Goal: Task Accomplishment & Management: Manage account settings

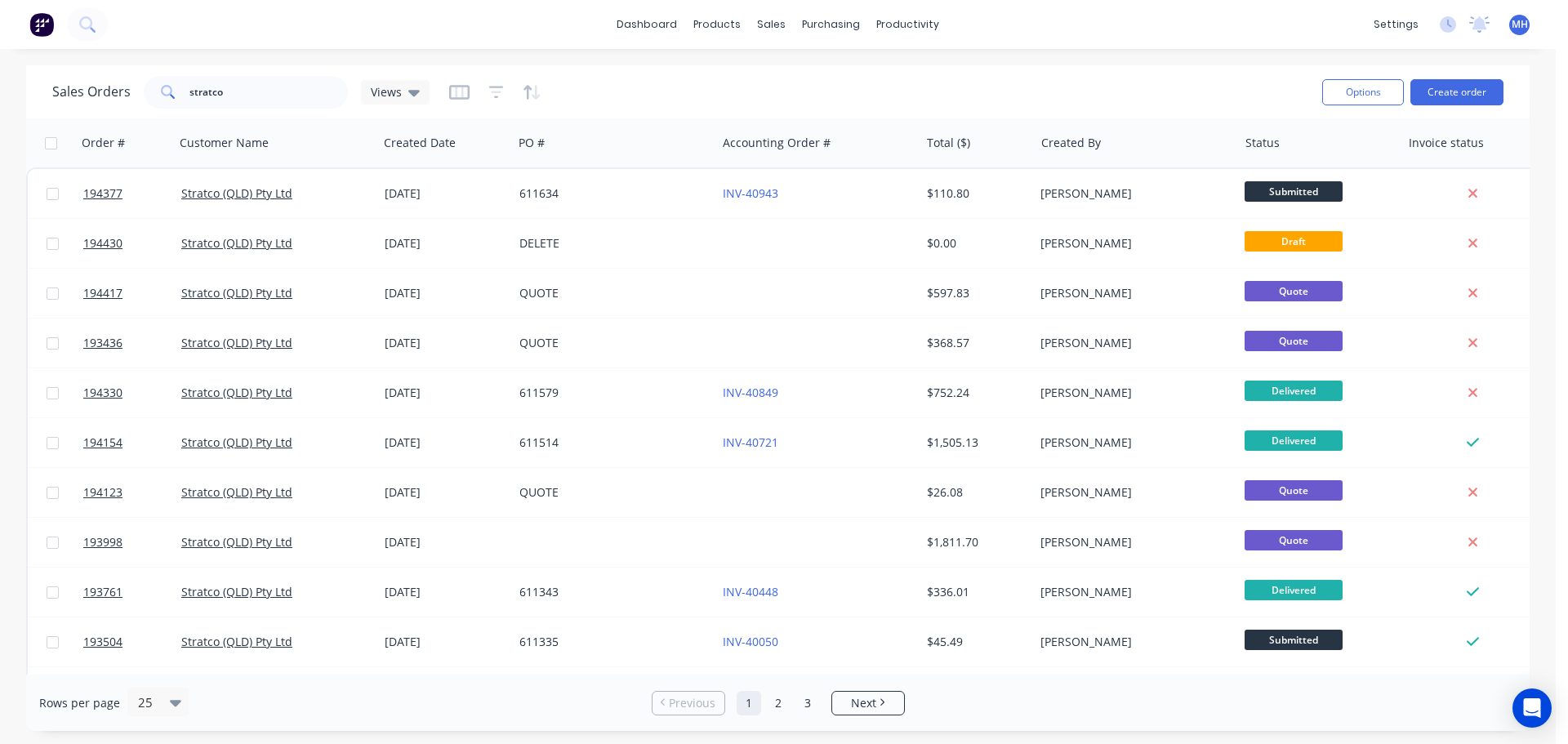
click at [736, 90] on div "Sales Orders stratco Views" at bounding box center [680, 92] width 1257 height 40
click at [821, 82] on div "Sales Orders stratco Views" at bounding box center [680, 92] width 1257 height 40
click at [827, 85] on div "Sales Orders stratco Views" at bounding box center [680, 92] width 1257 height 40
click at [662, 85] on div "Sales Orders stratco Views" at bounding box center [680, 92] width 1257 height 40
click at [277, 90] on input "stratco" at bounding box center [268, 92] width 159 height 33
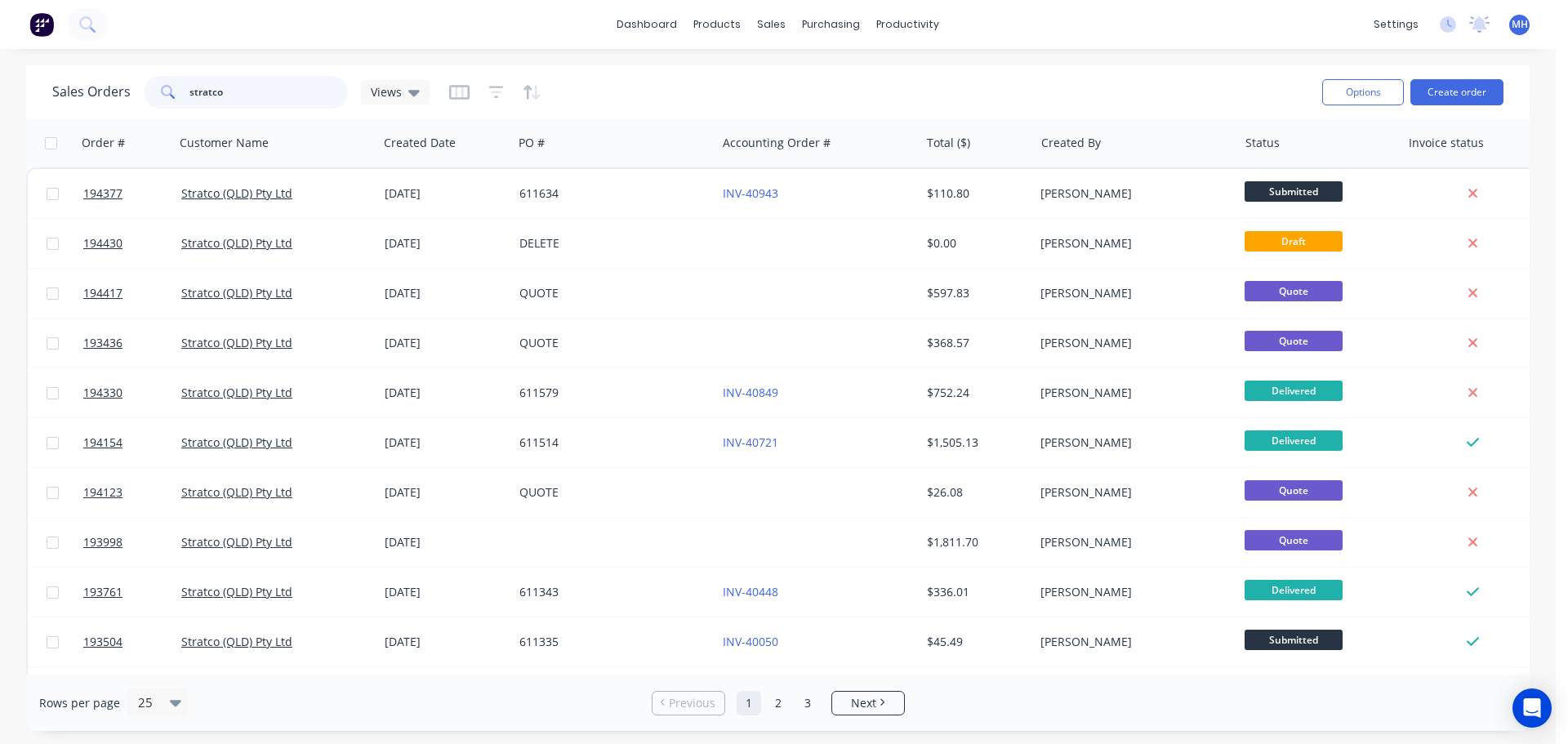
click at [277, 90] on input "stratco" at bounding box center [268, 92] width 159 height 33
type input "193244"
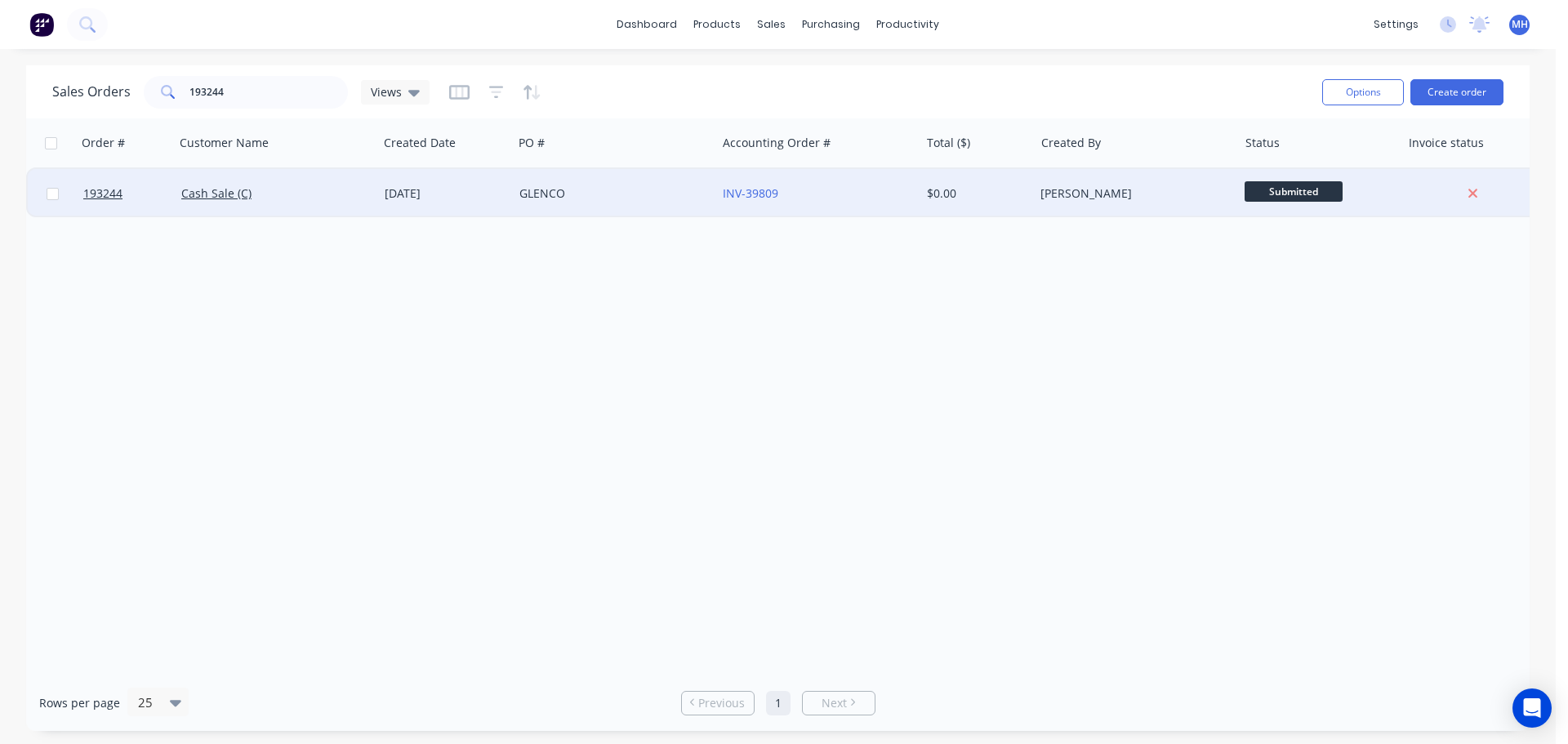
click at [377, 173] on div "Cash Sale (C)" at bounding box center [276, 194] width 203 height 49
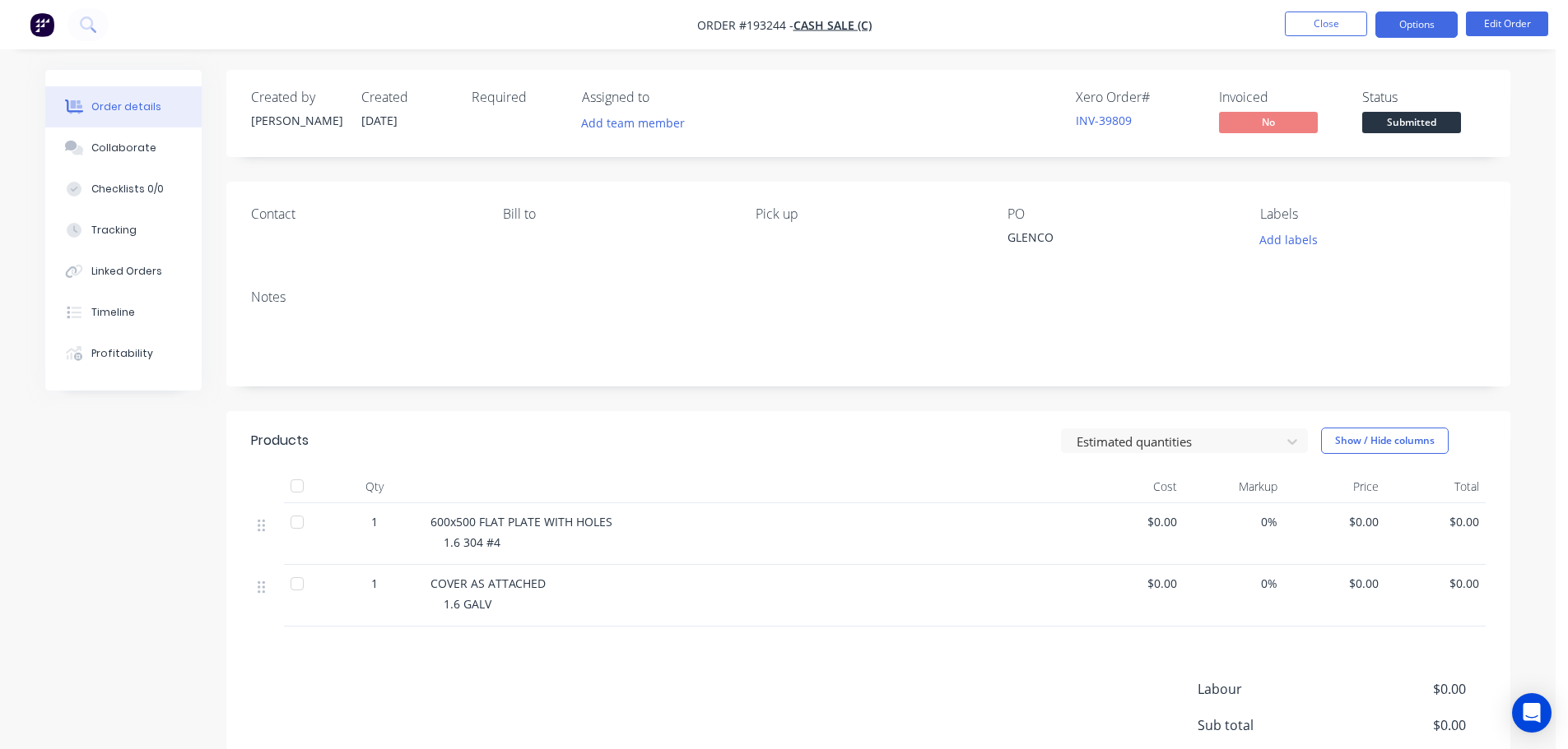
click at [1431, 35] on button "Options" at bounding box center [1416, 25] width 82 height 27
click at [1523, 19] on button "Edit Order" at bounding box center [1507, 24] width 82 height 25
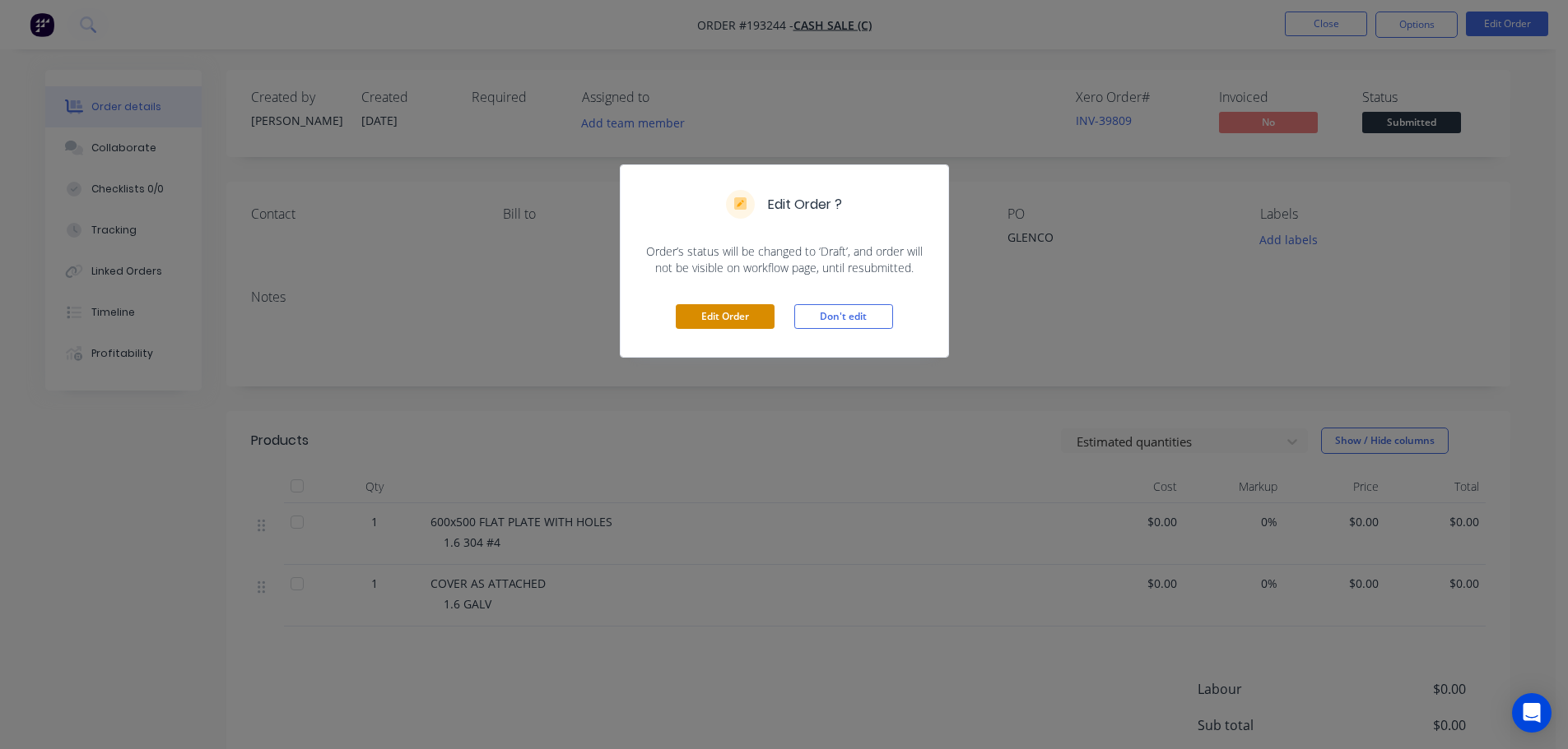
click at [752, 320] on button "Edit Order" at bounding box center [725, 316] width 98 height 25
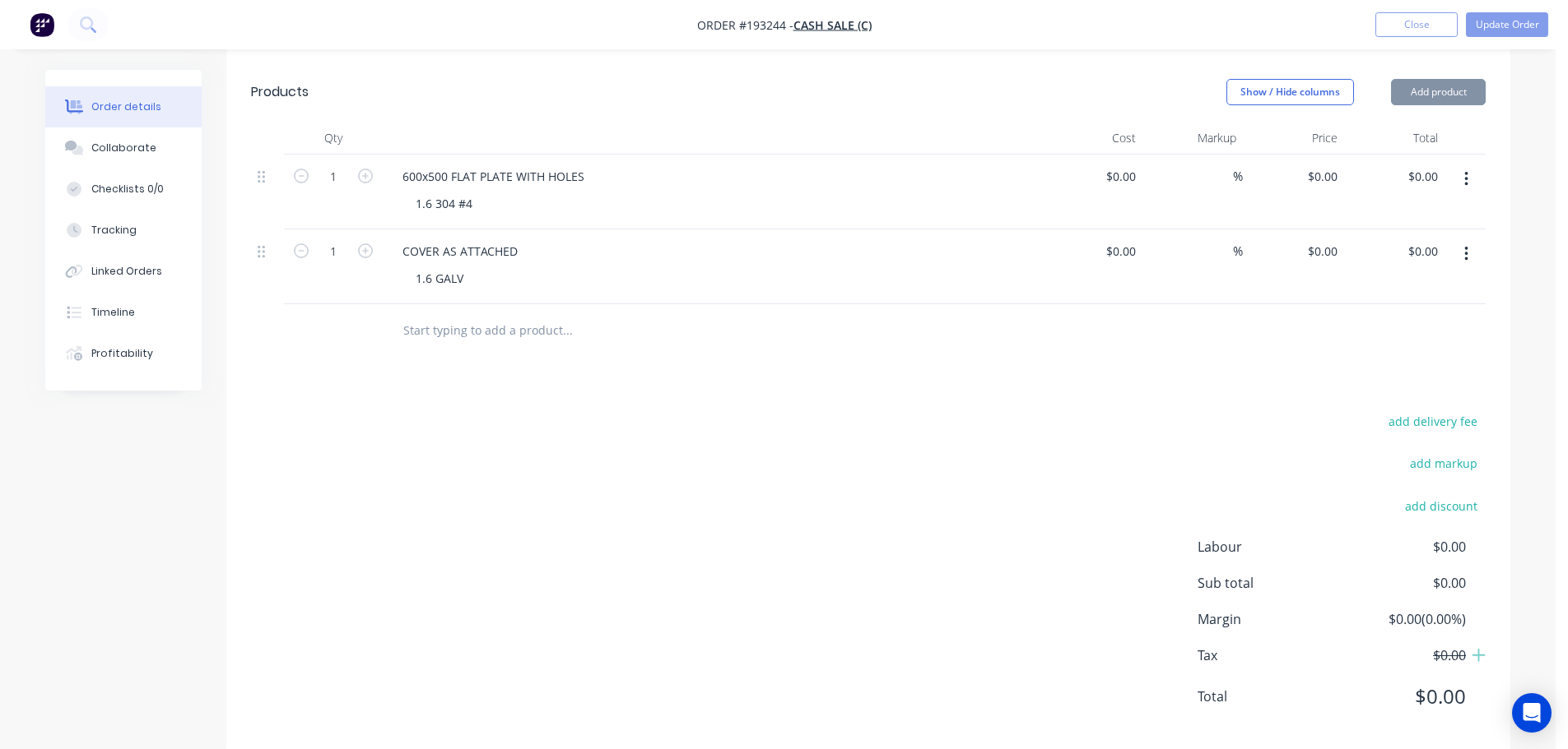
scroll to position [439, 0]
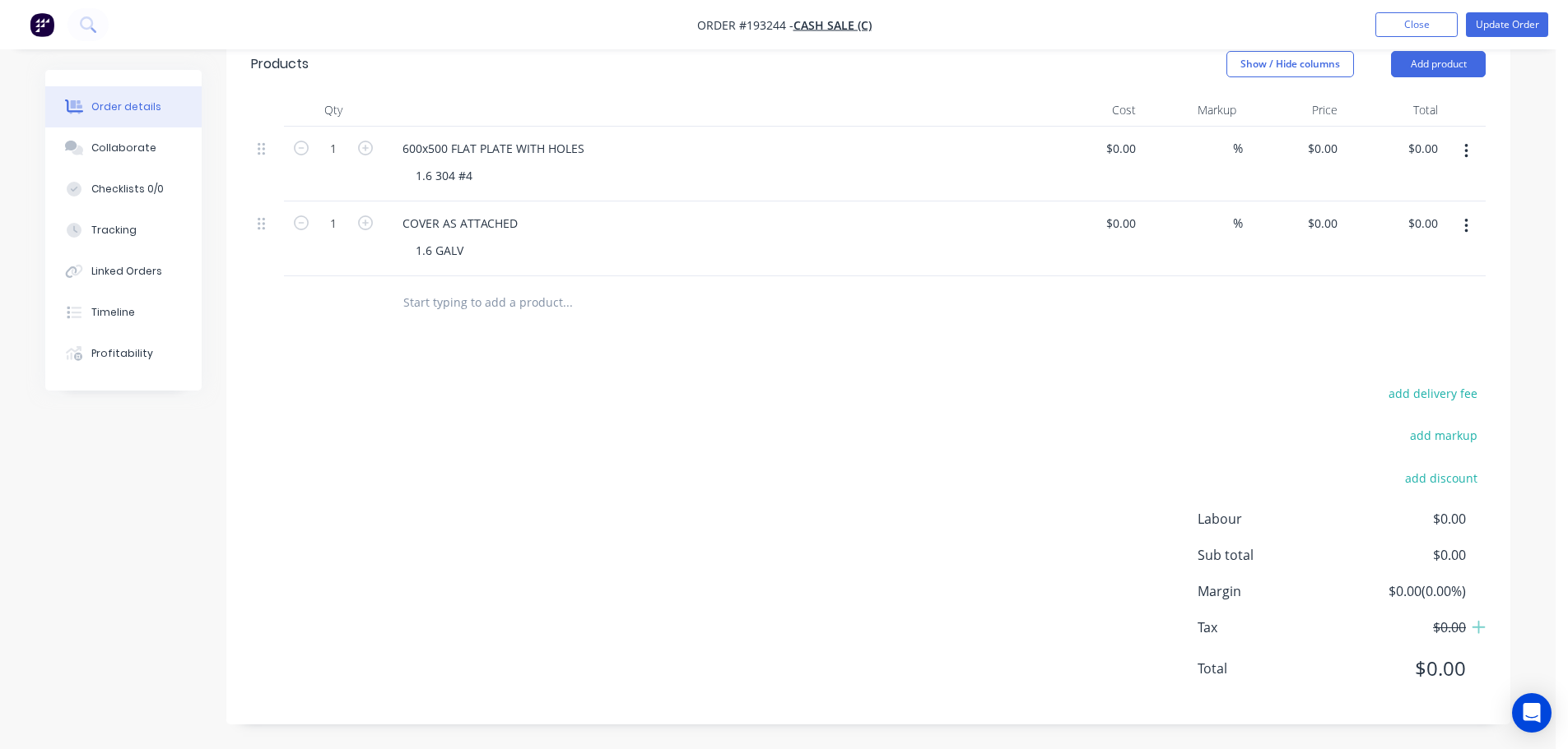
click at [1450, 551] on span "$0.00" at bounding box center [1404, 555] width 122 height 20
click at [858, 357] on div "Drawings Add drawing Products Show / Hide columns Add product Qty Cost Markup P…" at bounding box center [868, 349] width 1284 height 749
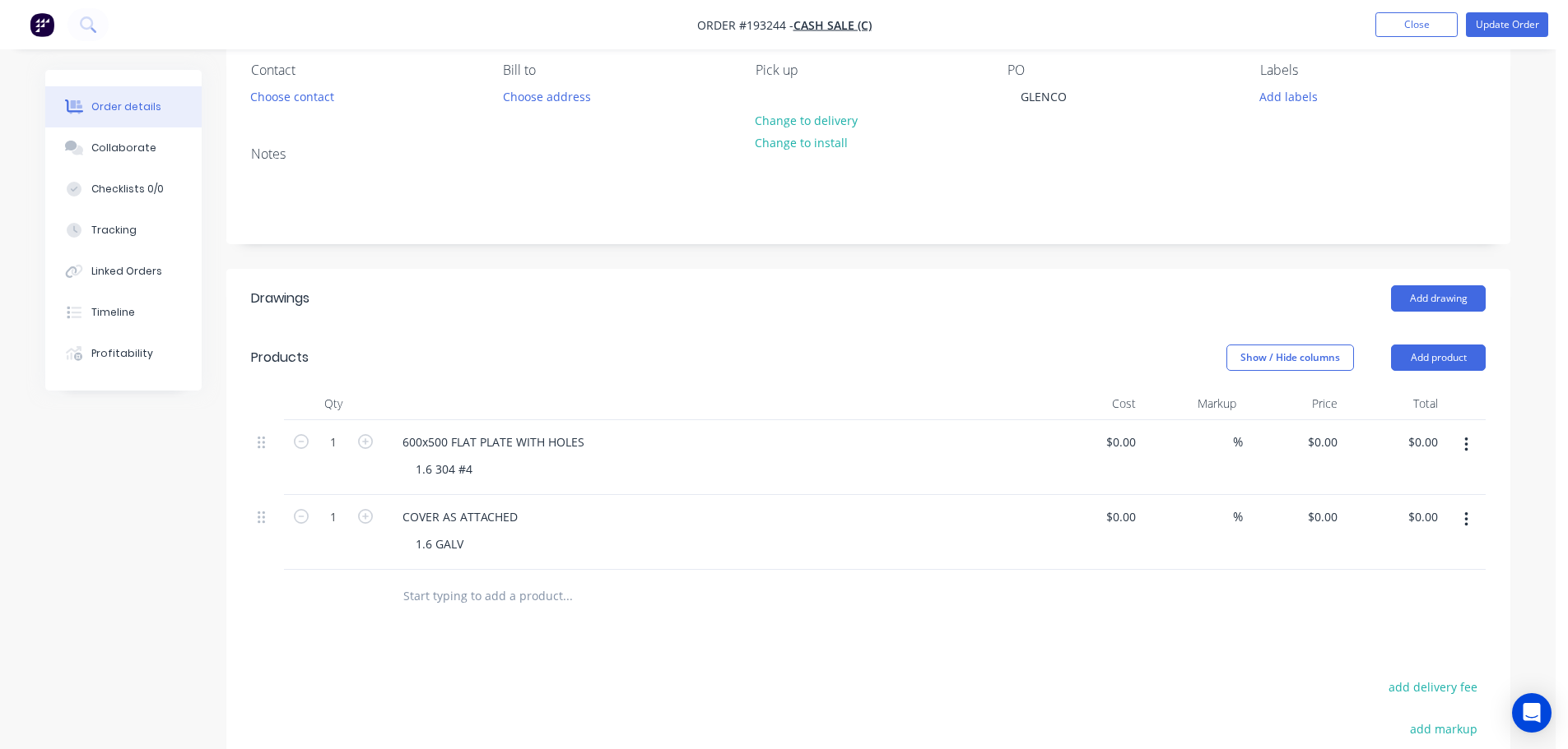
scroll to position [109, 0]
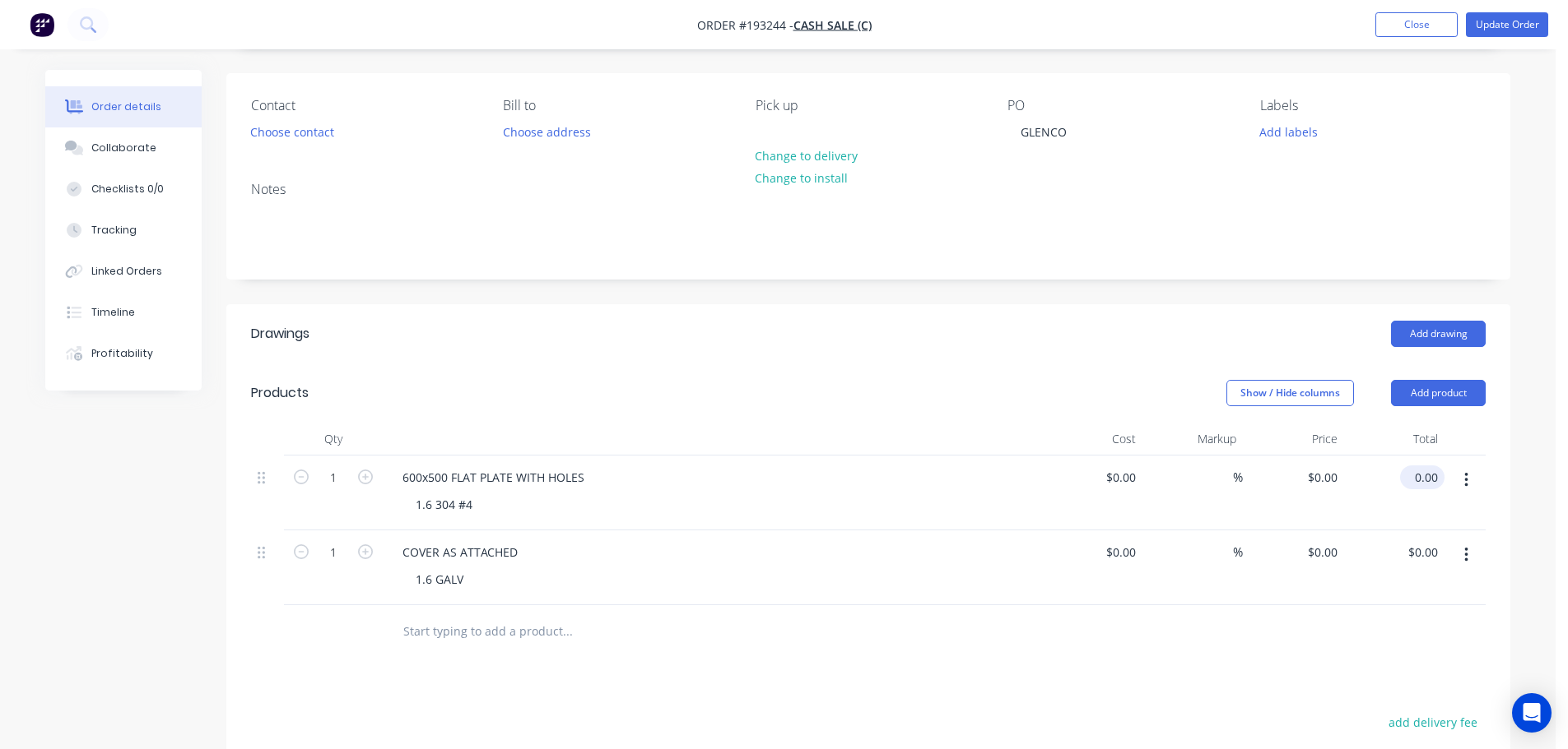
click at [1417, 476] on input "0.00" at bounding box center [1425, 477] width 38 height 24
type input "50"
type input "$50.00"
click at [1427, 546] on input "0.00" at bounding box center [1425, 552] width 38 height 24
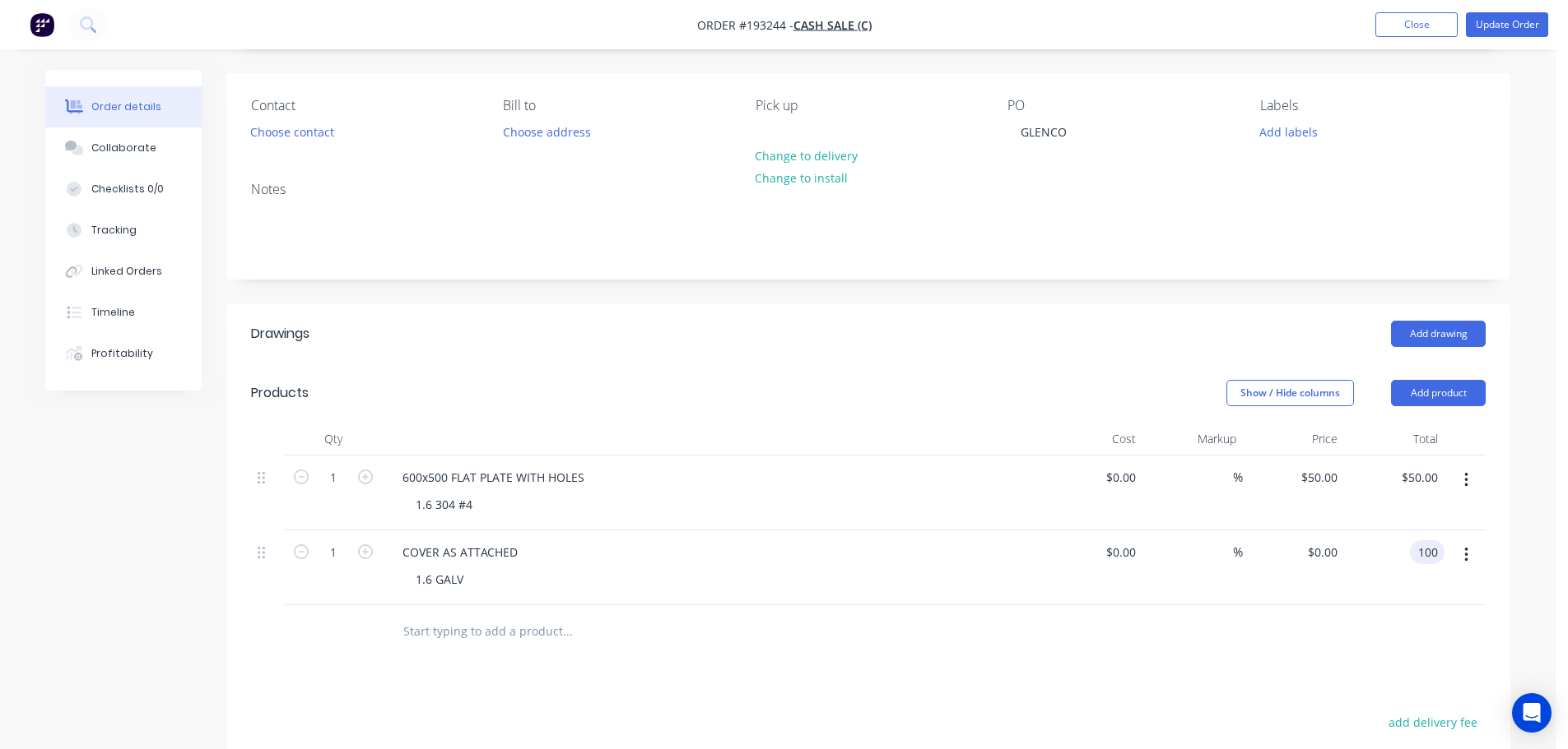
type input "100"
type input "$100.00"
click at [1059, 326] on div "Add drawing" at bounding box center [1000, 334] width 972 height 27
click at [1493, 24] on button "Update Order" at bounding box center [1507, 25] width 82 height 25
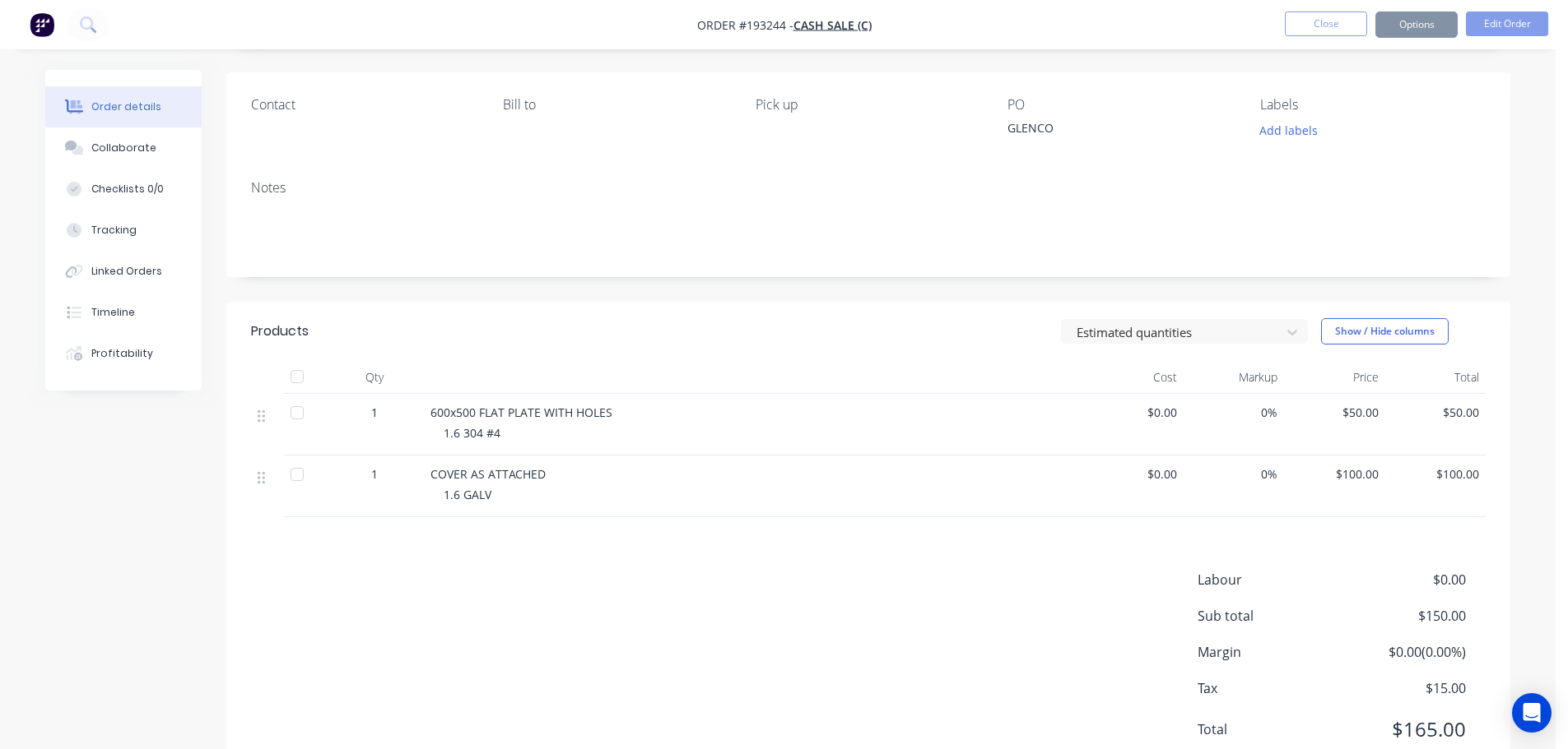
scroll to position [0, 0]
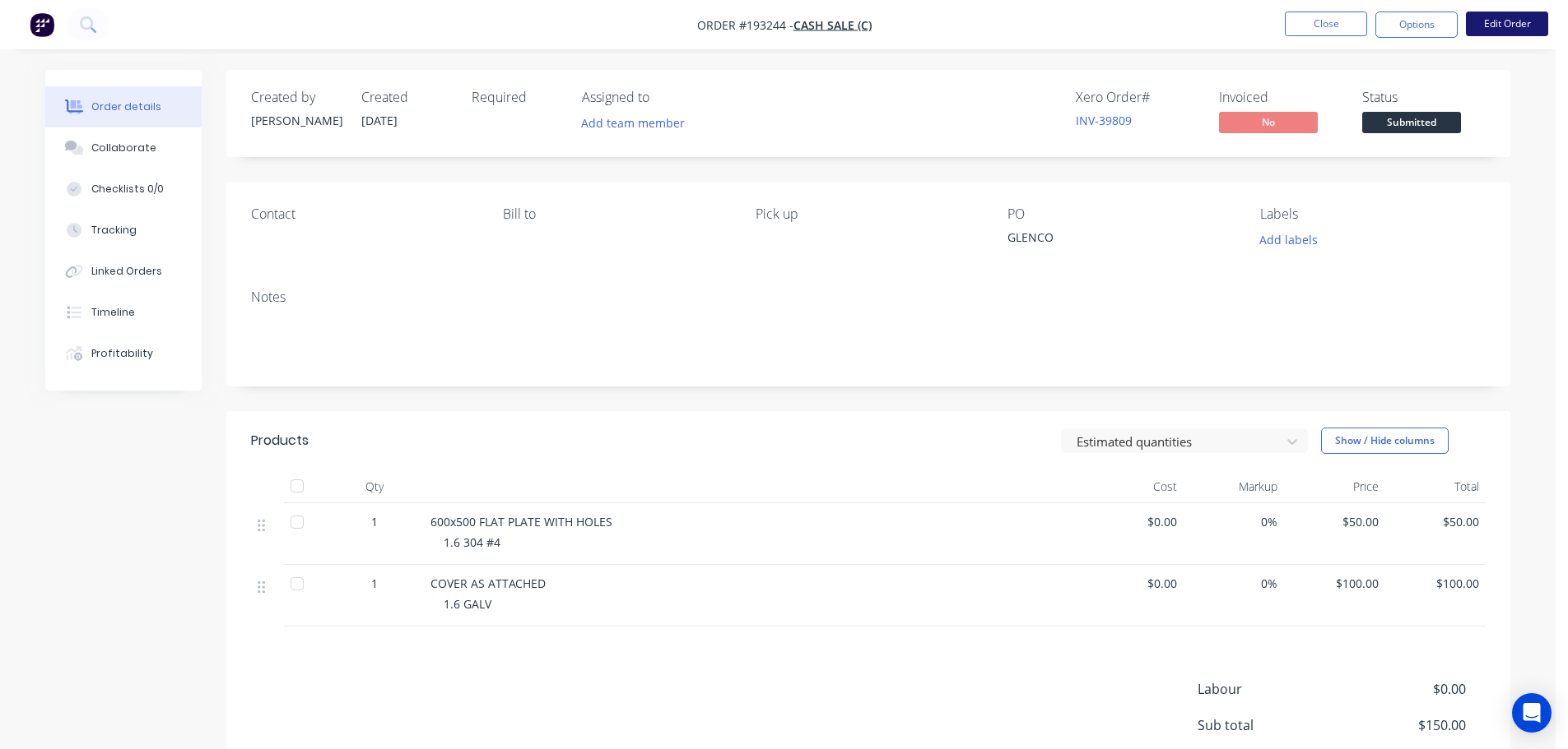
click at [1499, 29] on button "Edit Order" at bounding box center [1507, 24] width 82 height 25
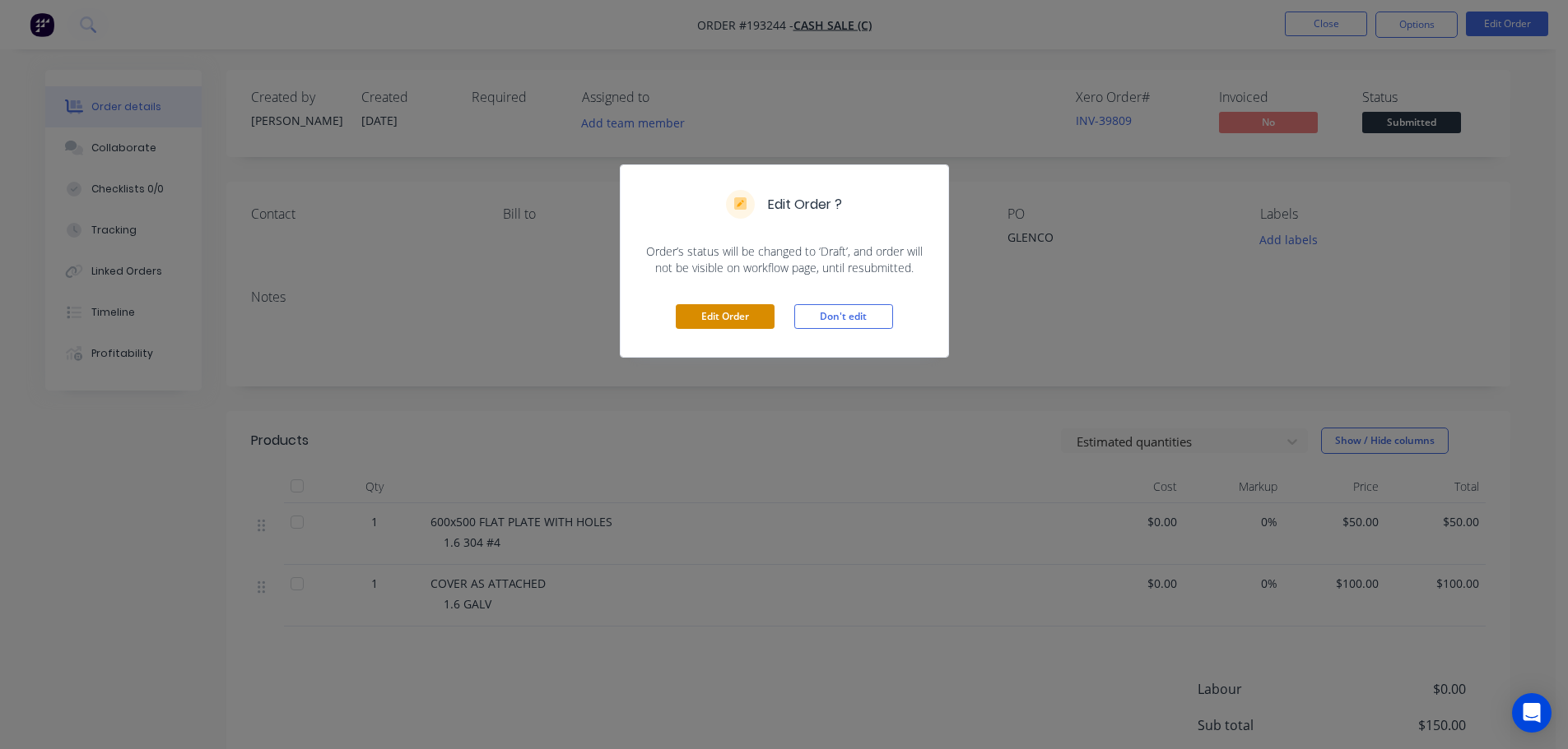
click at [726, 317] on button "Edit Order" at bounding box center [725, 316] width 98 height 25
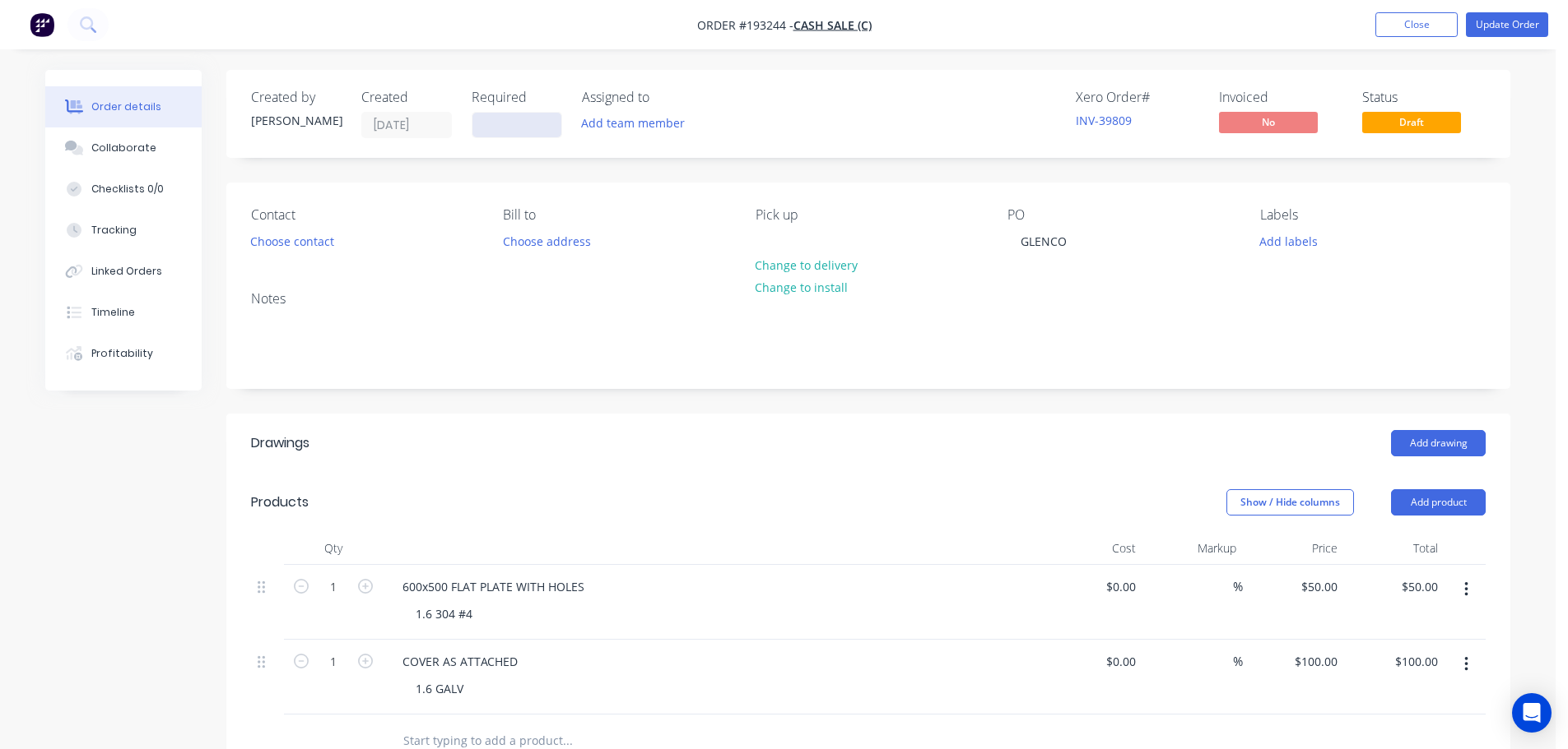
click at [495, 123] on input at bounding box center [517, 125] width 89 height 25
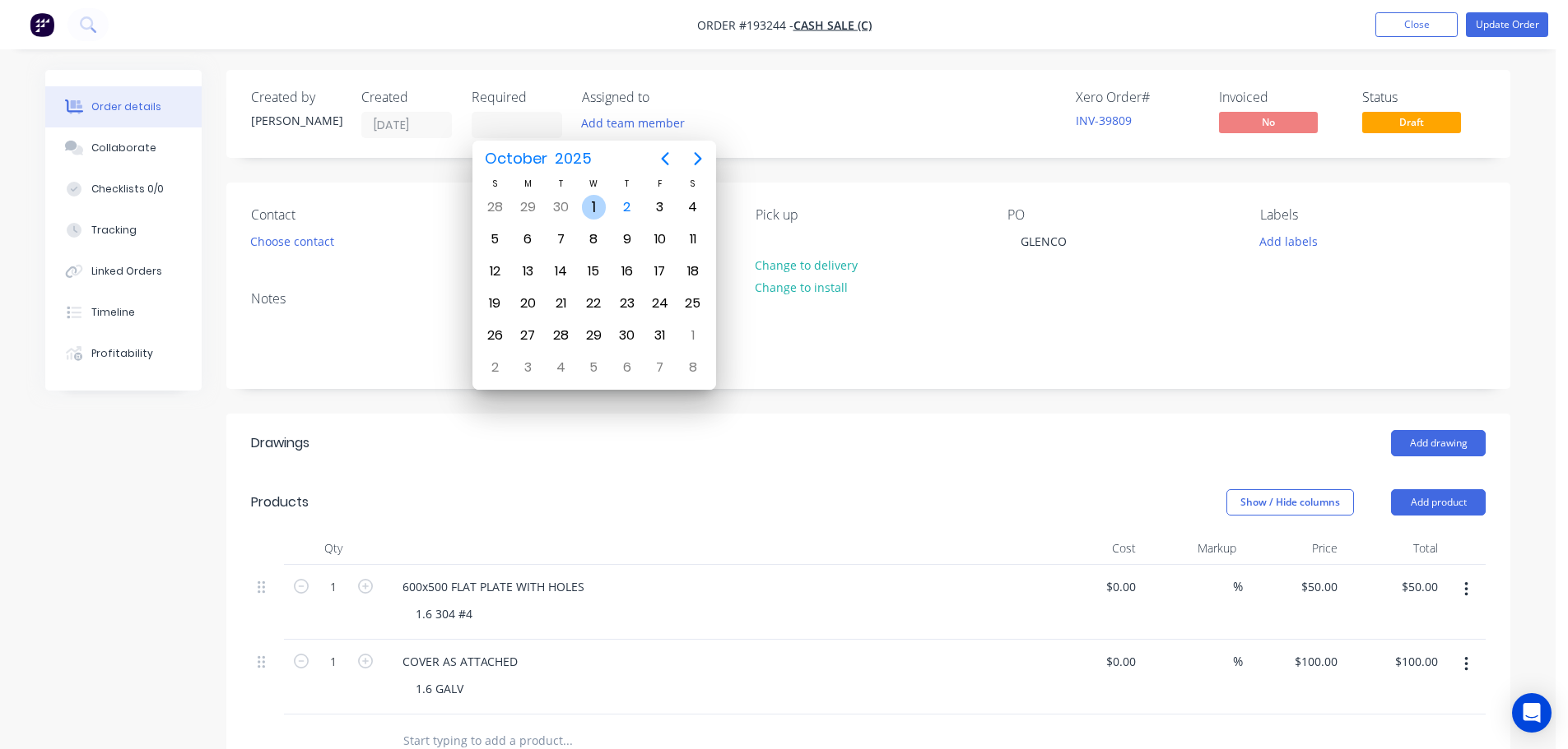
click at [590, 203] on div "1" at bounding box center [594, 207] width 25 height 25
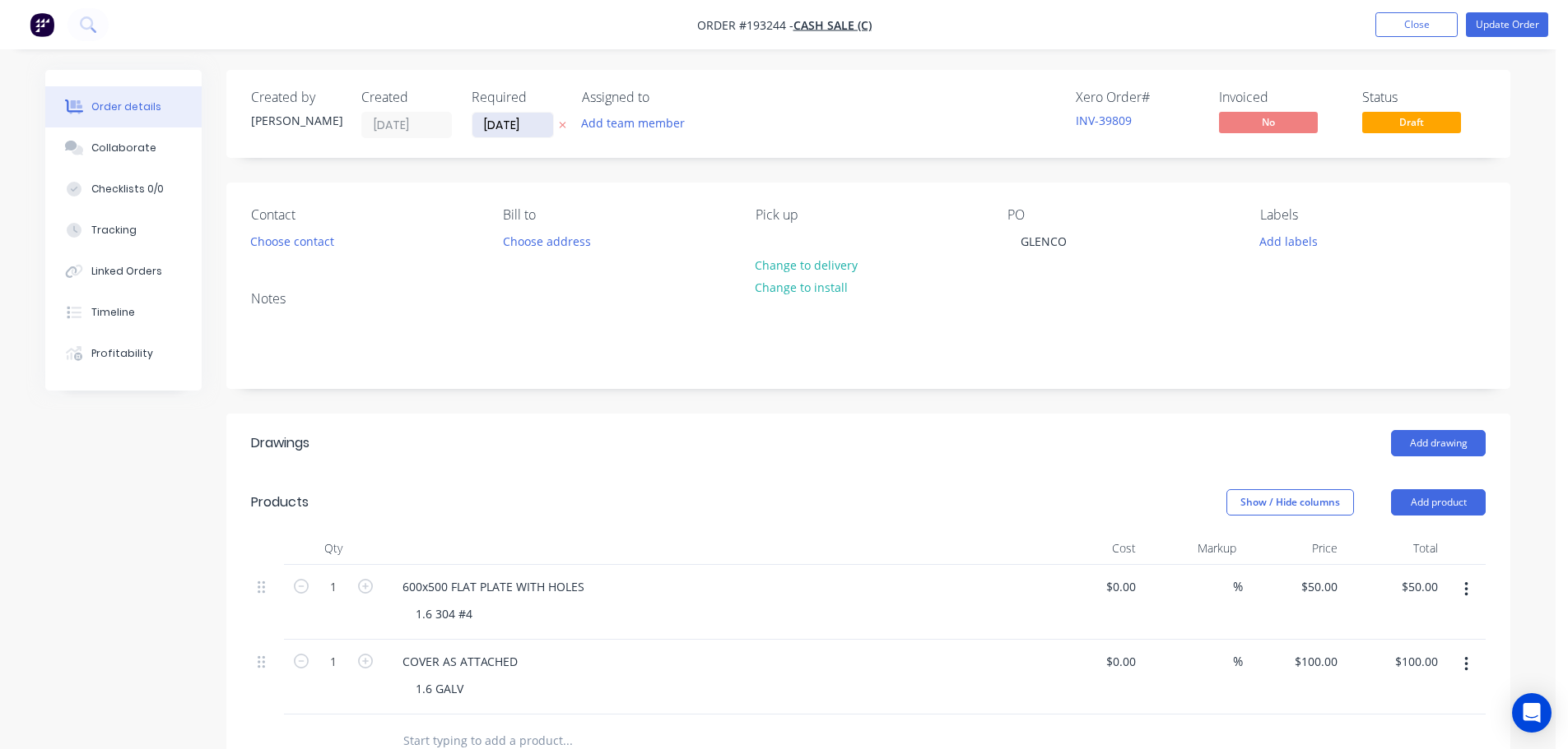
click at [497, 132] on input "01/10/25" at bounding box center [513, 125] width 81 height 25
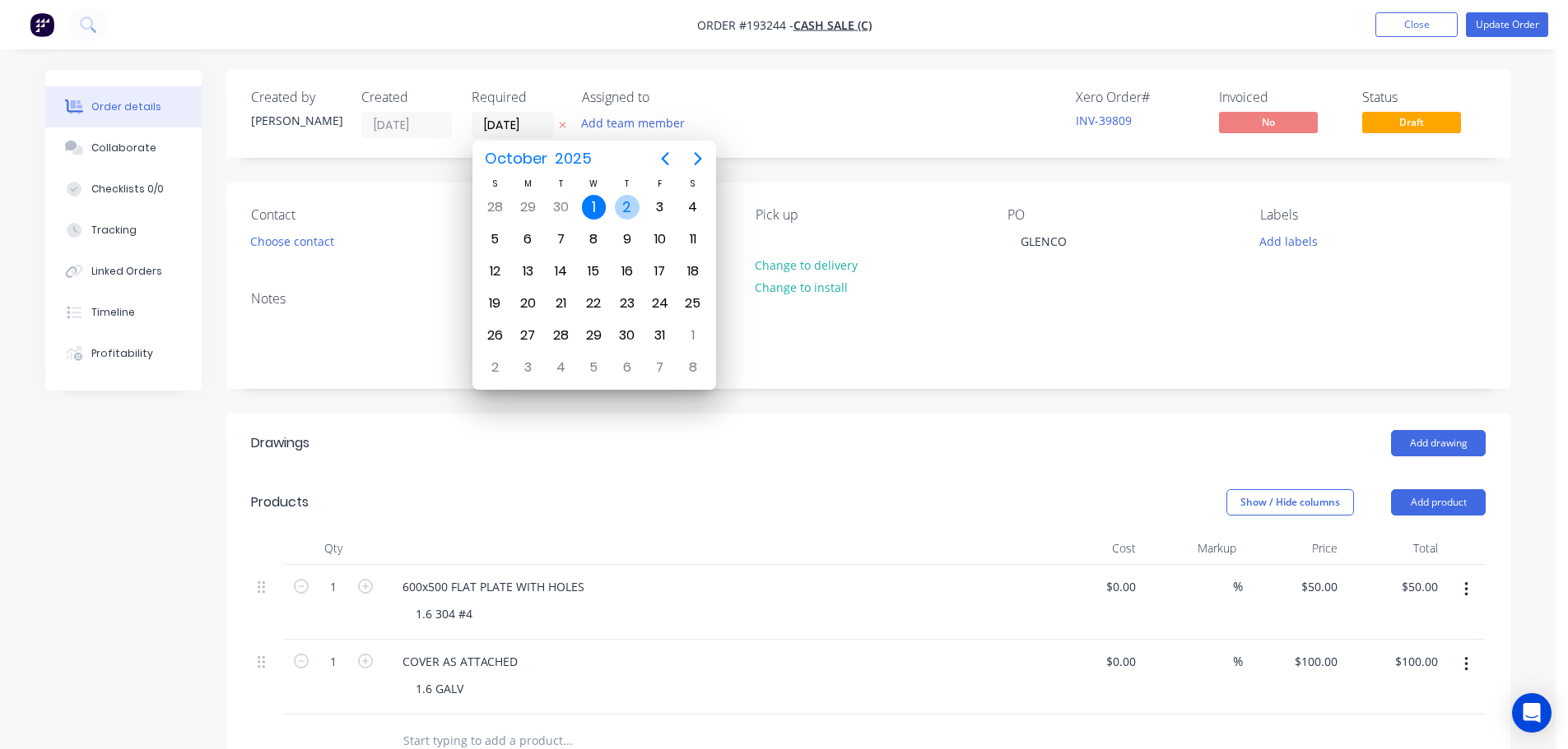
click at [624, 207] on div "2" at bounding box center [627, 207] width 25 height 25
type input "[DATE]"
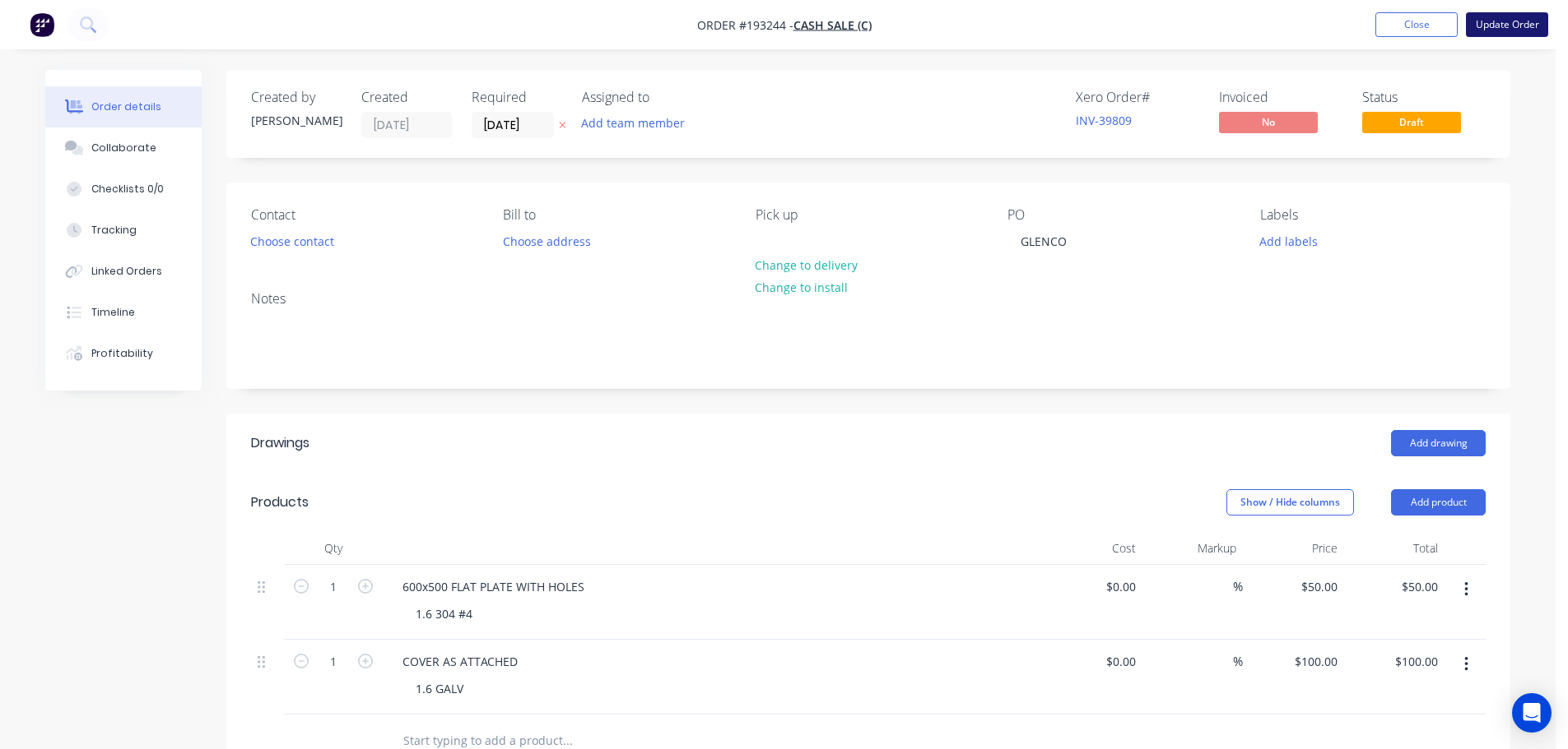
click at [1509, 29] on button "Update Order" at bounding box center [1507, 25] width 82 height 25
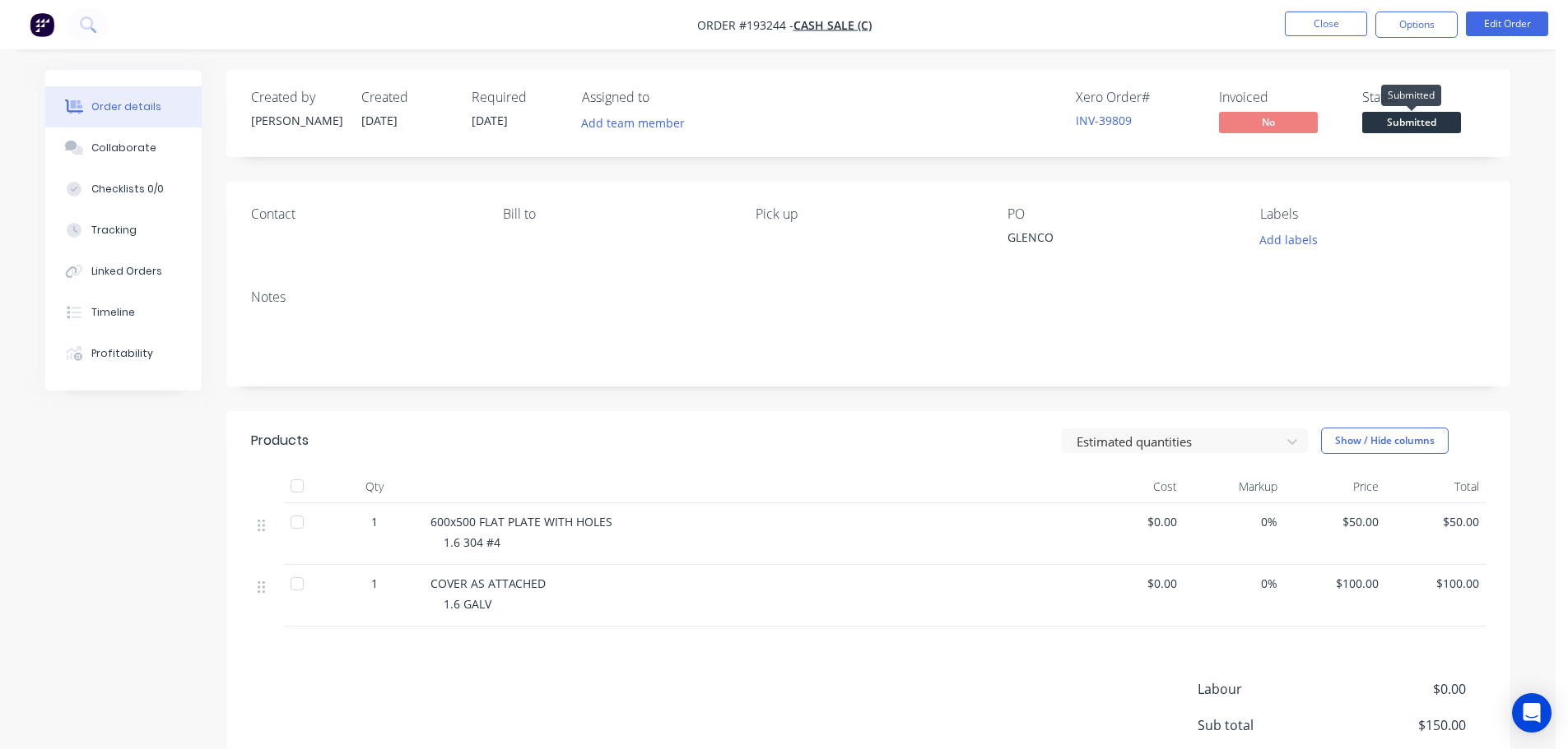
click at [1402, 113] on span "Submitted" at bounding box center [1411, 121] width 98 height 20
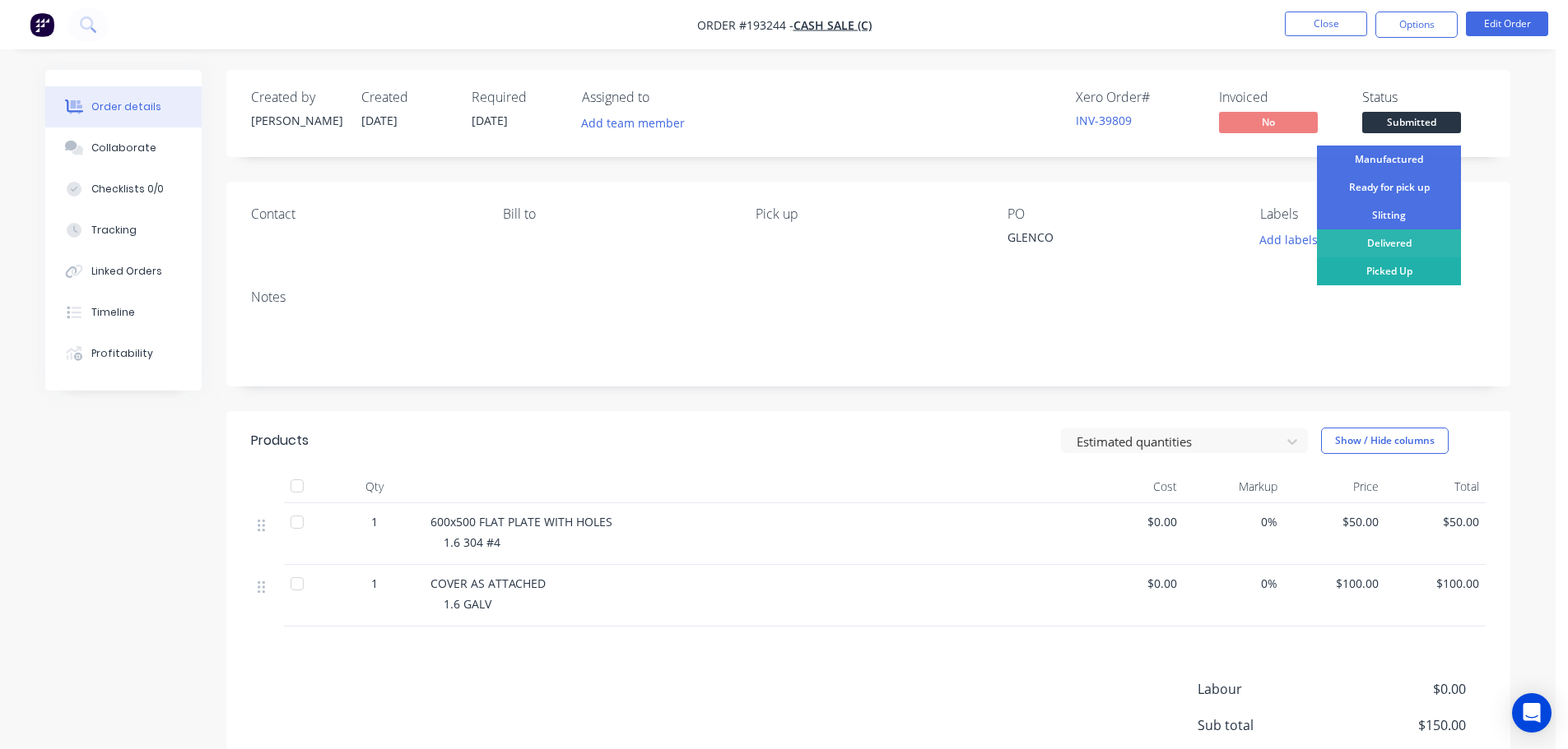
click at [1394, 275] on div "Picked Up" at bounding box center [1389, 271] width 144 height 28
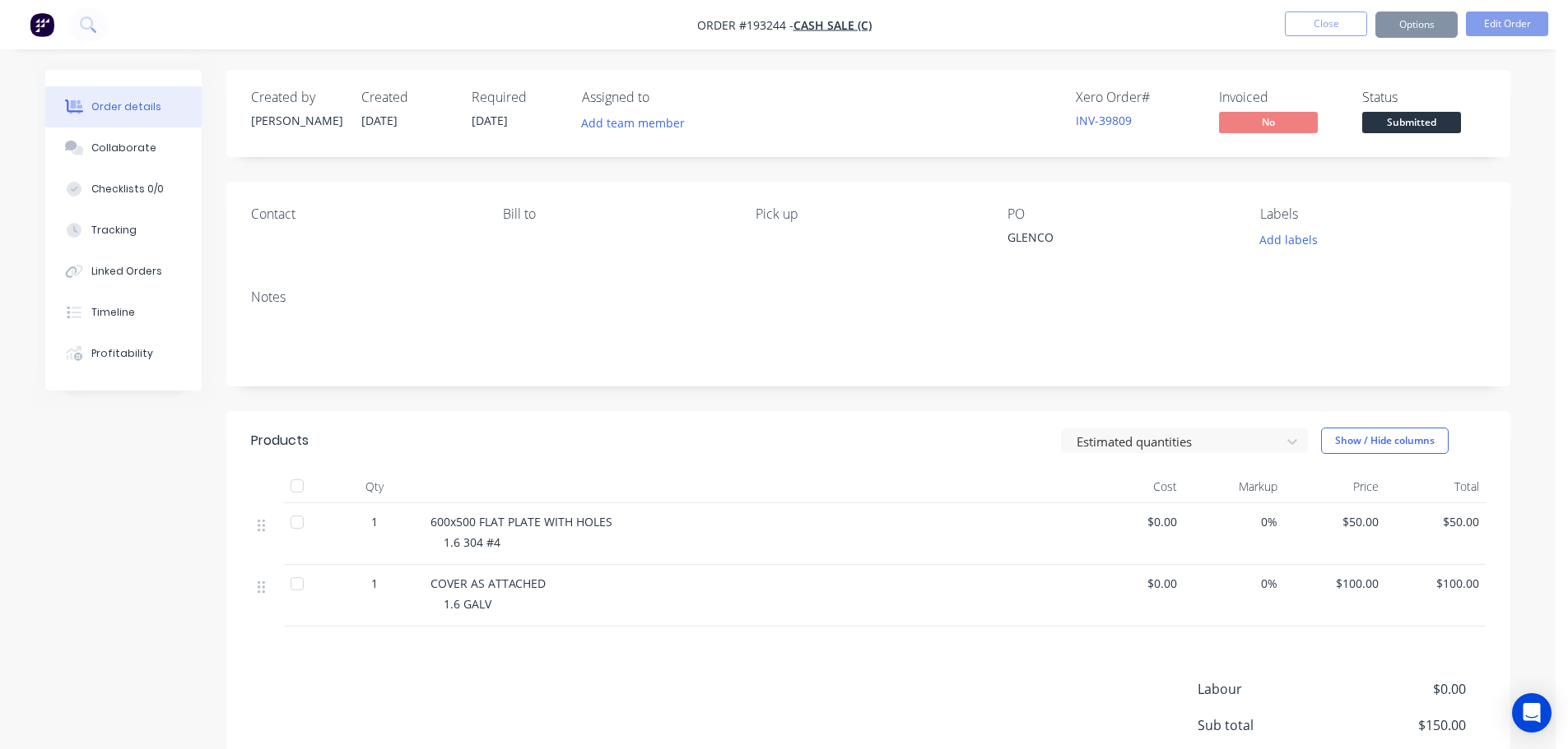
click at [1525, 197] on div "Order details Collaborate Checklists 0/0 Tracking Linked Orders Timeline Profit…" at bounding box center [777, 495] width 1498 height 850
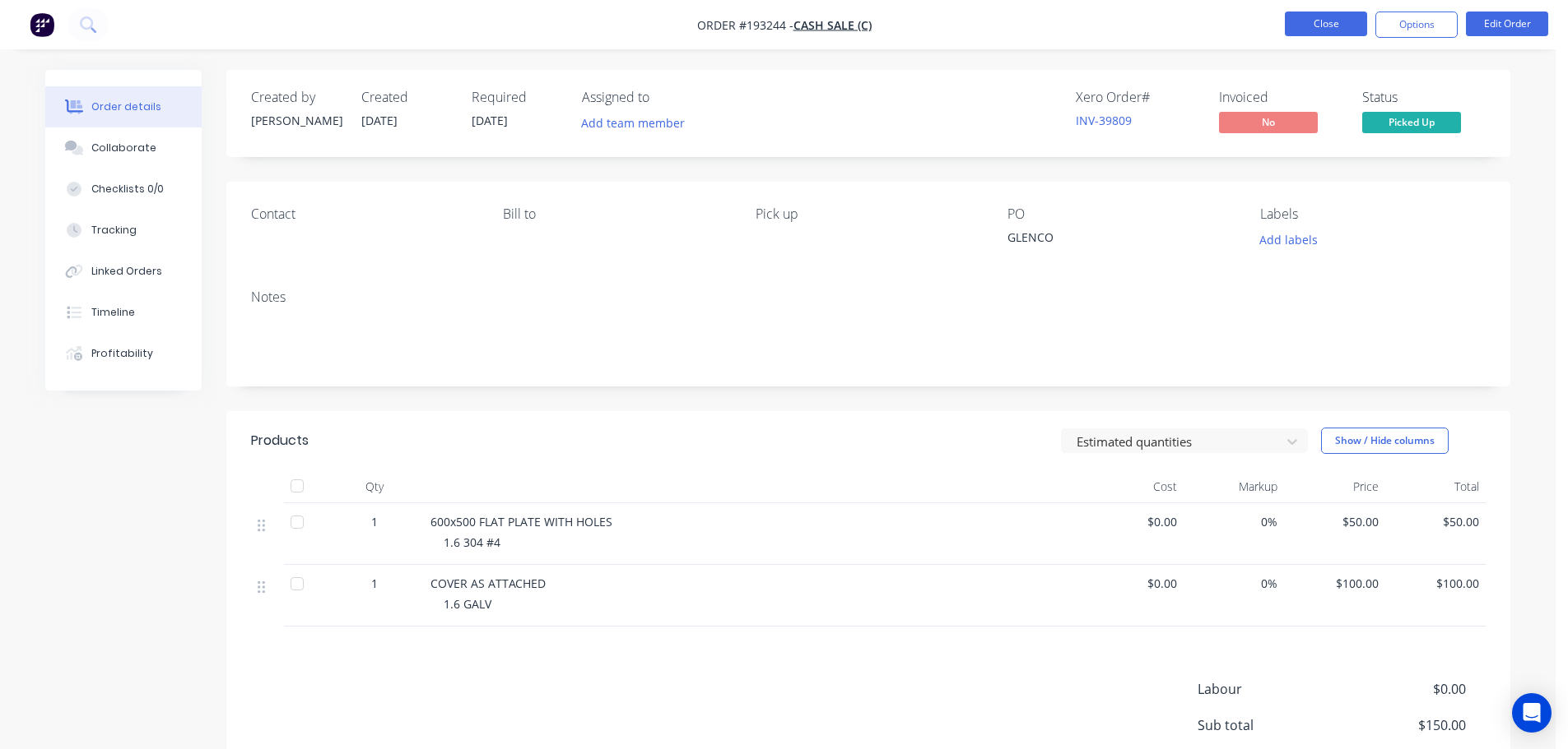
click at [1325, 20] on button "Close" at bounding box center [1326, 24] width 82 height 25
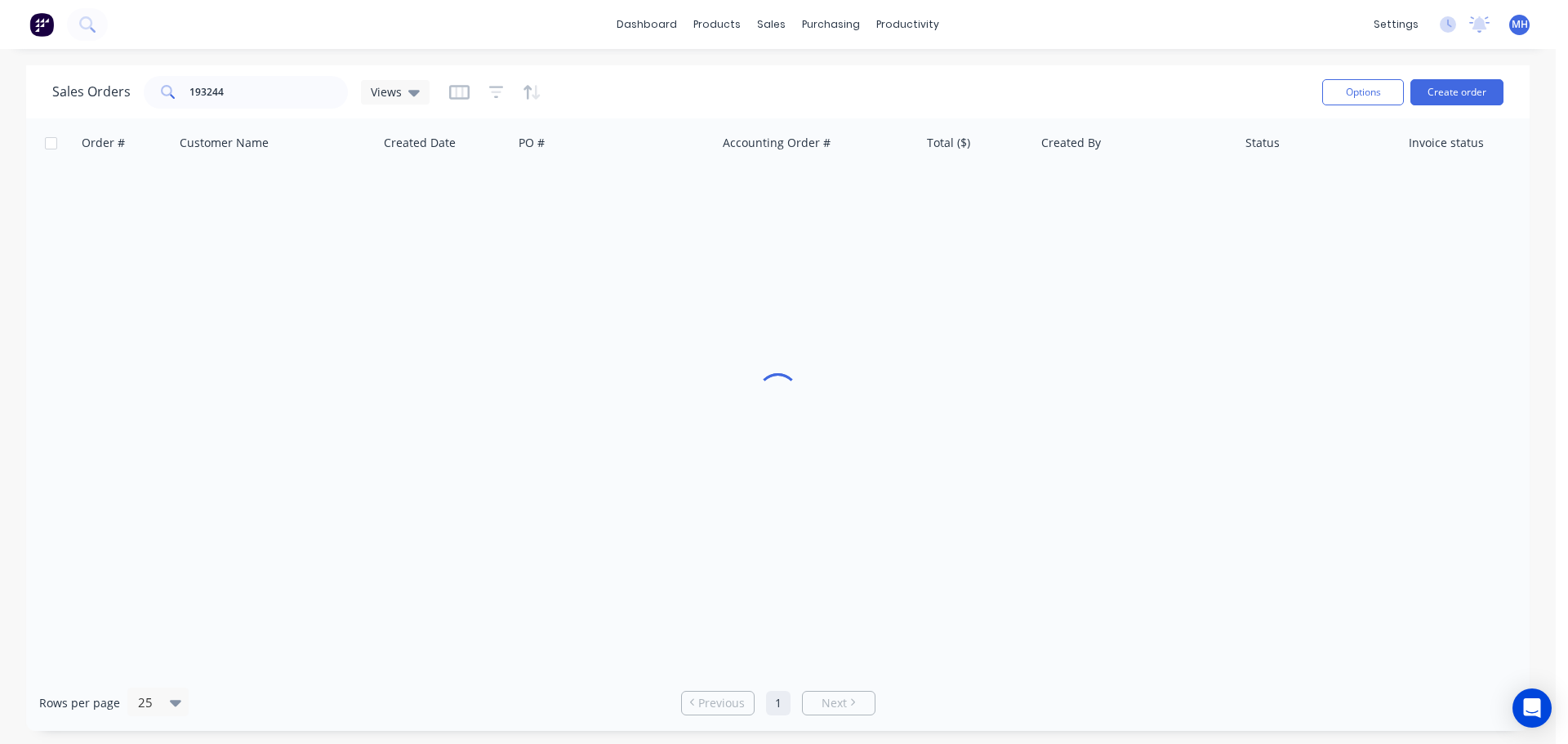
click at [709, 87] on div "Sales Orders 193244 Views" at bounding box center [680, 92] width 1257 height 40
click at [1066, 320] on div "Order # Customer Name Created Date PO # Accounting Order # Total ($) Created By…" at bounding box center [778, 397] width 1503 height 556
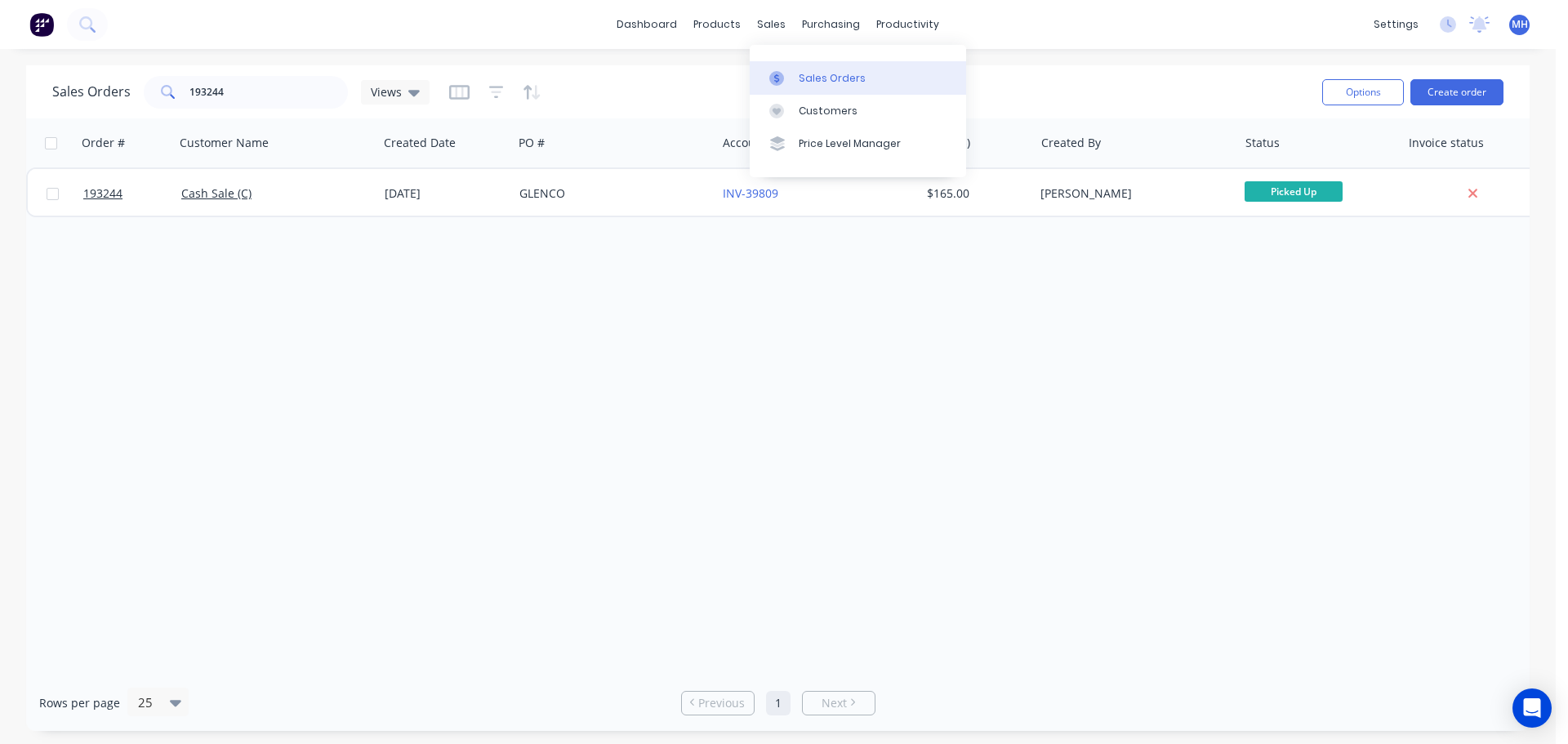
click at [793, 72] on div at bounding box center [781, 78] width 25 height 15
click at [1101, 69] on div "Sales Orders 193244 Views Options Create order" at bounding box center [778, 92] width 1503 height 53
drag, startPoint x: 484, startPoint y: 401, endPoint x: 511, endPoint y: 435, distance: 43.4
click at [484, 401] on div "Order # Customer Name Created Date PO # Accounting Order # Total ($) Created By…" at bounding box center [778, 397] width 1503 height 556
click at [633, 465] on div "Order # Customer Name Created Date PO # Accounting Order # Total ($) Created By…" at bounding box center [778, 397] width 1503 height 556
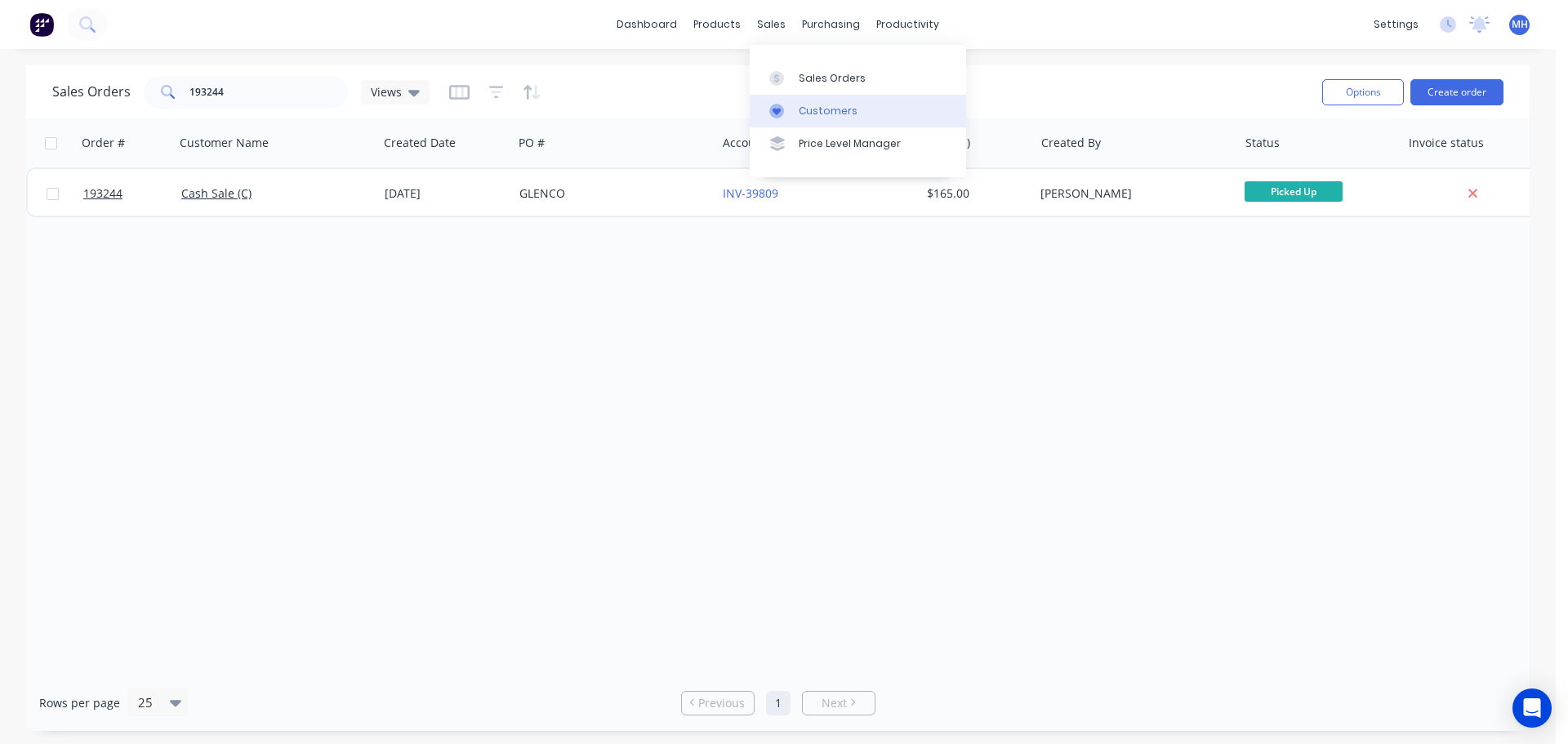
click at [794, 110] on link "Customers" at bounding box center [858, 111] width 216 height 33
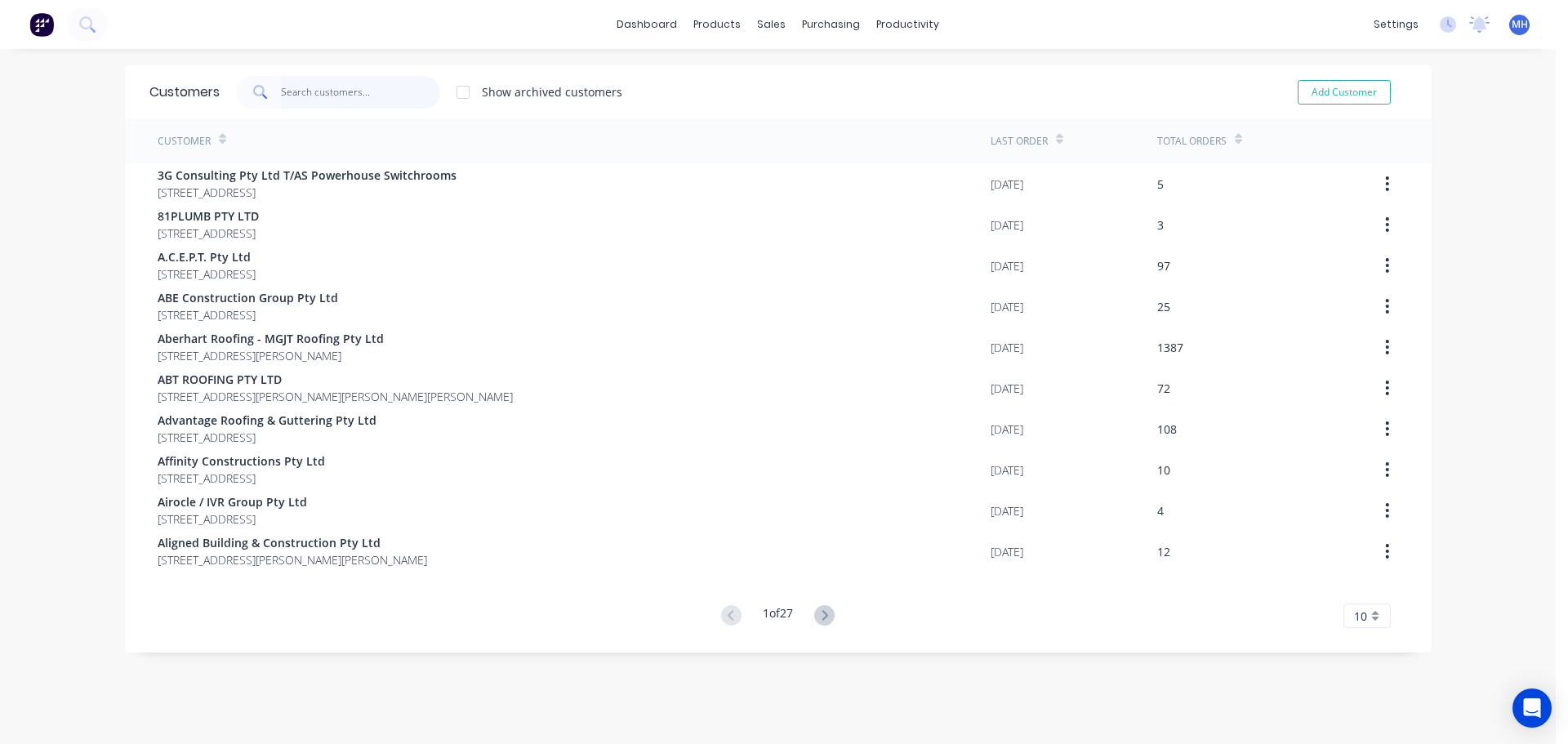
click at [344, 93] on input "text" at bounding box center [360, 92] width 159 height 33
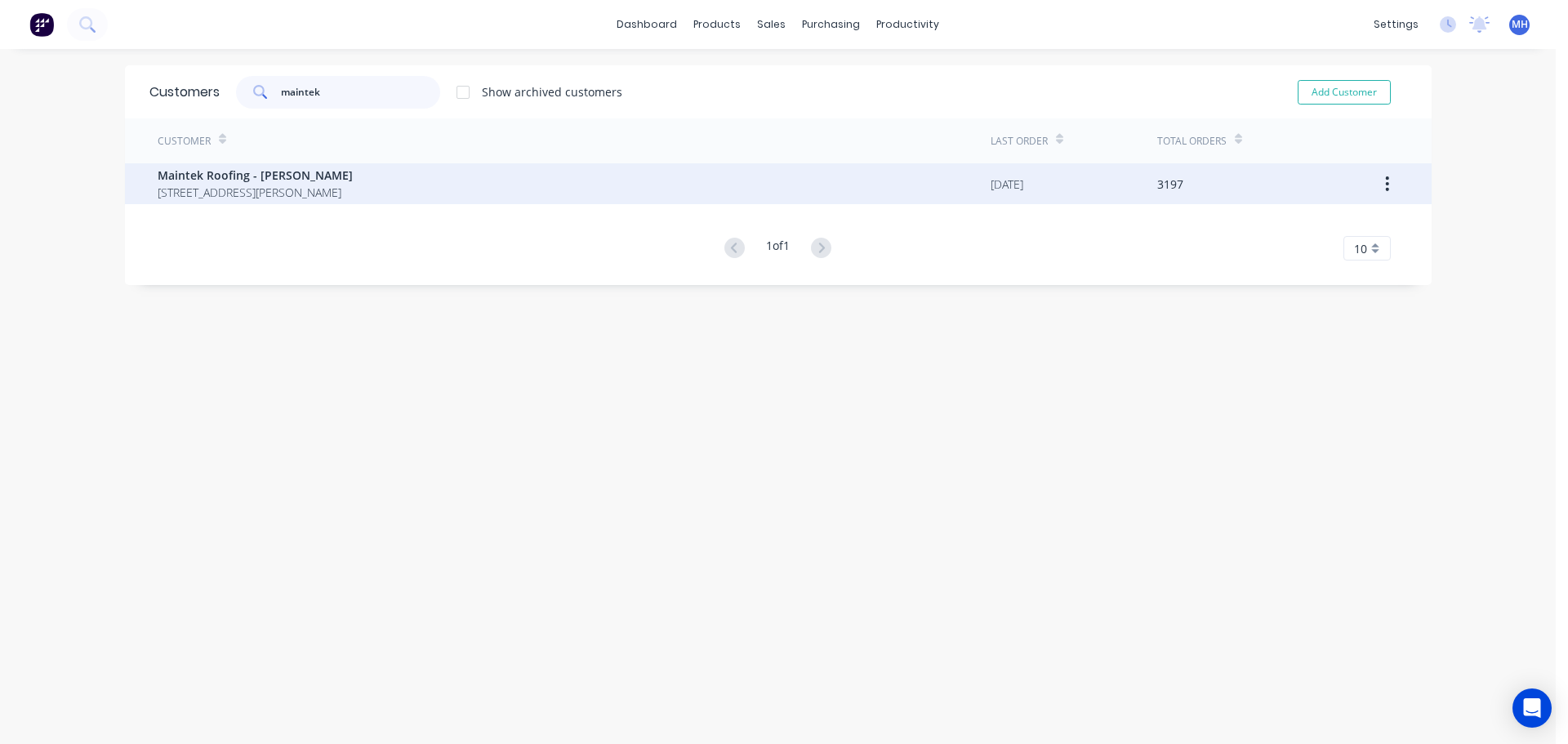
type input "maintek"
click at [301, 175] on span "Maintek Roofing - Shaun Rahurahu" at bounding box center [255, 174] width 195 height 17
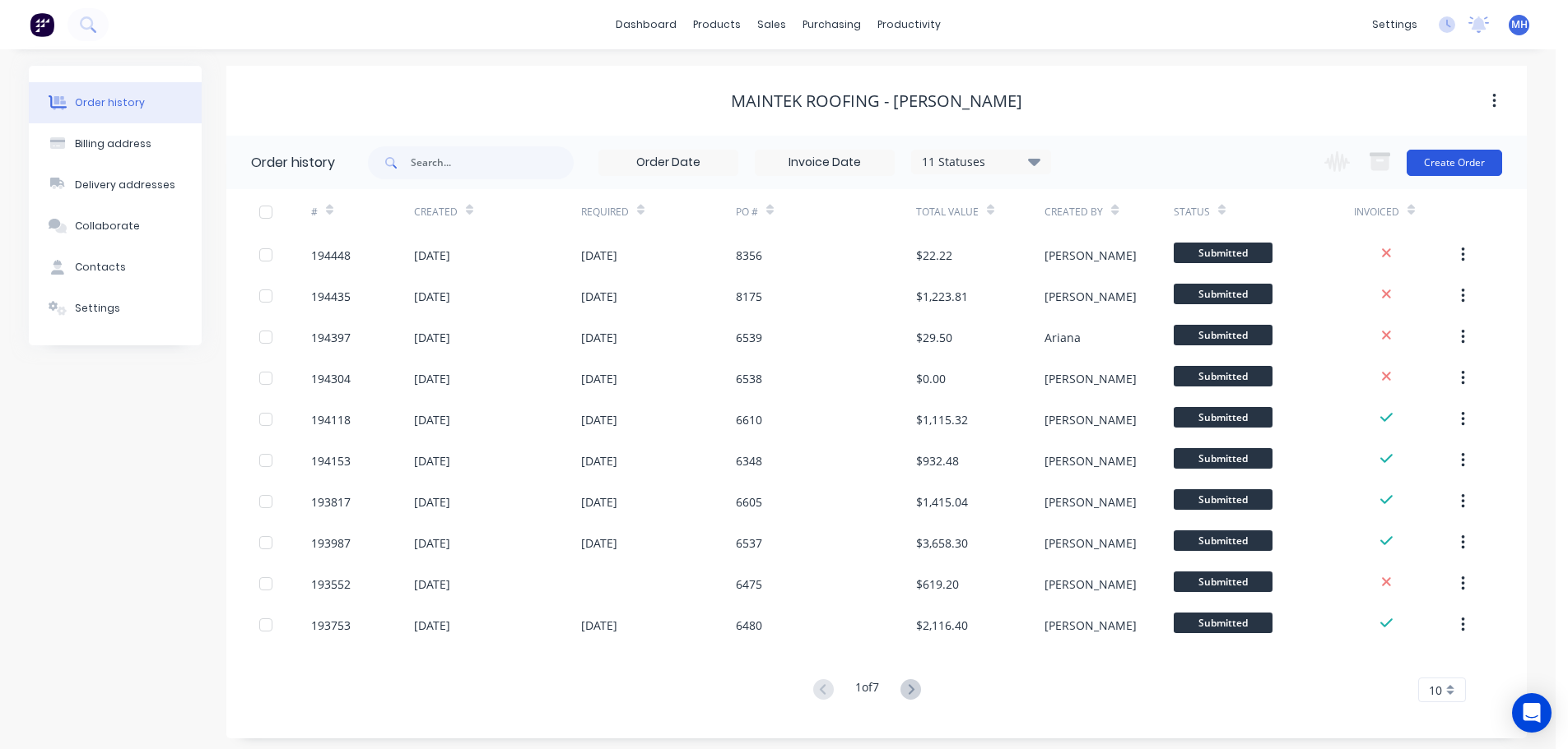
click at [1471, 168] on button "Create Order" at bounding box center [1454, 163] width 96 height 27
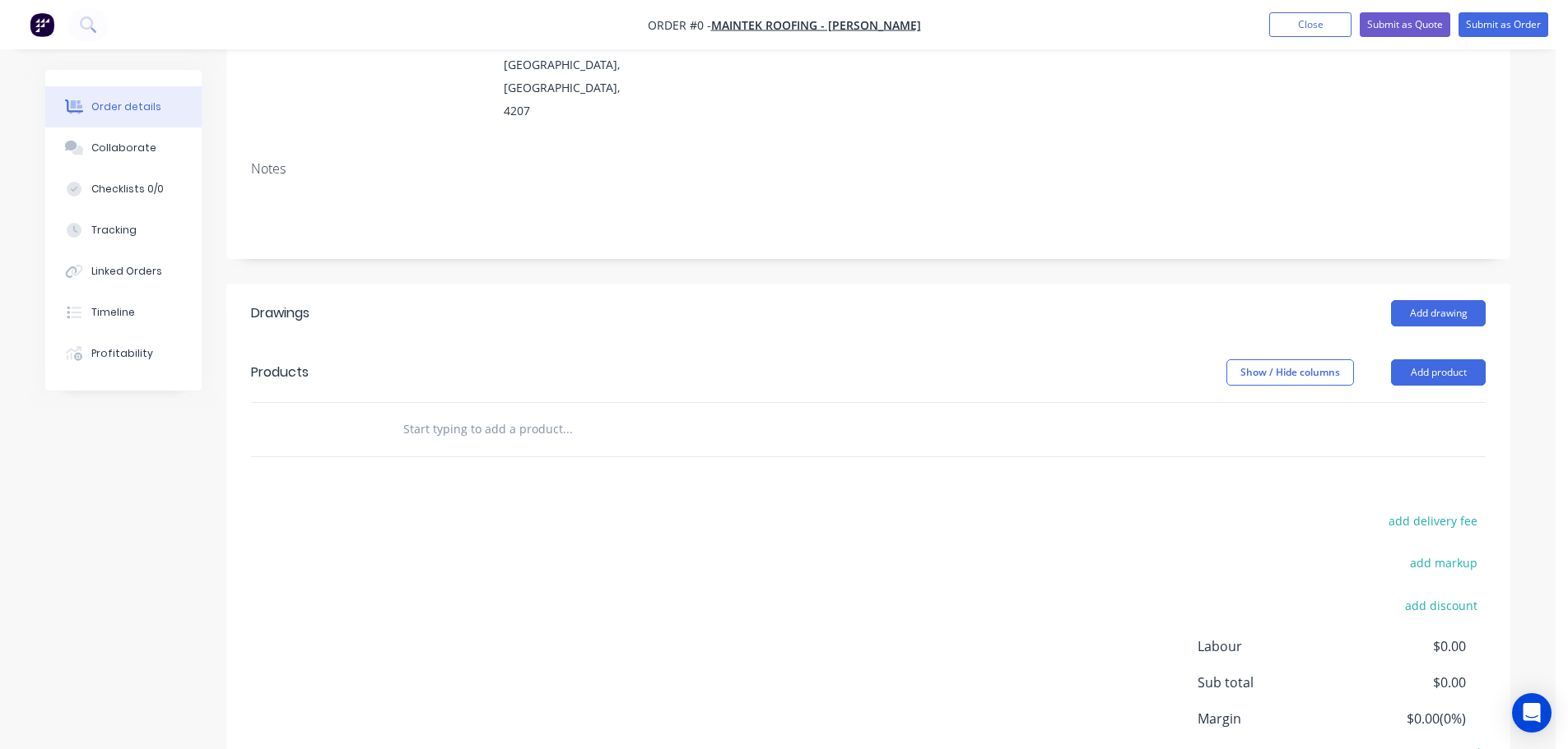
scroll to position [246, 0]
click at [1454, 359] on button "Add product" at bounding box center [1438, 372] width 95 height 27
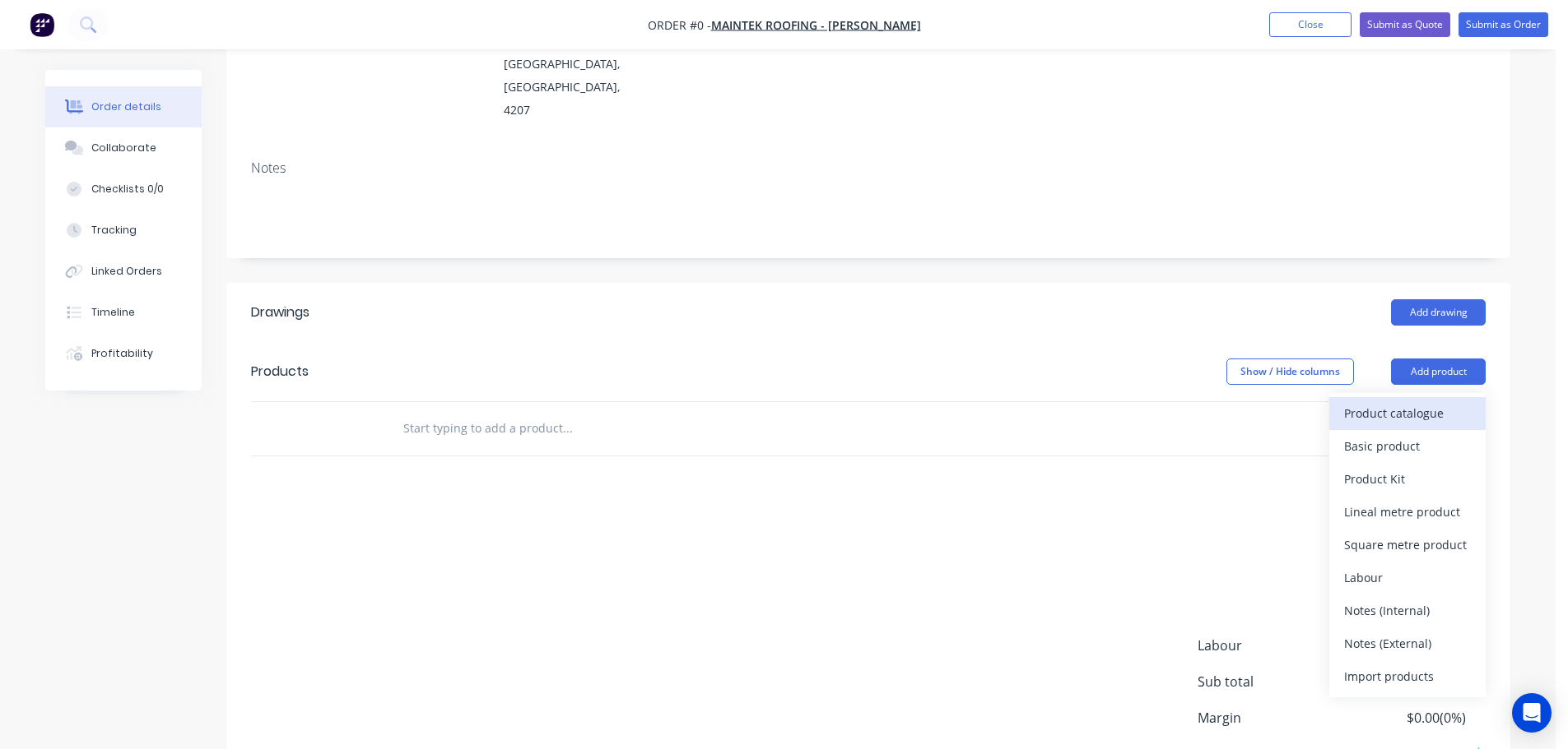
click at [1444, 397] on button "Product catalogue" at bounding box center [1407, 413] width 156 height 33
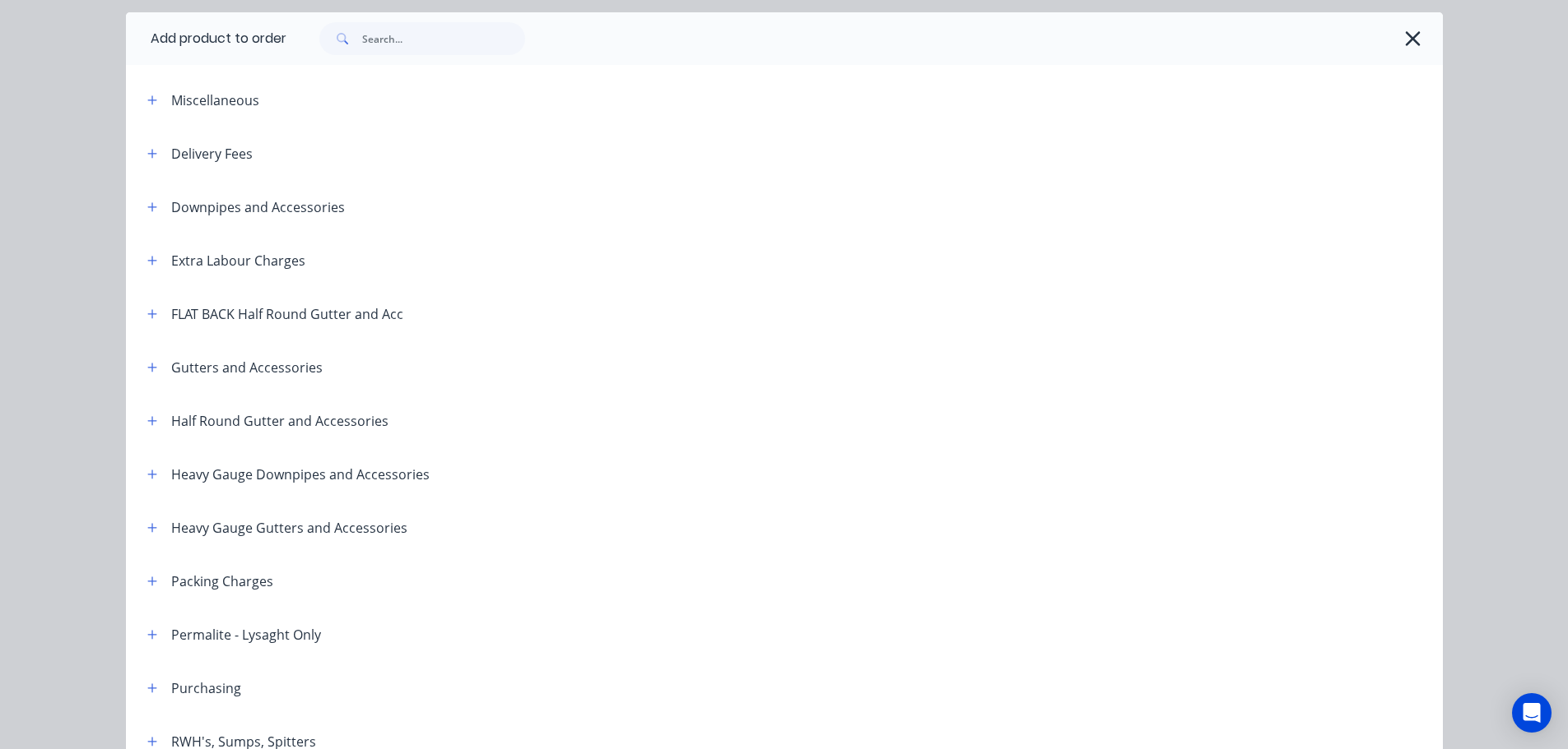
scroll to position [82, 0]
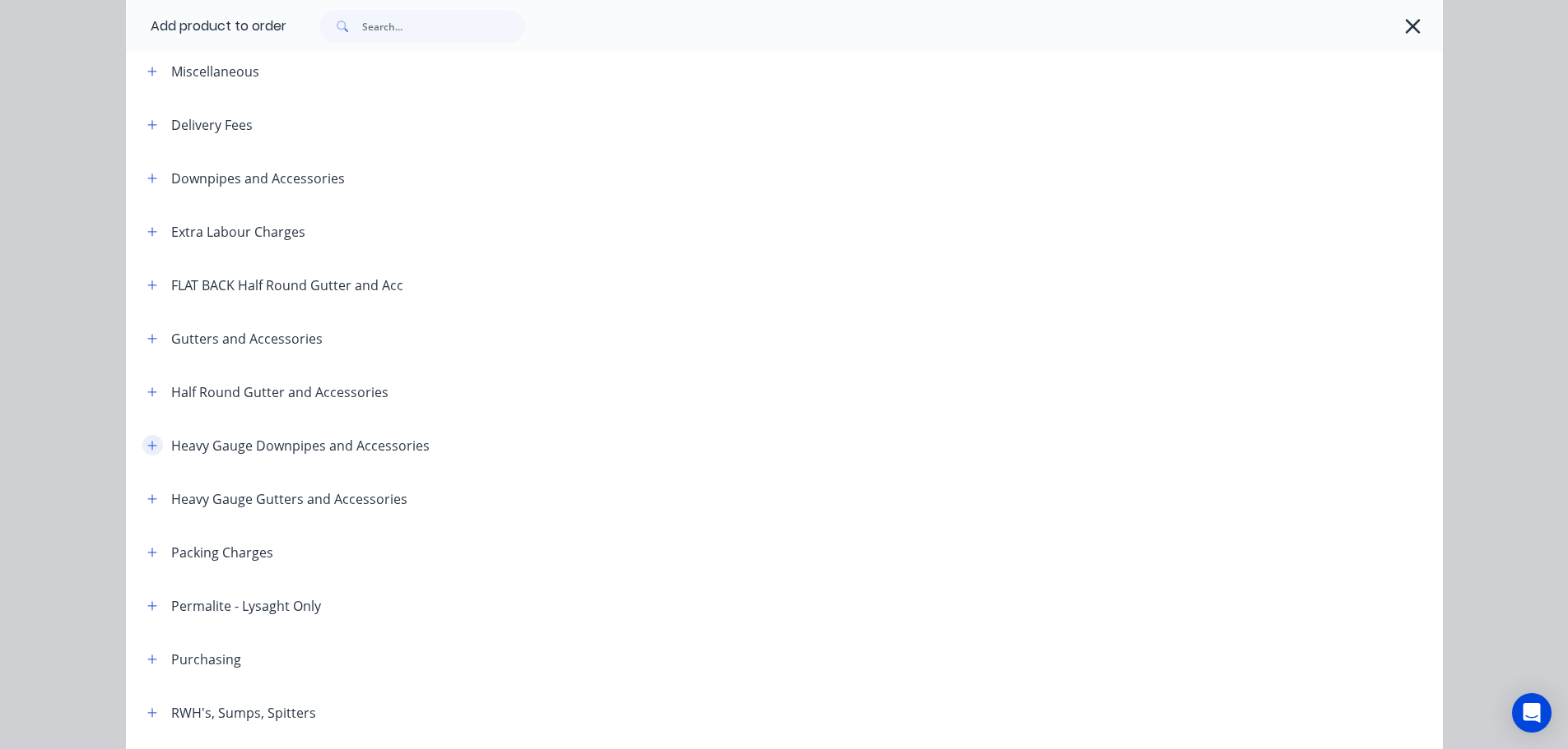
click at [147, 445] on icon "button" at bounding box center [152, 445] width 9 height 9
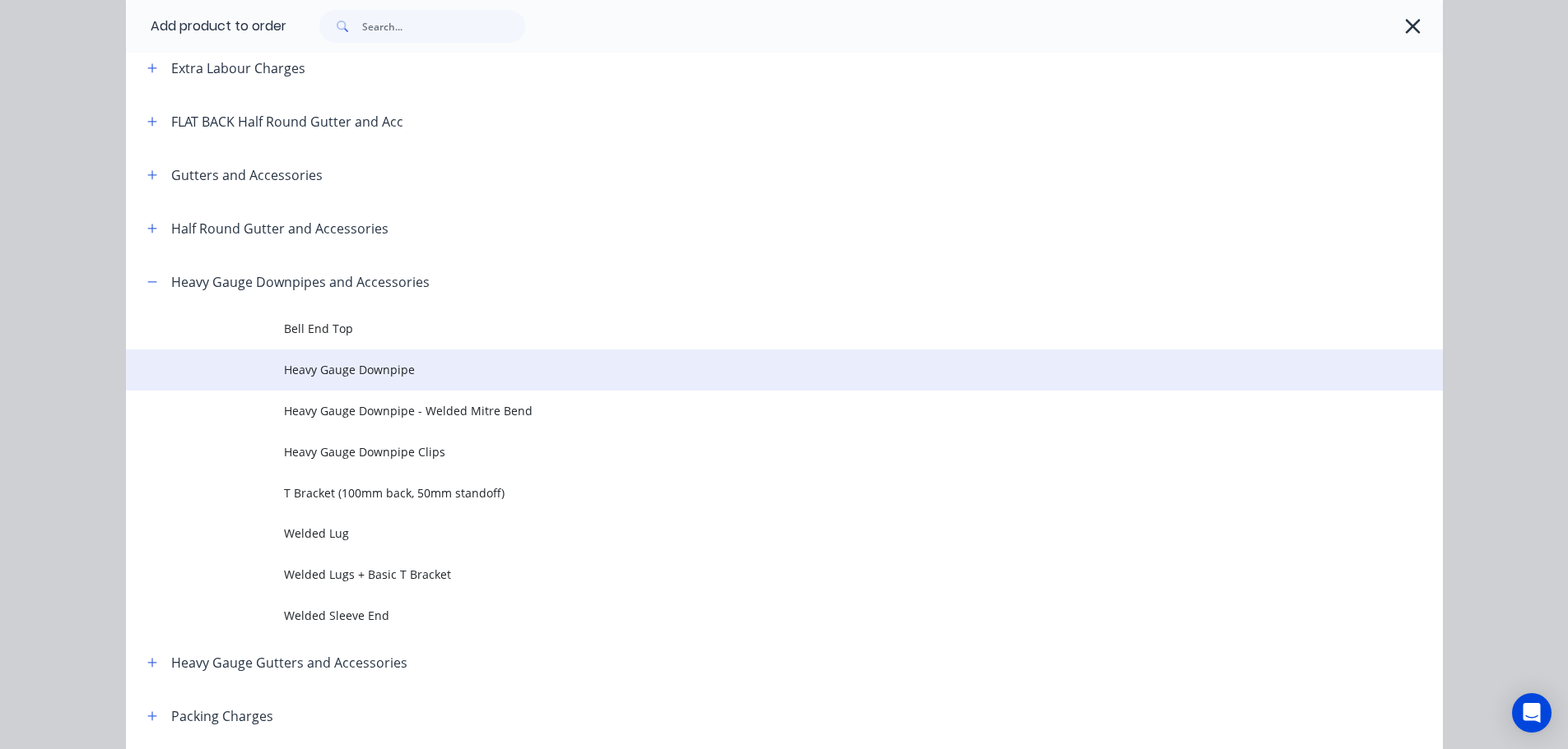
scroll to position [246, 0]
click at [400, 373] on span "Heavy Gauge Downpipe" at bounding box center [747, 368] width 927 height 17
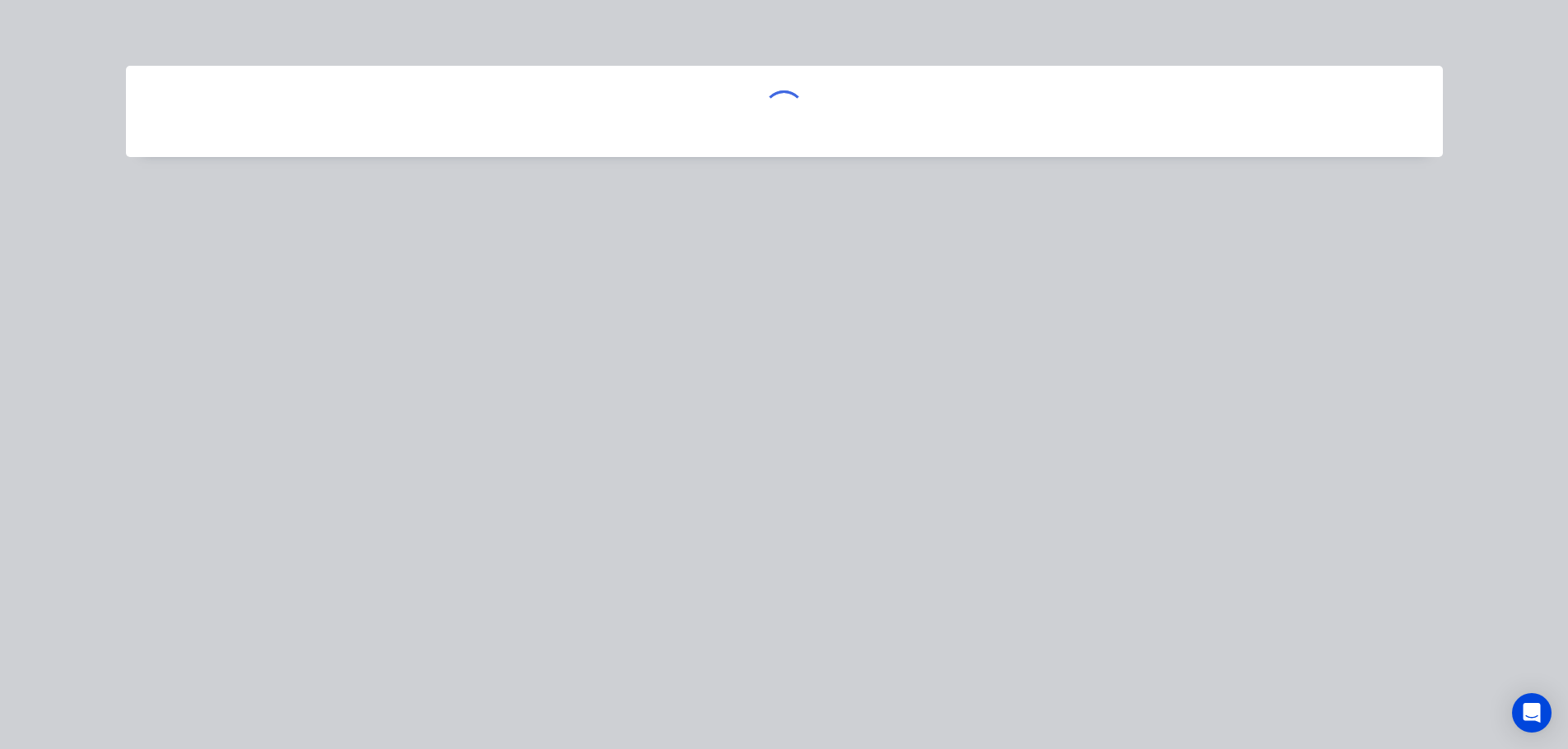
scroll to position [0, 0]
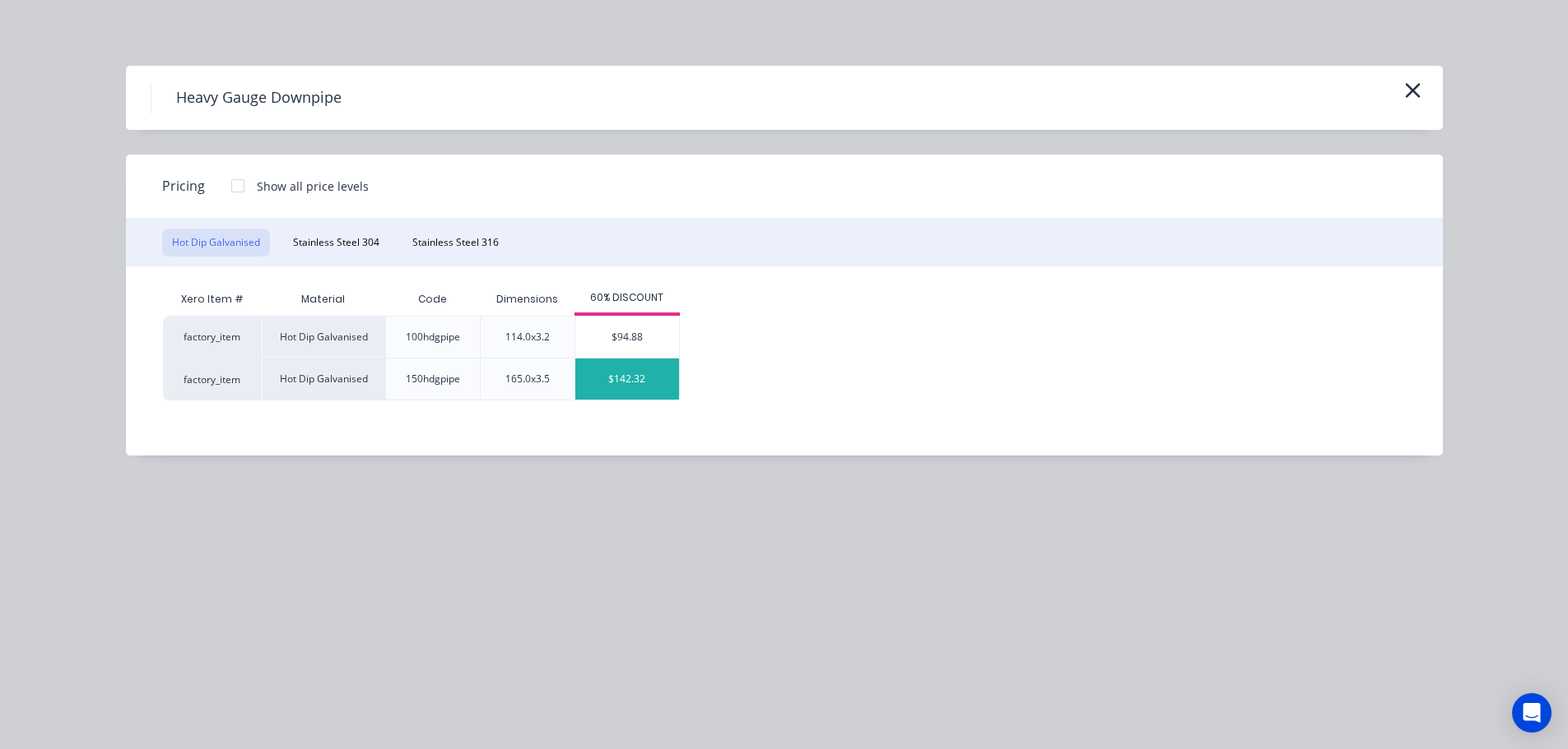
click at [606, 383] on div "$142.32" at bounding box center [627, 379] width 104 height 41
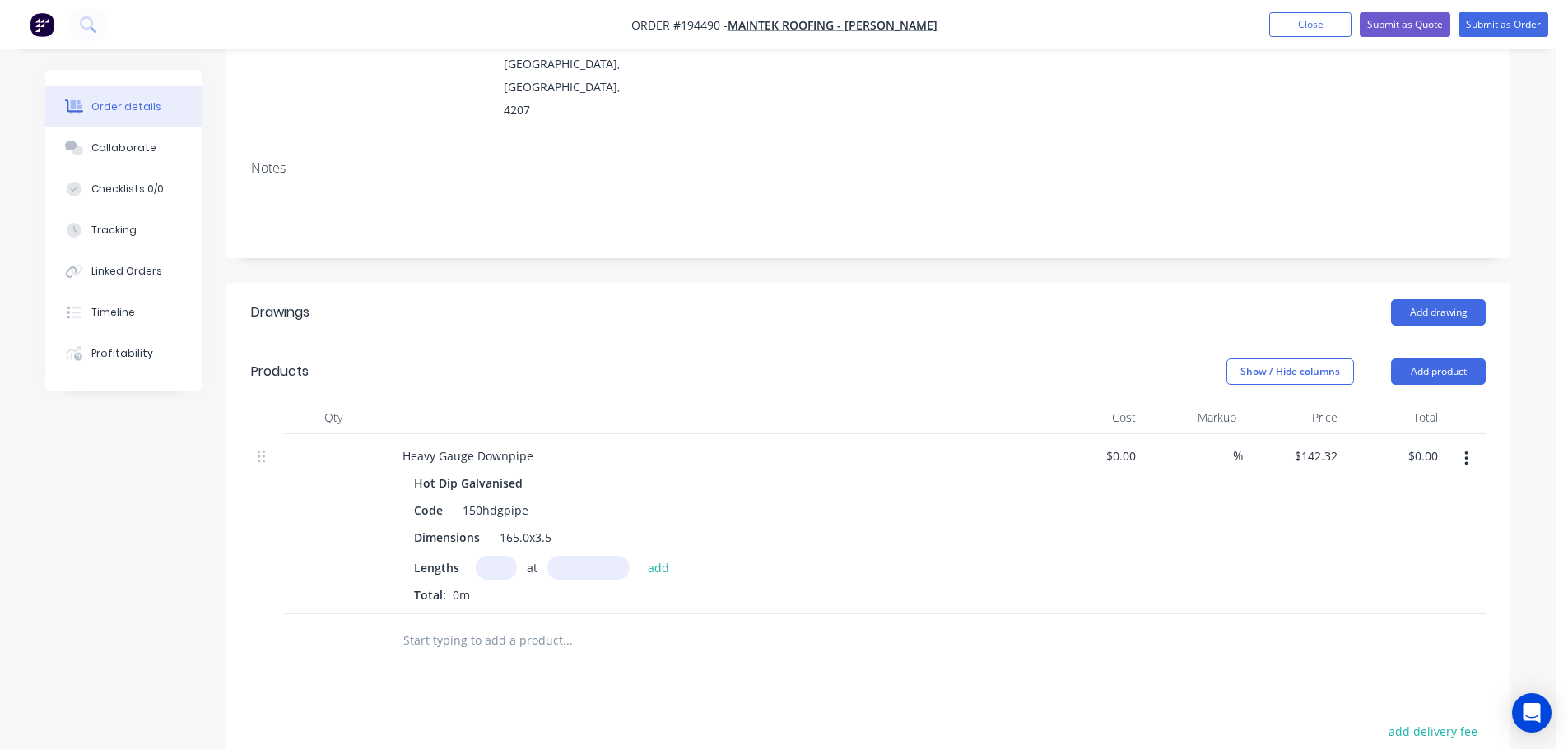
drag, startPoint x: 496, startPoint y: 498, endPoint x: 597, endPoint y: 503, distance: 101.1
click at [496, 556] on input "text" at bounding box center [496, 567] width 41 height 24
type input "1"
type input "1000"
click at [639, 556] on button "add" at bounding box center [659, 566] width 39 height 22
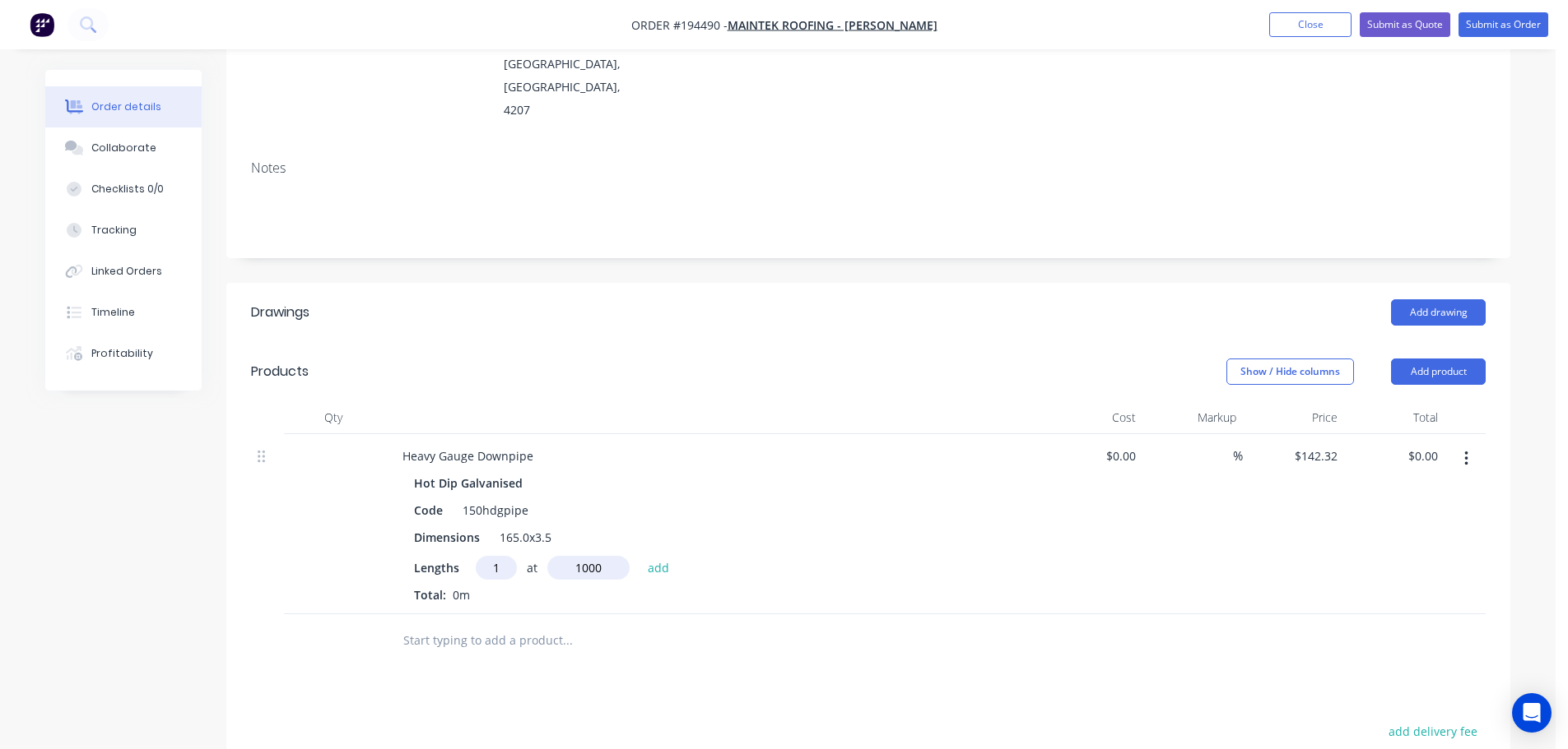
type input "$142.32"
click at [742, 342] on header "Products Show / Hide columns Add product" at bounding box center [868, 371] width 1284 height 59
click at [1460, 359] on button "Add product" at bounding box center [1438, 372] width 95 height 27
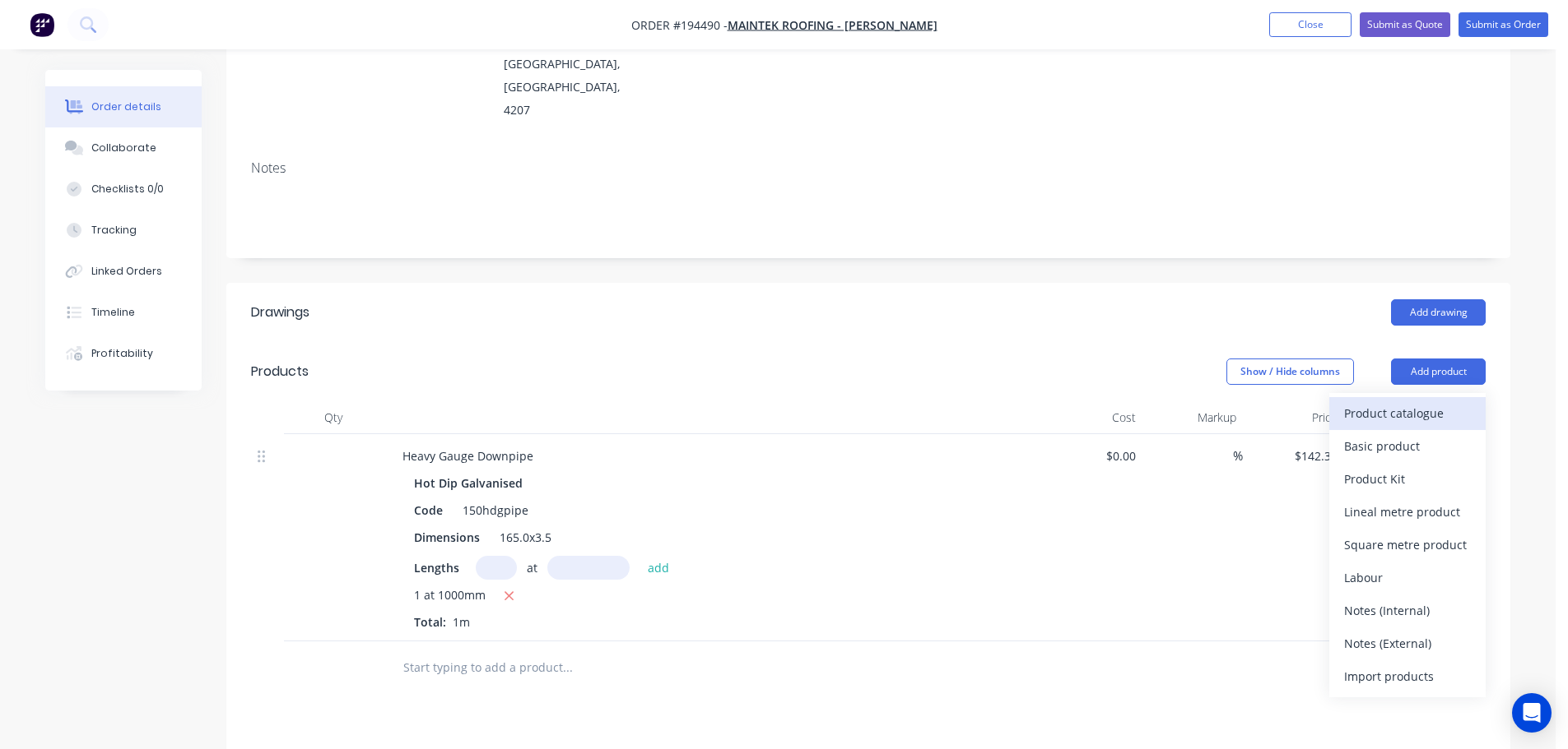
click at [1438, 402] on div "Product catalogue" at bounding box center [1407, 413] width 127 height 24
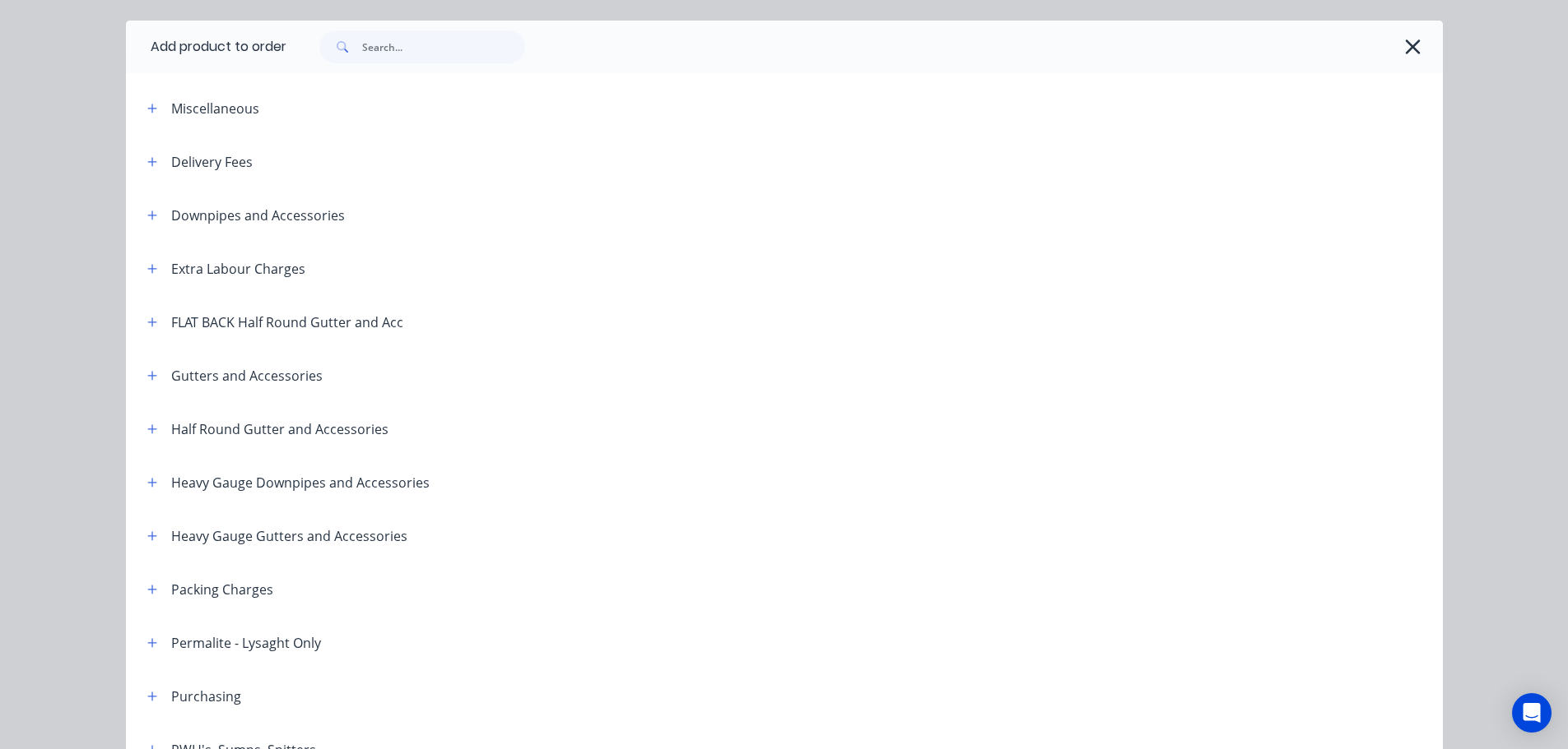
scroll to position [165, 0]
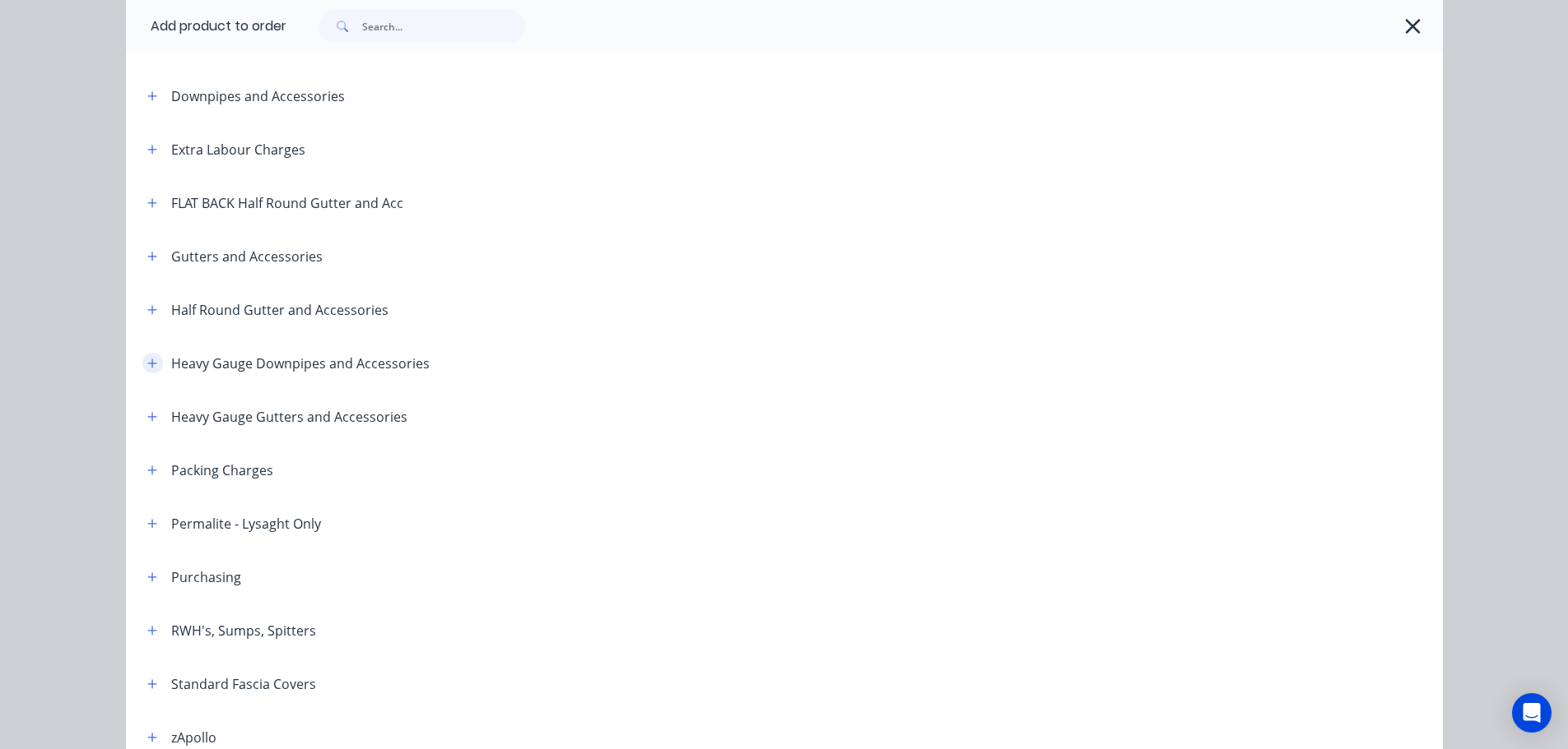
click at [147, 365] on icon "button" at bounding box center [152, 363] width 9 height 9
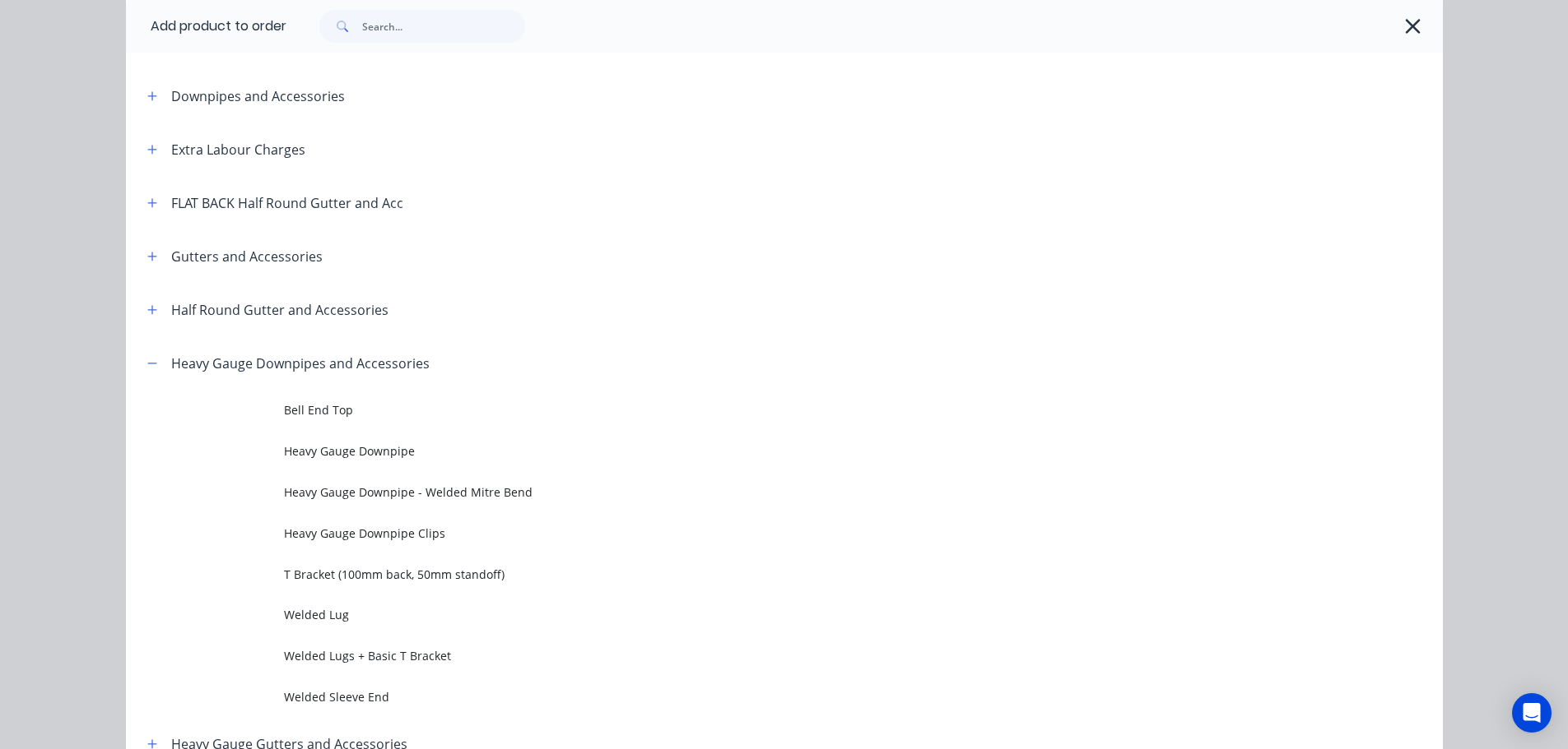
scroll to position [246, 0]
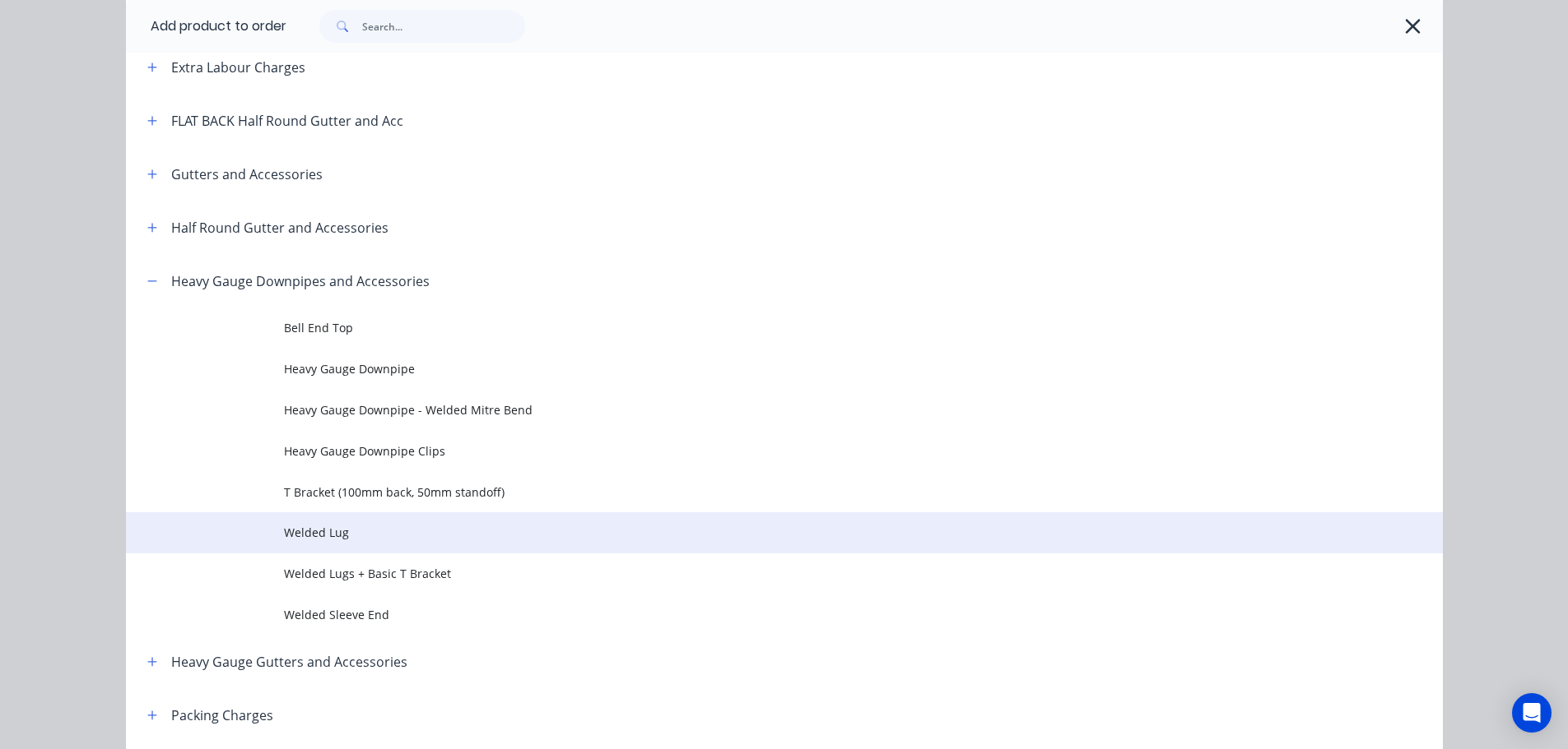
click at [378, 538] on span "Welded Lug" at bounding box center [747, 532] width 927 height 17
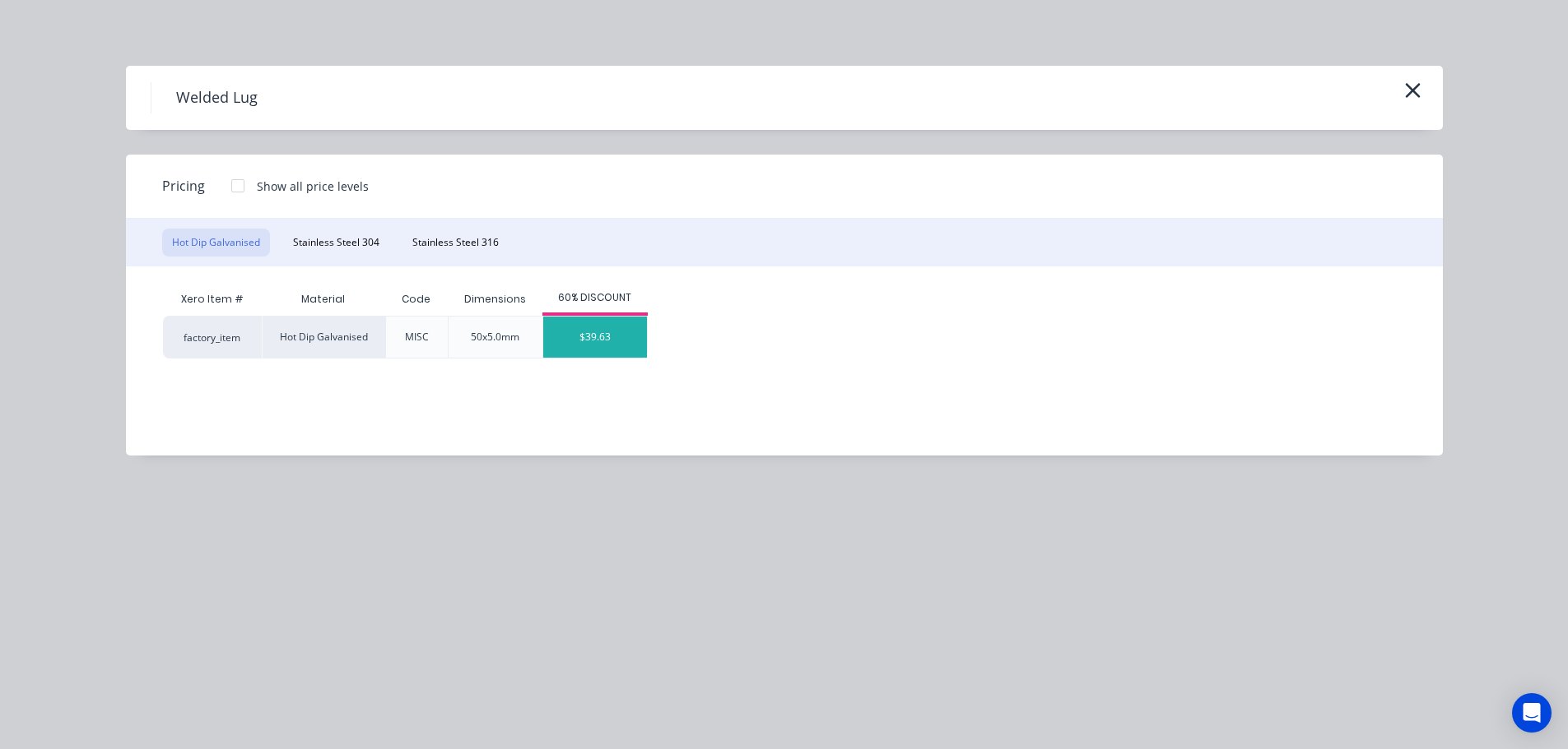
click at [568, 337] on div "$39.63" at bounding box center [594, 337] width 104 height 41
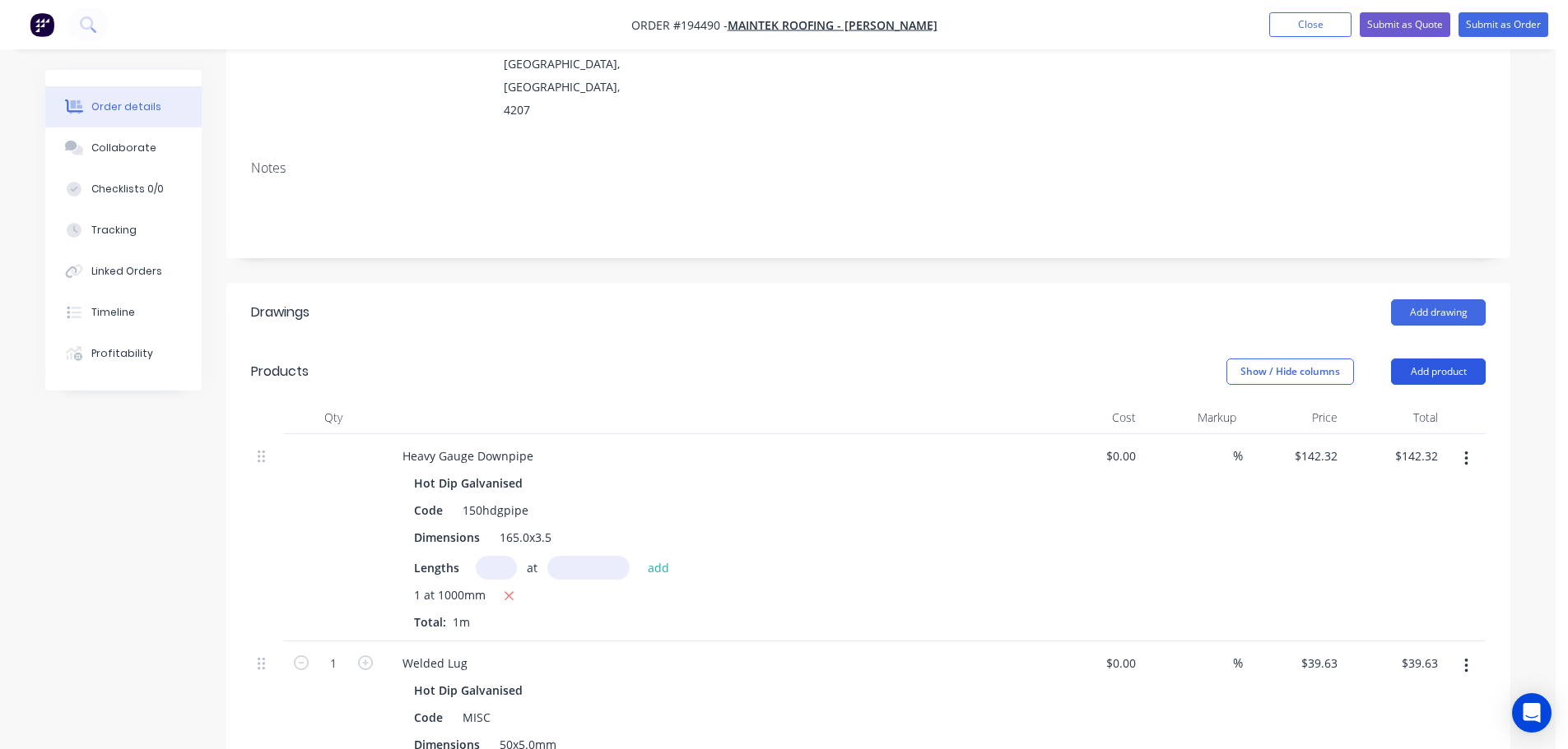
click at [1459, 359] on button "Add product" at bounding box center [1438, 372] width 95 height 27
click at [1444, 394] on div "Product catalogue Basic product Product Kit Lineal metre product Square metre p…" at bounding box center [1407, 545] width 156 height 304
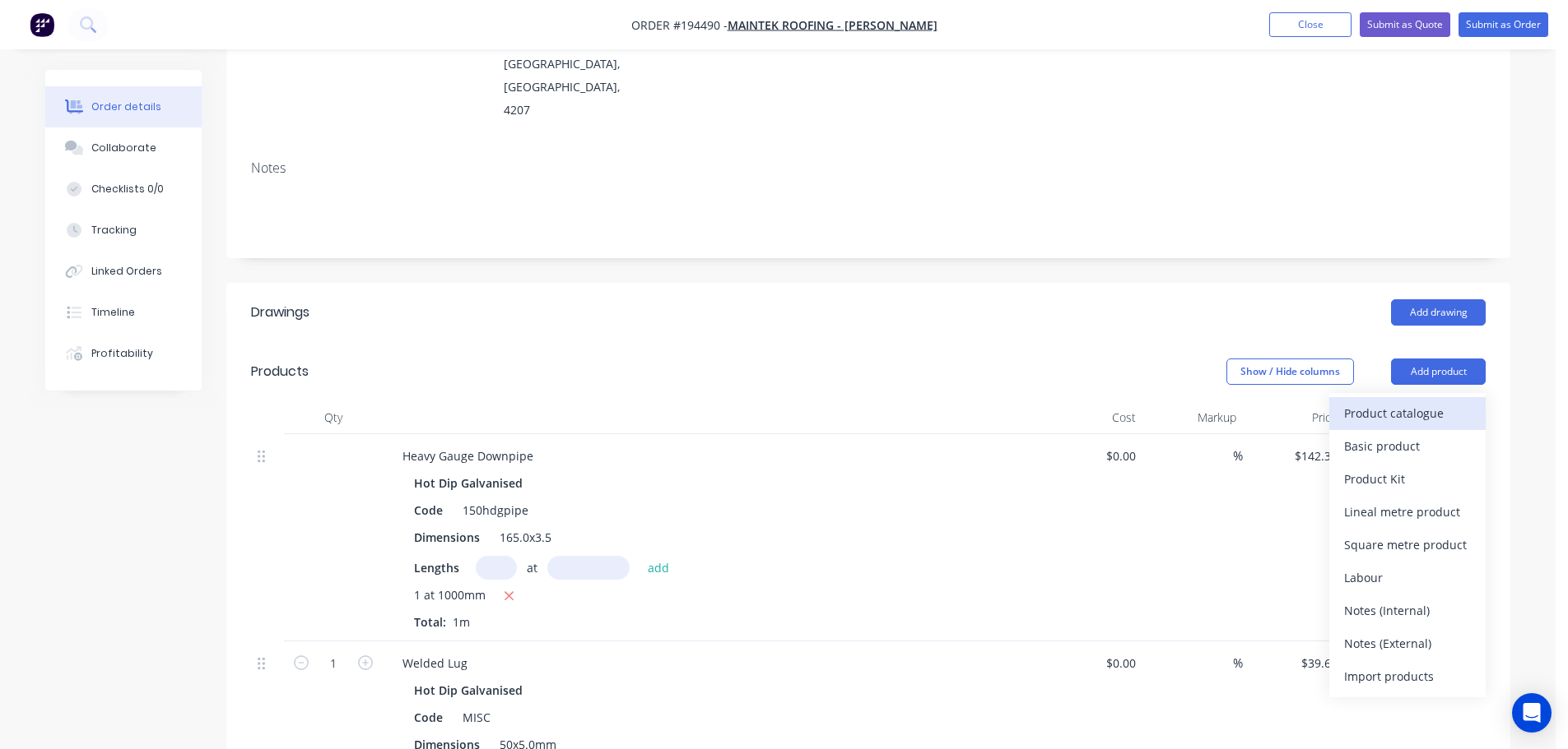
click at [1442, 397] on button "Product catalogue" at bounding box center [1407, 413] width 156 height 33
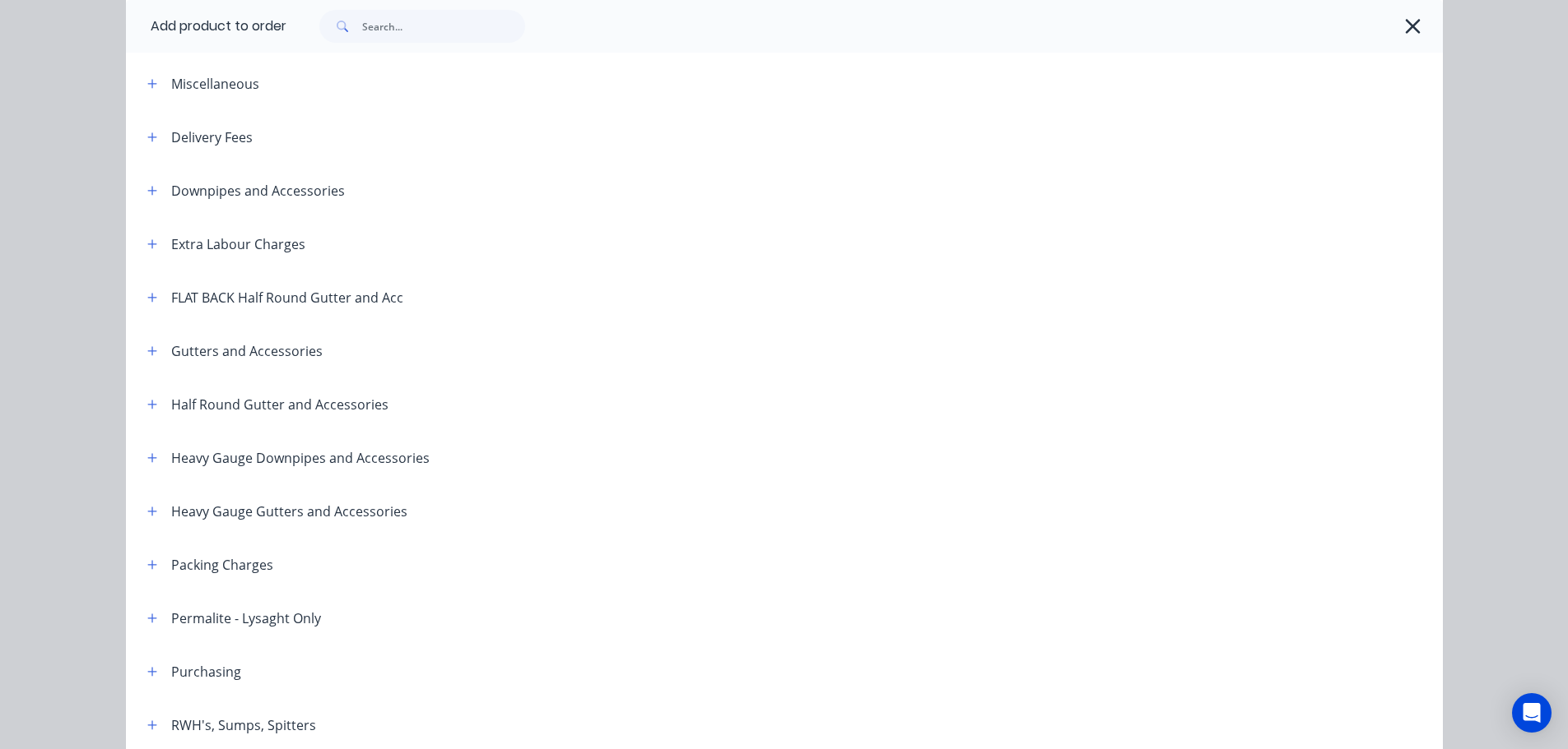
scroll to position [165, 0]
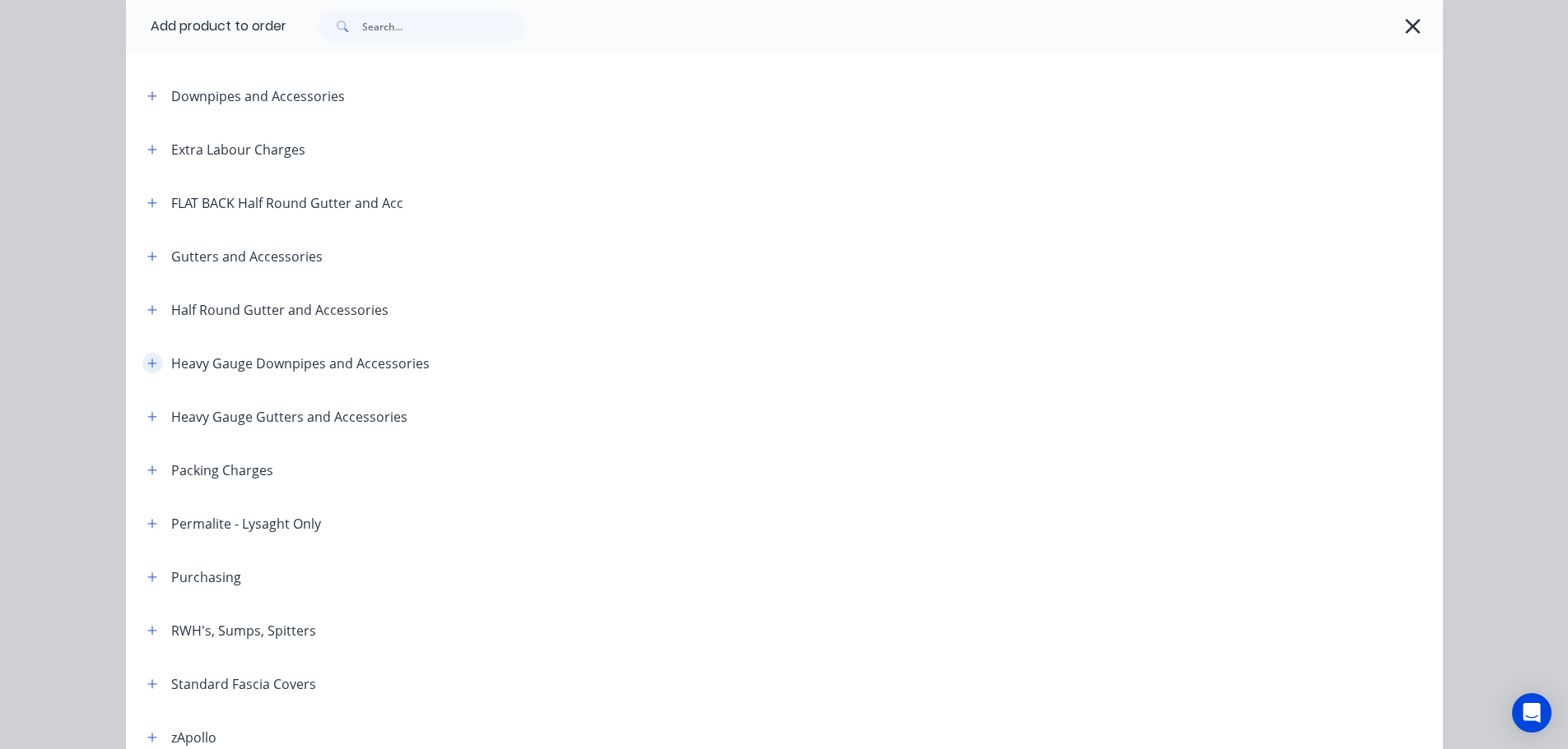
click at [148, 365] on icon "button" at bounding box center [152, 363] width 10 height 12
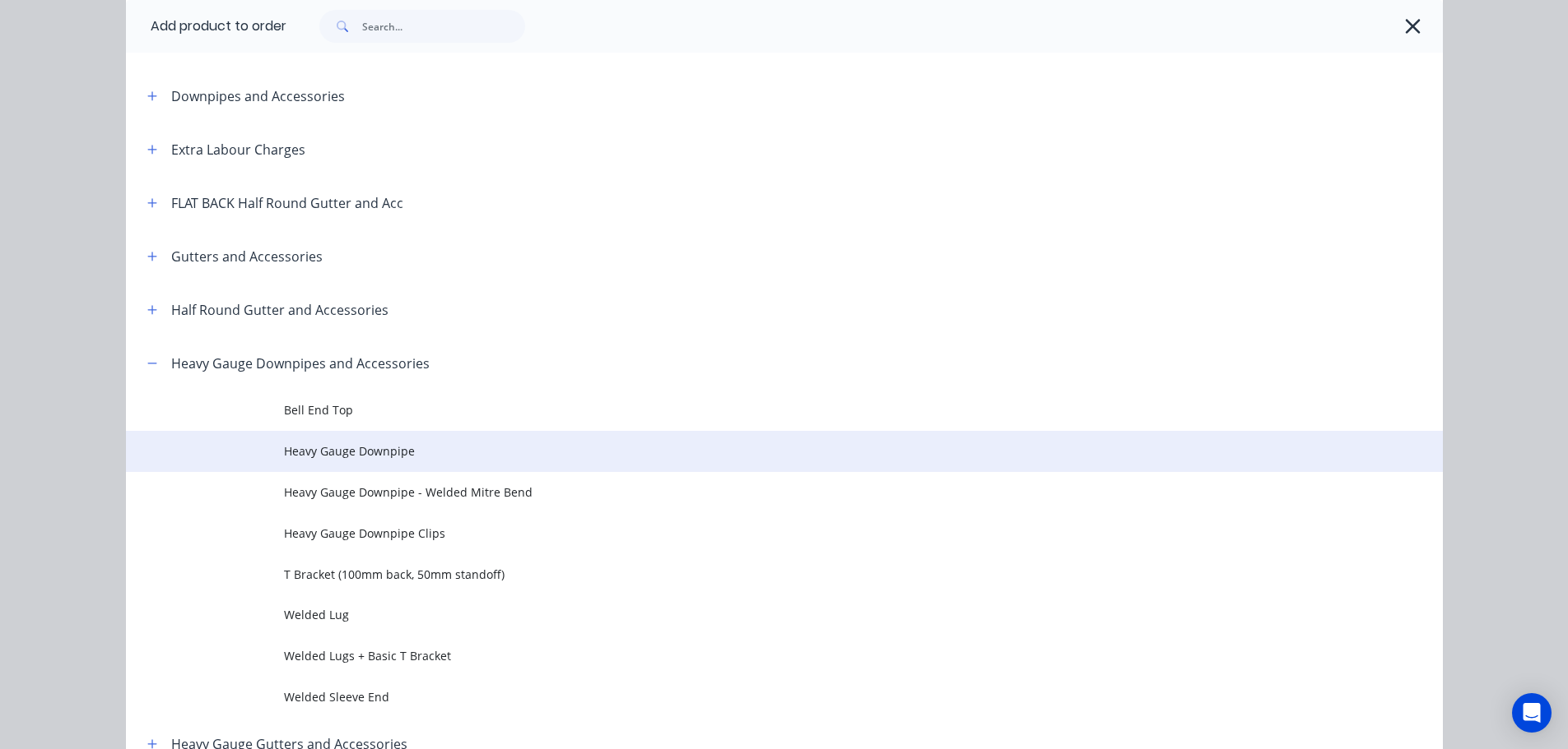
click at [445, 463] on td "Heavy Gauge Downpipe" at bounding box center [863, 451] width 1159 height 41
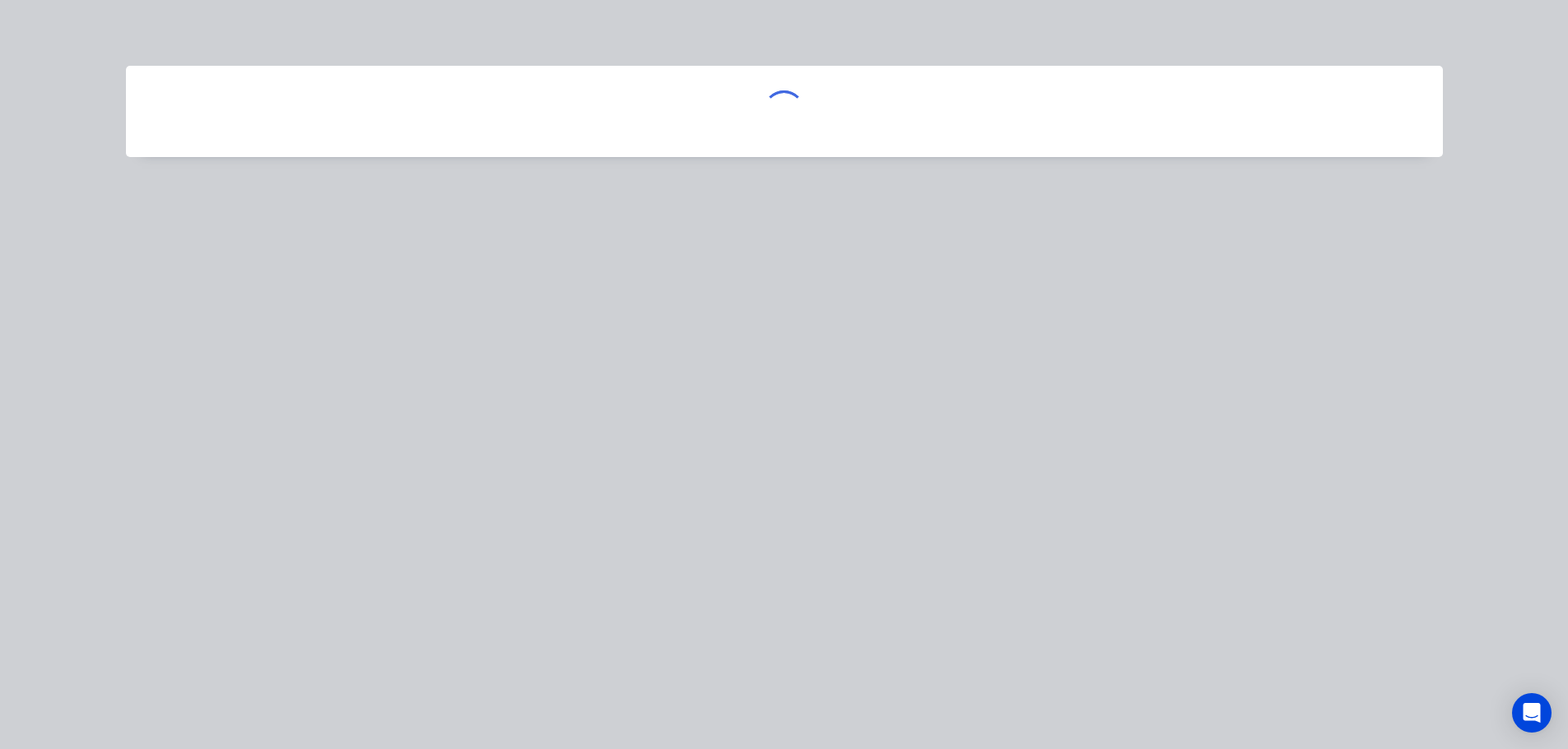
scroll to position [0, 0]
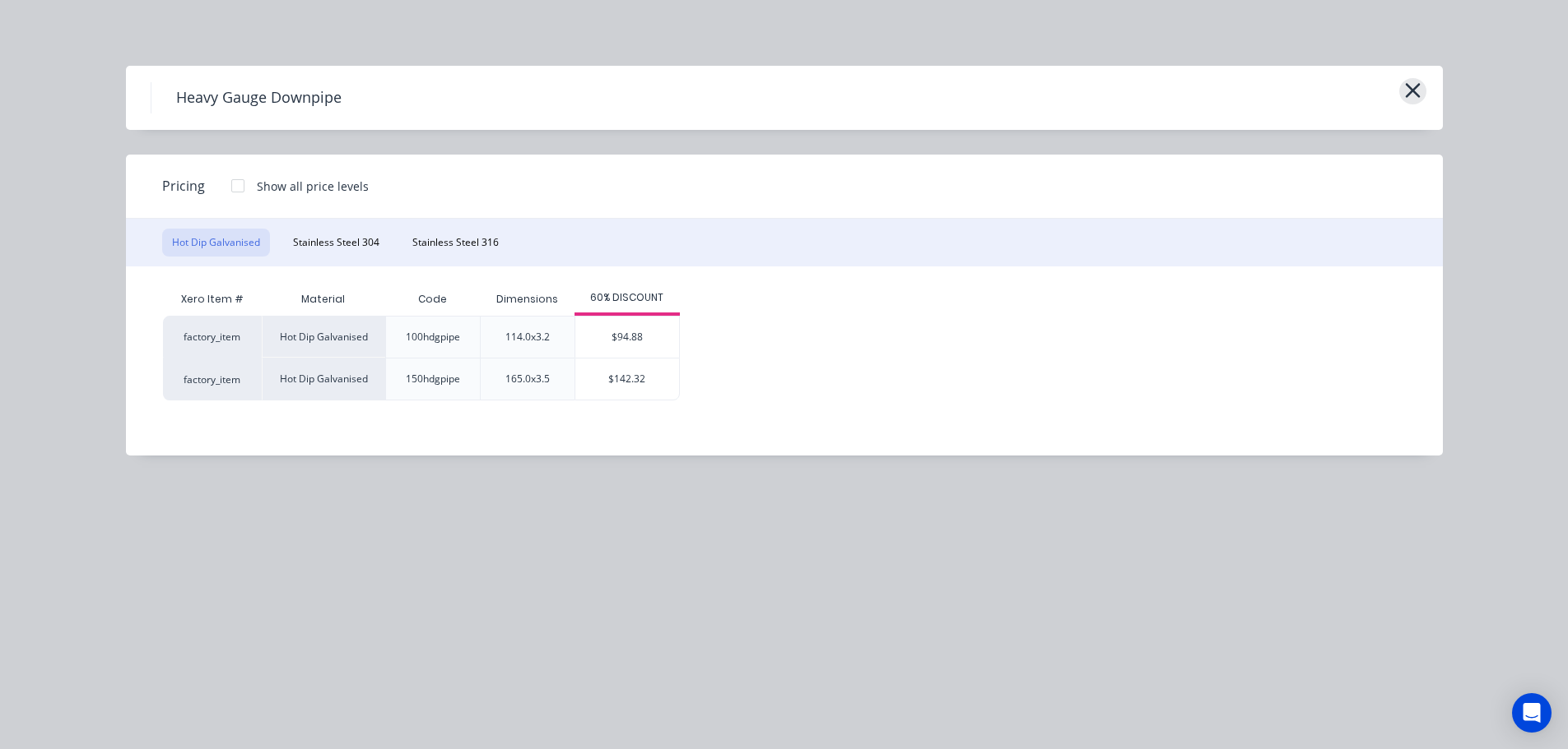
click at [1420, 91] on icon "button" at bounding box center [1412, 90] width 17 height 23
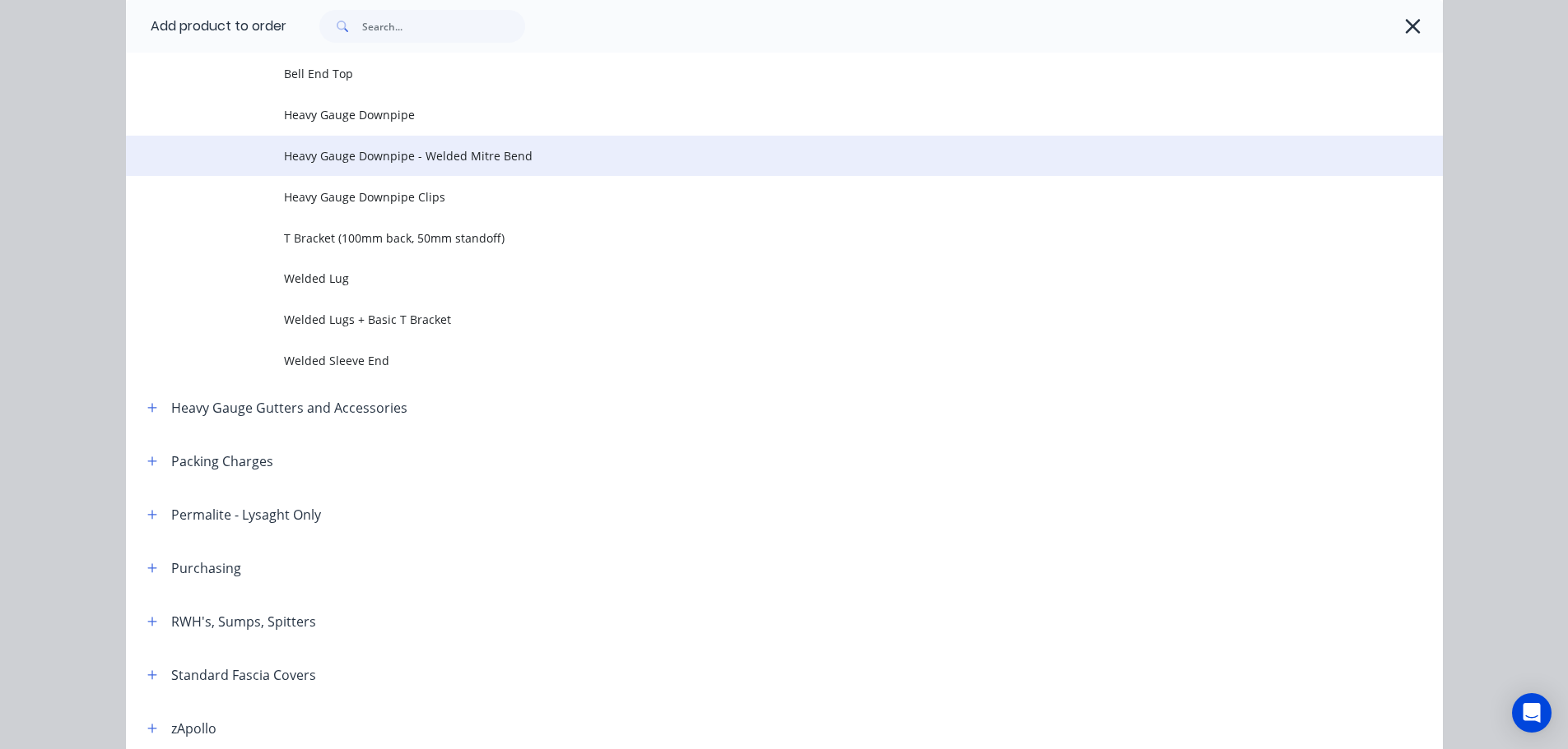
click at [434, 153] on span "Heavy Gauge Downpipe - Welded Mitre Bend" at bounding box center [747, 155] width 927 height 17
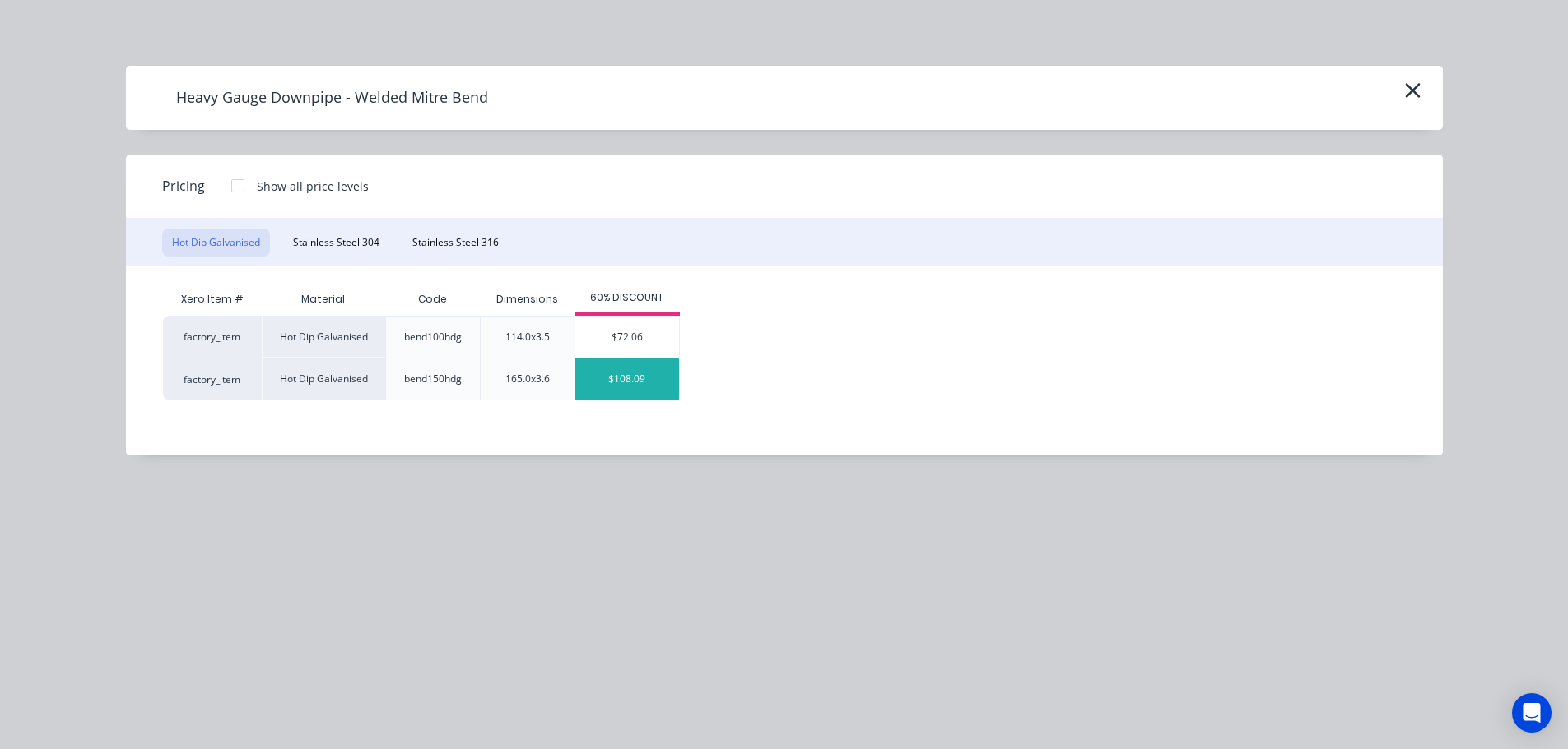
click at [620, 392] on div "$108.09" at bounding box center [627, 379] width 104 height 41
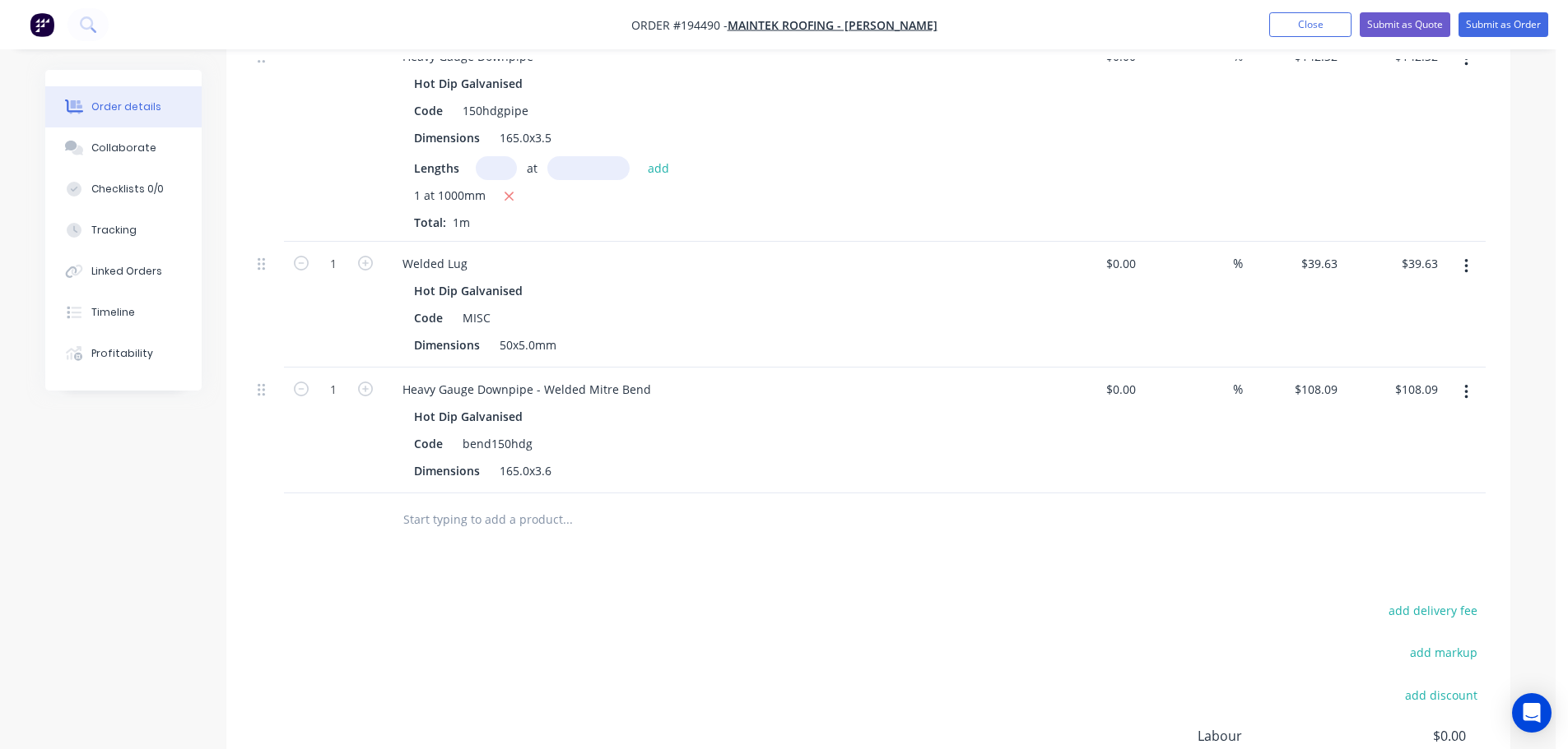
scroll to position [658, 0]
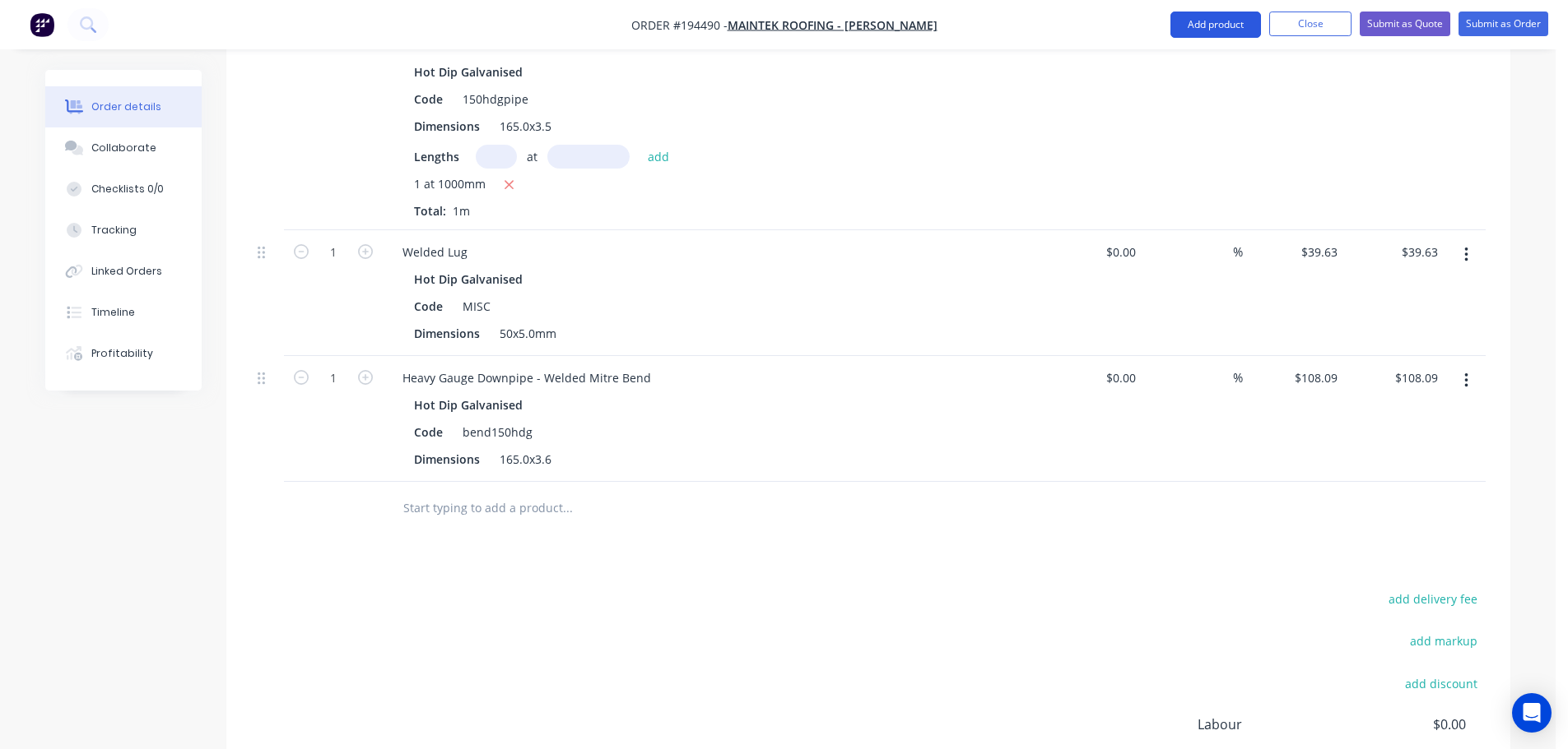
click at [1228, 32] on button "Add product" at bounding box center [1216, 25] width 90 height 27
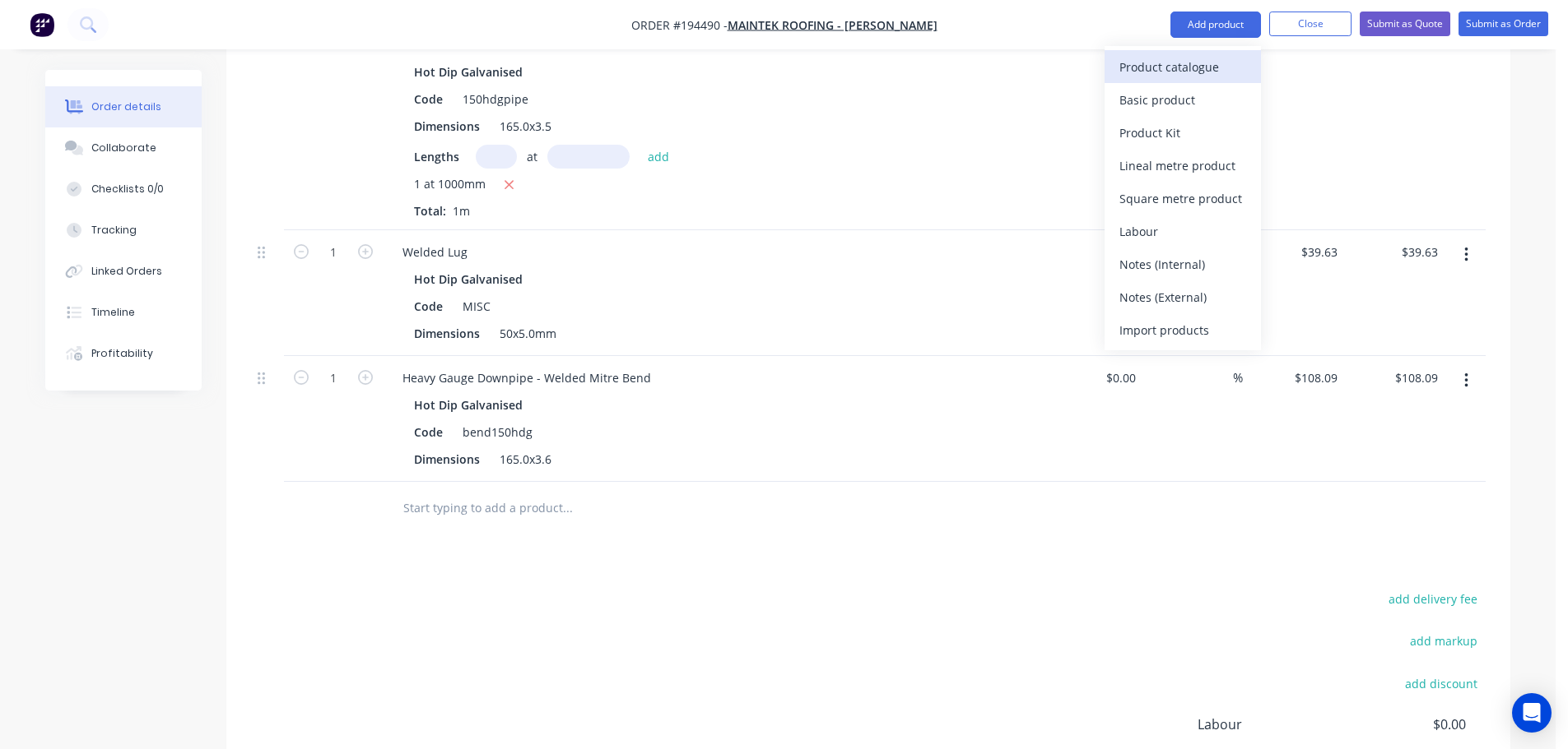
click at [1212, 60] on div "Product catalogue" at bounding box center [1182, 66] width 127 height 24
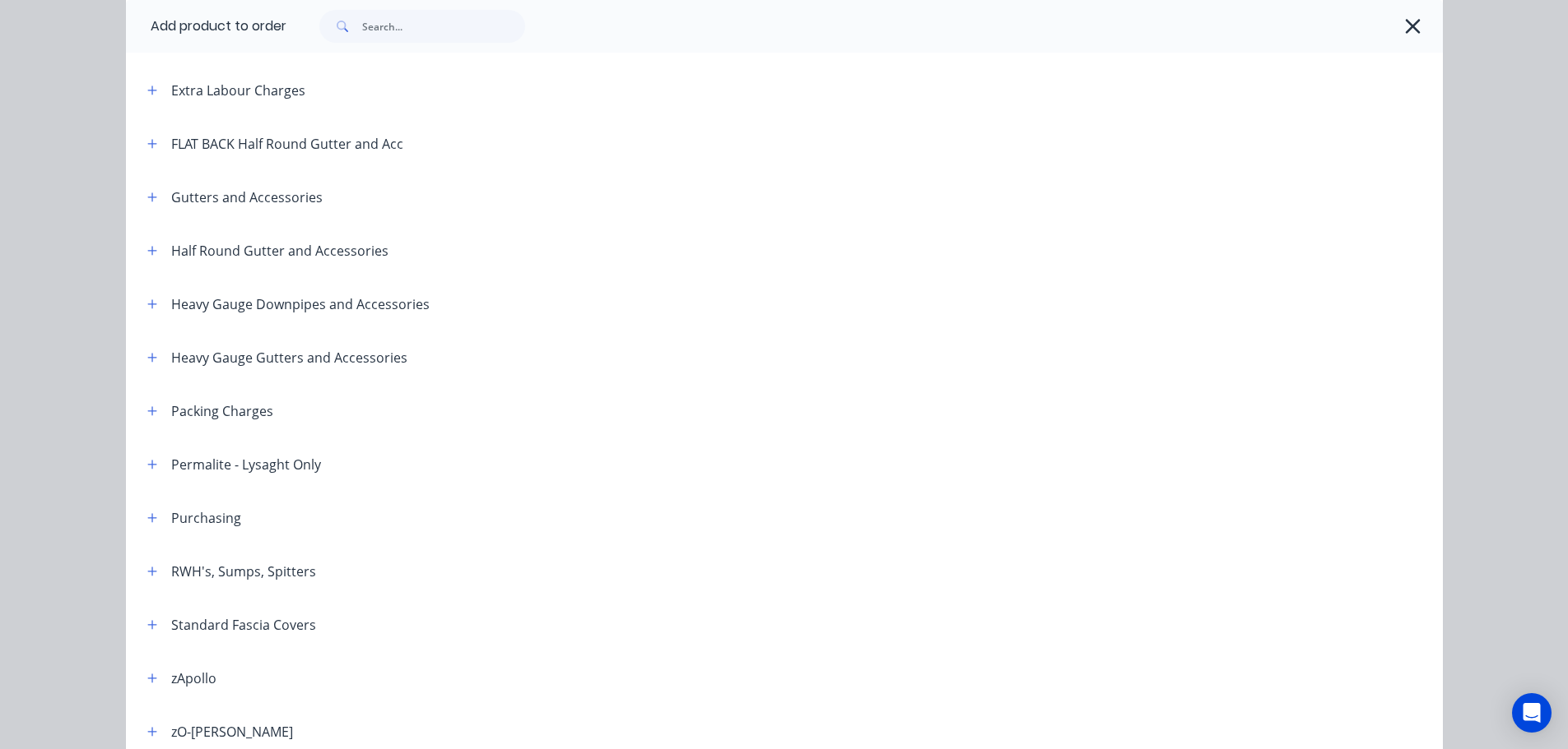
scroll to position [246, 0]
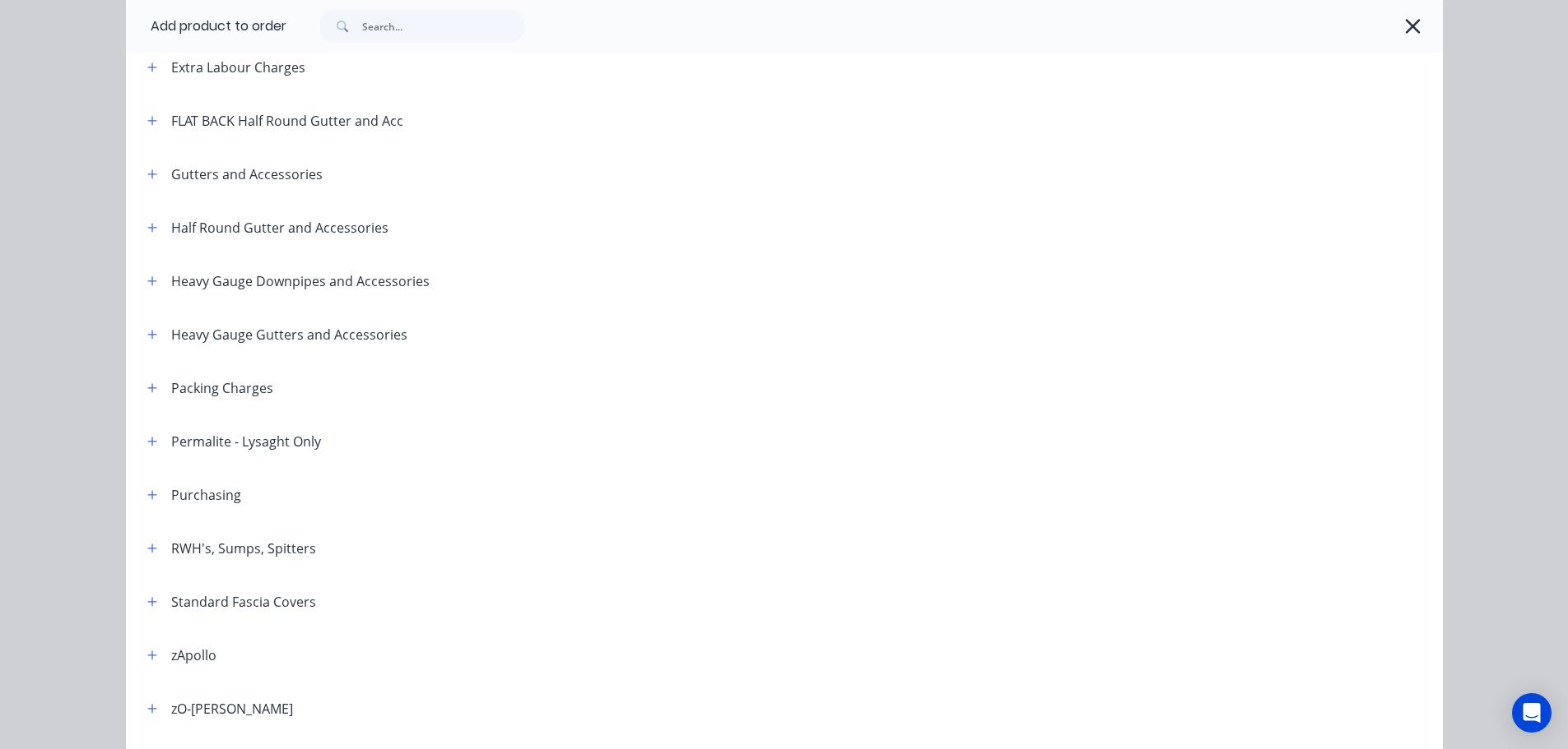
click at [143, 287] on span at bounding box center [153, 280] width 20 height 20
click at [143, 277] on button "button" at bounding box center [153, 280] width 20 height 20
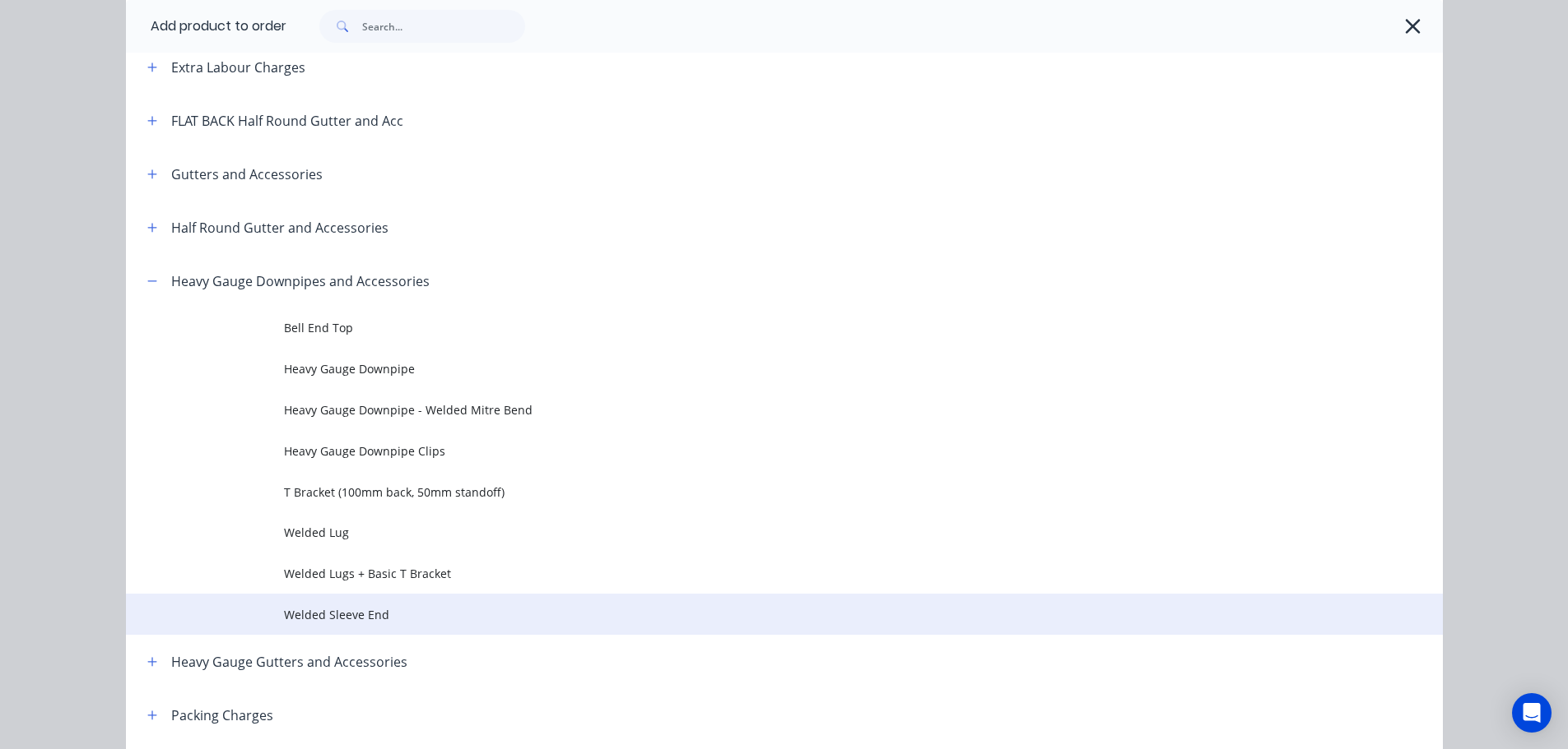
click at [351, 624] on td "Welded Sleeve End" at bounding box center [863, 614] width 1159 height 41
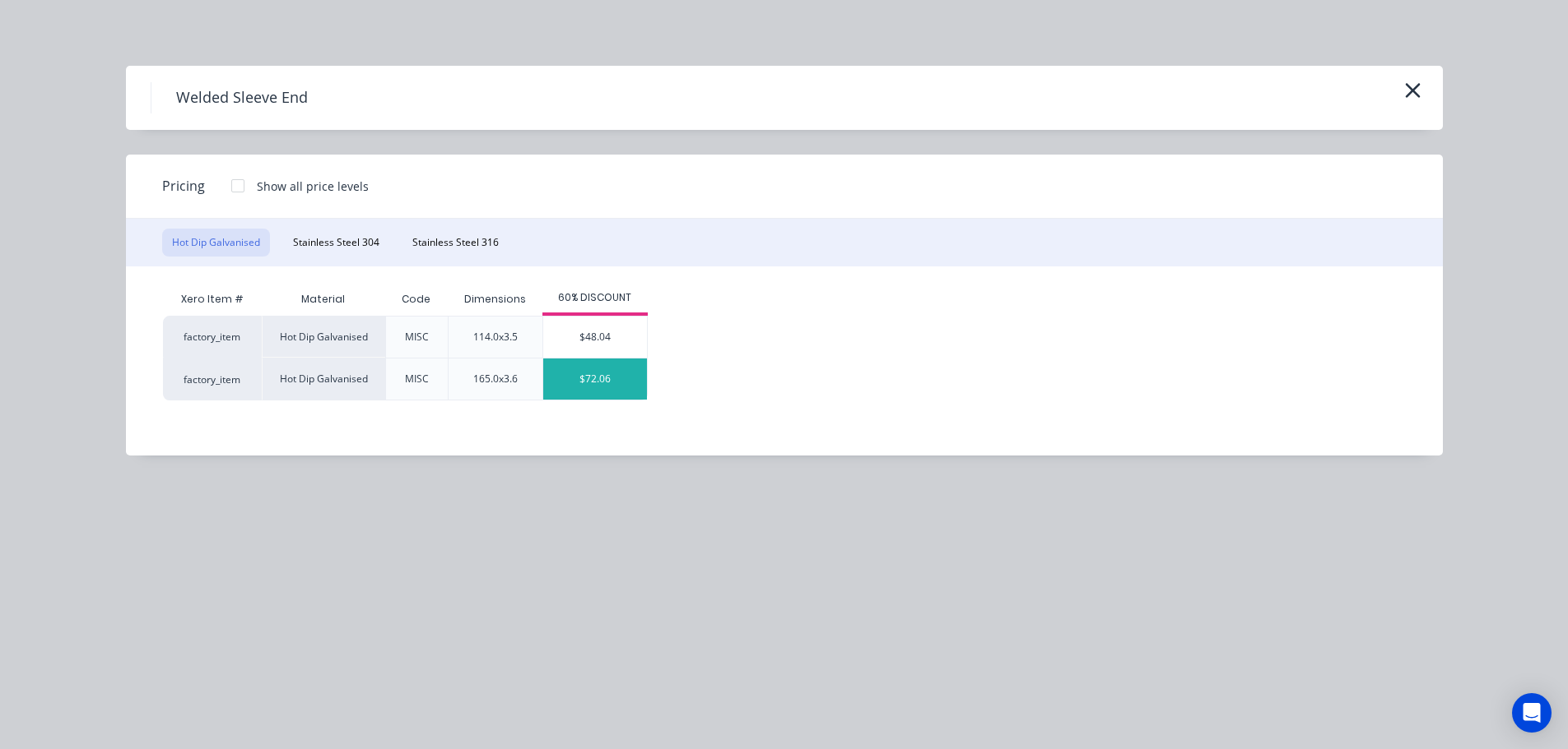
click at [576, 376] on div "$72.06" at bounding box center [594, 379] width 104 height 41
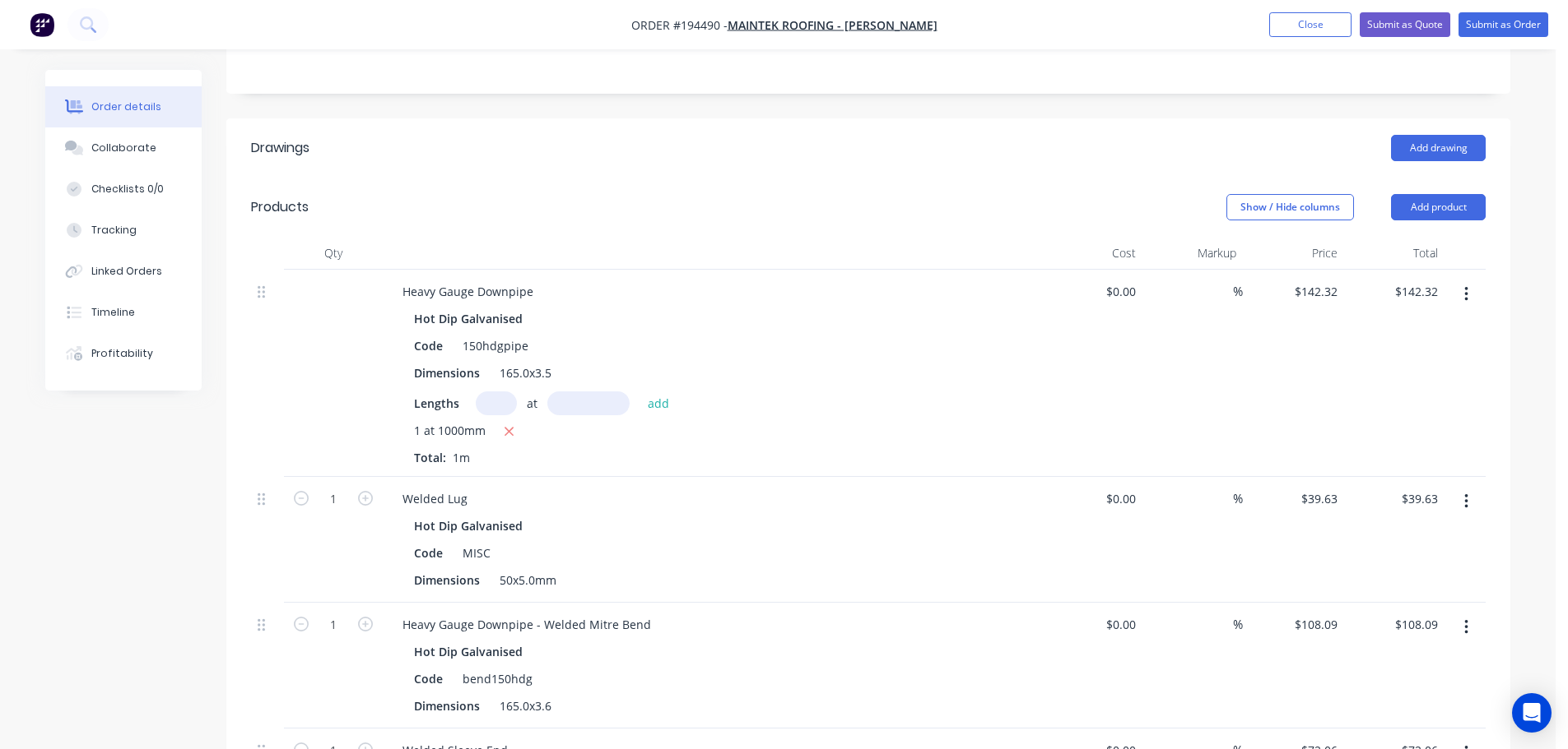
scroll to position [494, 0]
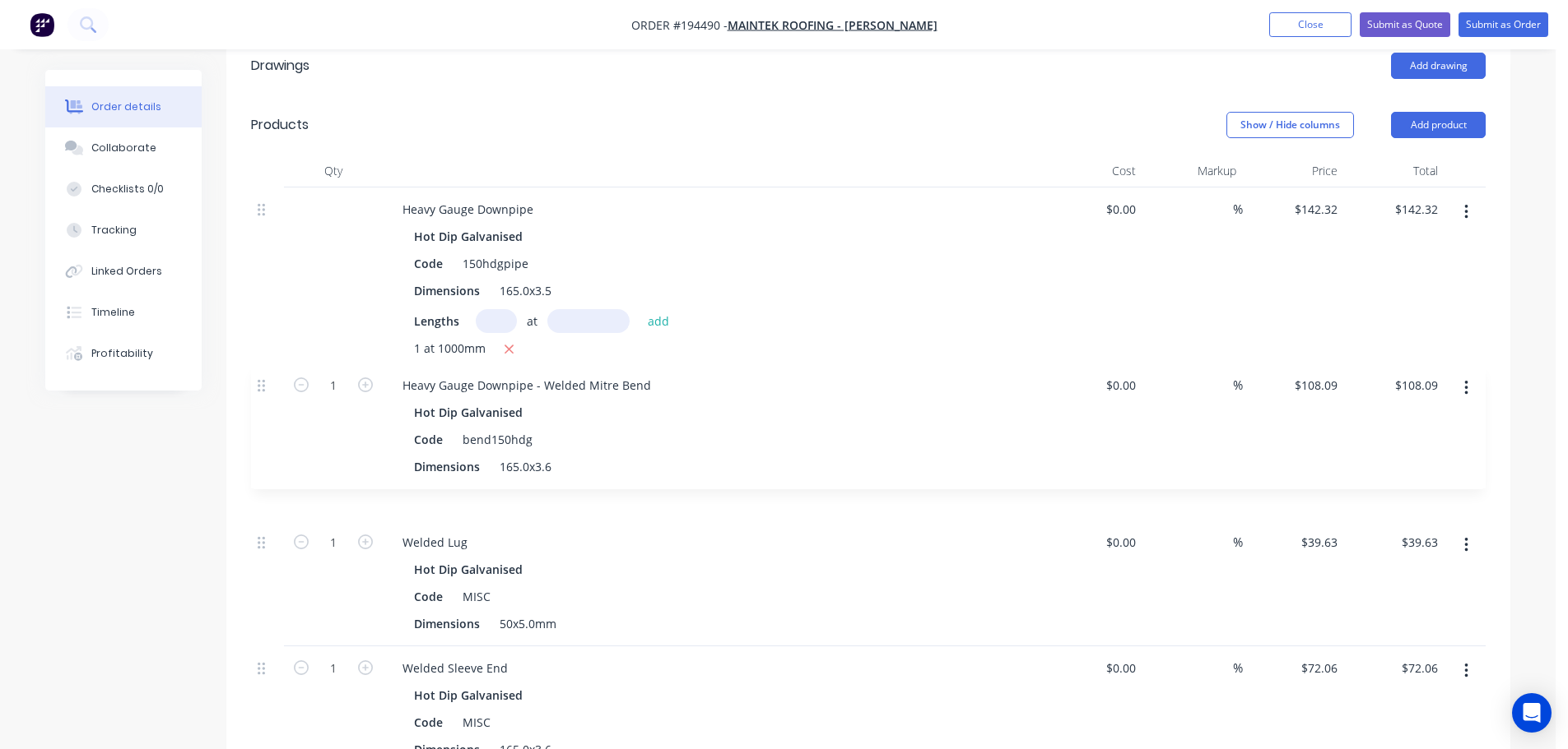
drag, startPoint x: 269, startPoint y: 458, endPoint x: 270, endPoint y: 360, distance: 98.0
click at [270, 360] on div "Heavy Gauge Downpipe Hot Dip Galvanised Code 150hdgpipe Dimensions 165.0x3.5 Le…" at bounding box center [868, 480] width 1235 height 585
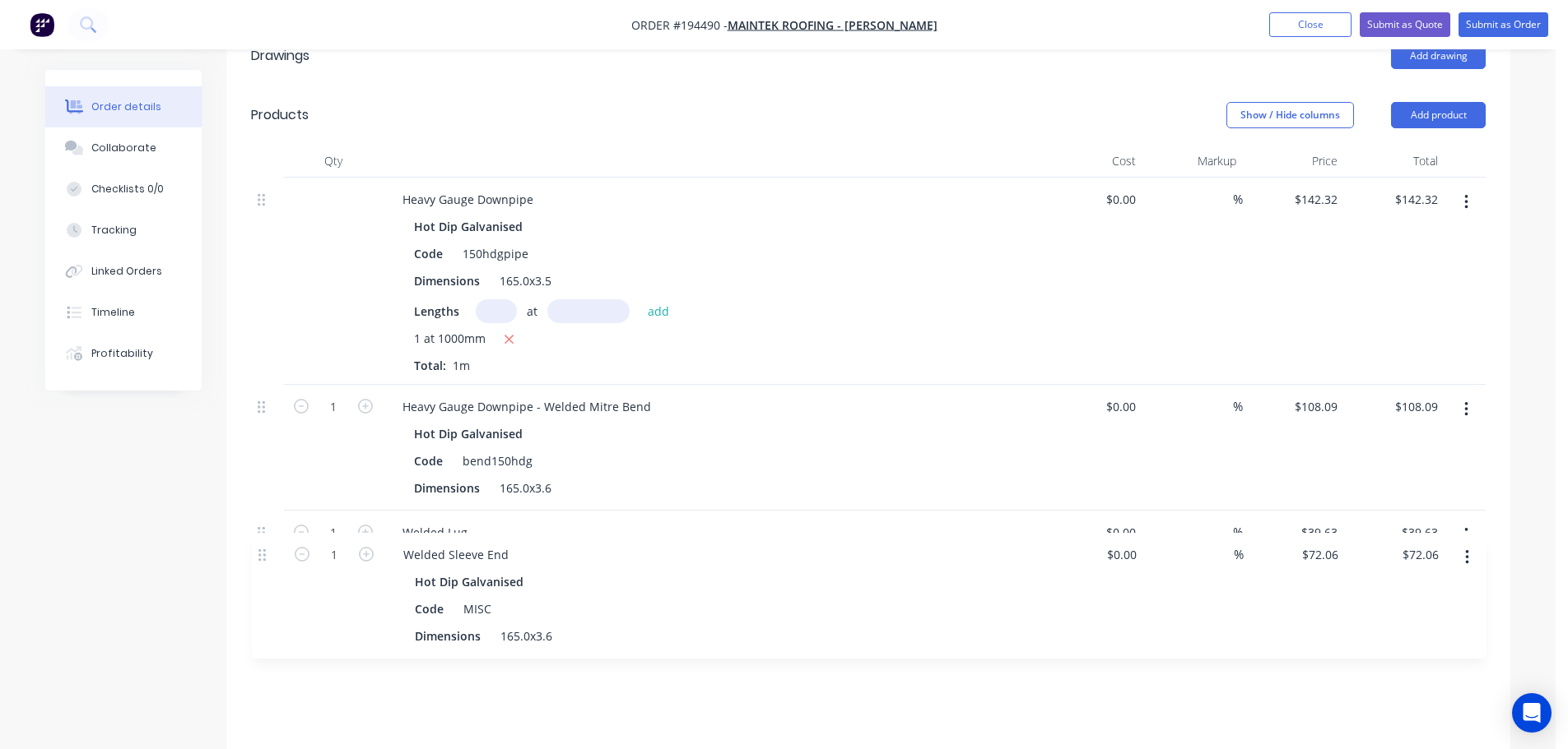
scroll to position [504, 0]
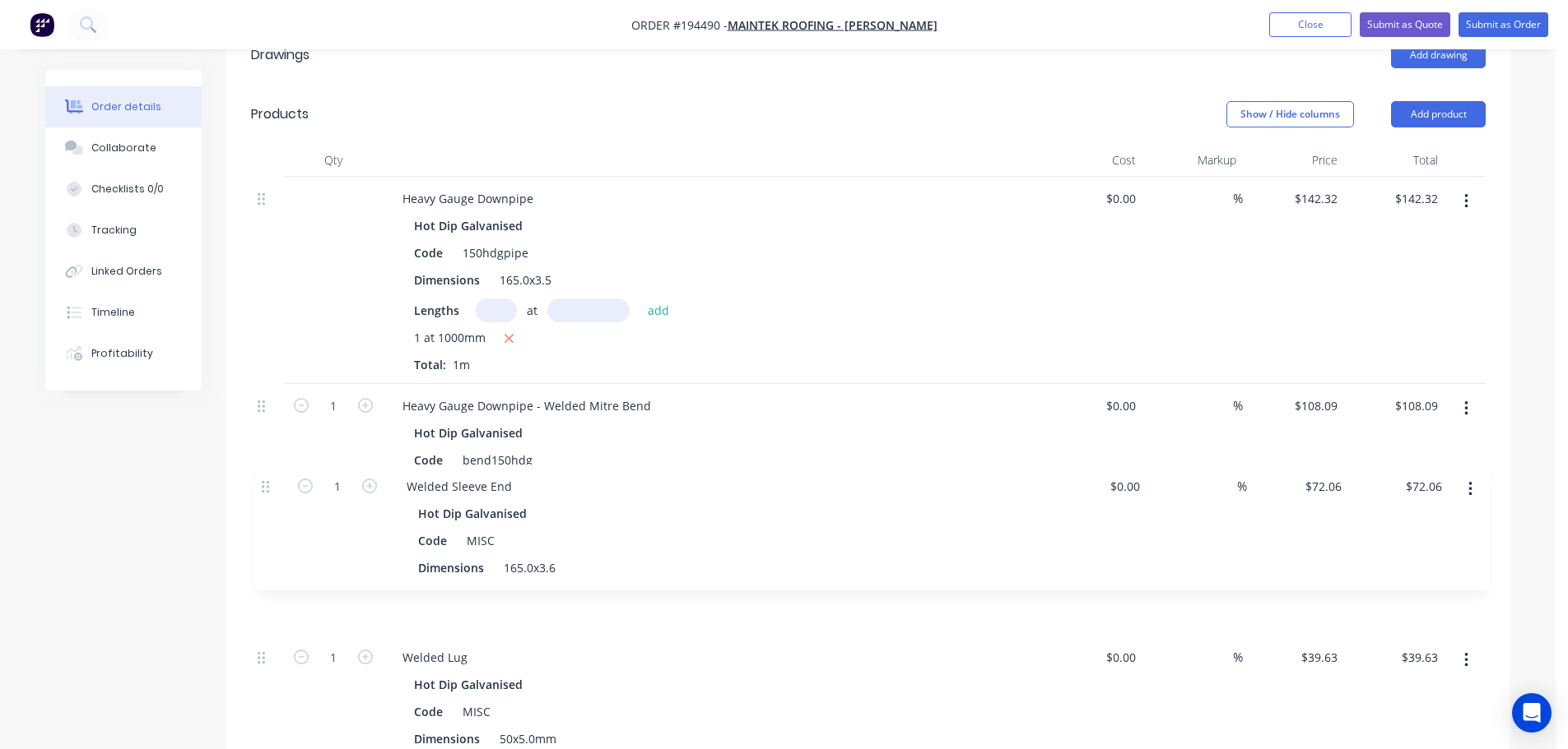
drag, startPoint x: 273, startPoint y: 602, endPoint x: 263, endPoint y: 488, distance: 114.4
click at [278, 483] on div "Heavy Gauge Downpipe Hot Dip Galvanised Code 150hdgpipe Dimensions 165.0x3.5 Le…" at bounding box center [868, 470] width 1235 height 585
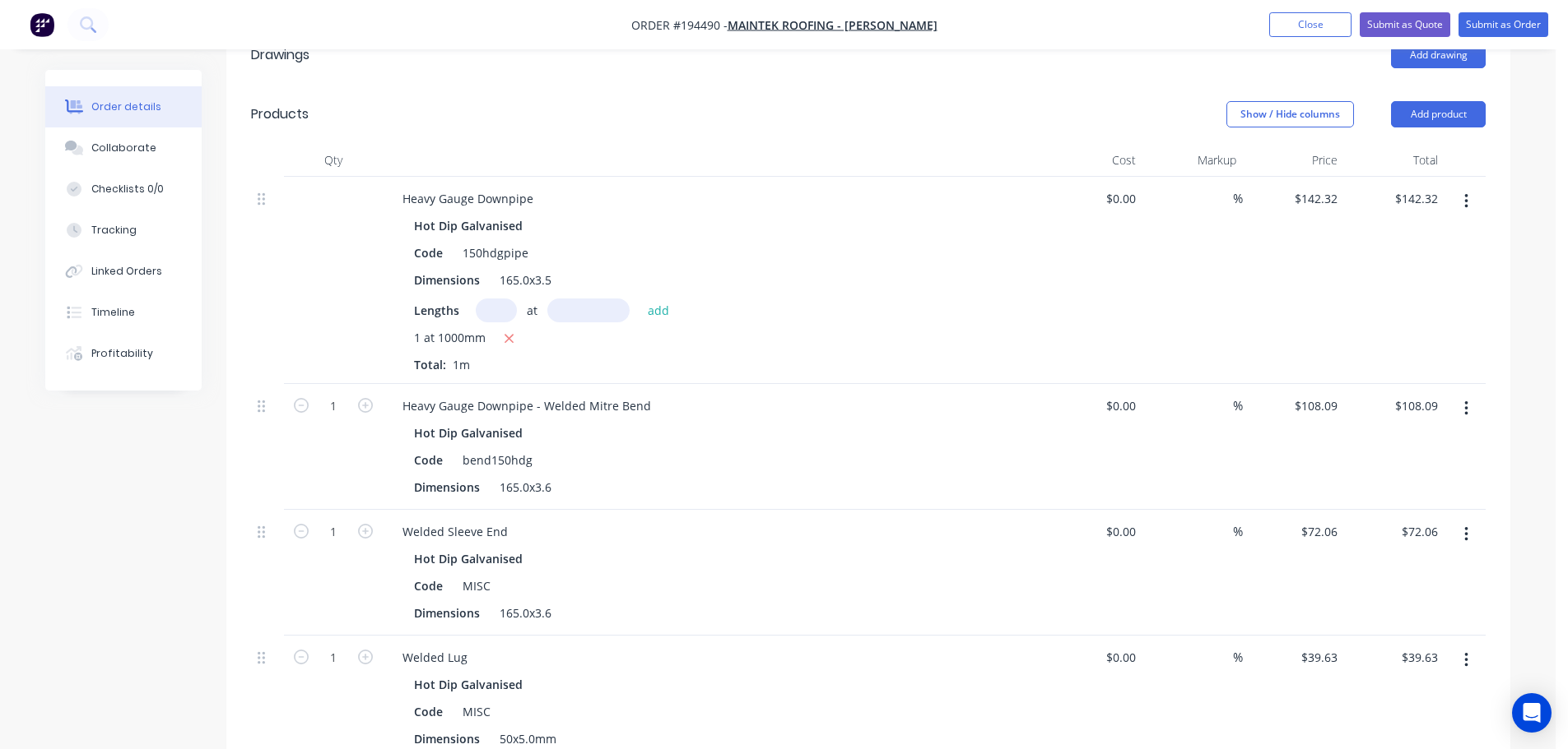
click at [180, 503] on div "Created by Michael Created 02/10/25 Required 02/10/25 Assigned to Add team memb…" at bounding box center [778, 400] width 1465 height 1669
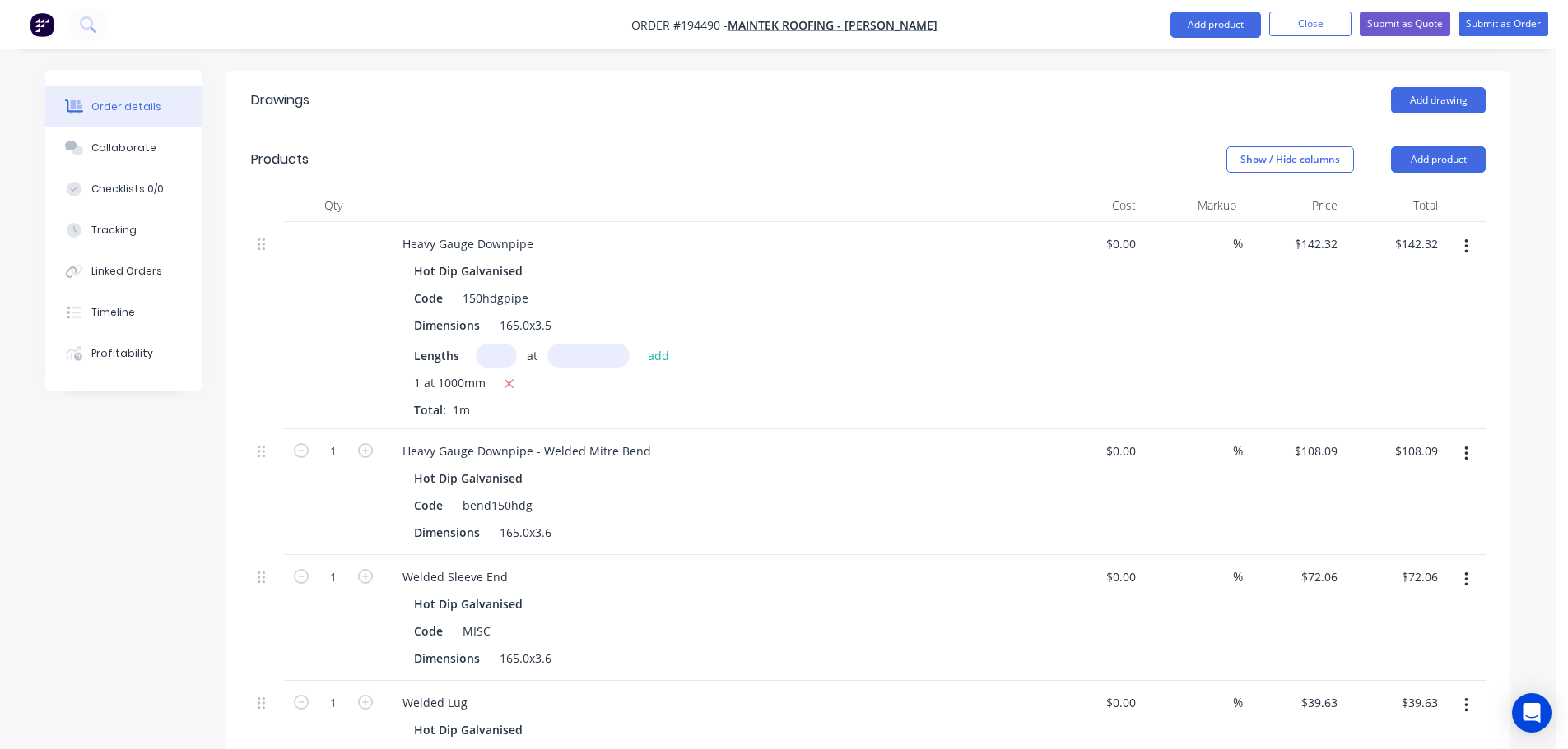
scroll to position [427, 0]
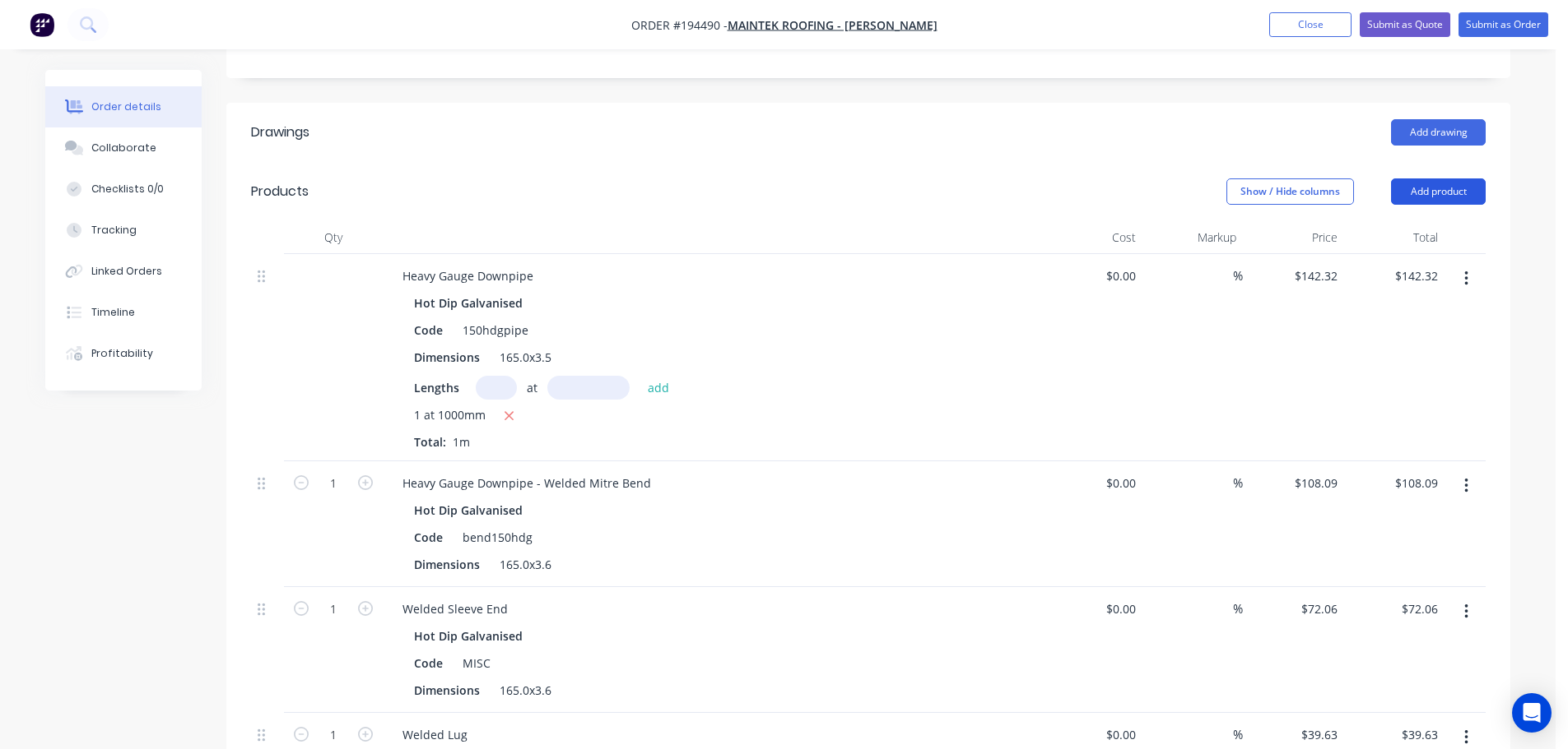
click at [1399, 178] on button "Add product" at bounding box center [1438, 191] width 95 height 27
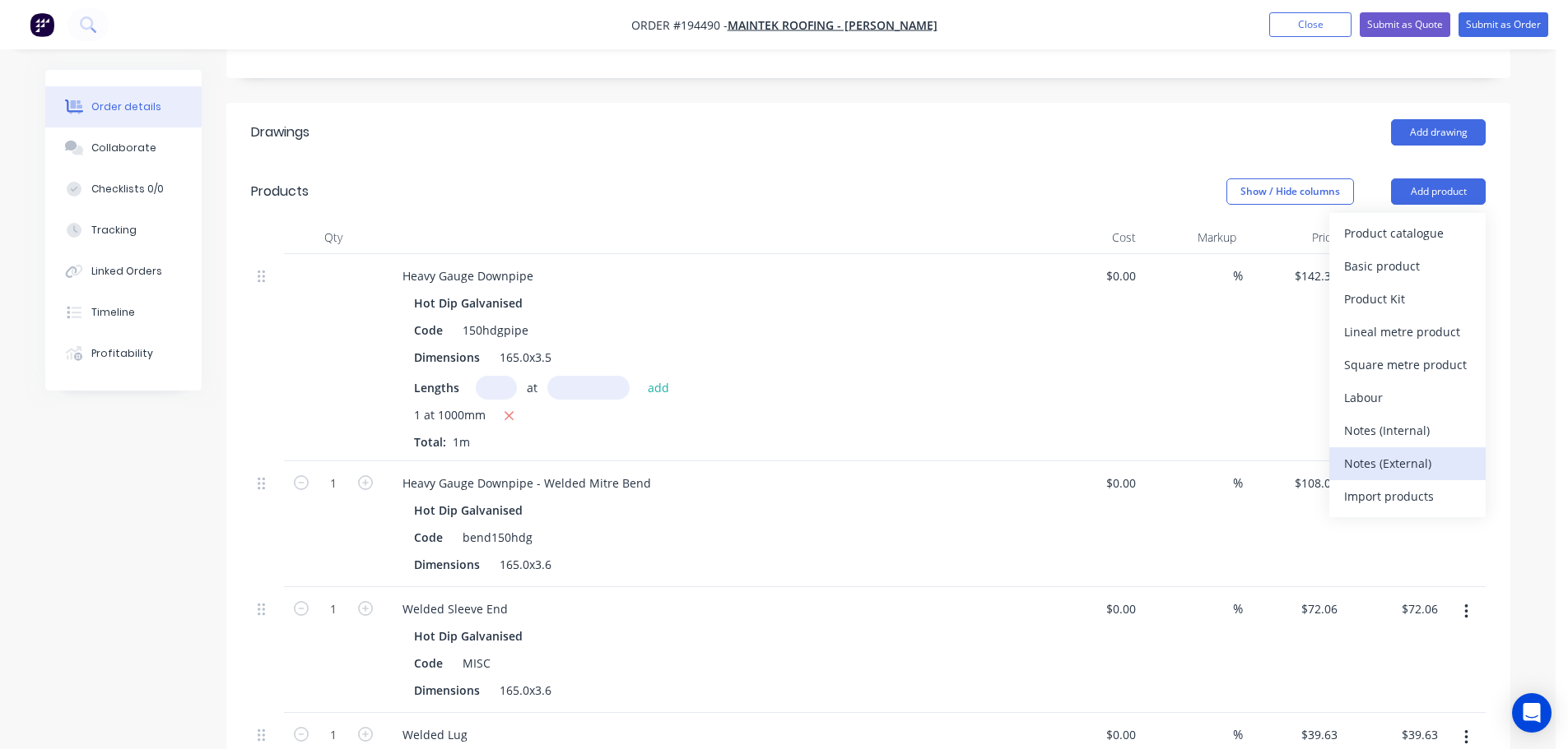
click at [1386, 451] on div "Notes (External)" at bounding box center [1407, 463] width 127 height 24
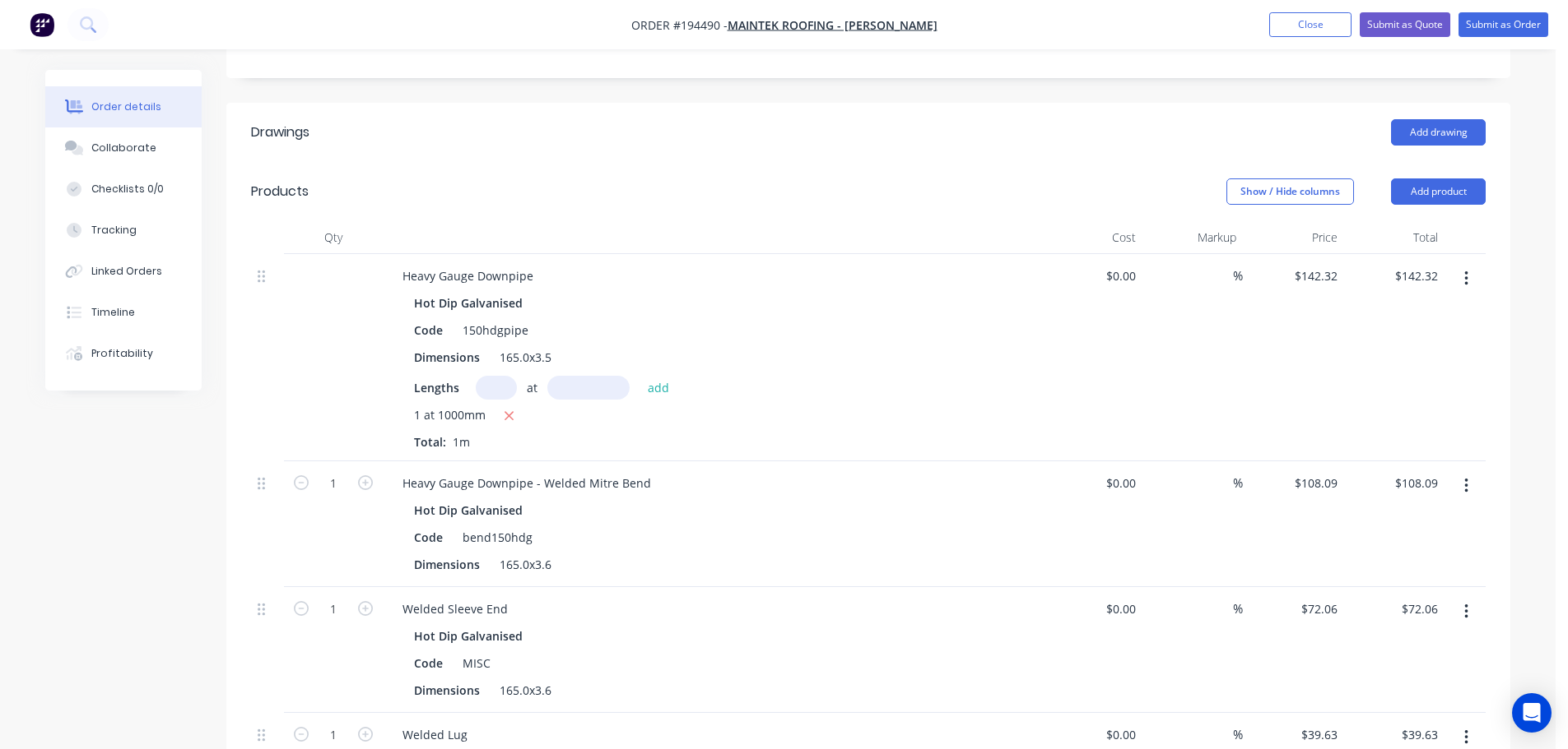
scroll to position [839, 0]
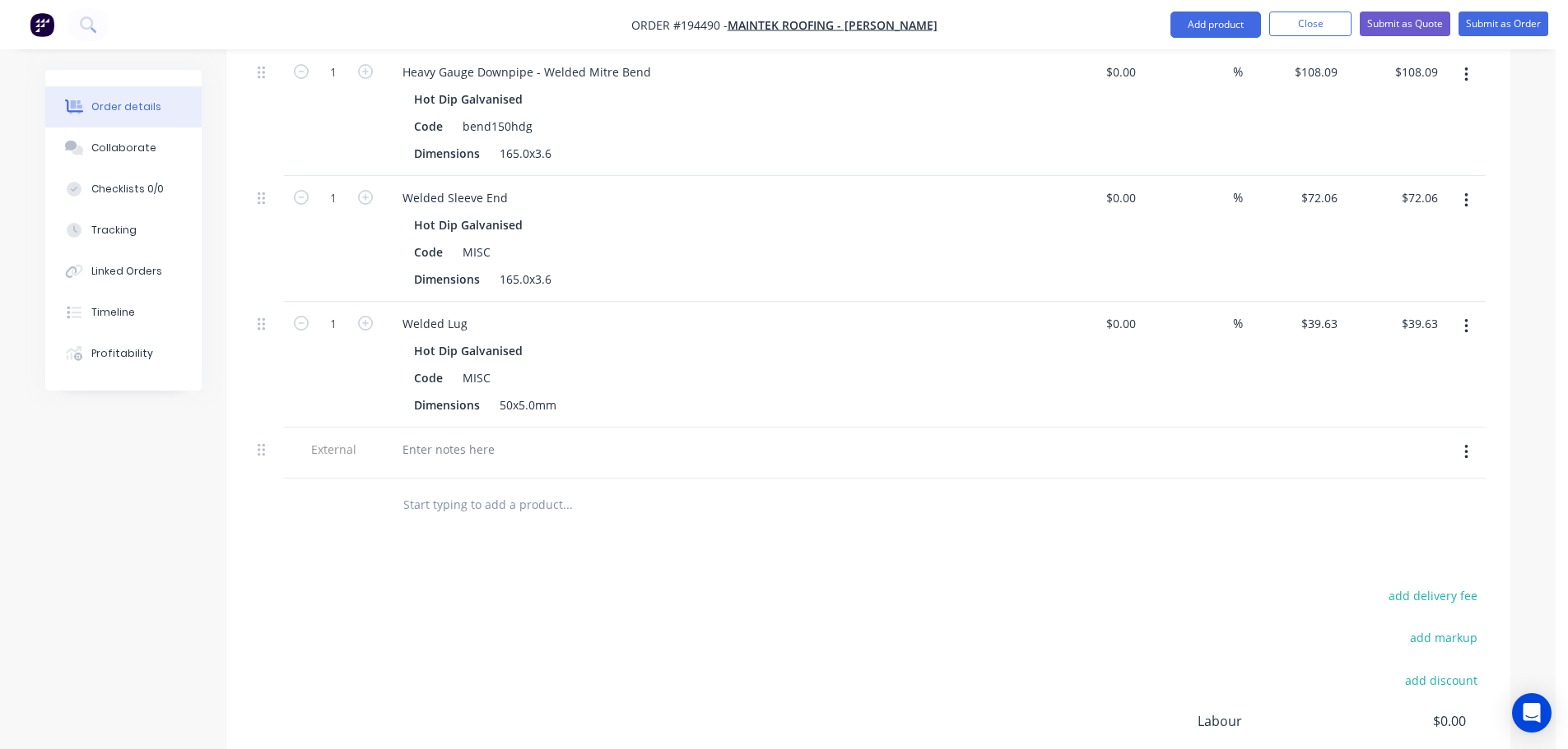
click at [443, 428] on div at bounding box center [712, 454] width 658 height 51
click at [452, 438] on div at bounding box center [449, 449] width 119 height 24
click at [717, 585] on div "add delivery fee add markup add discount Labour $0.00 Sub total $362.10 Margin …" at bounding box center [868, 744] width 1235 height 317
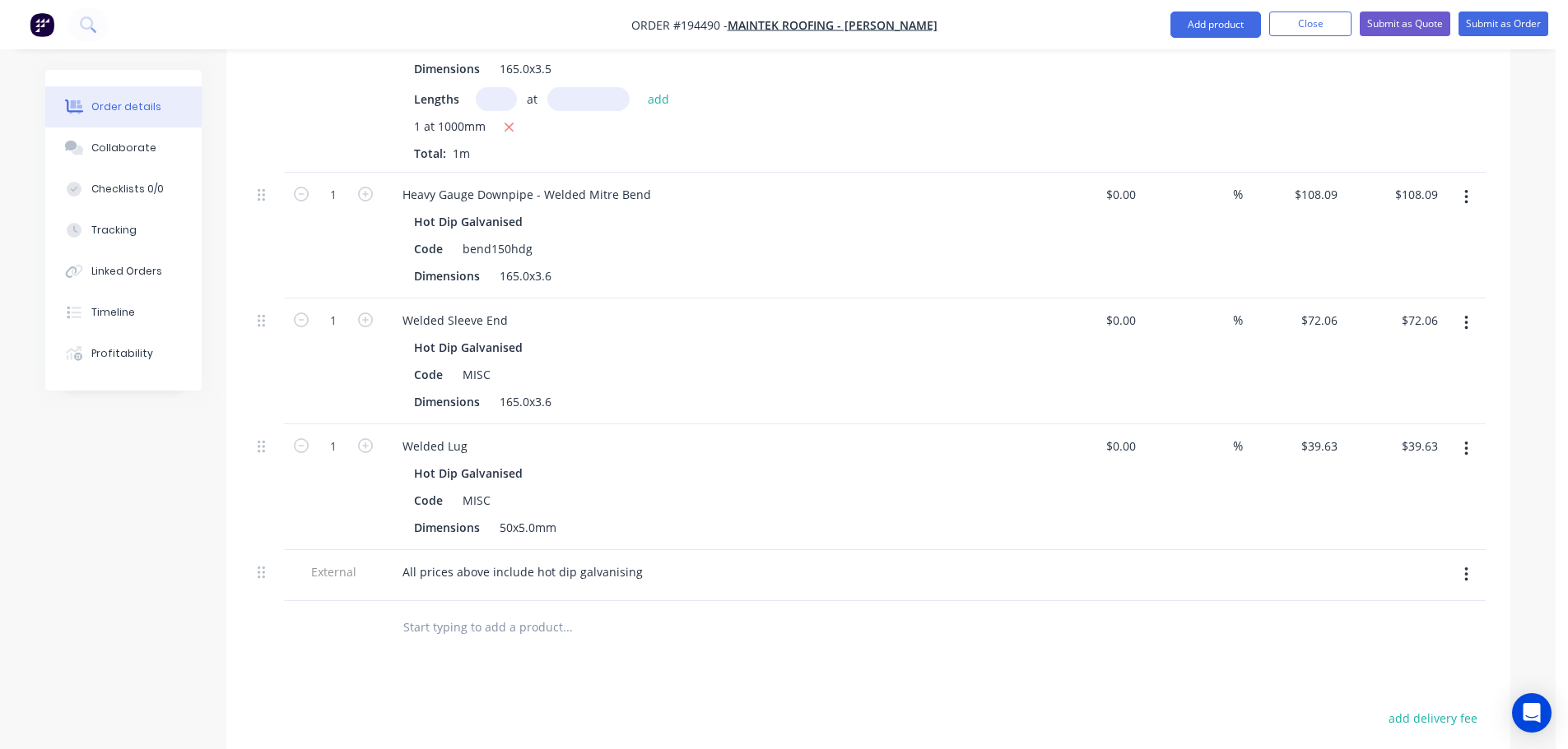
scroll to position [756, 0]
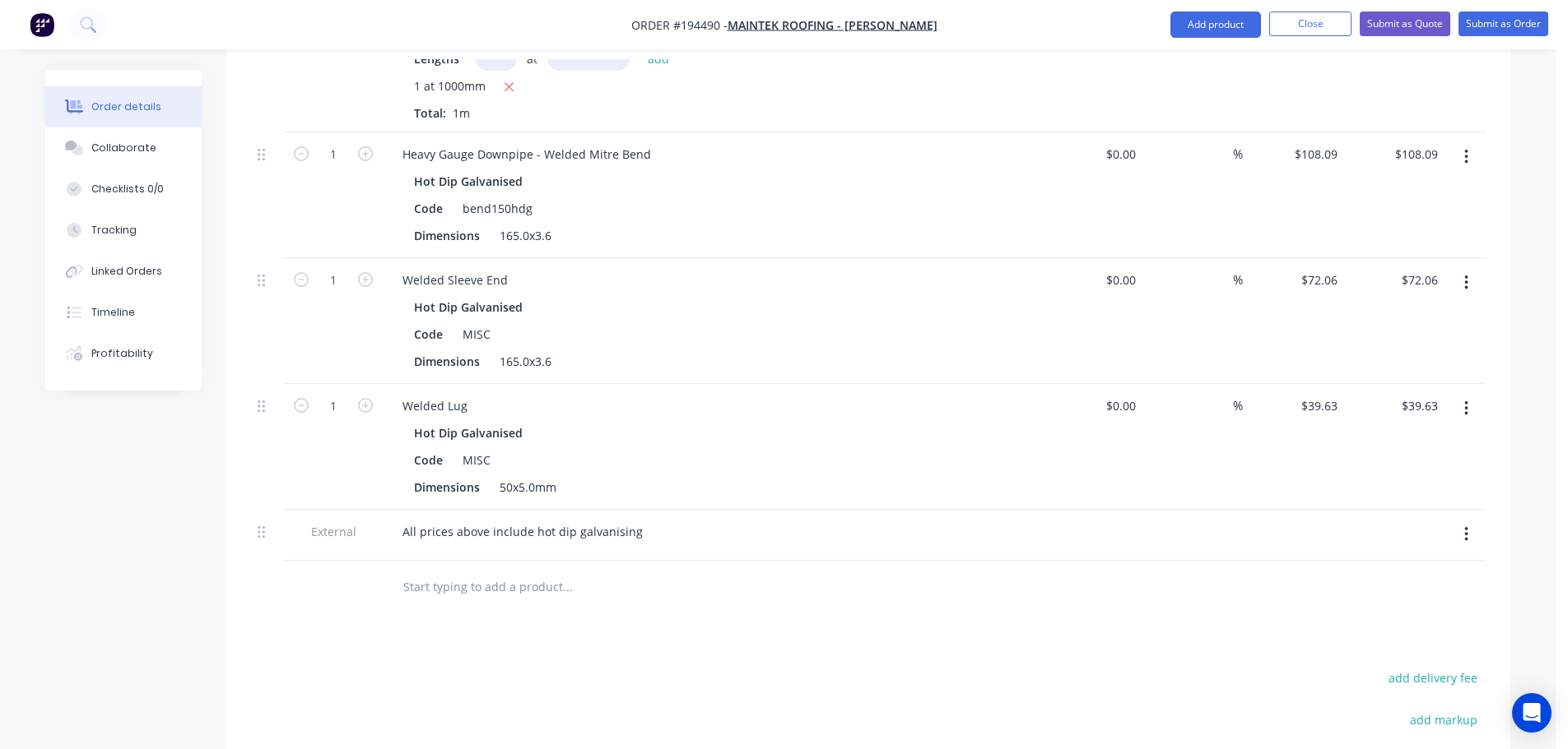
click at [738, 588] on div "Drawings Add drawing Products Show / Hide columns Add product Qty Cost Markup P…" at bounding box center [868, 392] width 1284 height 1236
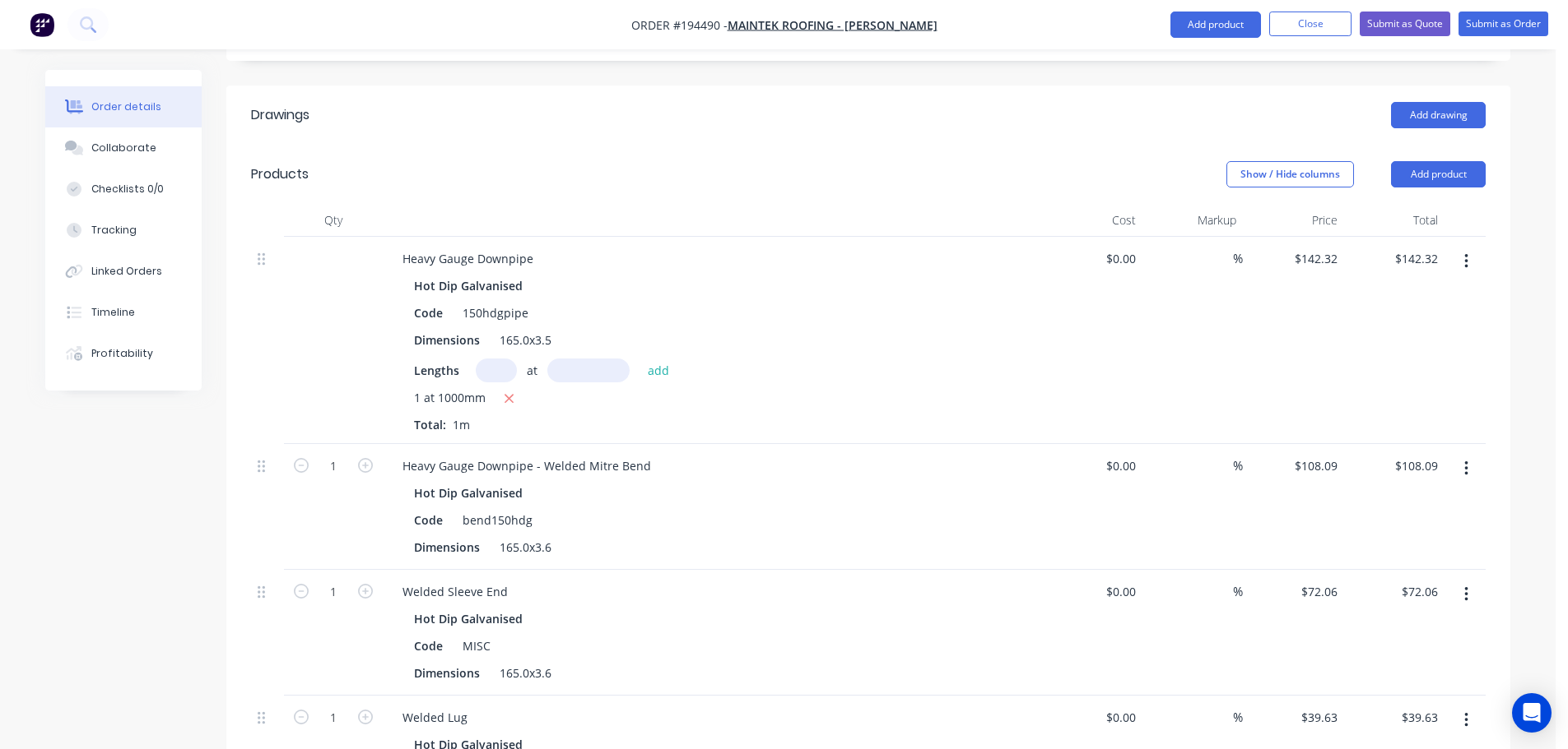
scroll to position [839, 0]
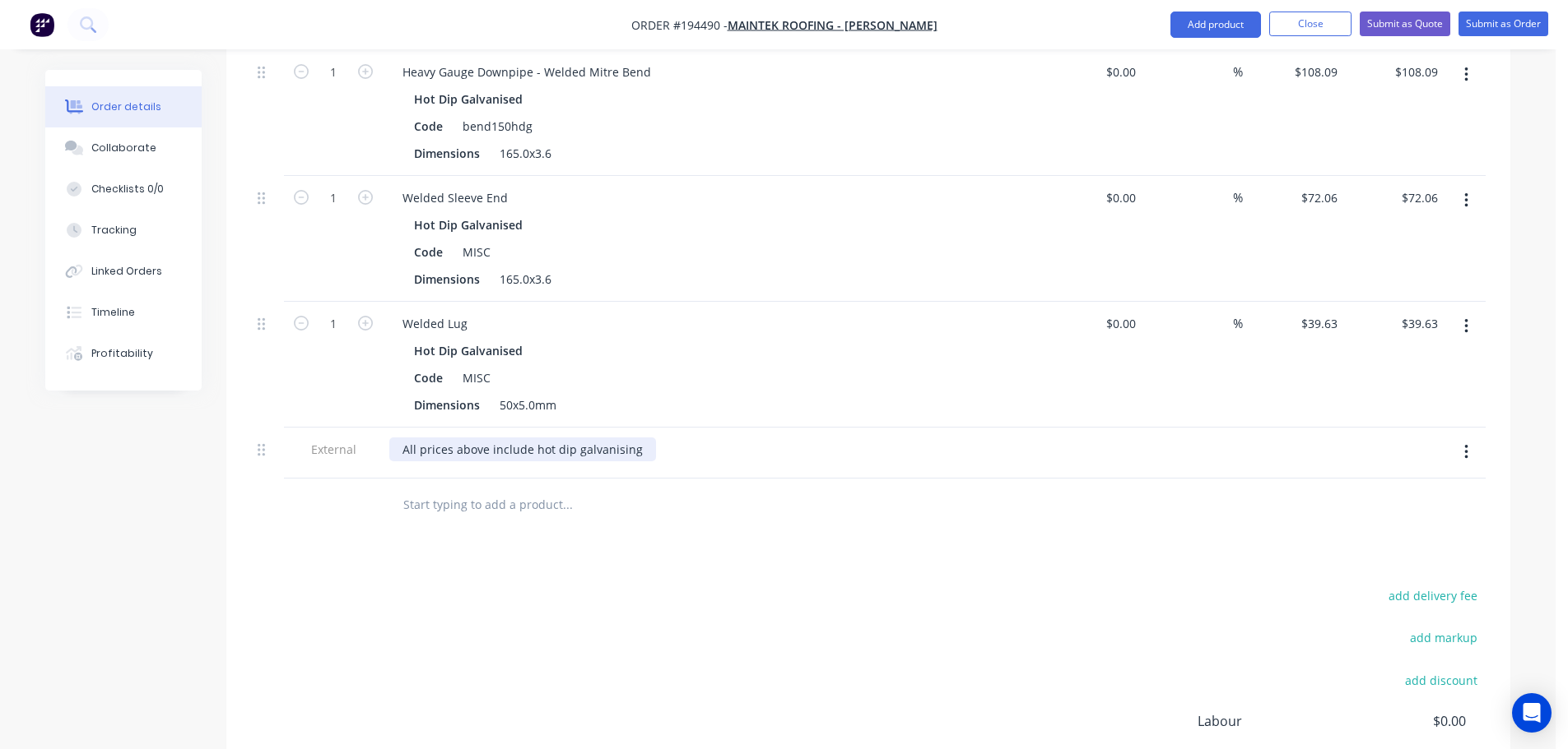
click at [639, 438] on div "All prices above include hot dip galvanising" at bounding box center [522, 449] width 267 height 24
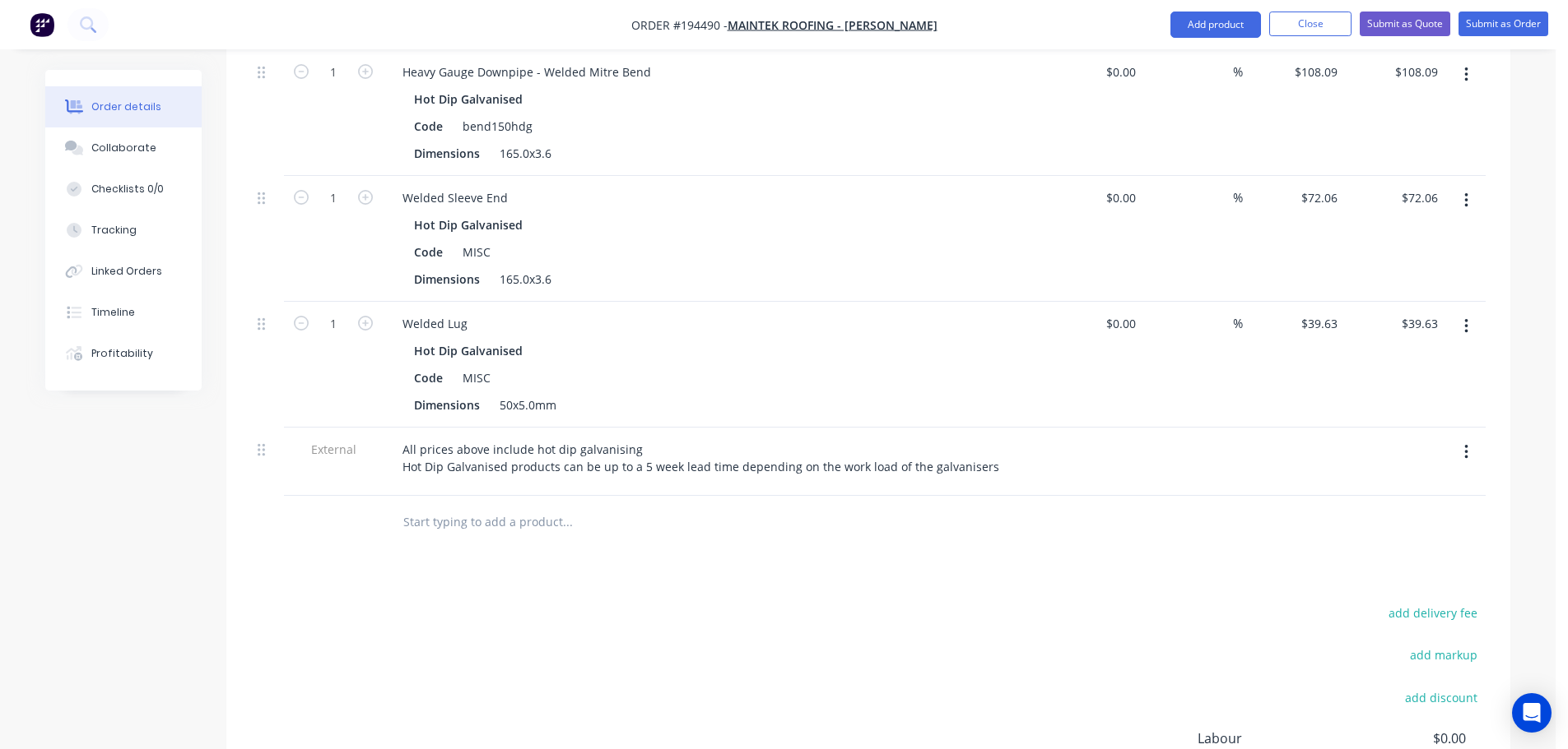
click at [679, 525] on div "Drawings Add drawing Products Show / Hide columns Add product Qty Cost Markup P…" at bounding box center [868, 317] width 1284 height 1252
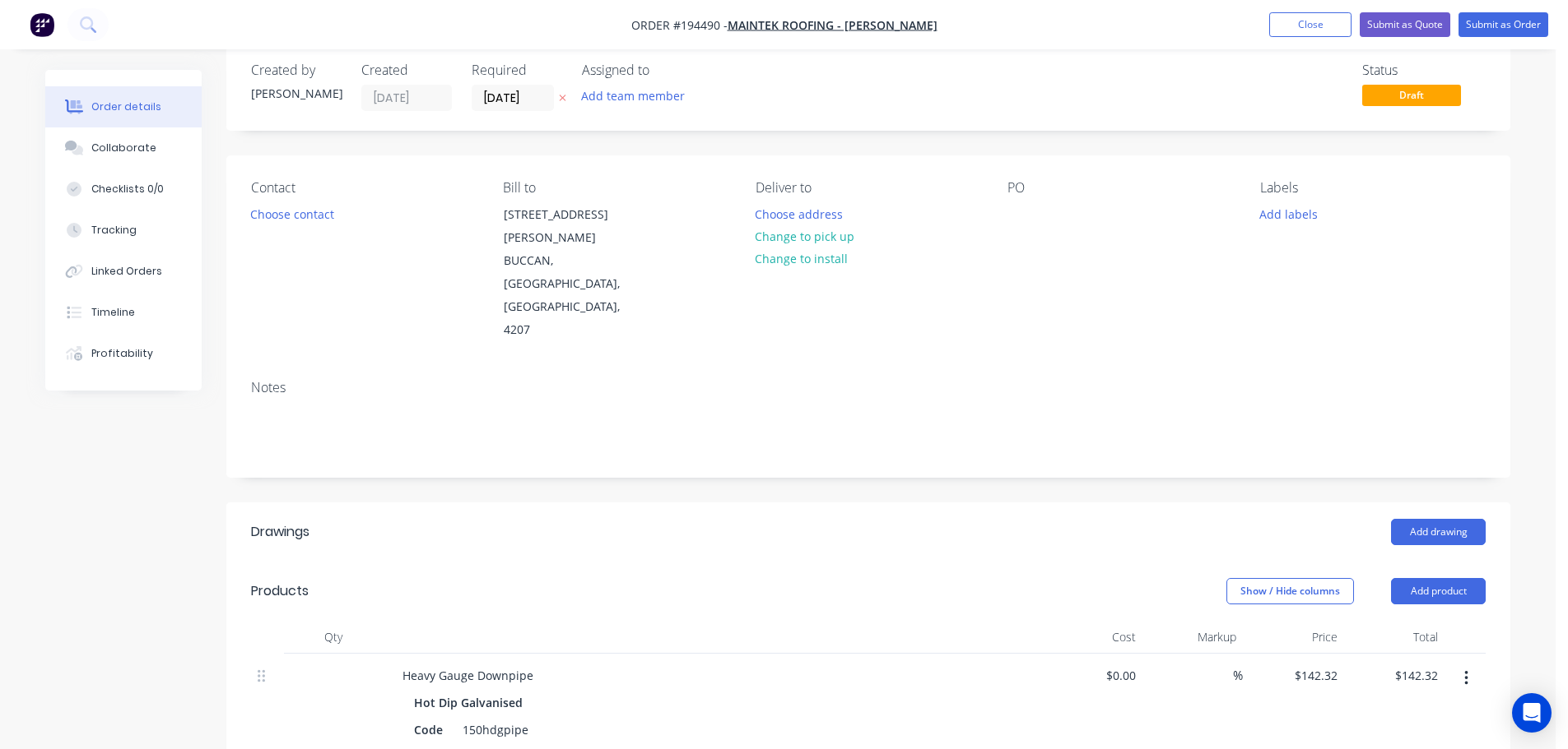
scroll to position [16, 0]
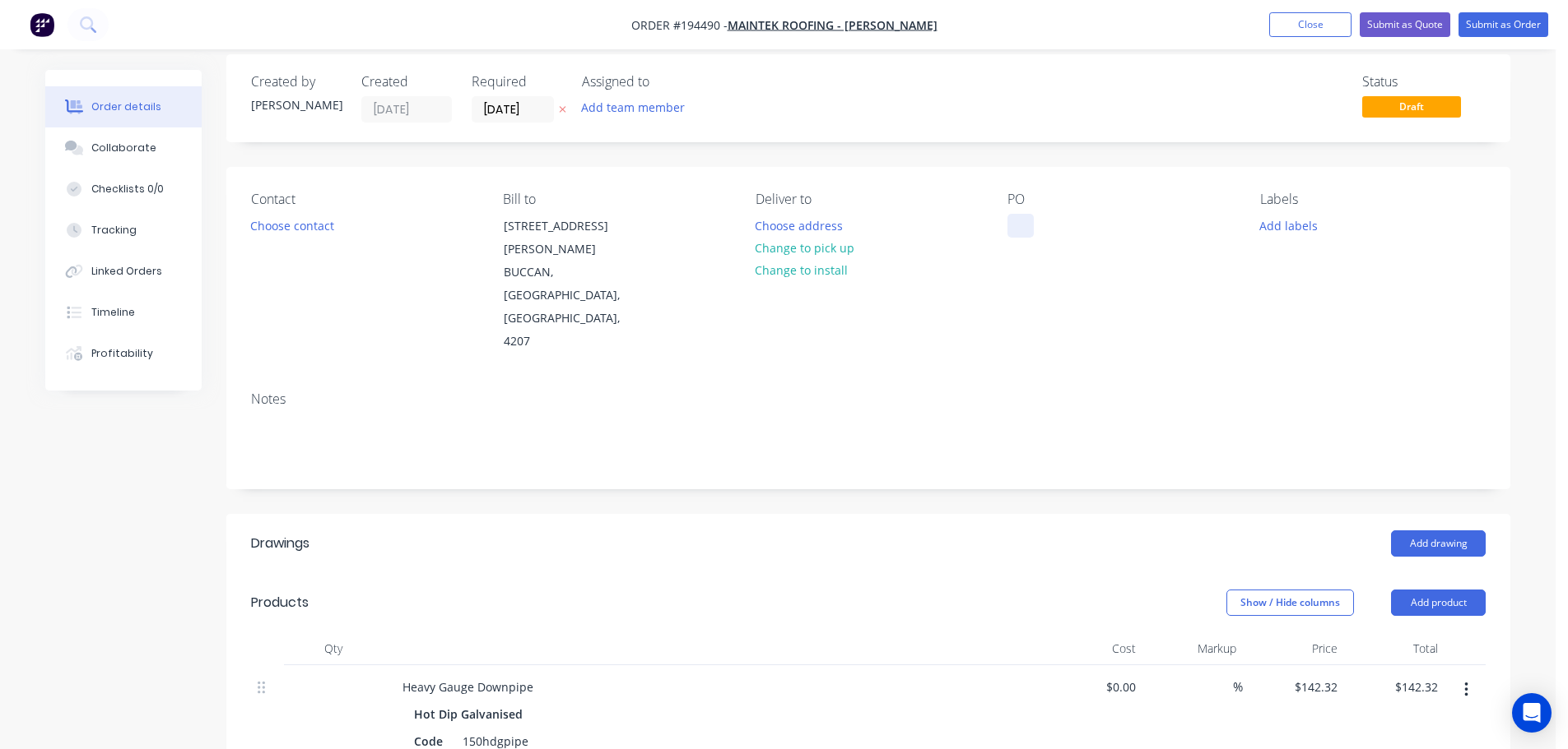
click at [1012, 232] on div at bounding box center [1021, 225] width 27 height 24
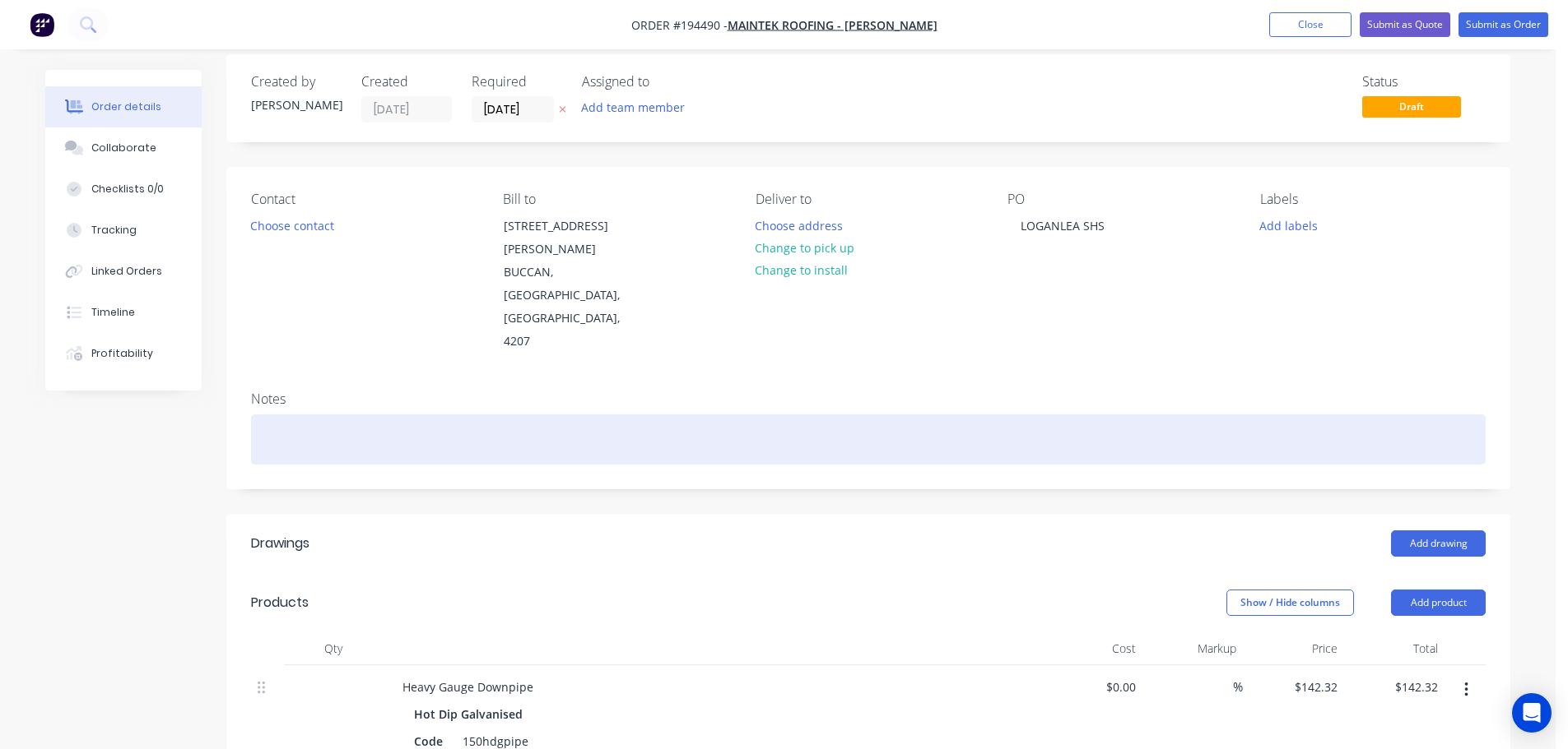
drag, startPoint x: 920, startPoint y: 444, endPoint x: 852, endPoint y: 394, distance: 84.4
click at [921, 514] on header "Drawings Add drawing" at bounding box center [868, 543] width 1284 height 59
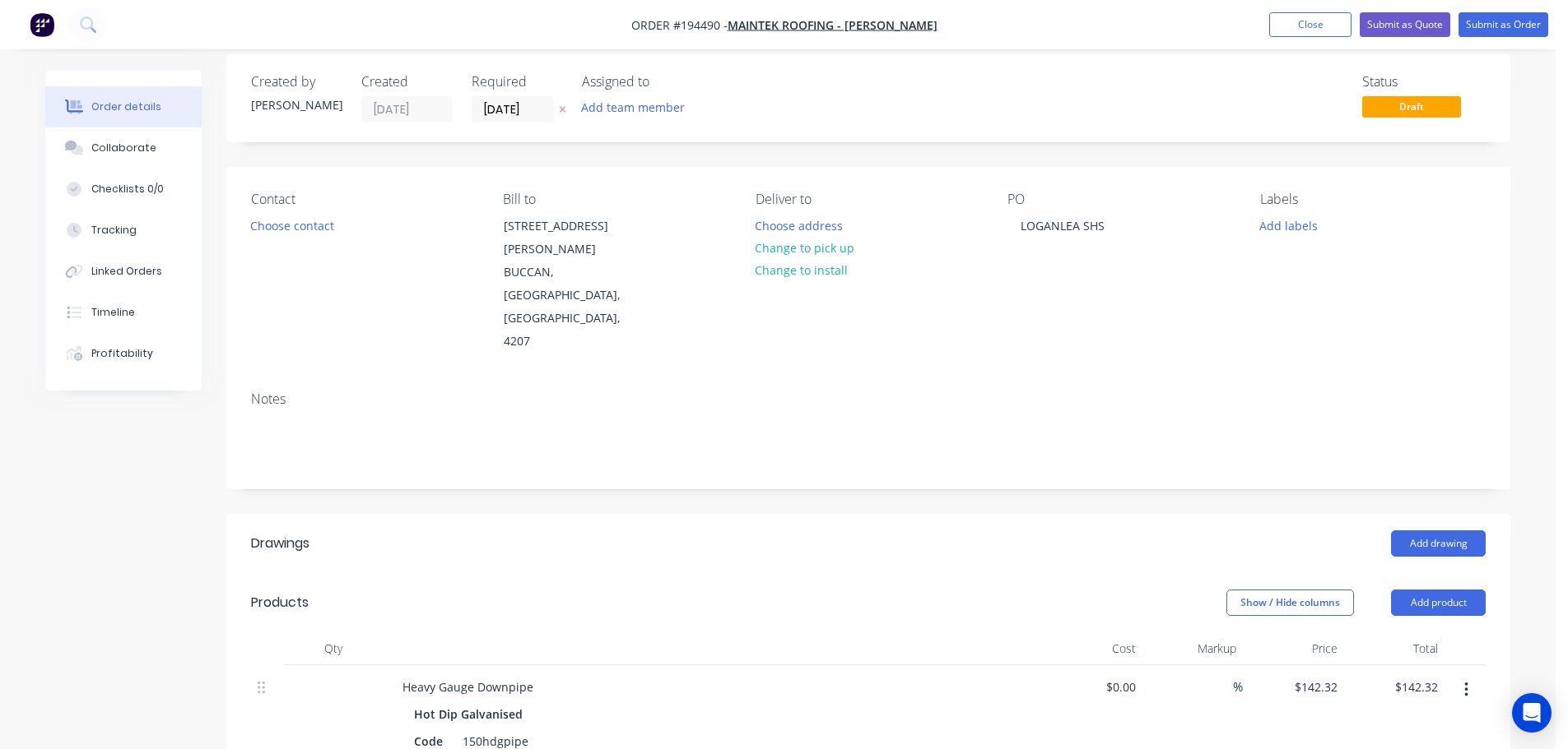
click at [563, 105] on button "button" at bounding box center [562, 109] width 17 height 19
click at [1415, 22] on button "Submit as Quote" at bounding box center [1405, 25] width 90 height 25
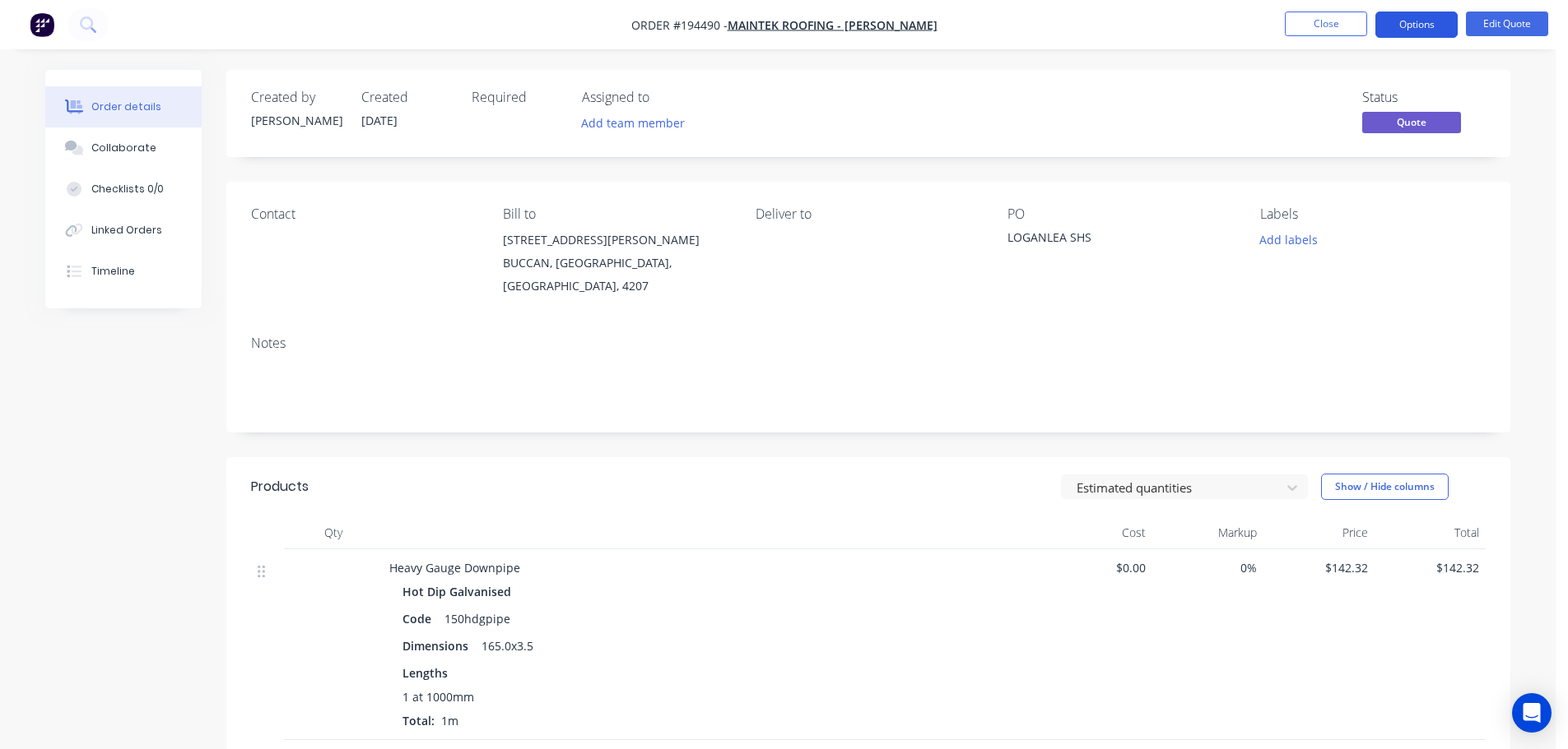
click at [1409, 28] on button "Options" at bounding box center [1416, 25] width 82 height 27
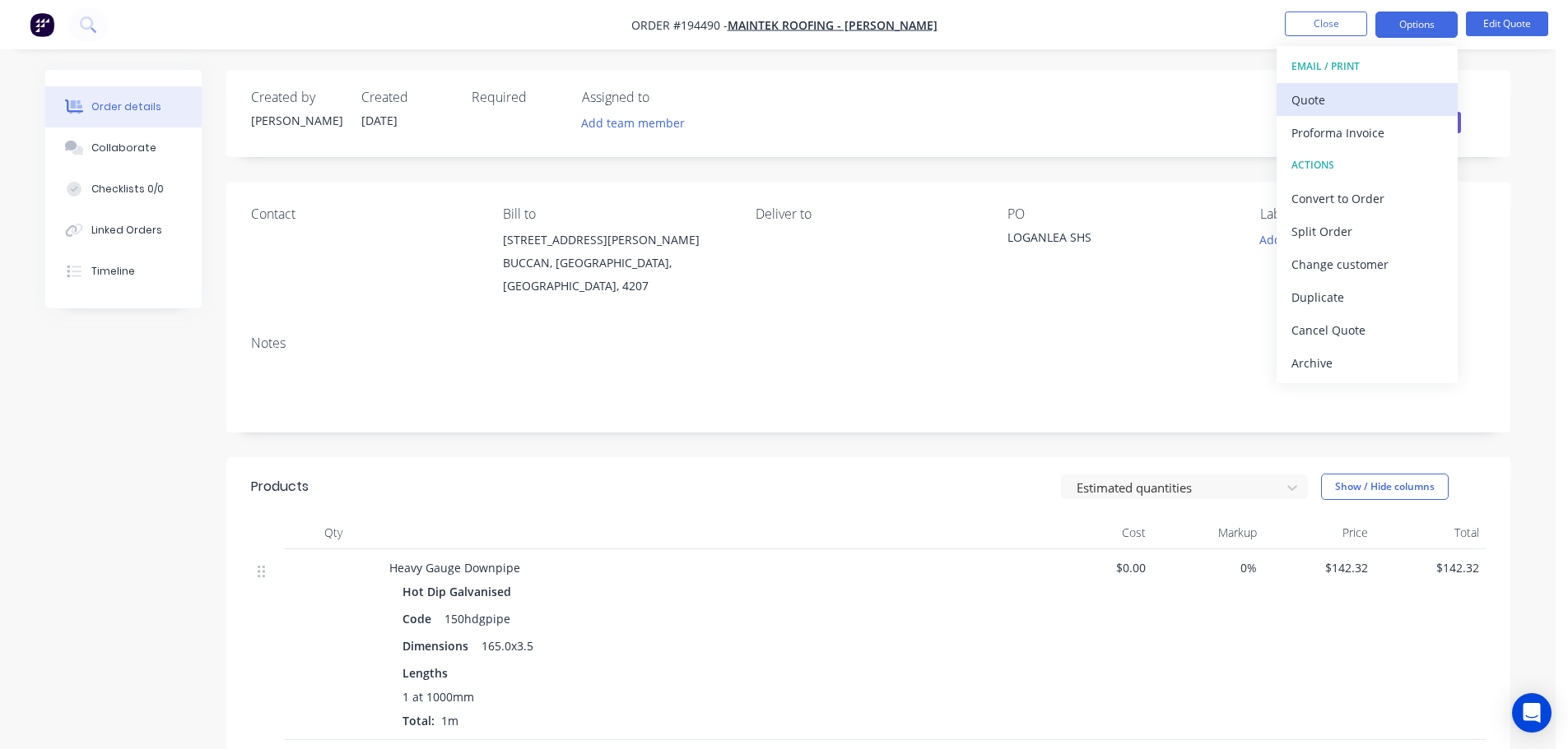
click at [1379, 98] on div "Quote" at bounding box center [1367, 99] width 152 height 24
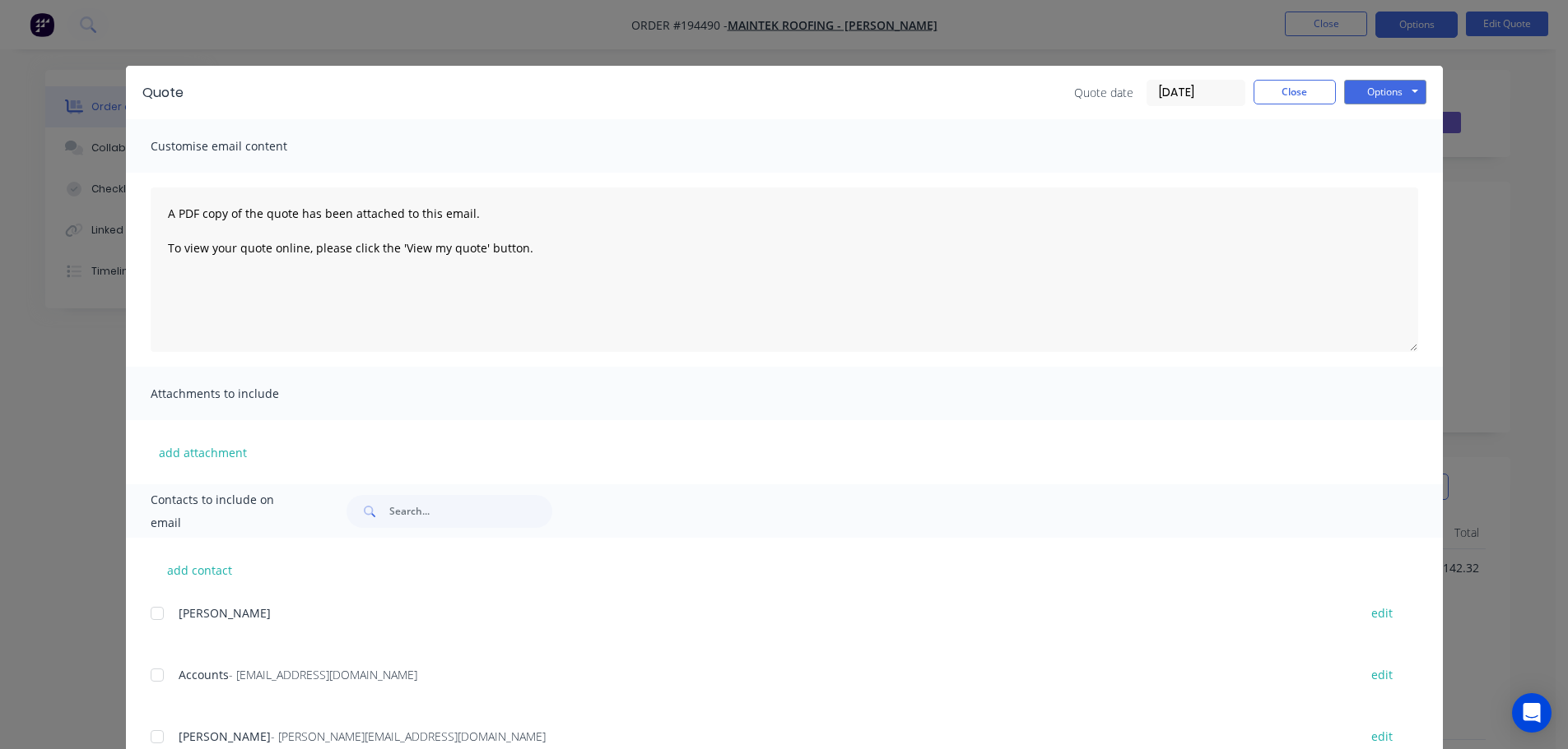
click at [1379, 98] on button "Options" at bounding box center [1384, 92] width 82 height 25
click at [1379, 113] on button "Preview" at bounding box center [1396, 121] width 106 height 27
click at [1279, 90] on button "Close" at bounding box center [1294, 92] width 82 height 25
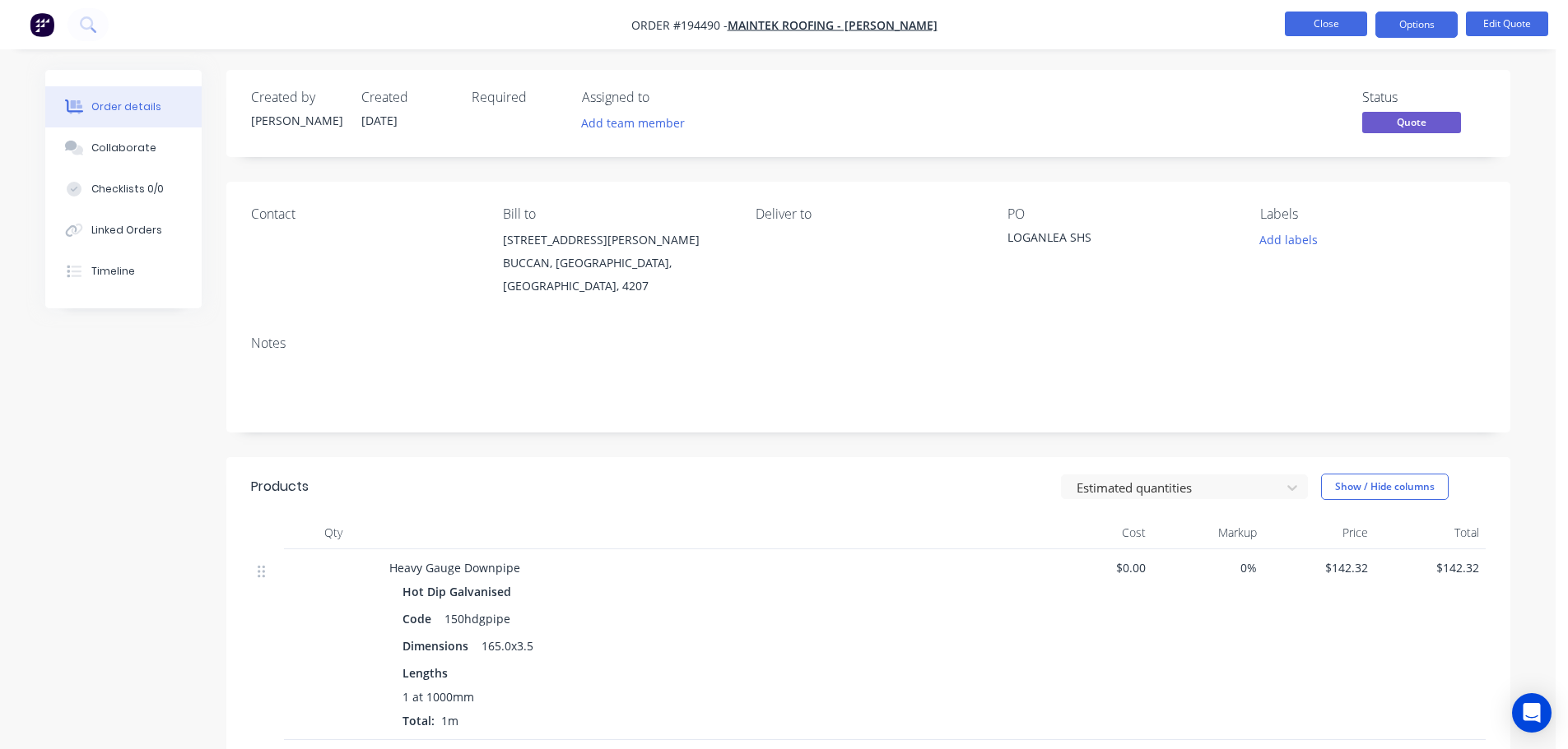
click at [1313, 20] on button "Close" at bounding box center [1326, 24] width 82 height 25
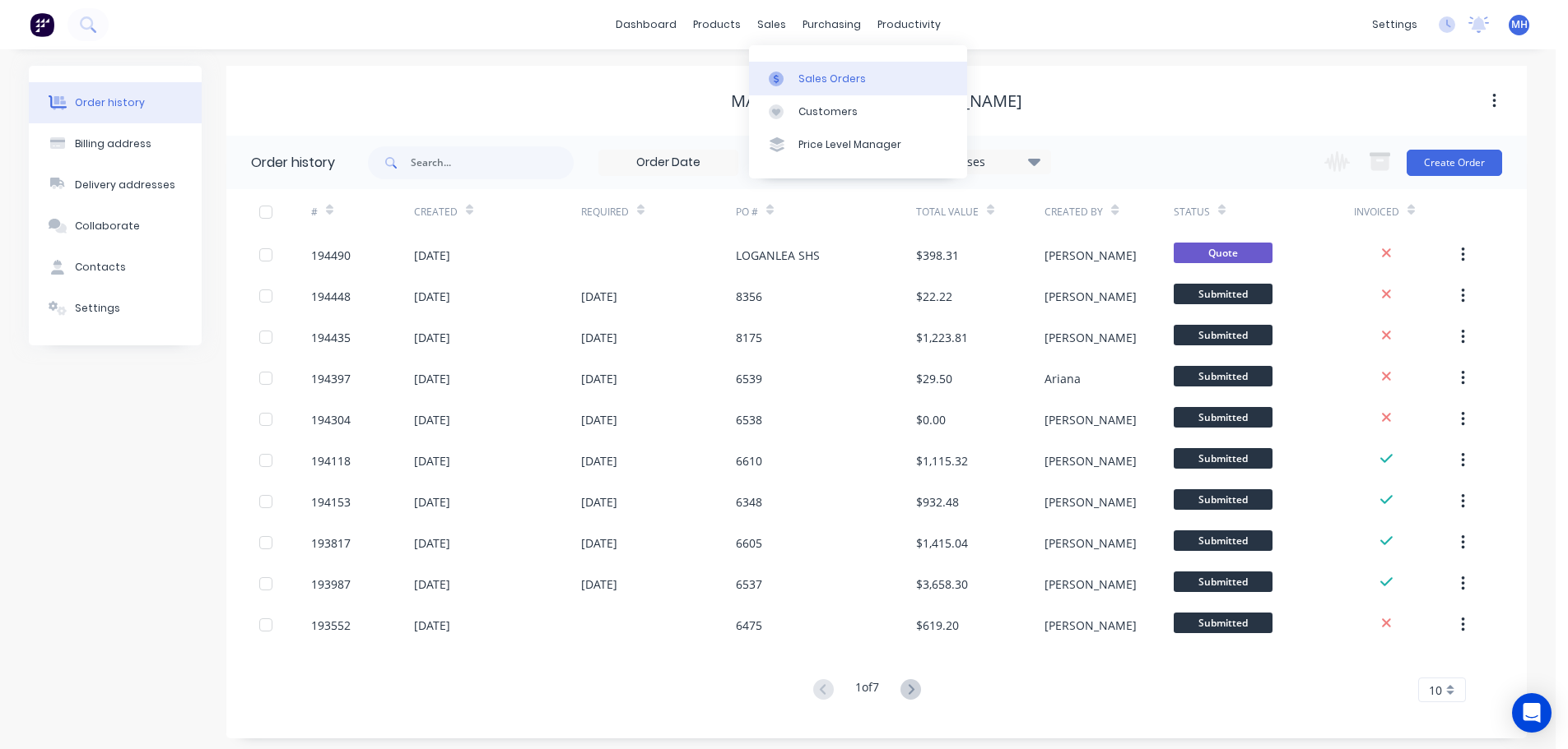
click at [781, 69] on link "Sales Orders" at bounding box center [858, 78] width 218 height 33
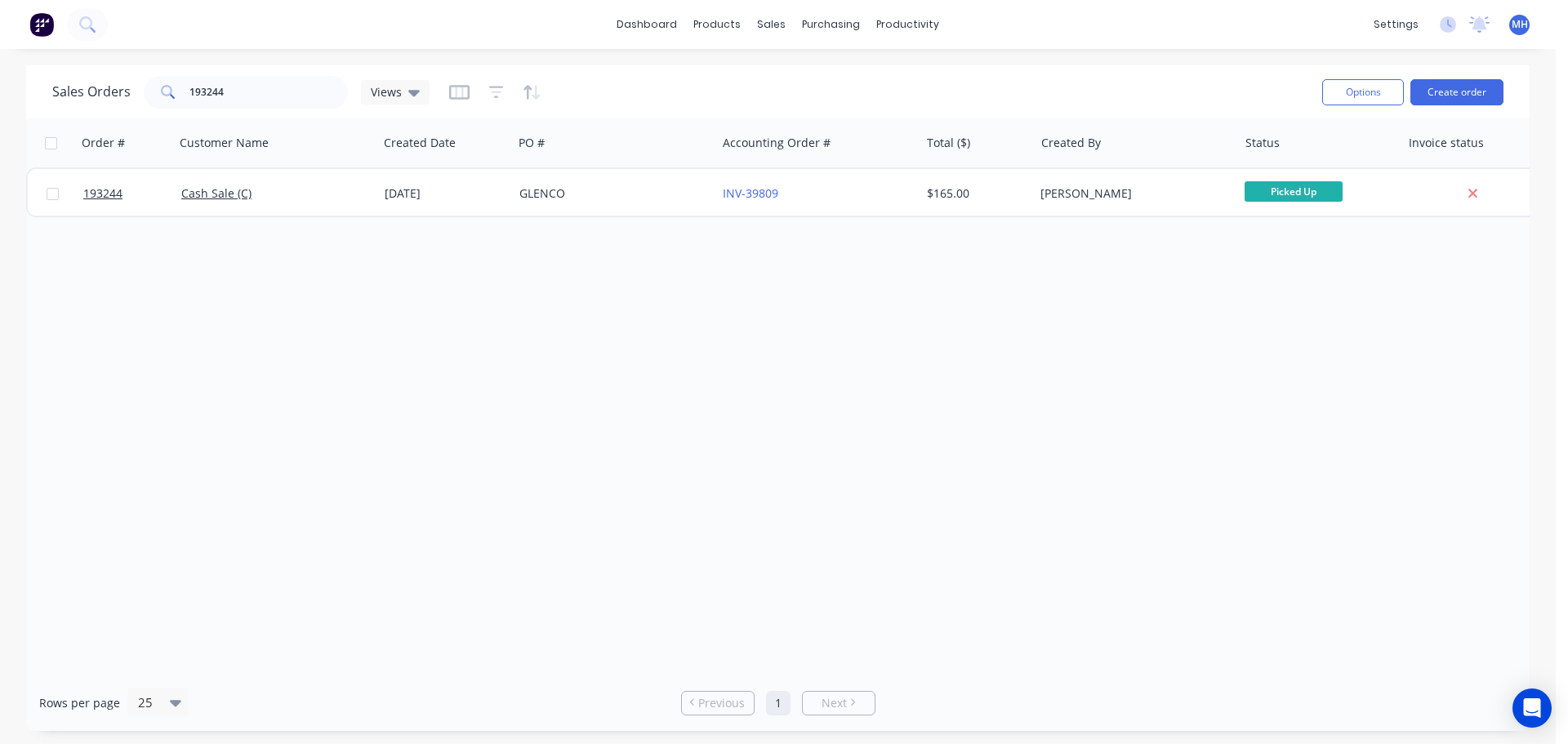
drag, startPoint x: 282, startPoint y: 325, endPoint x: 397, endPoint y: 222, distance: 154.4
click at [282, 325] on div "Order # Customer Name Created Date PO # Accounting Order # Total ($) Created By…" at bounding box center [778, 397] width 1503 height 556
click at [786, 67] on link "Sales Orders" at bounding box center [858, 77] width 216 height 33
click at [1169, 87] on div "Sales Orders 193244 Views" at bounding box center [680, 92] width 1257 height 40
drag, startPoint x: 426, startPoint y: 409, endPoint x: 542, endPoint y: 245, distance: 200.9
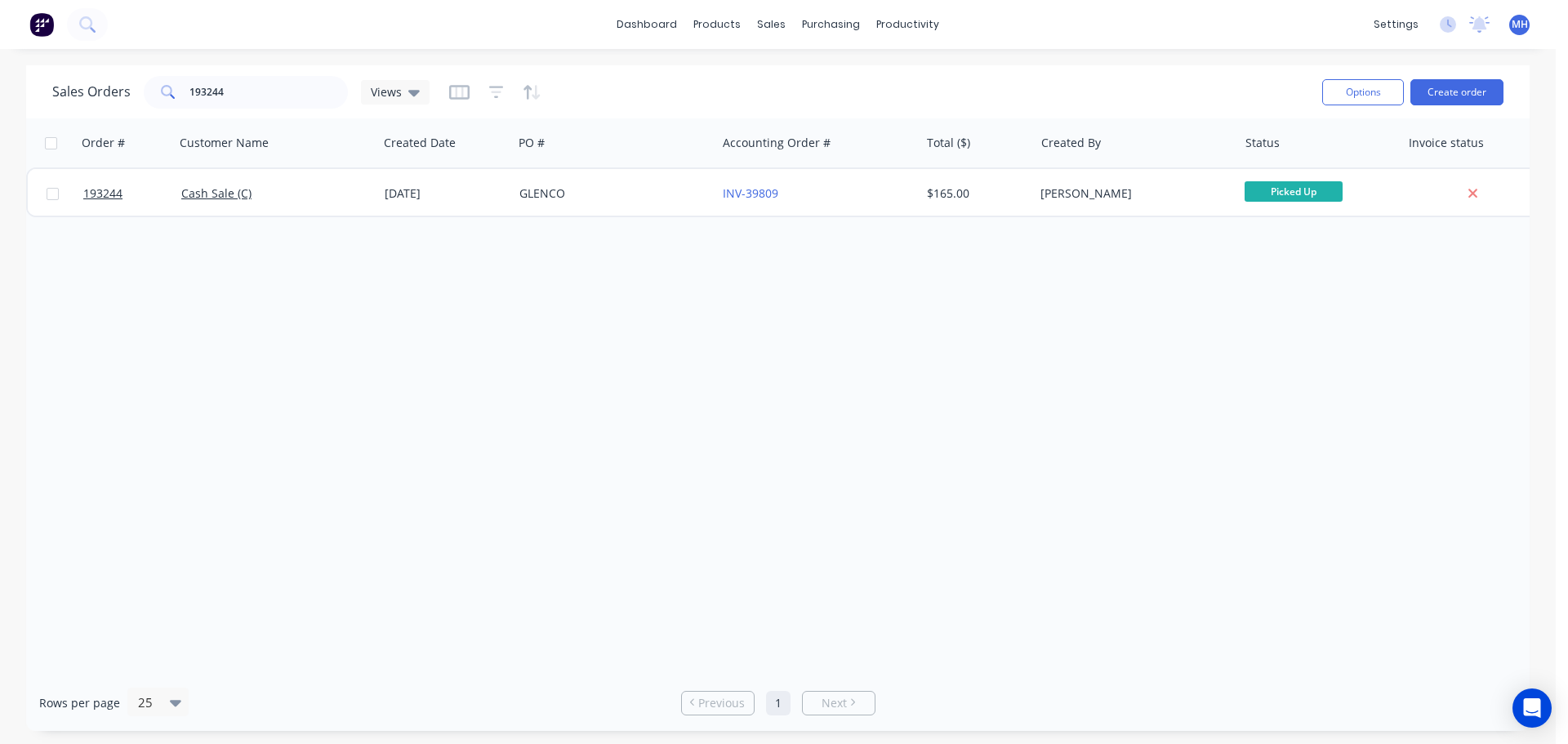
click at [426, 409] on div "Order # Customer Name Created Date PO # Accounting Order # Total ($) Created By…" at bounding box center [778, 397] width 1503 height 556
click at [799, 75] on div "Sales Orders" at bounding box center [832, 78] width 67 height 15
click at [294, 91] on input "193244" at bounding box center [268, 92] width 159 height 33
type input "ascent"
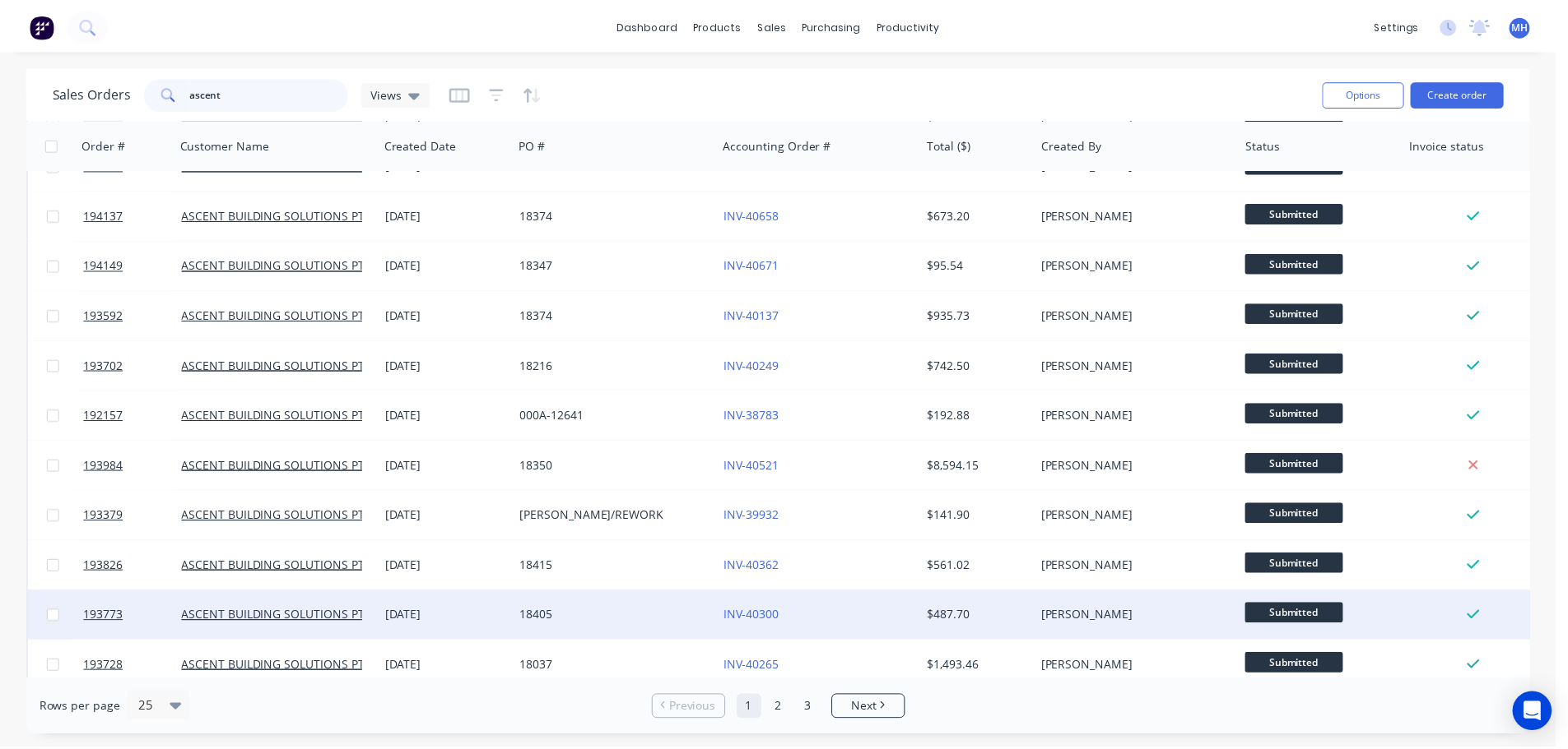
scroll to position [576, 0]
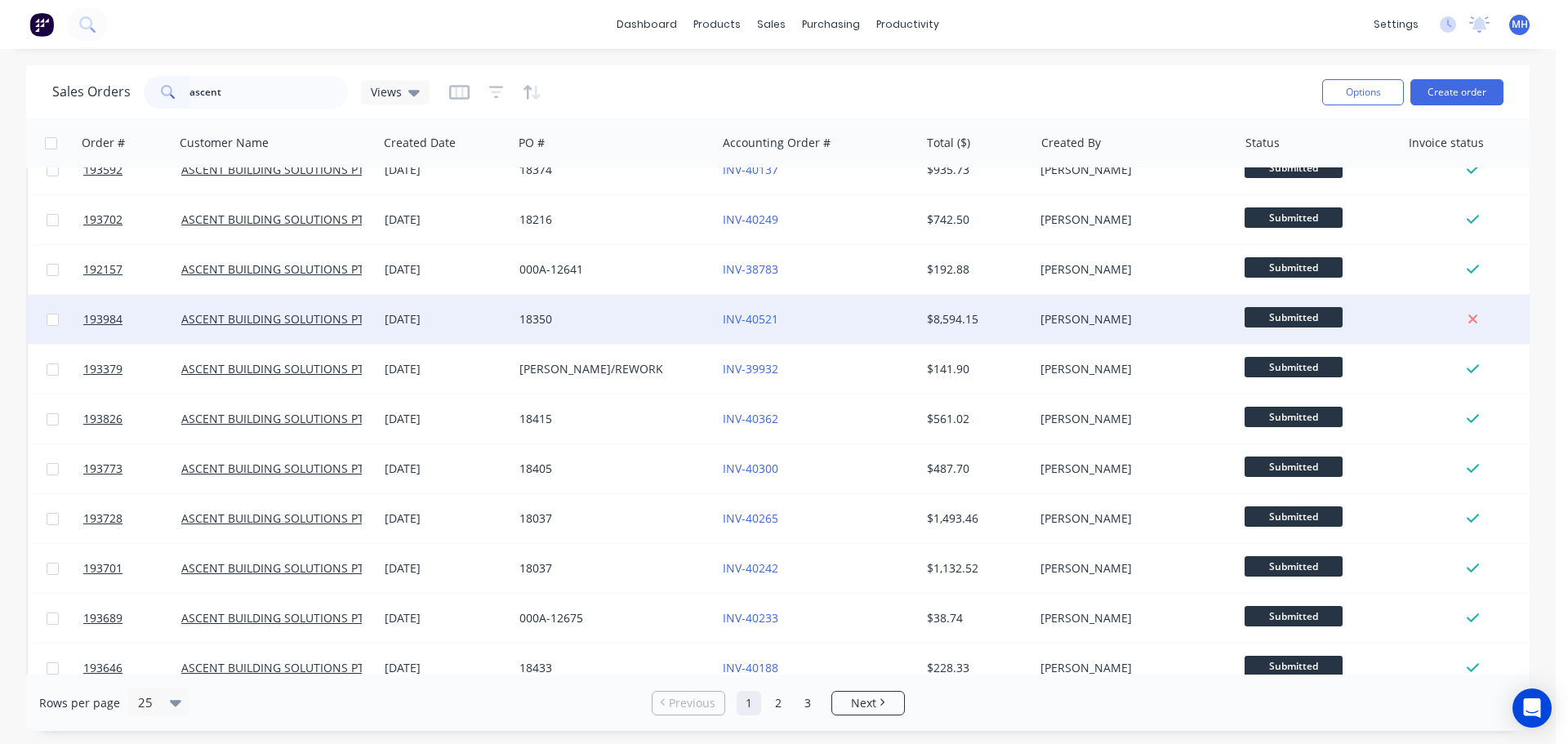
click at [827, 320] on div "INV-40521" at bounding box center [813, 320] width 181 height 17
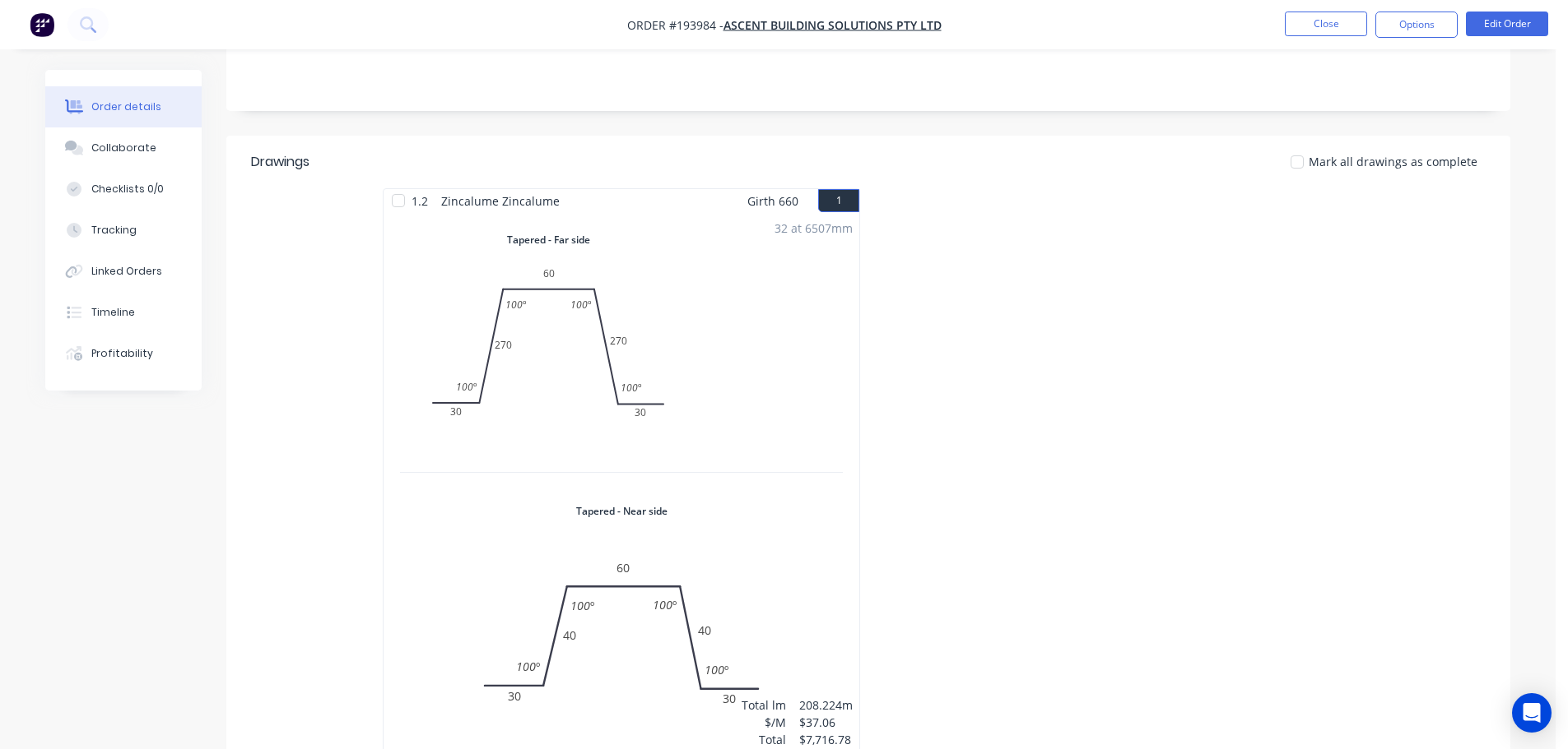
scroll to position [329, 0]
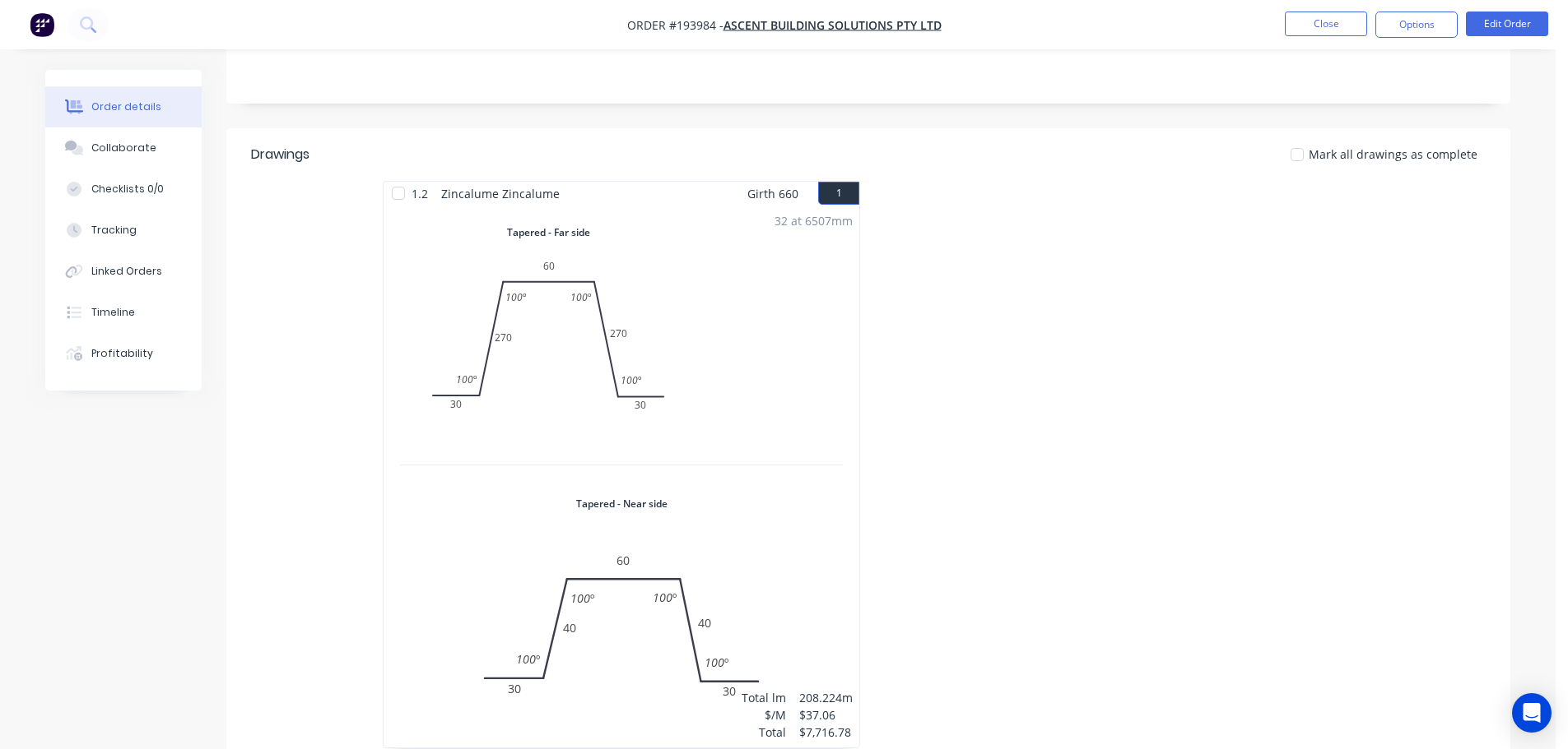
drag, startPoint x: 1016, startPoint y: 411, endPoint x: 1003, endPoint y: 421, distance: 16.4
click at [1016, 411] on div at bounding box center [1115, 472] width 494 height 584
click at [1321, 31] on button "Close" at bounding box center [1326, 24] width 82 height 25
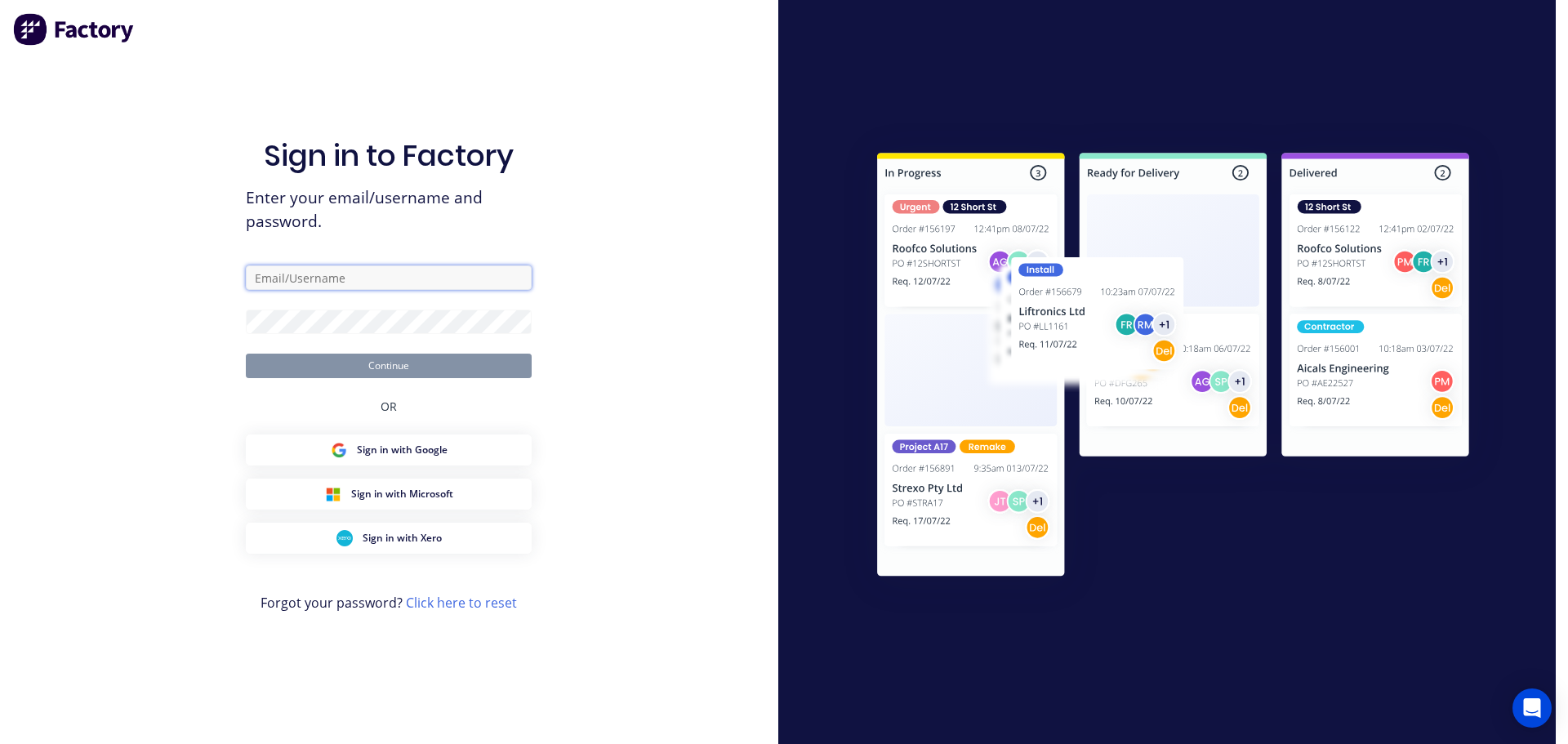
type input "michaelh@fmfabricators.com.au"
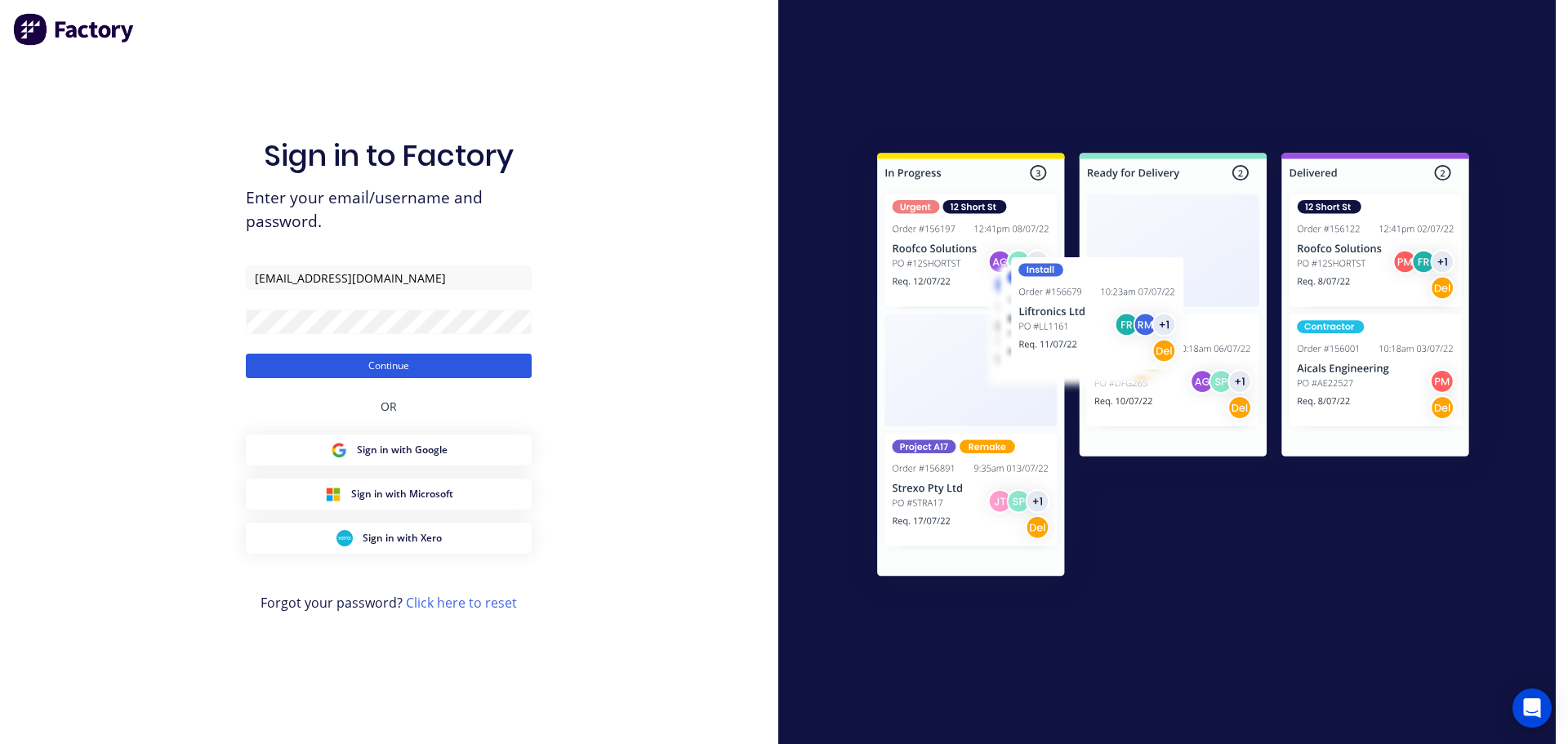
click at [461, 360] on button "Continue" at bounding box center [388, 366] width 286 height 25
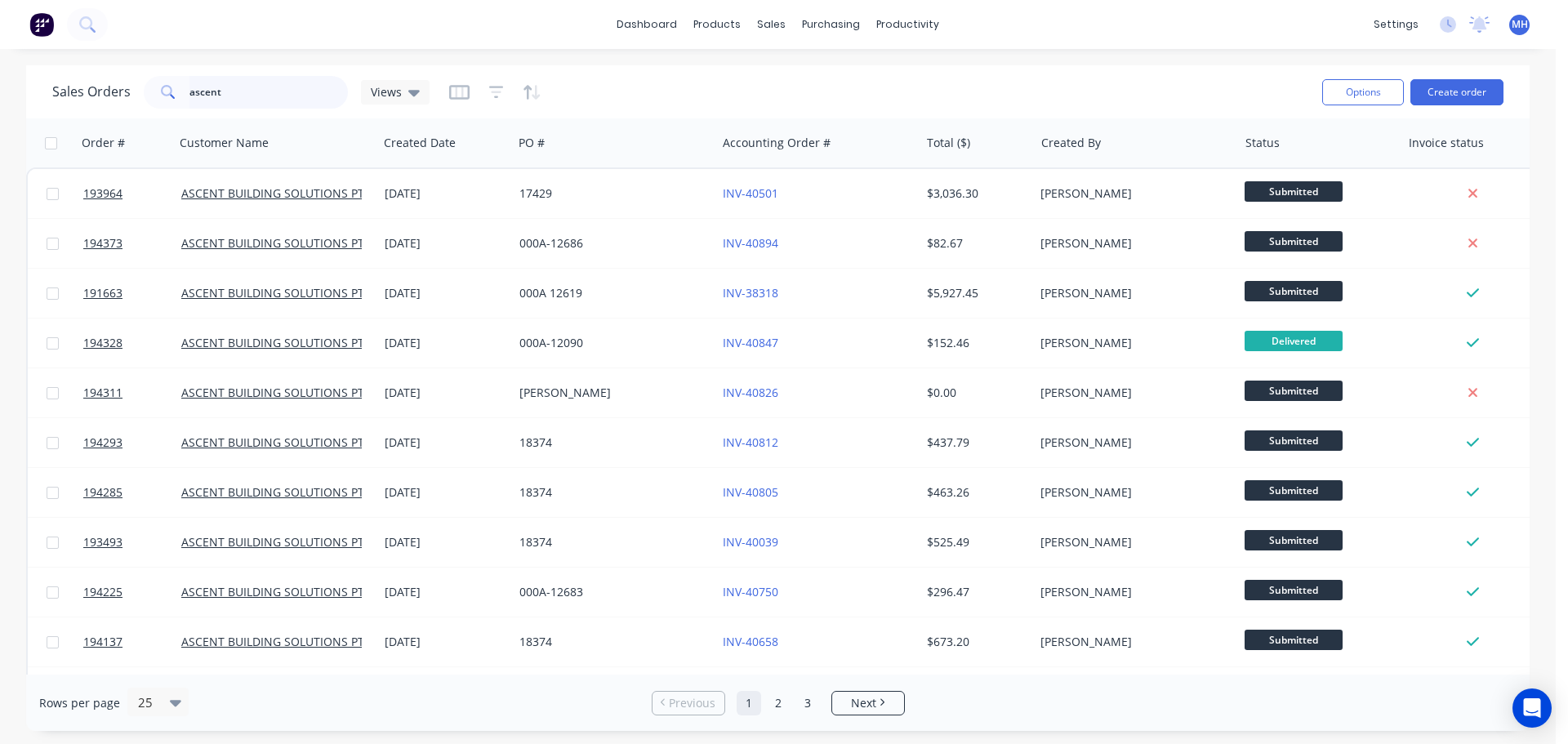
click at [260, 99] on input "ascent" at bounding box center [268, 92] width 159 height 33
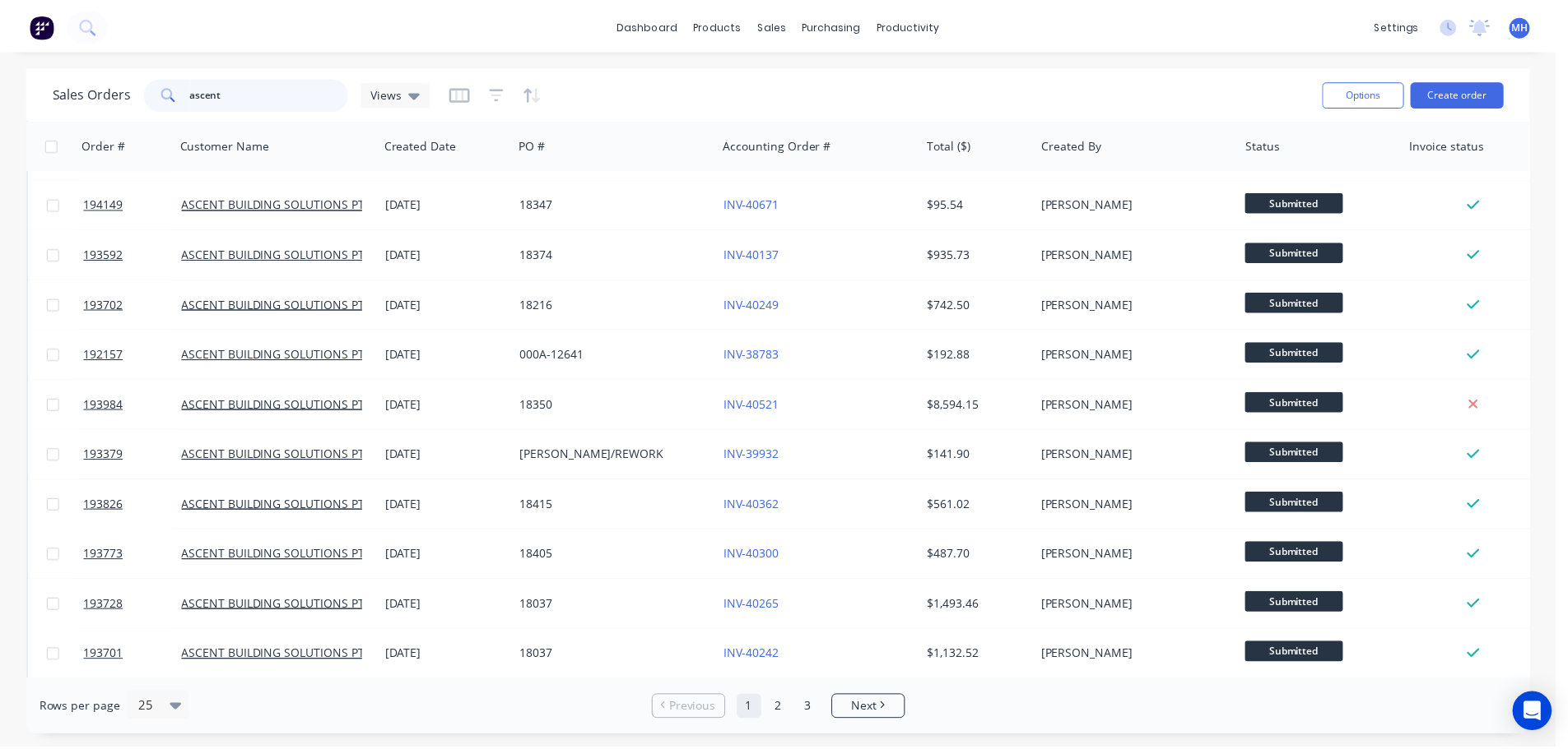
scroll to position [576, 0]
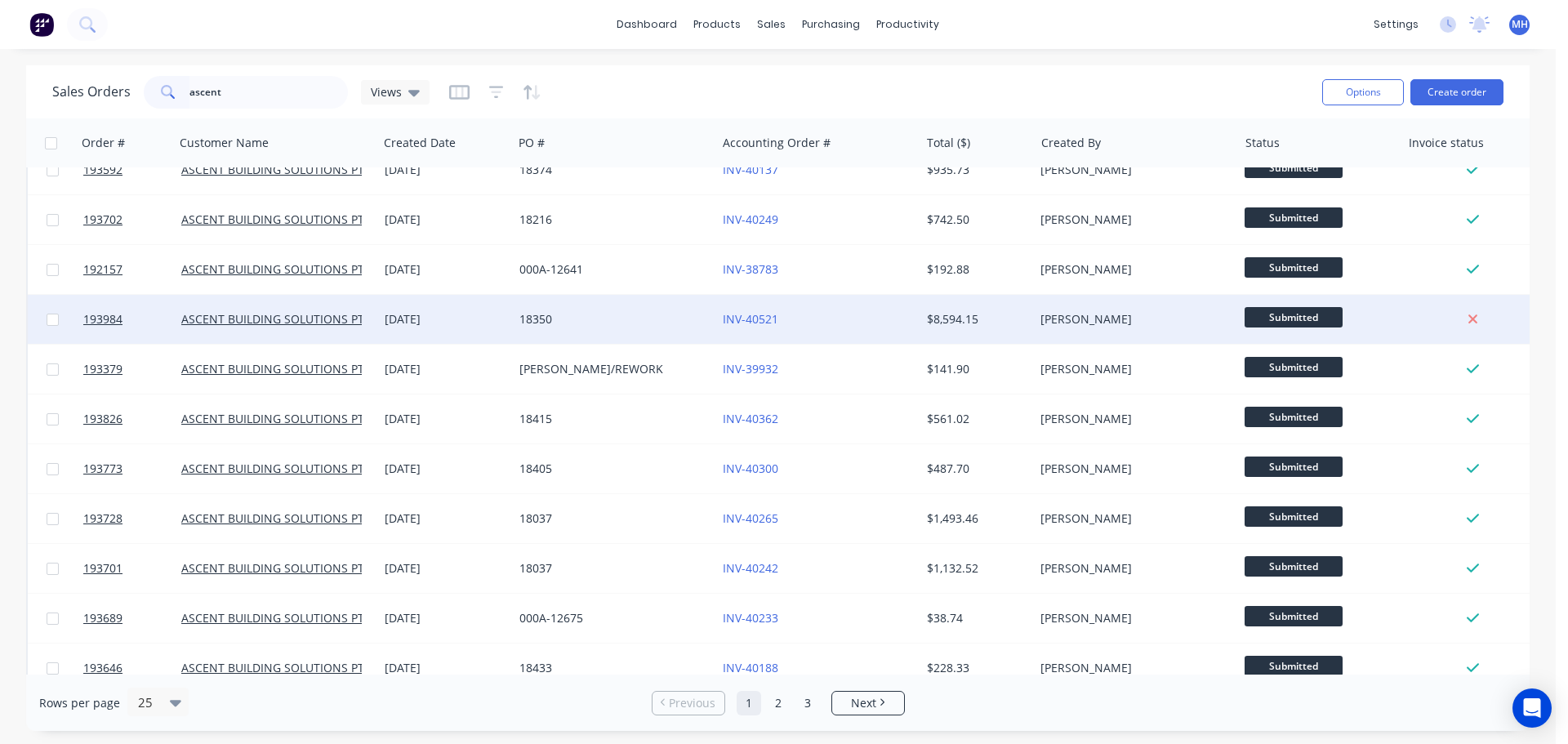
click at [828, 313] on div "INV-40521" at bounding box center [813, 320] width 181 height 17
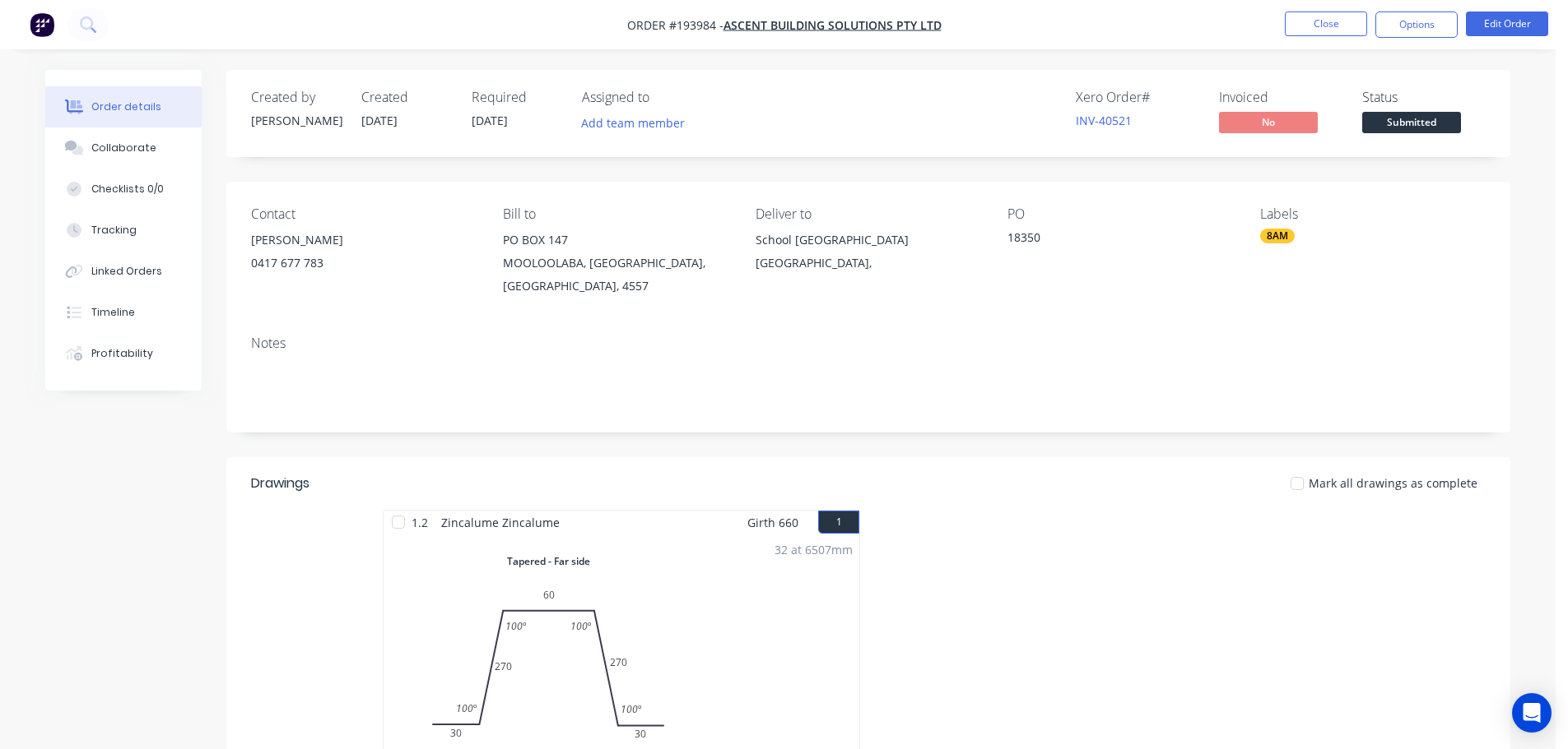
click at [1282, 234] on div "8AM" at bounding box center [1277, 236] width 35 height 15
click at [1286, 377] on div at bounding box center [1290, 378] width 33 height 33
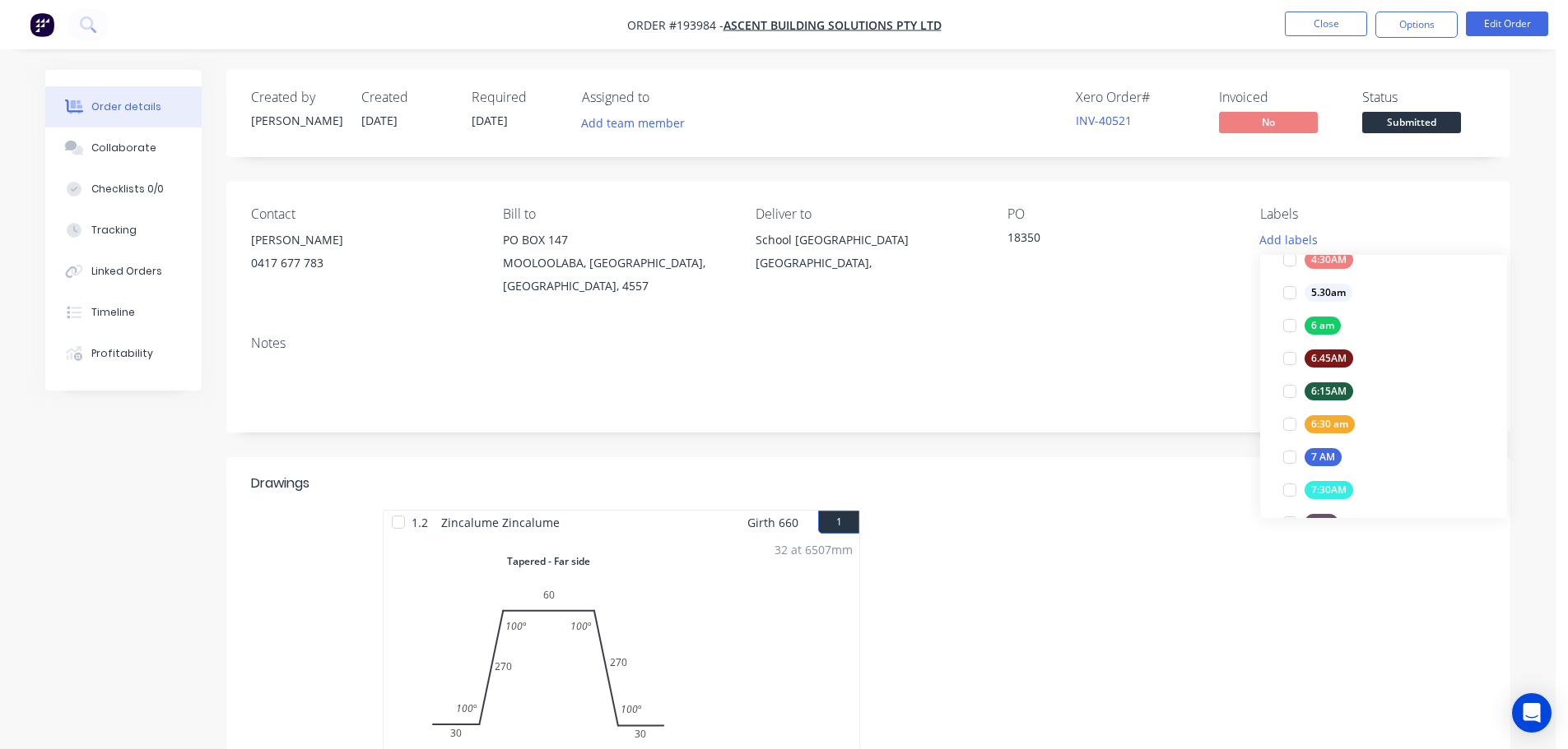
scroll to position [329, 0]
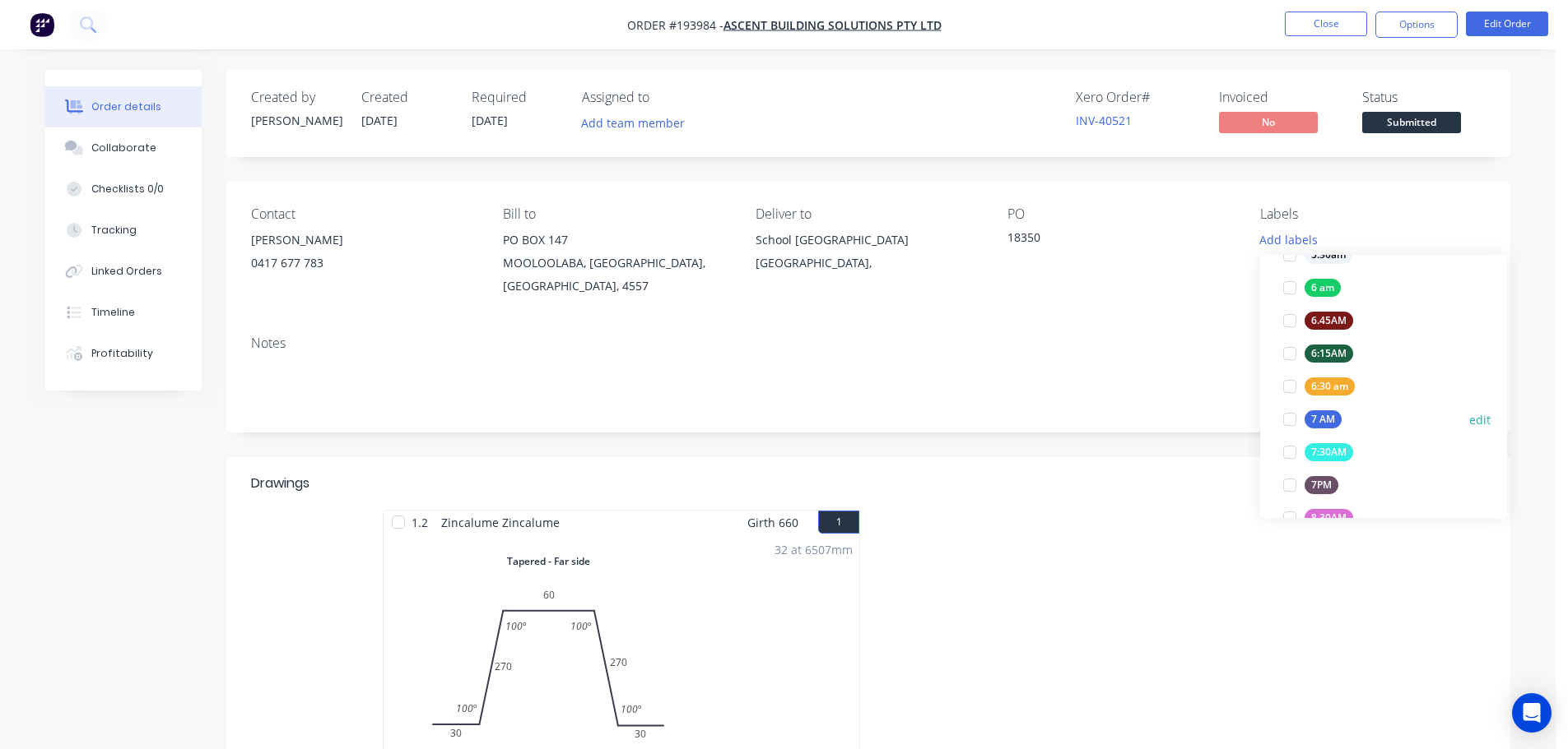
click at [1313, 417] on div "7 AM" at bounding box center [1323, 419] width 37 height 18
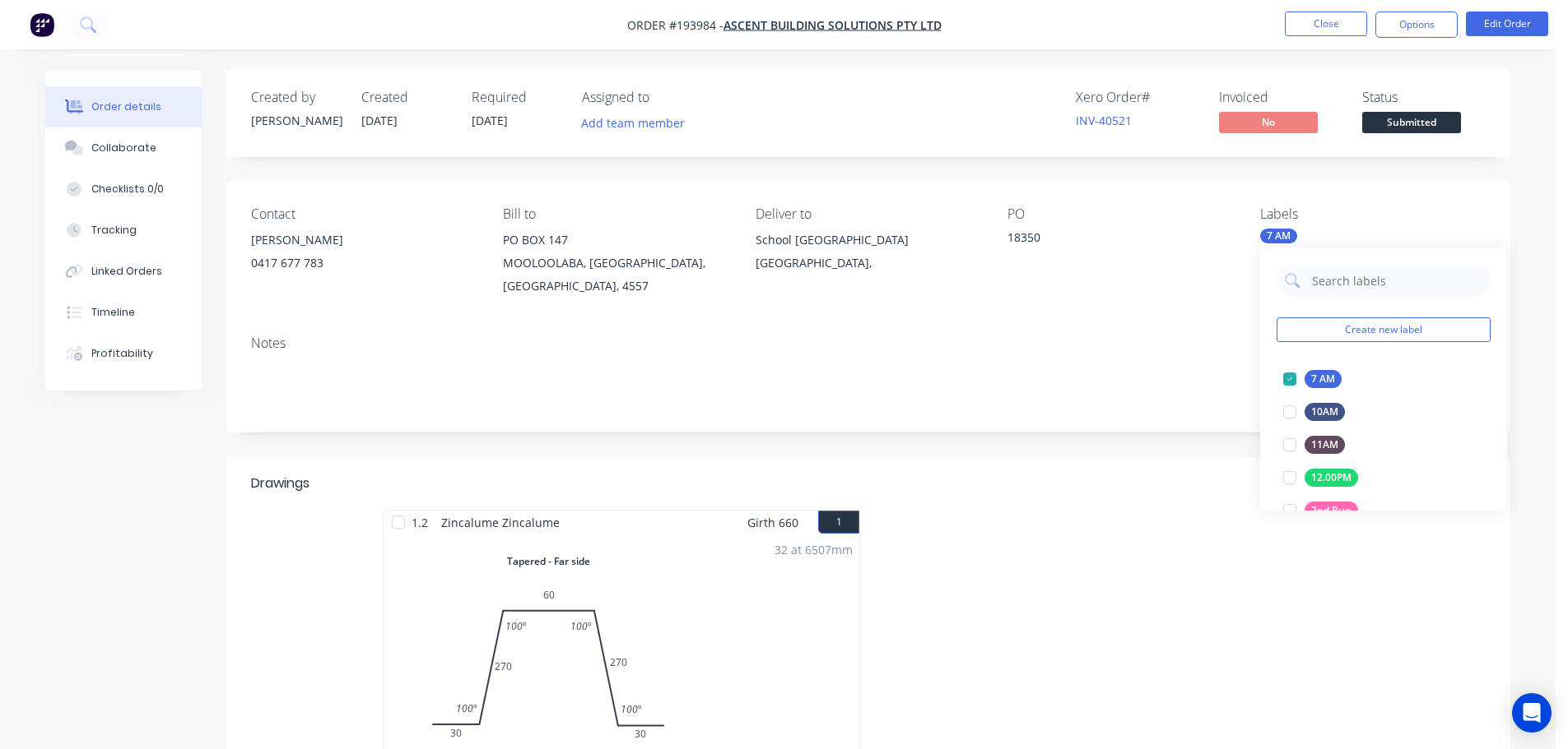
click at [1099, 428] on div "Notes" at bounding box center [868, 378] width 1284 height 110
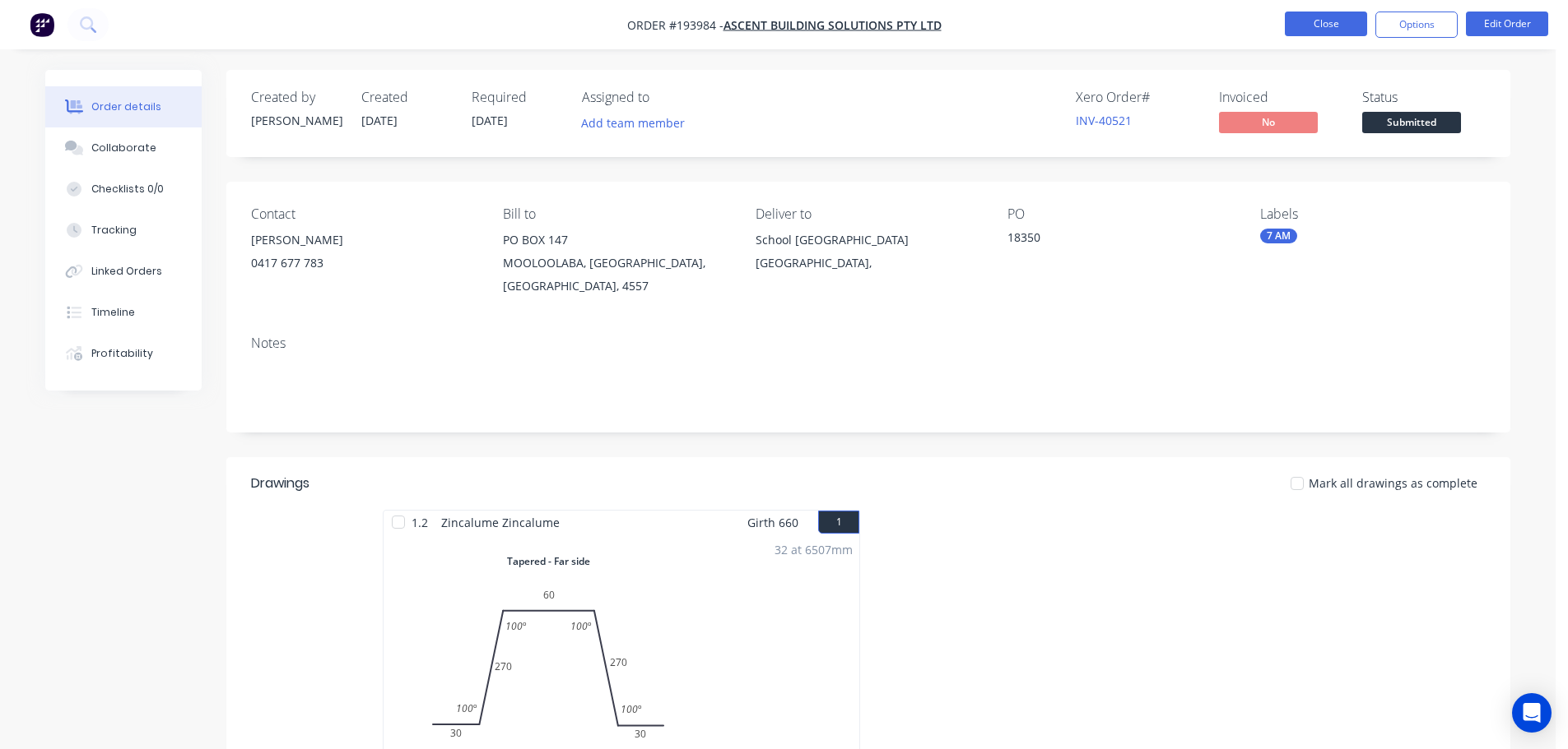
click at [1332, 24] on button "Close" at bounding box center [1326, 24] width 82 height 25
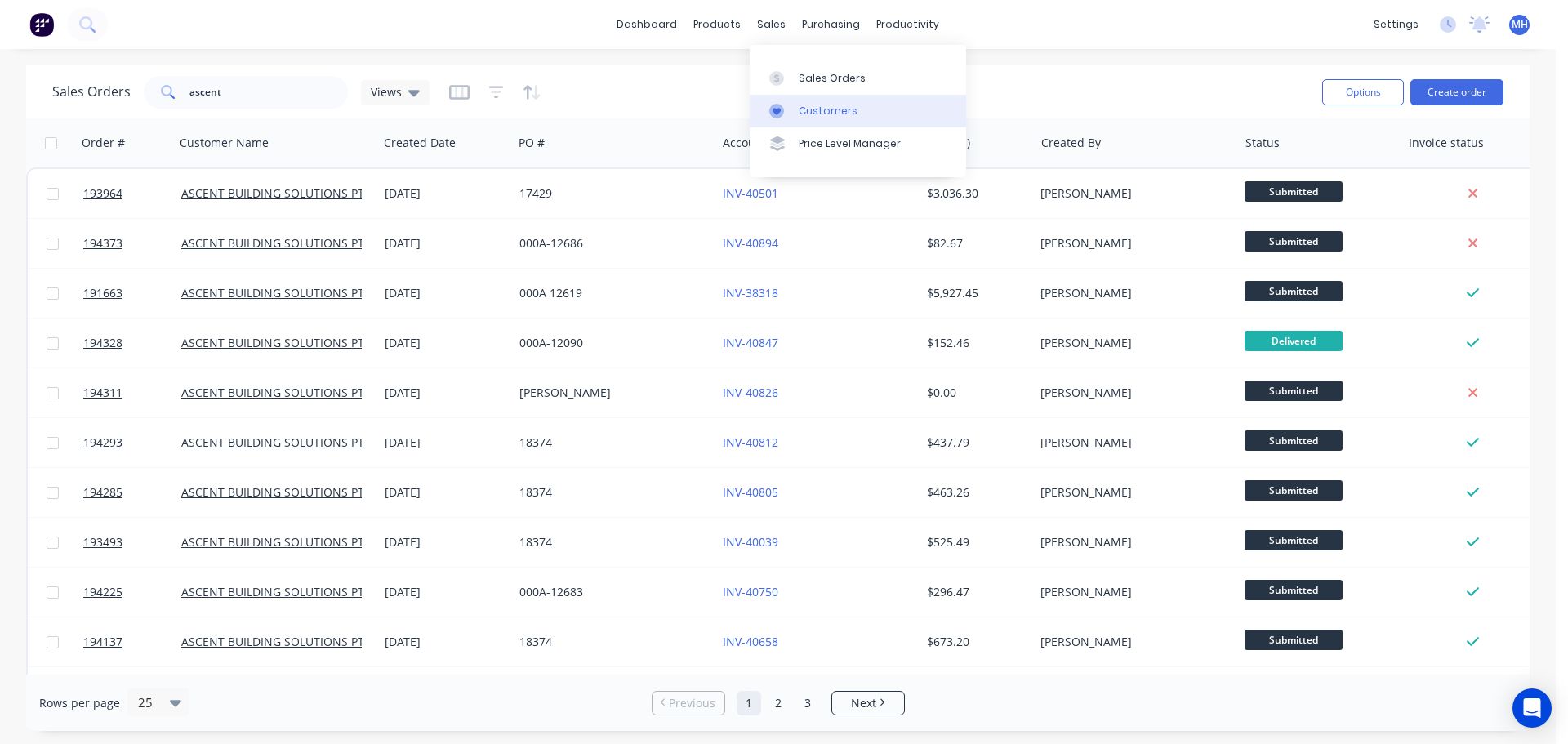
click at [799, 107] on div "Customers" at bounding box center [828, 111] width 59 height 15
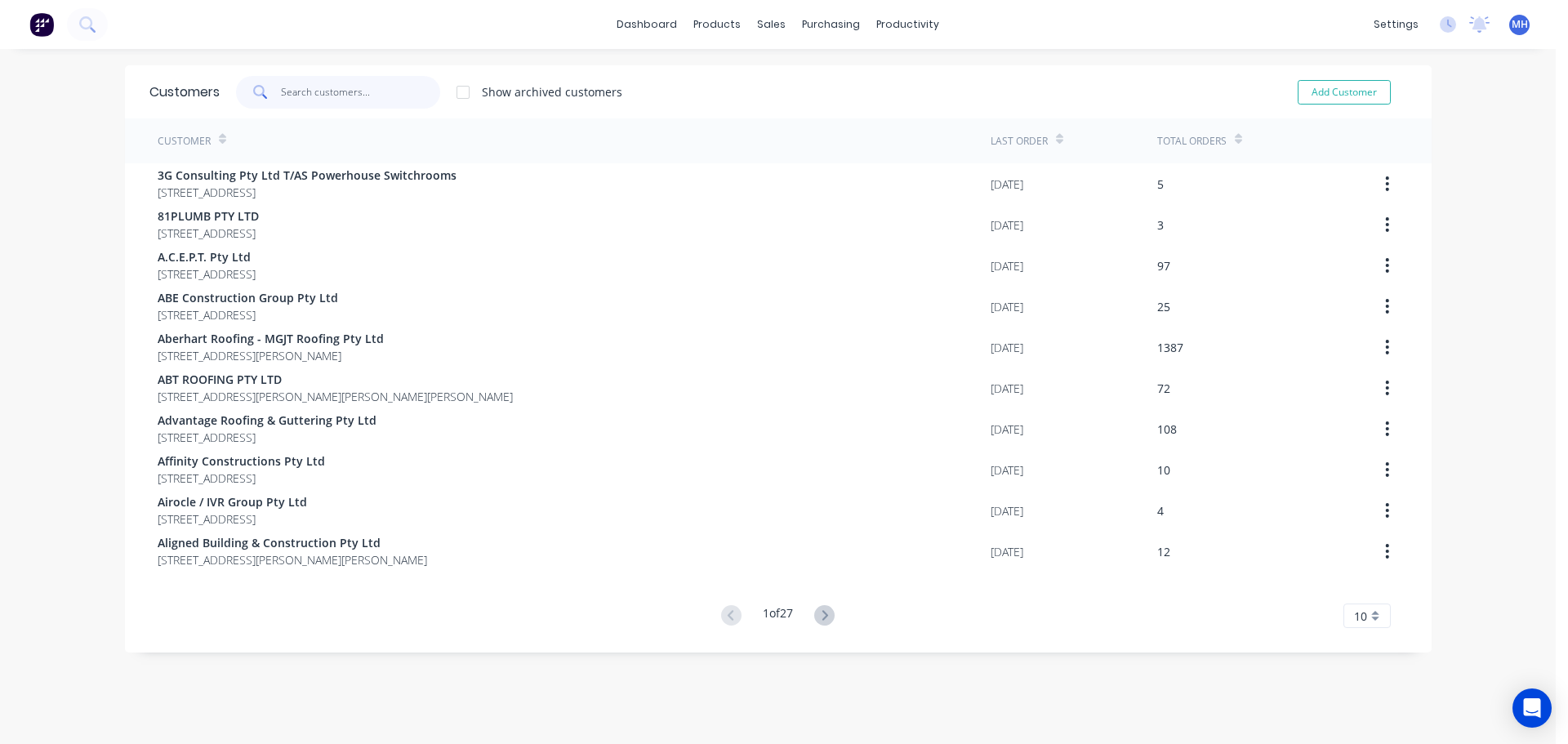
click at [328, 87] on input "text" at bounding box center [360, 92] width 159 height 33
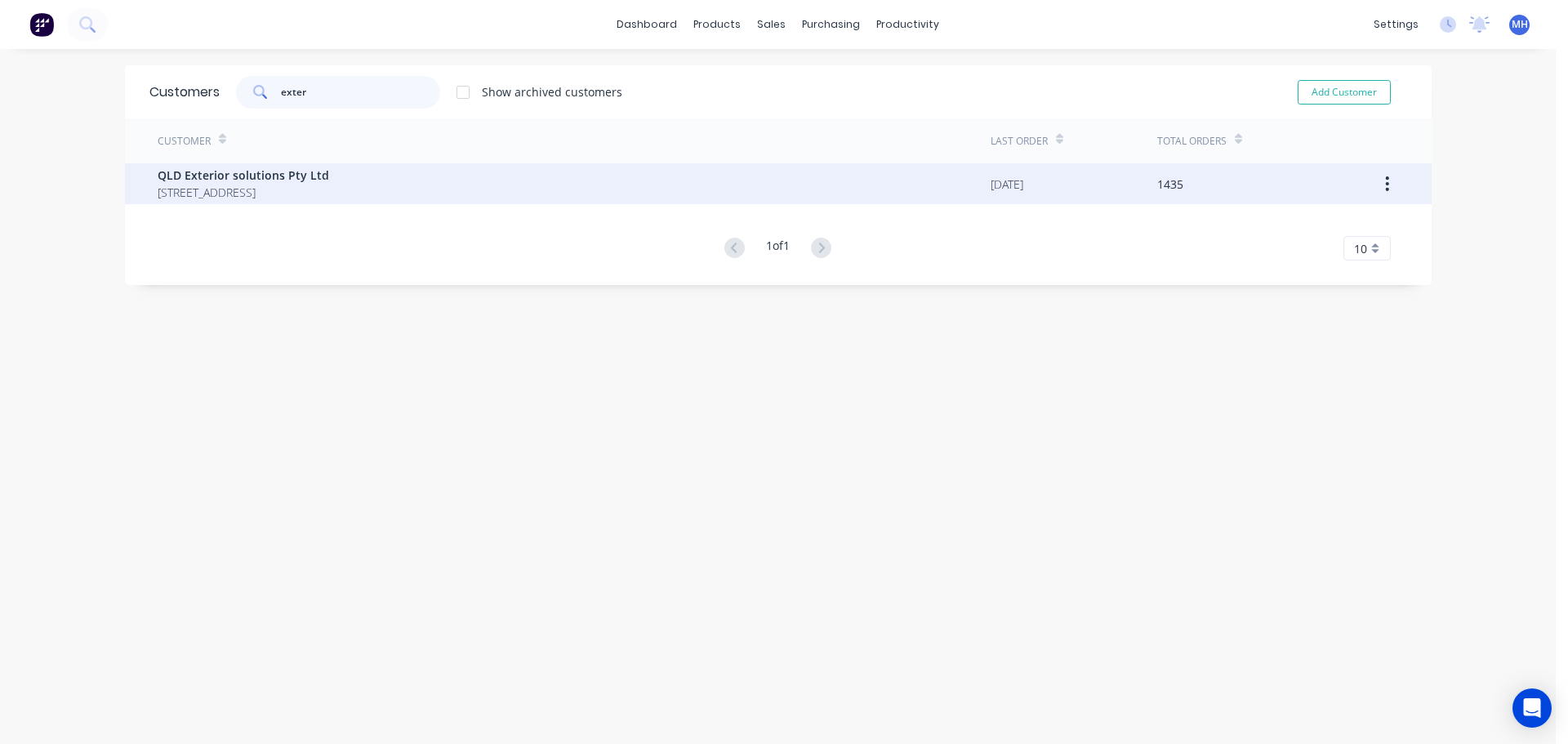
type input "exter"
click at [322, 196] on span "38 Marika Way Currumbin Waters Queensland Australia 4223" at bounding box center [243, 192] width 172 height 17
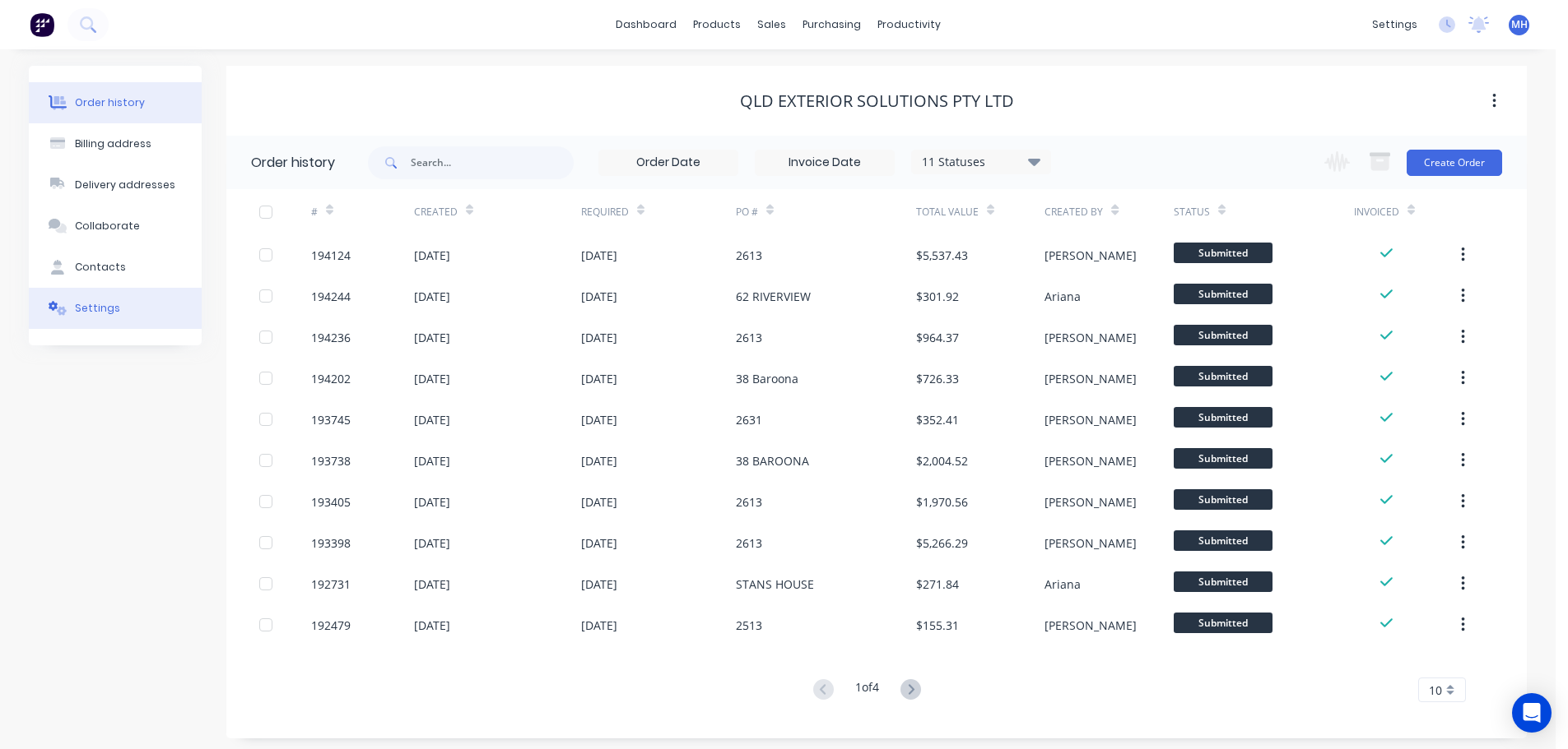
click at [141, 293] on button "Settings" at bounding box center [114, 308] width 173 height 41
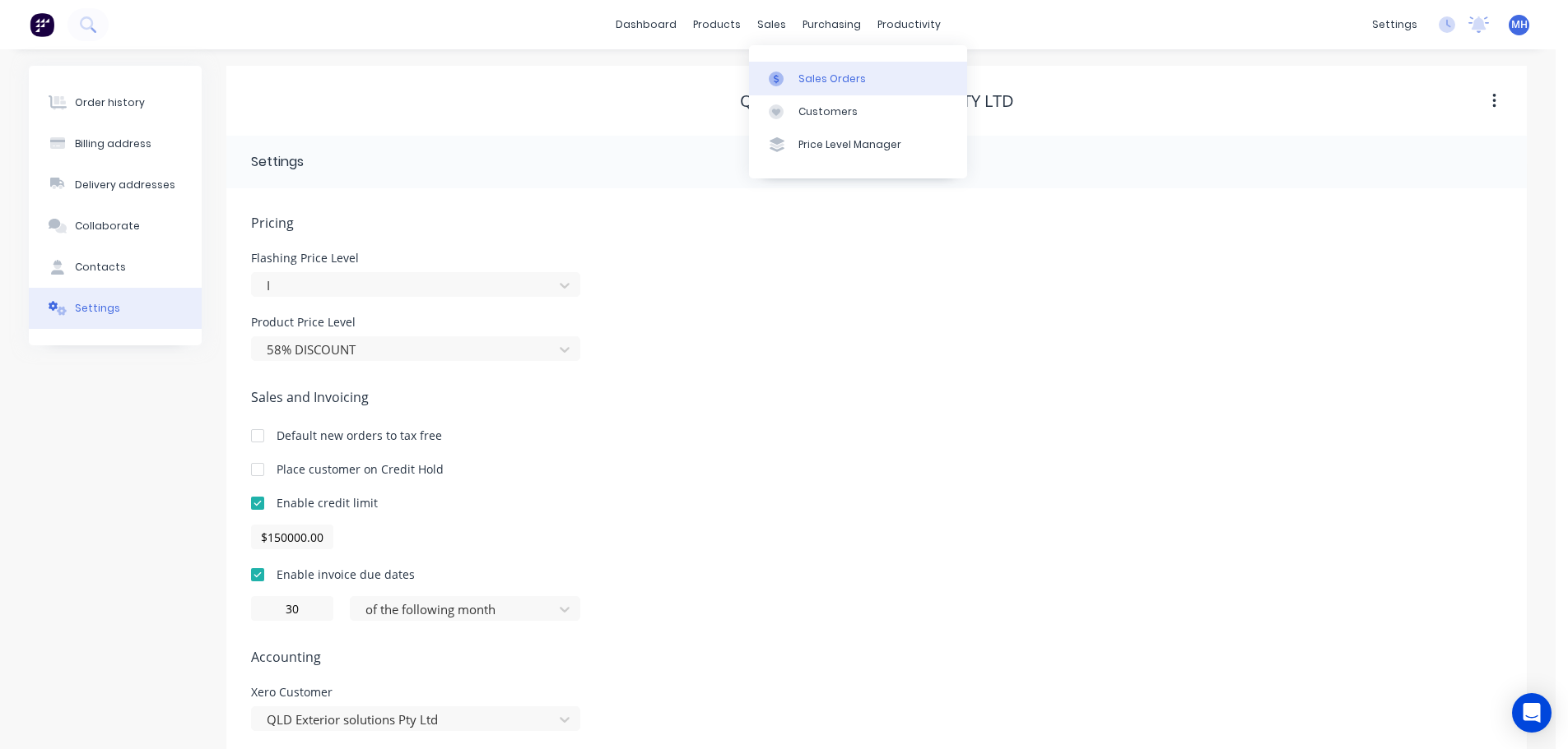
click at [818, 77] on div "Sales Orders" at bounding box center [832, 79] width 67 height 15
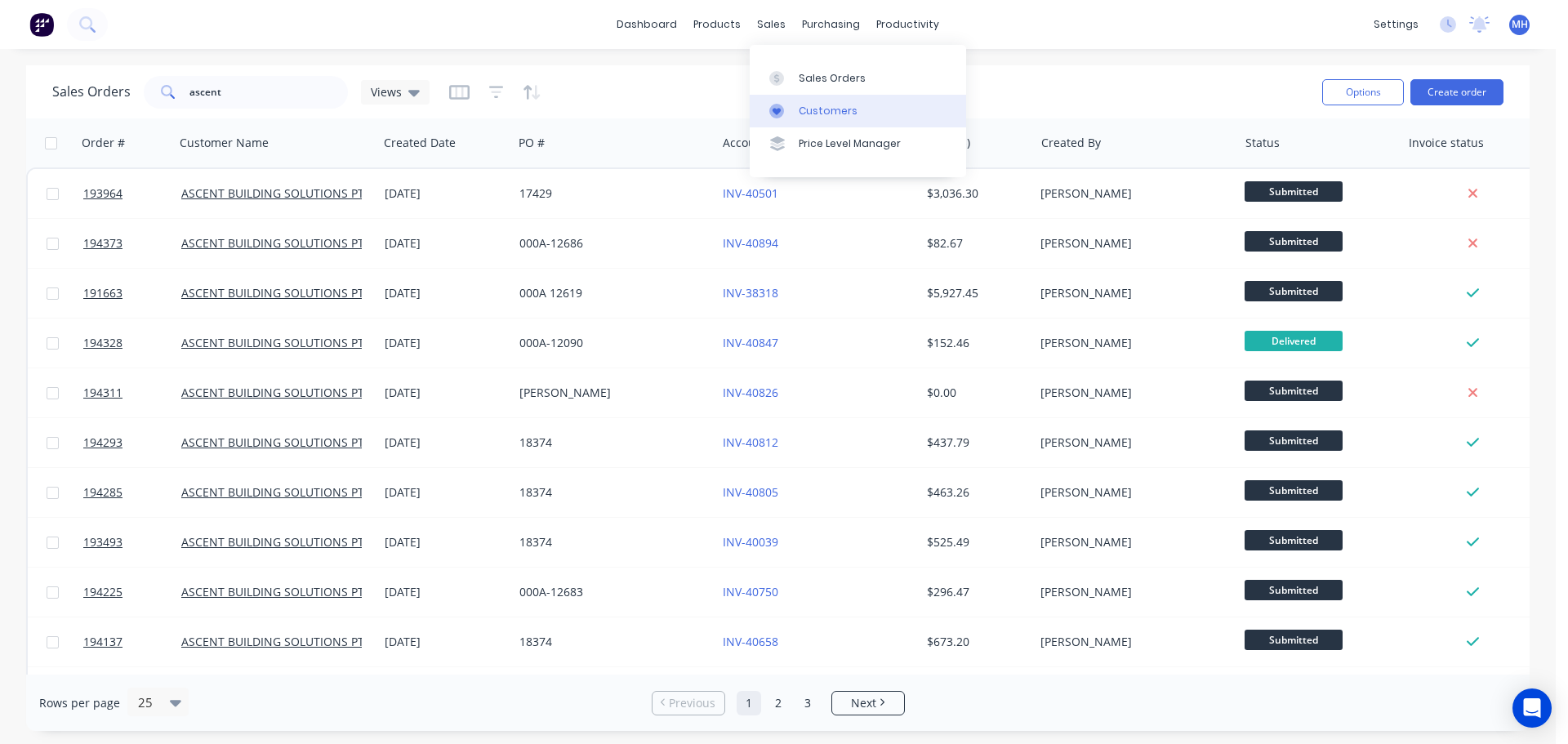
click at [847, 116] on div "Customers" at bounding box center [828, 111] width 59 height 15
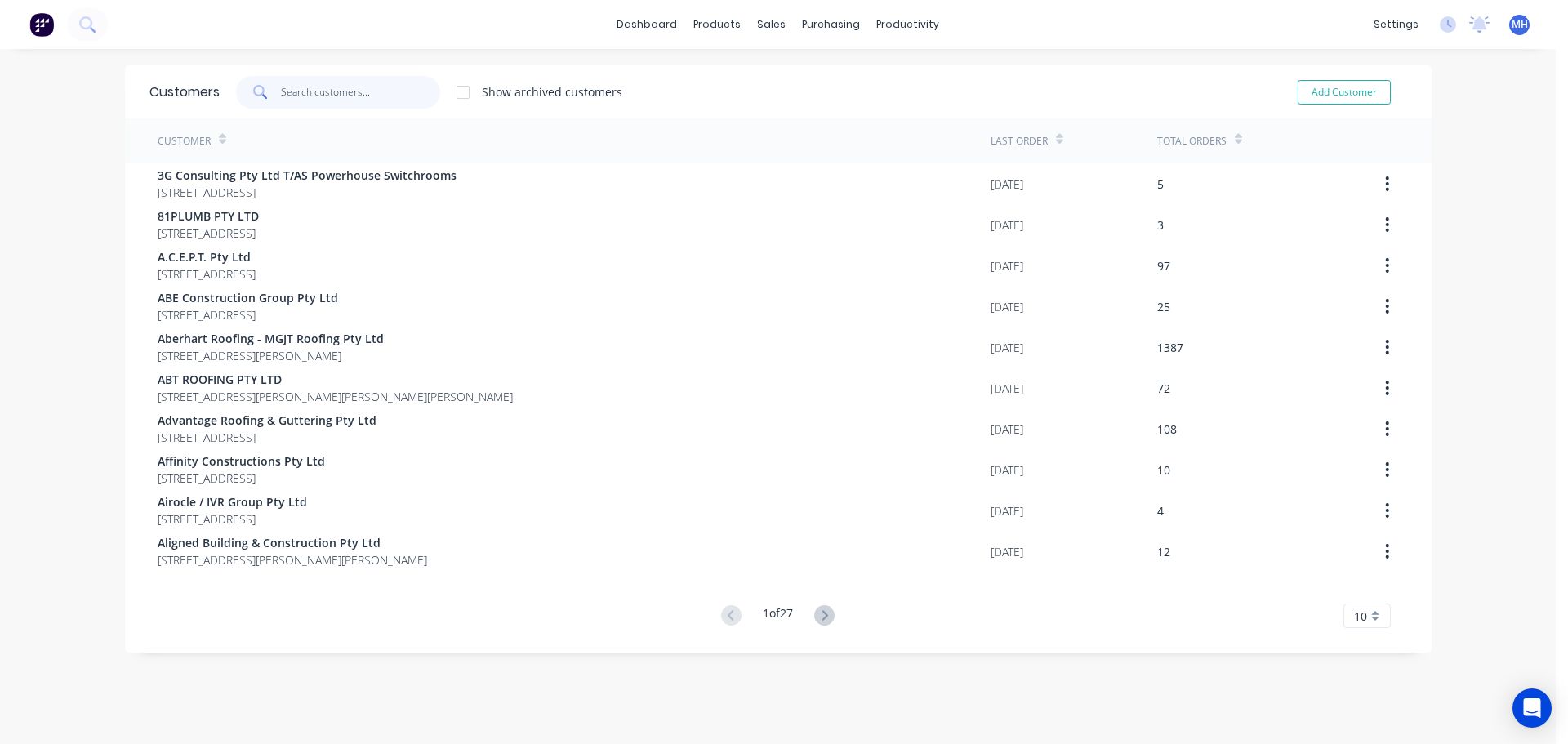
click at [360, 82] on input "text" at bounding box center [360, 92] width 159 height 33
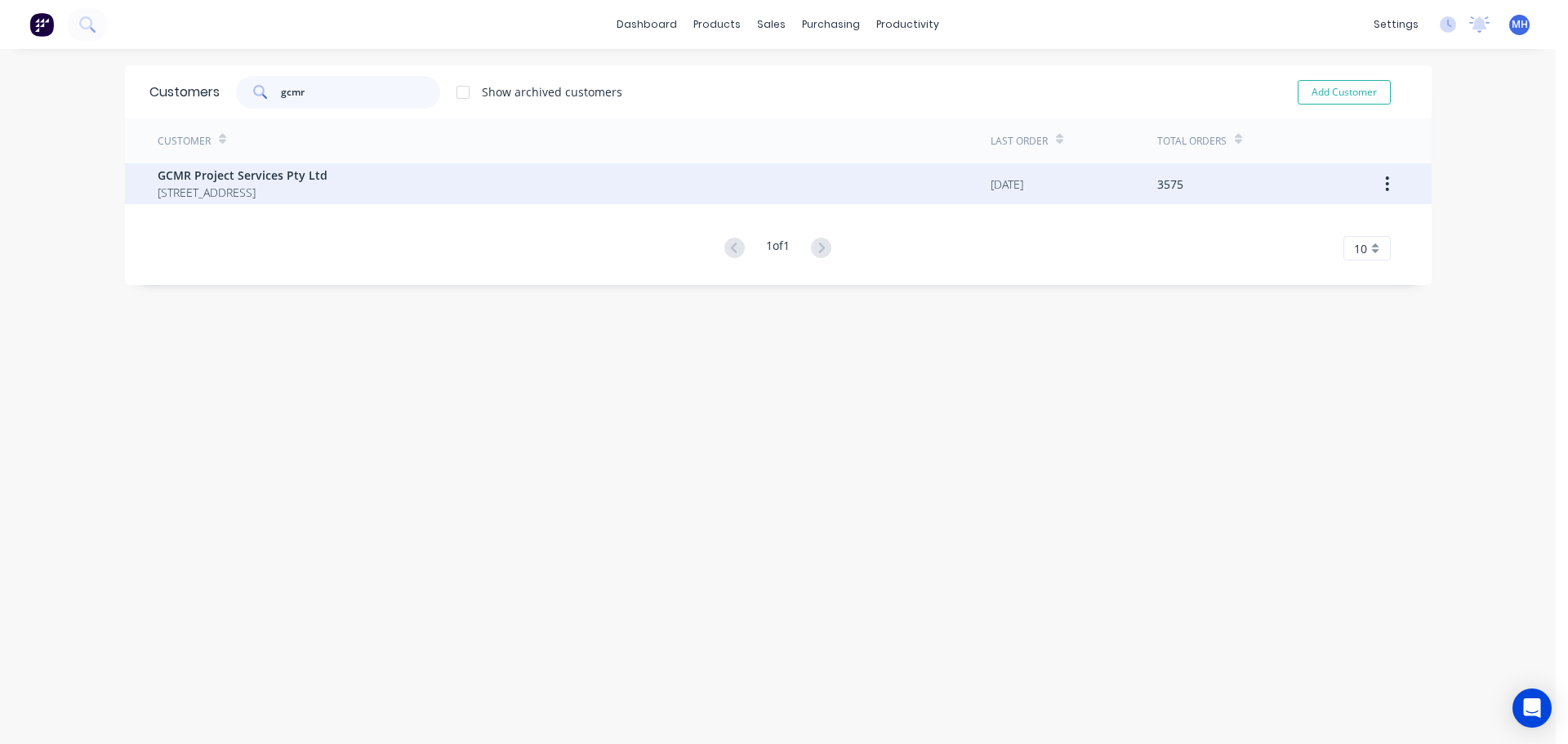
type input "gcmr"
click at [324, 191] on span "PO BOX 275 MERMAID BEACH Queensland Australia 4218" at bounding box center [242, 192] width 170 height 17
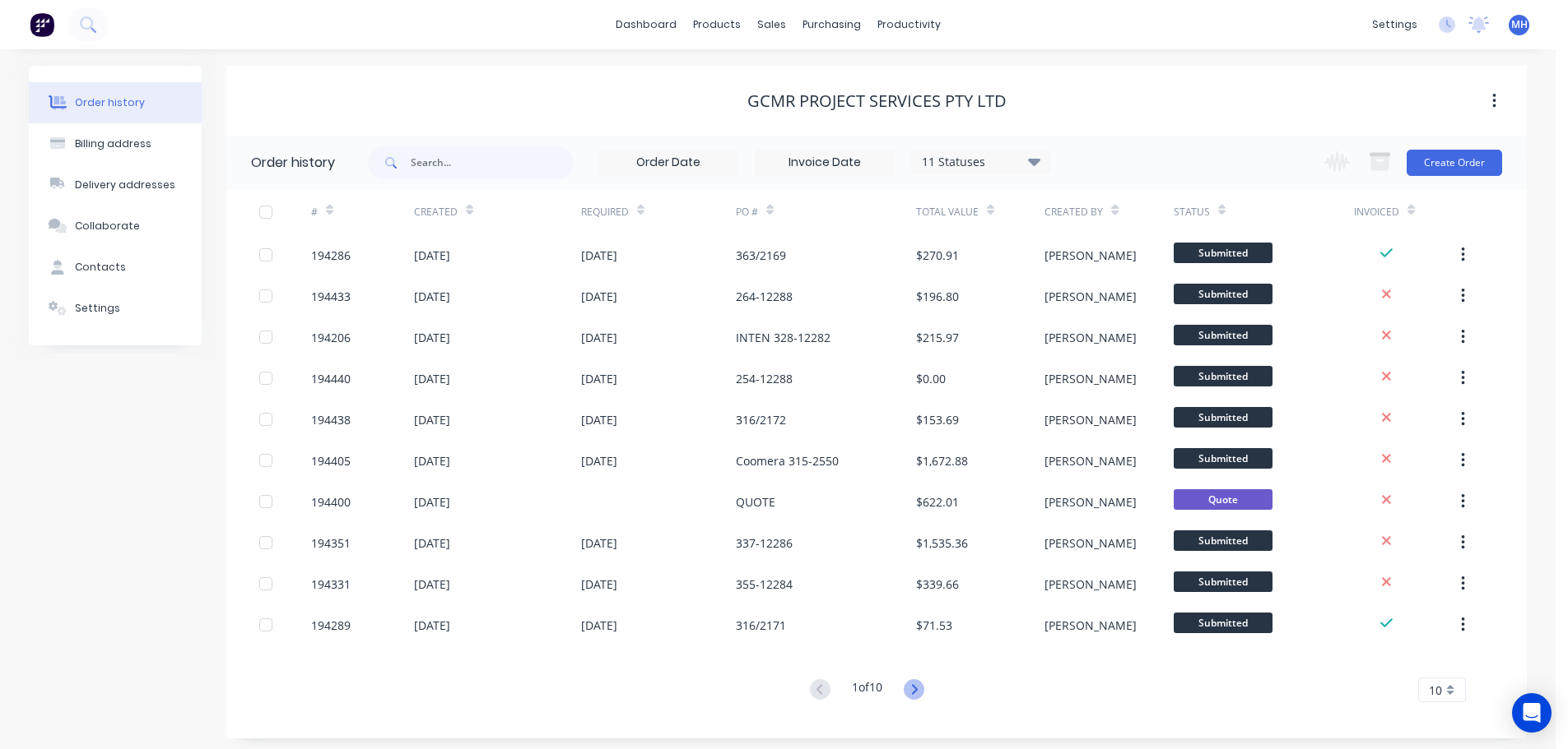
click at [917, 690] on icon at bounding box center [913, 689] width 5 height 10
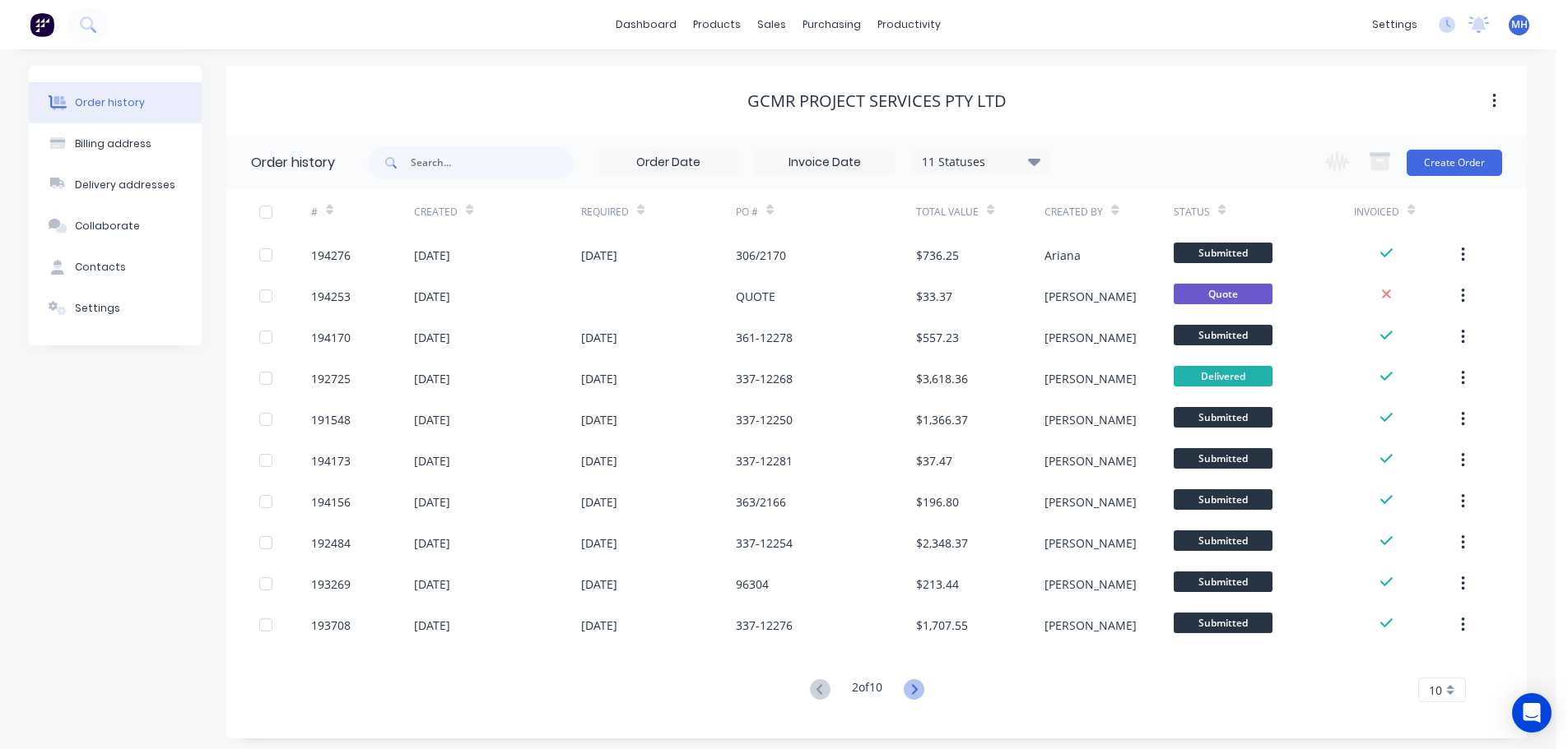
click at [914, 686] on icon at bounding box center [913, 690] width 20 height 20
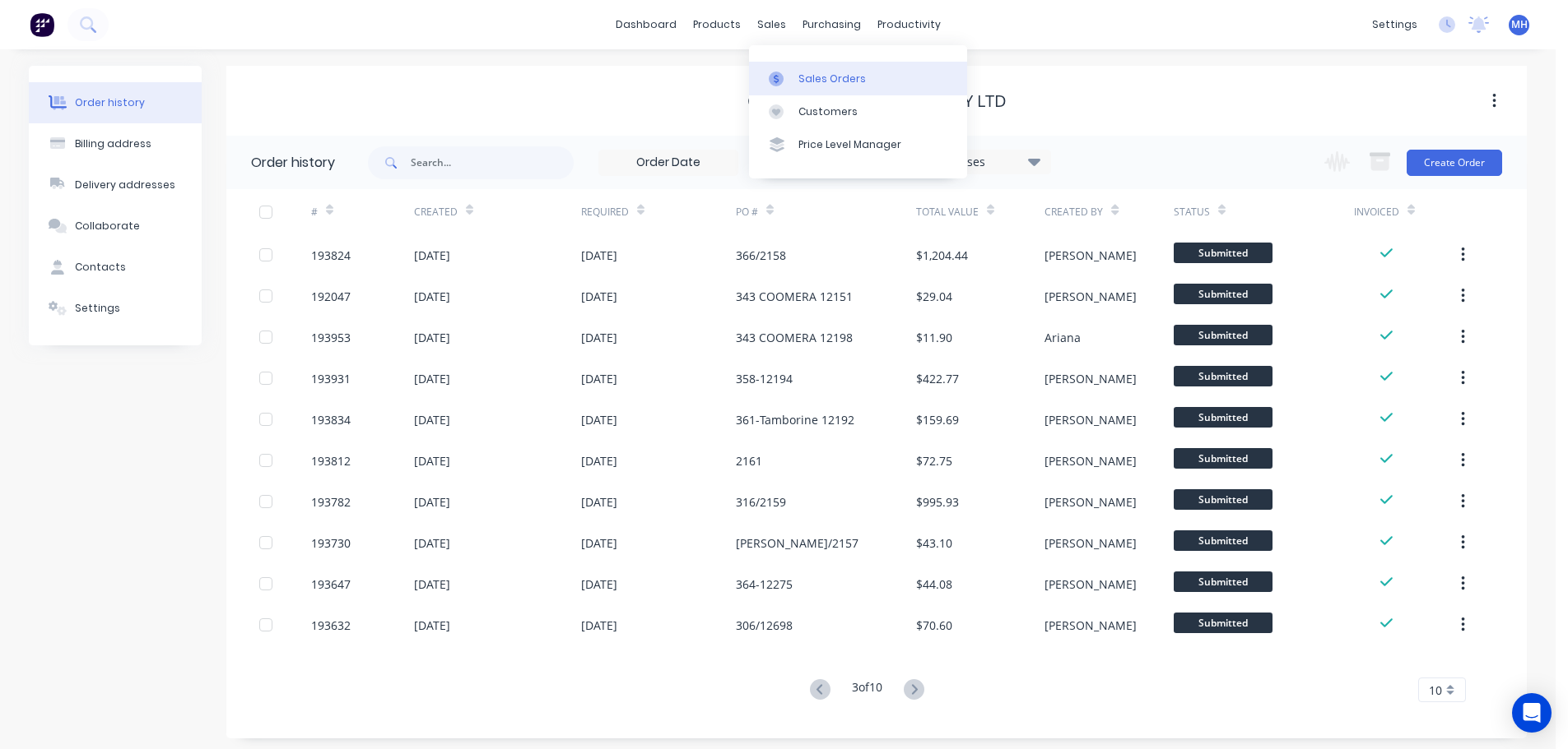
click at [811, 76] on div "Sales Orders" at bounding box center [832, 79] width 67 height 15
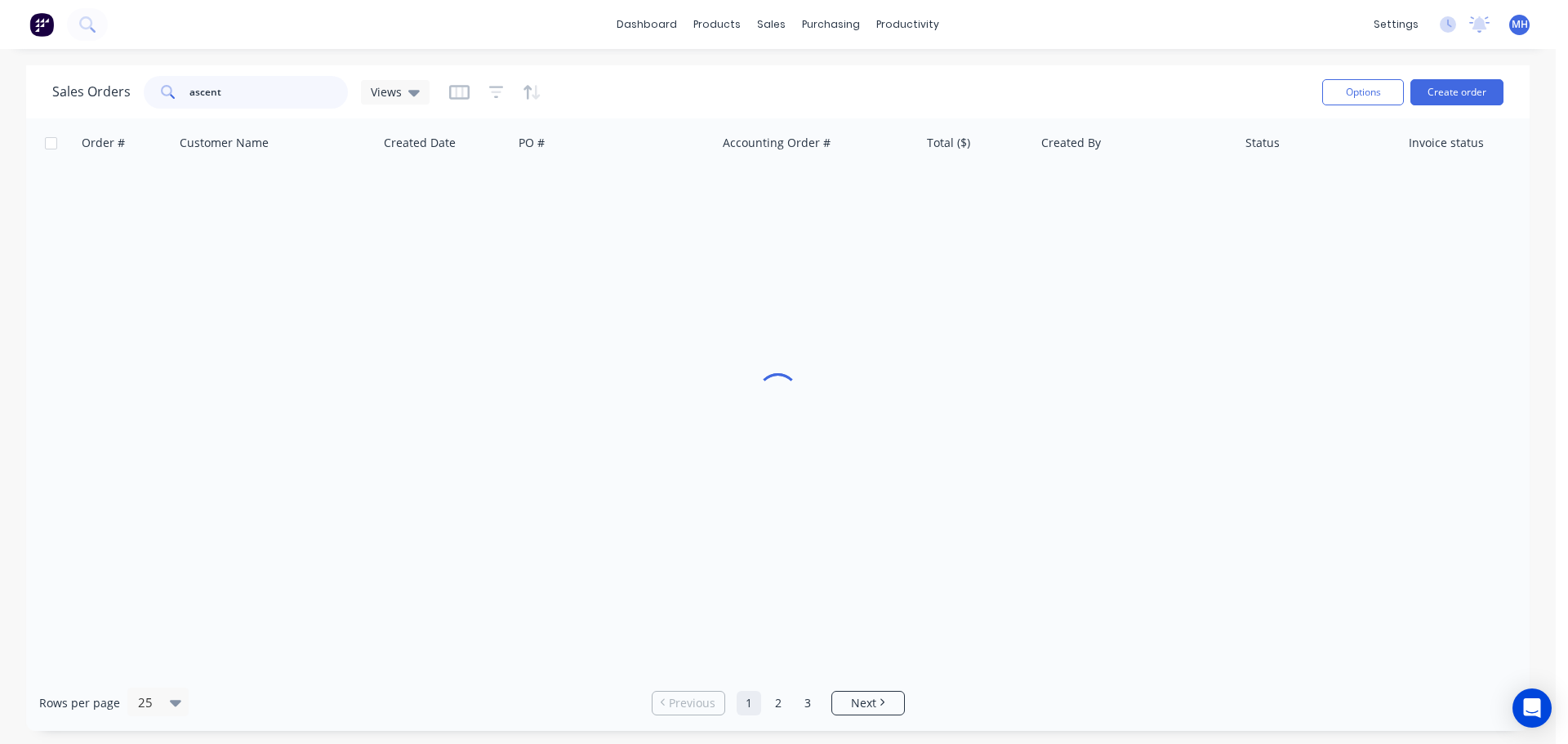
click at [247, 91] on input "ascent" at bounding box center [268, 92] width 159 height 33
click at [204, 92] on input "1994400" at bounding box center [268, 92] width 159 height 33
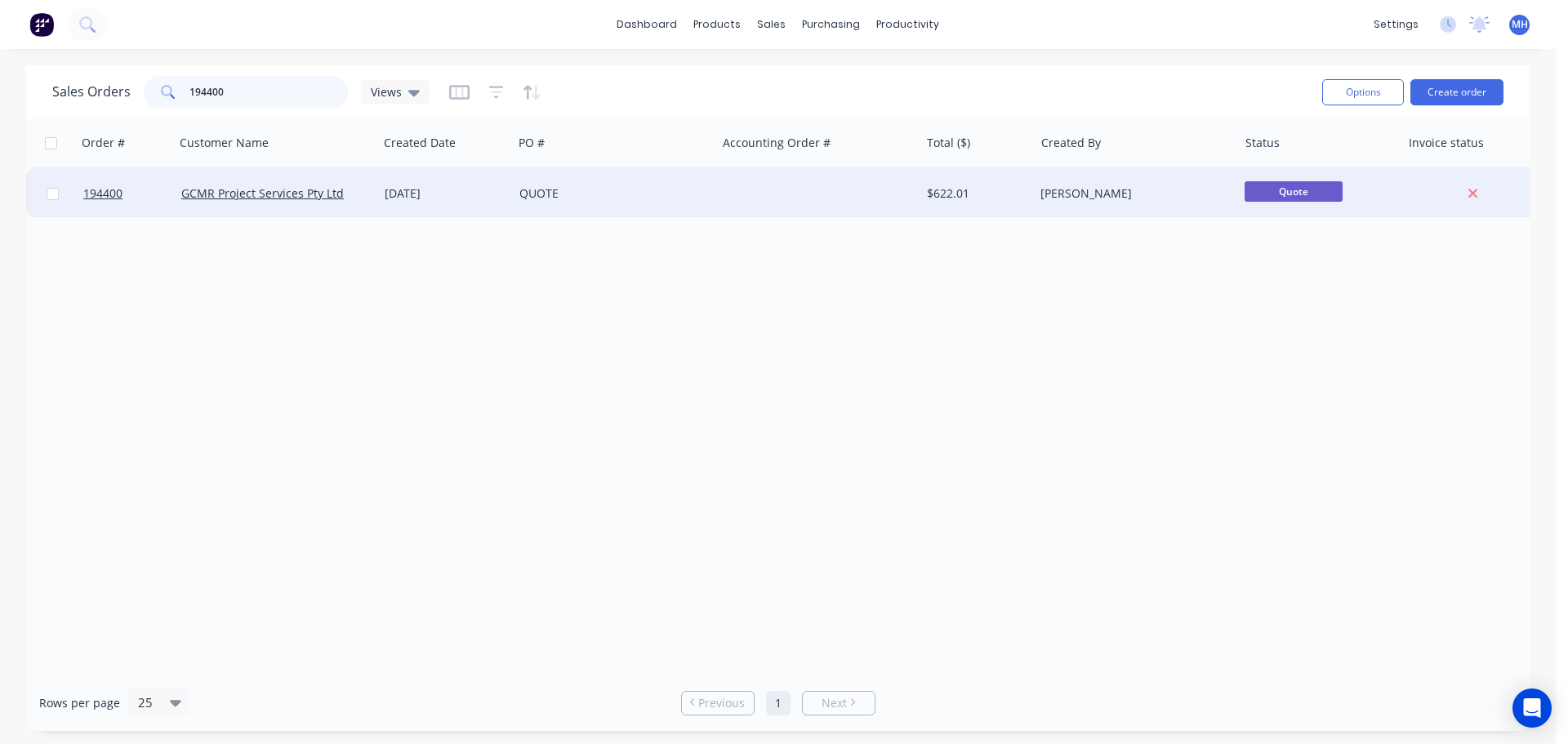
type input "194400"
click at [553, 199] on div "QUOTE" at bounding box center [610, 194] width 181 height 17
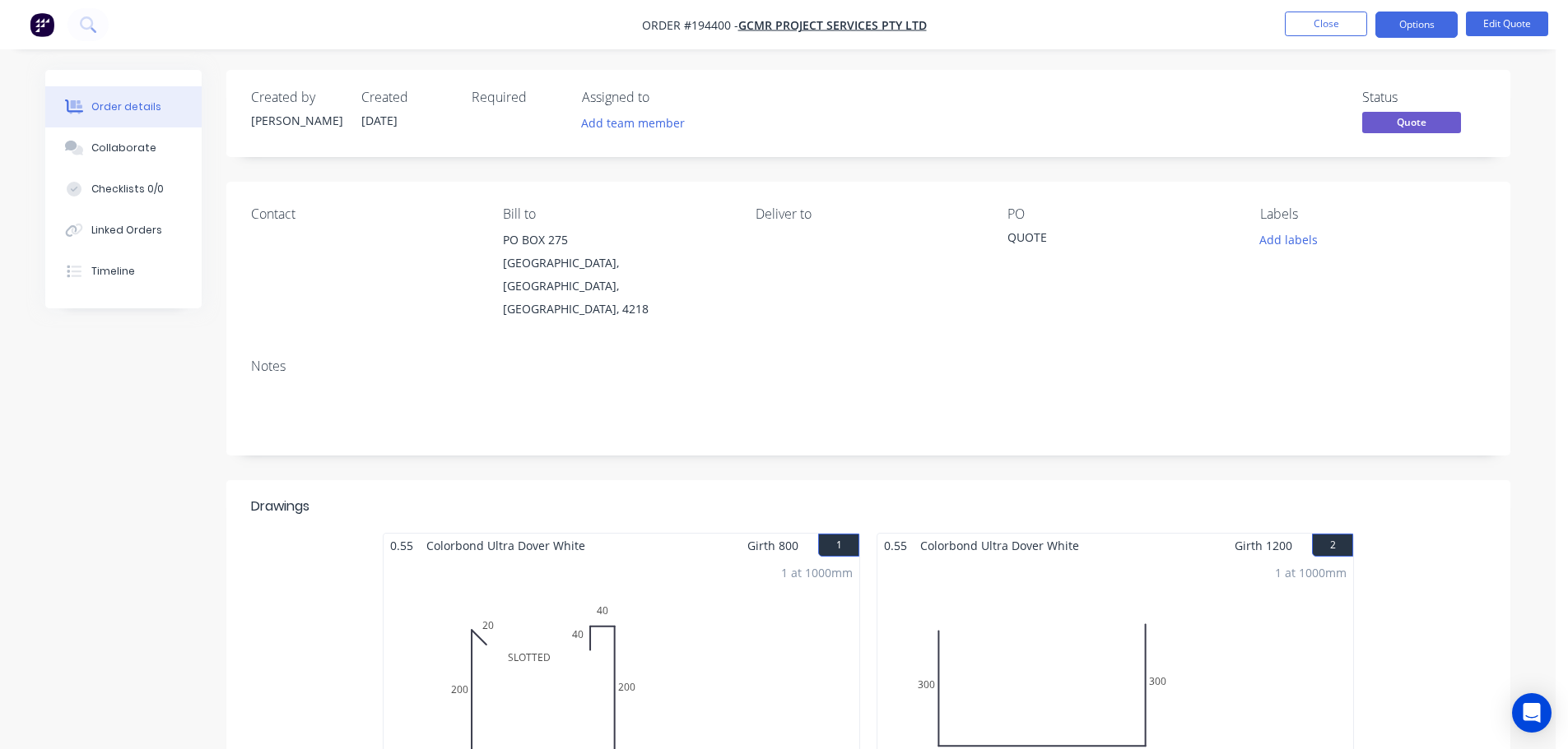
drag, startPoint x: 351, startPoint y: 116, endPoint x: 418, endPoint y: 119, distance: 67.1
click at [418, 119] on div "Created by Hayden Created 01/10/25 Required Assigned to Add team member" at bounding box center [498, 113] width 496 height 48
click at [428, 76] on div "Created by Hayden Created 01/10/25 Required Assigned to Add team member Status …" at bounding box center [868, 113] width 1284 height 87
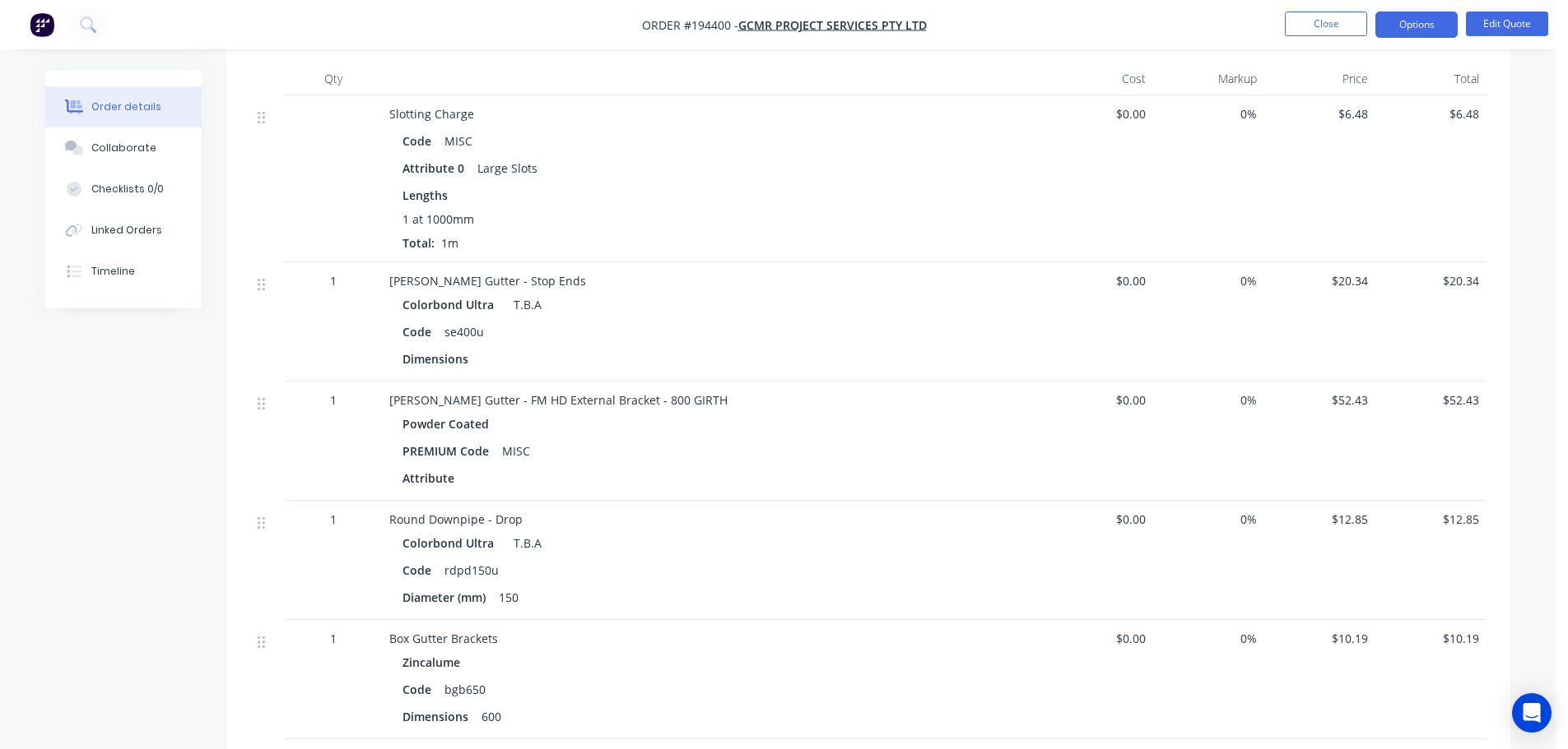
scroll to position [905, 0]
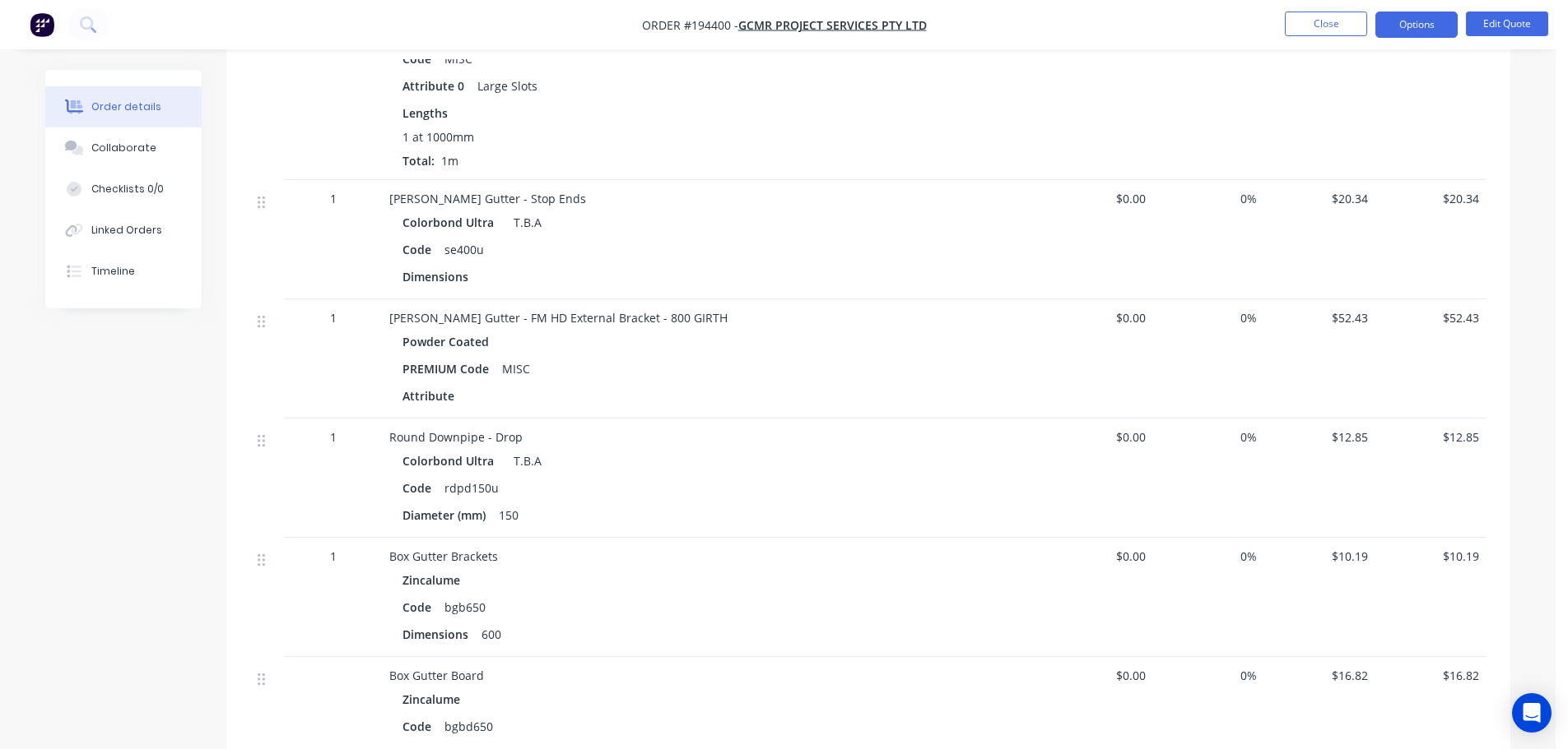
click at [1522, 157] on div "Order details Collaborate Checklists 0/0 Linked Orders Timeline Order details C…" at bounding box center [777, 259] width 1498 height 2188
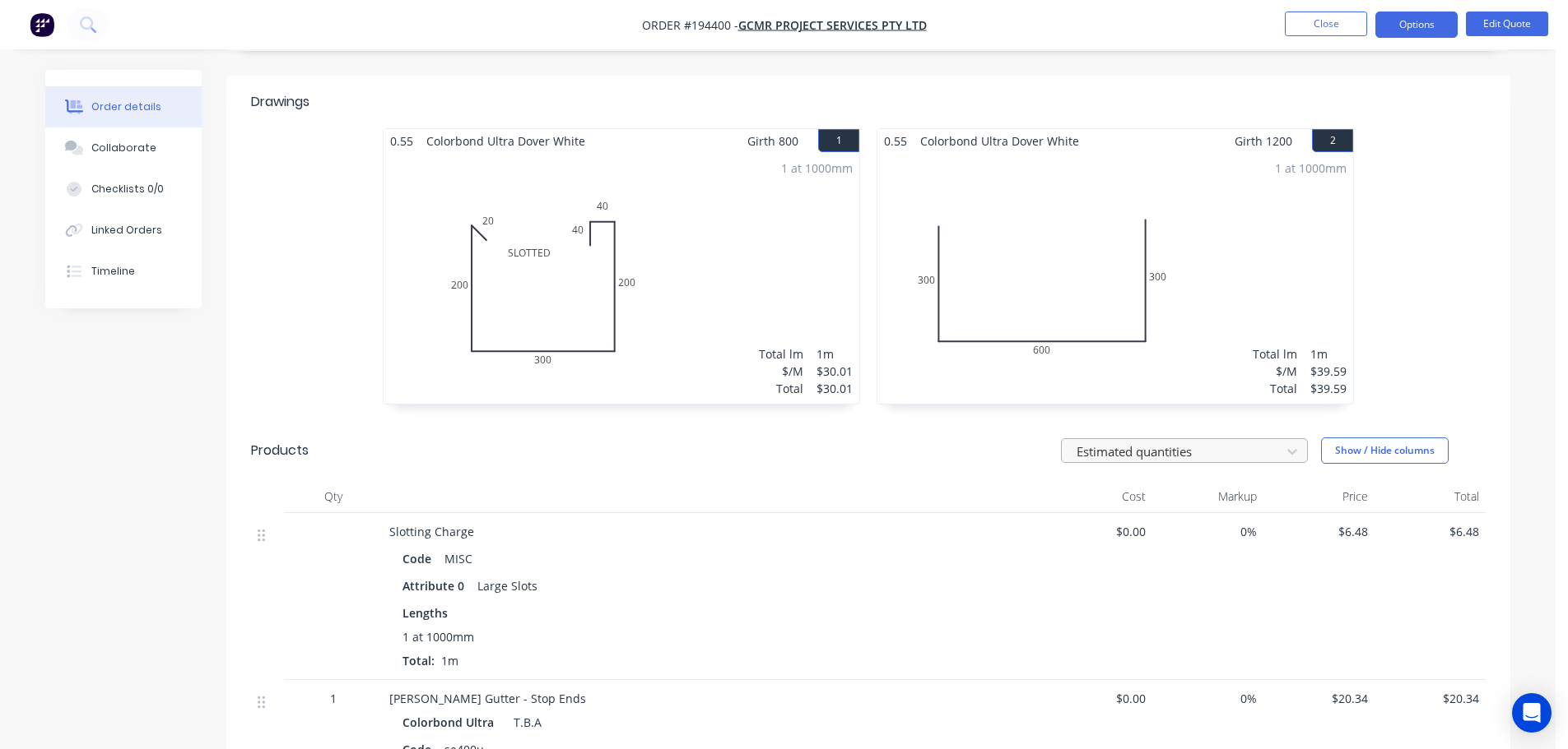
scroll to position [494, 0]
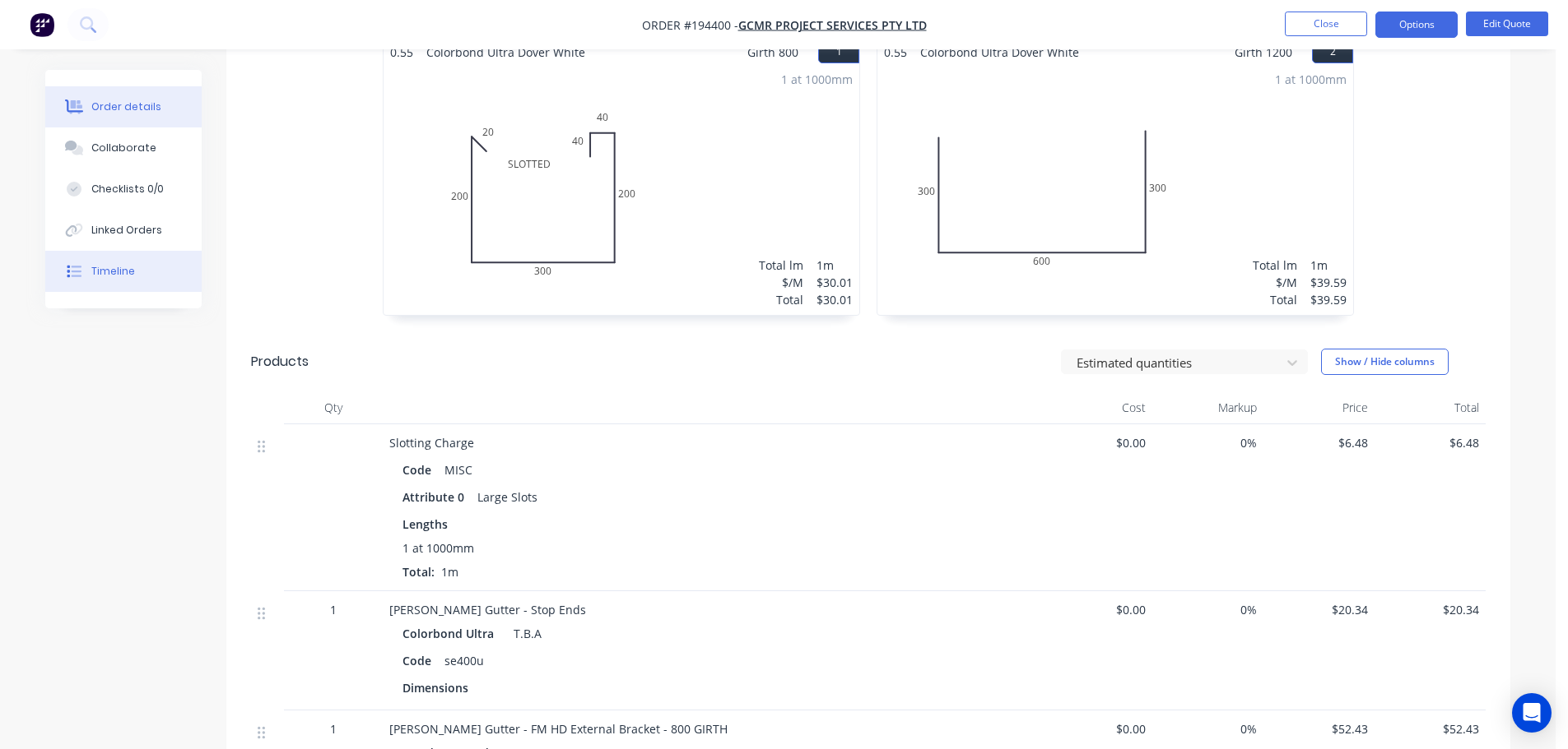
click at [120, 262] on button "Timeline" at bounding box center [123, 271] width 156 height 41
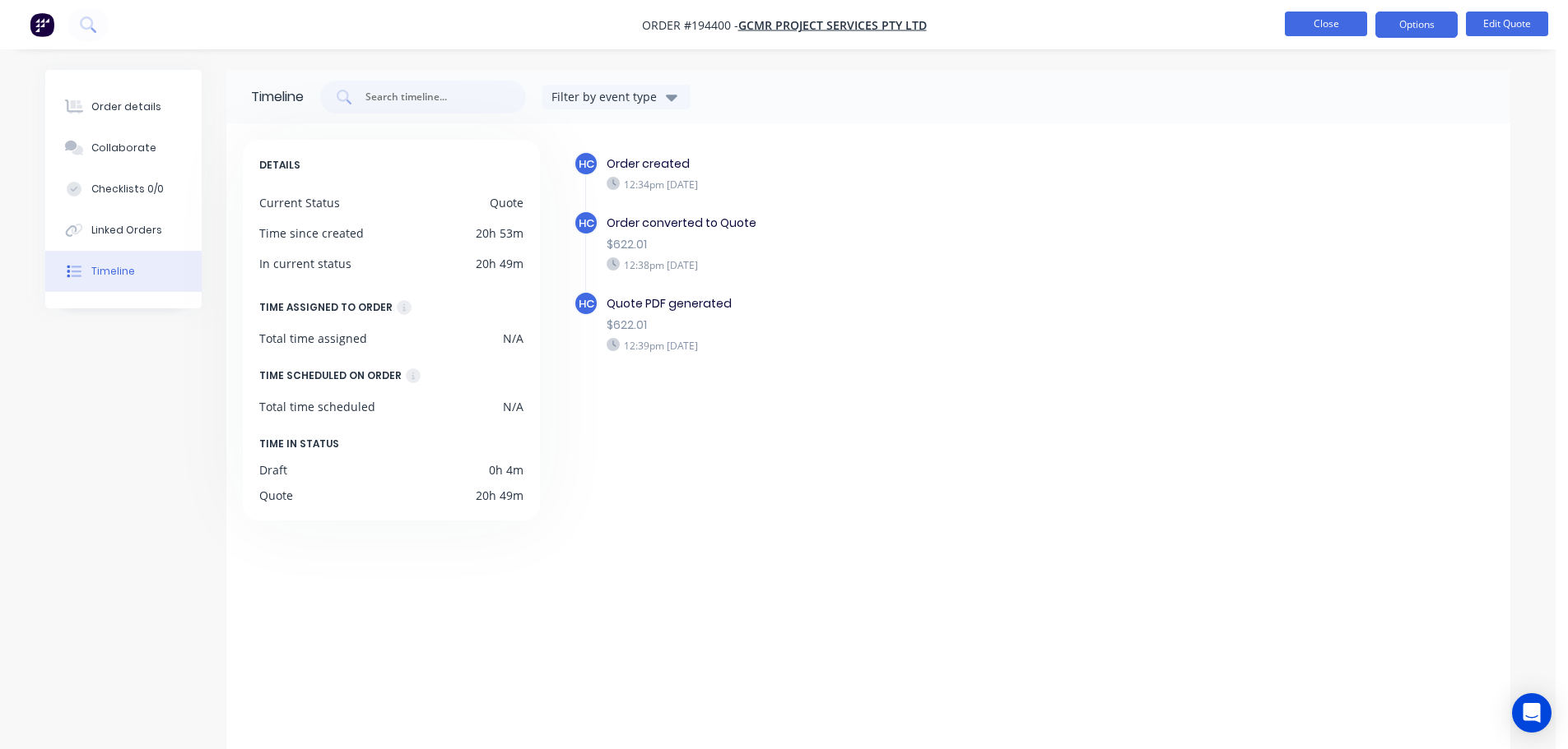
click at [1317, 16] on button "Close" at bounding box center [1326, 24] width 82 height 25
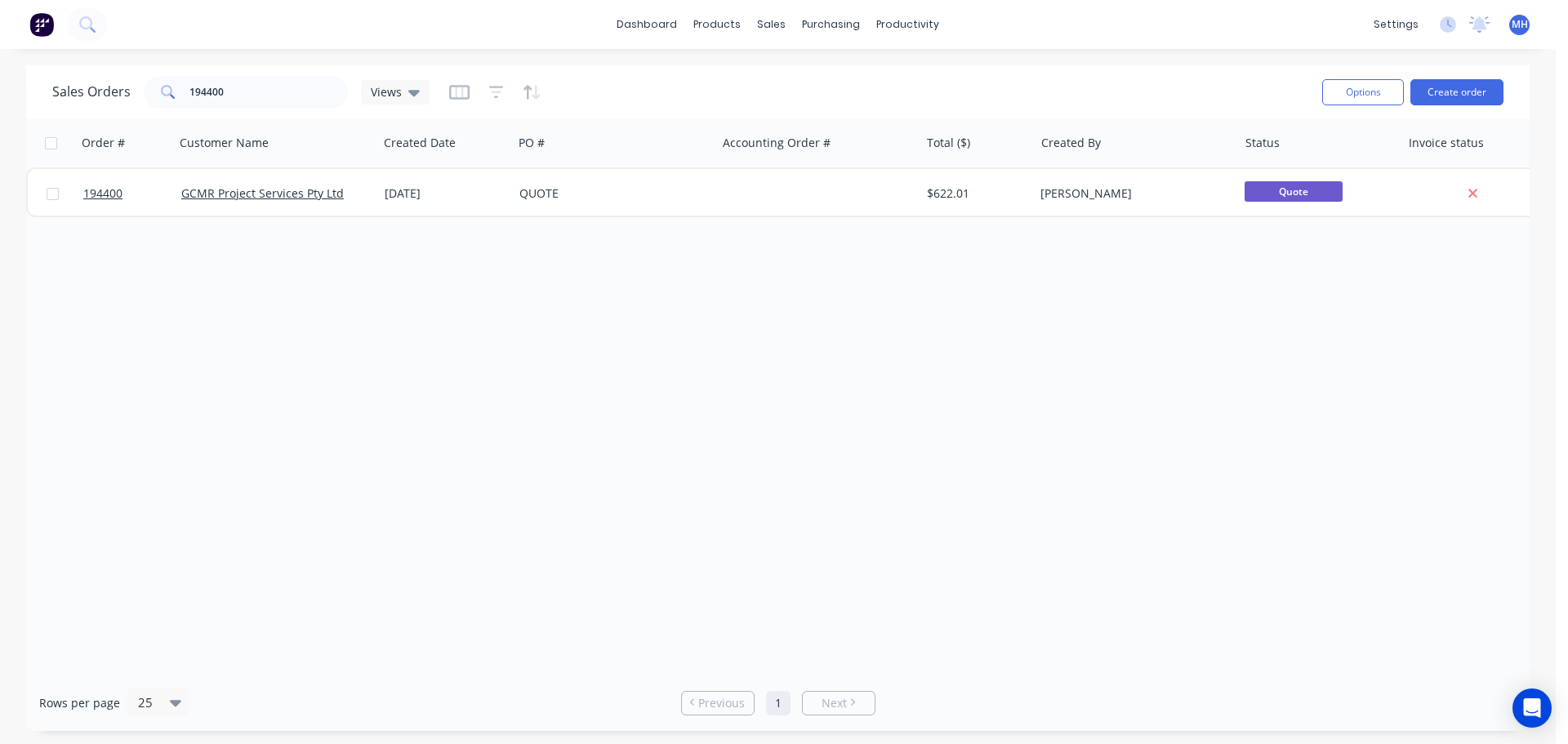
click at [733, 377] on div "Order # Customer Name Created Date PO # Accounting Order # Total ($) Created By…" at bounding box center [778, 397] width 1503 height 556
click at [293, 86] on input "194400" at bounding box center [268, 92] width 159 height 33
drag, startPoint x: 831, startPoint y: 398, endPoint x: 839, endPoint y: 393, distance: 9.4
click at [831, 398] on div "Order # Customer Name Created Date PO # Accounting Order # Total ($) Created By…" at bounding box center [778, 397] width 1503 height 556
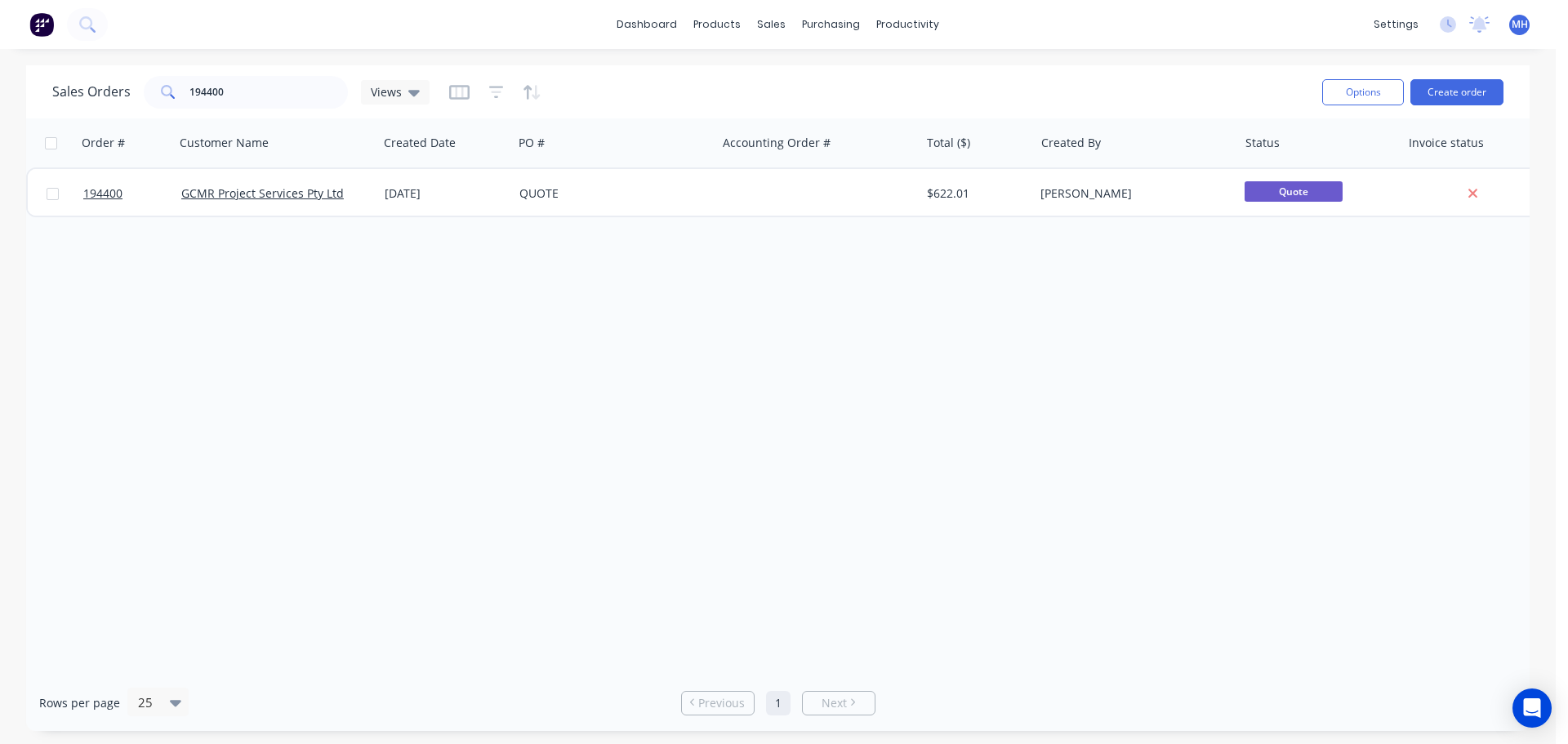
click at [1022, 379] on div "Order # Customer Name Created Date PO # Accounting Order # Total ($) Created By…" at bounding box center [778, 397] width 1503 height 556
click at [663, 438] on div "Order # Customer Name Created Date PO # Accounting Order # Total ($) Created By…" at bounding box center [778, 397] width 1503 height 556
click at [686, 343] on div "Order # Customer Name Created Date PO # Accounting Order # Total ($) Created By…" at bounding box center [778, 397] width 1503 height 556
click at [869, 493] on div "Order # Customer Name Created Date PO # Accounting Order # Total ($) Created By…" at bounding box center [778, 397] width 1503 height 556
click at [818, 484] on div "Order # Customer Name Created Date PO # Accounting Order # Total ($) Created By…" at bounding box center [778, 397] width 1503 height 556
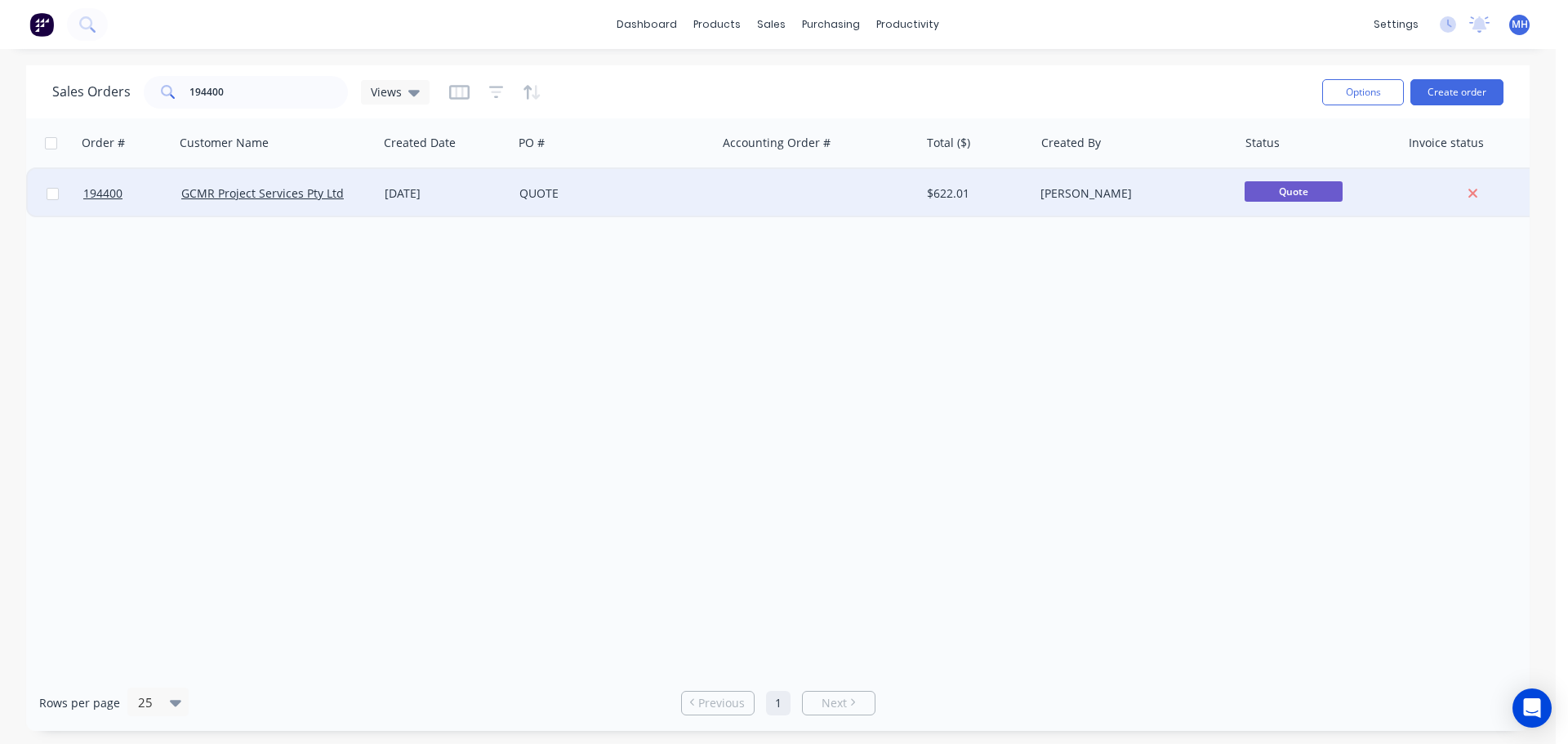
click at [714, 201] on div "QUOTE" at bounding box center [614, 194] width 203 height 49
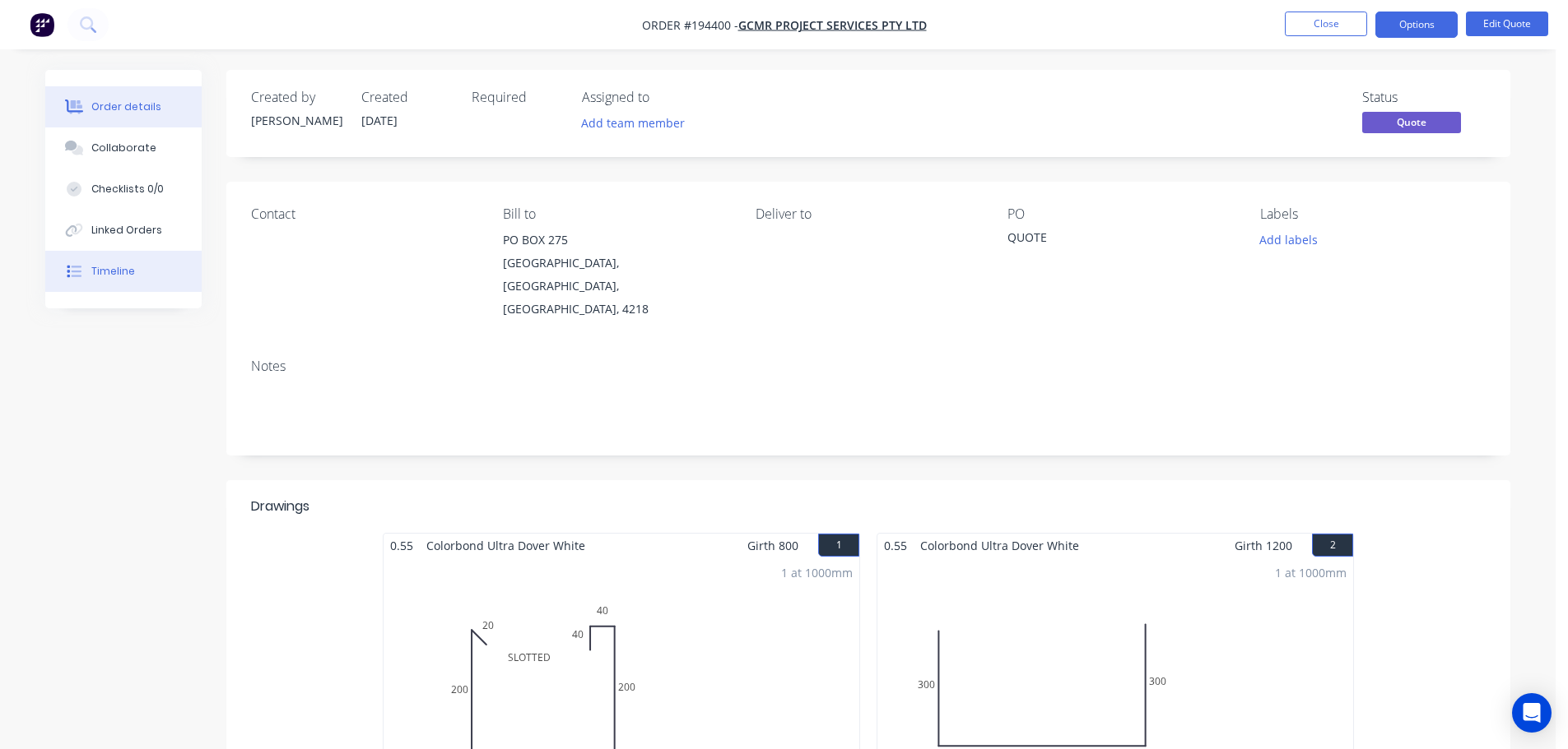
click at [121, 268] on div "Timeline" at bounding box center [113, 271] width 43 height 15
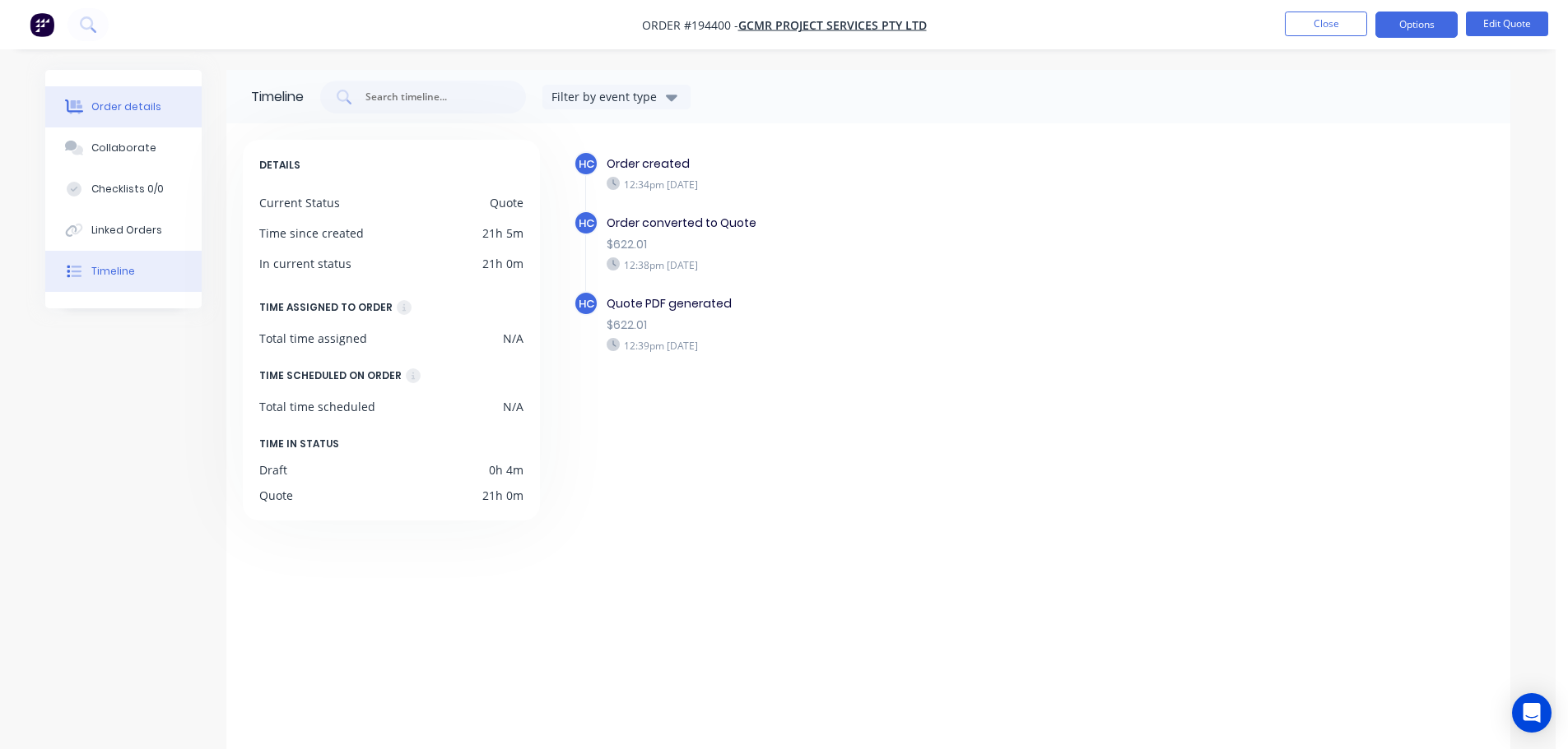
click at [86, 101] on div at bounding box center [74, 106] width 25 height 15
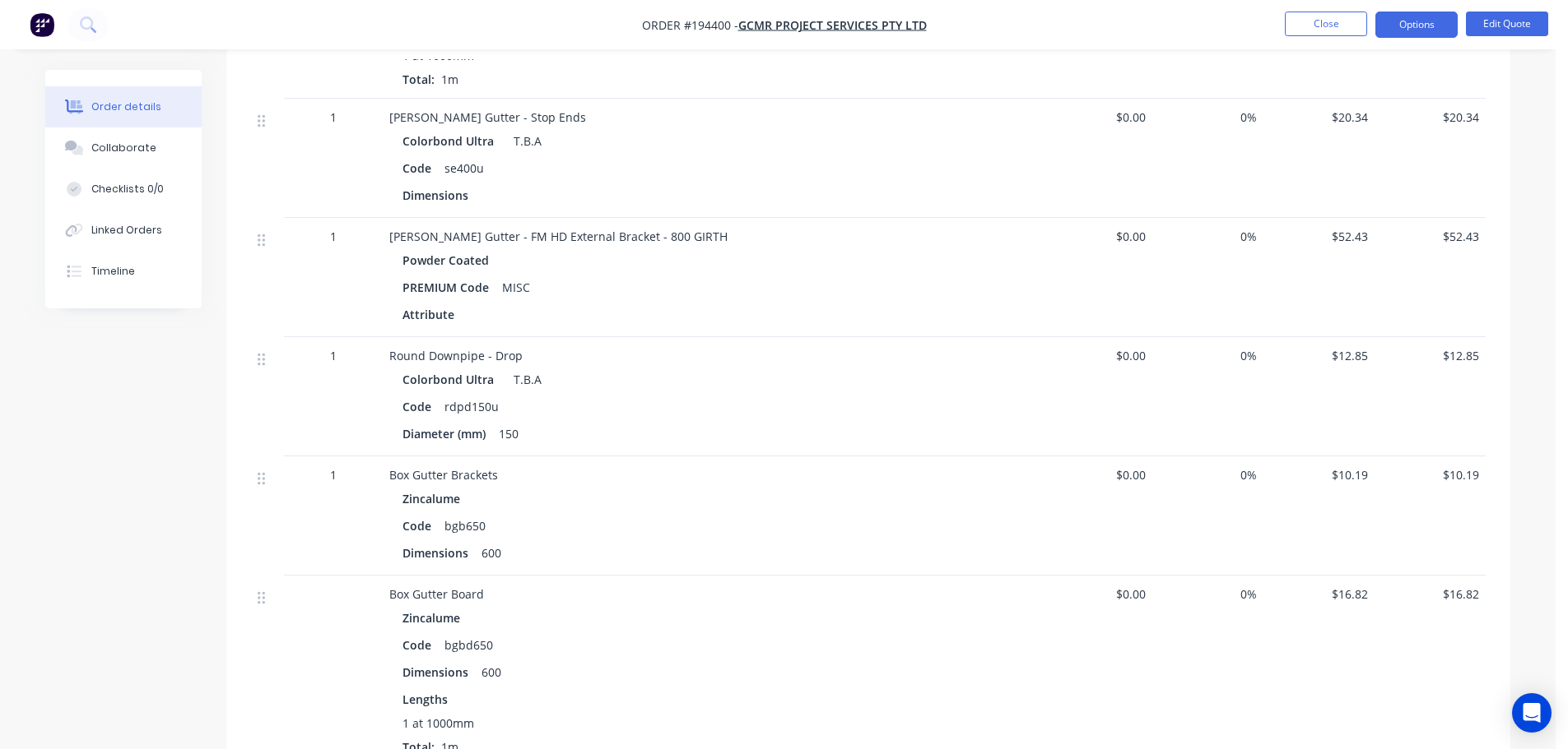
scroll to position [987, 0]
click at [151, 152] on button "Collaborate" at bounding box center [123, 148] width 156 height 41
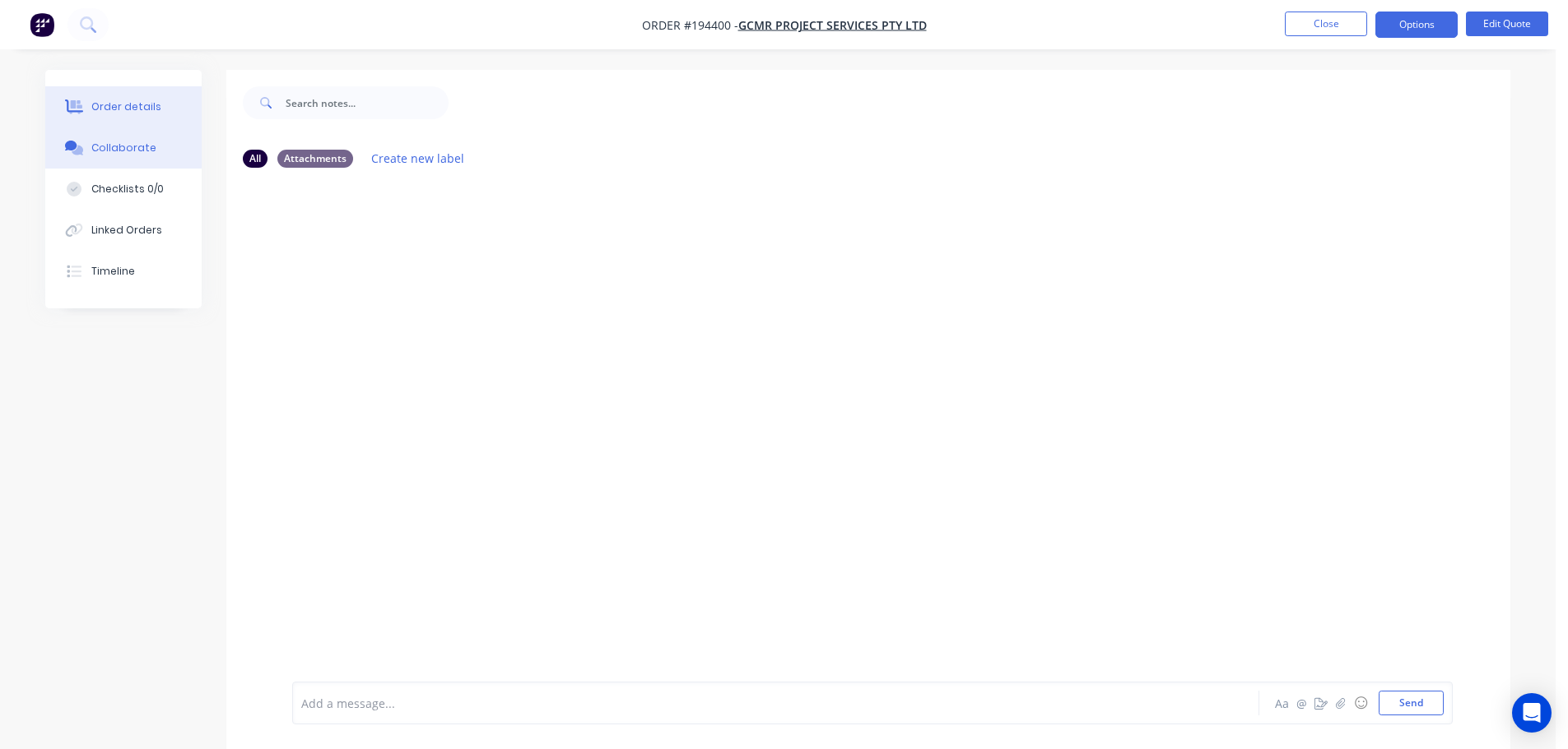
click at [166, 106] on button "Order details" at bounding box center [123, 106] width 156 height 41
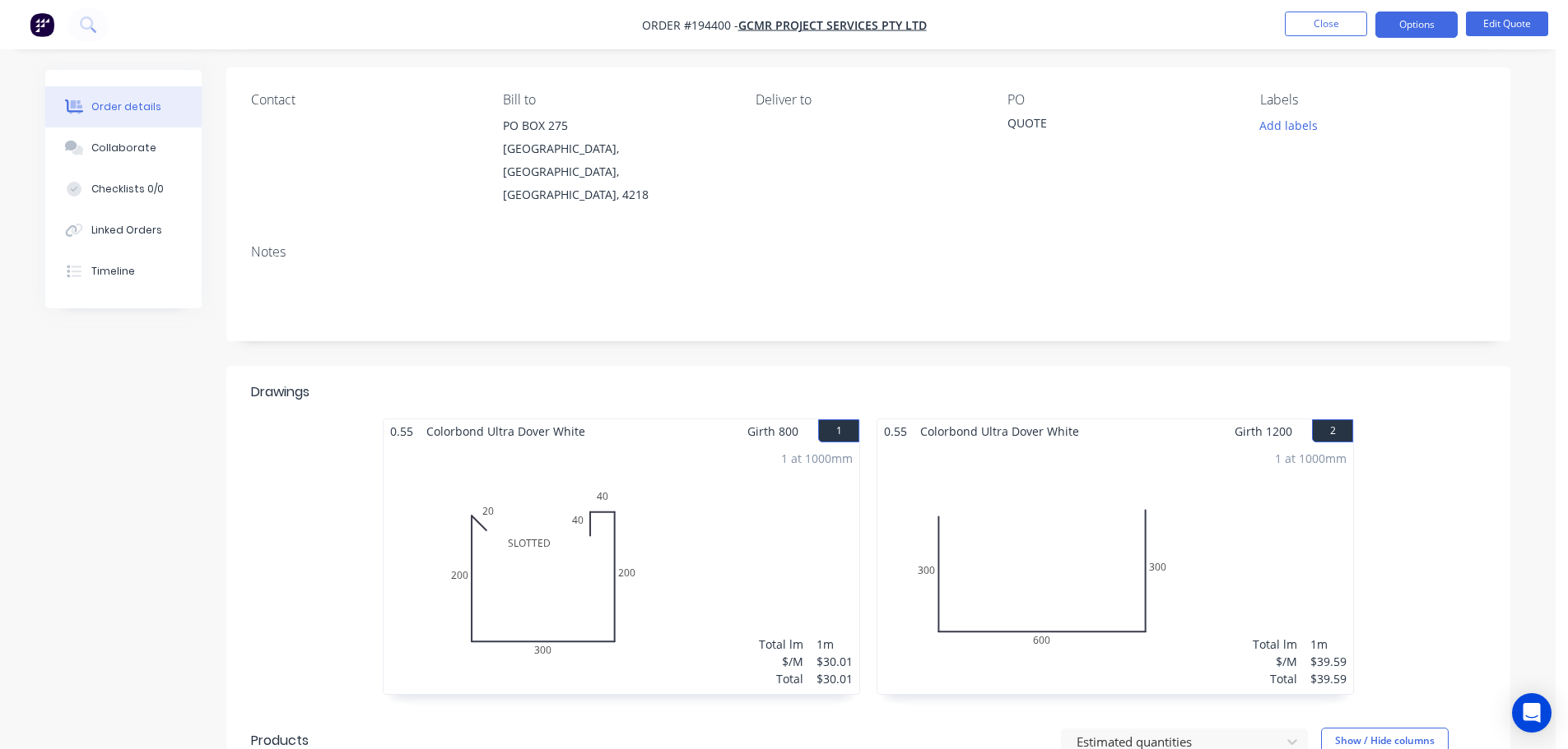
scroll to position [411, 0]
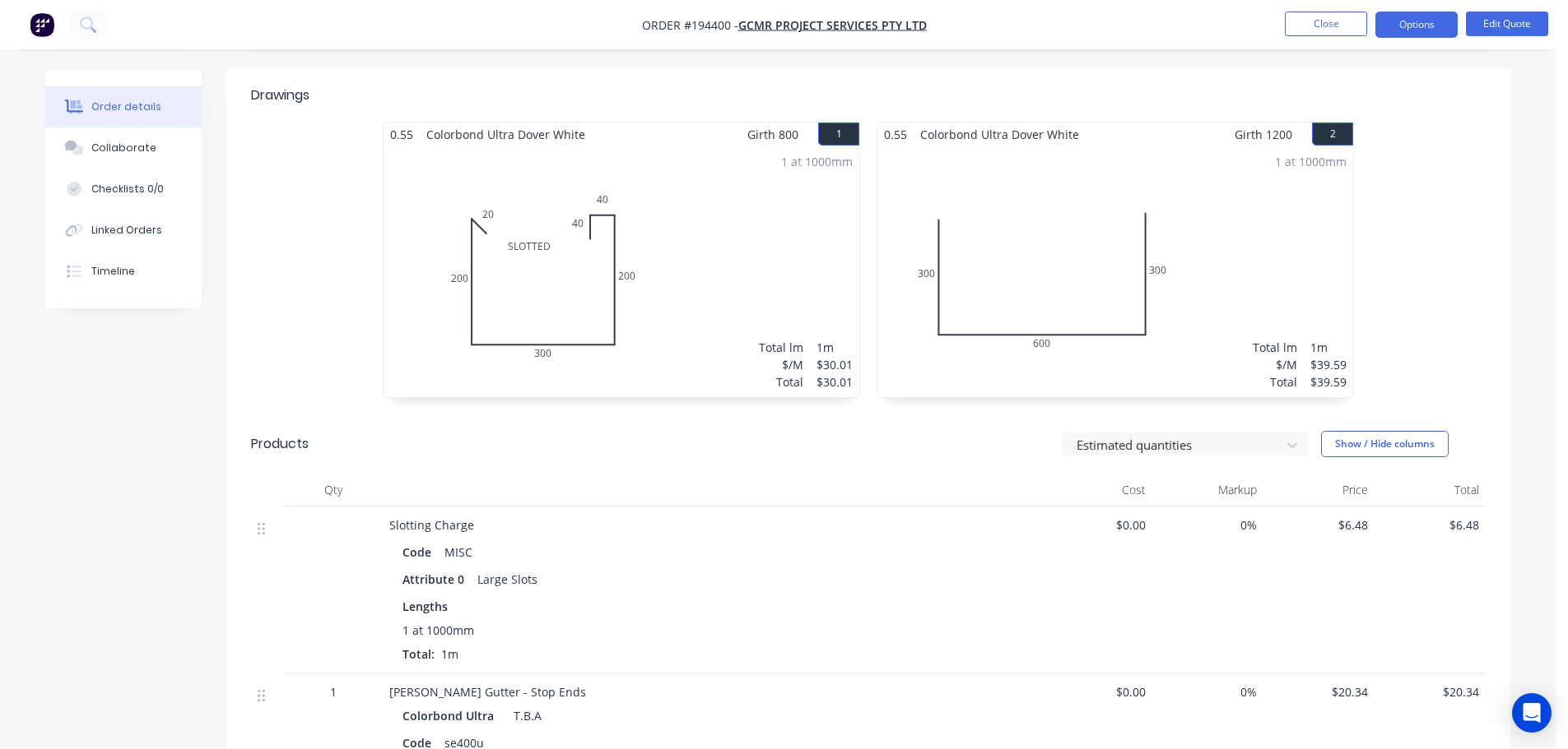
click at [864, 253] on div "0.55 Colorbond Ultra Dover White Girth 800 1 SLOTTED 20 200 300 200 40 40 SLOTT…" at bounding box center [621, 268] width 494 height 293
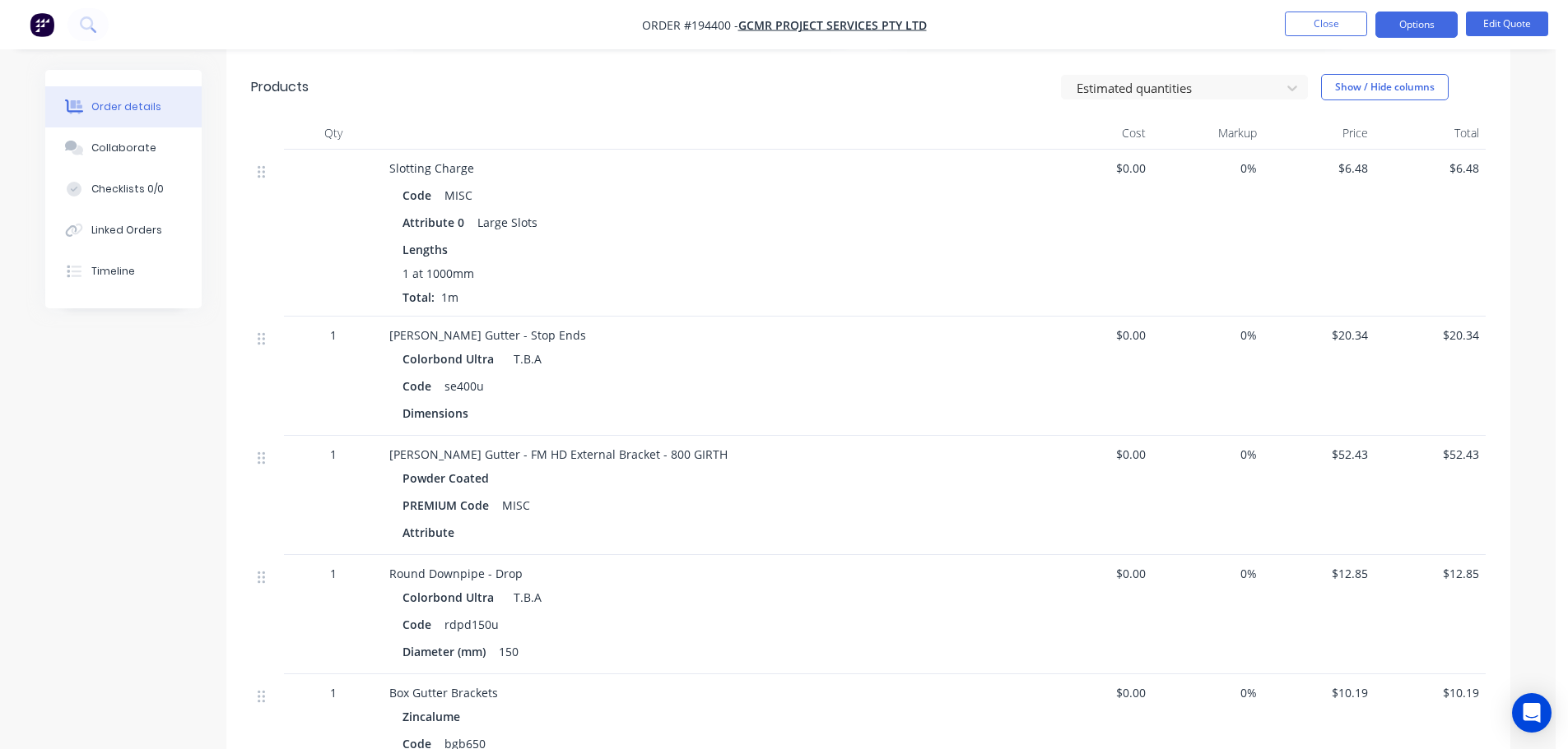
scroll to position [823, 0]
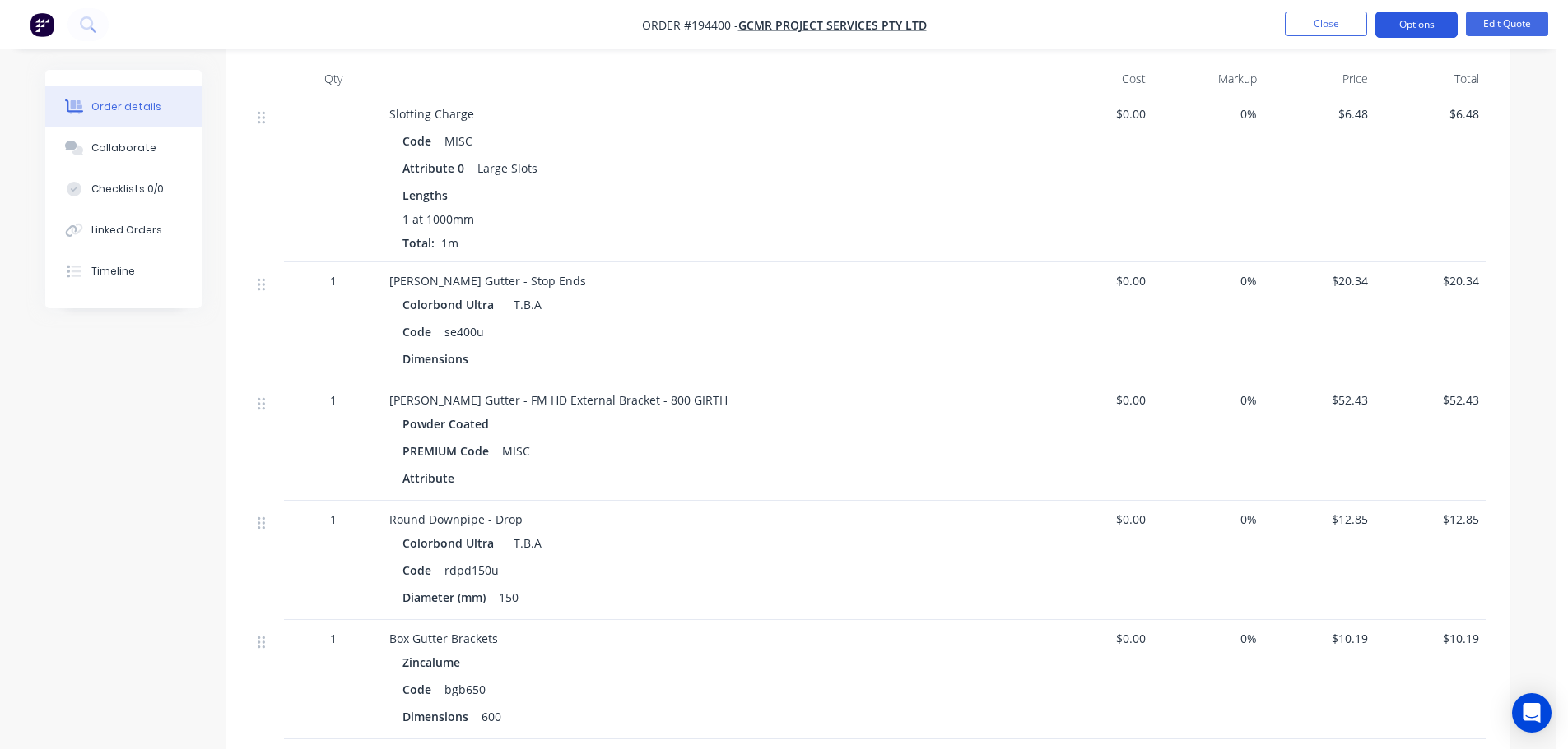
click at [1422, 21] on button "Options" at bounding box center [1416, 25] width 82 height 27
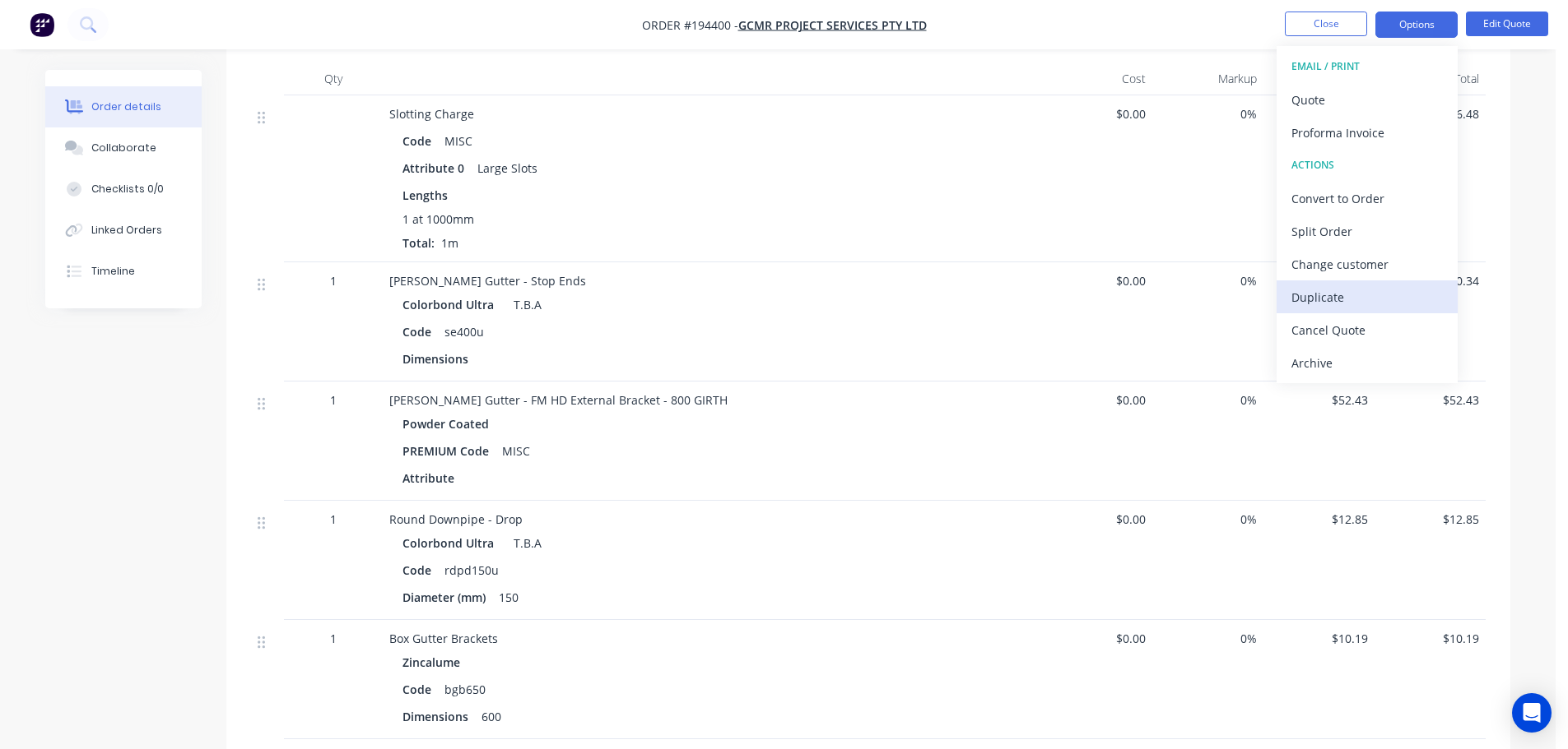
click at [1355, 302] on div "Duplicate" at bounding box center [1367, 297] width 152 height 24
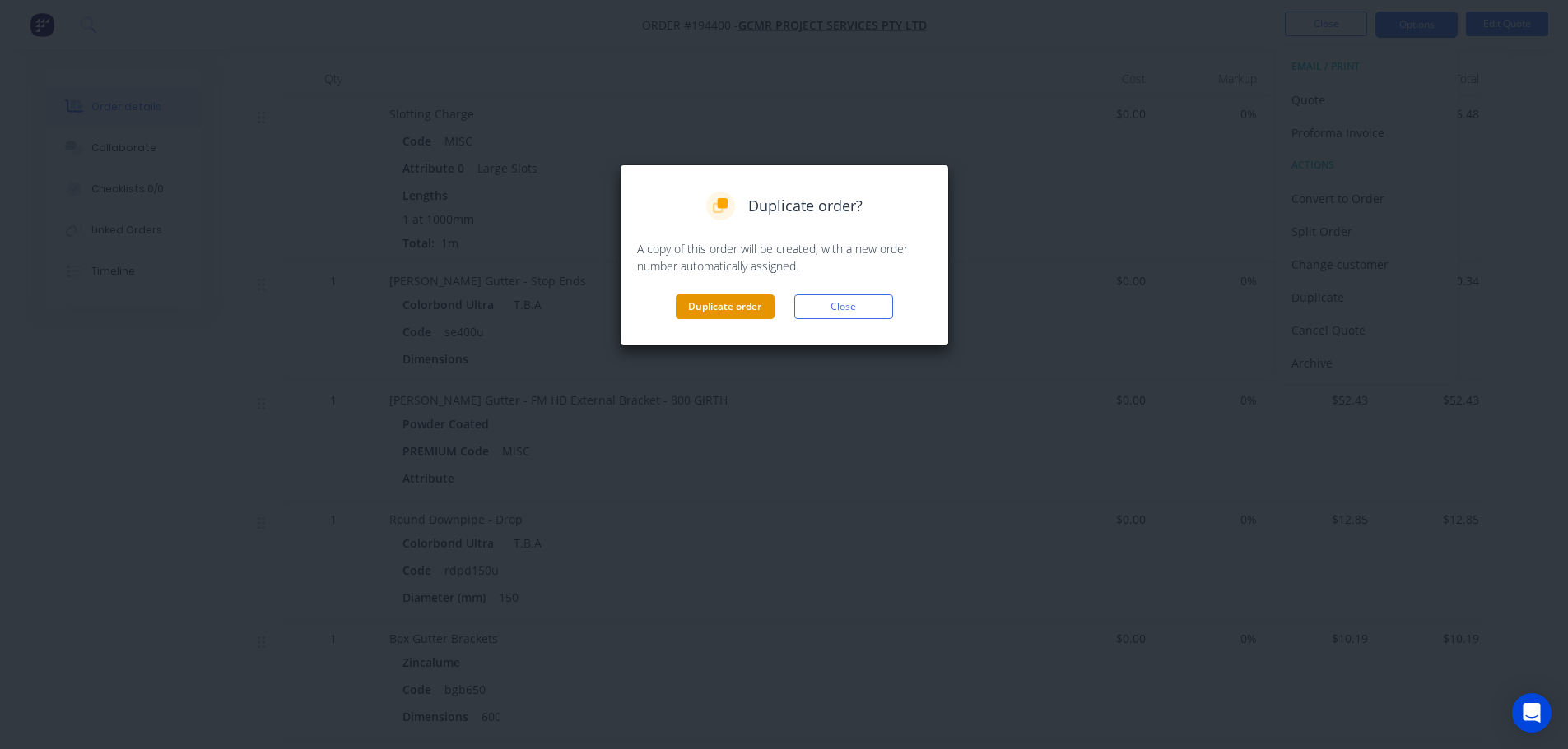
click at [734, 305] on button "Duplicate order" at bounding box center [725, 307] width 98 height 25
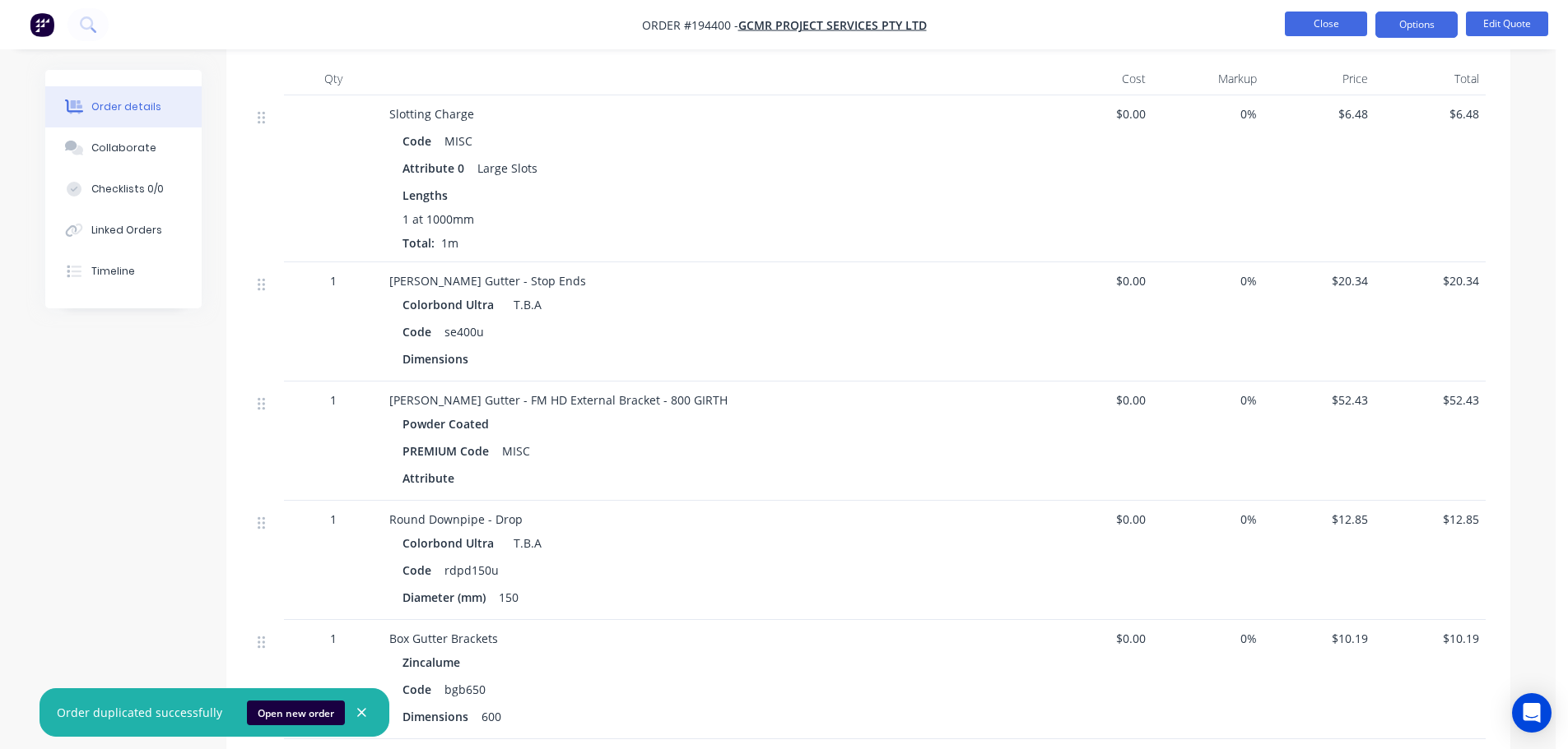
click at [1323, 17] on button "Close" at bounding box center [1326, 24] width 82 height 25
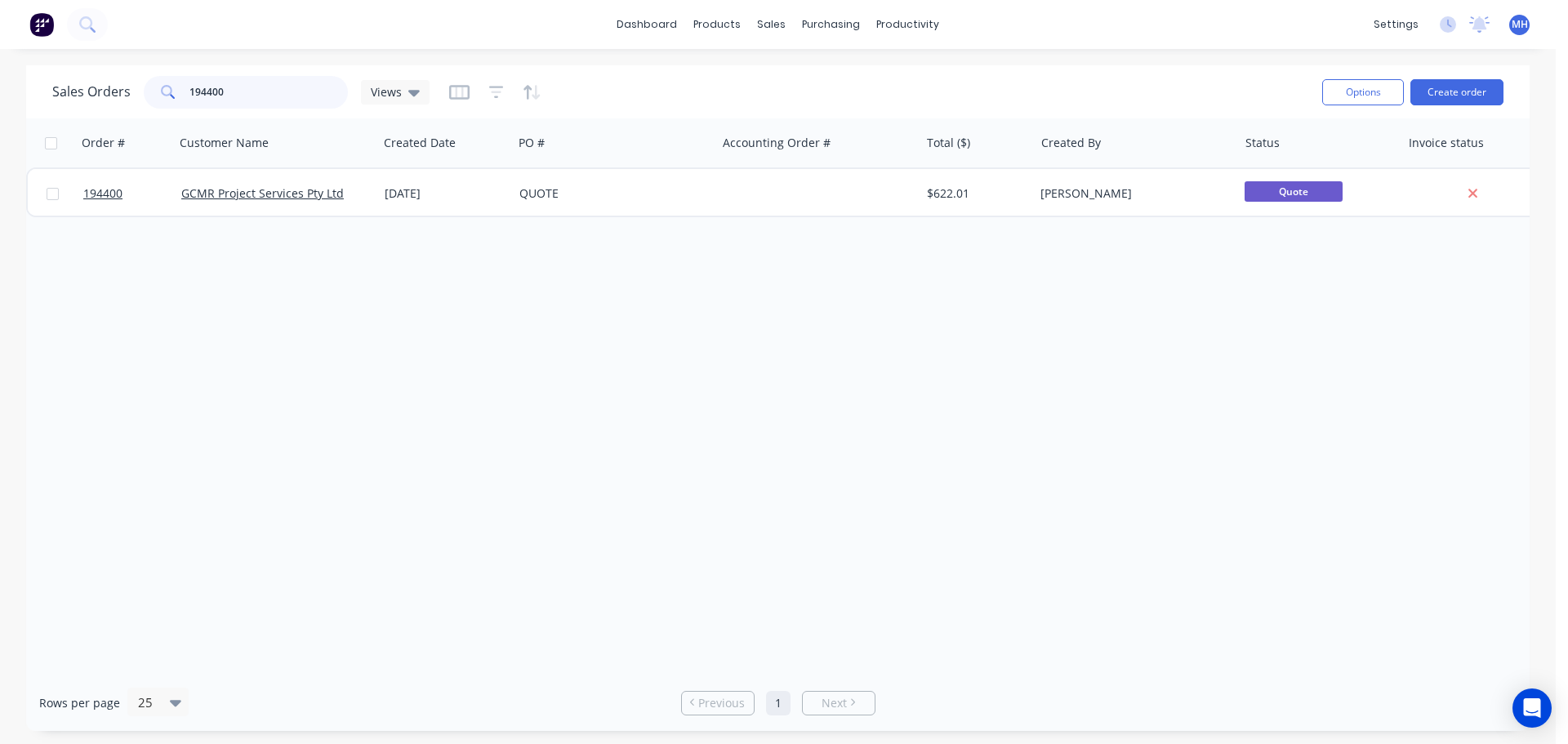
click at [287, 84] on input "194400" at bounding box center [268, 92] width 159 height 33
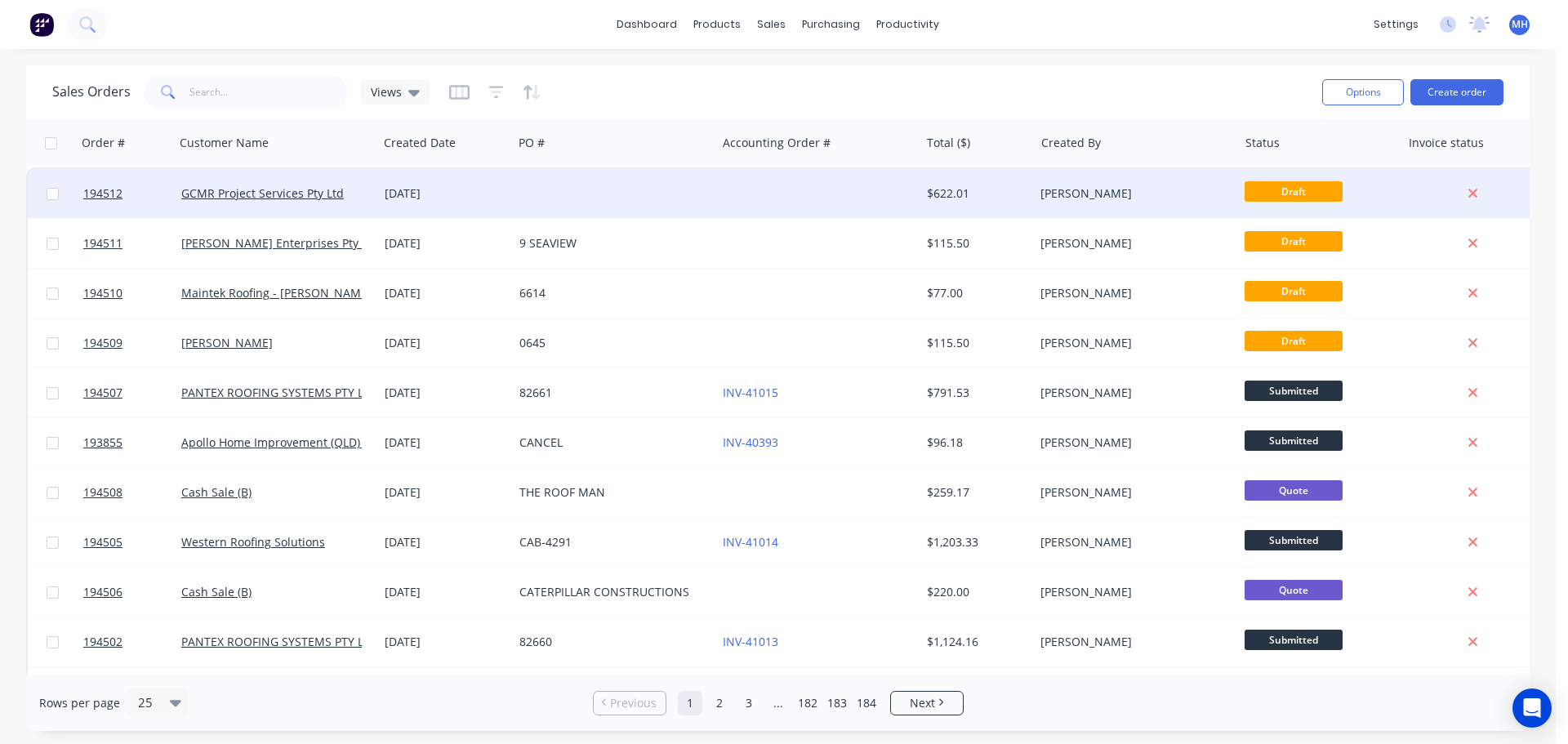
click at [575, 191] on div at bounding box center [614, 194] width 203 height 49
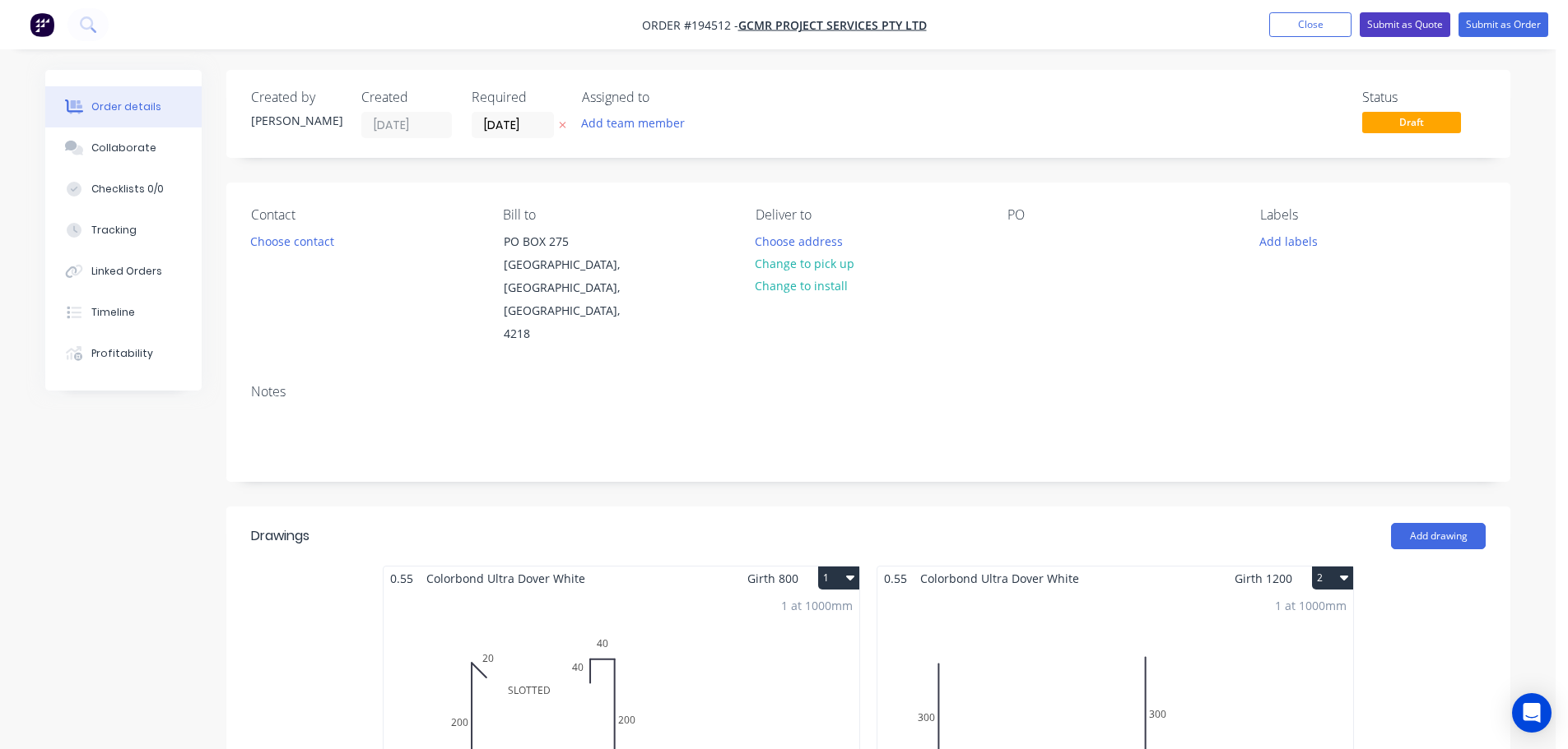
click at [1399, 30] on button "Submit as Quote" at bounding box center [1405, 25] width 90 height 25
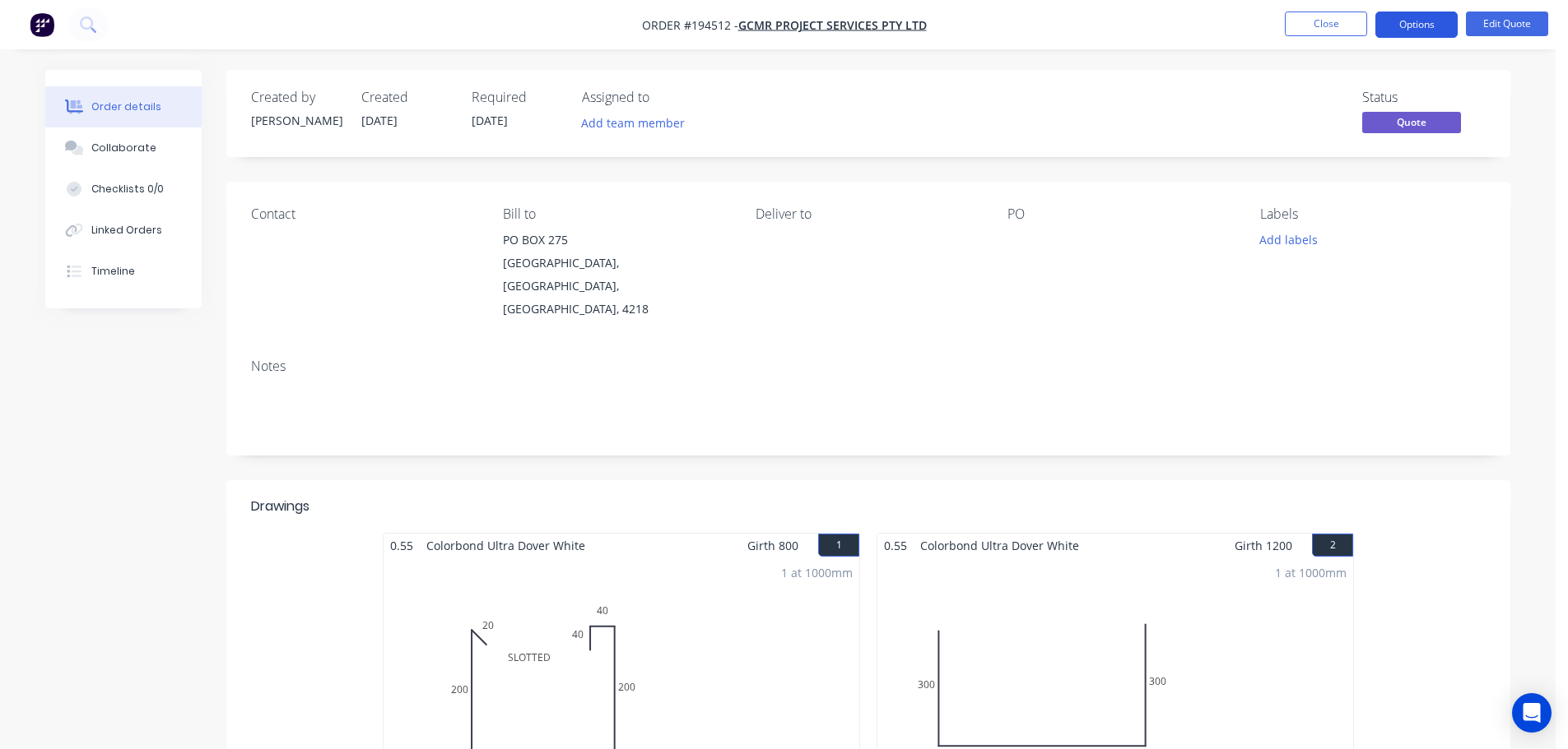
click at [1411, 27] on button "Options" at bounding box center [1416, 25] width 82 height 27
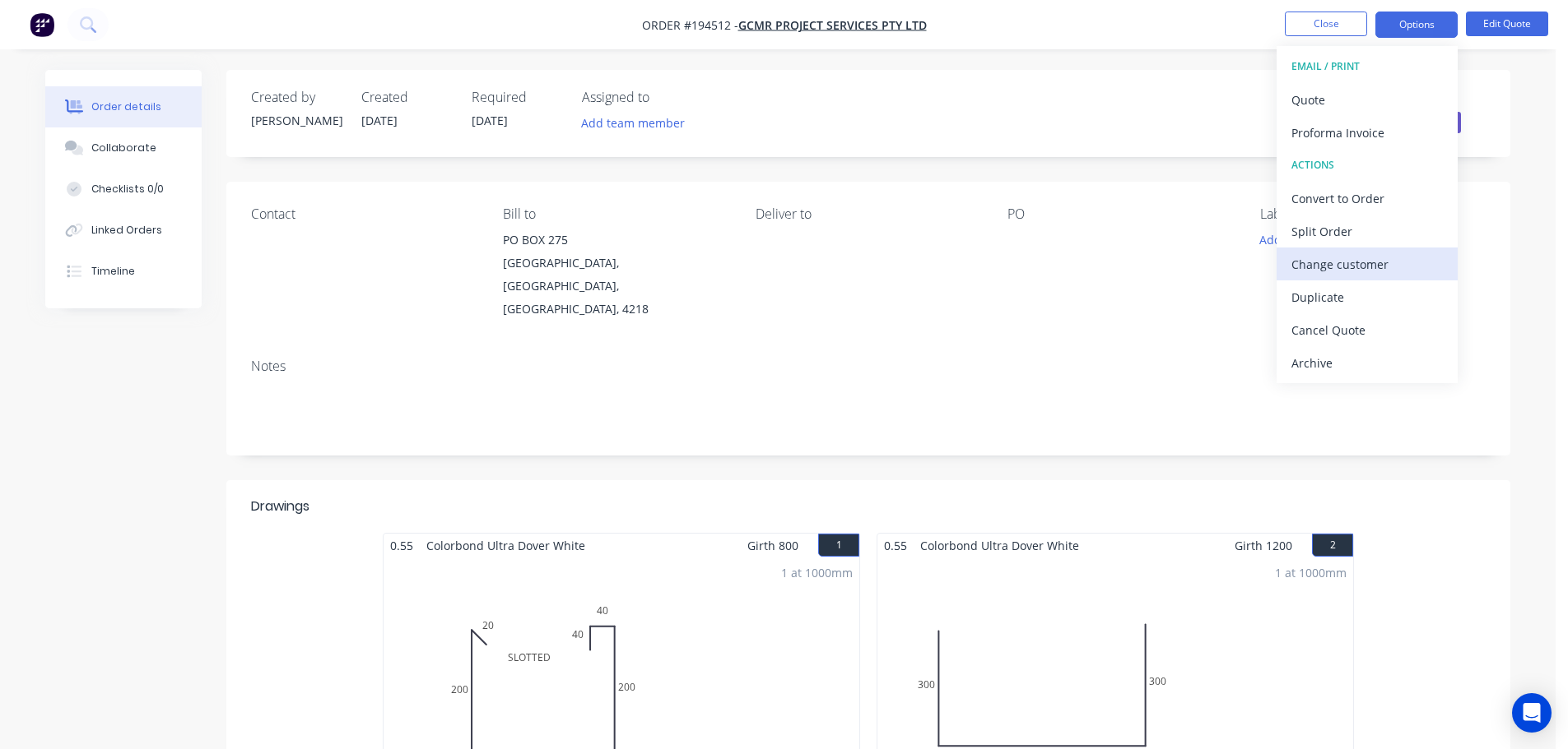
click at [1365, 269] on div "Change customer" at bounding box center [1367, 264] width 152 height 24
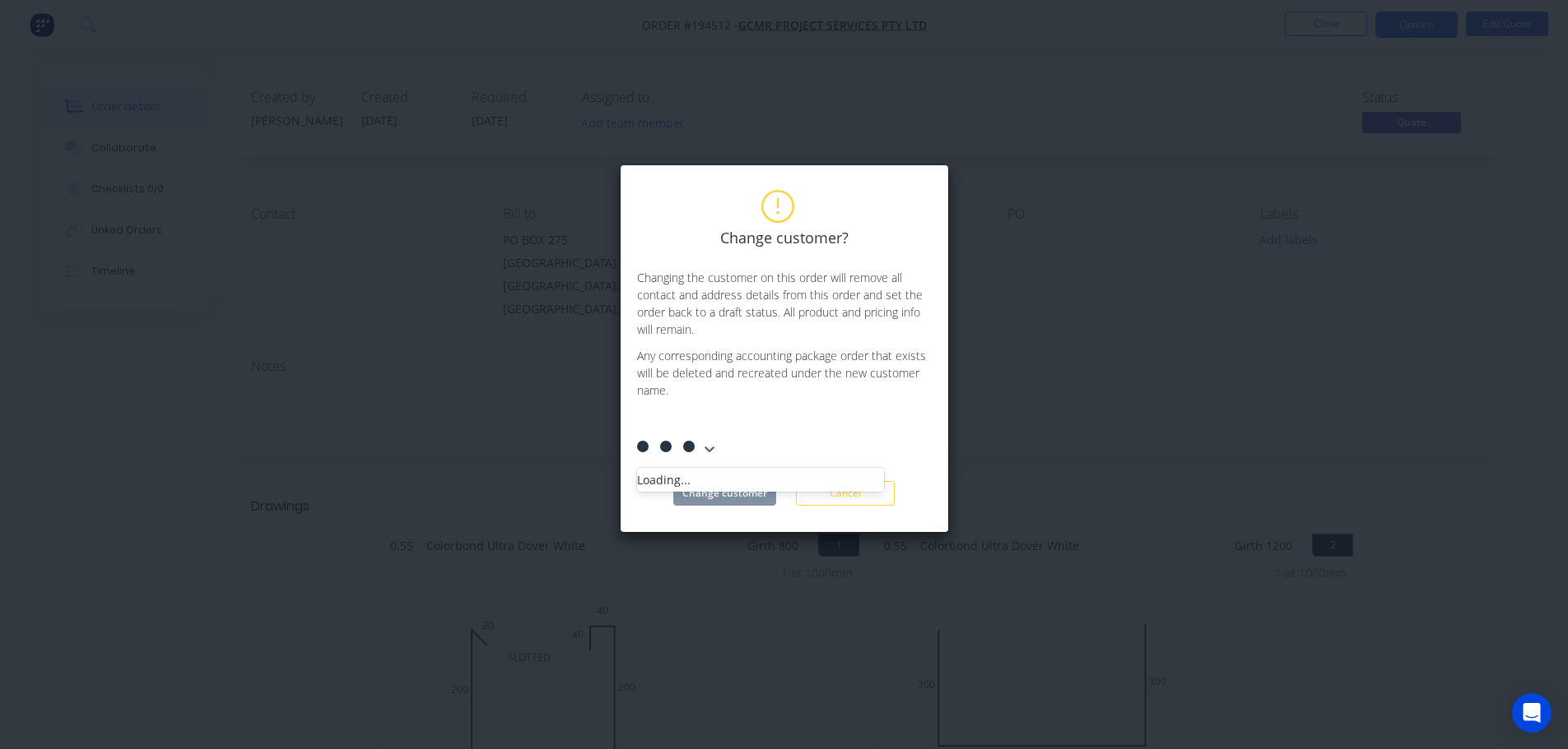
click at [724, 419] on div at bounding box center [760, 425] width 237 height 20
type input "exter"
click at [715, 472] on div "QLD Exterior solutions Pty Ltd" at bounding box center [760, 487] width 247 height 30
click at [715, 481] on button "Change customer" at bounding box center [725, 494] width 103 height 25
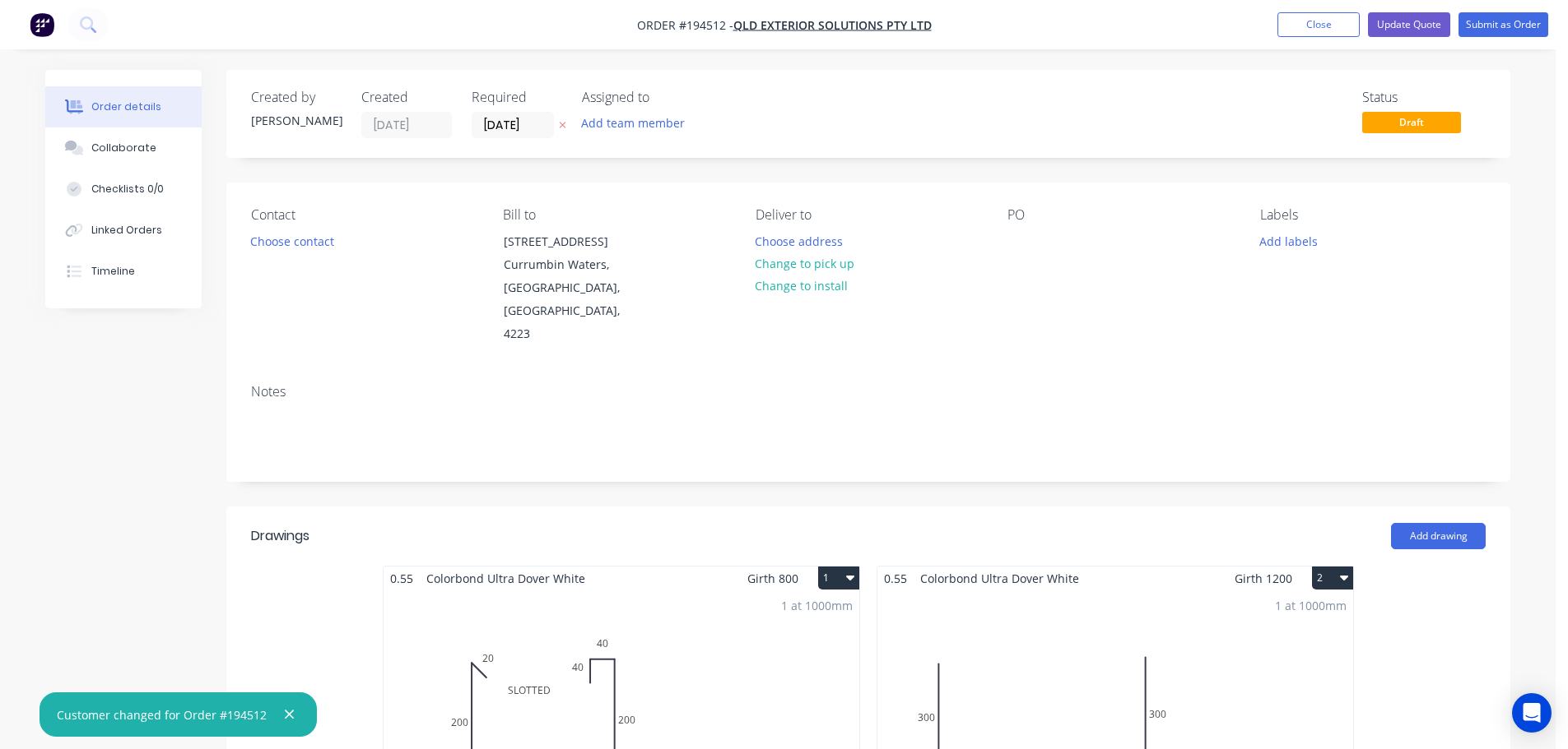
click at [856, 507] on header "Drawings Add drawing" at bounding box center [868, 536] width 1284 height 59
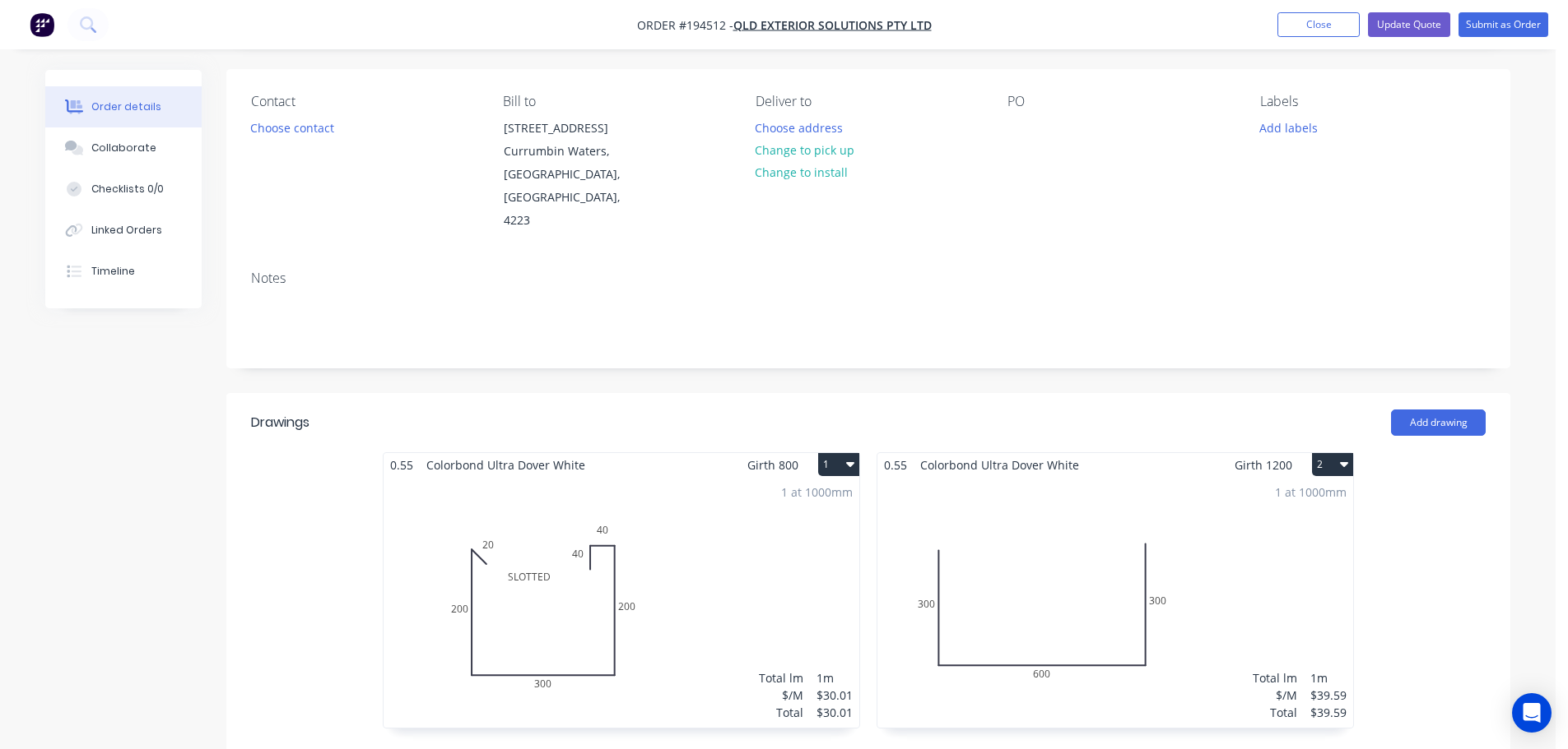
scroll to position [411, 0]
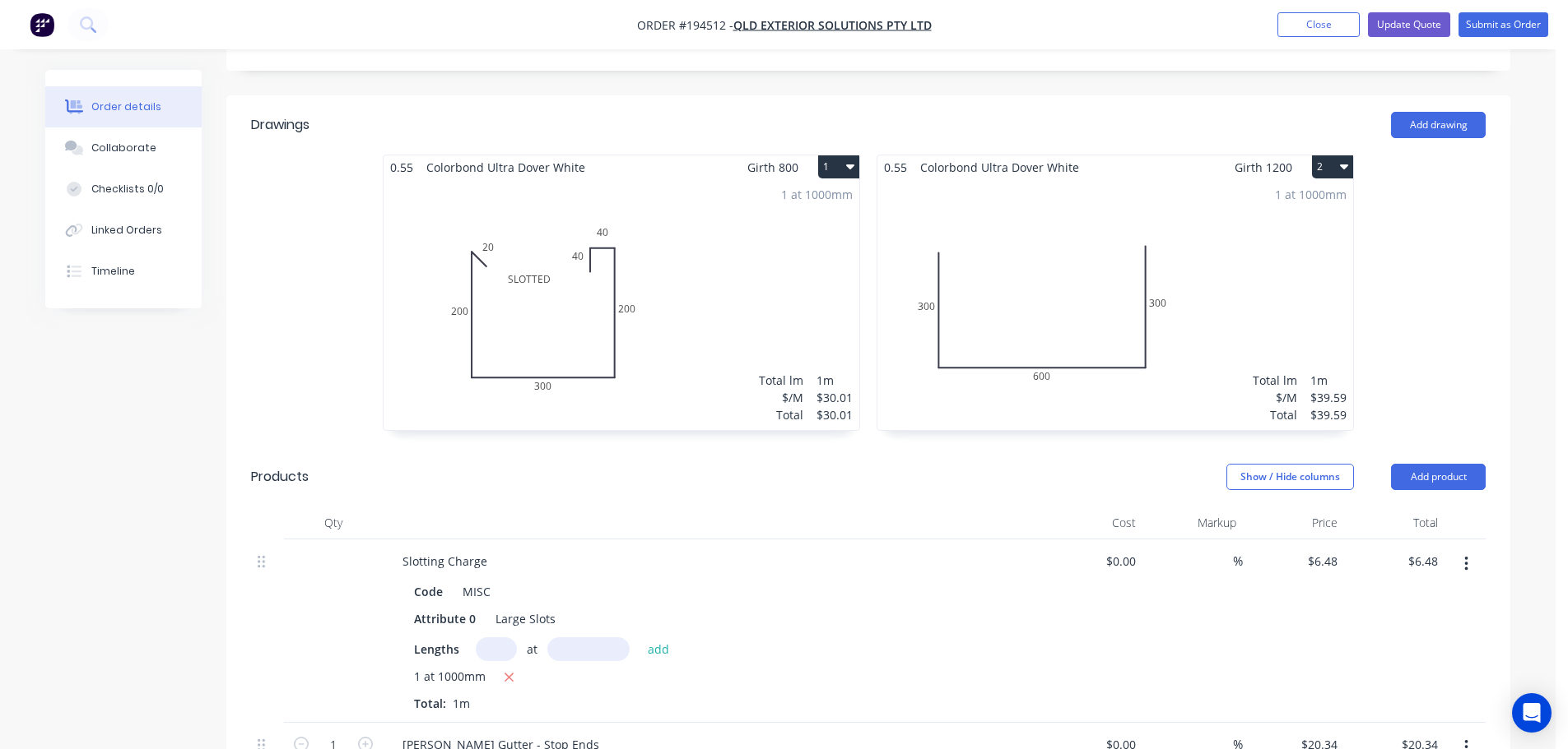
drag, startPoint x: 836, startPoint y: 143, endPoint x: 837, endPoint y: 161, distance: 18.0
click at [836, 155] on button "1" at bounding box center [838, 167] width 41 height 23
click at [809, 261] on div "Delete" at bounding box center [780, 272] width 127 height 24
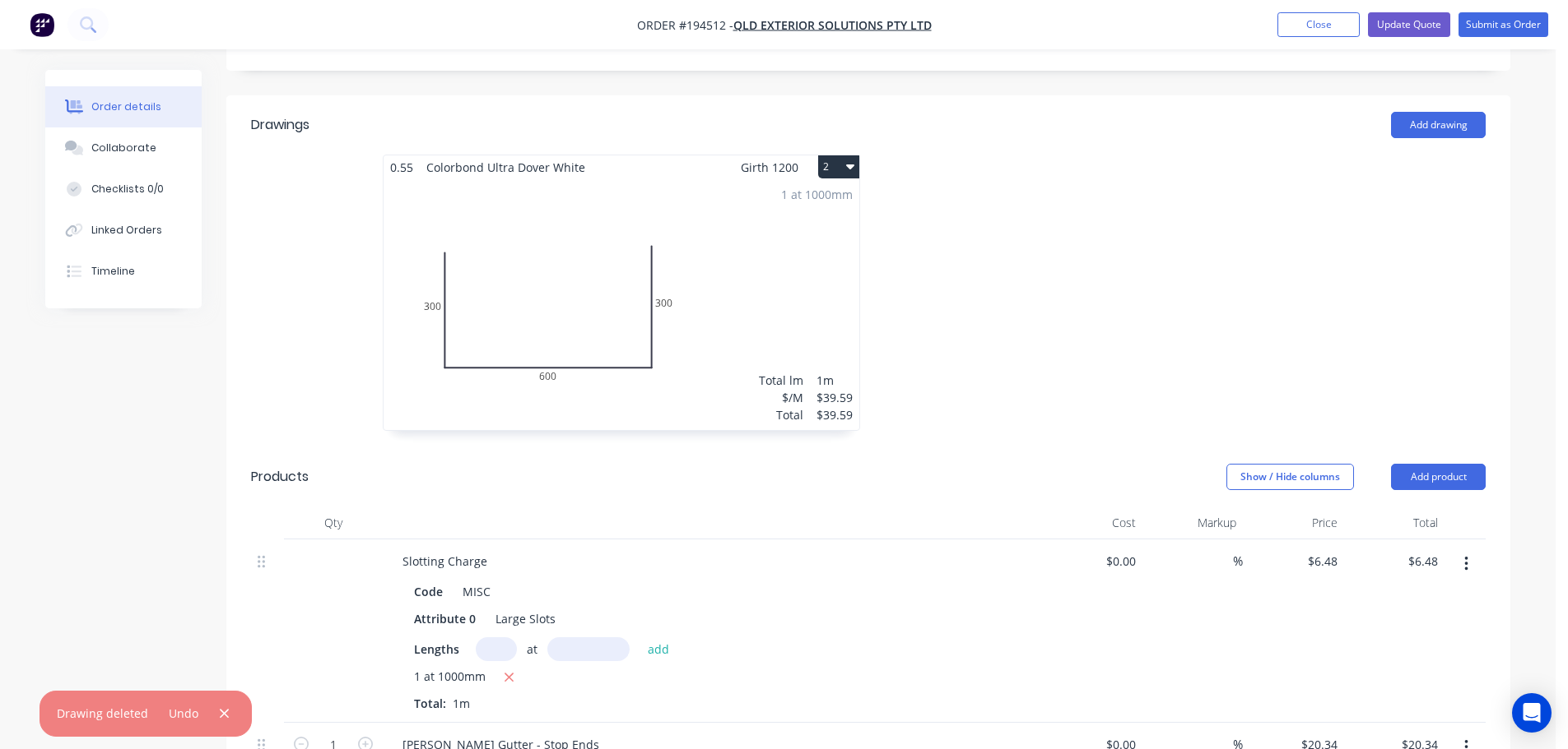
click at [838, 155] on button "2" at bounding box center [838, 167] width 41 height 23
click at [837, 261] on div "Delete" at bounding box center [780, 272] width 127 height 24
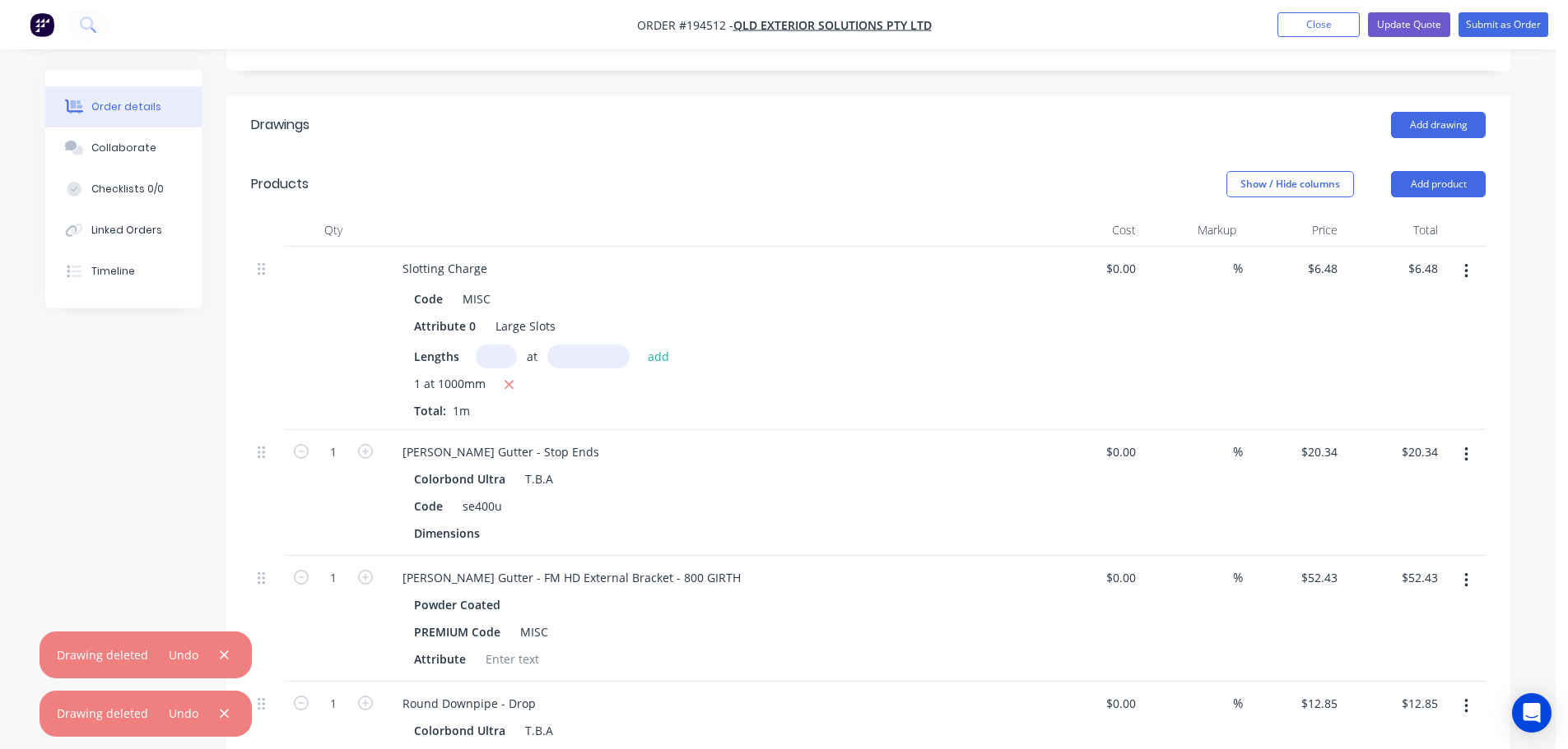
click at [1470, 257] on button "button" at bounding box center [1466, 271] width 39 height 29
click at [1409, 402] on div "Delete" at bounding box center [1407, 413] width 127 height 24
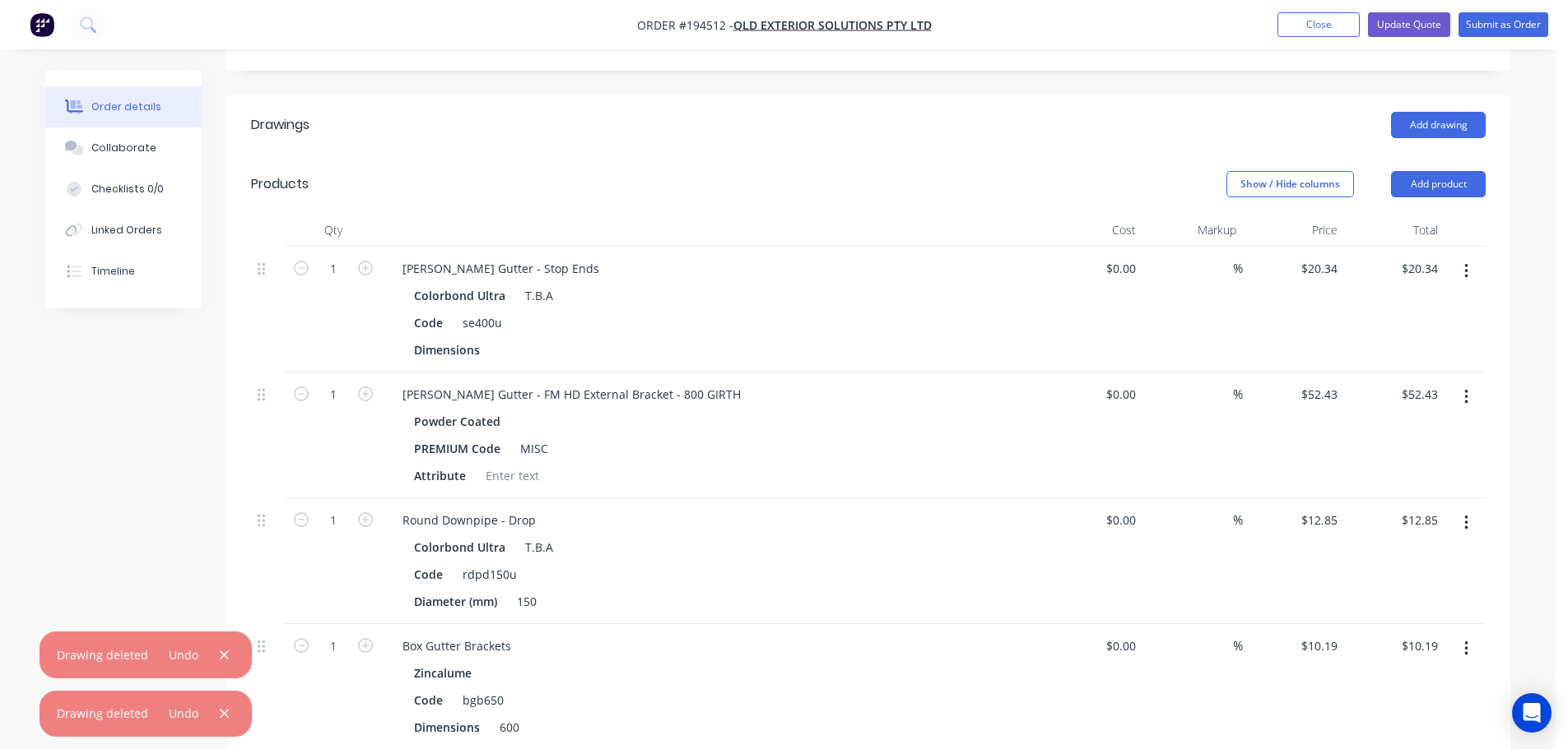
click at [1466, 264] on icon "button" at bounding box center [1466, 271] width 4 height 15
click at [1418, 402] on div "Delete" at bounding box center [1407, 413] width 127 height 24
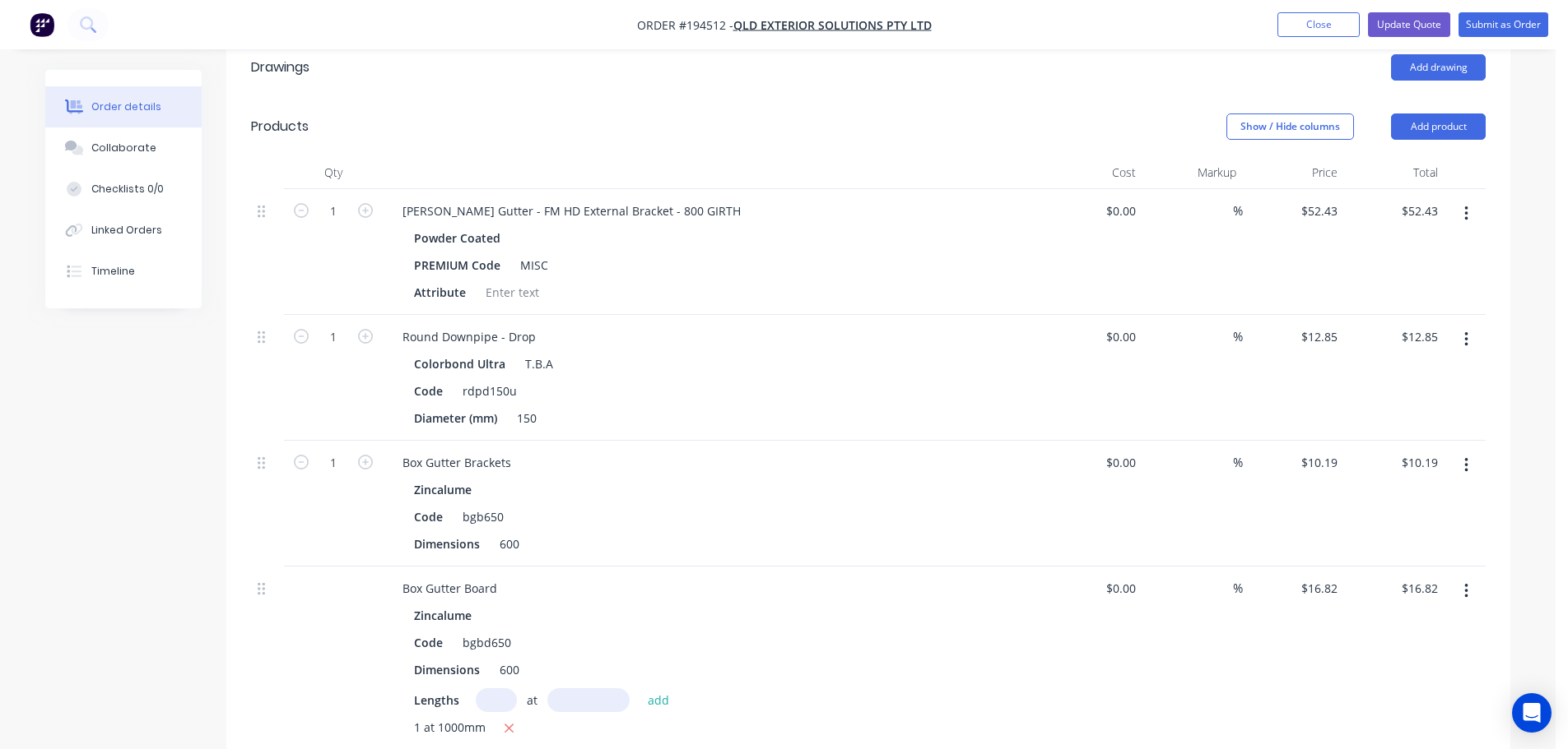
scroll to position [494, 0]
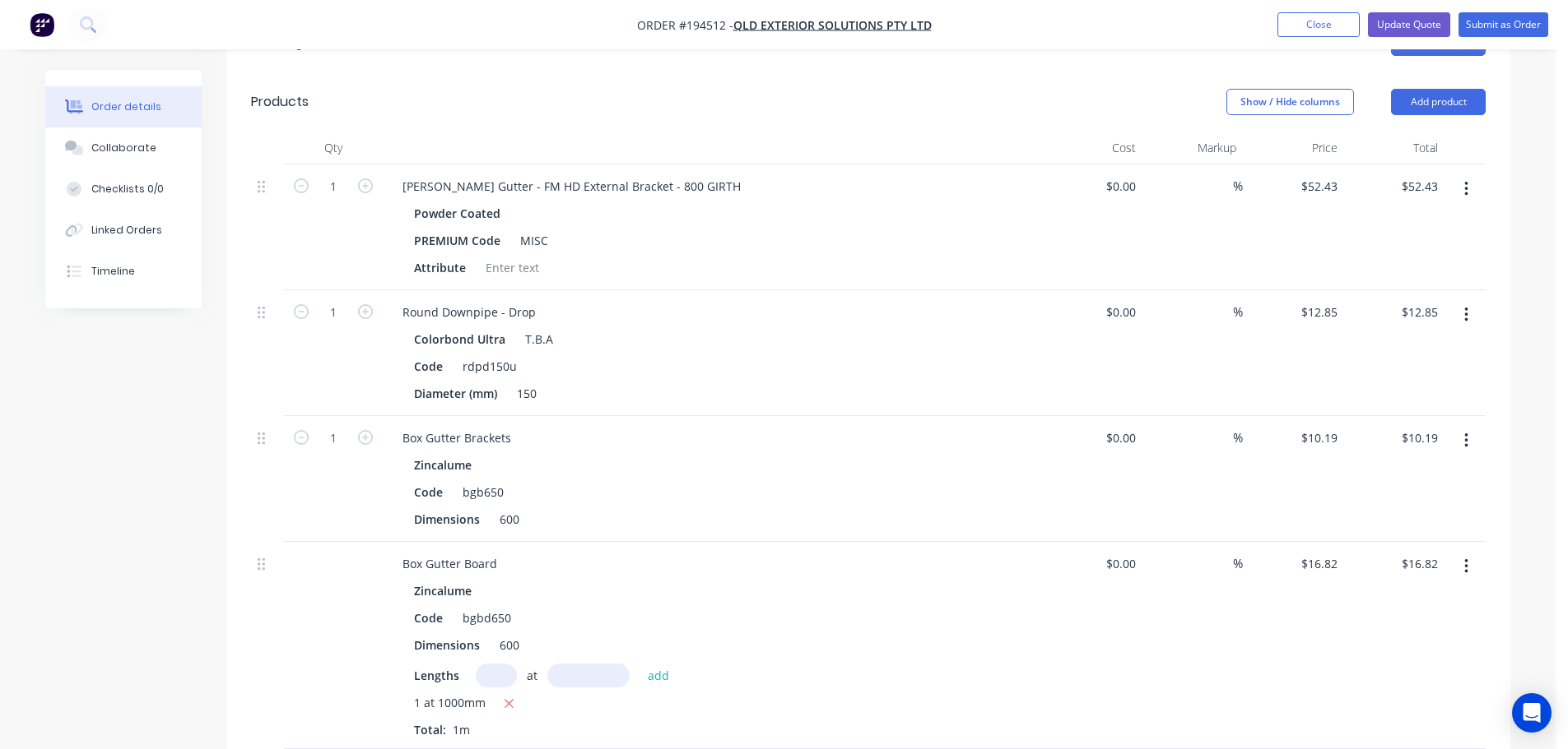
click at [1457, 300] on button "button" at bounding box center [1466, 315] width 39 height 29
click at [1413, 445] on div "Delete" at bounding box center [1407, 456] width 127 height 24
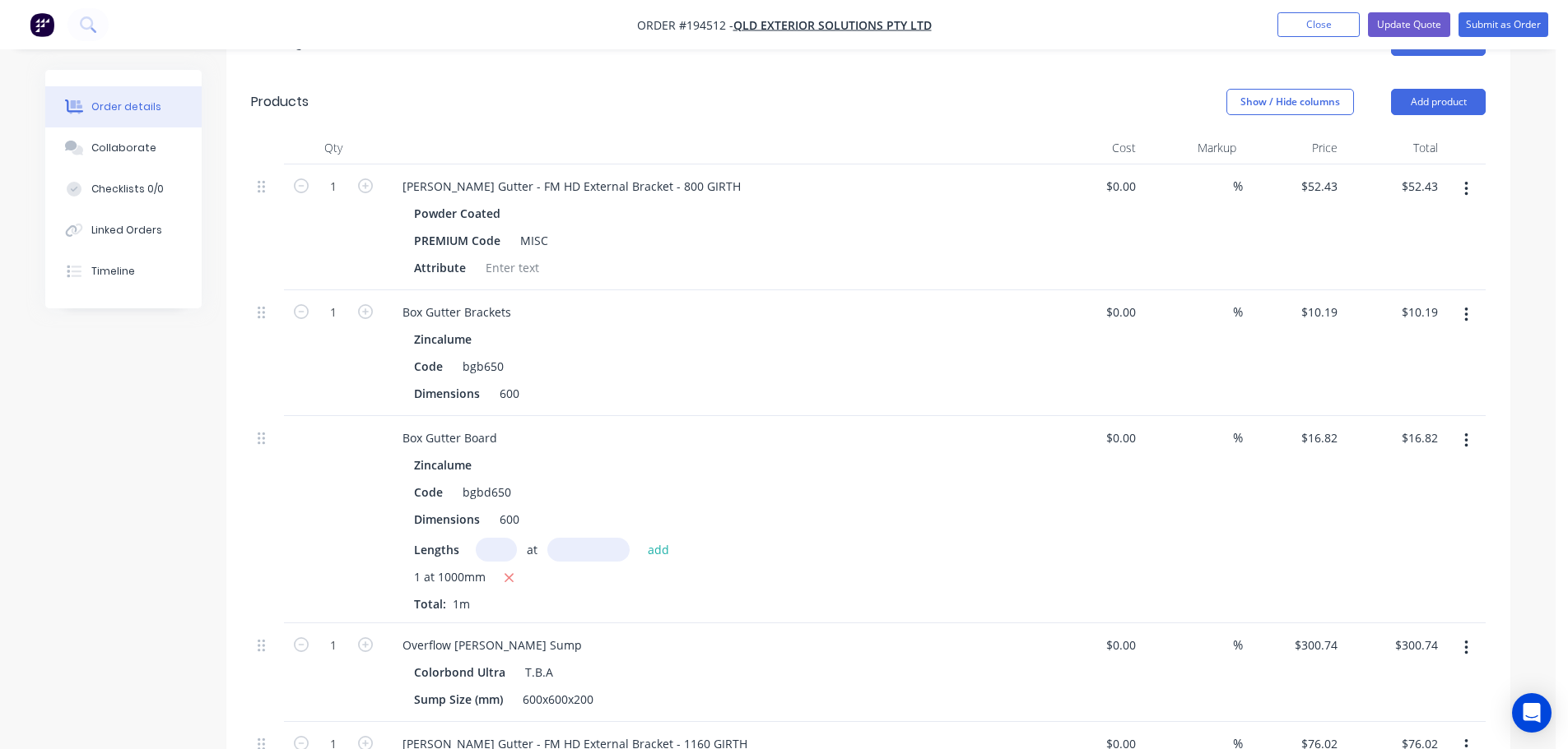
click at [1462, 300] on button "button" at bounding box center [1466, 315] width 39 height 29
click at [1413, 445] on div "Delete" at bounding box center [1407, 456] width 127 height 24
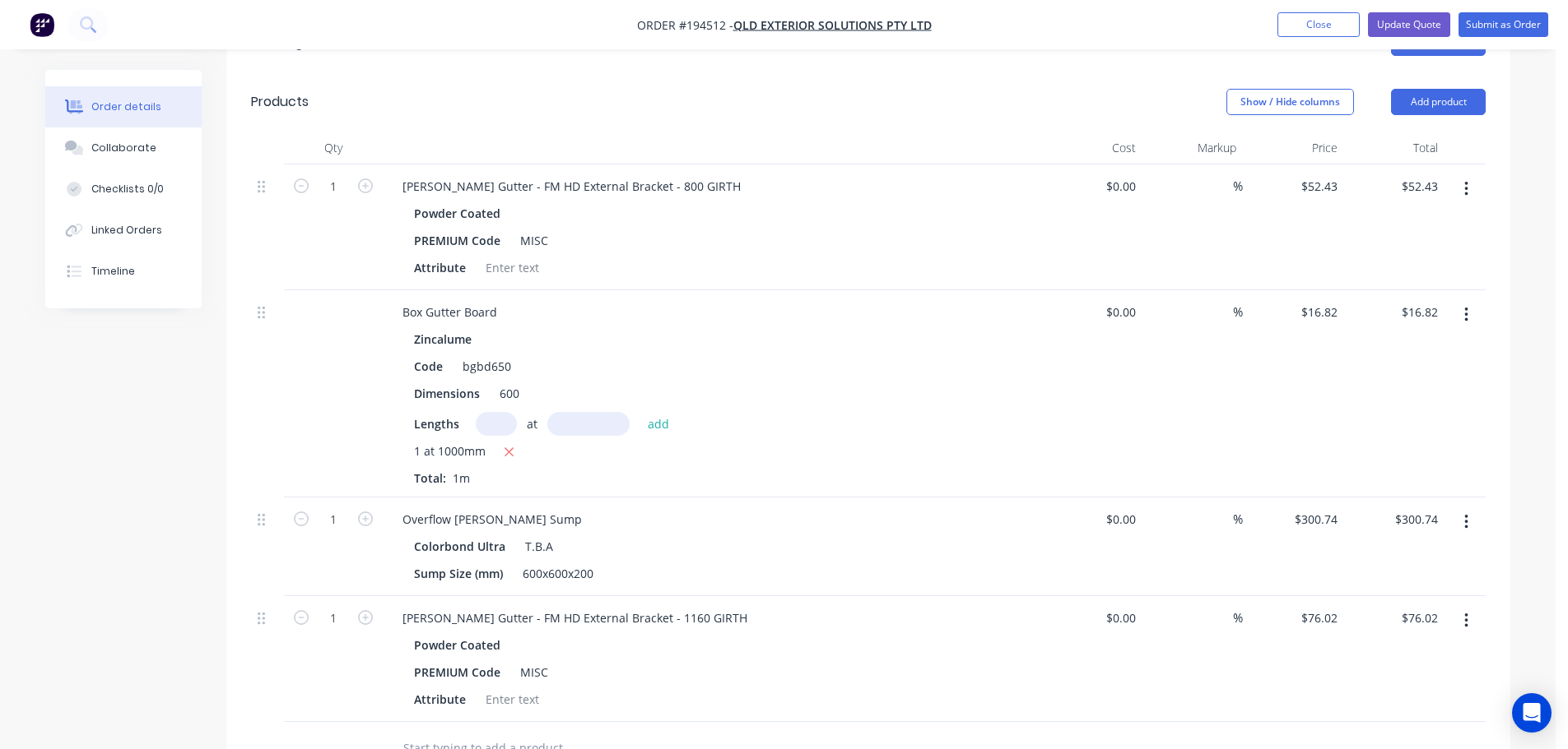
click at [1467, 306] on icon "button" at bounding box center [1466, 315] width 4 height 18
click at [1409, 445] on div "Delete" at bounding box center [1407, 456] width 127 height 24
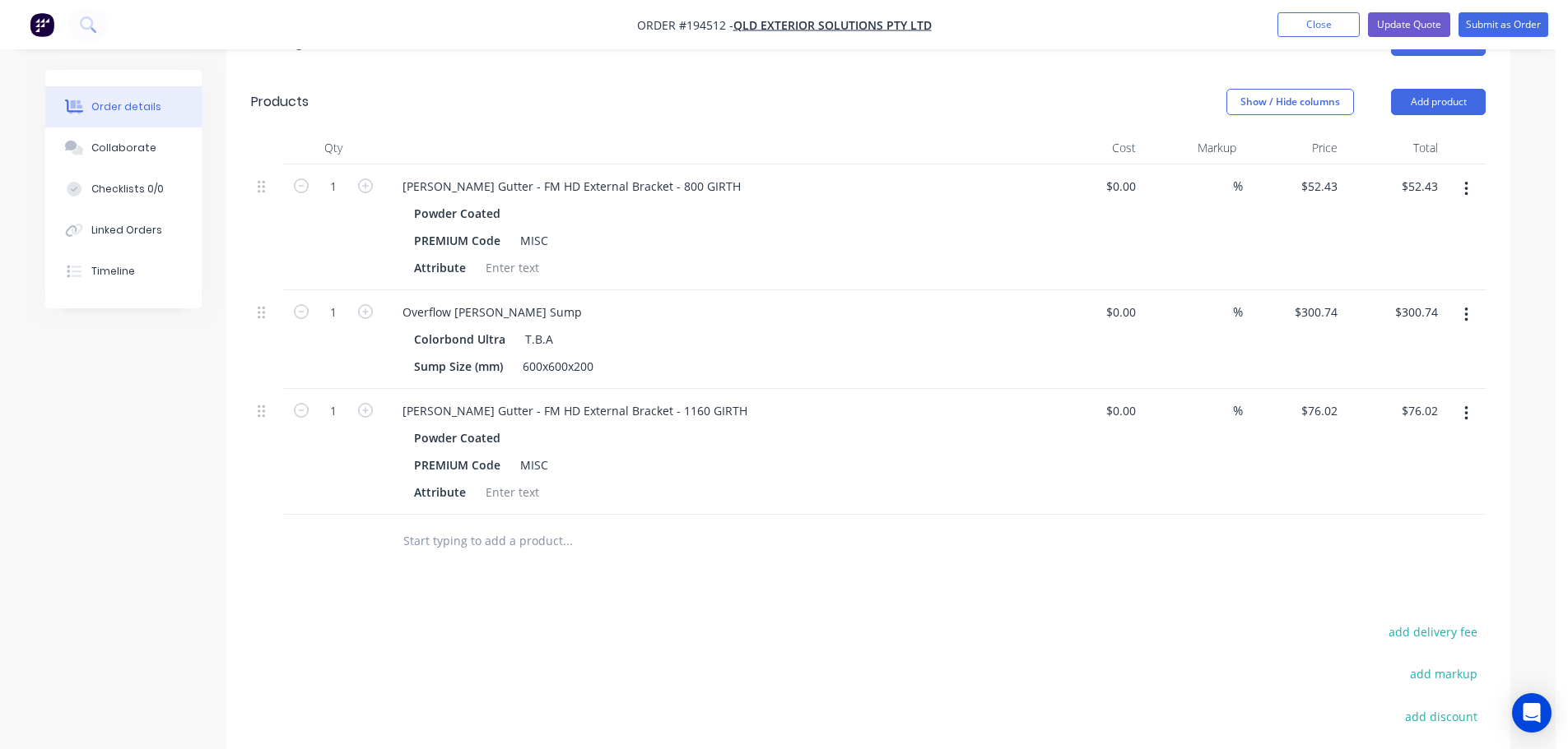
click at [1465, 308] on icon "button" at bounding box center [1466, 315] width 4 height 15
click at [1396, 445] on div "Delete" at bounding box center [1407, 456] width 127 height 24
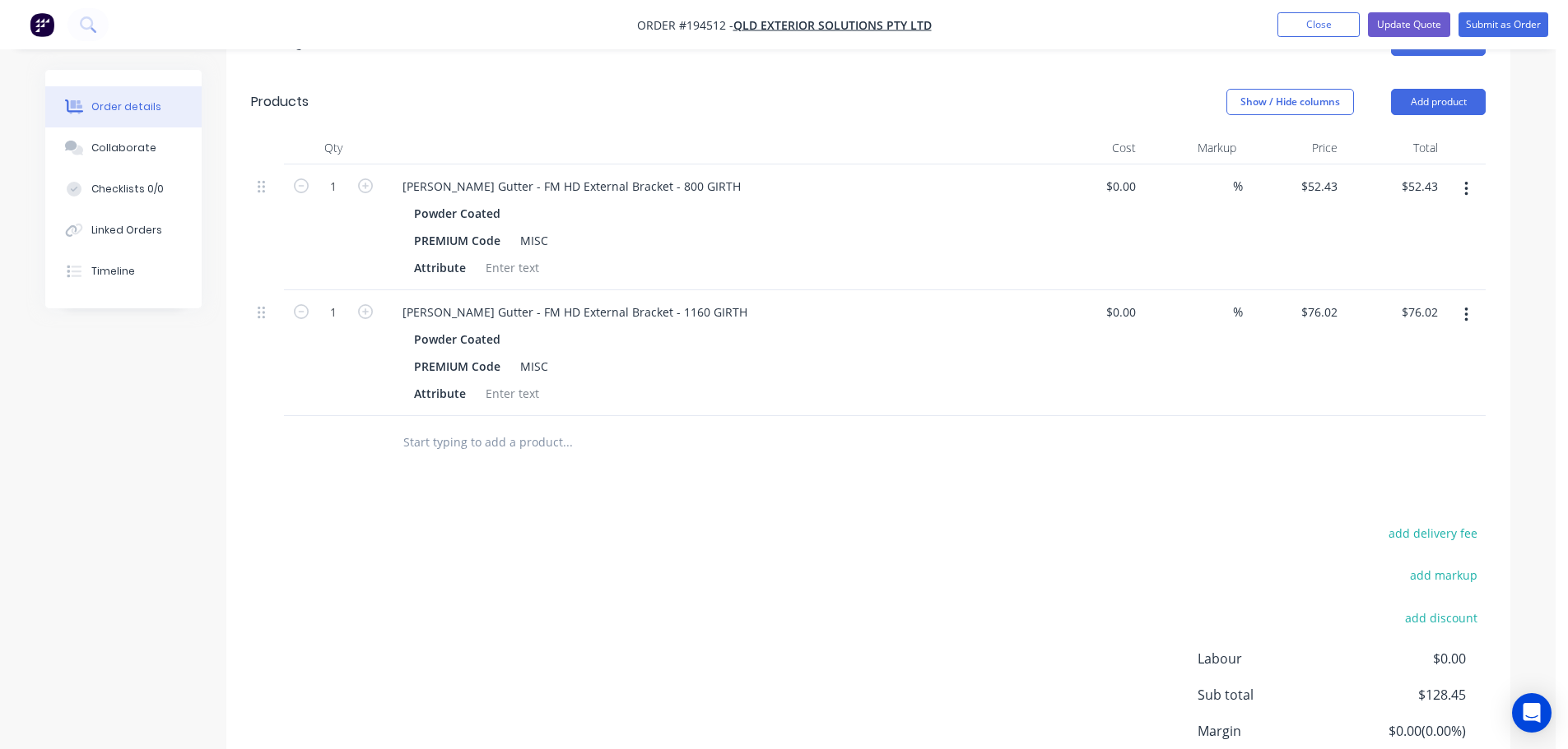
click at [1465, 306] on icon "button" at bounding box center [1466, 315] width 4 height 18
click at [806, 612] on div "add delivery fee add markup add discount Labour $0.00 Sub total $128.45 Margin …" at bounding box center [868, 681] width 1235 height 317
click at [897, 527] on div "add delivery fee add markup add discount Labour $0.00 Sub total $128.45 Margin …" at bounding box center [868, 681] width 1235 height 317
click at [1468, 182] on icon "button" at bounding box center [1466, 189] width 4 height 15
click at [1392, 319] on div "Delete" at bounding box center [1407, 331] width 127 height 24
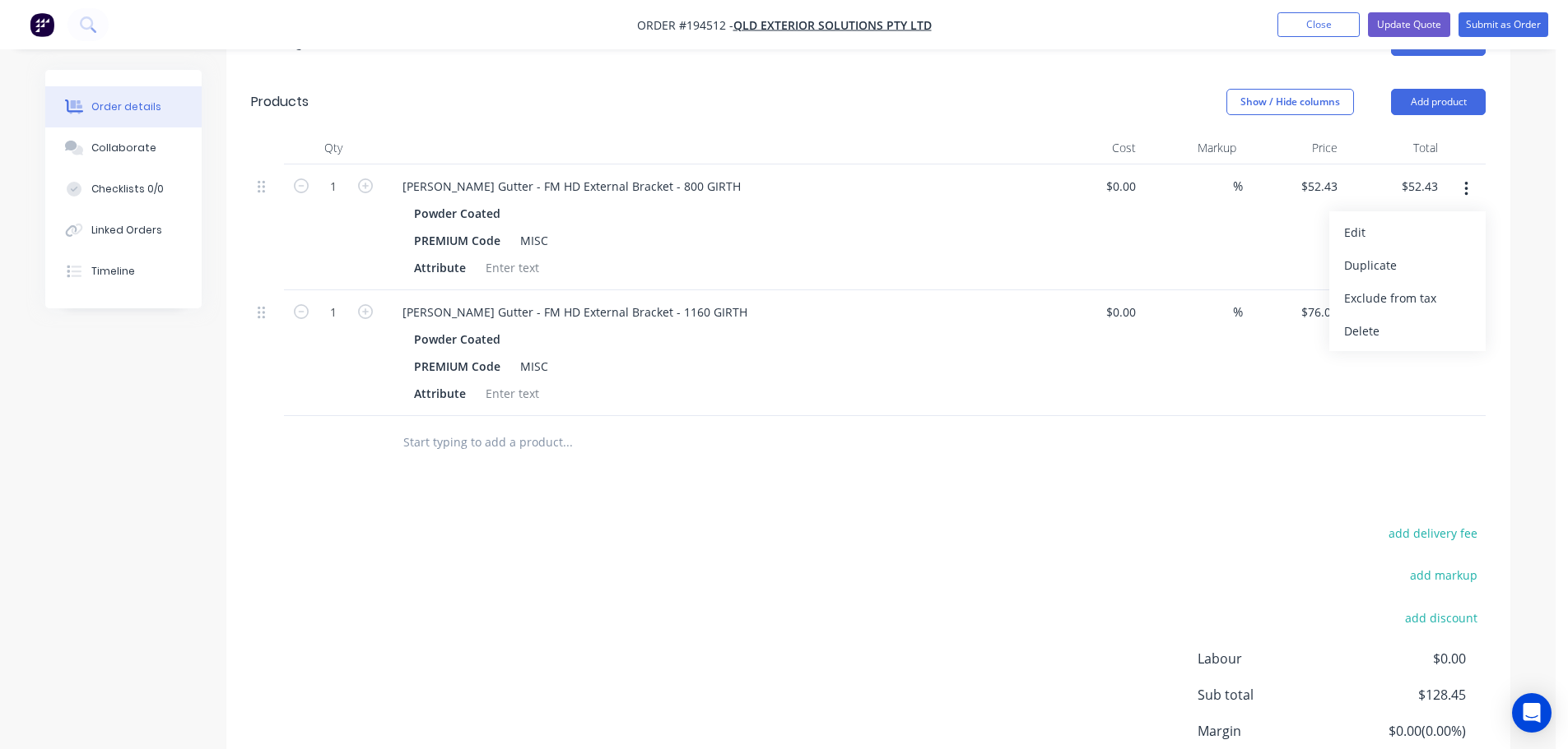
scroll to position [485, 0]
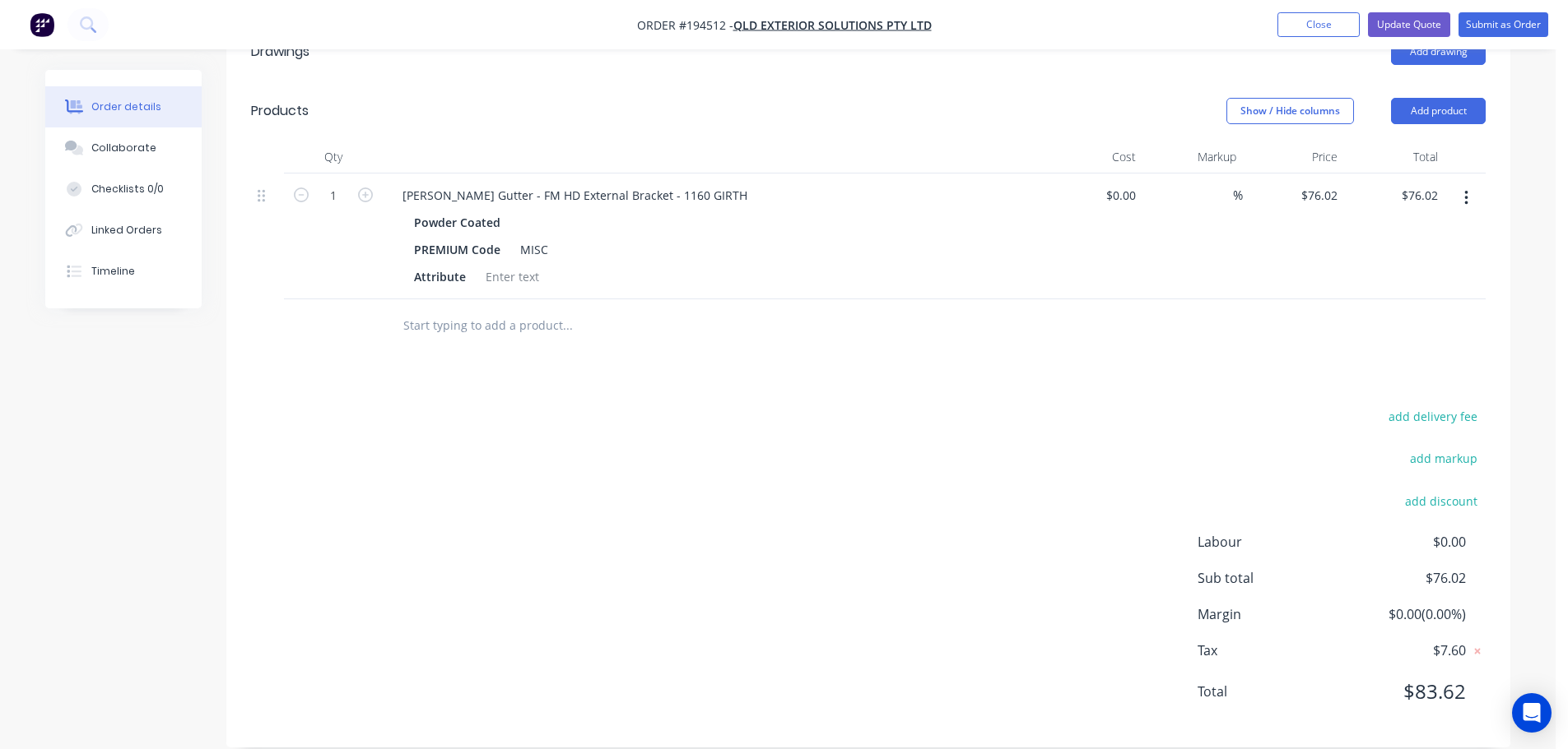
click at [923, 418] on div "add delivery fee add markup add discount Labour $0.00 Sub total $76.02 Margin $…" at bounding box center [868, 565] width 1235 height 317
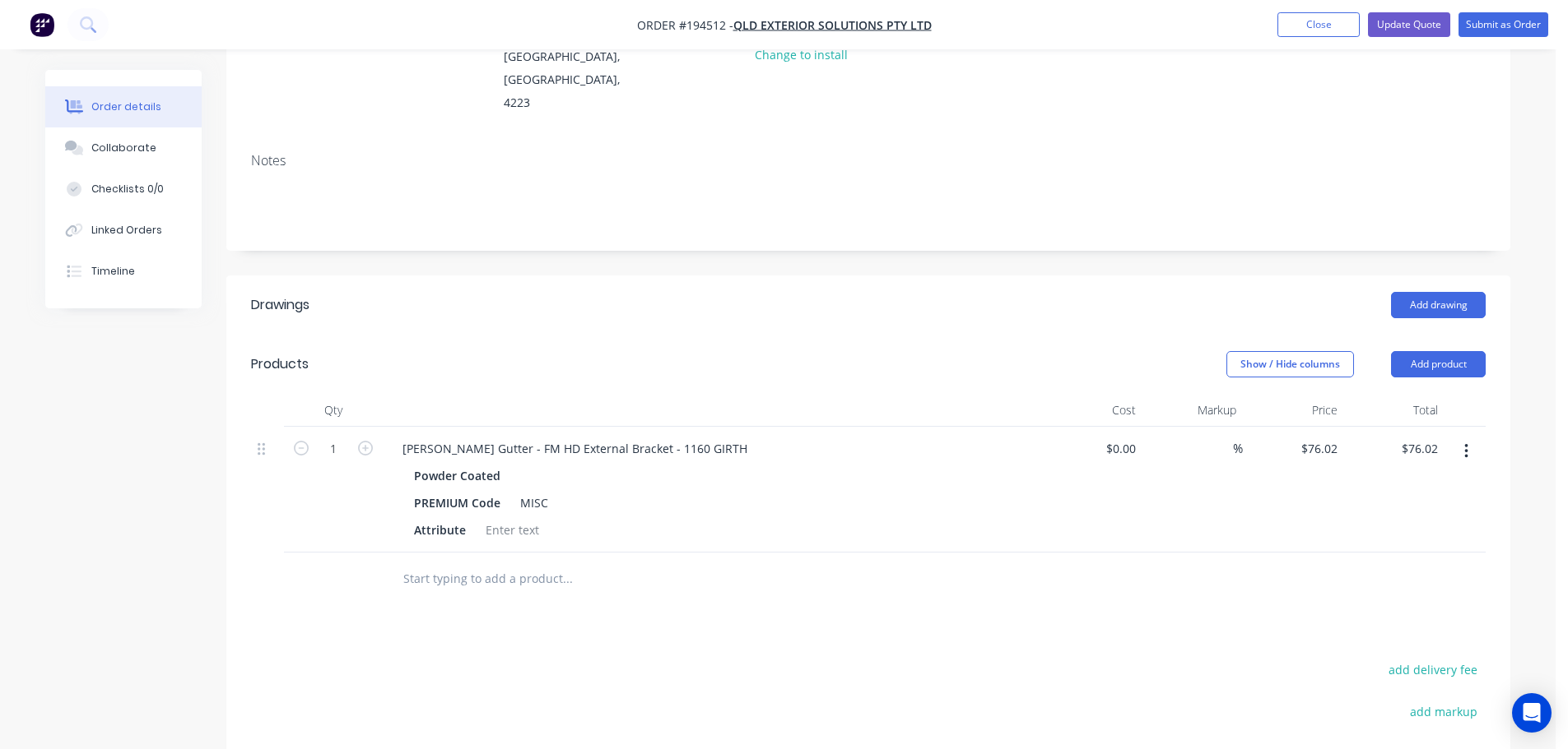
scroll to position [155, 0]
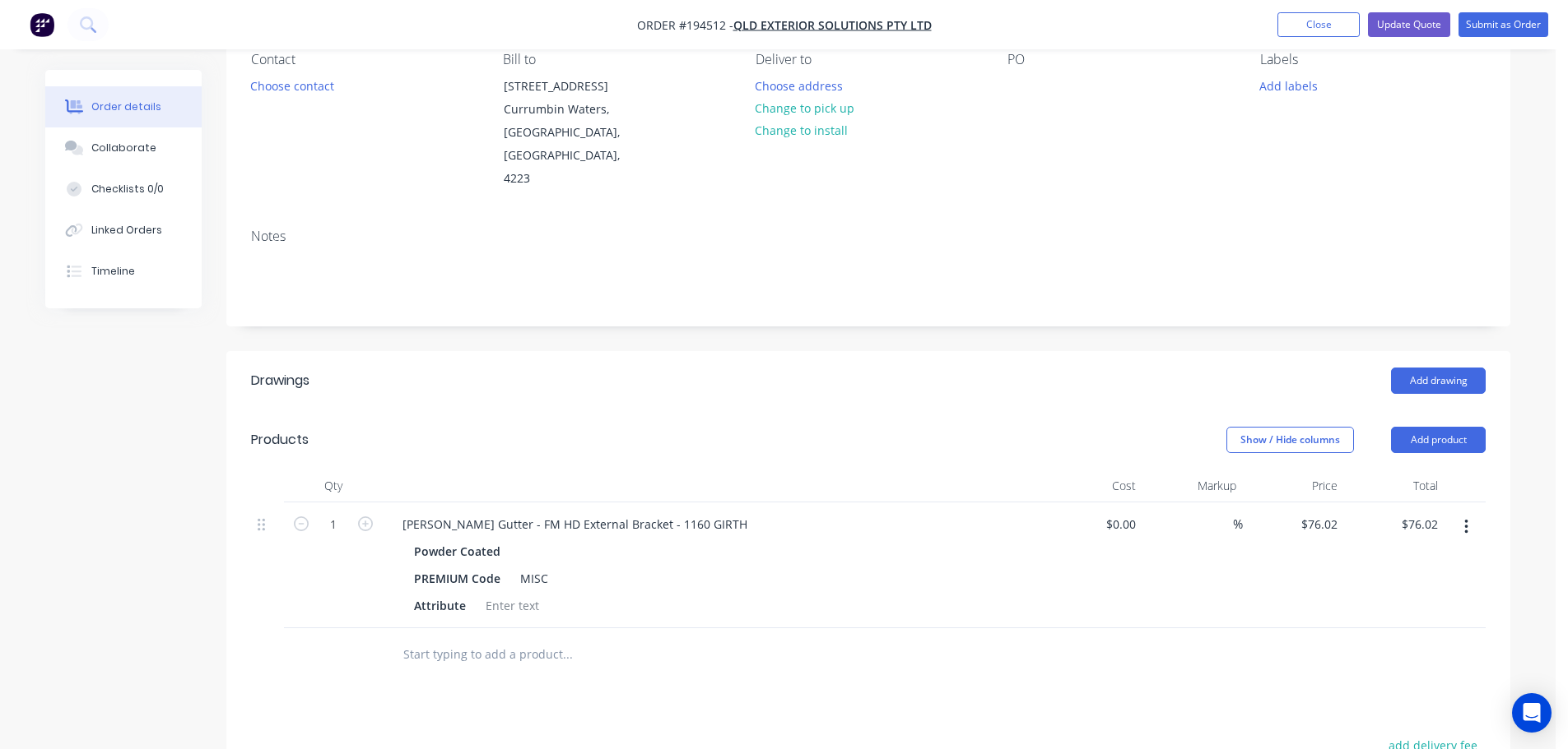
click at [1458, 512] on button "button" at bounding box center [1466, 527] width 39 height 29
click at [1312, 512] on input "76.02" at bounding box center [1321, 524] width 44 height 24
type input "$78.62"
click at [900, 410] on header "Products Show / Hide columns Add product" at bounding box center [868, 440] width 1284 height 59
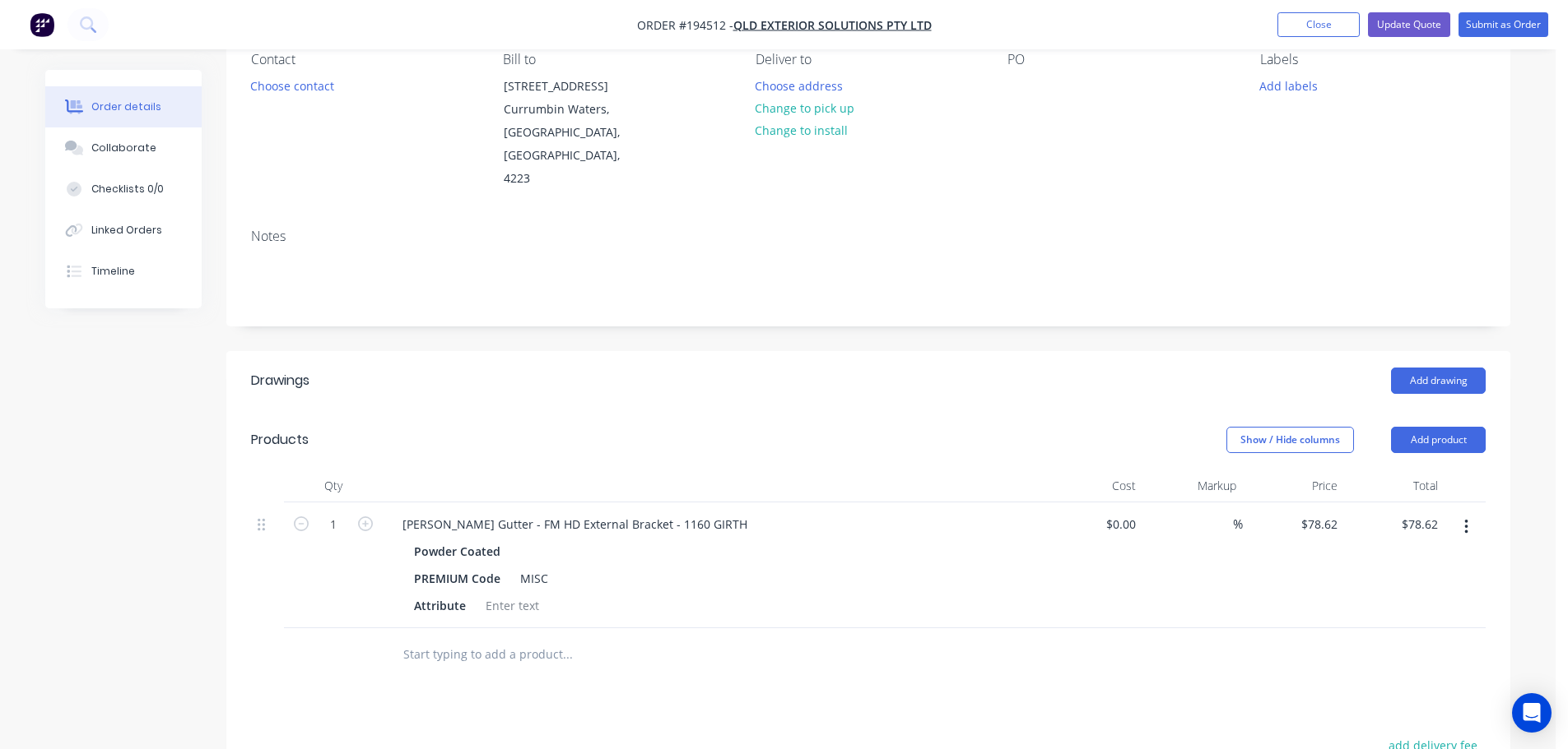
click at [849, 351] on header "Drawings Add drawing" at bounding box center [868, 380] width 1284 height 59
click at [1334, 512] on input "78.62" at bounding box center [1325, 524] width 38 height 24
type input "$78.62"
click at [915, 378] on header "Drawings Add drawing" at bounding box center [868, 380] width 1284 height 59
click at [705, 410] on header "Products Show / Hide columns Add product" at bounding box center [868, 440] width 1284 height 59
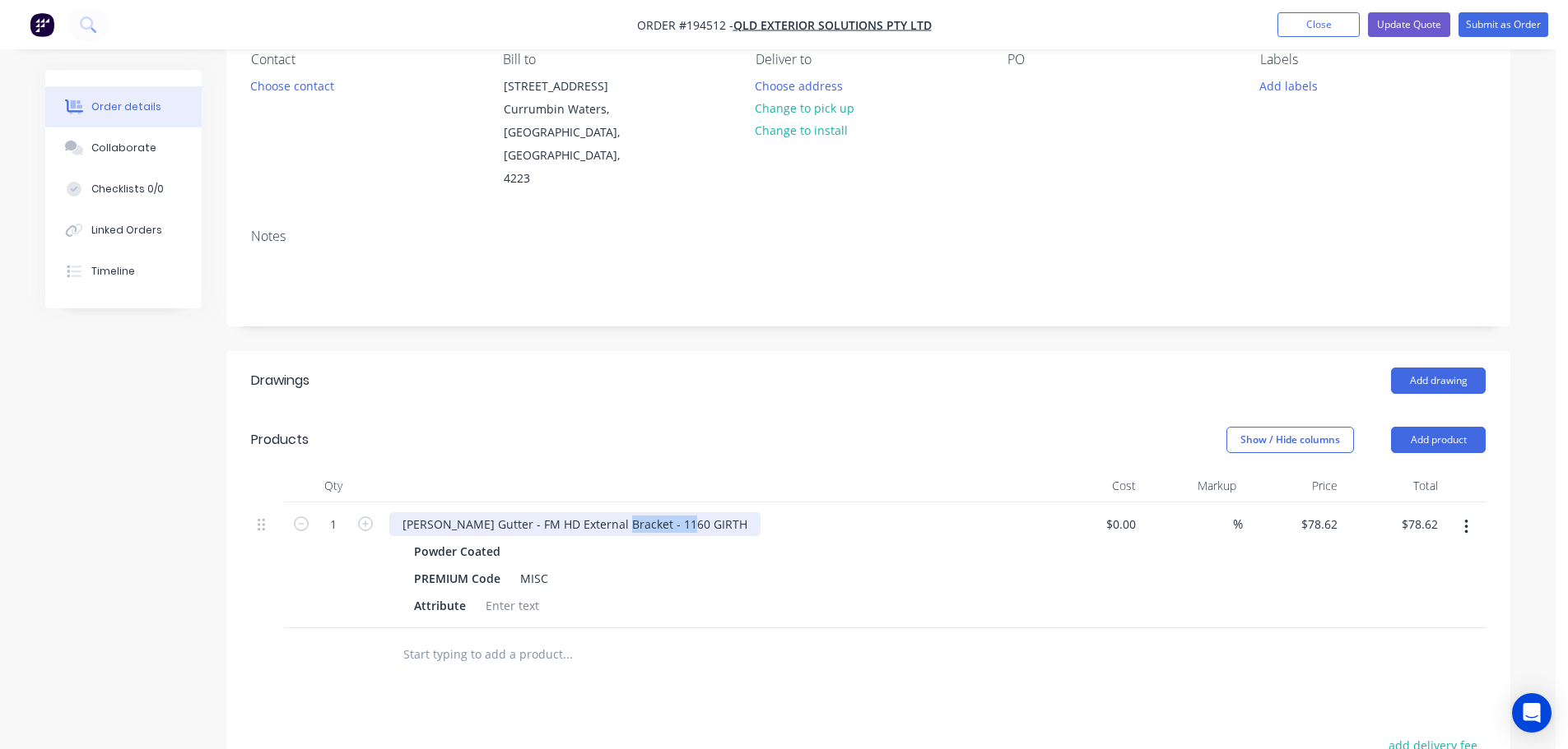
drag, startPoint x: 609, startPoint y: 503, endPoint x: 851, endPoint y: 498, distance: 242.1
click at [848, 512] on div "Eaves Gutter - FM HD External Bracket - 1160 GIRTH" at bounding box center [712, 524] width 646 height 24
click at [856, 410] on header "Products Show / Hide columns Add product" at bounding box center [868, 440] width 1284 height 59
click at [612, 512] on div "[PERSON_NAME] Gutter - FM HD External Bracket" at bounding box center [537, 524] width 297 height 24
click at [718, 410] on header "Products Show / Hide columns Add product" at bounding box center [868, 440] width 1284 height 59
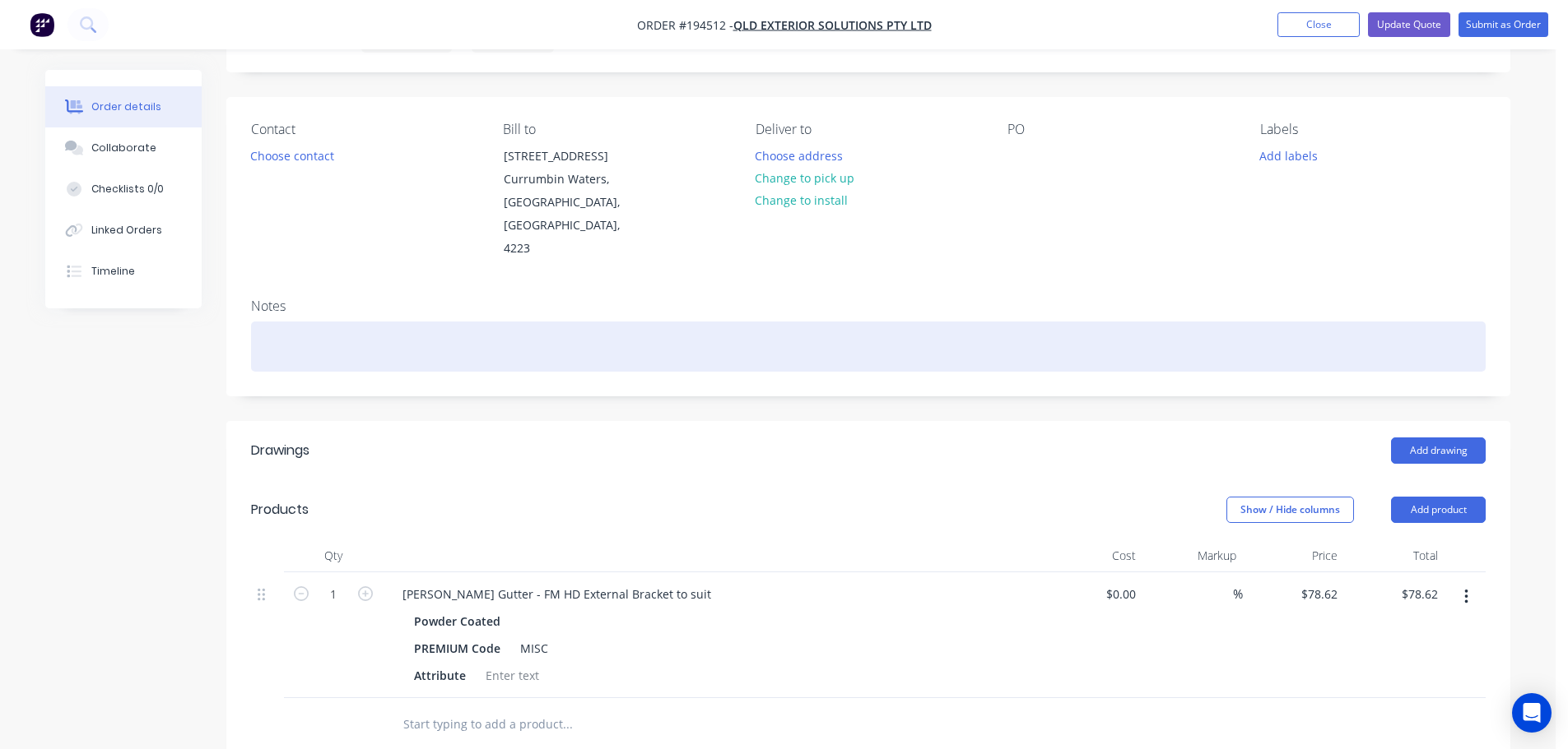
scroll to position [0, 0]
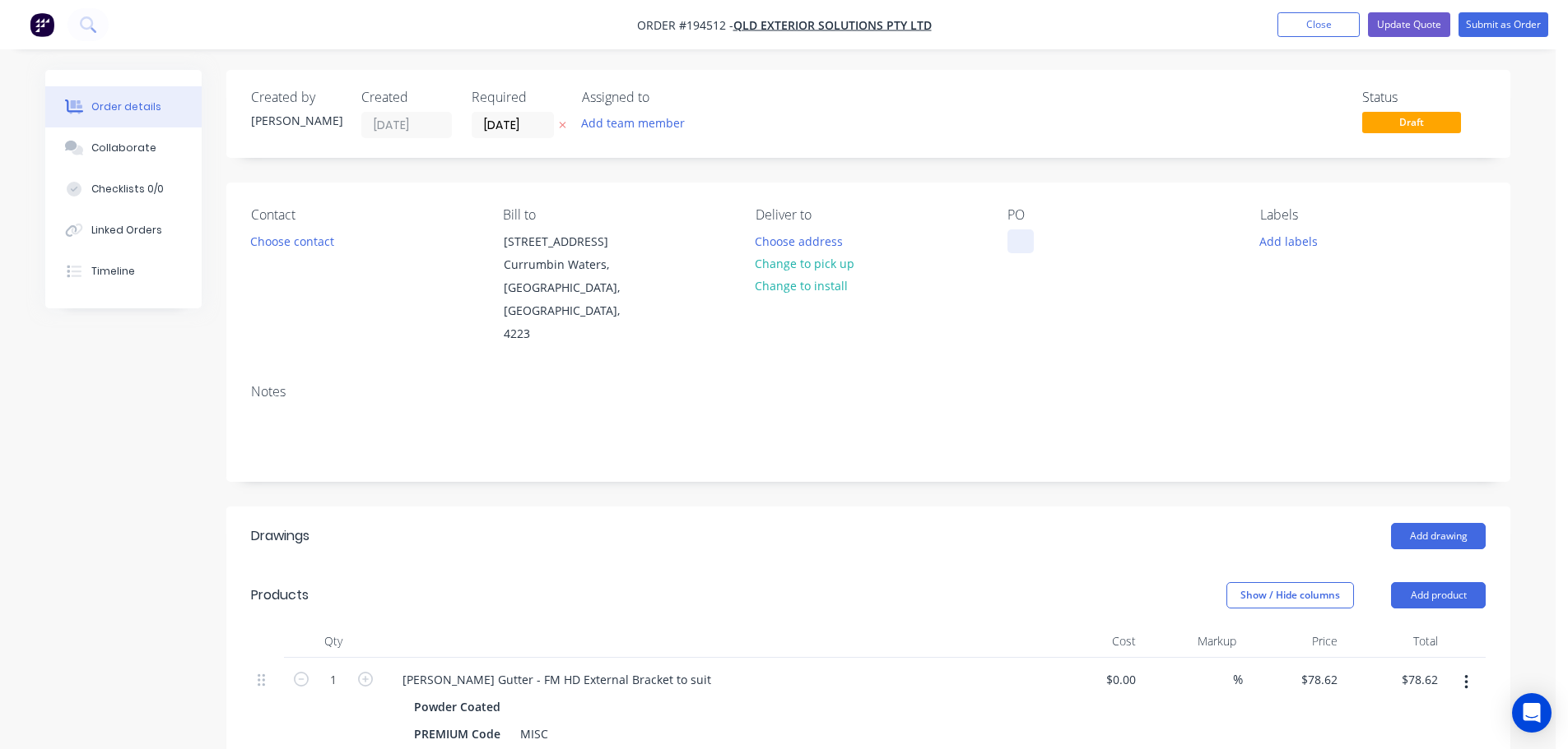
click at [1018, 238] on div at bounding box center [1021, 241] width 27 height 24
click at [561, 126] on icon "button" at bounding box center [562, 124] width 7 height 10
click at [806, 168] on div "Created by Michael Created 02/10/25 Required Assigned to Add team member Status…" at bounding box center [868, 651] width 1284 height 1162
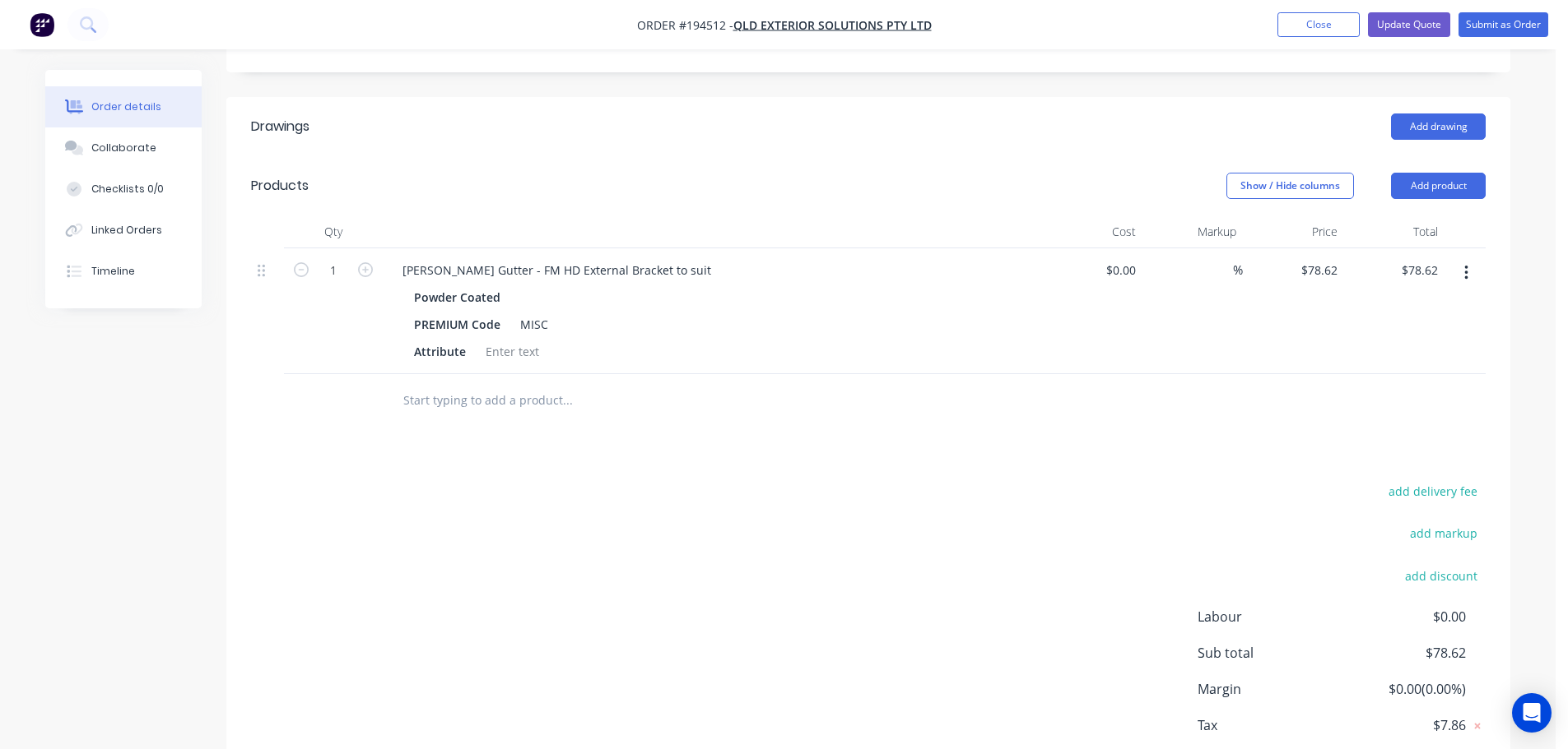
scroll to position [411, 0]
click at [1323, 257] on input "78.62" at bounding box center [1321, 269] width 44 height 24
type input "$79.82"
click at [1046, 434] on div "Drawings Add drawing Products Show / Hide columns Add product Qty Cost Markup P…" at bounding box center [868, 458] width 1284 height 726
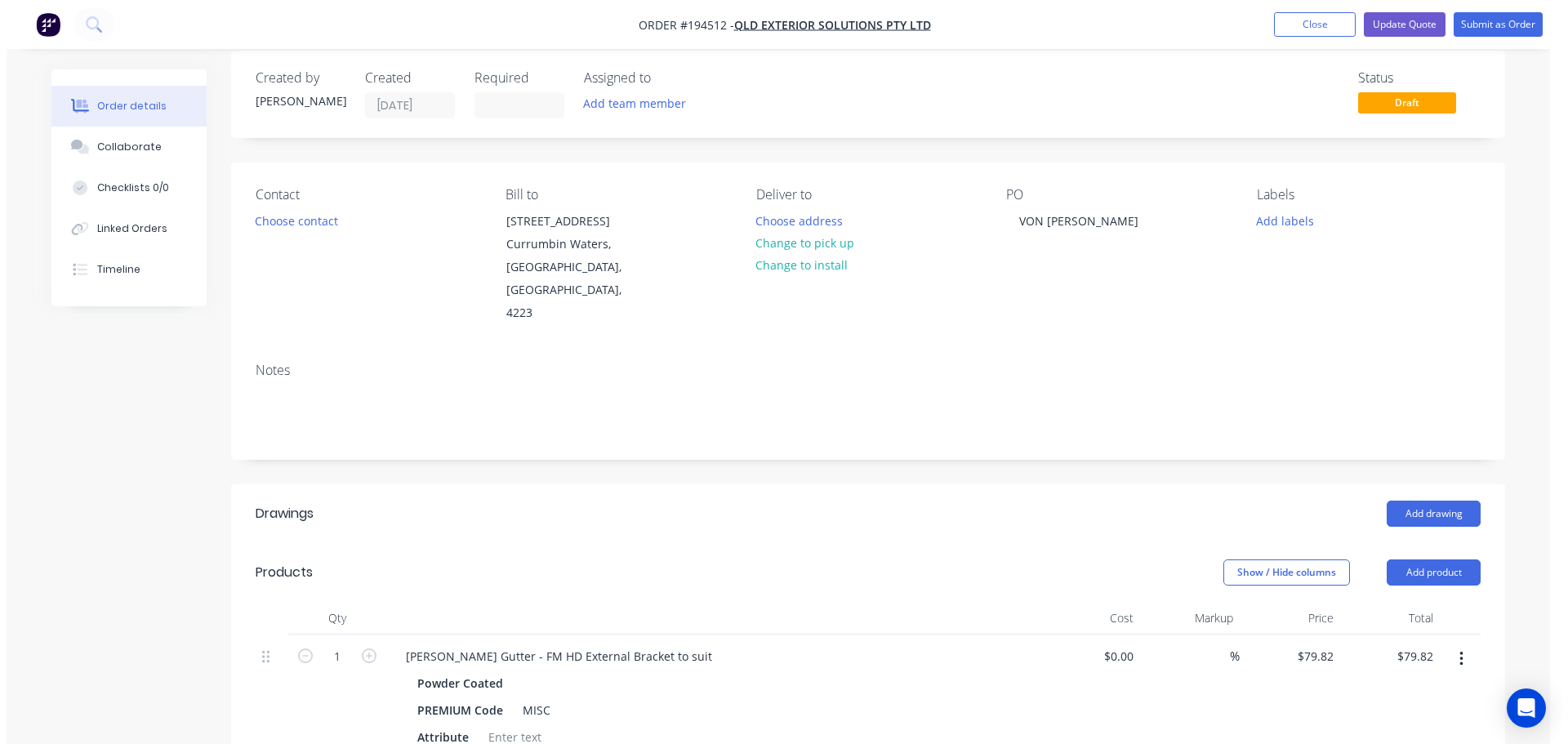
scroll to position [0, 0]
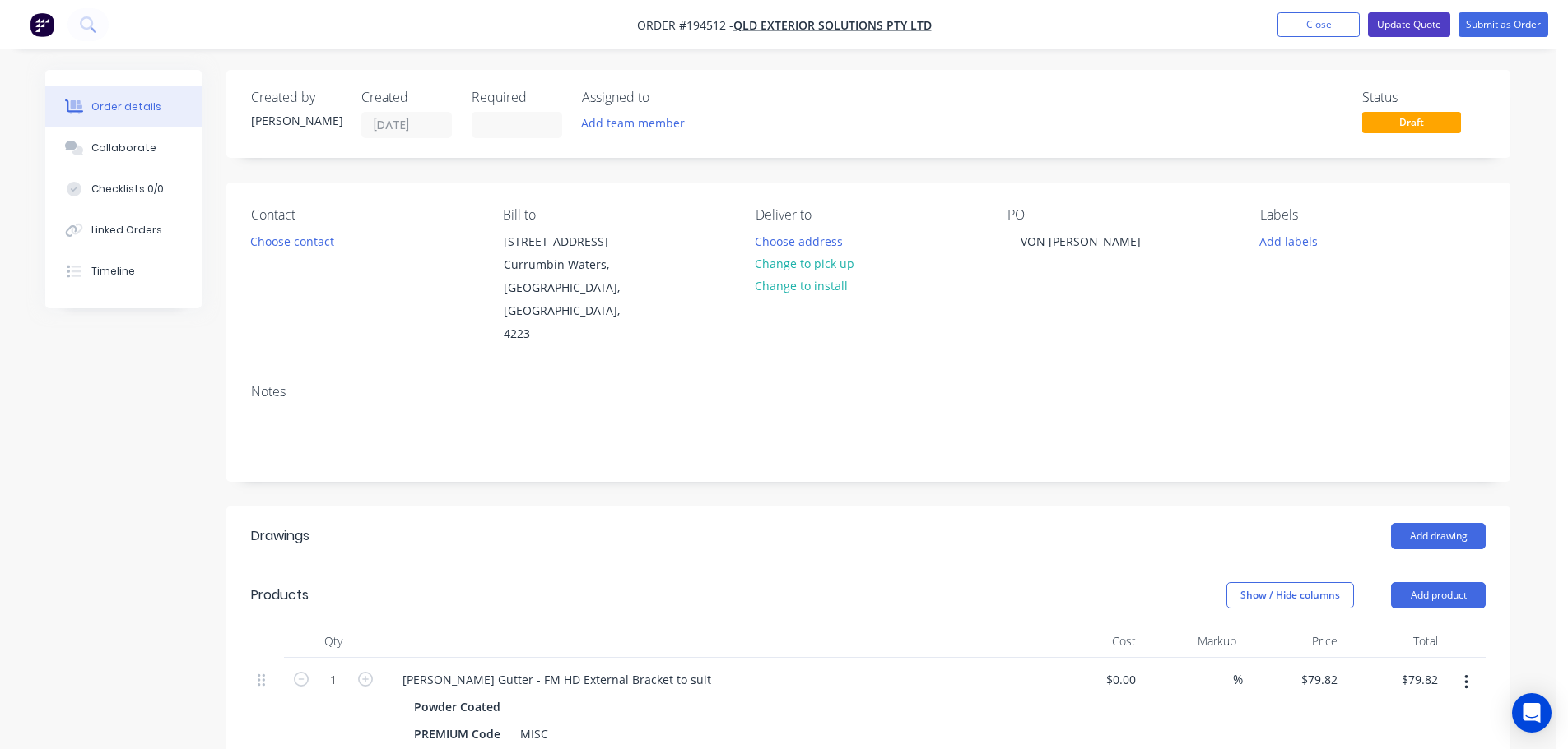
click at [1419, 27] on button "Update Quote" at bounding box center [1408, 25] width 82 height 25
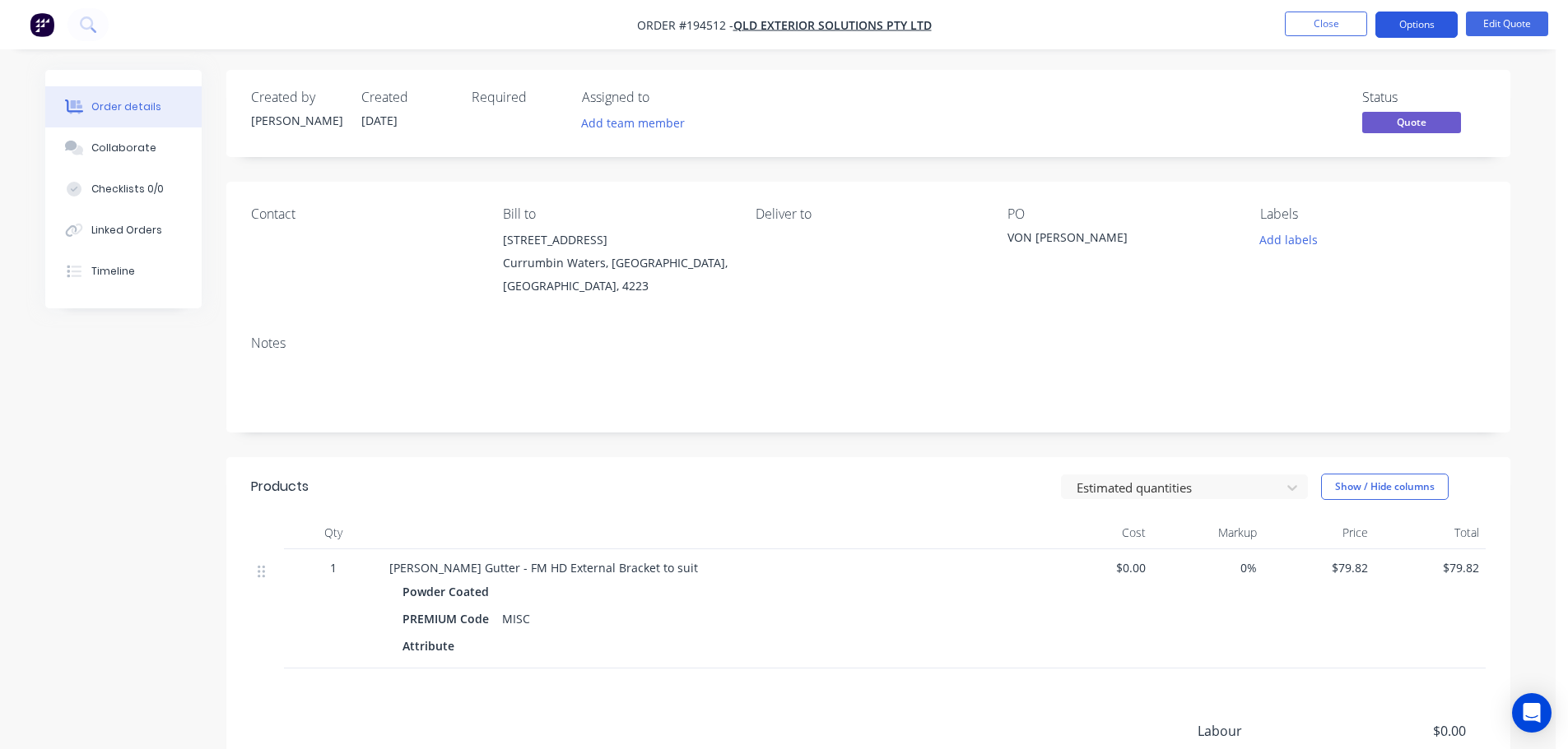
drag, startPoint x: 1407, startPoint y: 19, endPoint x: 1402, endPoint y: 42, distance: 23.5
click at [1408, 19] on button "Options" at bounding box center [1416, 25] width 82 height 27
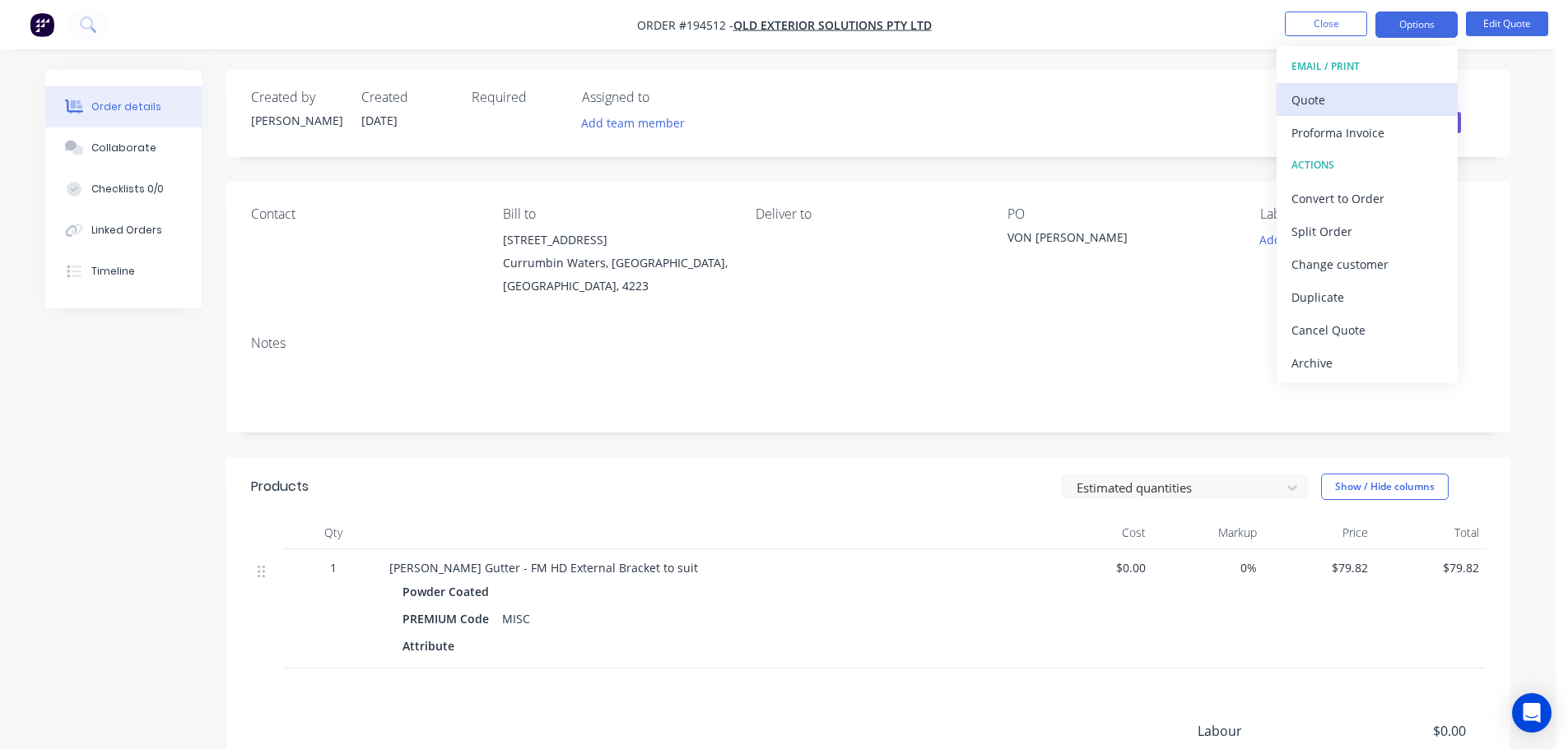
click at [1379, 91] on div "Quote" at bounding box center [1367, 99] width 152 height 24
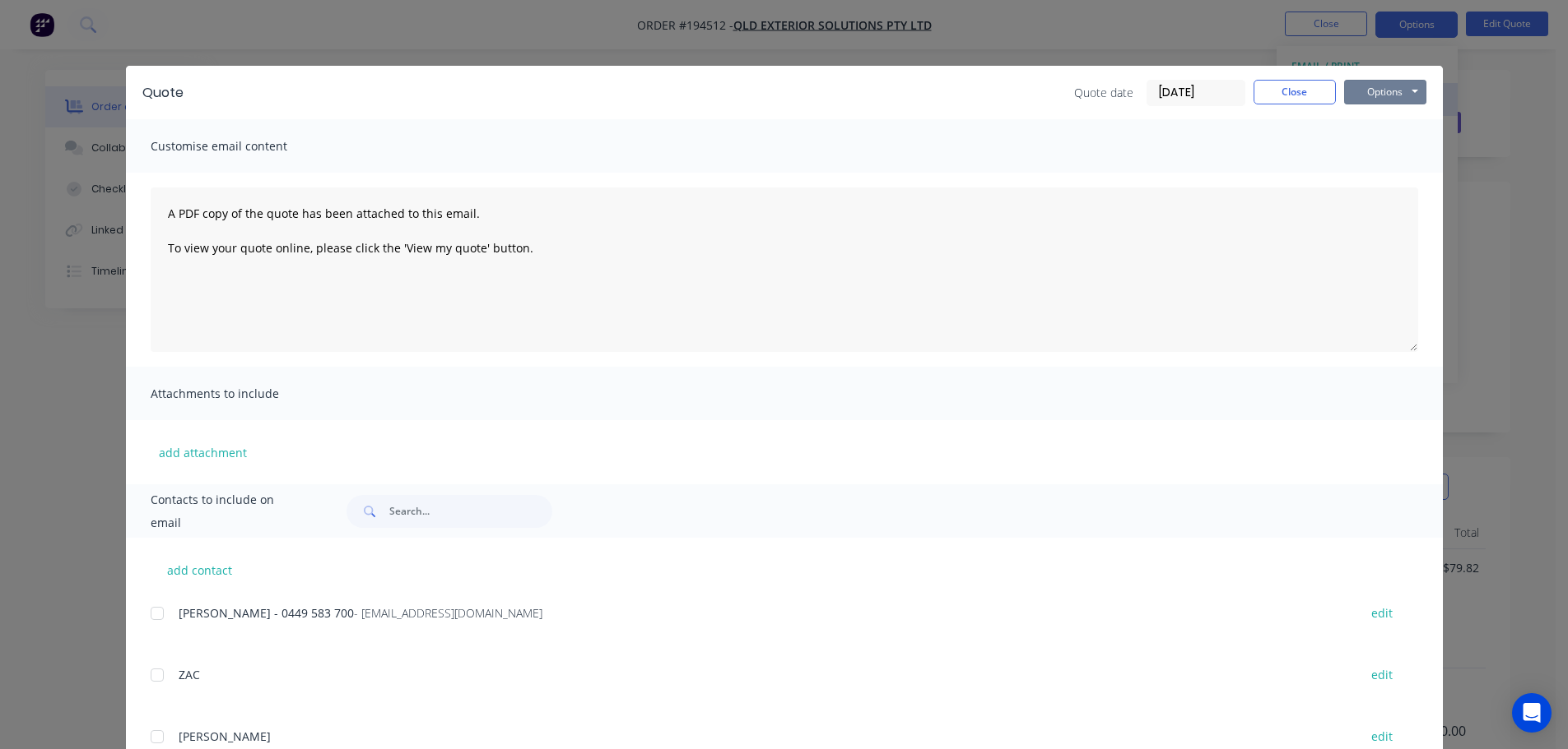
click at [1379, 92] on button "Options" at bounding box center [1384, 92] width 82 height 25
click at [1378, 112] on button "Preview" at bounding box center [1396, 121] width 106 height 27
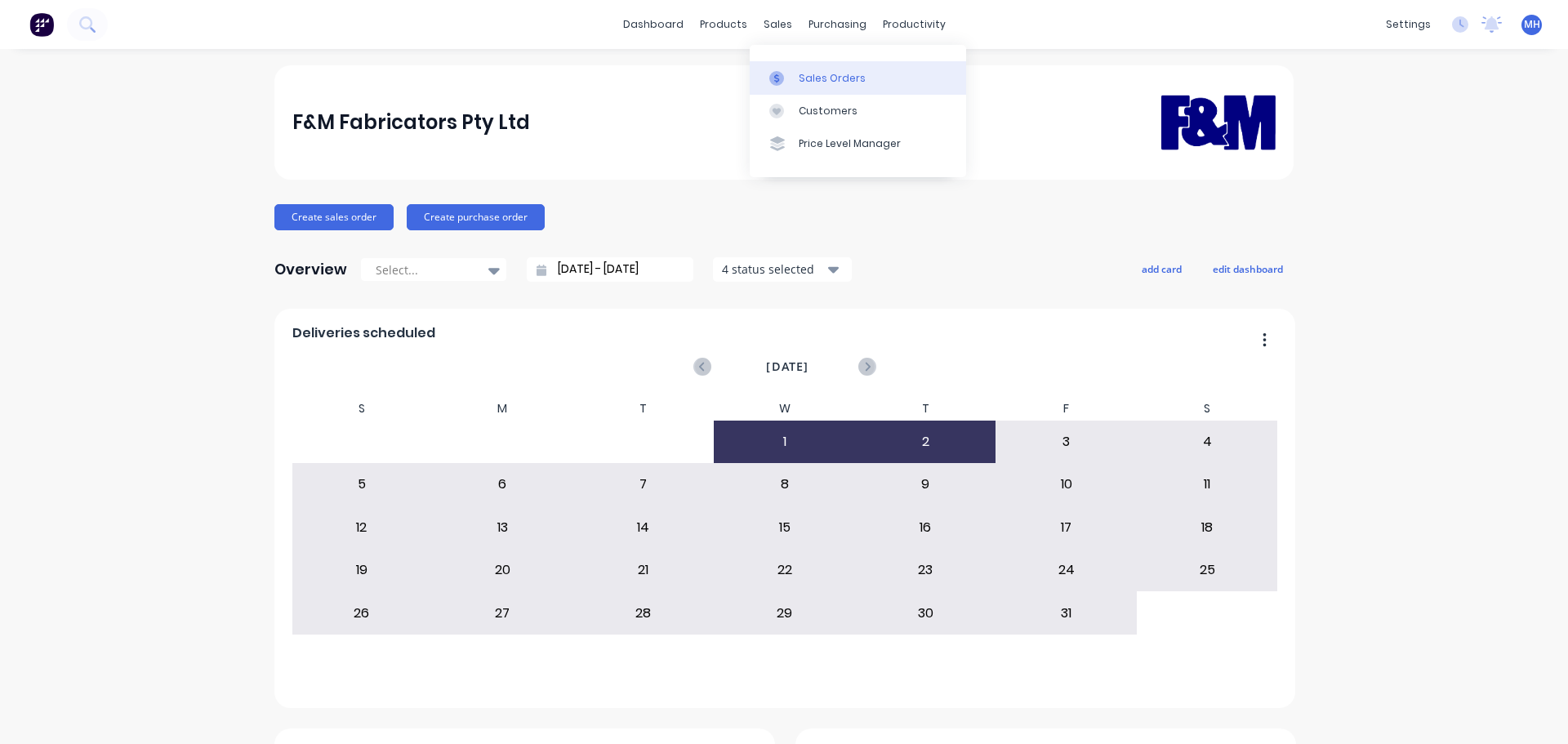
click at [806, 85] on div "Sales Orders" at bounding box center [832, 78] width 67 height 15
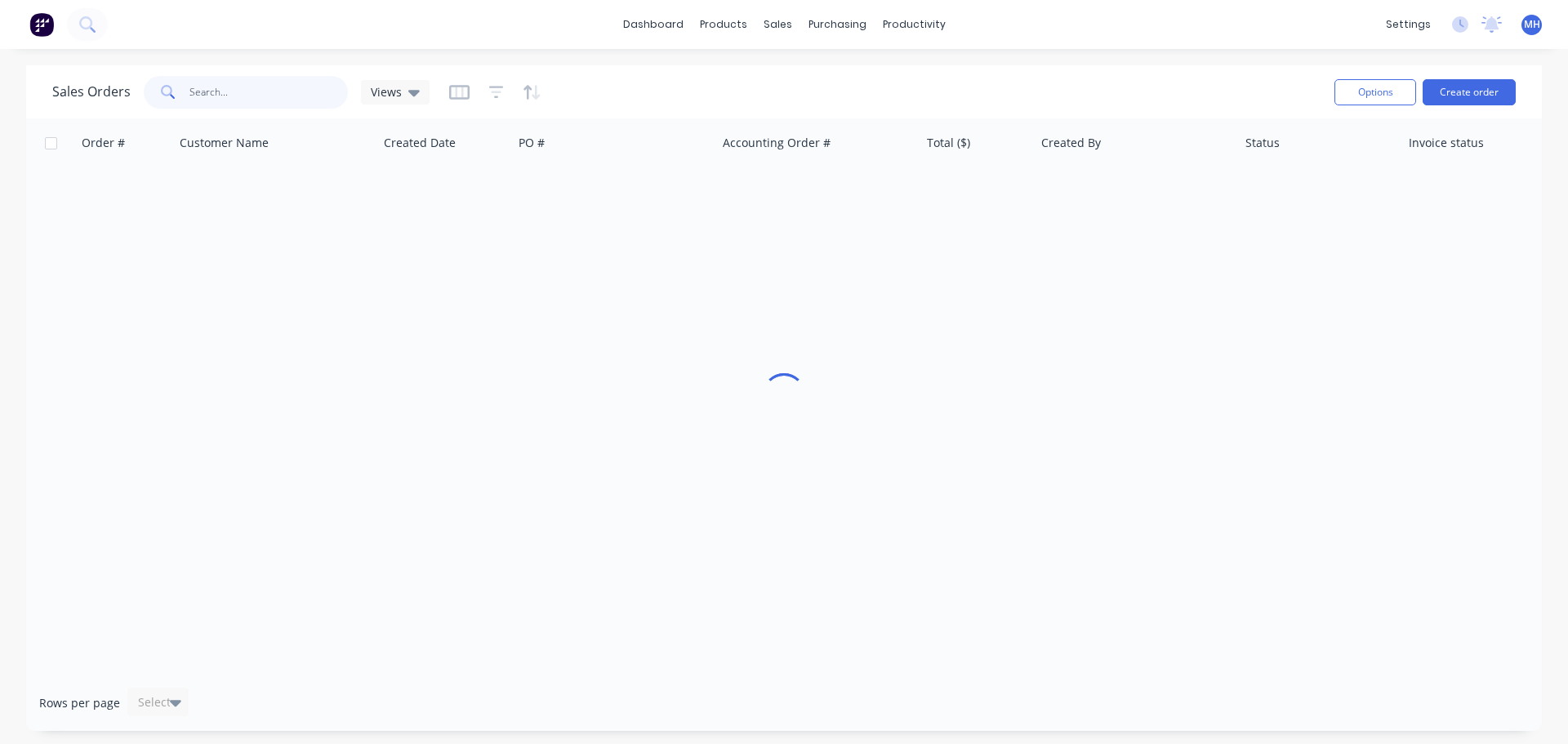
click at [311, 97] on input "text" at bounding box center [268, 92] width 159 height 33
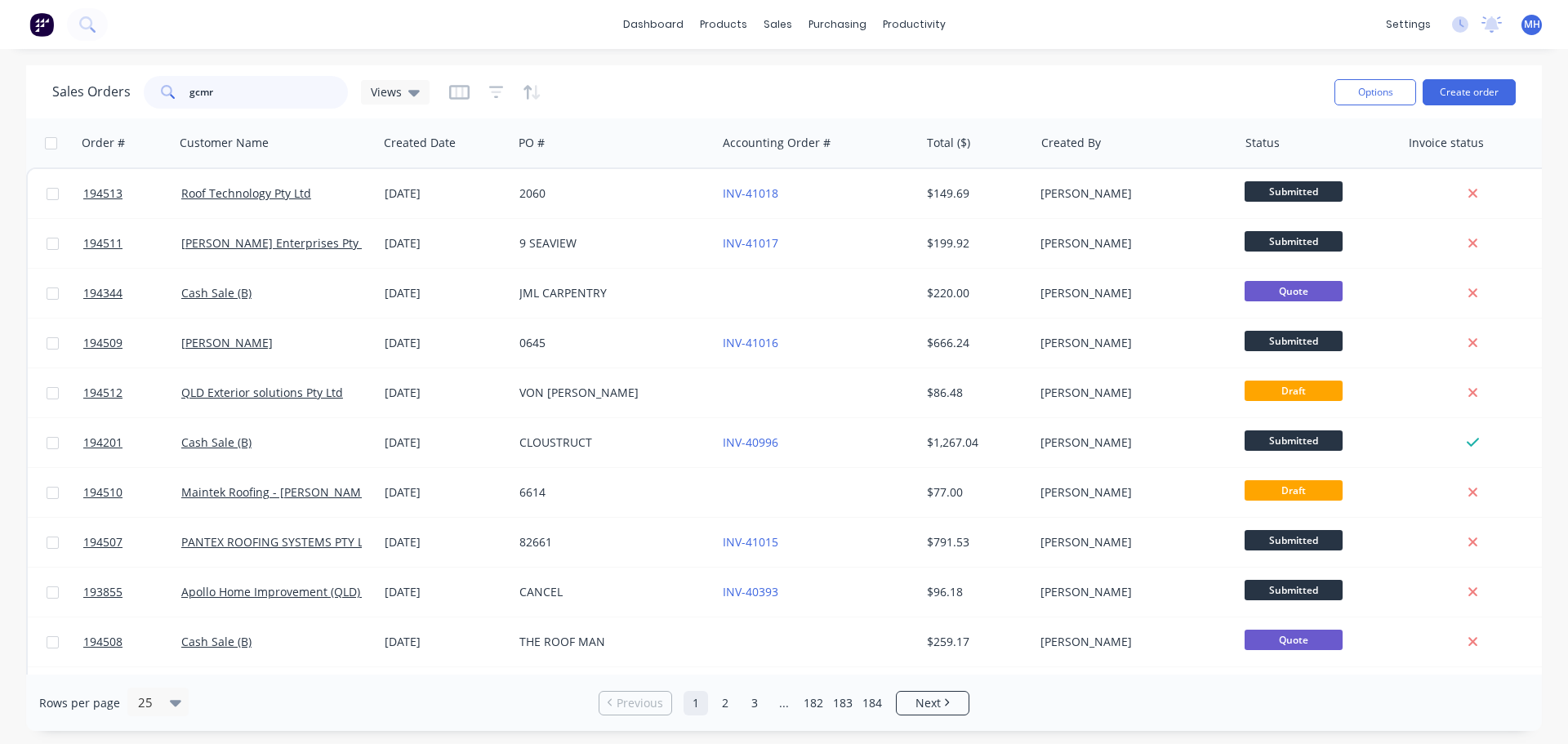
type input "gcmr"
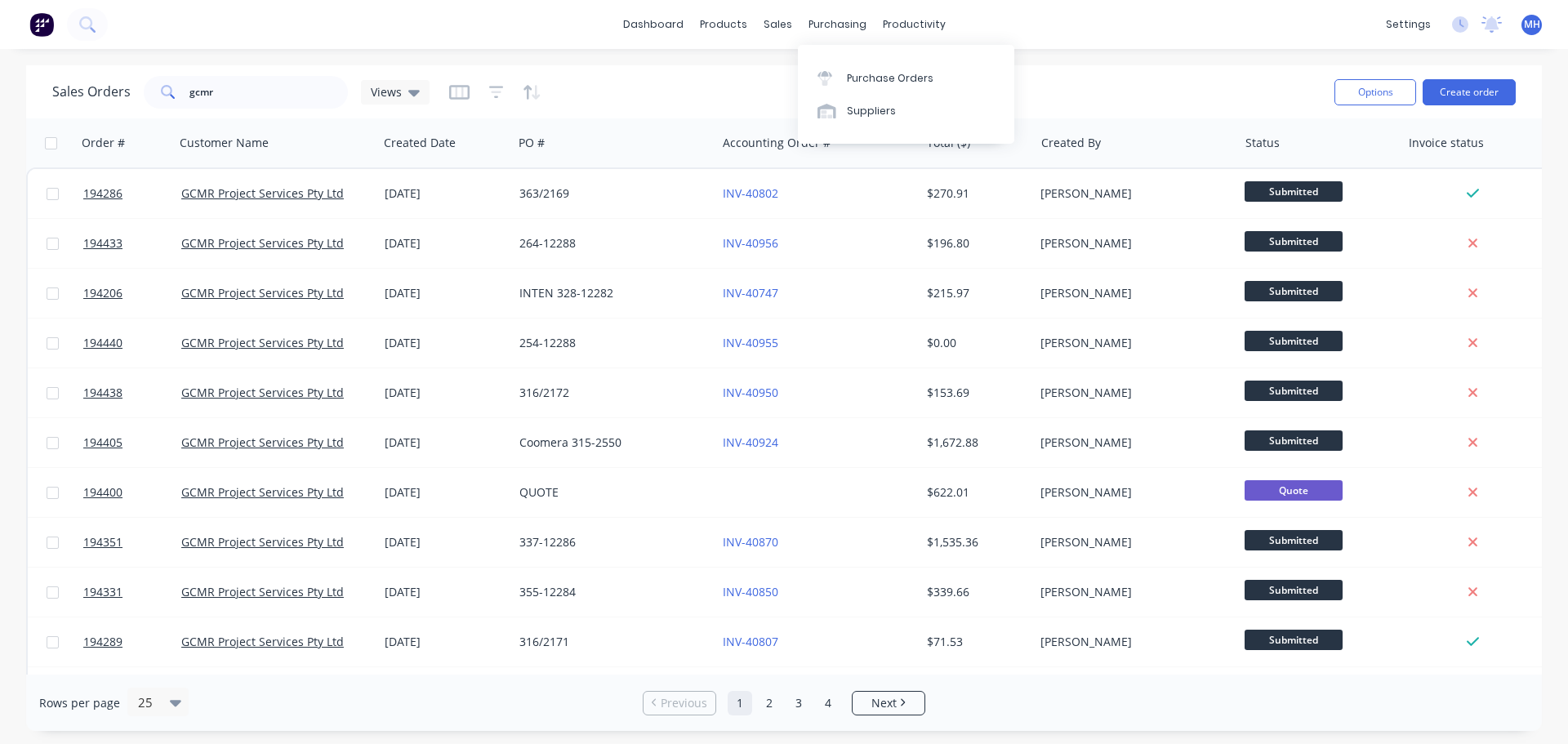
click at [723, 85] on div "Sales Orders gcmr Views" at bounding box center [686, 92] width 1269 height 40
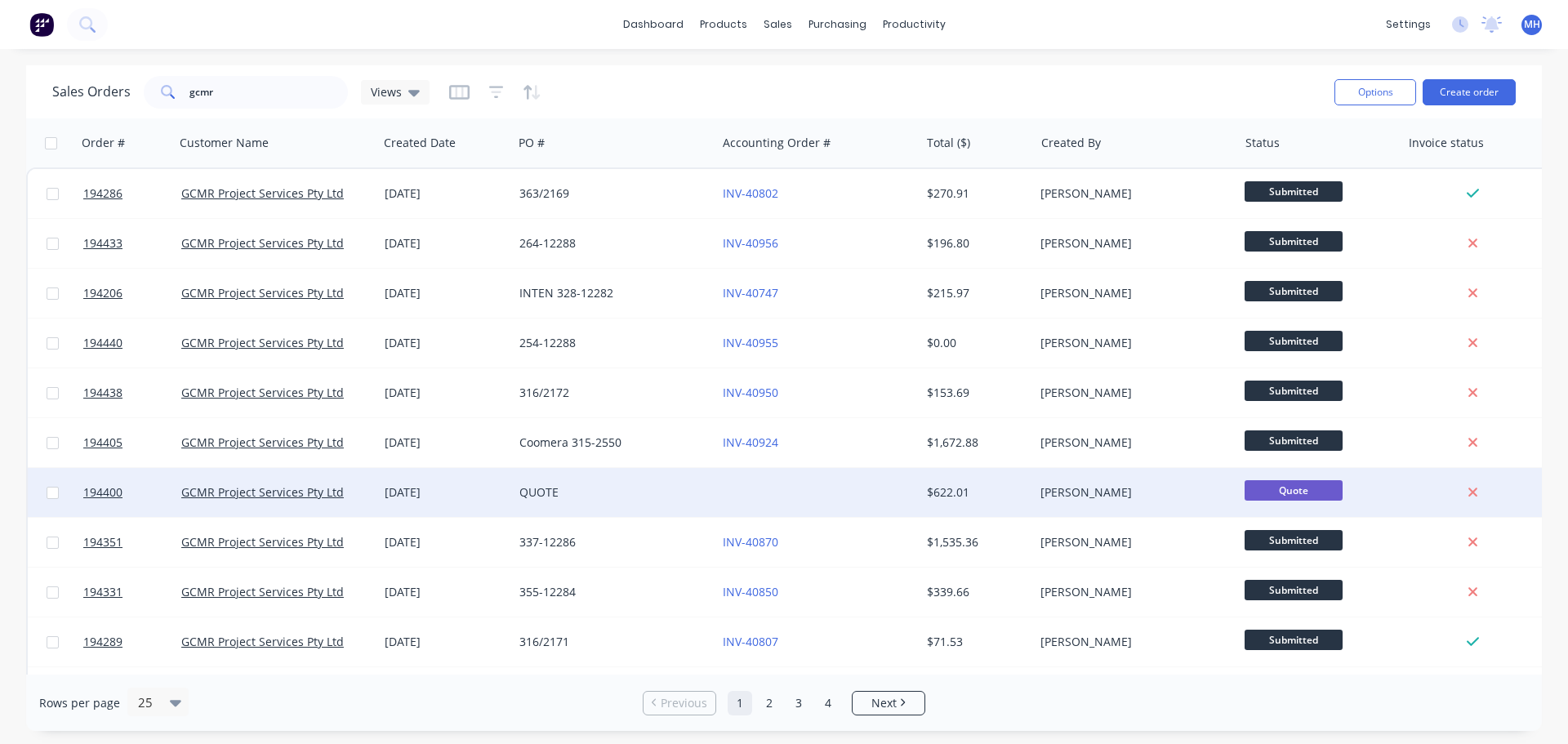
click at [688, 497] on div "QUOTE" at bounding box center [610, 492] width 181 height 17
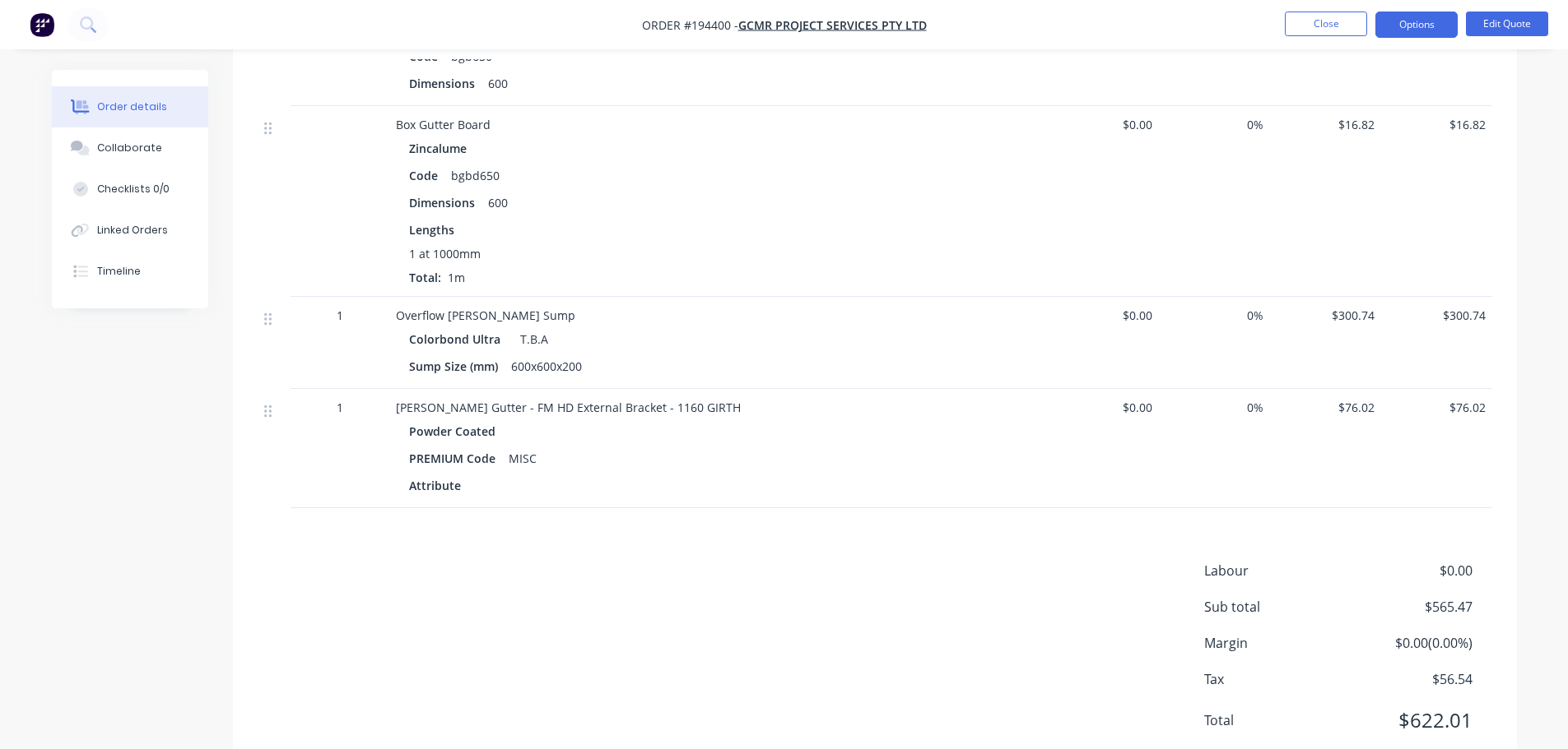
scroll to position [1480, 0]
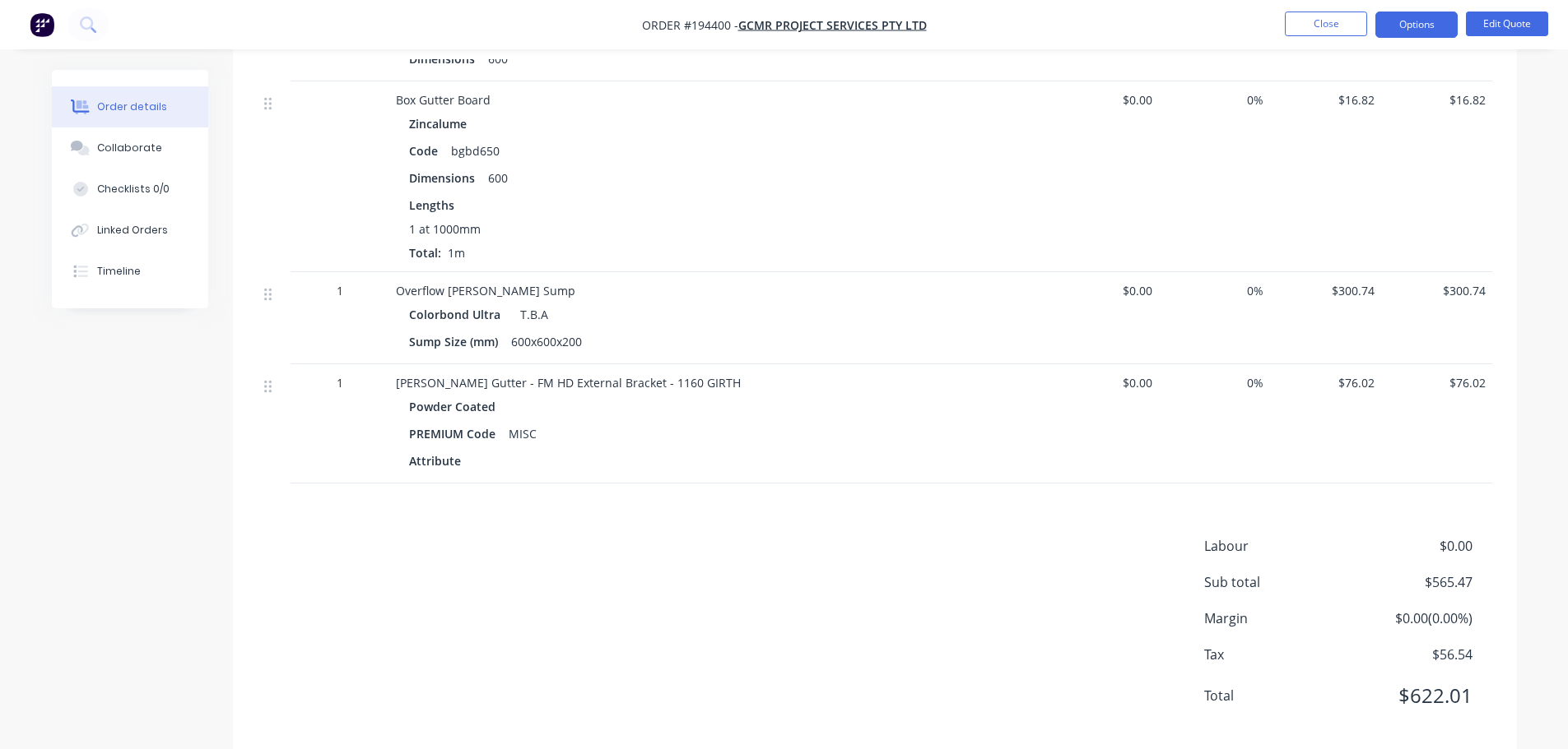
click at [667, 628] on div "Labour $0.00 Sub total $565.47 Margin $0.00 ( 0.00 %) Tax $56.54 Total $622.01" at bounding box center [874, 631] width 1235 height 191
drag, startPoint x: 760, startPoint y: 550, endPoint x: 768, endPoint y: 573, distance: 24.4
click at [760, 550] on div "Labour $0.00 Sub total $565.47 Margin $0.00 ( 0.00 %) Tax $56.54 Total $622.01" at bounding box center [874, 631] width 1235 height 191
click at [711, 545] on div "Labour $0.00 Sub total $565.47 Margin $0.00 ( 0.00 %) Tax $56.54 Total $622.01" at bounding box center [874, 631] width 1235 height 191
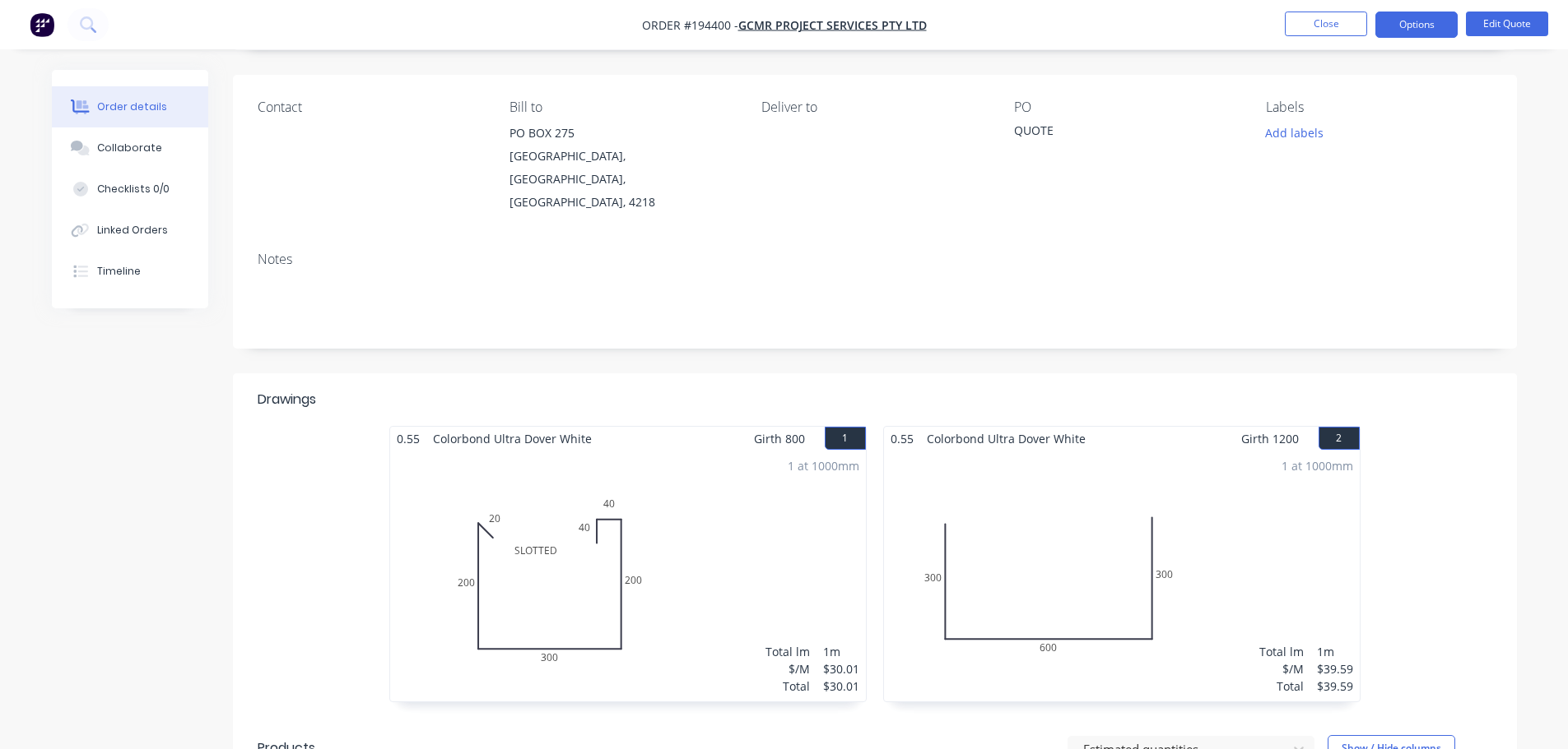
scroll to position [82, 0]
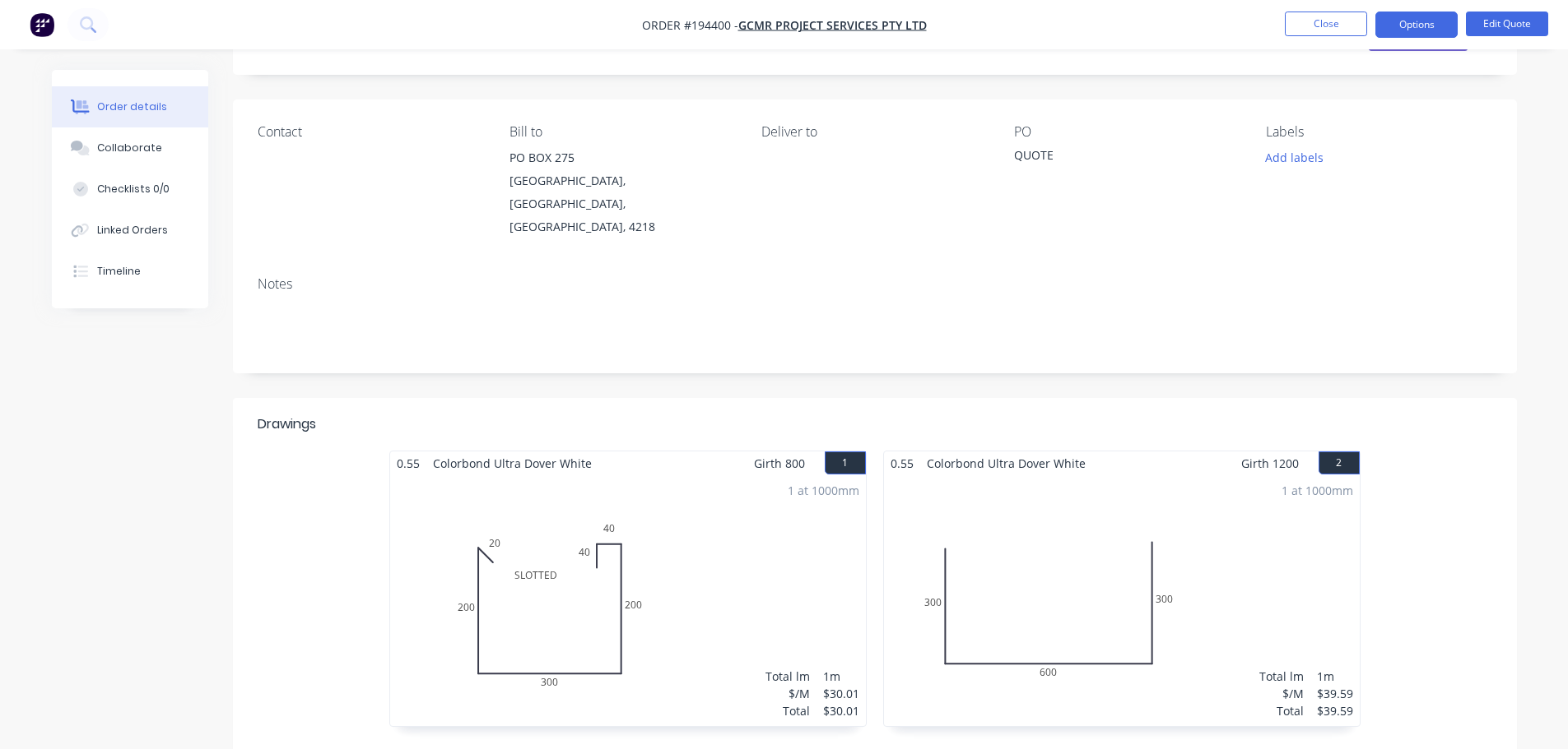
click at [867, 425] on header "Drawings" at bounding box center [875, 424] width 1284 height 52
click at [872, 425] on header "Drawings" at bounding box center [875, 424] width 1284 height 52
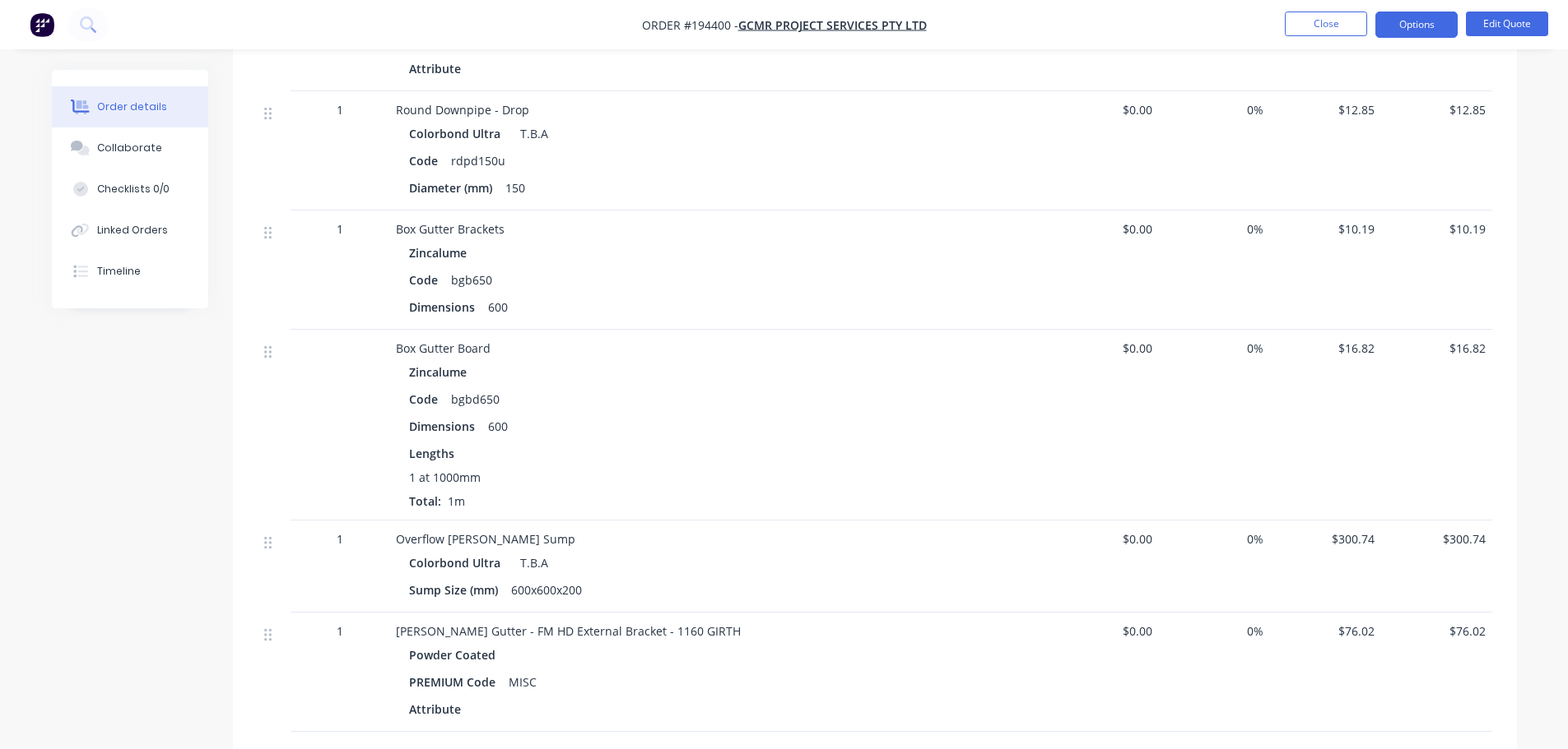
scroll to position [1234, 0]
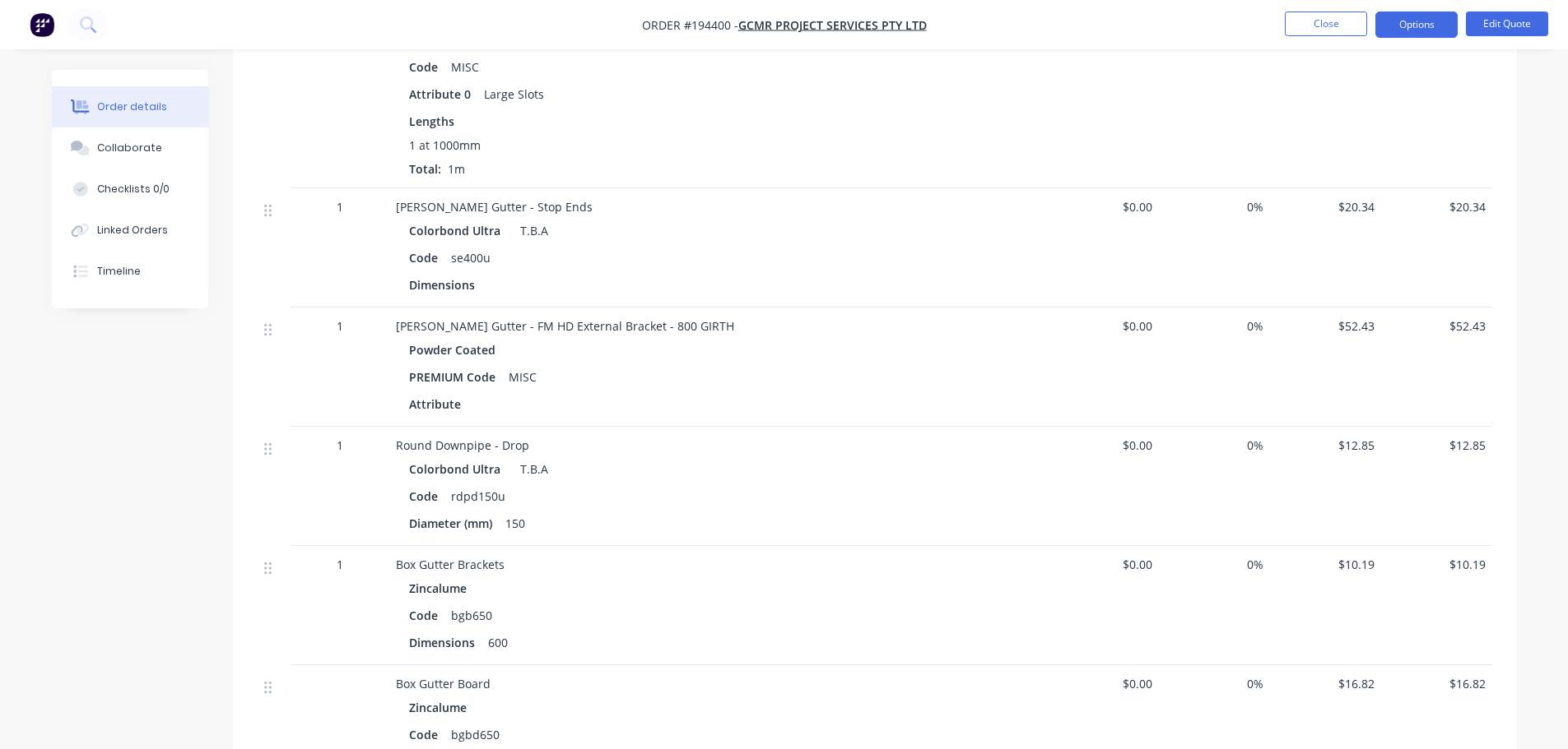
scroll to position [658, 0]
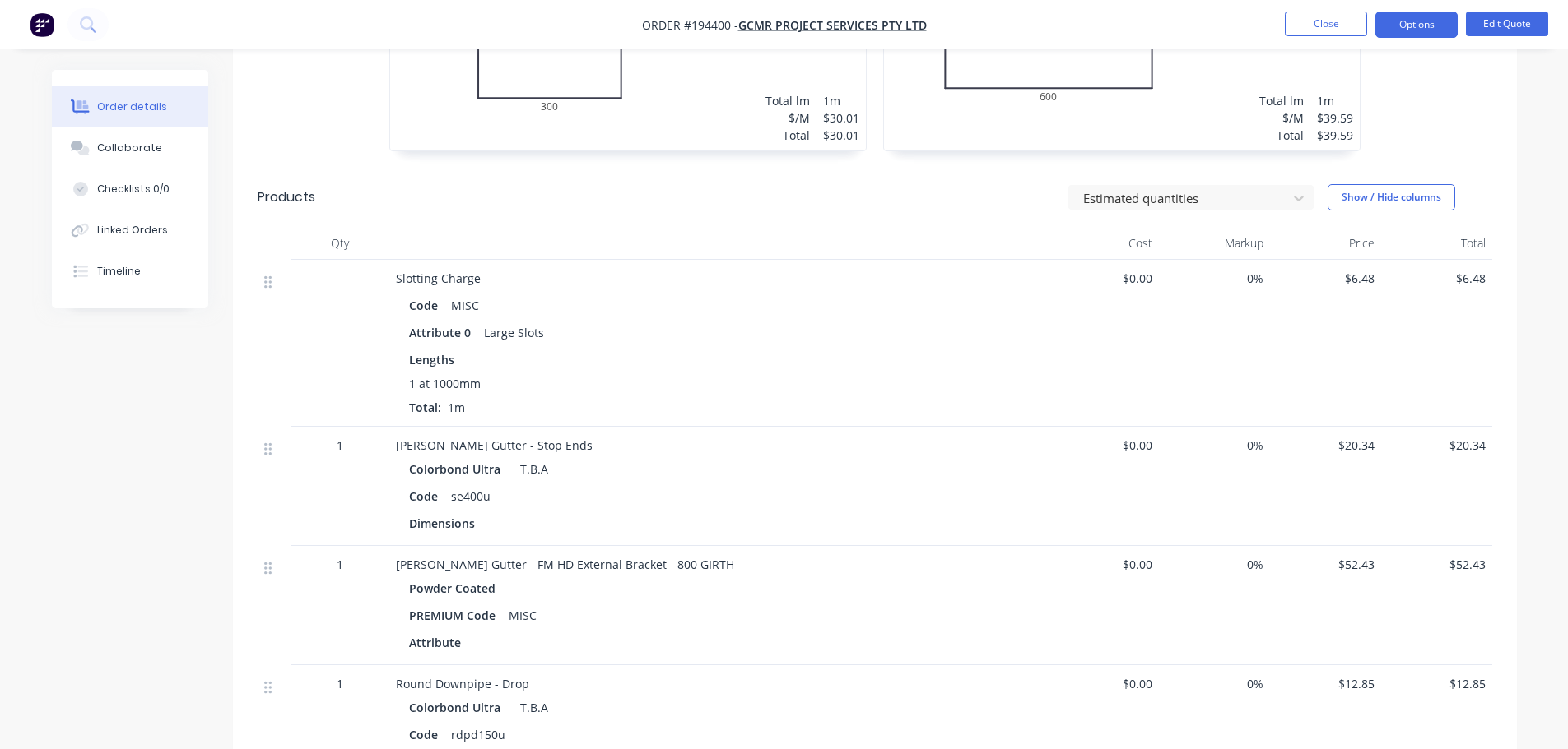
click at [919, 195] on header "Products Estimated quantities Show / Hide columns" at bounding box center [875, 197] width 1284 height 59
click at [1324, 23] on button "Close" at bounding box center [1326, 24] width 82 height 25
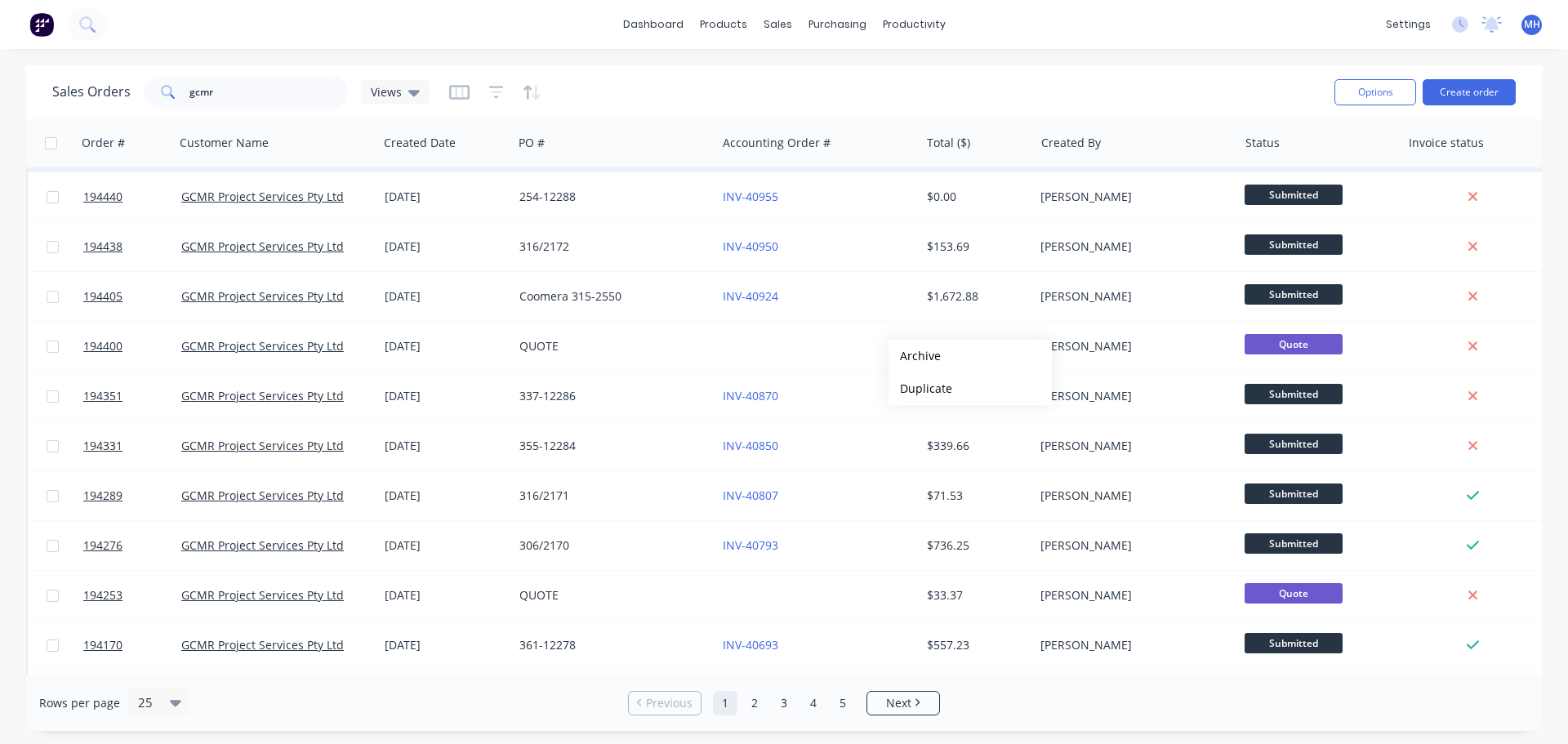
scroll to position [327, 0]
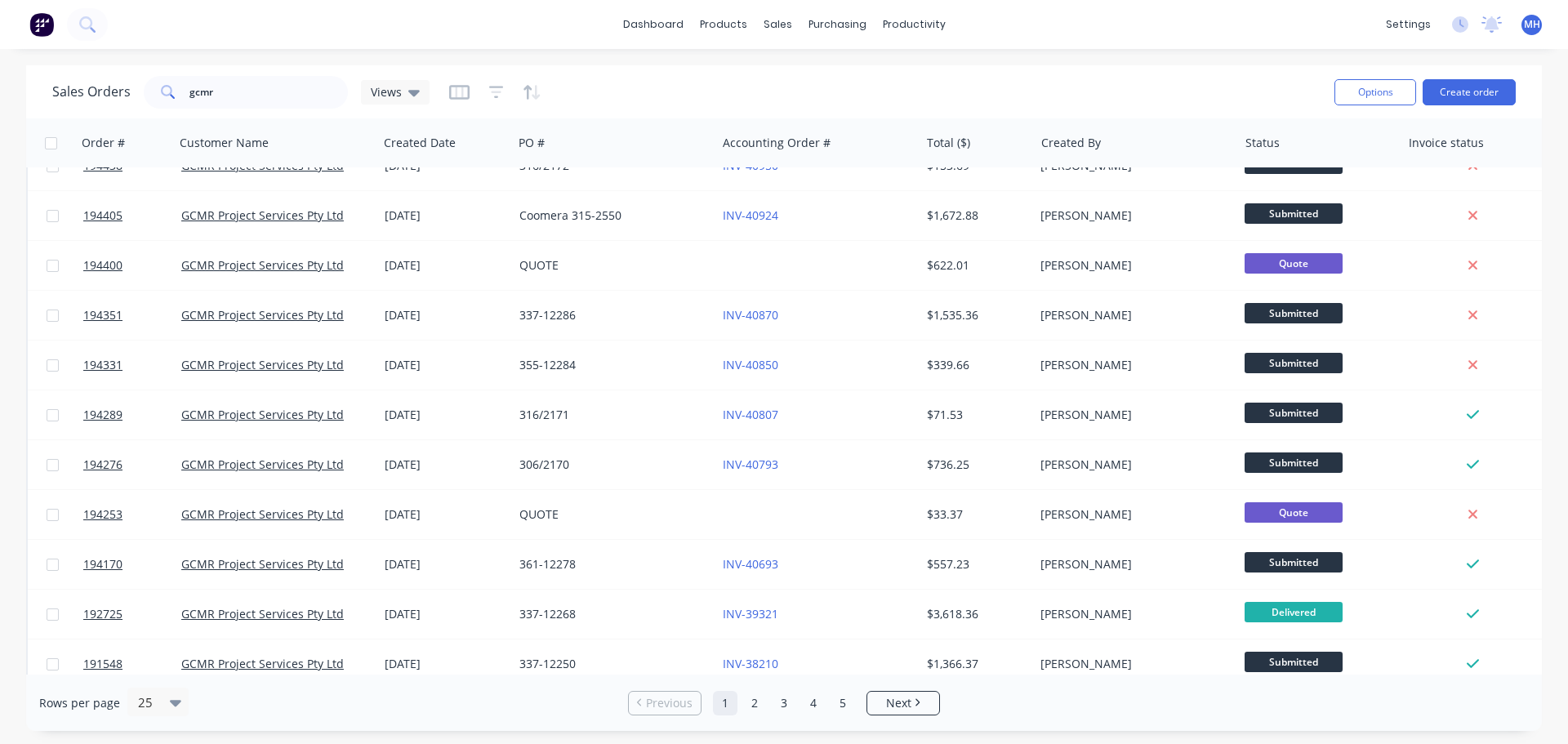
click at [1016, 92] on div "Sales Orders gcmr Views" at bounding box center [686, 92] width 1269 height 40
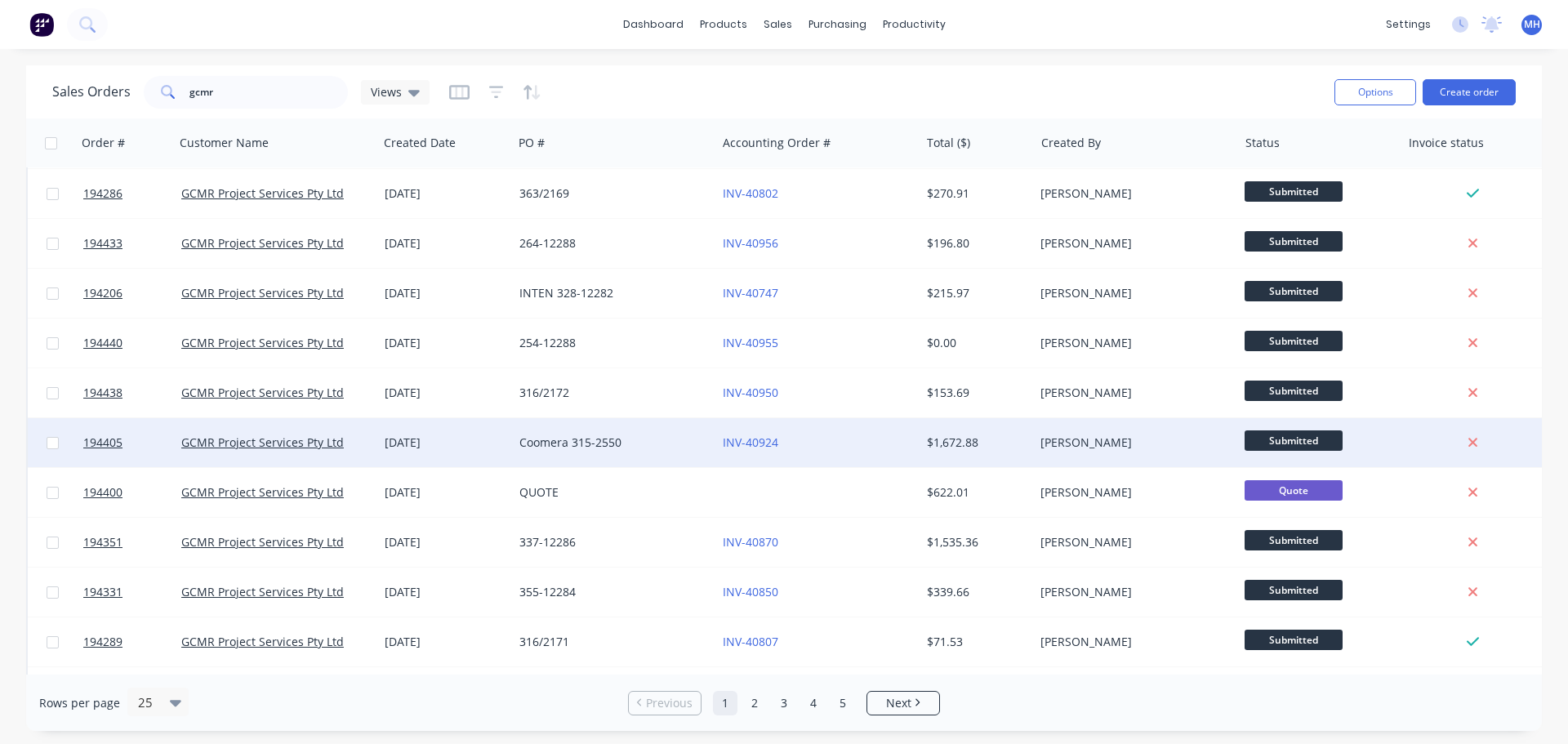
scroll to position [82, 0]
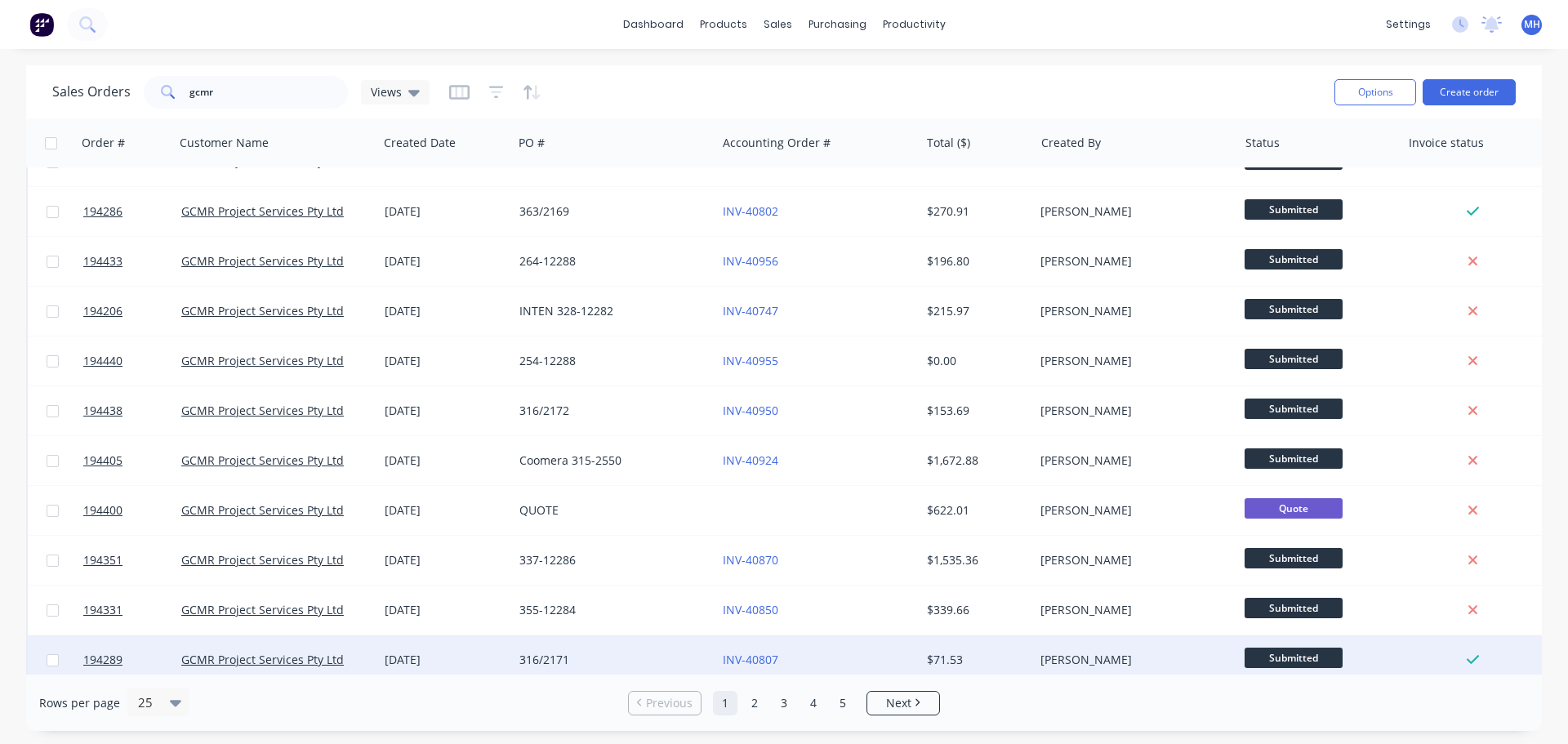
click at [1124, 656] on div "[PERSON_NAME]" at bounding box center [1135, 660] width 203 height 49
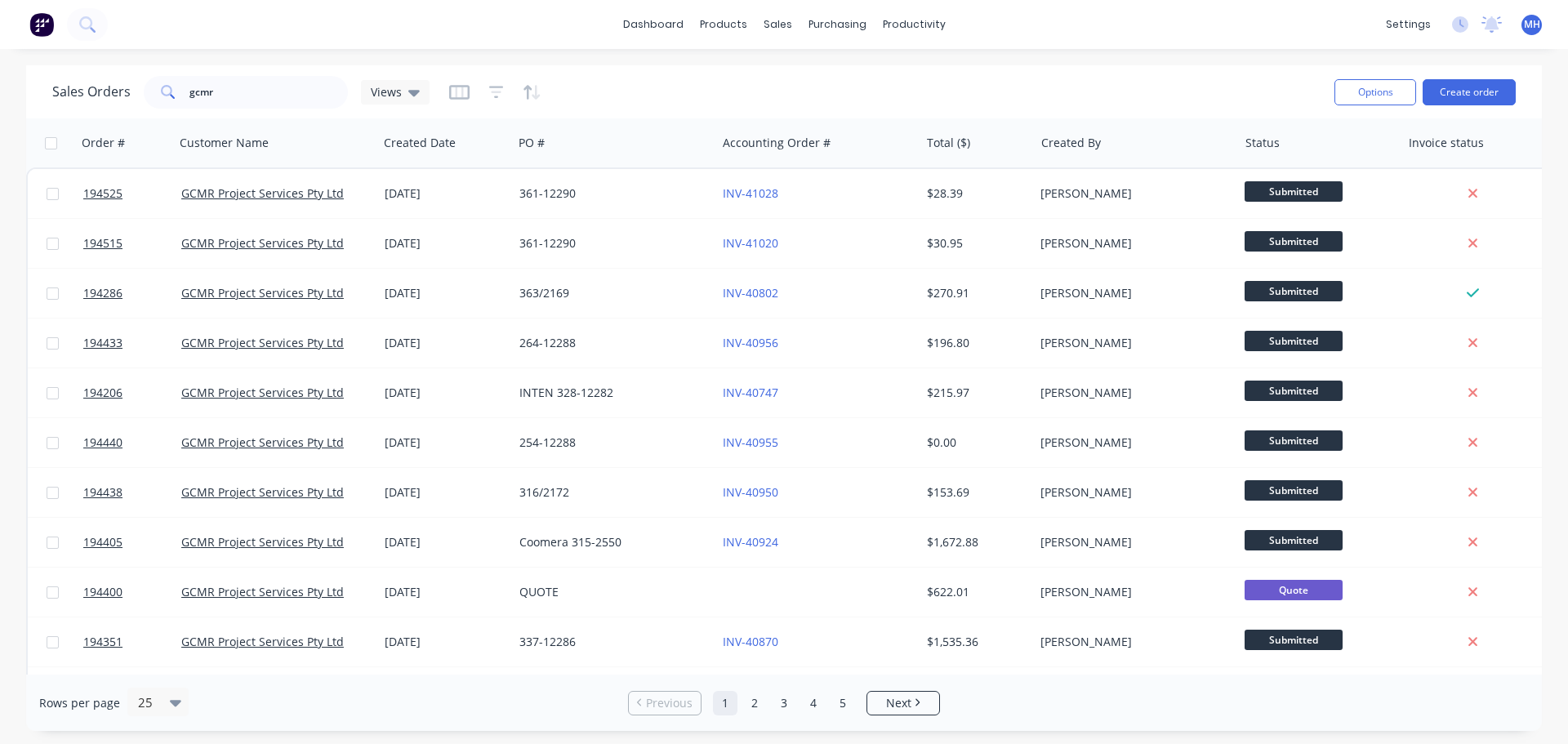
click at [826, 89] on div "Sales Orders gcmr Views" at bounding box center [686, 92] width 1269 height 40
click at [745, 83] on div "Sales Orders gcmr Views" at bounding box center [686, 92] width 1269 height 40
click at [911, 70] on link "Sales Orders" at bounding box center [863, 77] width 216 height 33
click at [1086, 79] on div "Sales Orders gcmr Views" at bounding box center [686, 92] width 1269 height 40
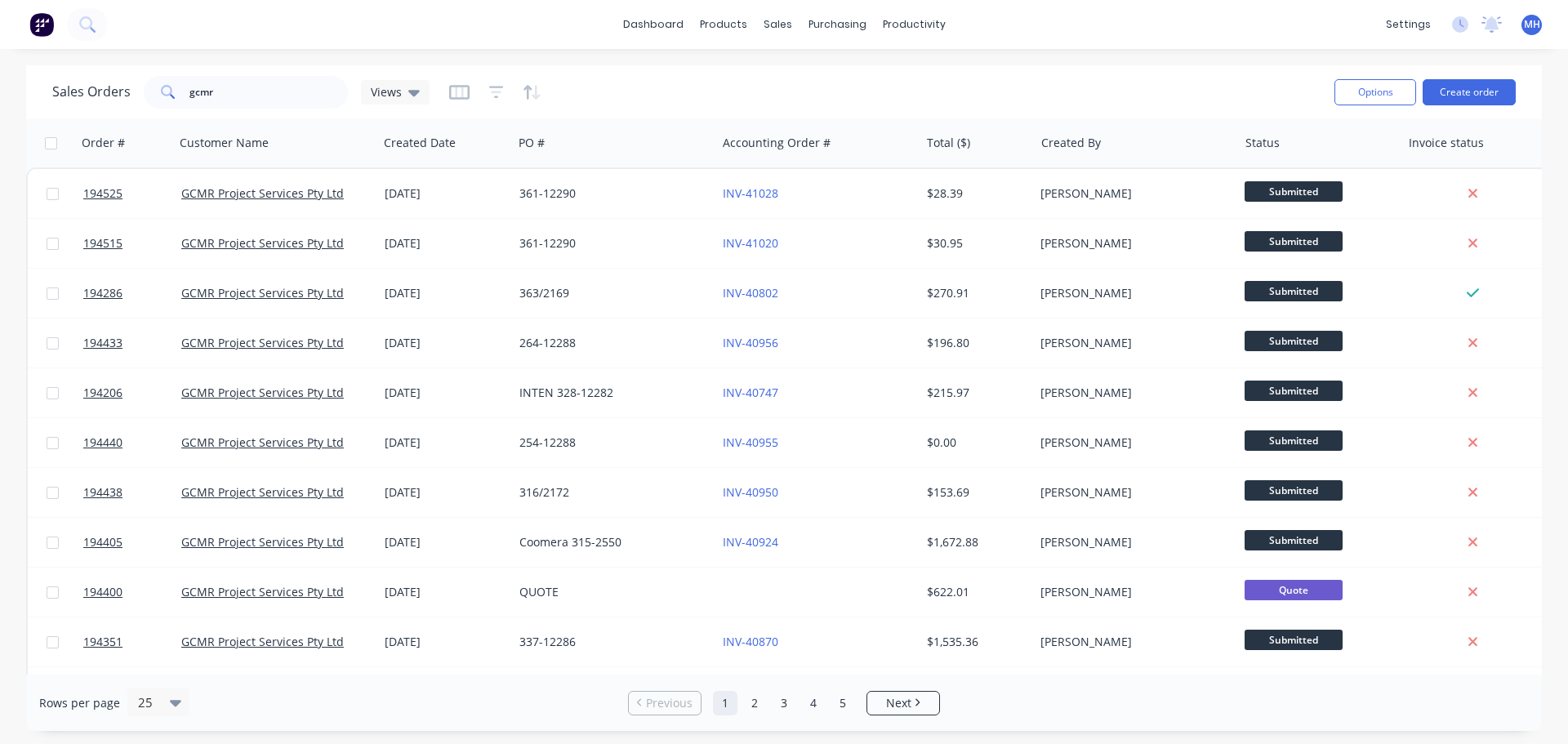
click at [676, 76] on div "Sales Orders gcmr Views" at bounding box center [686, 92] width 1269 height 40
click at [583, 87] on div "Sales Orders gcmr Views" at bounding box center [686, 92] width 1269 height 40
click at [741, 85] on div "Sales Orders gcmr Views" at bounding box center [686, 92] width 1269 height 40
drag, startPoint x: 1118, startPoint y: 61, endPoint x: 1116, endPoint y: 81, distance: 20.1
click at [1118, 61] on div "dashboard products sales purchasing productivity dashboard products Product Cat…" at bounding box center [784, 372] width 1568 height 744
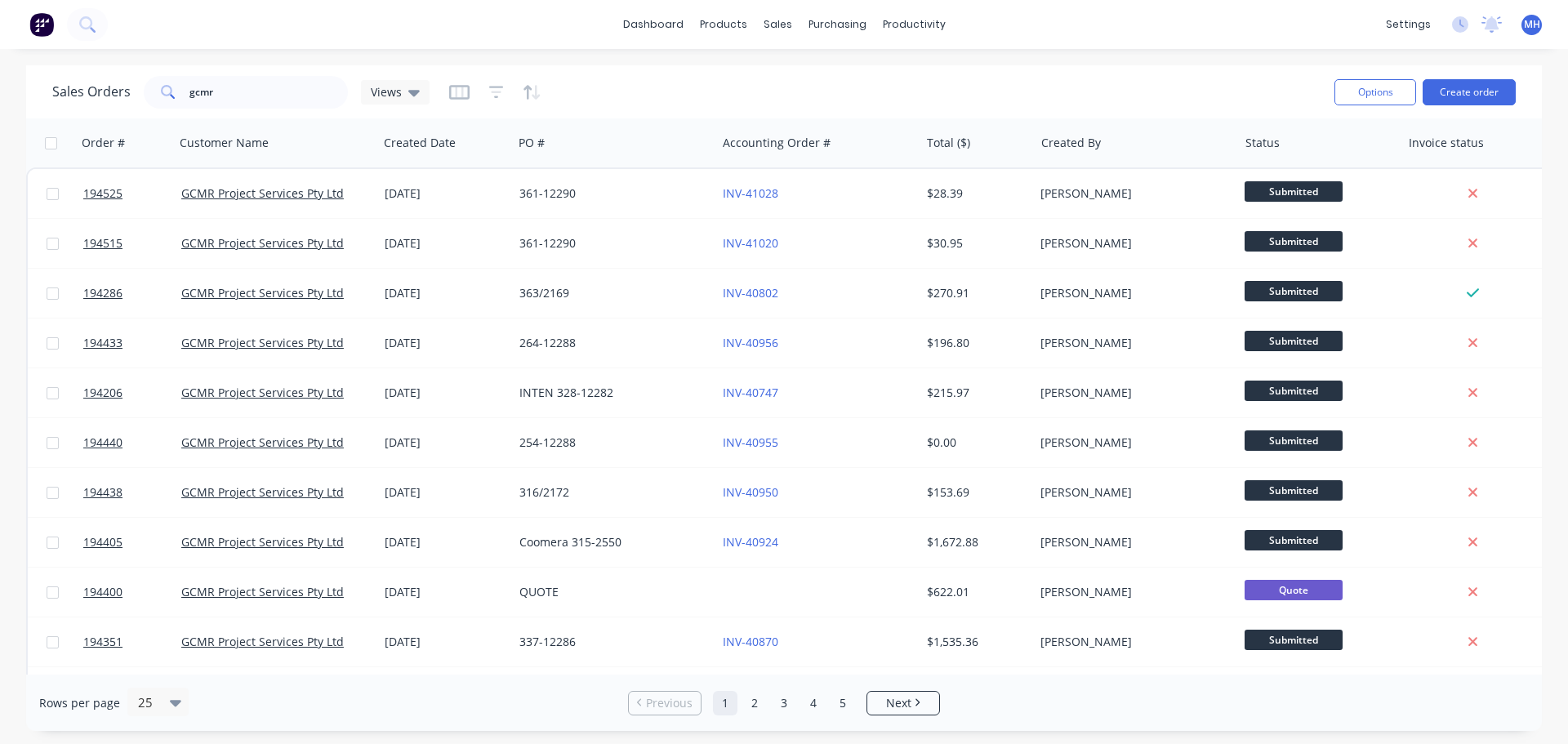
drag, startPoint x: 739, startPoint y: 70, endPoint x: 713, endPoint y: 56, distance: 29.5
click at [739, 68] on div "Sales Orders gcmr Views Options Create order" at bounding box center [784, 92] width 1515 height 53
click at [728, 85] on div "Sales Orders gcmr Views" at bounding box center [686, 92] width 1269 height 40
drag, startPoint x: 690, startPoint y: 97, endPoint x: 652, endPoint y: 85, distance: 39.8
click at [652, 85] on div "Sales Orders gcmr Views" at bounding box center [686, 92] width 1269 height 40
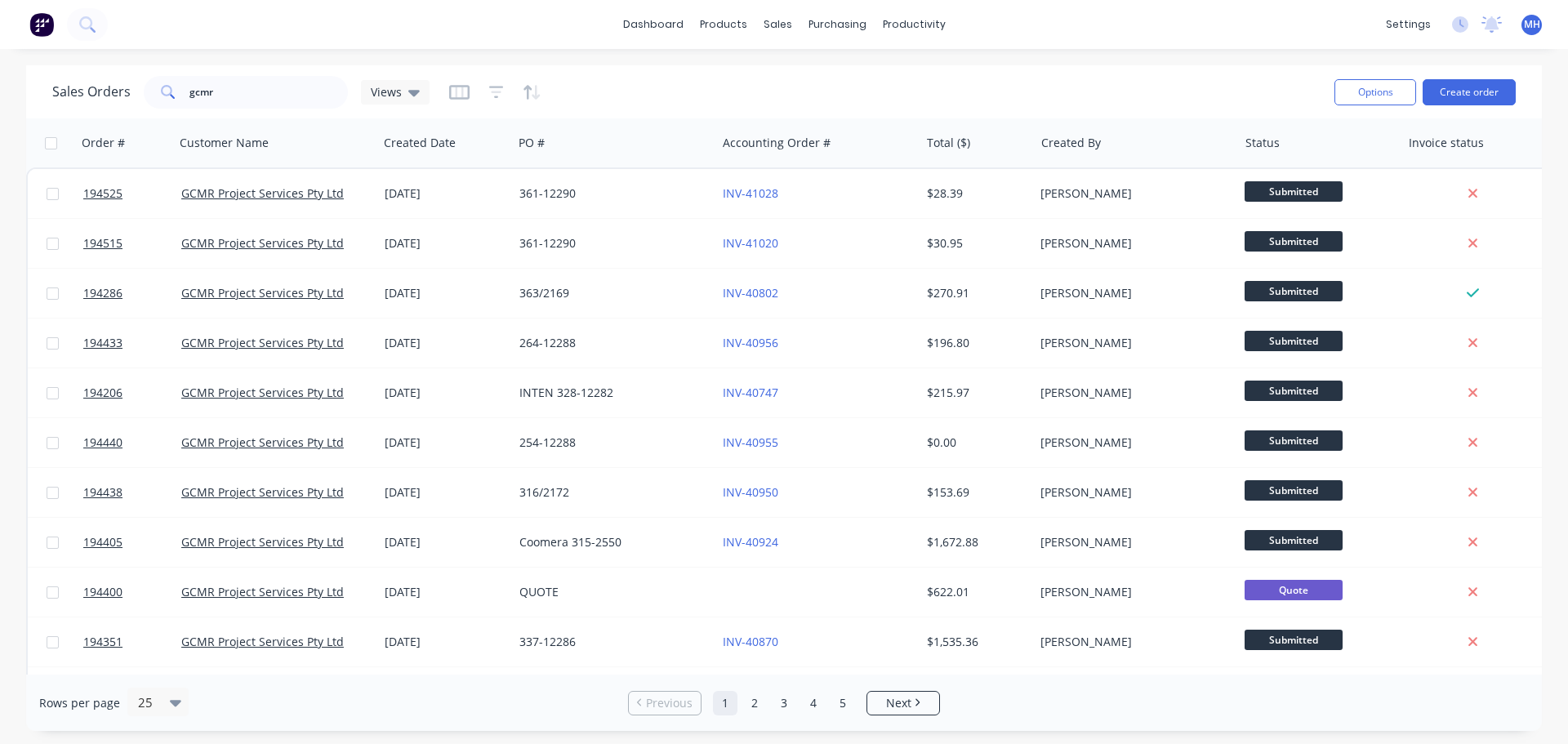
click at [652, 85] on div "Sales Orders gcmr Views" at bounding box center [686, 92] width 1269 height 40
click at [641, 70] on div "Sales Orders gcmr Views Options Create order" at bounding box center [784, 92] width 1515 height 53
click at [634, 74] on div "Sales Orders gcmr Views" at bounding box center [686, 92] width 1269 height 40
click at [964, 88] on div "Sales Orders gcmr Views" at bounding box center [686, 92] width 1269 height 40
click at [686, 97] on div "Sales Orders gcmr Views" at bounding box center [686, 92] width 1269 height 40
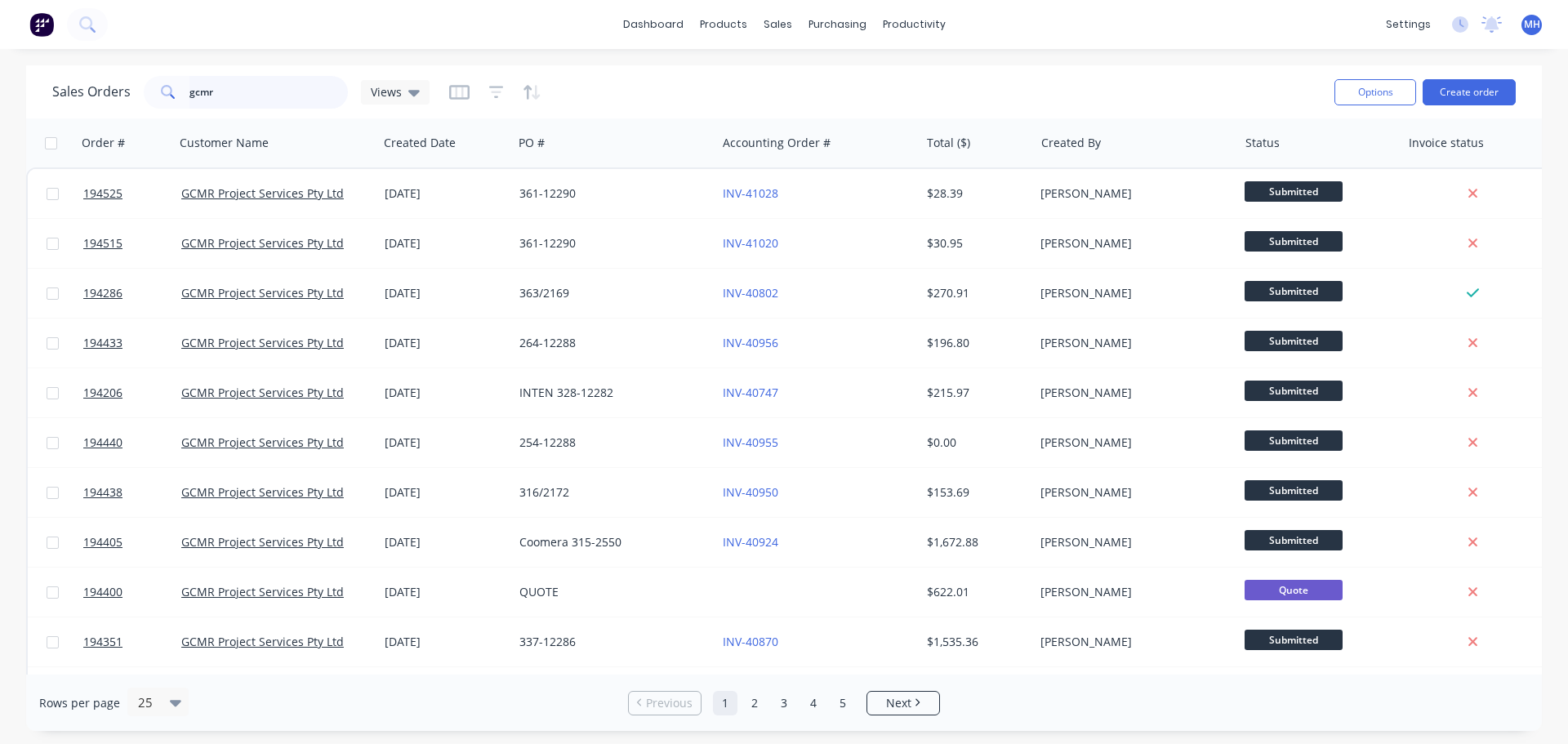
click at [293, 98] on input "gcmr" at bounding box center [268, 92] width 159 height 33
type input "exterior"
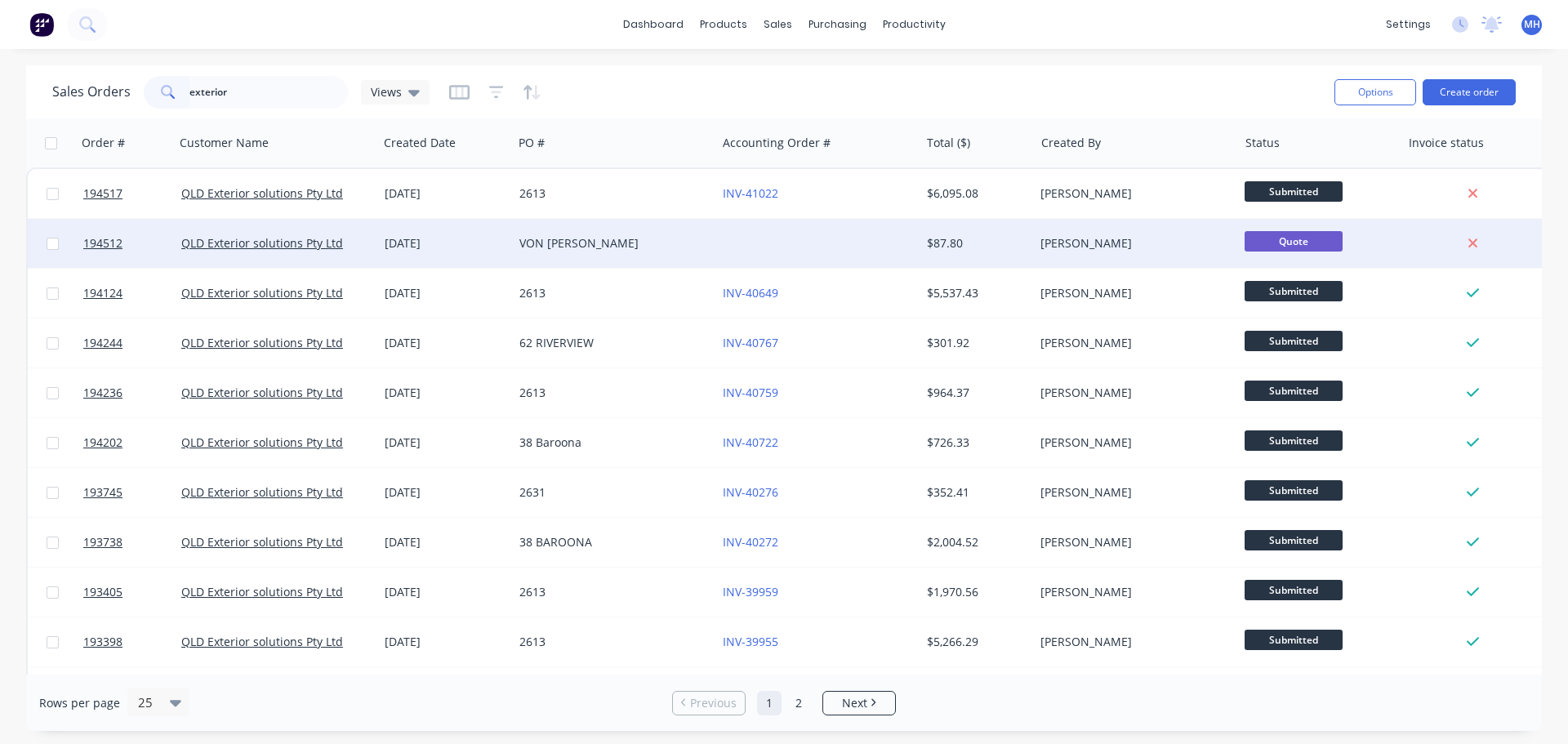
click at [660, 247] on div "VON BIBRA" at bounding box center [610, 243] width 181 height 17
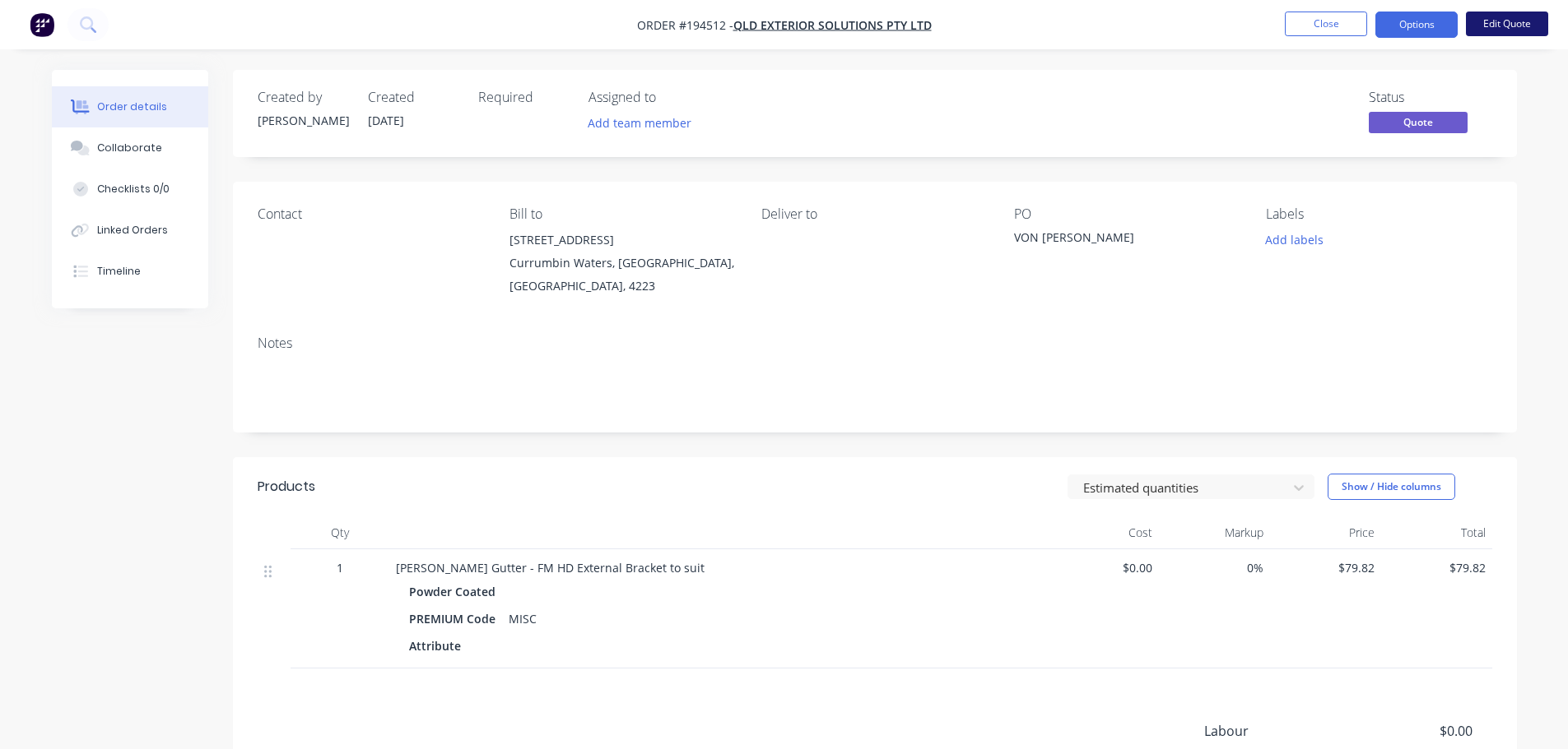
click at [1510, 21] on button "Edit Quote" at bounding box center [1507, 24] width 82 height 25
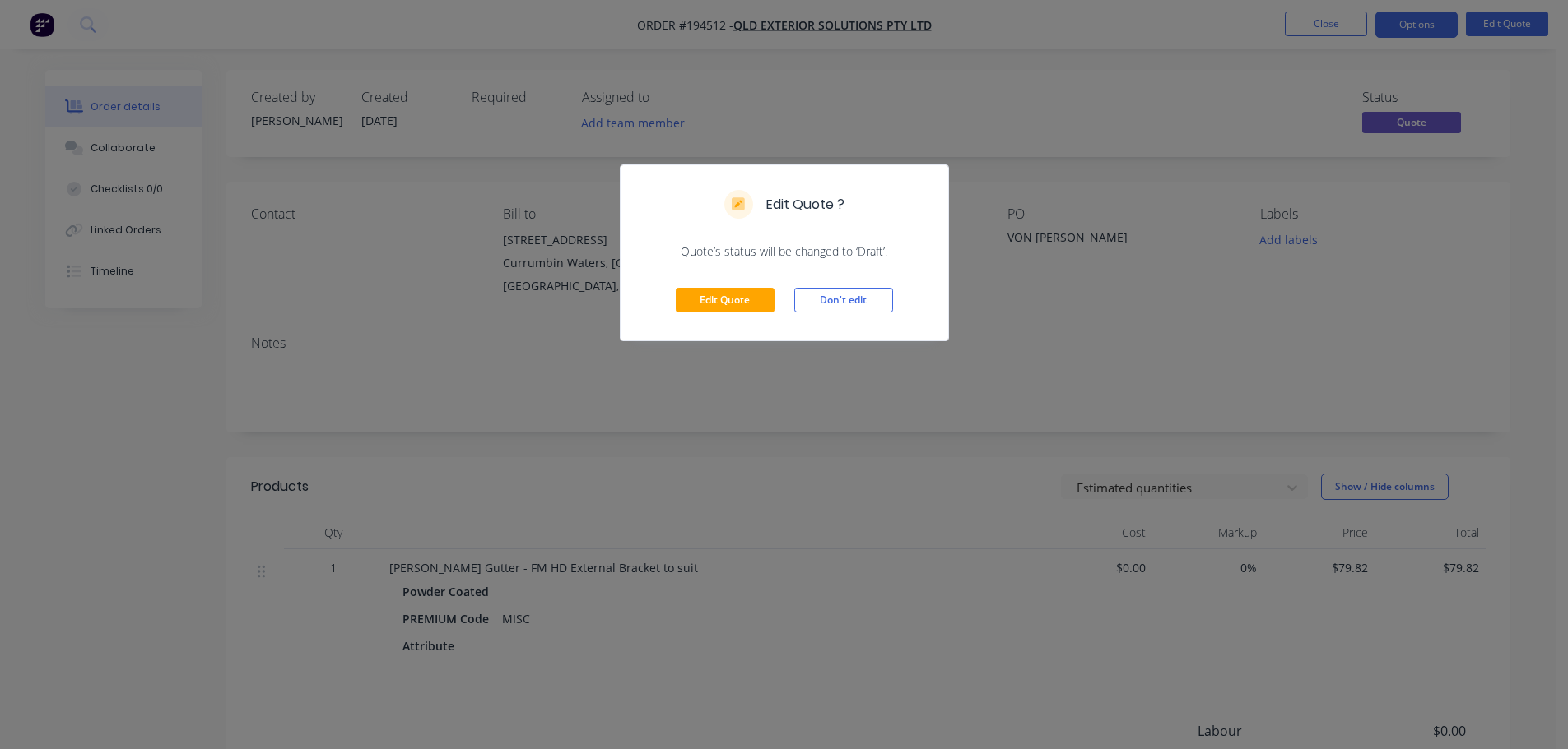
click at [749, 324] on div "Edit Quote Don't edit" at bounding box center [784, 300] width 327 height 81
click at [738, 293] on button "Edit Quote" at bounding box center [725, 300] width 98 height 25
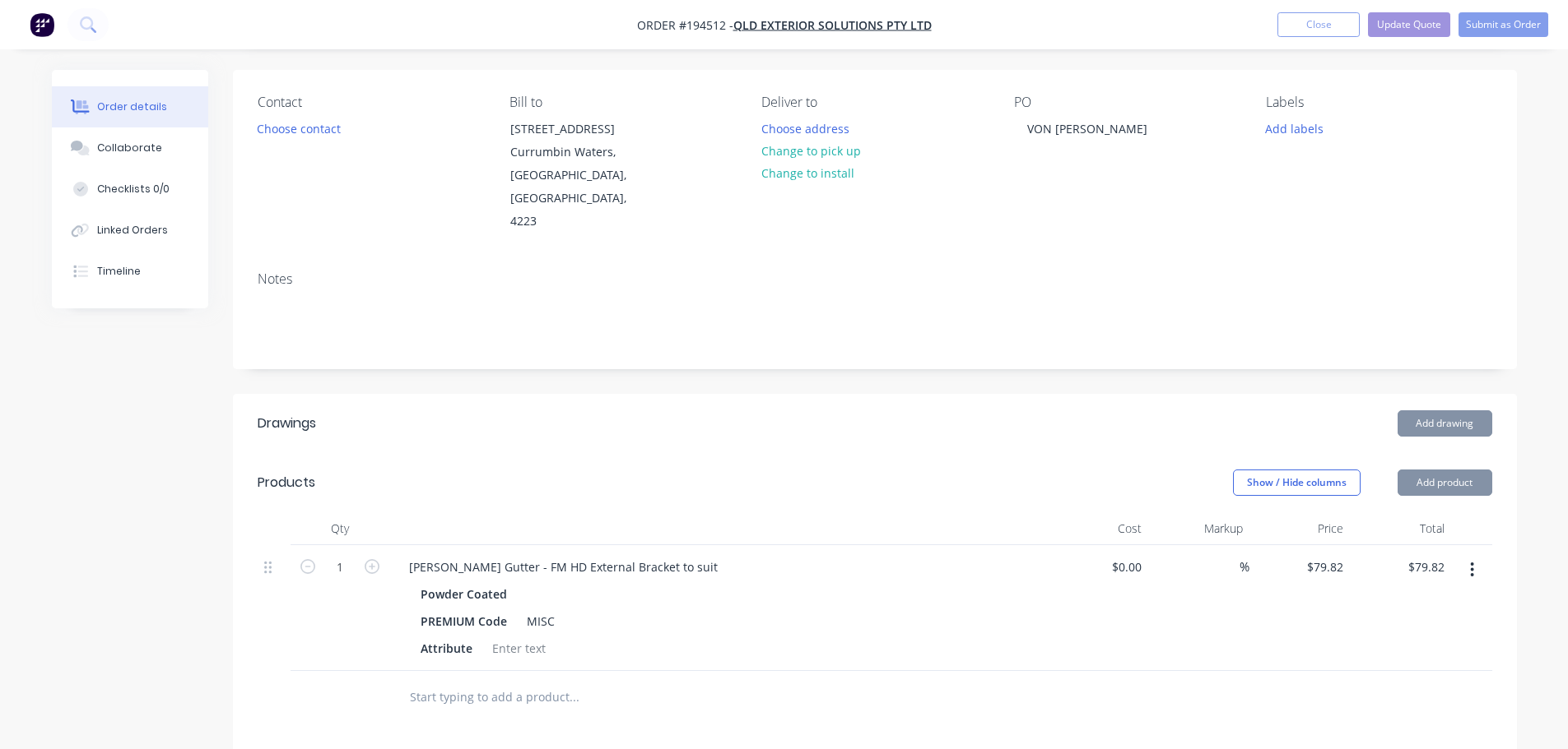
scroll to position [329, 0]
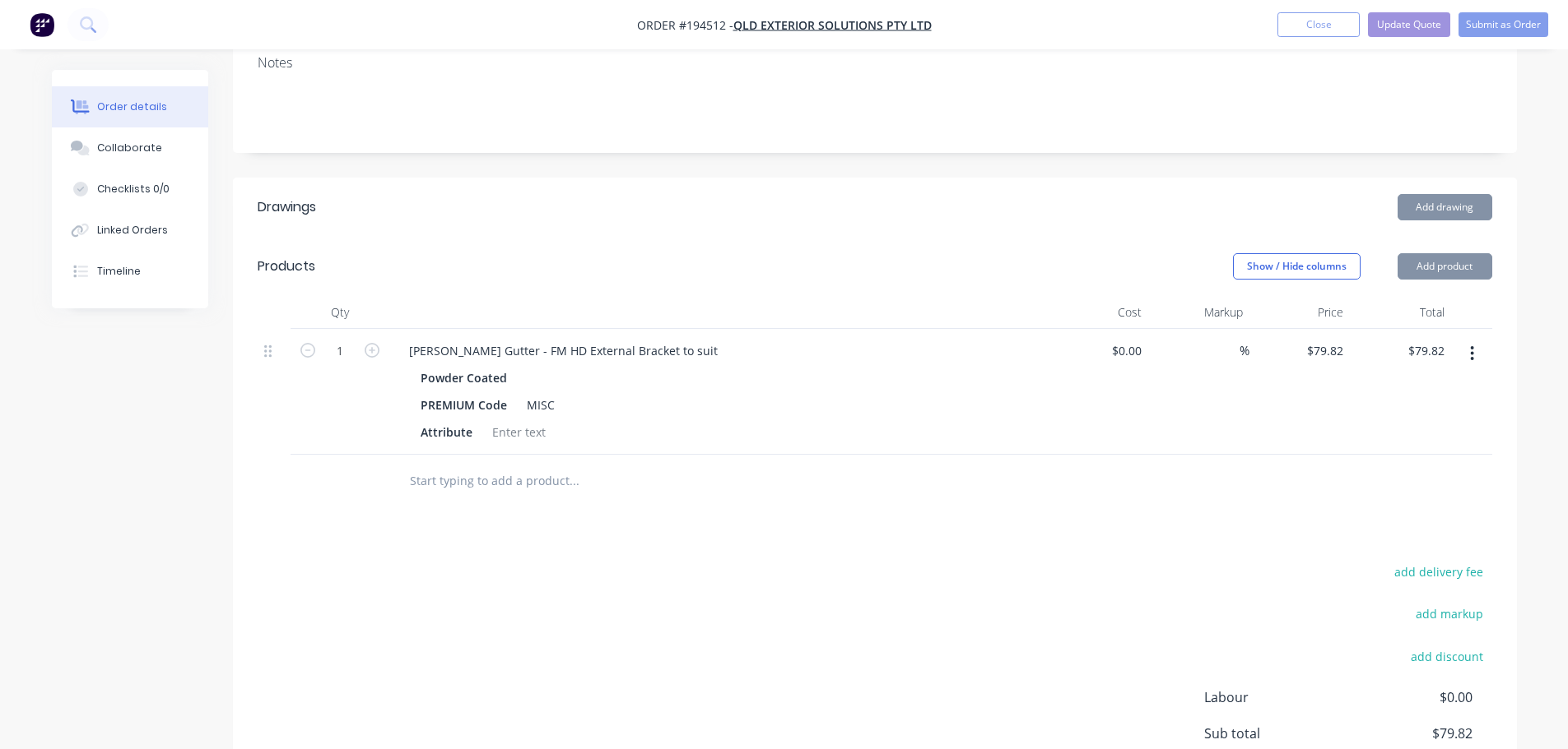
click at [1470, 339] on button "button" at bounding box center [1472, 353] width 39 height 29
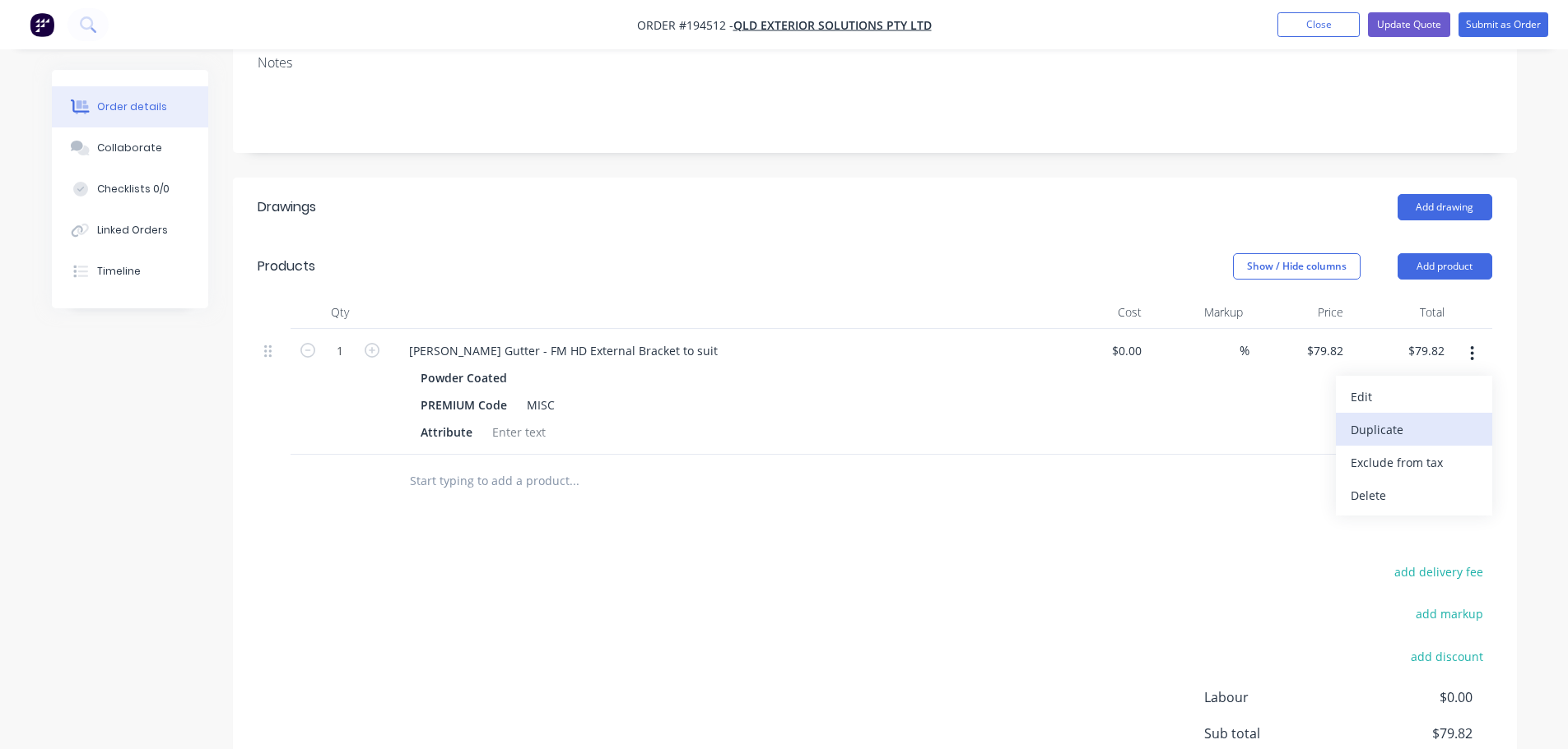
click at [1442, 417] on div "Duplicate" at bounding box center [1414, 429] width 127 height 24
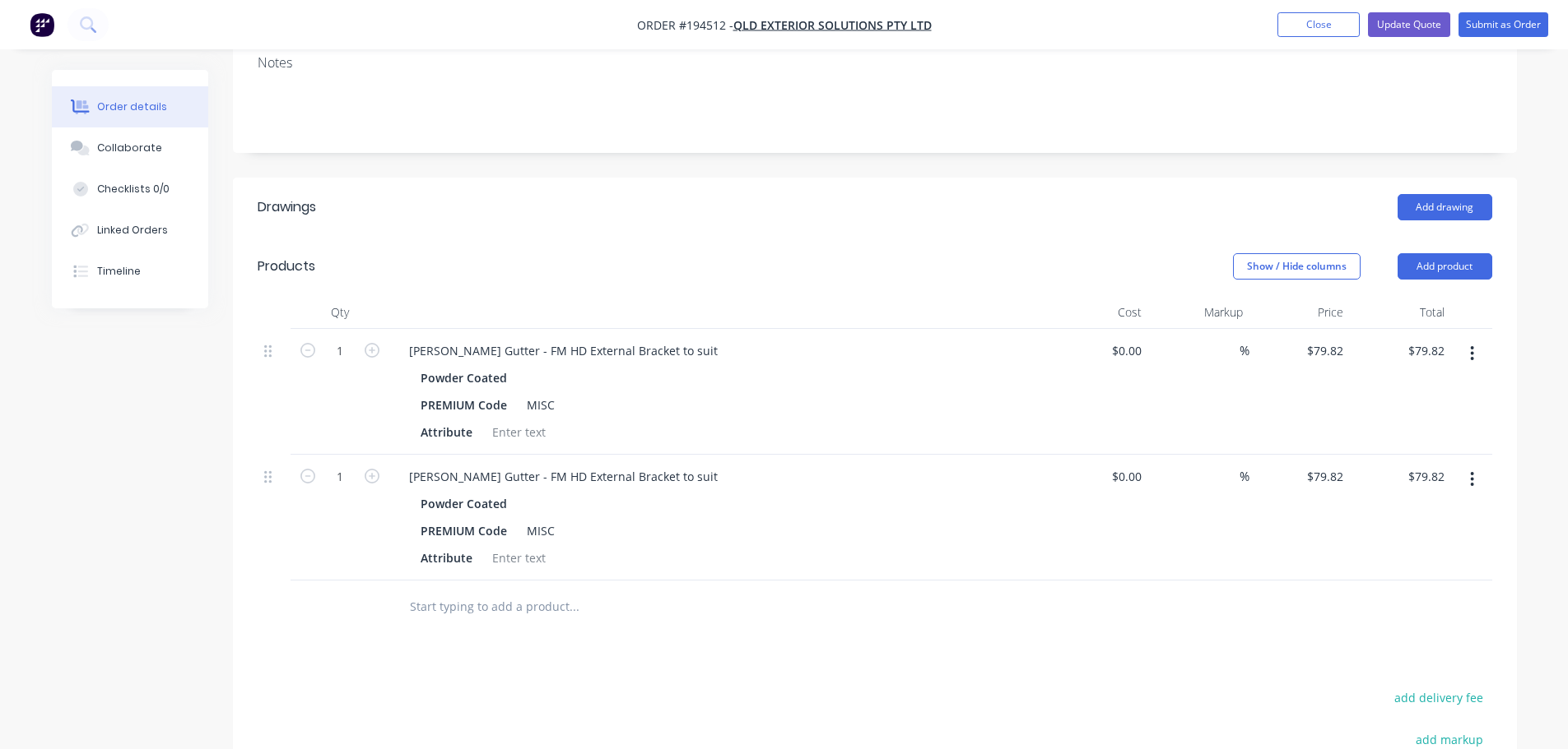
click at [1470, 464] on button "button" at bounding box center [1472, 479] width 39 height 29
click at [1455, 511] on div "Edit" at bounding box center [1414, 522] width 127 height 24
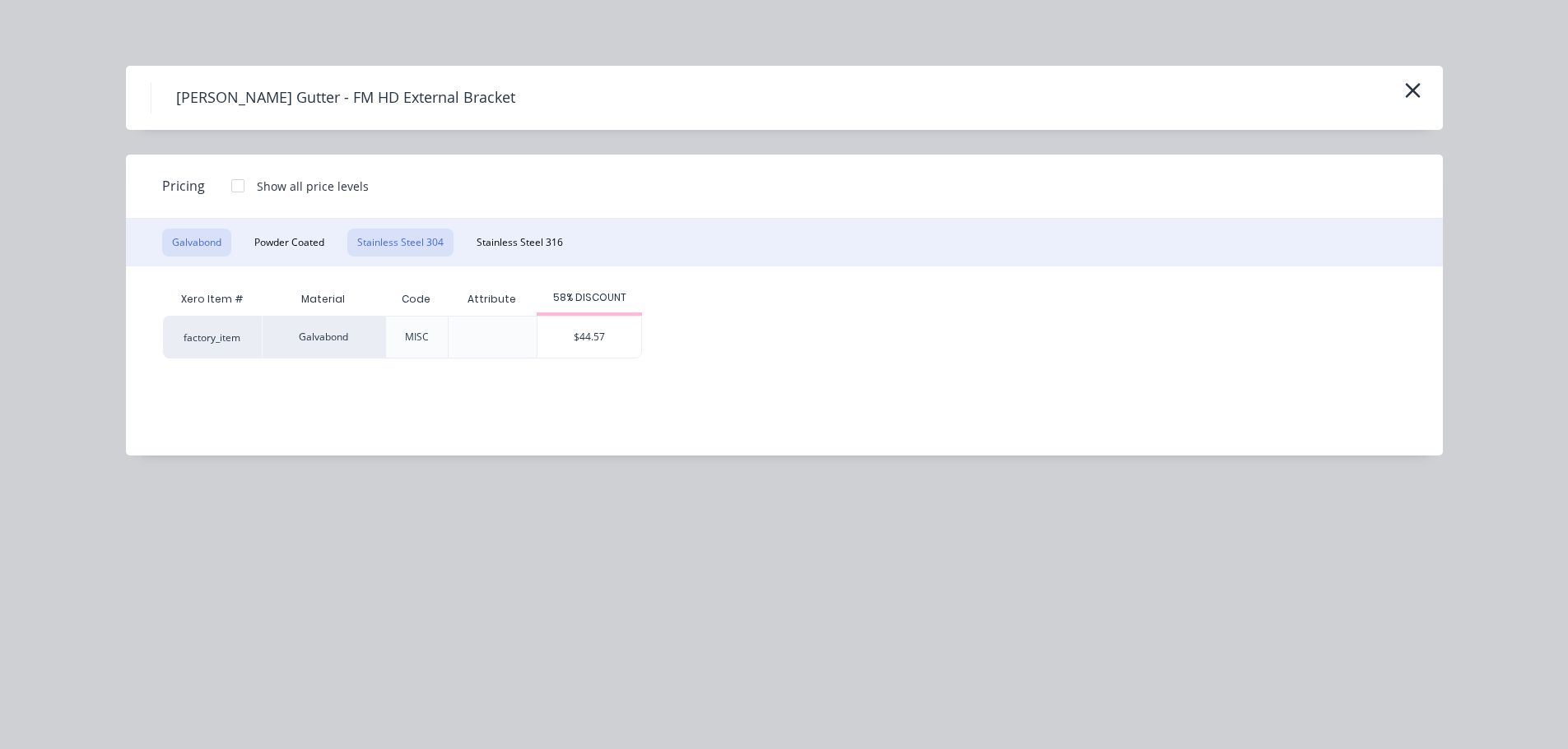
click at [413, 249] on button "Stainless Steel 304" at bounding box center [401, 243] width 106 height 28
click at [182, 245] on button "Galvabond" at bounding box center [197, 243] width 69 height 28
click at [300, 248] on button "Powder Coated" at bounding box center [289, 243] width 90 height 28
click at [381, 246] on button "Stainless Steel 304" at bounding box center [401, 243] width 106 height 28
click at [581, 332] on div "$74.16" at bounding box center [589, 337] width 104 height 41
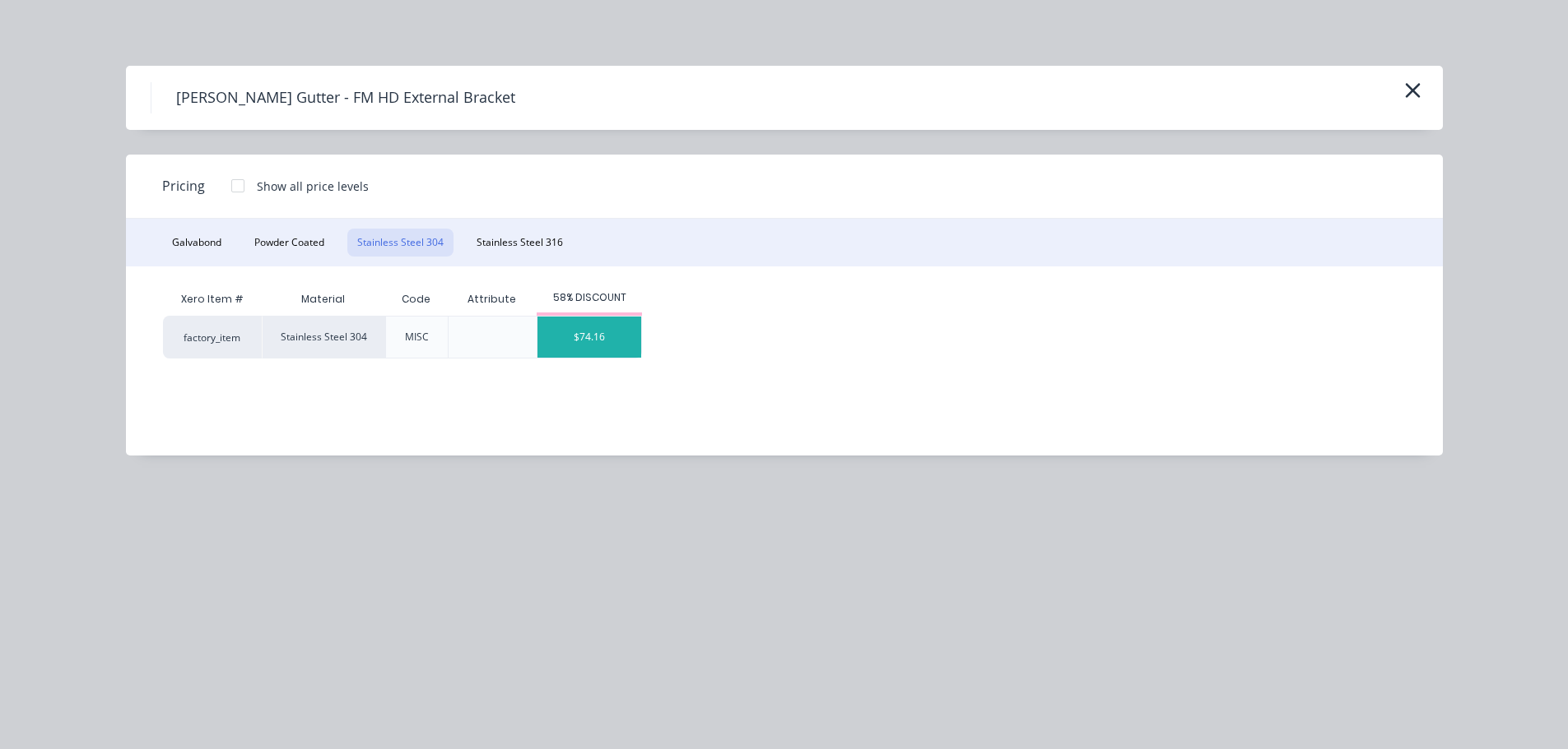
type input "$74.16"
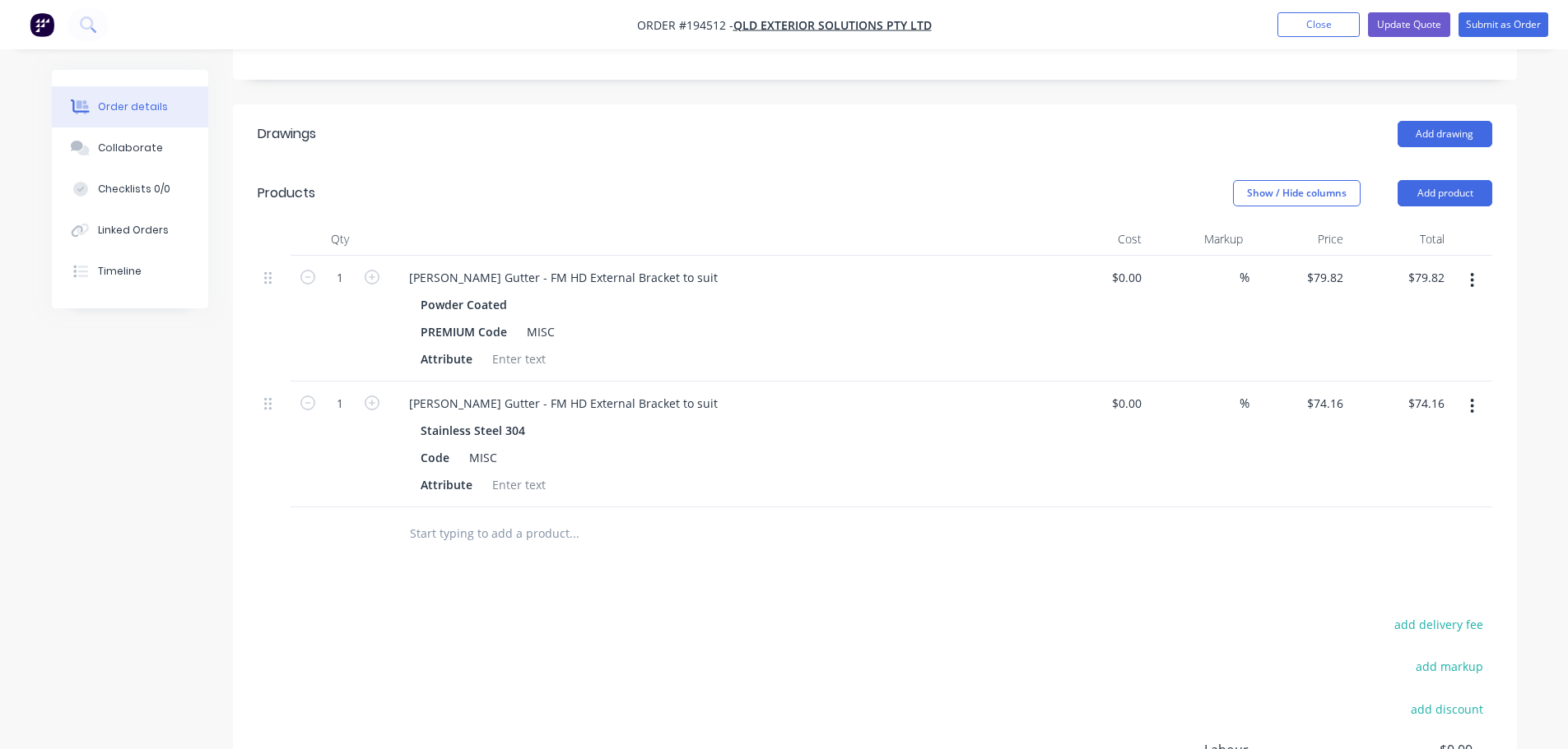
scroll to position [494, 0]
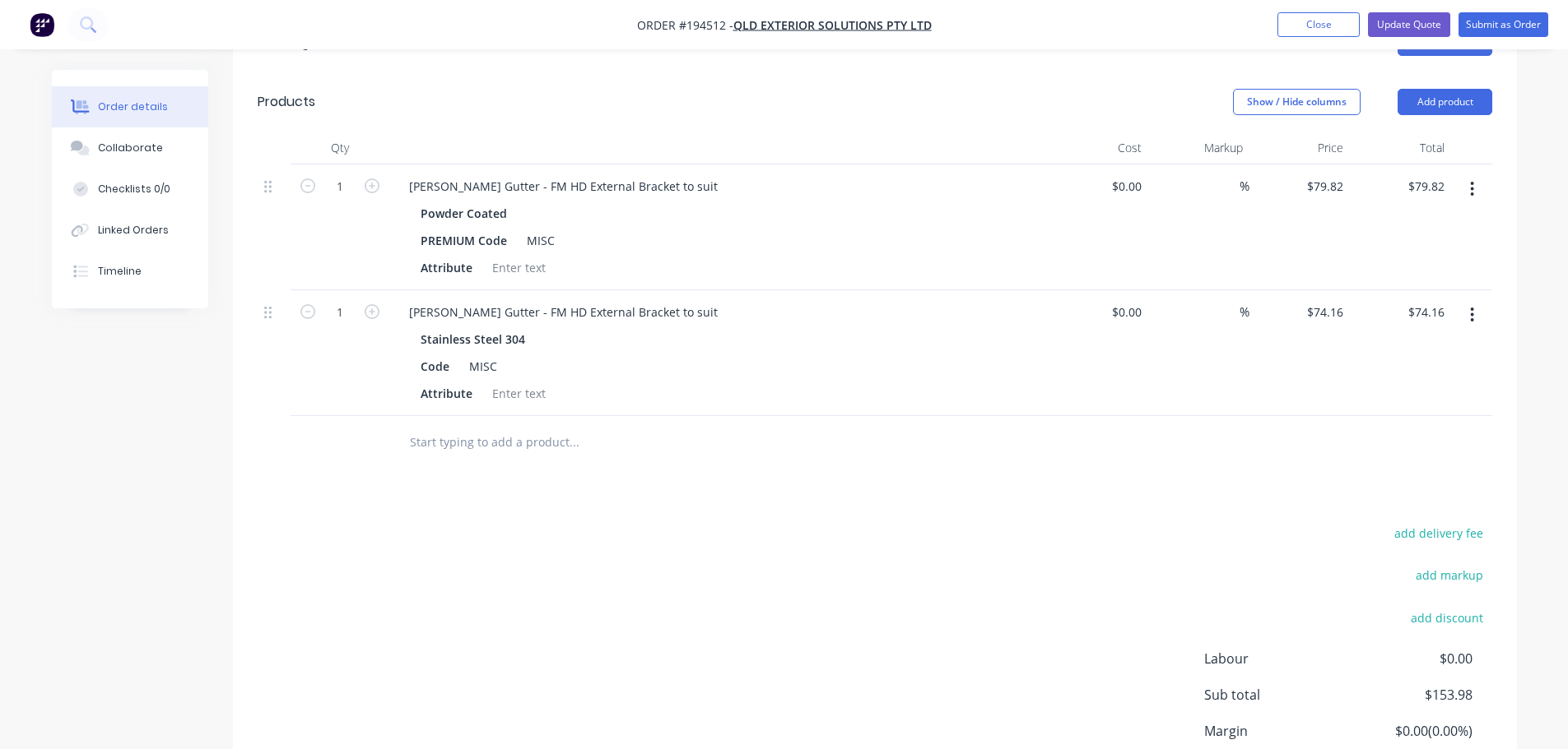
click at [1477, 300] on button "button" at bounding box center [1472, 315] width 39 height 29
click at [1428, 379] on div "Duplicate" at bounding box center [1414, 391] width 127 height 24
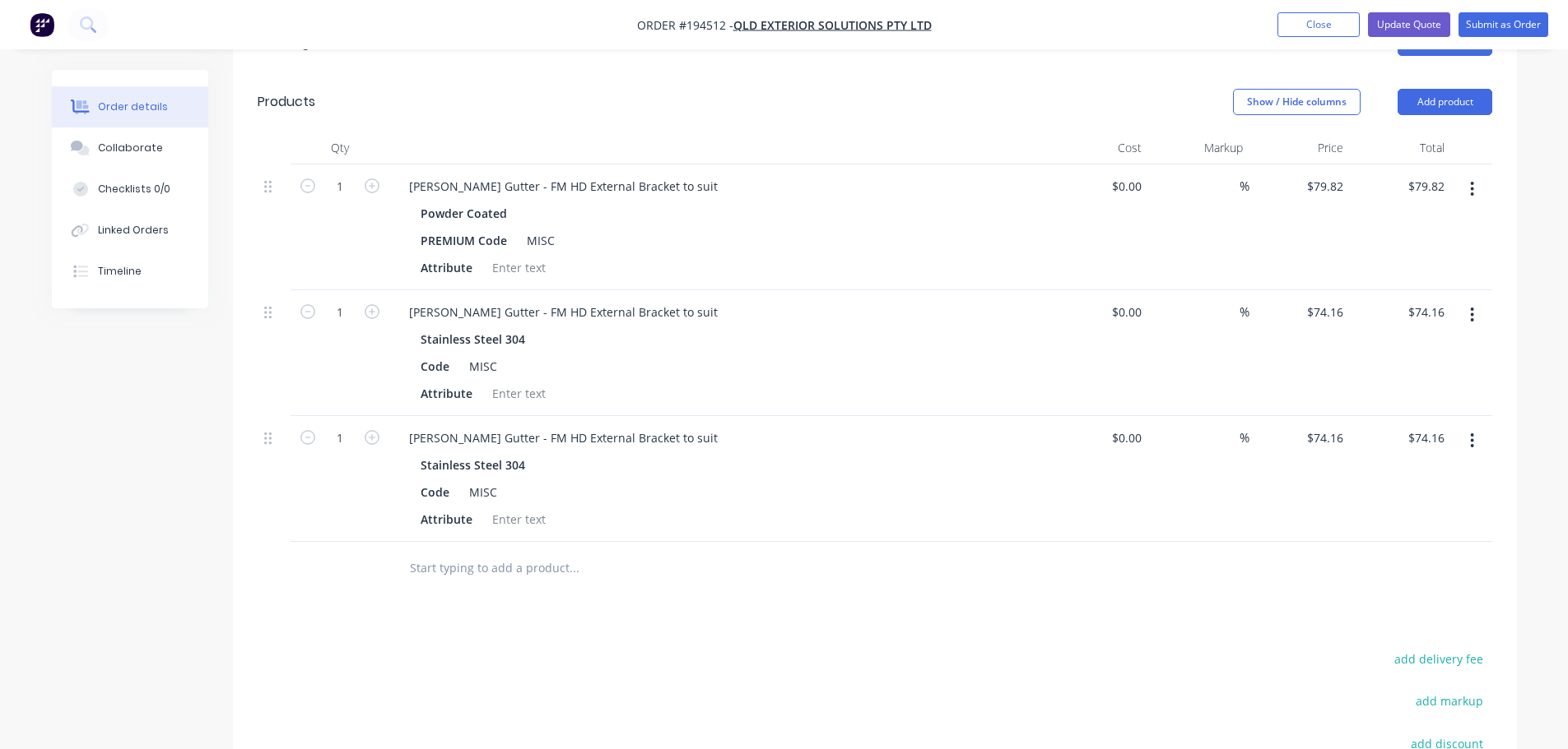
click at [1473, 433] on icon "button" at bounding box center [1472, 441] width 4 height 15
click at [1458, 472] on div "Edit" at bounding box center [1414, 484] width 127 height 24
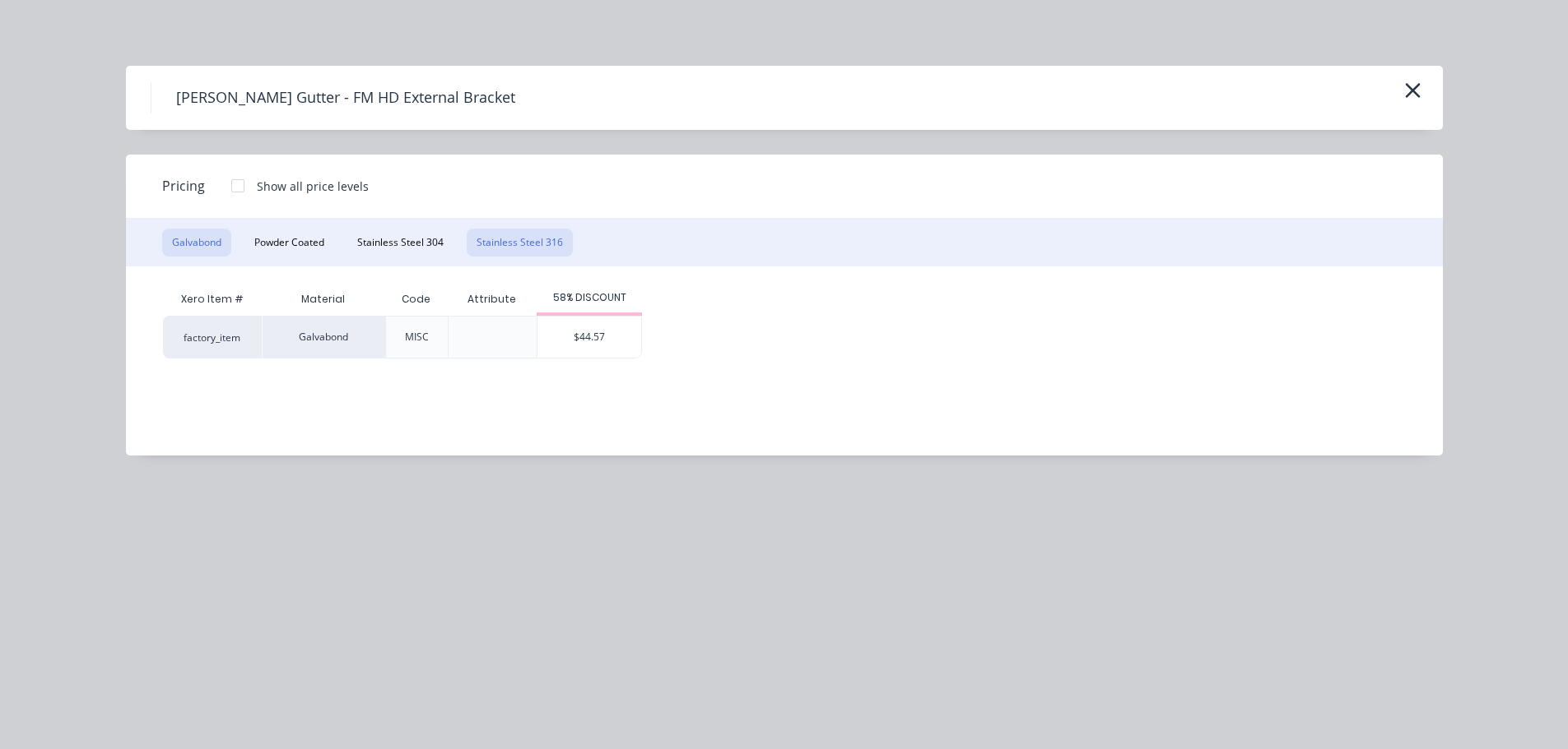
drag, startPoint x: 499, startPoint y: 224, endPoint x: 509, endPoint y: 231, distance: 12.2
click at [501, 226] on div "Galvabond Powder Coated Stainless Steel 304 Stainless Steel 316" at bounding box center [784, 243] width 1317 height 48
click at [509, 232] on button "Stainless Steel 316" at bounding box center [520, 243] width 106 height 28
click at [607, 356] on div "$87.89" at bounding box center [589, 337] width 104 height 41
type input "$87.89"
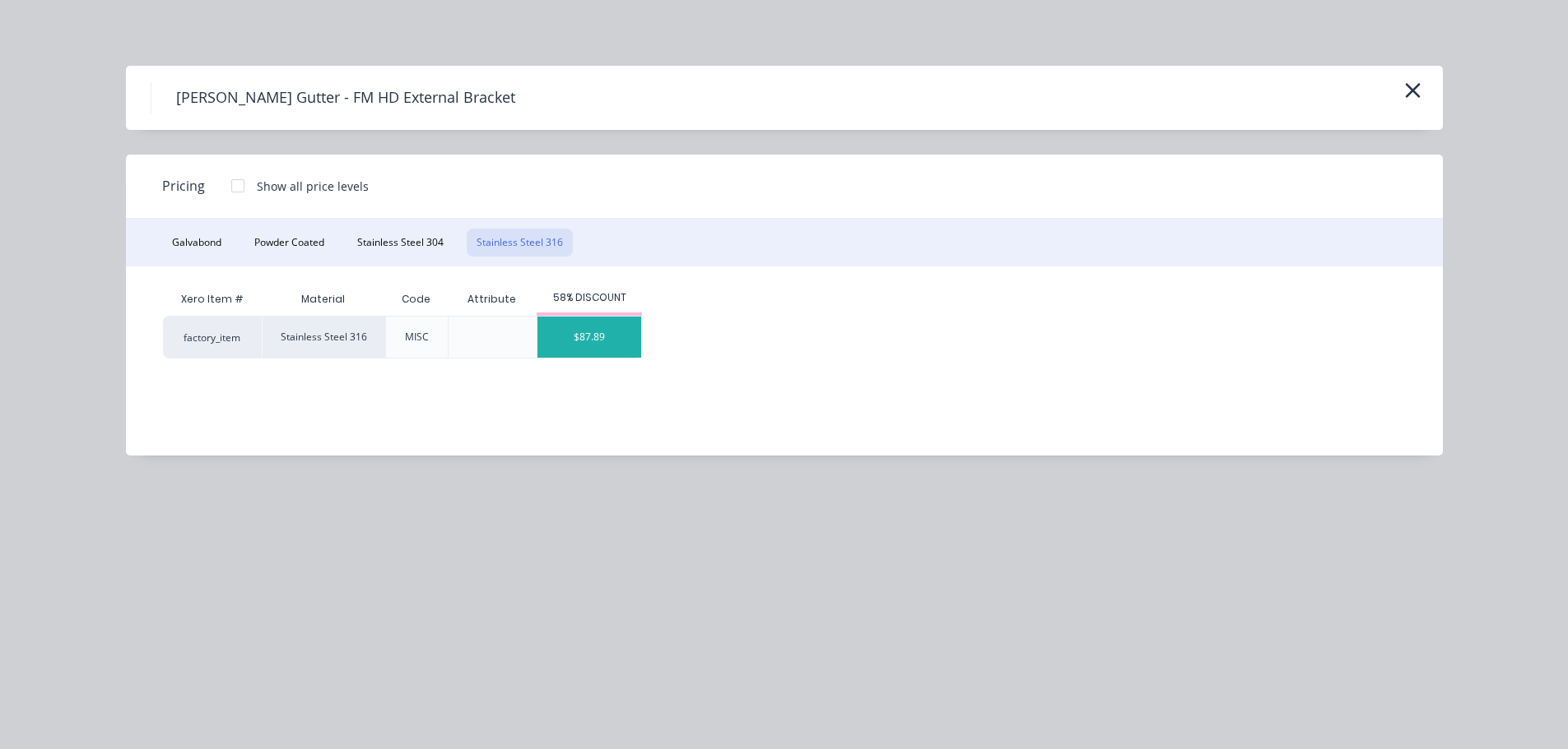
type input "$87.89"
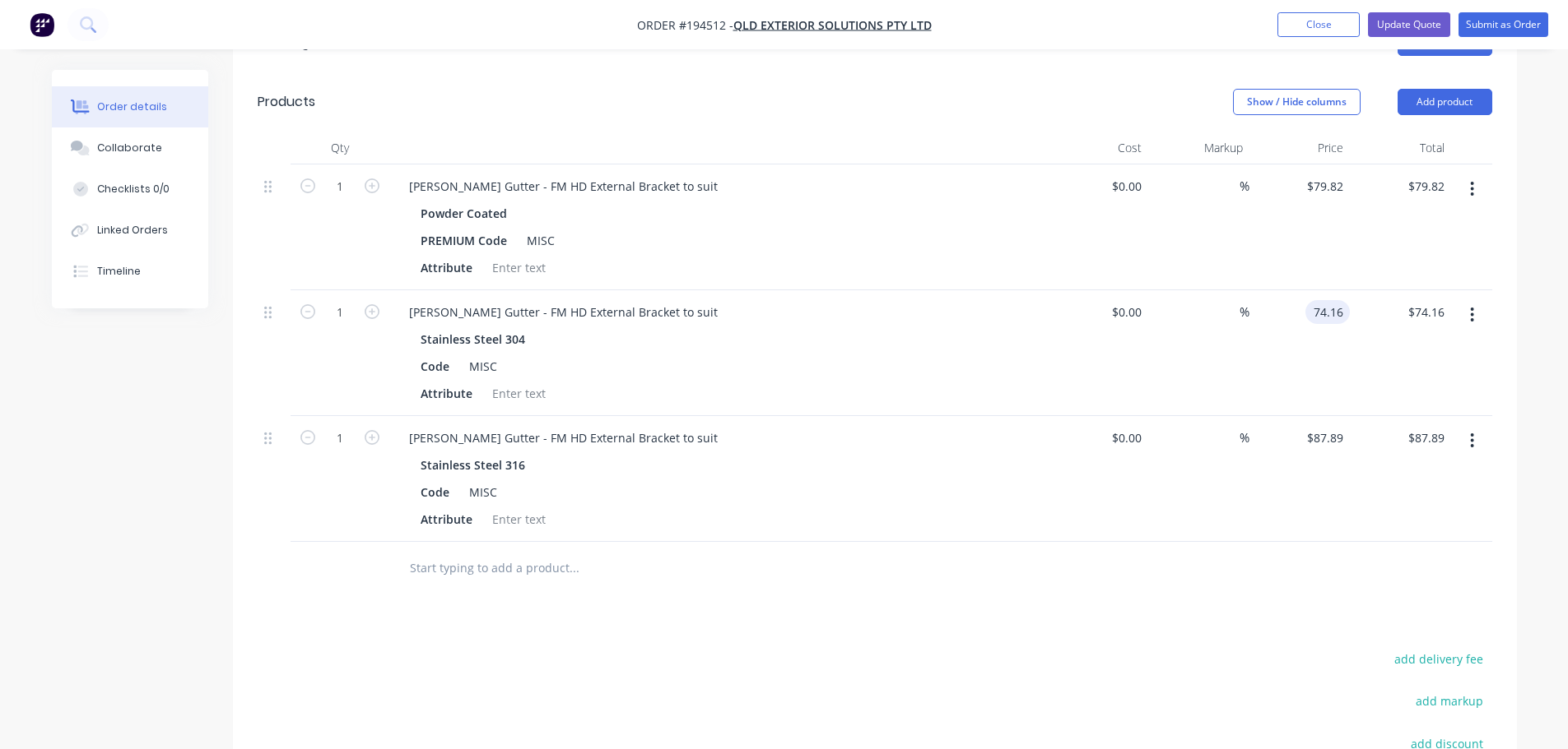
click at [1331, 300] on input "74.16" at bounding box center [1330, 312] width 38 height 24
click at [1523, 372] on div "Order details Collaborate Checklists 0/0 Linked Orders Timeline Order details C…" at bounding box center [784, 295] width 1498 height 1439
click at [1338, 300] on input "74.16" at bounding box center [1328, 312] width 44 height 24
type input "$74.16"
click at [1531, 339] on div "Order details Collaborate Checklists 0/0 Linked Orders Timeline Order details C…" at bounding box center [784, 295] width 1498 height 1439
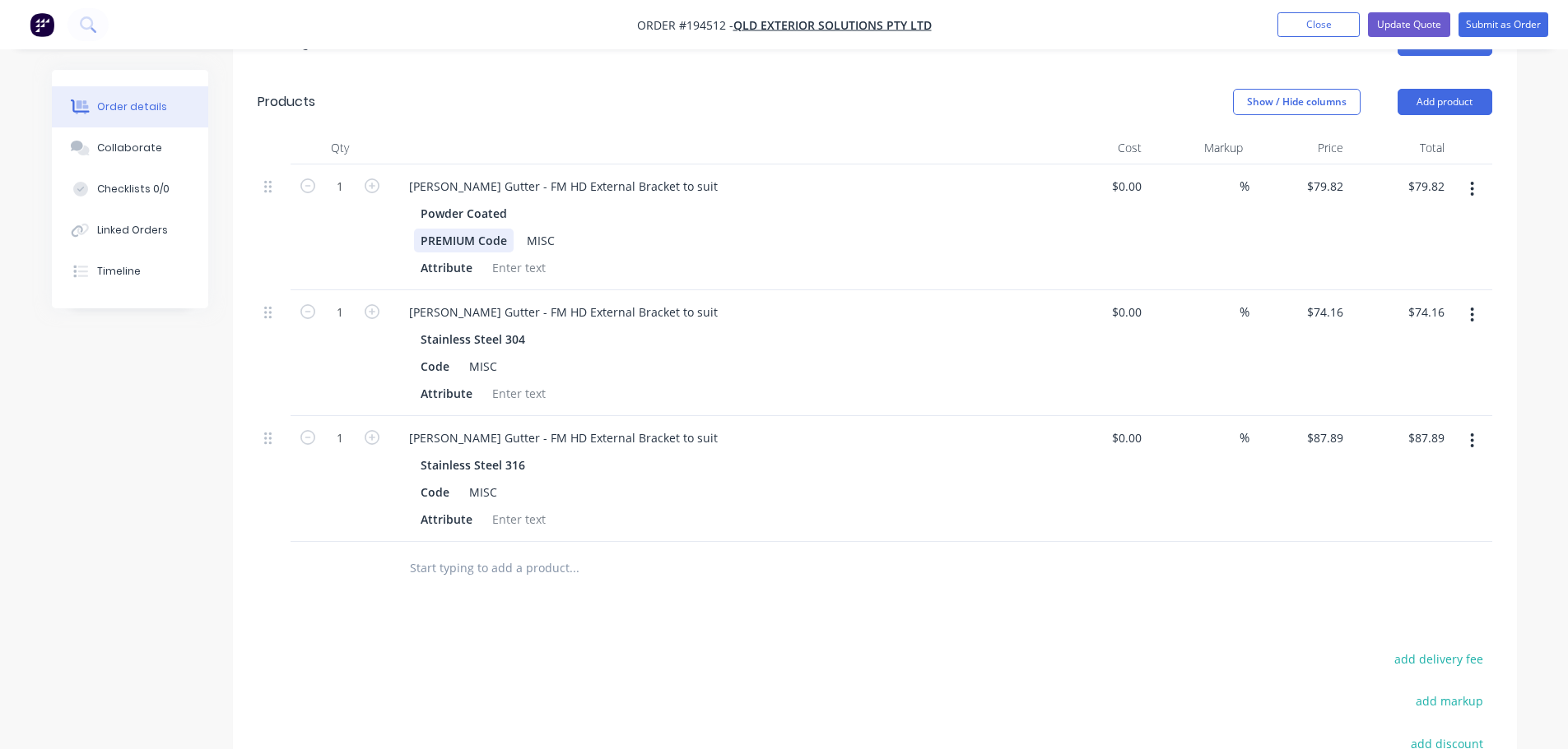
click at [488, 229] on div "PREMIUM Code" at bounding box center [464, 240] width 99 height 24
click at [523, 131] on div at bounding box center [718, 147] width 658 height 33
click at [1337, 300] on input "74.16" at bounding box center [1328, 312] width 44 height 24
type input "$95.78"
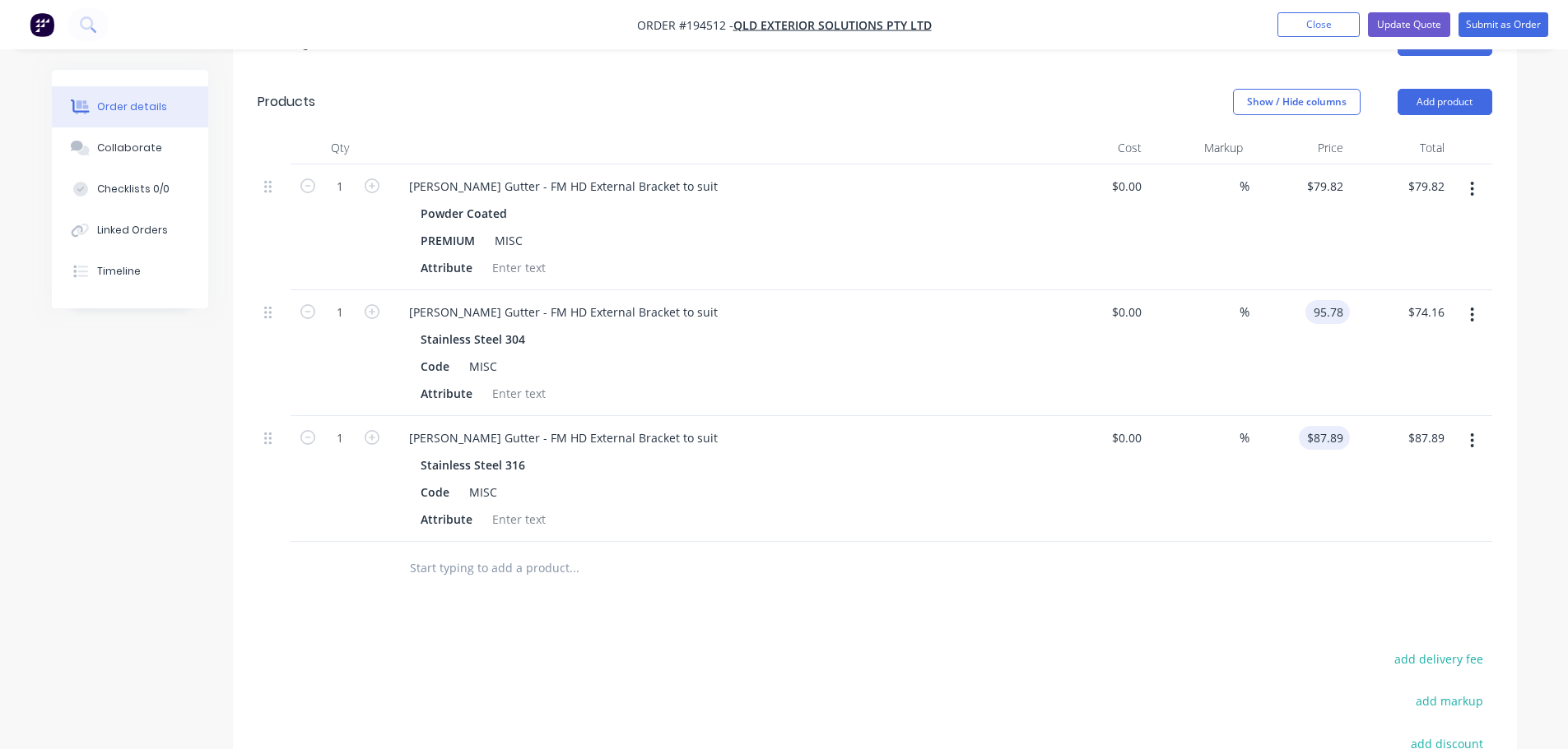
type input "$95.78"
click at [1327, 426] on input "87.89" at bounding box center [1328, 438] width 44 height 24
type input "$105.36"
click at [1241, 552] on div at bounding box center [874, 569] width 1235 height 53
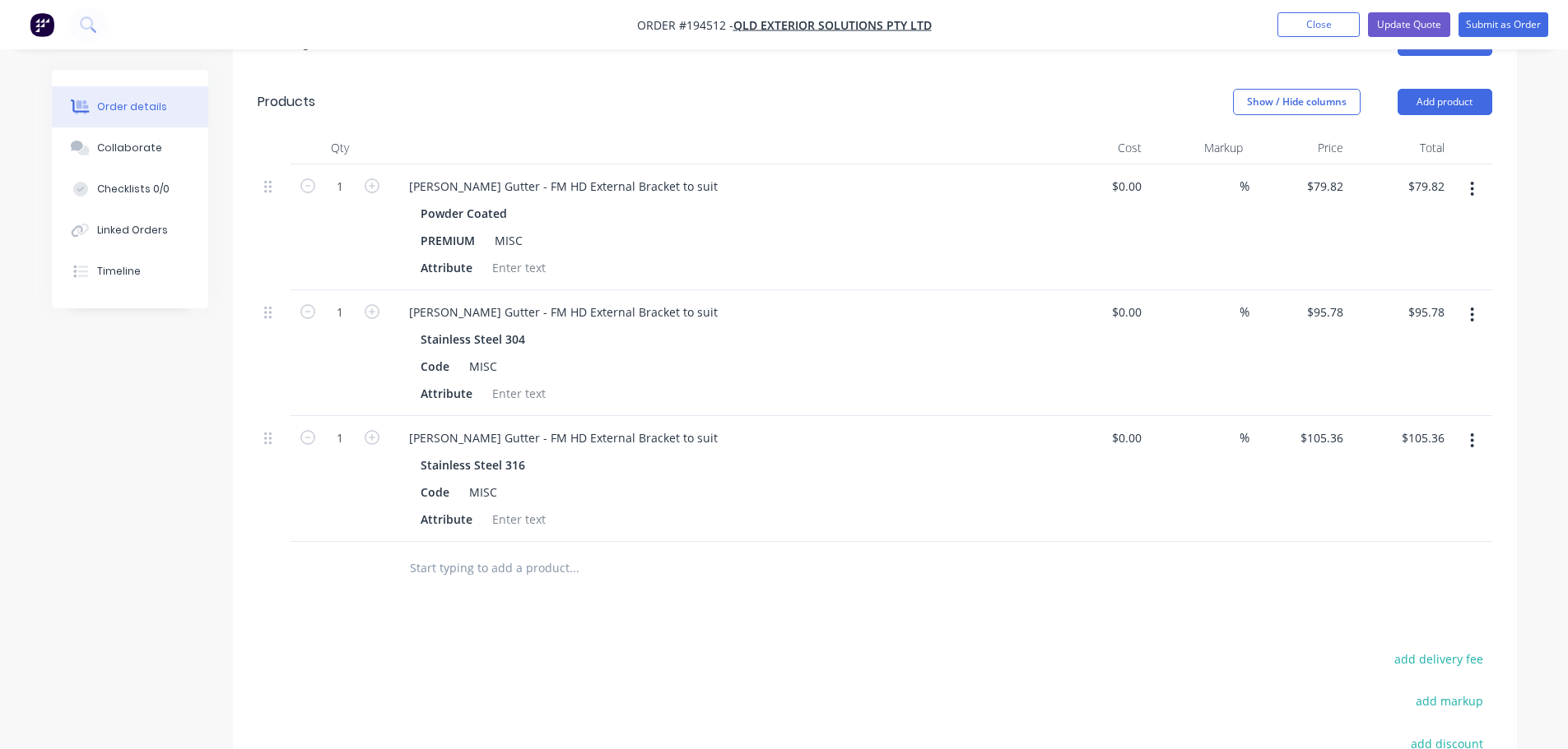
click at [1472, 182] on icon "button" at bounding box center [1472, 189] width 4 height 15
click at [1434, 224] on button "Edit" at bounding box center [1414, 231] width 156 height 33
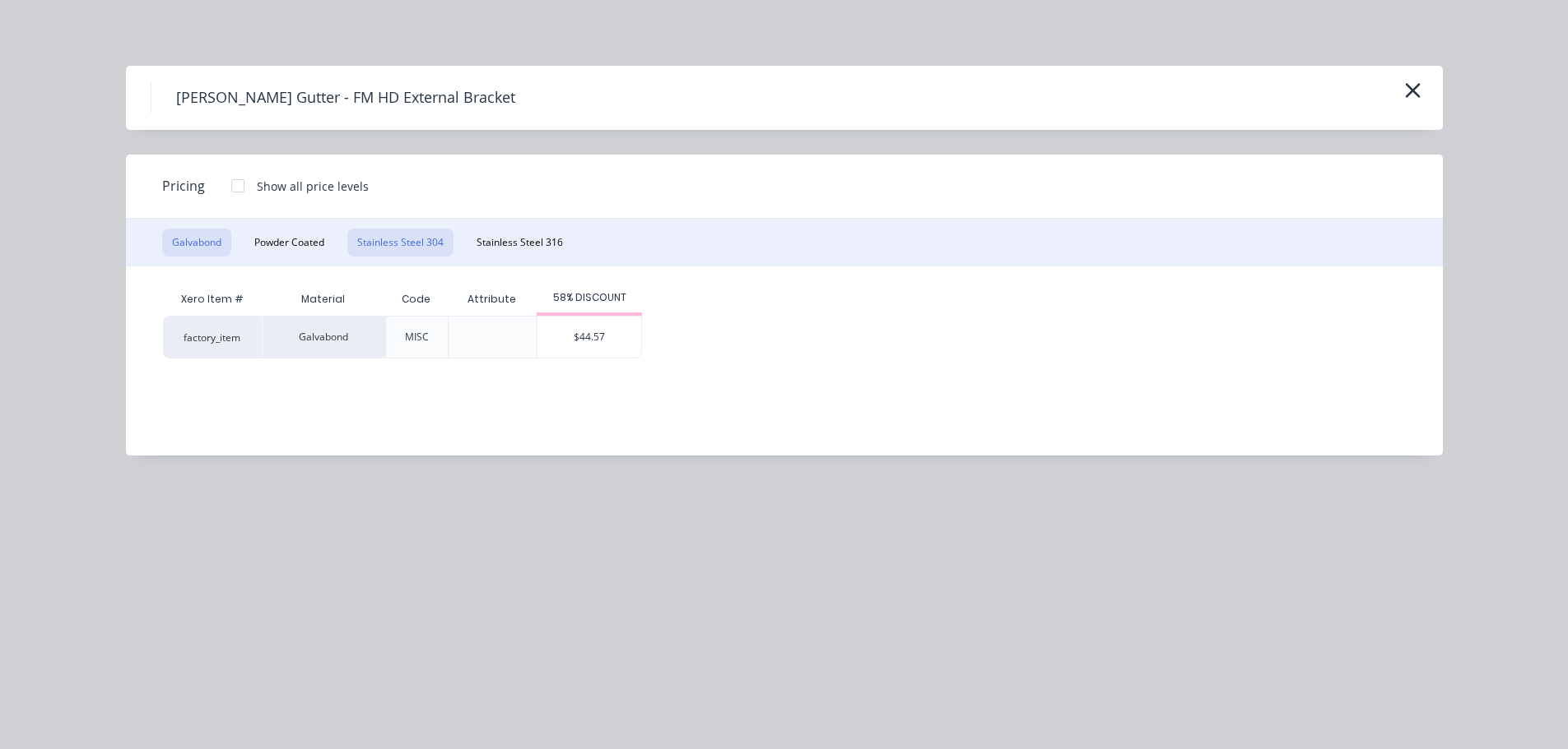
click at [407, 246] on button "Stainless Steel 304" at bounding box center [401, 243] width 106 height 28
click at [213, 246] on button "Galvabond" at bounding box center [197, 243] width 69 height 28
click at [1411, 95] on icon "button" at bounding box center [1412, 90] width 17 height 23
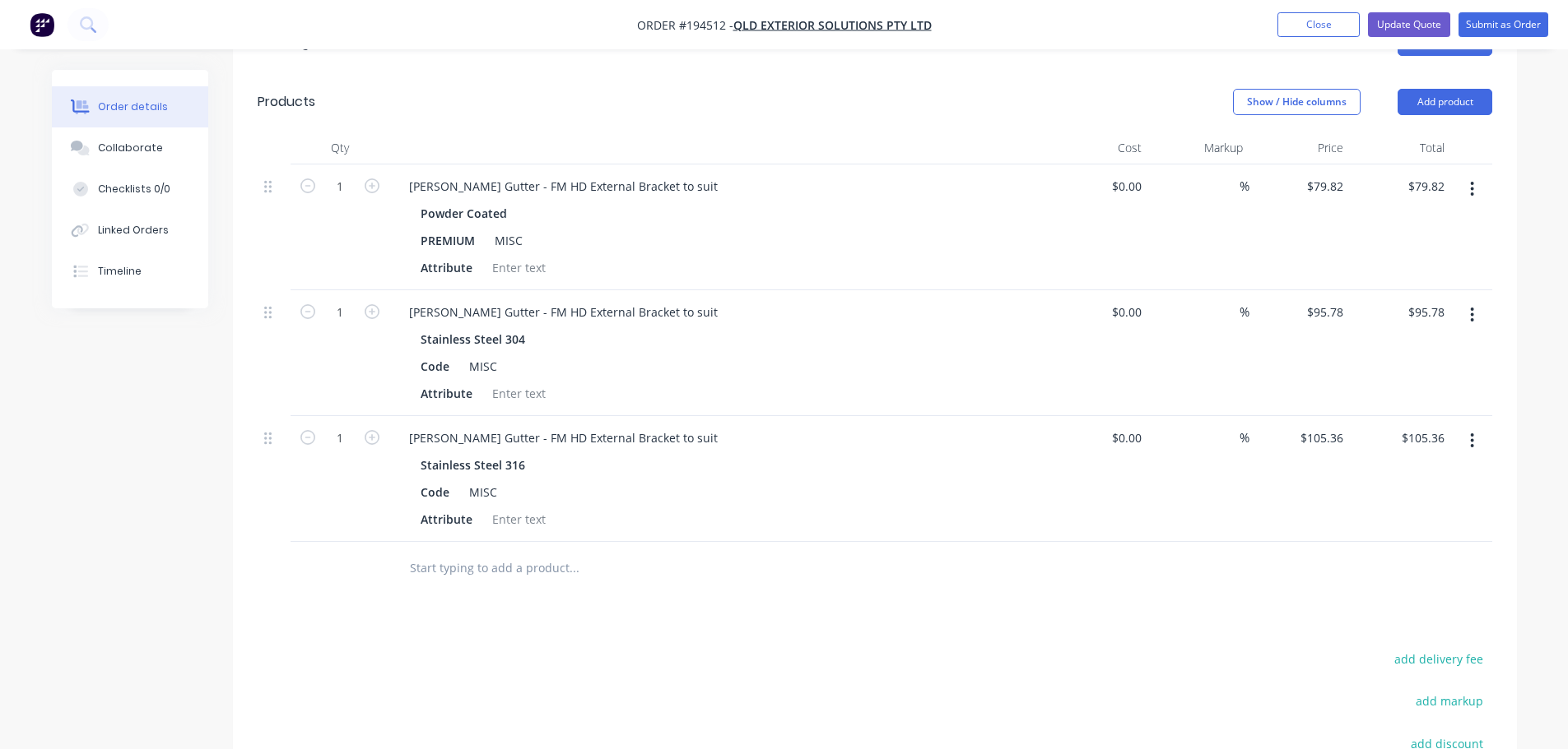
click at [1544, 222] on div "Order details Collaborate Checklists 0/0 Linked Orders Timeline Order details C…" at bounding box center [784, 261] width 1568 height 1509
click at [1417, 22] on button "Update Quote" at bounding box center [1408, 25] width 82 height 25
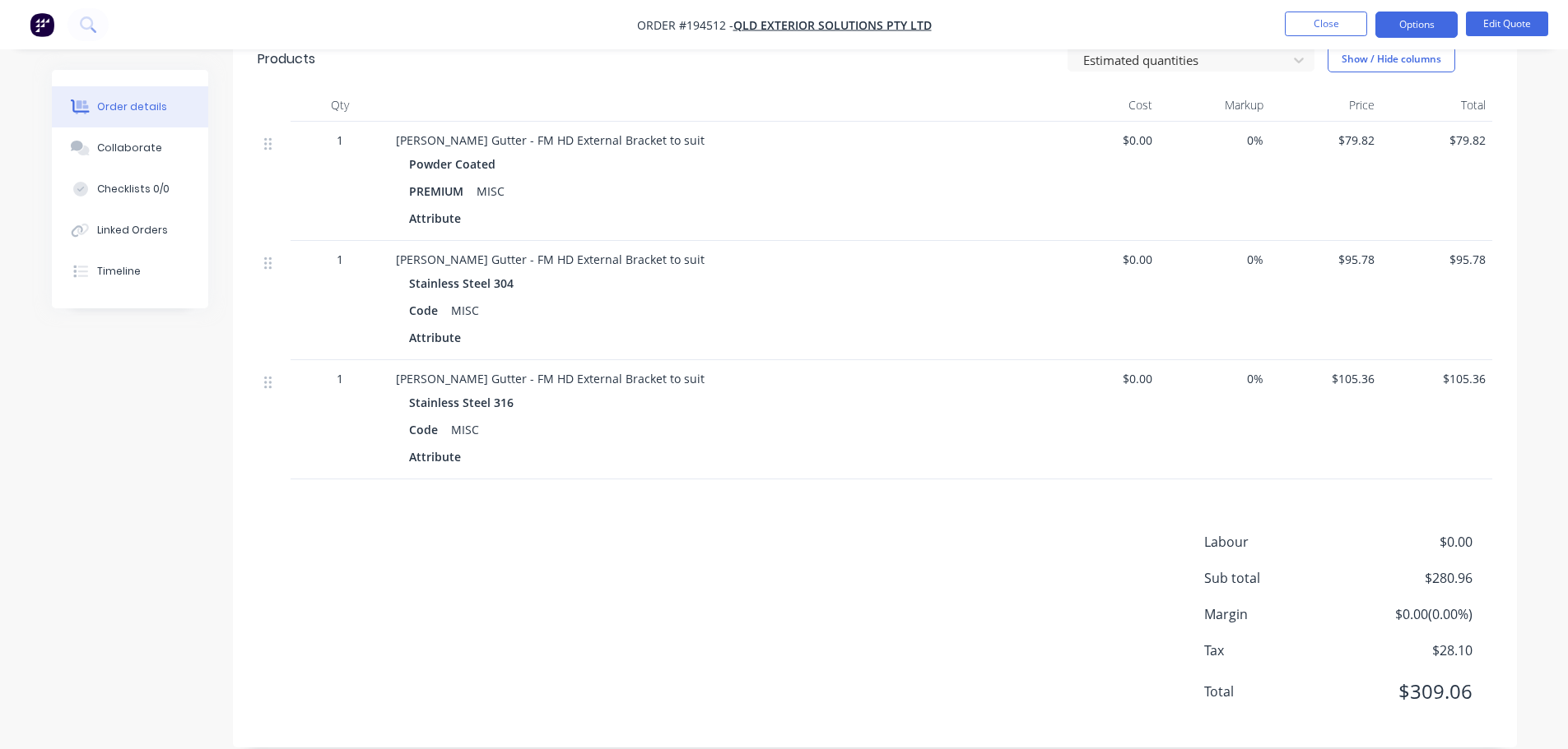
scroll to position [451, 0]
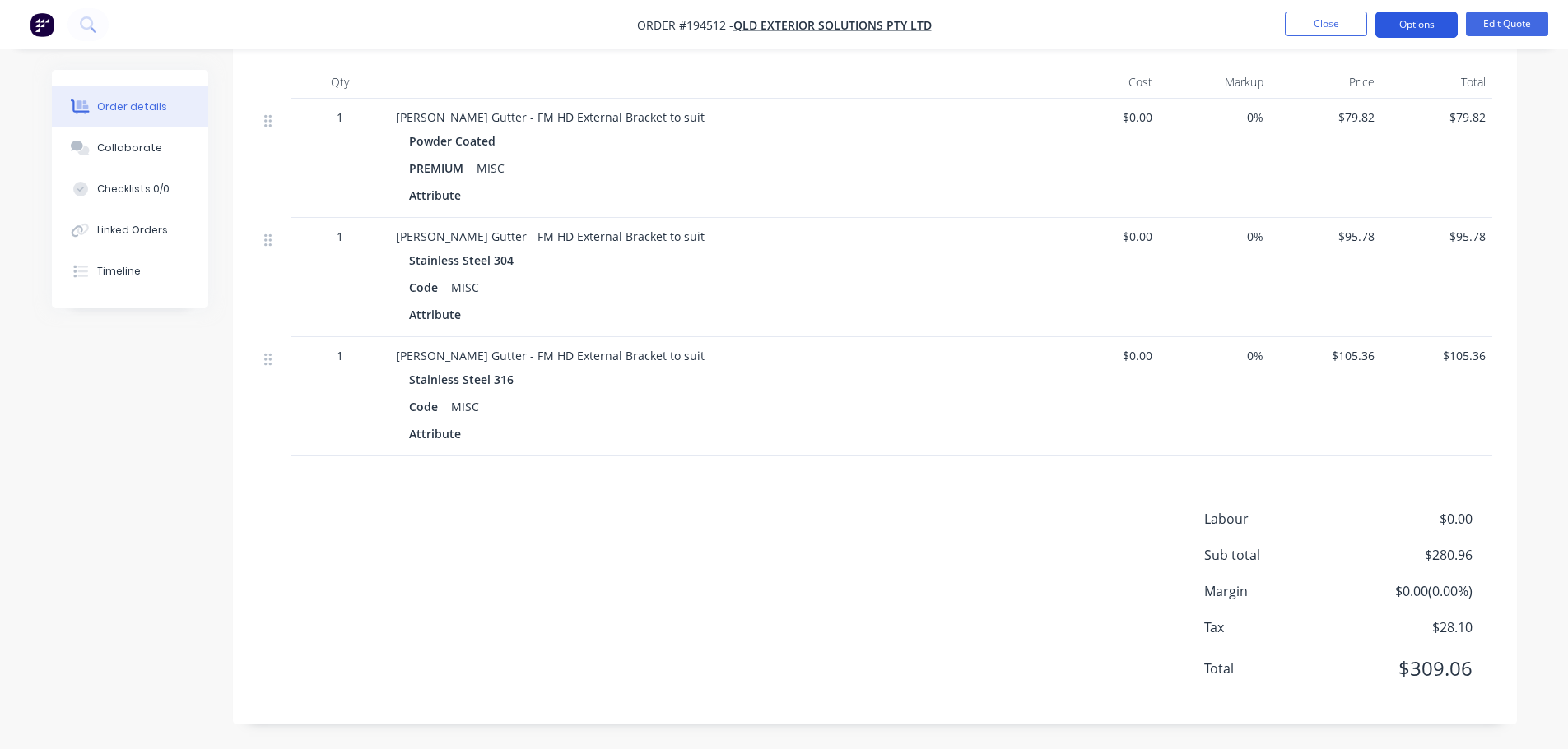
click at [1427, 28] on button "Options" at bounding box center [1416, 25] width 82 height 27
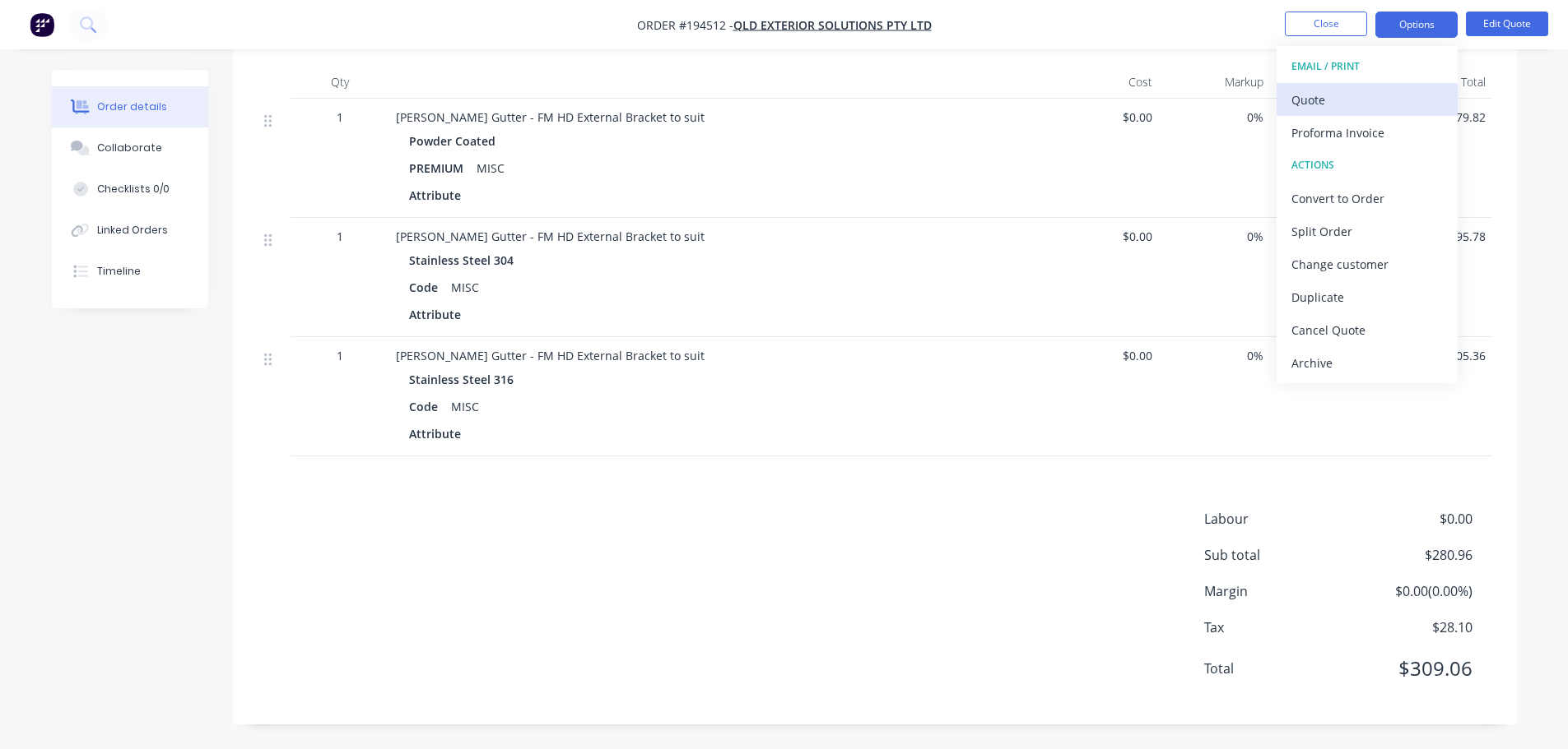
click at [1388, 98] on div "Quote" at bounding box center [1367, 99] width 152 height 24
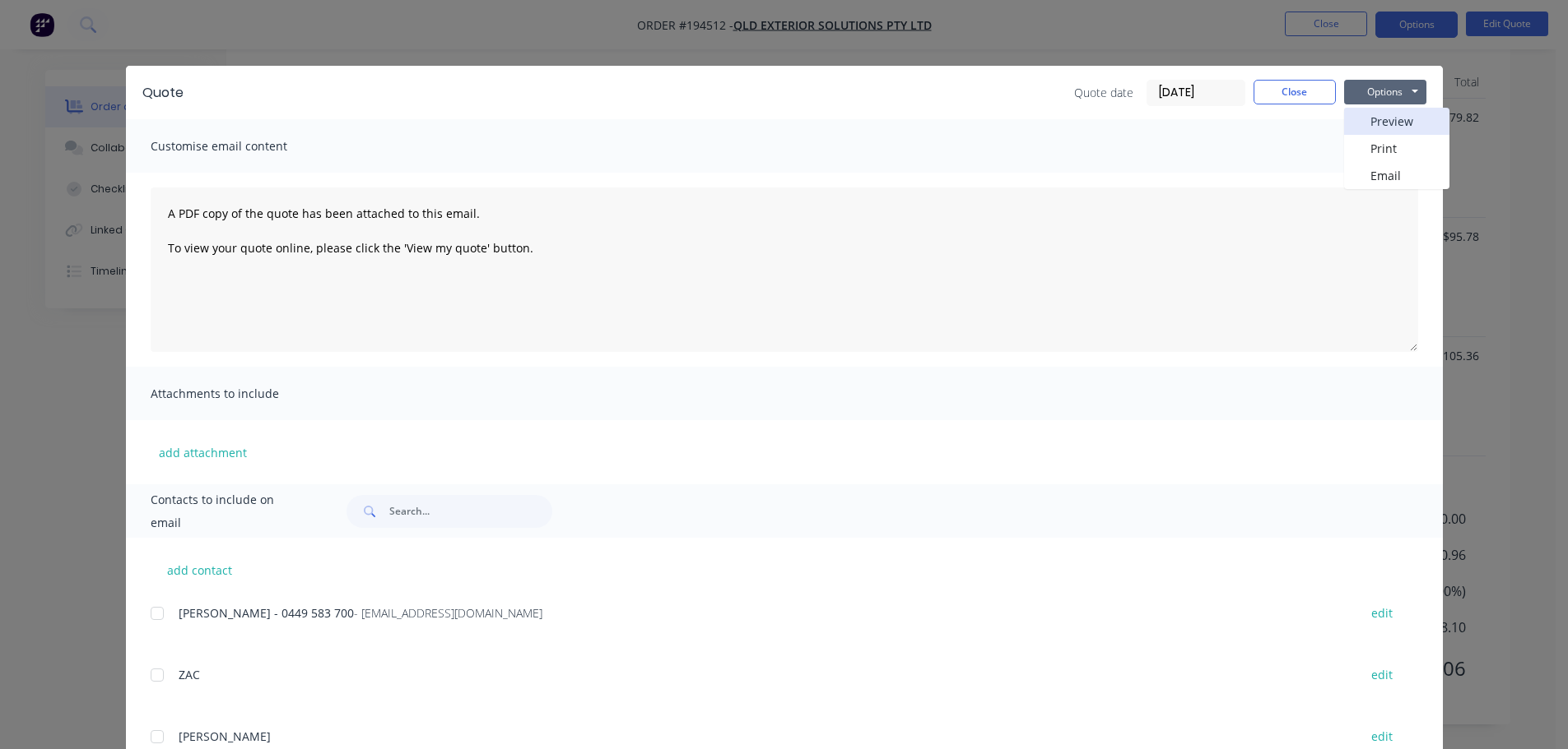
click at [1387, 121] on button "Preview" at bounding box center [1396, 121] width 106 height 27
click at [1305, 93] on button "Close" at bounding box center [1294, 92] width 82 height 25
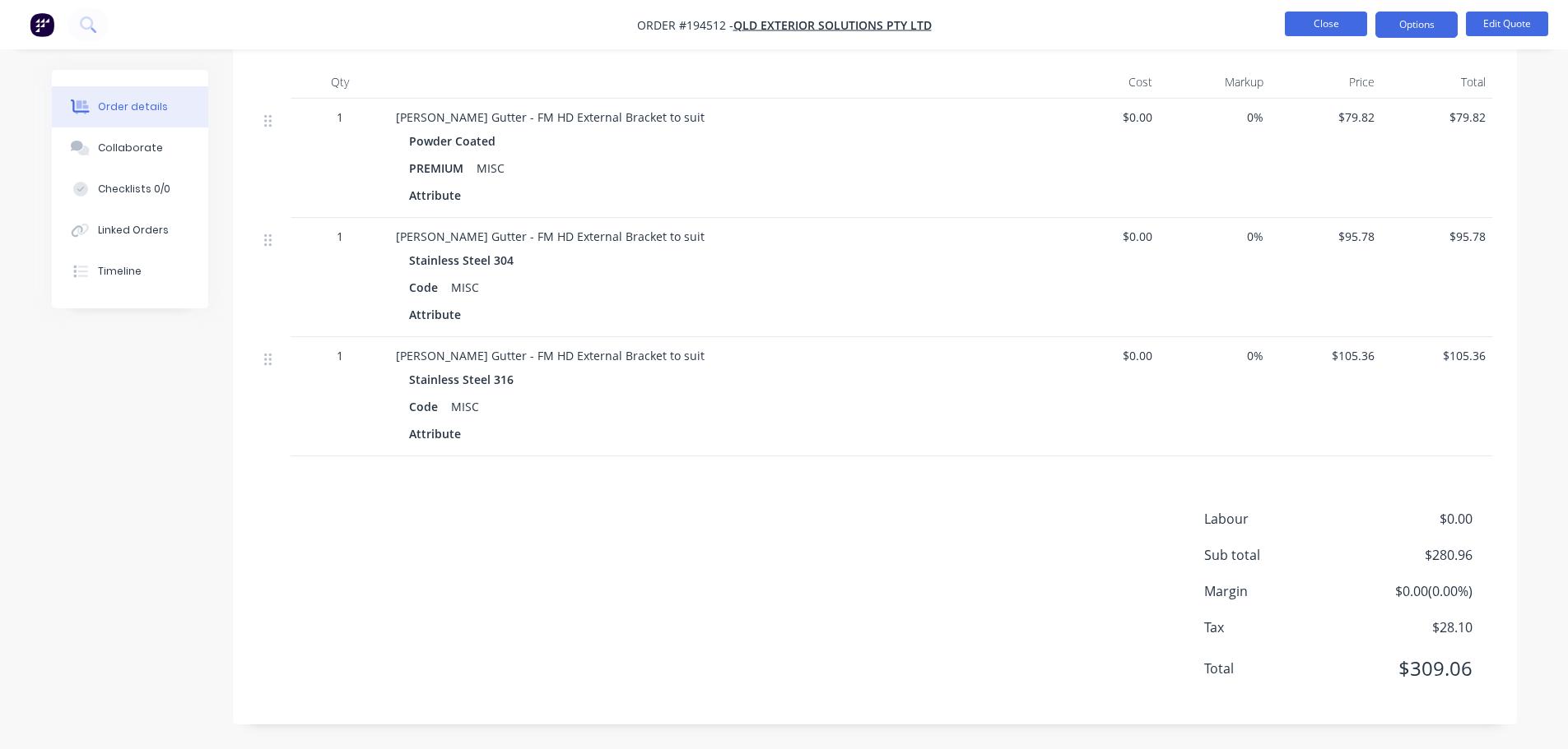
click at [1332, 28] on button "Close" at bounding box center [1326, 24] width 82 height 25
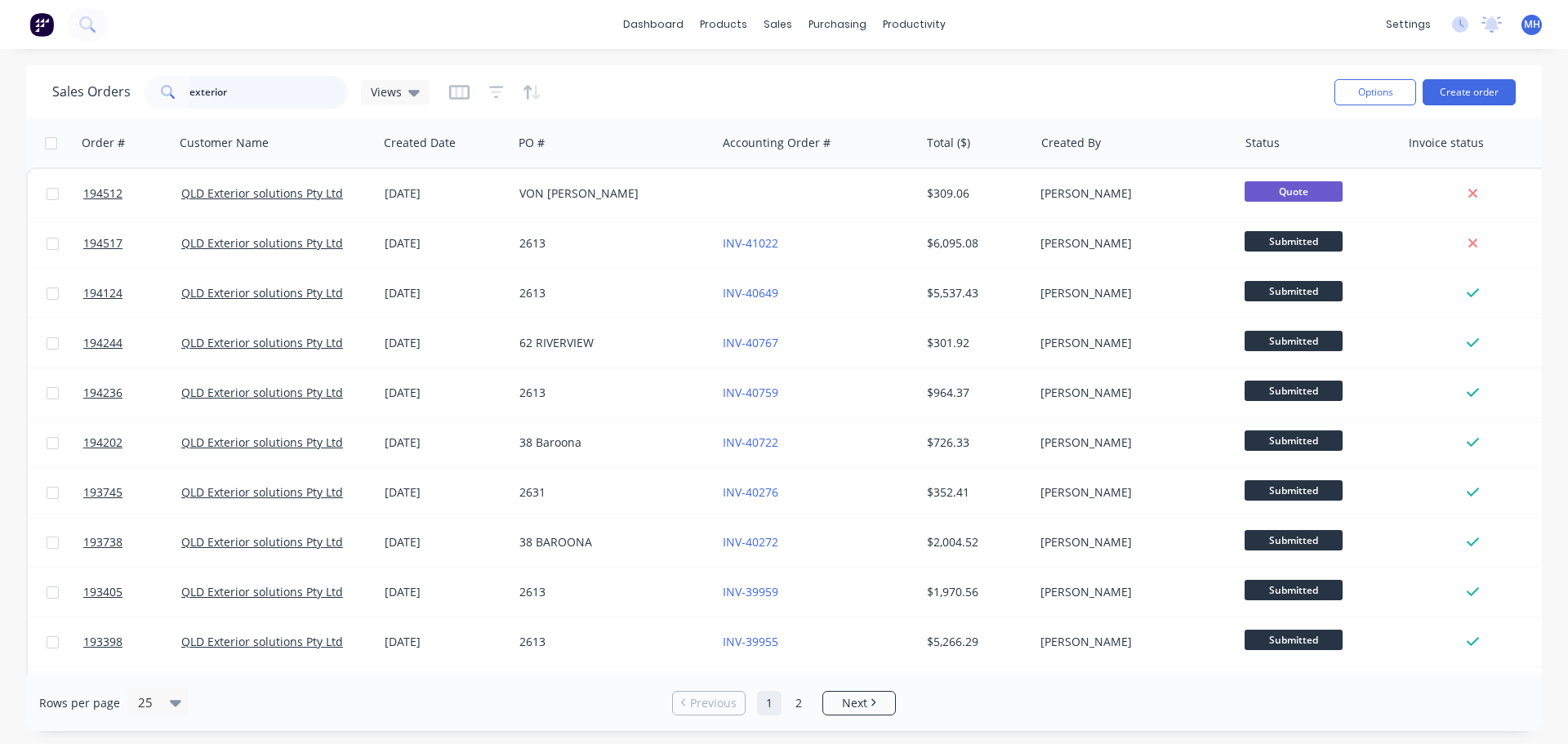
click at [281, 95] on input "exterior" at bounding box center [268, 92] width 159 height 33
click at [281, 94] on input "exterior" at bounding box center [268, 92] width 159 height 33
type input "maintek"
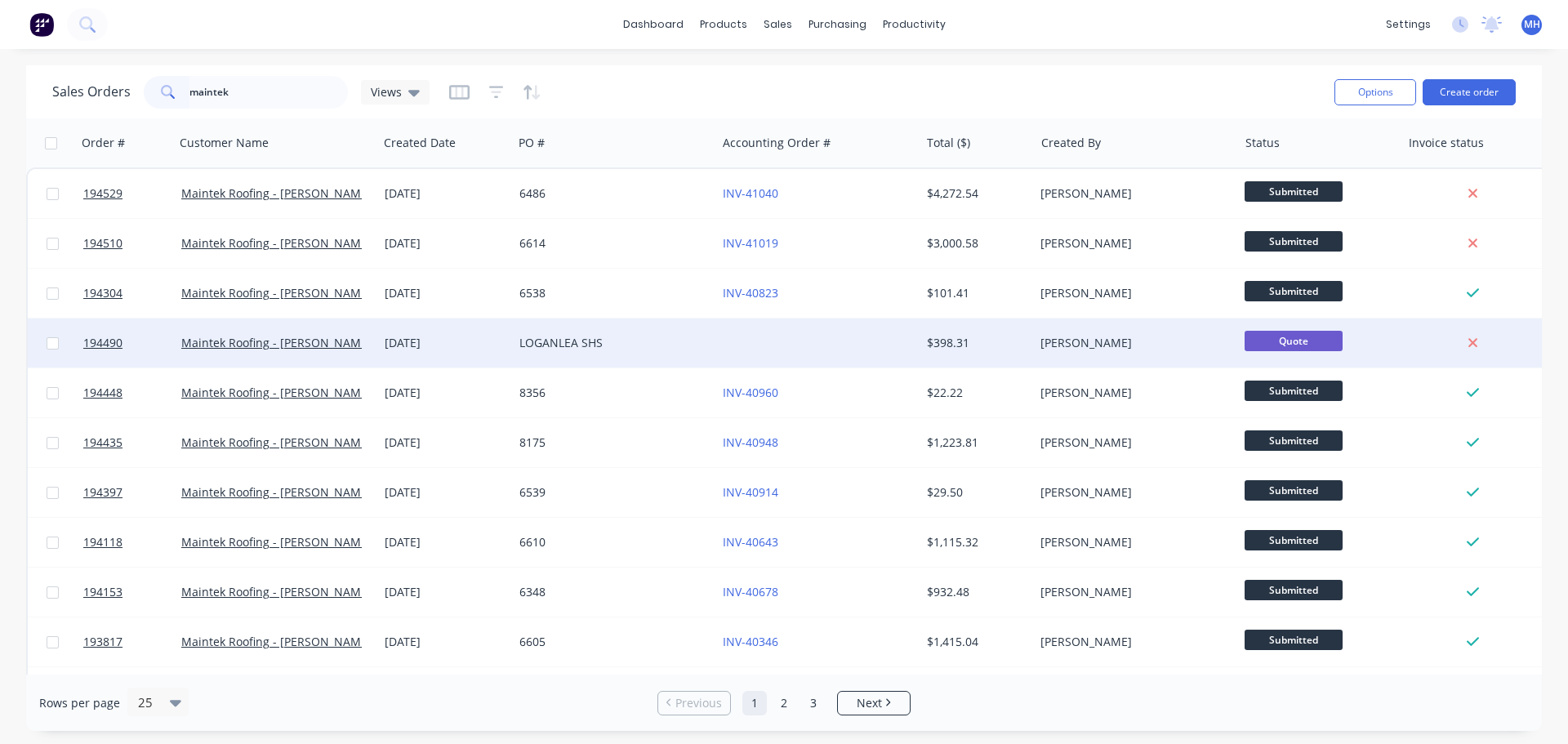
click at [663, 338] on div "LOGANLEA SHS" at bounding box center [610, 343] width 181 height 17
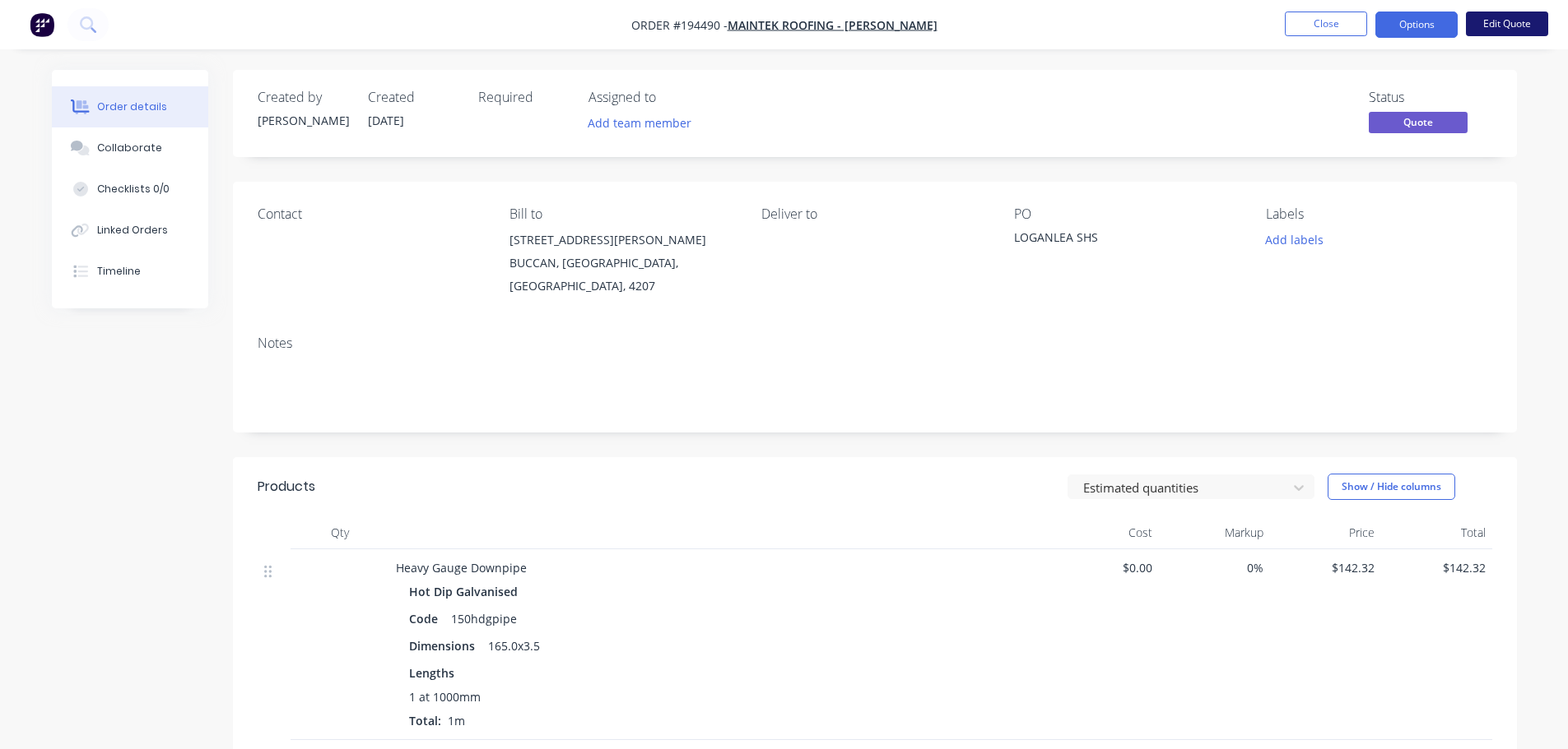
click at [1520, 13] on button "Edit Quote" at bounding box center [1507, 24] width 82 height 25
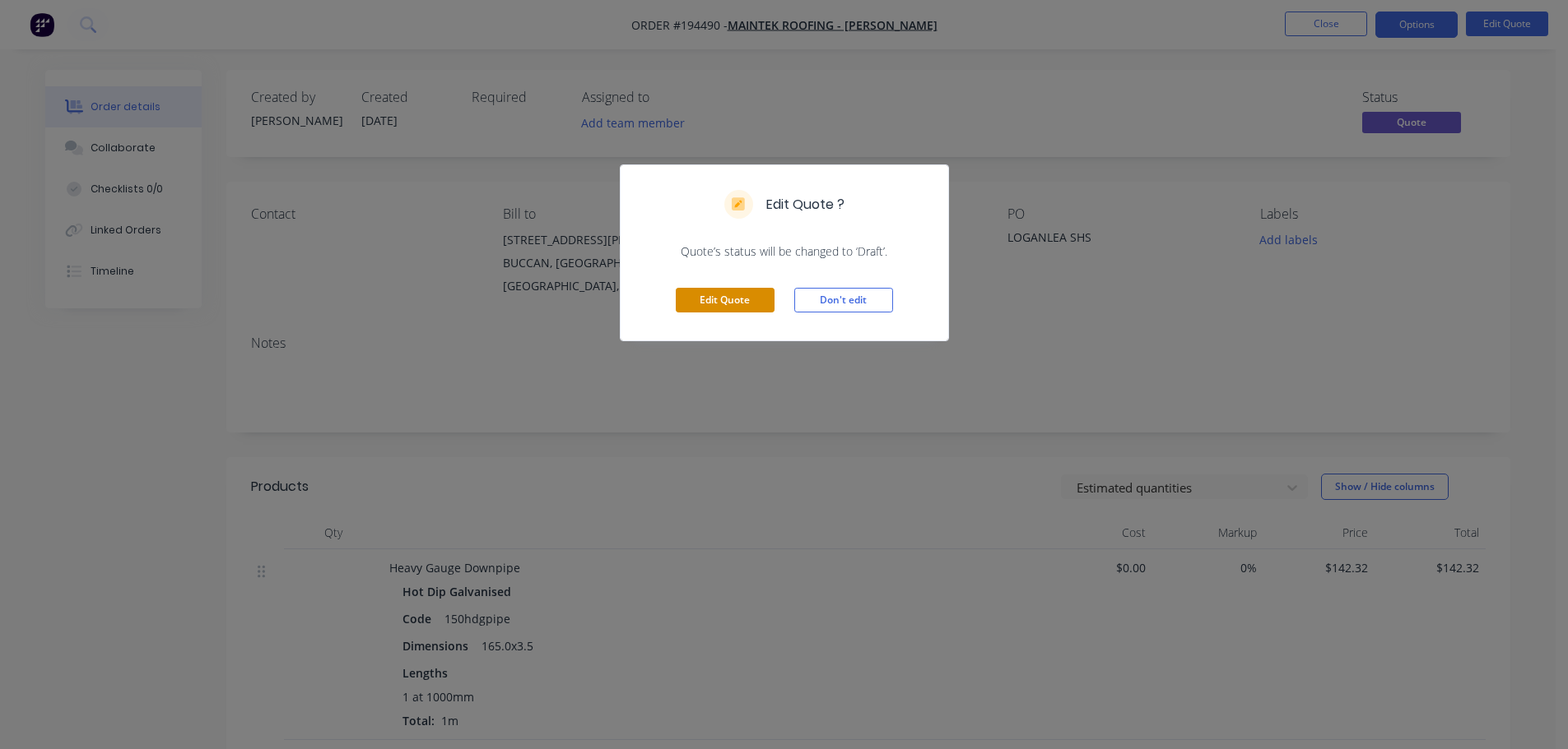
click at [733, 310] on button "Edit Quote" at bounding box center [725, 300] width 98 height 25
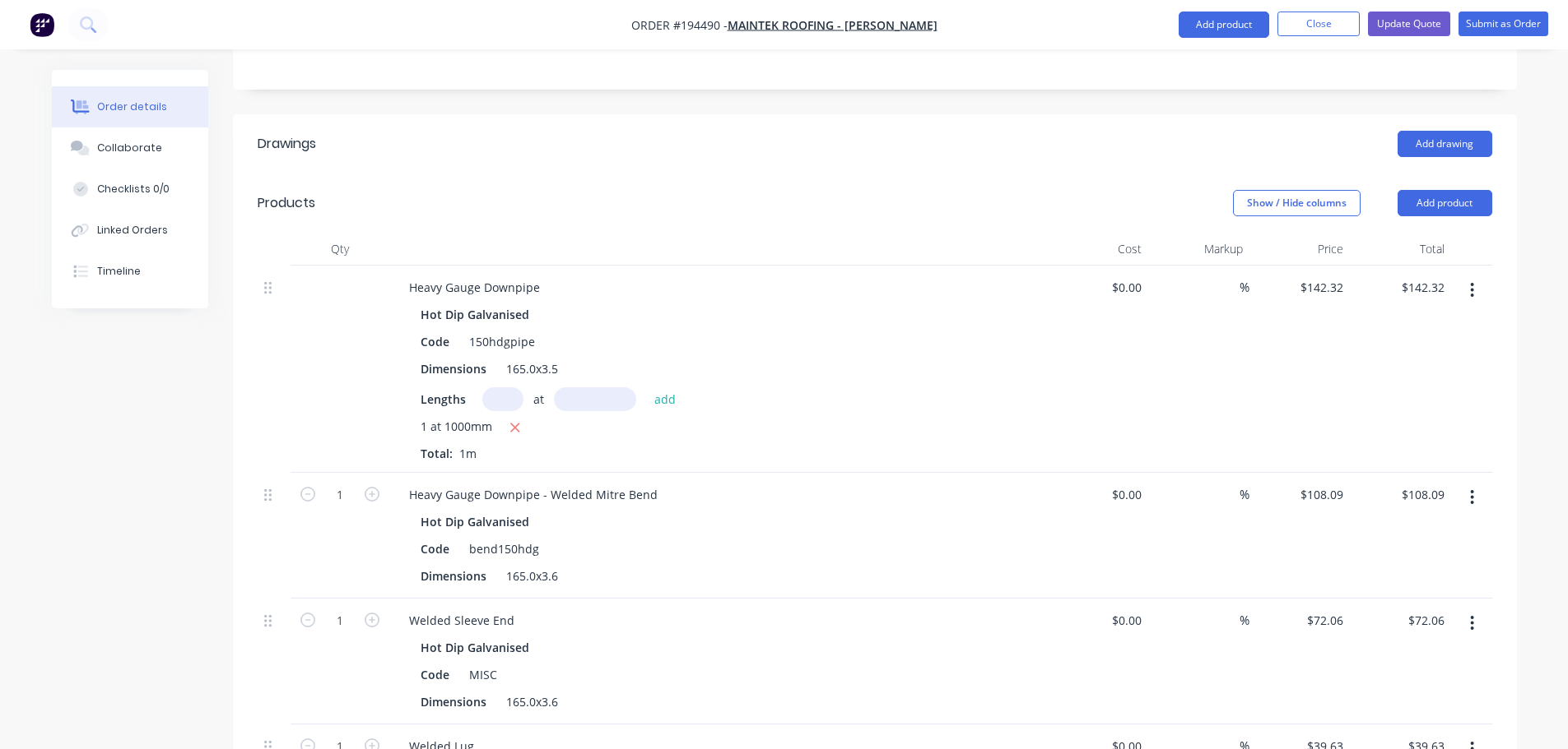
scroll to position [658, 0]
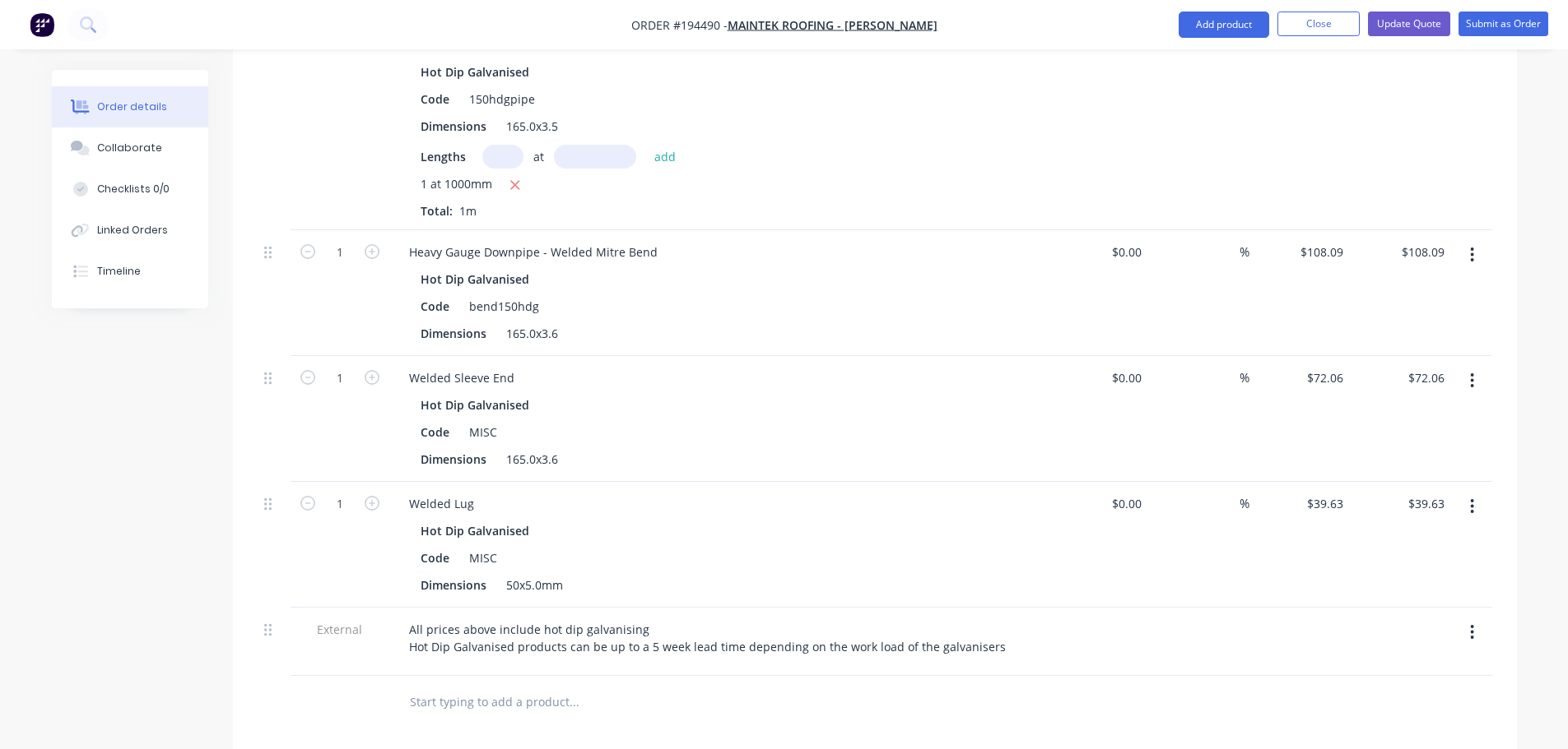
click at [1009, 676] on div at bounding box center [874, 703] width 1235 height 53
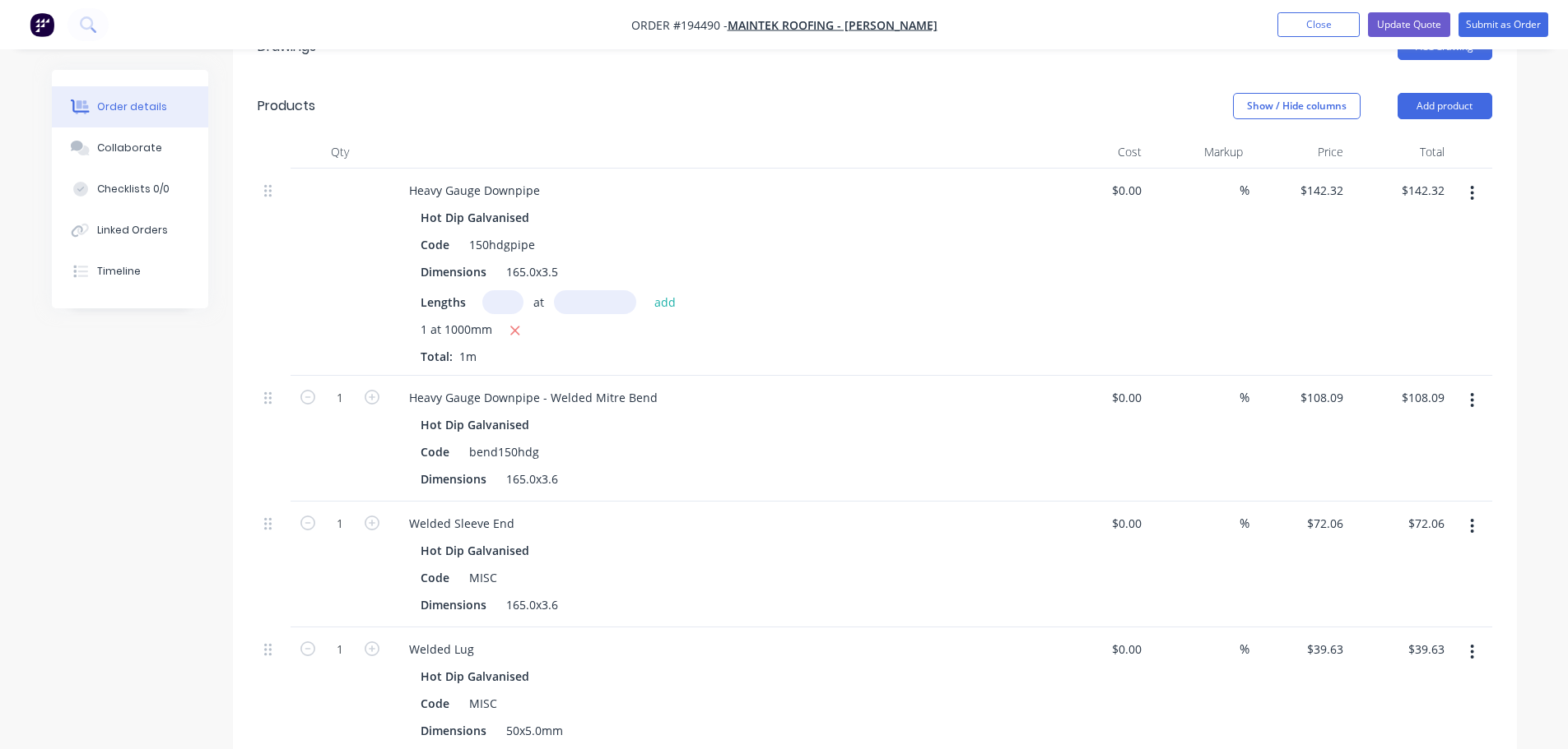
scroll to position [494, 0]
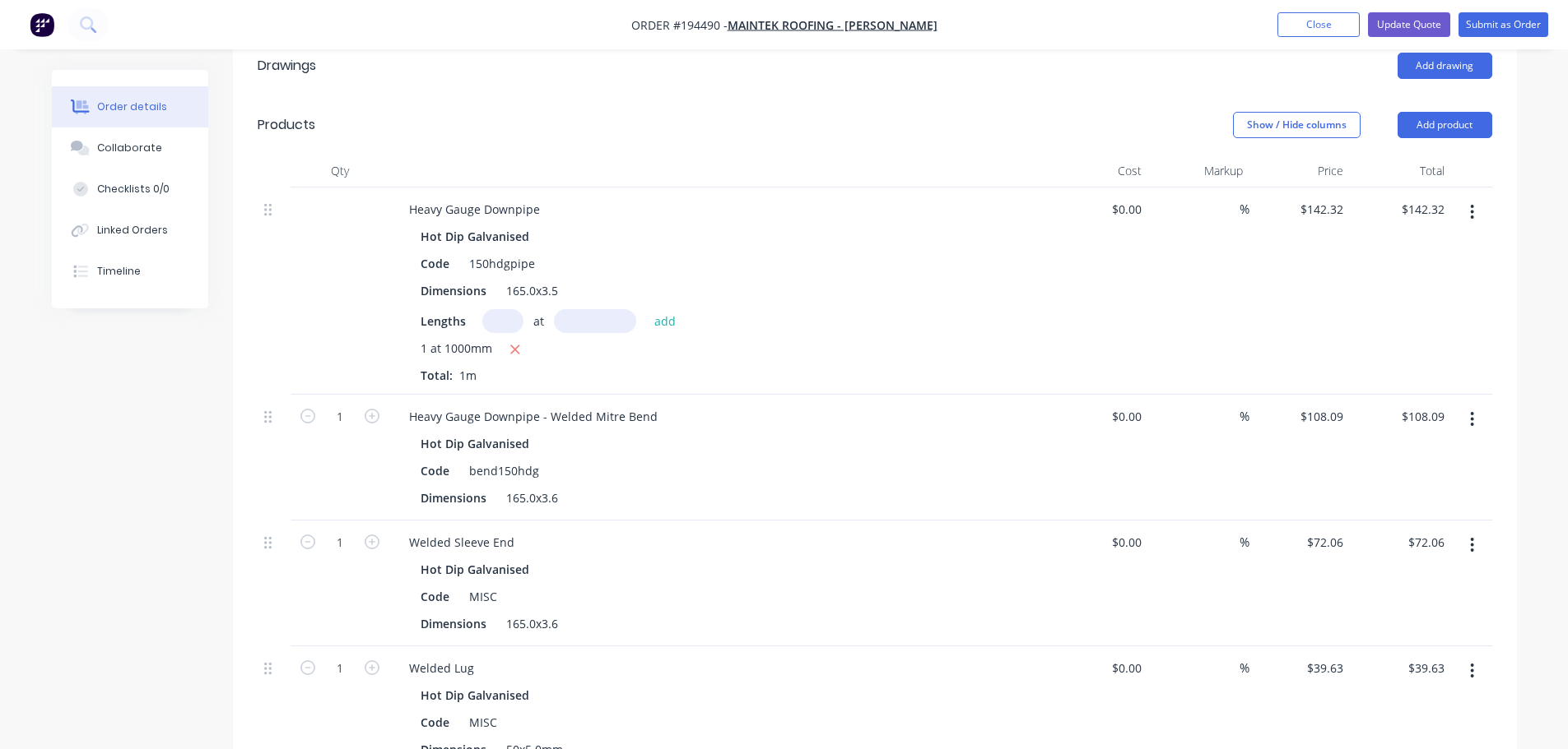
click at [1535, 189] on div "Order details Collaborate Checklists 0/0 Linked Orders Timeline Order details C…" at bounding box center [784, 410] width 1568 height 1807
click at [1506, 188] on div "Qty Cost Markup Price Total Heavy Gauge Downpipe Hot Dip Galvanised Code 150hdg…" at bounding box center [875, 524] width 1284 height 739
click at [1526, 244] on div "Order details Collaborate Checklists 0/0 Linked Orders Timeline Order details C…" at bounding box center [784, 445] width 1498 height 1737
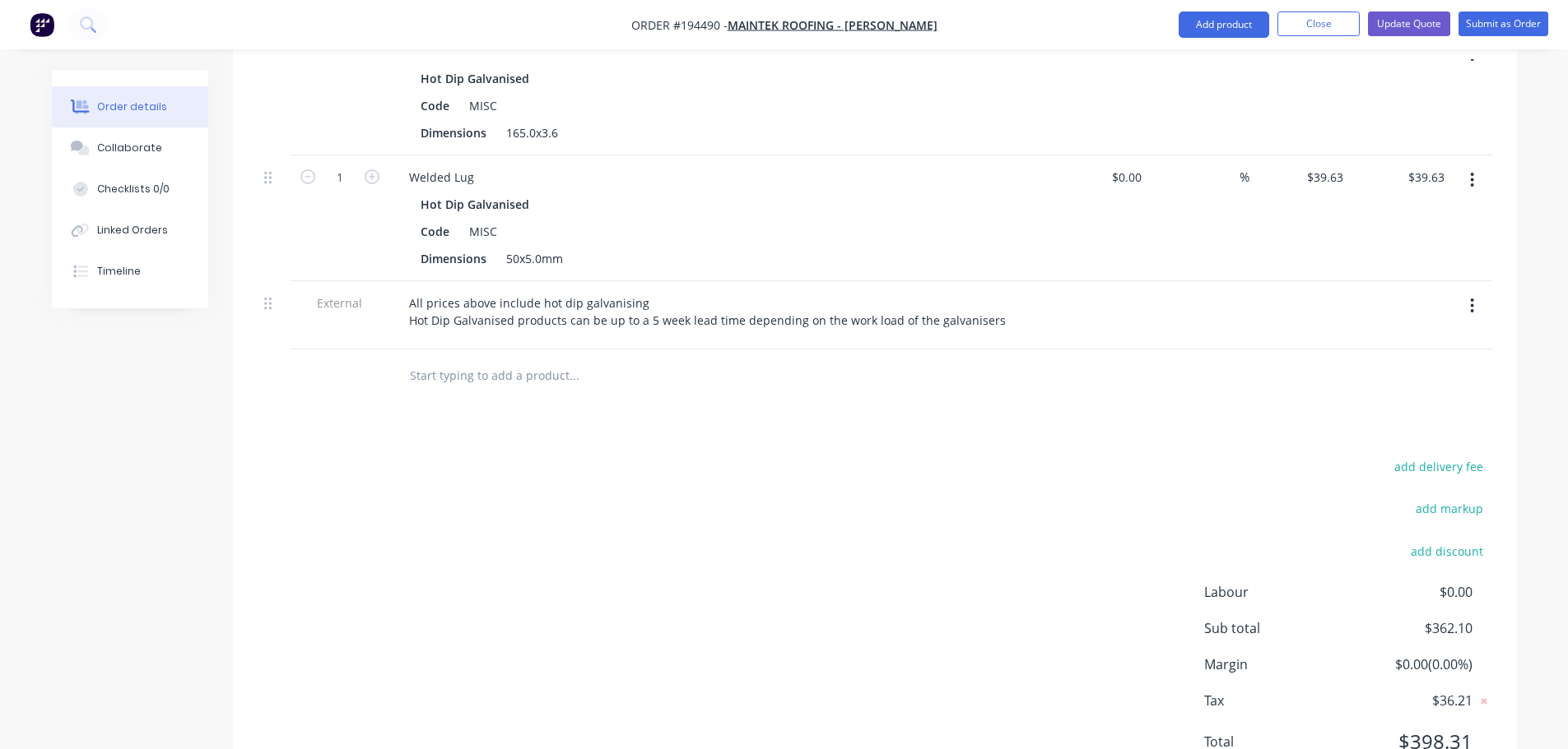
scroll to position [988, 0]
click at [1462, 494] on button "add markup" at bounding box center [1450, 504] width 85 height 22
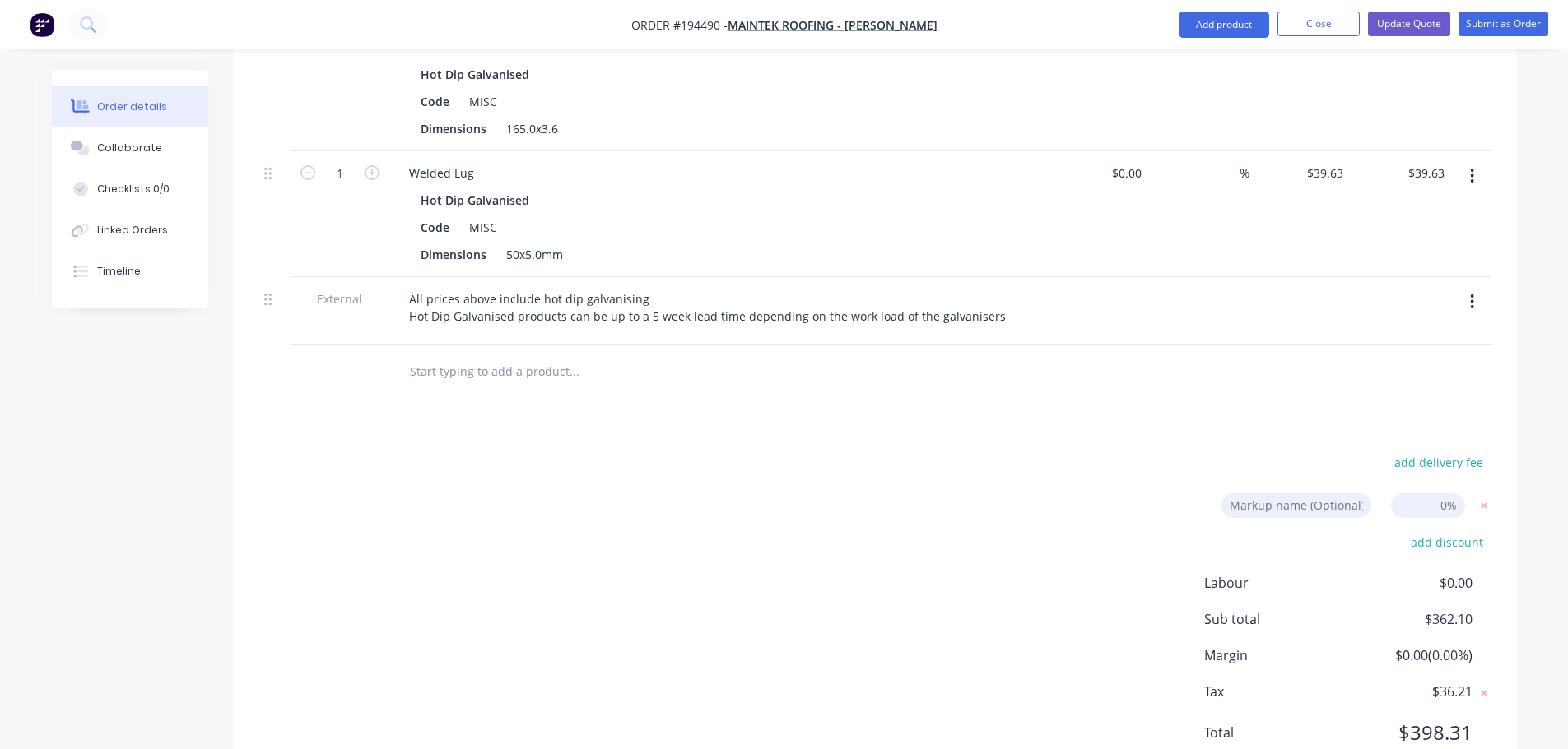
scroll to position [984, 0]
click at [1415, 498] on input at bounding box center [1428, 511] width 74 height 25
type input "10"
click input "submit" at bounding box center [0, 0] width 0 height 0
type input "$156.552"
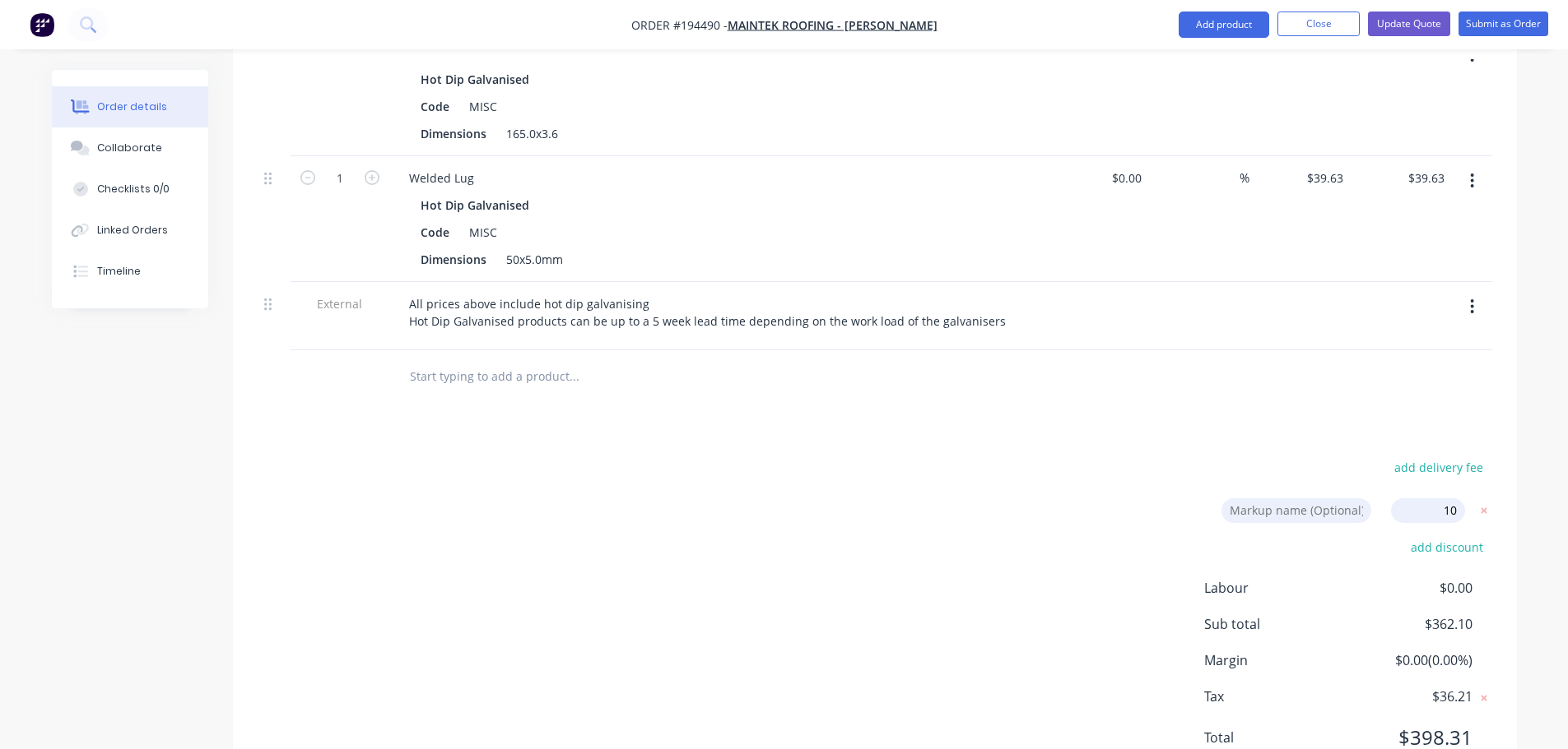
type input "$156.55"
type input "$118.899"
type input "$118.90"
type input "$79.266"
type input "$79.27"
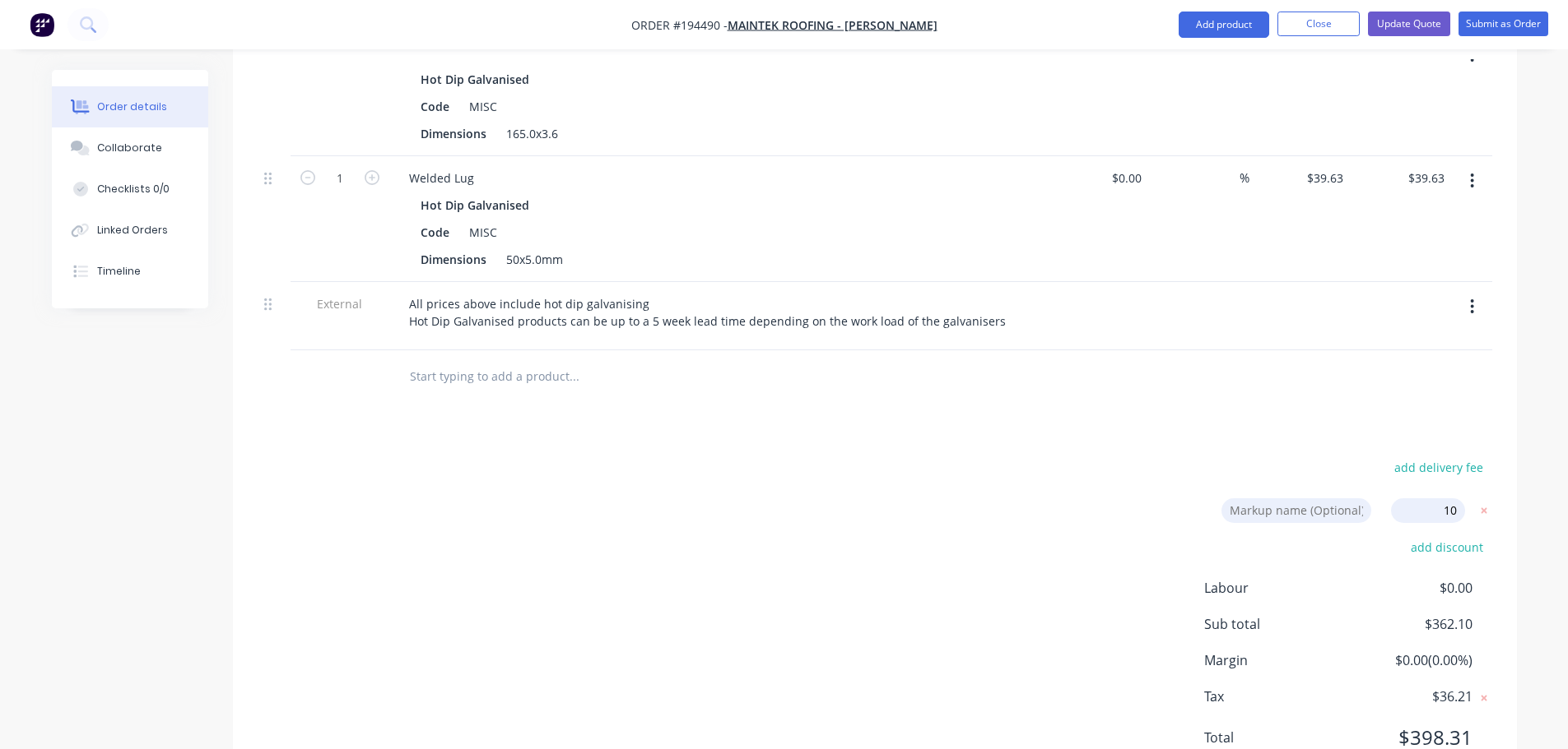
type input "$43.593"
type input "$43.59"
click at [1486, 501] on icon at bounding box center [1484, 509] width 17 height 17
type input "$142.32"
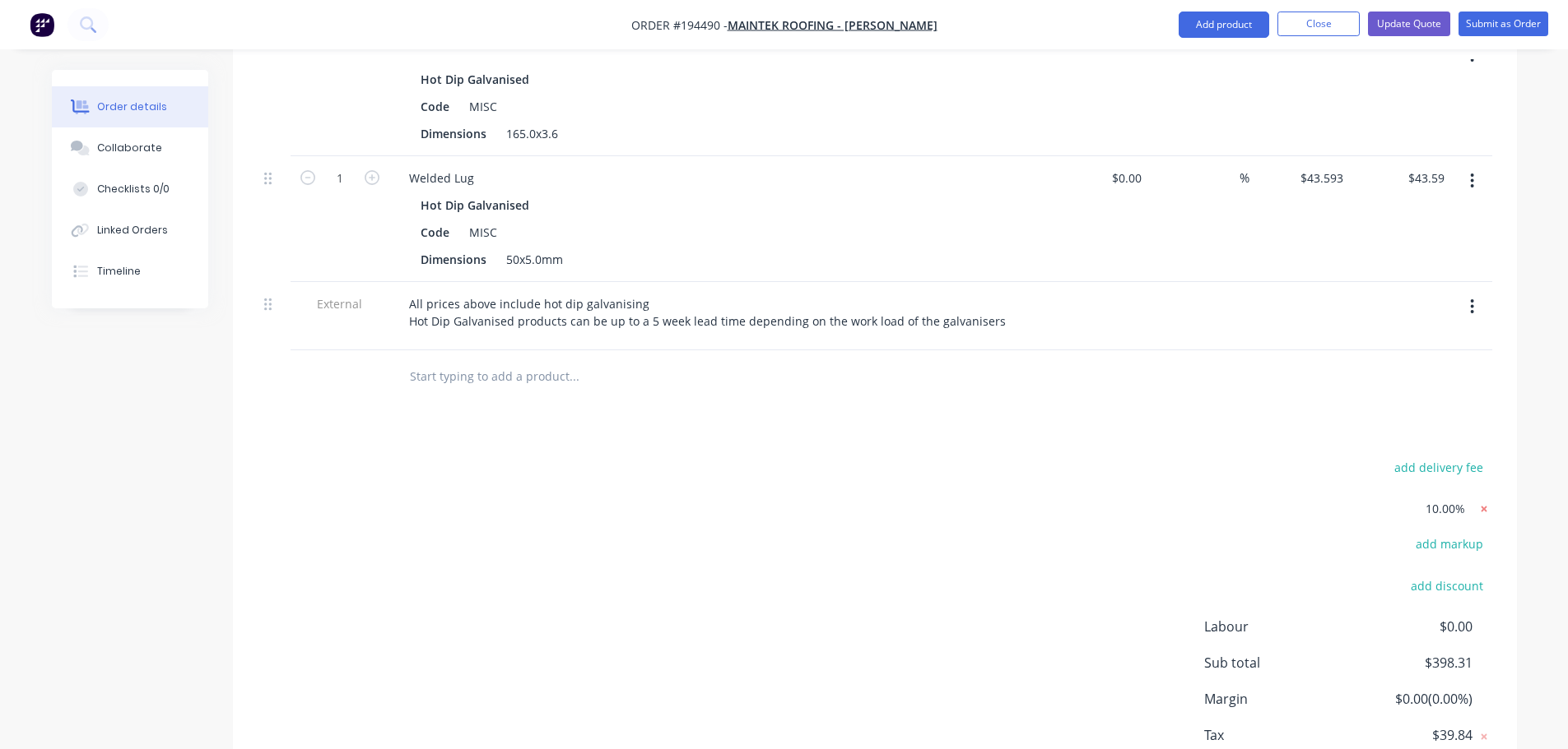
type input "$108.09"
type input "$72.06"
type input "$39.63"
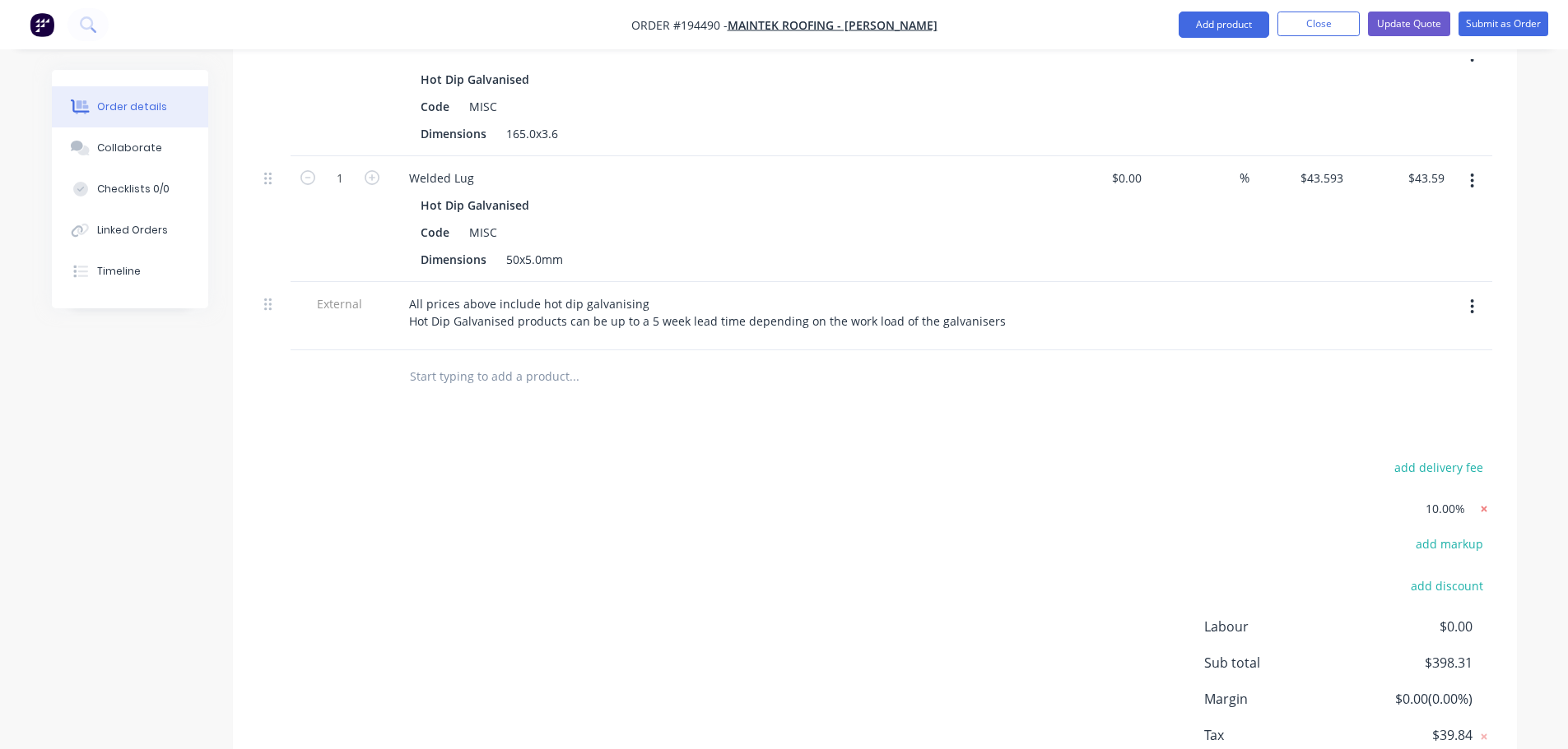
type input "$39.63"
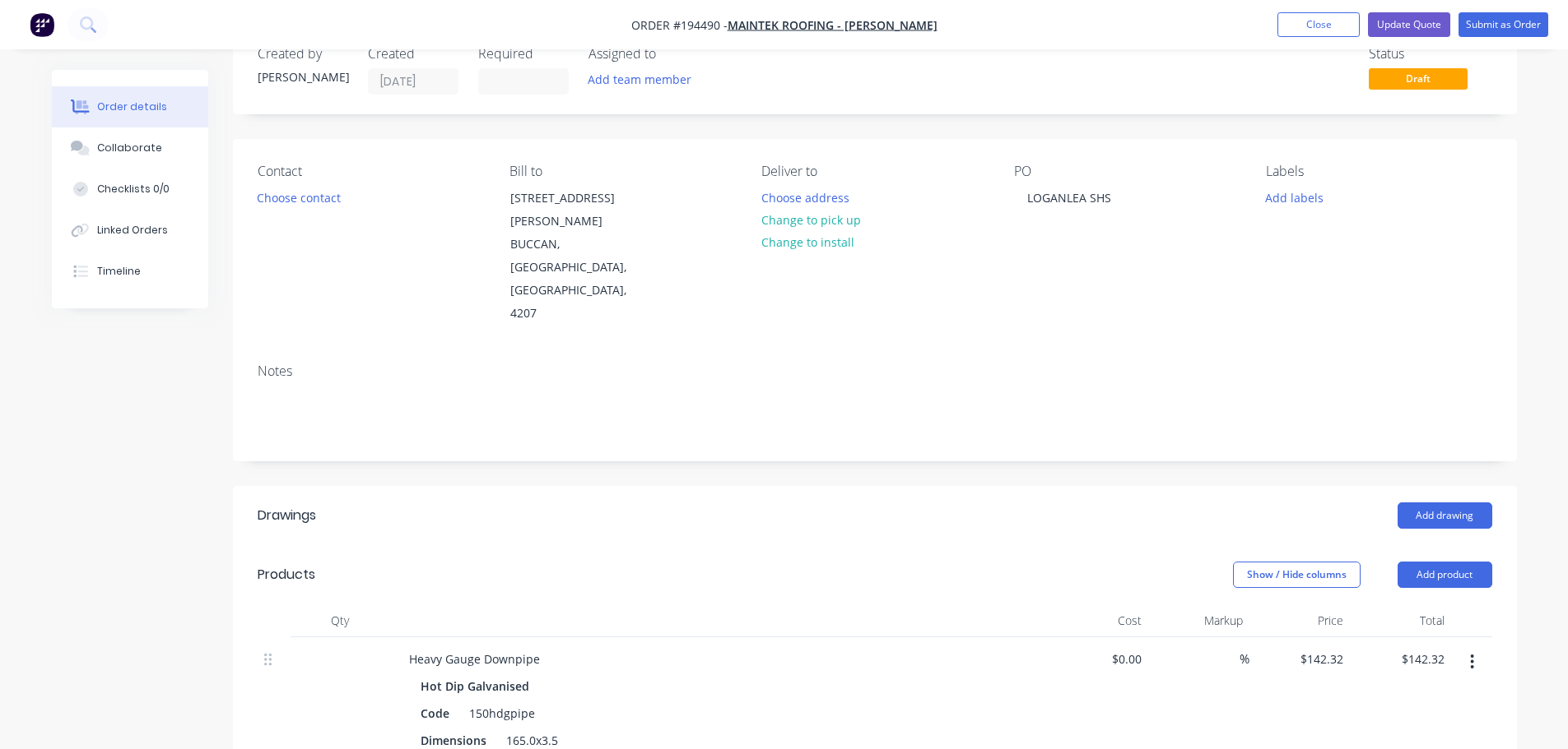
scroll to position [0, 0]
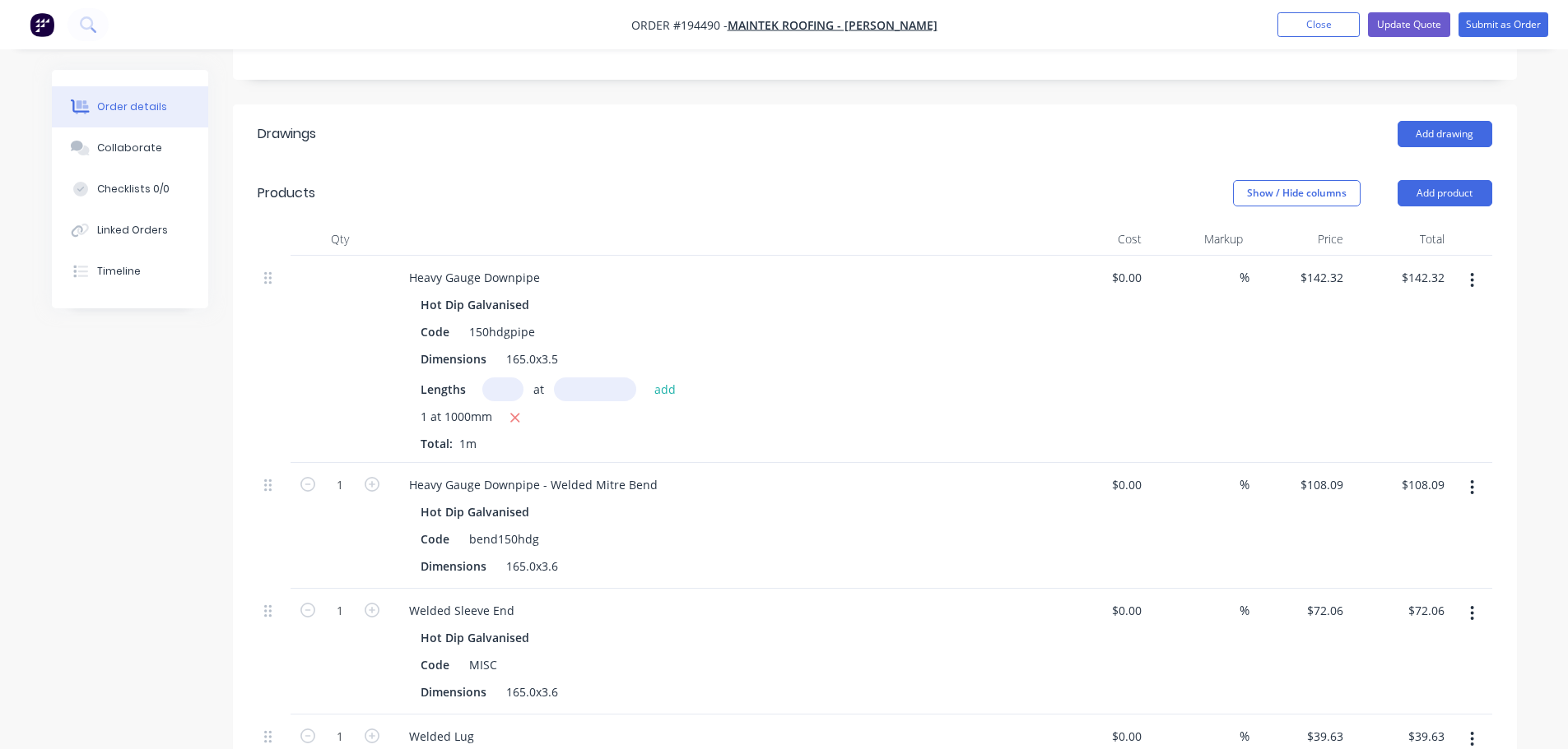
scroll to position [494, 0]
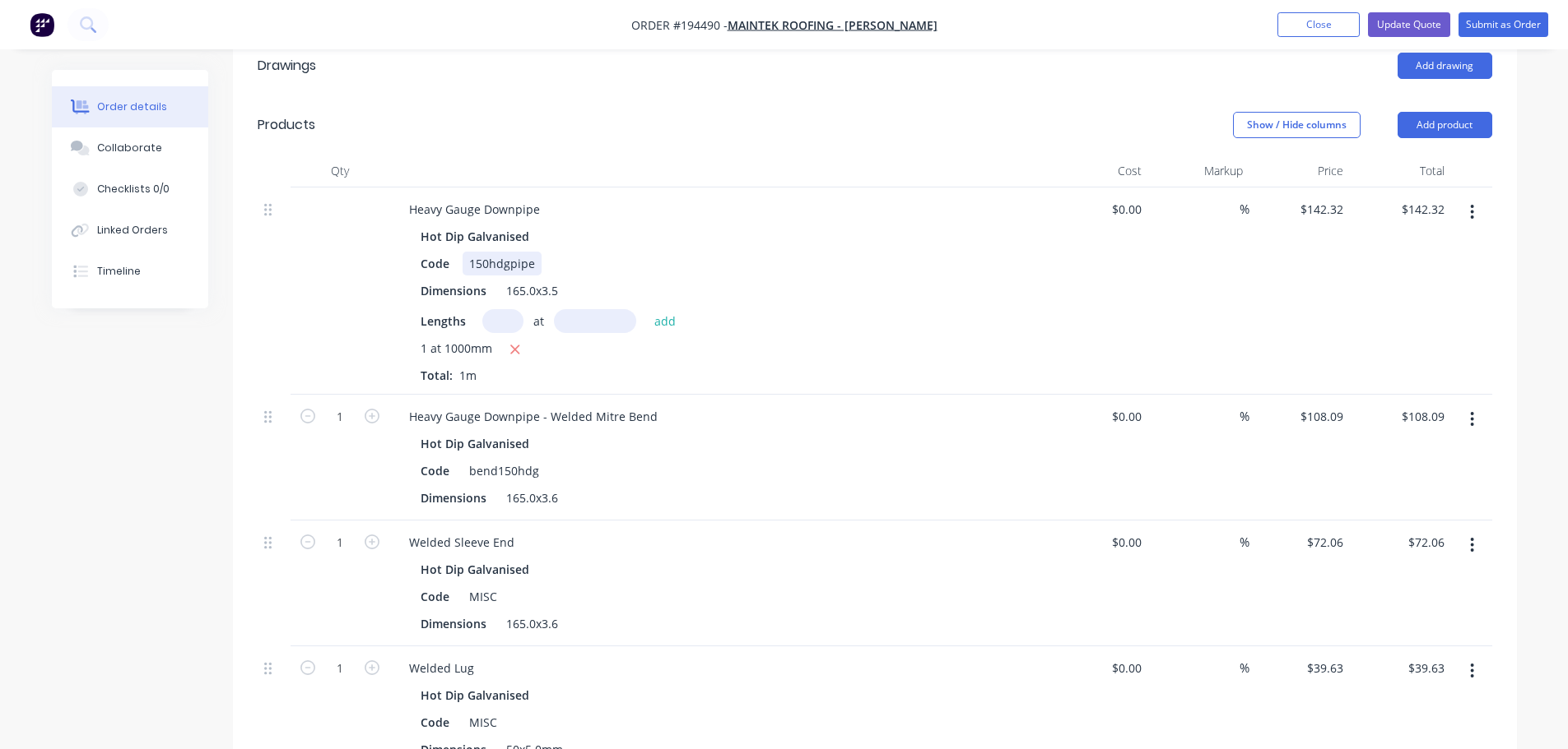
click at [512, 252] on div "150hdgpipe" at bounding box center [502, 263] width 79 height 24
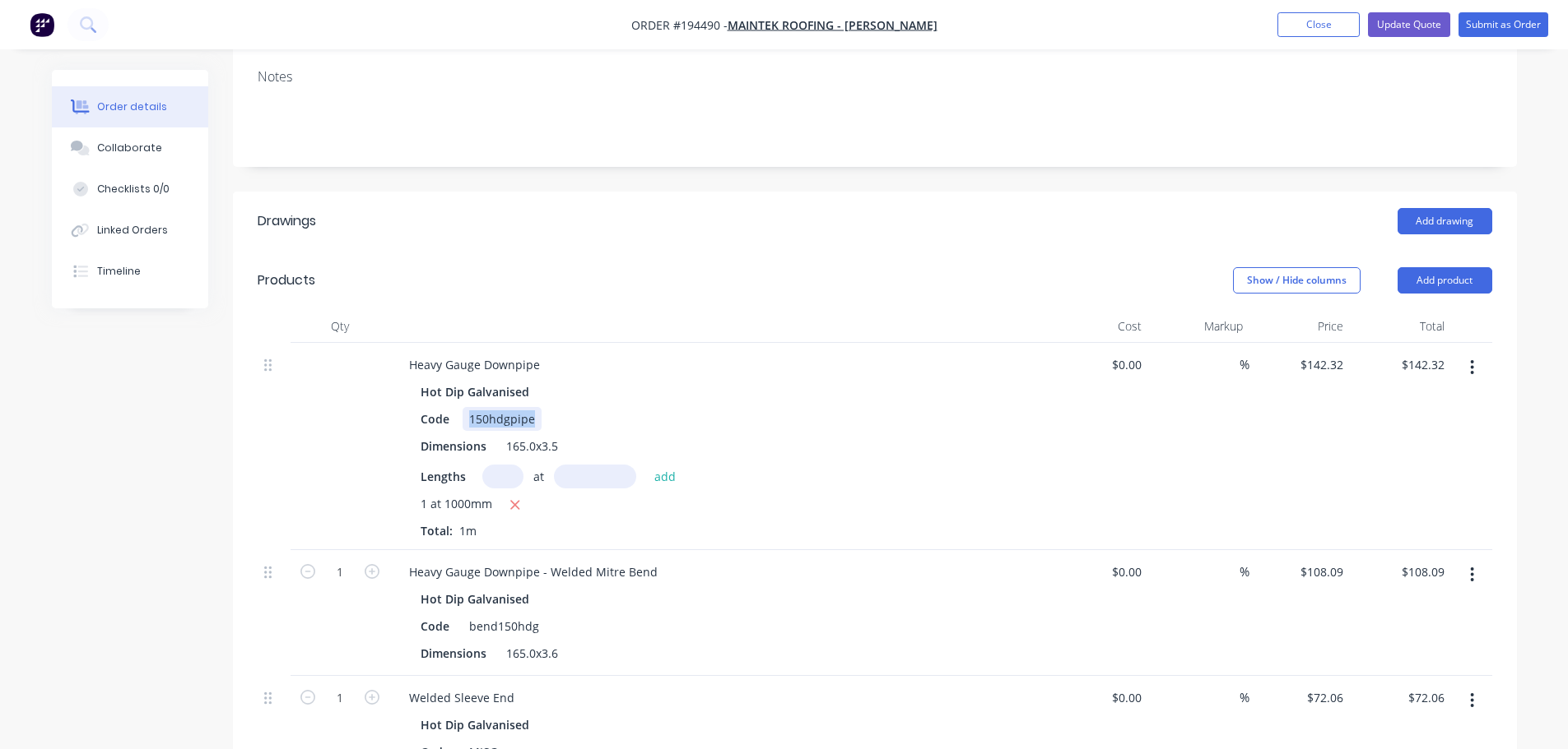
scroll to position [329, 0]
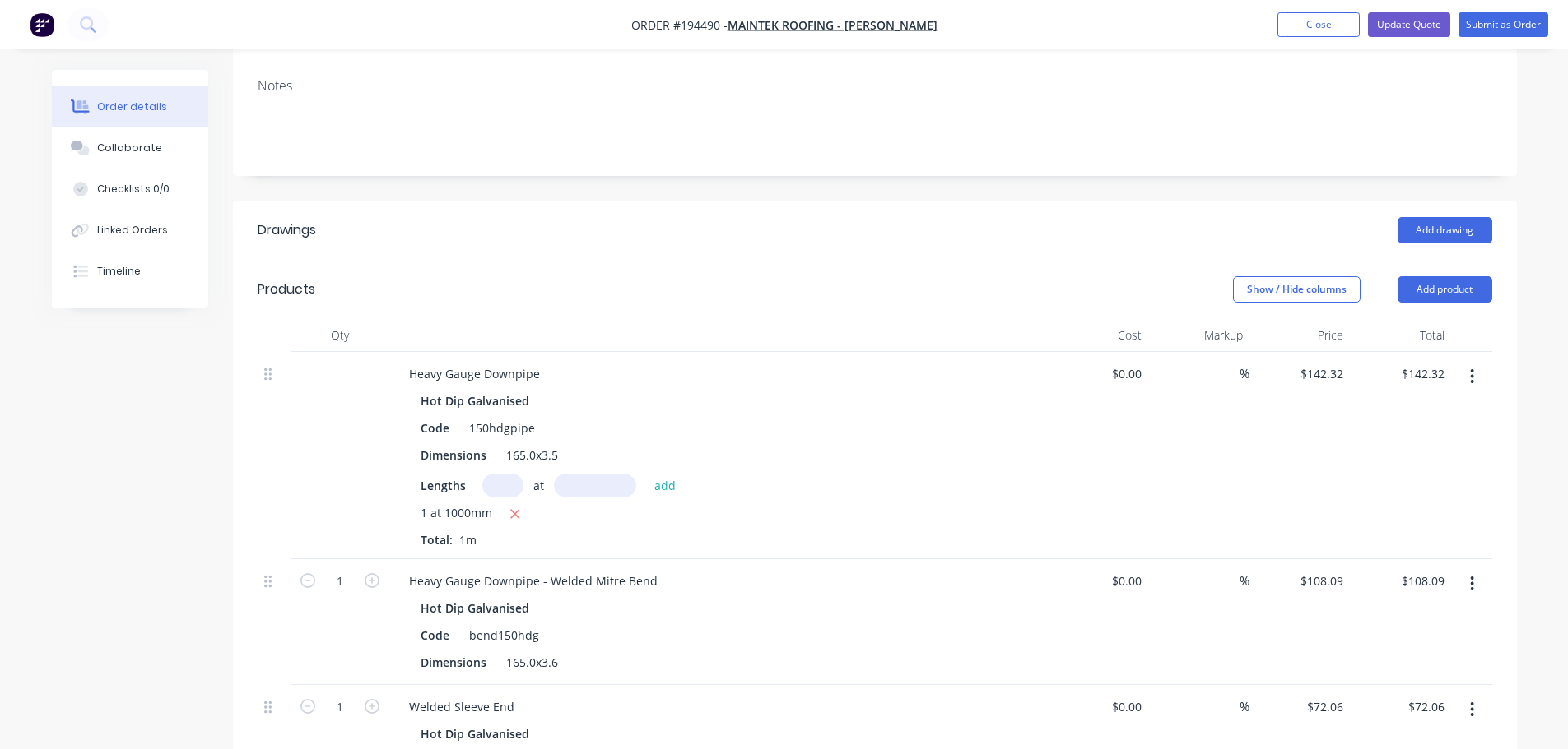
click at [701, 277] on div "Show / Hide columns Add product" at bounding box center [1006, 290] width 972 height 27
click at [512, 417] on div "150hdgpipe" at bounding box center [502, 428] width 79 height 24
drag, startPoint x: 526, startPoint y: 220, endPoint x: 521, endPoint y: 265, distance: 45.3
click at [527, 277] on div "Show / Hide columns Add product" at bounding box center [1006, 290] width 972 height 27
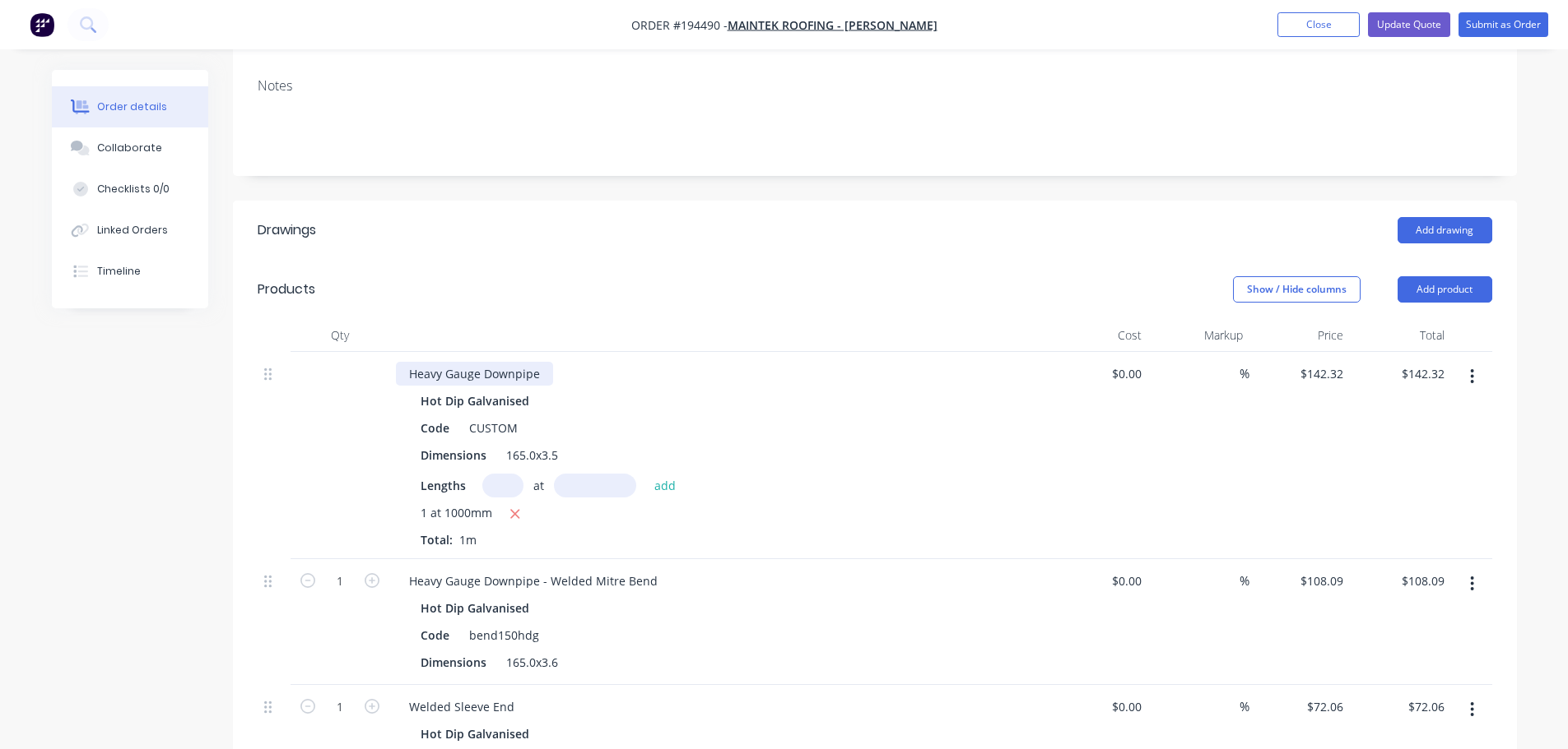
click at [543, 362] on div "Heavy Gauge Downpipe" at bounding box center [474, 373] width 157 height 24
click at [434, 417] on div "Code" at bounding box center [435, 428] width 42 height 24
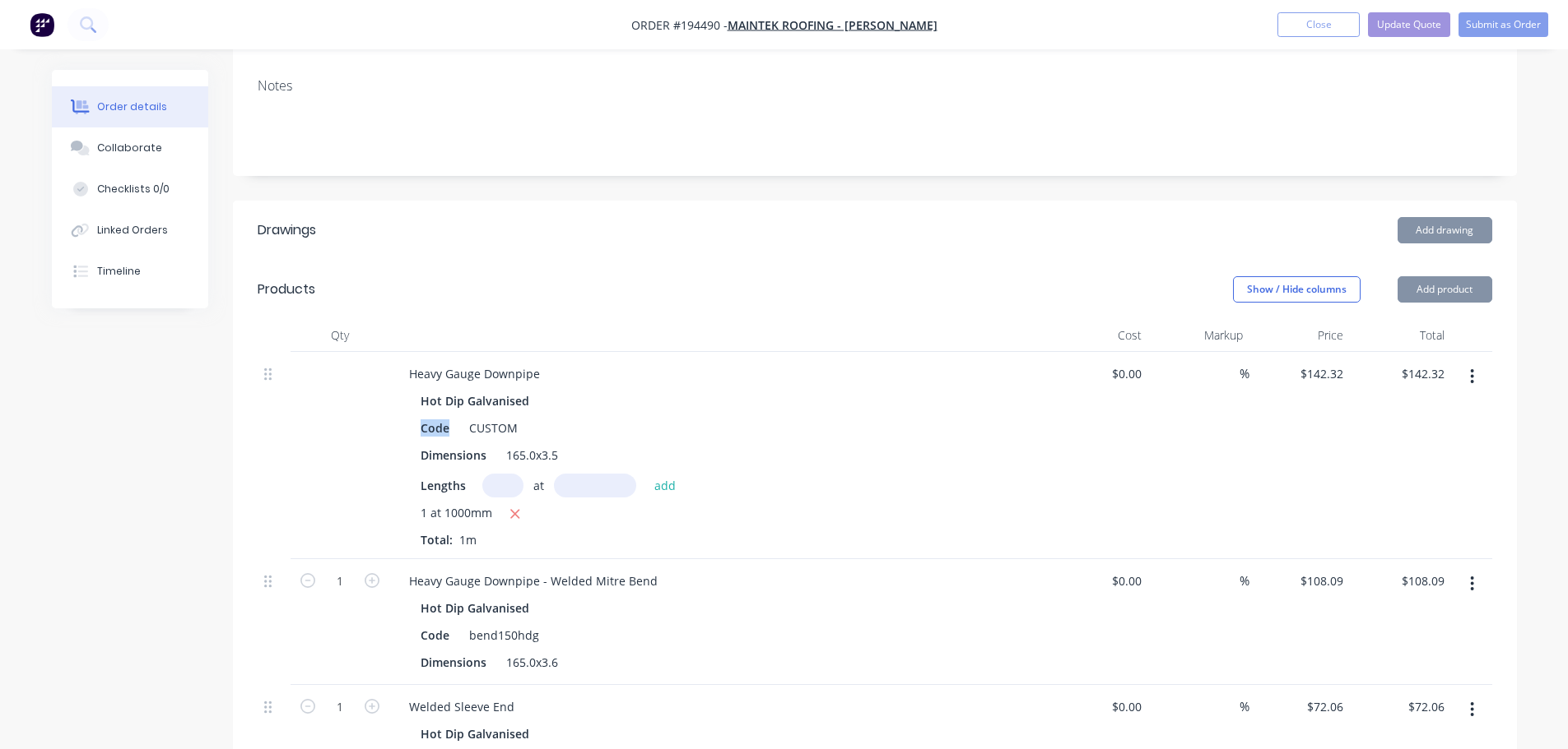
drag, startPoint x: 434, startPoint y: 355, endPoint x: 449, endPoint y: 357, distance: 15.1
click at [435, 417] on div "Code" at bounding box center [435, 428] width 42 height 24
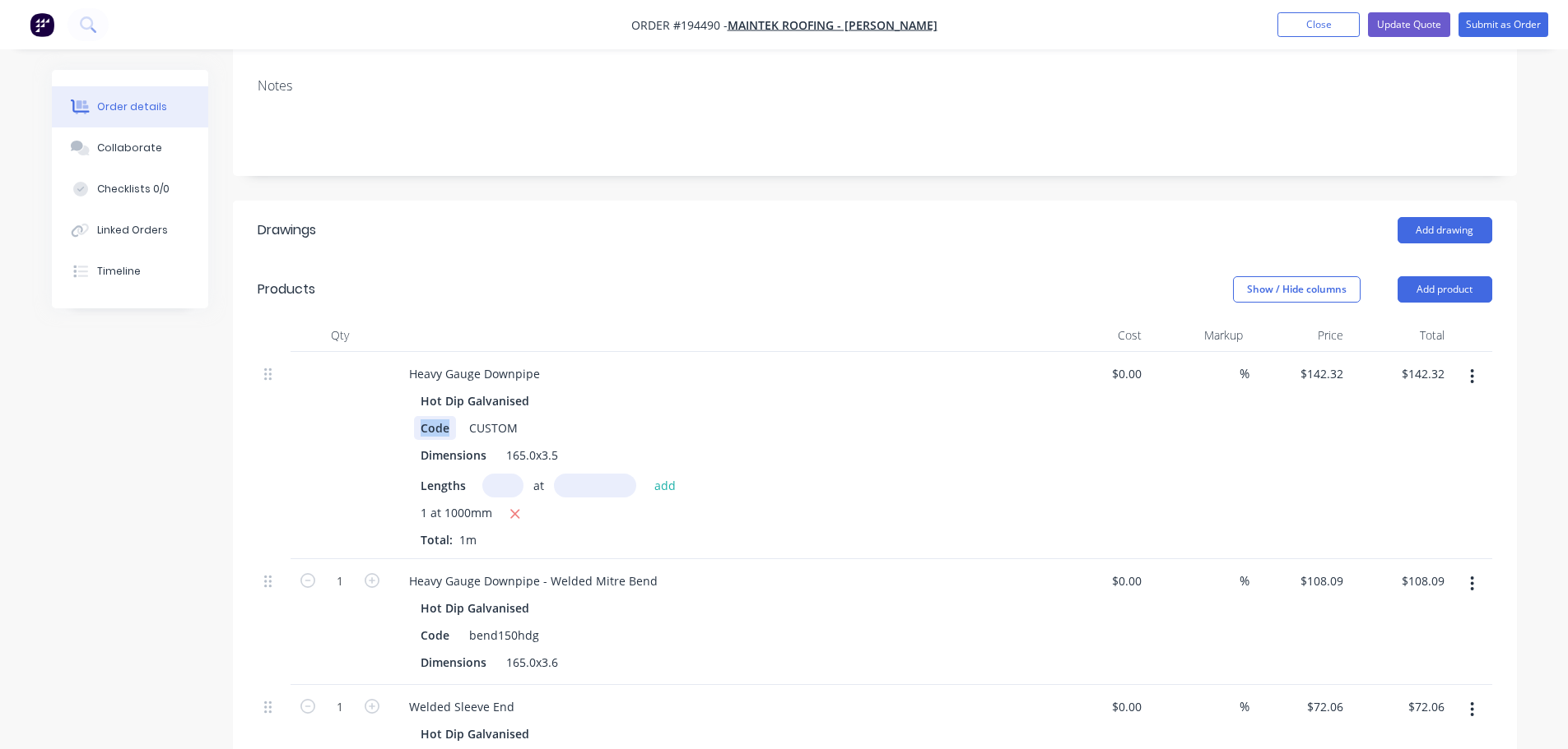
click at [427, 417] on div "Code" at bounding box center [435, 428] width 42 height 24
click at [466, 277] on div "Products" at bounding box center [388, 290] width 263 height 27
click at [540, 362] on div "Heavy Gauge Downpipe" at bounding box center [474, 373] width 157 height 24
click at [657, 277] on div "Show / Hide columns Add product" at bounding box center [1006, 290] width 972 height 27
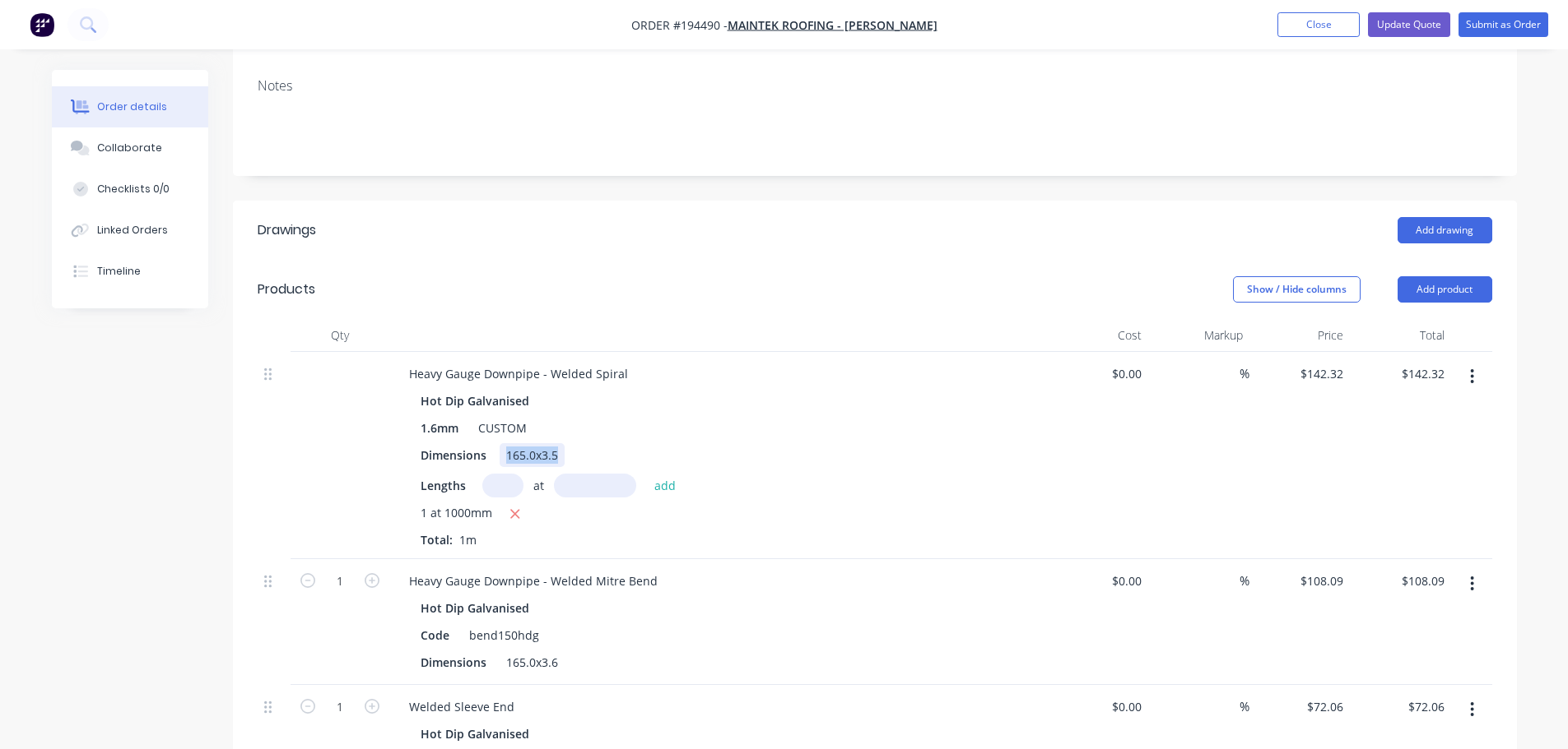
drag, startPoint x: 505, startPoint y: 389, endPoint x: 566, endPoint y: 388, distance: 61.0
click at [566, 443] on div "Dimensions 165.0x3.5" at bounding box center [715, 455] width 602 height 24
click at [525, 443] on div "159x1.6" at bounding box center [527, 455] width 55 height 24
click at [645, 260] on header "Products Show / Hide columns Add product" at bounding box center [875, 289] width 1284 height 59
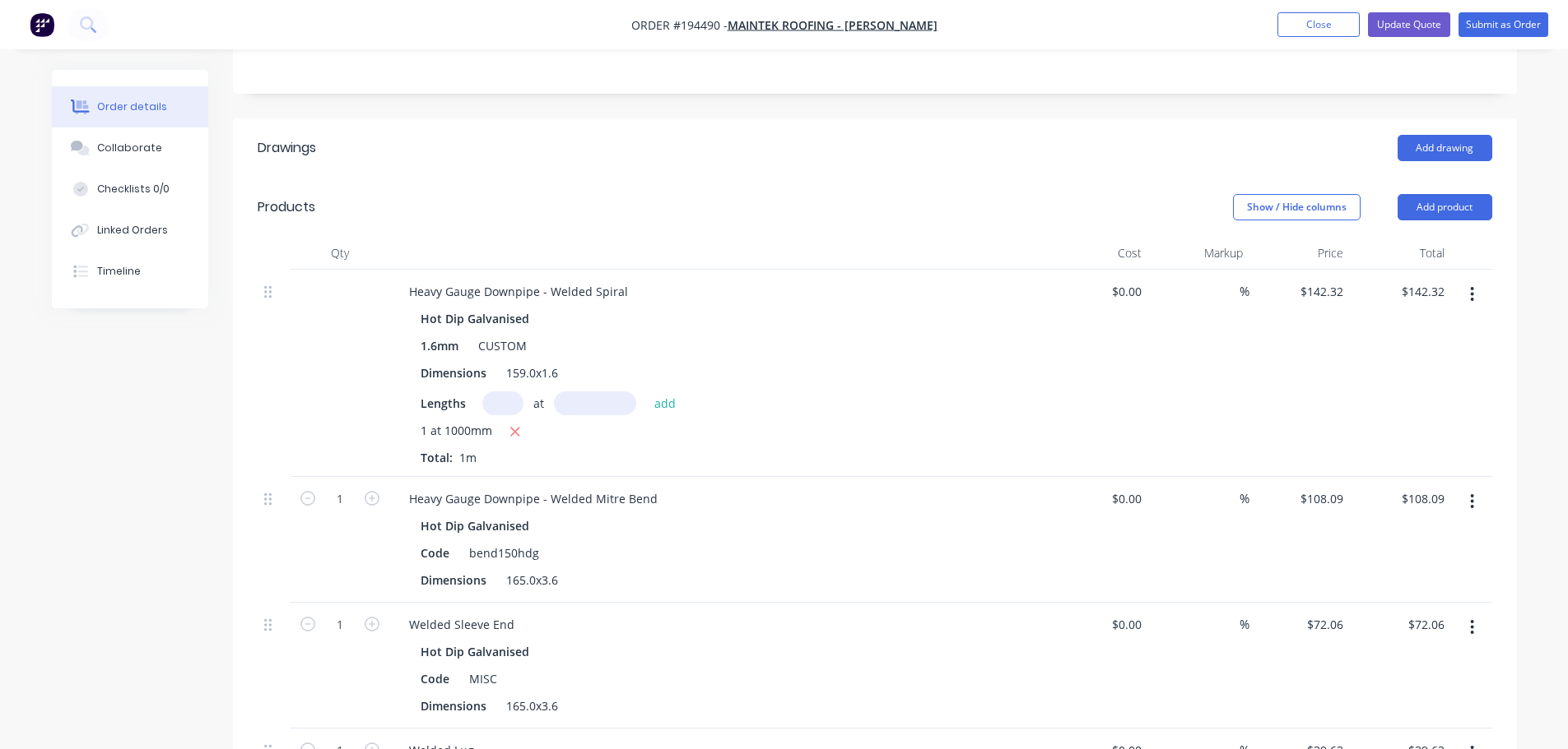
click at [653, 194] on div "Show / Hide columns Add product" at bounding box center [1006, 207] width 972 height 27
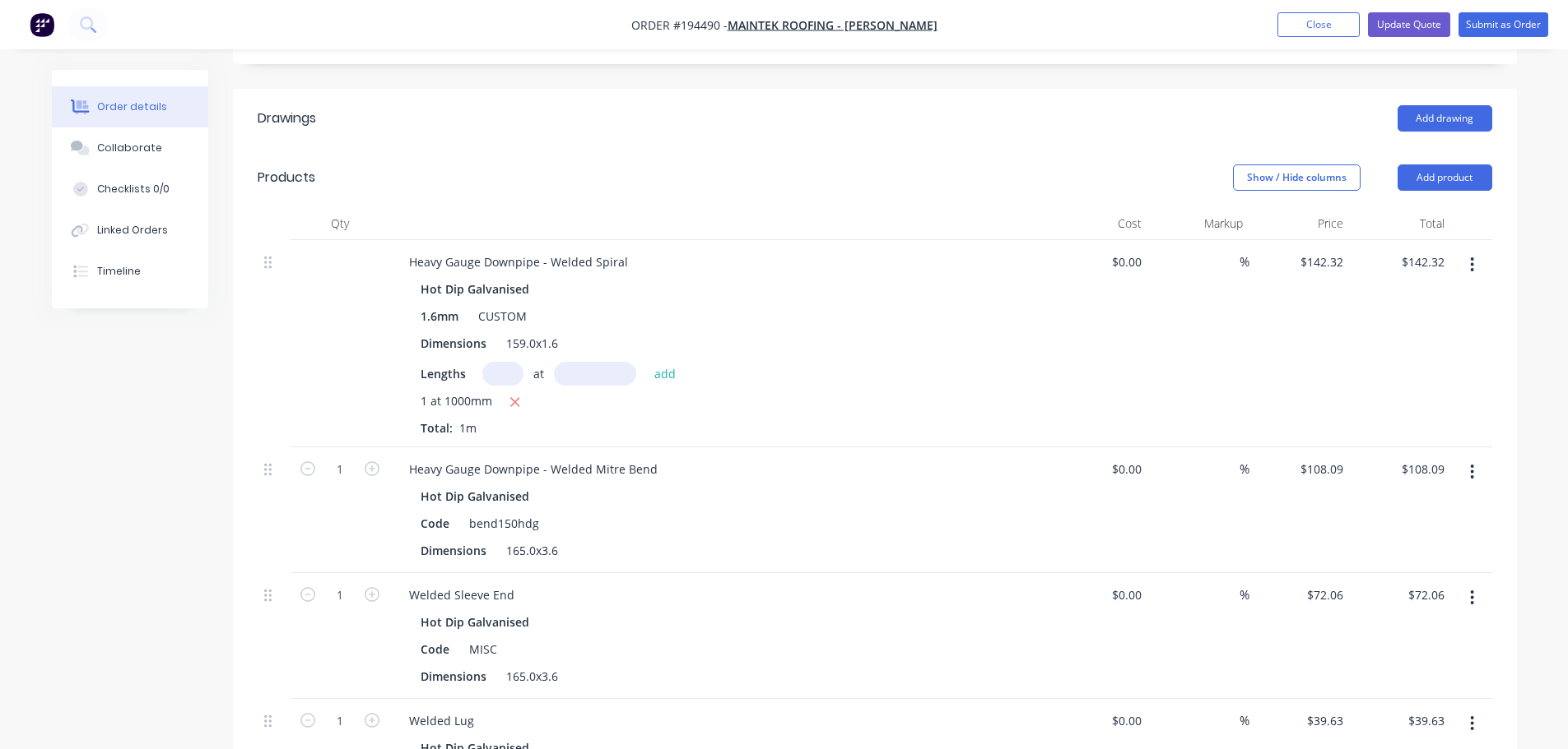
scroll to position [411, 0]
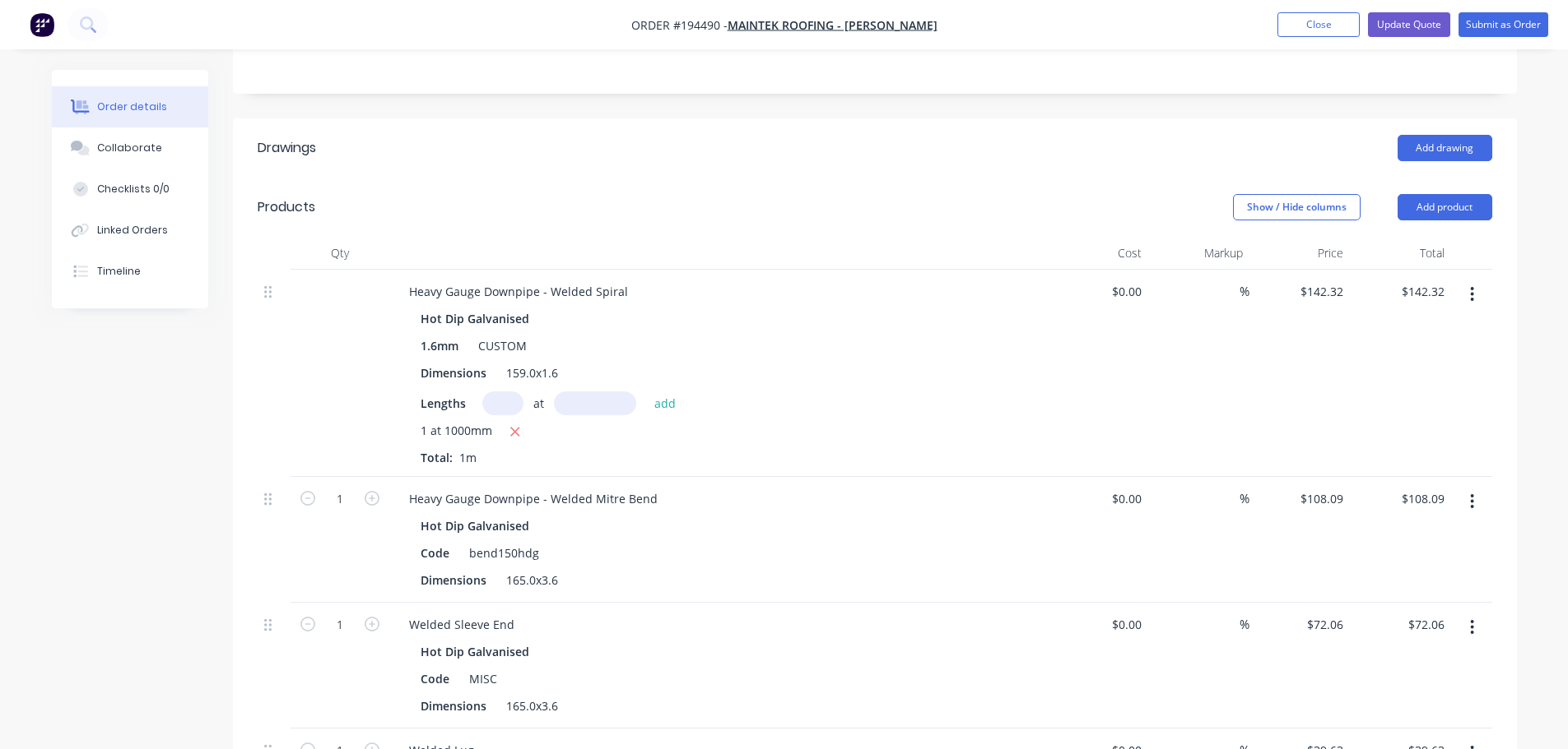
click at [605, 194] on div "Show / Hide columns Add product" at bounding box center [1006, 207] width 972 height 27
click at [560, 237] on div at bounding box center [718, 253] width 658 height 33
click at [548, 280] on div "Heavy Gauge Downpipe - Welded Spiral" at bounding box center [518, 292] width 246 height 24
click at [600, 194] on div "Show / Hide columns Add product" at bounding box center [1006, 207] width 972 height 27
drag, startPoint x: 504, startPoint y: 517, endPoint x: 532, endPoint y: 519, distance: 28.1
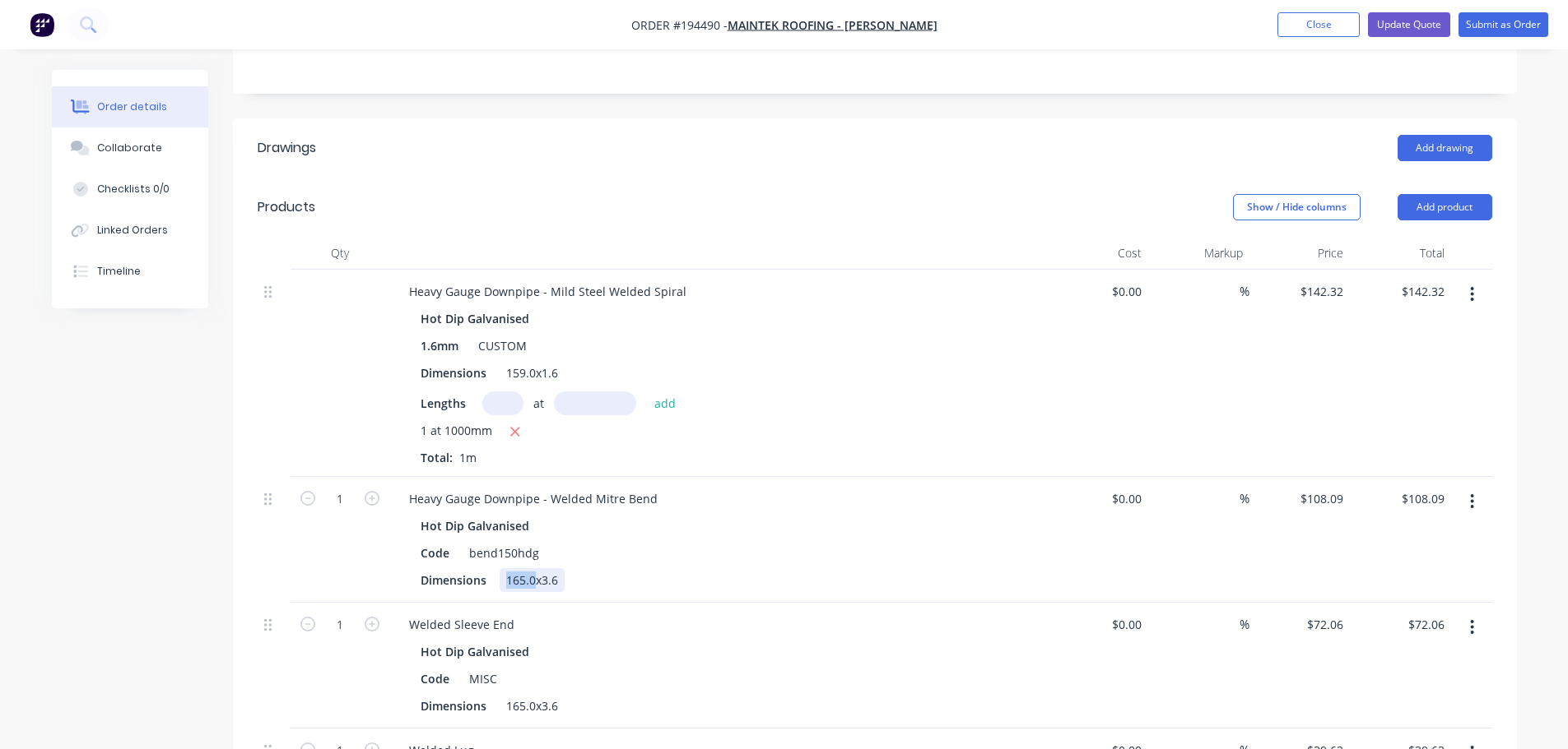
click at [532, 568] on div "165.0x3.6" at bounding box center [531, 580] width 65 height 24
click at [107, 464] on div "Created by Michael Created 02/10/25 Required Assigned to Add team member Status…" at bounding box center [784, 527] width 1465 height 1737
drag, startPoint x: 532, startPoint y: 511, endPoint x: 564, endPoint y: 520, distance: 33.2
click at [564, 568] on div "Dimensions 159x3.6" at bounding box center [715, 580] width 602 height 24
click at [504, 542] on div "bend150hdg" at bounding box center [505, 553] width 83 height 24
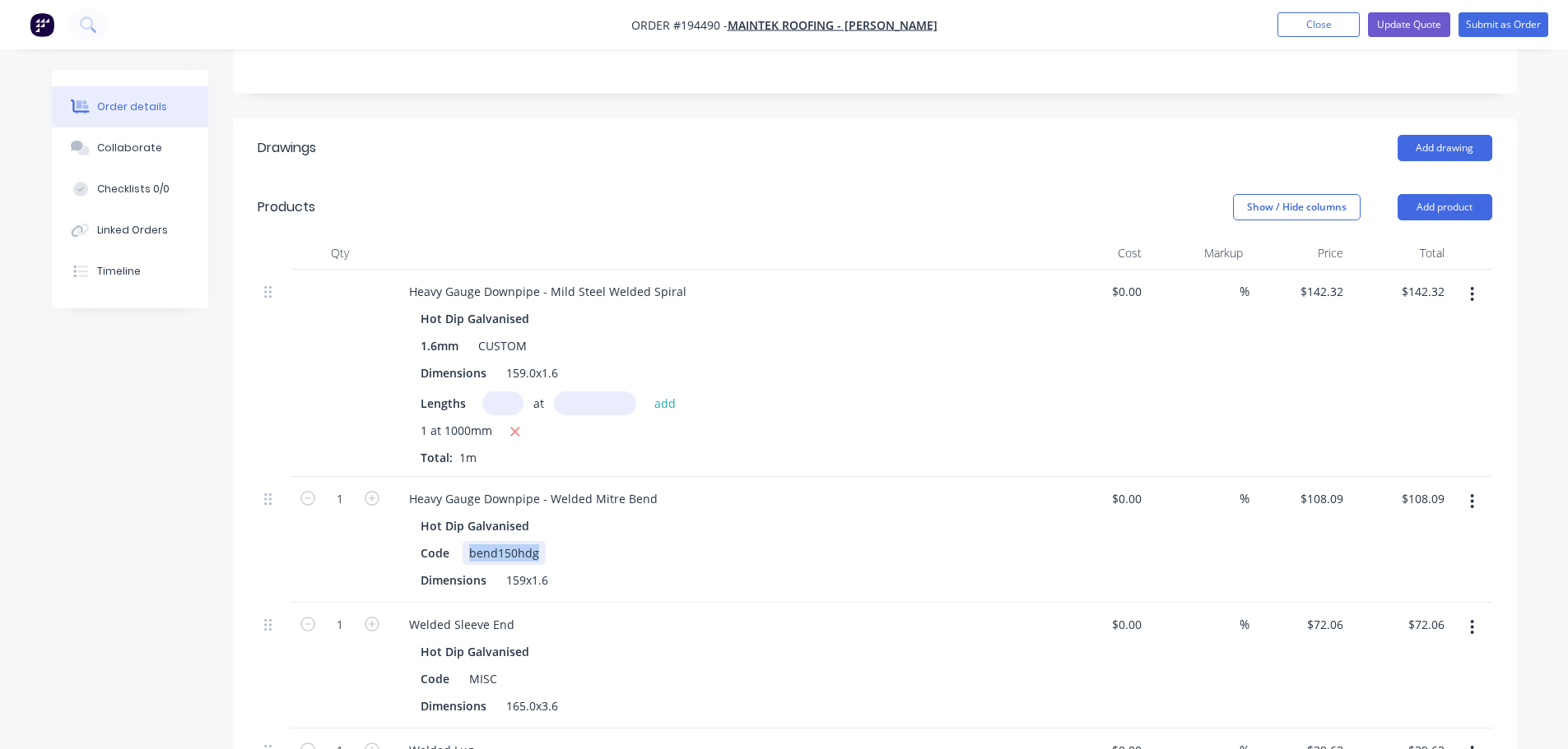
click at [504, 542] on div "bend150hdg" at bounding box center [505, 553] width 83 height 24
click at [283, 479] on div at bounding box center [273, 540] width 33 height 126
click at [1325, 487] on input "108.09" at bounding box center [1324, 498] width 51 height 24
type input "$117.53"
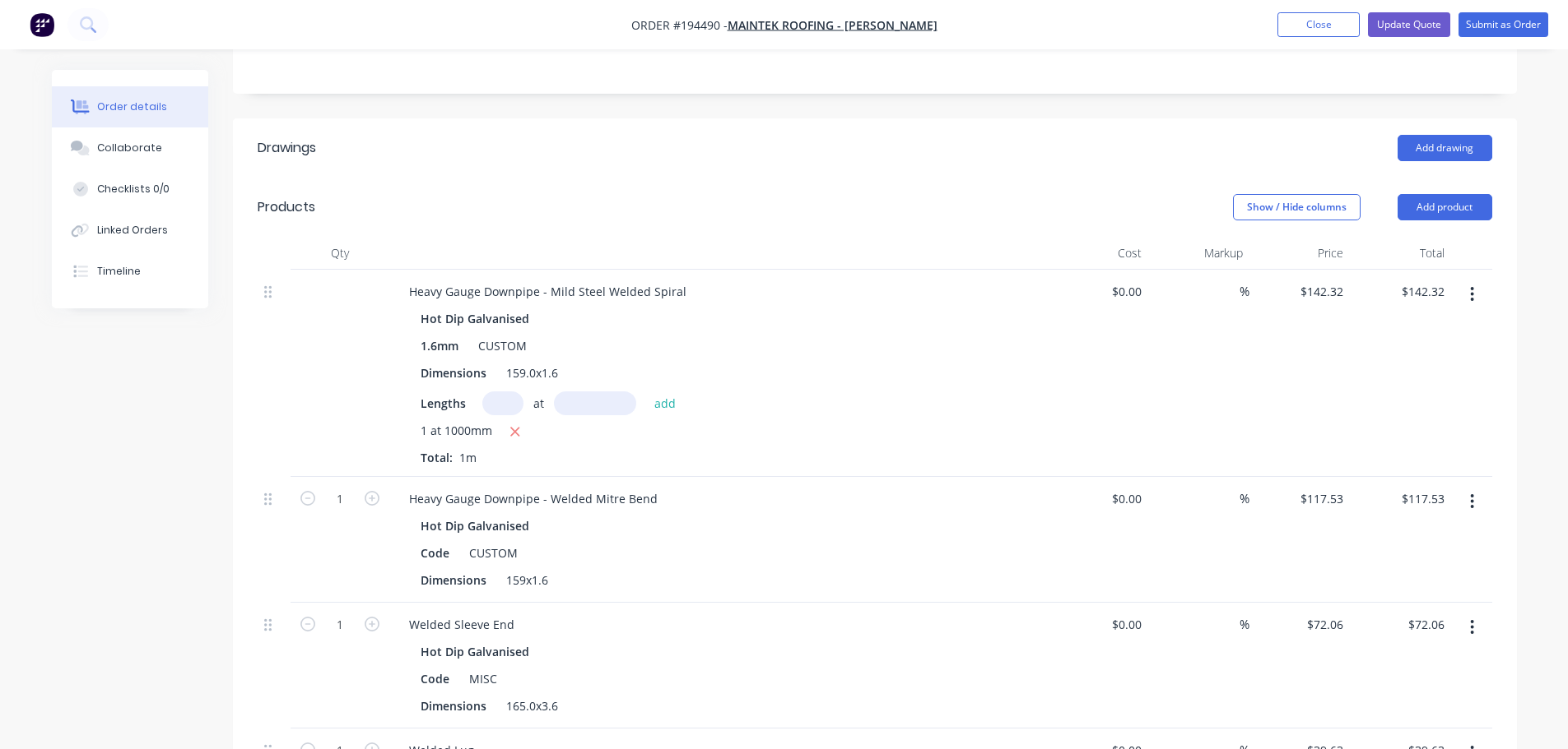
click at [1533, 394] on div "Order details Collaborate Checklists 0/0 Linked Orders Timeline Order details C…" at bounding box center [784, 492] width 1568 height 1807
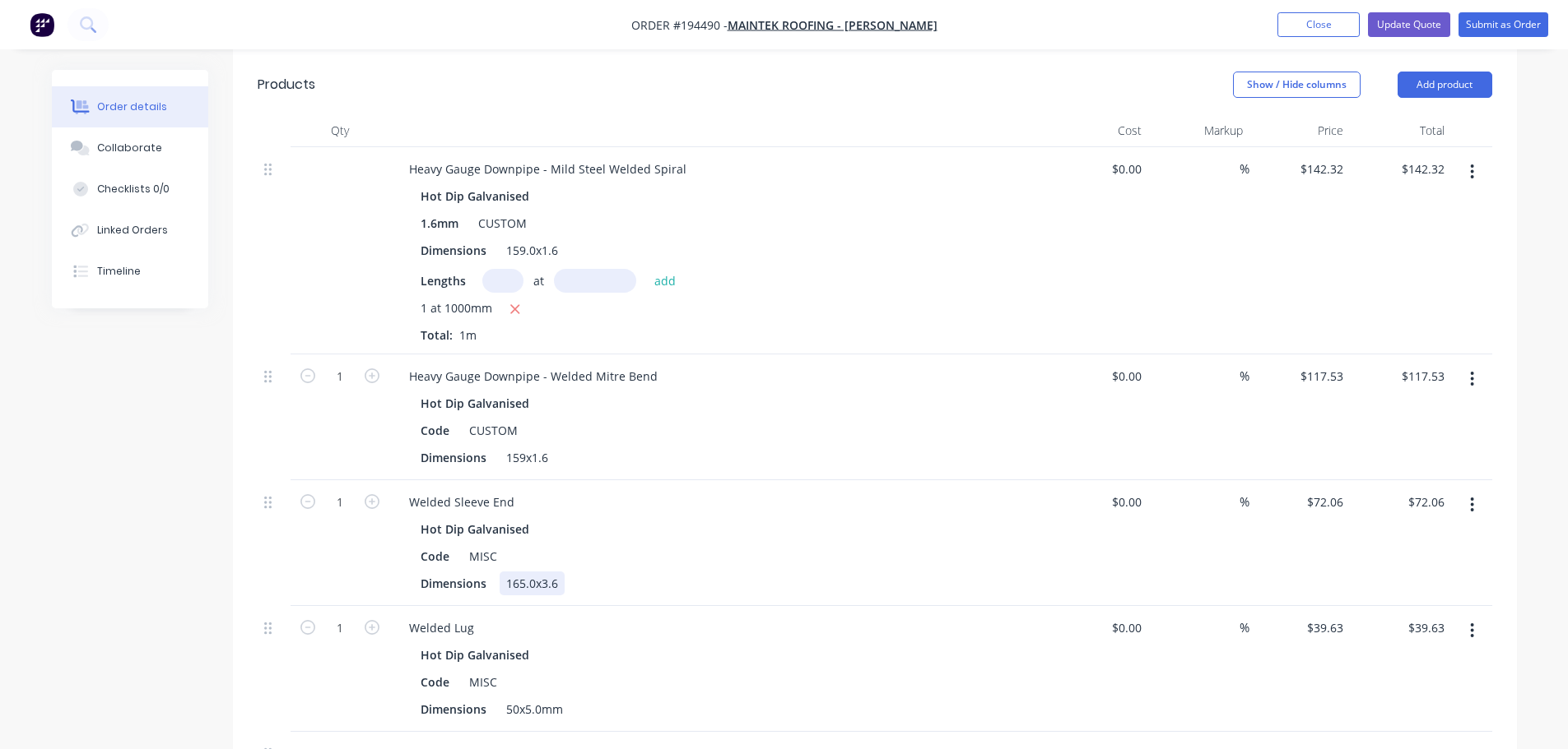
scroll to position [576, 0]
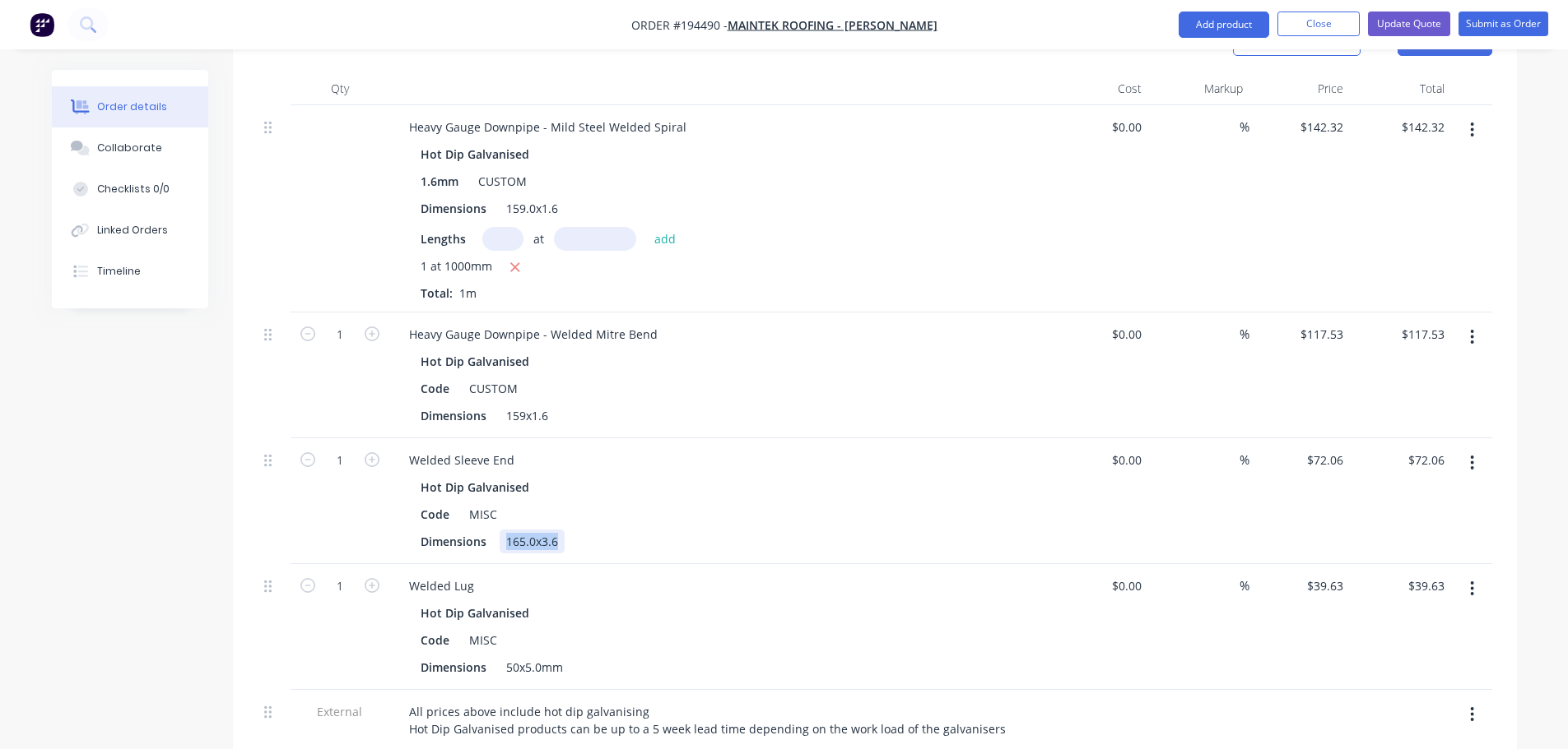
drag, startPoint x: 498, startPoint y: 480, endPoint x: 559, endPoint y: 472, distance: 61.5
click at [584, 530] on div "Dimensions 165.0x3.6" at bounding box center [715, 542] width 602 height 24
click at [117, 430] on div "Created by Michael Created 02/10/25 Required Assigned to Add team member Status…" at bounding box center [784, 363] width 1465 height 1737
click at [527, 404] on div "159x1.6" at bounding box center [527, 416] width 55 height 24
click at [98, 540] on div "Created by Michael Created 02/10/25 Required Assigned to Add team member Status…" at bounding box center [784, 363] width 1465 height 1737
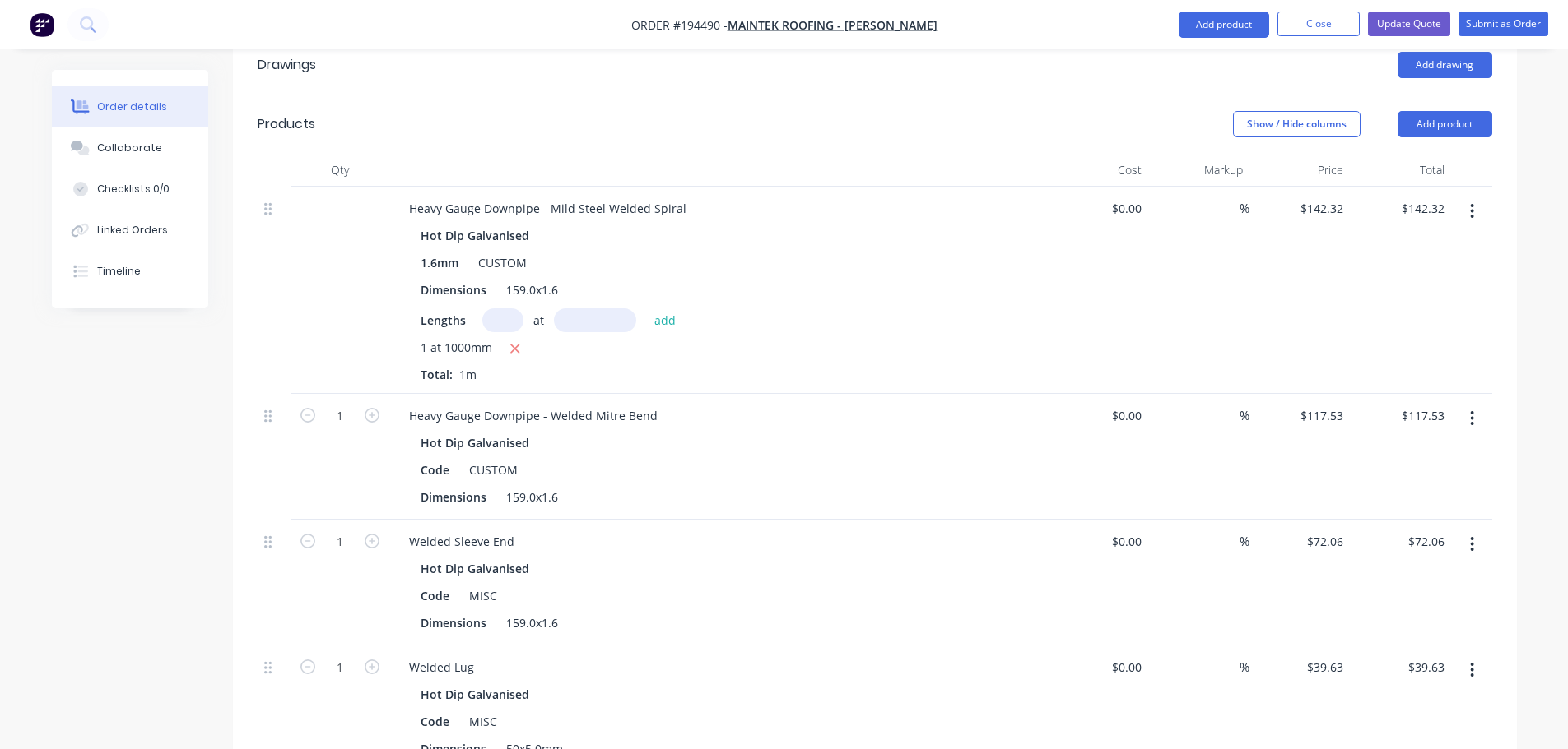
scroll to position [494, 0]
click at [1326, 657] on input "39.63" at bounding box center [1330, 668] width 38 height 24
type input "$39.63"
click at [136, 580] on div "Created by Michael Created 02/10/25 Required Assigned to Add team member Status…" at bounding box center [784, 445] width 1465 height 1737
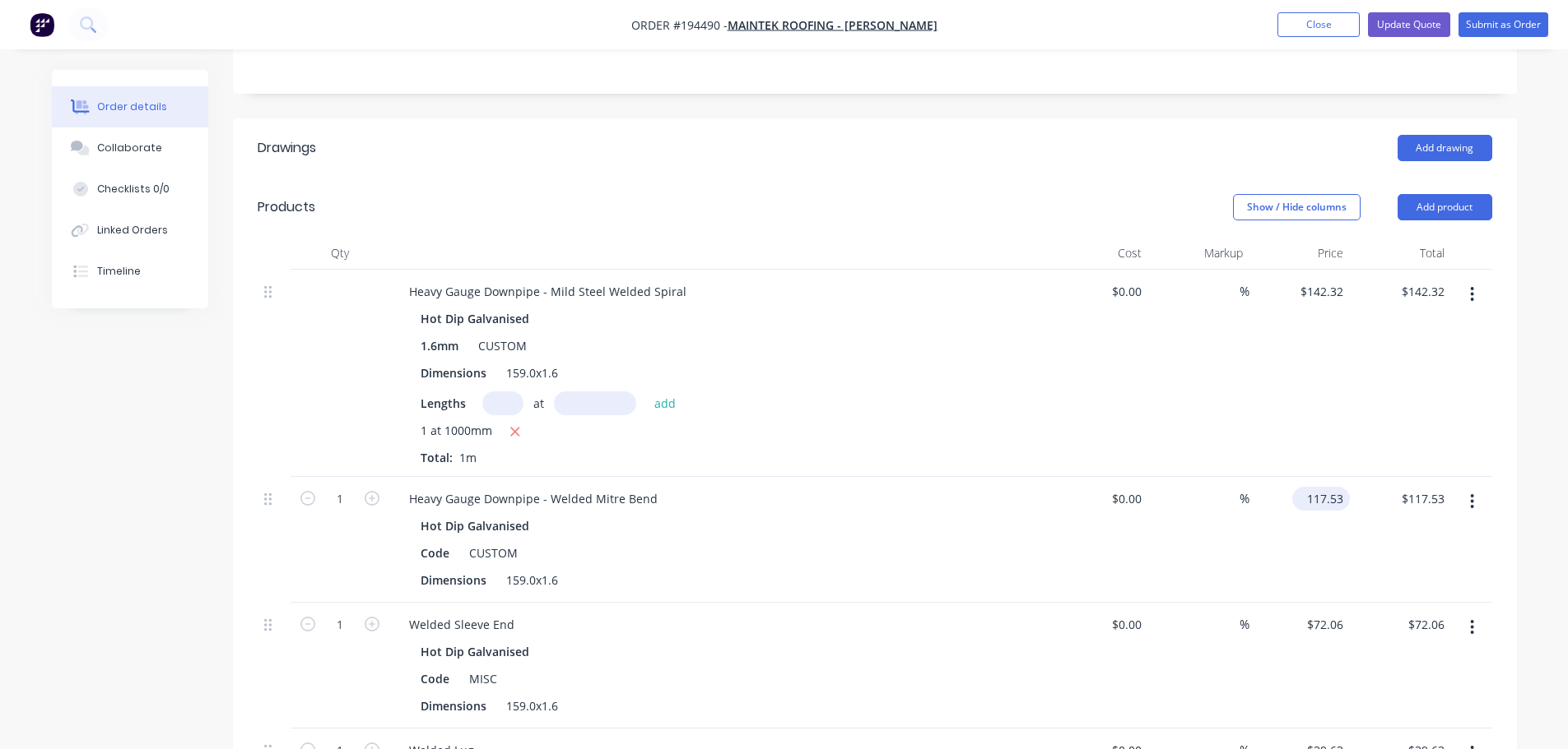
click at [1337, 487] on input "117.53" at bounding box center [1324, 498] width 51 height 24
type input "$117.53"
click at [1533, 425] on div "Order details Collaborate Checklists 0/0 Linked Orders Timeline Order details C…" at bounding box center [784, 527] width 1498 height 1737
click at [1474, 280] on button "button" at bounding box center [1472, 294] width 39 height 29
click at [1464, 325] on div "Edit" at bounding box center [1414, 337] width 127 height 24
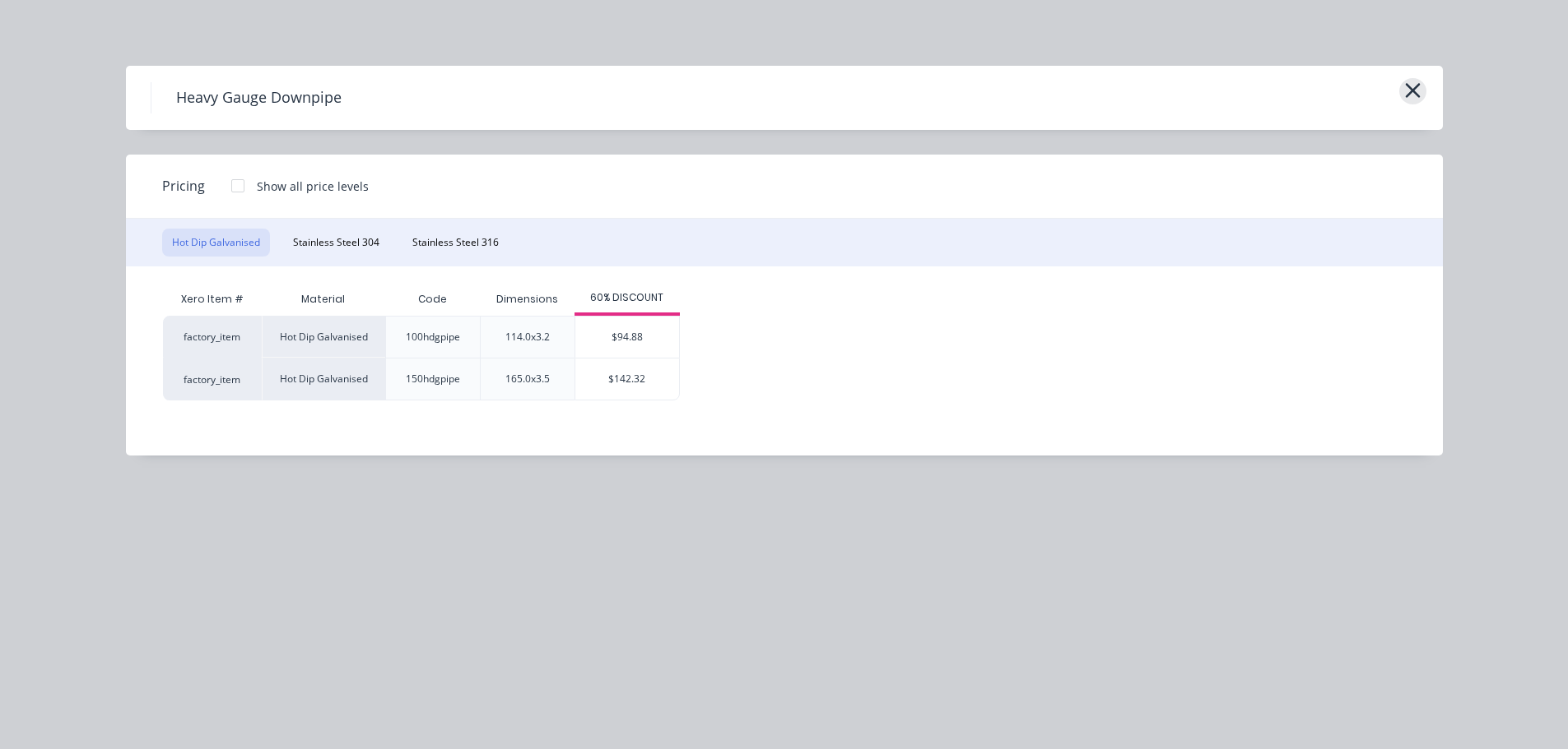
click at [1415, 94] on icon "button" at bounding box center [1412, 90] width 15 height 15
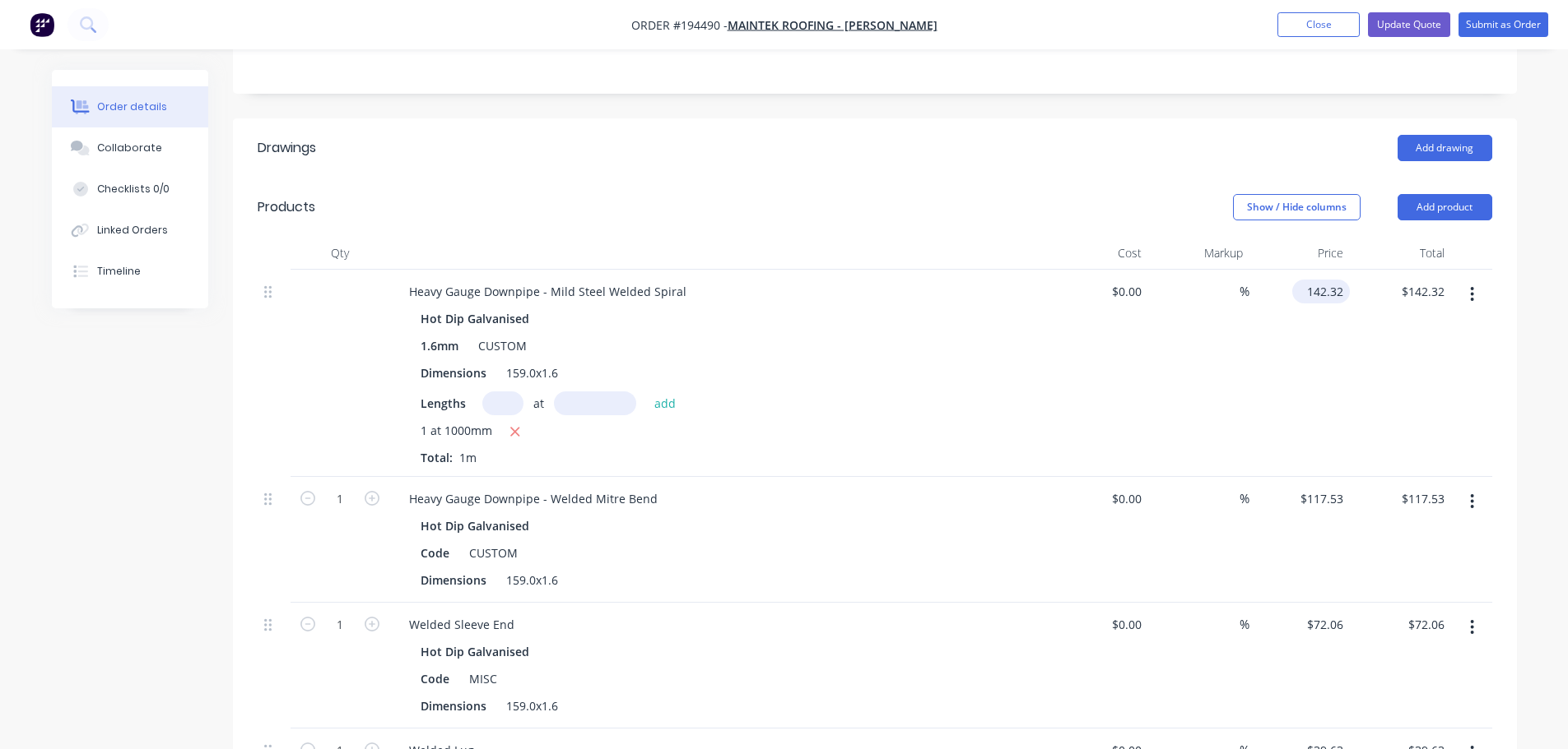
click at [1337, 280] on input "142.32" at bounding box center [1324, 292] width 51 height 24
type input "$153.49"
click at [969, 194] on div "Show / Hide columns Add product" at bounding box center [1006, 207] width 972 height 27
click at [1314, 487] on input "117.53" at bounding box center [1324, 498] width 51 height 24
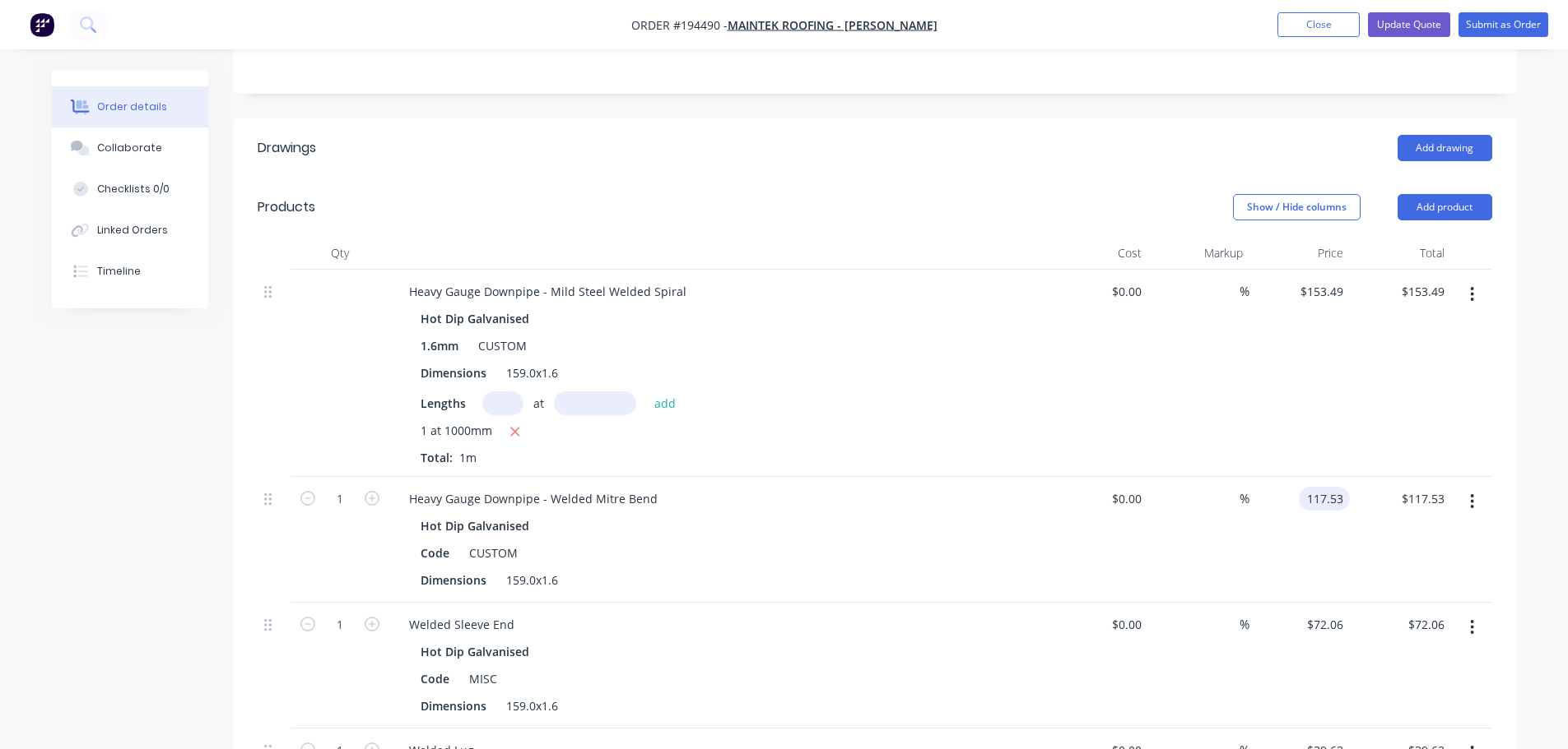
type input "$117.53"
click at [1048, 119] on header "Drawings Add drawing" at bounding box center [875, 148] width 1284 height 59
click at [1541, 378] on div "Order details Collaborate Checklists 0/0 Linked Orders Timeline Order details C…" at bounding box center [784, 492] width 1568 height 1807
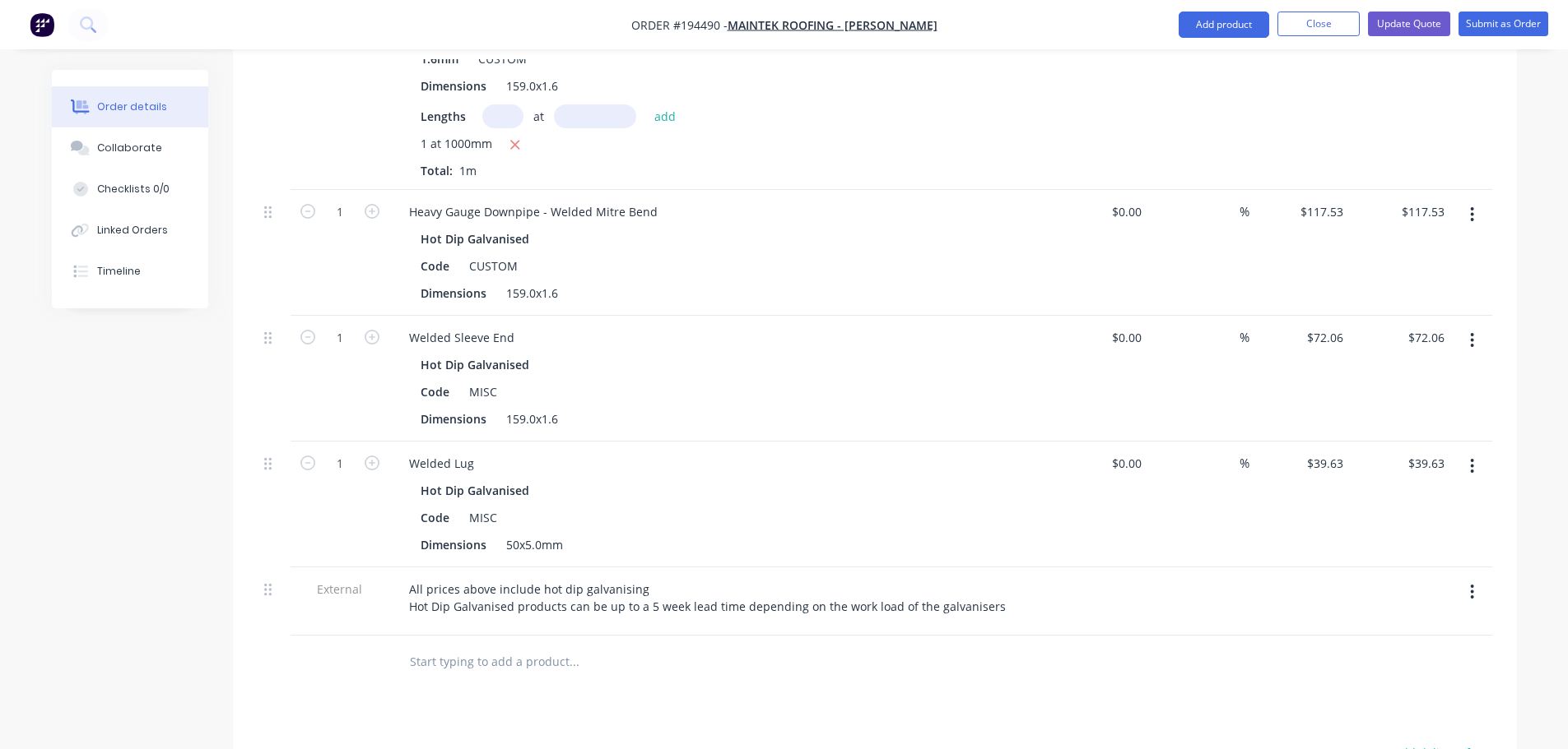
scroll to position [740, 0]
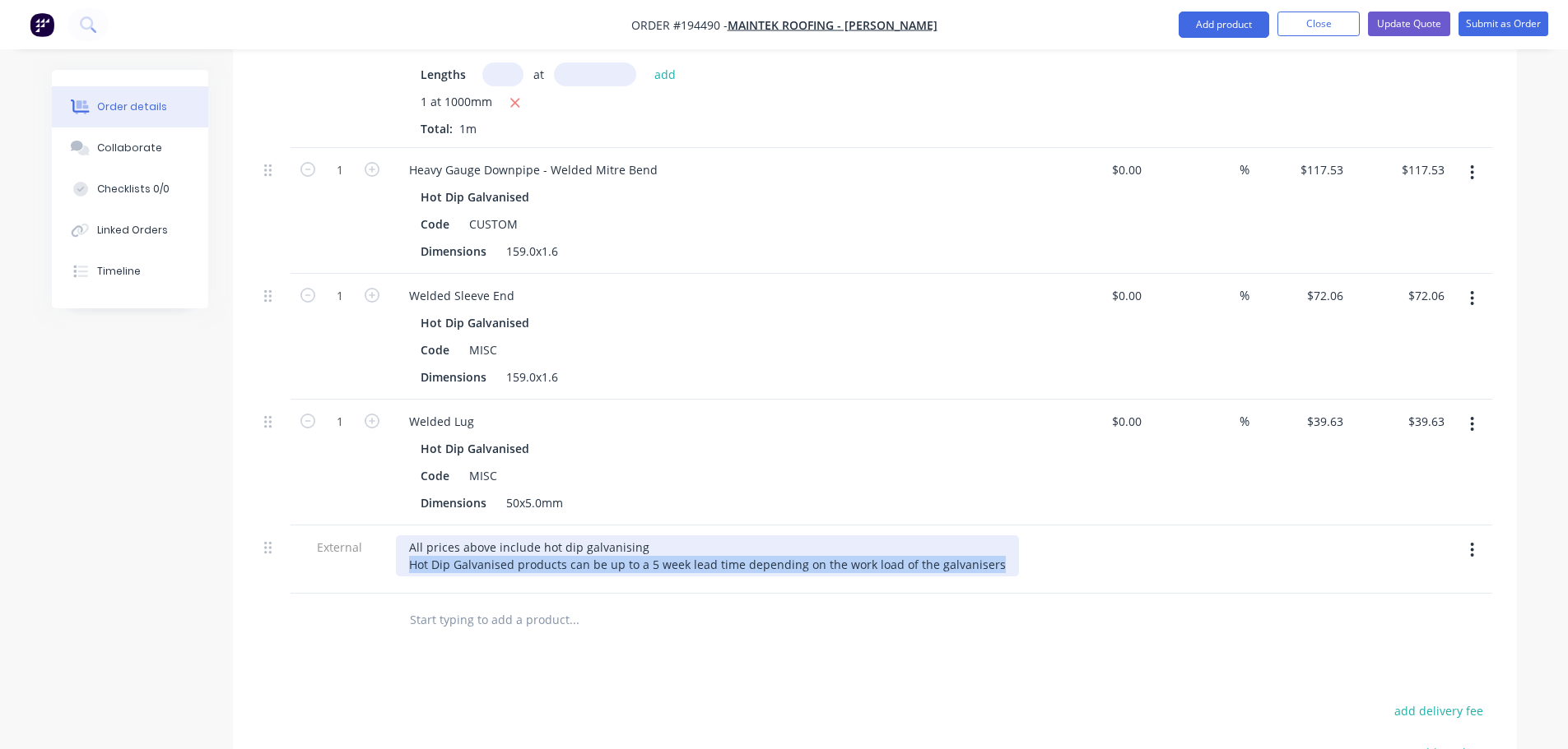
drag, startPoint x: 408, startPoint y: 500, endPoint x: 1023, endPoint y: 496, distance: 615.0
click at [1023, 535] on div "All prices above include hot dip galvanising Hot Dip Galvanised products can be…" at bounding box center [718, 556] width 646 height 41
click at [989, 535] on div "All prices above include hot dip galvanising Hot Dip Galvanised products can be…" at bounding box center [707, 556] width 623 height 41
drag, startPoint x: 404, startPoint y: 502, endPoint x: 1005, endPoint y: 495, distance: 601.0
click at [1005, 535] on div "All prices above include hot dip galvanising Hot Dip Galvanised products can be…" at bounding box center [718, 556] width 646 height 41
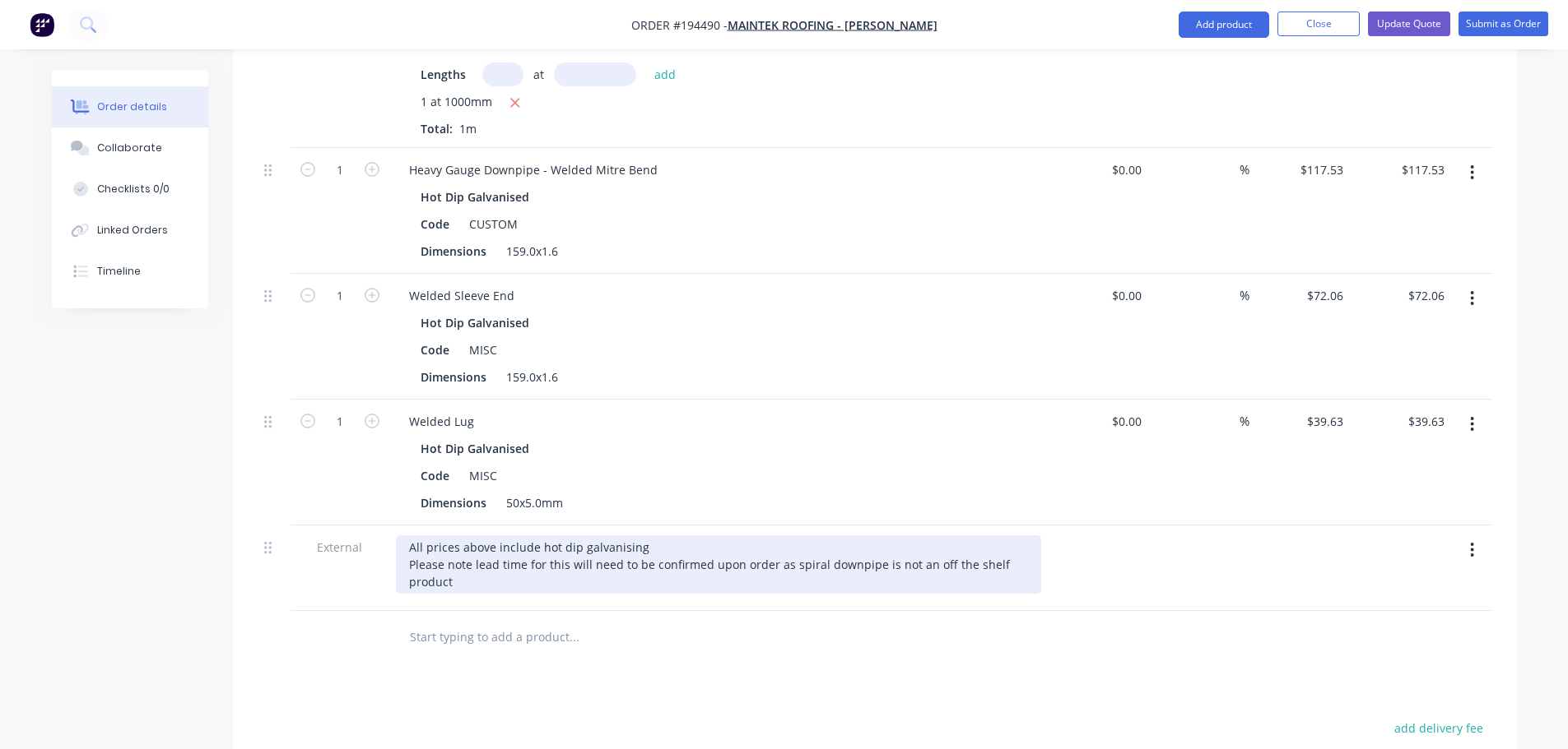
click at [607, 535] on div "All prices above include hot dip galvanising Please note lead time for this wil…" at bounding box center [718, 565] width 646 height 59
click at [722, 535] on div "All prices above include hot dip galvanising Please note lead time for this wil…" at bounding box center [718, 565] width 646 height 59
click at [770, 535] on div "All prices above include hot dip galvanising Please note lead time for this wil…" at bounding box center [718, 565] width 646 height 59
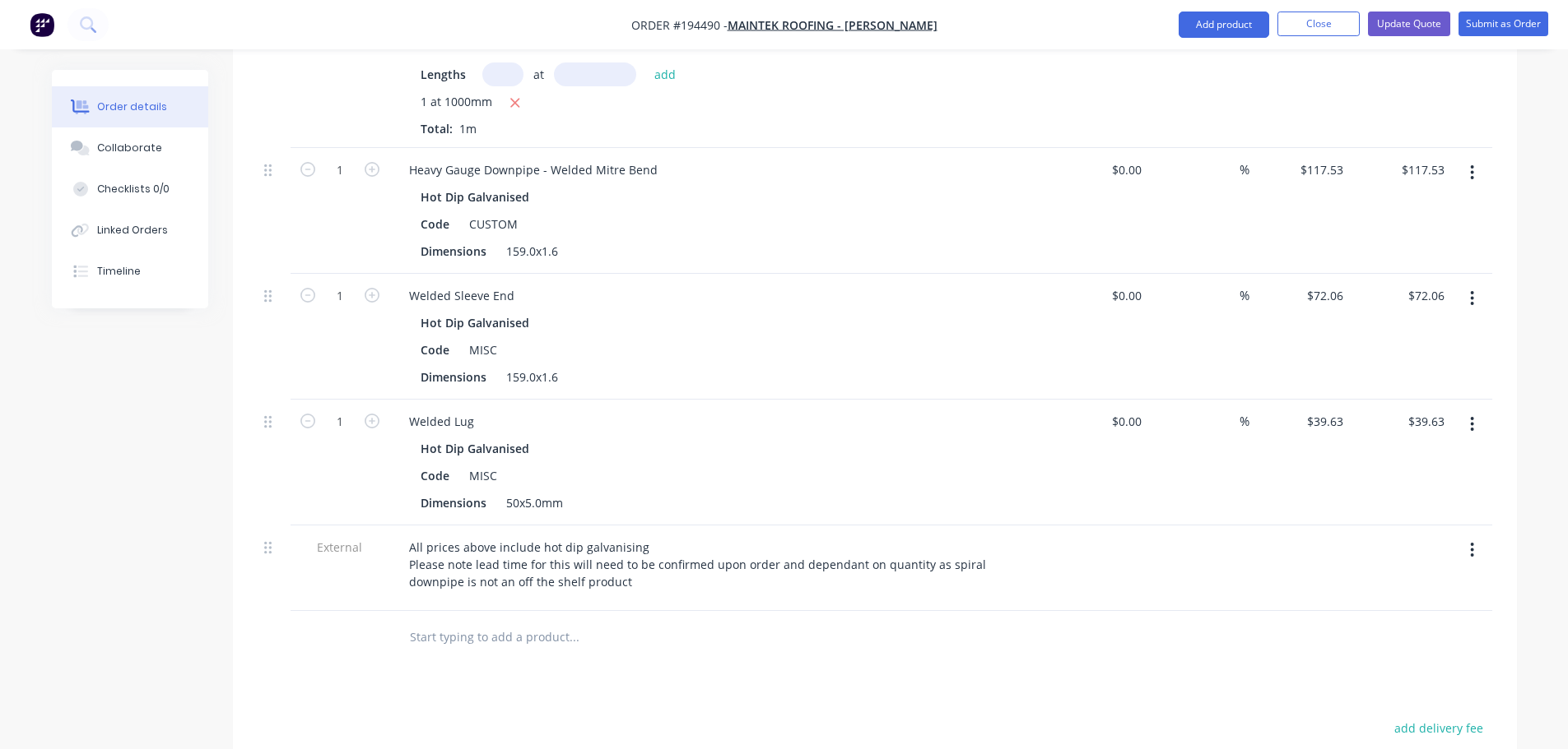
click at [655, 640] on div "Drawings Add drawing Products Show / Hide columns Add product Qty Cost Markup P…" at bounding box center [875, 424] width 1284 height 1270
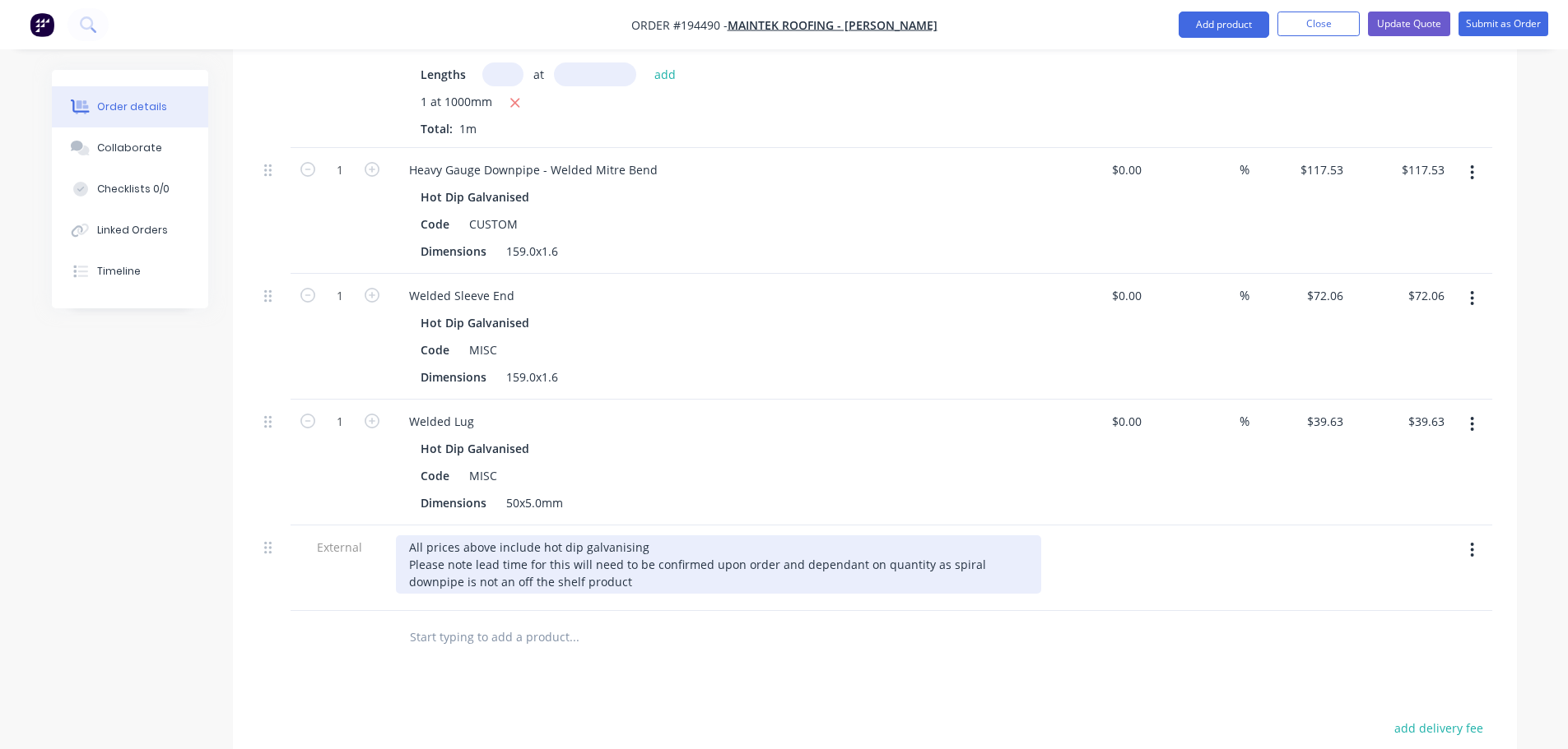
click at [593, 535] on div "All prices above include hot dip galvanising Please note lead time for this wil…" at bounding box center [718, 565] width 646 height 59
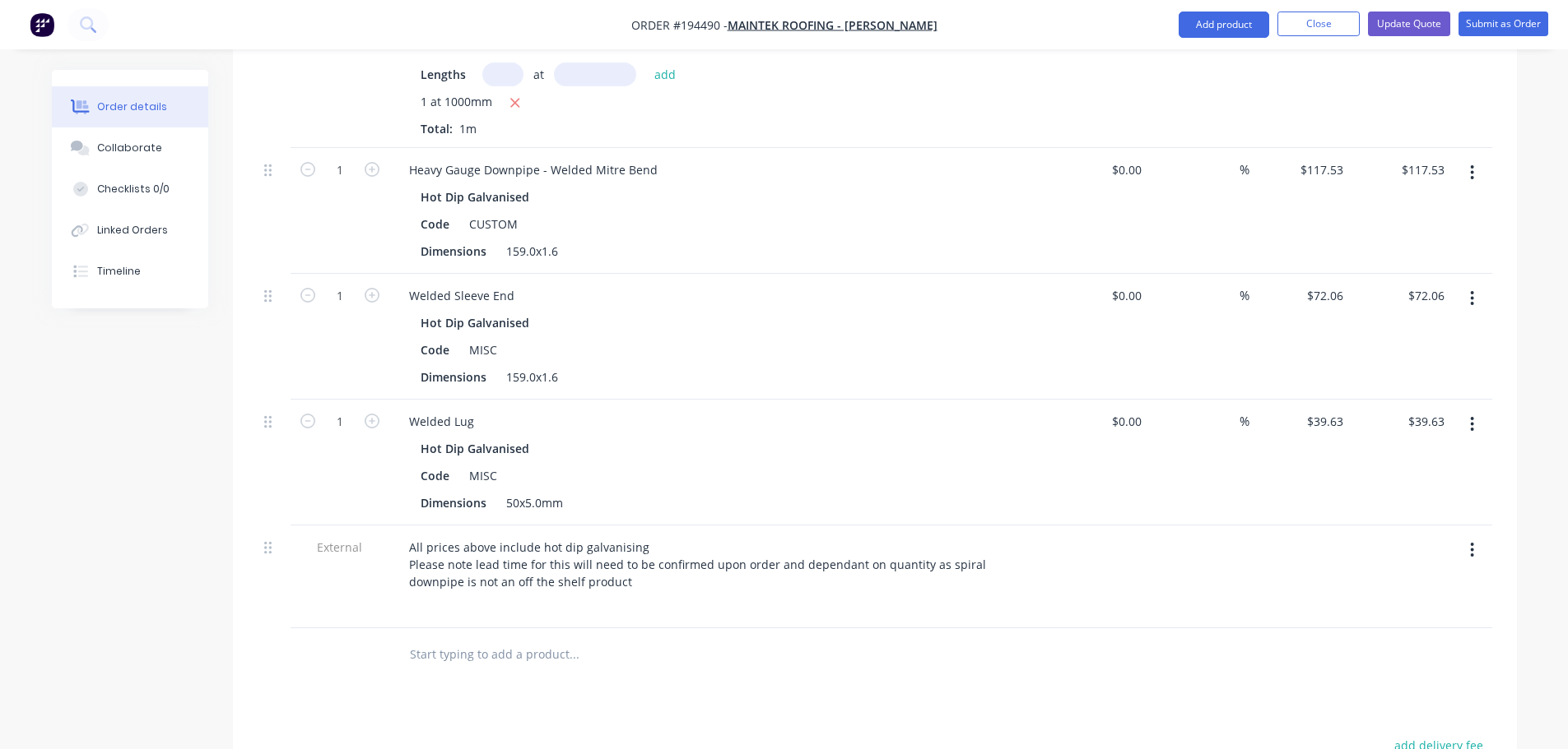
click at [590, 615] on div "Drawings Add drawing Products Show / Hide columns Add product Qty Cost Markup P…" at bounding box center [875, 433] width 1284 height 1287
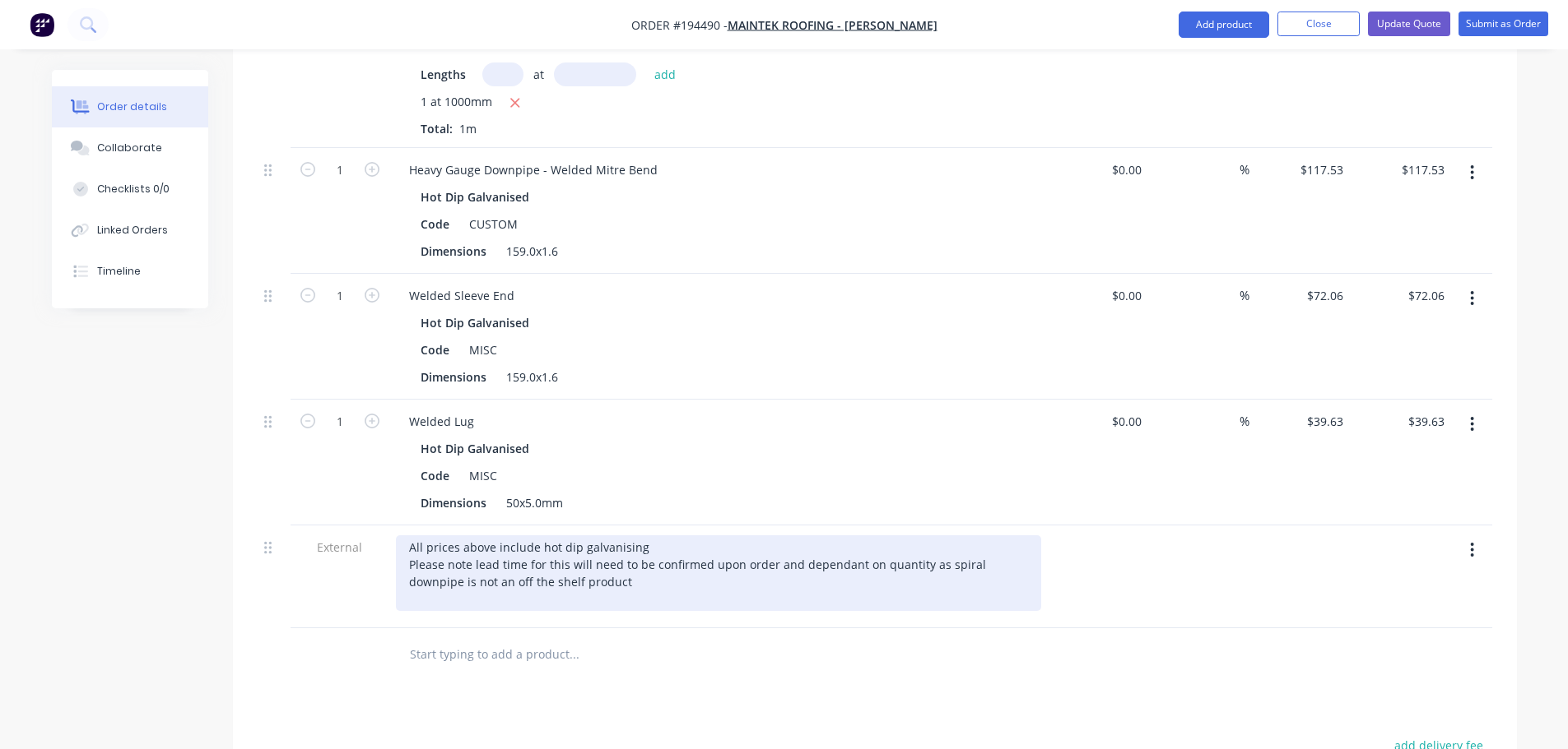
click at [553, 538] on div "All prices above include hot dip galvanising Please note lead time for this wil…" at bounding box center [718, 573] width 646 height 75
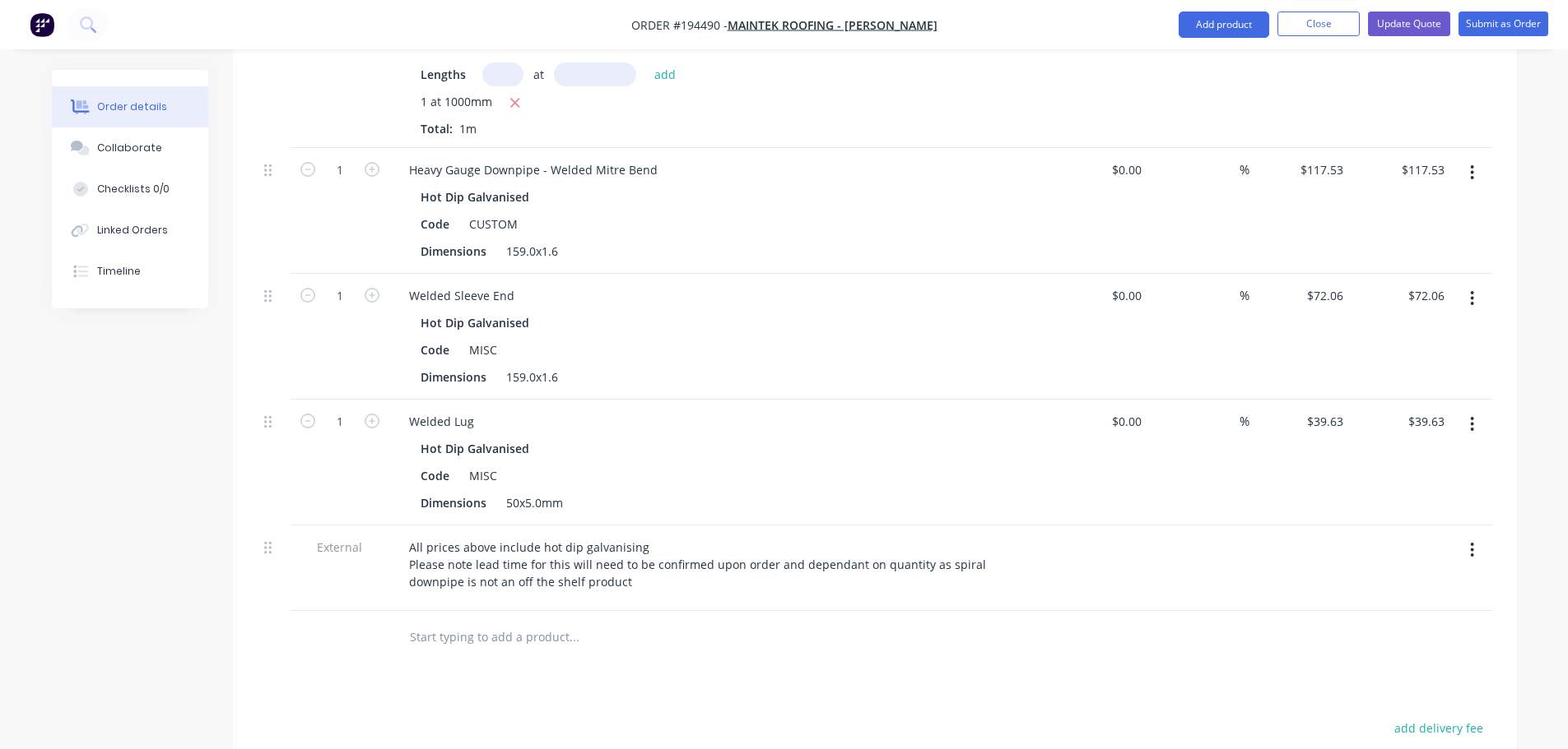
click at [765, 607] on div "Drawings Add drawing Products Show / Hide columns Add product Qty Cost Markup P…" at bounding box center [875, 424] width 1284 height 1270
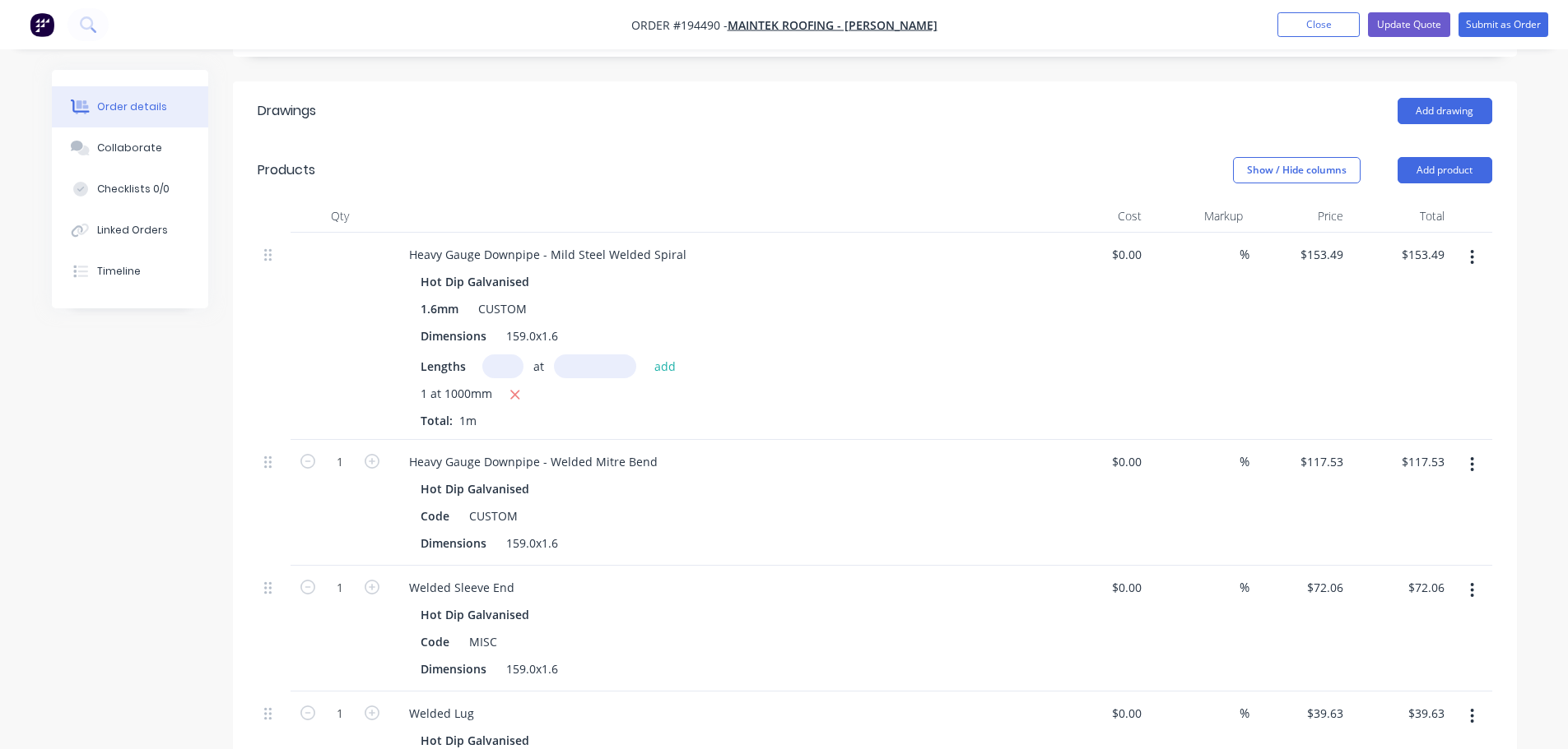
scroll to position [411, 0]
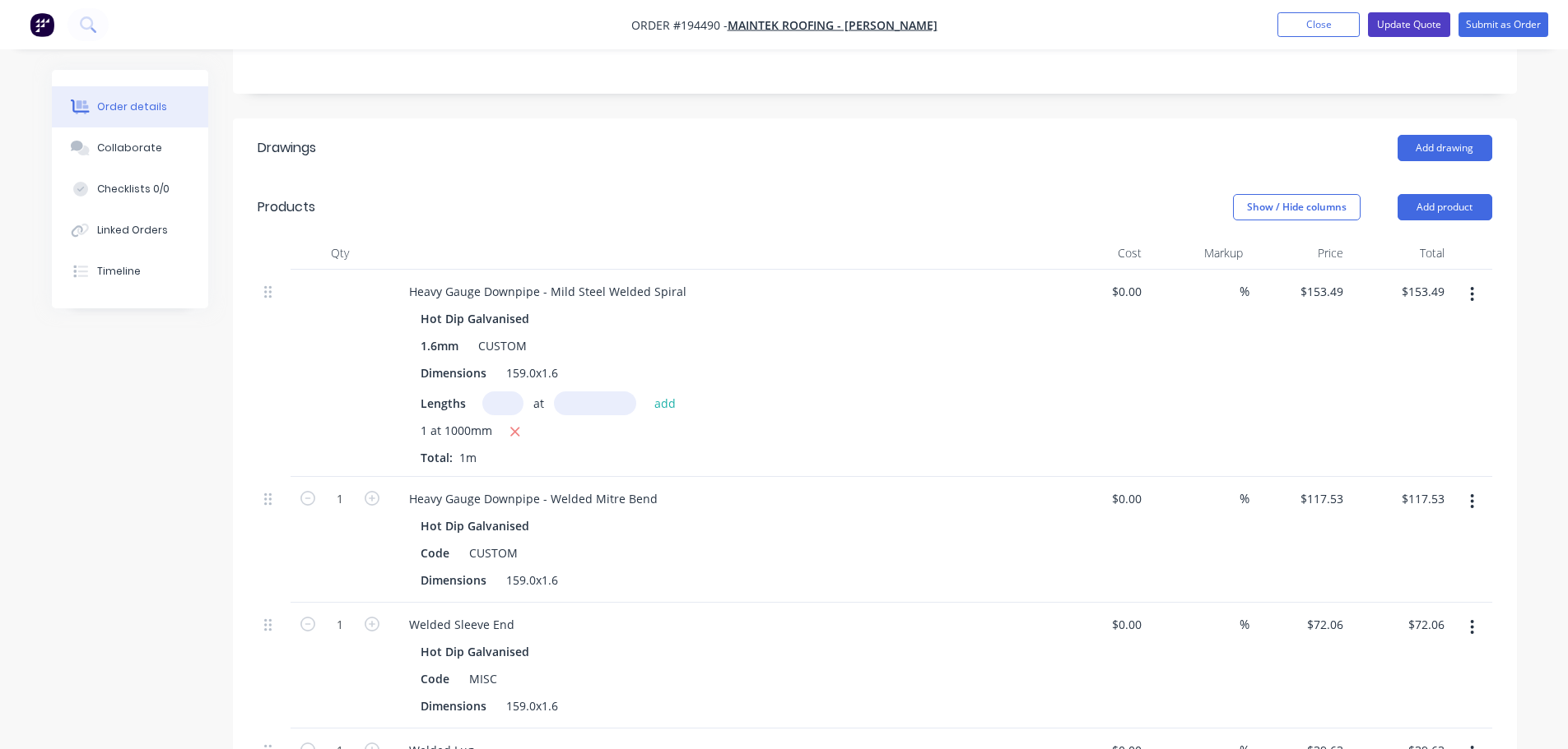
click at [1403, 17] on button "Update Quote" at bounding box center [1408, 25] width 82 height 25
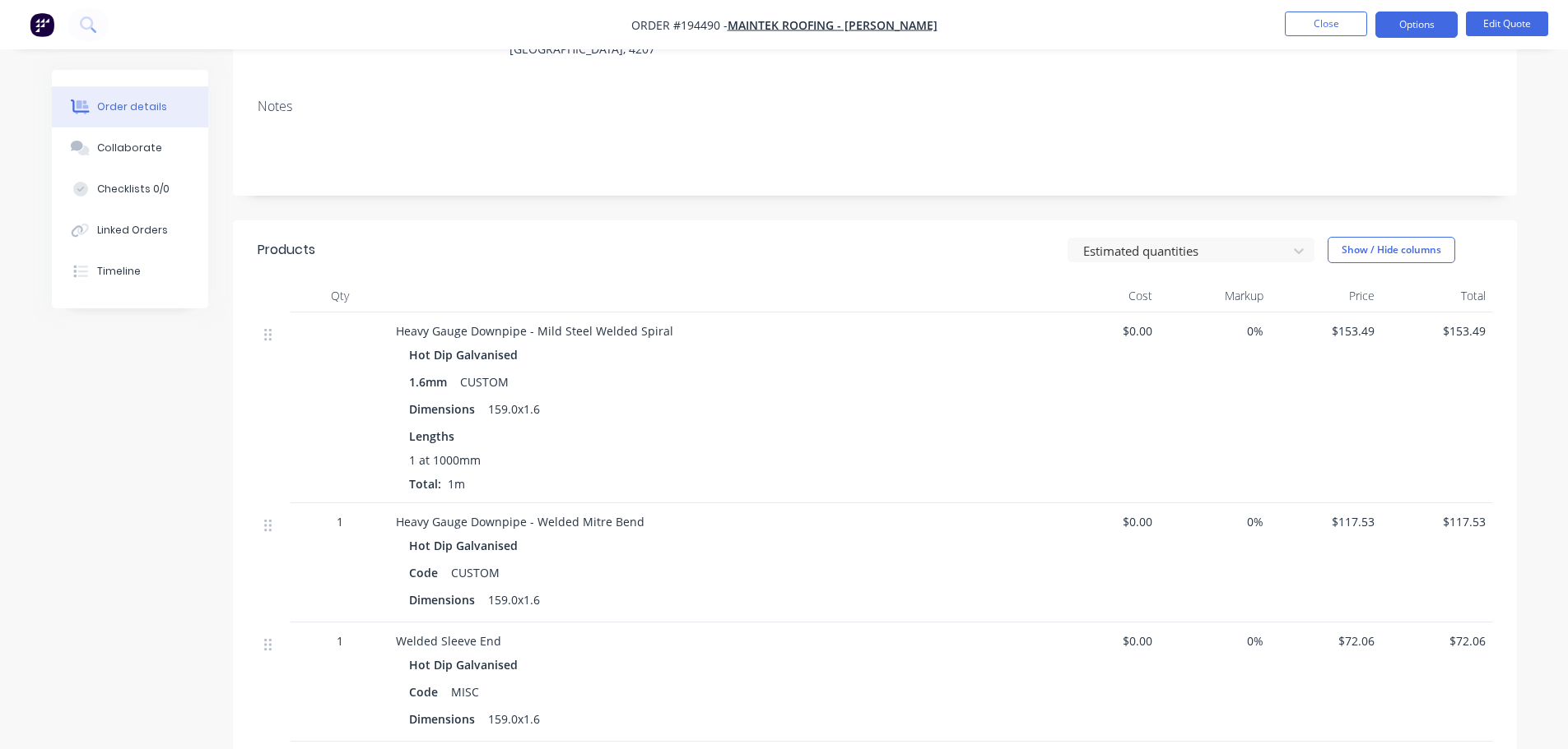
scroll to position [246, 0]
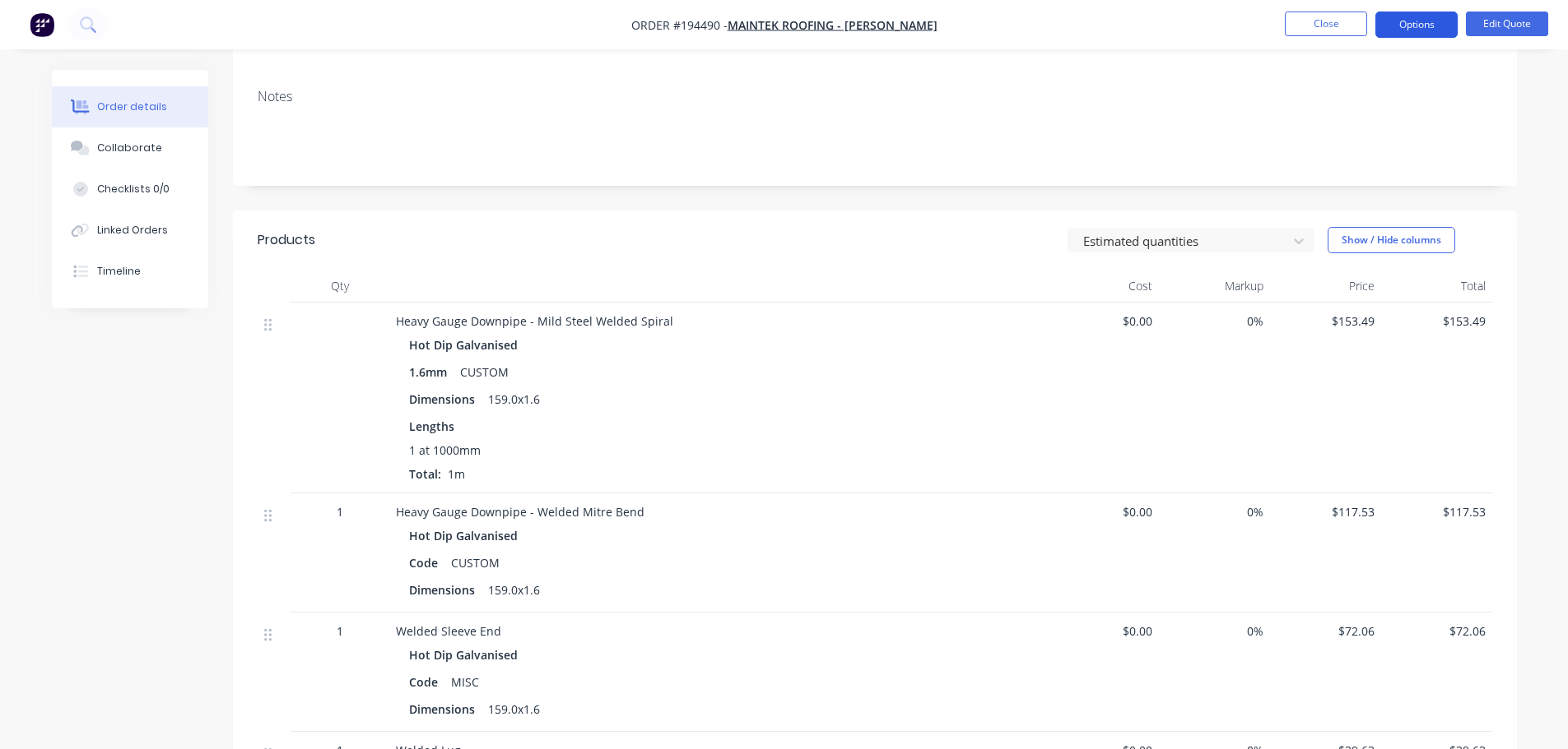
click at [1408, 28] on button "Options" at bounding box center [1416, 25] width 82 height 27
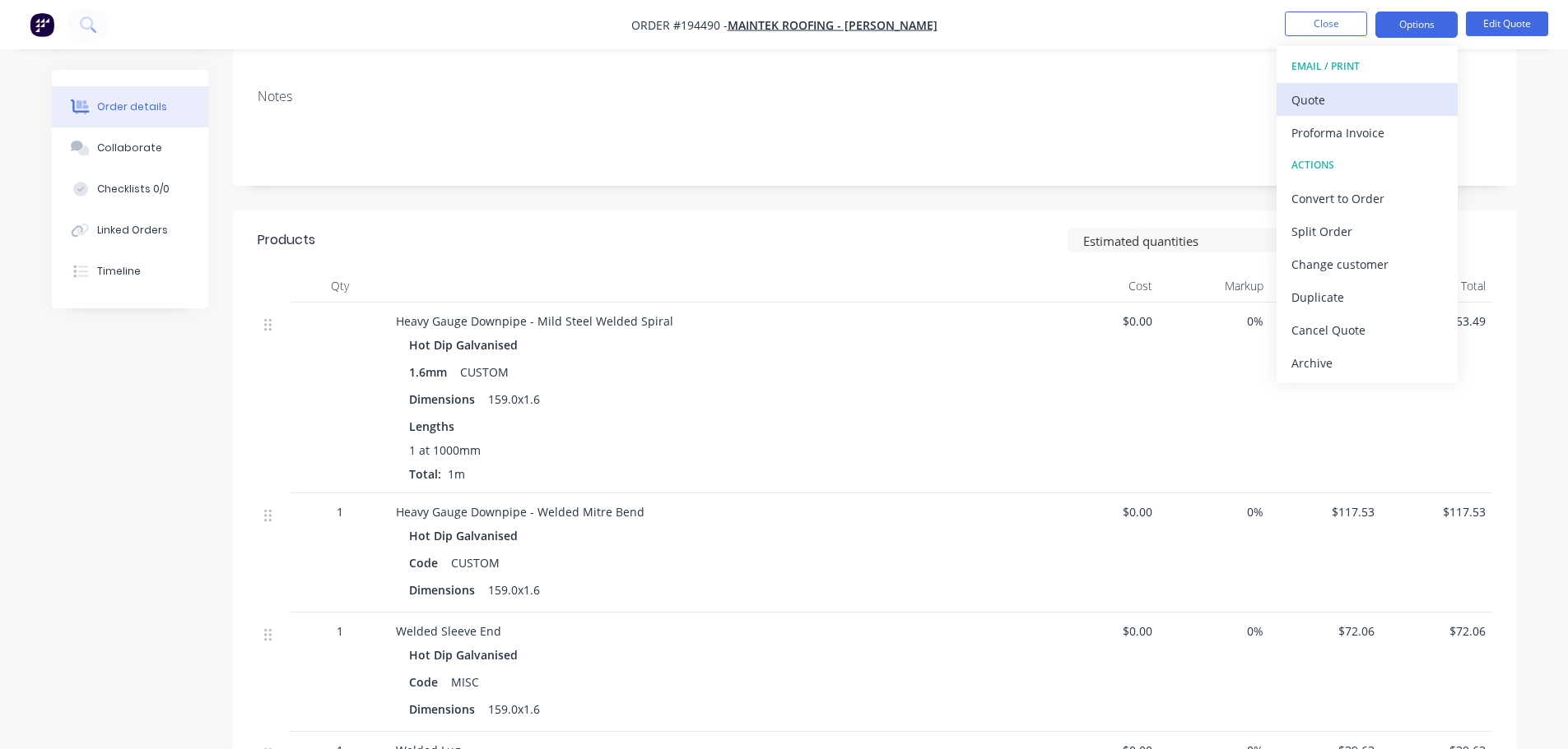
click at [1384, 92] on div "Quote" at bounding box center [1367, 99] width 152 height 24
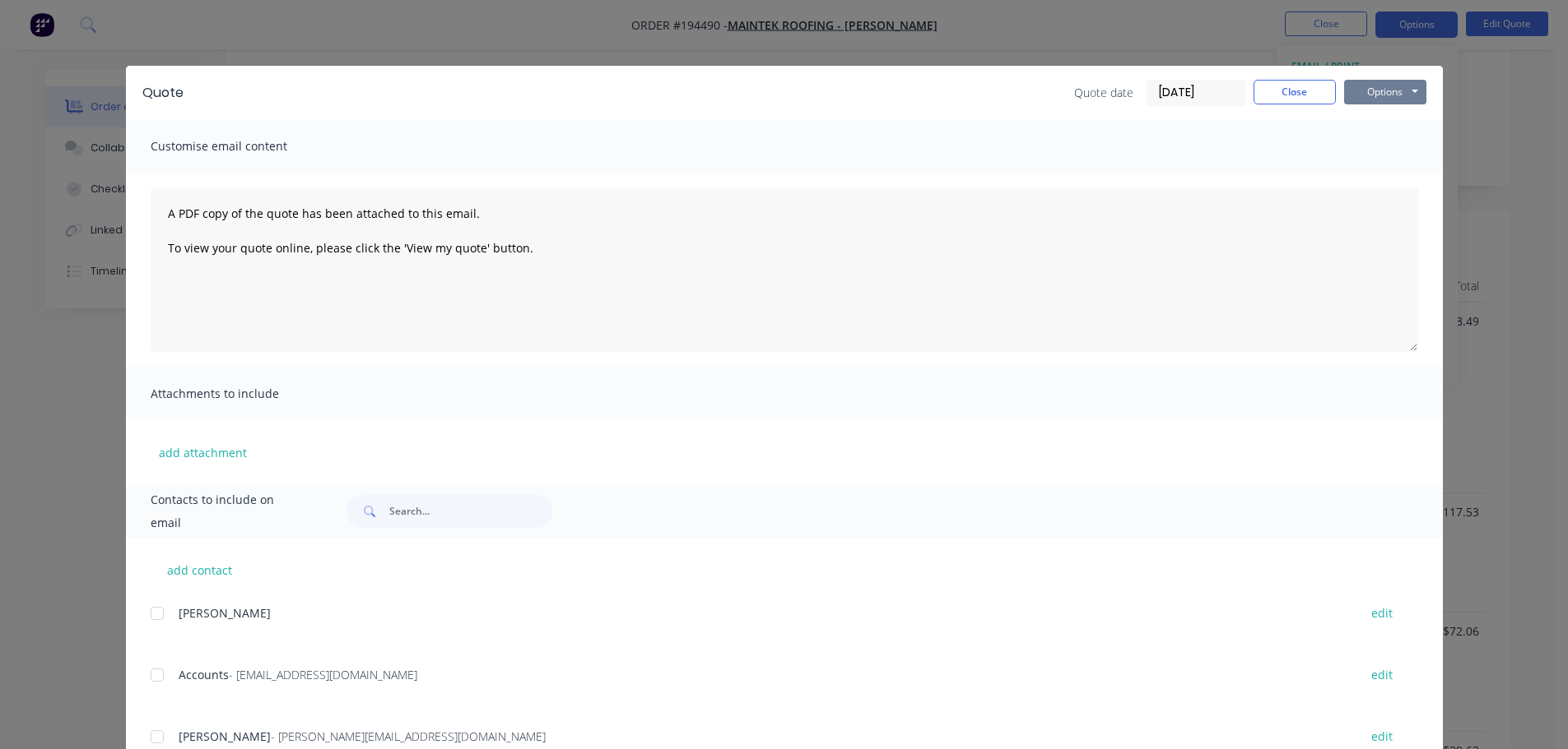
click at [1384, 93] on button "Options" at bounding box center [1384, 92] width 82 height 25
click at [1383, 118] on button "Preview" at bounding box center [1396, 121] width 106 height 27
click at [1276, 89] on button "Close" at bounding box center [1294, 92] width 82 height 25
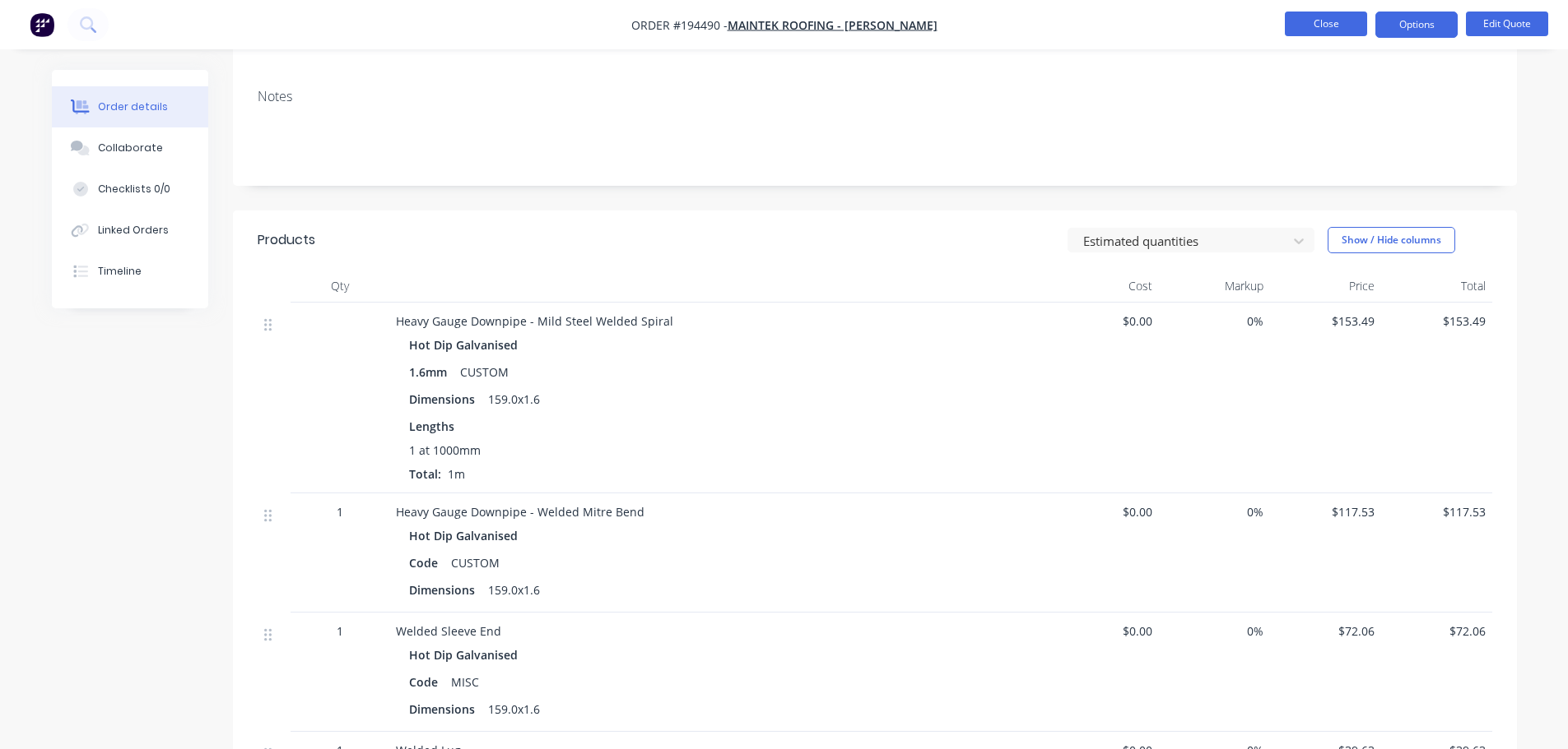
click at [1324, 19] on button "Close" at bounding box center [1326, 24] width 82 height 25
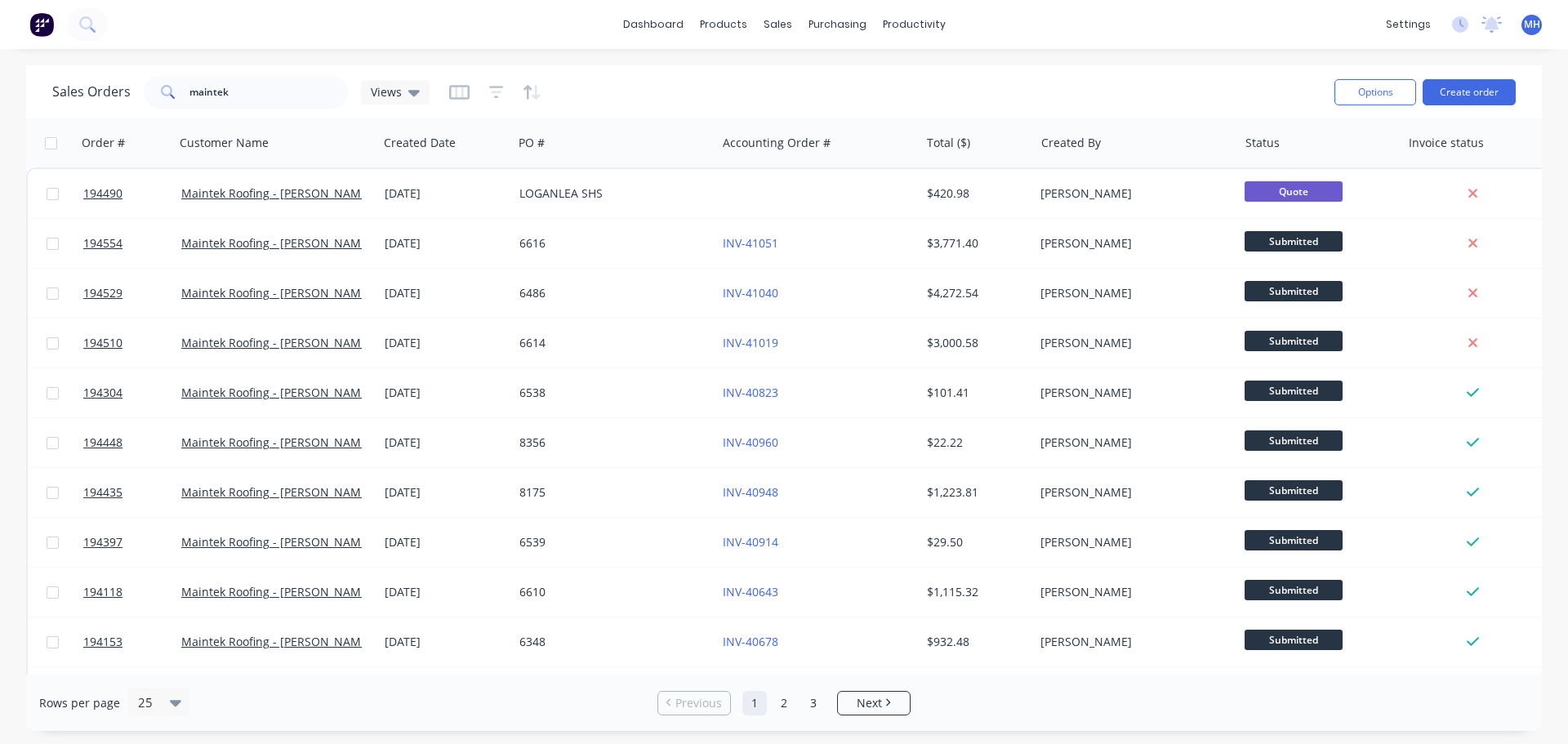
click at [1175, 74] on div "Sales Orders maintek Views" at bounding box center [686, 92] width 1269 height 40
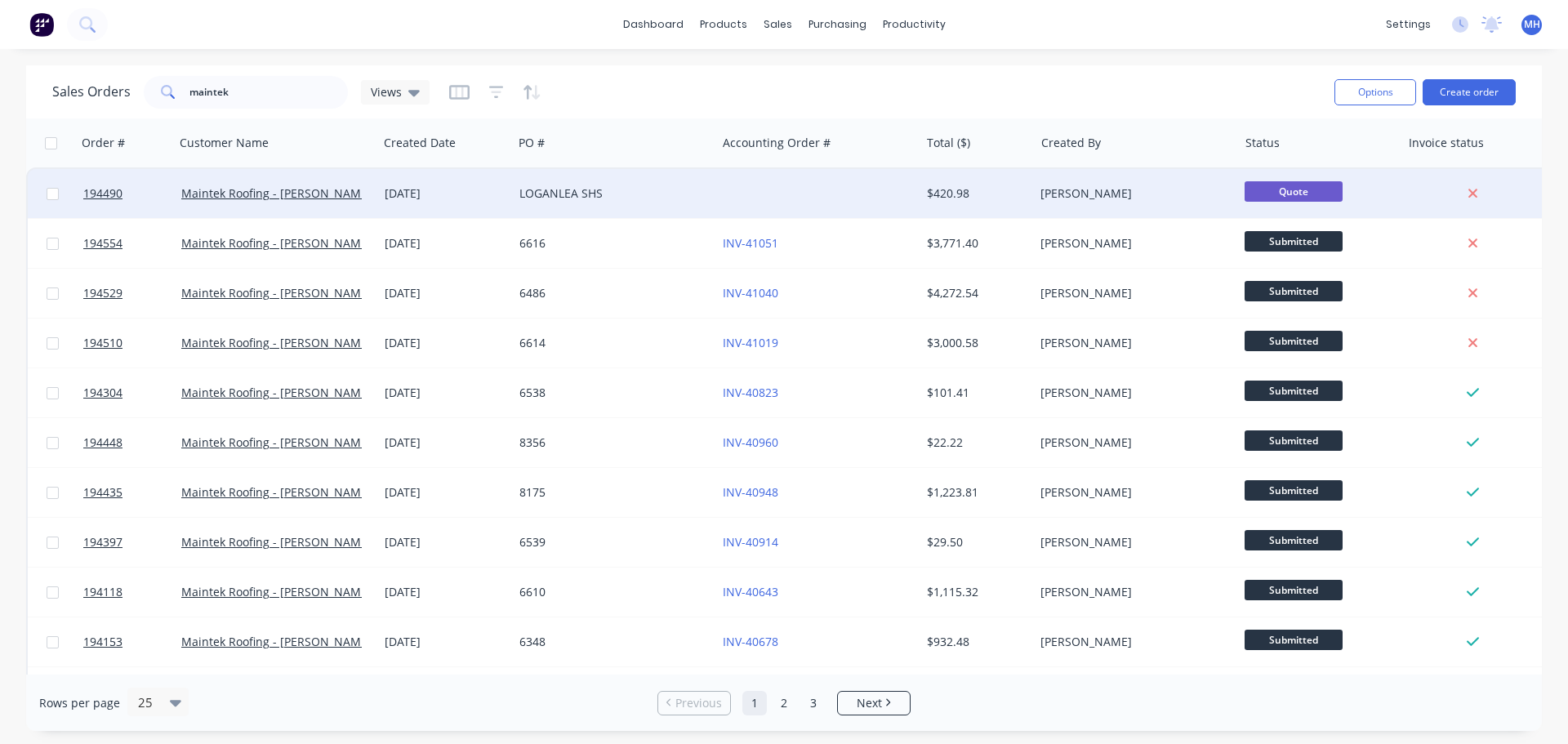
click at [656, 201] on div "LOGANLEA SHS" at bounding box center [610, 194] width 181 height 17
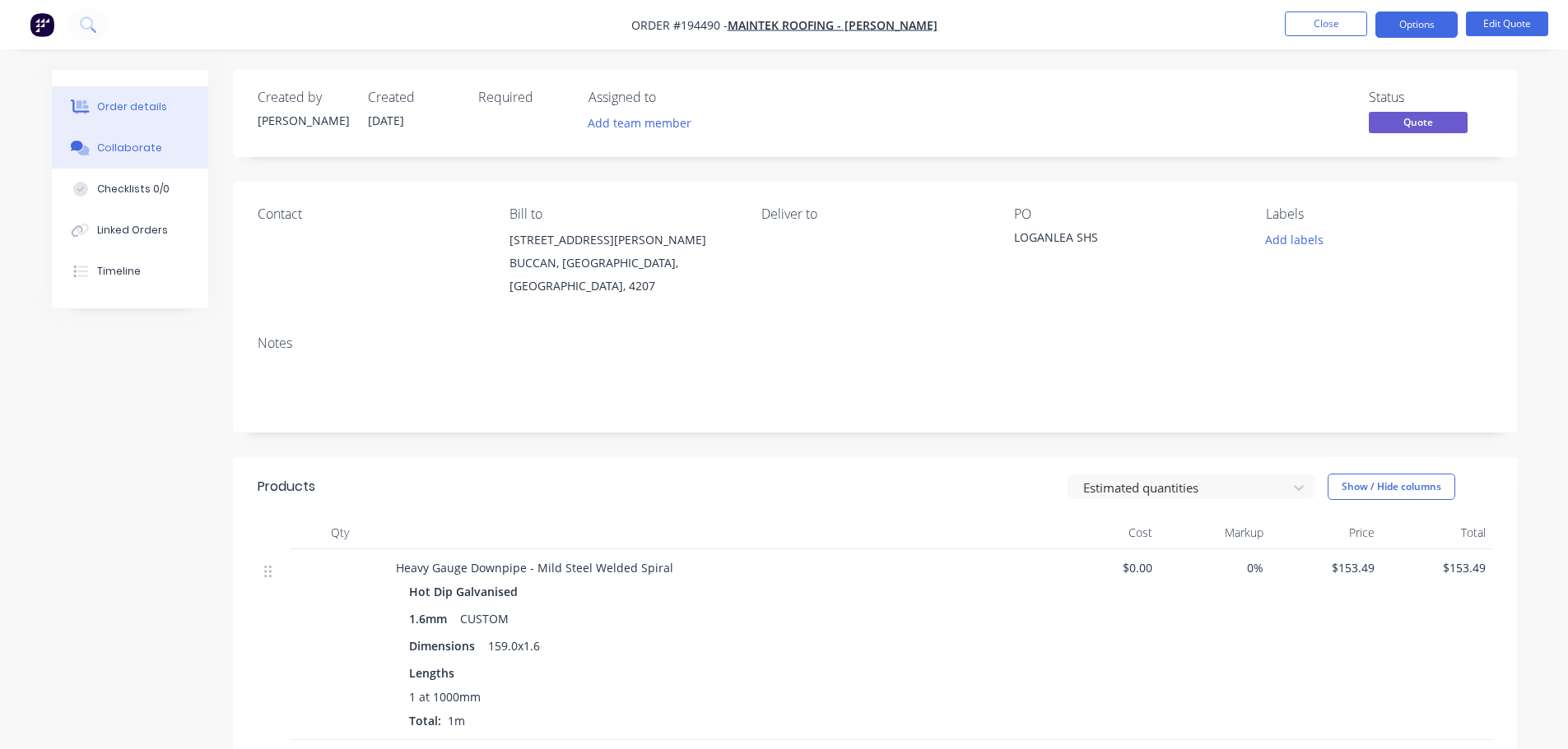
click at [94, 152] on button "Collaborate" at bounding box center [129, 148] width 156 height 41
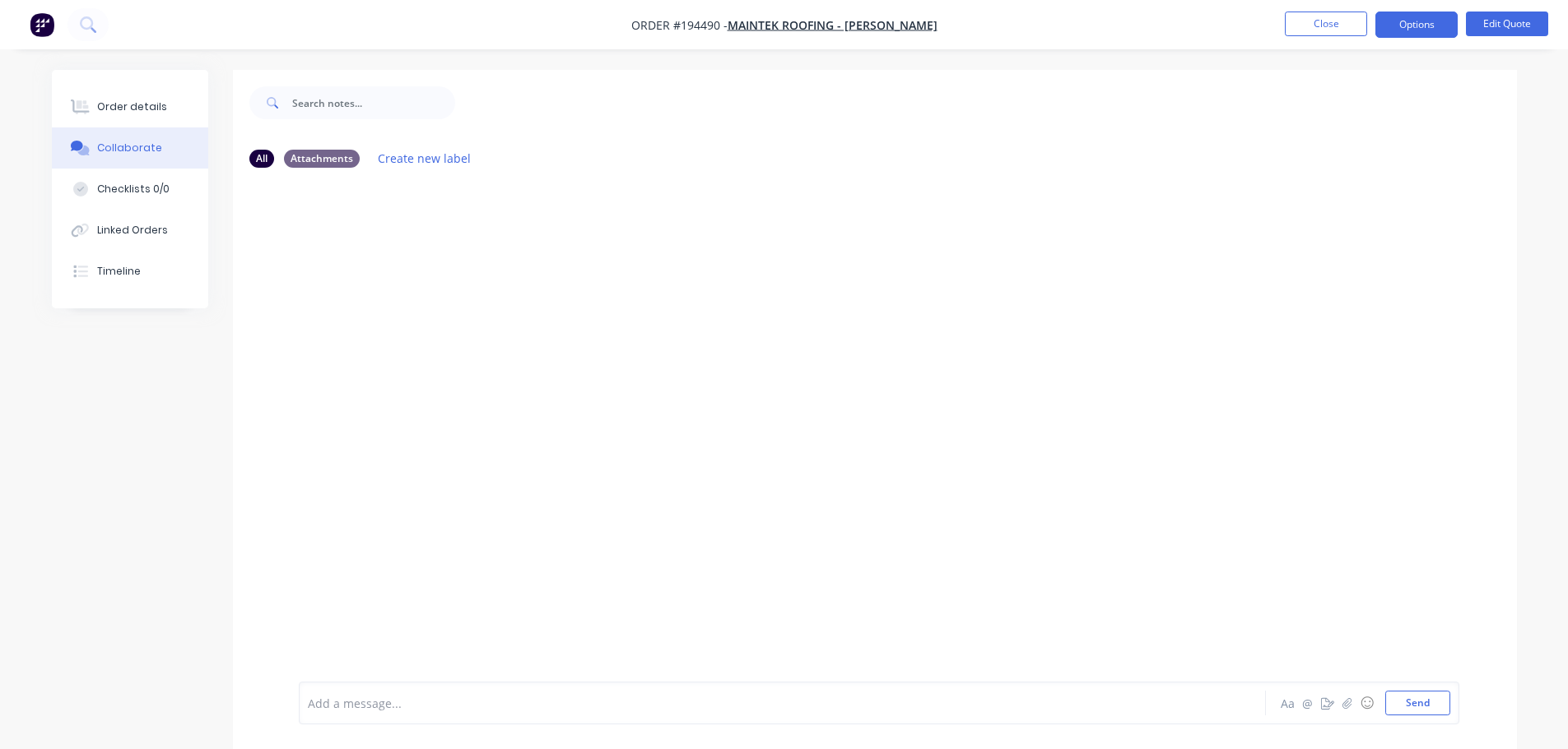
click at [510, 715] on div "Add a message... Aa @ ☺ Send" at bounding box center [879, 703] width 1161 height 43
click at [526, 703] on div at bounding box center [736, 703] width 856 height 17
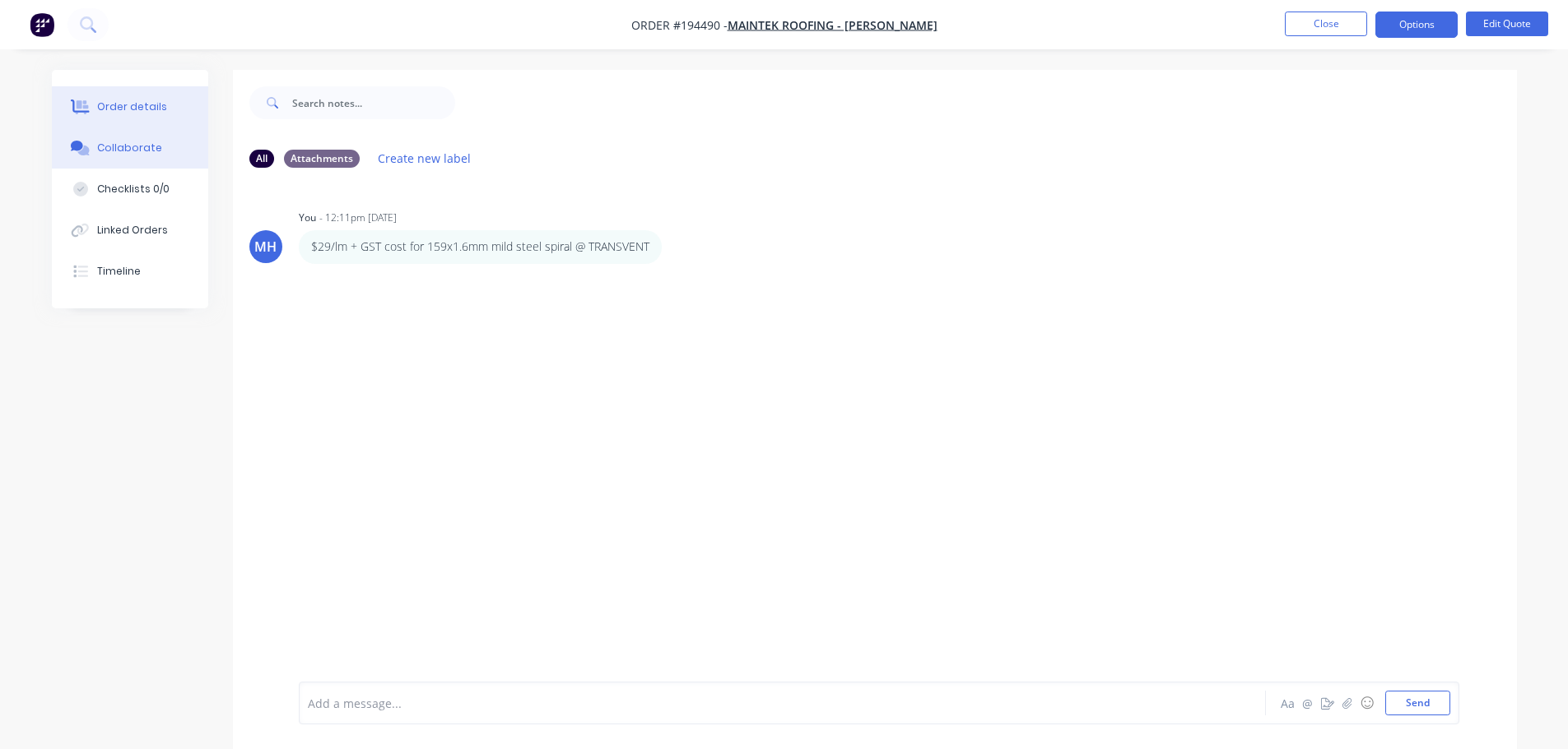
click at [121, 108] on div "Order details" at bounding box center [132, 106] width 70 height 15
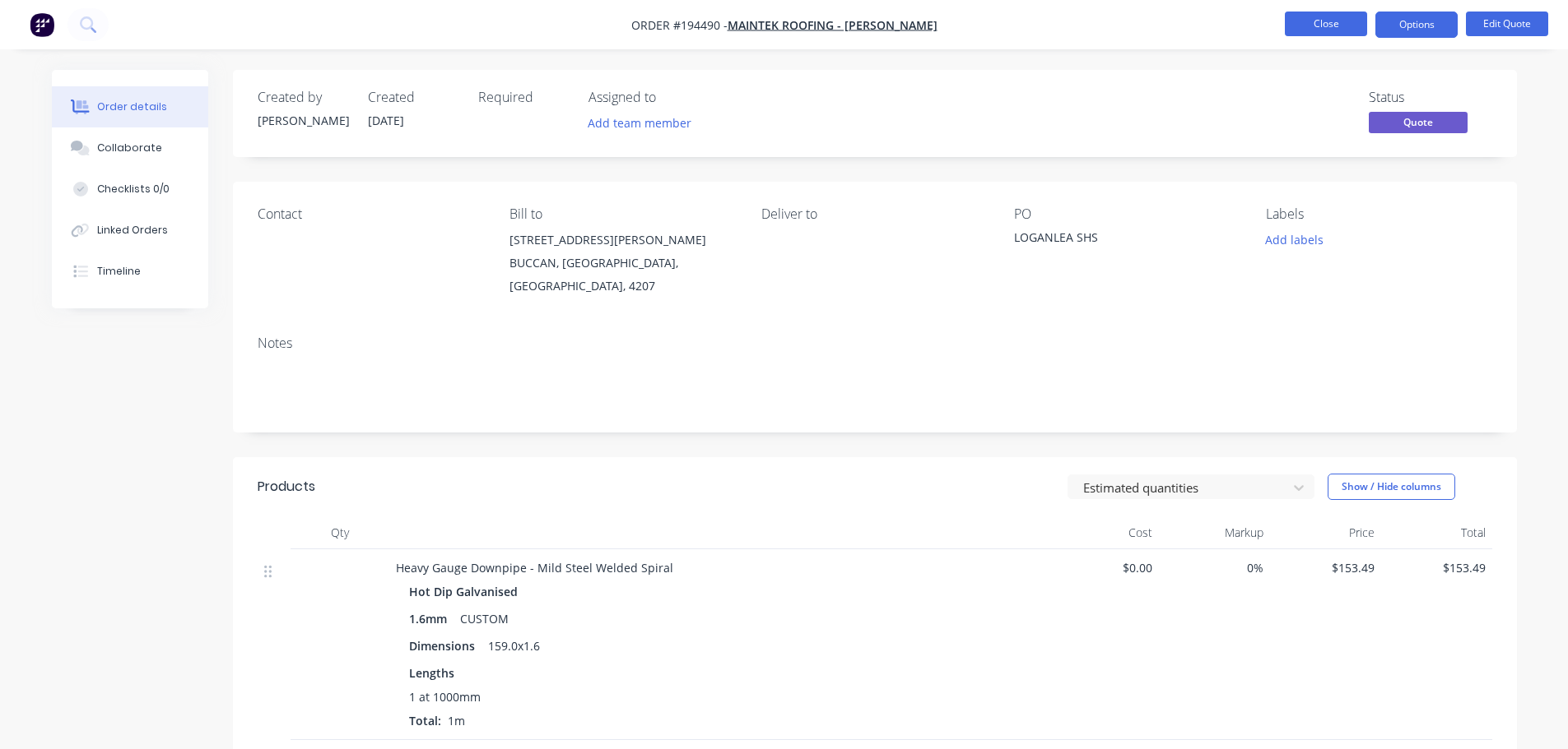
click at [1321, 32] on button "Close" at bounding box center [1326, 24] width 82 height 25
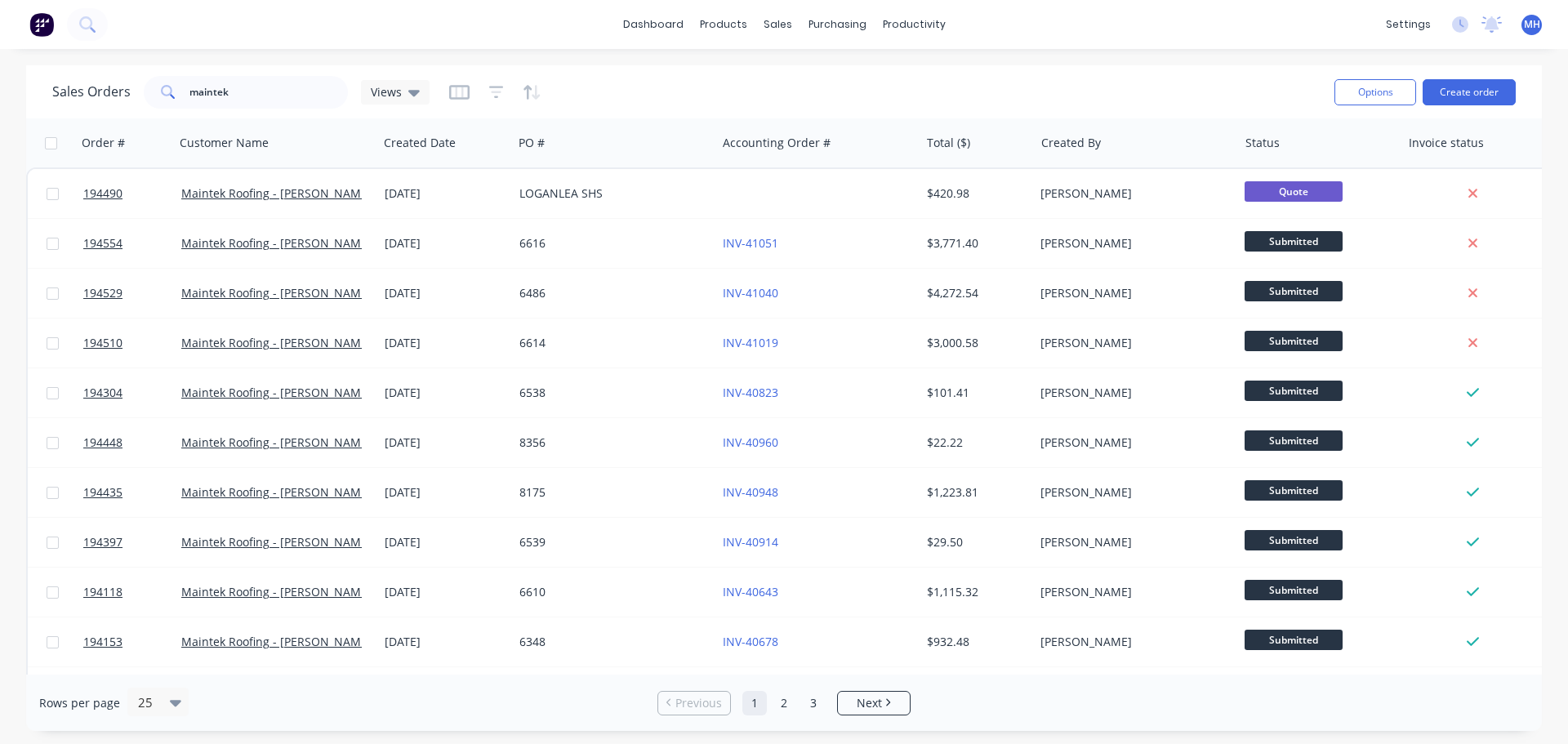
click at [752, 80] on div "Sales Orders maintek Views" at bounding box center [686, 92] width 1269 height 40
click at [867, 85] on div "Sales Orders maintek Views" at bounding box center [686, 92] width 1269 height 40
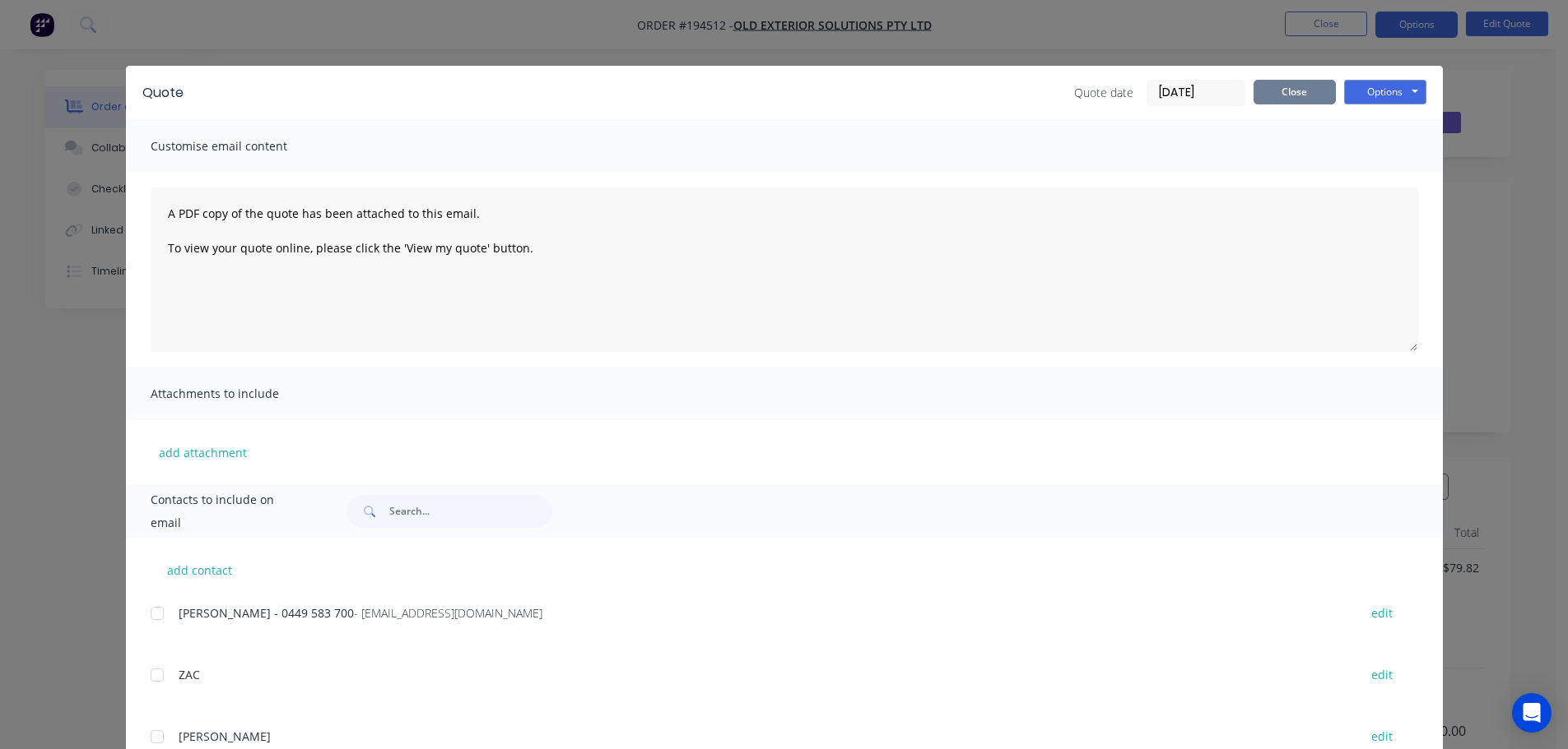
click at [1260, 90] on button "Close" at bounding box center [1294, 92] width 82 height 25
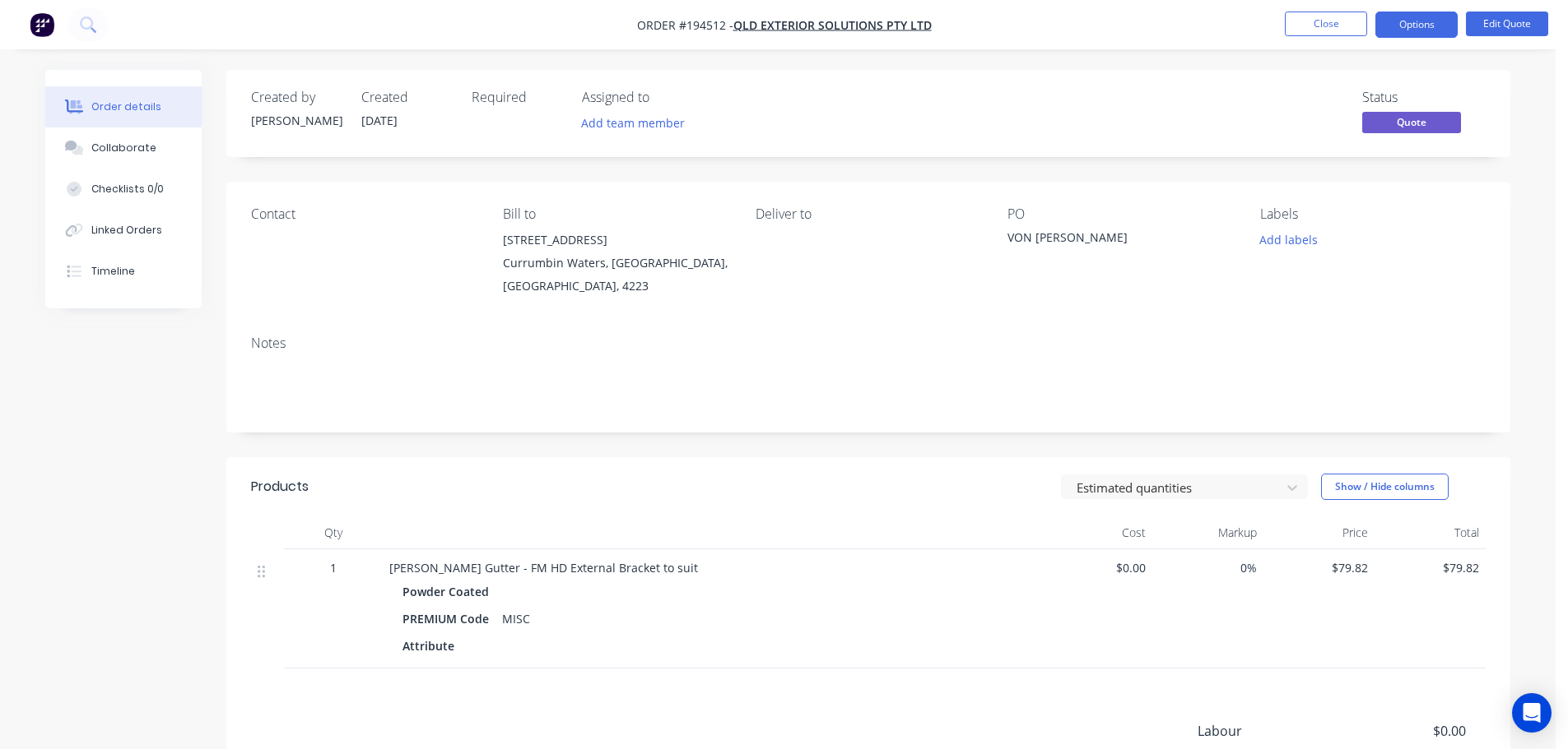
click at [913, 476] on div "Estimated quantities Show / Hide columns" at bounding box center [1000, 488] width 972 height 27
click at [1336, 27] on button "Close" at bounding box center [1326, 24] width 82 height 25
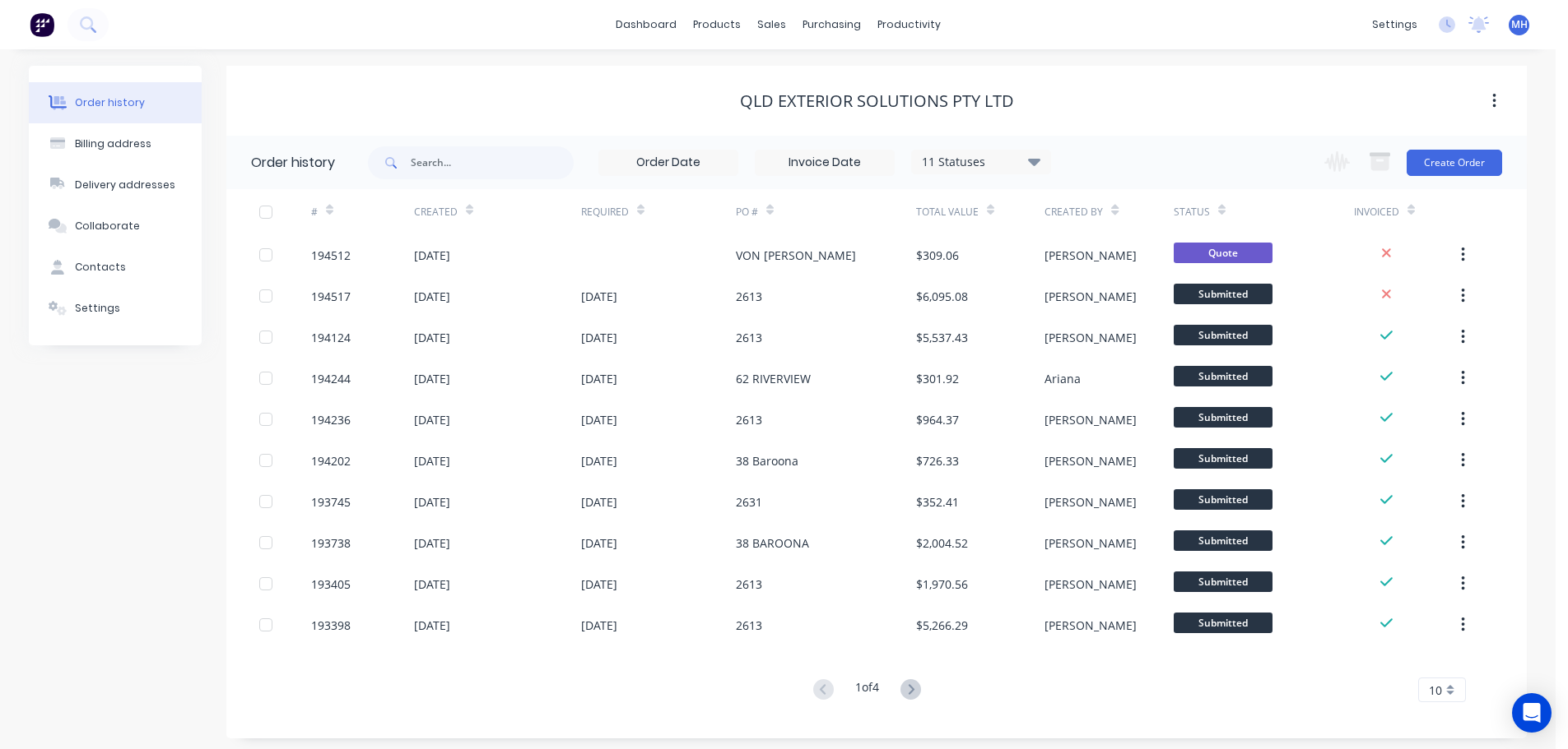
click at [992, 74] on div "QLD Exterior solutions Pty Ltd" at bounding box center [876, 100] width 1300 height 70
click at [1153, 113] on div "QLD Exterior solutions Pty Ltd" at bounding box center [876, 100] width 1300 height 29
drag, startPoint x: 869, startPoint y: 87, endPoint x: 657, endPoint y: 74, distance: 212.4
click at [666, 74] on div "QLD Exterior solutions Pty Ltd" at bounding box center [876, 100] width 1300 height 70
click at [729, 108] on div "QLD Exterior solutions Pty Ltd" at bounding box center [876, 101] width 1300 height 20
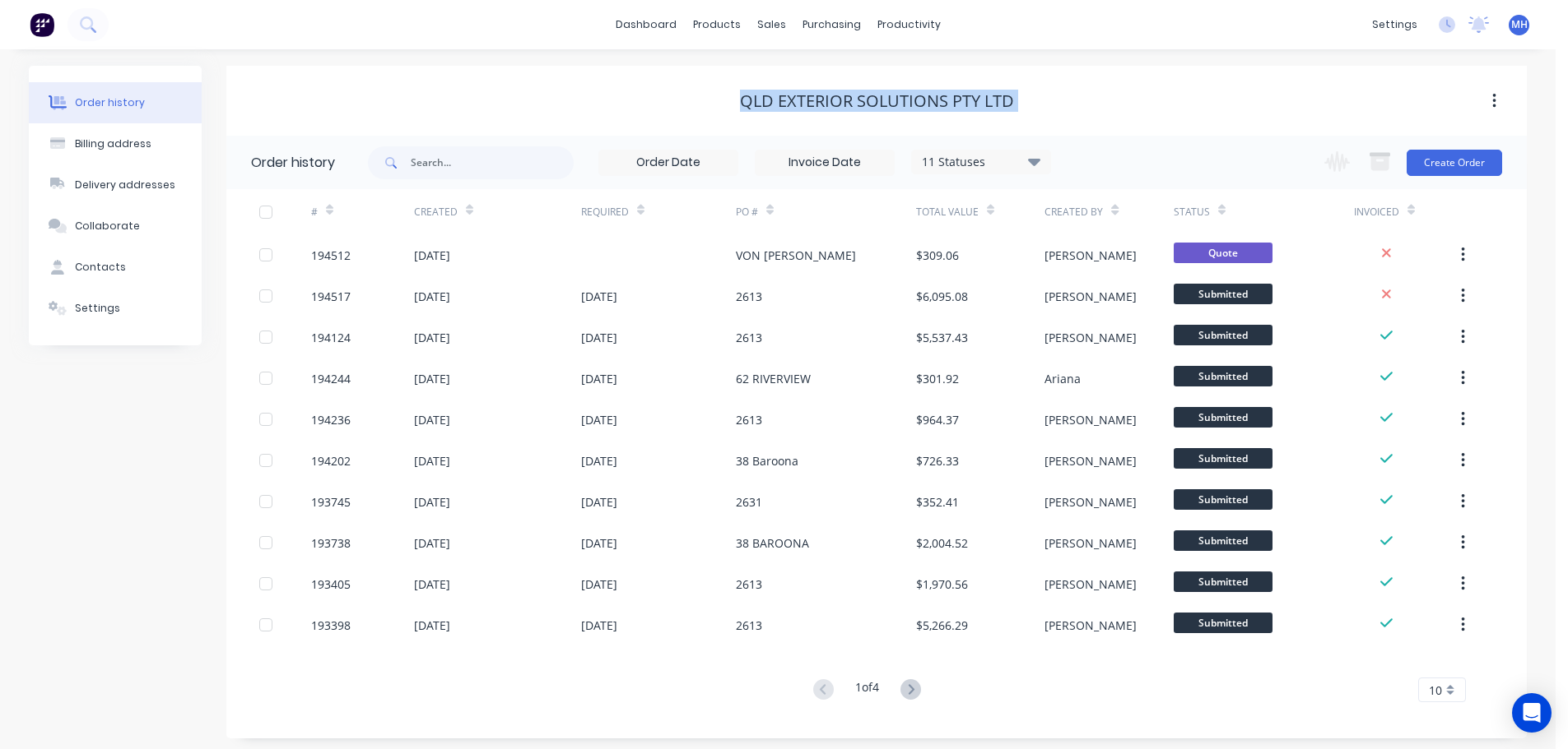
drag, startPoint x: 722, startPoint y: 97, endPoint x: 1144, endPoint y: 115, distance: 422.4
click at [1138, 115] on div "QLD Exterior solutions Pty Ltd" at bounding box center [876, 100] width 1300 height 29
click at [1144, 115] on div "QLD Exterior solutions Pty Ltd" at bounding box center [876, 100] width 1300 height 29
drag, startPoint x: 725, startPoint y: 98, endPoint x: 1069, endPoint y: 101, distance: 344.0
click at [1069, 101] on div "QLD Exterior solutions Pty Ltd" at bounding box center [876, 101] width 1300 height 20
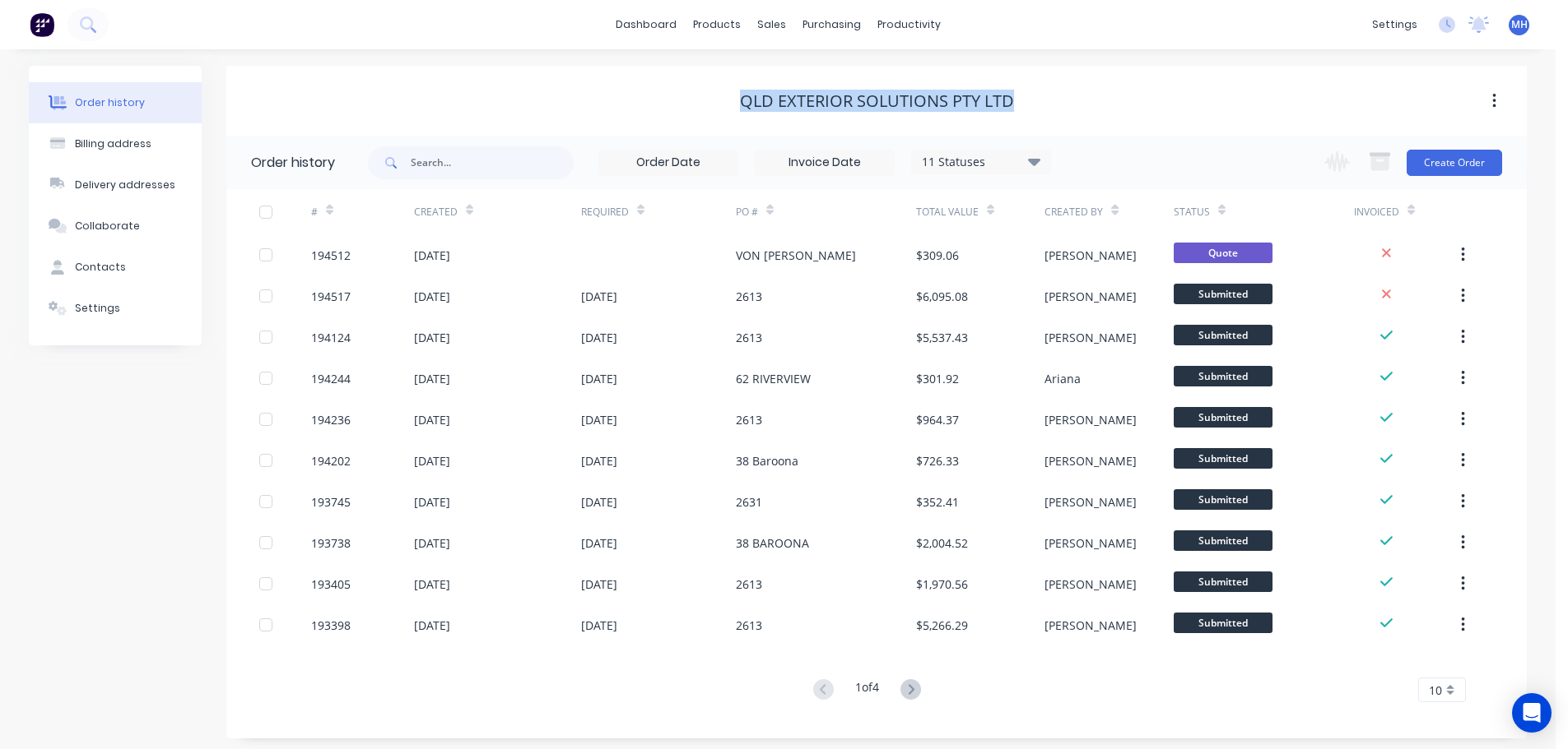
click at [1069, 101] on div "QLD Exterior solutions Pty Ltd" at bounding box center [876, 101] width 1300 height 20
click at [686, 119] on div "QLD Exterior solutions Pty Ltd" at bounding box center [876, 100] width 1300 height 70
drag, startPoint x: 167, startPoint y: 418, endPoint x: 191, endPoint y: 413, distance: 24.5
click at [167, 418] on div "Order history Billing address Delivery addresses Collaborate Contacts Settings" at bounding box center [114, 402] width 173 height 673
click at [704, 128] on div "QLD Exterior solutions Pty Ltd" at bounding box center [876, 100] width 1300 height 70
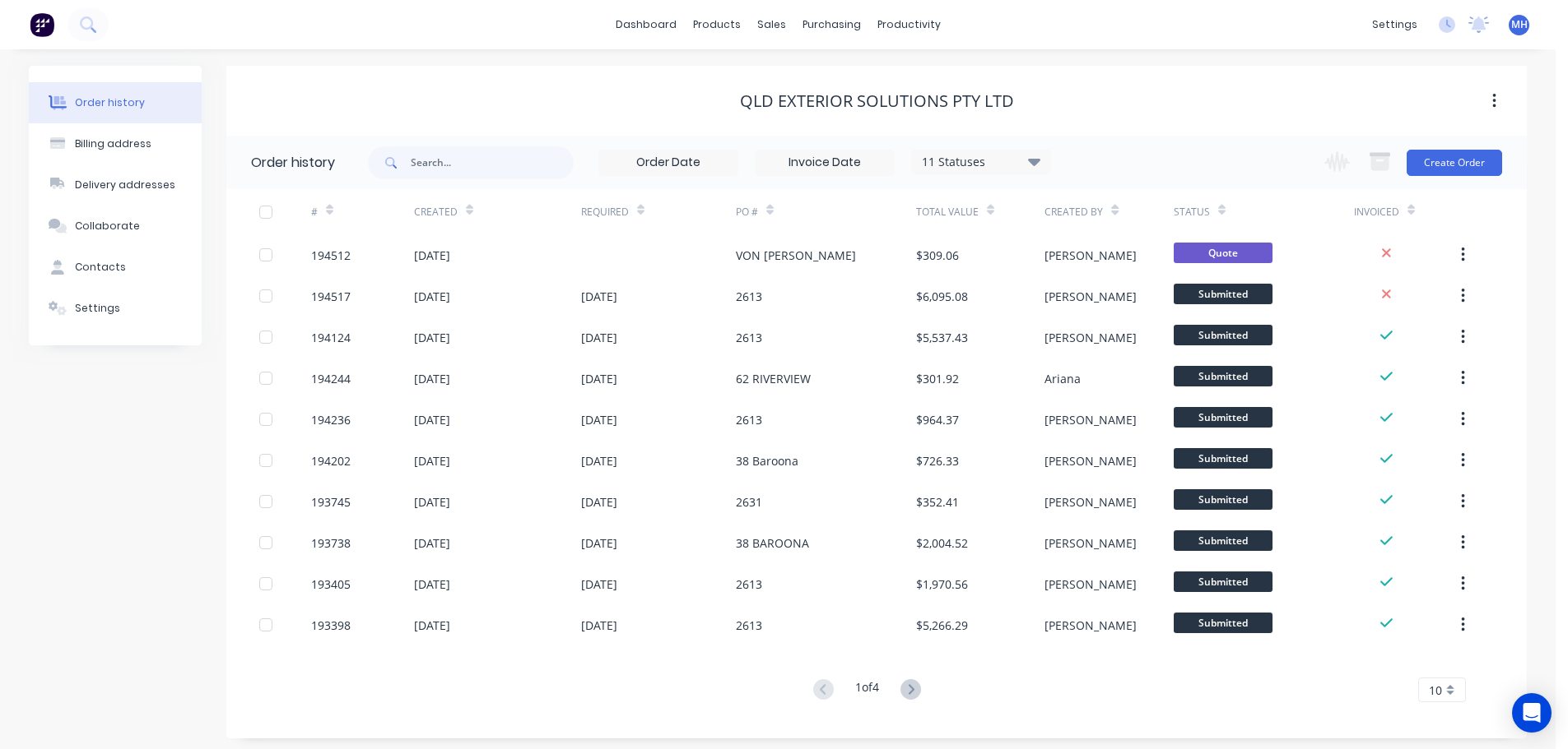
click at [763, 91] on div "QLD Exterior solutions Pty Ltd" at bounding box center [876, 101] width 274 height 20
click at [835, 116] on div "Customers" at bounding box center [827, 112] width 59 height 15
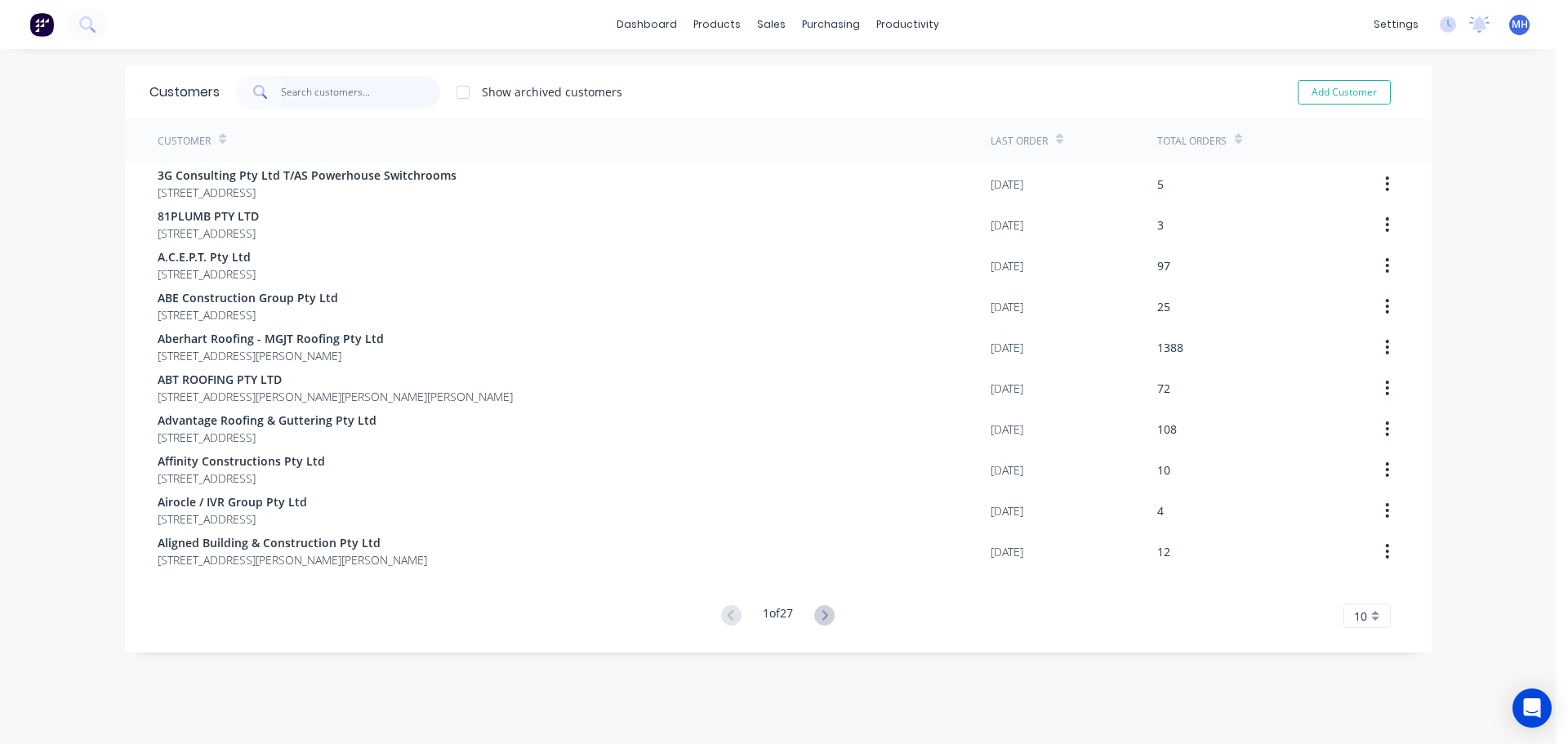
click at [366, 82] on input "text" at bounding box center [360, 92] width 159 height 33
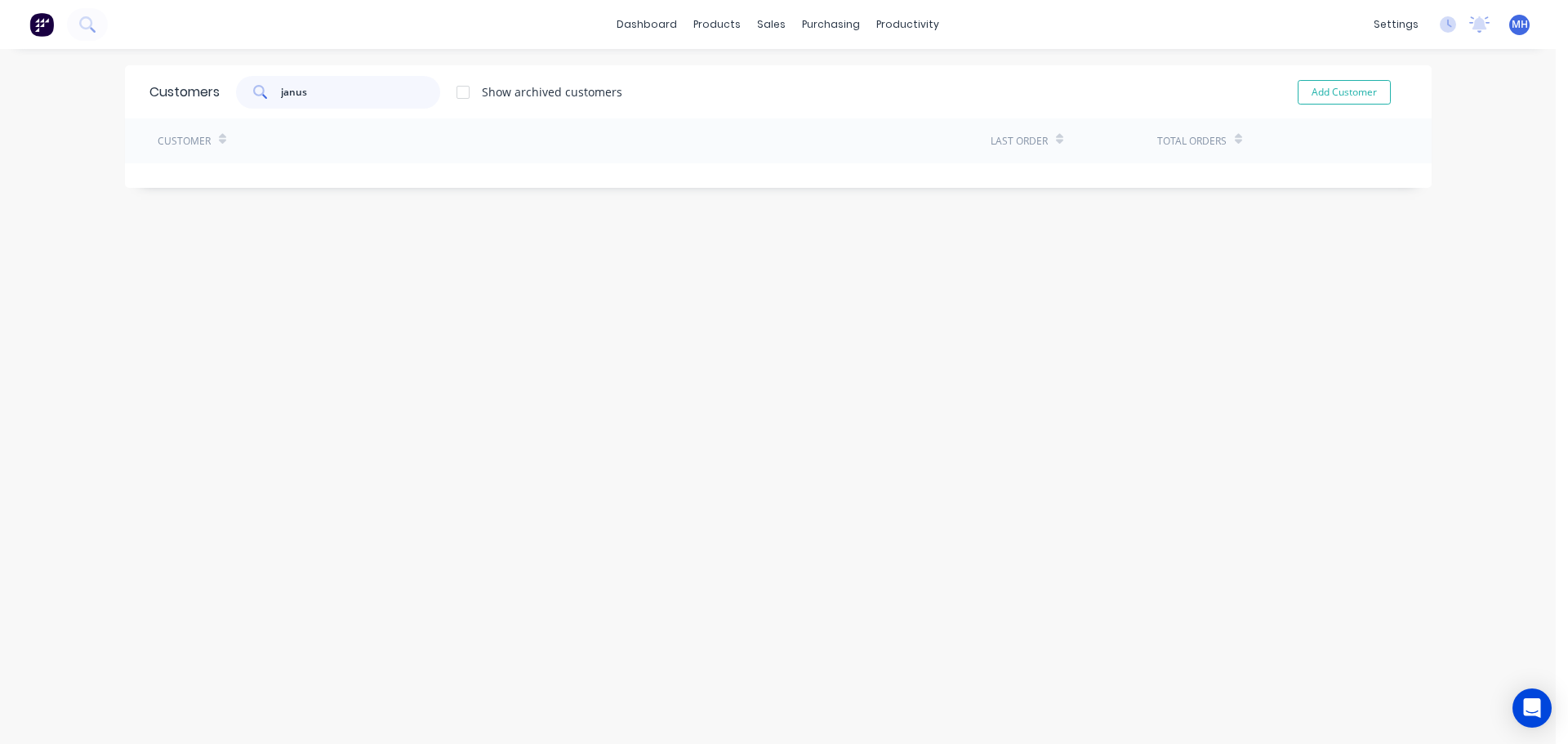
type input "janus"
click at [463, 93] on div at bounding box center [463, 92] width 33 height 33
click at [403, 97] on input "janus" at bounding box center [360, 92] width 159 height 33
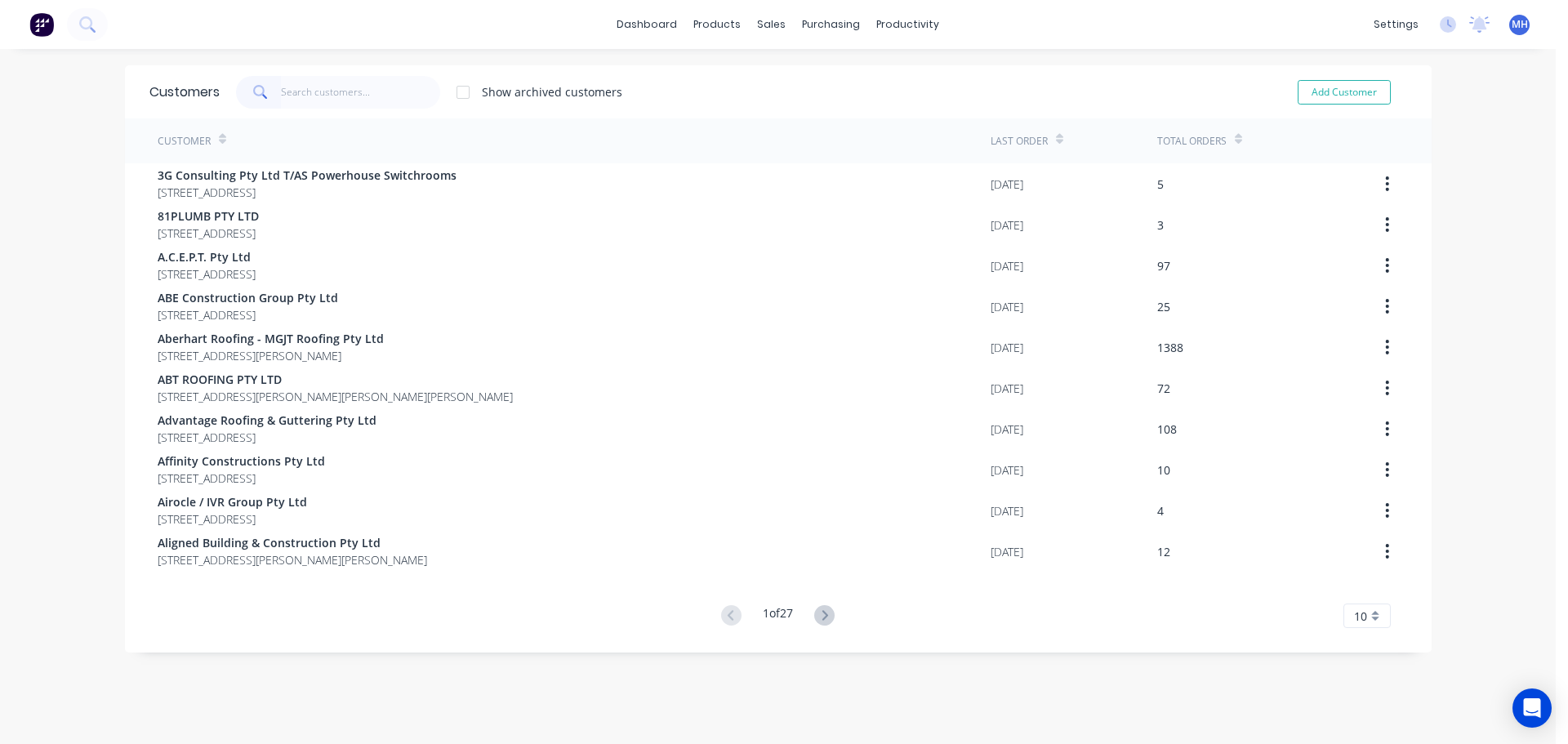
click at [835, 85] on div "Show archived customers Add Customer" at bounding box center [813, 92] width 1187 height 33
click at [780, 75] on div at bounding box center [775, 78] width 25 height 15
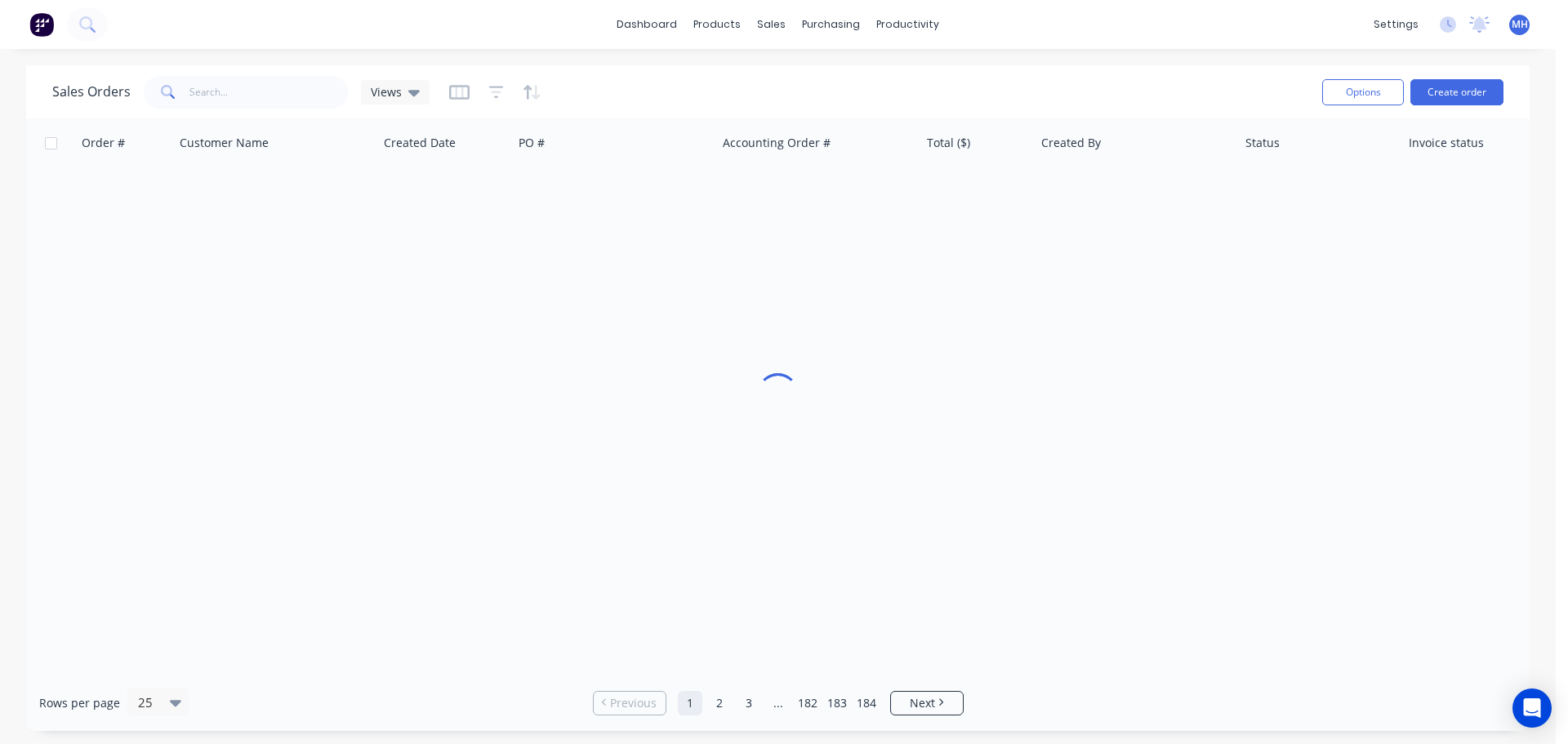
click at [1148, 74] on div "Sales Orders Views" at bounding box center [680, 92] width 1257 height 40
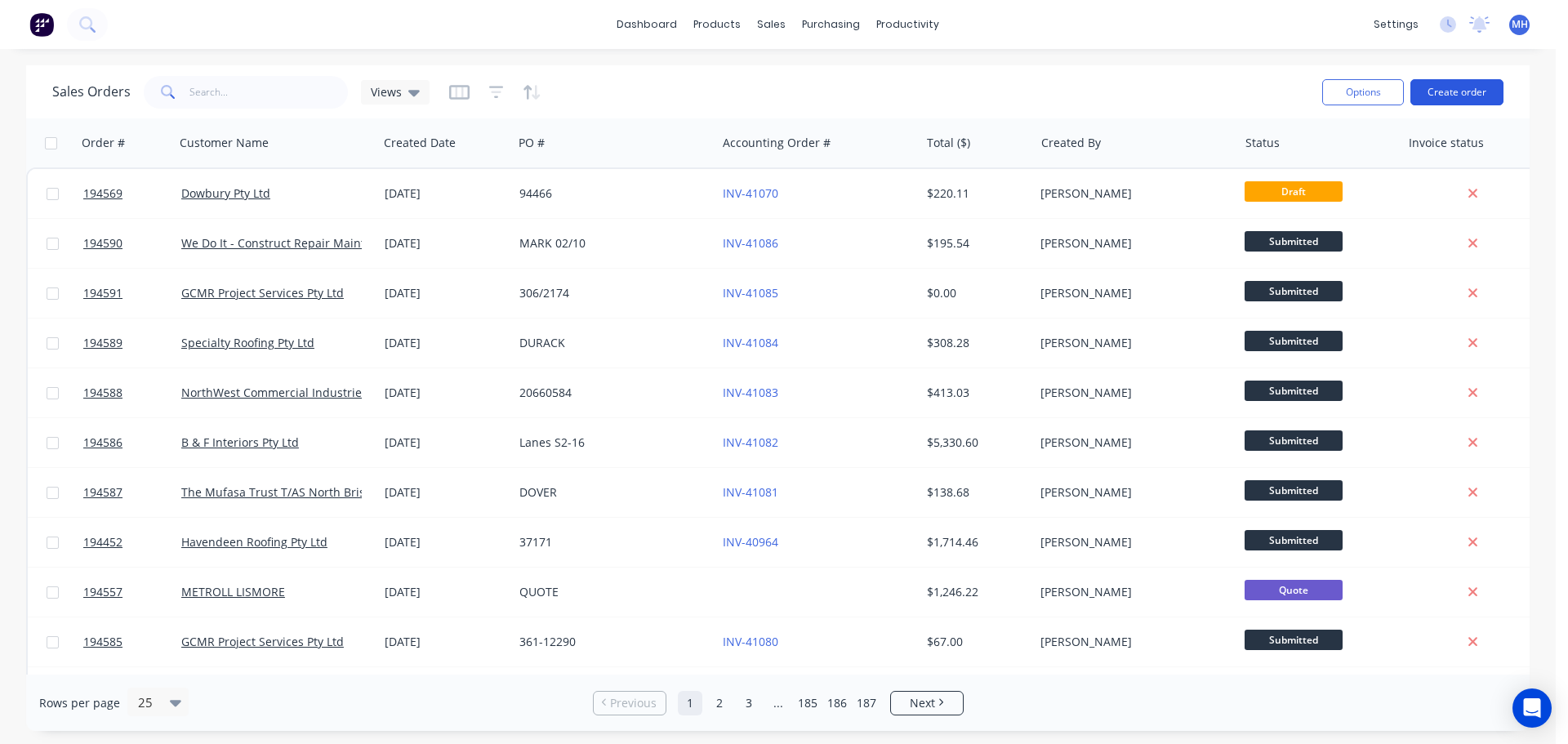
click at [1472, 94] on button "Create order" at bounding box center [1457, 92] width 93 height 26
click at [816, 111] on div "Customers" at bounding box center [828, 111] width 59 height 15
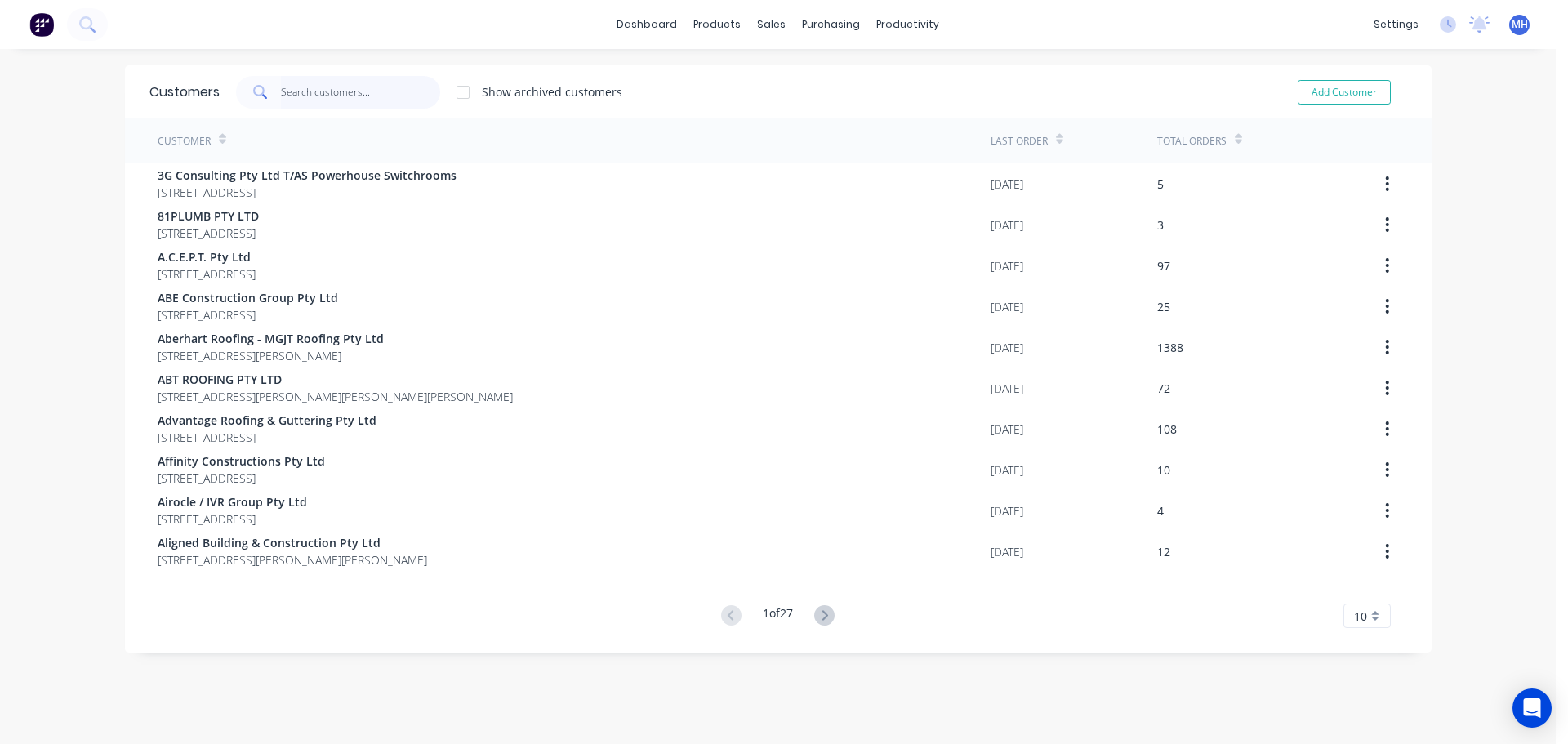
click at [354, 98] on input "text" at bounding box center [360, 92] width 159 height 33
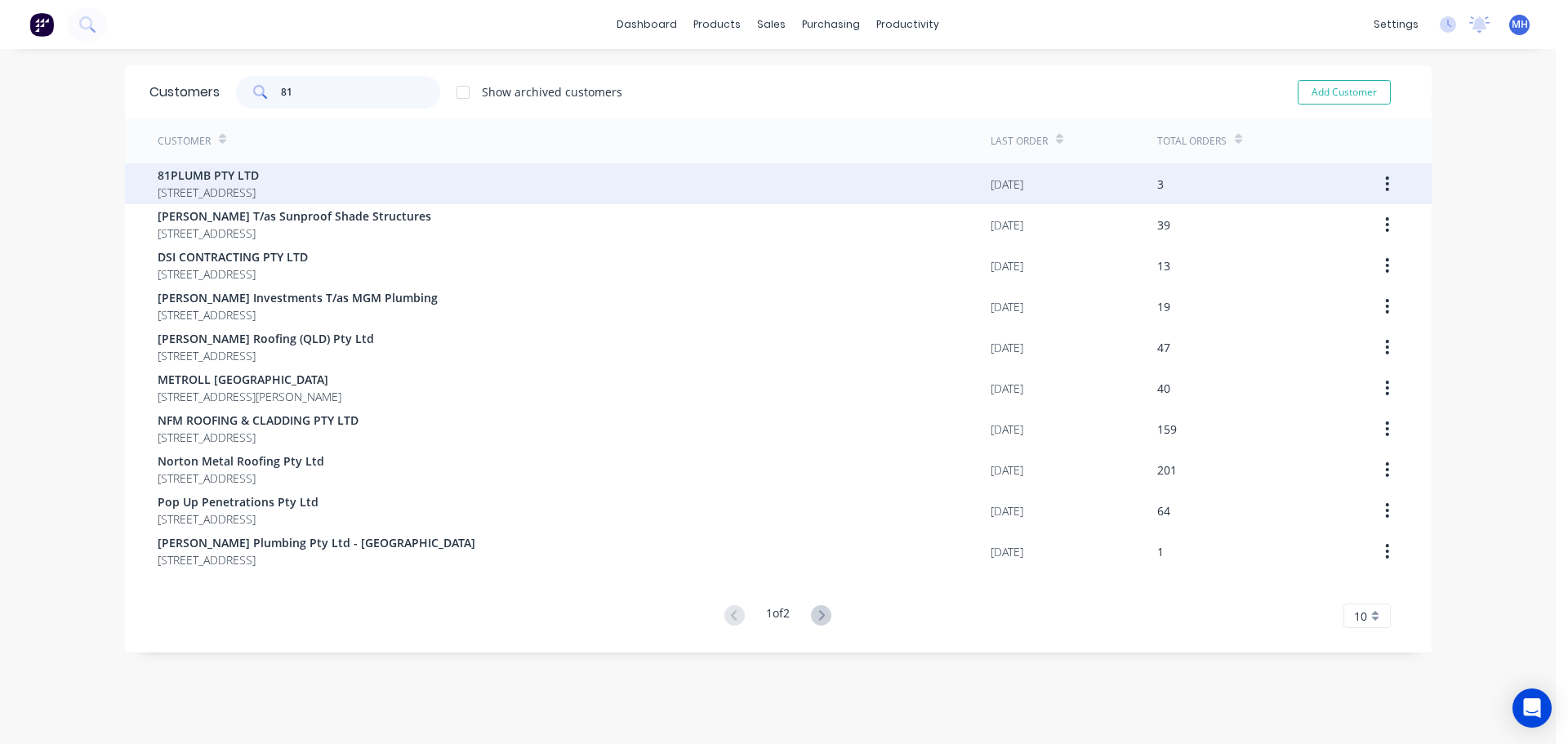
type input "81"
click at [259, 176] on span "81PLUMB PTY LTD" at bounding box center [208, 174] width 101 height 17
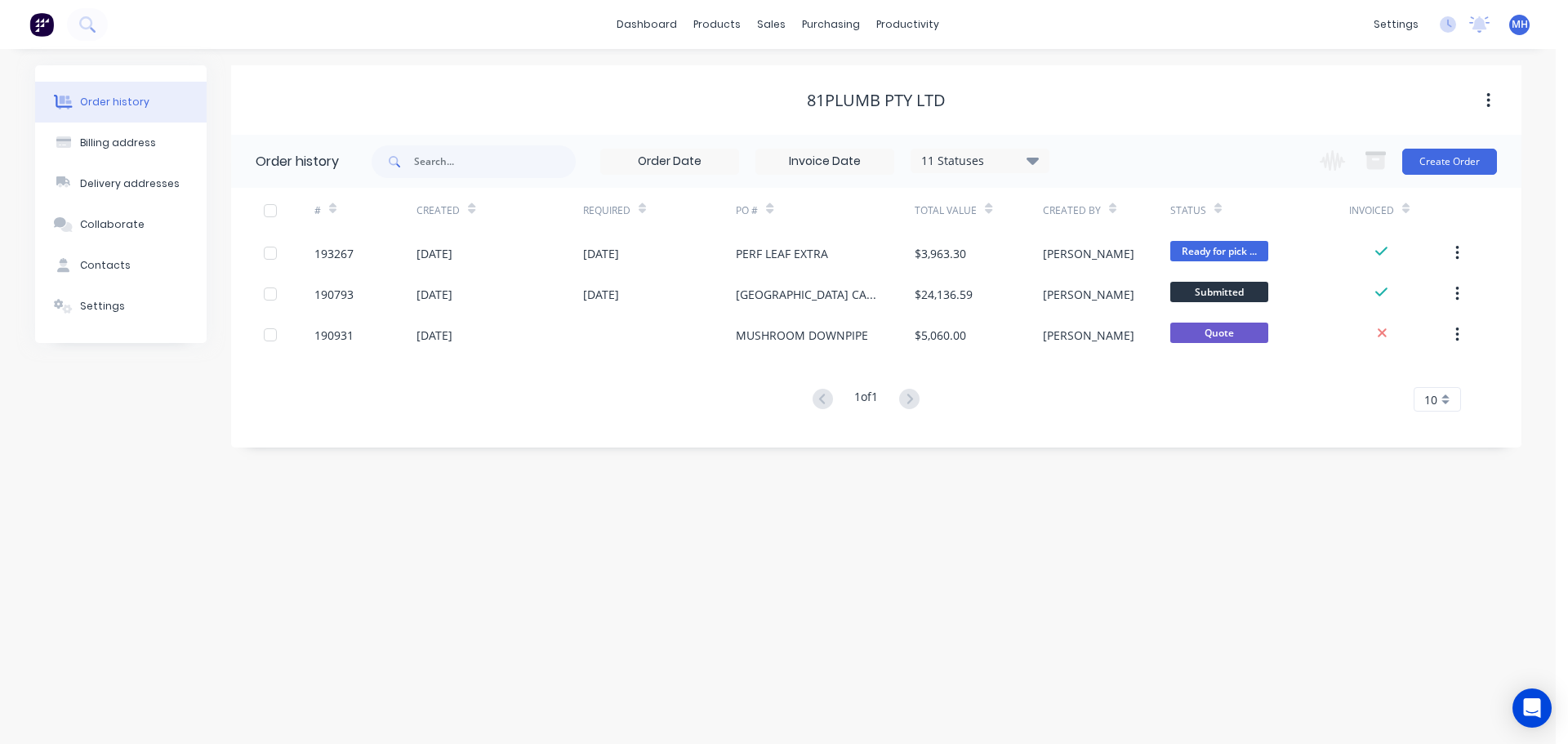
click at [746, 364] on div "# Created Required PO # Total Value Created By Status Invoiced 193267 19 Sep 20…" at bounding box center [867, 299] width 1271 height 224
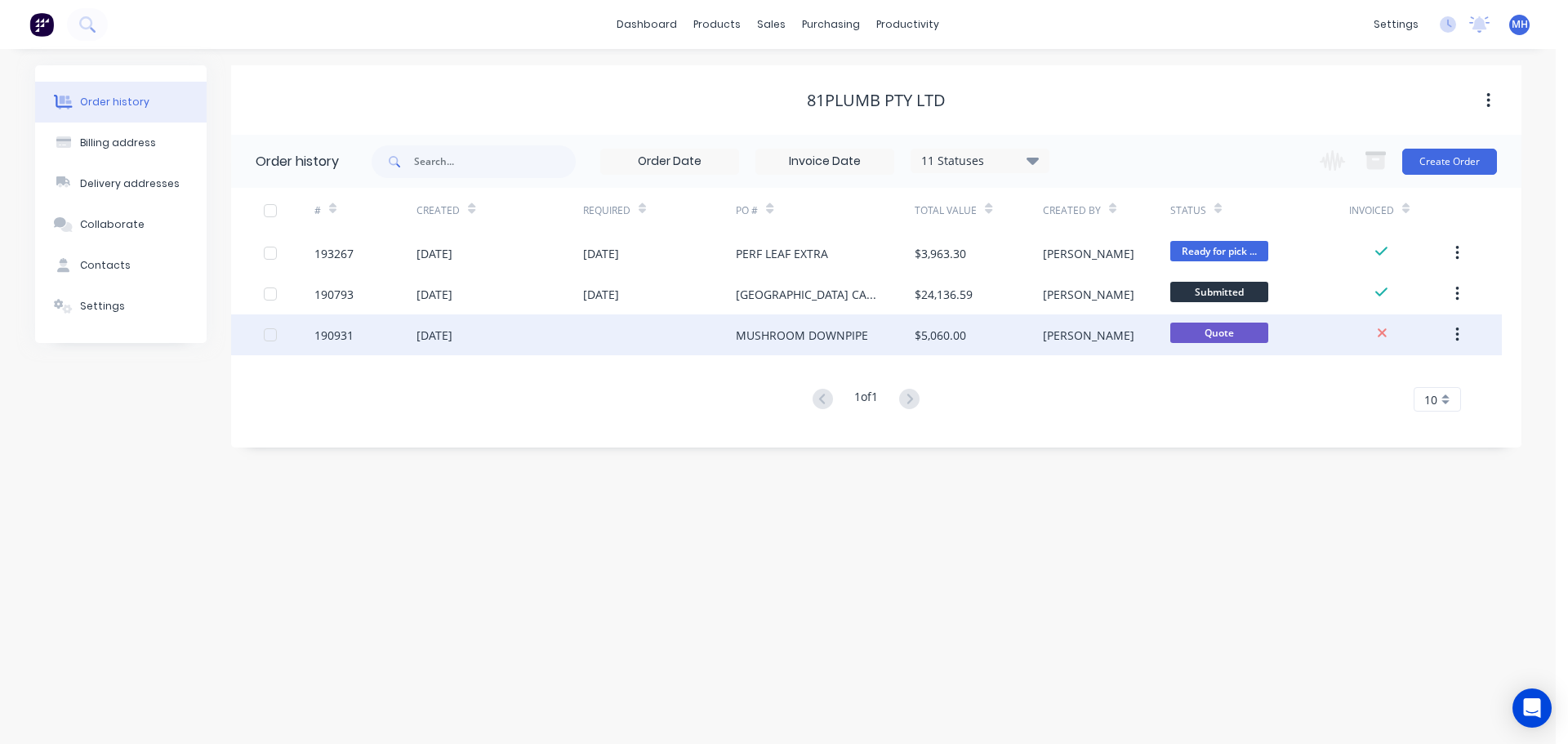
click at [745, 336] on div "MUSHROOM DOWNPIPE" at bounding box center [802, 335] width 132 height 17
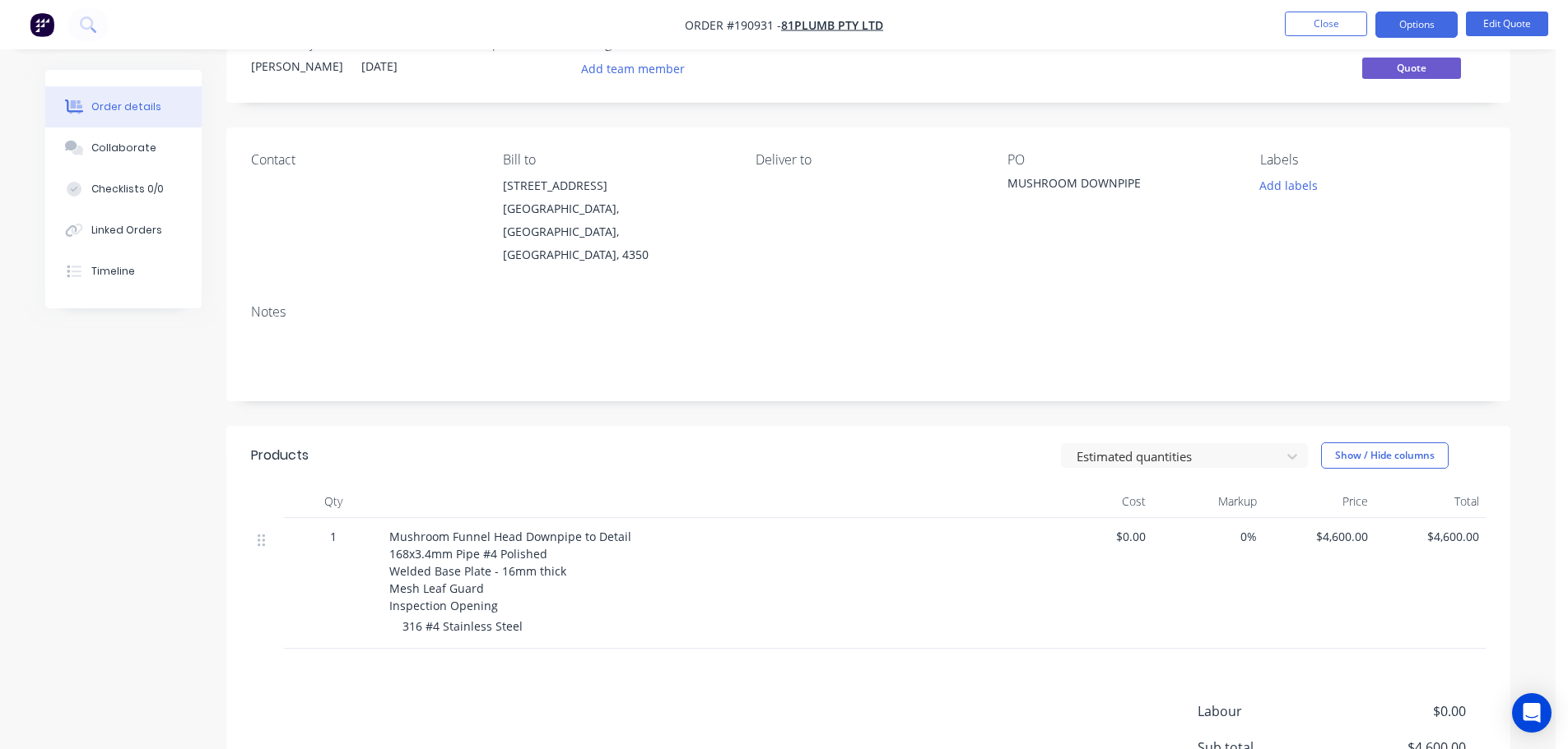
scroll to position [82, 0]
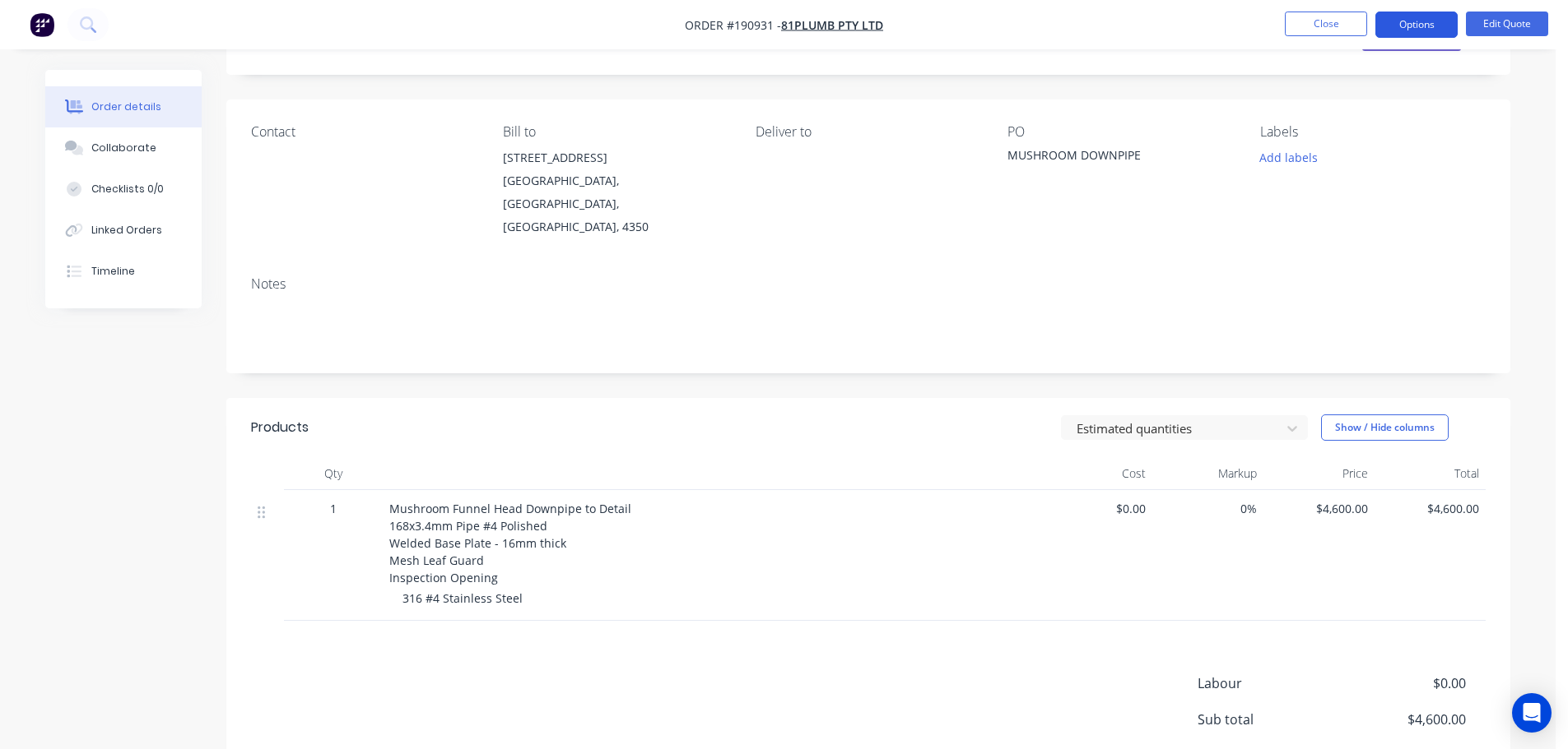
click at [1431, 24] on button "Options" at bounding box center [1416, 25] width 82 height 27
click at [932, 398] on header "Products Estimated quantities Show / Hide columns" at bounding box center [868, 427] width 1284 height 59
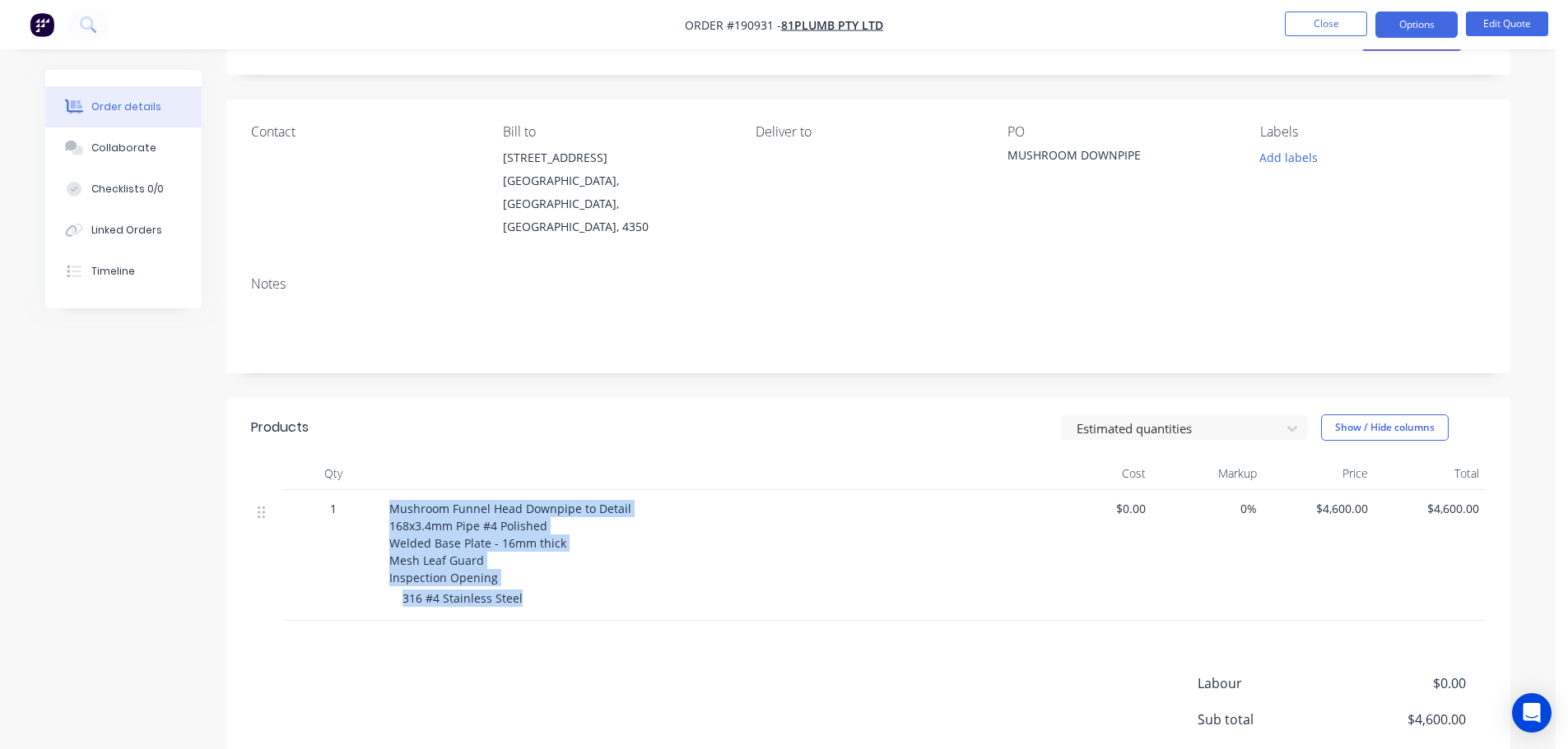
drag, startPoint x: 390, startPoint y: 474, endPoint x: 554, endPoint y: 558, distance: 184.3
click at [554, 558] on div "Mushroom Funnel Head Downpipe to Detail 168x3.4mm Pipe #4 Polished Welded Base …" at bounding box center [712, 556] width 658 height 131
click at [451, 501] on span "Mushroom Funnel Head Downpipe to Detail 168x3.4mm Pipe #4 Polished Welded Base …" at bounding box center [510, 543] width 242 height 85
drag, startPoint x: 390, startPoint y: 468, endPoint x: 505, endPoint y: 545, distance: 138.4
click at [505, 545] on div "Mushroom Funnel Head Downpipe to Detail 168x3.4mm Pipe #4 Polished Welded Base …" at bounding box center [712, 542] width 646 height 86
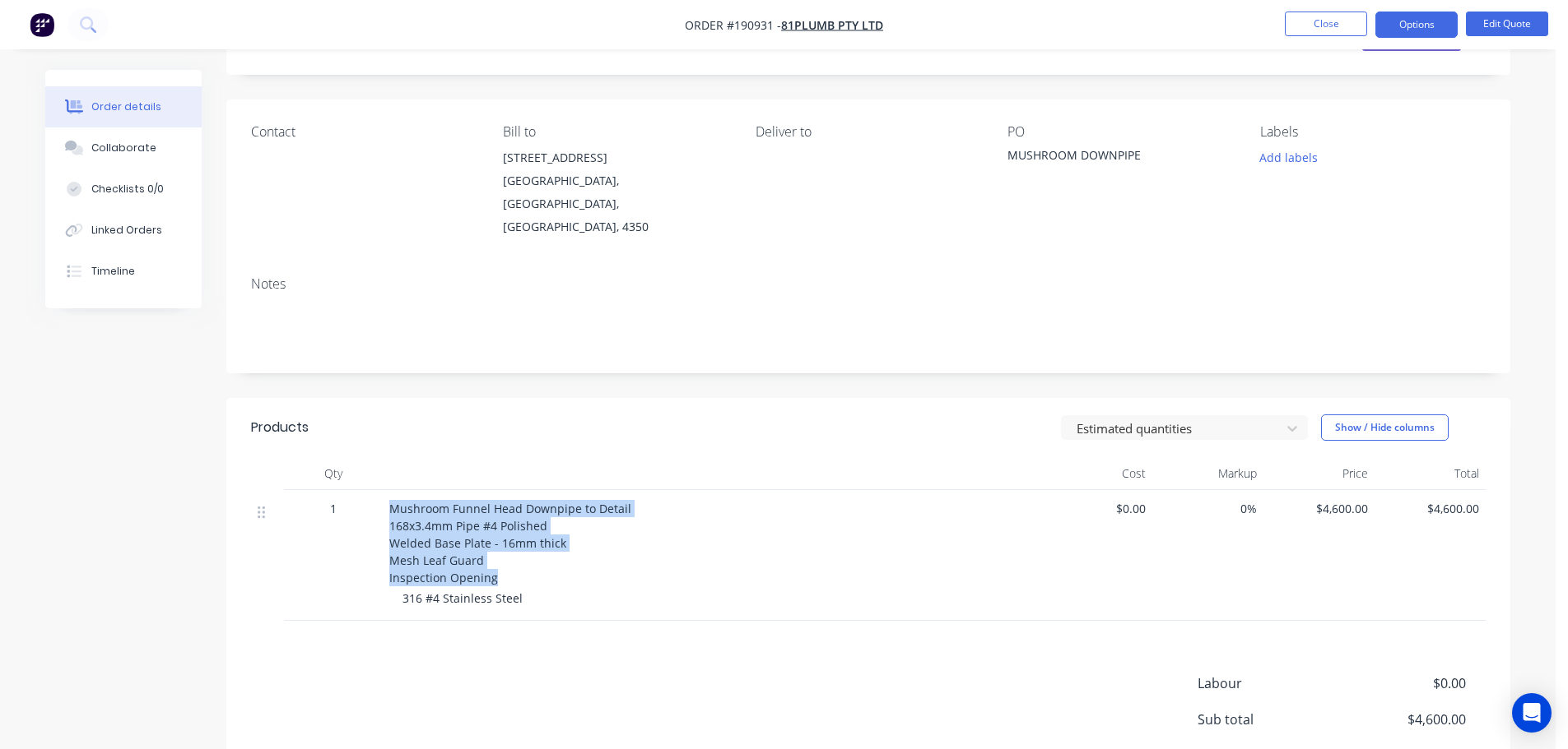
copy span "Mushroom Funnel Head Downpipe to Detail 168x3.4mm Pipe #4 Polished Welded Base …"
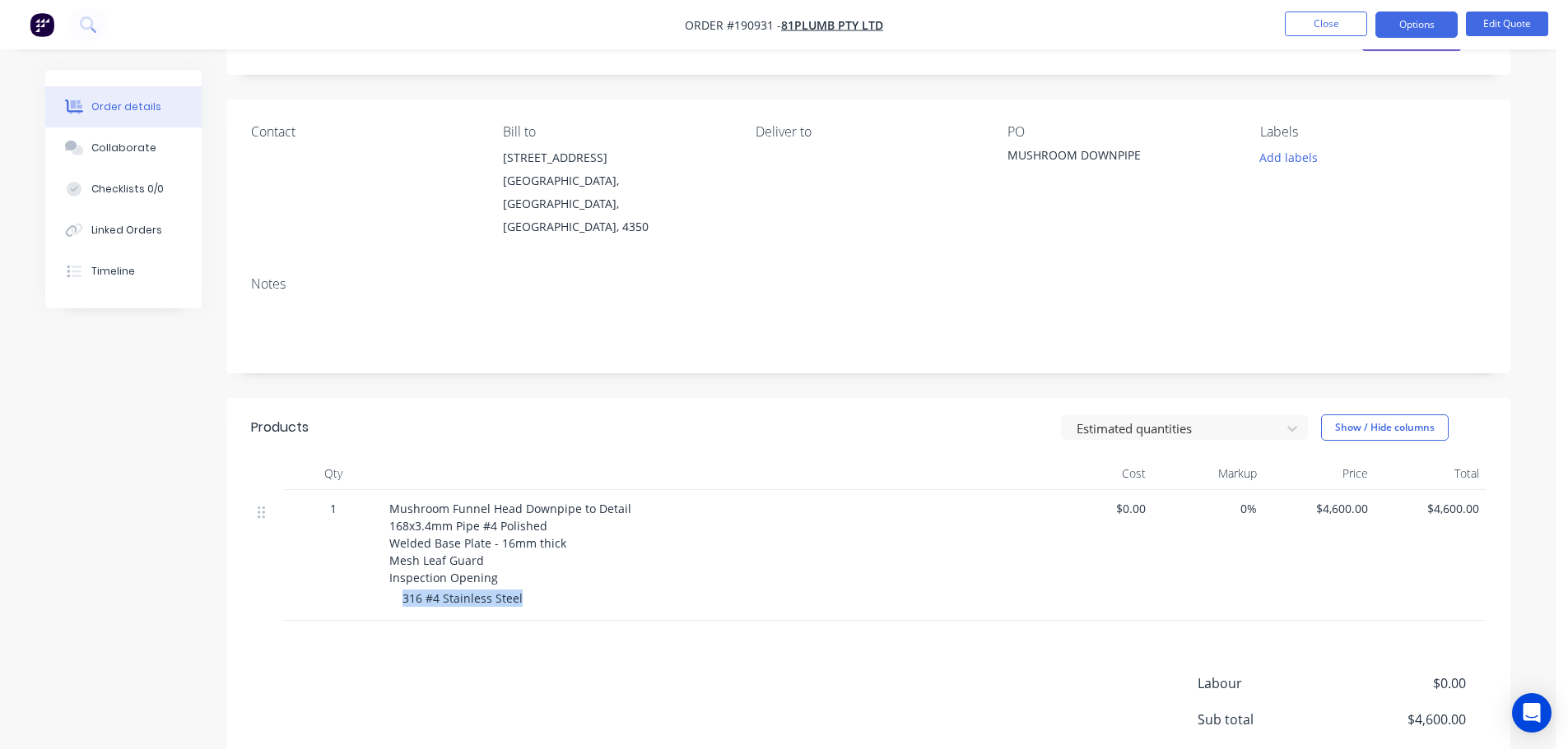
drag, startPoint x: 404, startPoint y: 566, endPoint x: 522, endPoint y: 565, distance: 118.0
click at [522, 589] on div "316 #4 Stainless Steel" at bounding box center [718, 597] width 632 height 17
click at [545, 624] on div "Products Estimated quantities Show / Hide columns Qty Cost Markup Price Total 1…" at bounding box center [868, 644] width 1284 height 491
click at [138, 143] on div "Collaborate" at bounding box center [123, 148] width 65 height 15
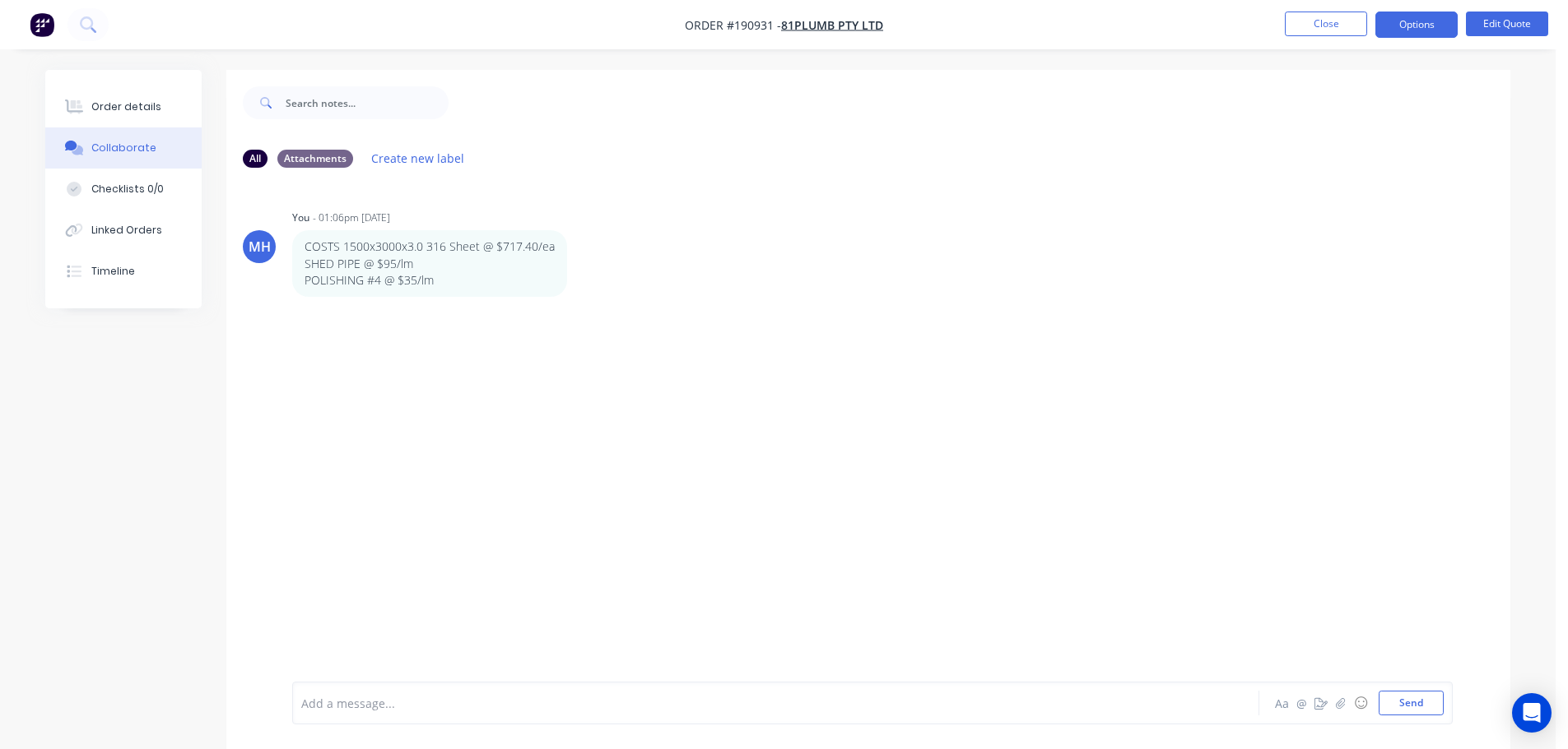
click at [433, 339] on div "MH You - 01:06pm 27/08/25 COSTS 1500x3000x3.0 316 Sheet @ $717.40/ea SHED PIPE …" at bounding box center [868, 431] width 1284 height 501
drag, startPoint x: 555, startPoint y: 250, endPoint x: 318, endPoint y: 254, distance: 237.0
click at [315, 245] on div "COSTS 1500x3000x3.0 316 Sheet @ $717.40/ea SHED PIPE @ $95/lm POLISHING #4 @ $3…" at bounding box center [429, 263] width 275 height 66
click at [446, 356] on div "MH You - 01:06pm 27/08/25 COSTS 1500x3000x3.0 316 Sheet @ $717.40/ea SHED PIPE …" at bounding box center [868, 431] width 1284 height 501
click at [173, 101] on button "Order details" at bounding box center [123, 106] width 156 height 41
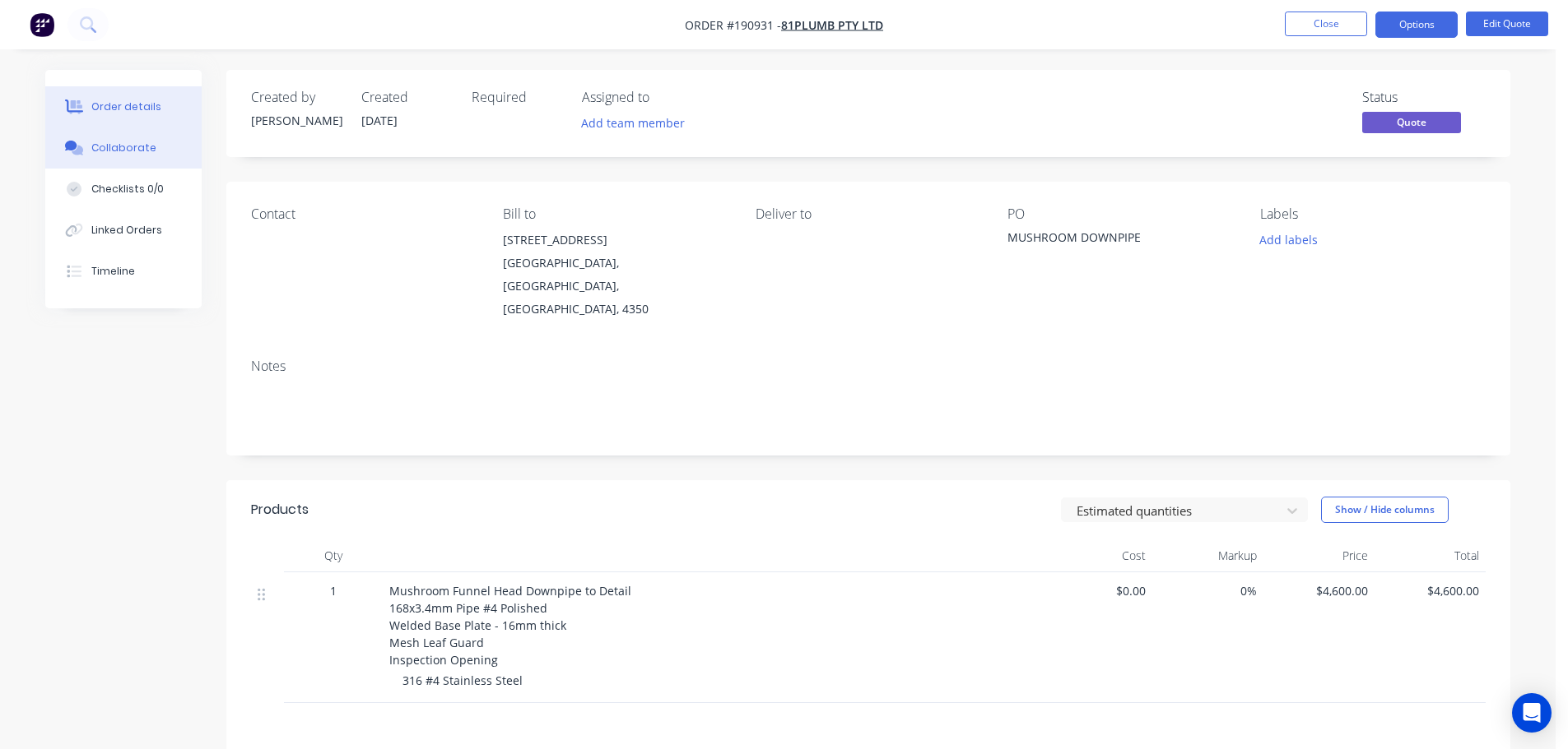
click at [142, 156] on button "Collaborate" at bounding box center [123, 148] width 156 height 41
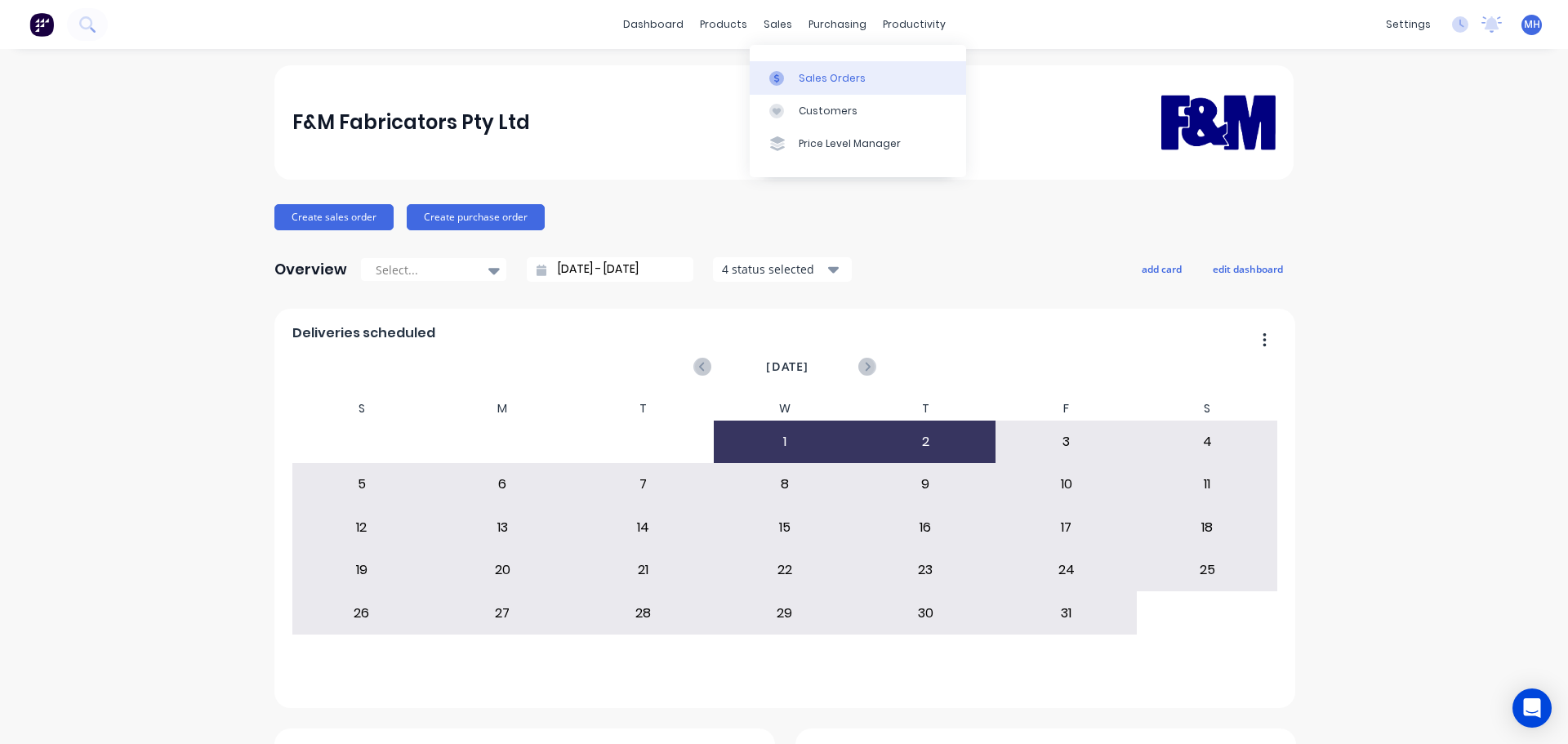
drag, startPoint x: 815, startPoint y: 79, endPoint x: 819, endPoint y: 92, distance: 13.6
click at [815, 79] on div "Sales Orders" at bounding box center [832, 78] width 67 height 15
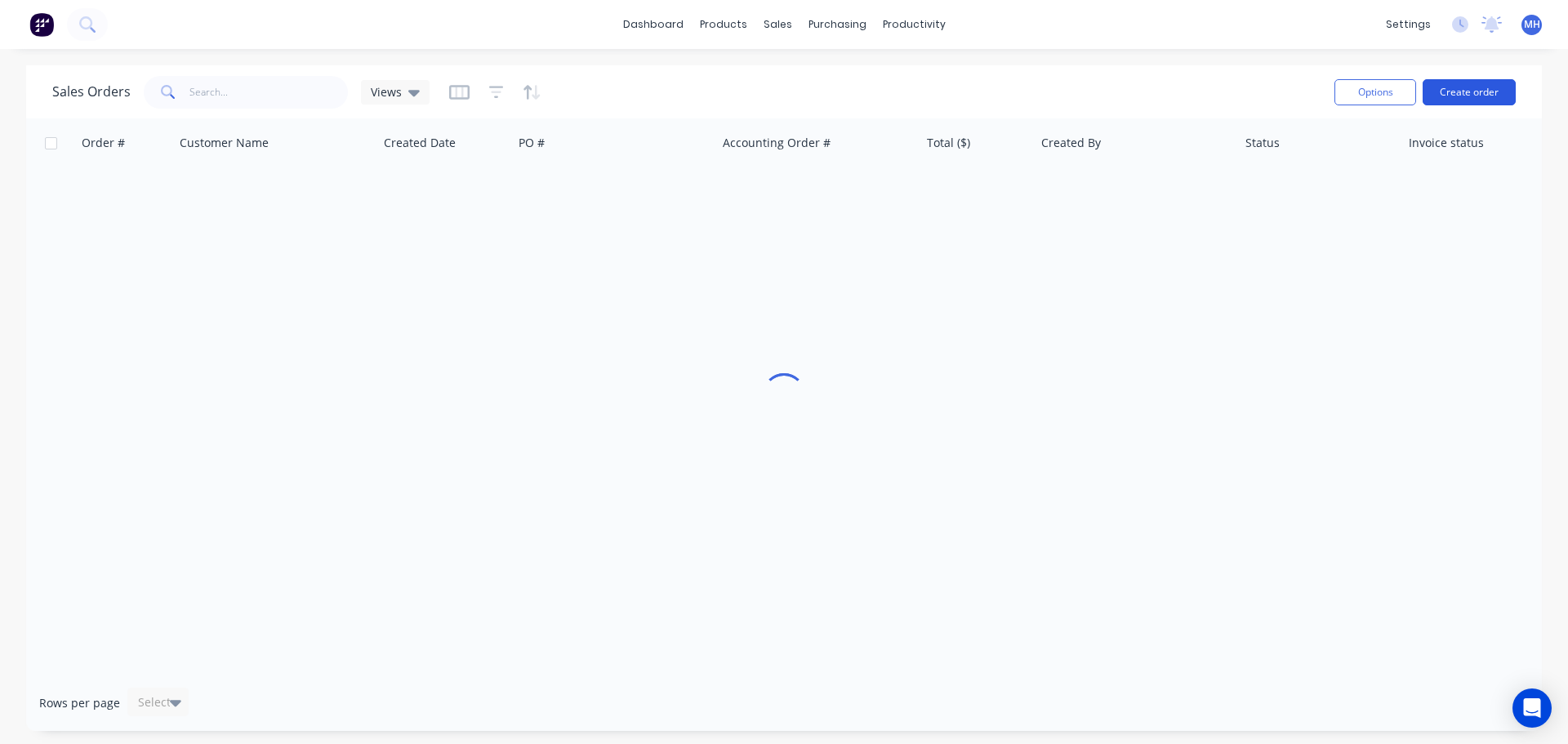
click at [1458, 94] on button "Create order" at bounding box center [1469, 92] width 93 height 26
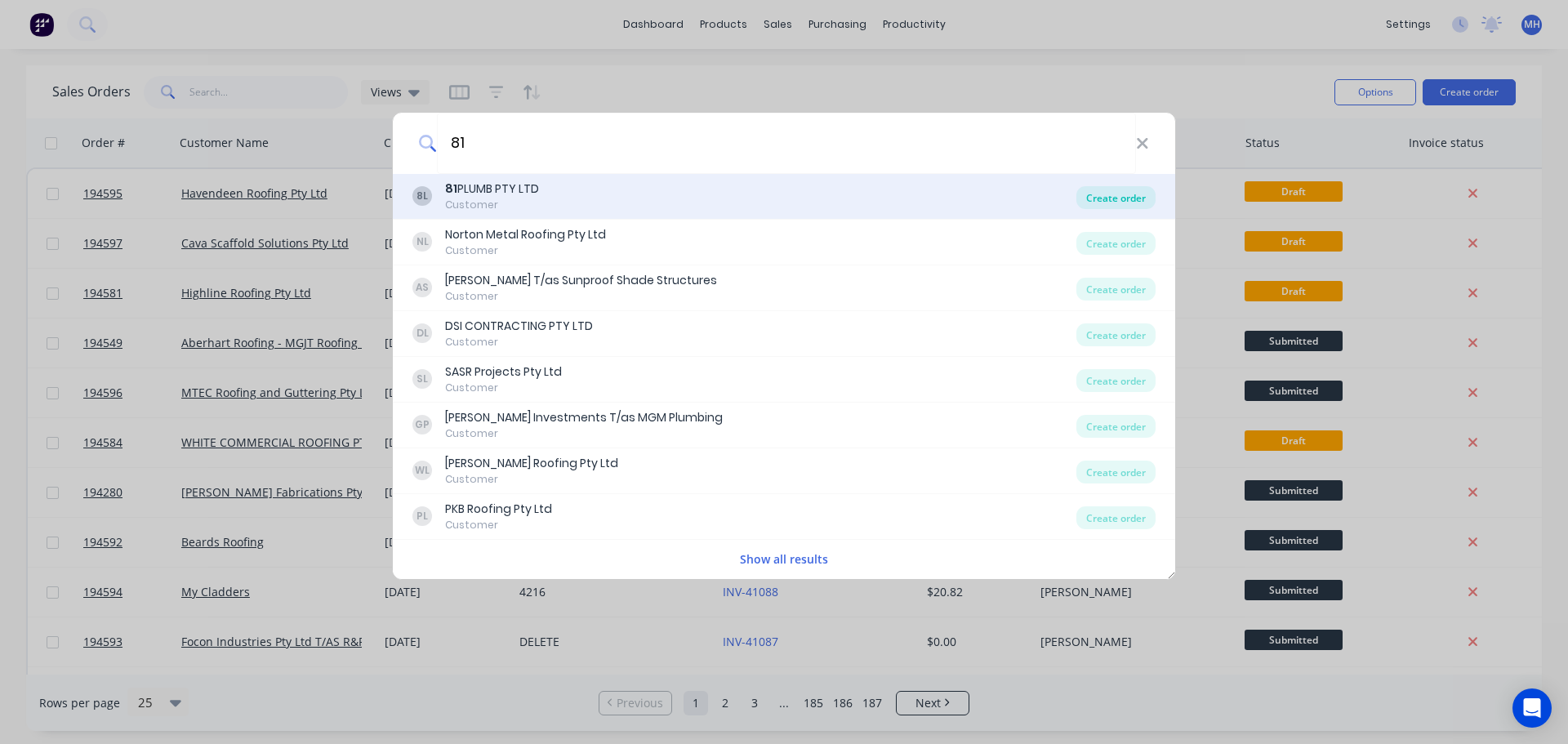
type input "81"
click at [1132, 197] on div "Create order" at bounding box center [1116, 198] width 79 height 23
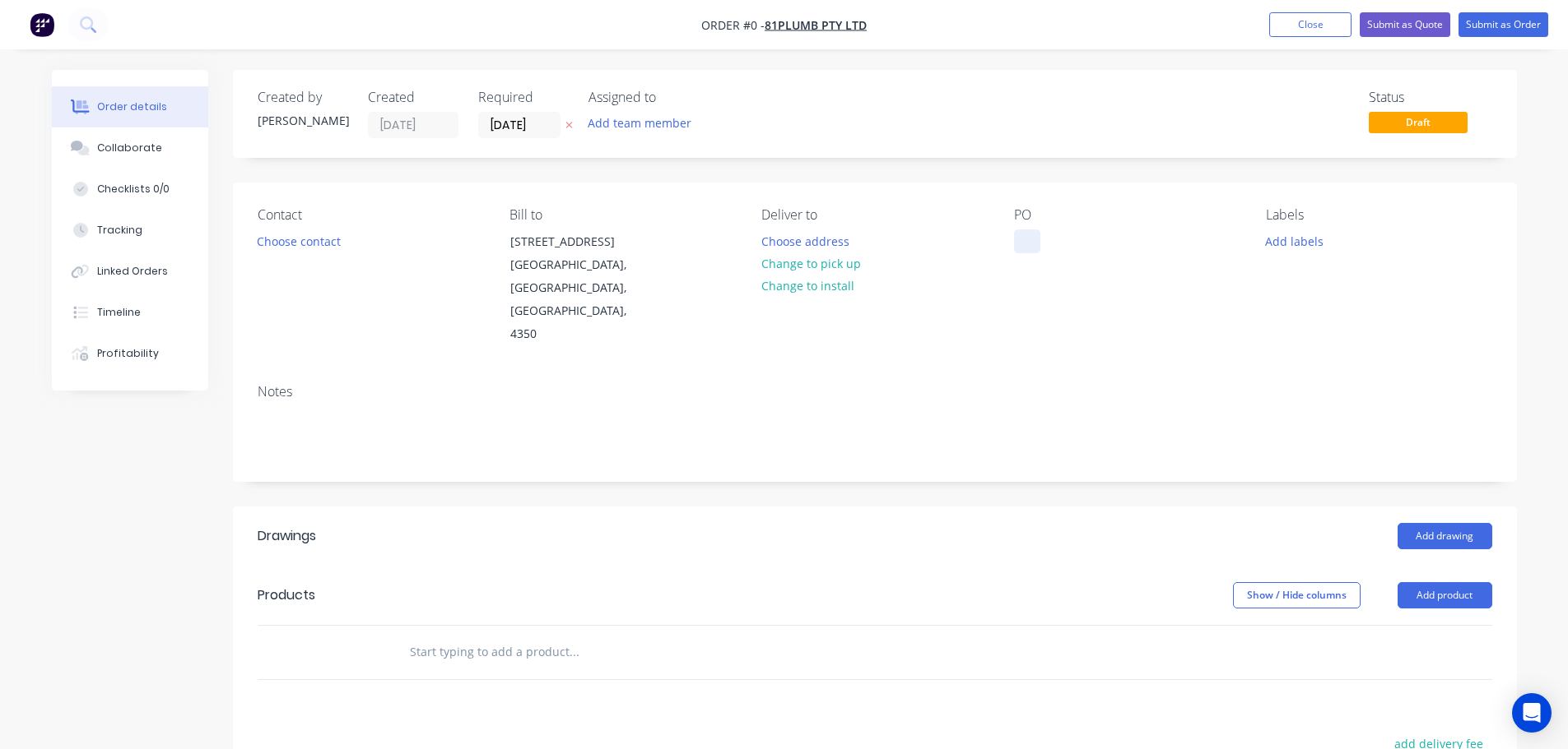
click at [1024, 241] on div at bounding box center [1027, 241] width 27 height 24
click at [867, 191] on div "Order details Collaborate Checklists 0/0 Tracking Linked Orders Timeline Profit…" at bounding box center [784, 585] width 1498 height 1030
click at [569, 120] on icon "button" at bounding box center [569, 124] width 7 height 10
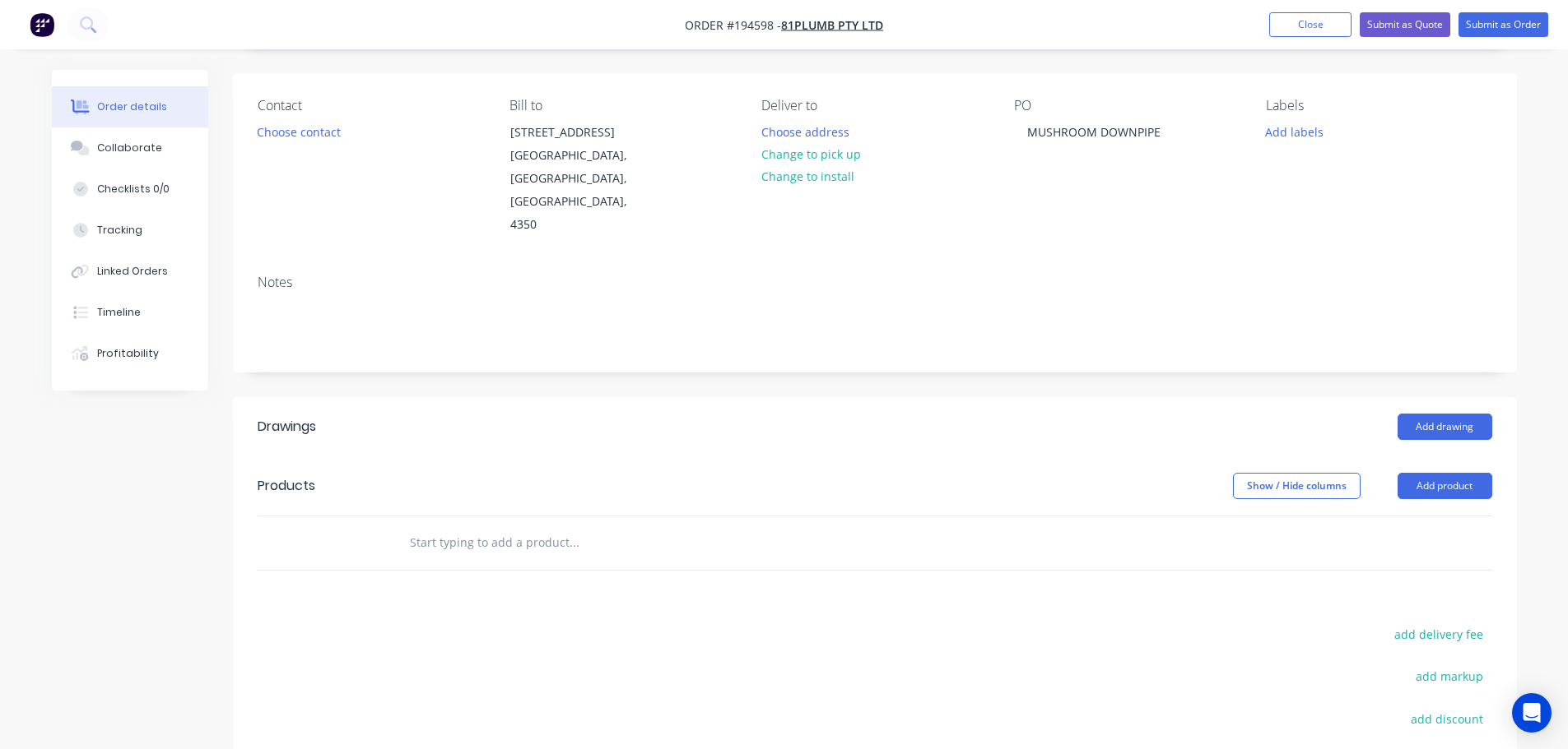
scroll to position [246, 0]
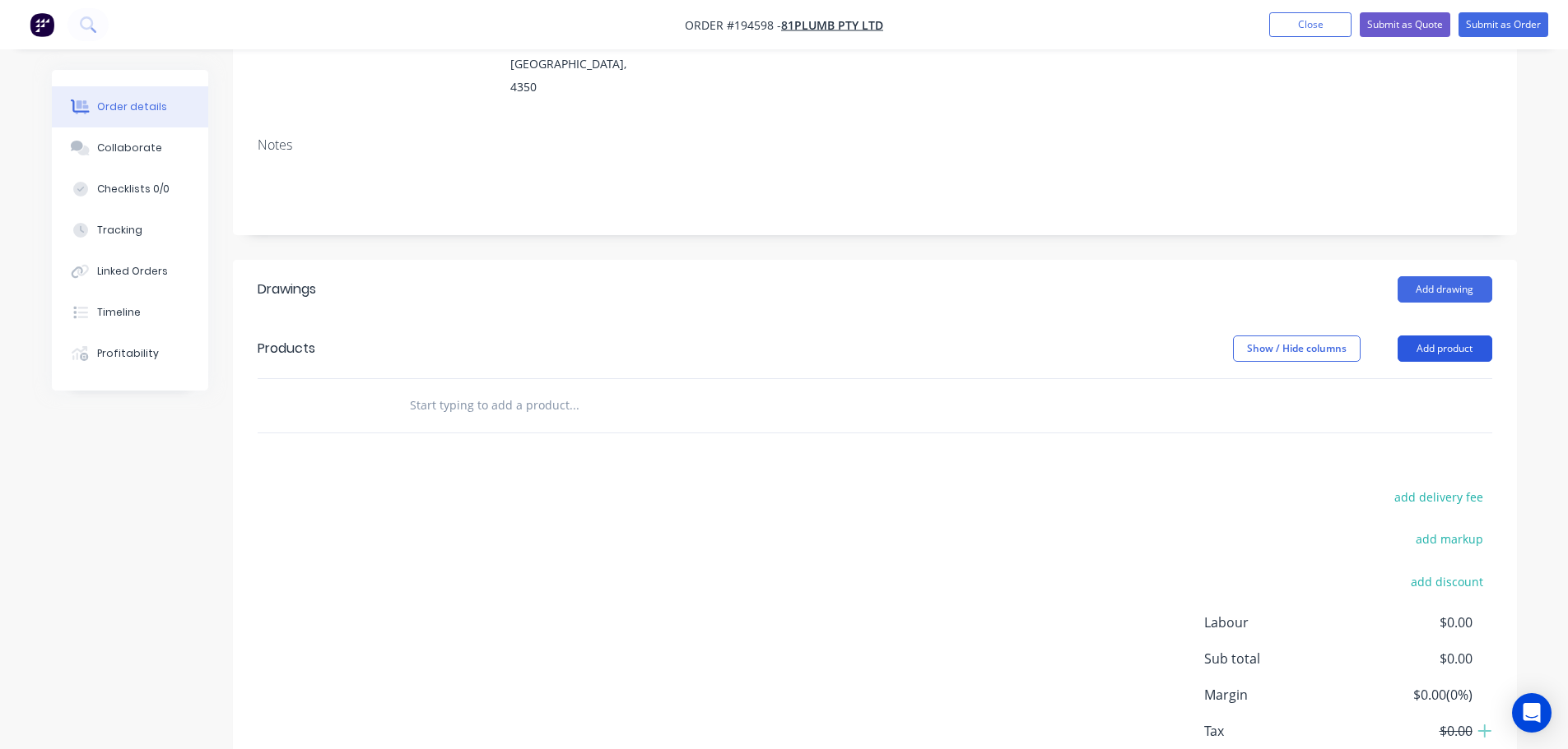
click at [1411, 336] on button "Add product" at bounding box center [1445, 349] width 95 height 27
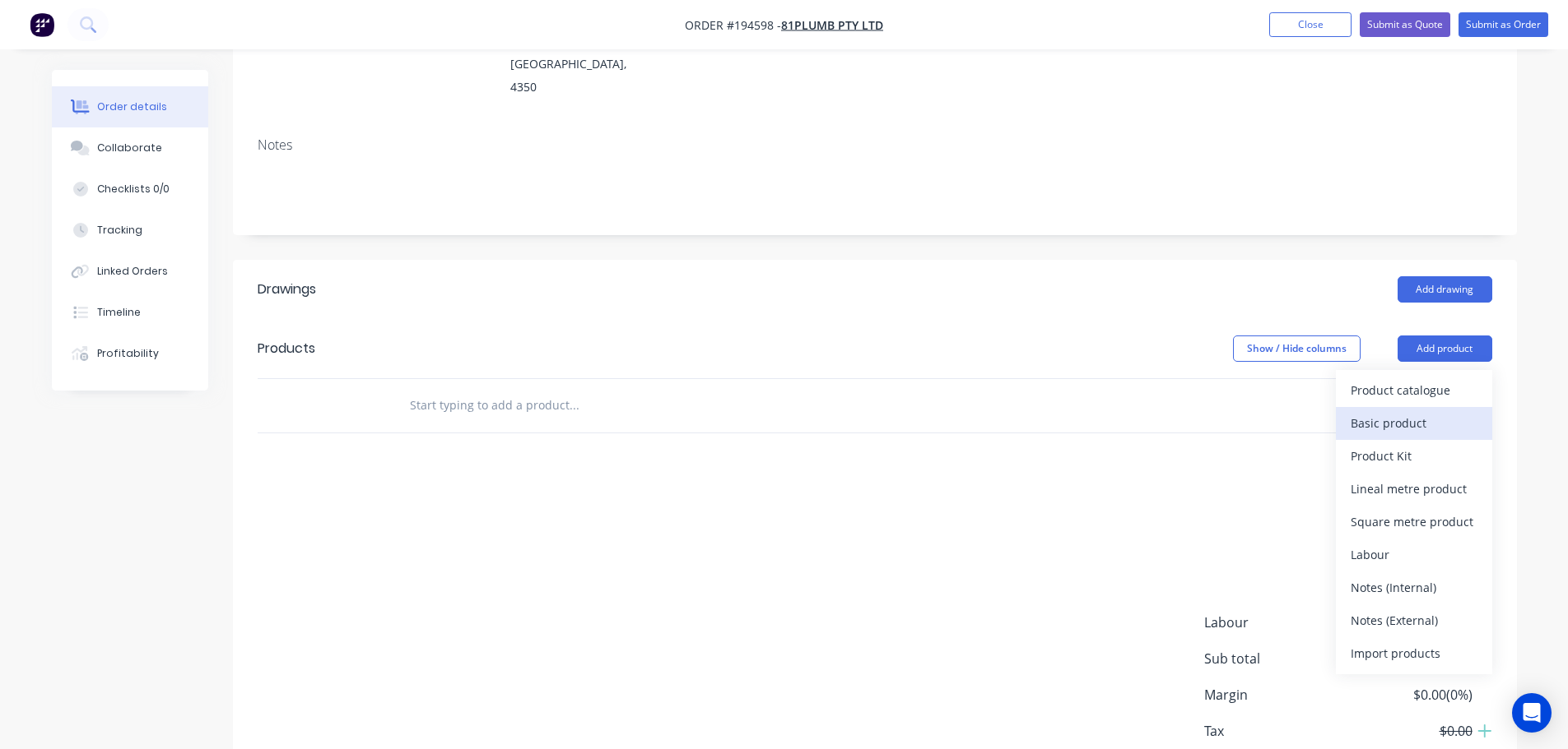
click at [1419, 411] on div "Basic product" at bounding box center [1414, 423] width 127 height 24
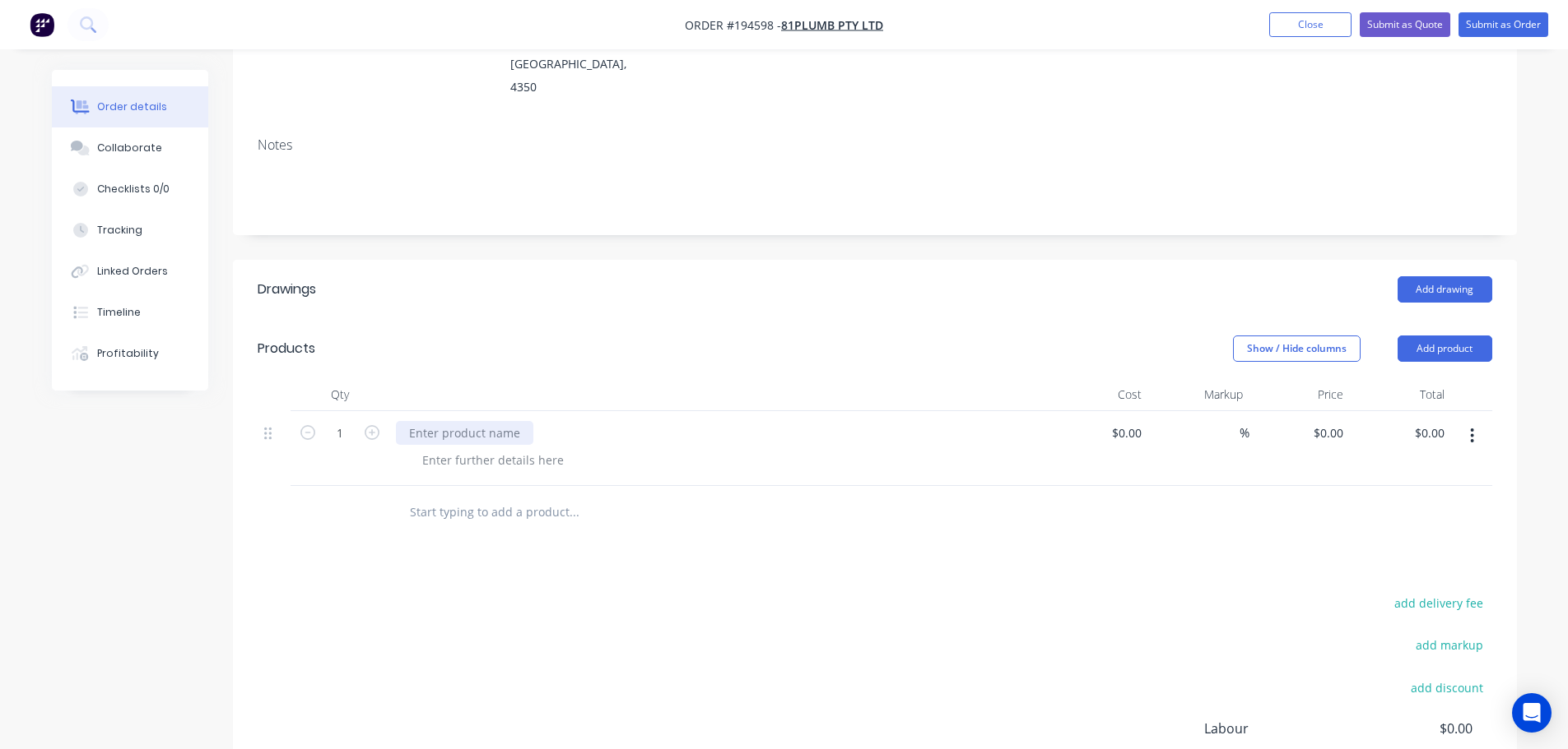
click at [480, 421] on div at bounding box center [464, 433] width 137 height 24
paste div
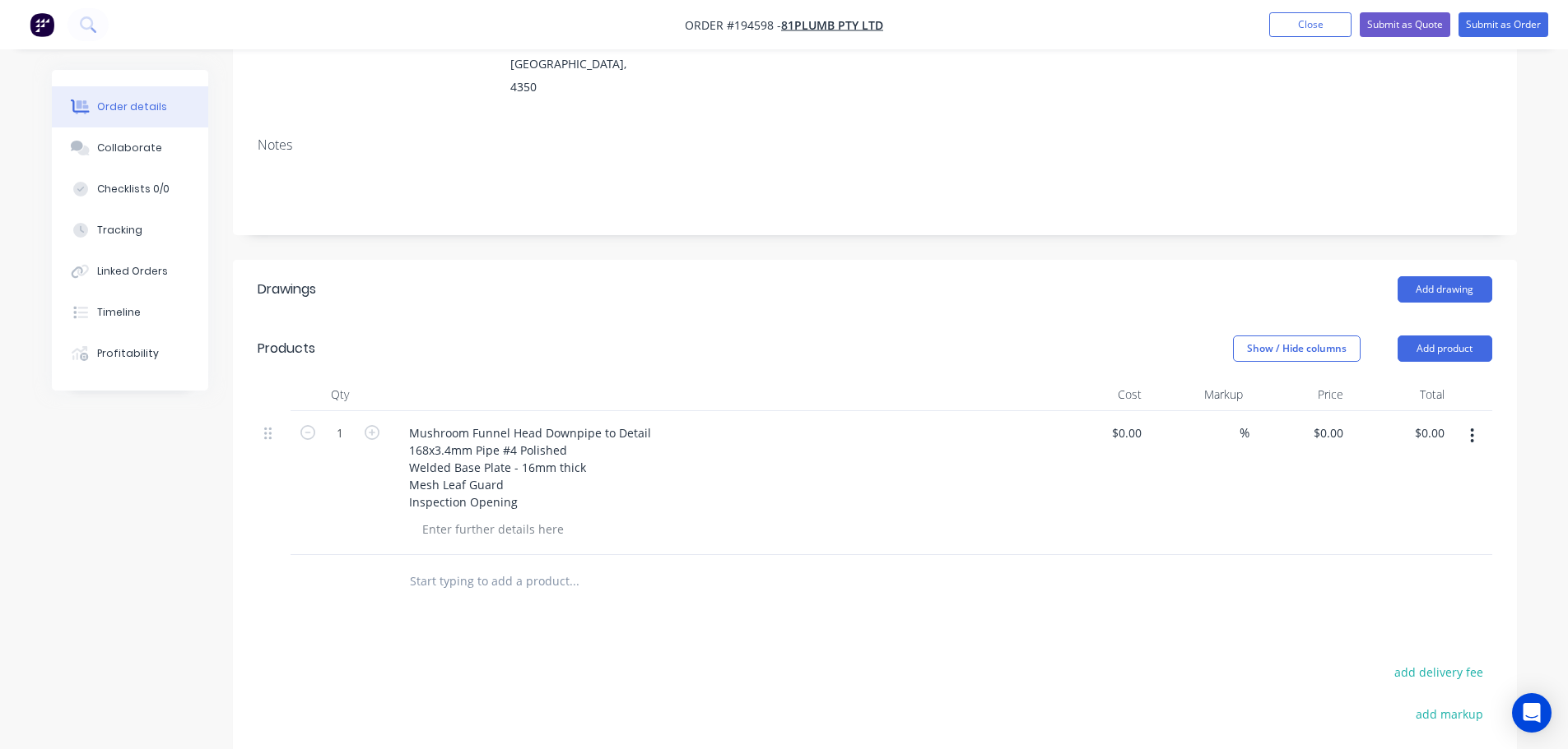
click at [691, 336] on div "Show / Hide columns Add product" at bounding box center [1006, 349] width 972 height 27
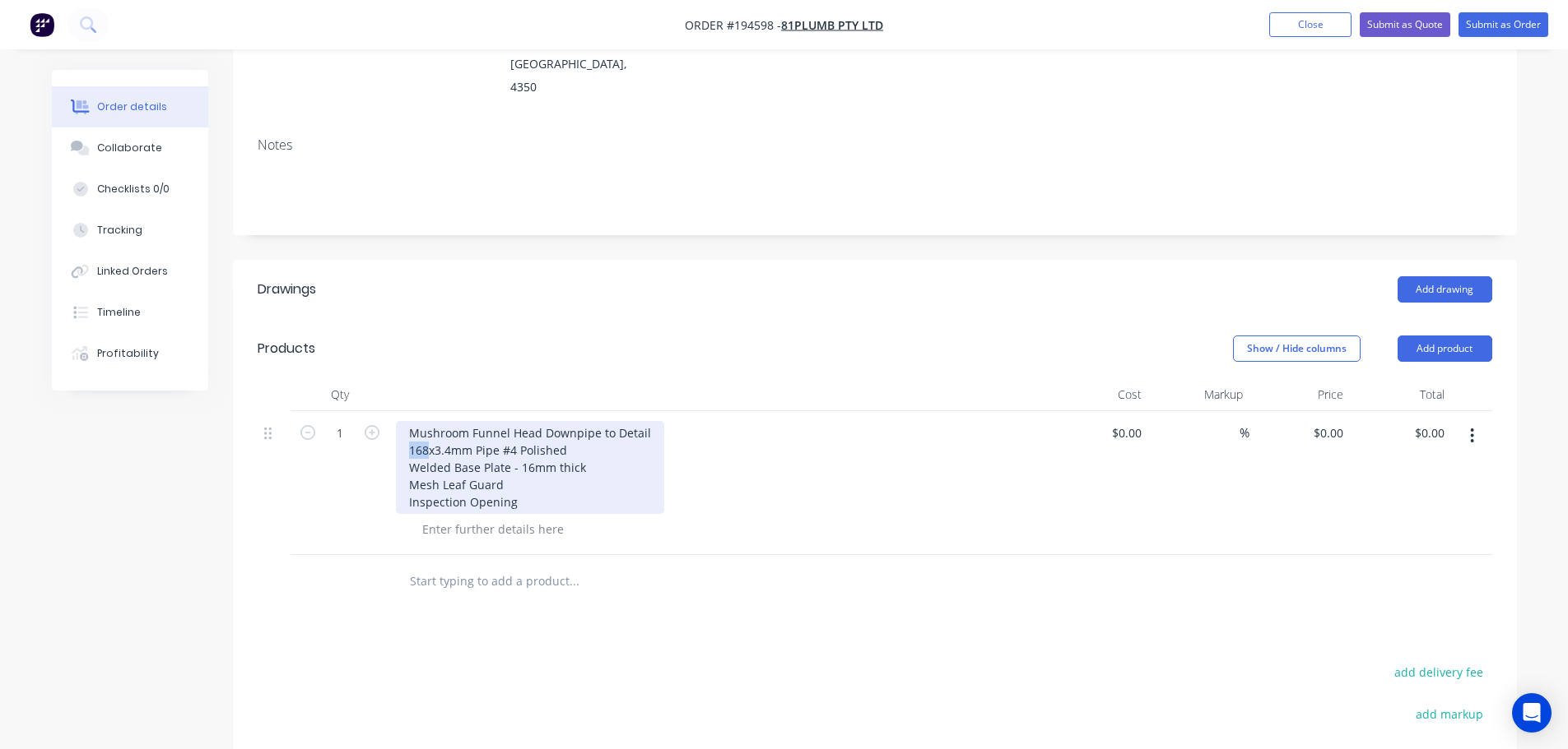
drag, startPoint x: 410, startPoint y: 404, endPoint x: 428, endPoint y: 408, distance: 18.4
click at [428, 421] on div "Mushroom Funnel Head Downpipe to Detail 168x3.4mm Pipe #4 Polished Welded Base …" at bounding box center [529, 467] width 269 height 93
click at [503, 421] on div "Mushroom Funnel Head Downpipe to Detail 150x1.6mm Pipe #4 Polished Welded Base …" at bounding box center [529, 467] width 269 height 93
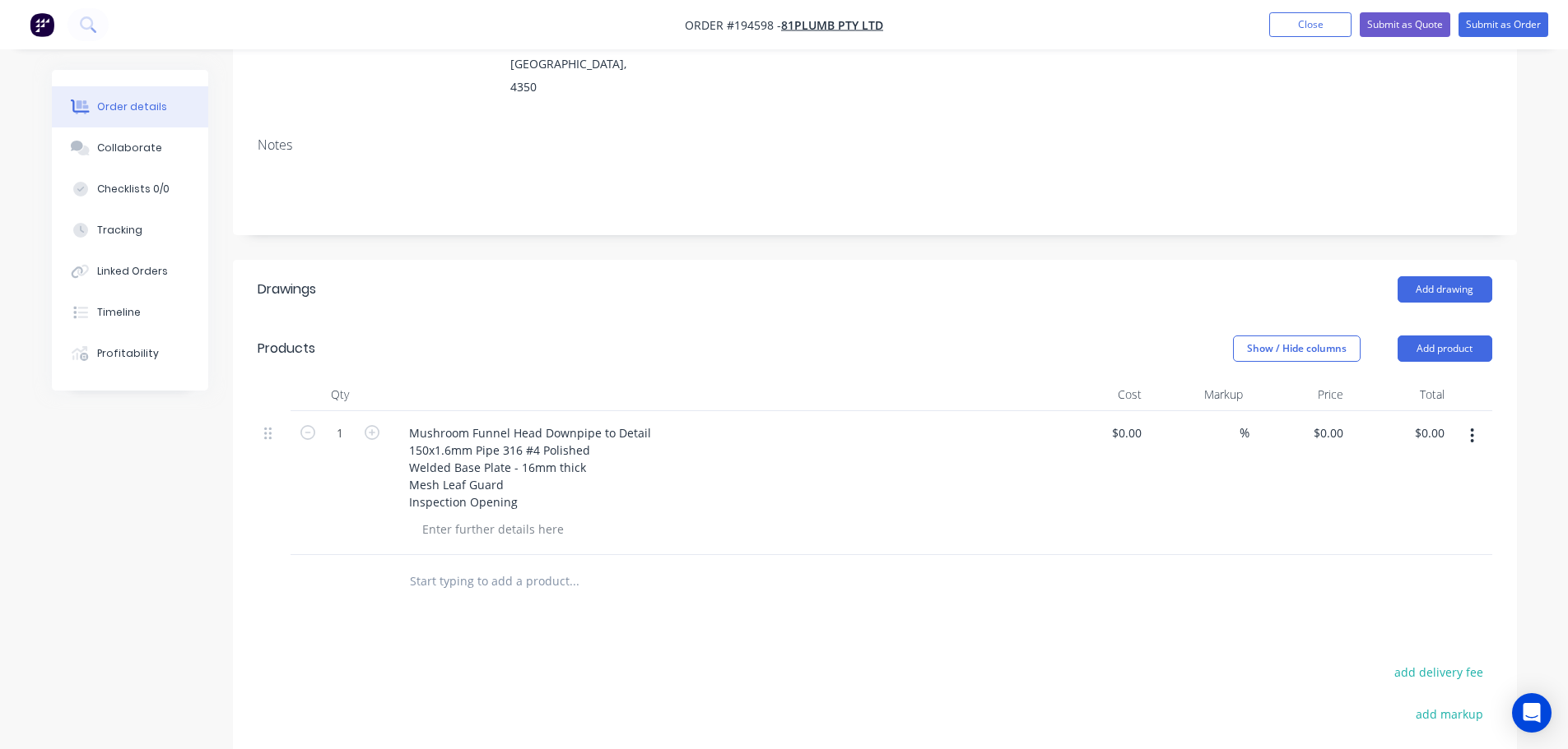
click at [705, 336] on div "Show / Hide columns Add product" at bounding box center [1006, 349] width 972 height 27
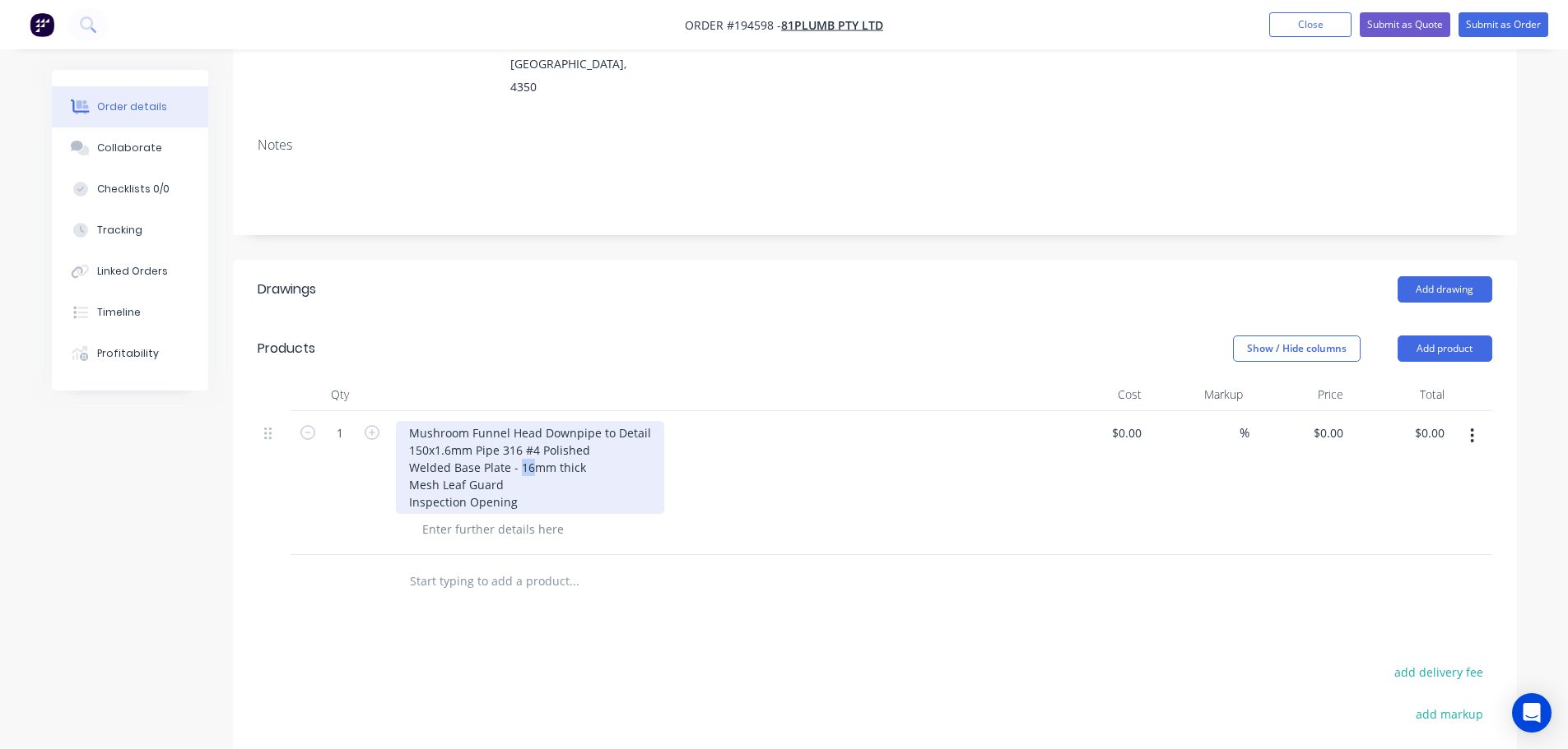
drag, startPoint x: 529, startPoint y: 423, endPoint x: 519, endPoint y: 424, distance: 10.0
click at [519, 424] on div "Mushroom Funnel Head Downpipe to Detail 150x1.6mm Pipe 316 #4 Polished Welded B…" at bounding box center [529, 467] width 269 height 93
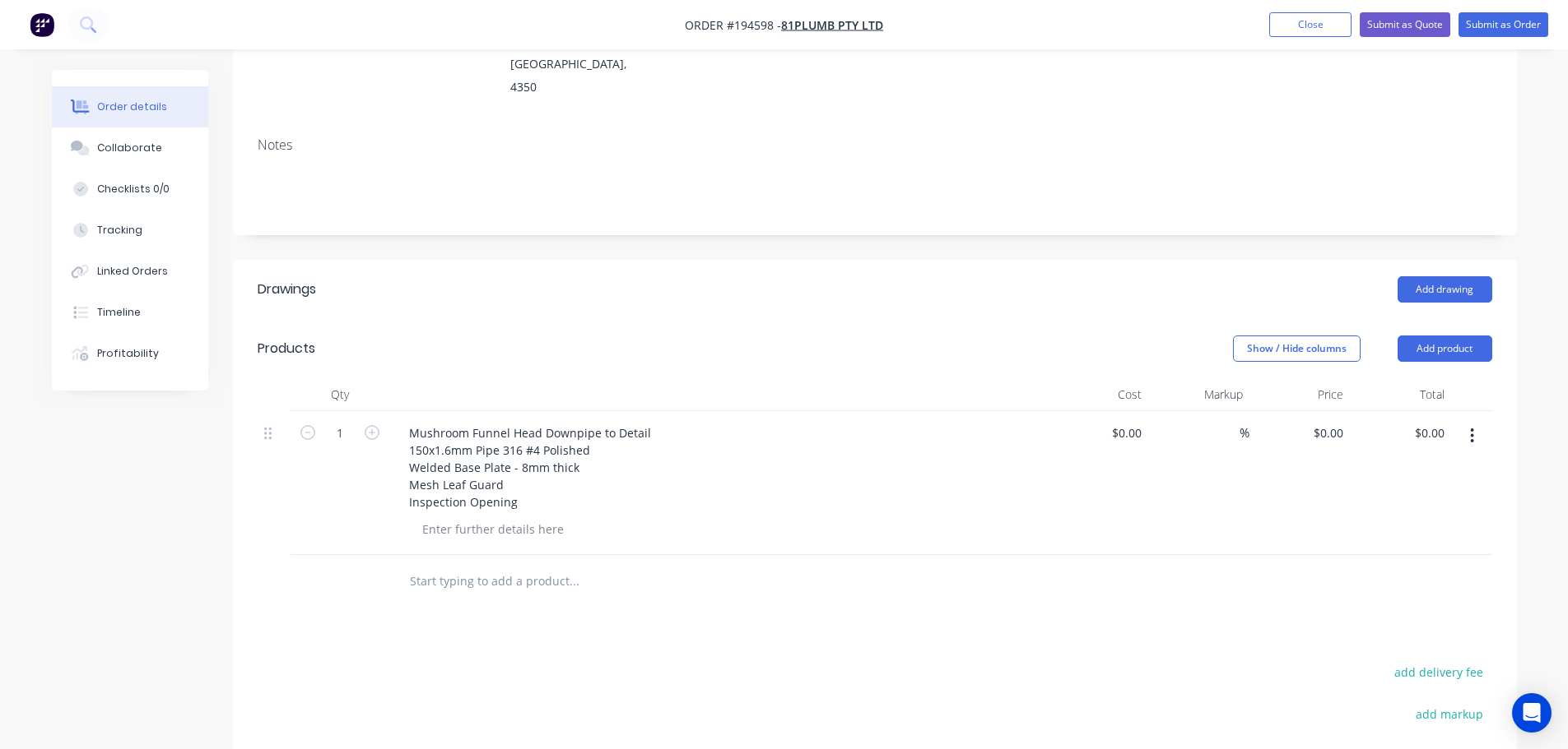
click at [540, 319] on header "Products Show / Hide columns Add product" at bounding box center [875, 348] width 1284 height 59
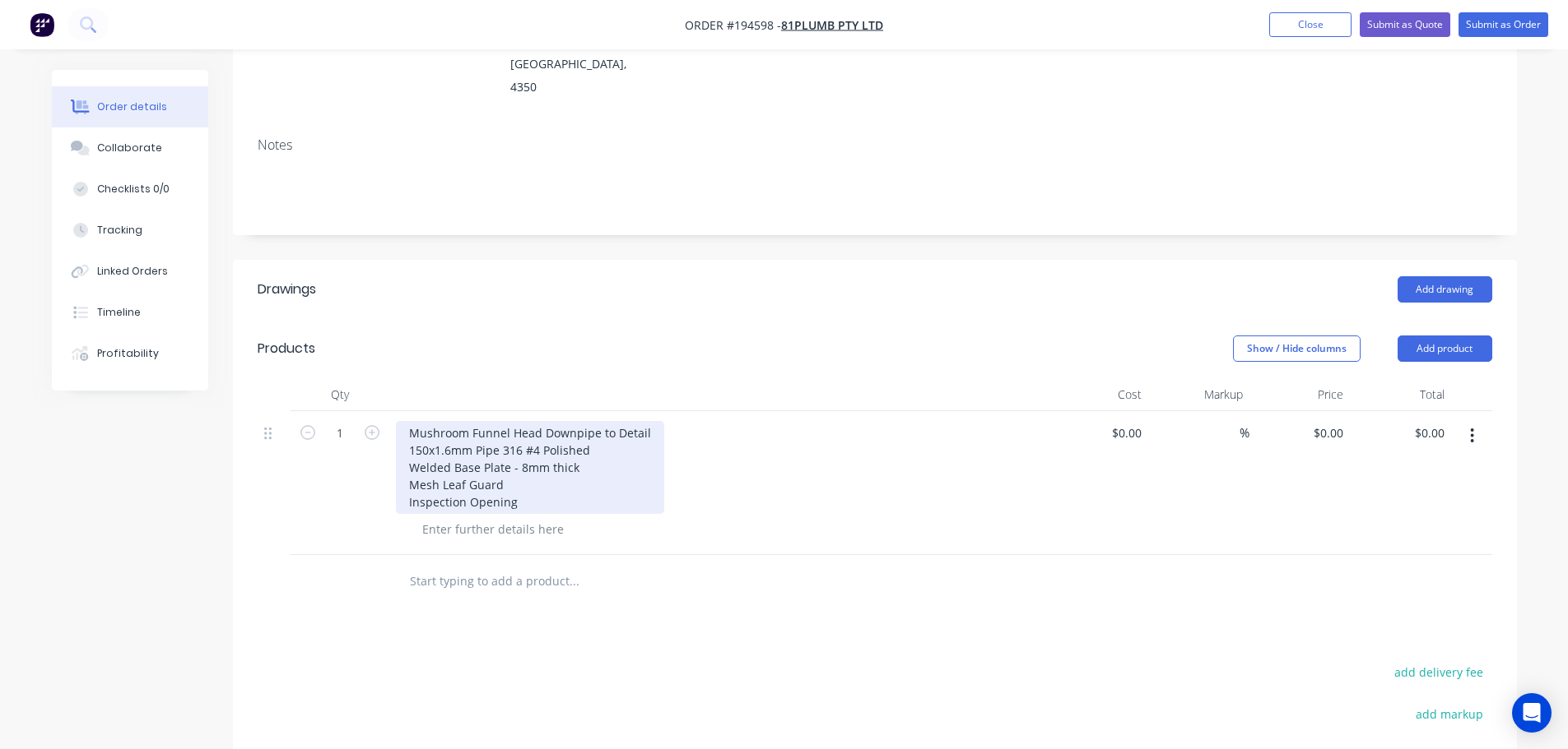
click at [413, 441] on div "Mushroom Funnel Head Downpipe to Detail 150x1.6mm Pipe 316 #4 Polished Welded B…" at bounding box center [529, 467] width 269 height 93
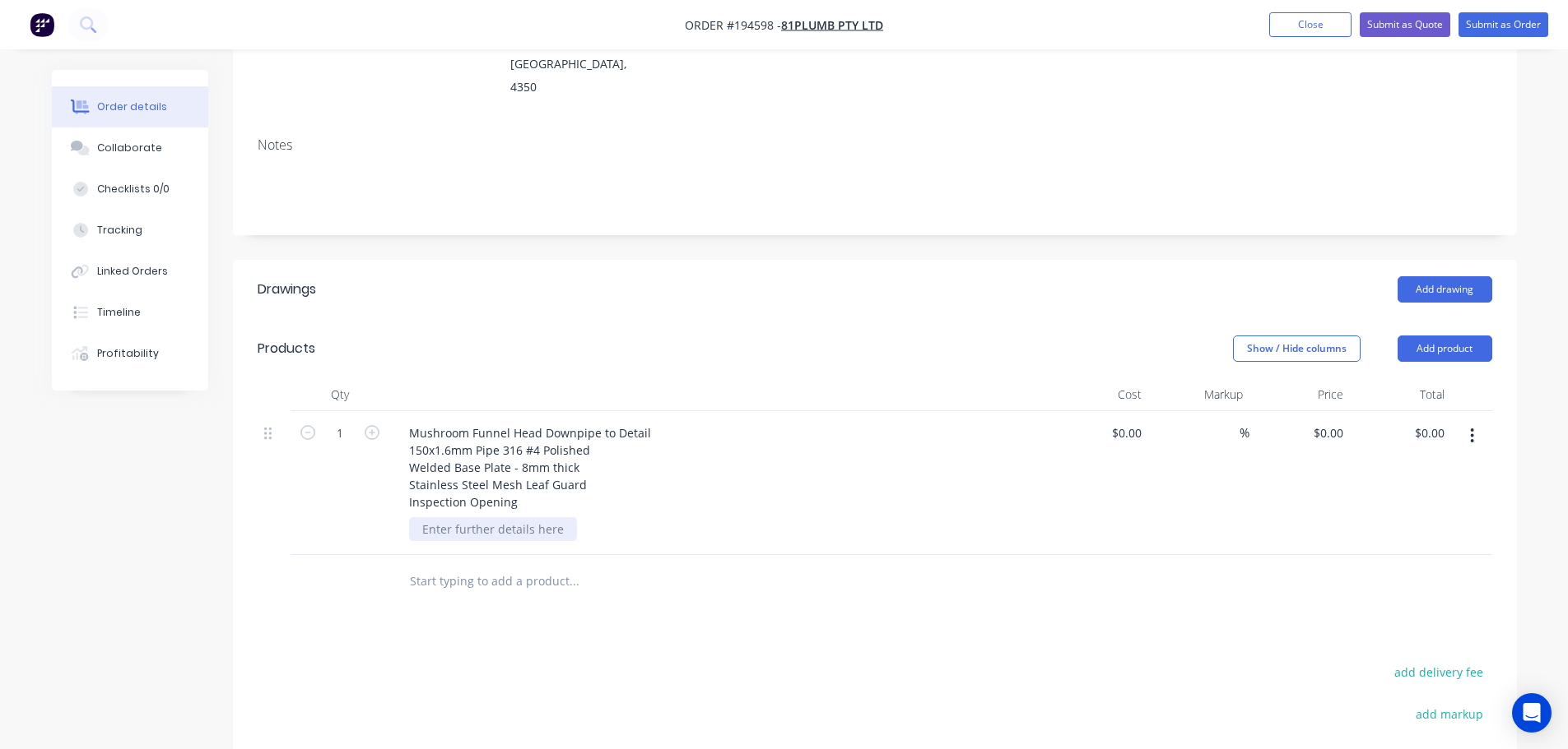
click at [460, 518] on div at bounding box center [492, 529] width 168 height 24
click at [683, 319] on header "Products Show / Hide columns Add product" at bounding box center [875, 348] width 1284 height 59
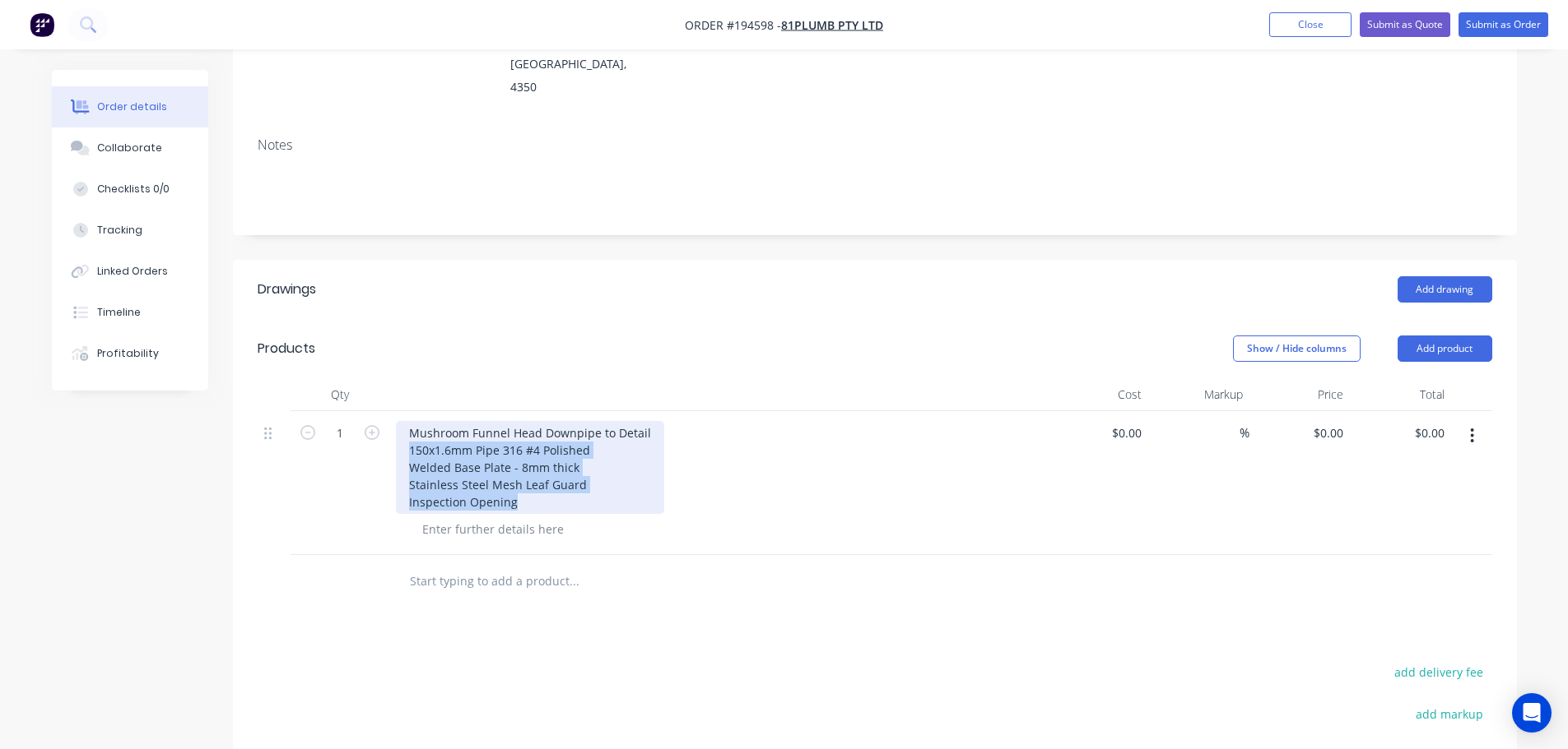
drag, startPoint x: 528, startPoint y: 453, endPoint x: 404, endPoint y: 401, distance: 134.5
click at [404, 421] on div "Mushroom Funnel Head Downpipe to Detail 150x1.6mm Pipe 316 #4 Polished Welded B…" at bounding box center [529, 467] width 269 height 93
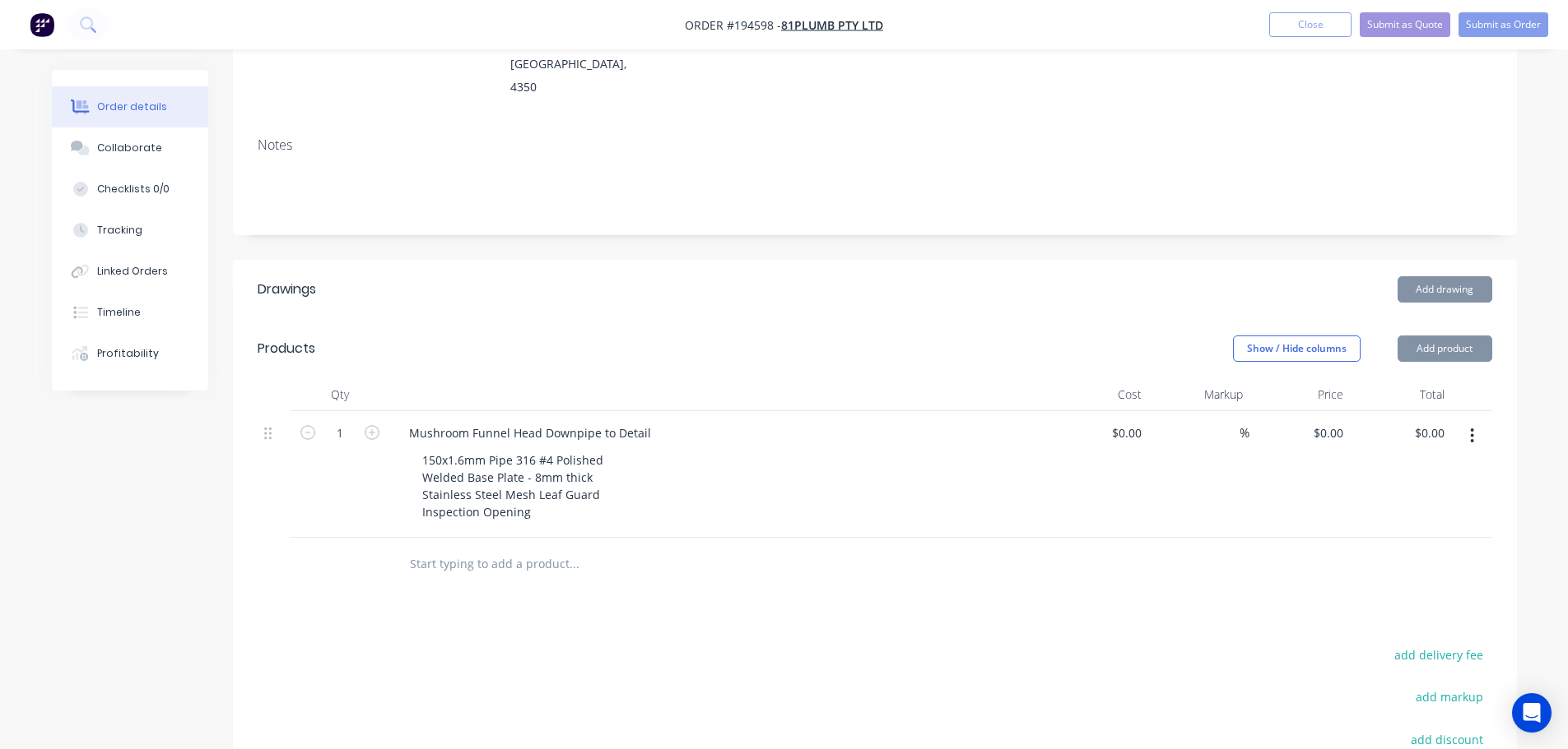
click at [552, 277] on div "Add drawing" at bounding box center [1006, 290] width 972 height 27
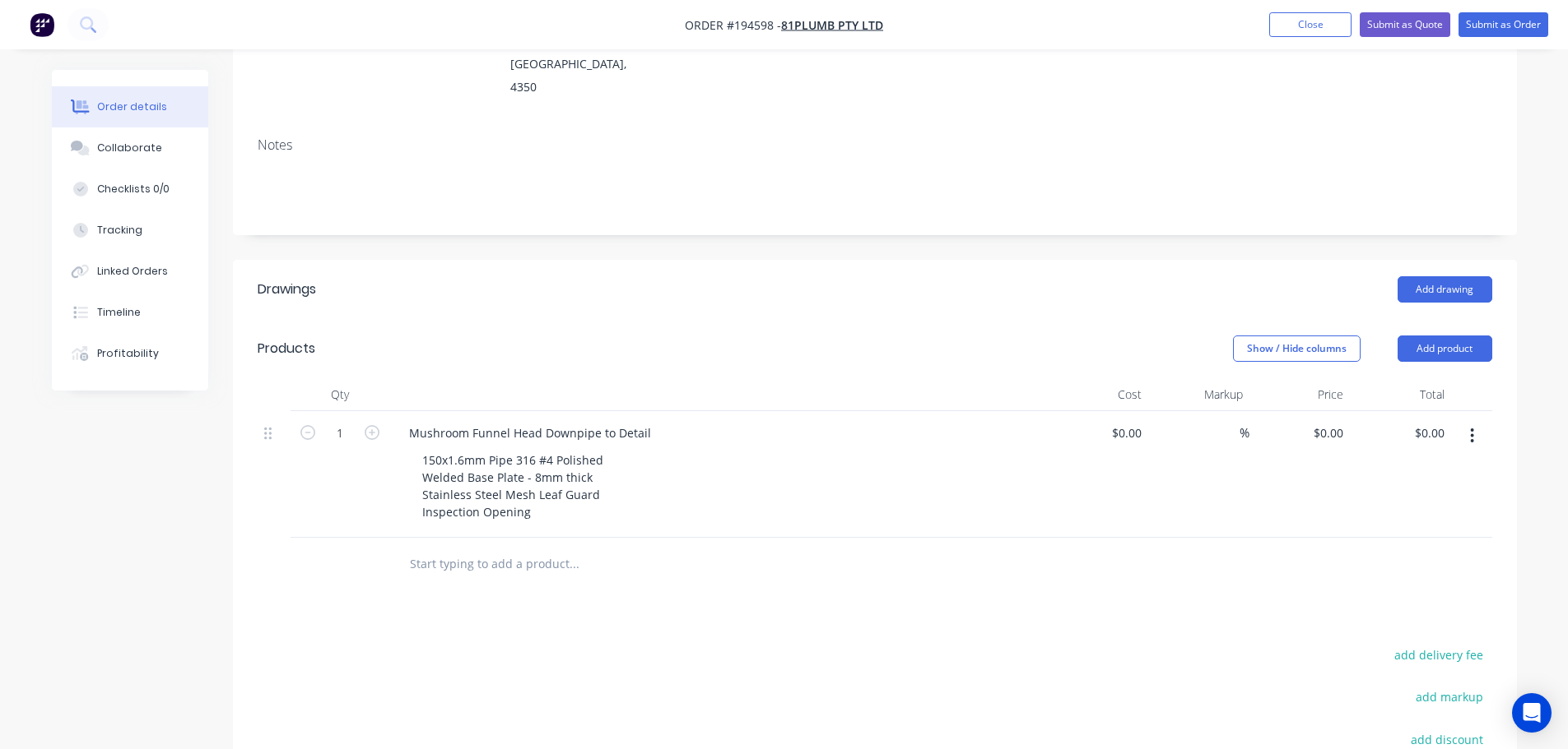
click at [551, 268] on header "Drawings Add drawing" at bounding box center [875, 289] width 1284 height 59
click at [738, 319] on header "Products Show / Hide columns Add product" at bounding box center [875, 348] width 1284 height 59
click at [602, 336] on div "Show / Hide columns Add product" at bounding box center [1006, 349] width 972 height 27
click at [843, 260] on header "Drawings Add drawing" at bounding box center [875, 289] width 1284 height 59
click at [859, 277] on div "Add drawing" at bounding box center [1006, 290] width 972 height 27
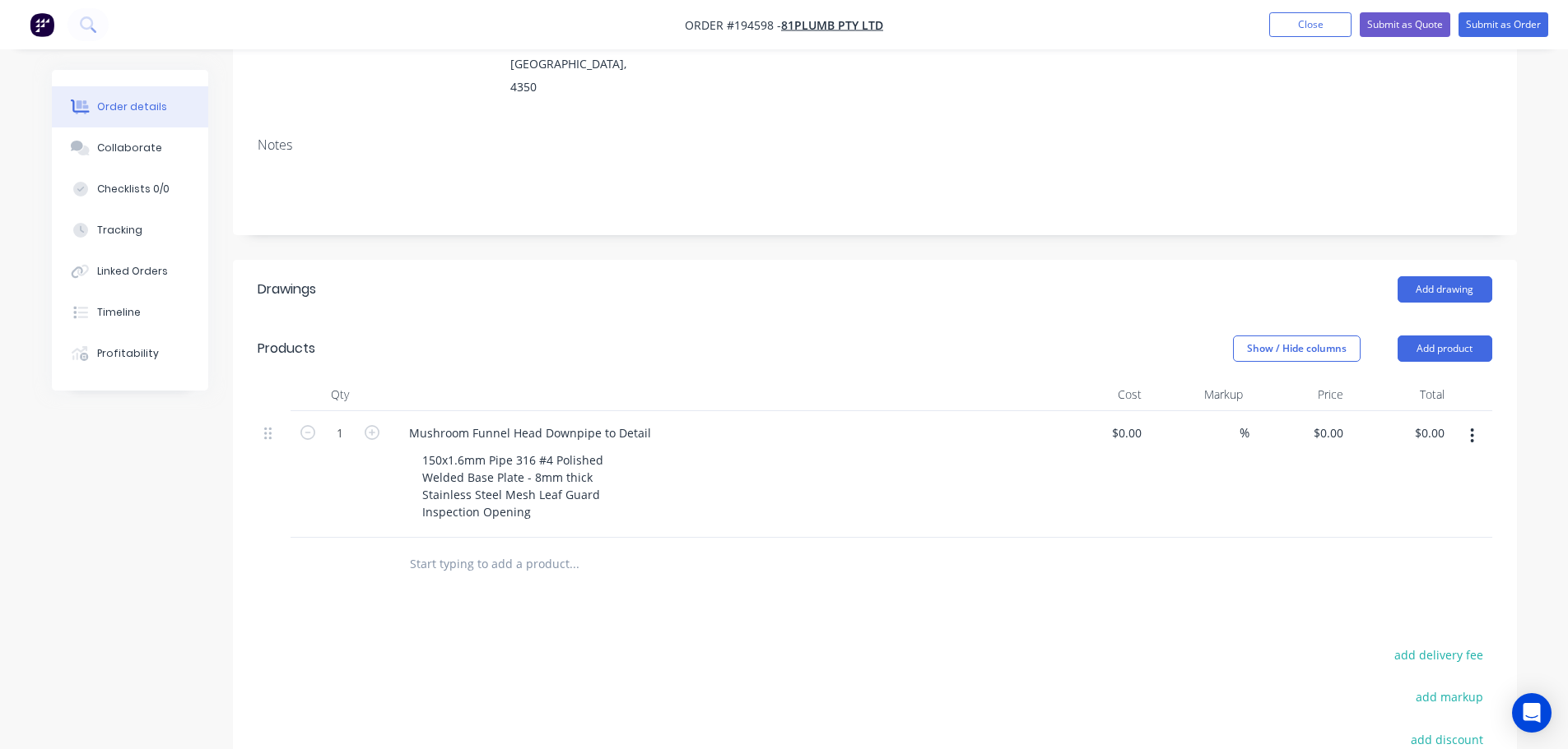
click at [608, 577] on div "Drawings Add drawing Products Show / Hide columns Add product Qty Cost Markup P…" at bounding box center [875, 622] width 1284 height 726
click at [796, 277] on div "Add drawing" at bounding box center [1006, 290] width 972 height 27
click at [882, 277] on div "Add drawing" at bounding box center [1006, 290] width 972 height 27
click at [1431, 336] on button "Add product" at bounding box center [1445, 349] width 95 height 27
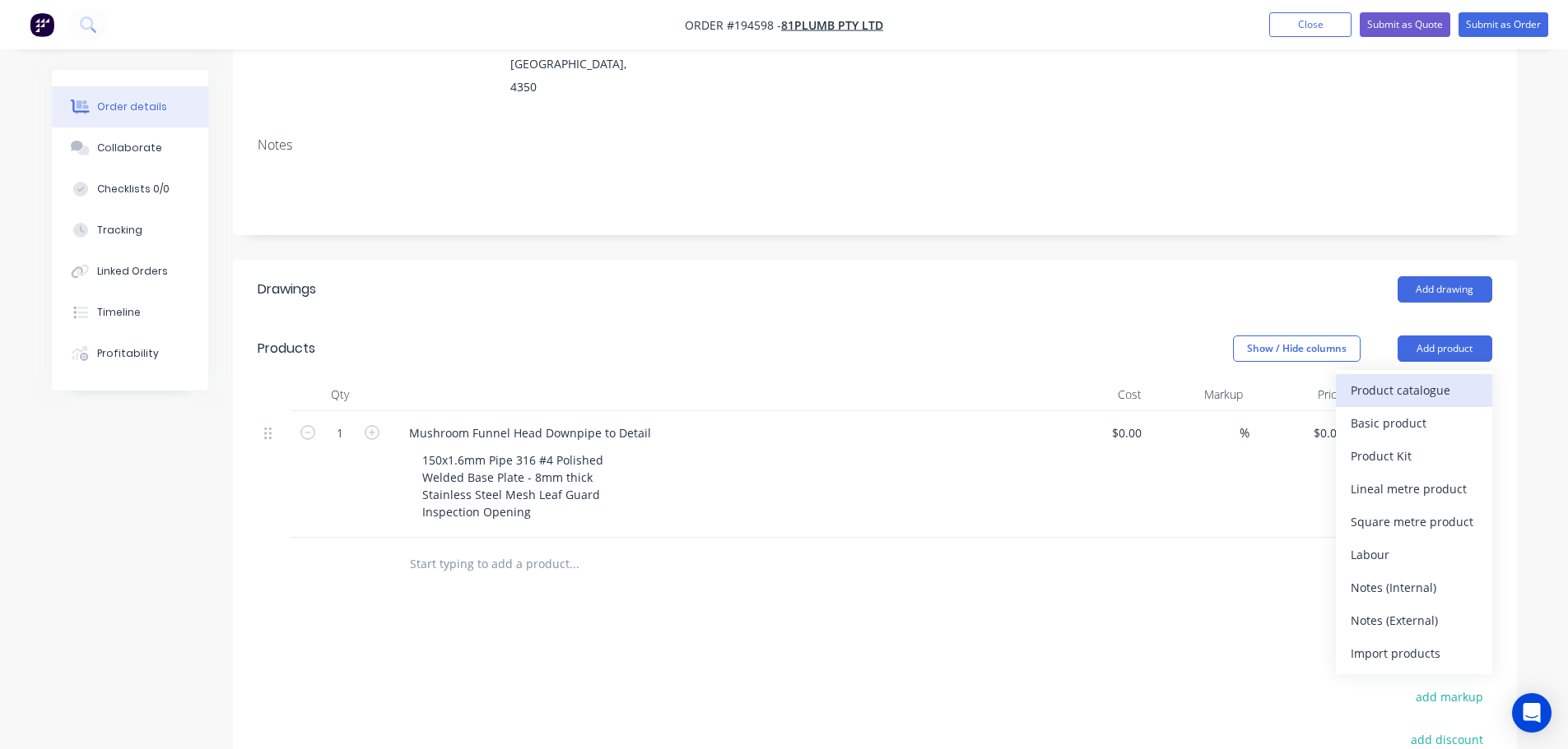
click at [1439, 378] on div "Product catalogue" at bounding box center [1414, 390] width 127 height 24
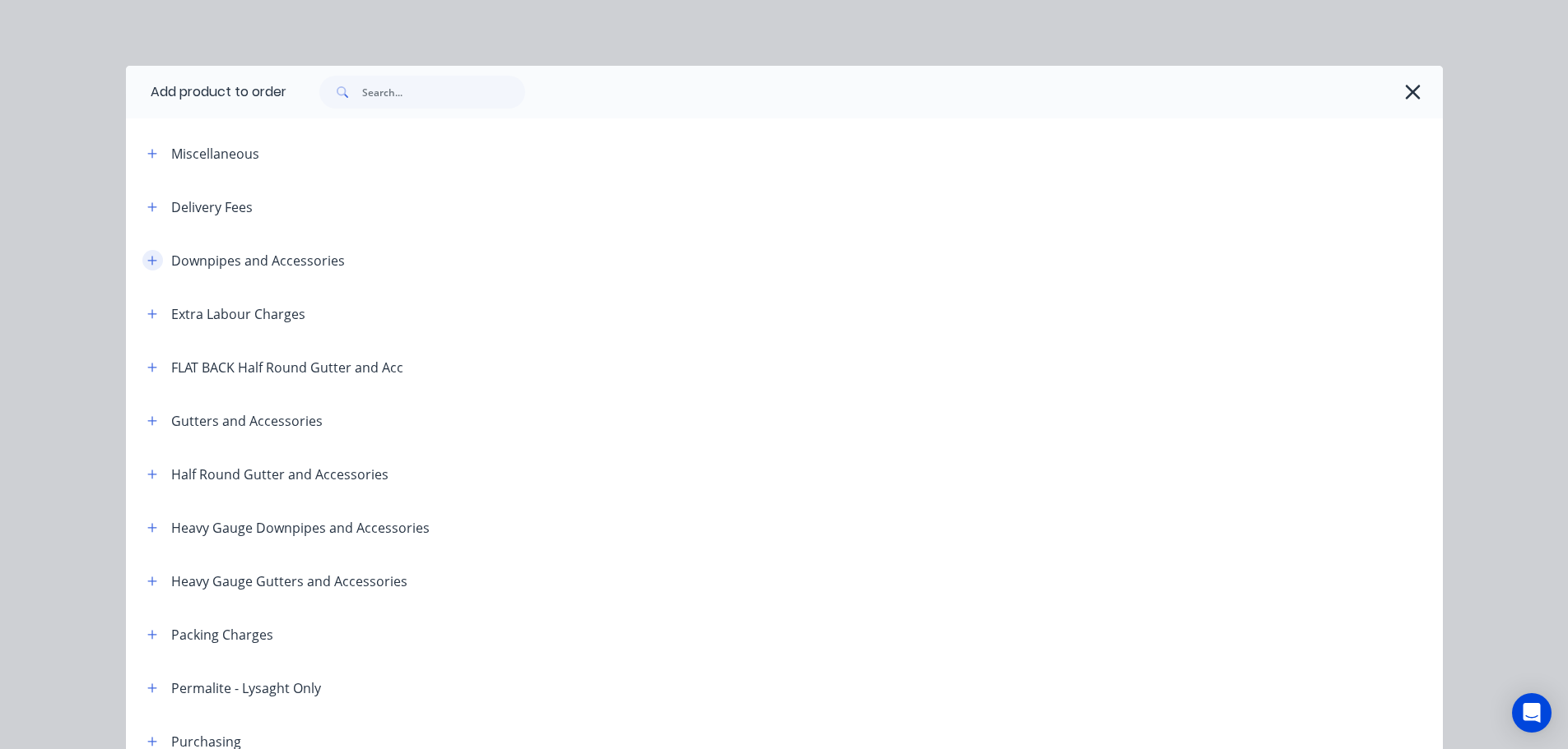
click at [152, 261] on button "button" at bounding box center [153, 260] width 20 height 20
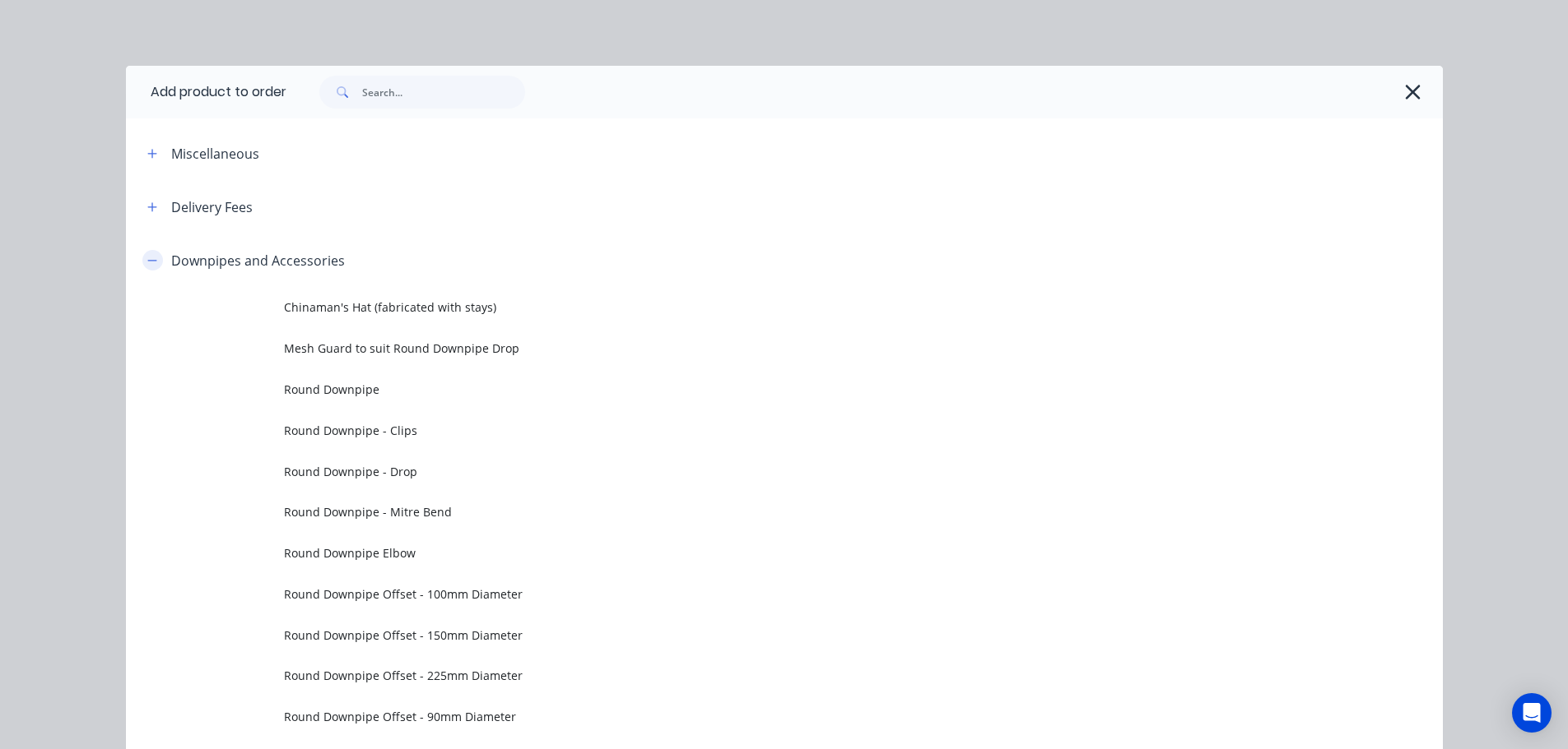
click at [152, 261] on button "button" at bounding box center [153, 260] width 20 height 20
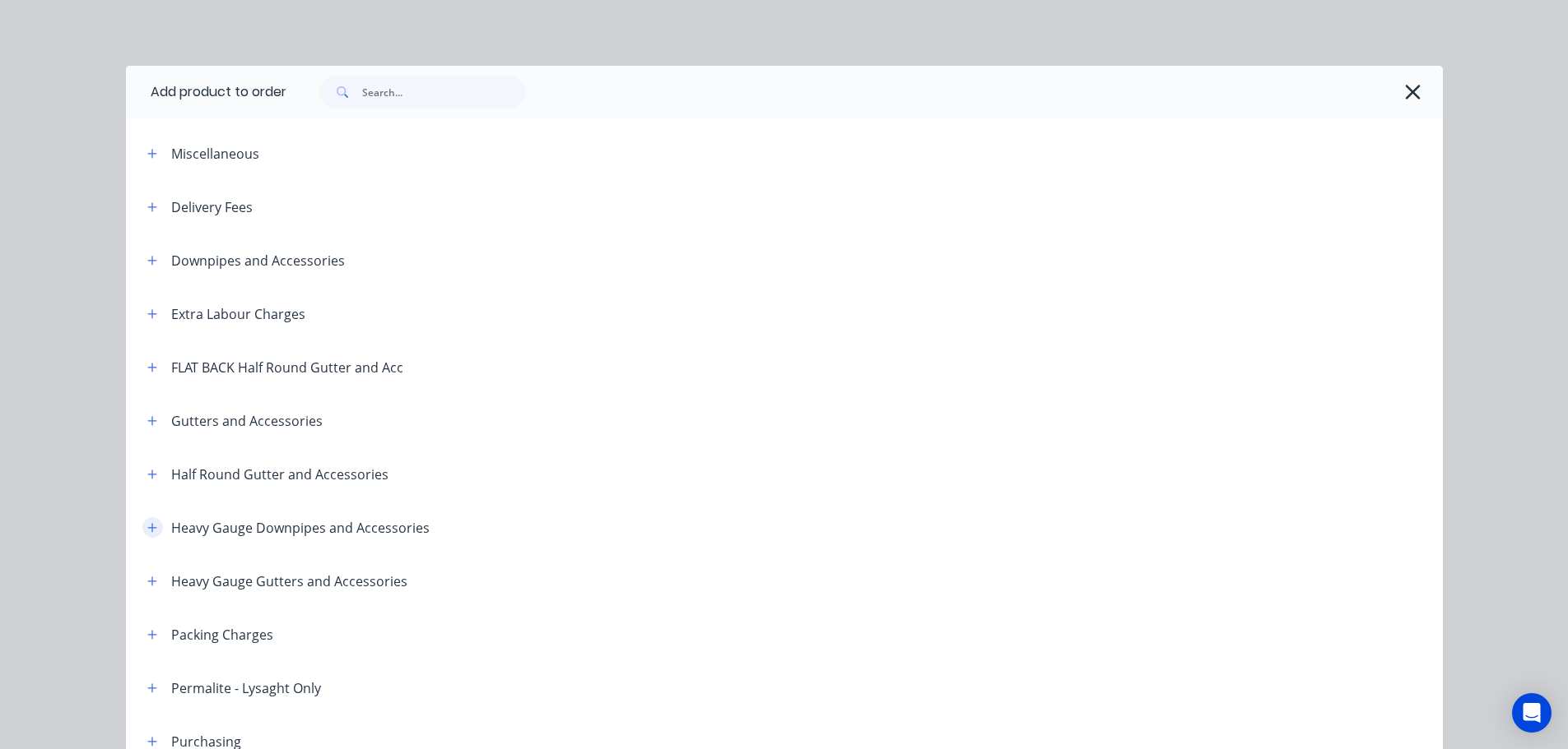
click at [147, 525] on icon "button" at bounding box center [152, 527] width 10 height 12
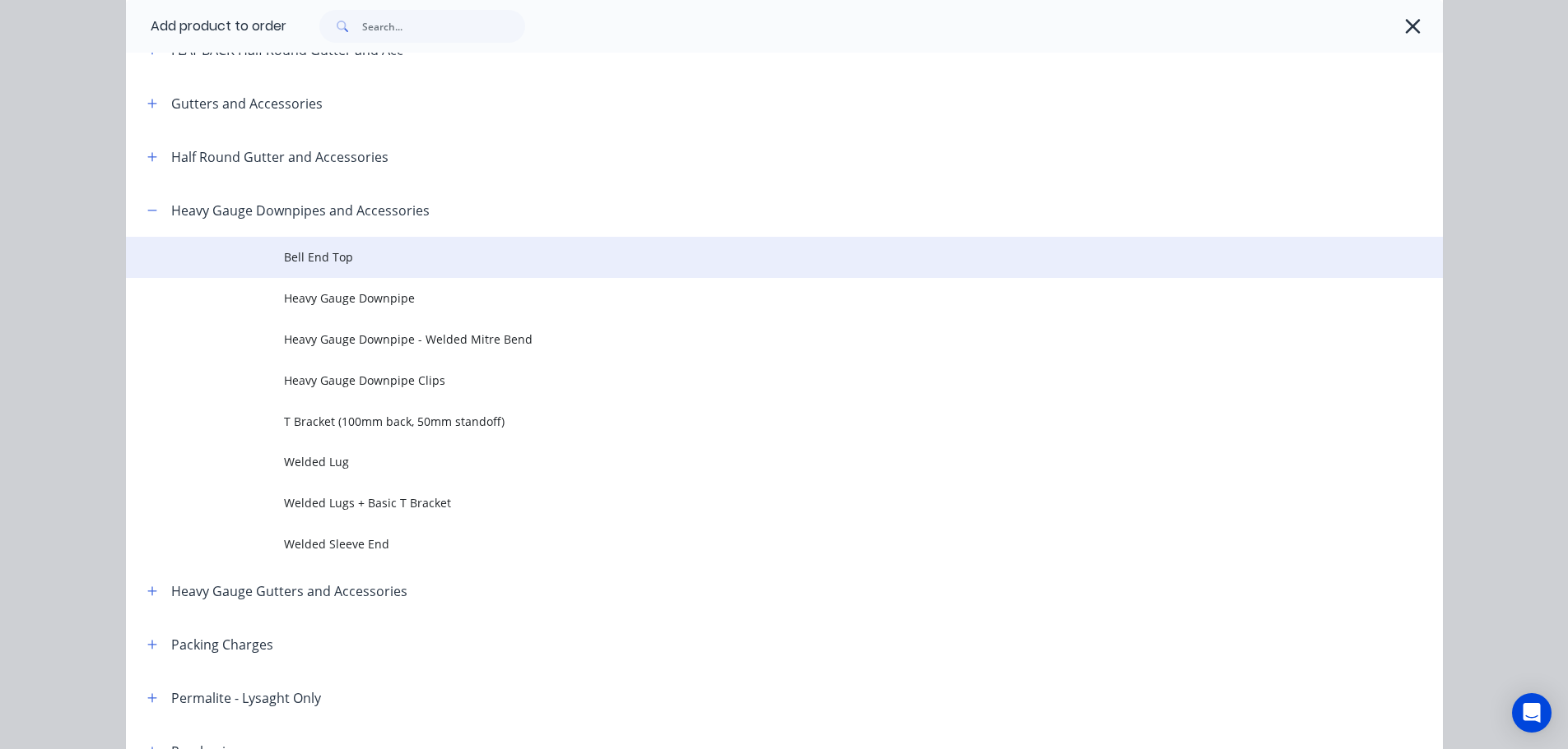
scroll to position [329, 0]
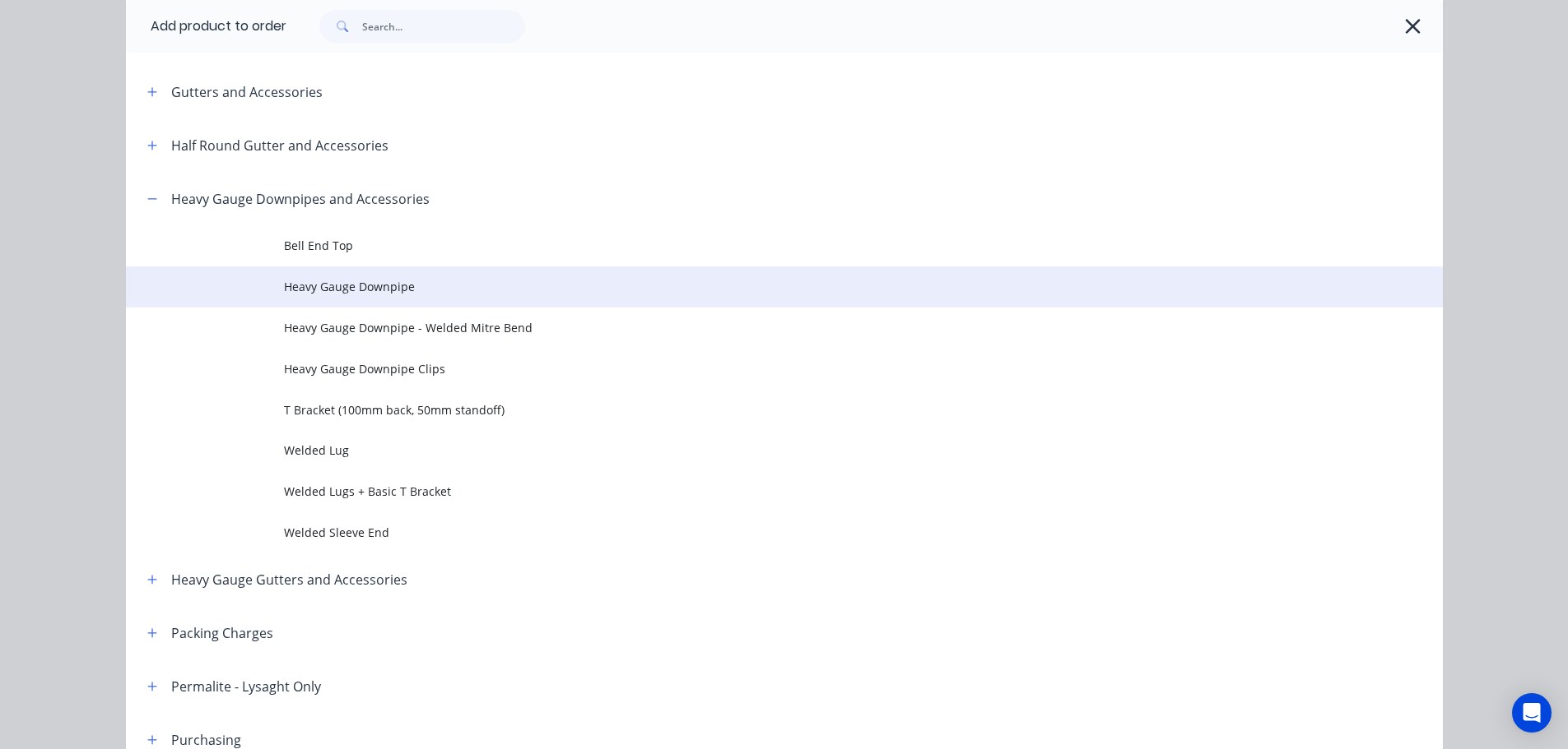
click at [459, 293] on span "Heavy Gauge Downpipe" at bounding box center [747, 286] width 927 height 17
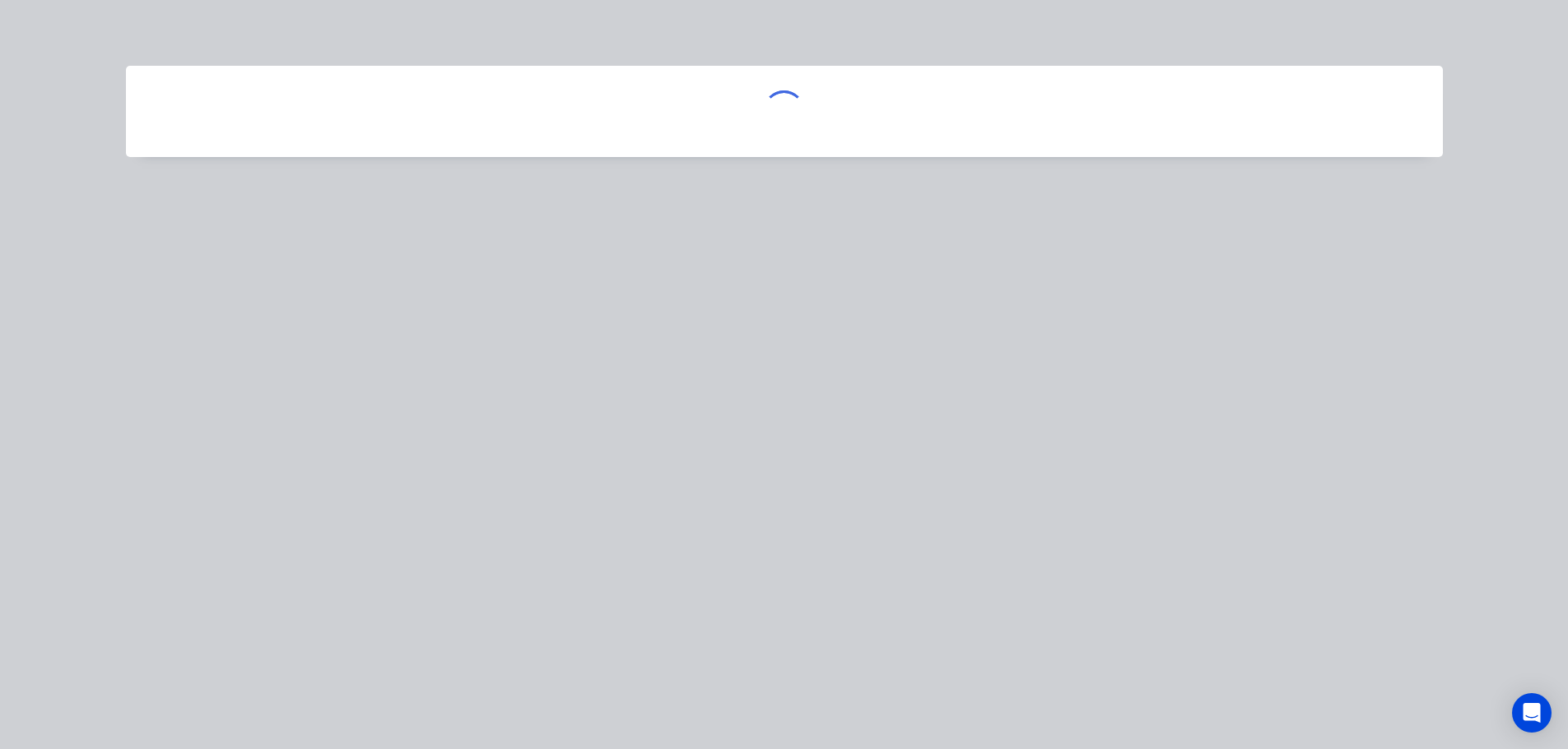
scroll to position [0, 0]
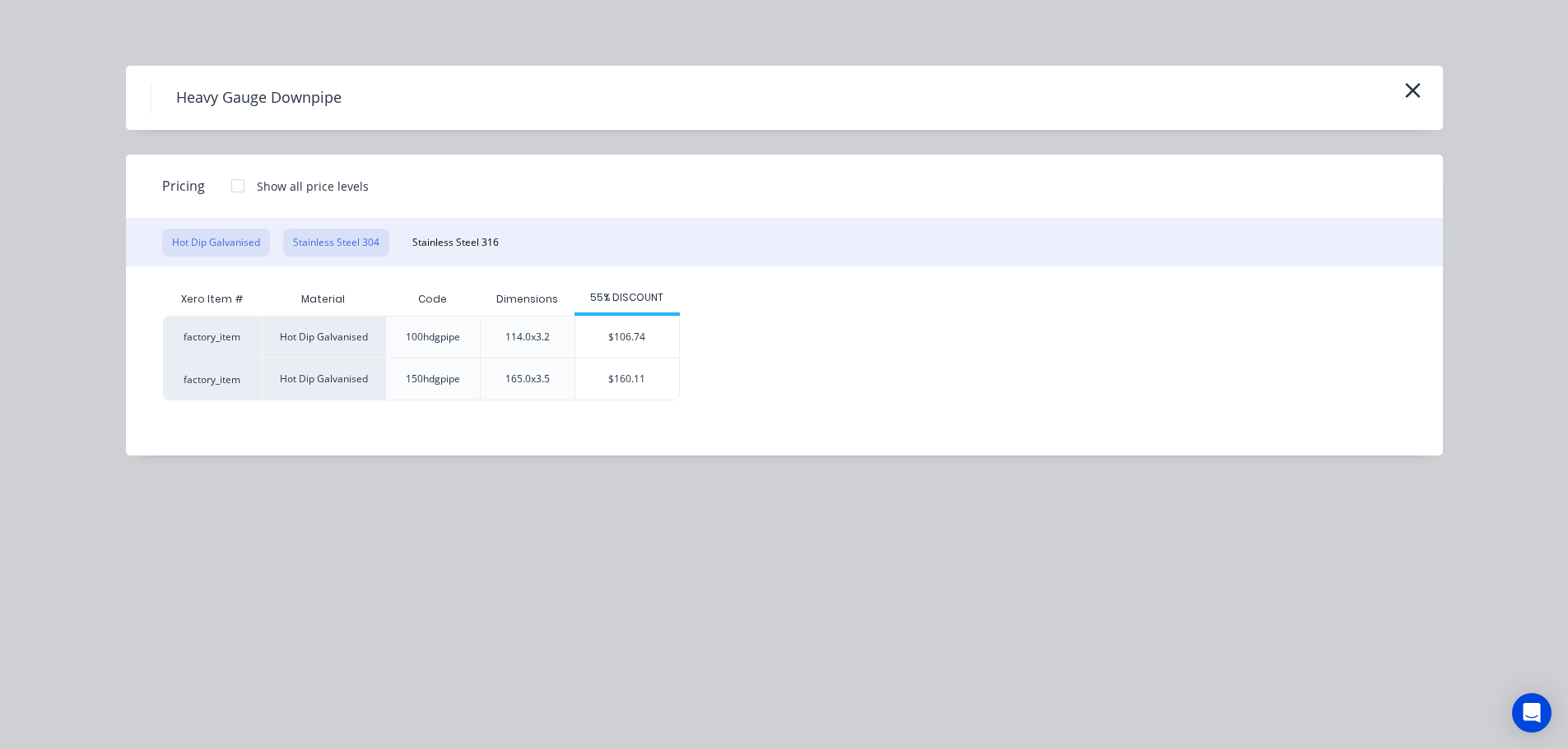
click at [336, 239] on button "Stainless Steel 304" at bounding box center [336, 243] width 106 height 28
click at [643, 369] on div "$158.90" at bounding box center [638, 379] width 104 height 41
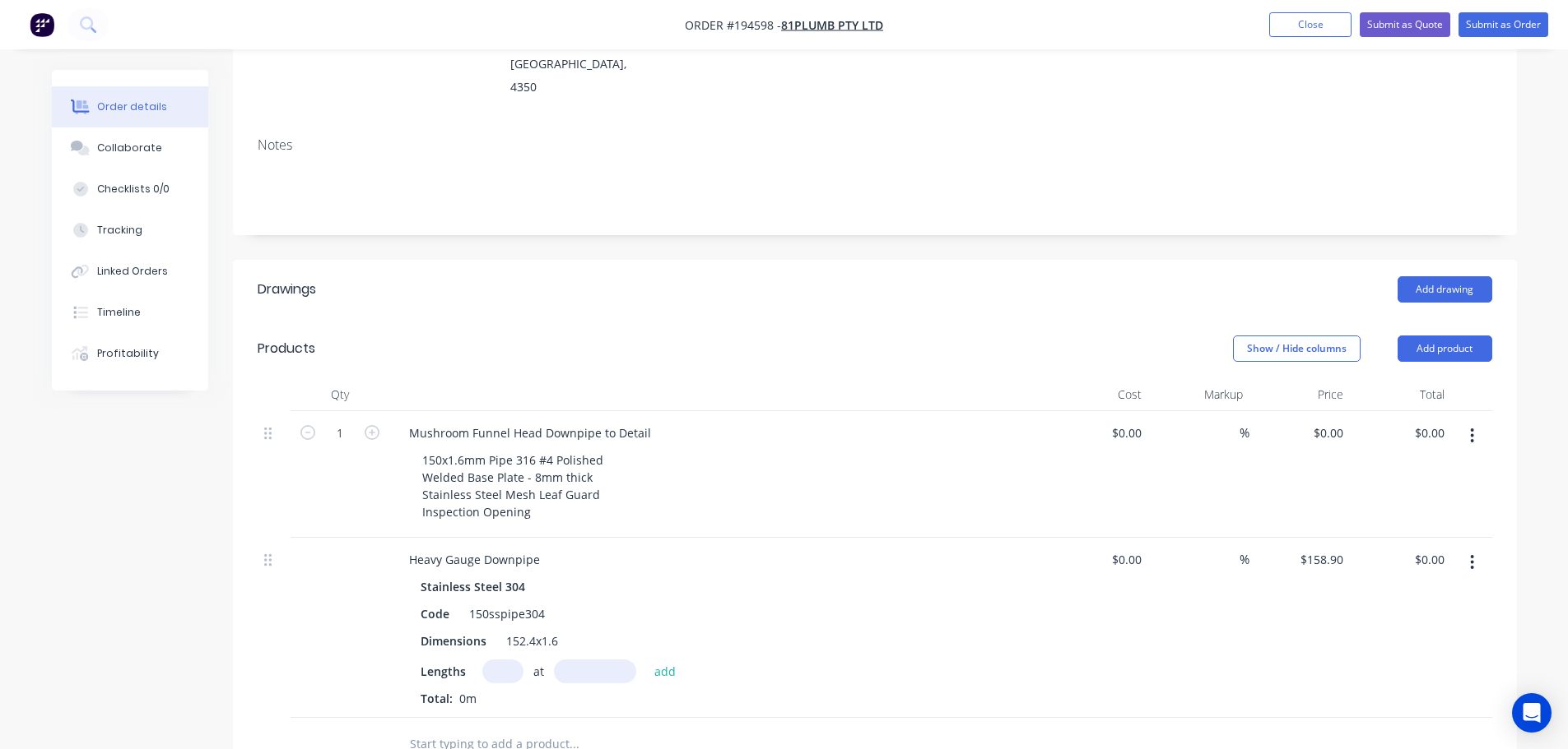
click at [1475, 548] on button "button" at bounding box center [1472, 562] width 39 height 29
click at [1451, 627] on div "Duplicate" at bounding box center [1414, 638] width 127 height 24
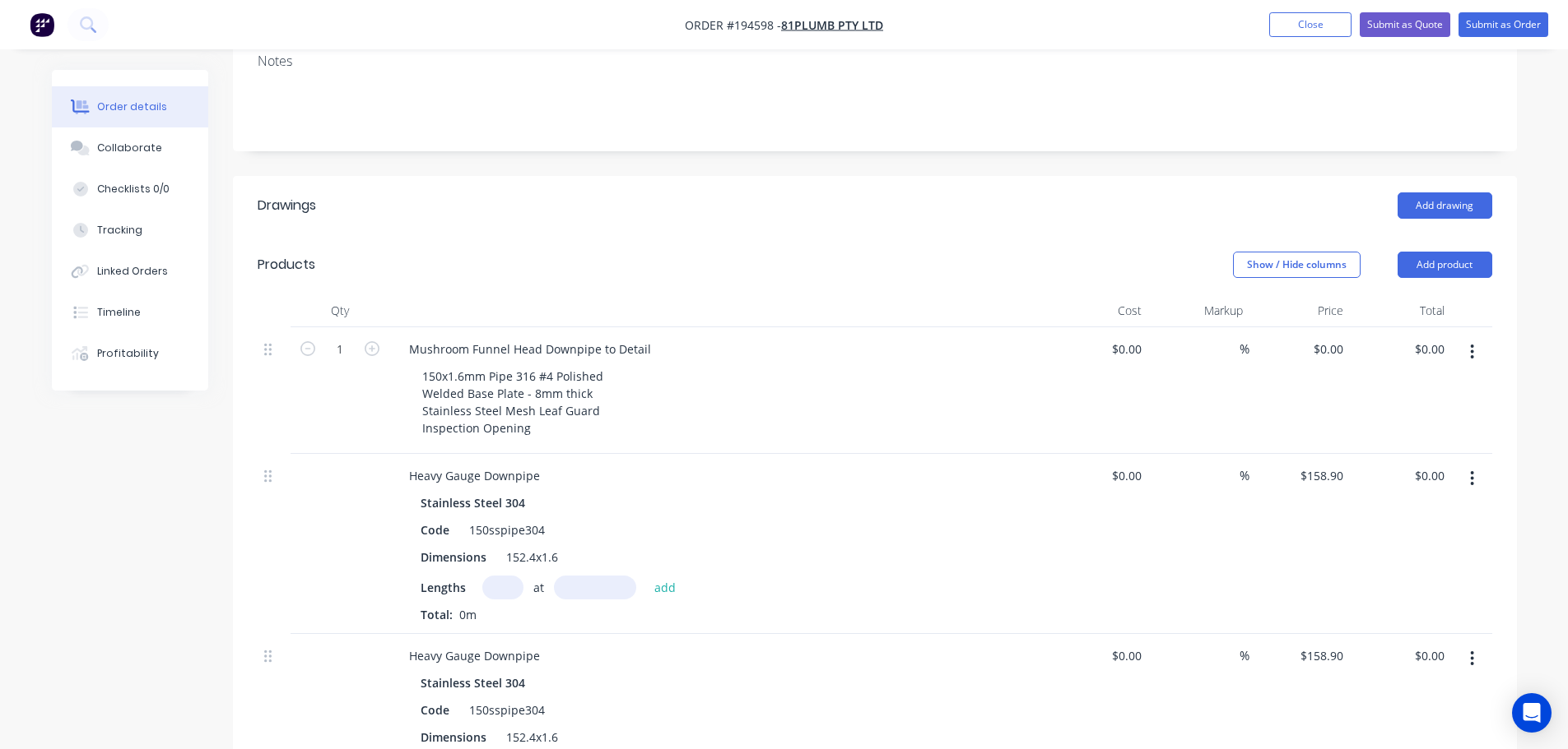
scroll to position [411, 0]
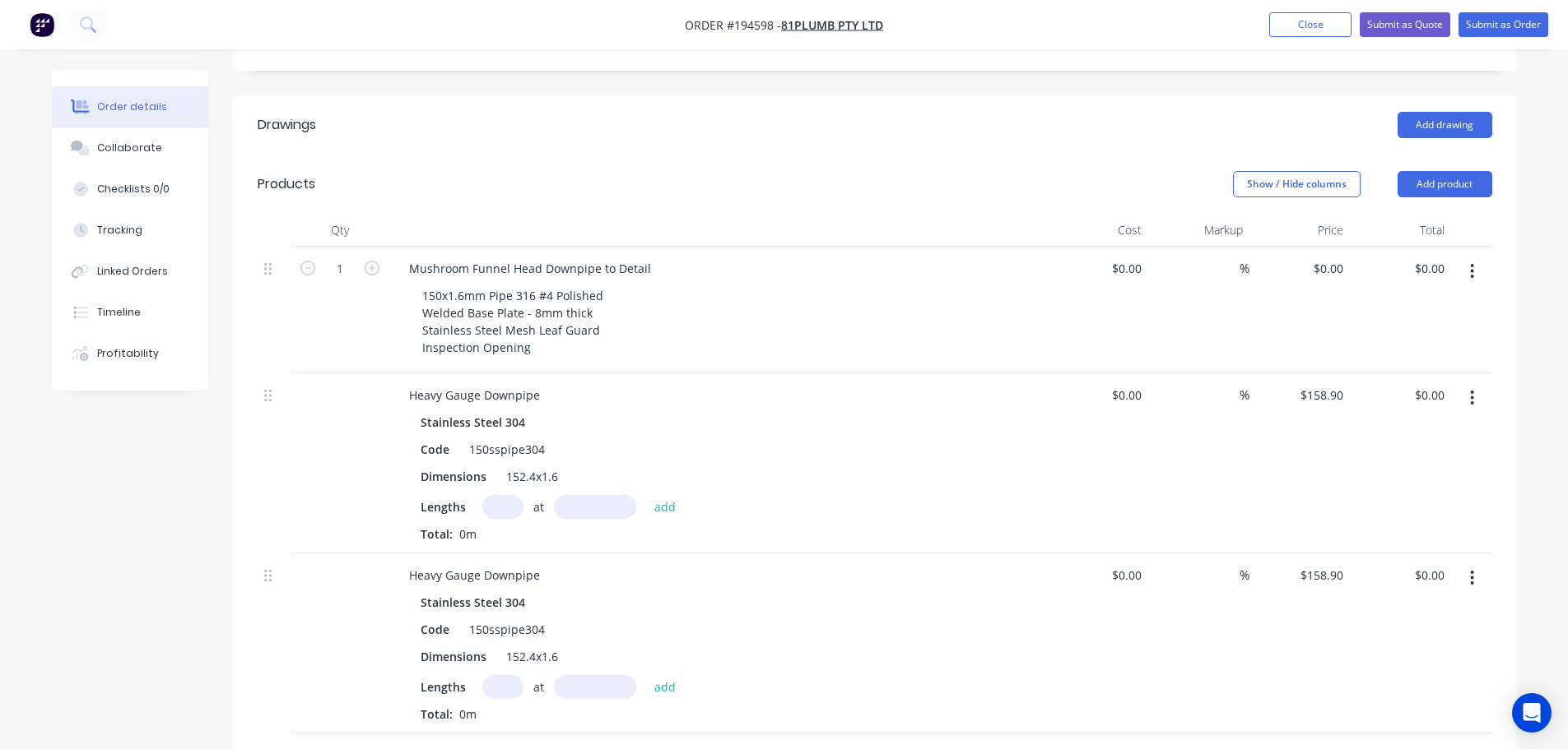
click at [1477, 564] on button "button" at bounding box center [1472, 578] width 39 height 29
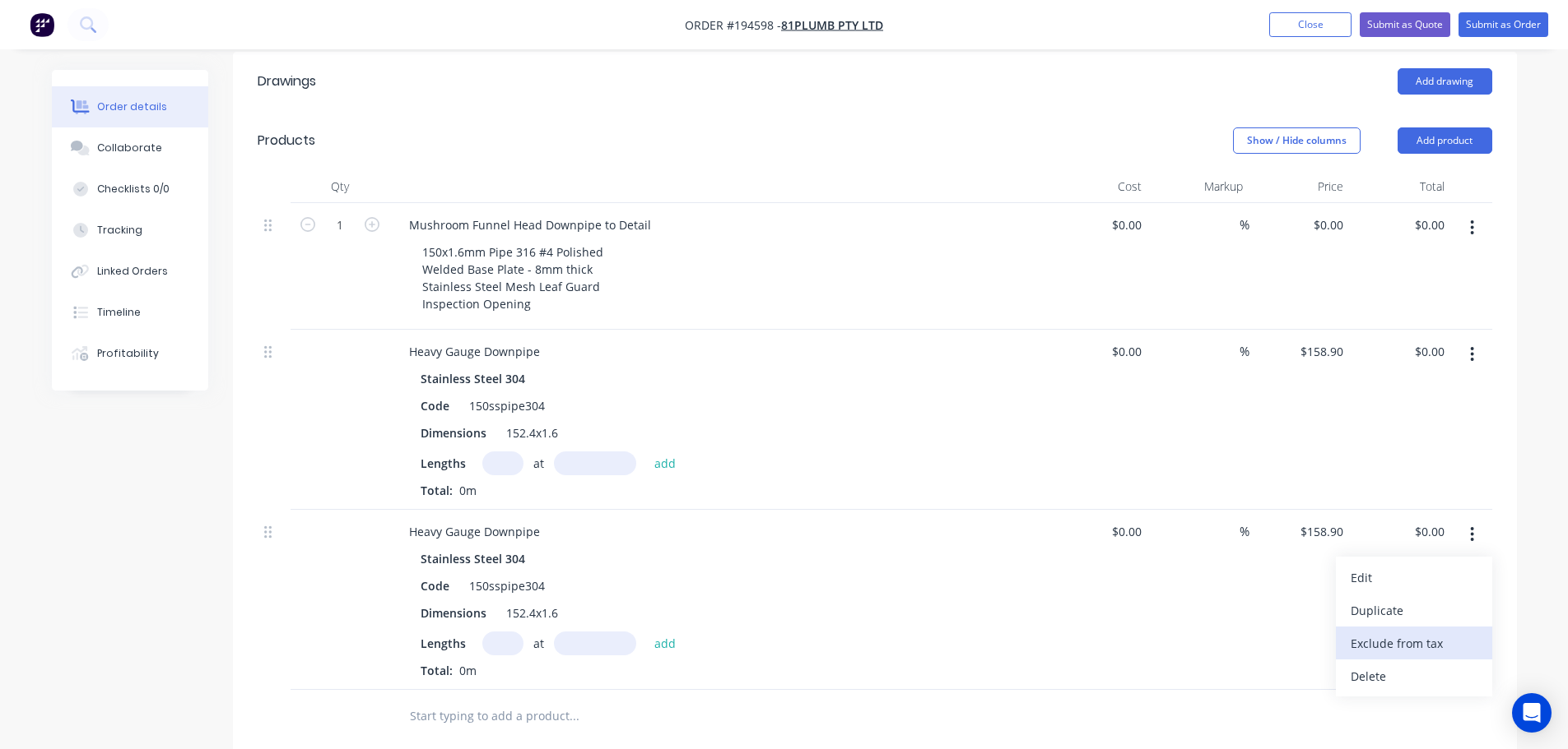
scroll to position [494, 0]
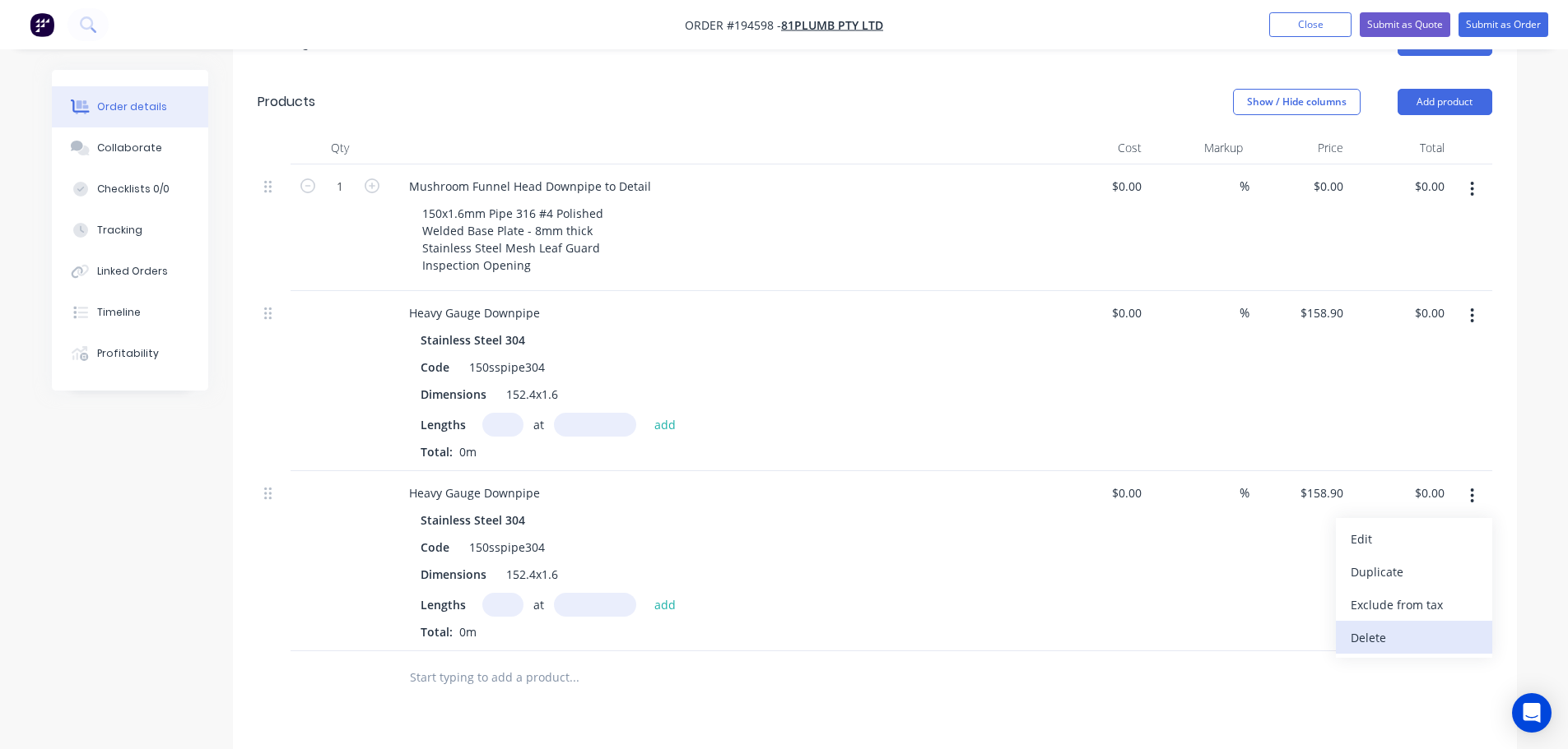
click at [1403, 626] on div "Delete" at bounding box center [1414, 637] width 127 height 24
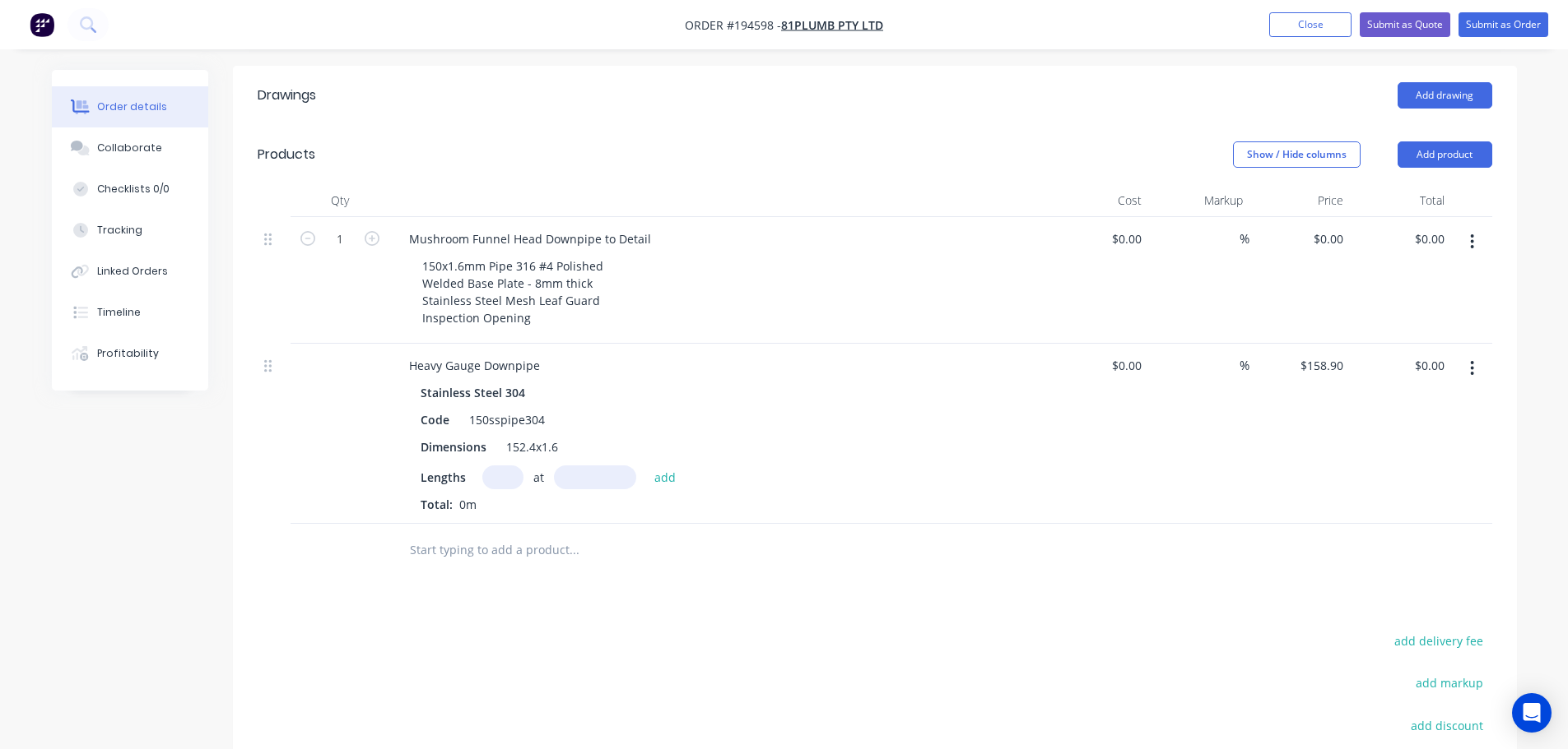
scroll to position [411, 0]
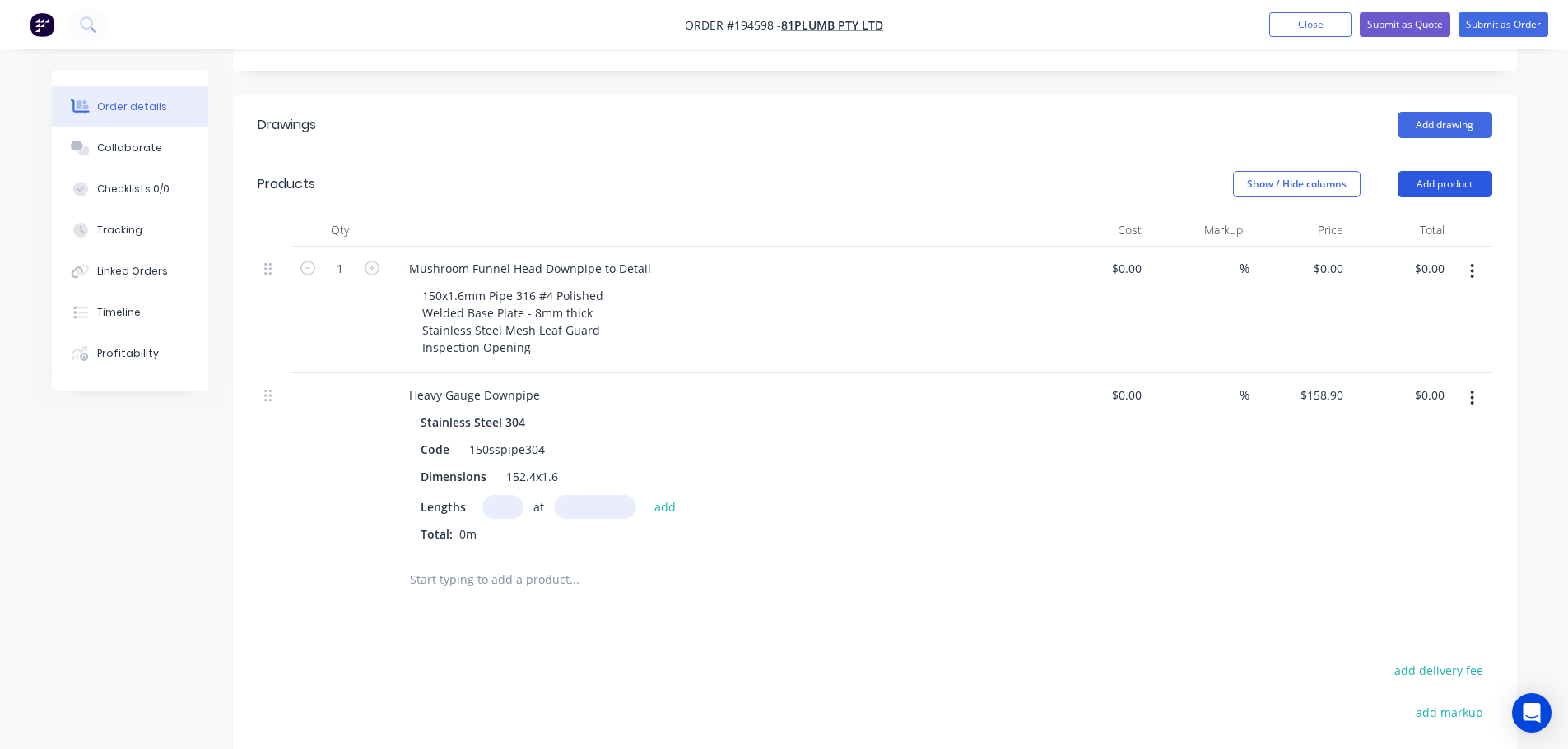
click at [1439, 171] on button "Add product" at bounding box center [1445, 184] width 95 height 27
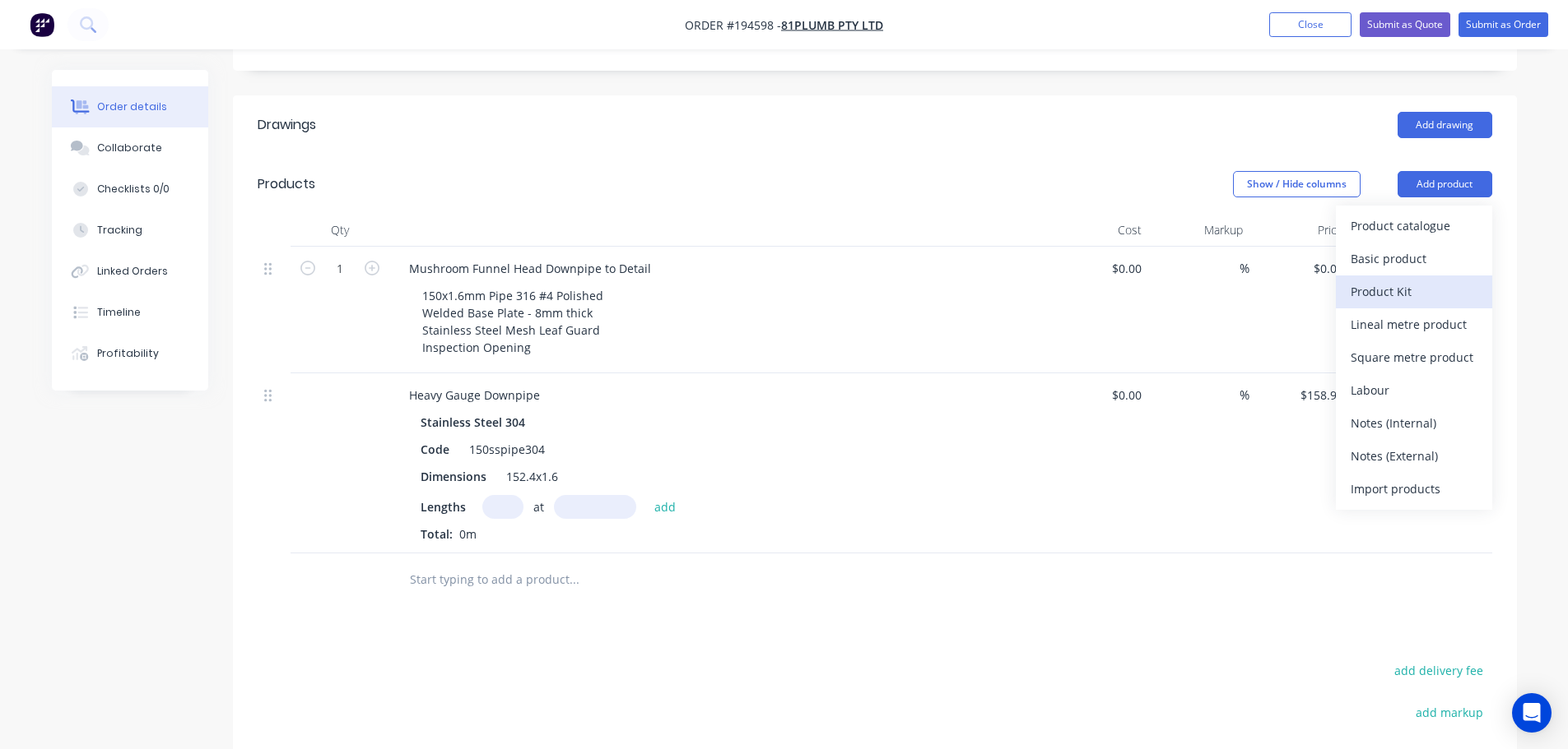
click at [1407, 280] on div "Product Kit" at bounding box center [1414, 292] width 127 height 24
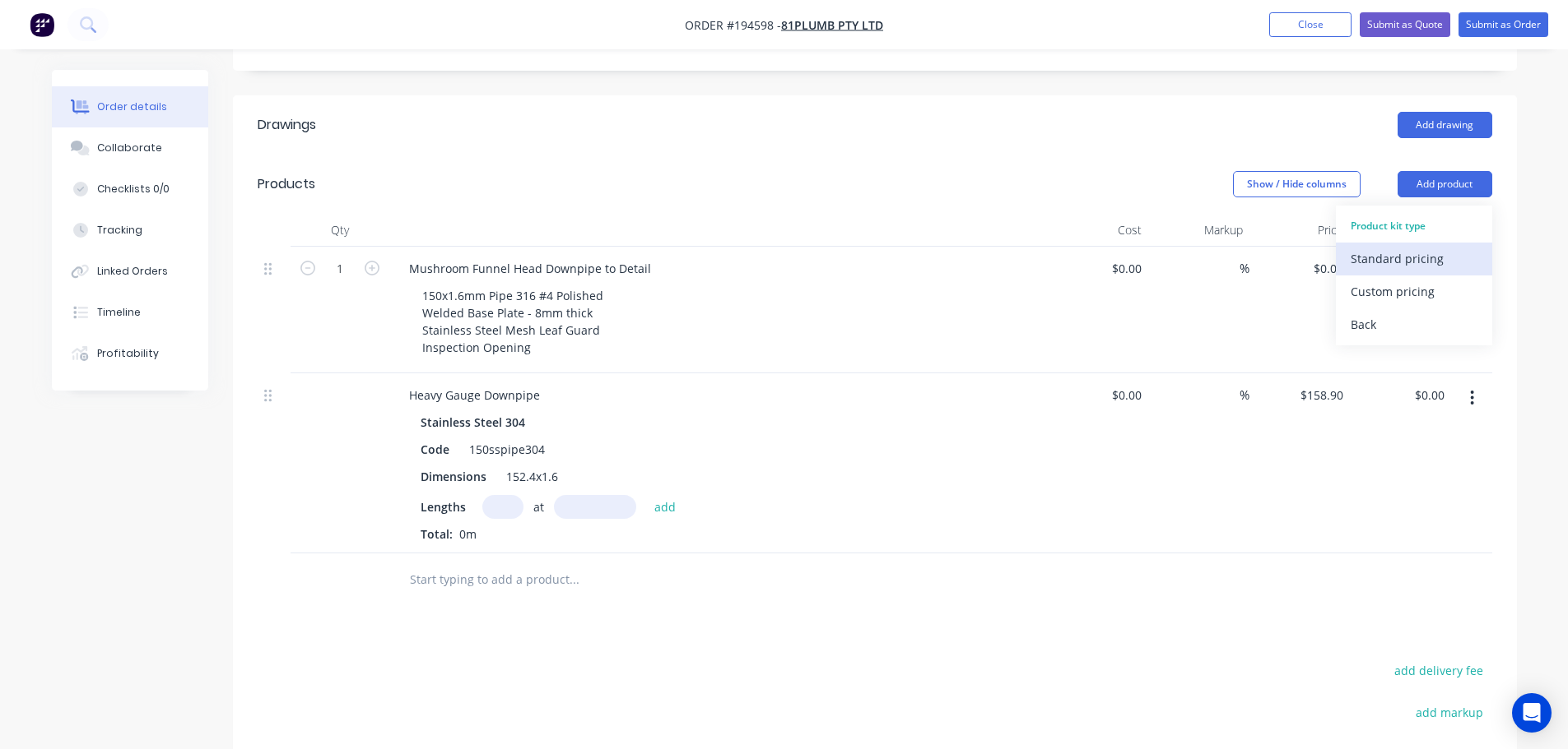
click at [1415, 246] on div "Standard pricing" at bounding box center [1414, 258] width 127 height 24
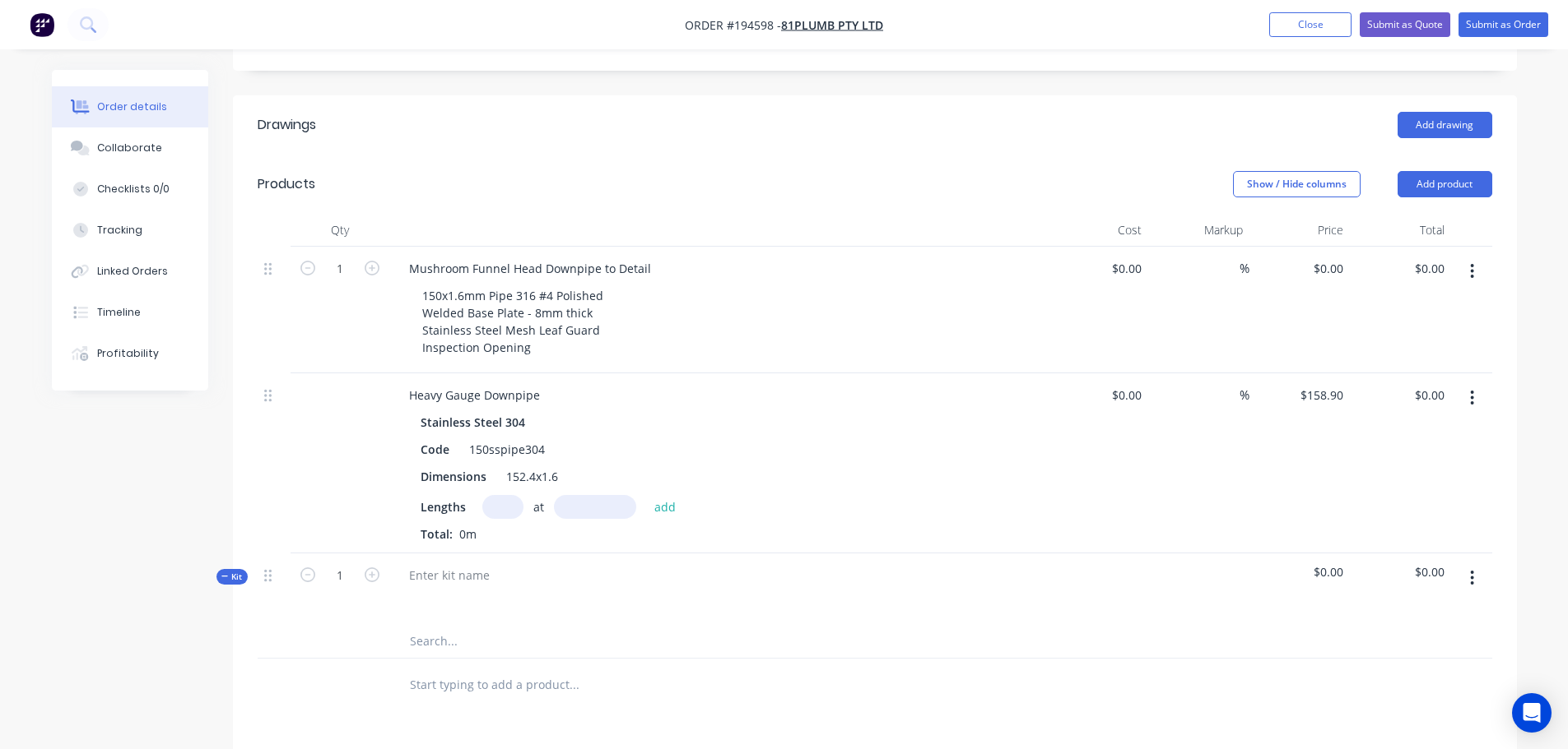
click at [437, 625] on input "text" at bounding box center [573, 641] width 329 height 33
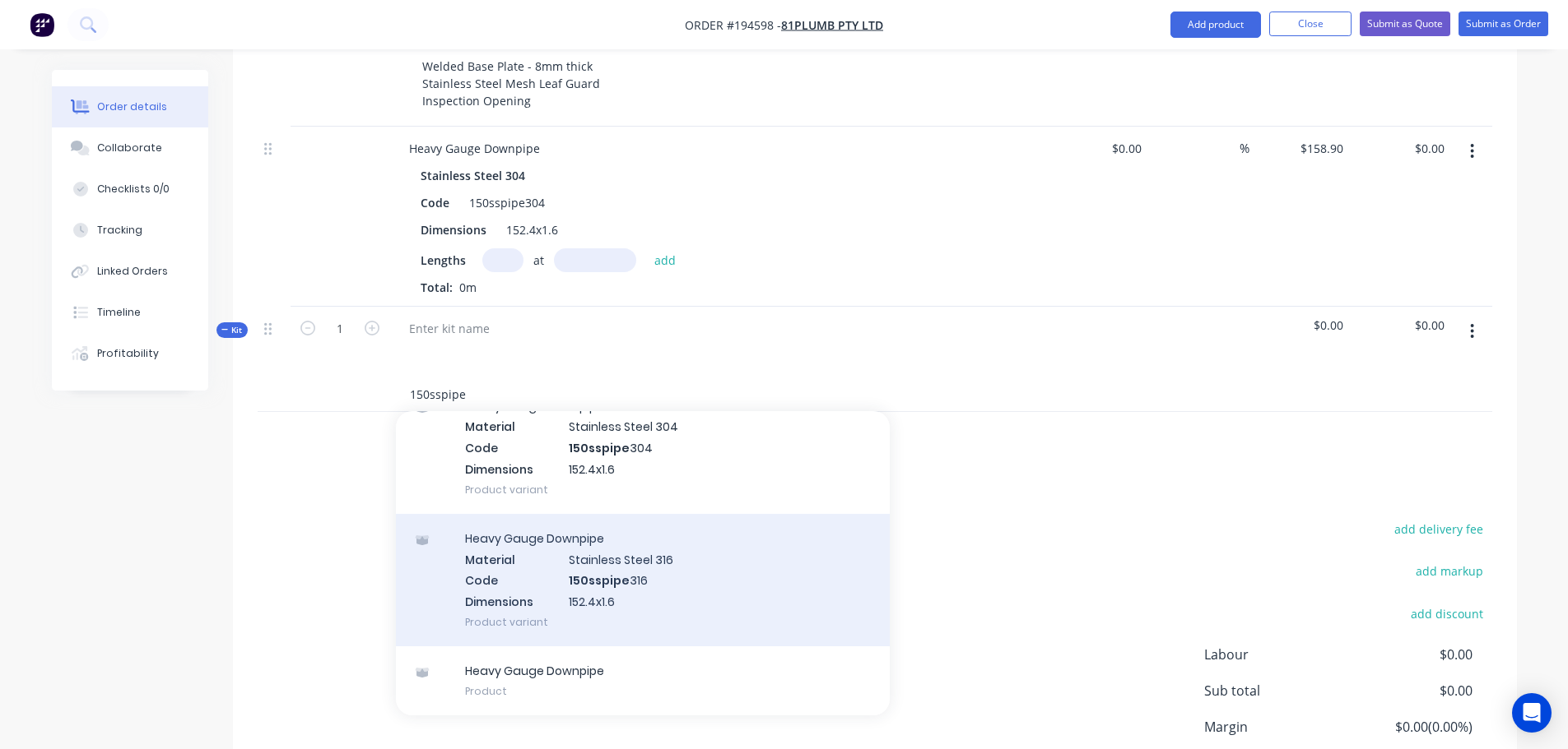
scroll to position [0, 0]
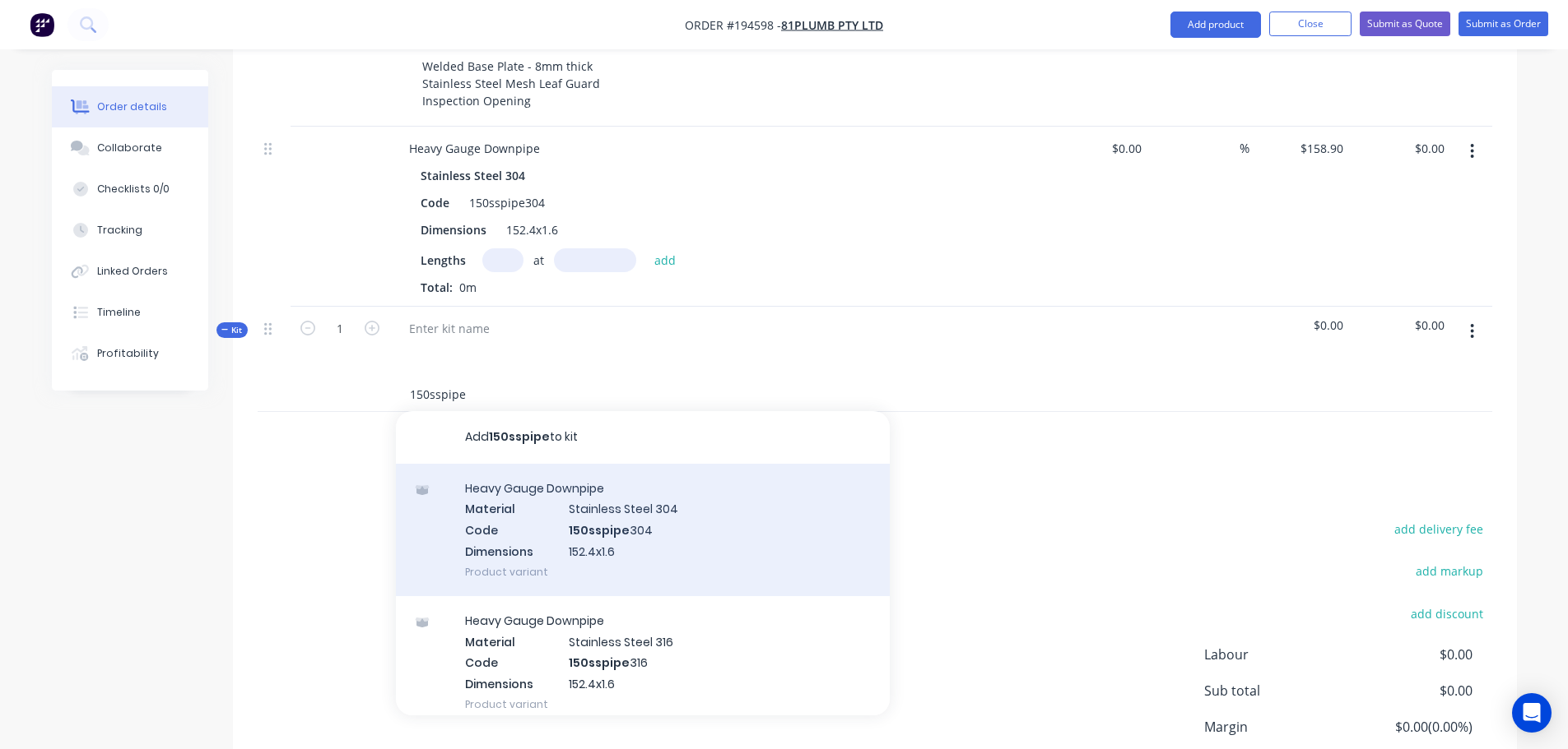
type input "150sspipe"
click at [705, 480] on div "Heavy Gauge Downpipe Material Stainless Steel 304 Code 150sspipe 304 Dimensions…" at bounding box center [642, 529] width 494 height 132
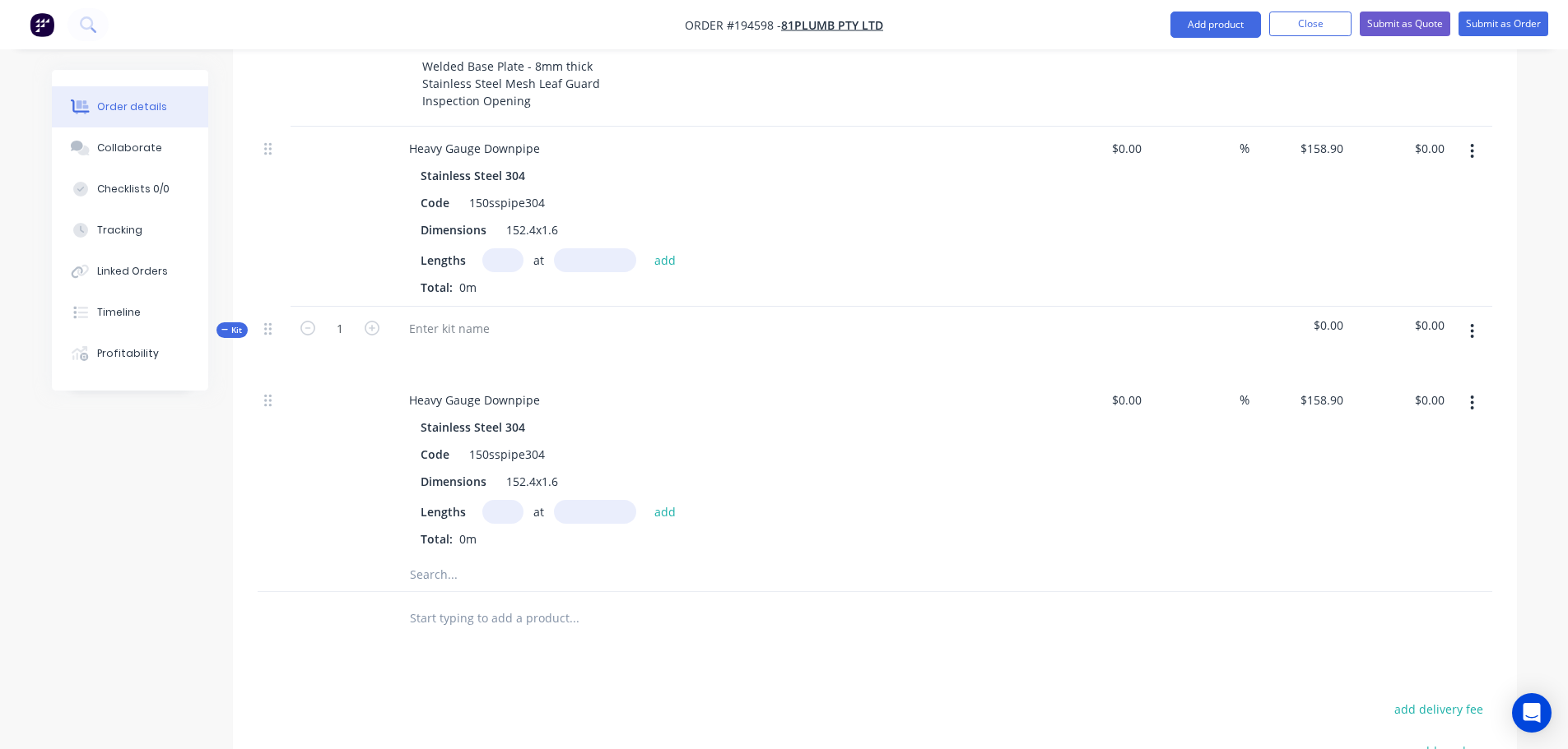
click at [521, 500] on input "text" at bounding box center [503, 511] width 41 height 24
type input "1"
type input "2100"
click at [646, 500] on button "add" at bounding box center [665, 511] width 39 height 22
drag, startPoint x: 514, startPoint y: 498, endPoint x: 509, endPoint y: 468, distance: 30.4
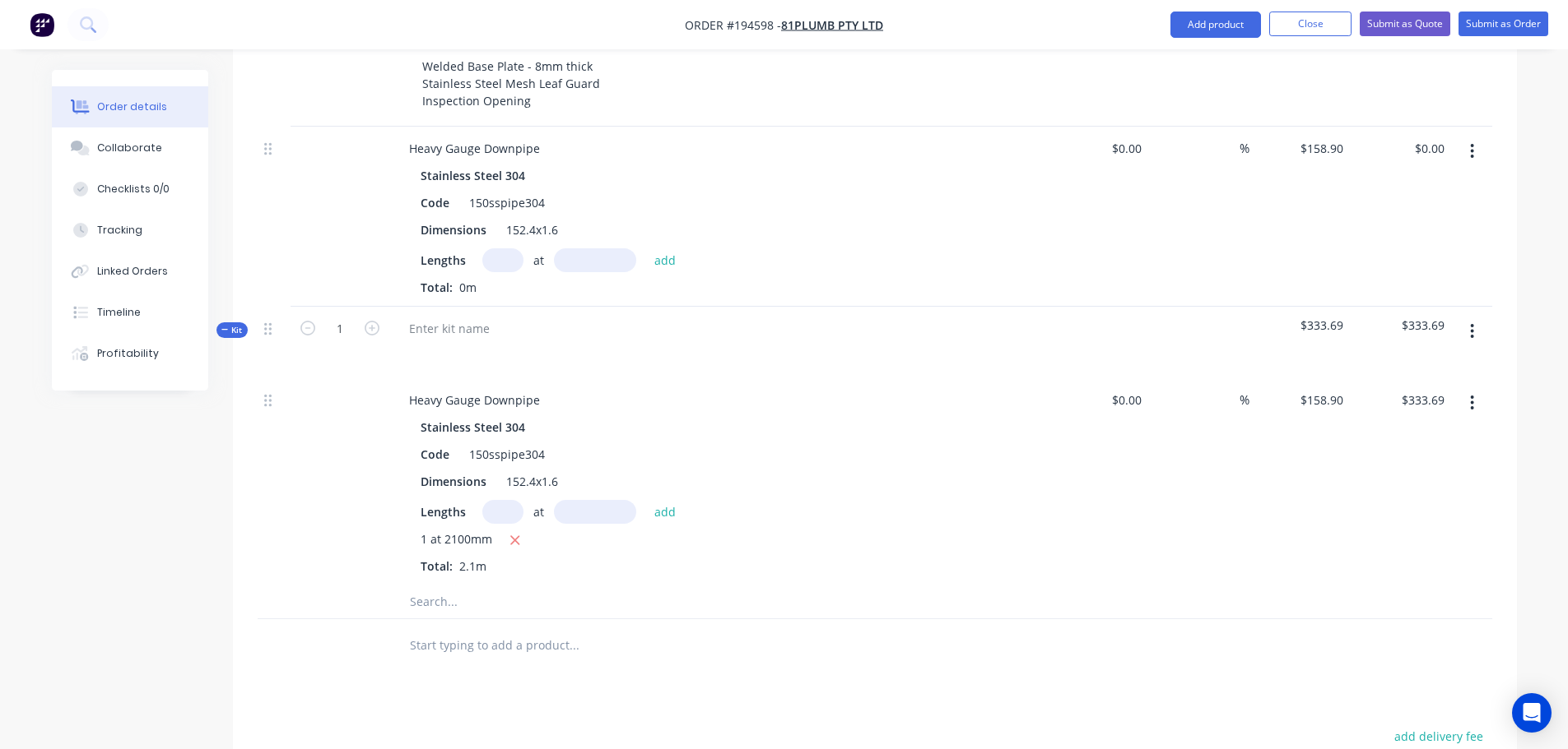
click at [514, 533] on icon "button" at bounding box center [514, 540] width 11 height 15
type input "$0.00"
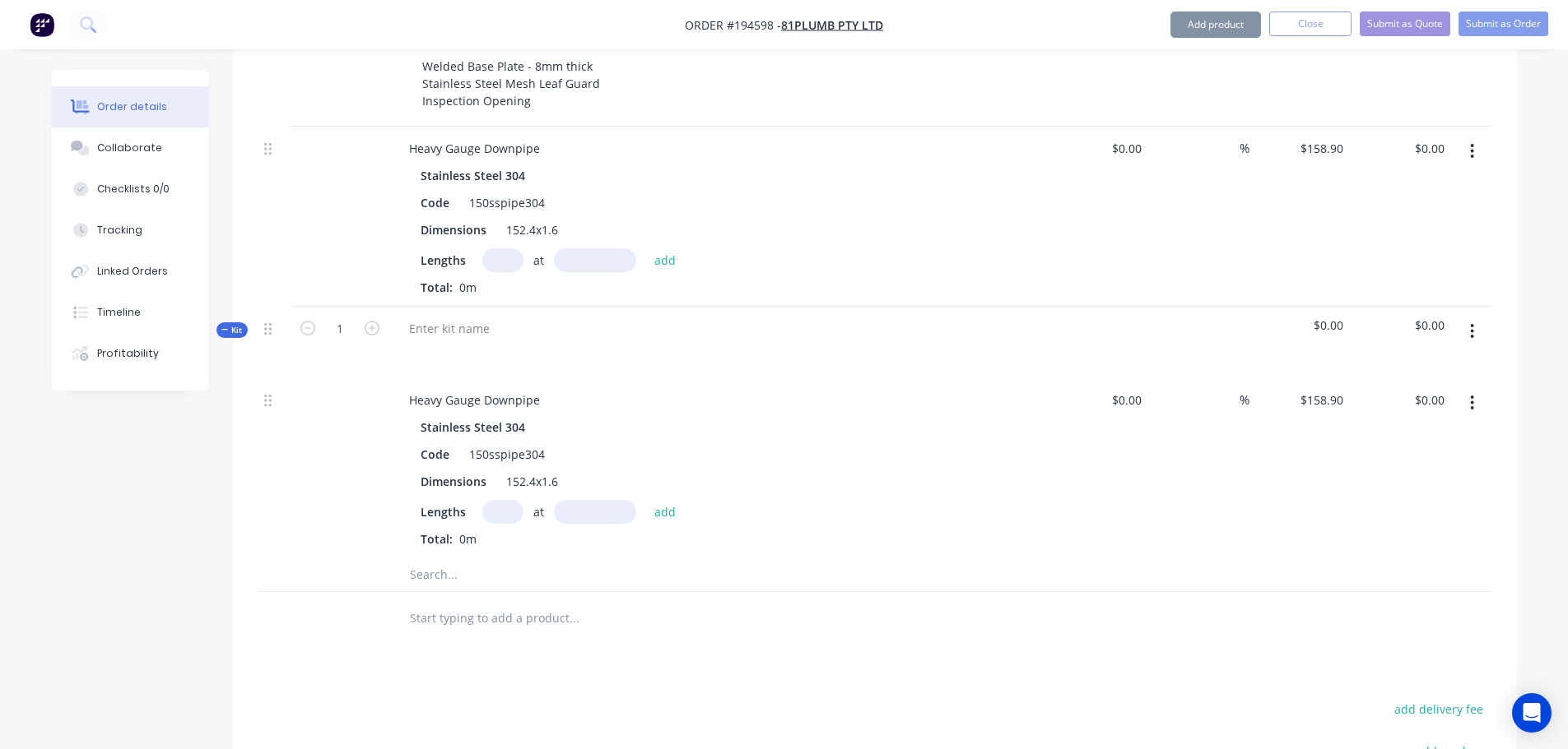
click at [509, 500] on input "text" at bounding box center [503, 511] width 41 height 24
type input "1"
type input "3000"
click at [646, 500] on button "add" at bounding box center [665, 511] width 39 height 22
type input "$476.70"
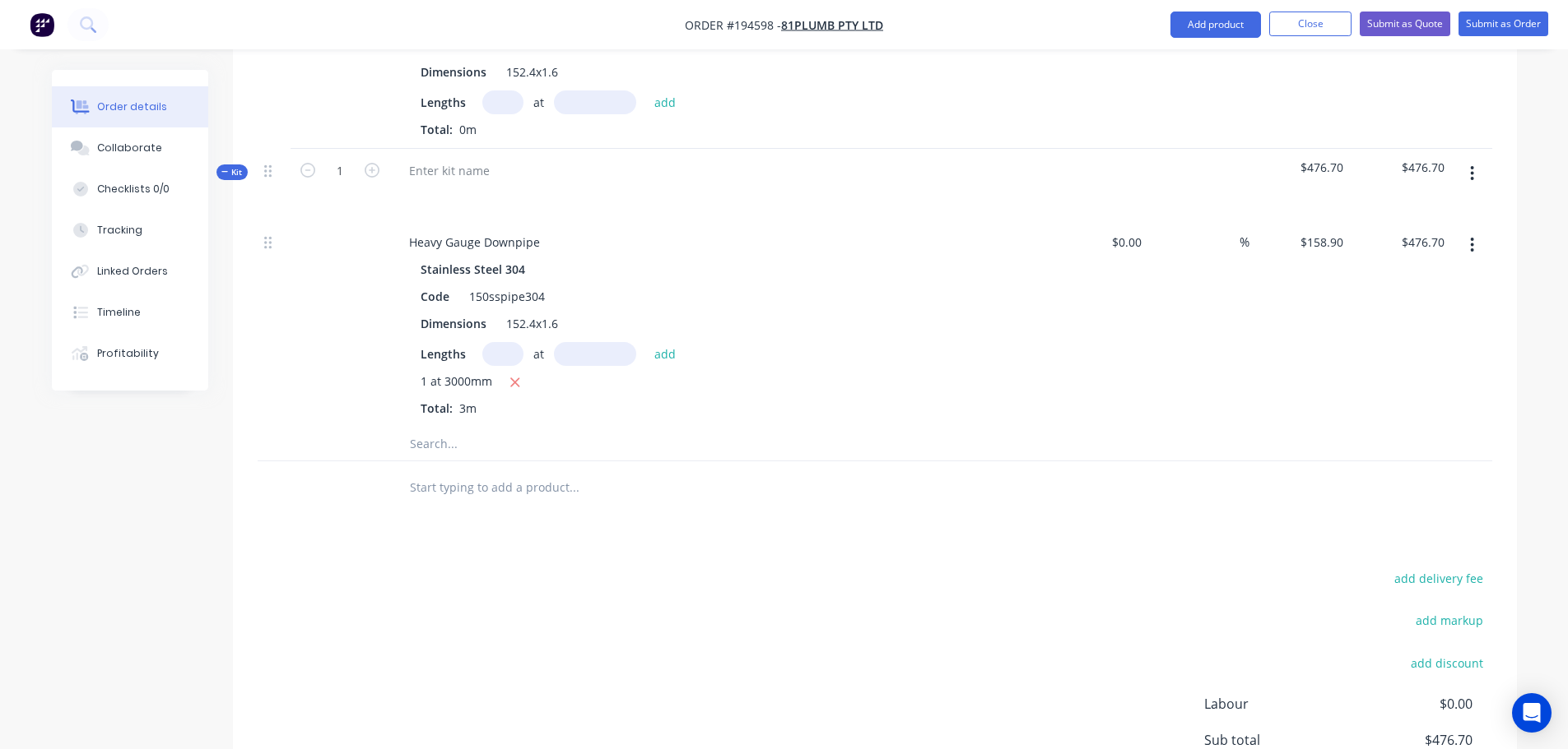
scroll to position [823, 0]
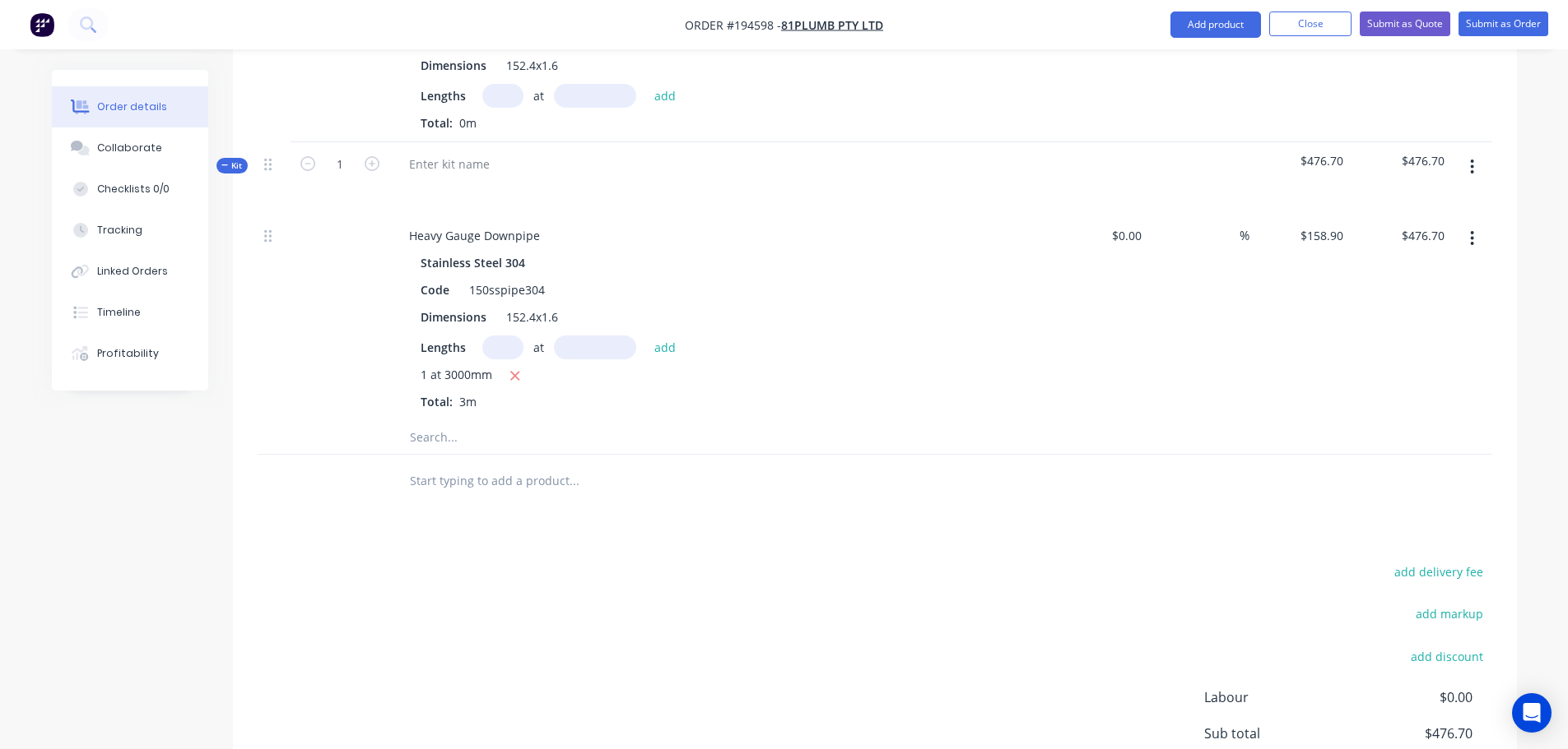
click at [452, 421] on input "text" at bounding box center [573, 437] width 329 height 33
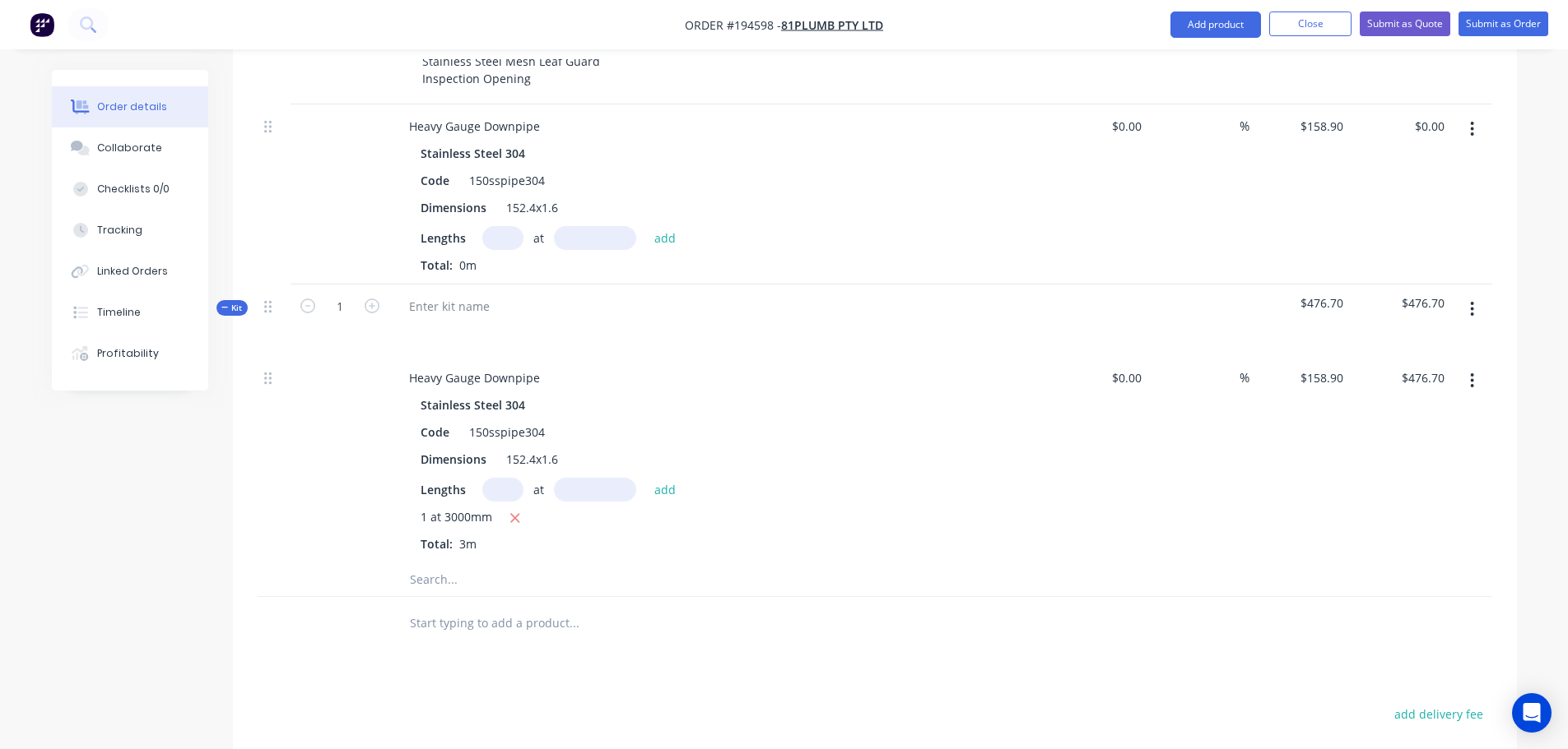
scroll to position [740, 0]
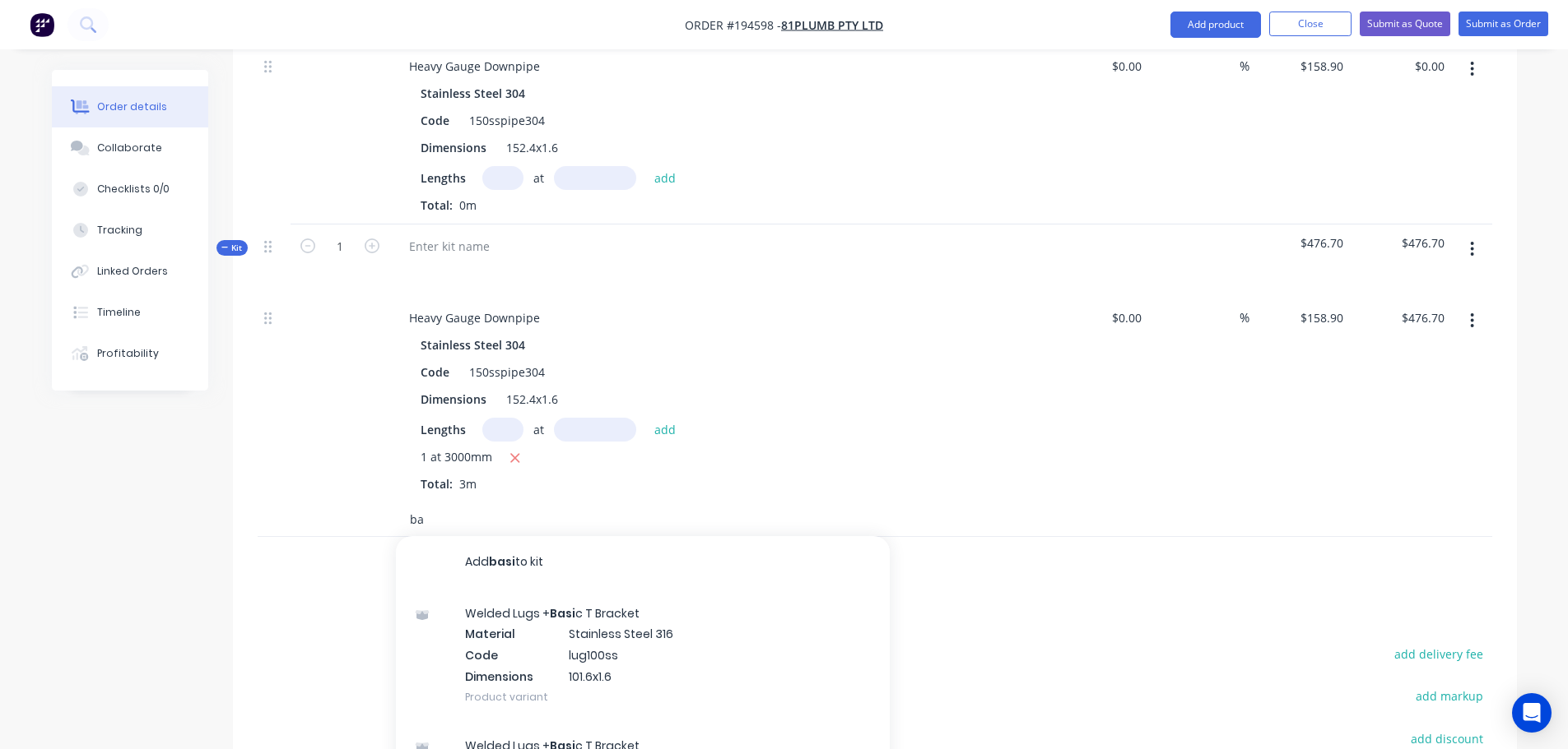
type input "b"
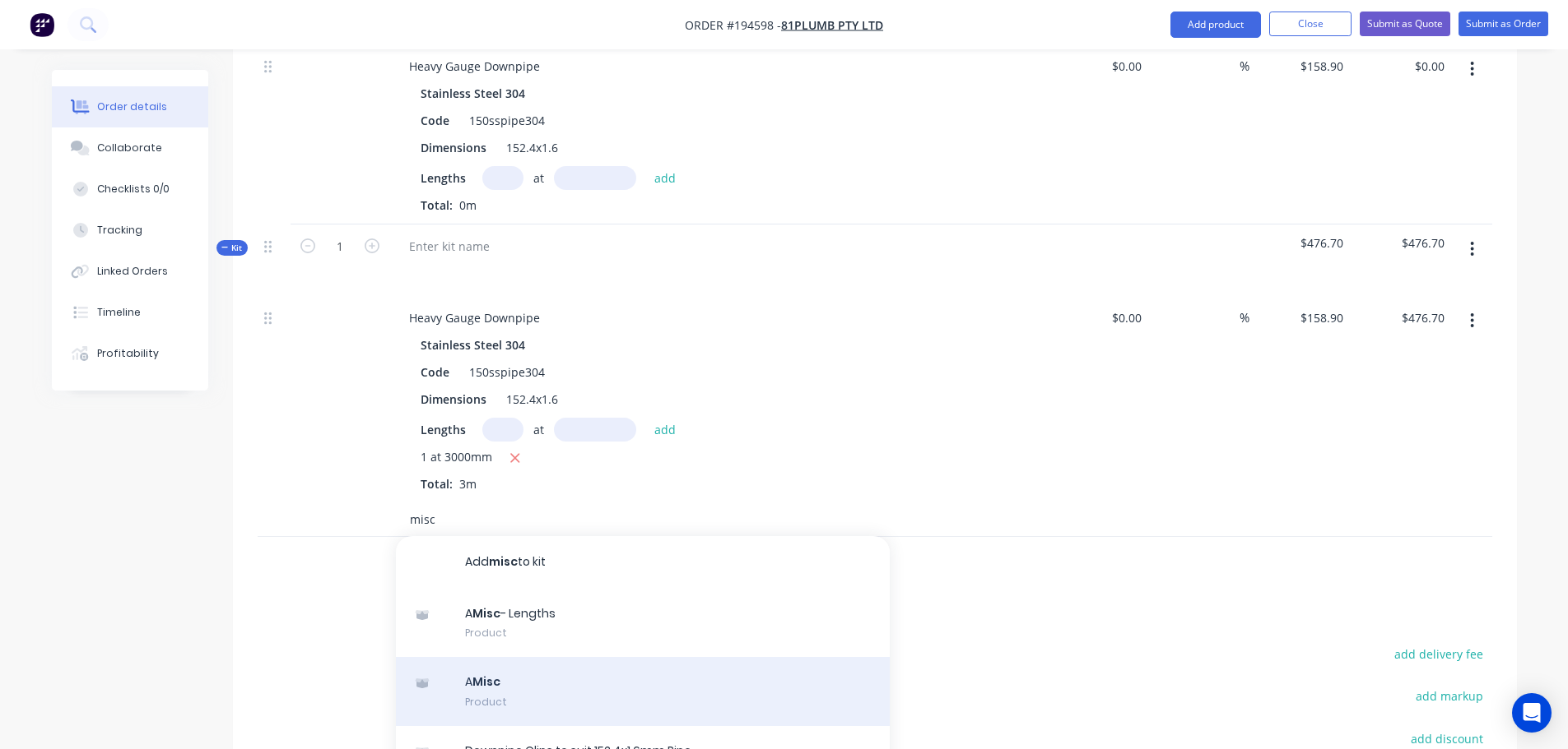
type input "misc"
click at [548, 657] on div "A Misc Product" at bounding box center [642, 691] width 494 height 69
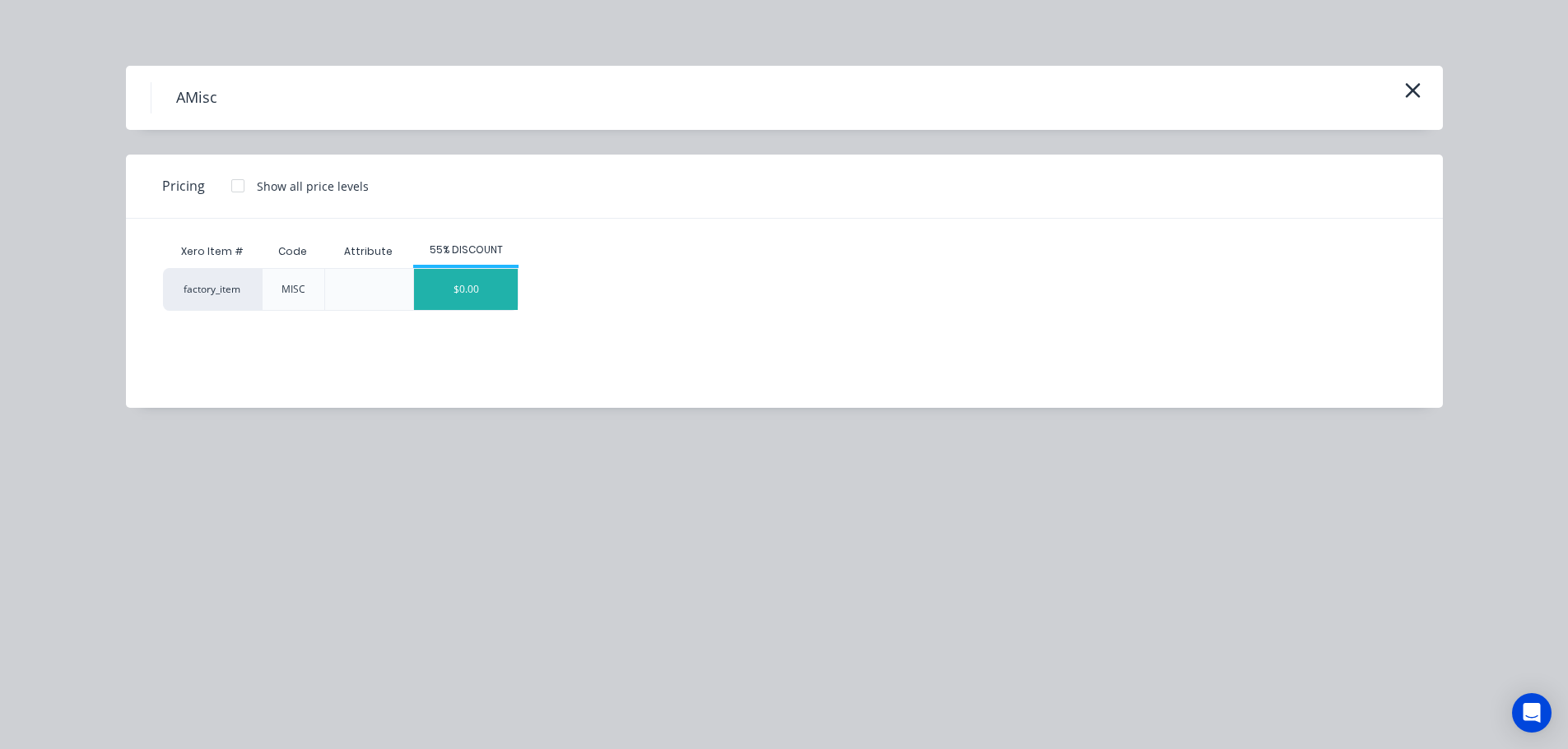
click at [463, 287] on div "$0.00" at bounding box center [466, 289] width 104 height 41
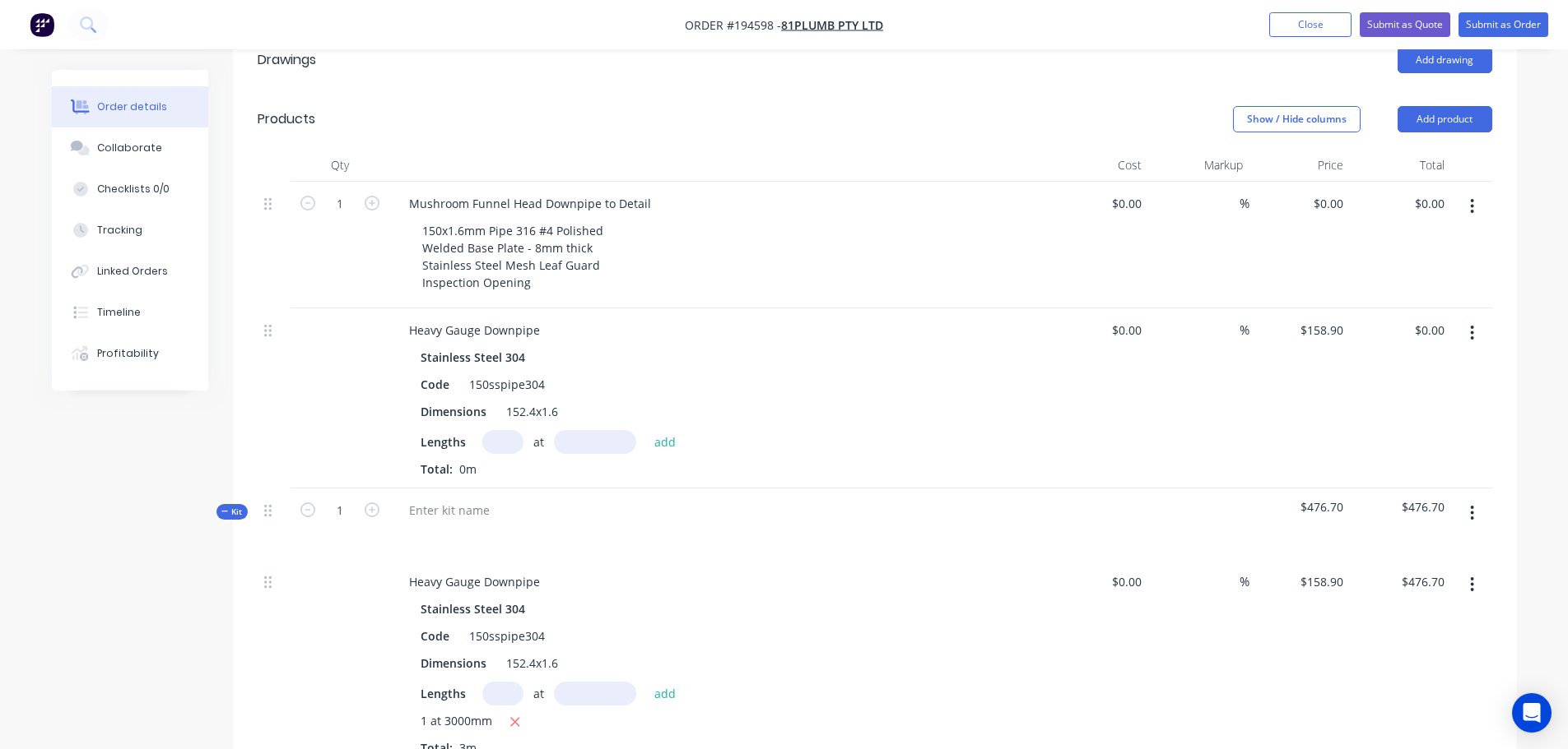
scroll to position [494, 0]
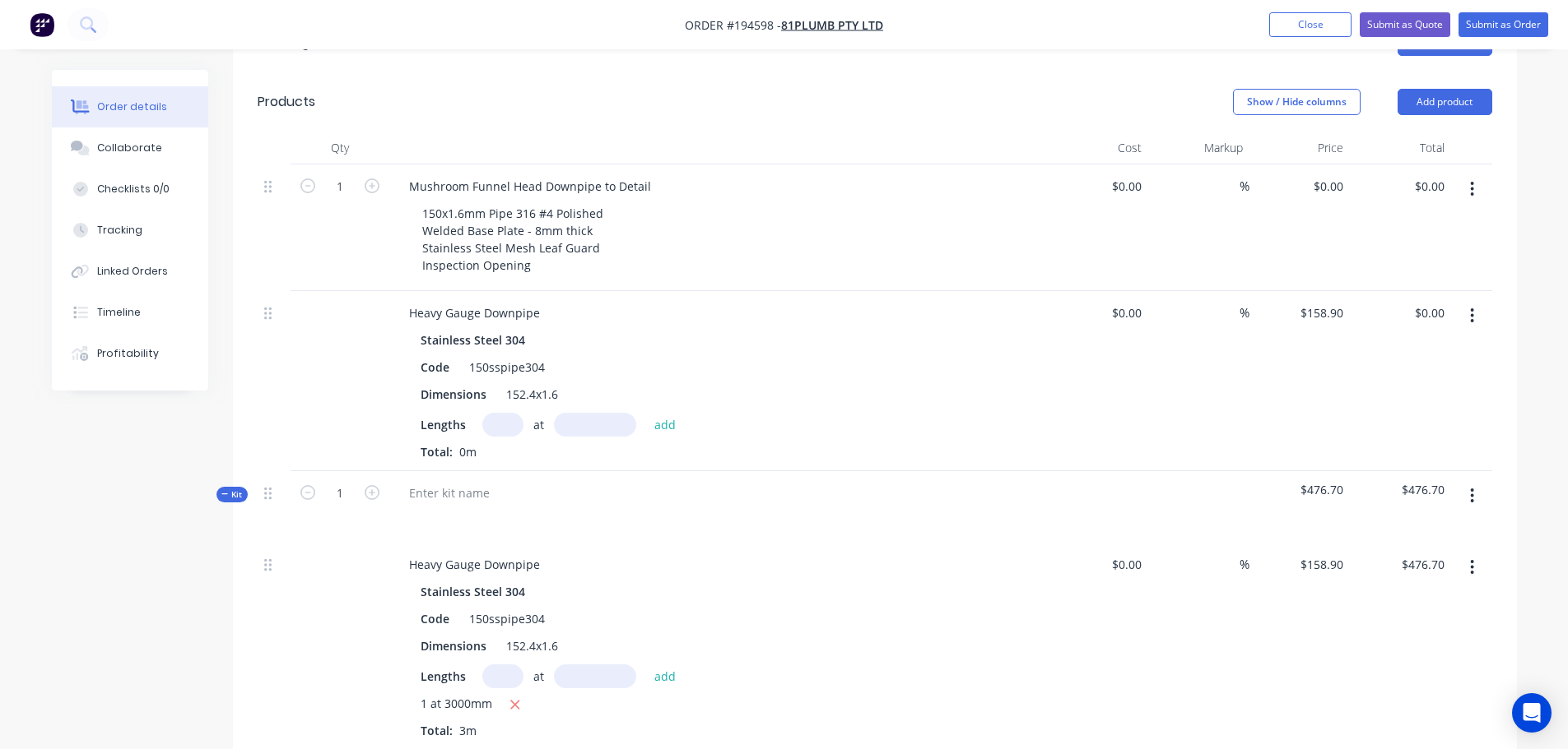
click at [1478, 301] on button "button" at bounding box center [1472, 316] width 39 height 29
click at [1397, 446] on div "Delete" at bounding box center [1414, 457] width 127 height 24
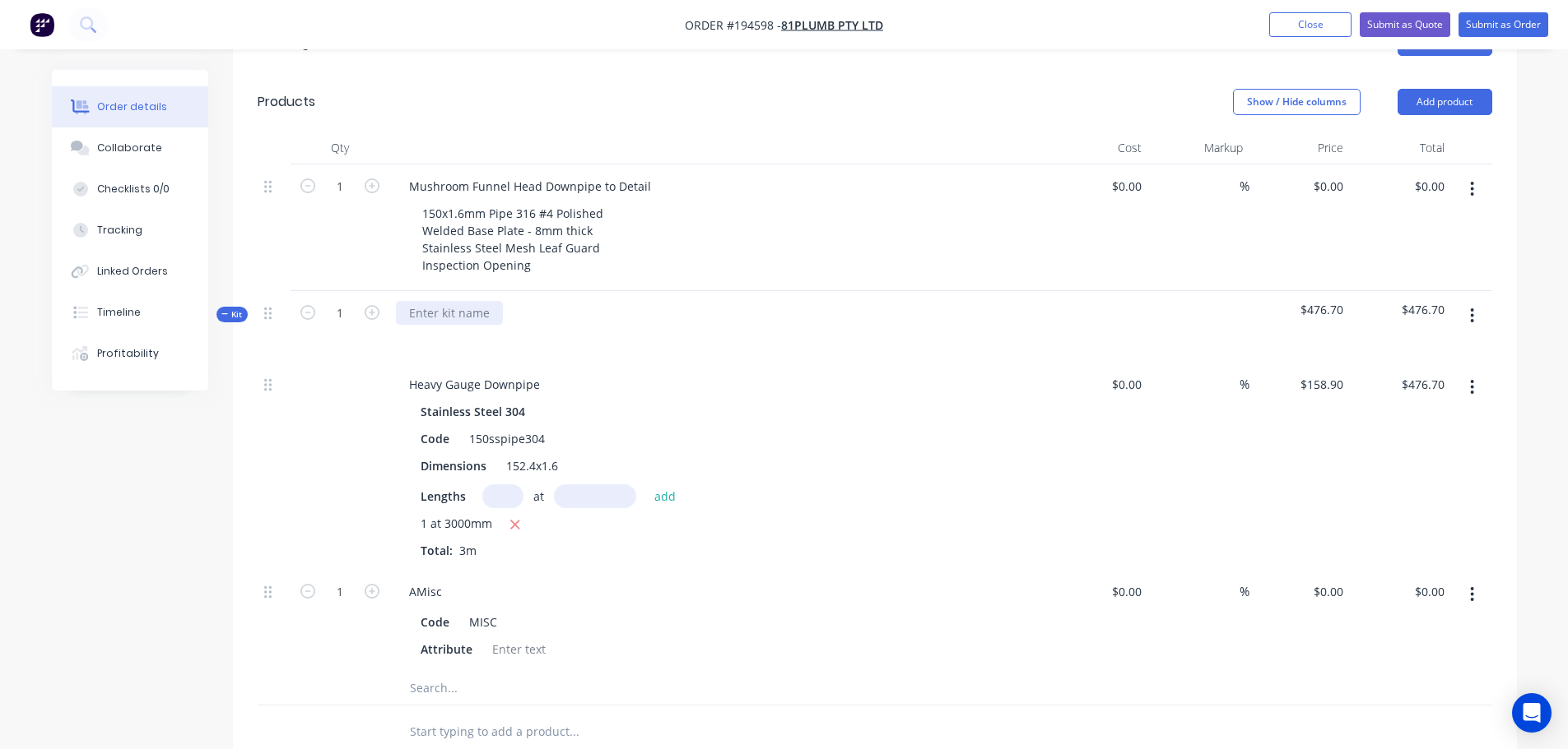
click at [450, 301] on div at bounding box center [449, 313] width 107 height 24
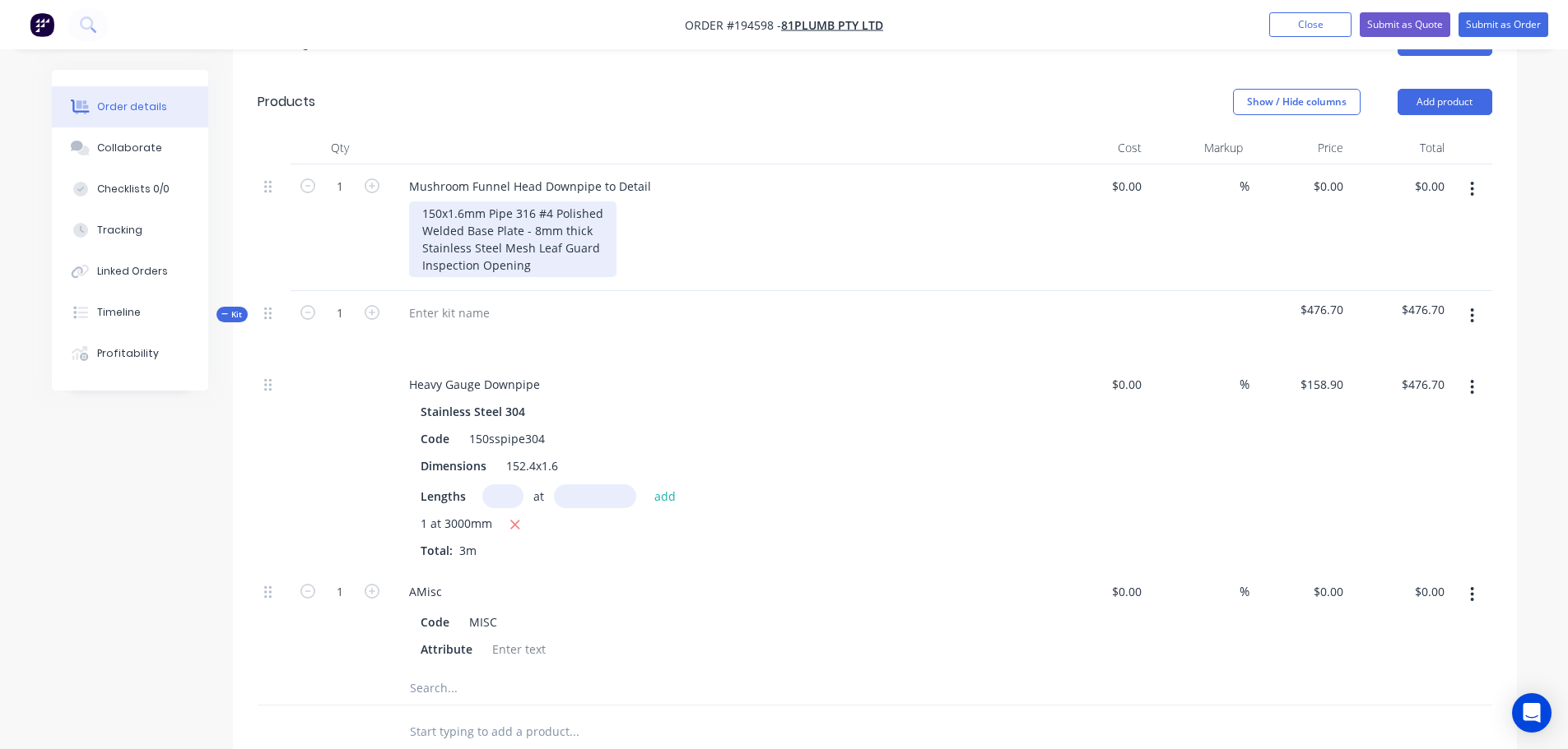
click at [492, 201] on div "150x1.6mm Pipe 316 #4 Polished Welded Base Plate - 8mm thick Stainless Steel Me…" at bounding box center [513, 238] width 208 height 75
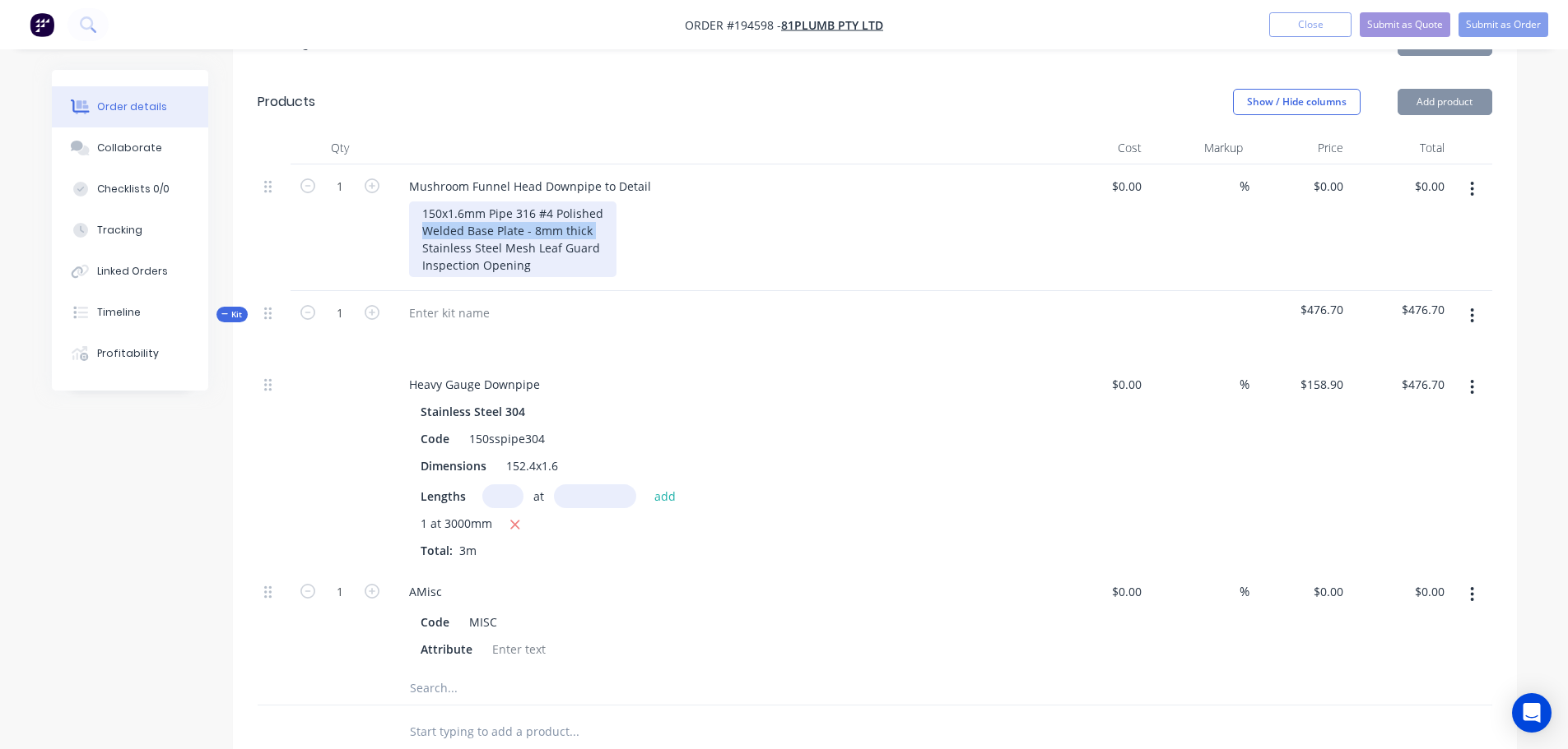
click at [492, 201] on div "150x1.6mm Pipe 316 #4 Polished Welded Base Plate - 8mm thick Stainless Steel Me…" at bounding box center [513, 238] width 208 height 75
click at [483, 201] on div "150x1.6mm Pipe 316 #4 Polished Welded Base Plate - 8mm thick Stainless Steel Me…" at bounding box center [513, 238] width 208 height 75
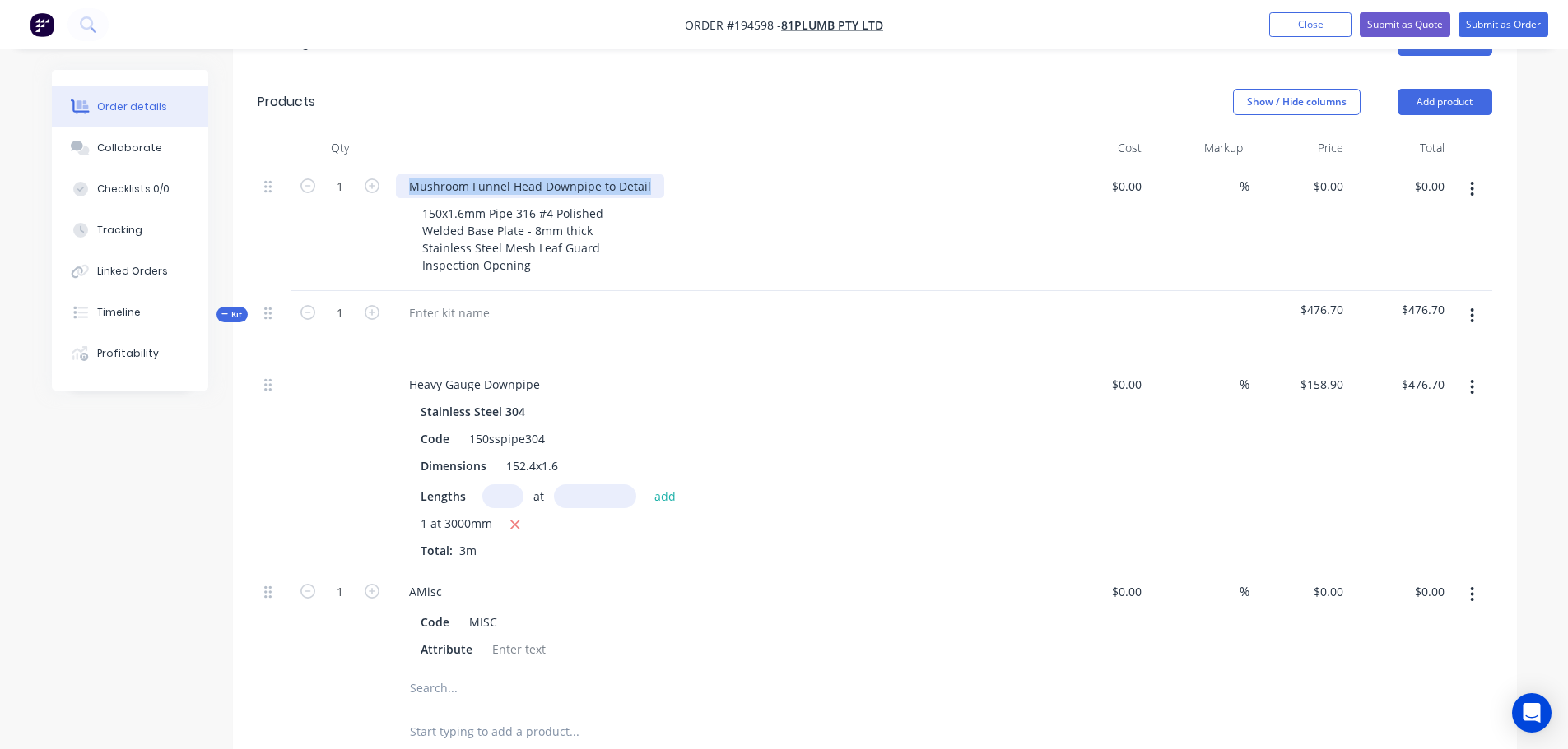
drag, startPoint x: 407, startPoint y: 139, endPoint x: 669, endPoint y: 136, distance: 262.0
click at [669, 175] on div "Mushroom Funnel Head Downpipe to Detail" at bounding box center [718, 186] width 646 height 24
copy div "Mushroom Funnel Head Downpipe to Detail"
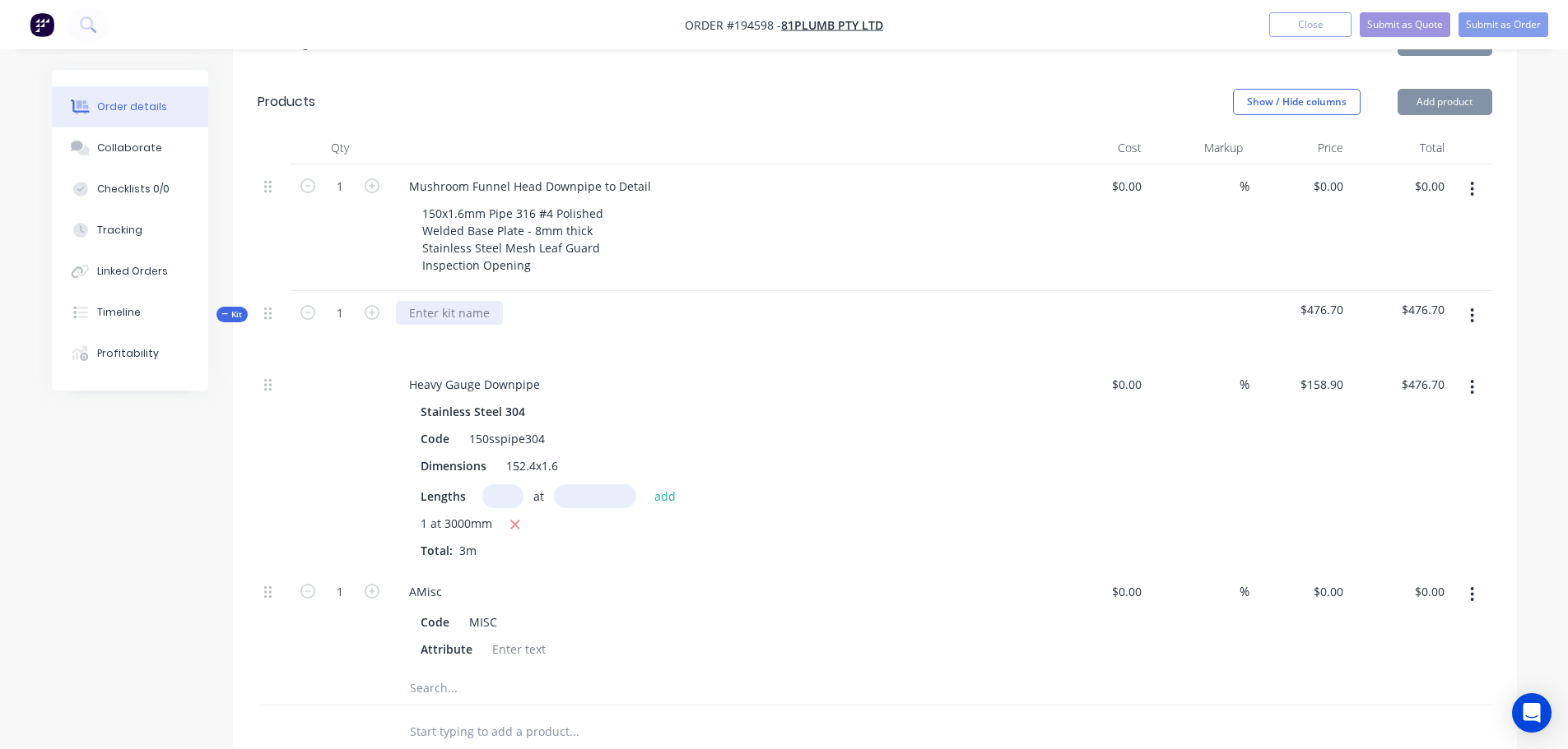
click at [446, 301] on div at bounding box center [449, 313] width 107 height 24
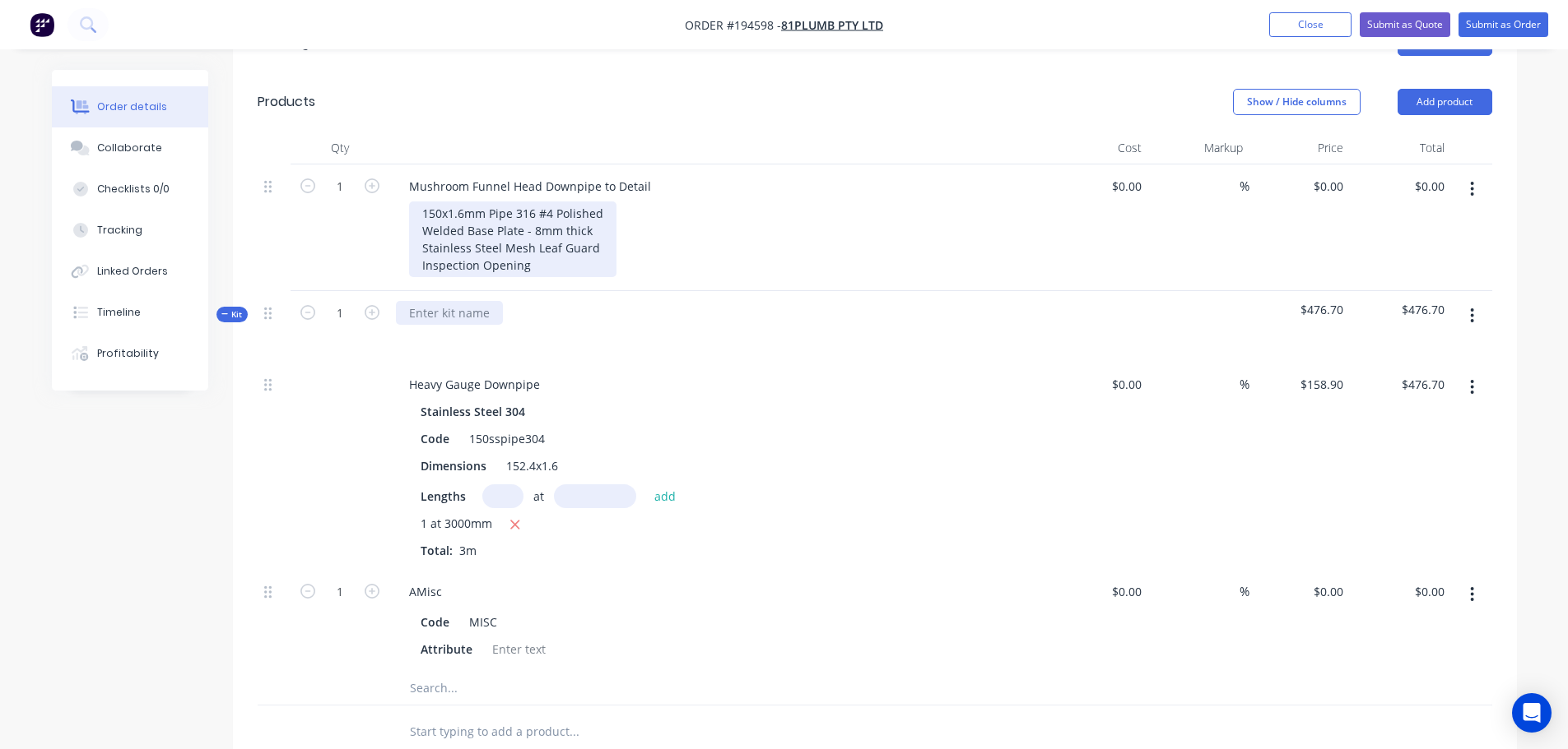
paste div
drag, startPoint x: 419, startPoint y: 168, endPoint x: 552, endPoint y: 230, distance: 146.7
click at [552, 230] on div "150x1.6mm Pipe 316 #4 Polished Welded Base Plate - 8mm thick Stainless Steel Me…" at bounding box center [513, 238] width 208 height 75
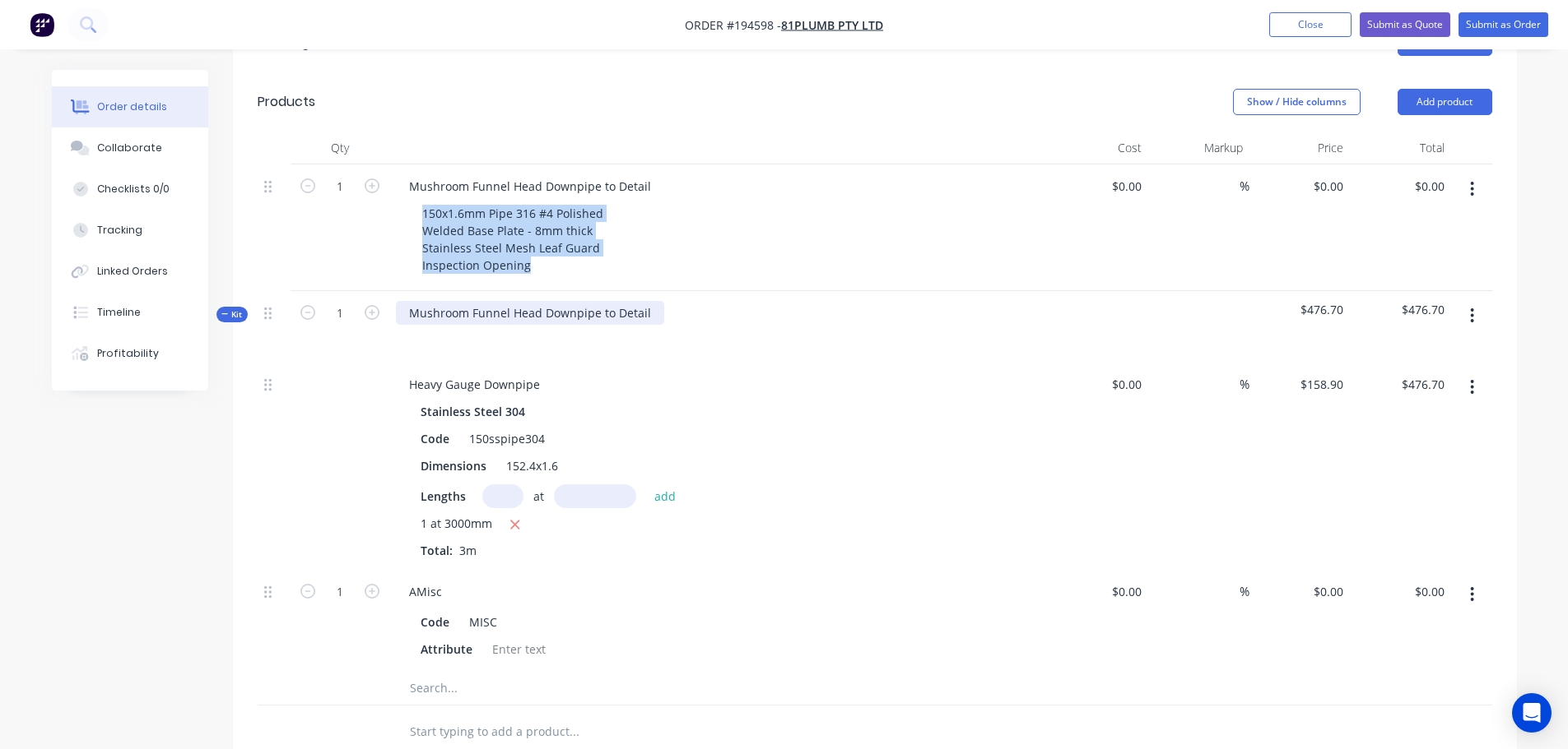
copy div "150x1.6mm Pipe 316 #4 Polished Welded Base Plate - 8mm thick Stainless Steel Me…"
click at [652, 301] on div "Mushroom Funnel Head Downpipe to Detail" at bounding box center [529, 313] width 269 height 24
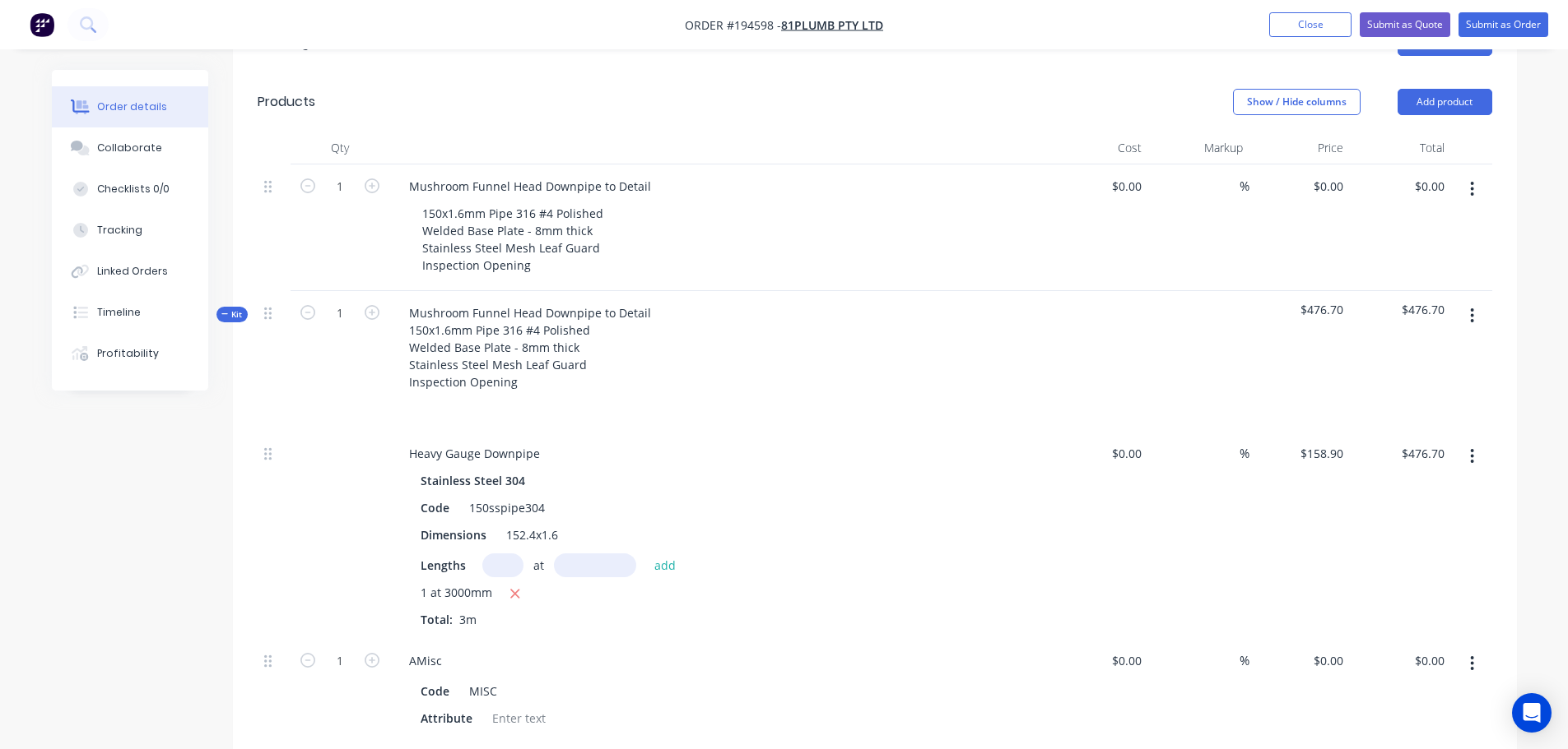
click at [116, 478] on div "Created by Michael Created 02/10/25 Required Assigned to Add team member Status…" at bounding box center [784, 412] width 1465 height 1672
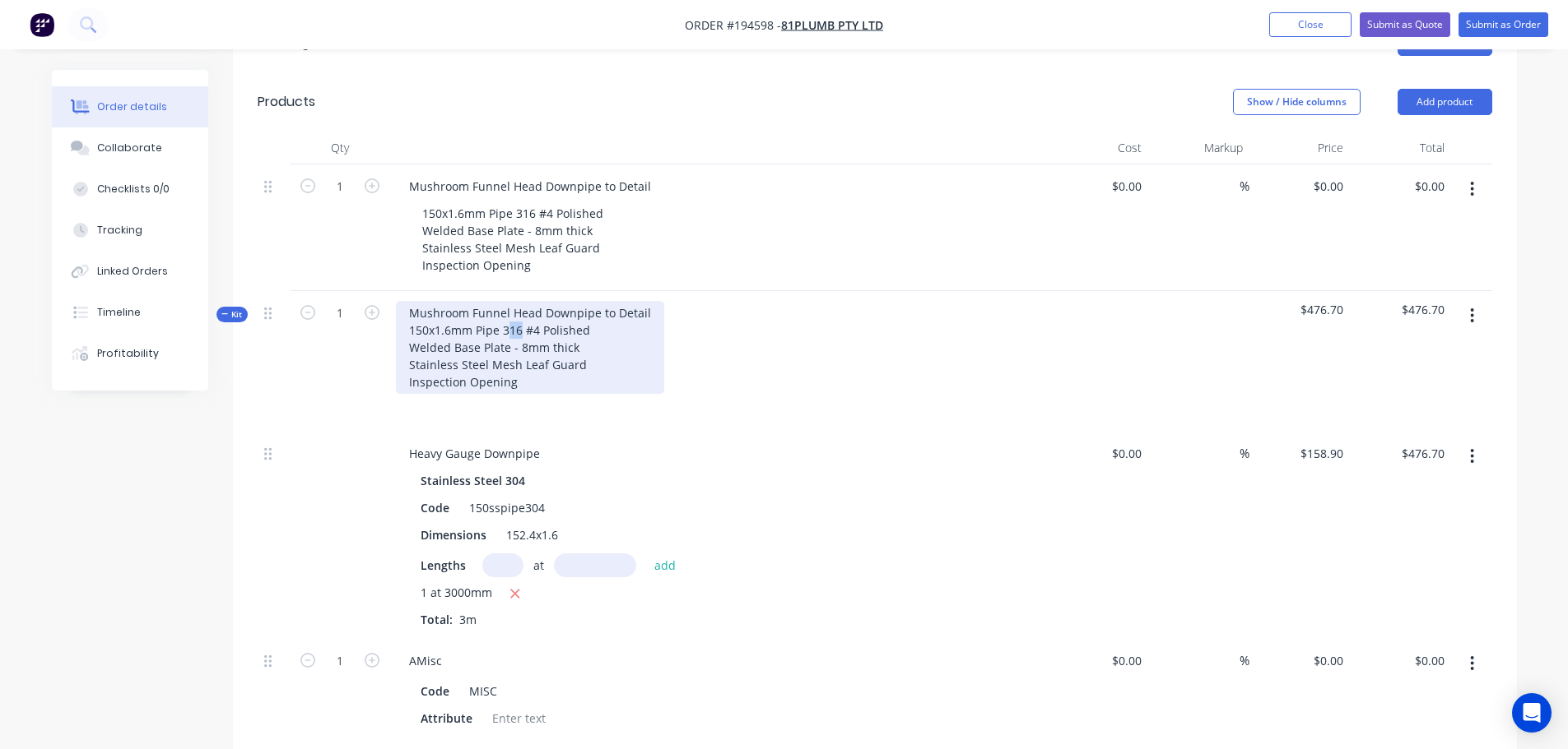
click at [509, 301] on div "Mushroom Funnel Head Downpipe to Detail 150x1.6mm Pipe 316 #4 Polished Welded B…" at bounding box center [529, 347] width 269 height 93
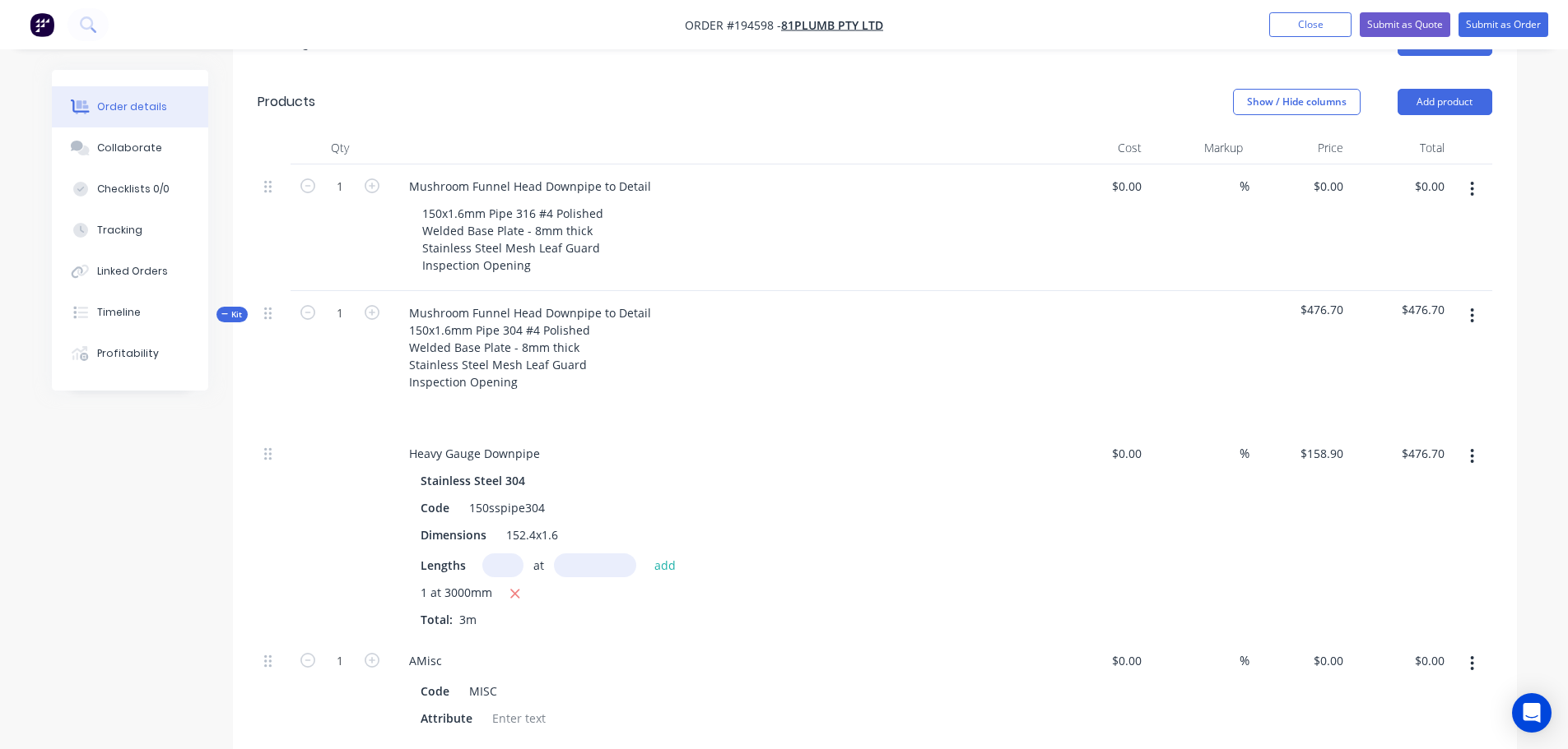
click at [148, 546] on div "Created by Michael Created 02/10/25 Required Assigned to Add team member Status…" at bounding box center [784, 412] width 1465 height 1672
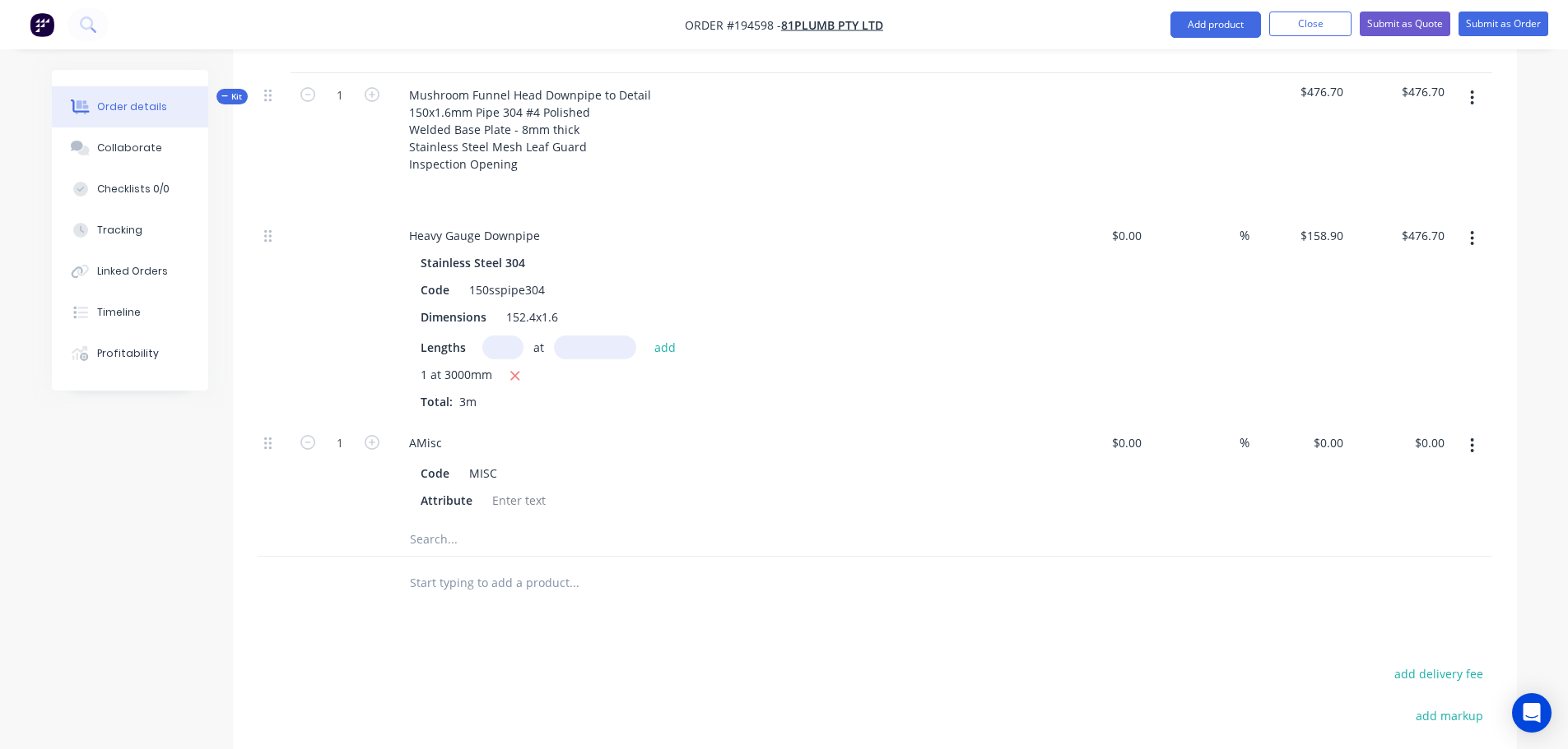
scroll to position [740, 0]
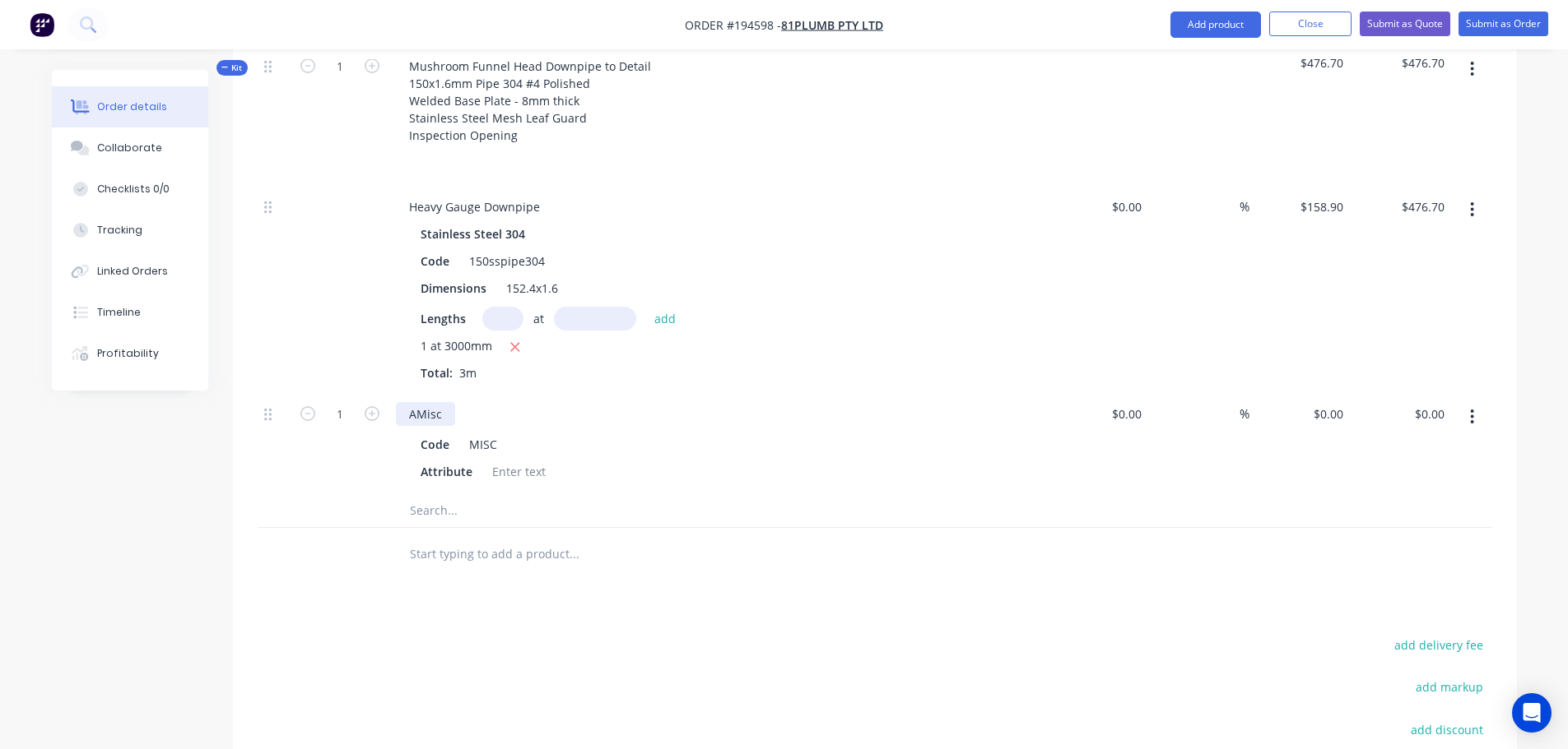
click at [419, 402] on div "AMisc" at bounding box center [425, 414] width 59 height 24
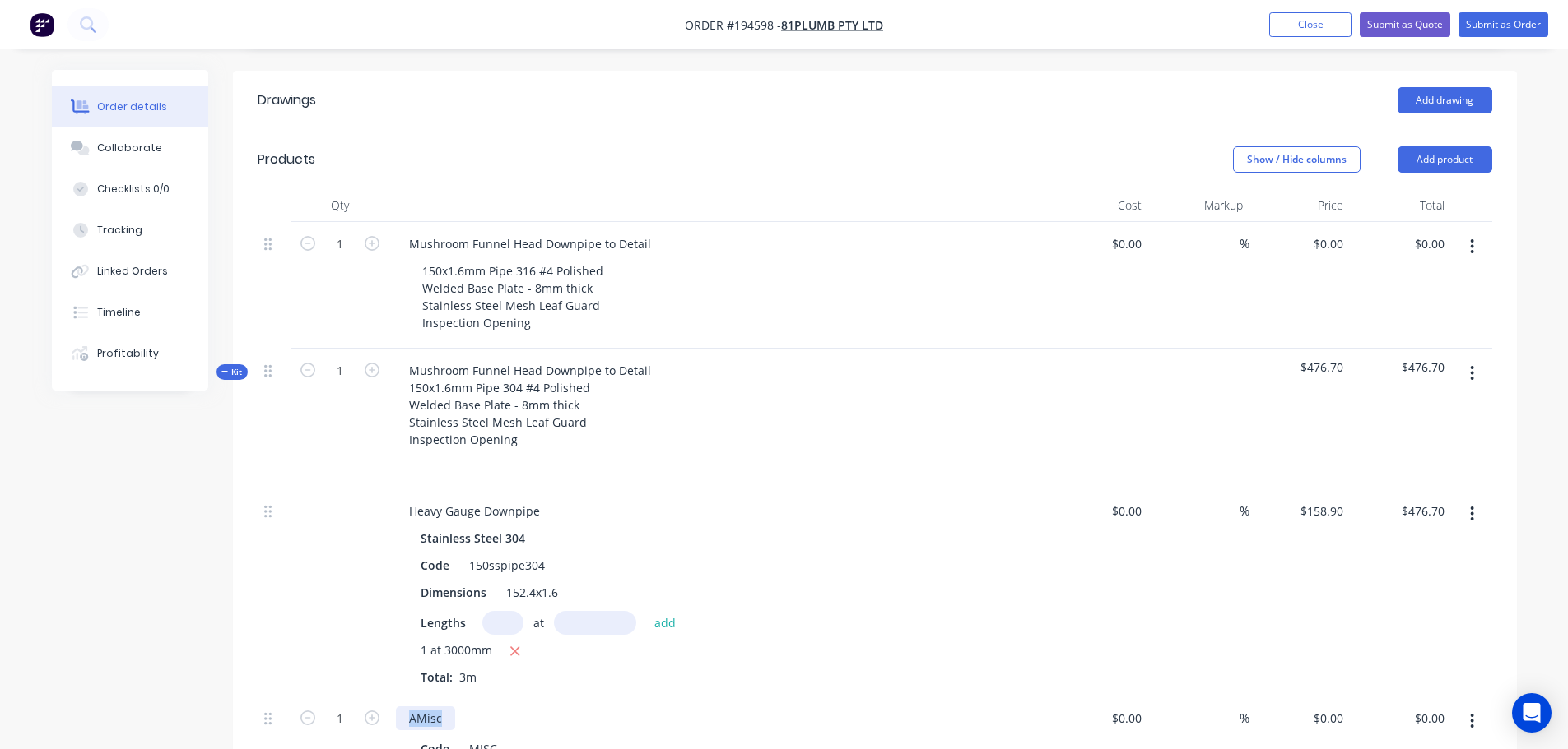
scroll to position [411, 0]
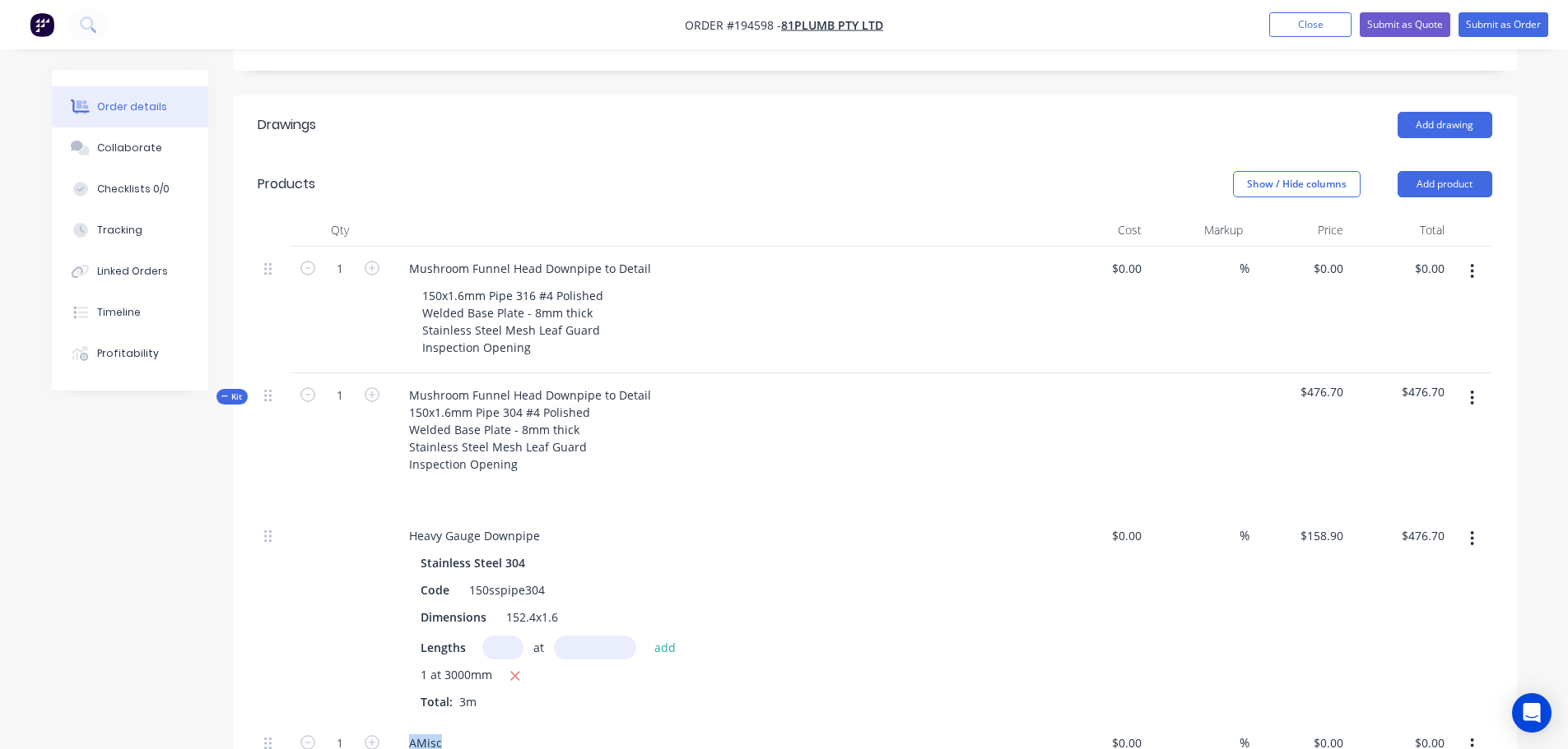
click at [1470, 530] on icon "button" at bounding box center [1471, 539] width 4 height 18
click at [1515, 455] on div "Qty Cost Markup Price Total 1 Mushroom Funnel Head Downpipe to Detail 150x1.6mm…" at bounding box center [875, 562] width 1284 height 697
click at [1414, 171] on button "Add product" at bounding box center [1445, 184] width 95 height 27
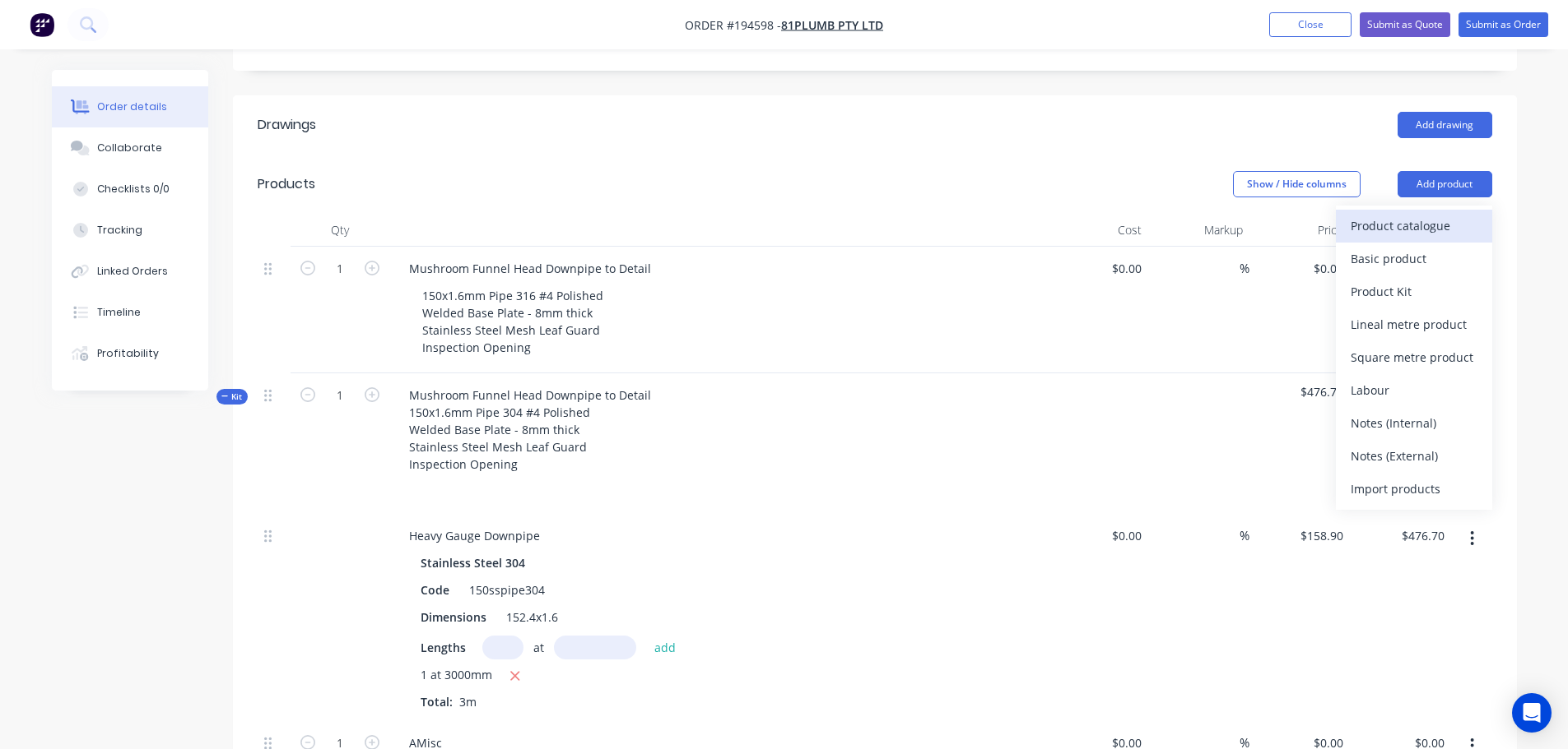
click at [1409, 214] on div "Product catalogue" at bounding box center [1414, 225] width 127 height 24
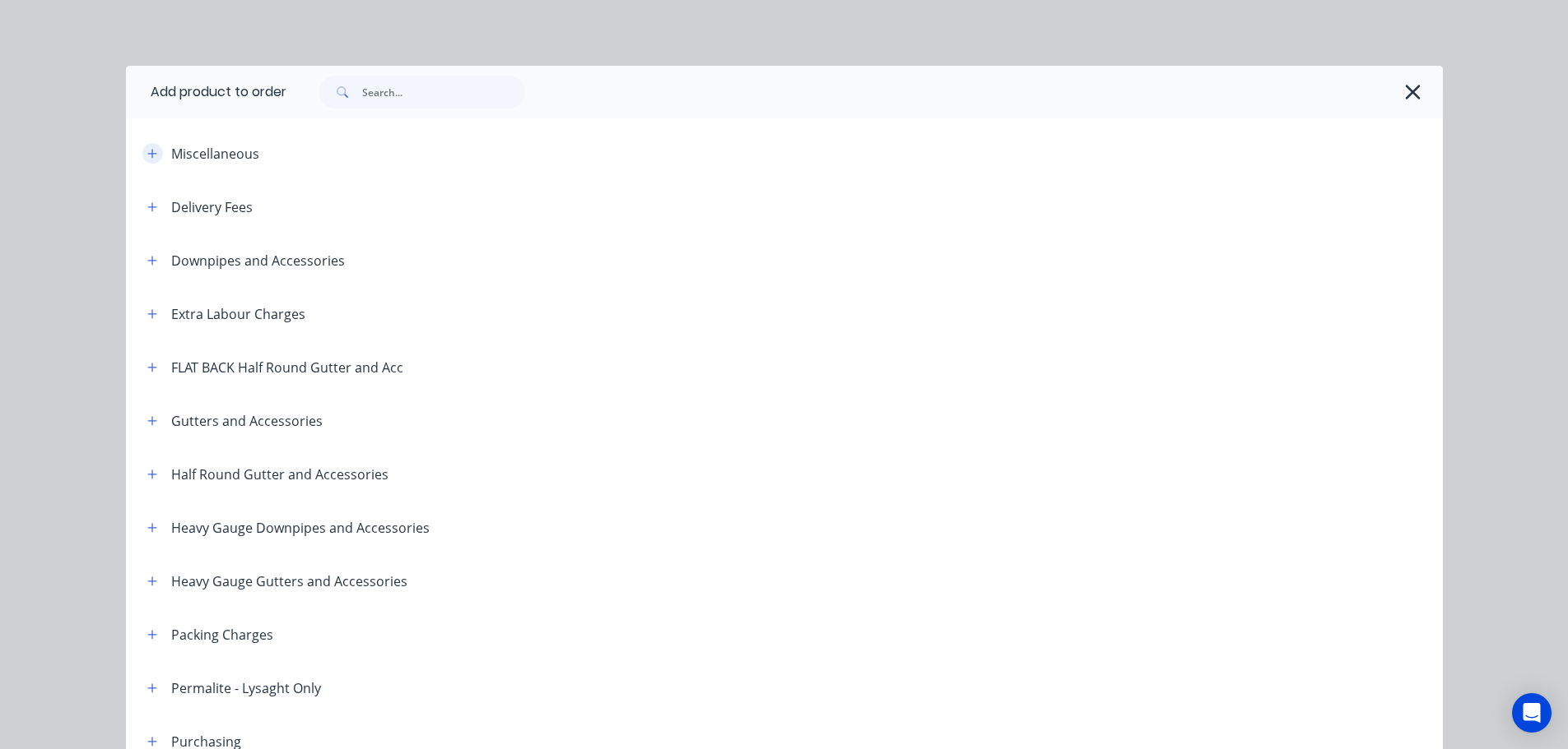
click at [147, 151] on icon "button" at bounding box center [152, 153] width 10 height 12
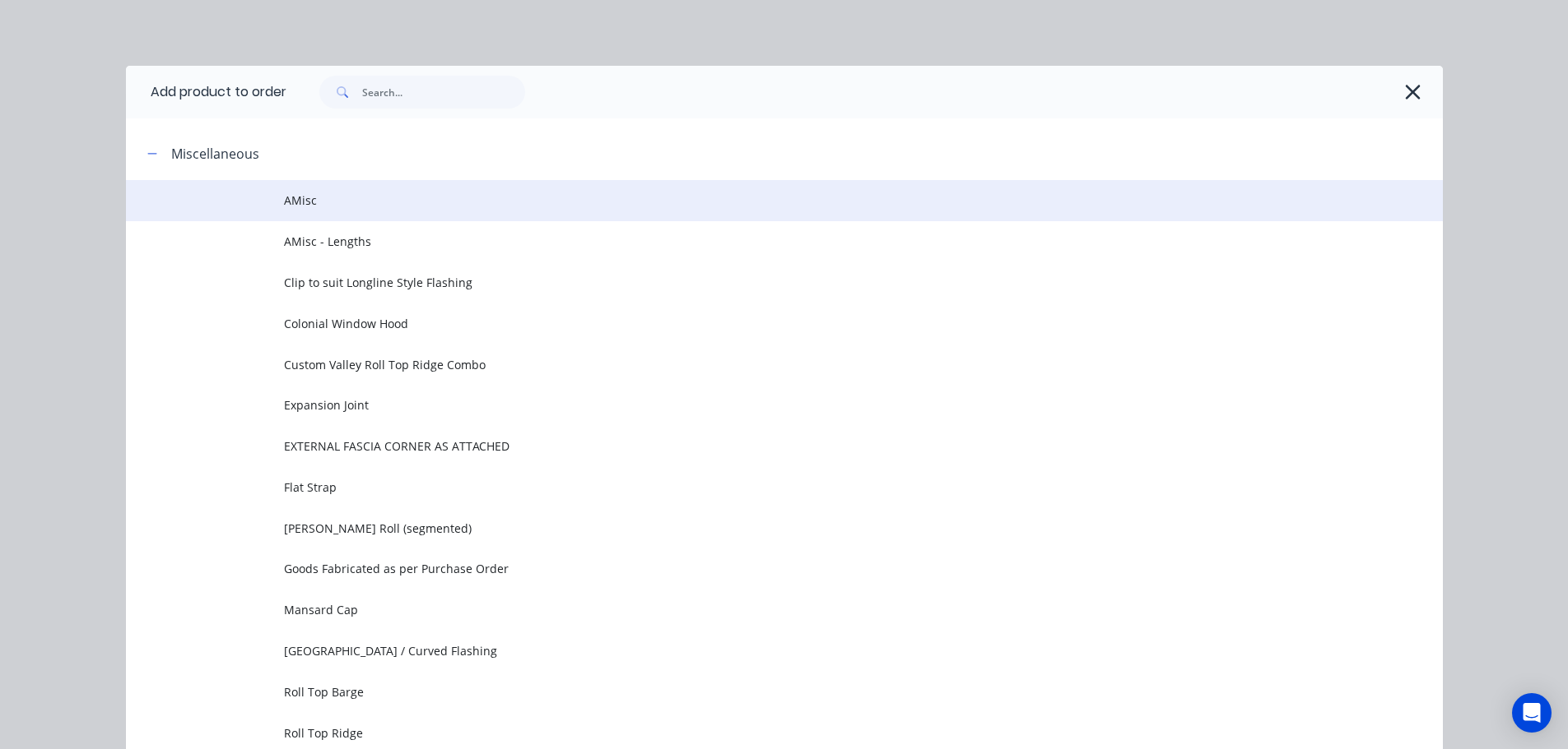
click at [270, 189] on td at bounding box center [205, 200] width 158 height 41
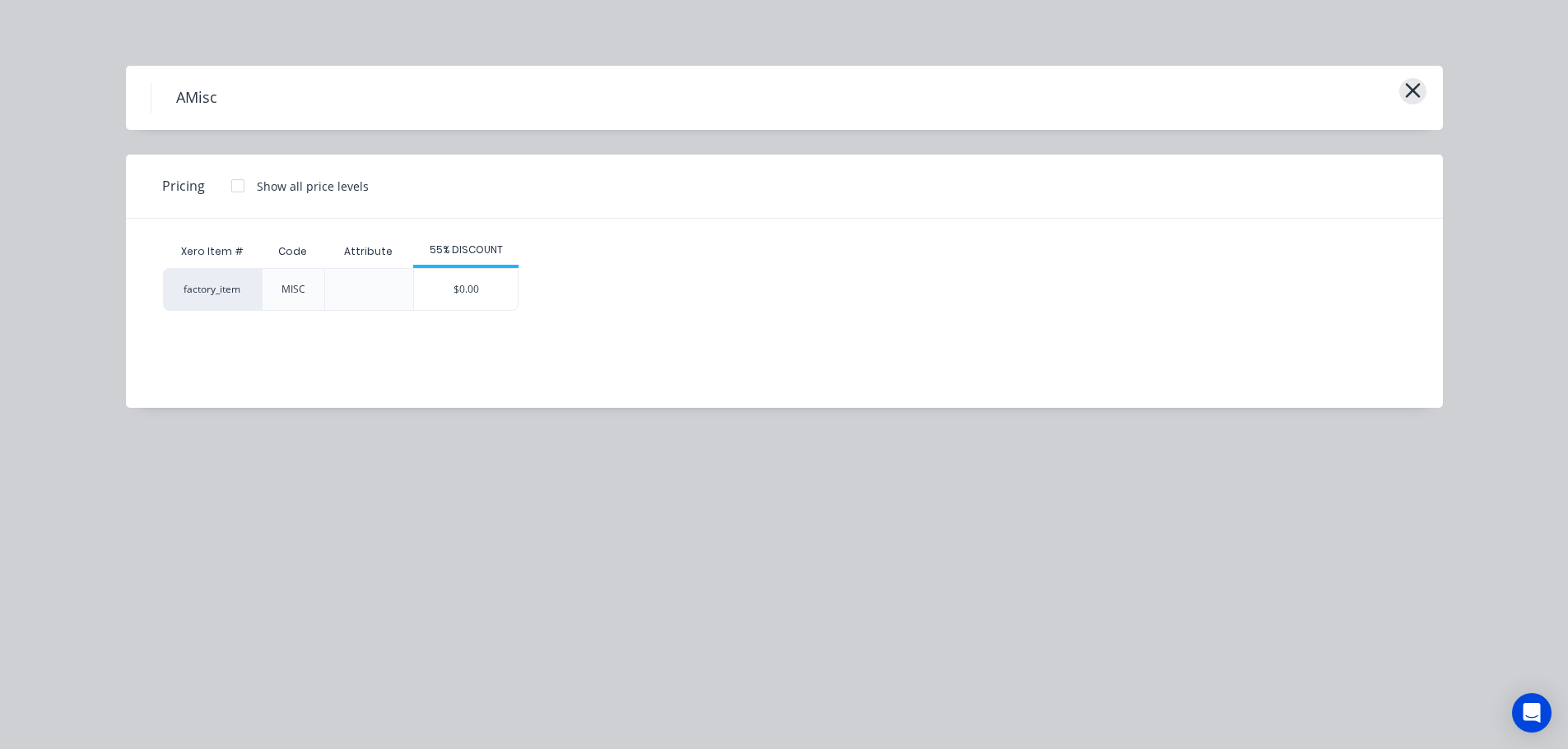
click at [1415, 88] on icon "button" at bounding box center [1412, 90] width 17 height 23
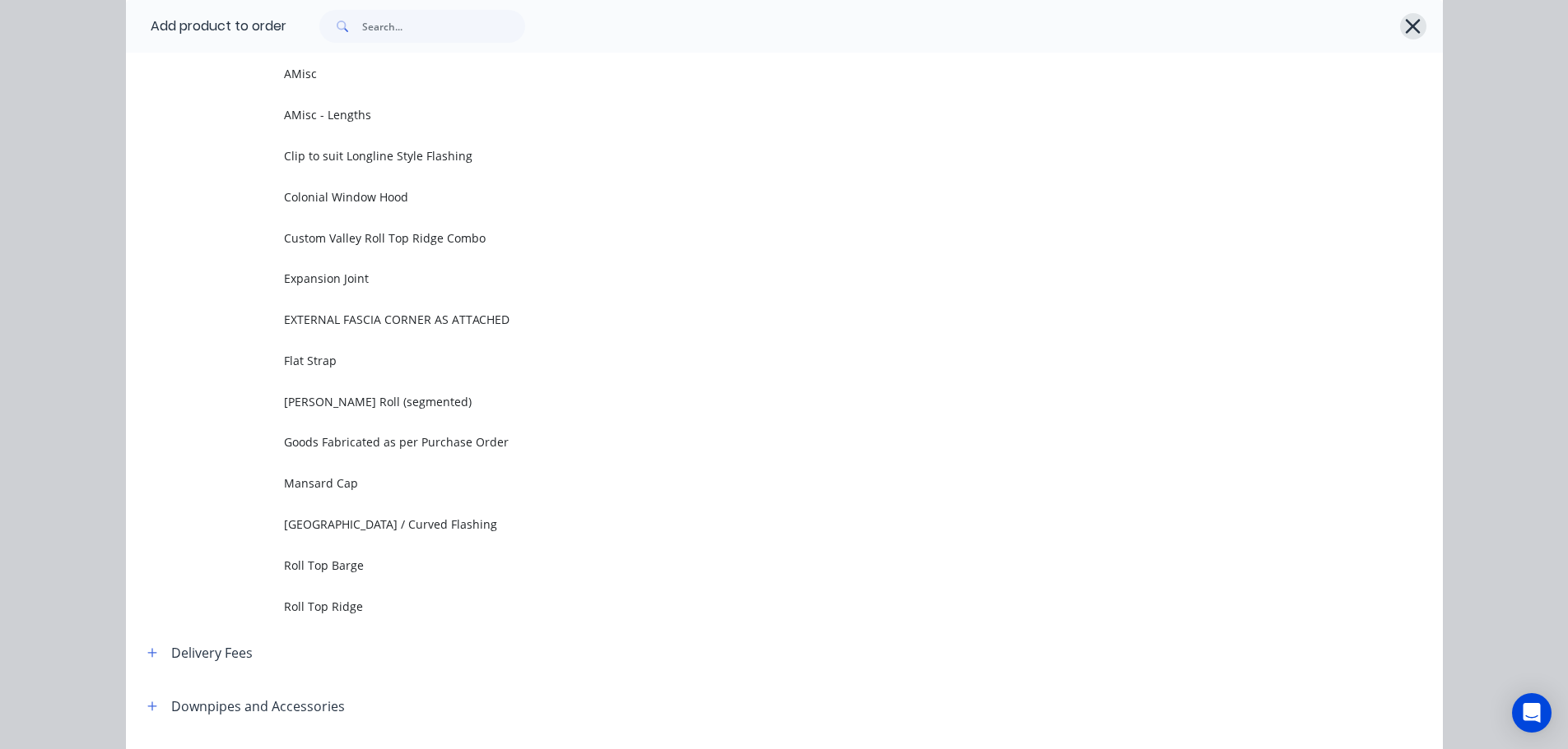
click at [1407, 28] on icon "button" at bounding box center [1412, 27] width 17 height 23
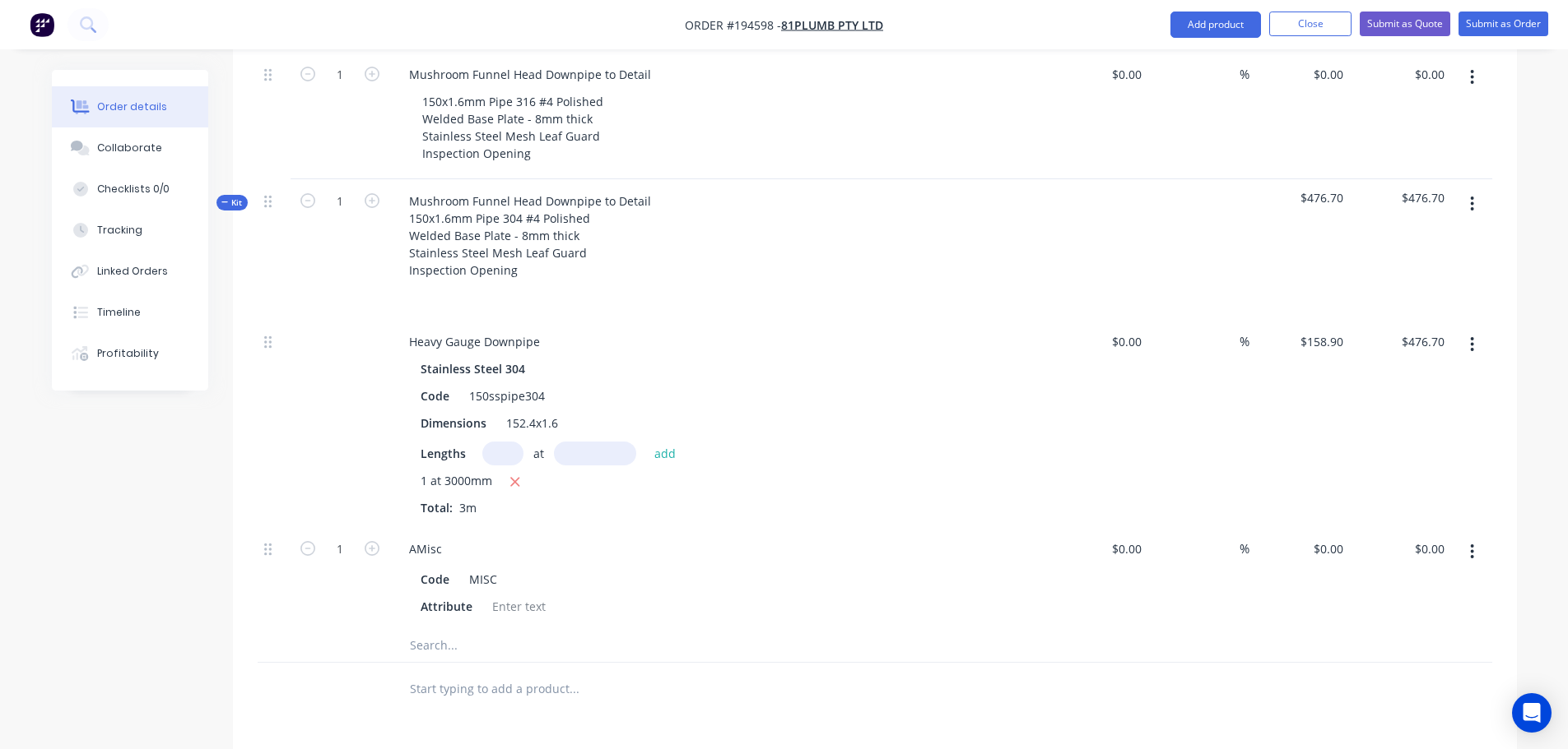
scroll to position [576, 0]
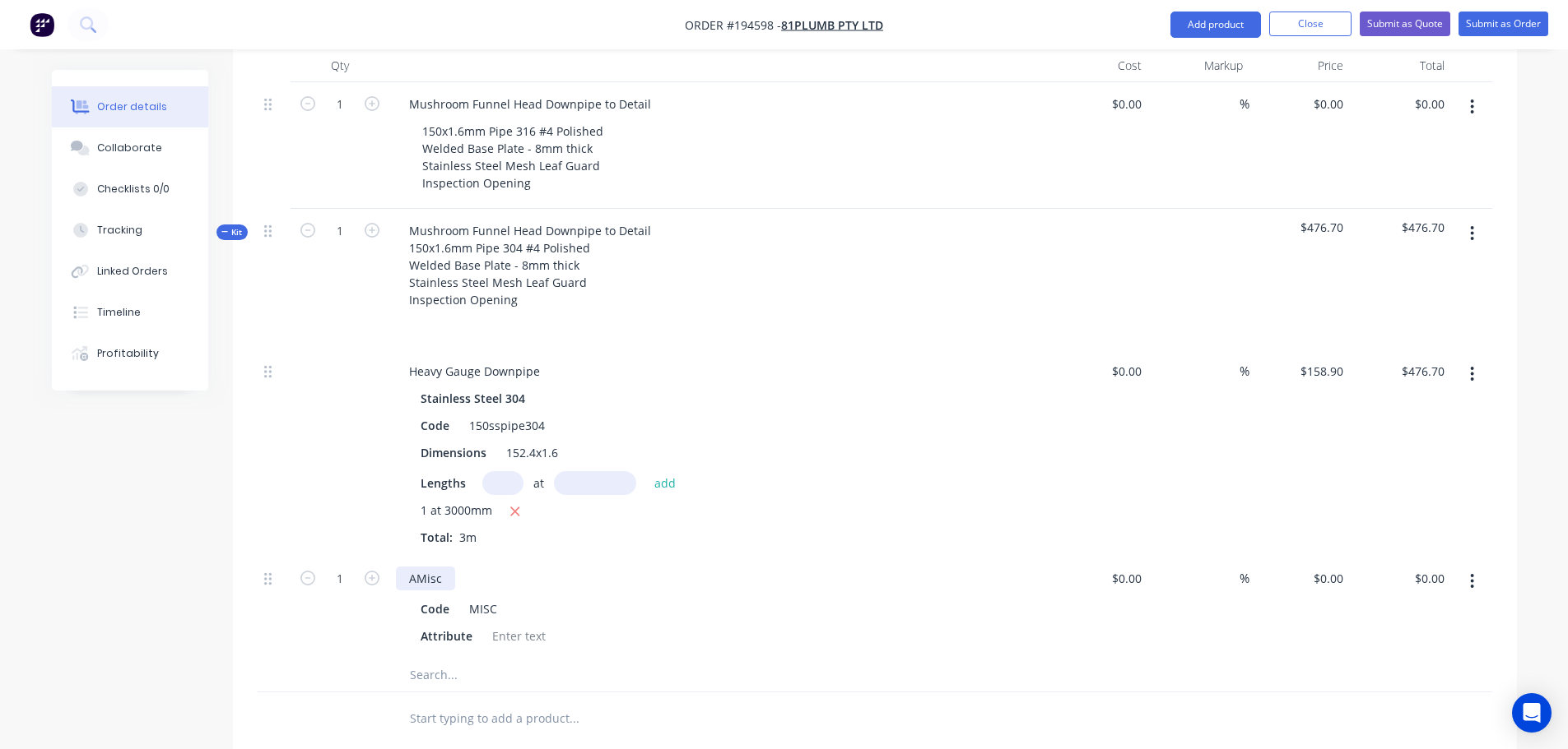
click at [436, 566] on div "AMisc" at bounding box center [425, 578] width 59 height 24
click at [1329, 566] on div "0 0" at bounding box center [1337, 578] width 26 height 24
type input "$200.00"
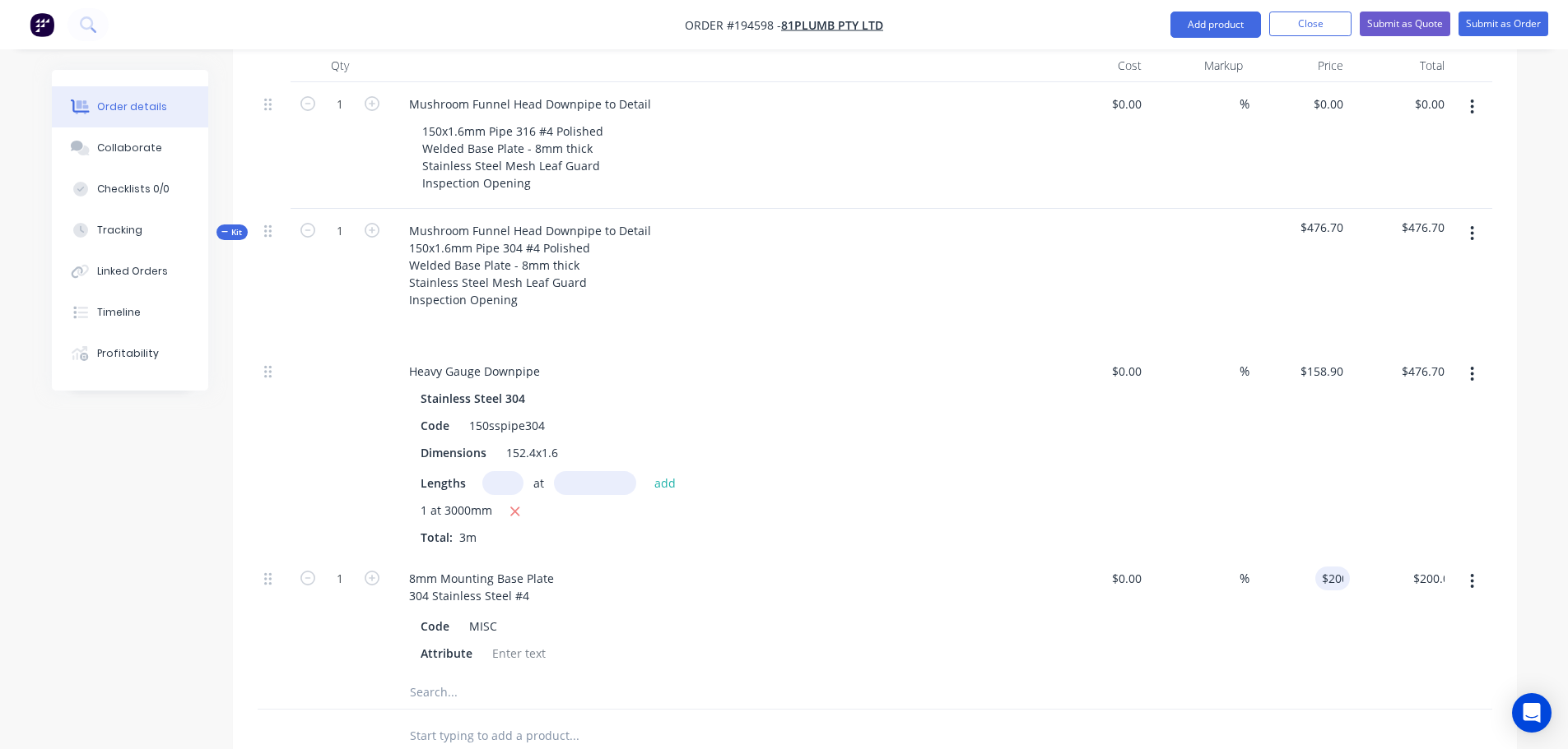
click at [171, 605] on div "Created by Michael Created 02/10/25 Required Assigned to Add team member Status…" at bounding box center [784, 338] width 1465 height 1689
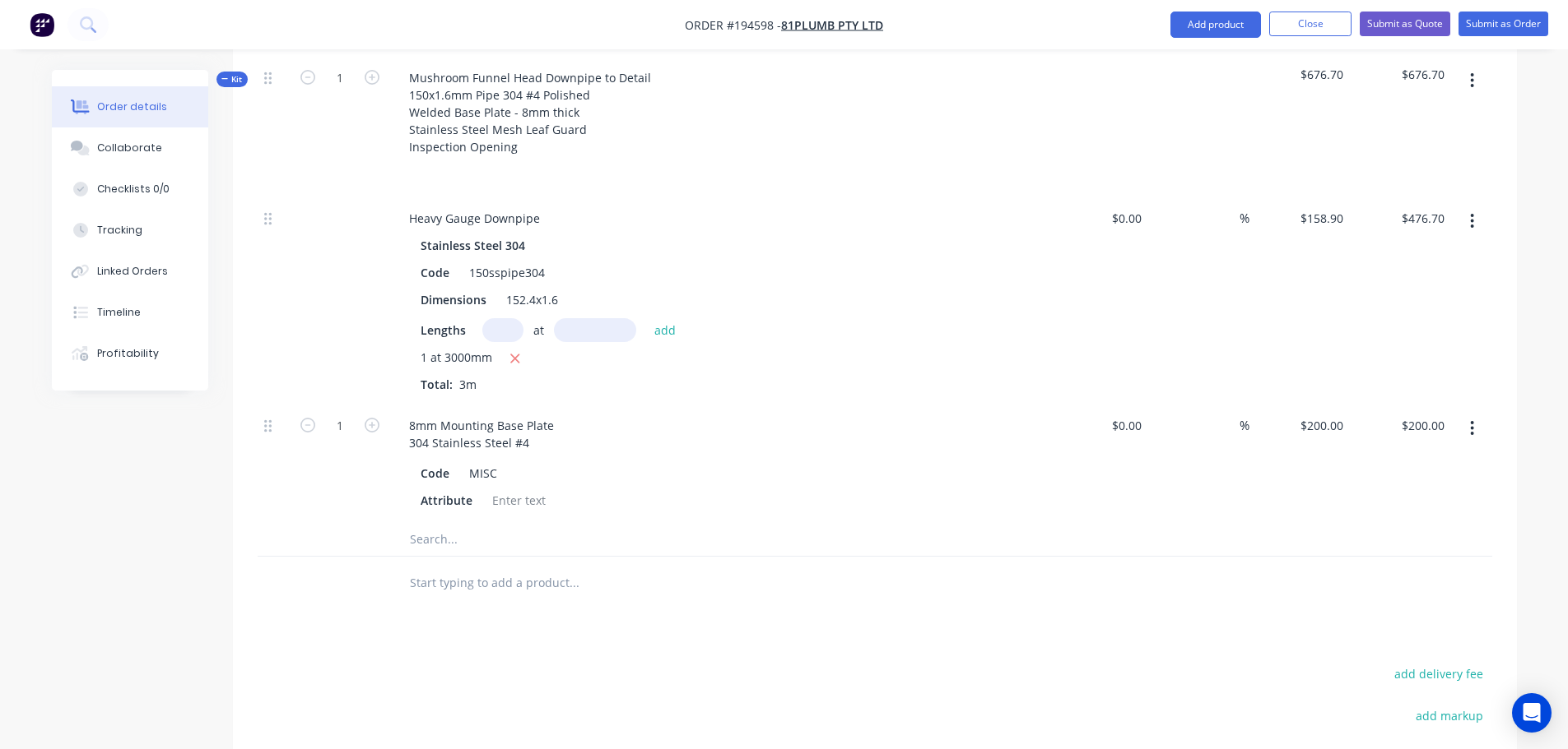
scroll to position [740, 0]
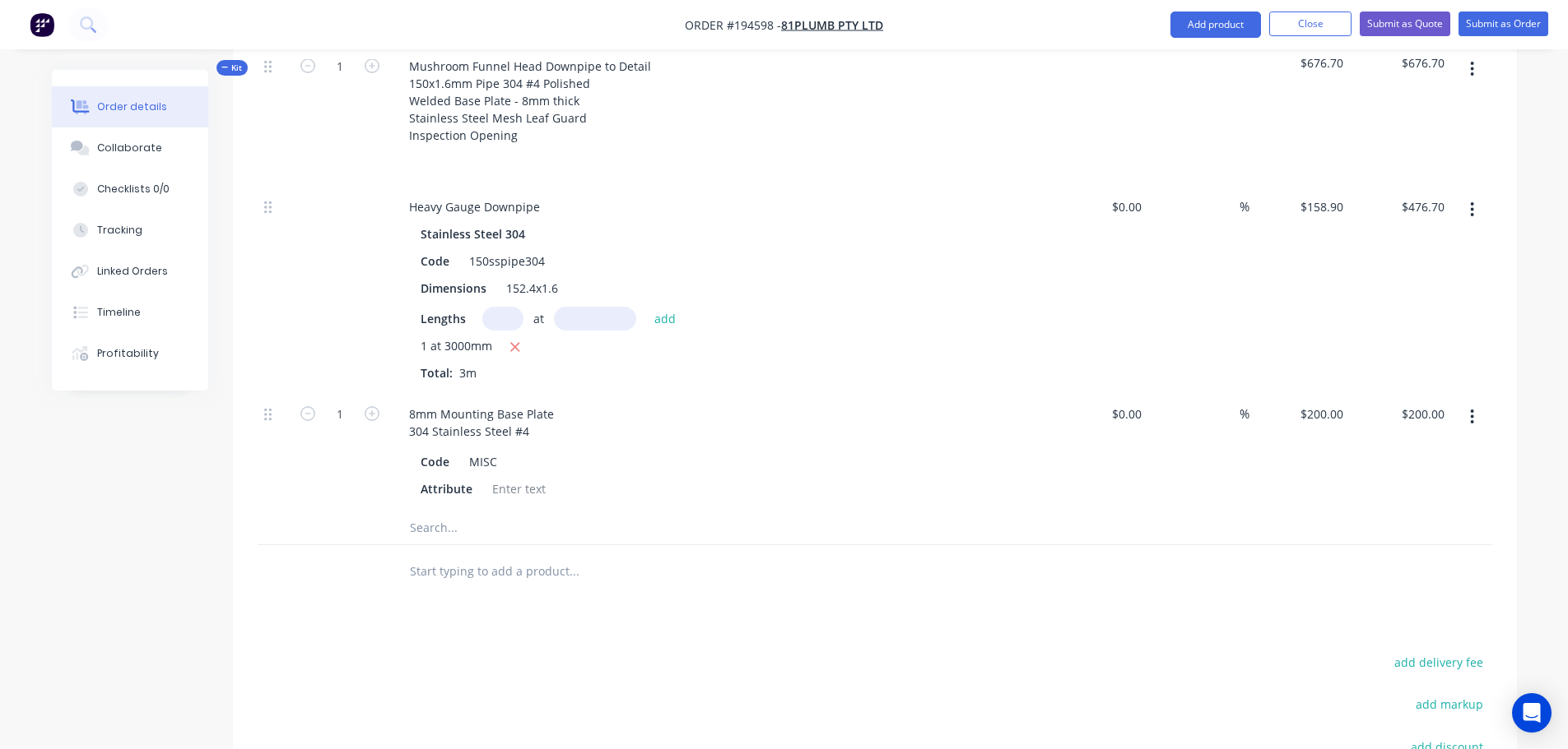
click at [426, 511] on input "text" at bounding box center [573, 527] width 329 height 33
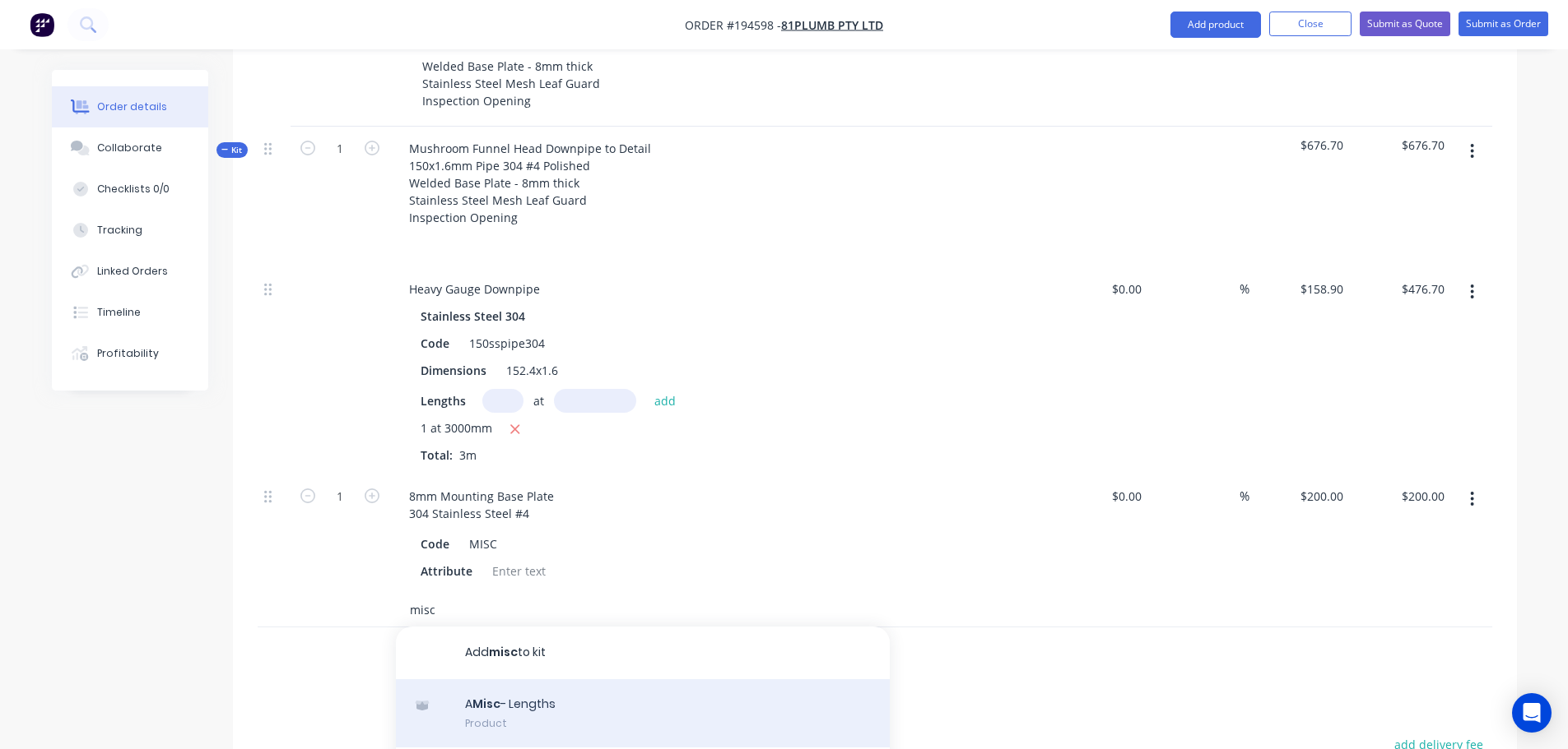
scroll to position [165, 0]
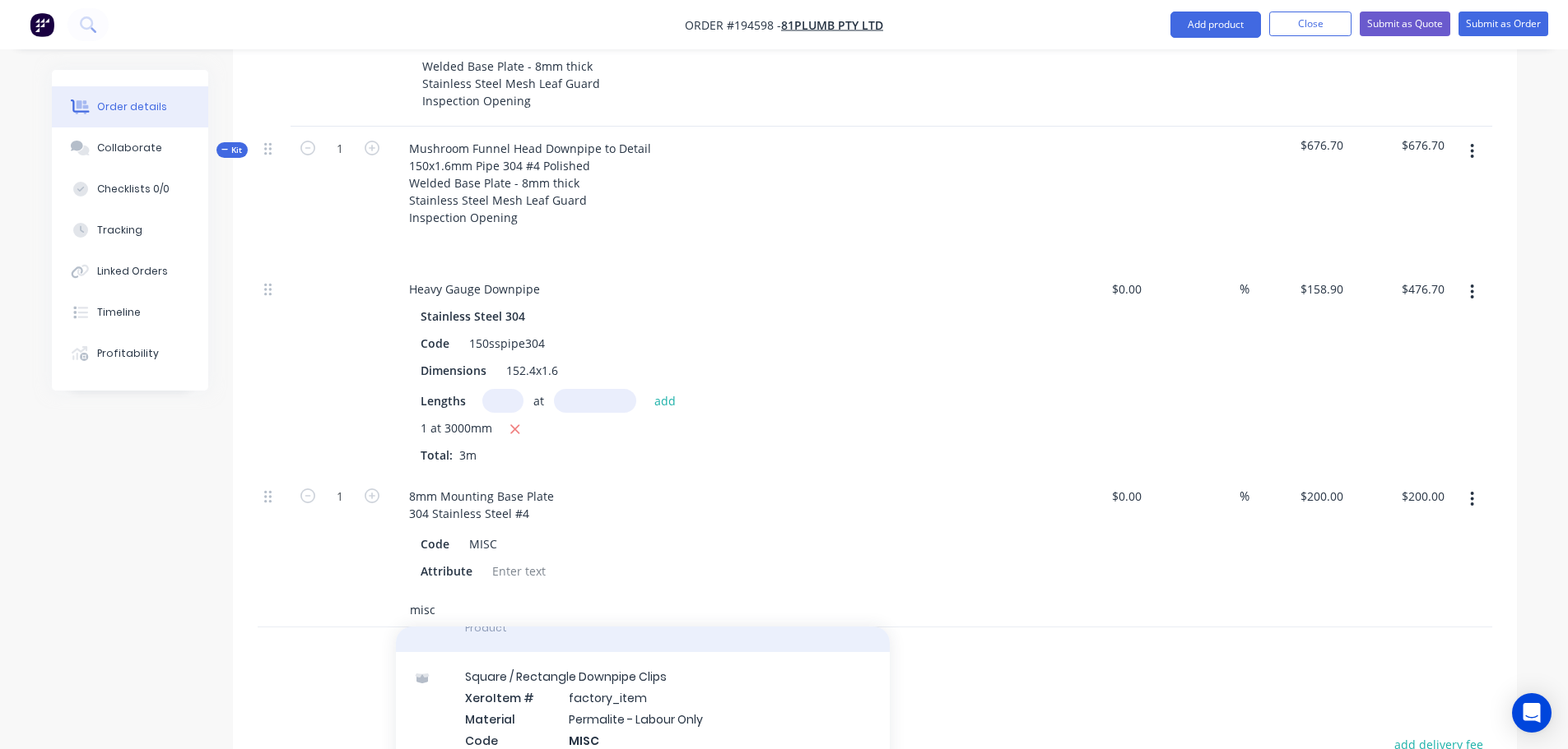
type input "misc"
click at [489, 597] on div "A Misc Product" at bounding box center [642, 618] width 494 height 69
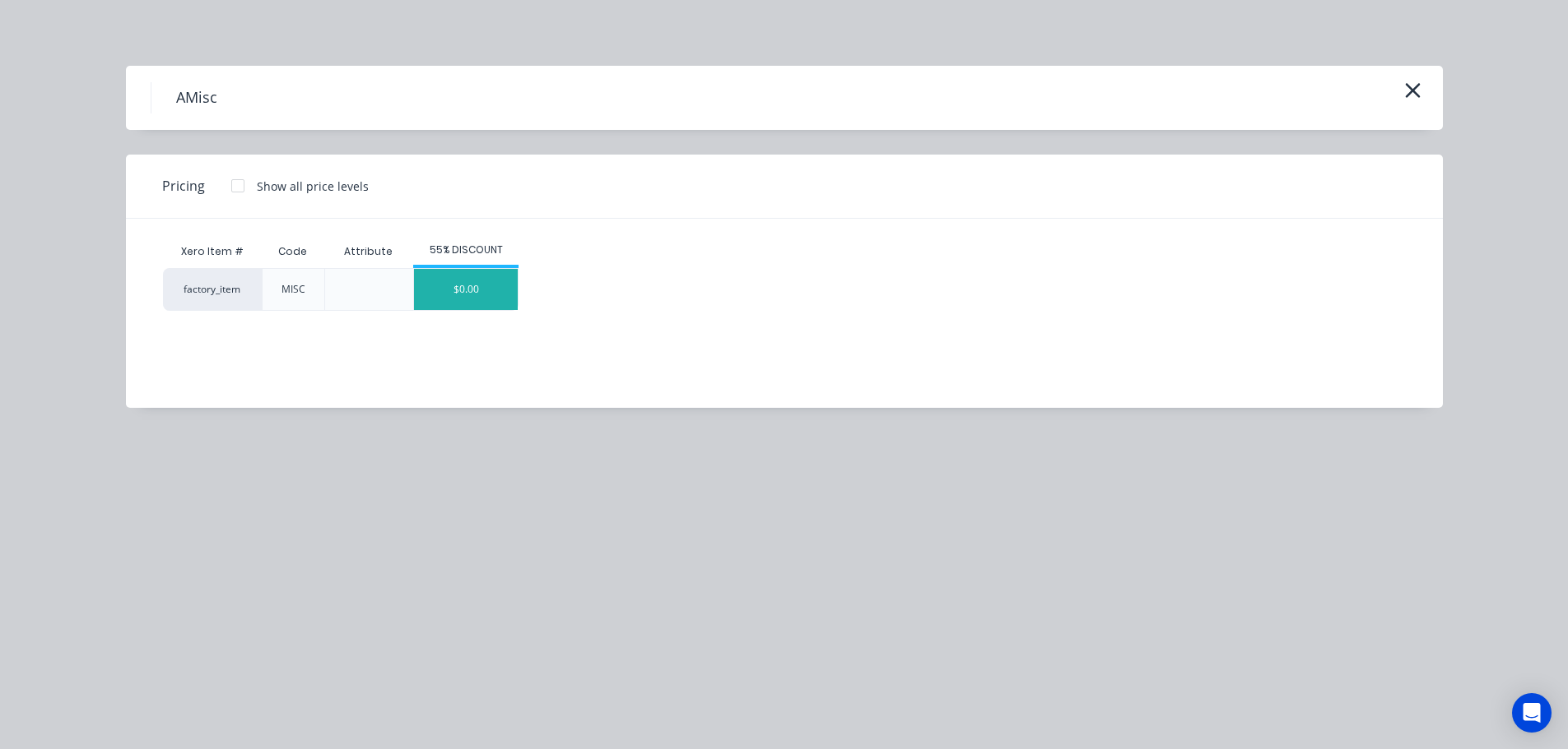
click at [438, 286] on div "$0.00" at bounding box center [466, 289] width 104 height 41
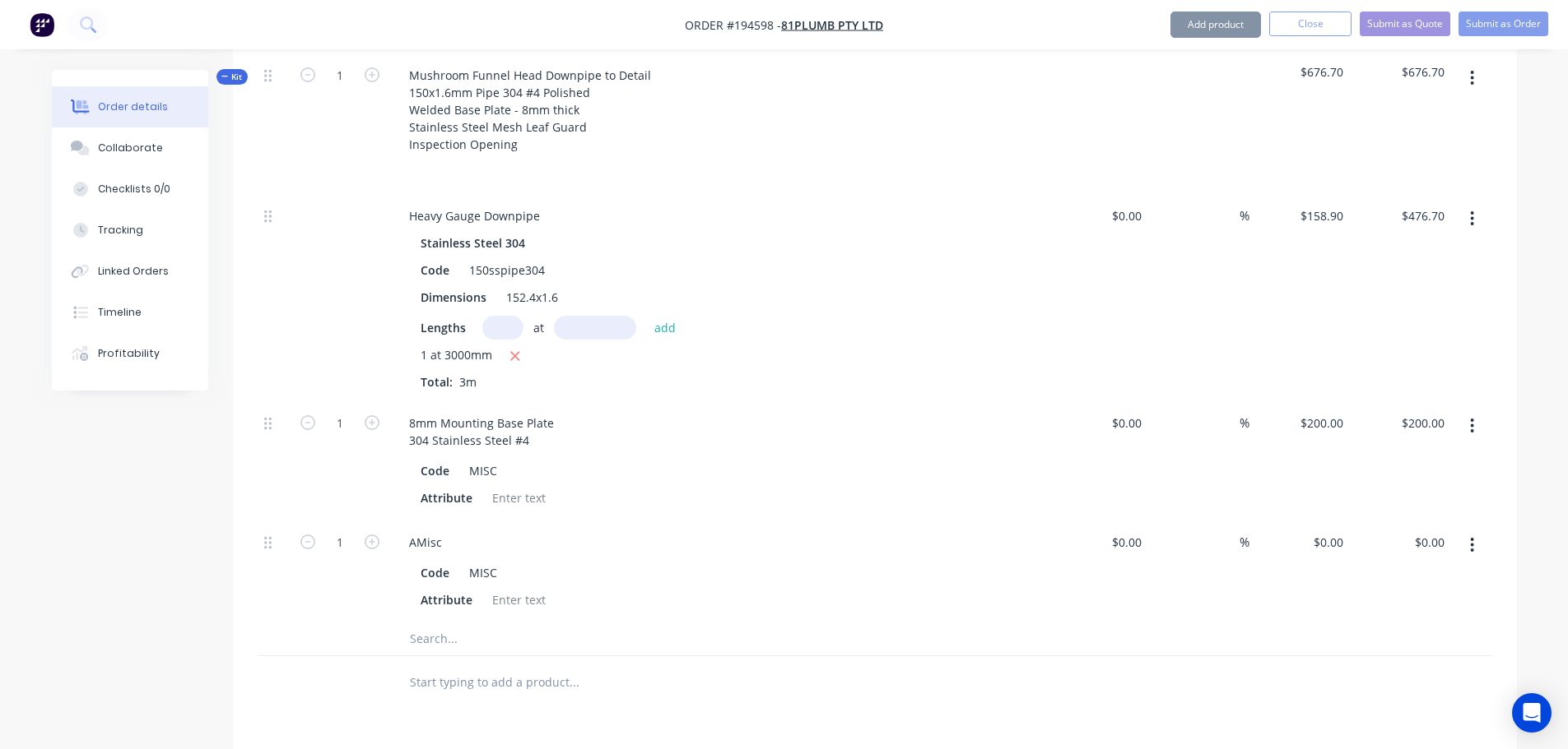
scroll to position [823, 0]
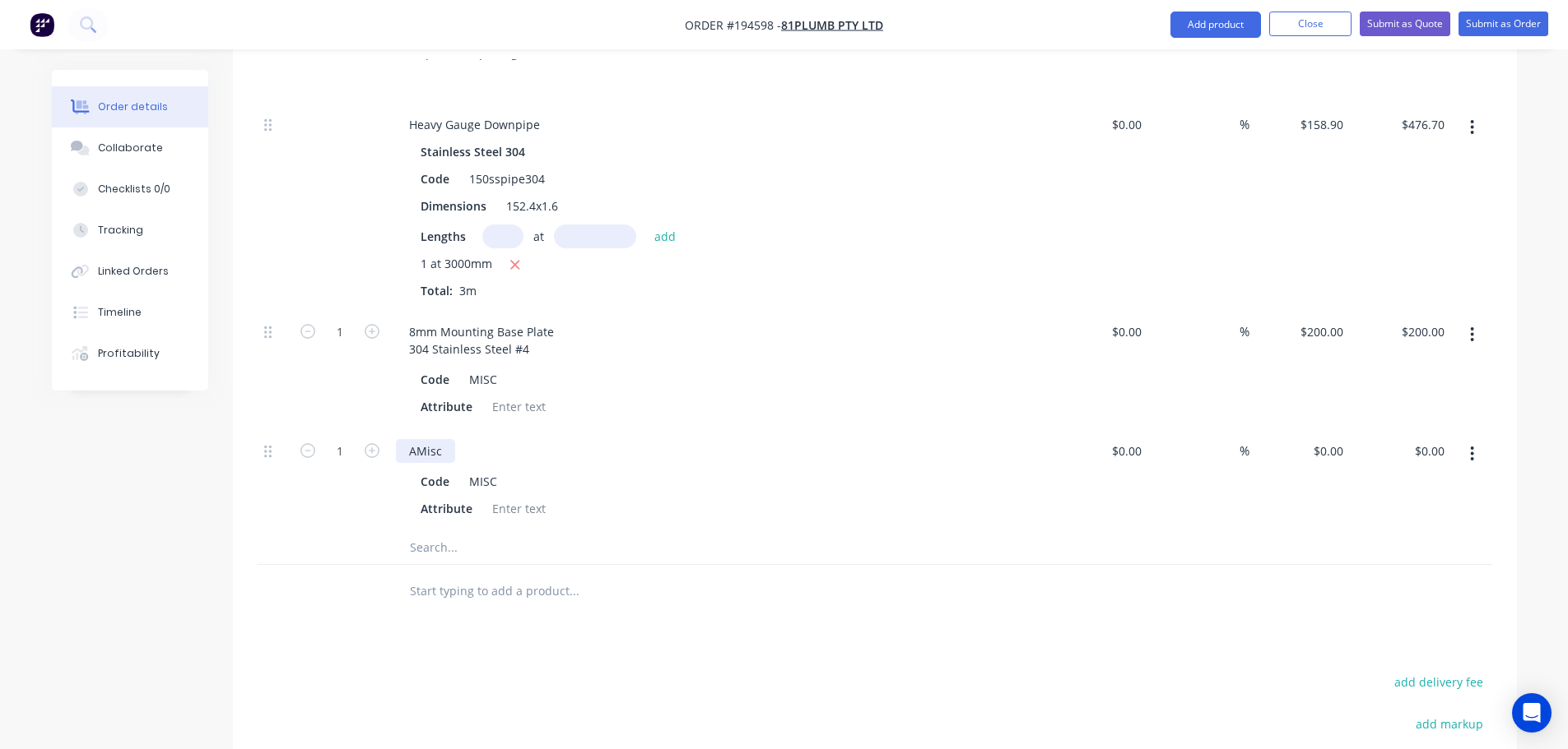
click at [412, 440] on div "AMisc" at bounding box center [425, 451] width 59 height 24
click at [567, 575] on input "text" at bounding box center [573, 591] width 329 height 33
click at [857, 602] on div "Drawings Add drawing Products Show / Hide columns Add product Qty Cost Markup P…" at bounding box center [875, 349] width 1284 height 1330
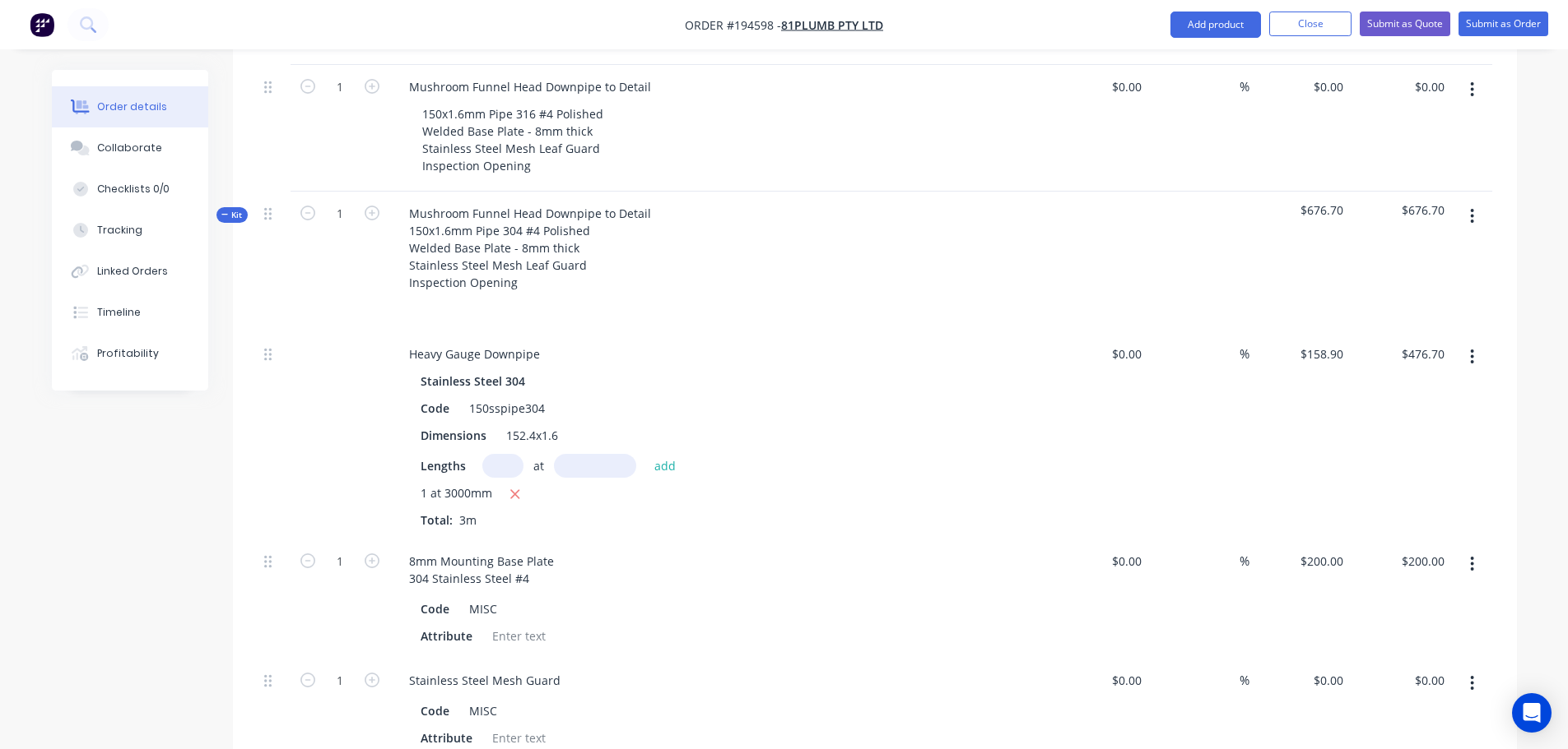
scroll to position [576, 0]
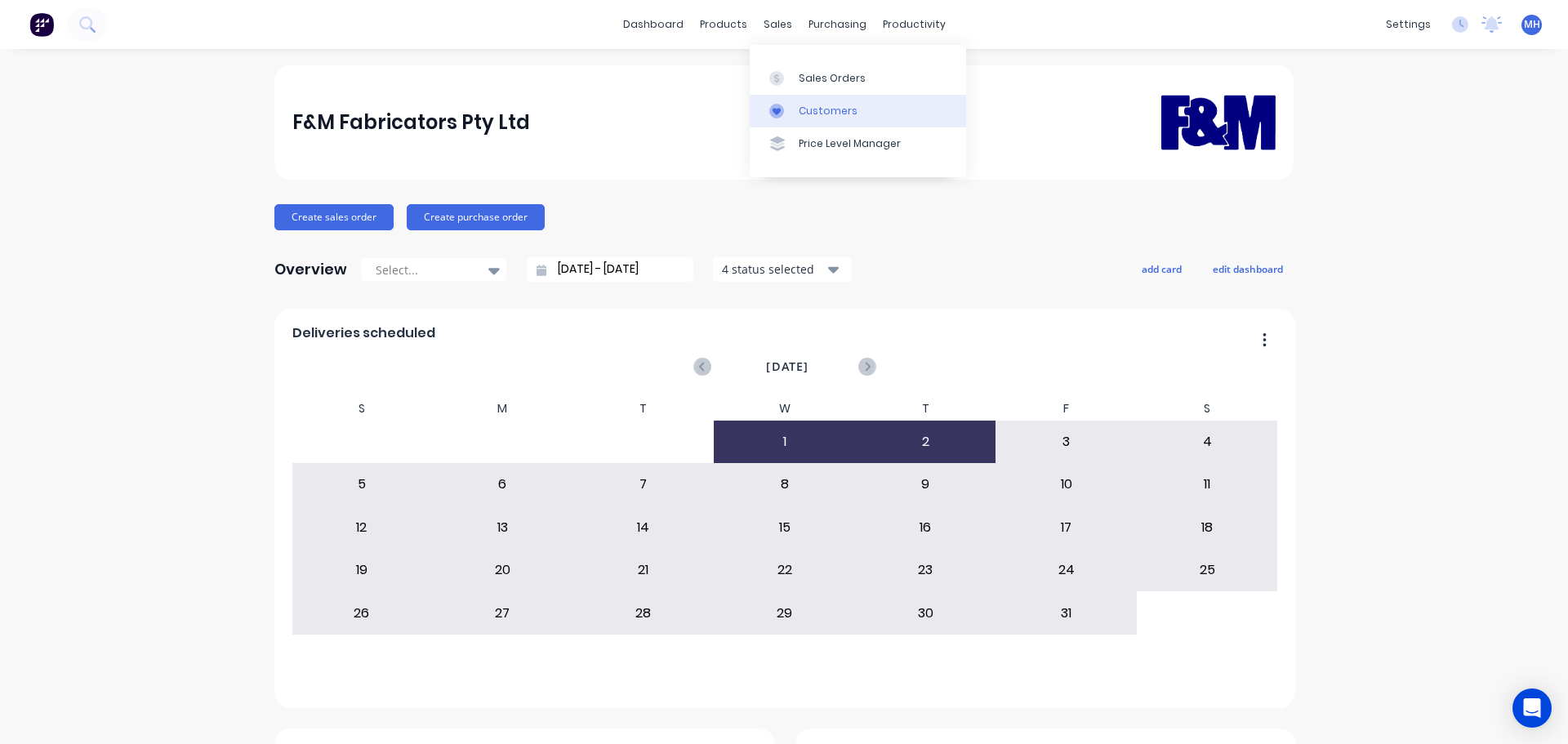
click at [815, 121] on link "Customers" at bounding box center [858, 111] width 216 height 33
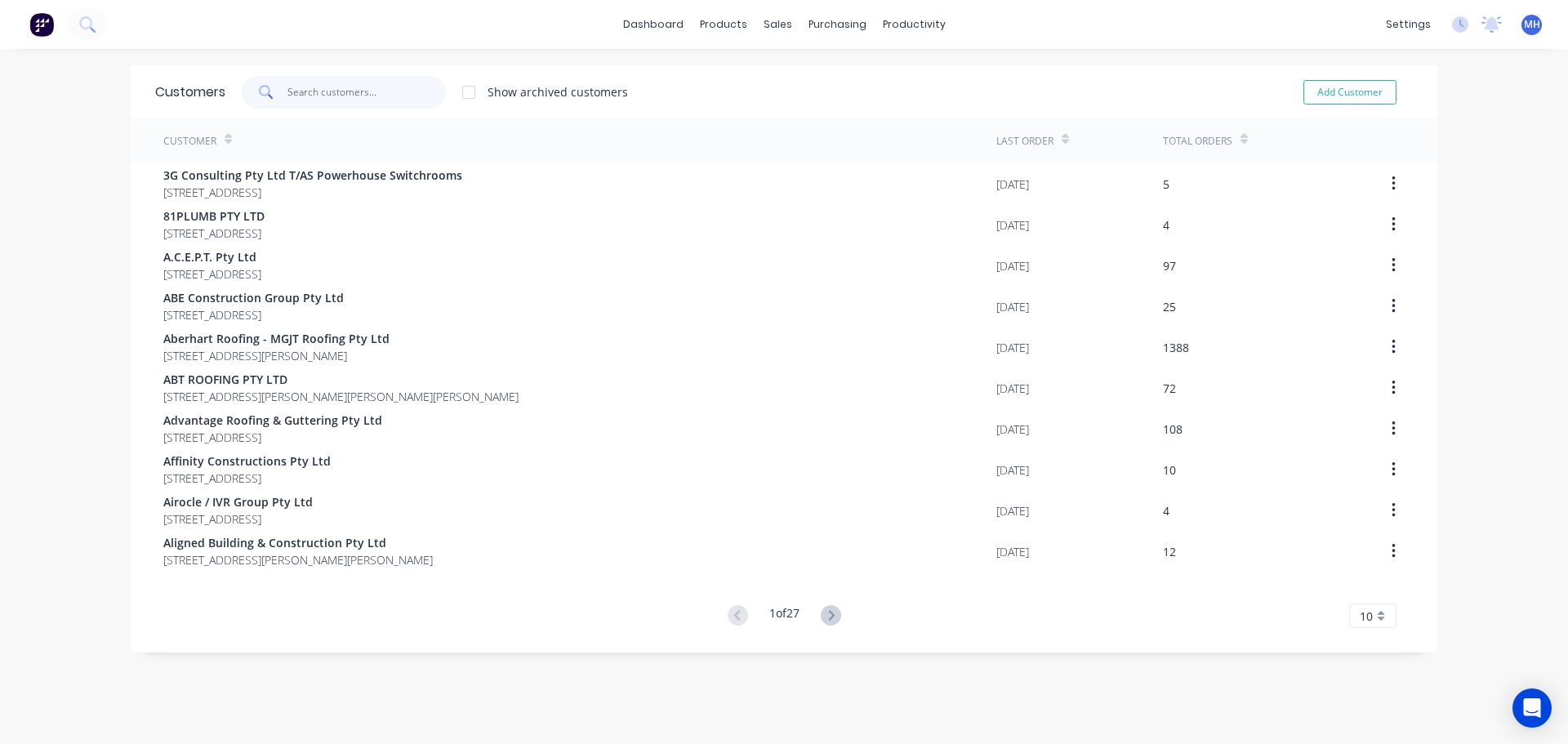
click at [418, 88] on input "text" at bounding box center [367, 92] width 159 height 33
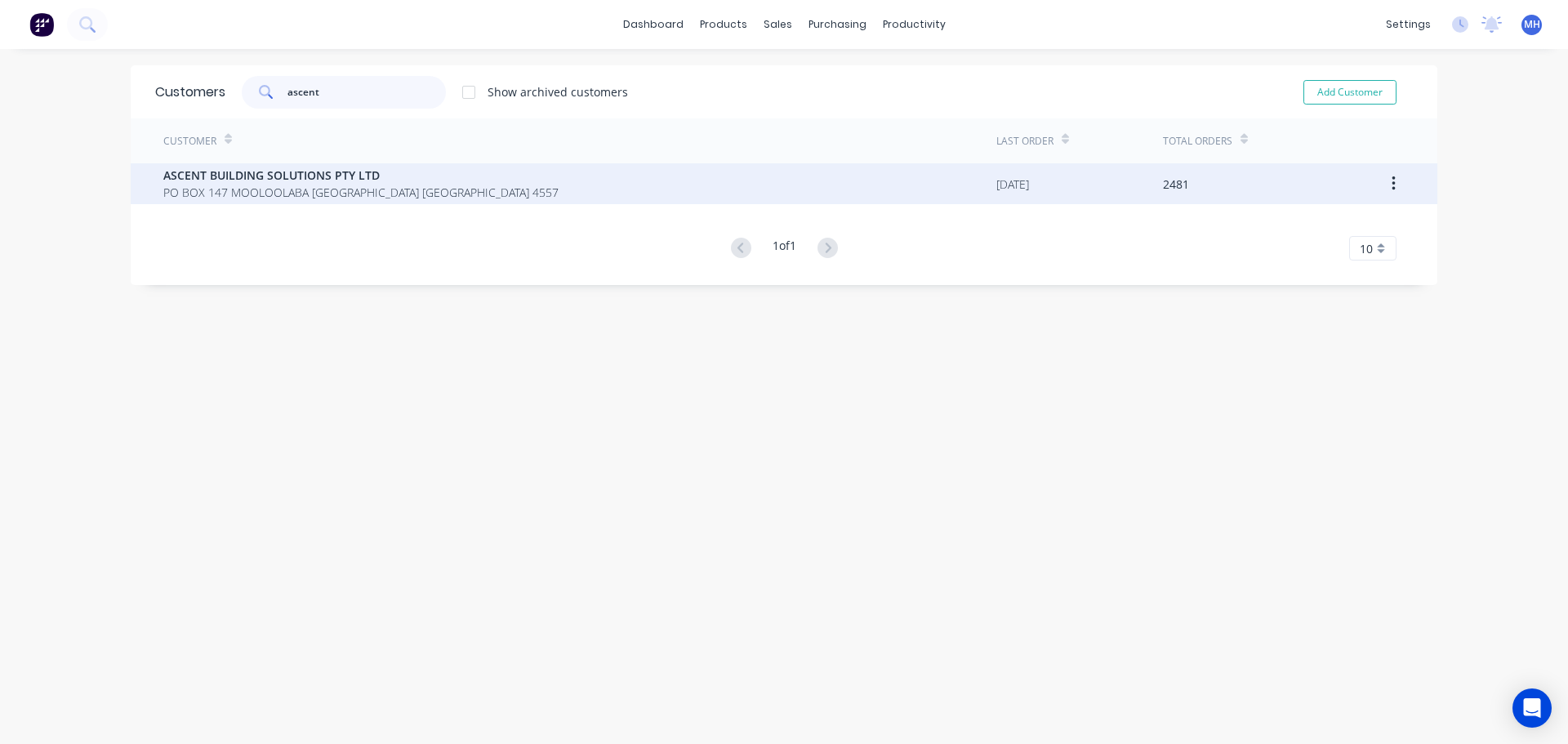
type input "ascent"
click at [398, 186] on span "PO BOX 147 MOOLOOLABA [GEOGRAPHIC_DATA] [GEOGRAPHIC_DATA] 4557" at bounding box center [361, 192] width 395 height 17
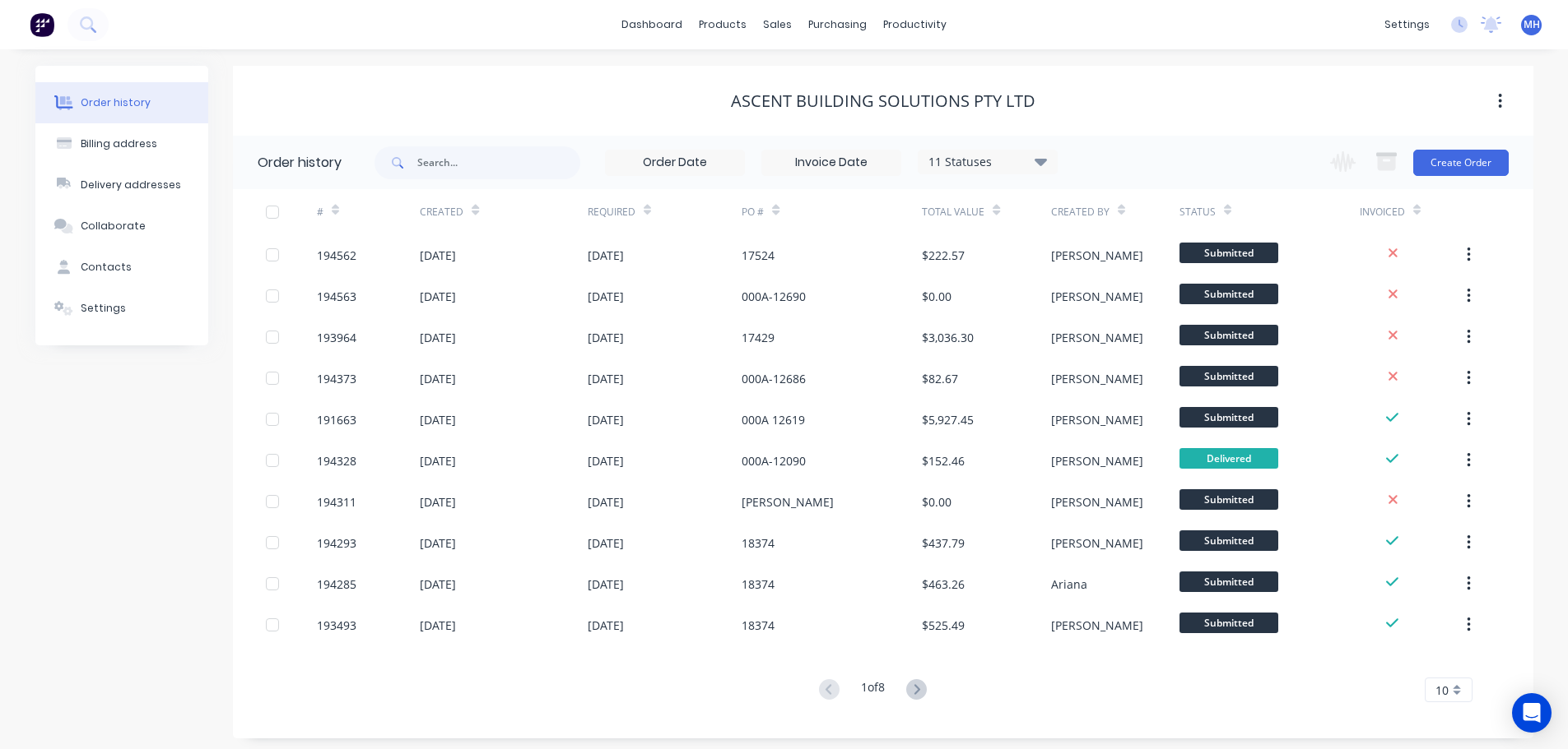
click at [961, 157] on div "11 Statuses" at bounding box center [988, 162] width 138 height 18
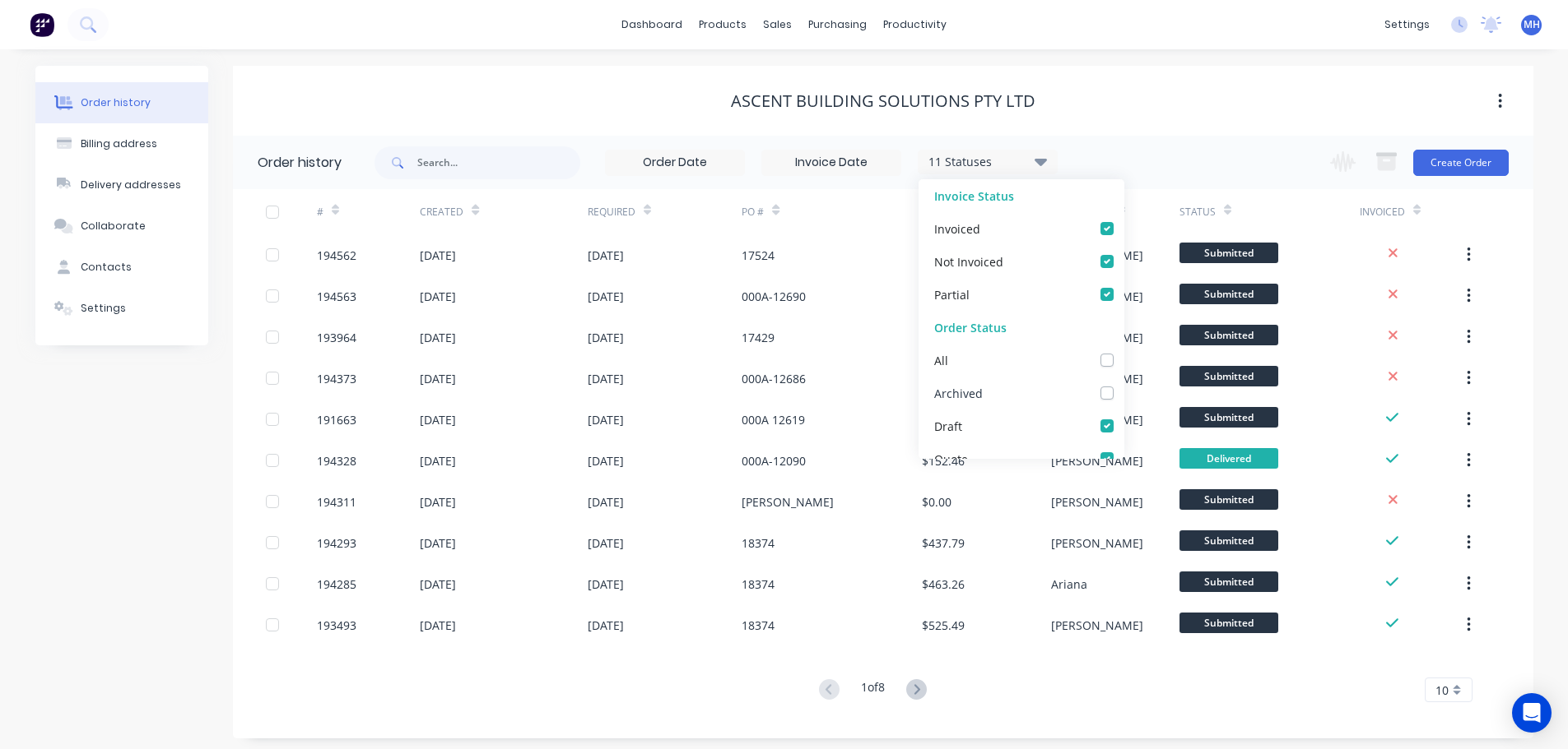
click at [1124, 384] on label at bounding box center [1124, 384] width 0 height 0
click at [1124, 394] on input "checkbox" at bounding box center [1130, 392] width 13 height 16
checkbox input "true"
click at [509, 135] on div "ASCENT BUILDING SOLUTIONS PTY LTD" at bounding box center [883, 100] width 1300 height 70
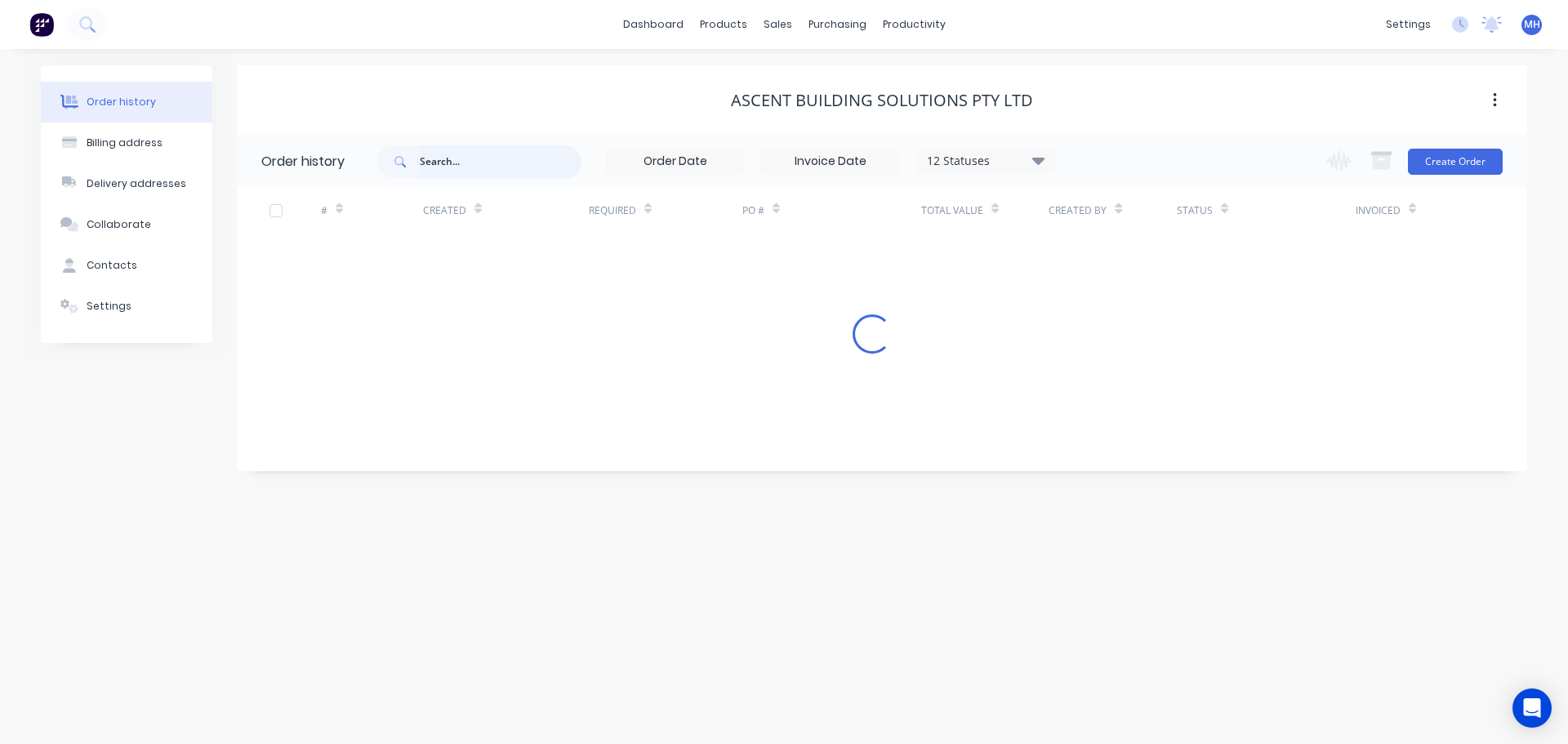
click at [509, 154] on input "text" at bounding box center [501, 161] width 162 height 33
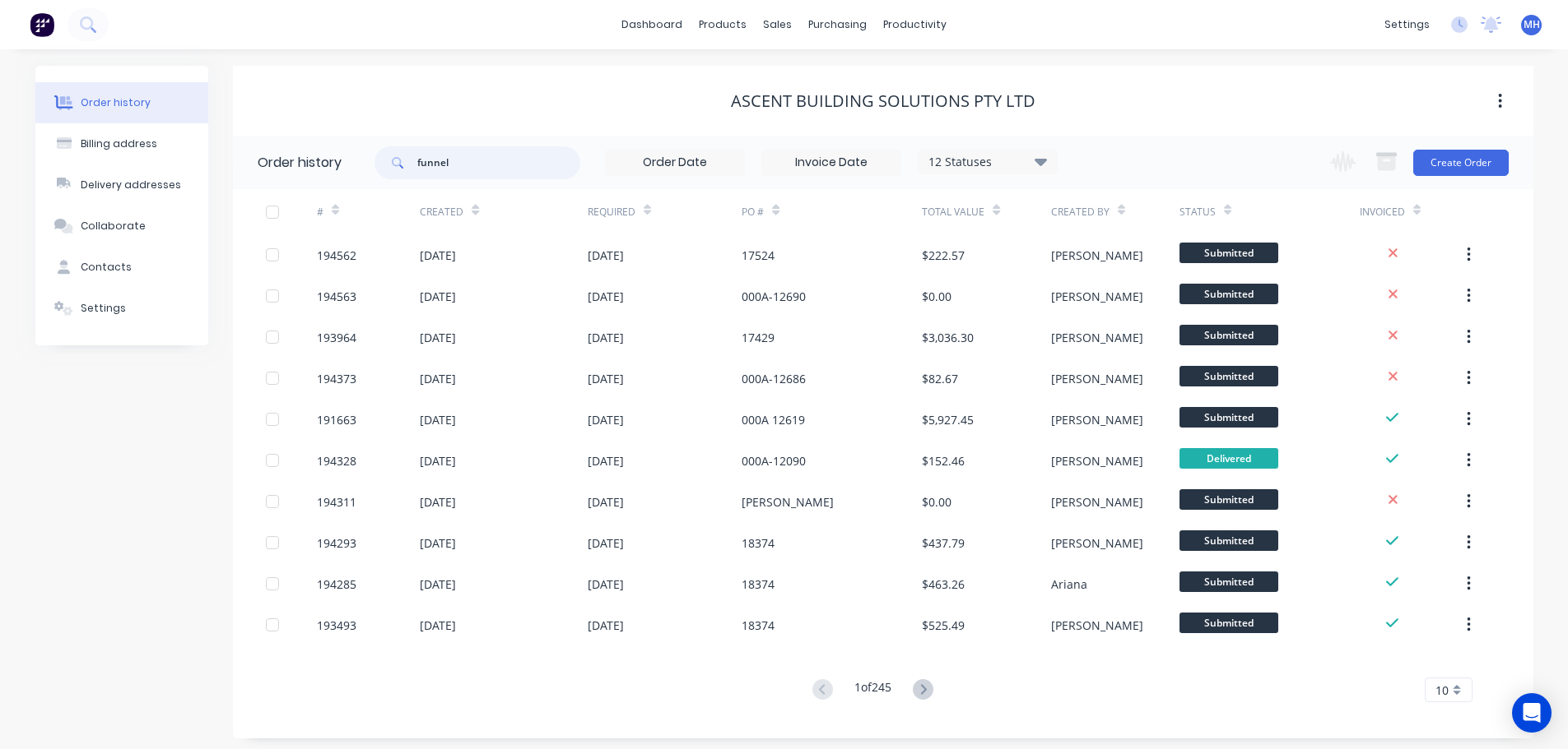
type input "funnel"
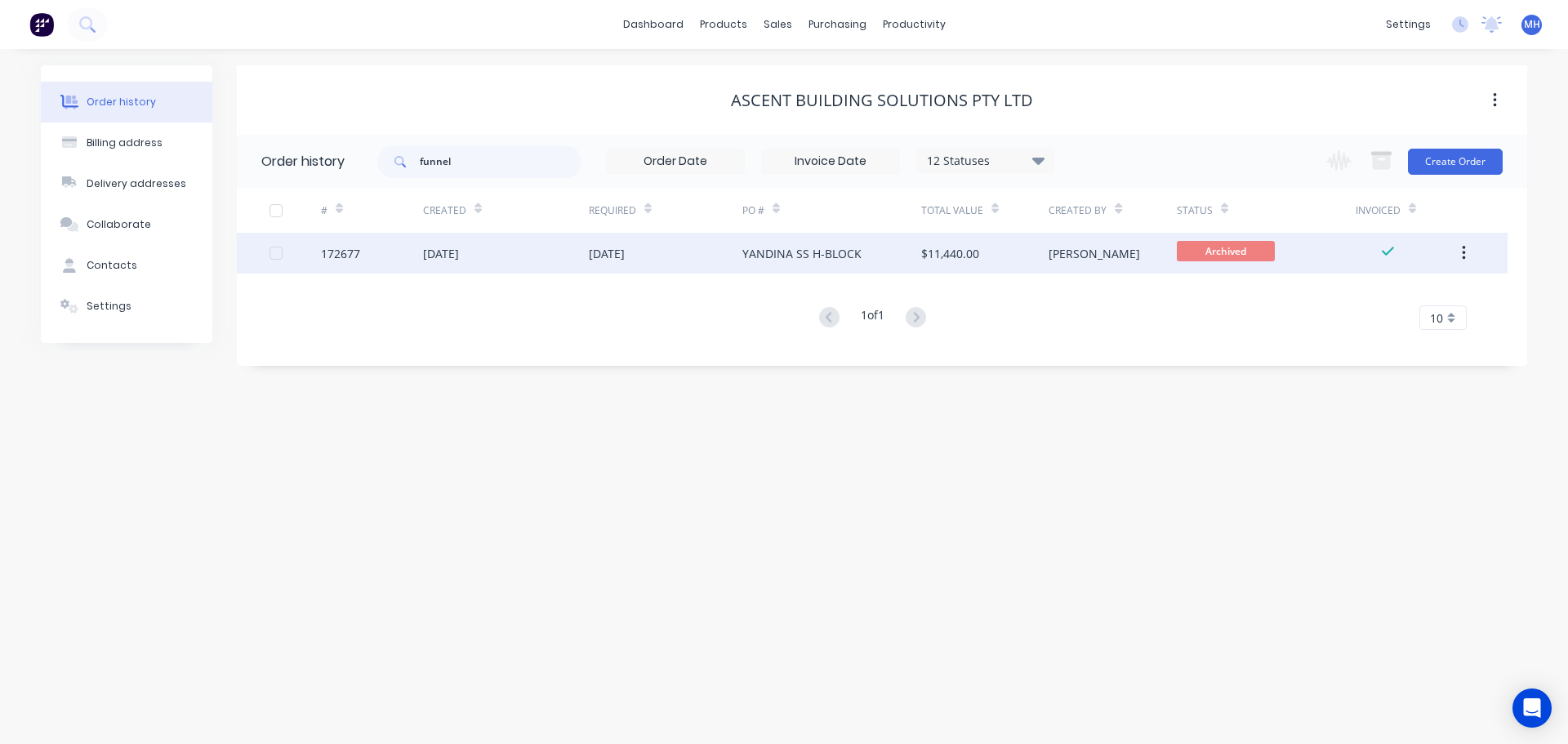
click at [655, 237] on div "[DATE]" at bounding box center [665, 253] width 153 height 41
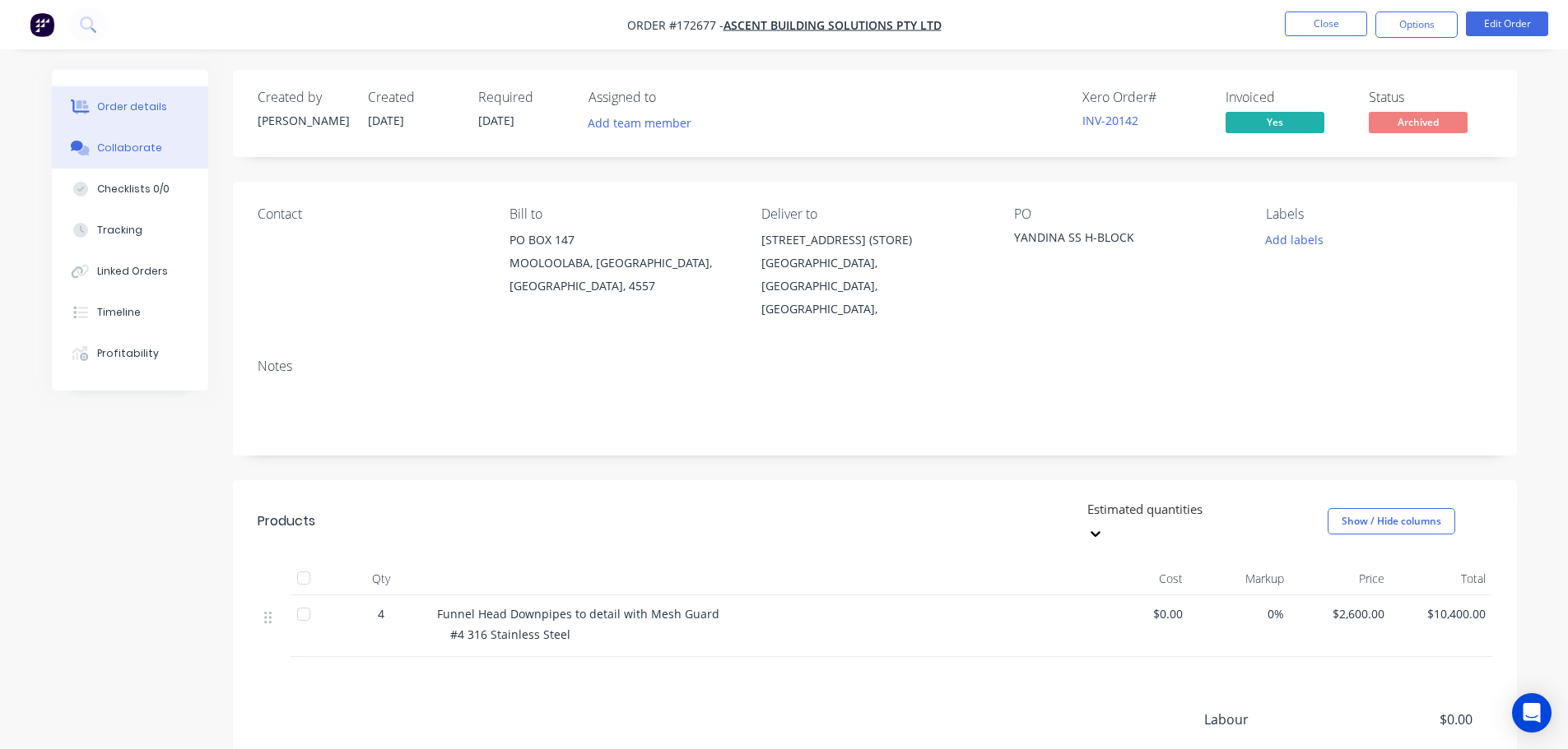
click at [155, 147] on div "Collaborate" at bounding box center [129, 148] width 65 height 15
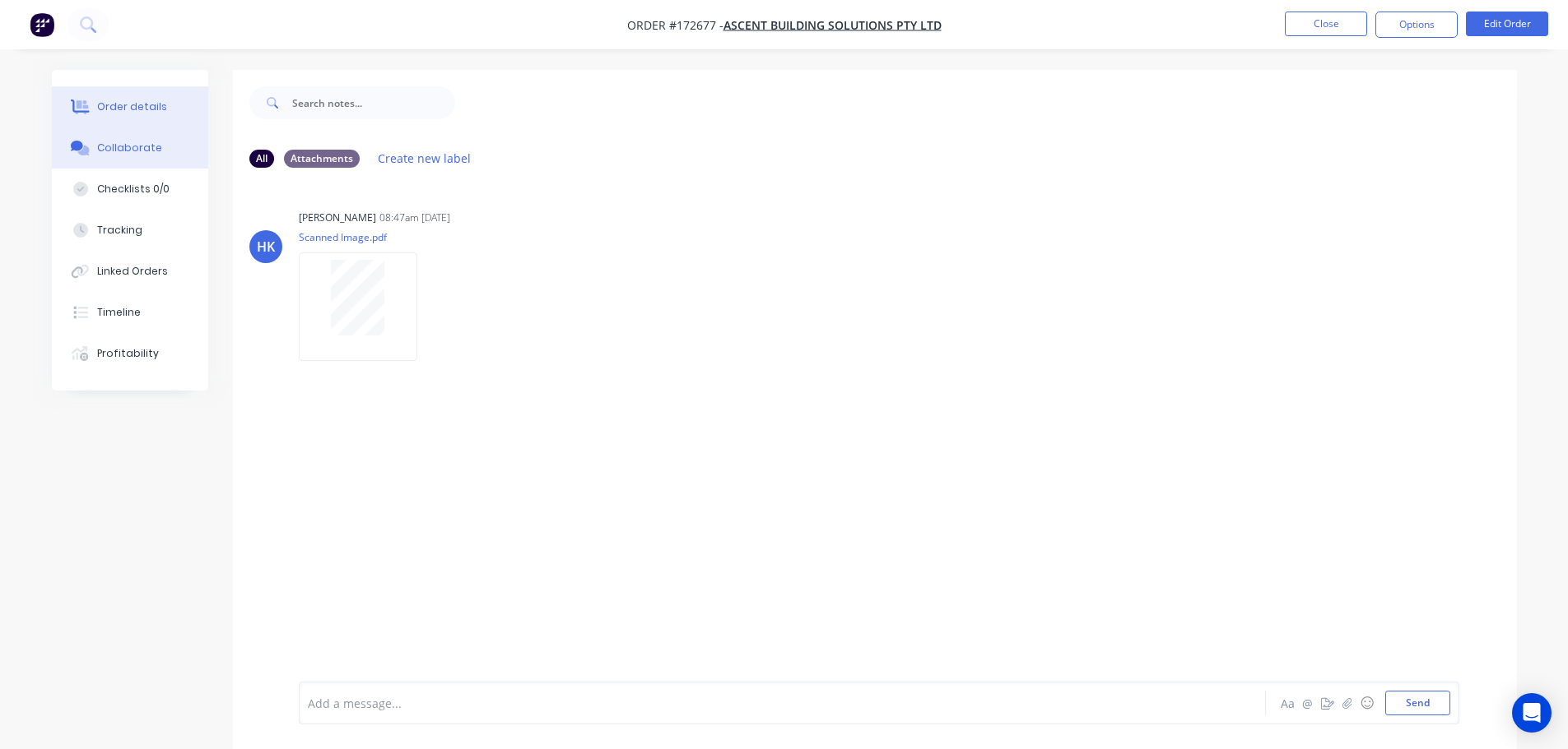
click at [158, 96] on button "Order details" at bounding box center [129, 106] width 156 height 41
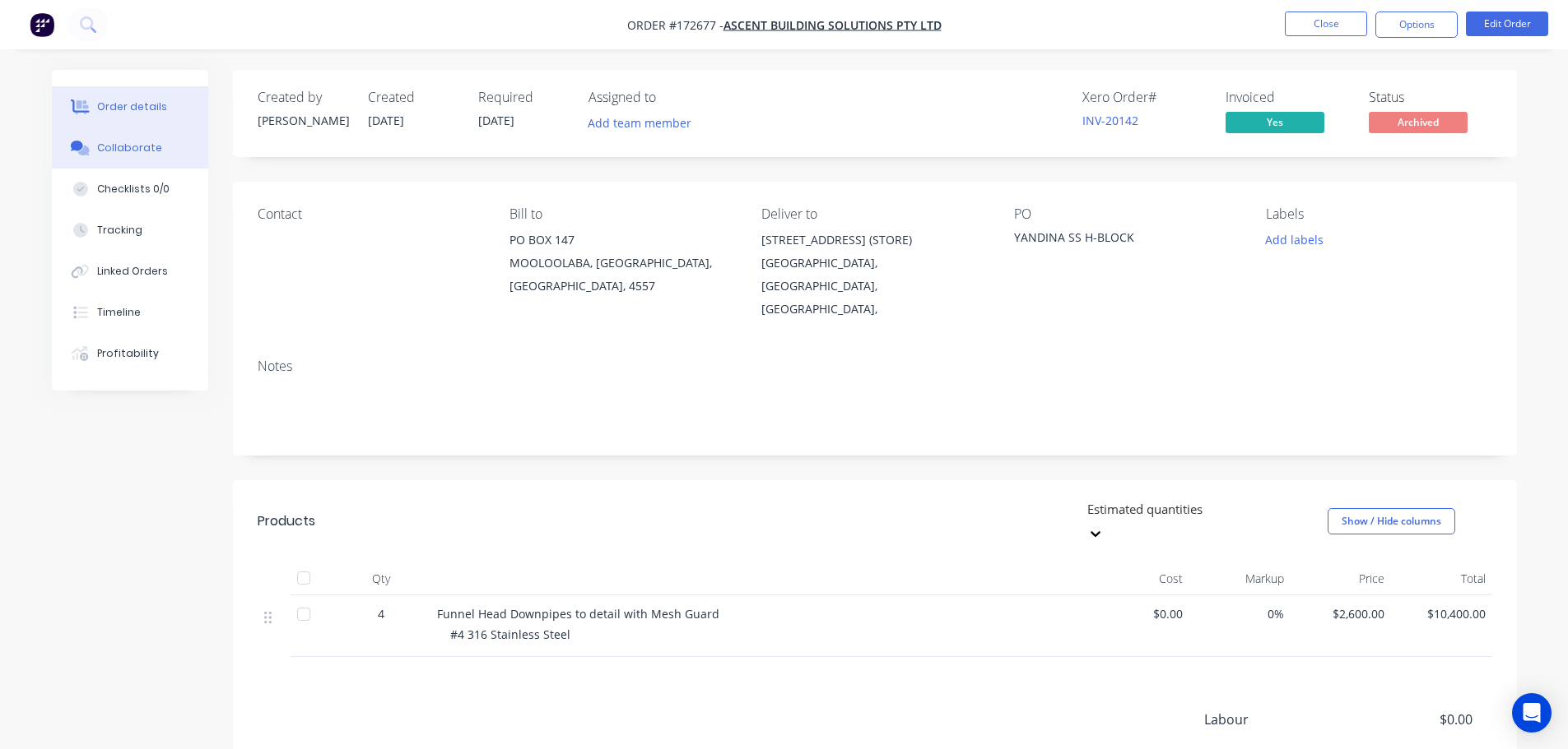
click at [111, 140] on button "Collaborate" at bounding box center [129, 148] width 156 height 41
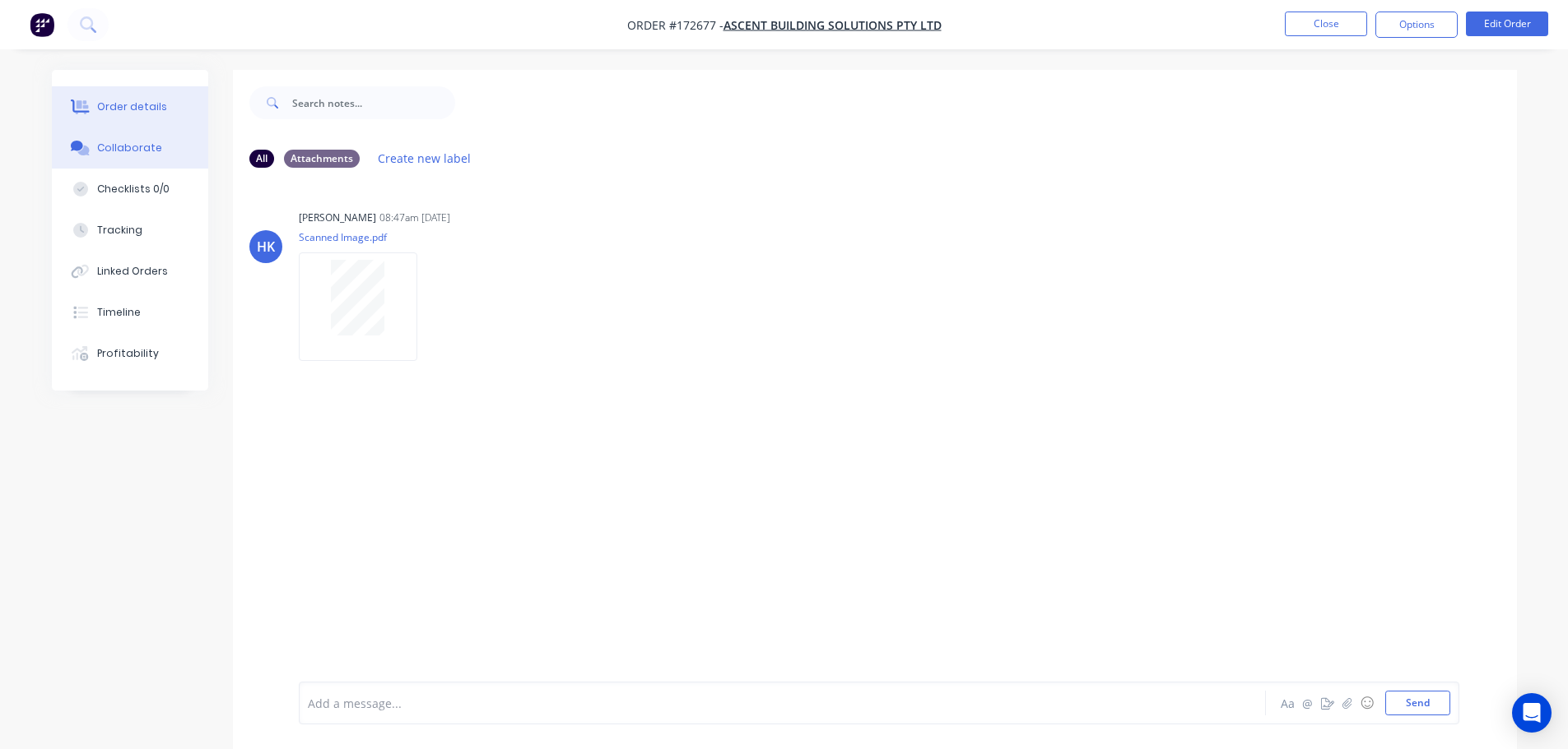
click at [136, 88] on button "Order details" at bounding box center [129, 106] width 156 height 41
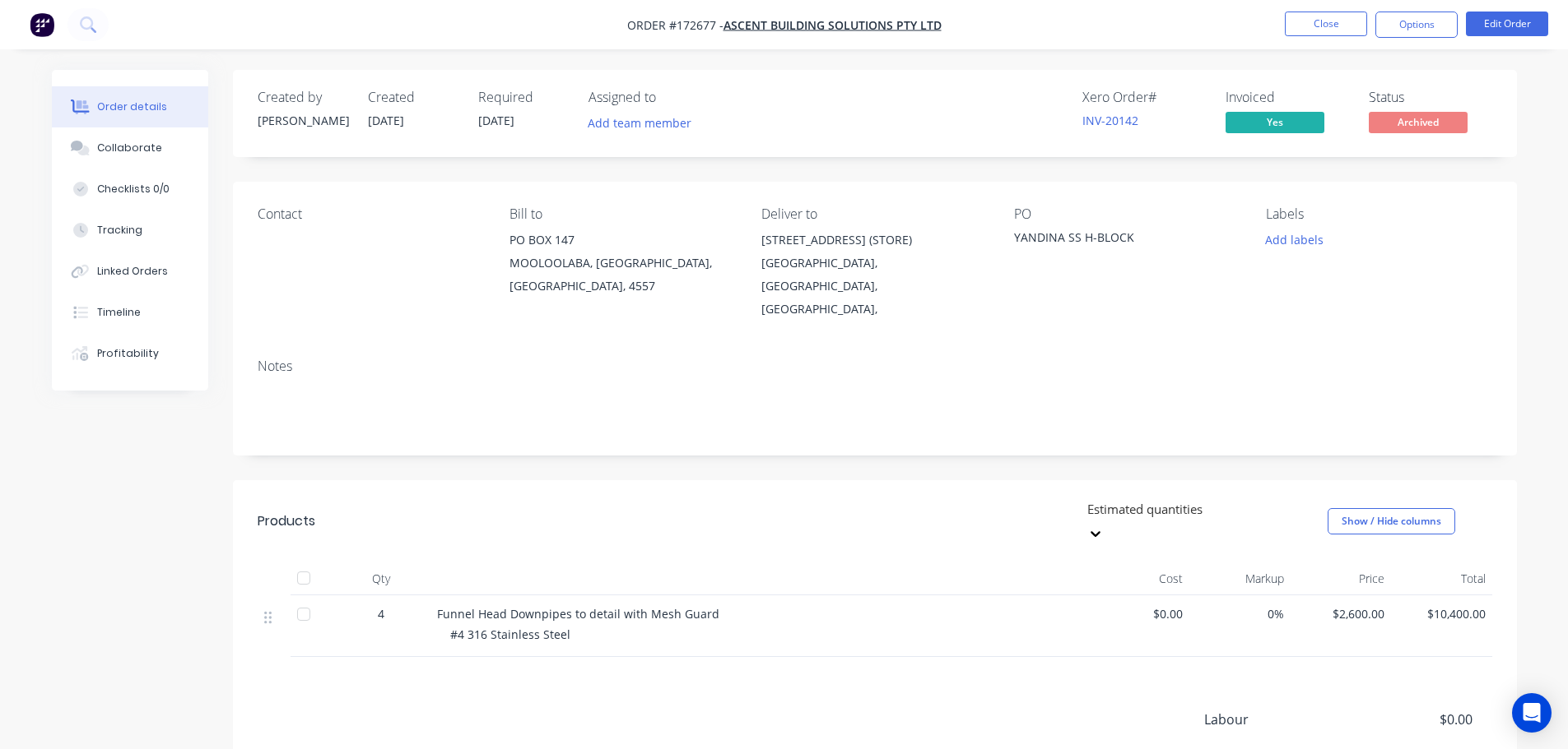
click at [827, 497] on div "Estimated quantities Show / Hide columns" at bounding box center [1006, 522] width 972 height 50
click at [828, 480] on header "Products Estimated quantities Show / Hide columns" at bounding box center [875, 521] width 1284 height 82
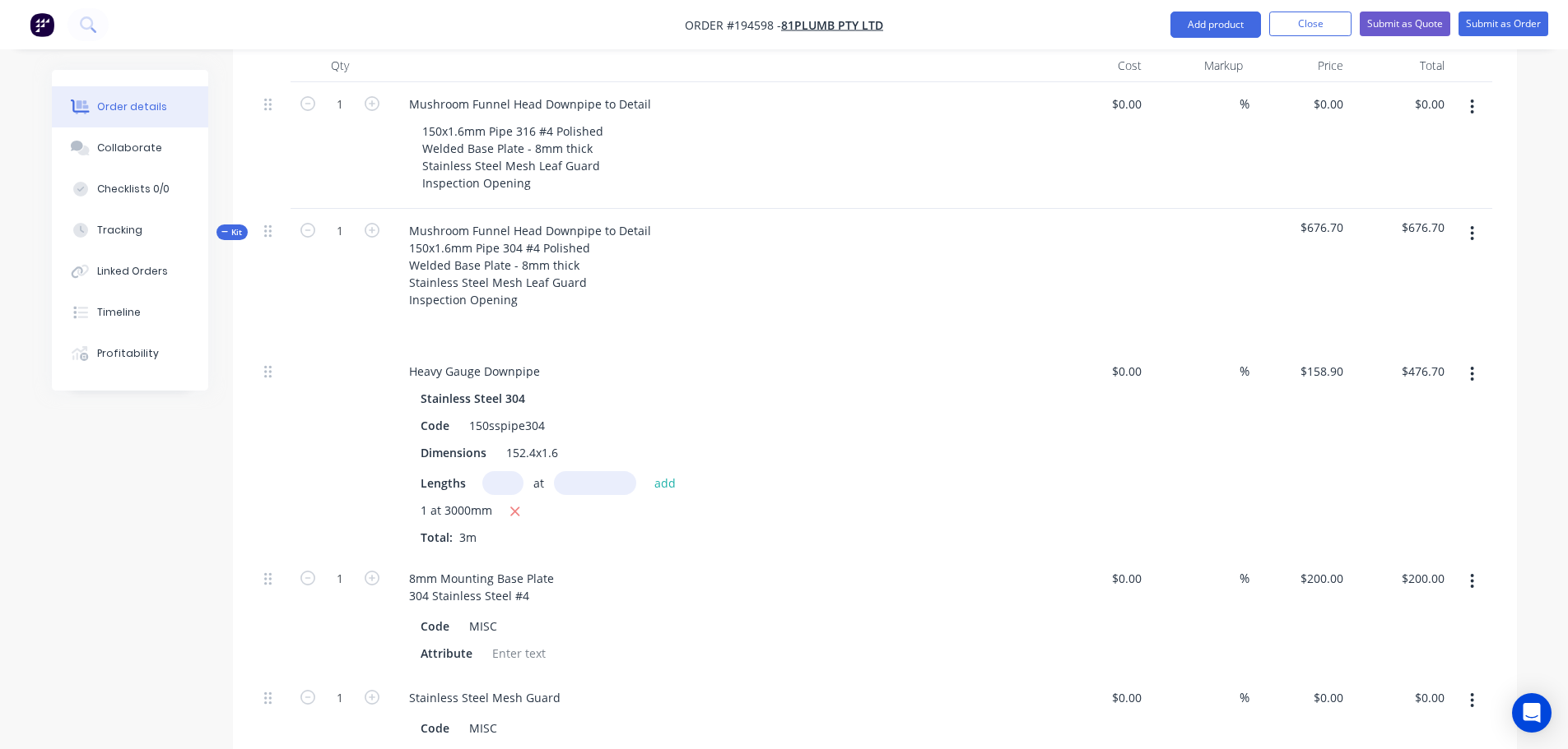
scroll to position [576, 0]
click at [169, 464] on div "Created by [PERSON_NAME] Created [DATE] Required Assigned to Add team member St…" at bounding box center [784, 389] width 1465 height 1791
click at [206, 446] on div "Created by [PERSON_NAME] Created [DATE] Required Assigned to Add team member St…" at bounding box center [784, 389] width 1465 height 1791
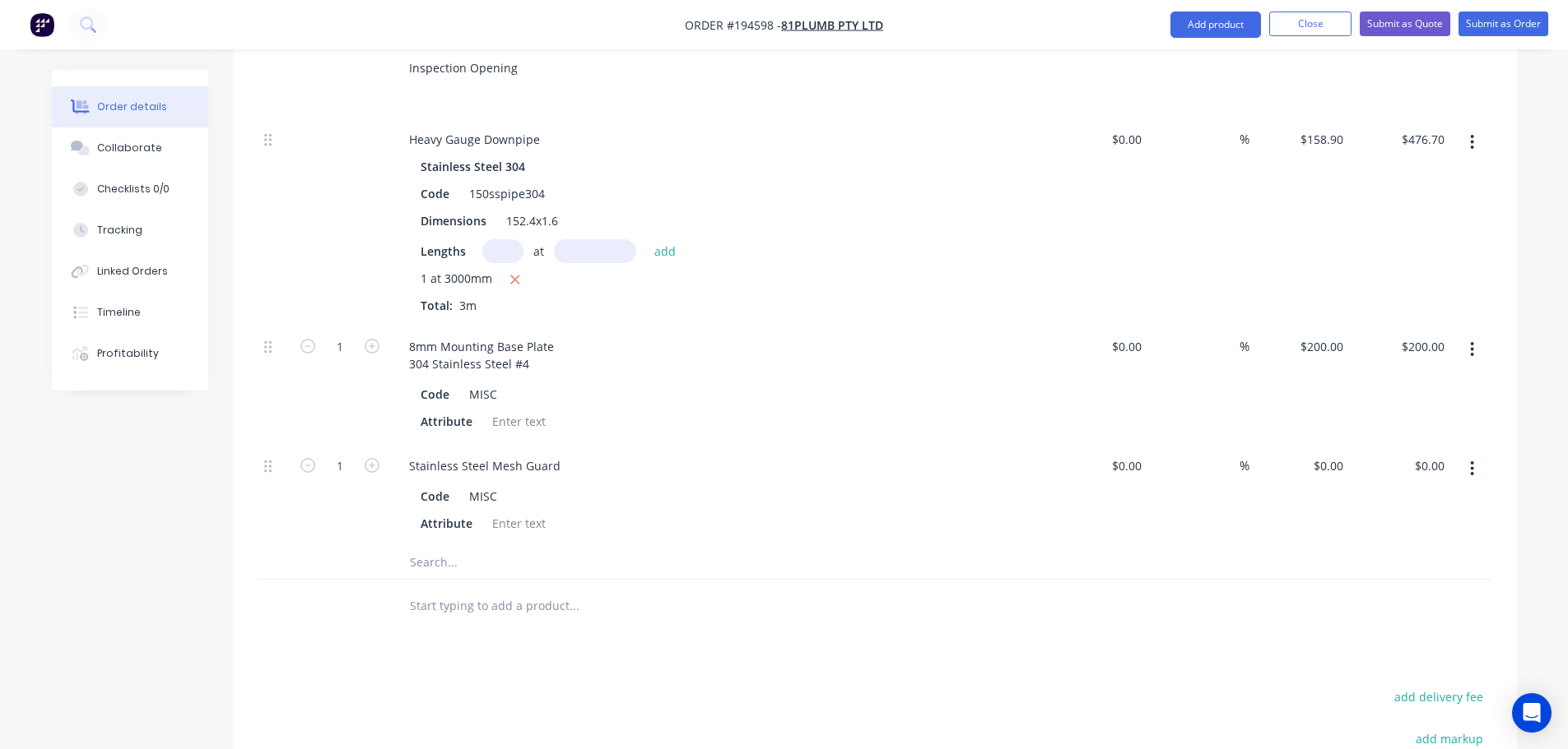
scroll to position [823, 0]
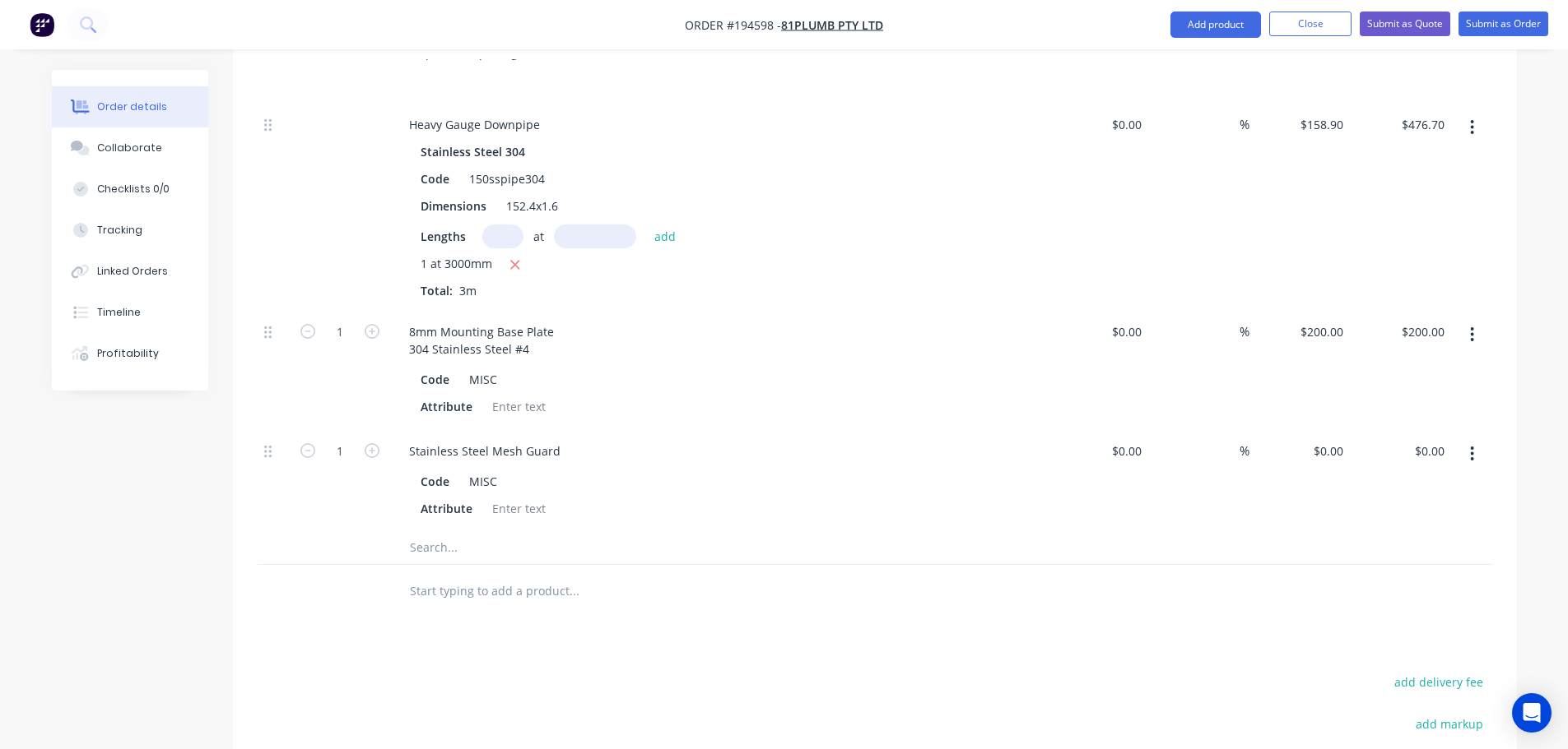
click at [460, 532] on input "text" at bounding box center [573, 548] width 329 height 33
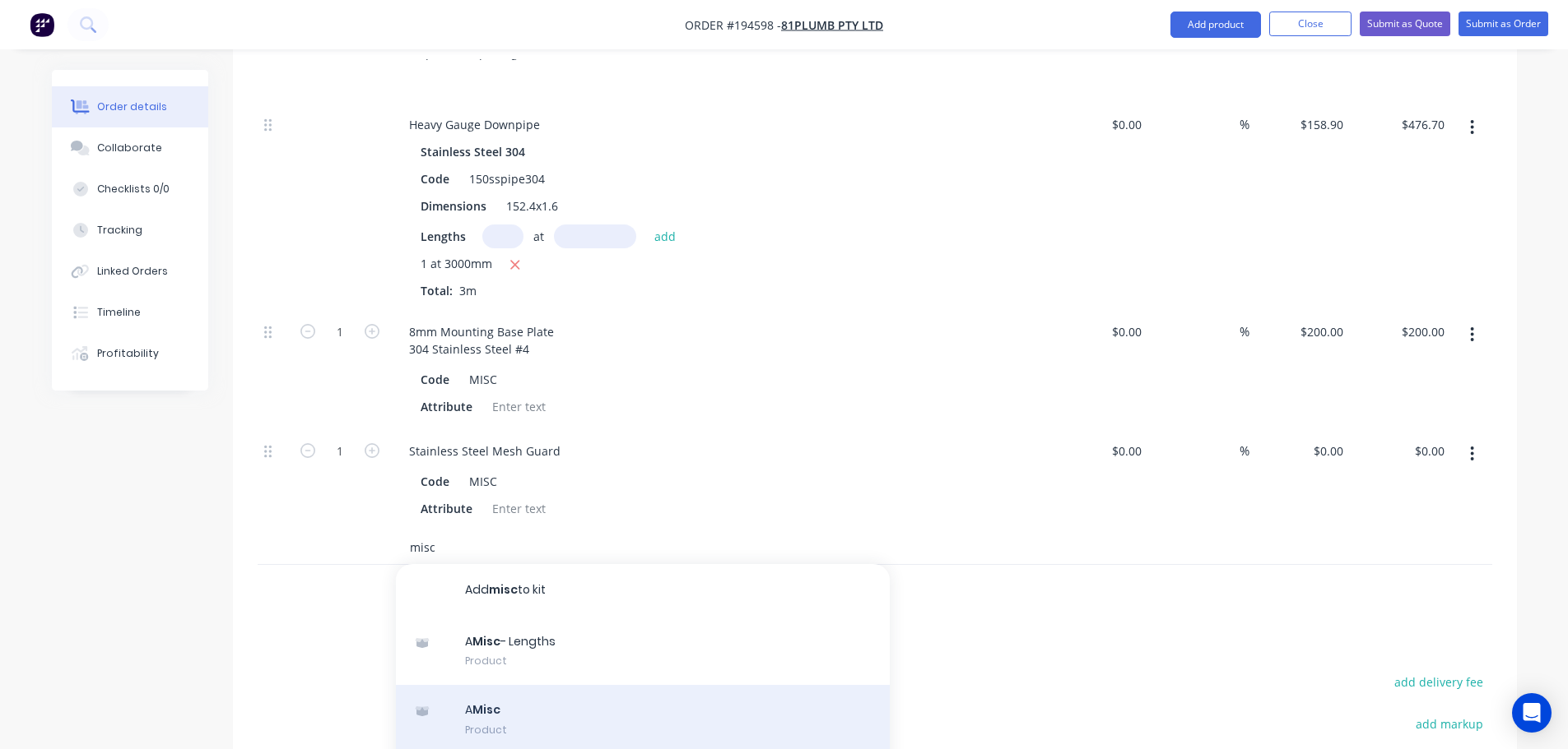
type input "misc"
click at [543, 685] on div "A Misc Product" at bounding box center [642, 720] width 494 height 69
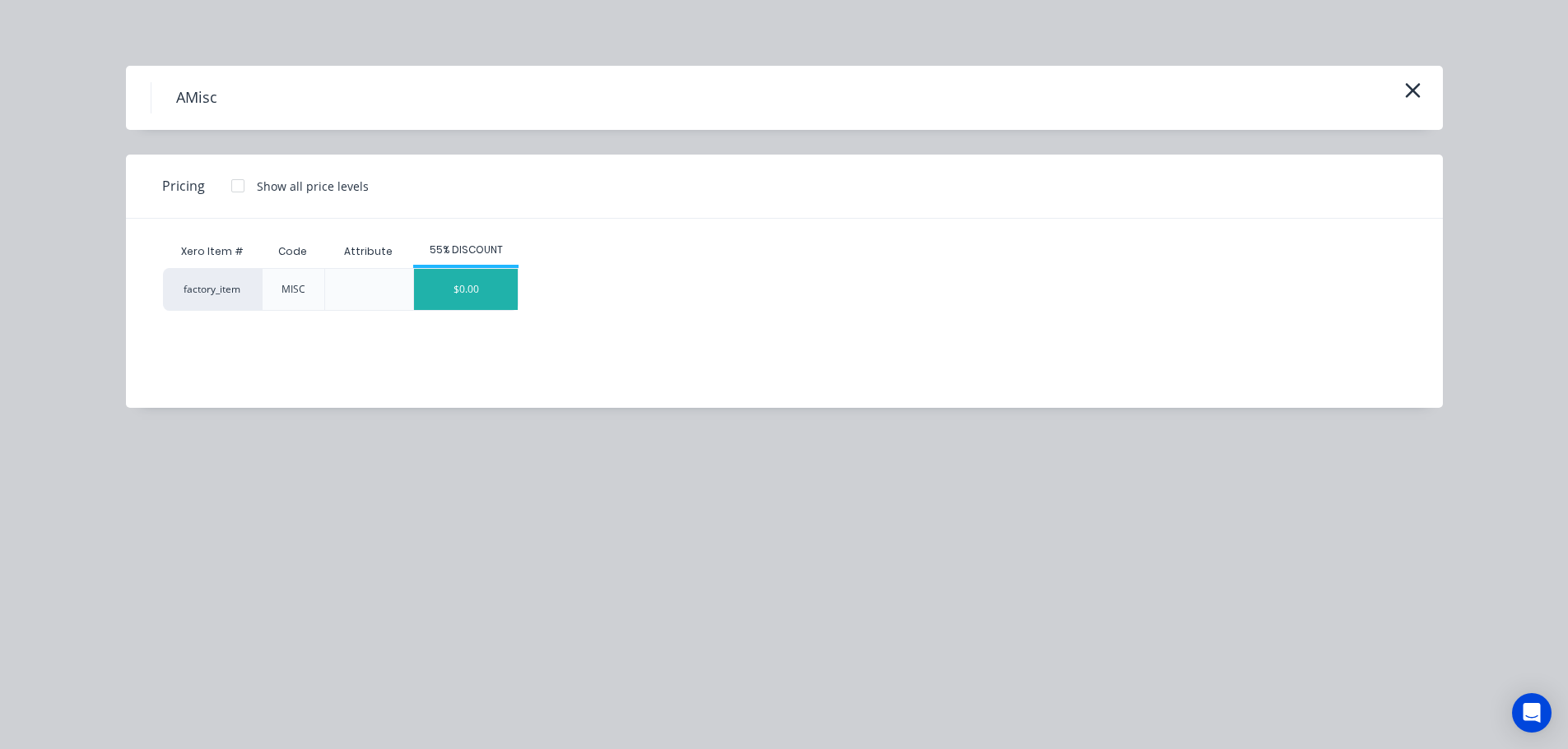
click at [474, 293] on div "$0.00" at bounding box center [466, 289] width 104 height 41
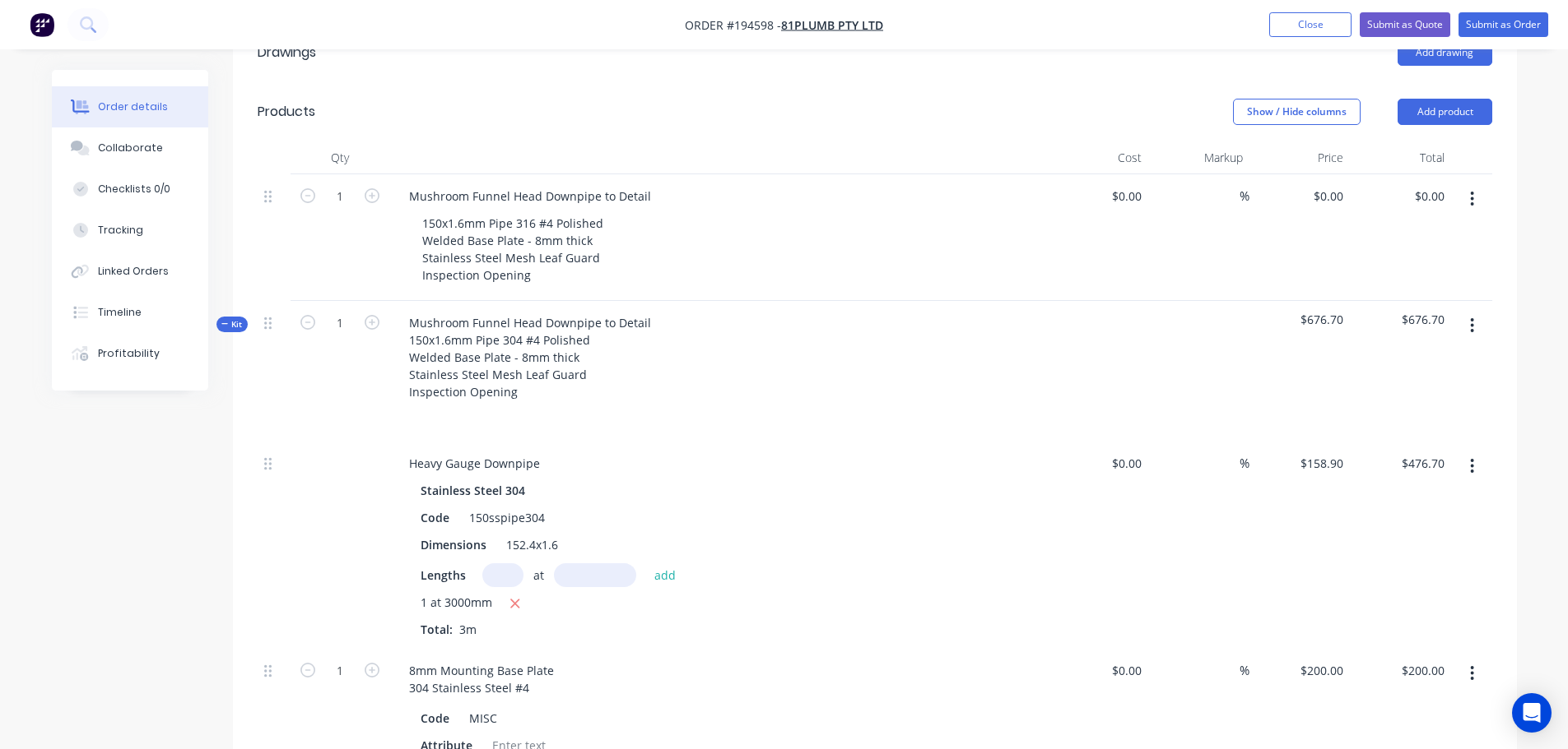
scroll to position [411, 0]
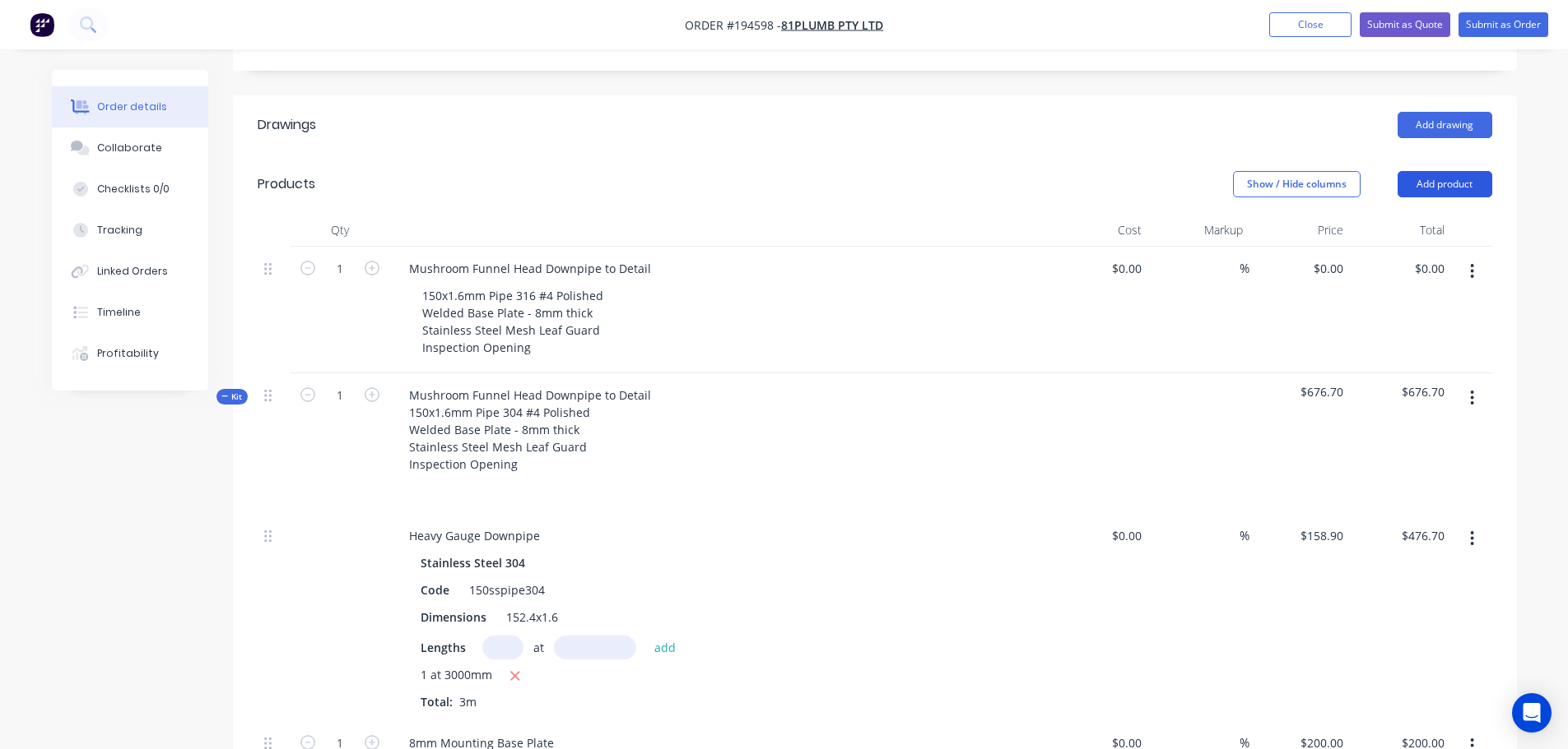
click at [1427, 171] on button "Add product" at bounding box center [1445, 184] width 95 height 27
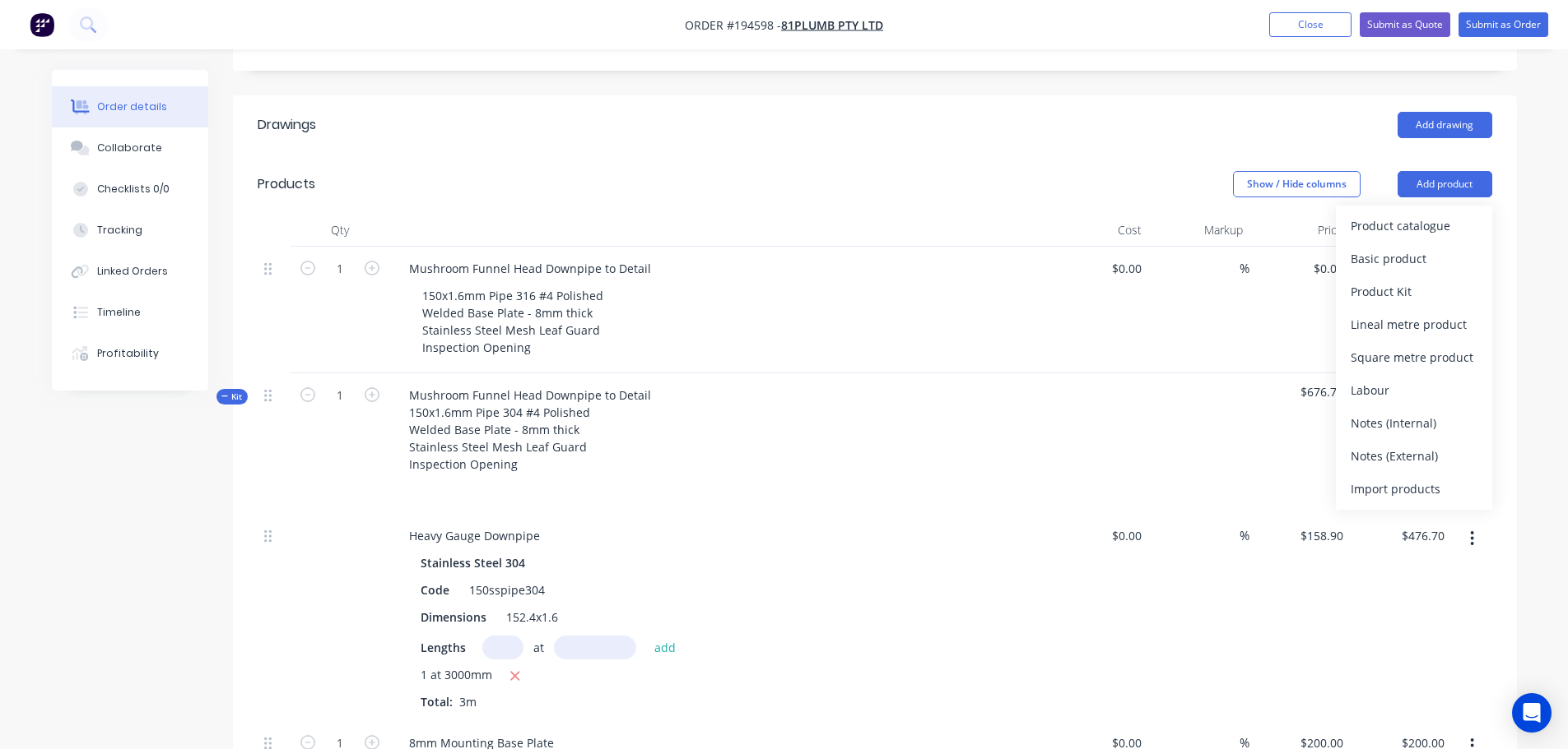
click at [1505, 214] on div "Qty Cost Markup Price Total 1 Mushroom Funnel Head Downpipe to Detail 150x1.6mm…" at bounding box center [875, 673] width 1284 height 918
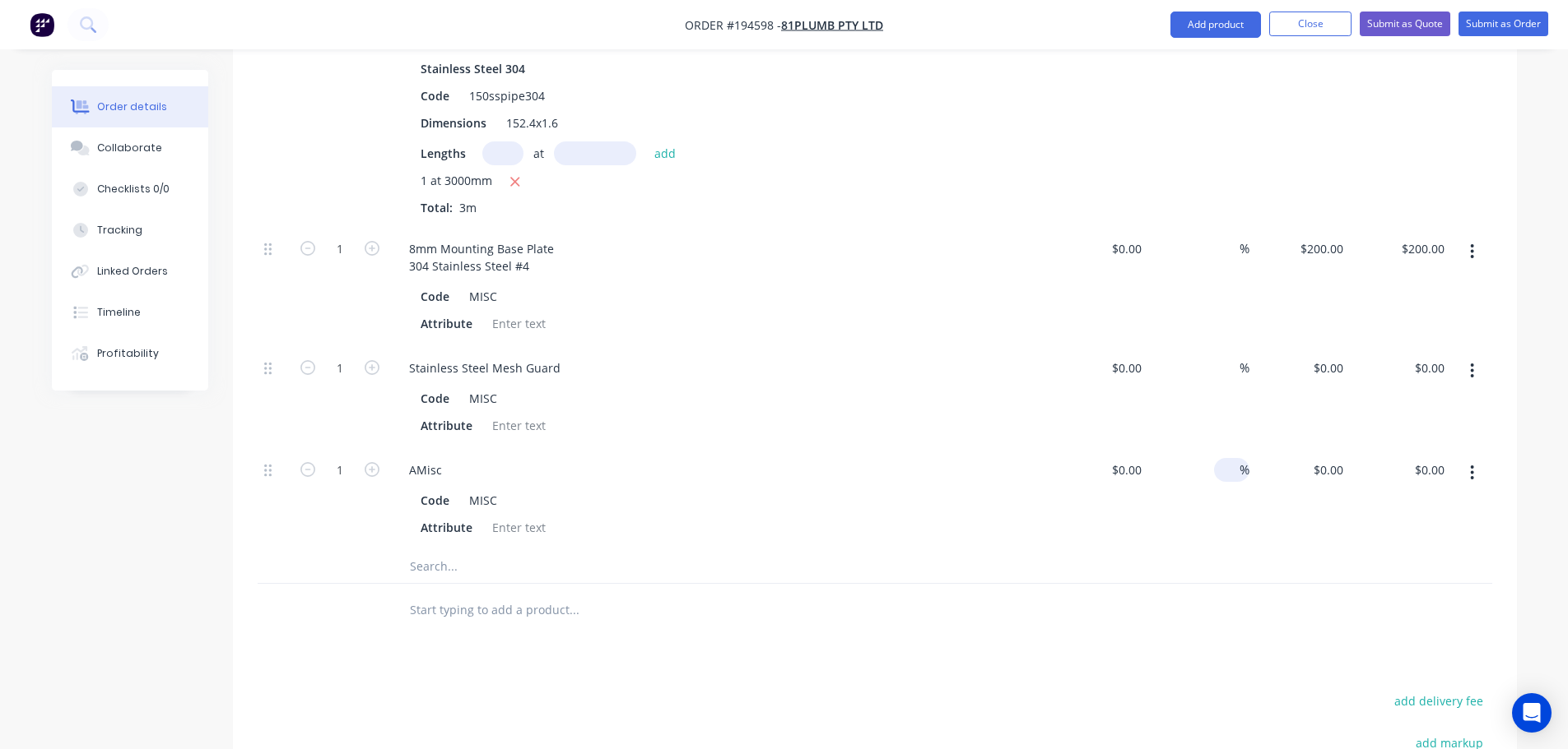
scroll to position [987, 0]
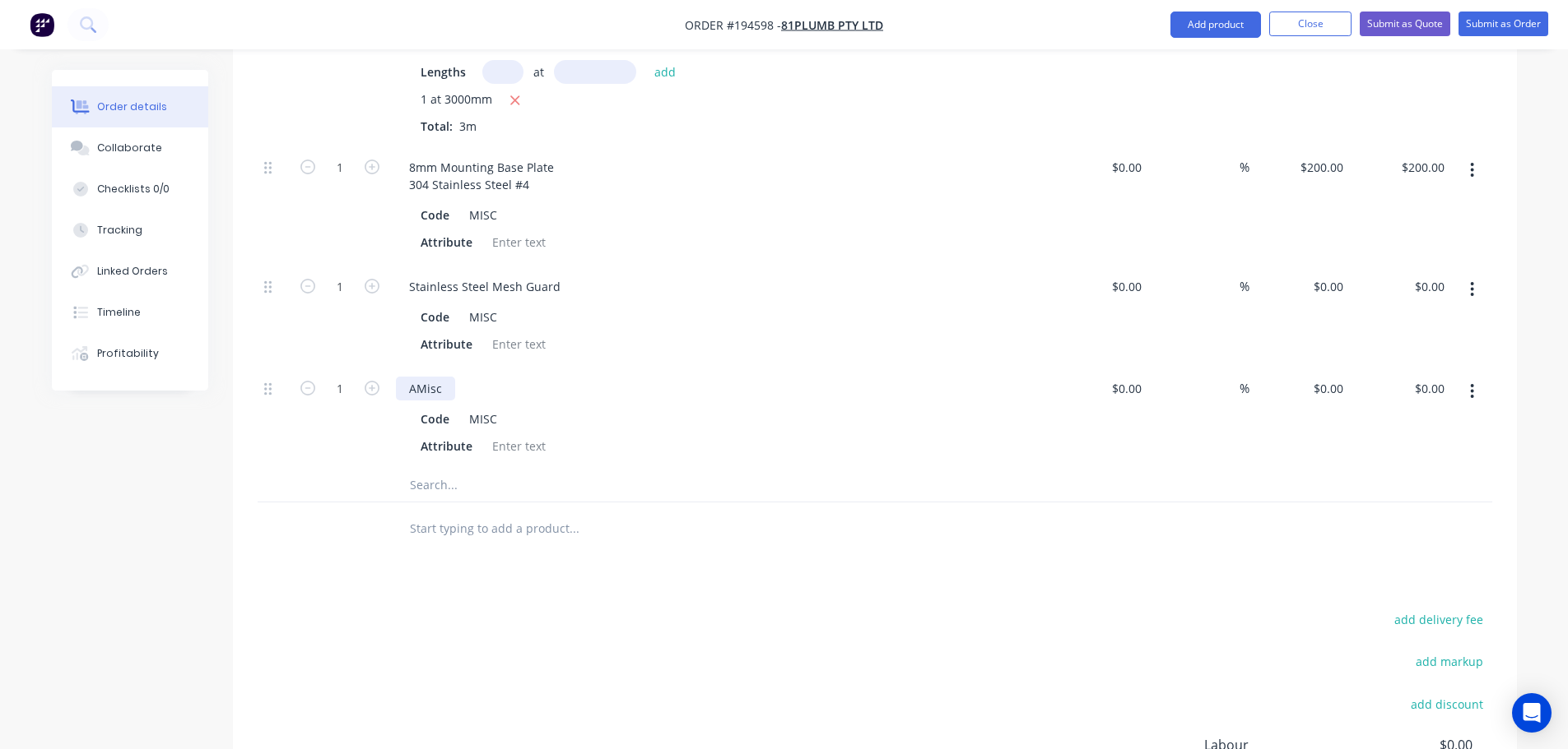
click at [432, 377] on div "AMisc" at bounding box center [425, 388] width 59 height 24
click at [576, 542] on div "Drawings Add drawing Products Show / Hide columns Add product Qty Cost Markup P…" at bounding box center [875, 235] width 1284 height 1432
click at [1339, 377] on input "0" at bounding box center [1330, 388] width 38 height 24
type input "$656.00"
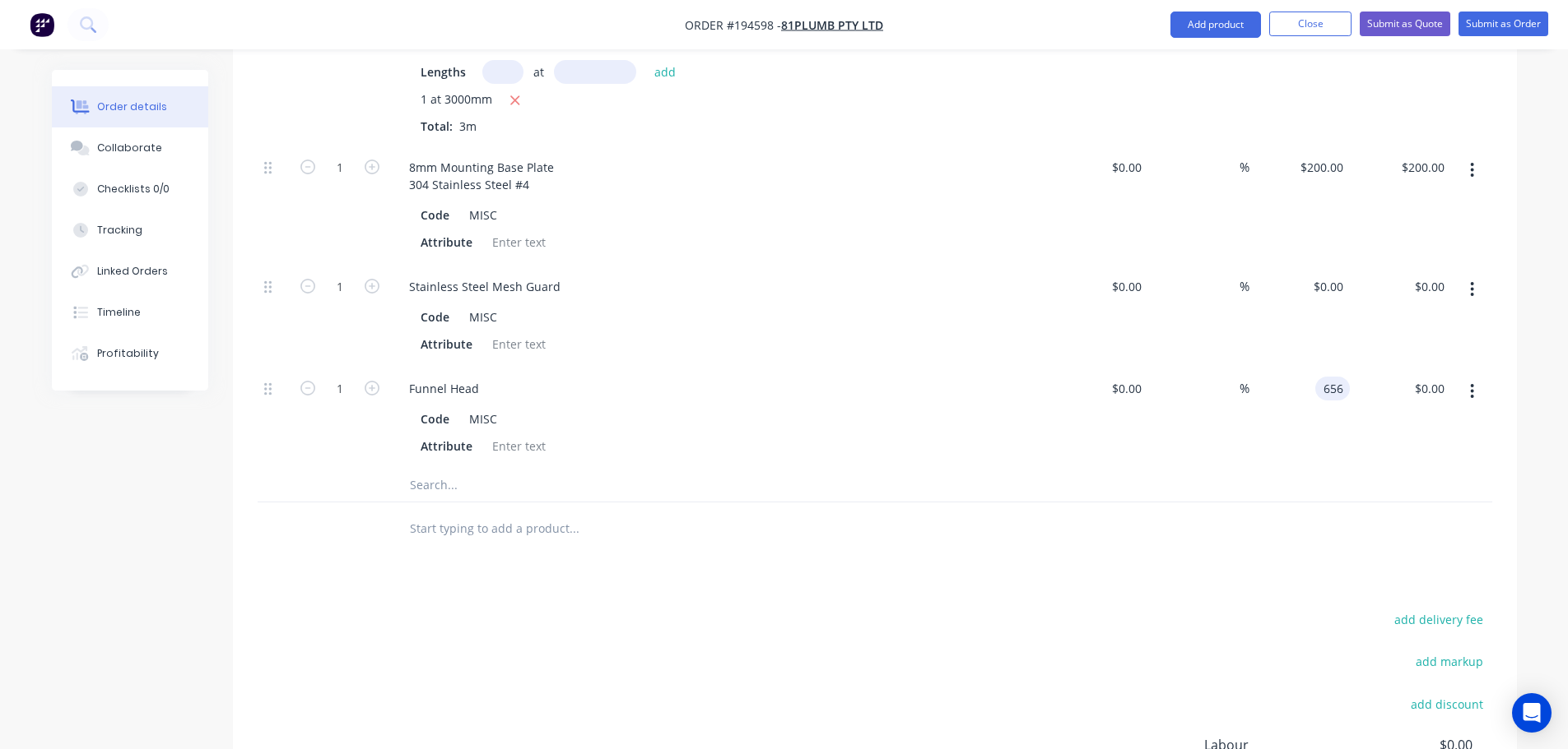
type input "$656.00"
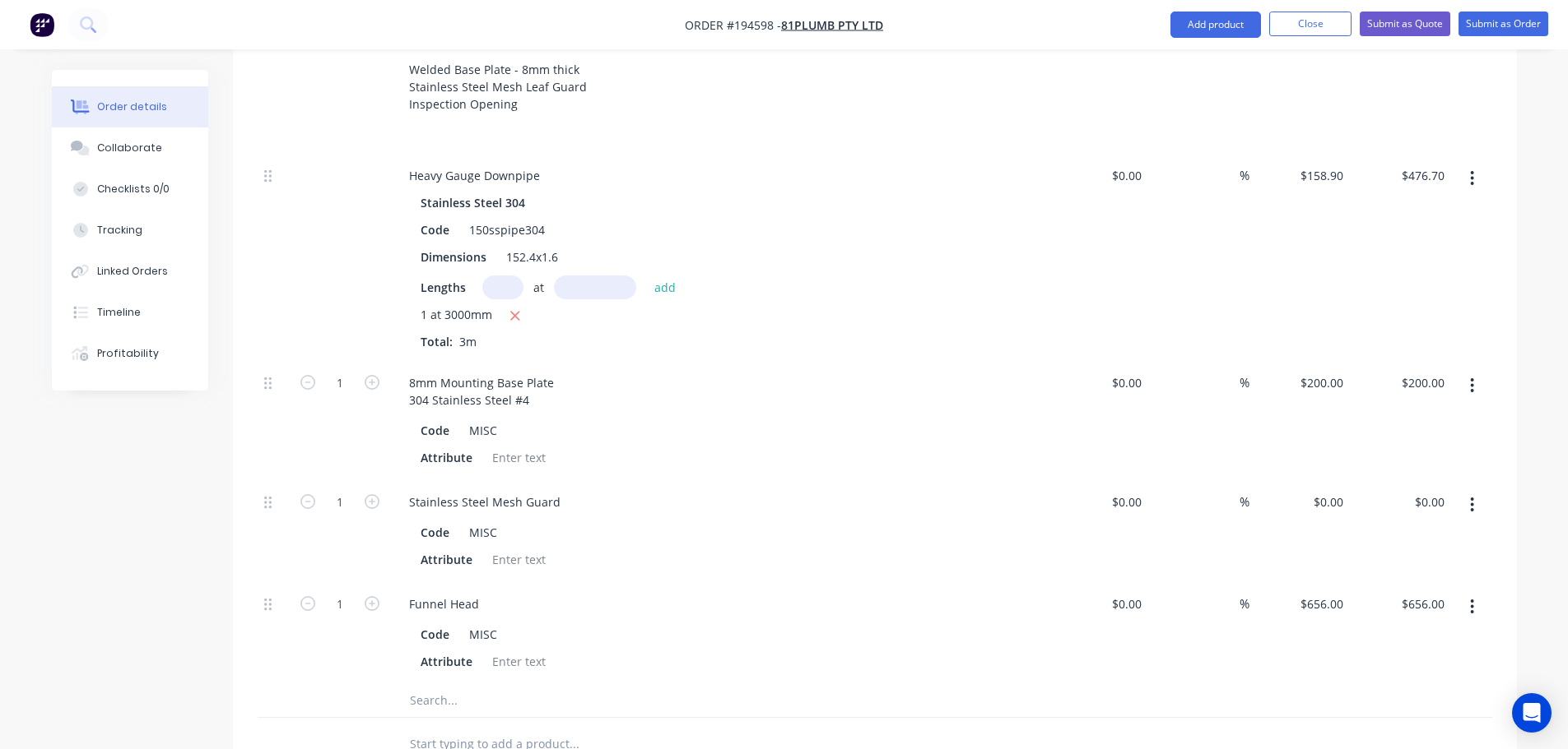
scroll to position [823, 0]
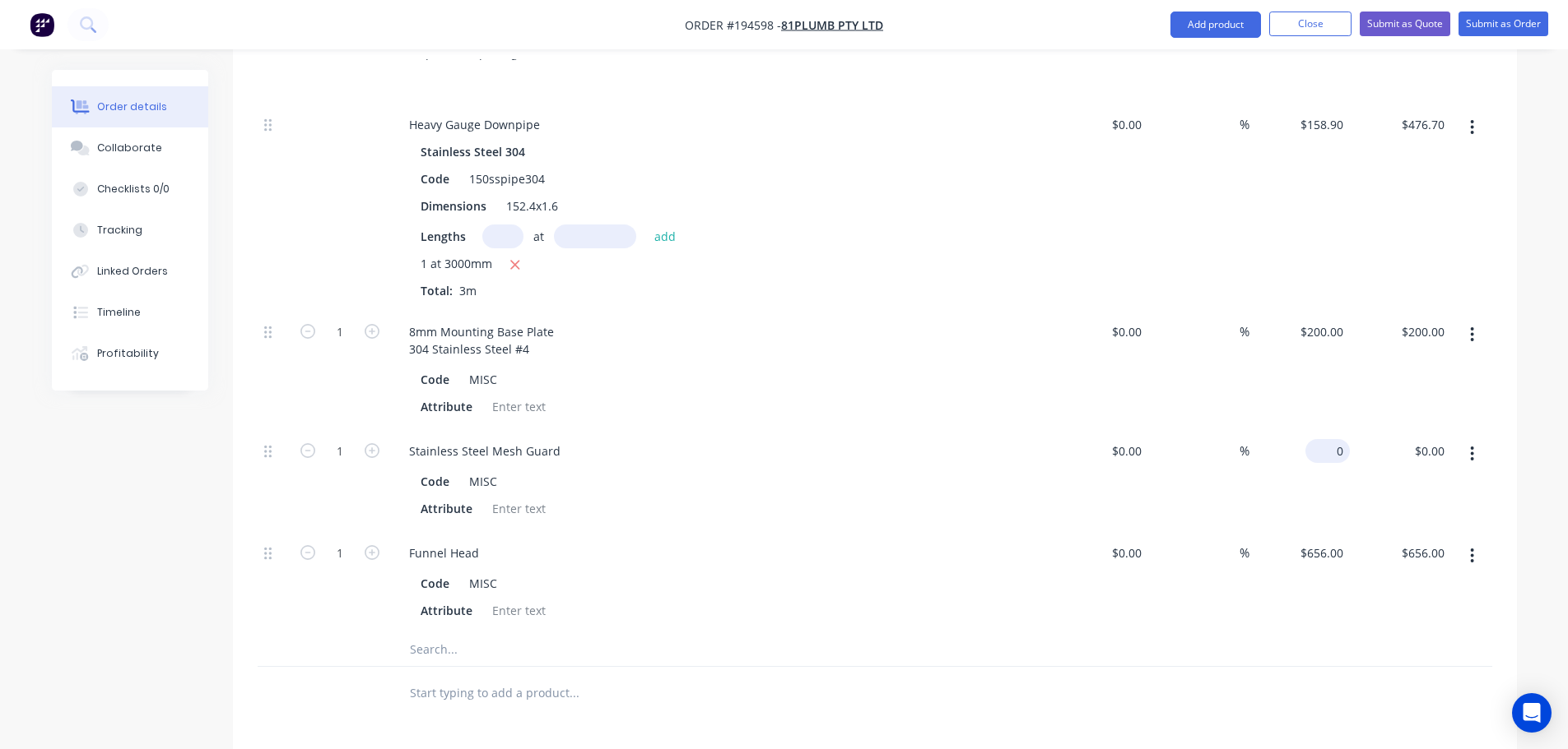
click at [1328, 440] on div "0 $0.00" at bounding box center [1328, 451] width 44 height 24
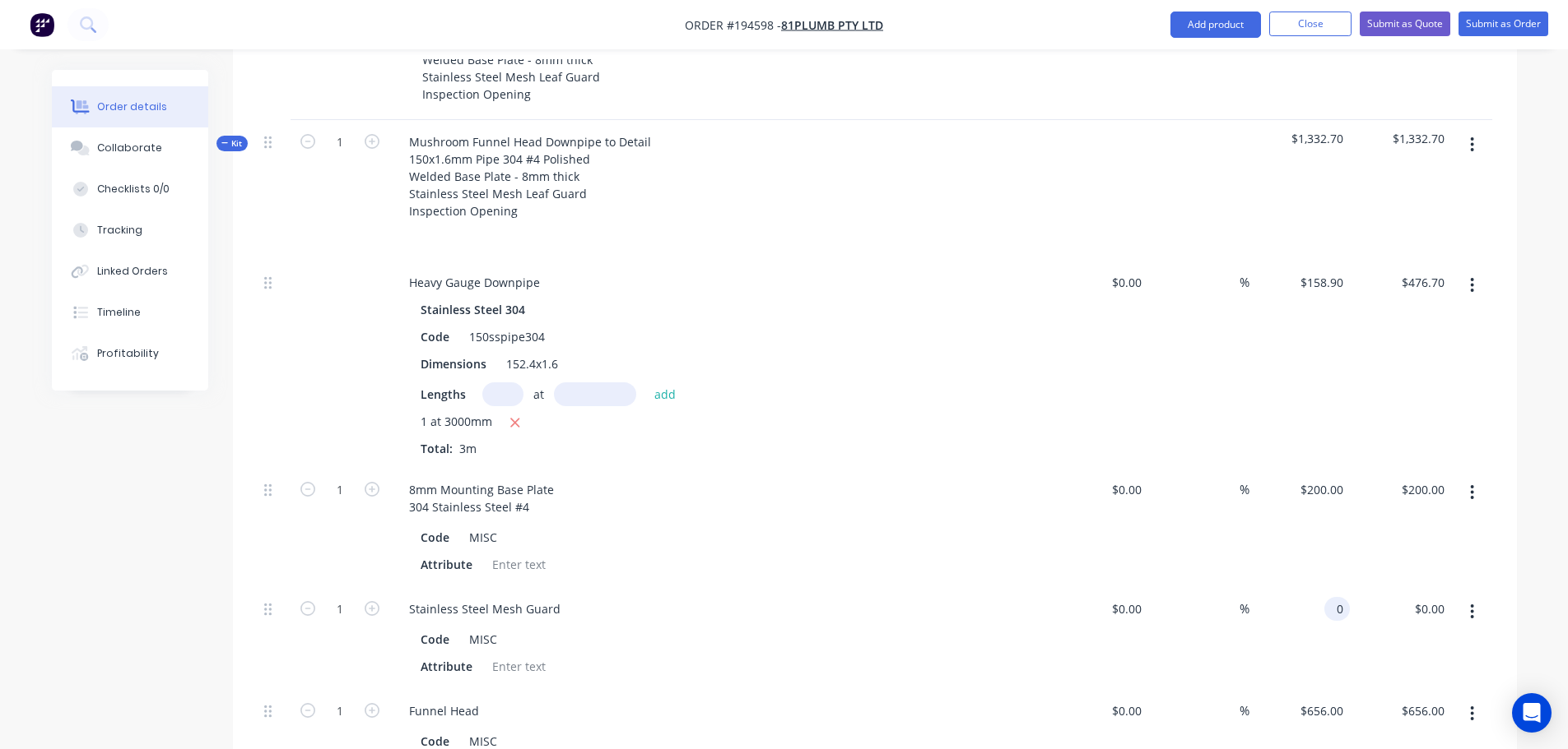
scroll to position [658, 0]
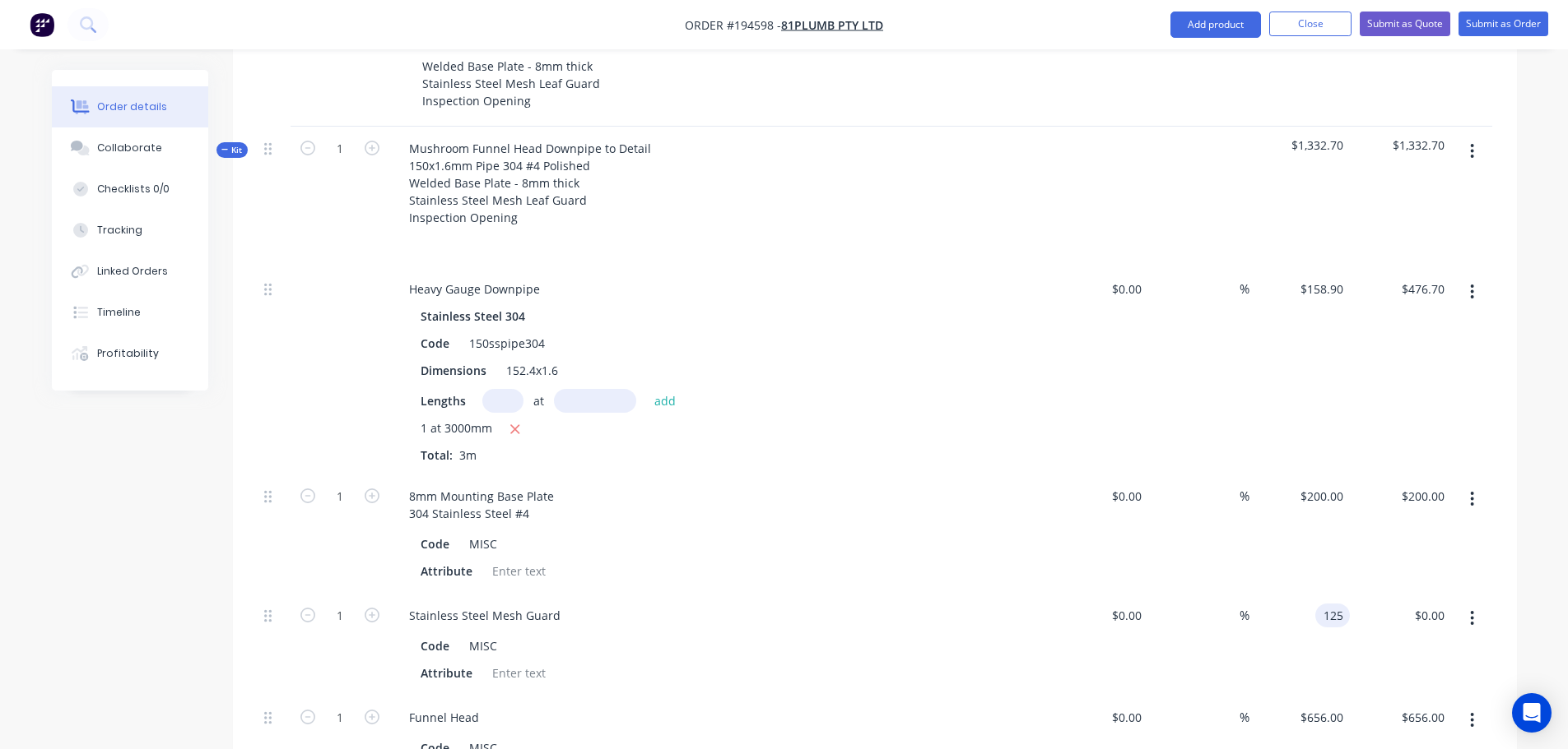
type input "$125.00"
click at [205, 610] on div "Created by Michael Created 02/10/25 Required Assigned to Add team member Status…" at bounding box center [784, 357] width 1465 height 1892
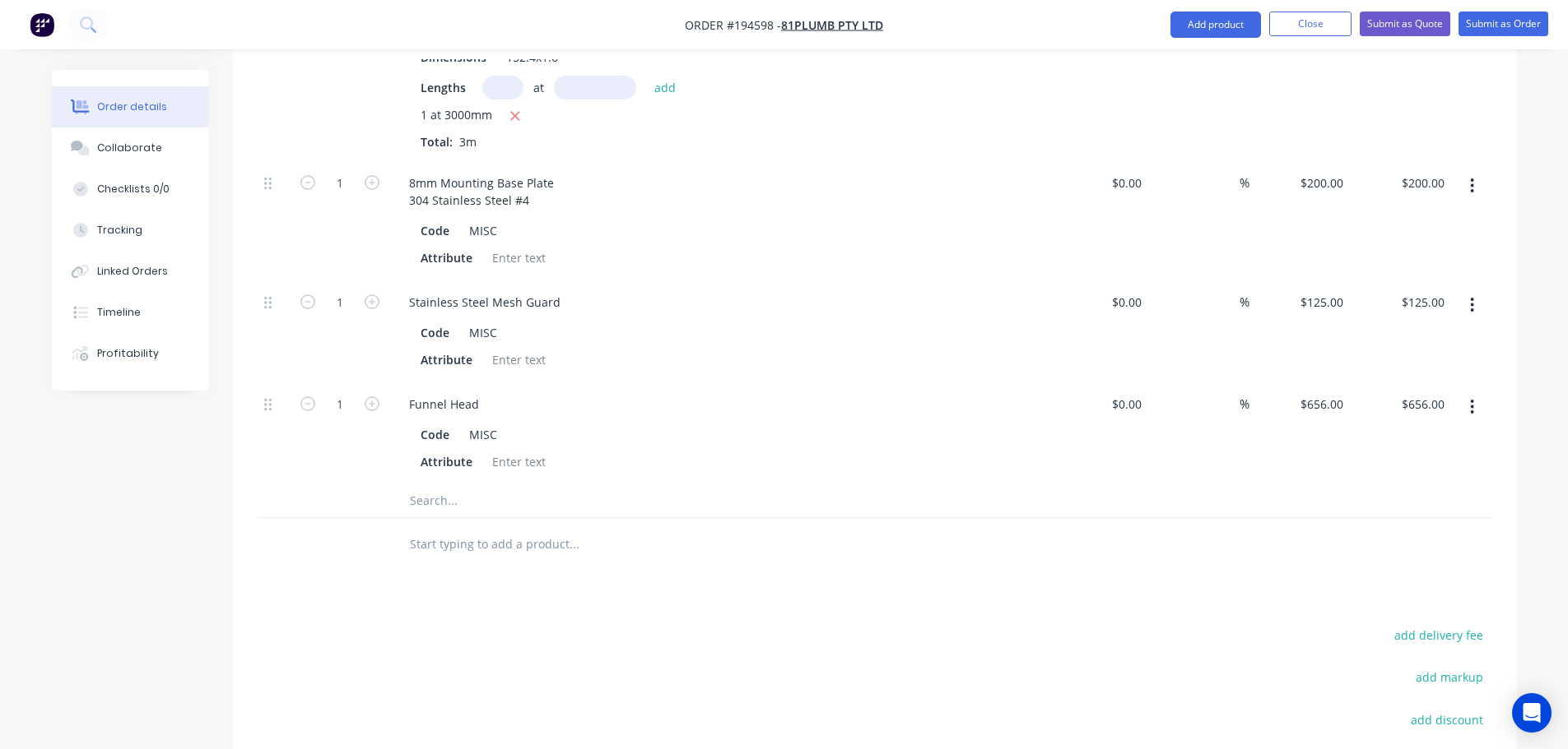
scroll to position [987, 0]
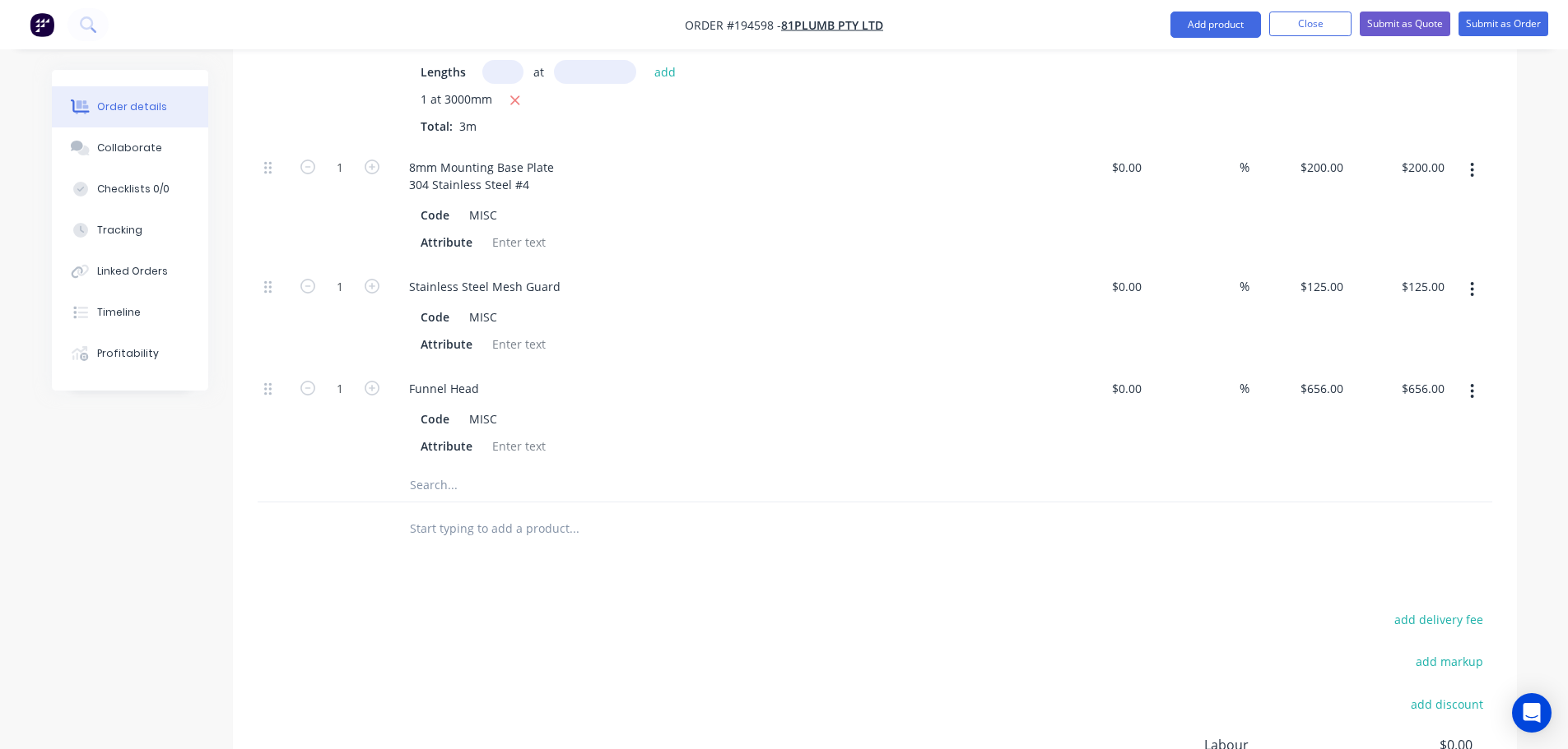
click at [1005, 556] on div "Drawings Add drawing Products Show / Hide columns Add product Qty Cost Markup P…" at bounding box center [875, 235] width 1284 height 1432
click at [1241, 24] on button "Add product" at bounding box center [1216, 25] width 90 height 27
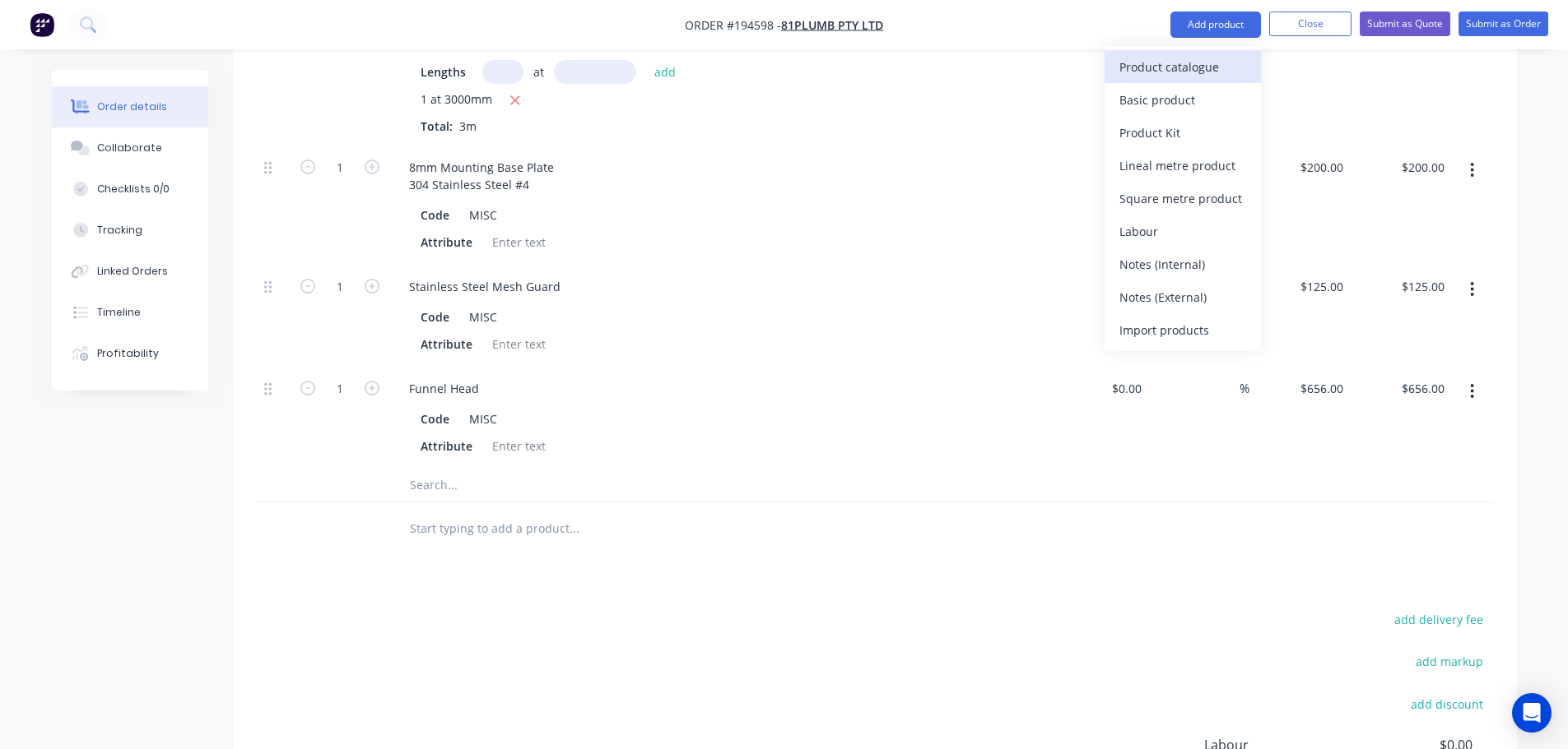
click at [1227, 51] on button "Product catalogue" at bounding box center [1182, 66] width 156 height 33
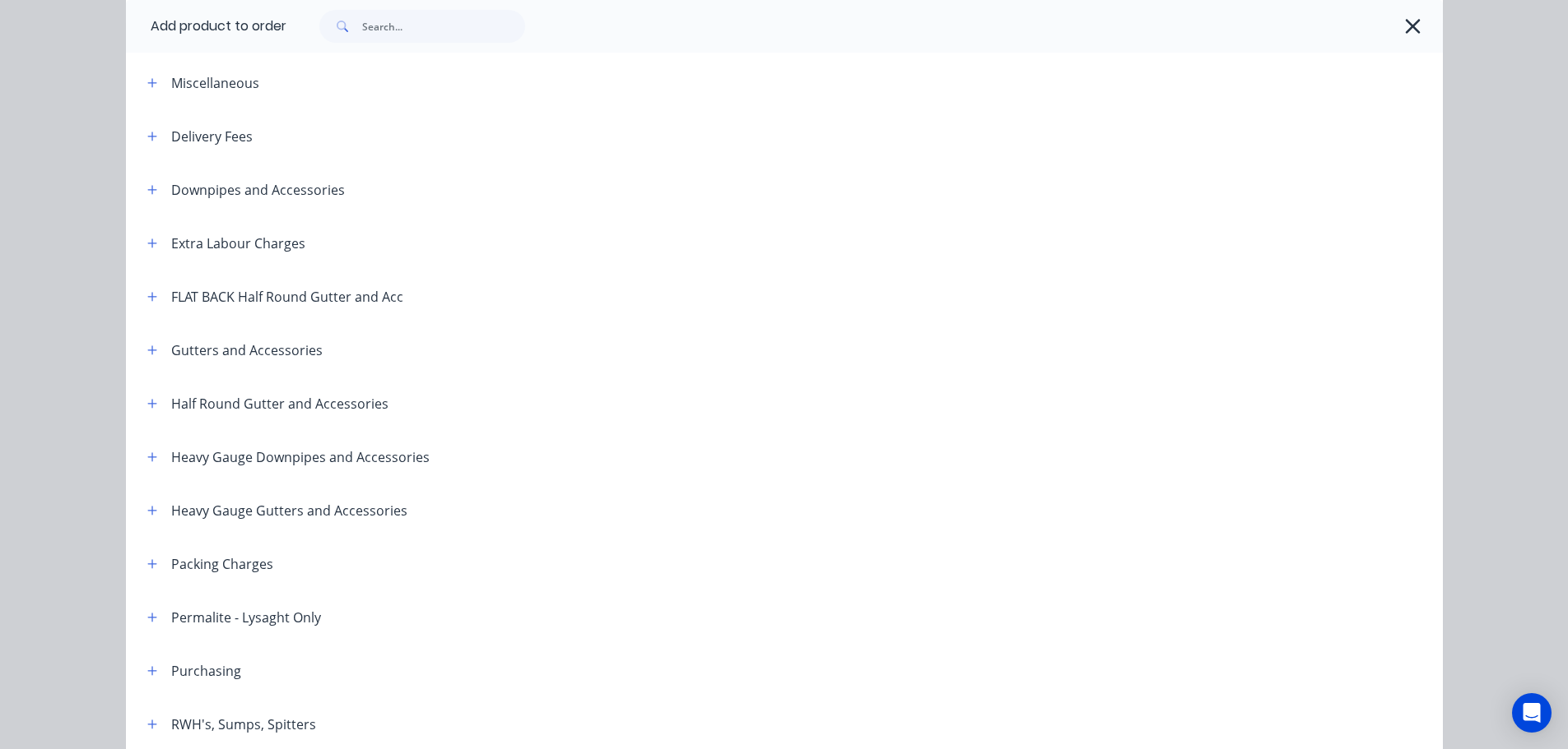
scroll to position [165, 0]
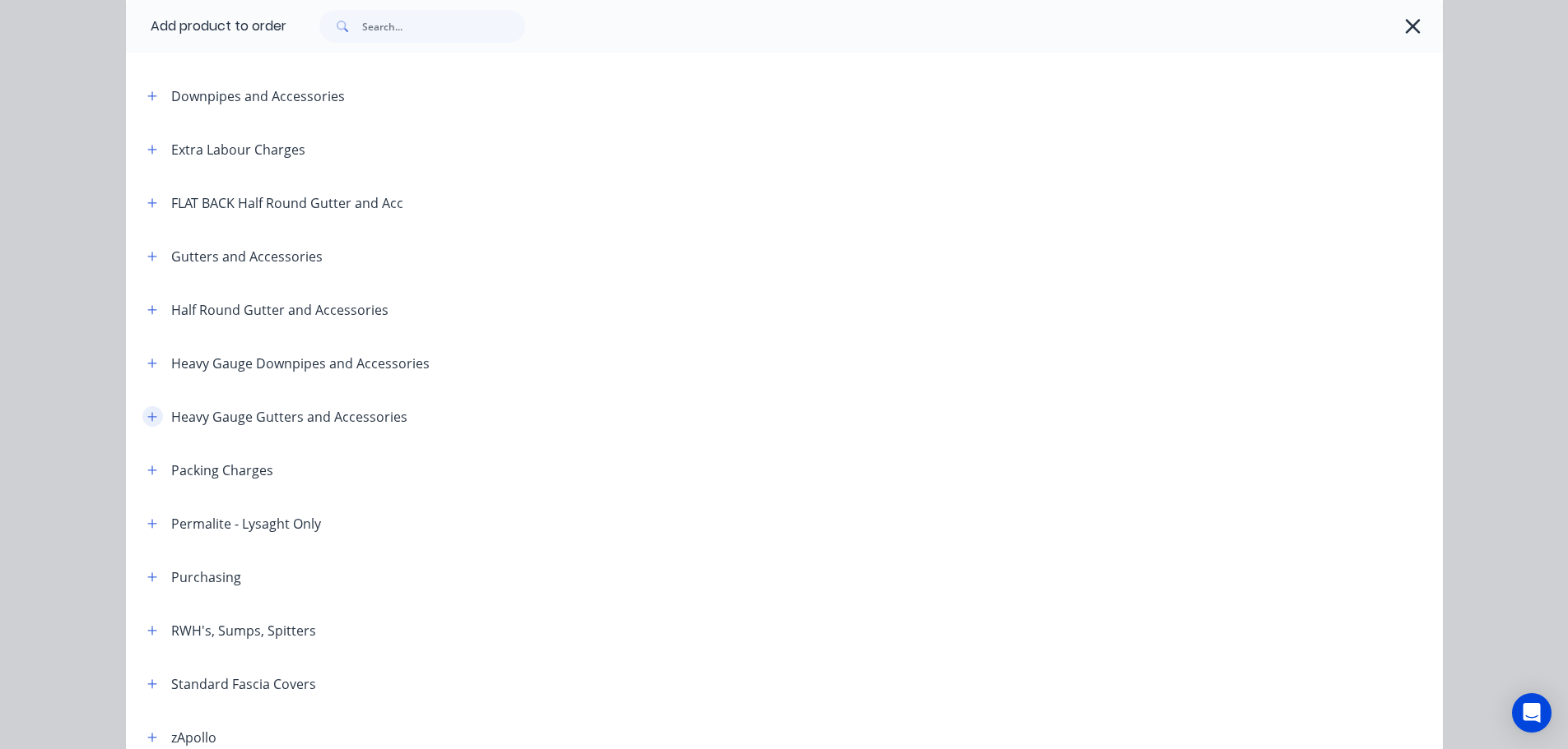
click at [147, 422] on icon "button" at bounding box center [152, 417] width 10 height 12
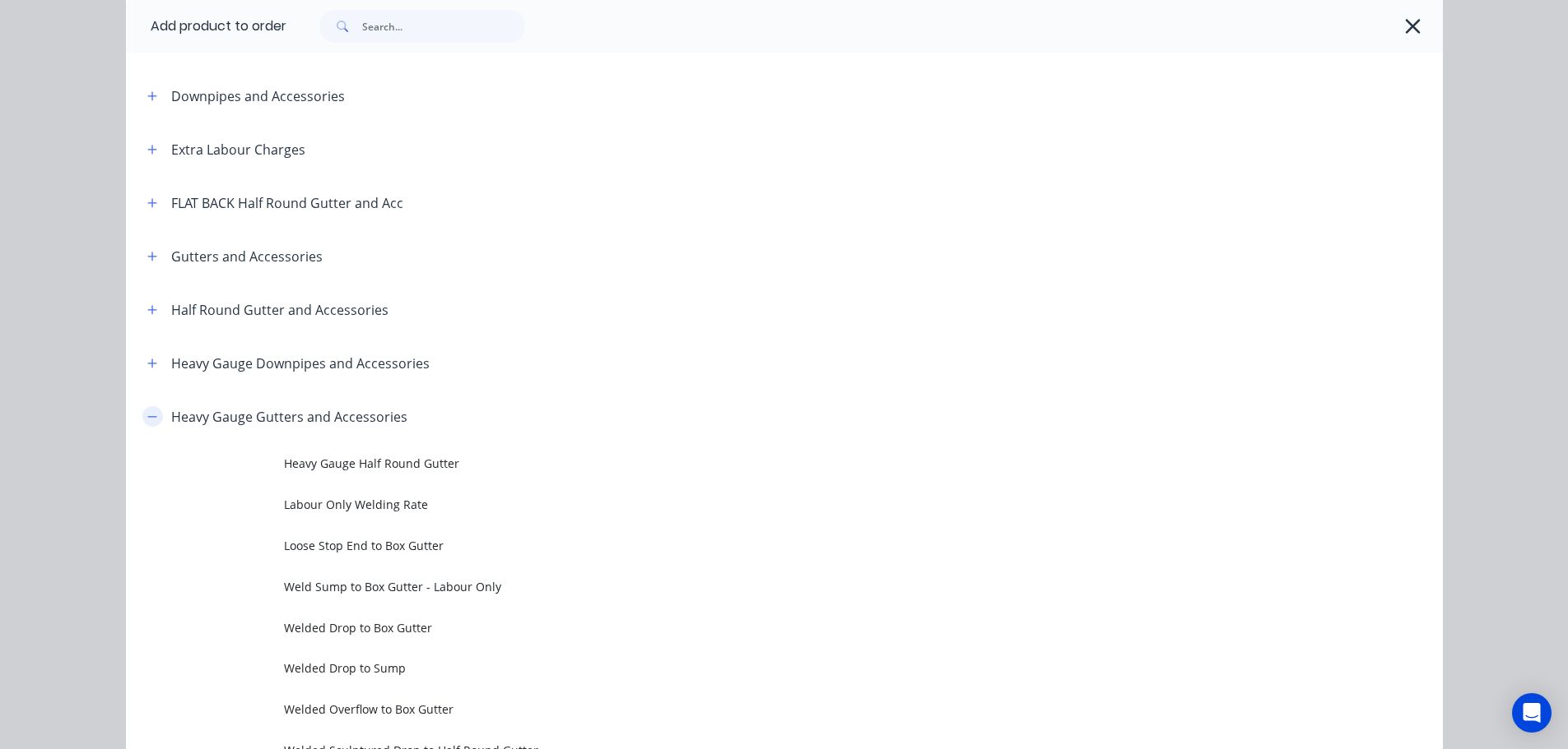
scroll to position [246, 0]
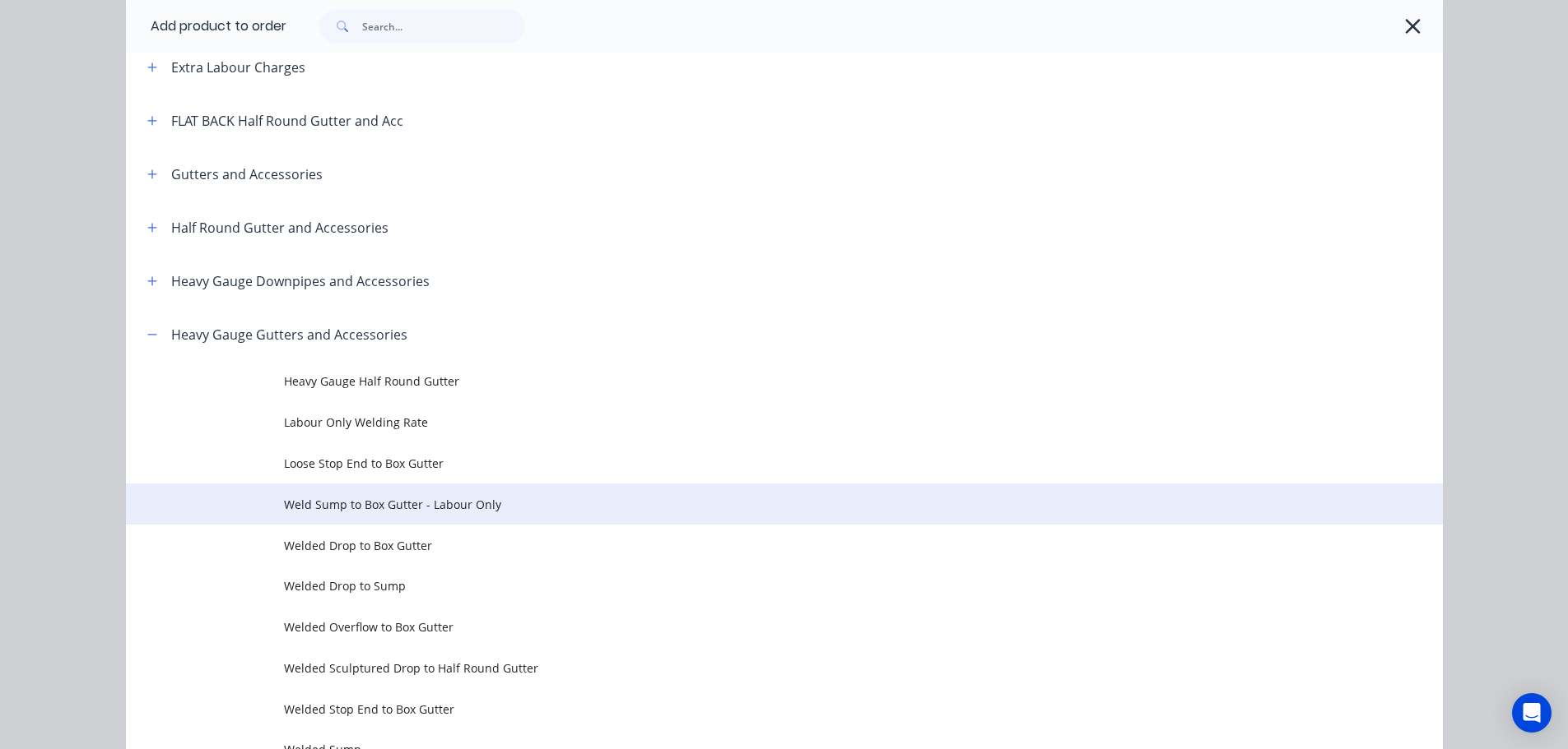
click at [323, 496] on span "Weld Sump to Box Gutter - Labour Only" at bounding box center [747, 504] width 927 height 17
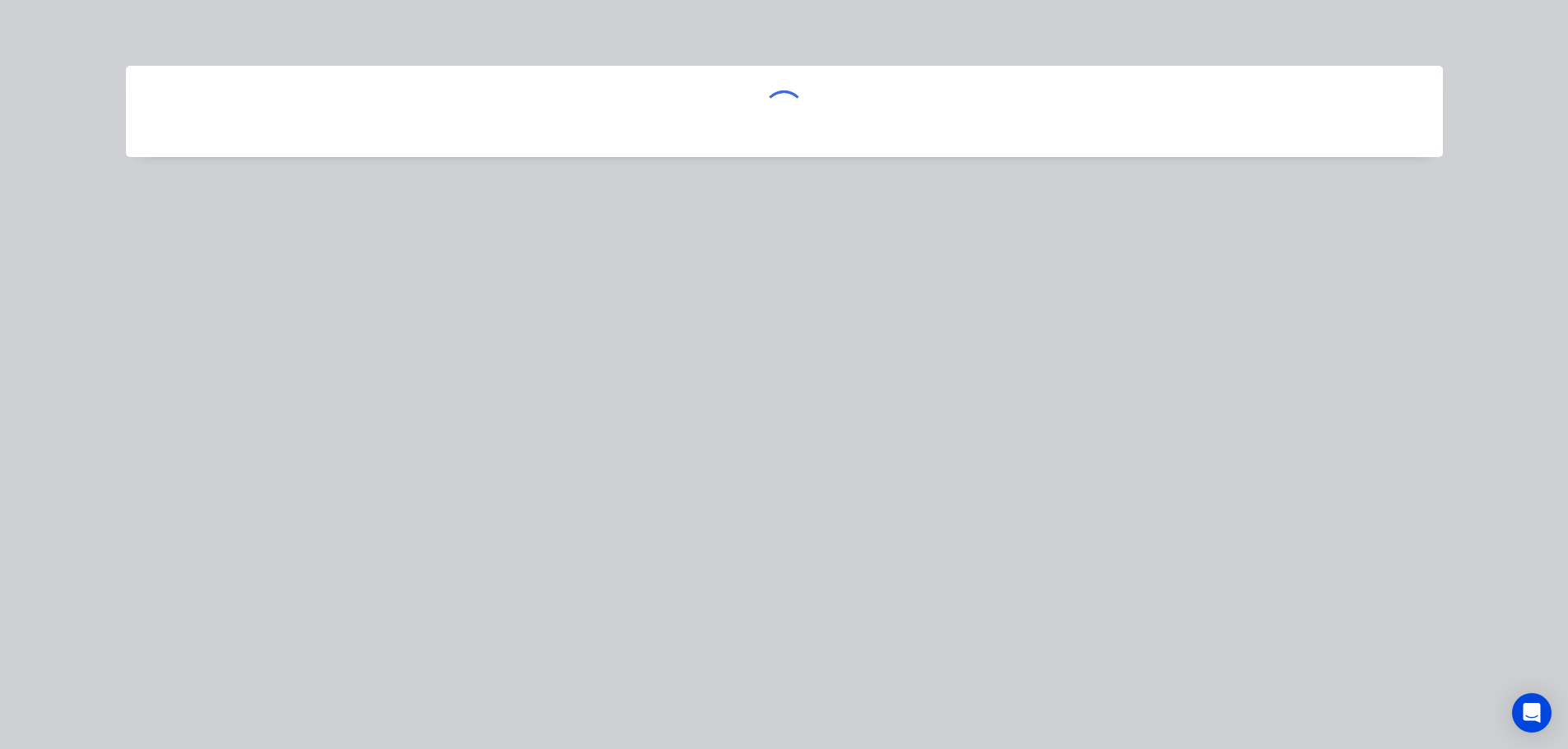
scroll to position [0, 0]
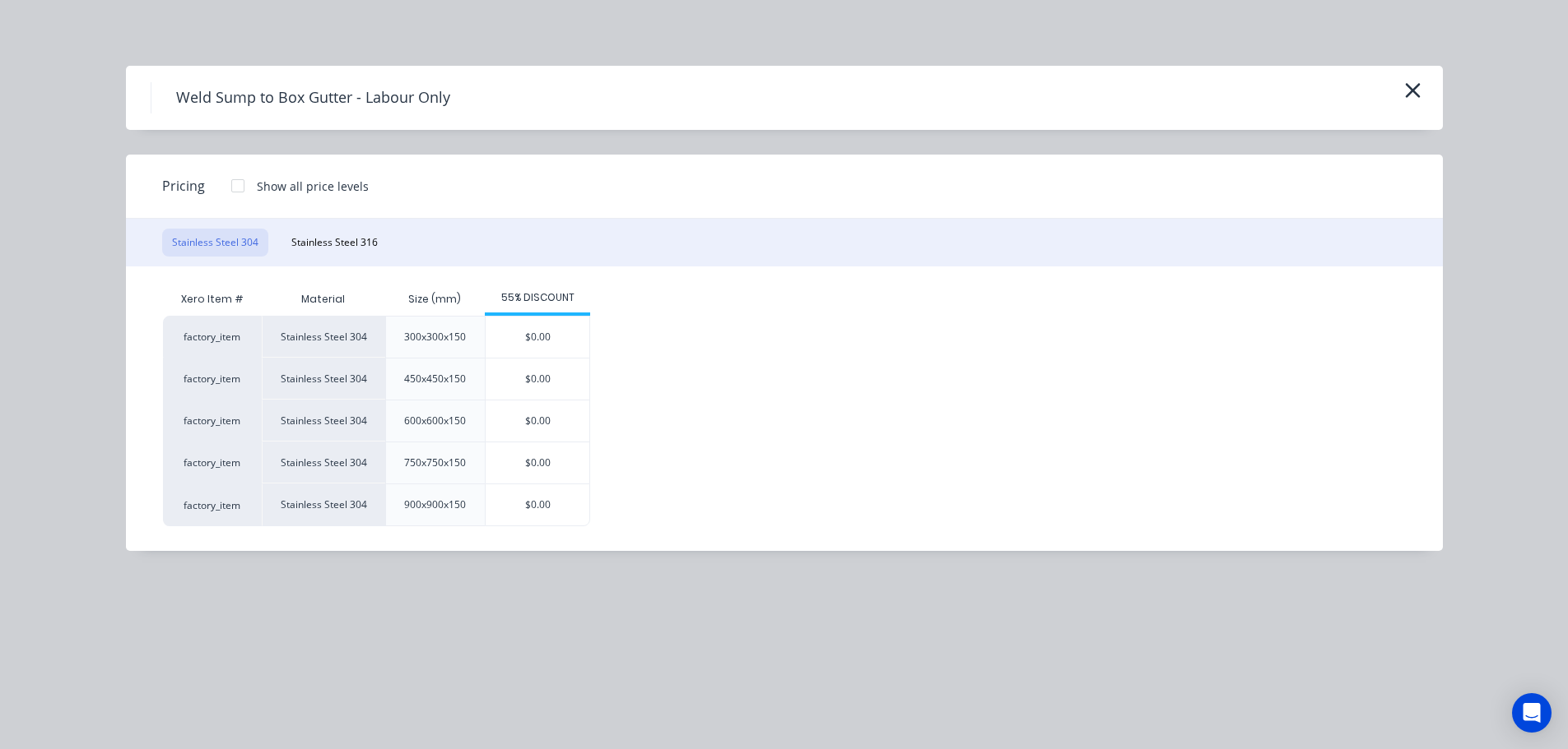
click at [236, 184] on div at bounding box center [238, 185] width 33 height 33
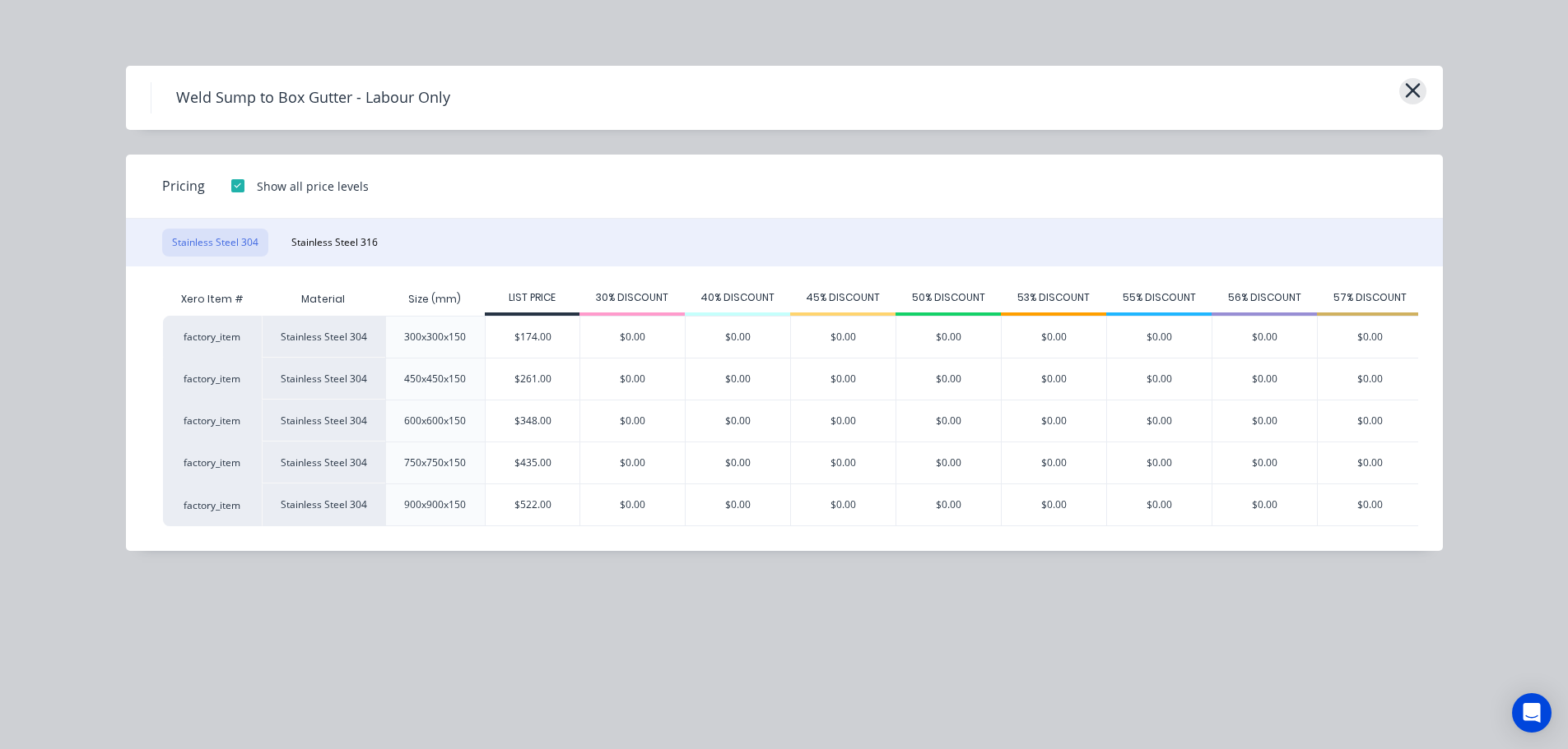
click at [1419, 95] on icon "button" at bounding box center [1412, 90] width 17 height 23
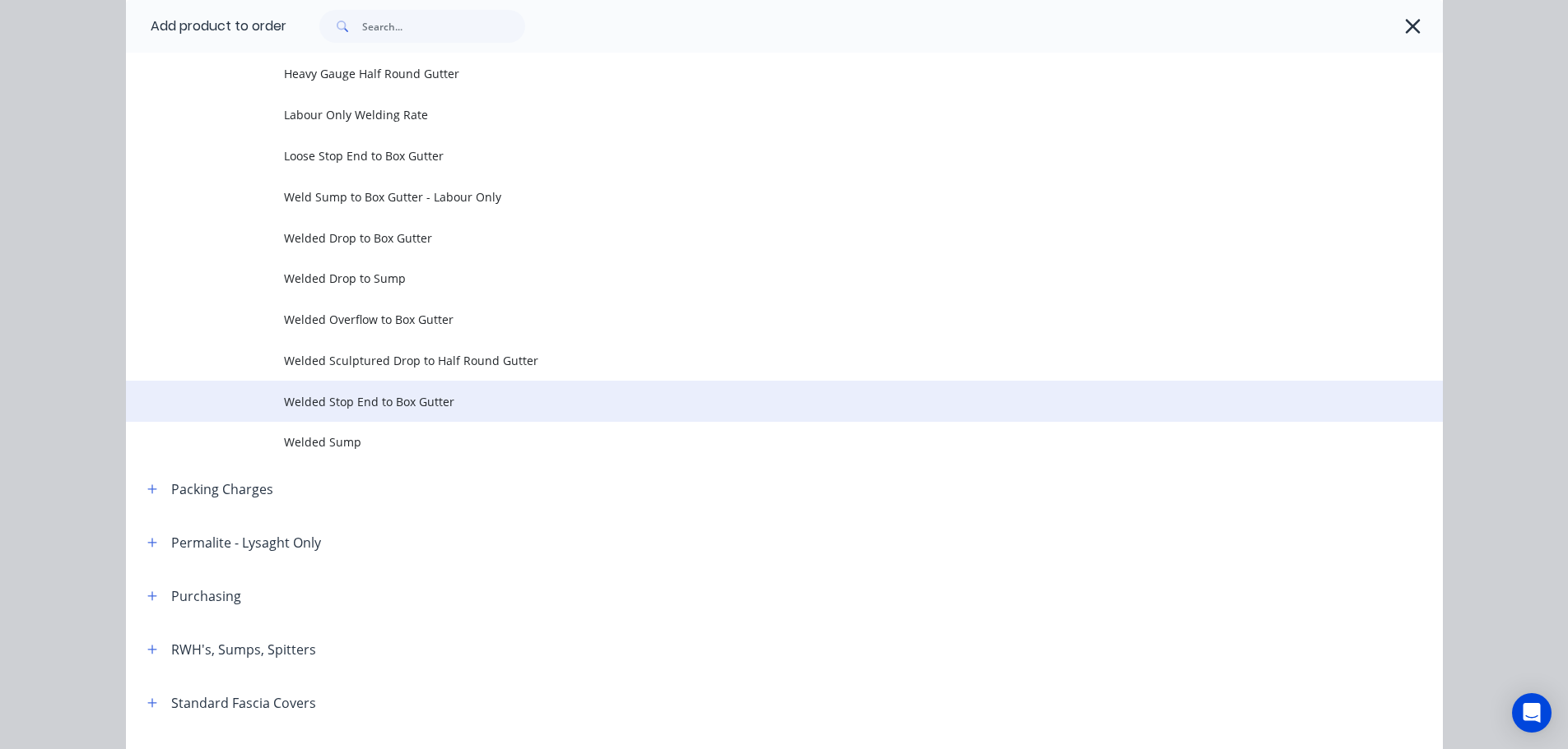
scroll to position [472, 0]
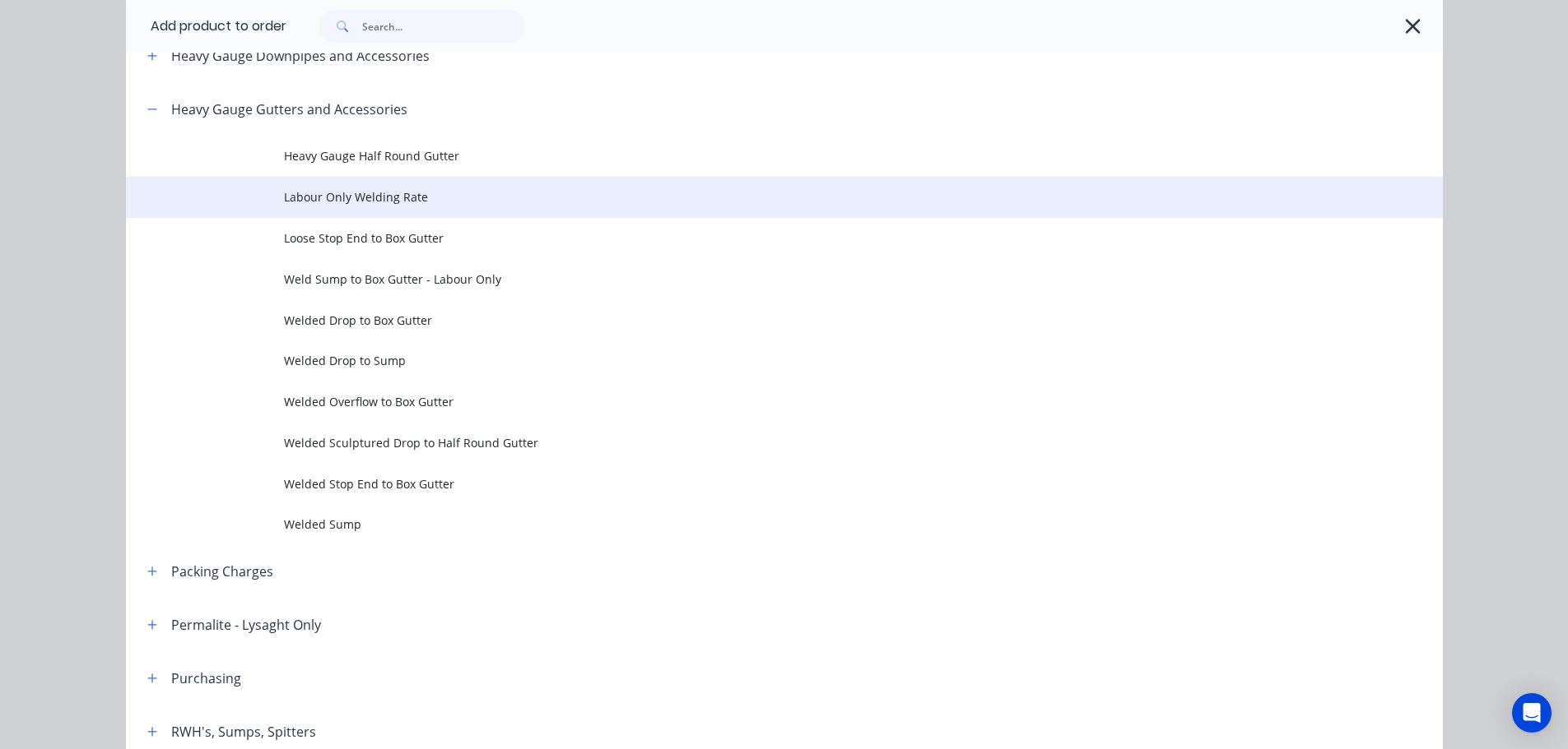
click at [451, 199] on span "Labour Only Welding Rate" at bounding box center [747, 197] width 927 height 17
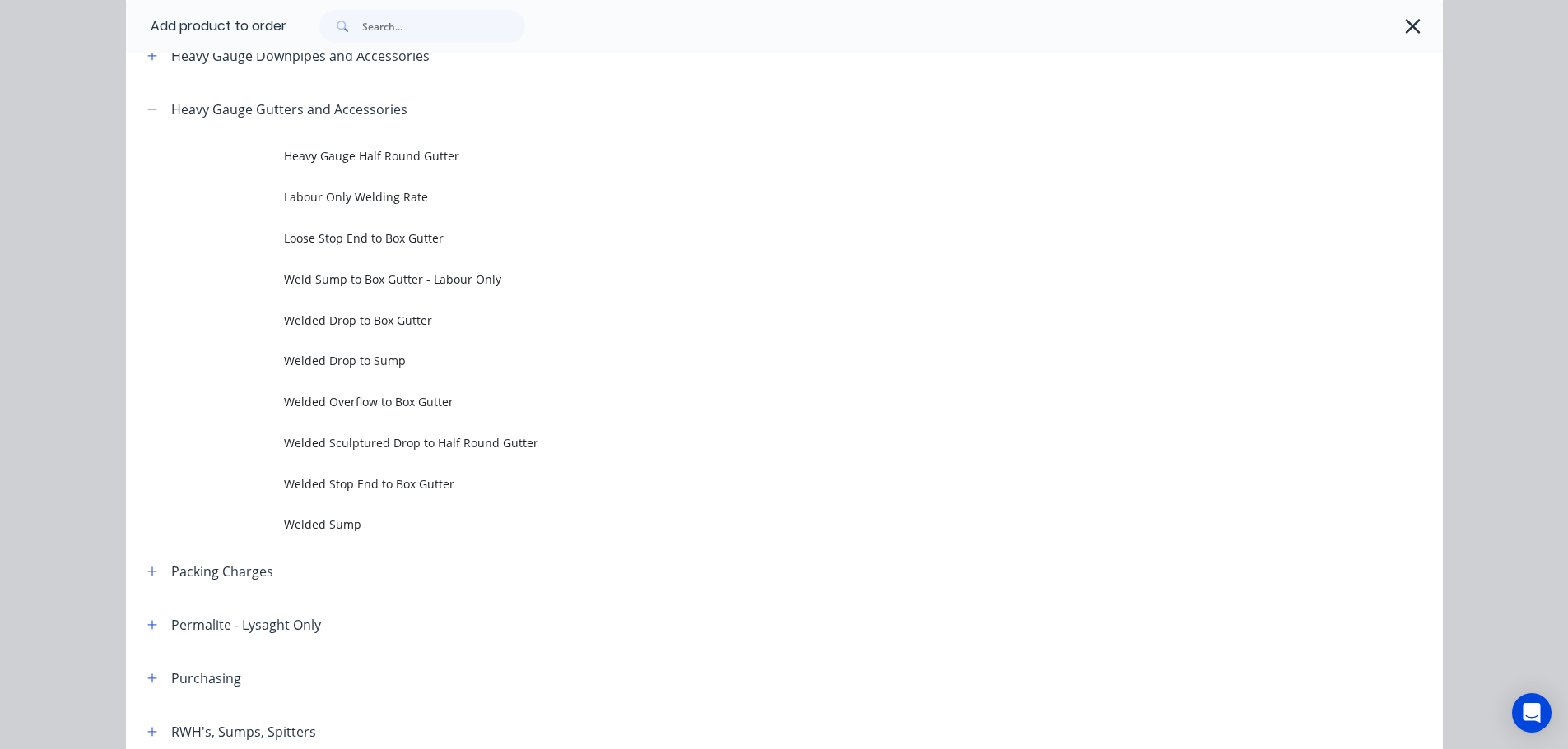
scroll to position [0, 0]
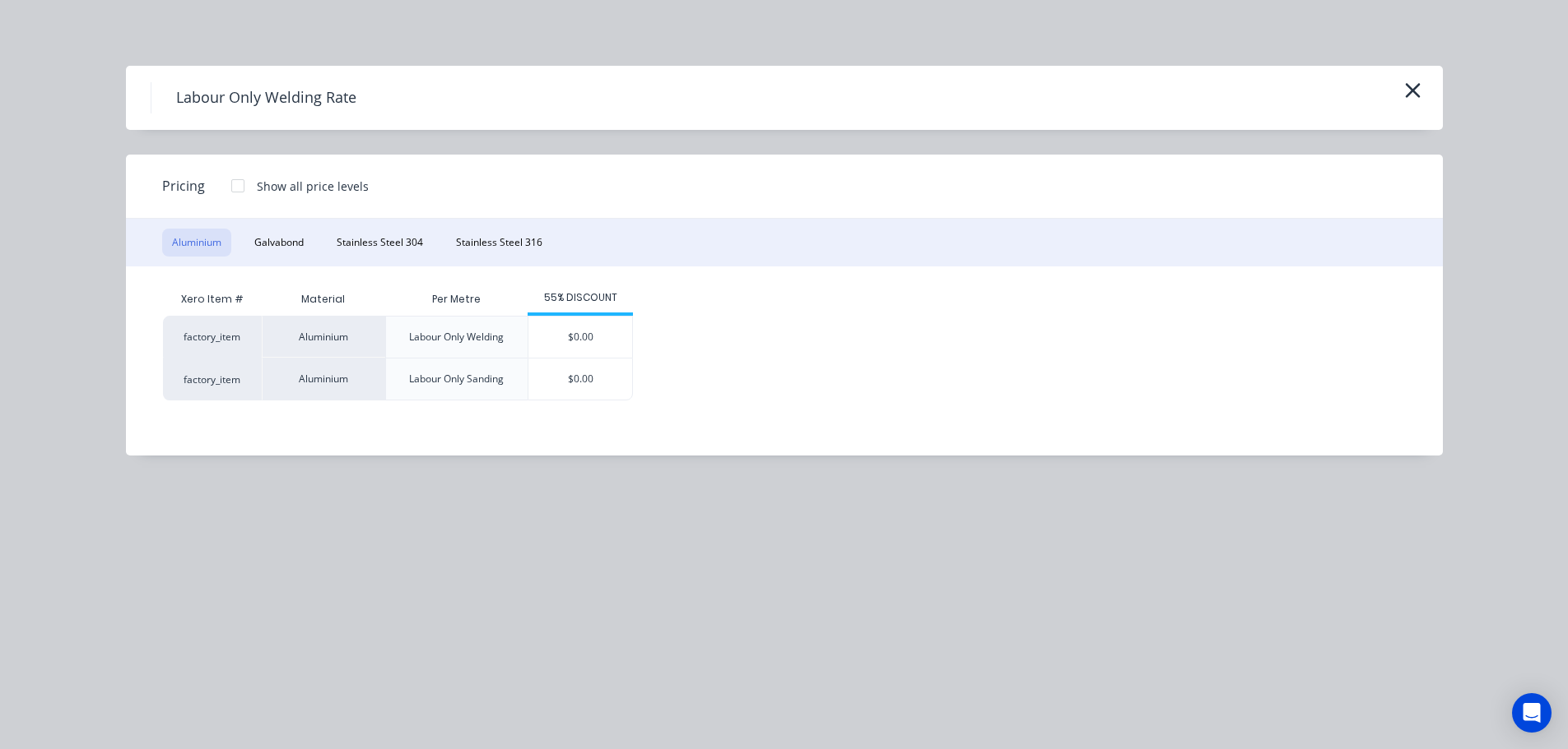
click at [233, 188] on div at bounding box center [238, 185] width 33 height 33
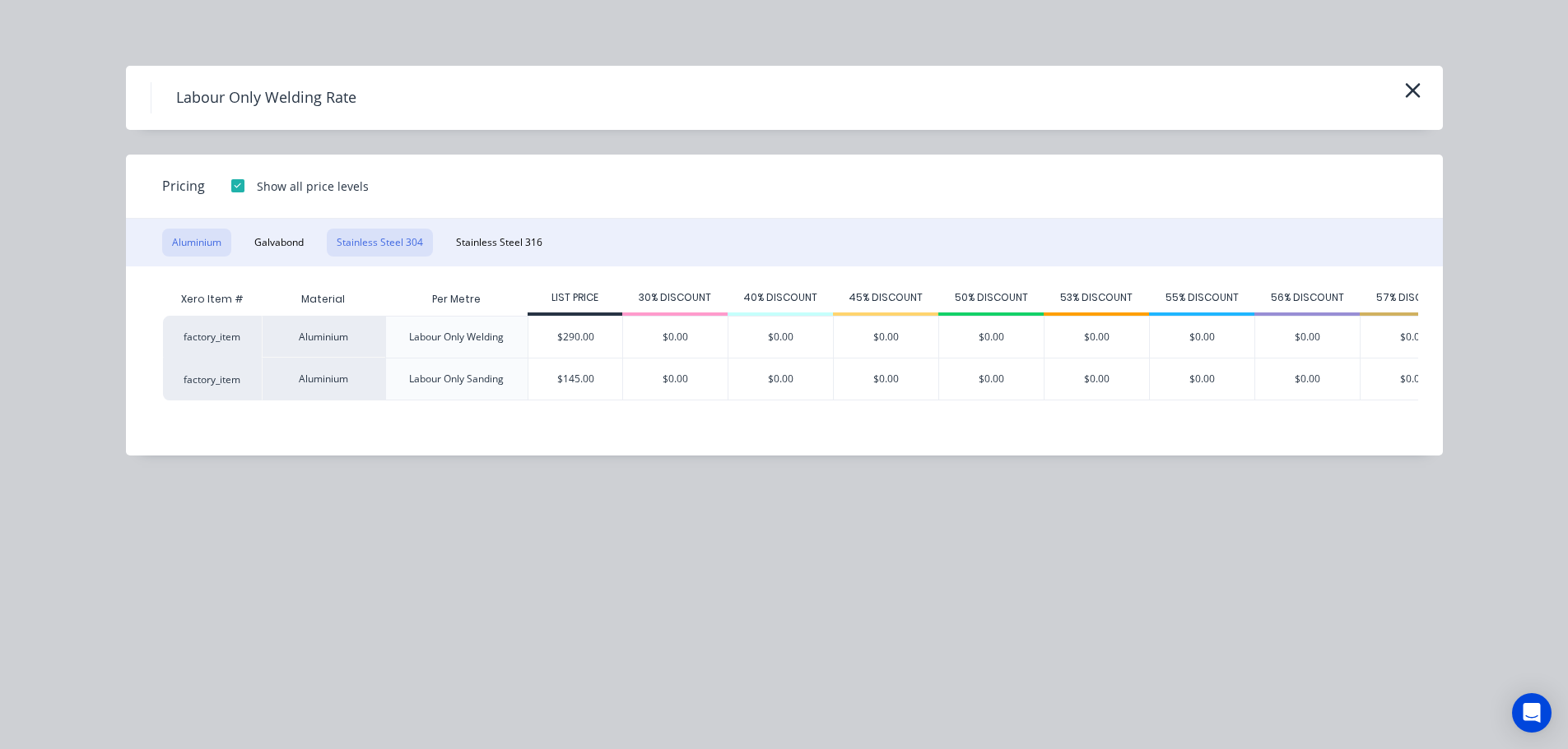
click at [423, 236] on button "Stainless Steel 304" at bounding box center [380, 243] width 106 height 28
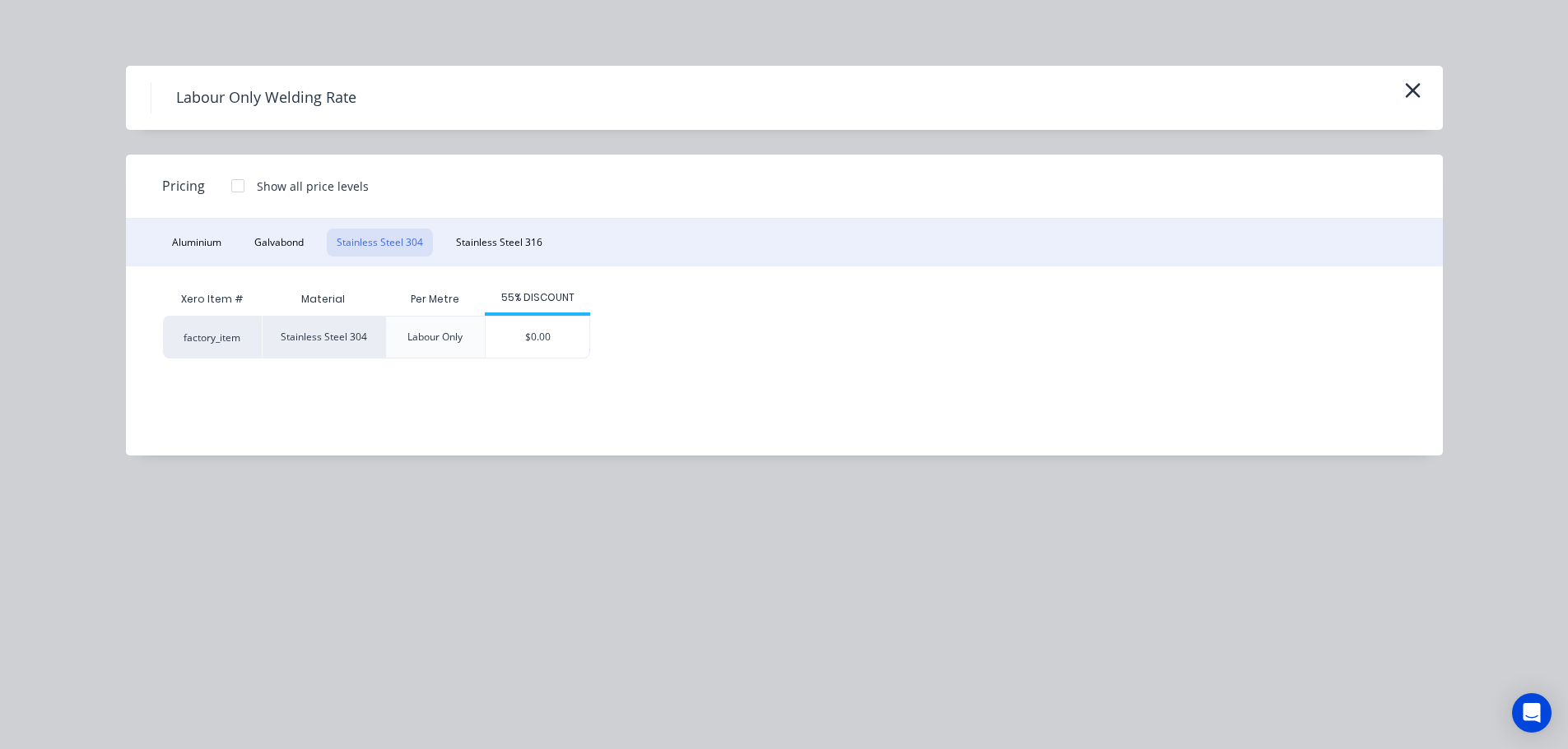
click at [246, 187] on div at bounding box center [238, 185] width 33 height 33
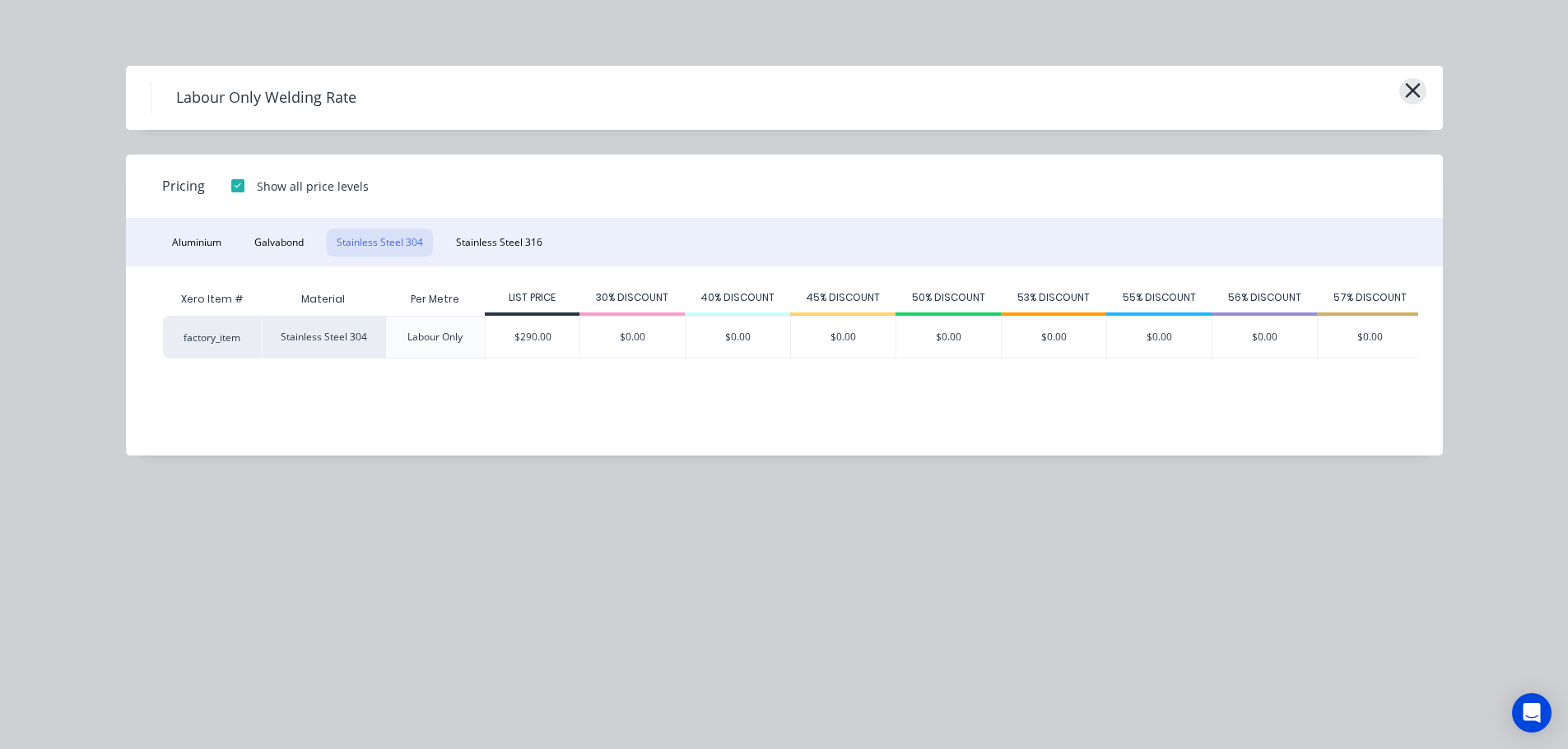
click at [1412, 89] on icon "button" at bounding box center [1412, 90] width 17 height 23
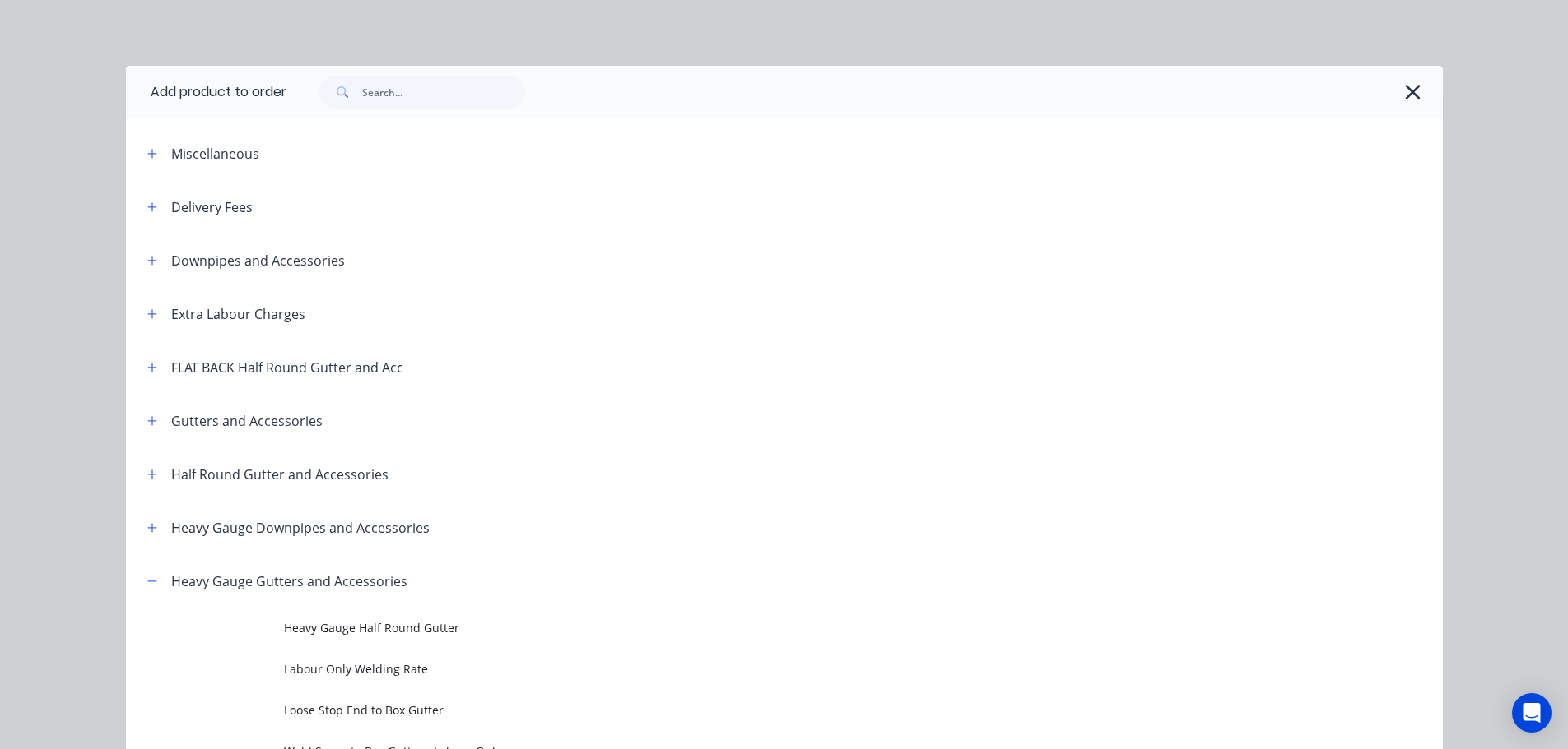
scroll to position [554, 0]
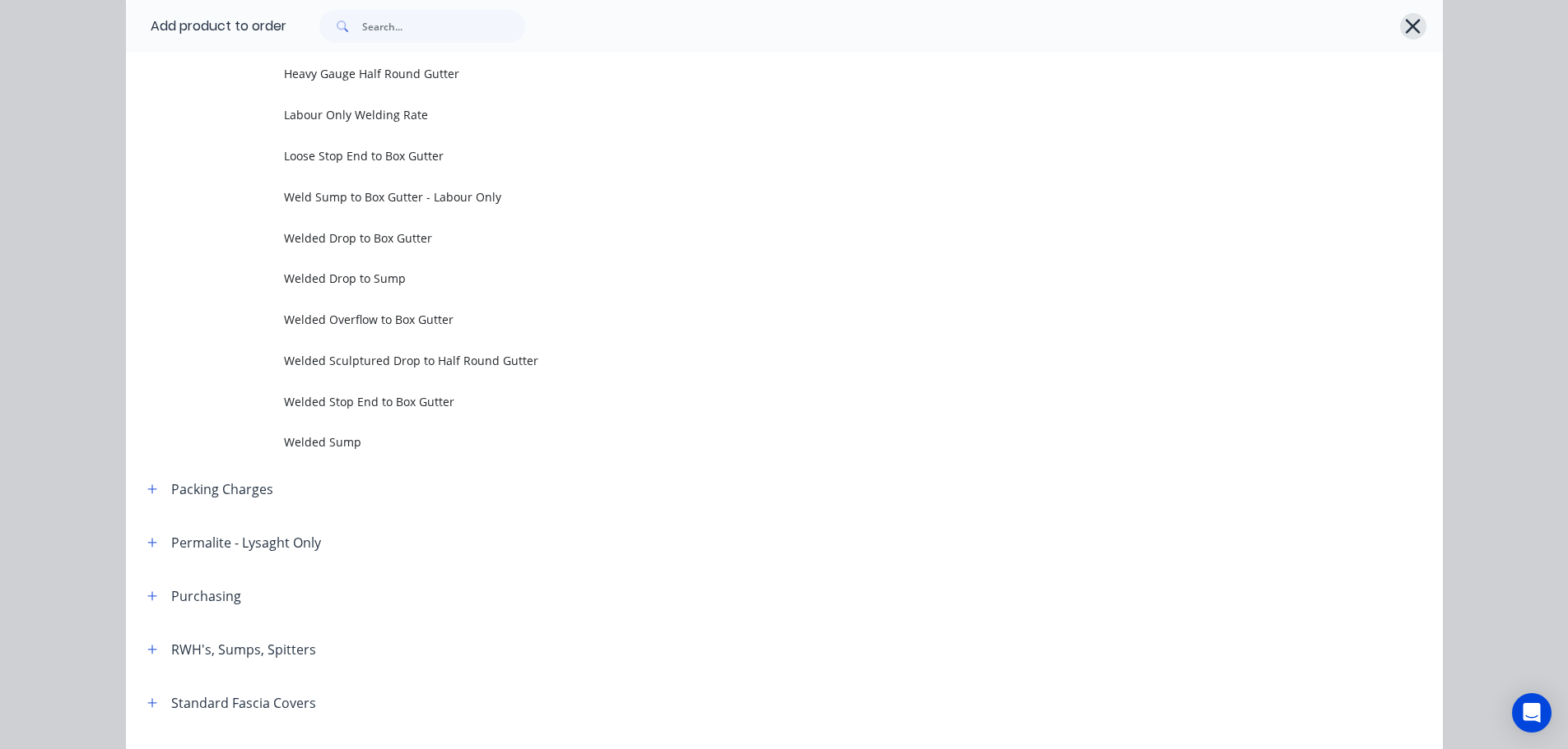
click at [1406, 30] on icon "button" at bounding box center [1413, 26] width 15 height 15
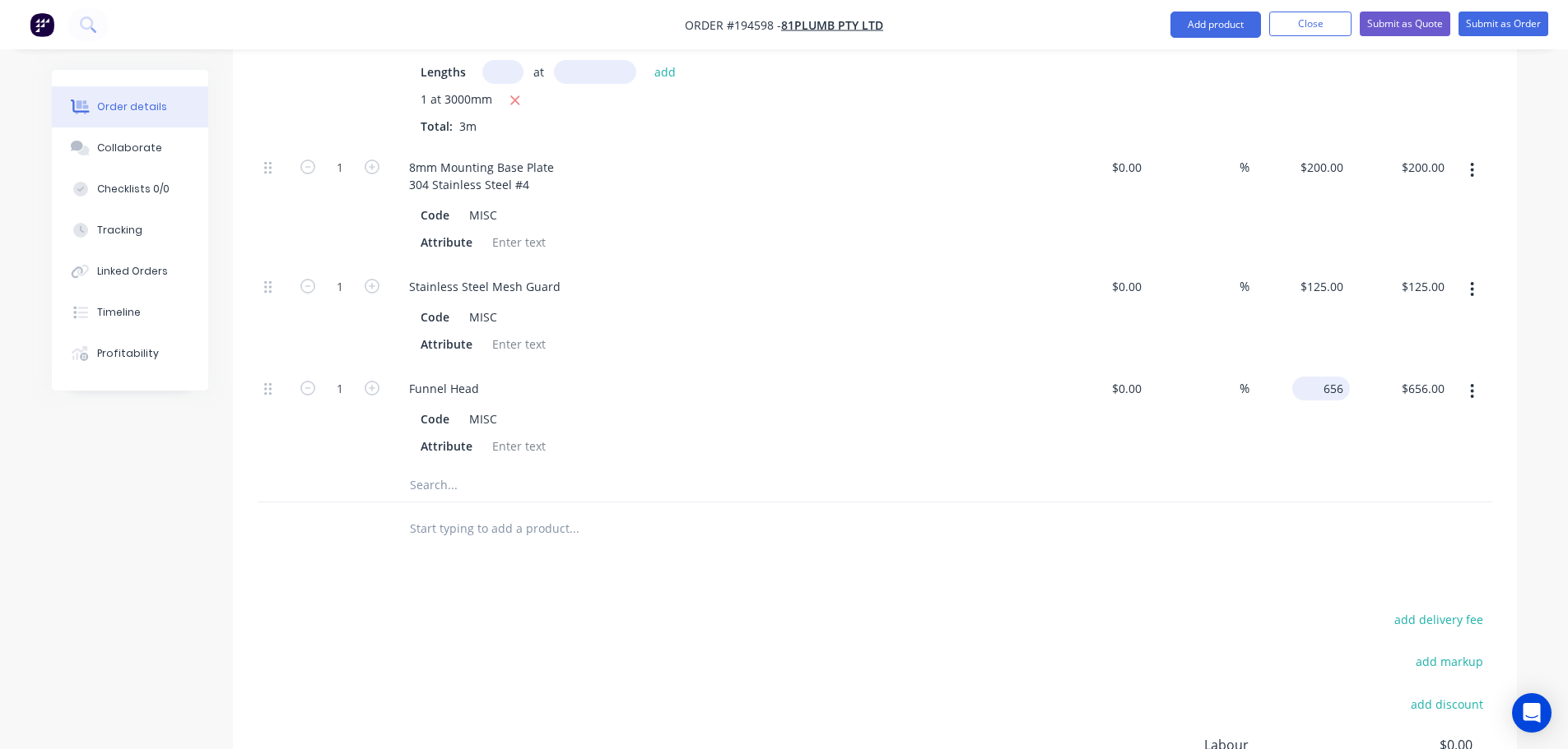
click at [1339, 377] on input "656" at bounding box center [1324, 388] width 51 height 24
type input "$1,046.00"
click at [1199, 559] on div "Drawings Add drawing Products Show / Hide columns Add product Qty Cost Markup P…" at bounding box center [875, 235] width 1284 height 1432
click at [1313, 377] on div "1046 $1,046.00" at bounding box center [1316, 388] width 67 height 24
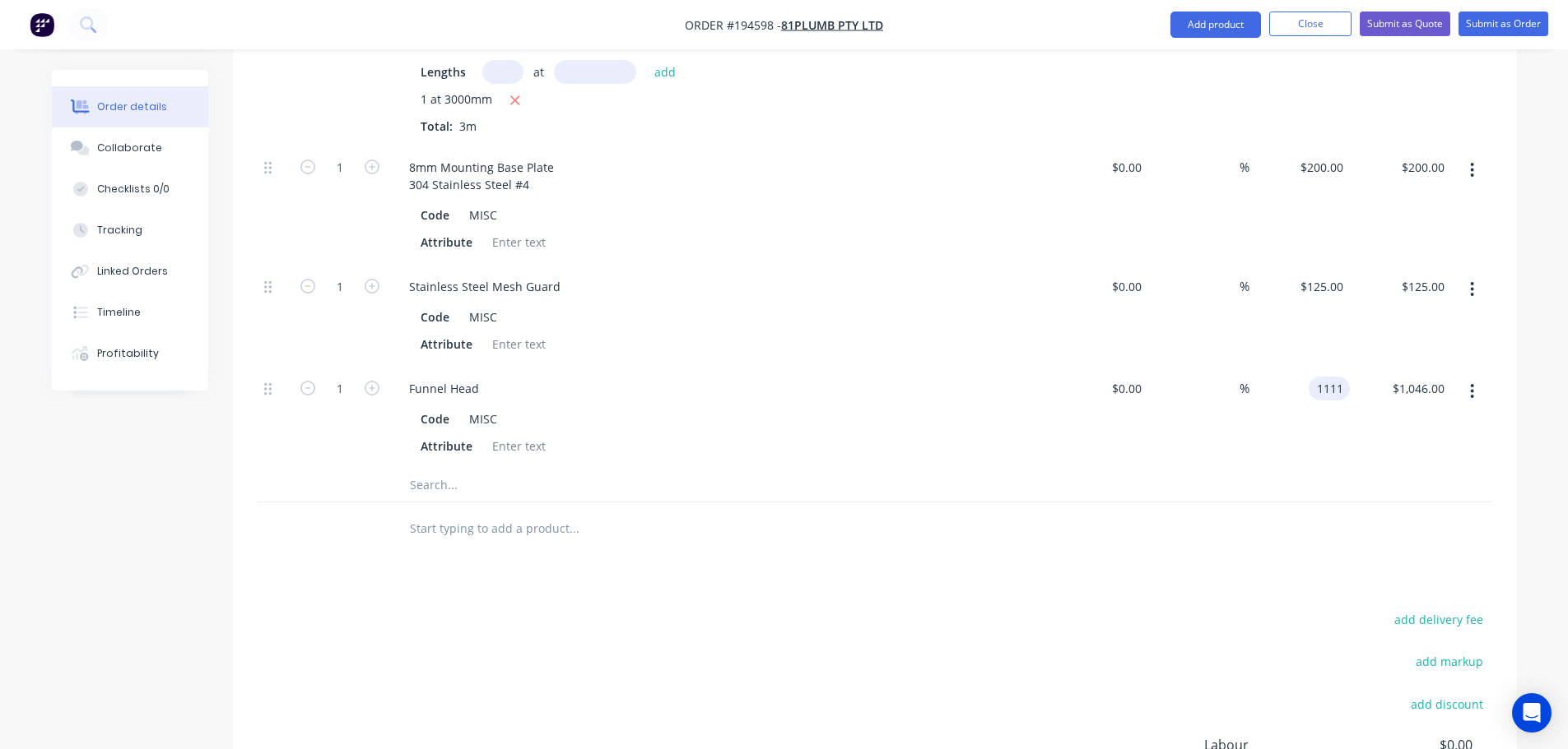
type input "$1,111.00"
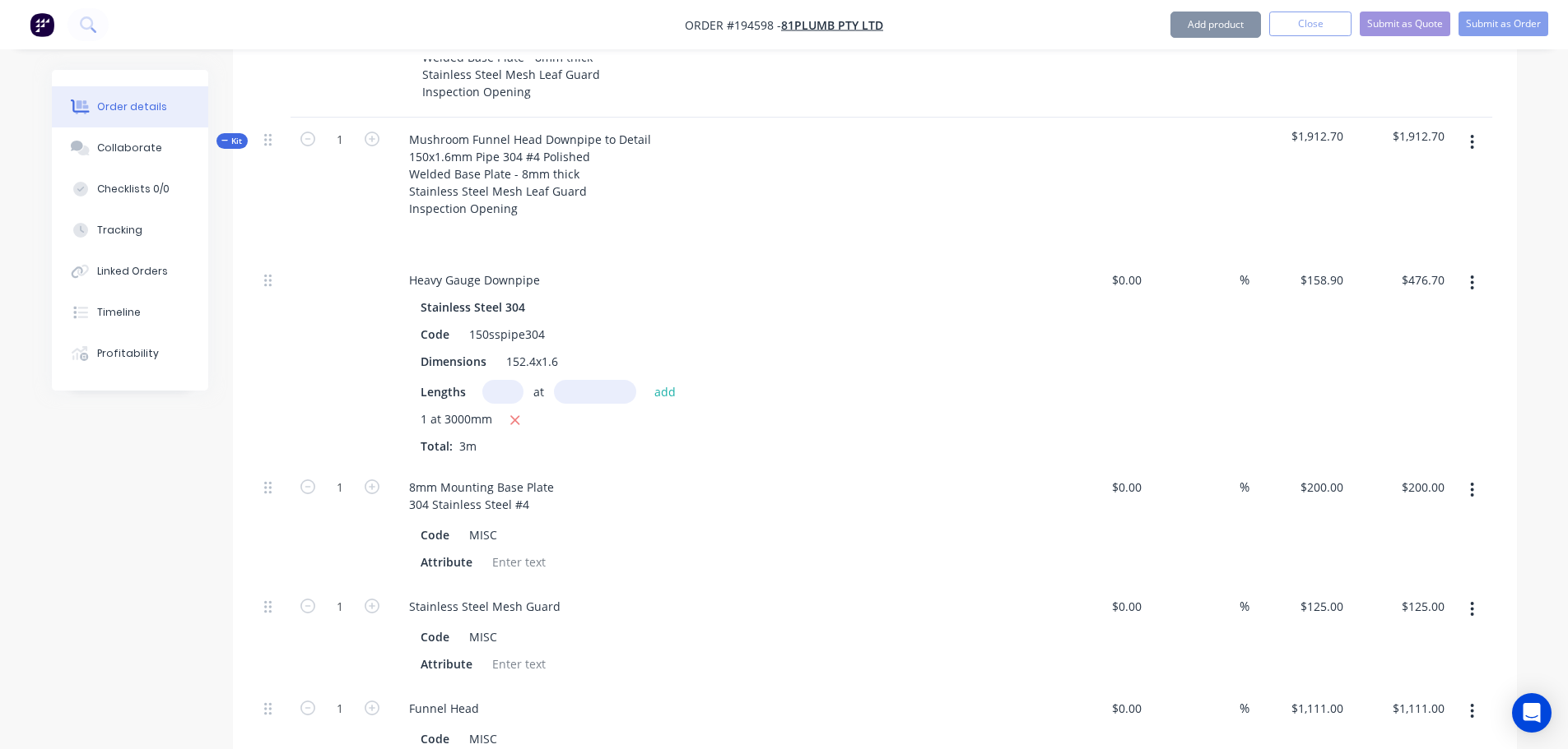
scroll to position [658, 0]
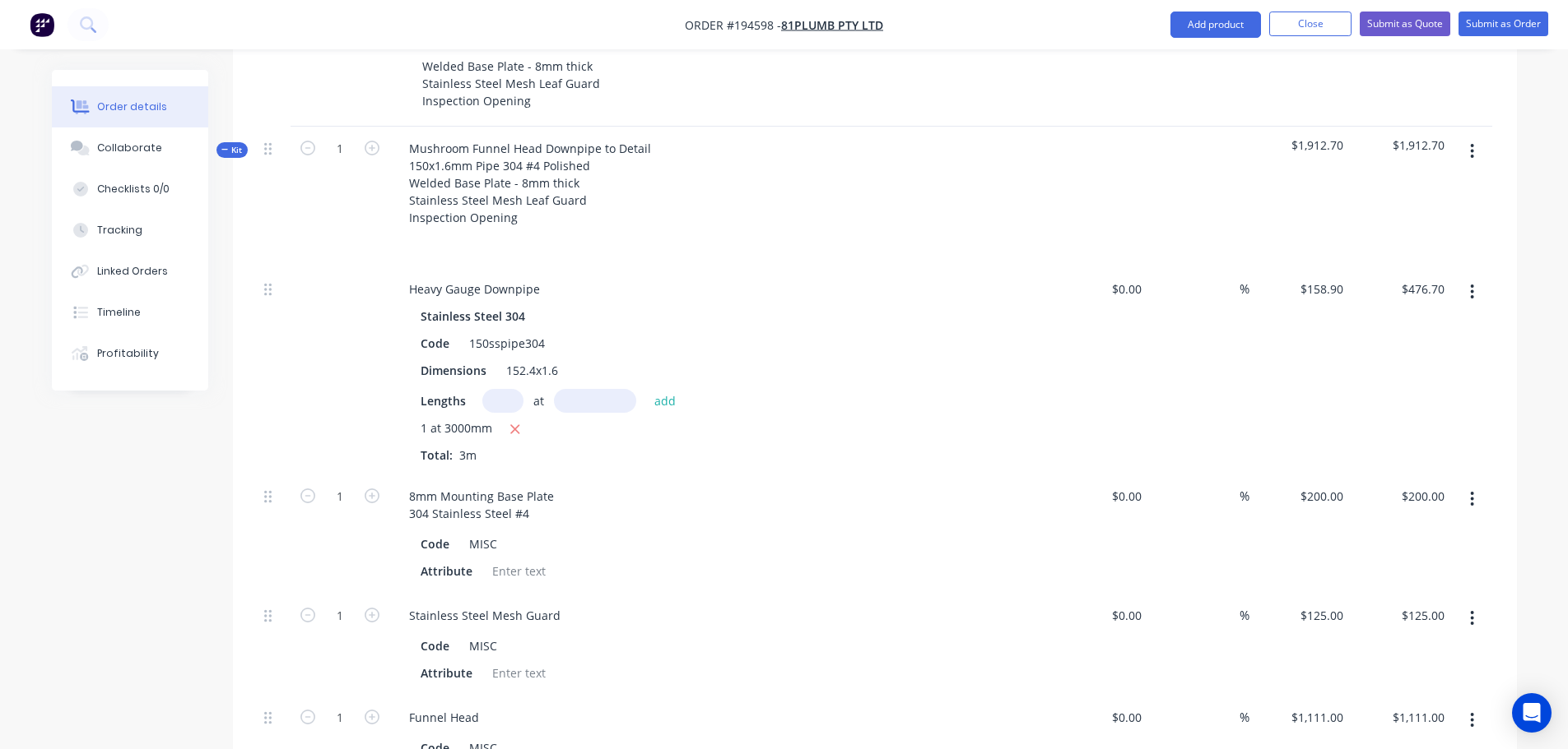
click at [231, 144] on span "Kit" at bounding box center [232, 150] width 21 height 12
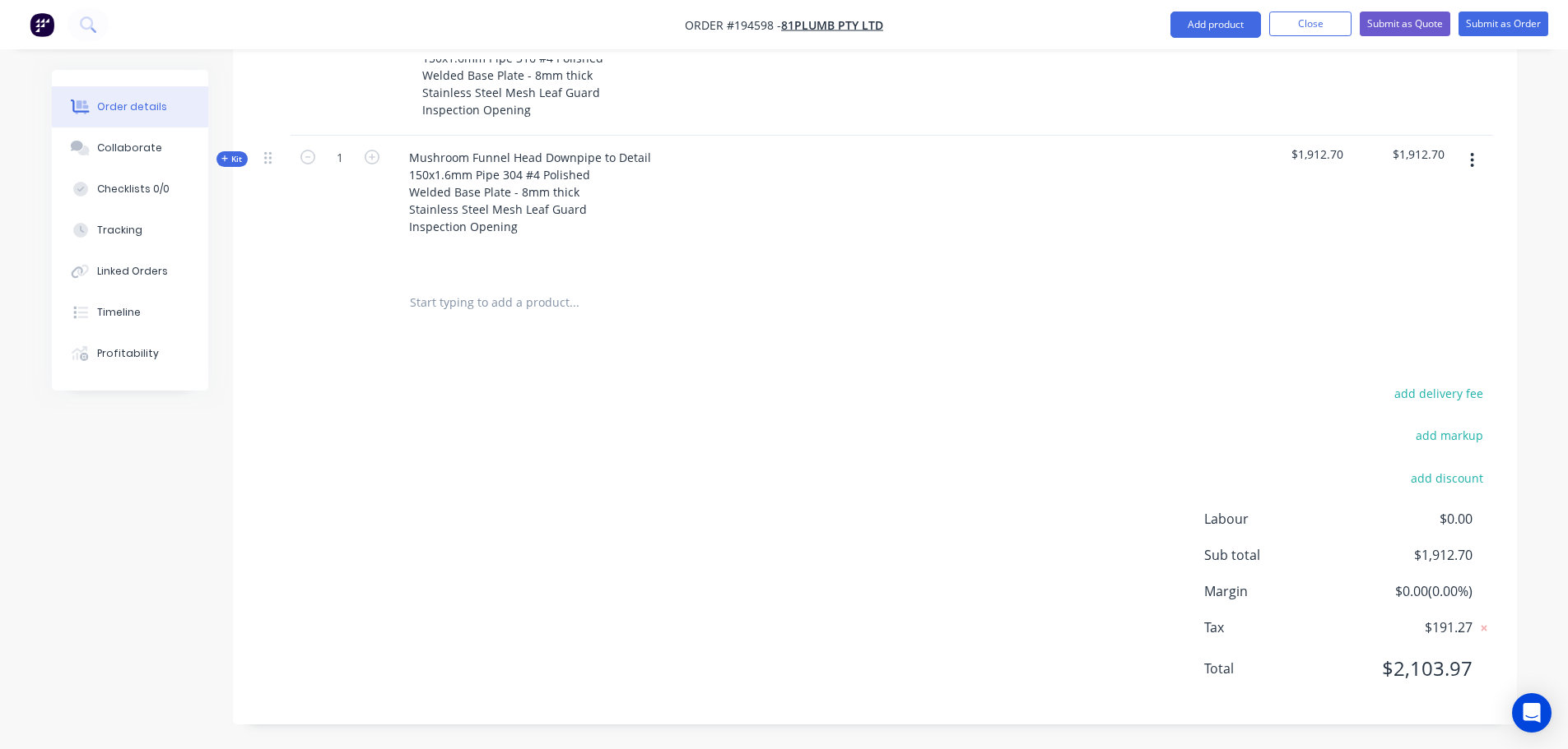
scroll to position [603, 0]
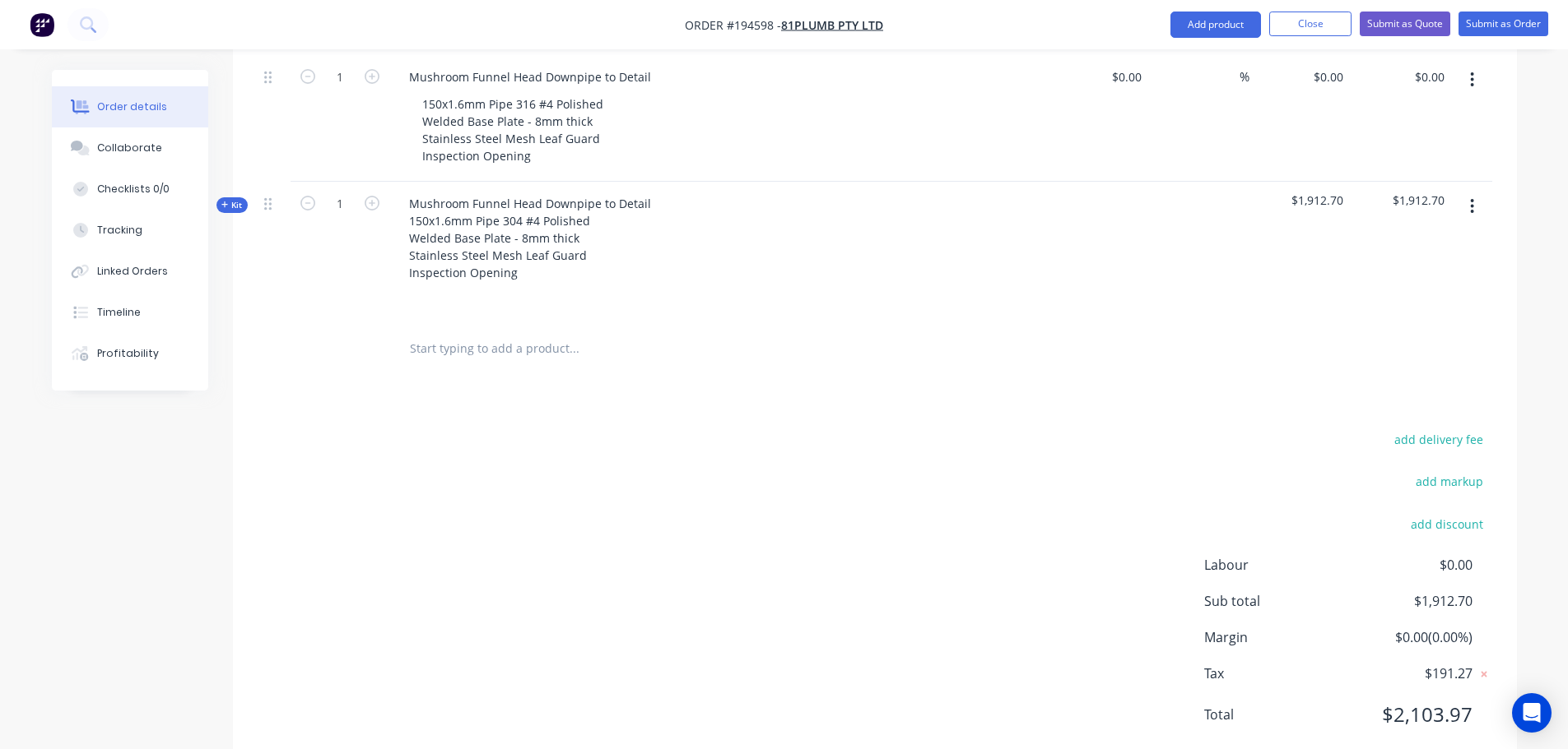
click at [1315, 191] on span "$1,912.70" at bounding box center [1299, 199] width 88 height 17
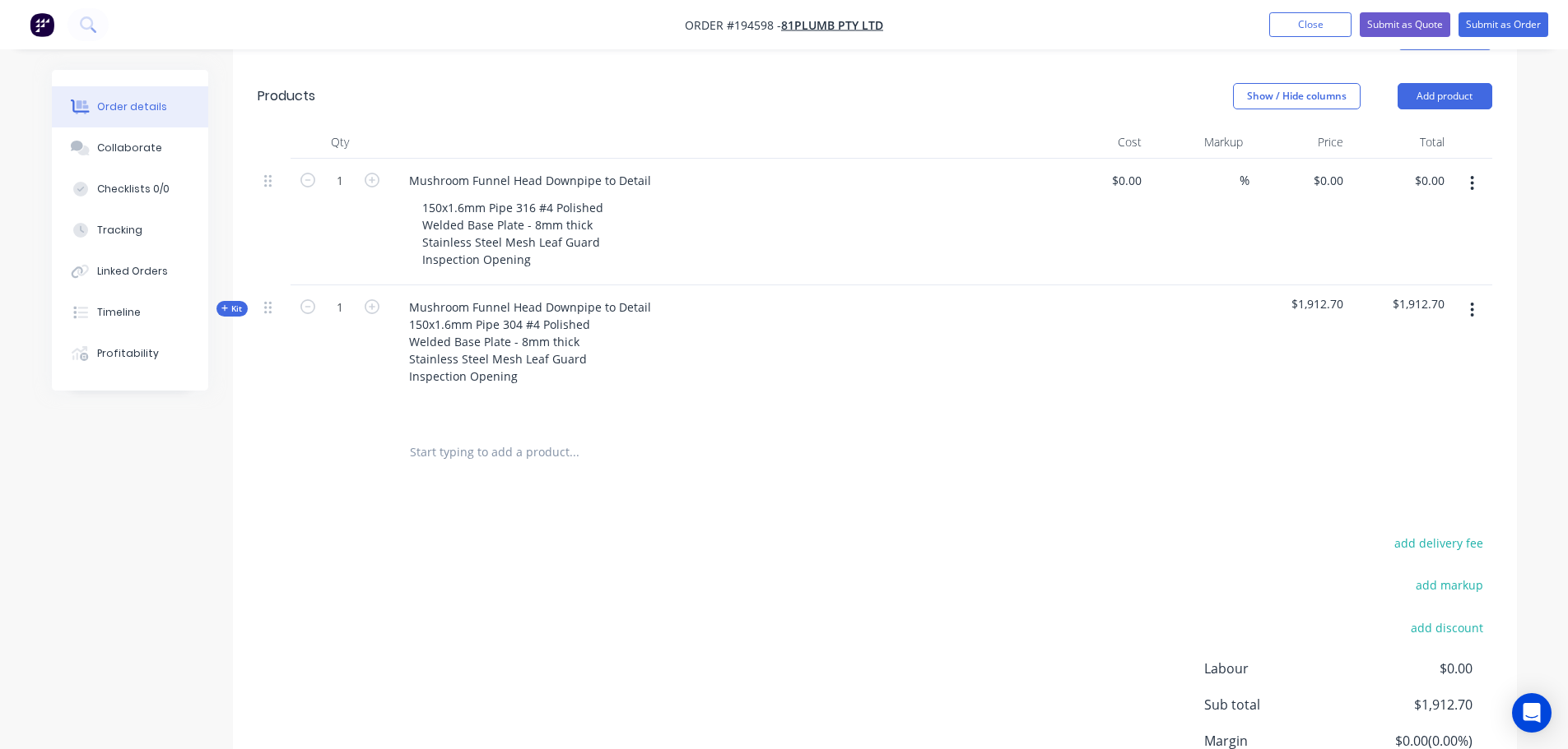
scroll to position [356, 0]
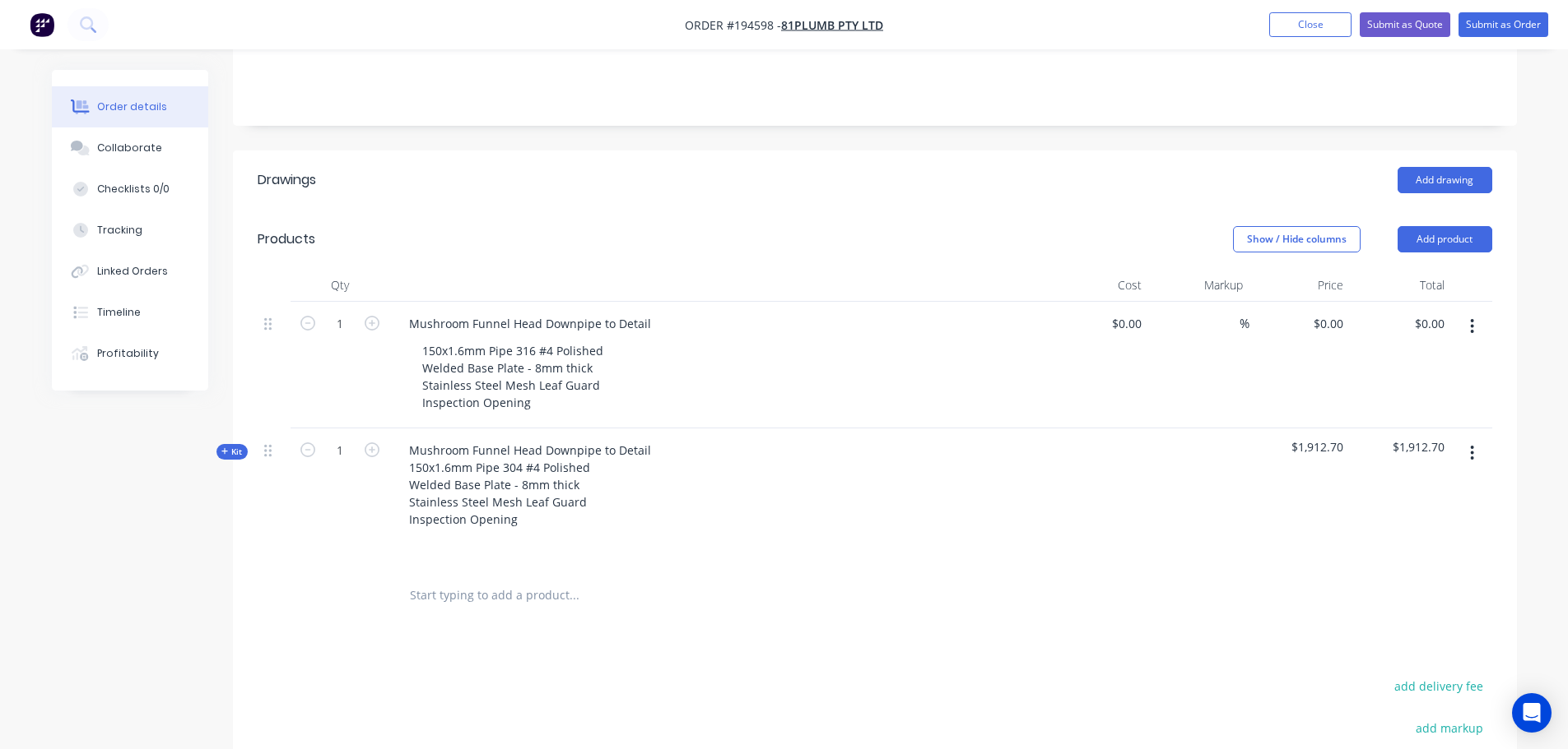
click at [237, 446] on span "Kit" at bounding box center [232, 452] width 21 height 12
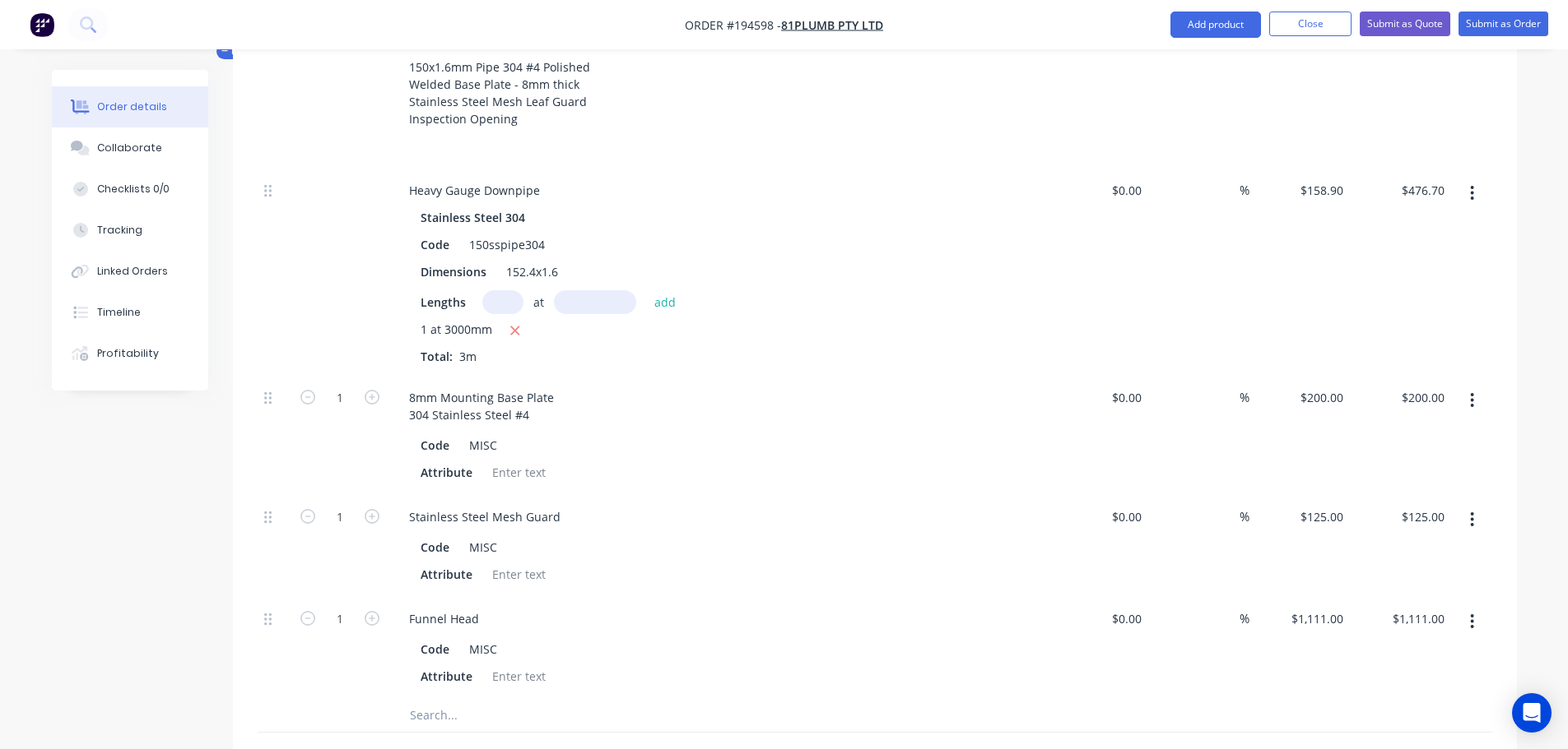
scroll to position [1014, 0]
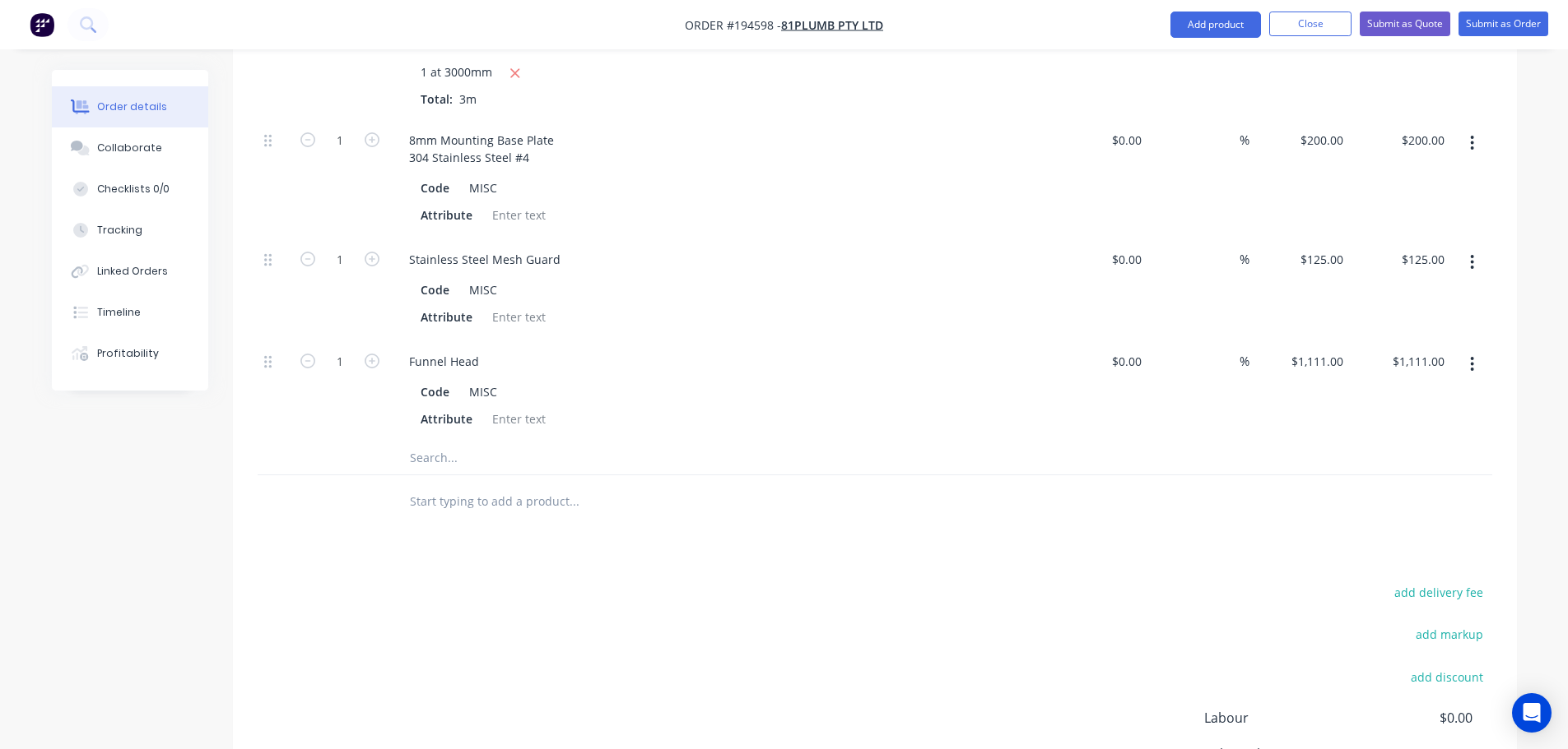
click at [449, 441] on input "text" at bounding box center [573, 457] width 329 height 33
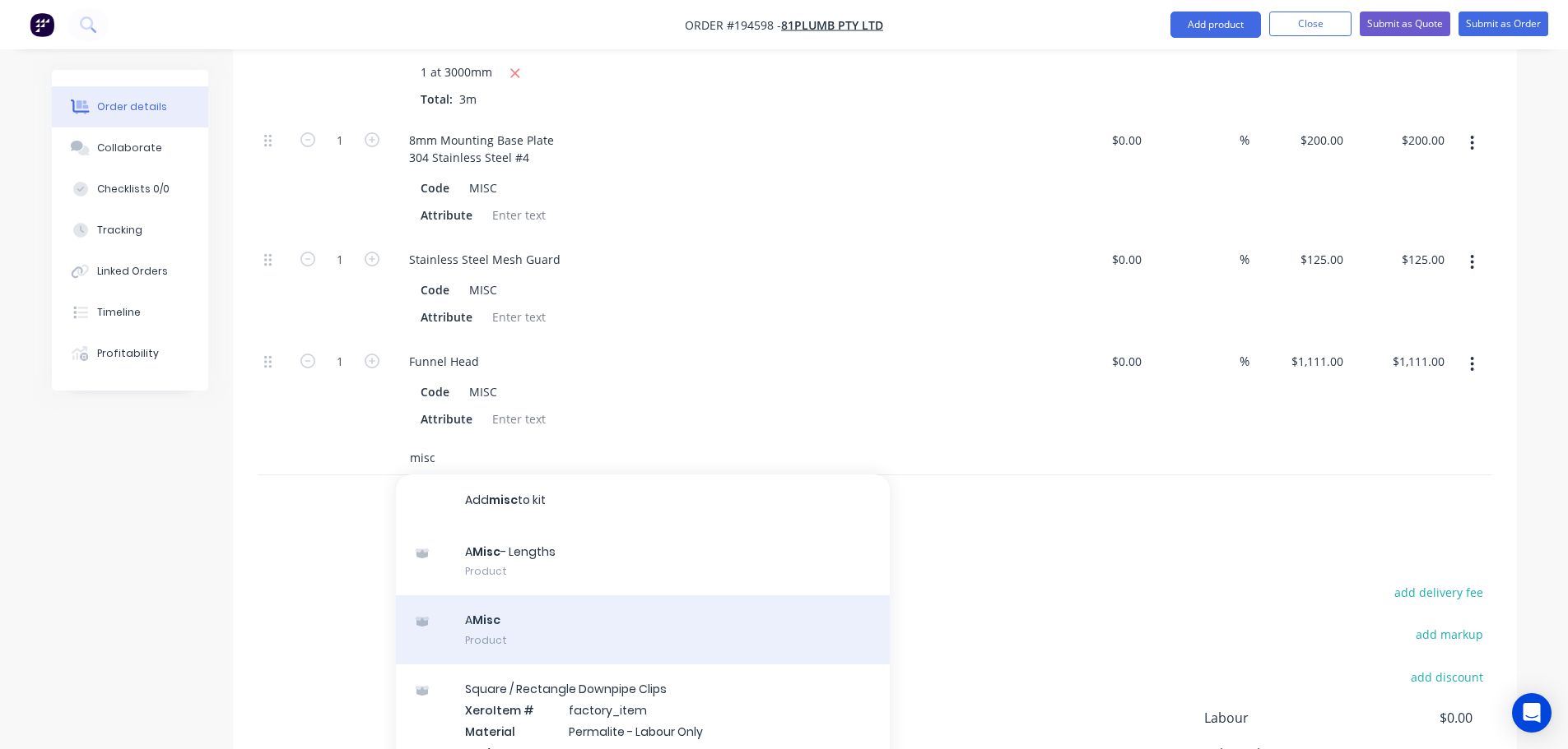
type input "misc"
click at [525, 596] on div "A Misc Product" at bounding box center [642, 630] width 494 height 69
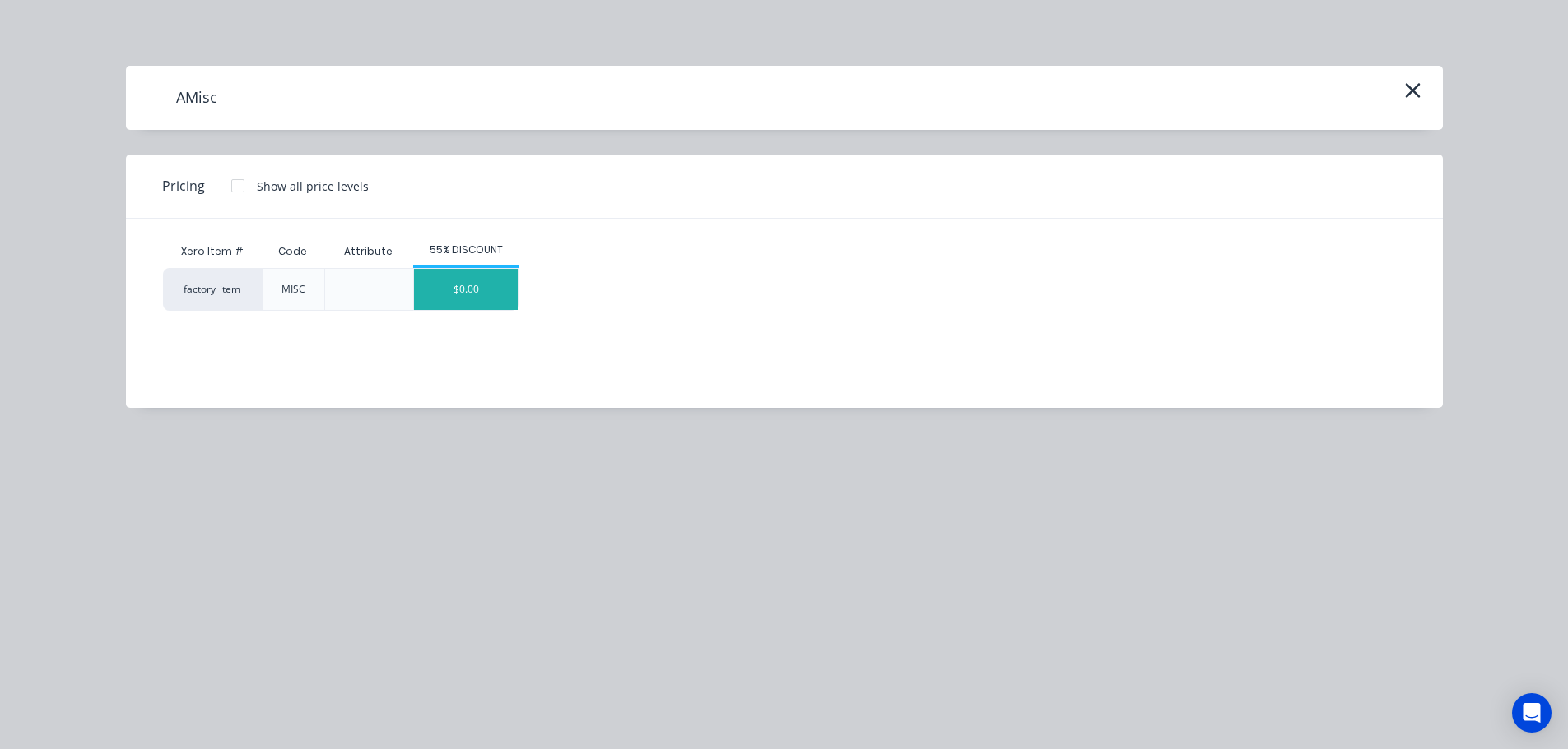
click at [464, 290] on div "$0.00" at bounding box center [466, 289] width 104 height 41
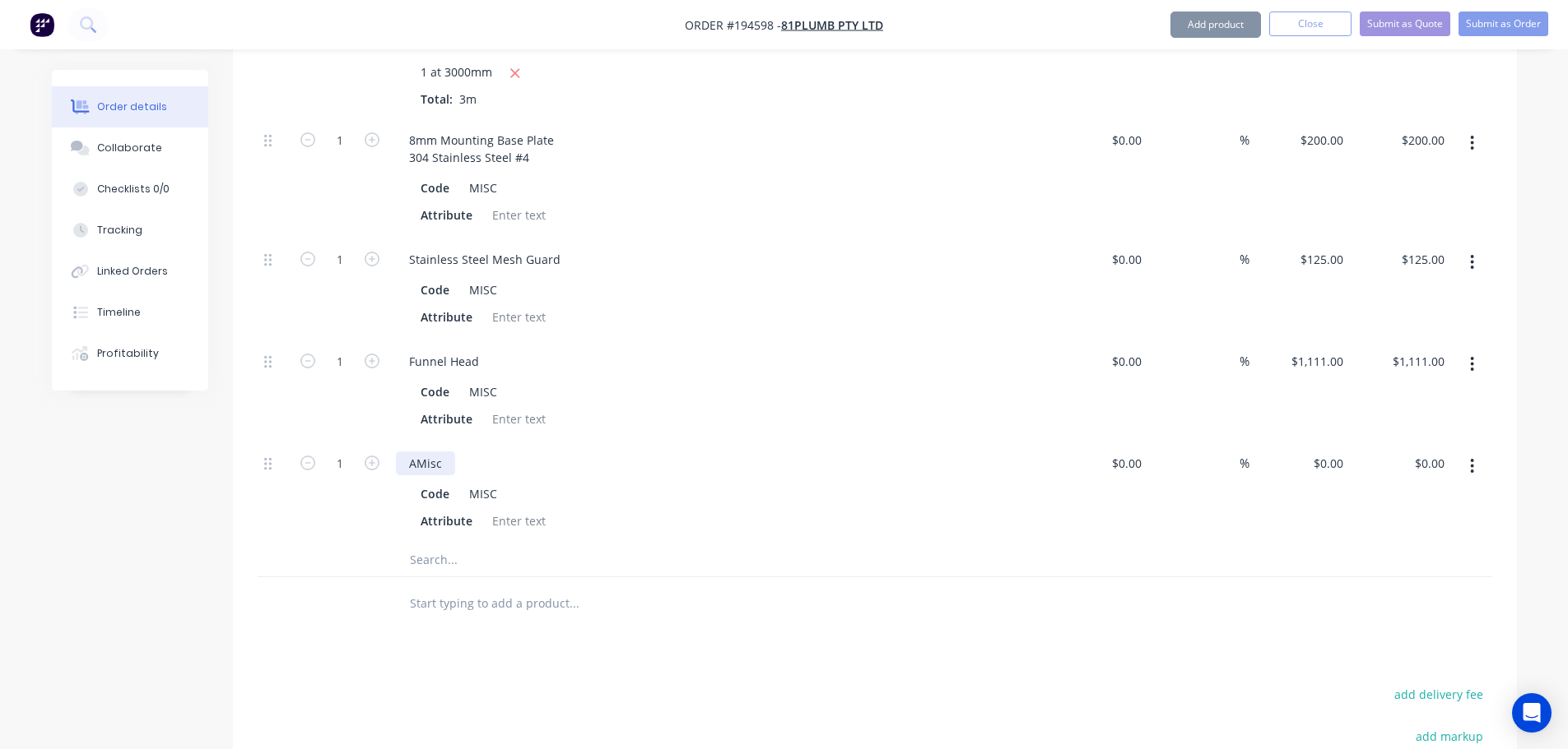
click at [438, 451] on div "AMisc" at bounding box center [425, 463] width 59 height 24
click at [932, 617] on div "Drawings Add drawing Products Show / Hide columns Add product Qty Cost Markup P…" at bounding box center [875, 259] width 1284 height 1533
click at [1341, 451] on input "0" at bounding box center [1330, 463] width 38 height 24
type input "$150.00"
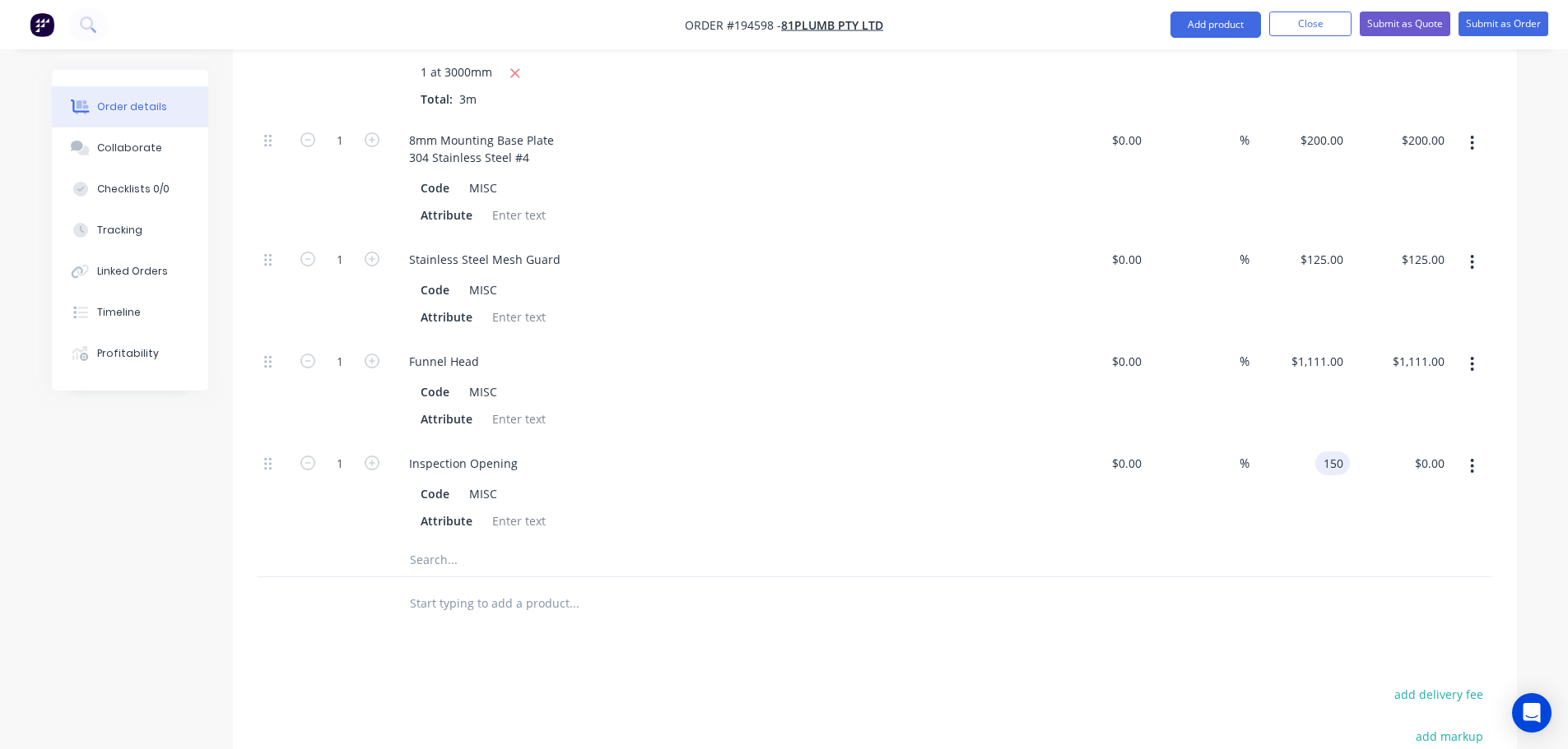
type input "$150.00"
click at [1028, 609] on div "Drawings Add drawing Products Show / Hide columns Add product Qty Cost Markup P…" at bounding box center [875, 259] width 1284 height 1533
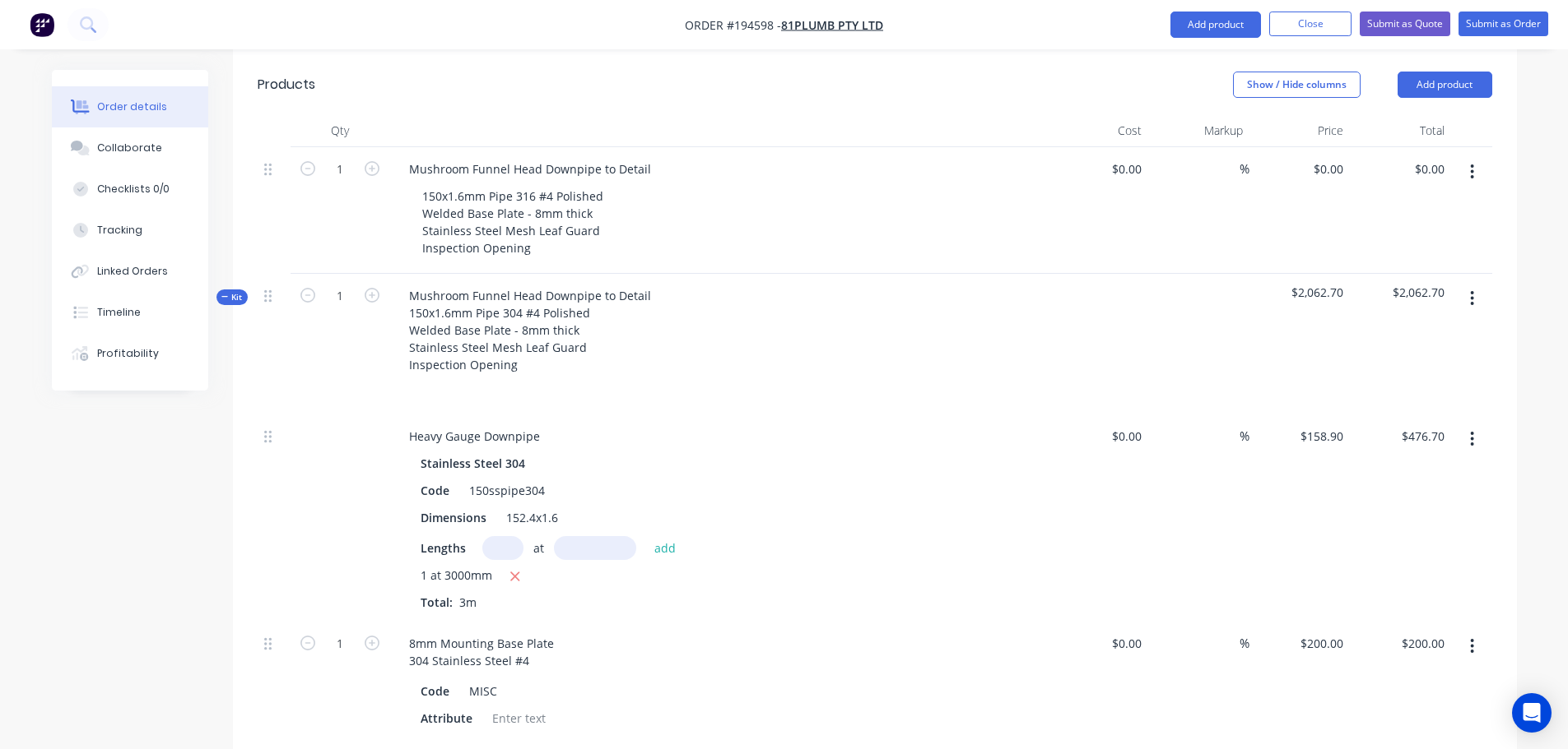
scroll to position [439, 0]
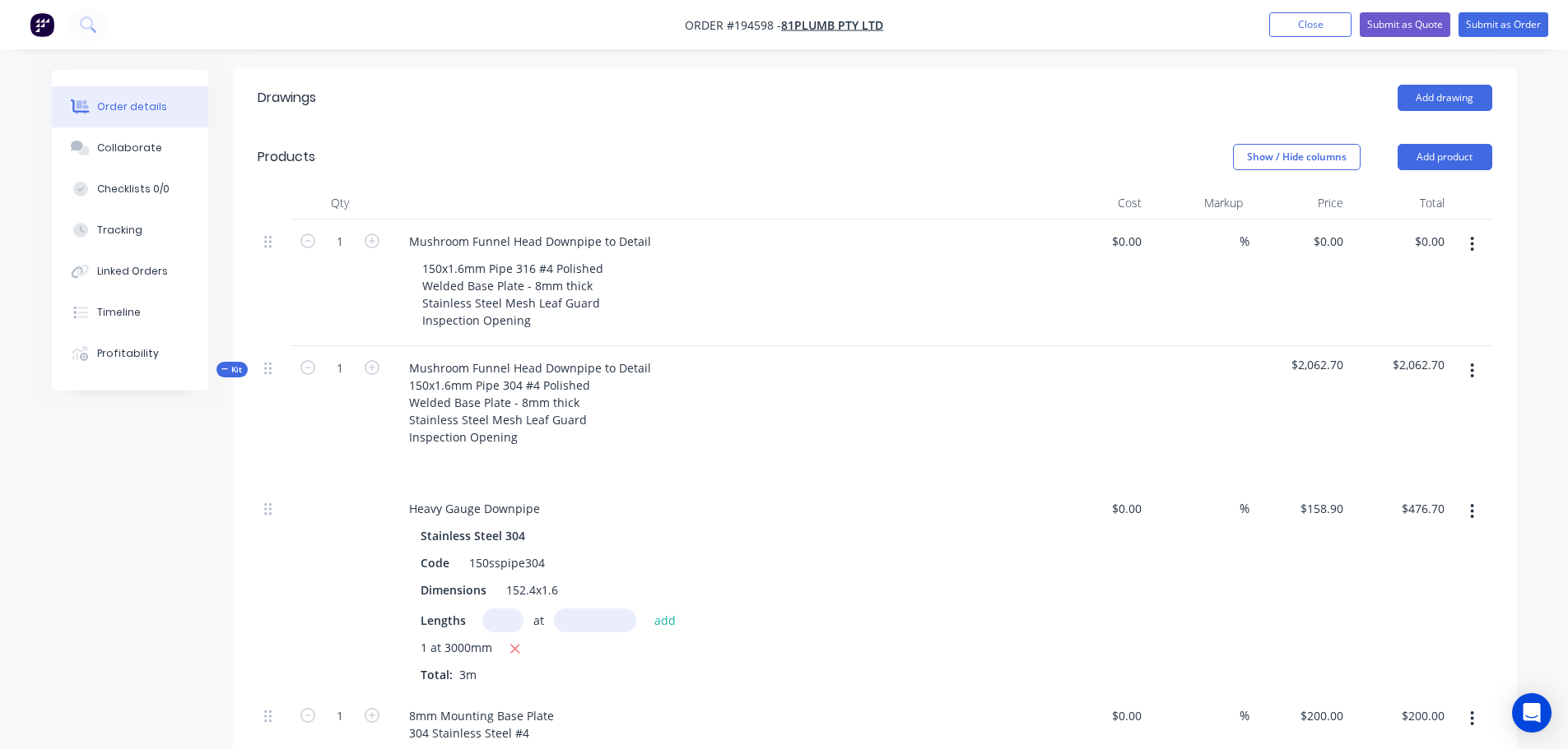
click at [1333, 356] on span "$2,062.70" at bounding box center [1299, 364] width 88 height 17
click at [1525, 316] on div "Order details Collaborate Checklists 0/0 Tracking Linked Orders Timeline Profit…" at bounding box center [784, 628] width 1498 height 1994
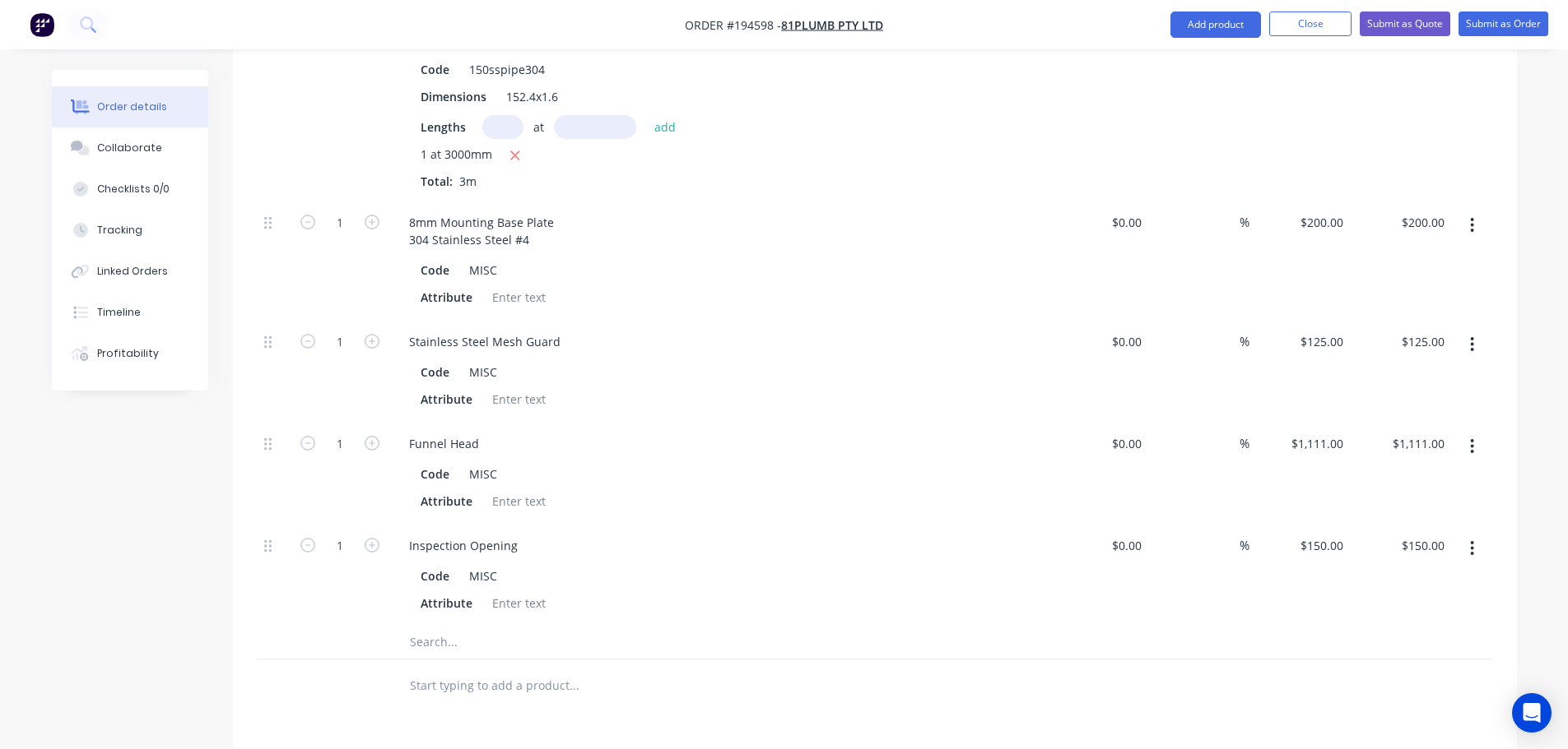
scroll to position [1014, 0]
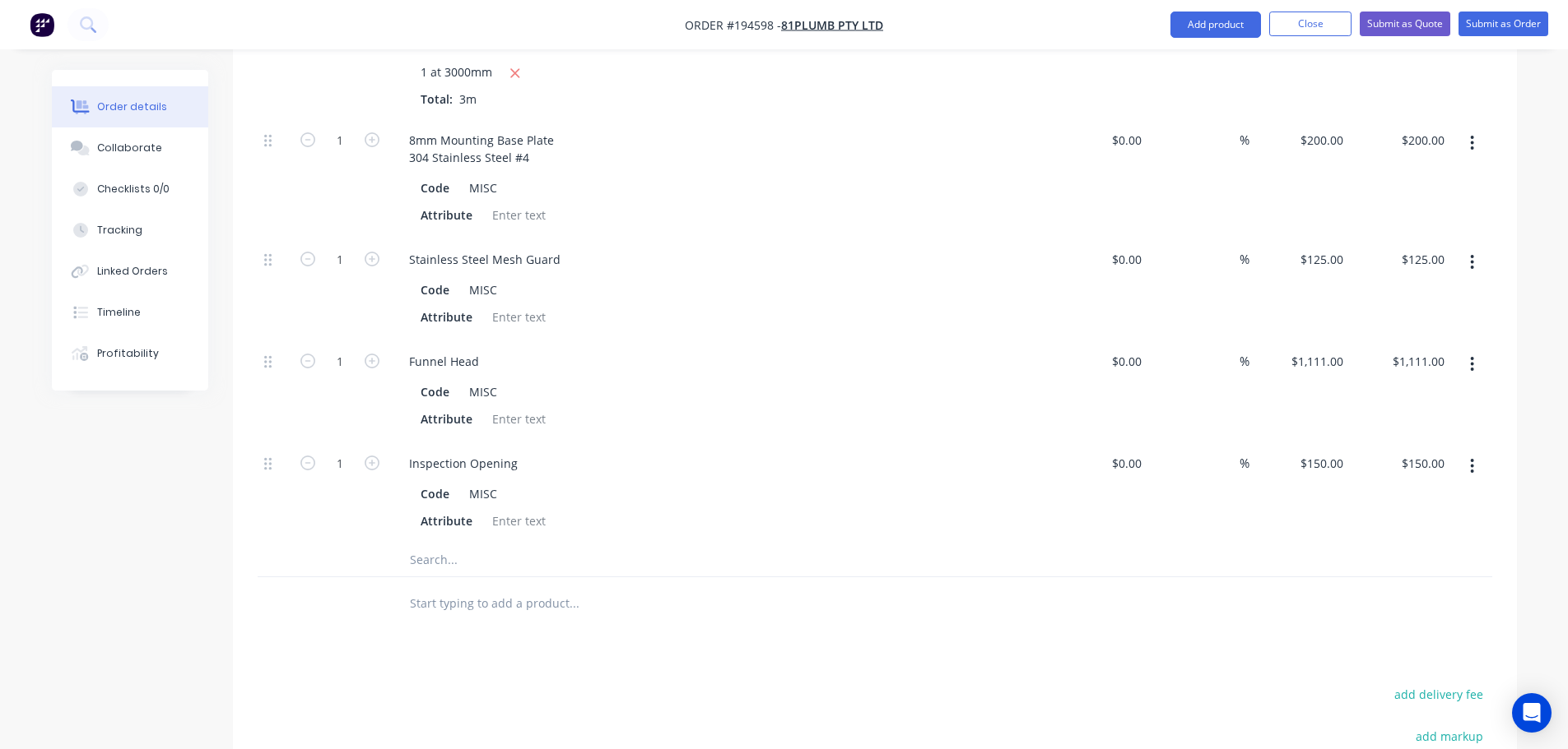
click at [435, 543] on input "text" at bounding box center [573, 559] width 329 height 33
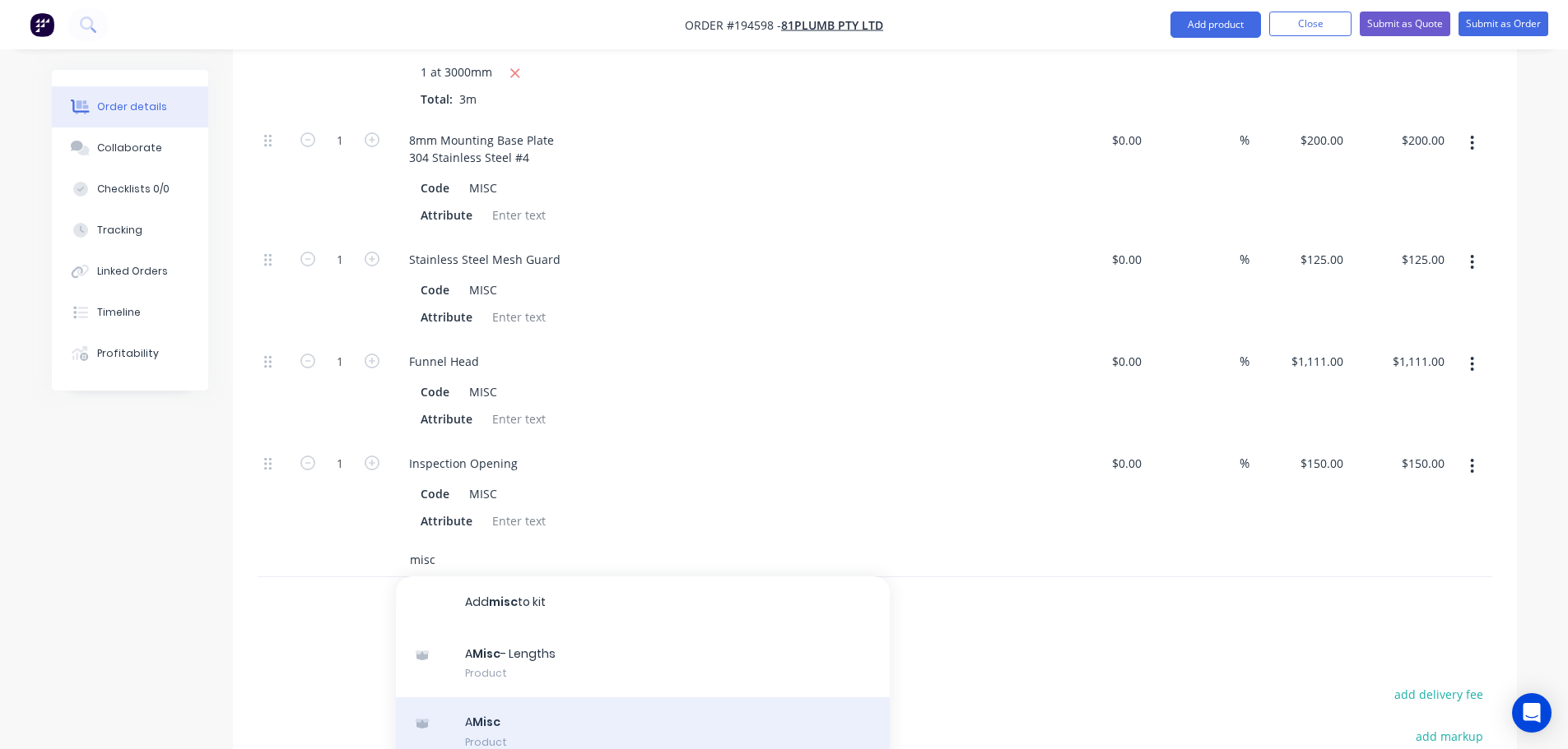
type input "misc"
click at [539, 698] on div "A Misc Product" at bounding box center [642, 732] width 494 height 69
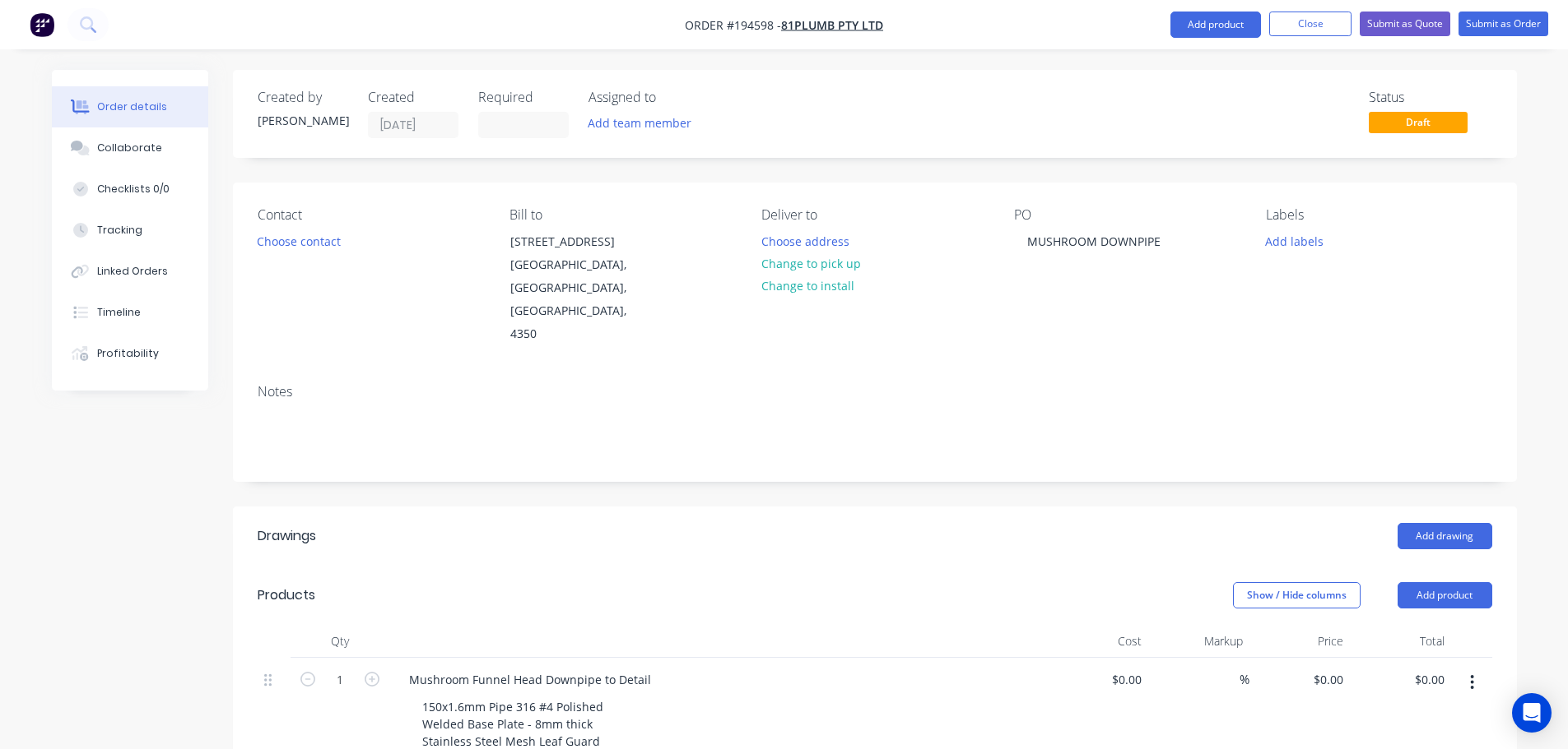
scroll to position [955, 0]
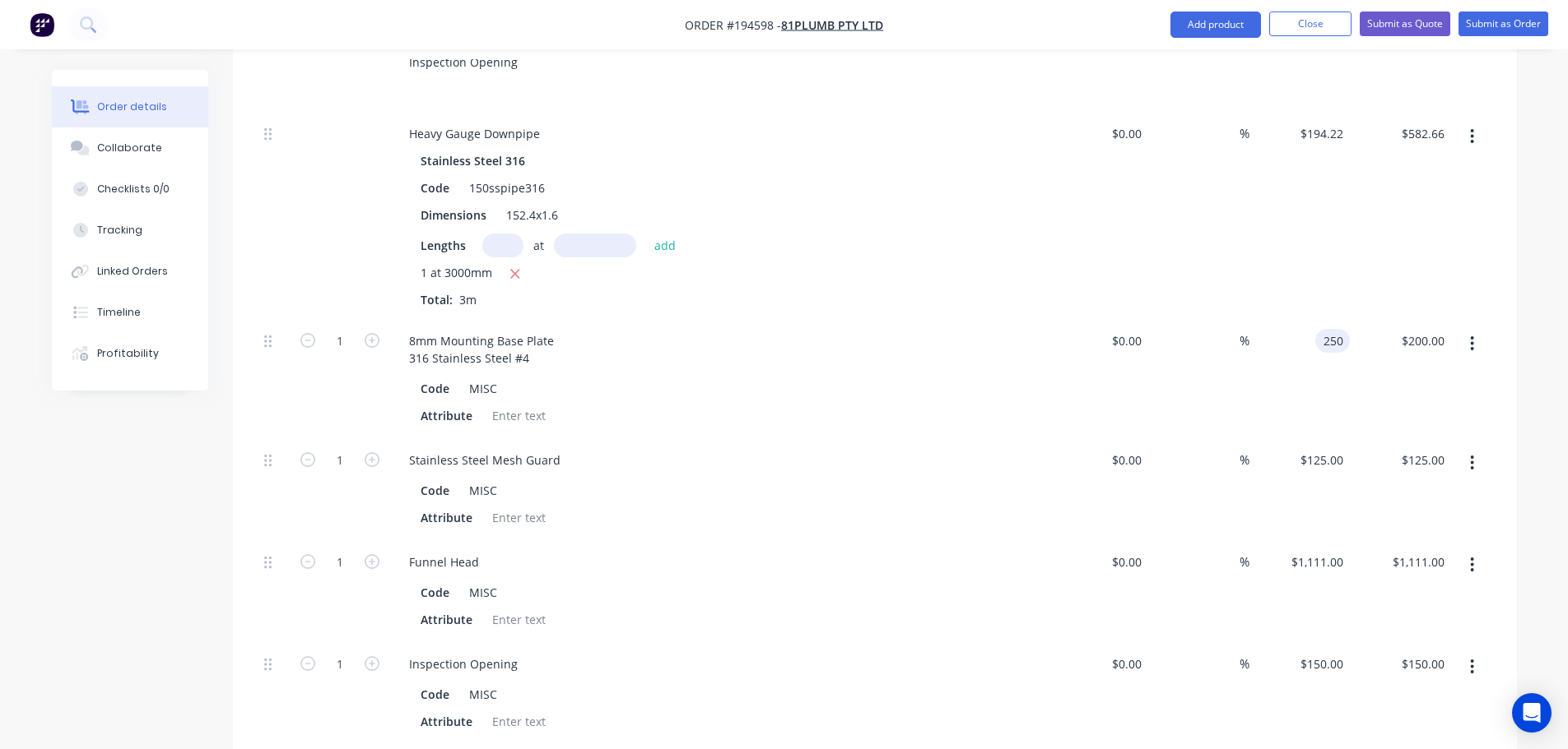
type input "$250.00"
click at [848, 269] on div "Heavy Gauge Downpipe Stainless Steel 316 Code 150sspipe316 Dimensions 152.4x1.6…" at bounding box center [718, 215] width 658 height 207
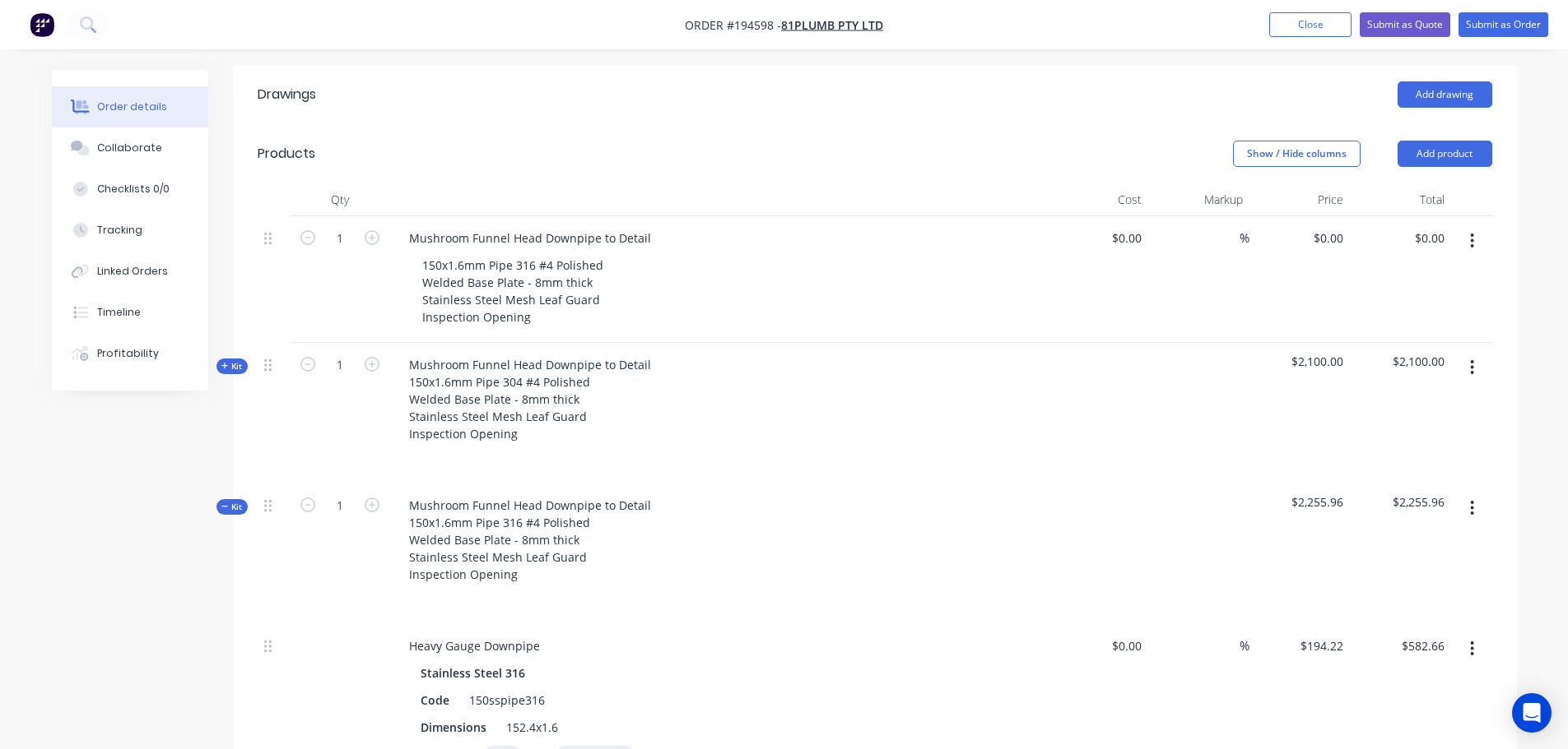
scroll to position [625, 0]
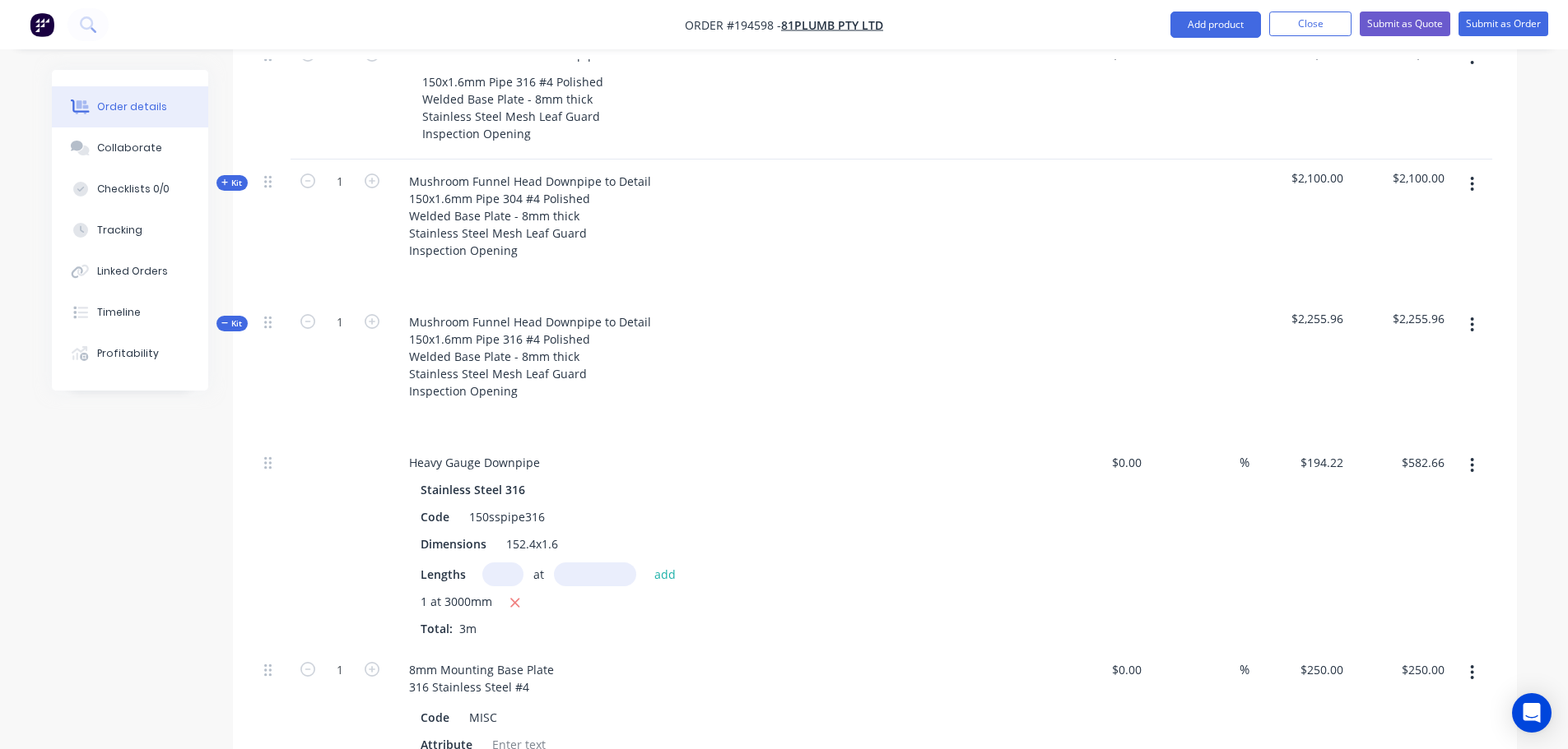
click at [239, 177] on span "Kit" at bounding box center [232, 183] width 21 height 12
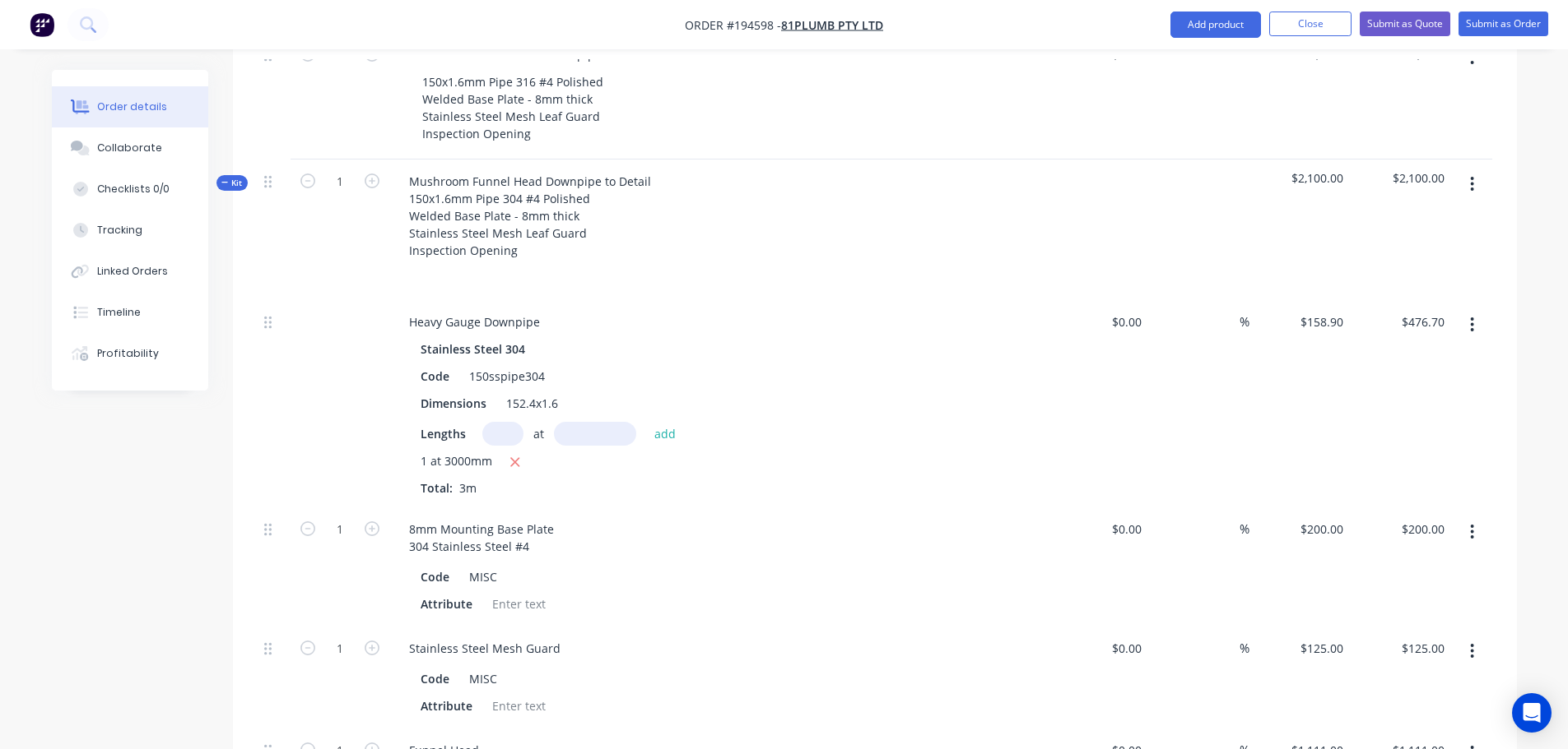
click at [239, 177] on span "Kit" at bounding box center [232, 183] width 21 height 12
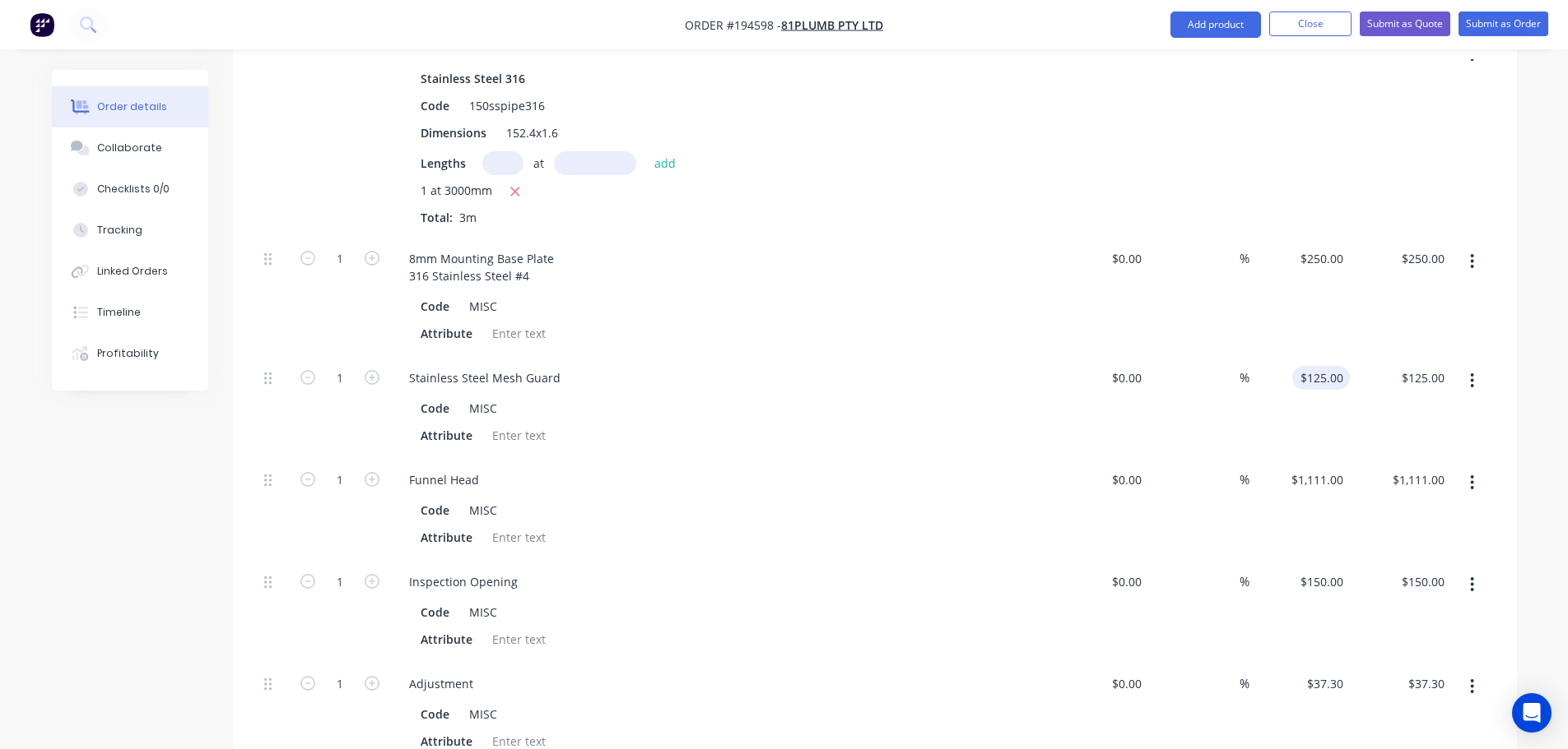
scroll to position [1119, 0]
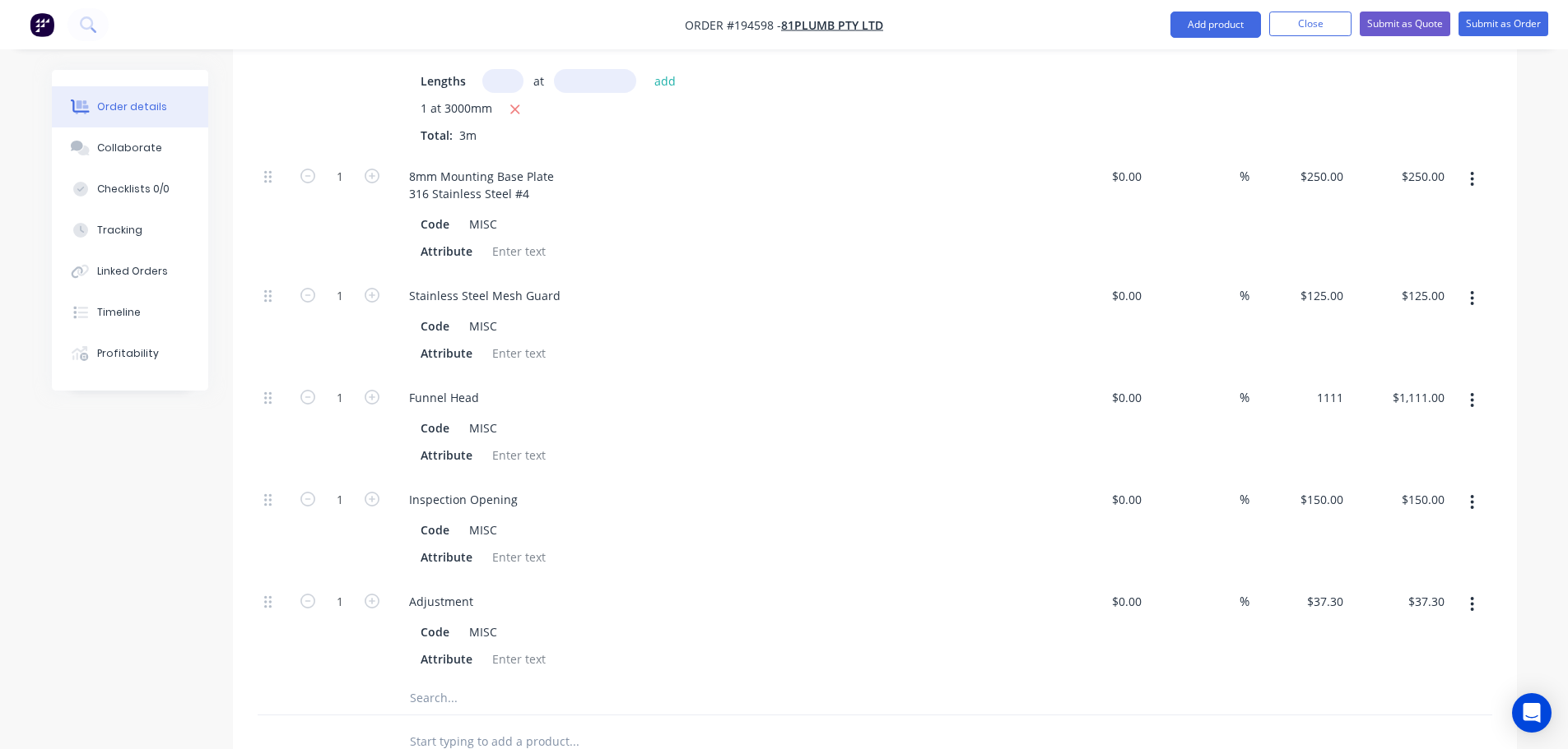
click at [1308, 376] on div "1111 $1,111.00" at bounding box center [1300, 426] width 101 height 102
type input "$982.00"
click at [1527, 340] on div "Order details Collaborate Checklists 0/0 Tracking Linked Orders Timeline Profit…" at bounding box center [784, 70] width 1498 height 2237
click at [1323, 386] on input "982" at bounding box center [1324, 397] width 51 height 24
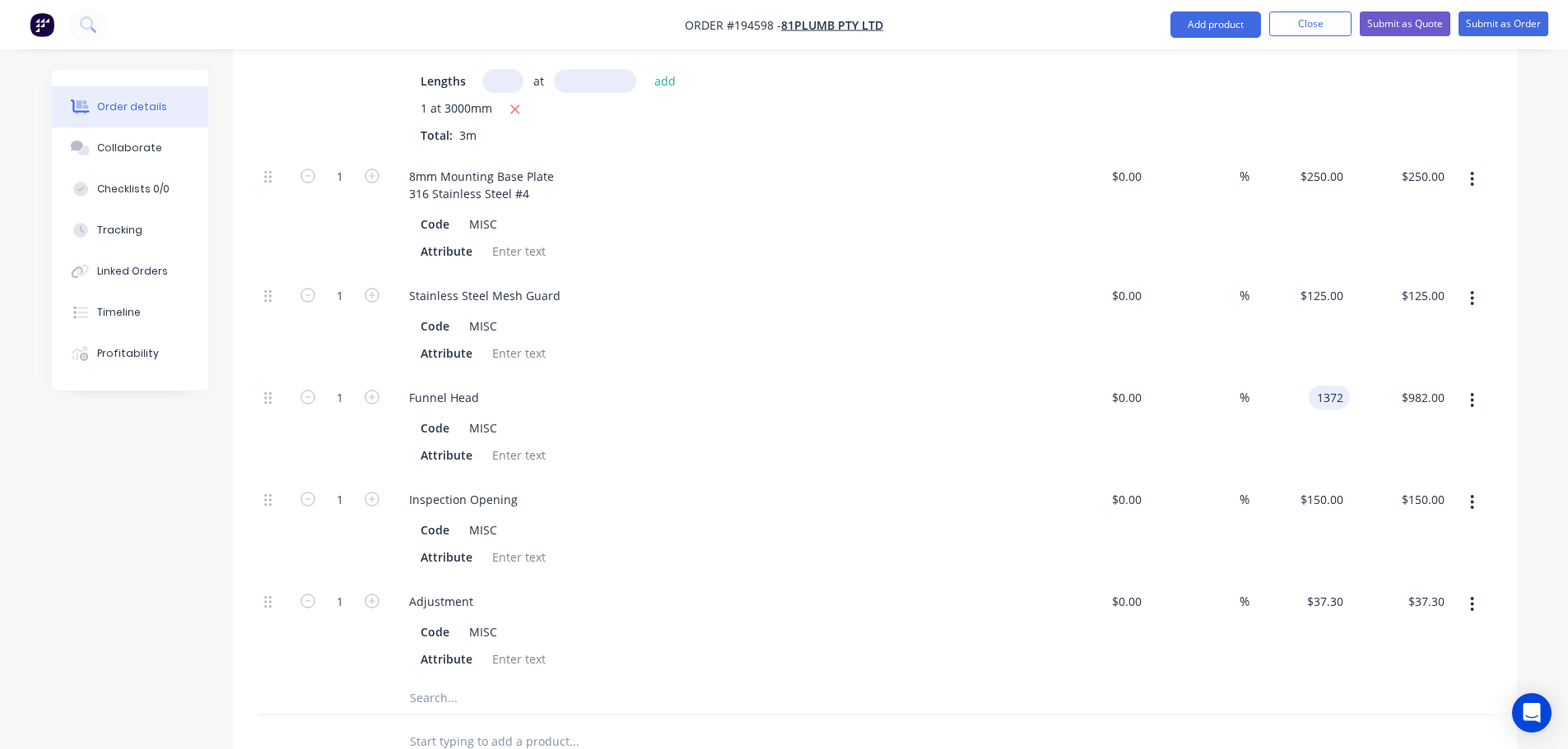
type input "$1,372.00"
click at [1530, 397] on div "Order details Collaborate Checklists 0/0 Tracking Linked Orders Timeline Profit…" at bounding box center [784, 70] width 1498 height 2237
click at [1293, 376] on div "1372 $1,372.00" at bounding box center [1300, 426] width 101 height 102
type input "$1,437.00"
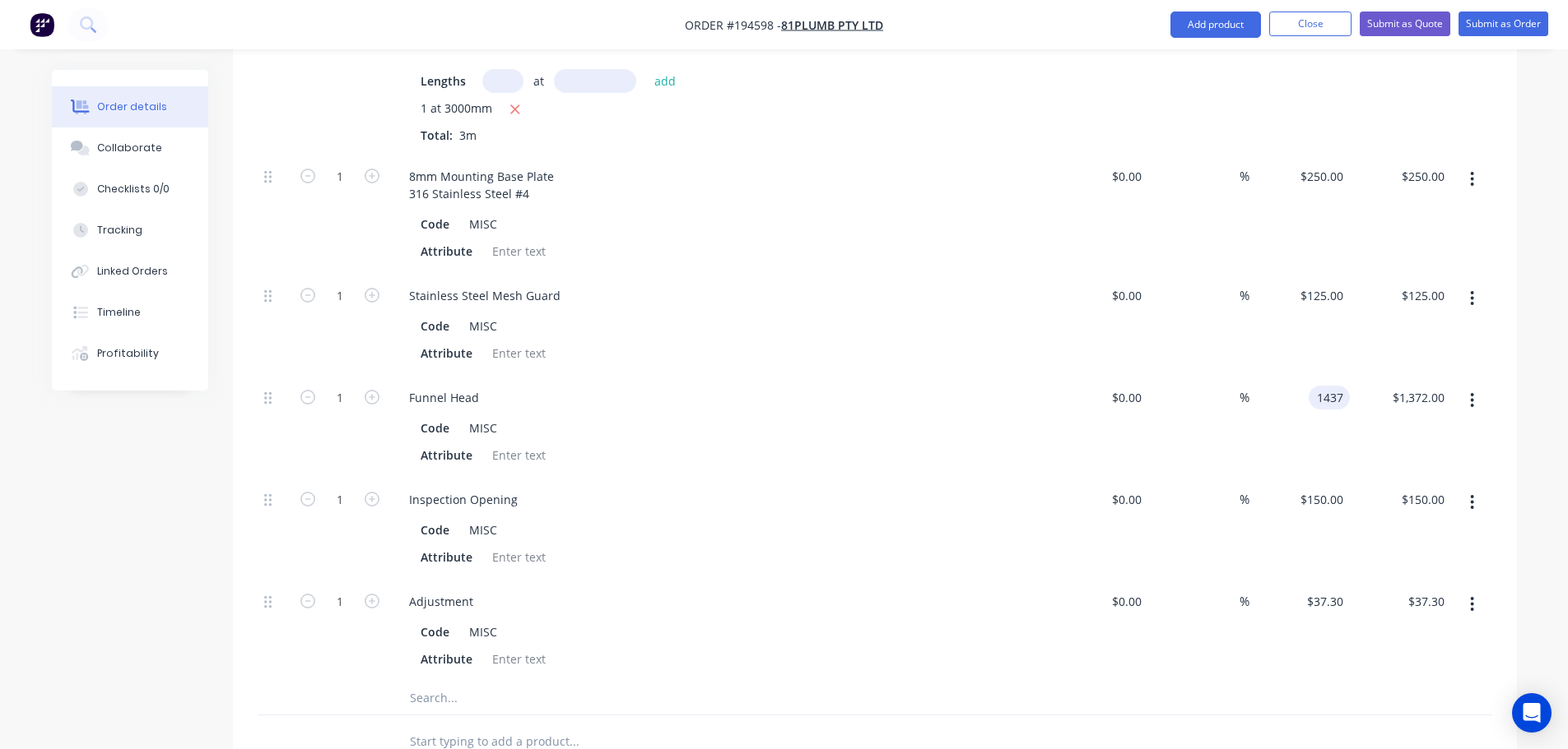
type input "$1,437.00"
click at [1537, 328] on div "Order details Collaborate Checklists 0/0 Tracking Linked Orders Timeline Profit…" at bounding box center [784, 35] width 1568 height 2307
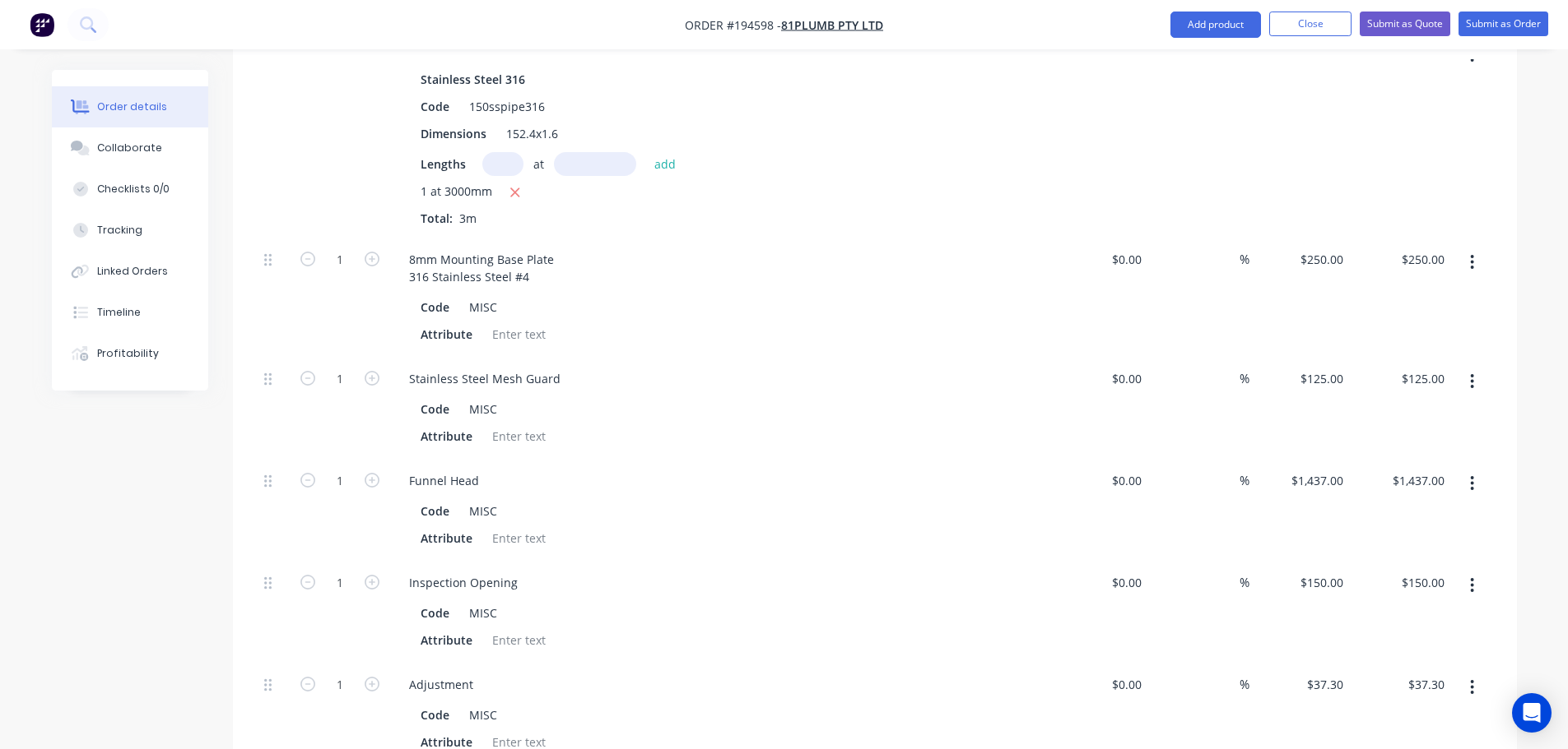
scroll to position [1036, 0]
click at [1328, 246] on input "250" at bounding box center [1336, 258] width 28 height 24
type input "$300.00"
click at [1545, 294] on div "Order details Collaborate Checklists 0/0 Tracking Linked Orders Timeline Profit…" at bounding box center [784, 117] width 1568 height 2307
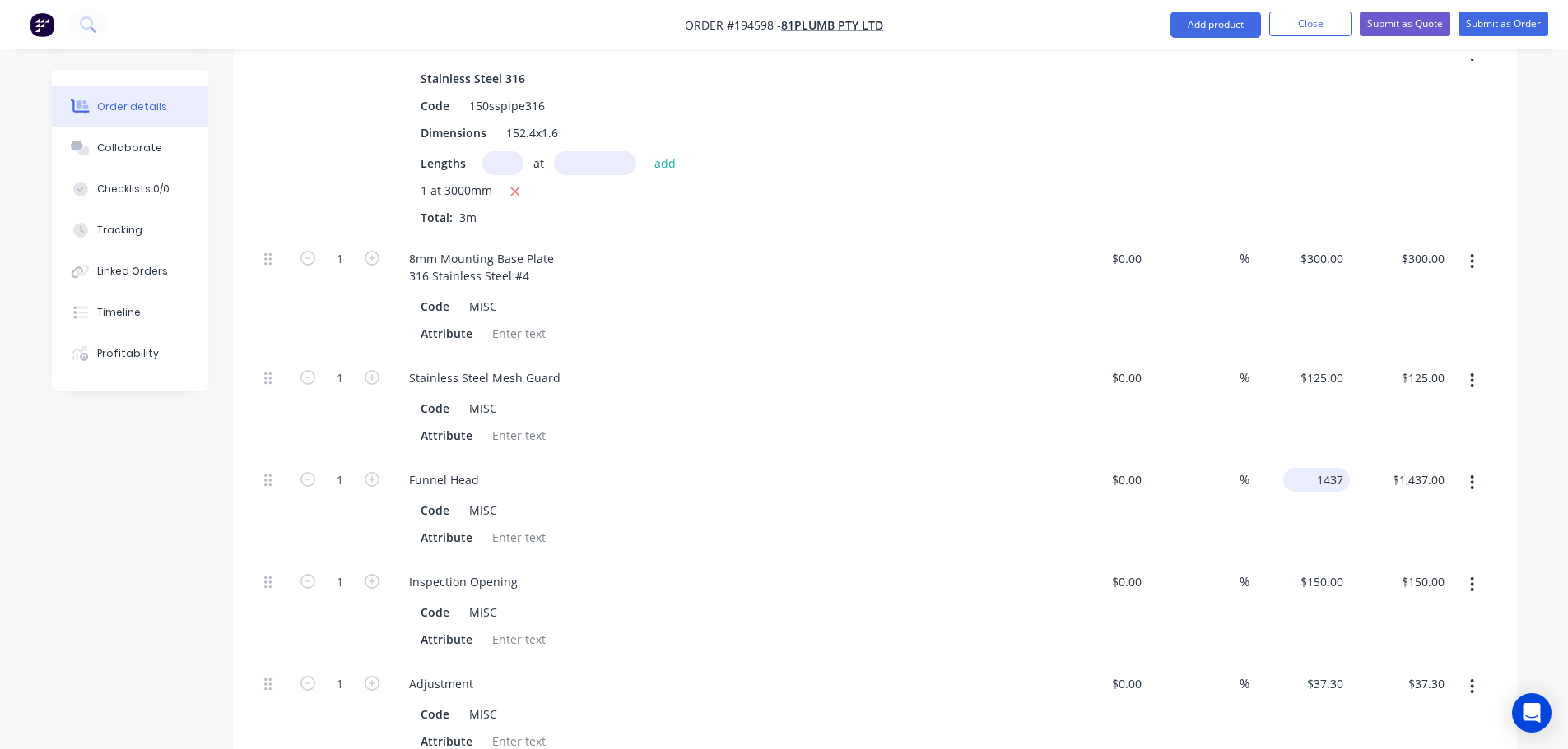
click at [1316, 468] on input "1437" at bounding box center [1320, 480] width 60 height 24
click at [1515, 366] on div "Qty Cost Markup Price Total 1 Mushroom Funnel Head Downpipe to Detail 150x1.6mm…" at bounding box center [875, 220] width 1284 height 1263
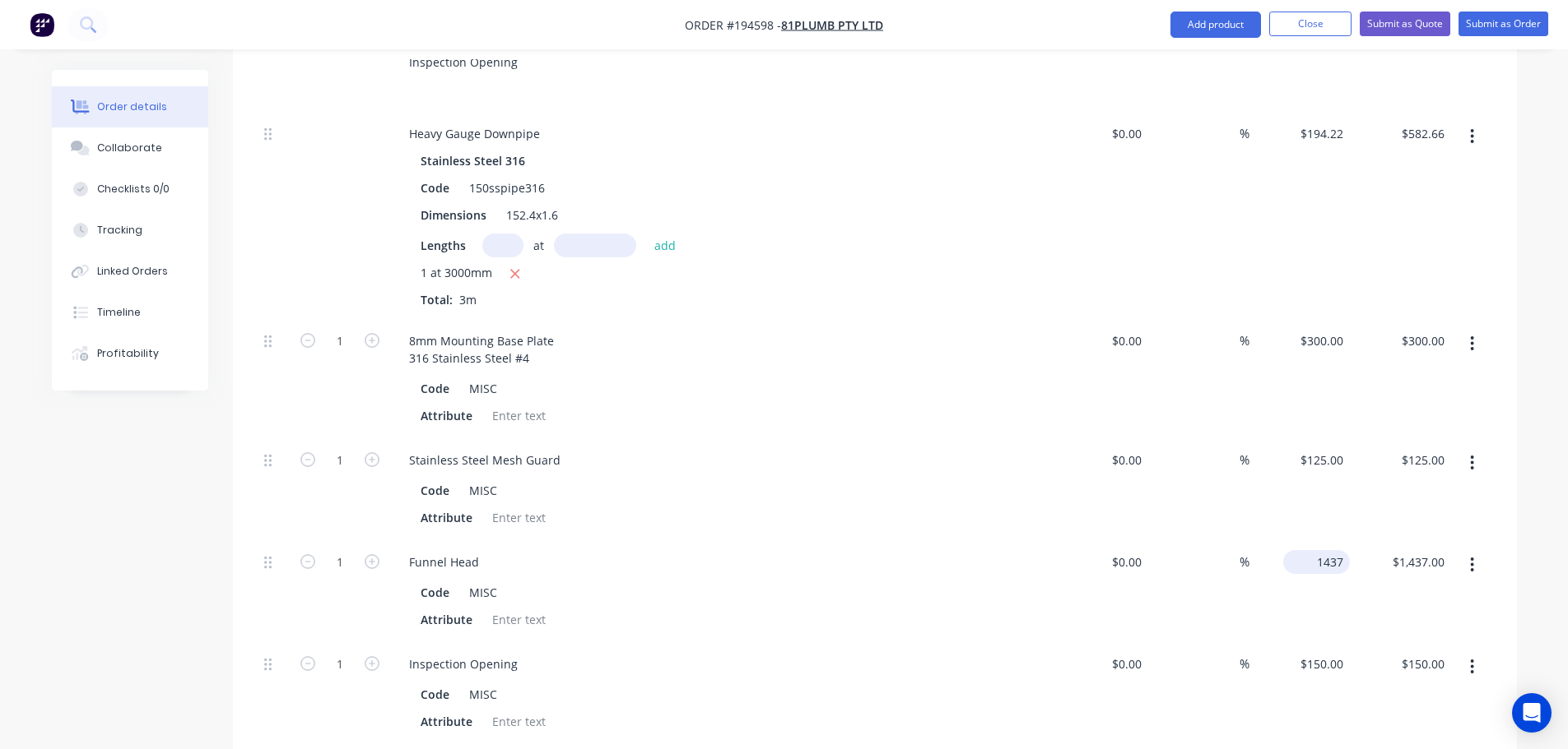
click at [1323, 550] on input "1437" at bounding box center [1320, 562] width 60 height 24
type input "$1,550.00"
click at [1541, 446] on div "Order details Collaborate Checklists 0/0 Tracking Linked Orders Timeline Profit…" at bounding box center [784, 199] width 1568 height 2307
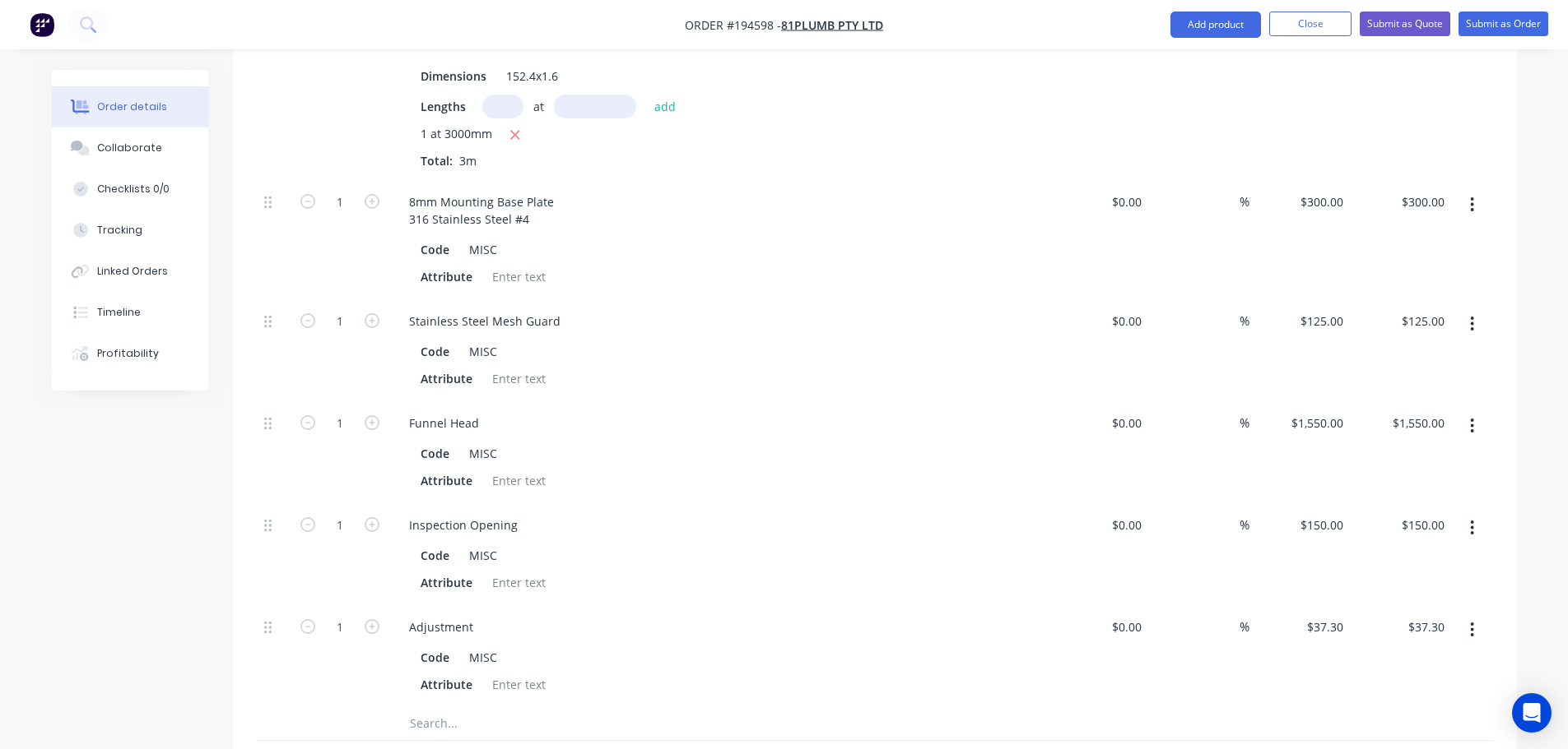
scroll to position [1101, 0]
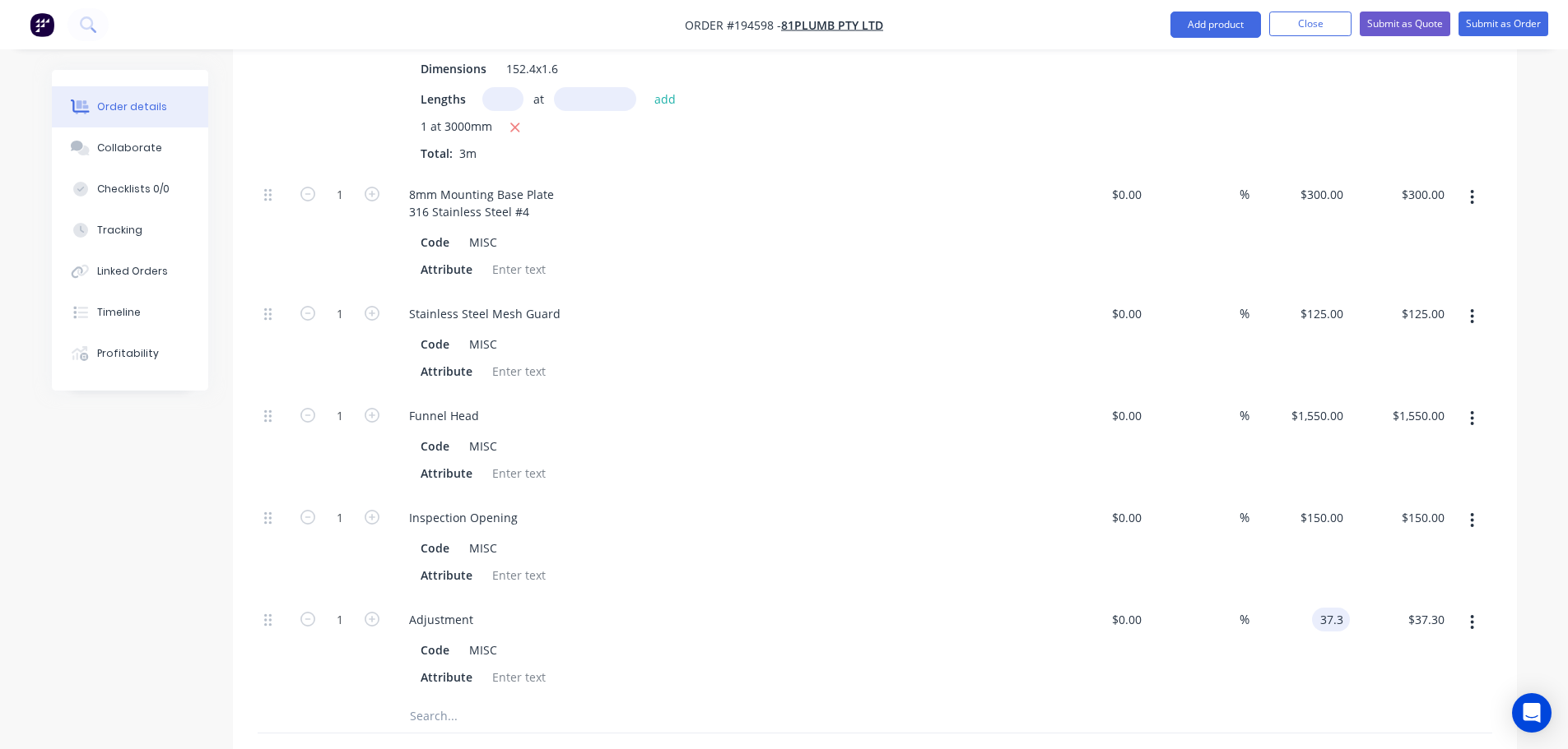
type input "37.3"
click at [1325, 608] on input "37.3" at bounding box center [1334, 620] width 31 height 24
type input "$0.00"
click at [1548, 578] on div "Order details Collaborate Checklists 0/0 Tracking Linked Orders Timeline Profit…" at bounding box center [784, 52] width 1568 height 2307
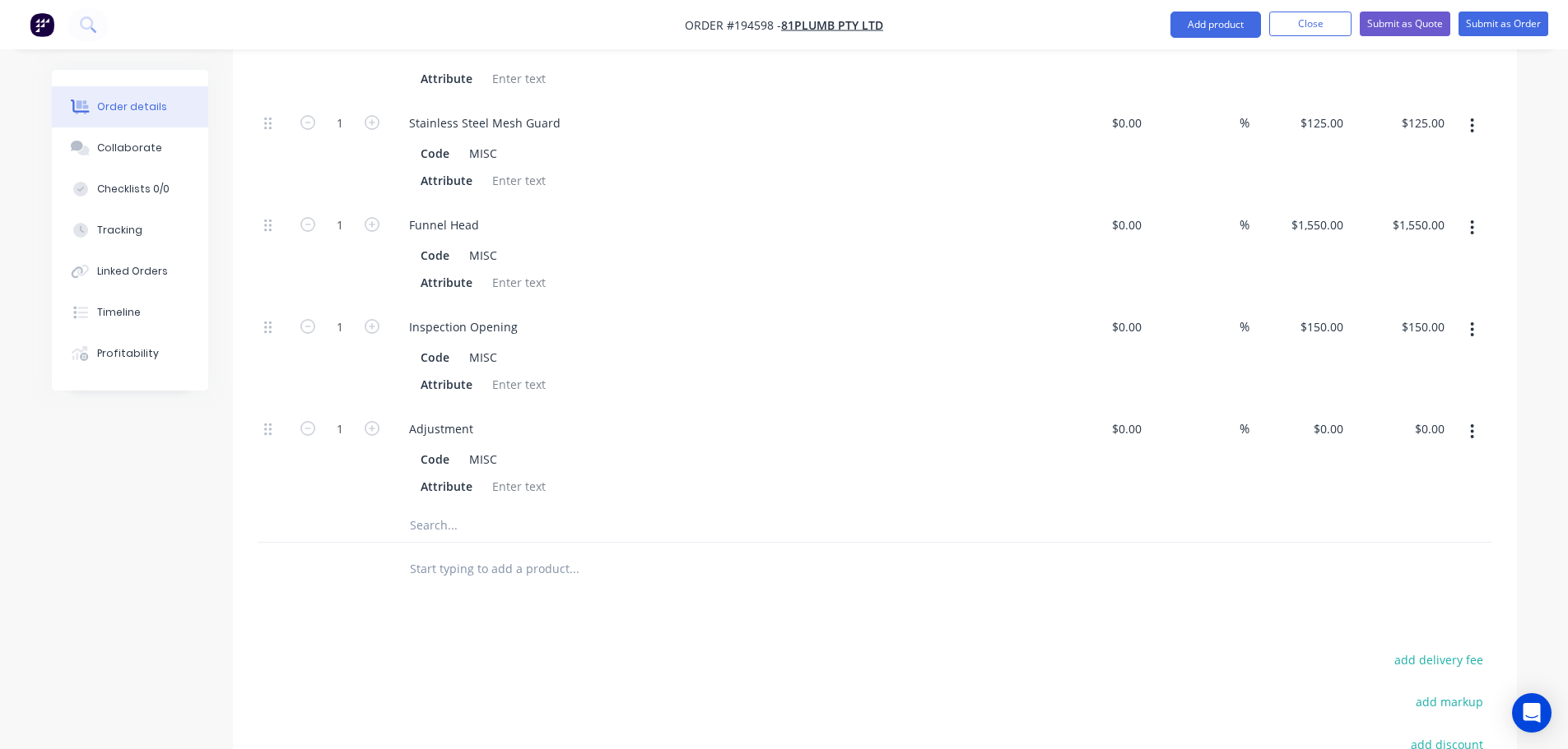
scroll to position [1430, 0]
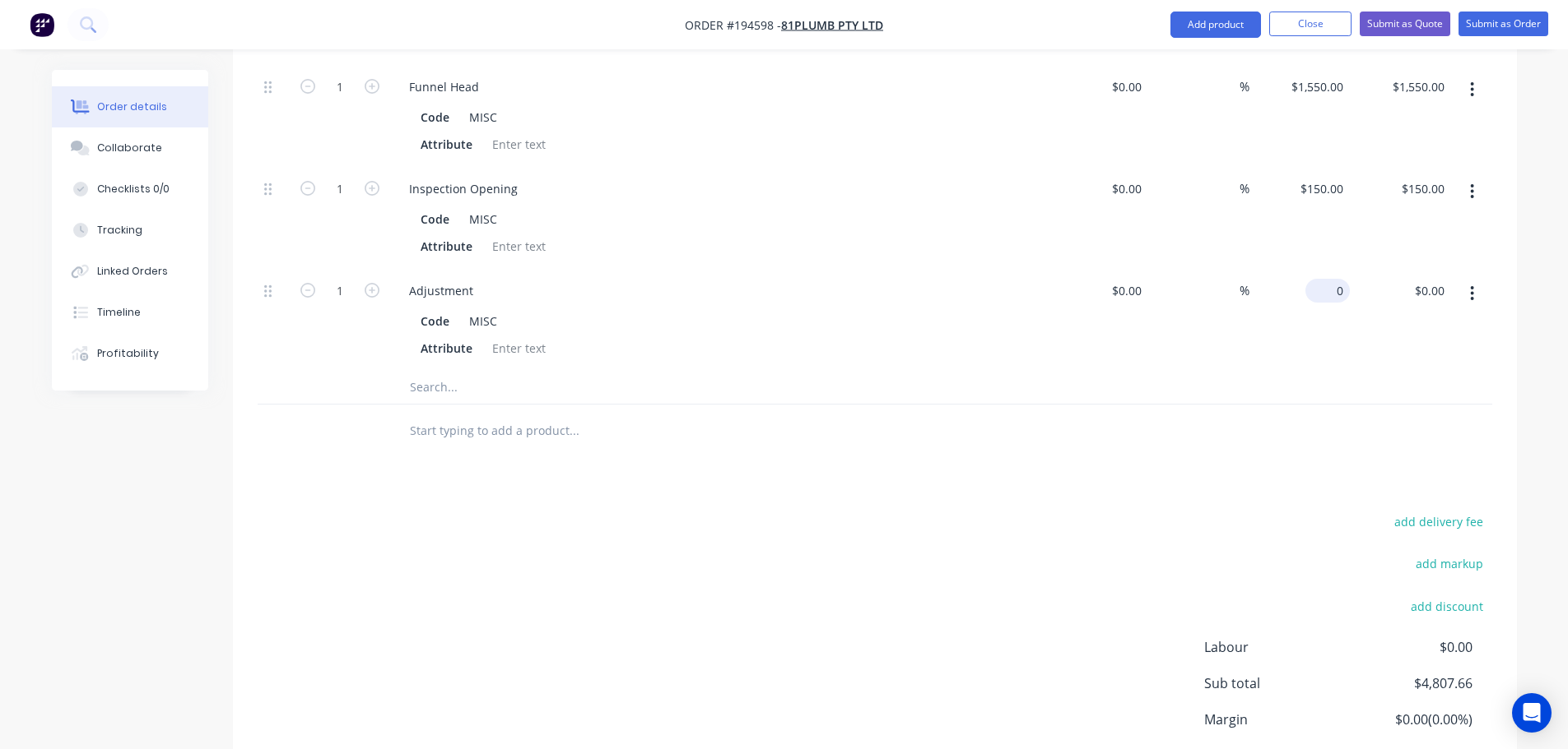
click at [1322, 269] on div "0 $0.00" at bounding box center [1300, 319] width 101 height 102
type input "$42.34"
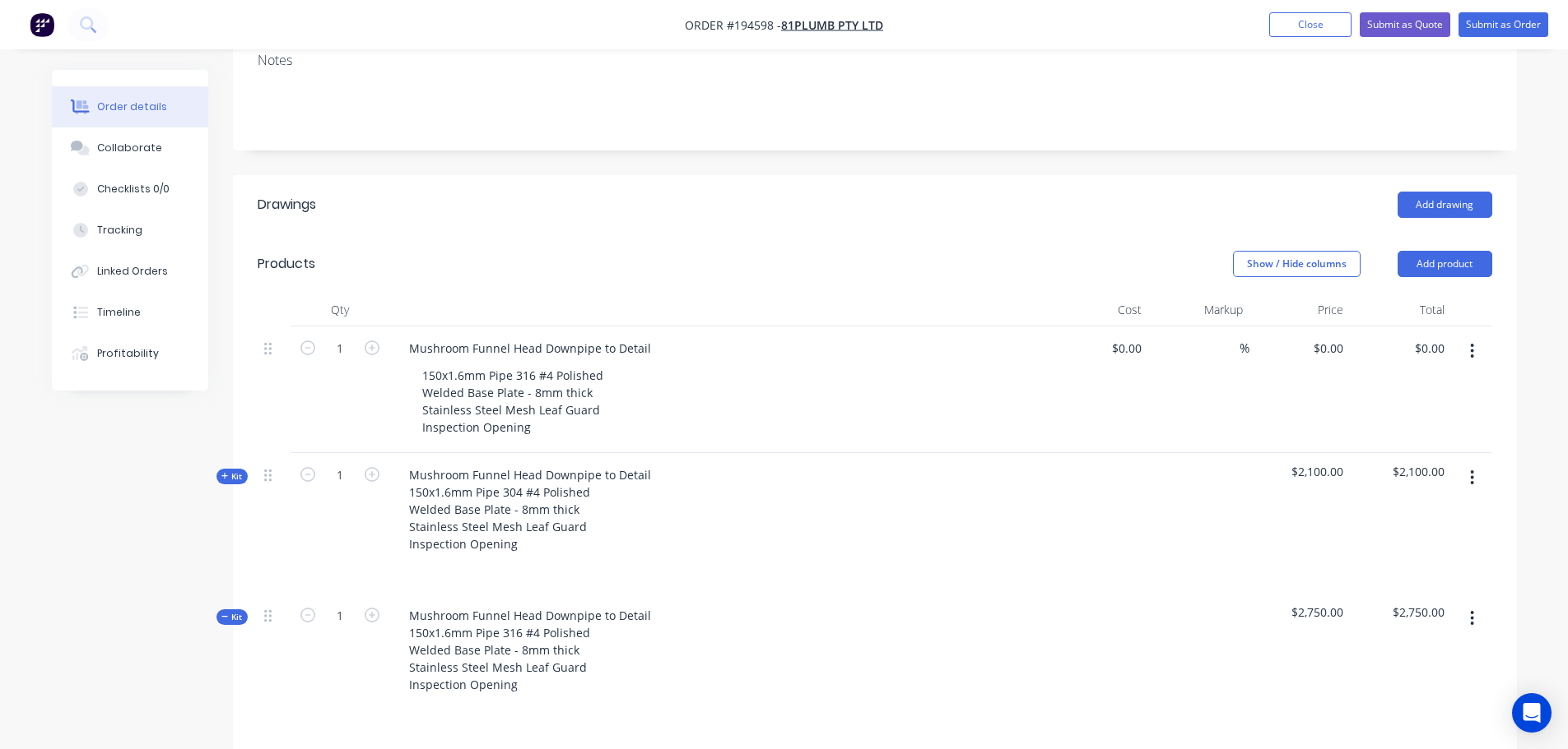
scroll to position [360, 0]
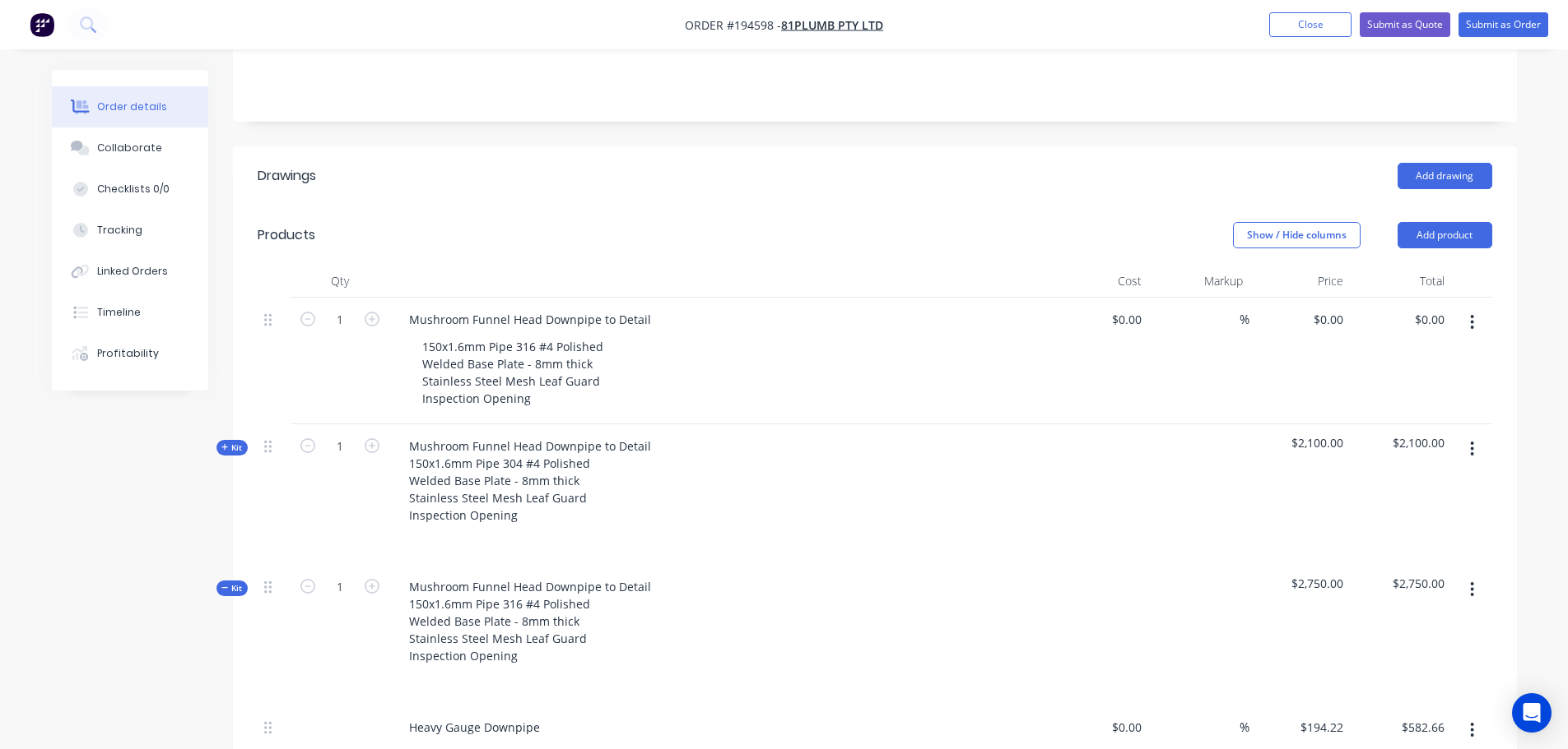
click at [227, 581] on button "Kit" at bounding box center [231, 589] width 31 height 16
click at [1539, 452] on div "Order details Collaborate Checklists 0/0 Tracking Linked Orders Timeline Profit…" at bounding box center [784, 410] width 1568 height 1539
click at [1462, 308] on button "button" at bounding box center [1472, 322] width 39 height 29
click at [1417, 452] on div "Delete" at bounding box center [1414, 464] width 127 height 24
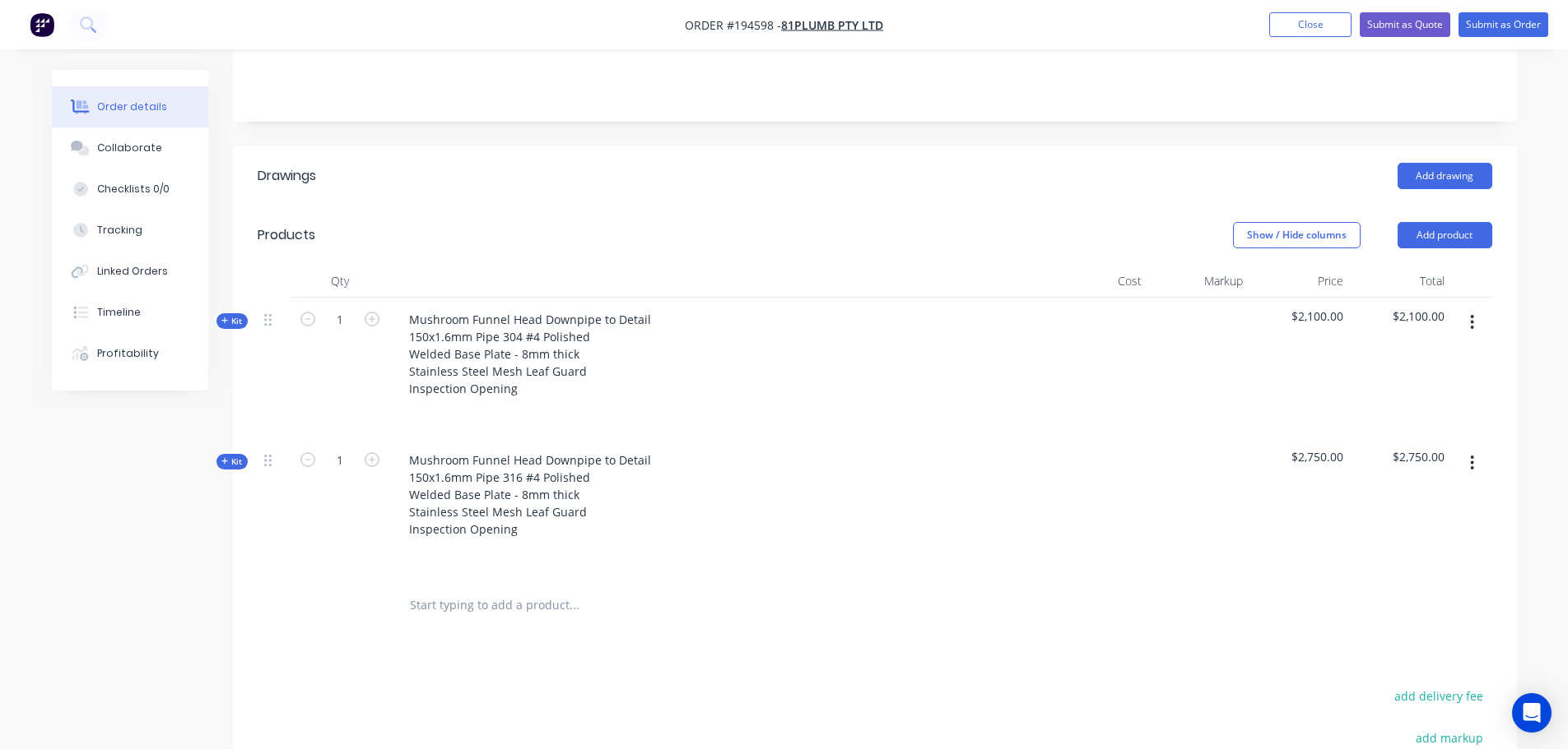
click at [576, 222] on div "Show / Hide columns Add product" at bounding box center [1006, 236] width 972 height 27
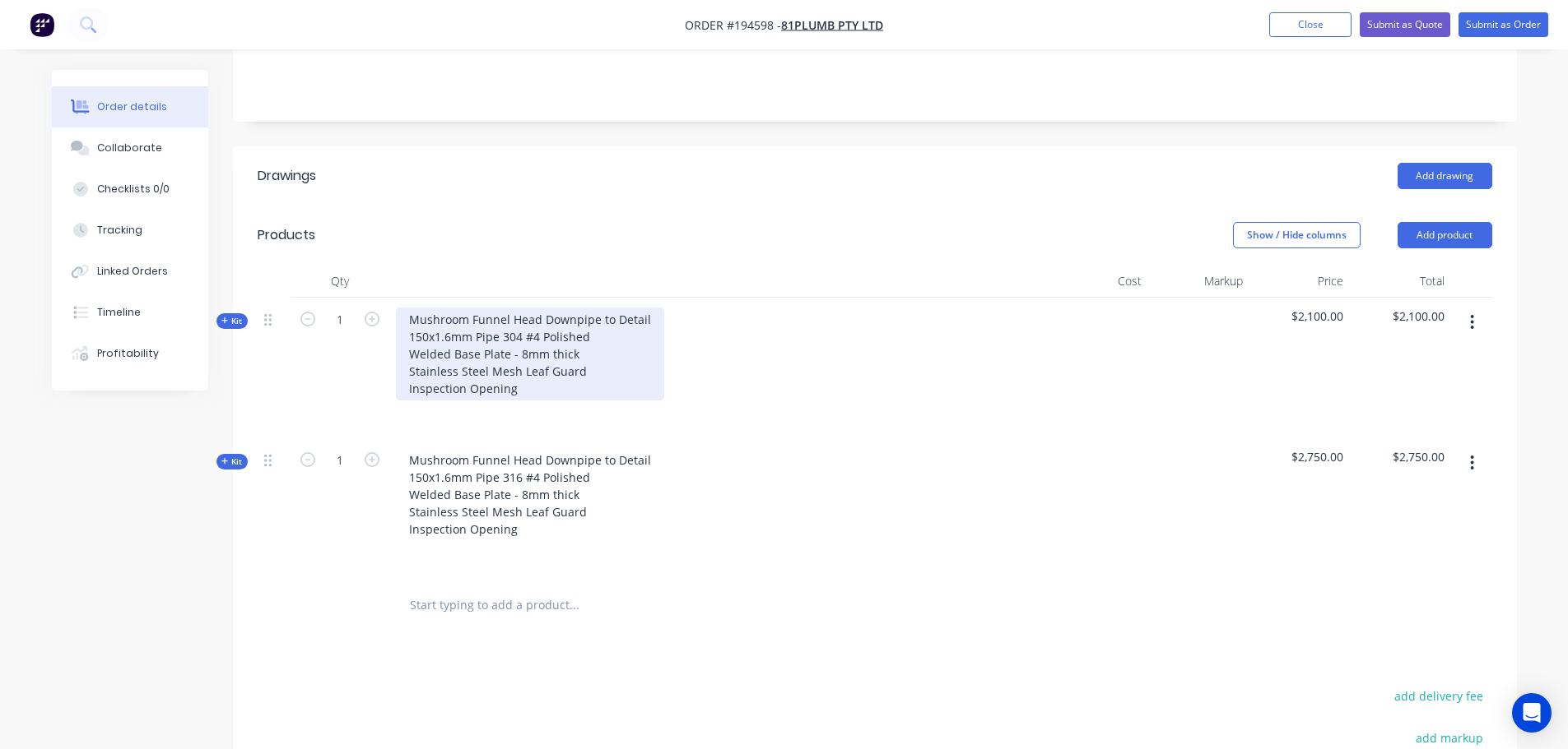
click at [652, 308] on div "Mushroom Funnel Head Downpipe to Detail 150x1.6mm Pipe 304 #4 Polished Welded B…" at bounding box center [529, 354] width 269 height 93
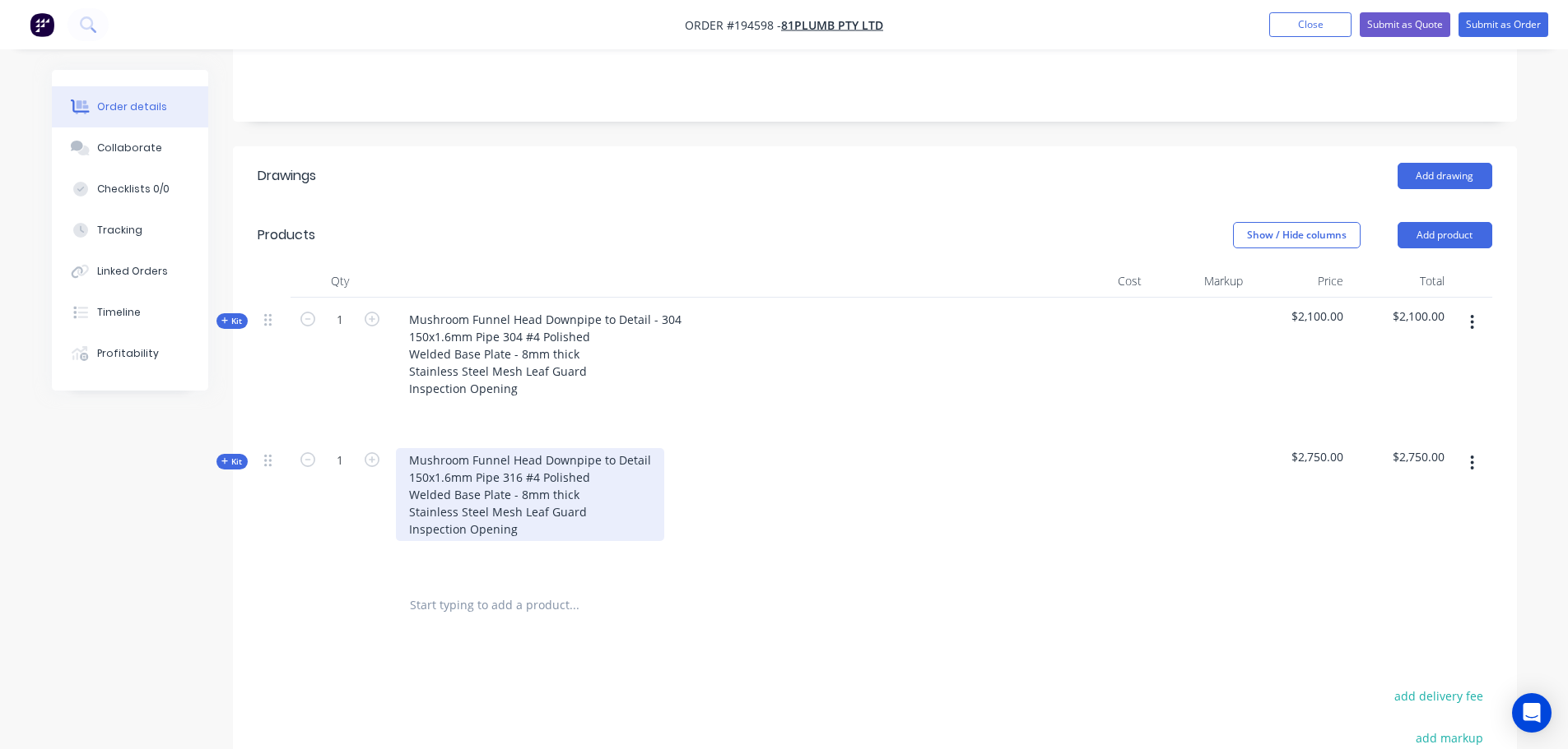
click at [644, 449] on div "Mushroom Funnel Head Downpipe to Detail 150x1.6mm Pipe 316 #4 Polished Welded B…" at bounding box center [529, 495] width 269 height 93
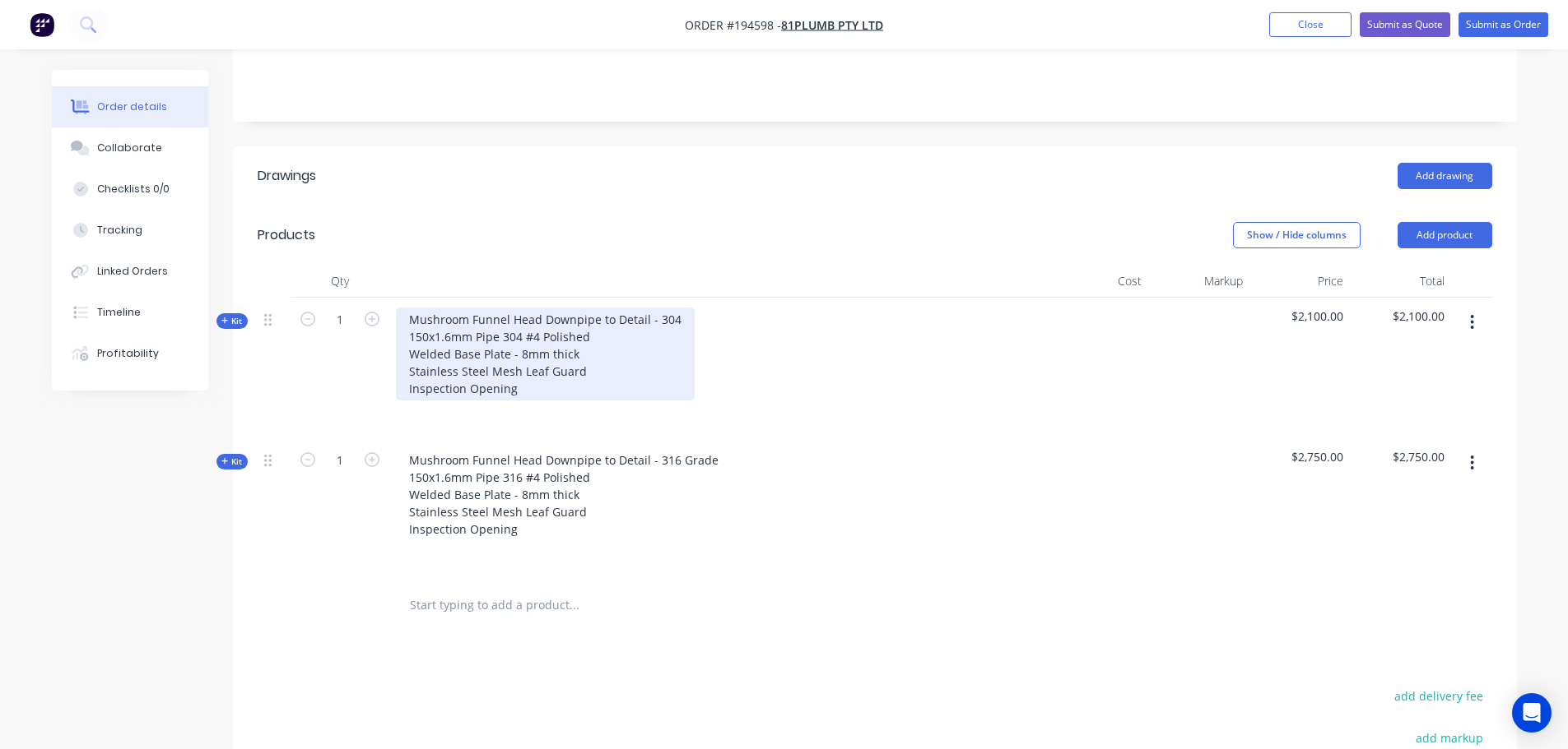
click at [673, 308] on div "Mushroom Funnel Head Downpipe to Detail - 304 150x1.6mm Pipe 304 #4 Polished We…" at bounding box center [545, 354] width 299 height 93
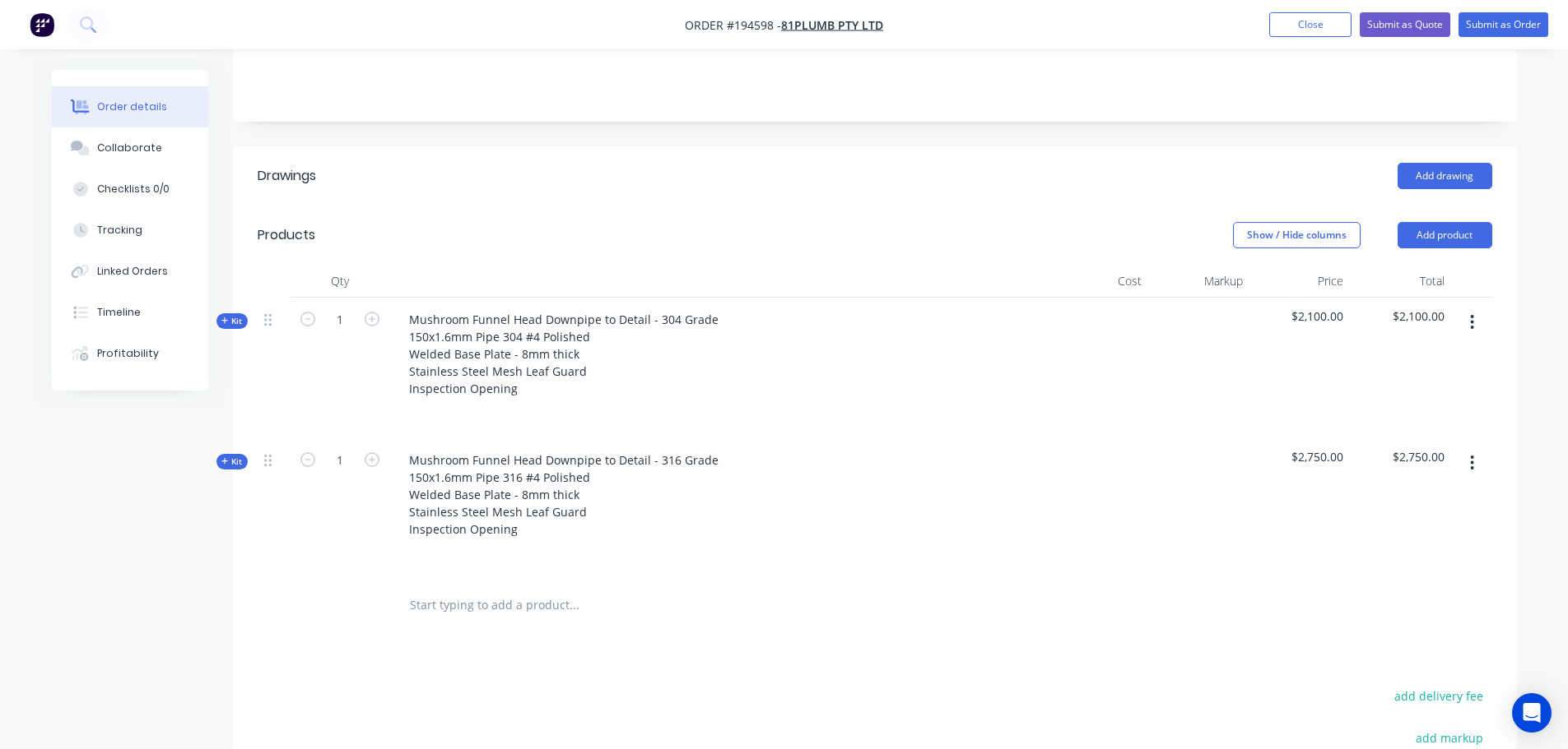
click at [818, 147] on header "Drawings Add drawing" at bounding box center [875, 176] width 1284 height 59
click at [798, 206] on header "Products Show / Hide columns Add product" at bounding box center [875, 235] width 1284 height 59
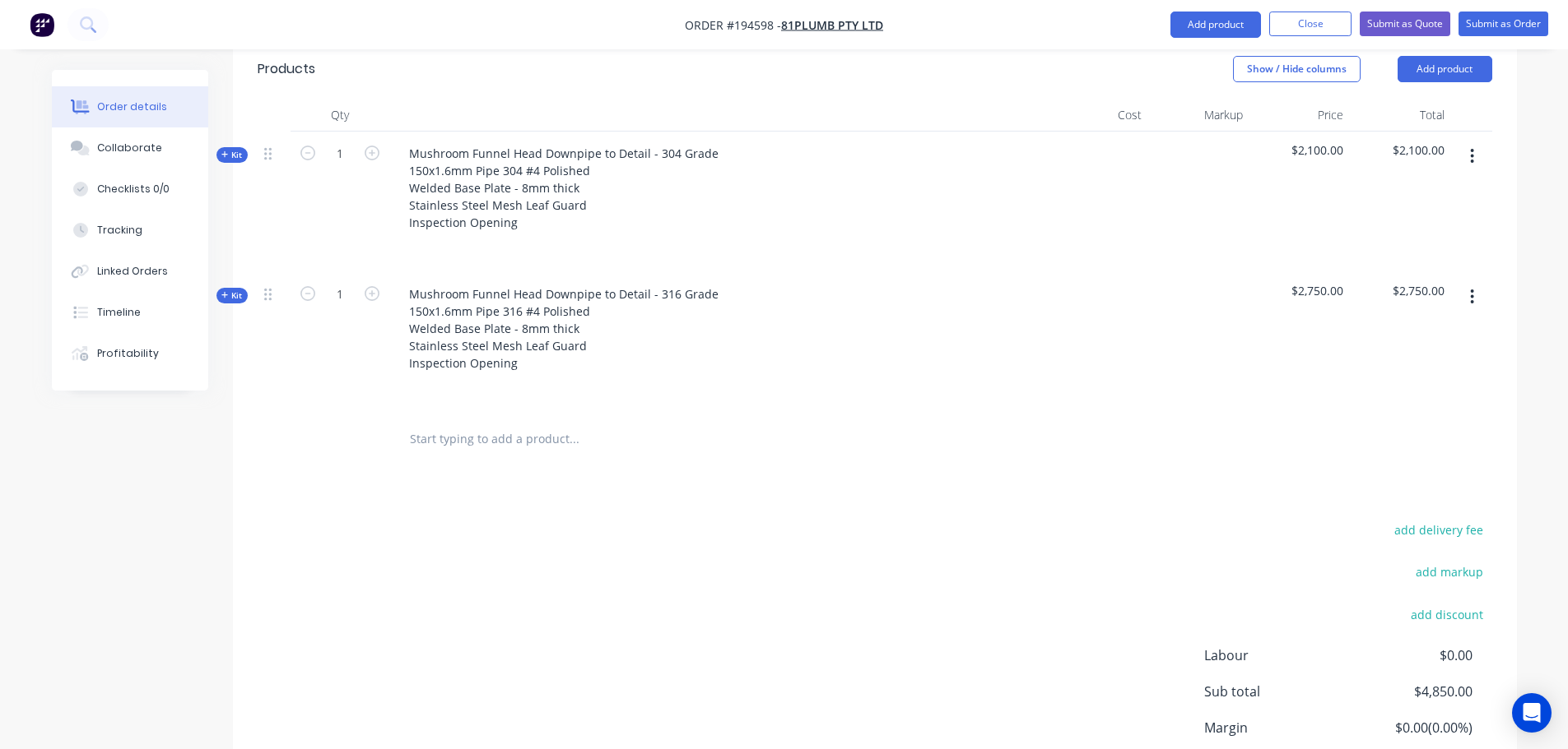
scroll to position [617, 0]
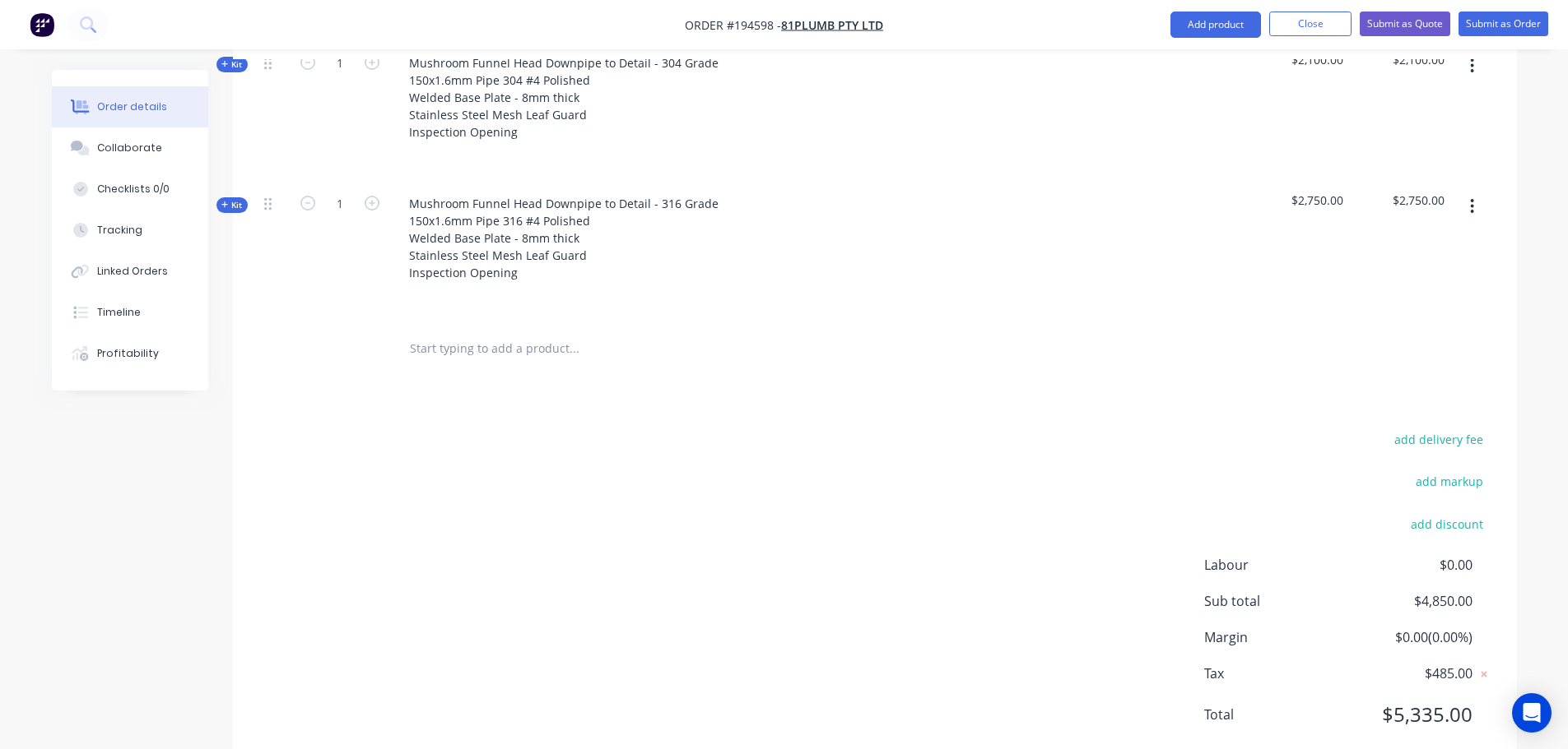
click at [935, 470] on div "add delivery fee add markup add discount Labour $0.00 Sub total $4,850.00 Margi…" at bounding box center [874, 587] width 1235 height 317
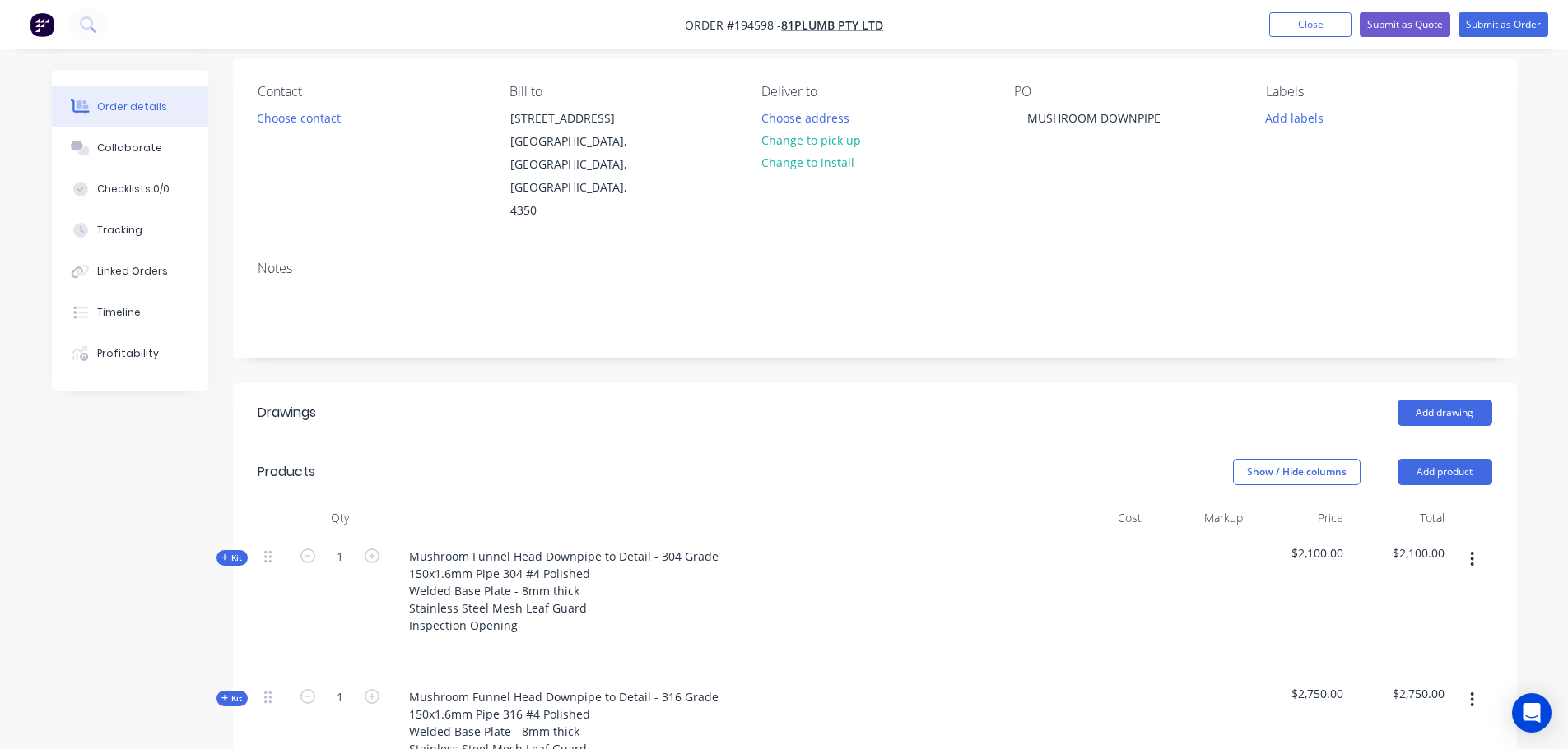
click at [900, 383] on header "Drawings Add drawing" at bounding box center [875, 412] width 1284 height 59
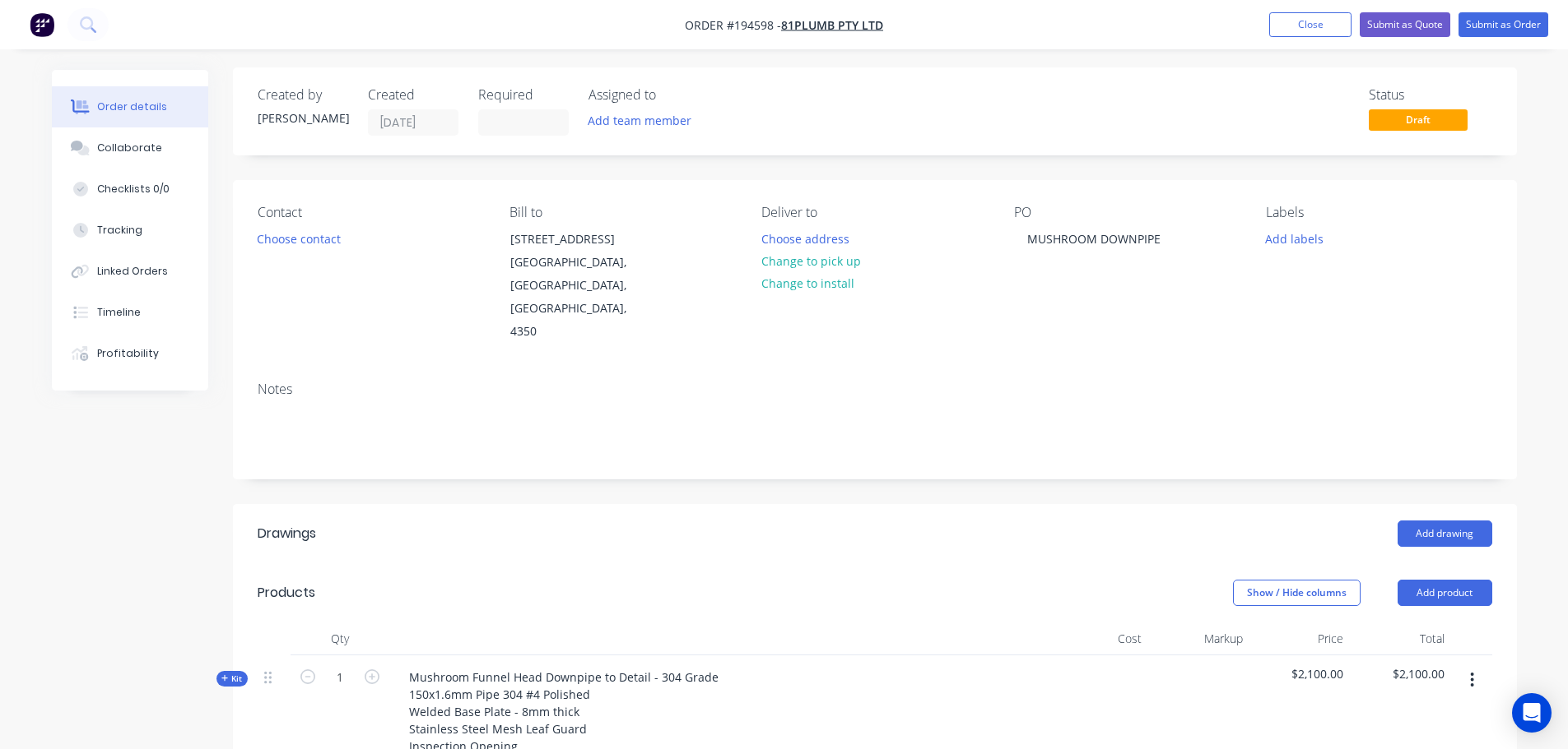
scroll to position [0, 0]
click at [994, 507] on header "Drawings Add drawing" at bounding box center [875, 536] width 1284 height 59
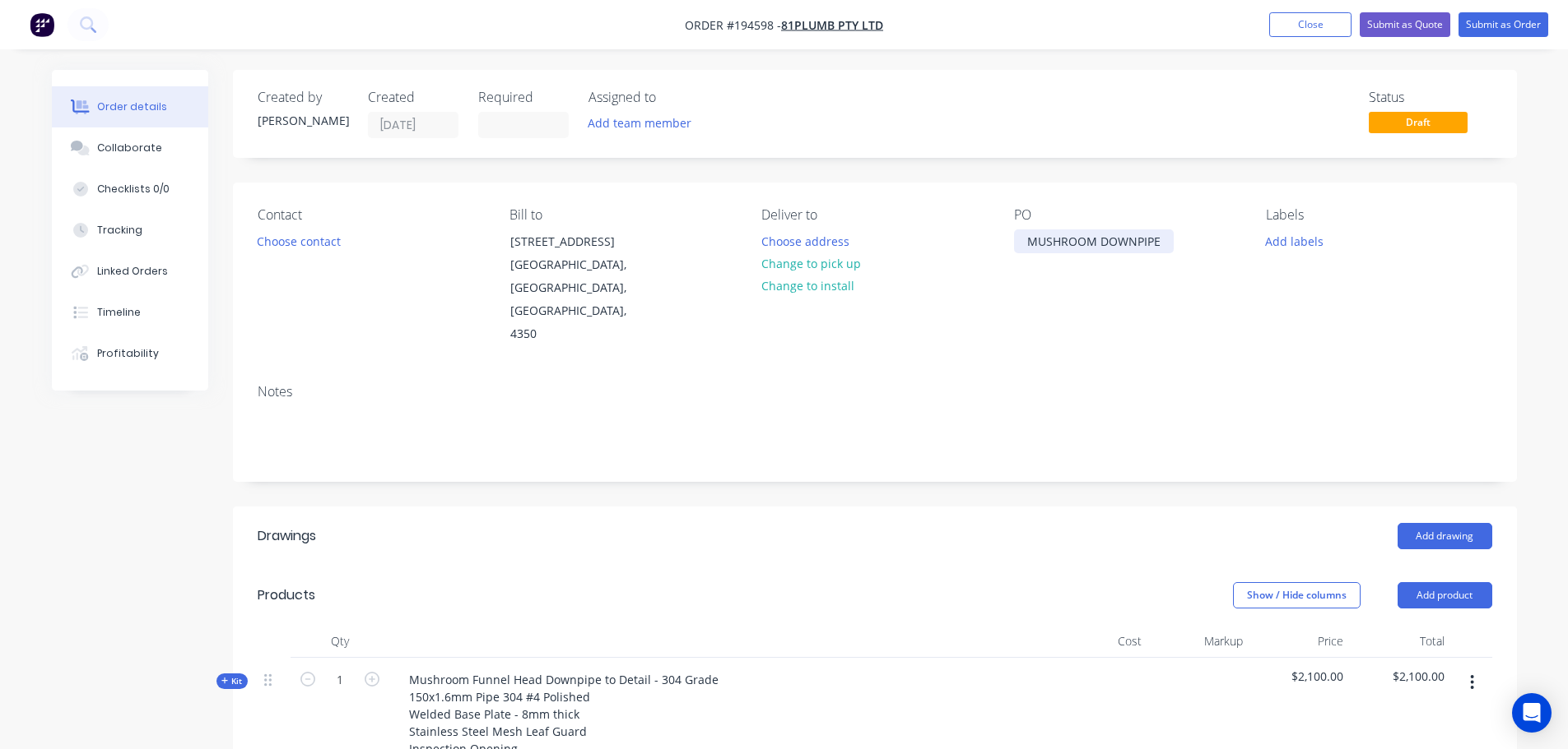
click at [1159, 241] on div "MUSHROOM DOWNPIPE" at bounding box center [1094, 241] width 160 height 24
click at [830, 168] on div "Created by Michael Created 02/10/25 Required Assigned to Add team member Status…" at bounding box center [875, 729] width 1284 height 1318
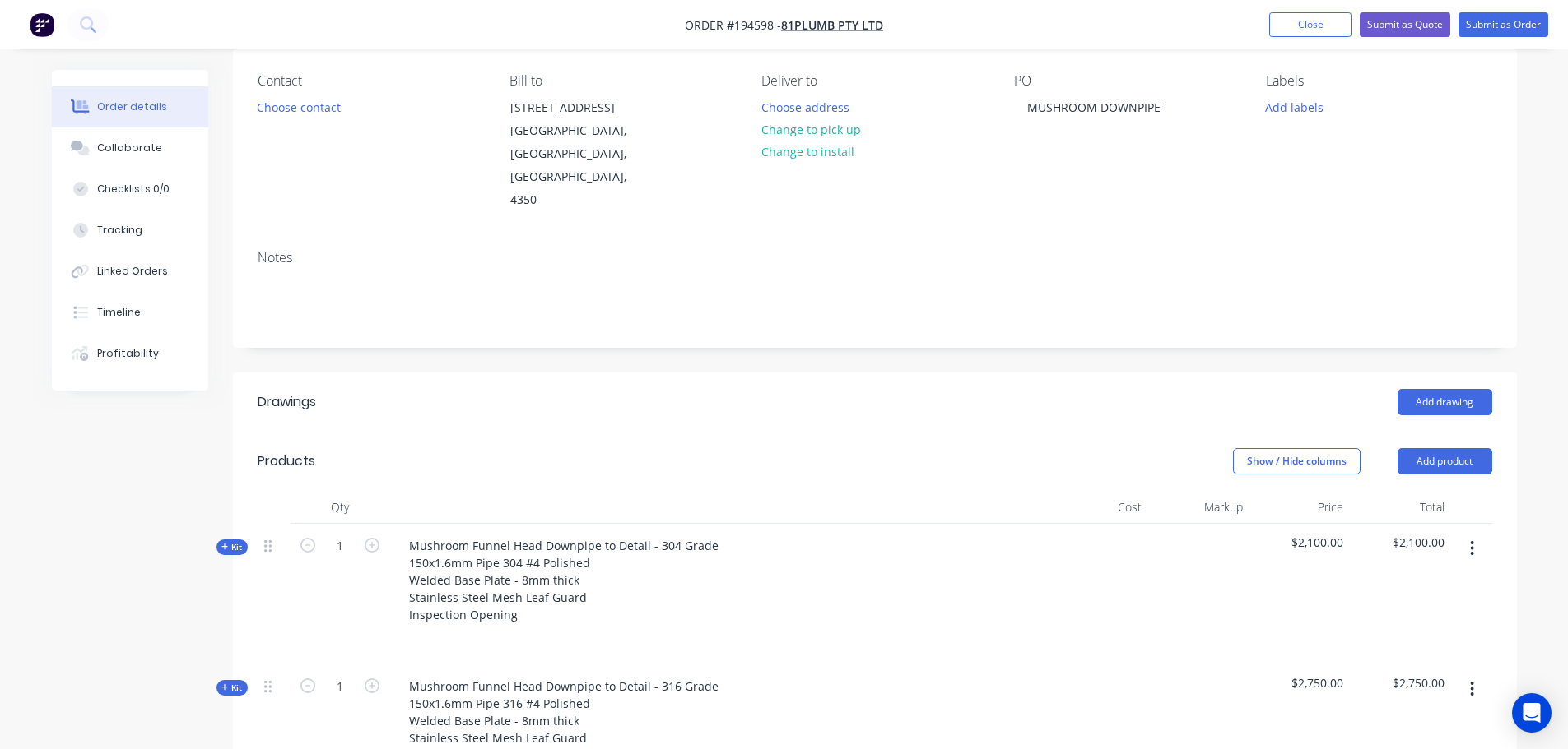
scroll to position [165, 0]
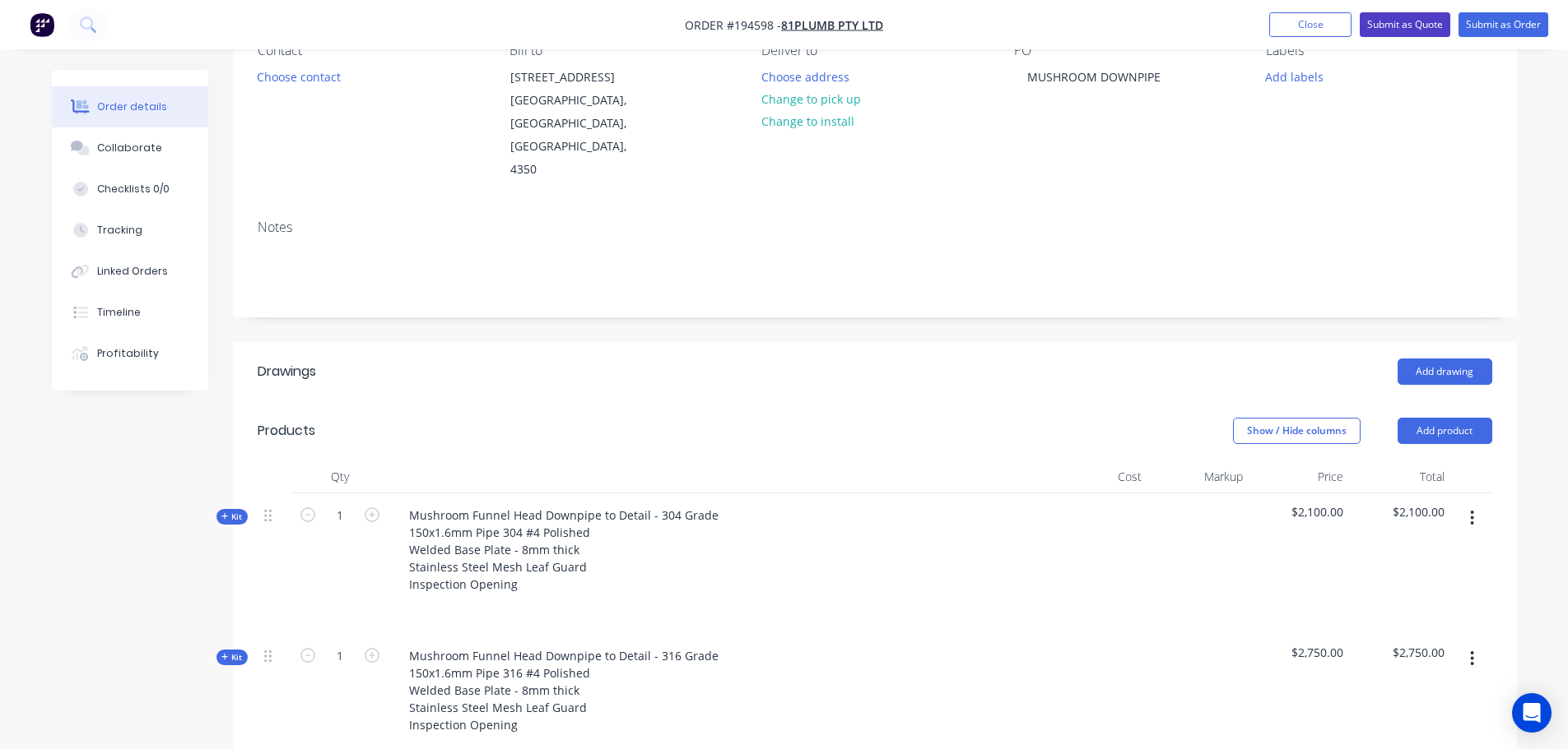
click at [1407, 25] on button "Submit as Quote" at bounding box center [1405, 25] width 90 height 25
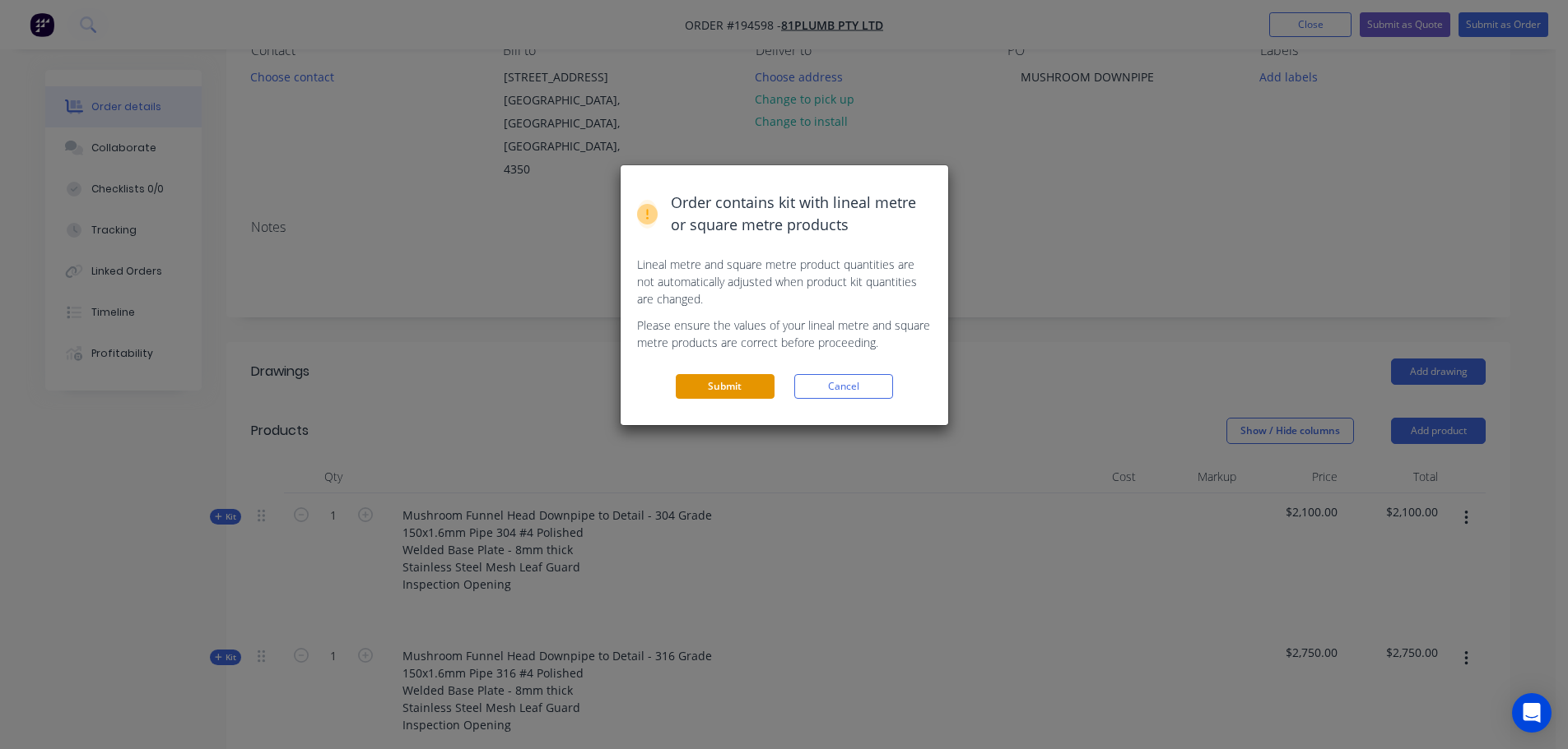
click at [728, 391] on button "Submit" at bounding box center [725, 386] width 98 height 25
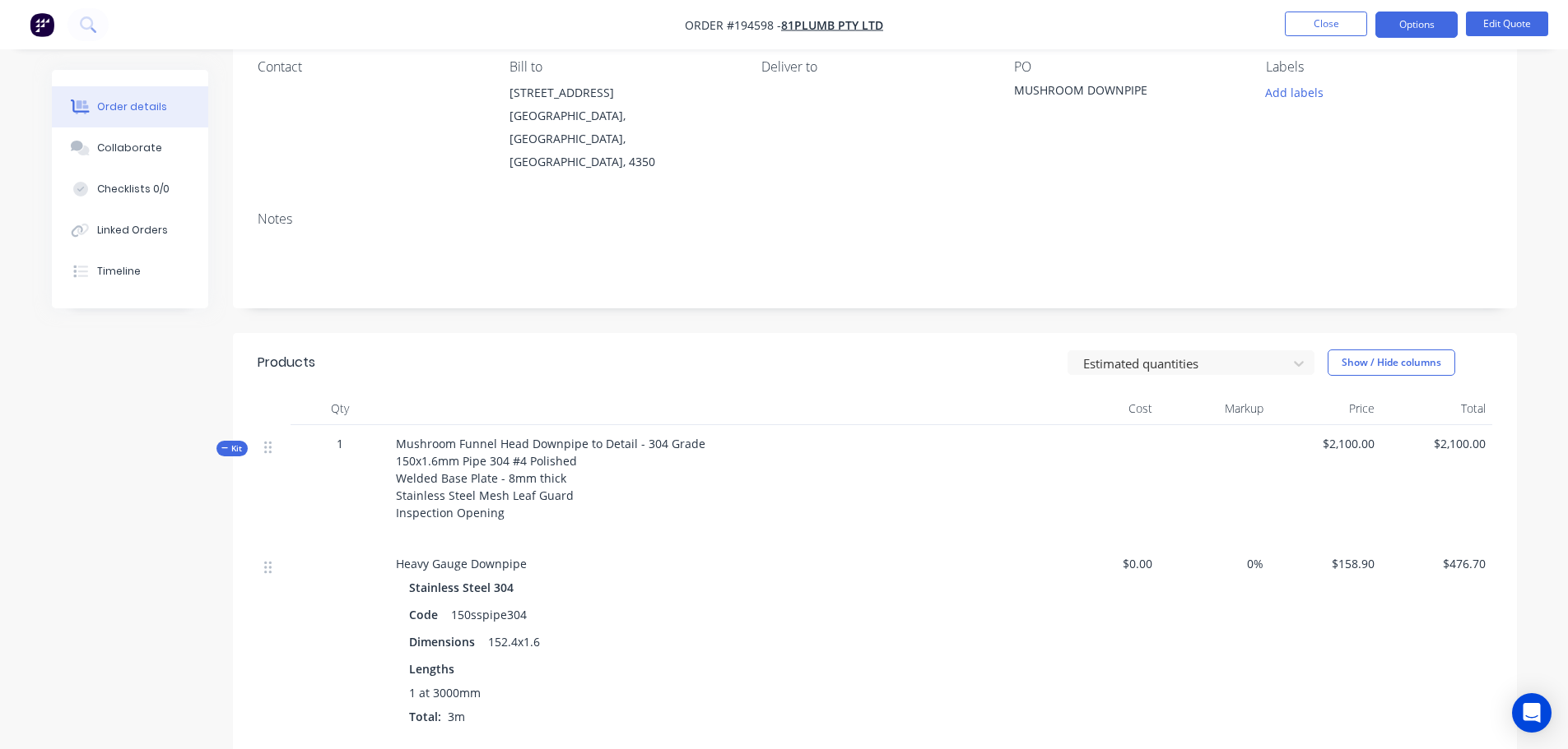
scroll to position [82, 0]
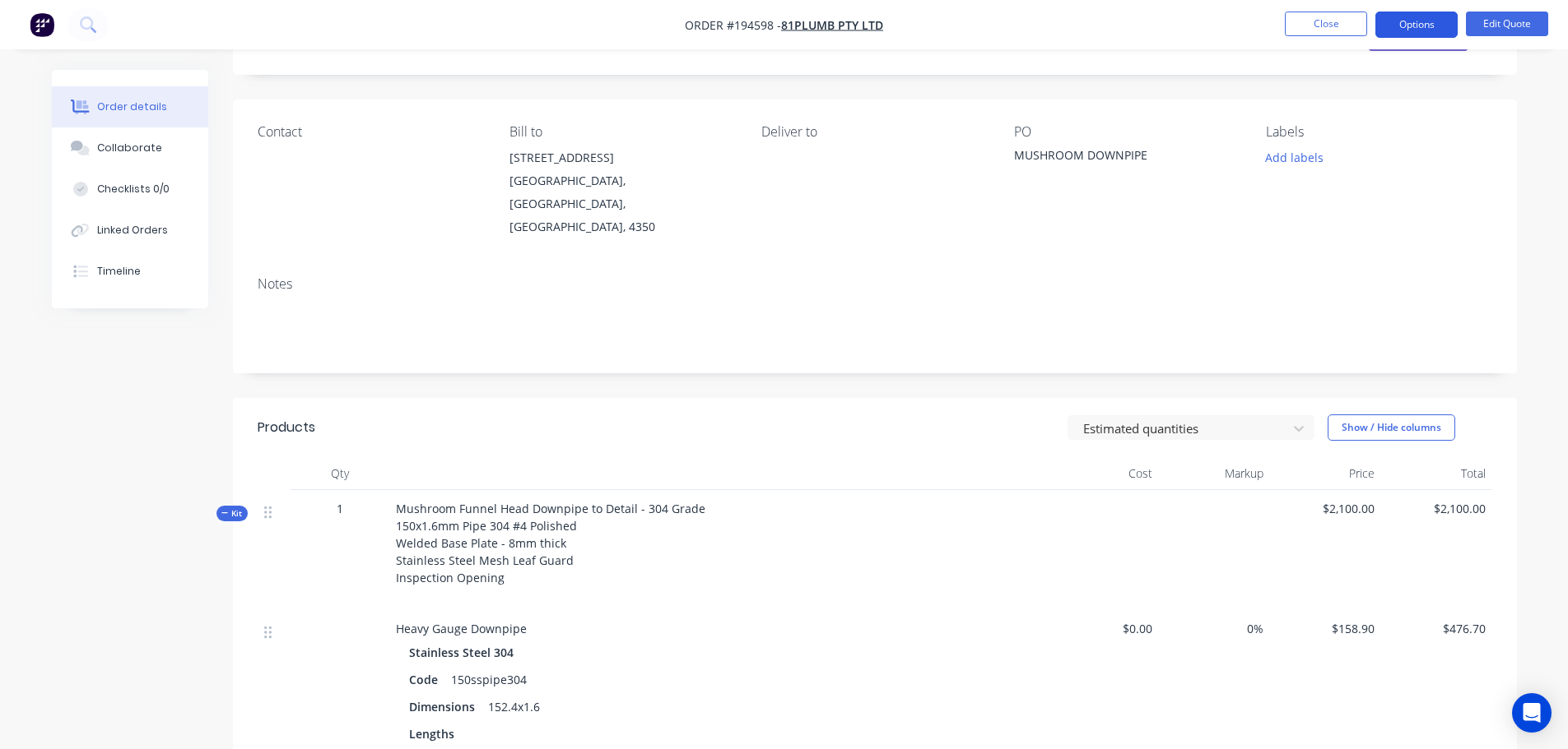
click at [1434, 24] on button "Options" at bounding box center [1416, 25] width 82 height 27
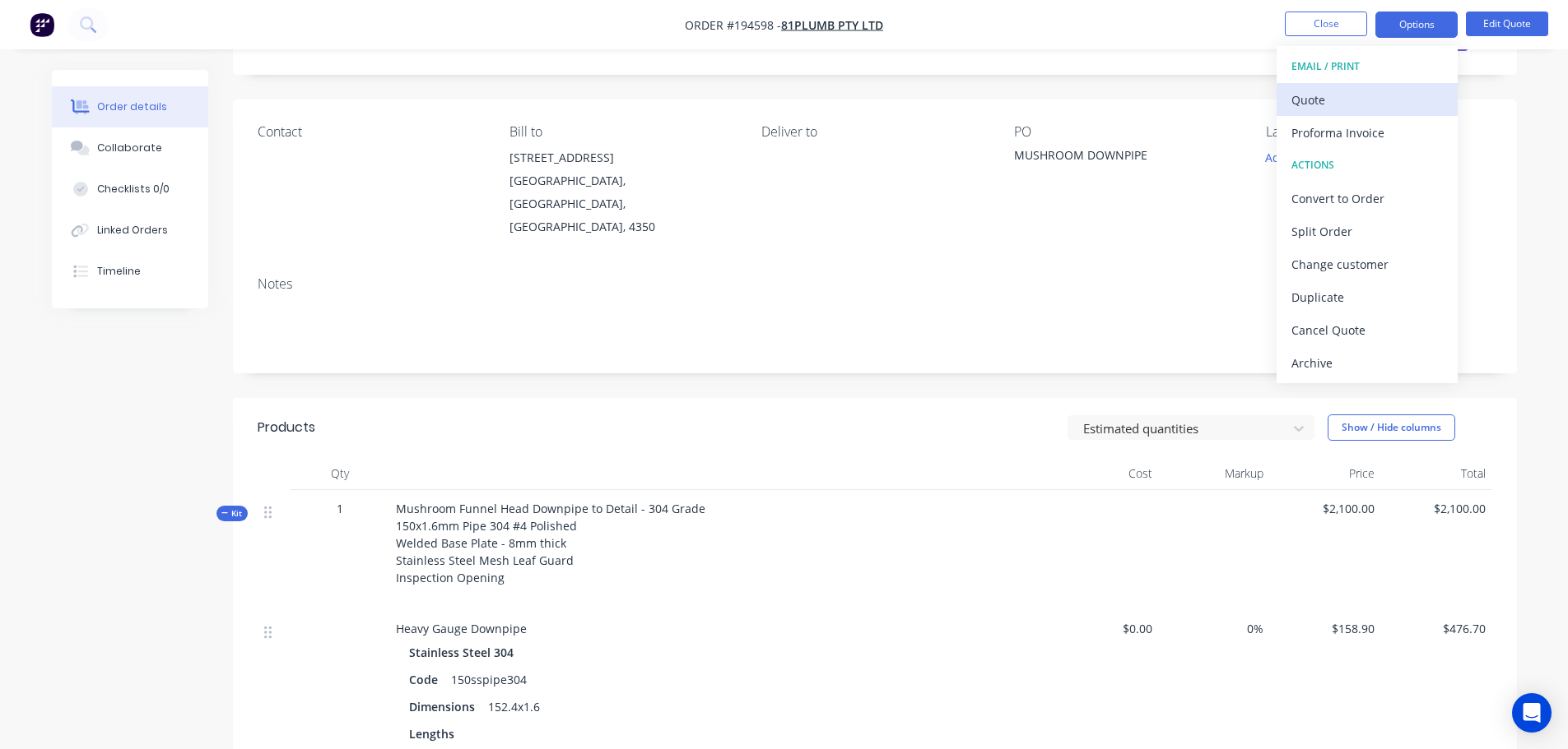
click at [1375, 102] on div "Quote" at bounding box center [1367, 99] width 152 height 24
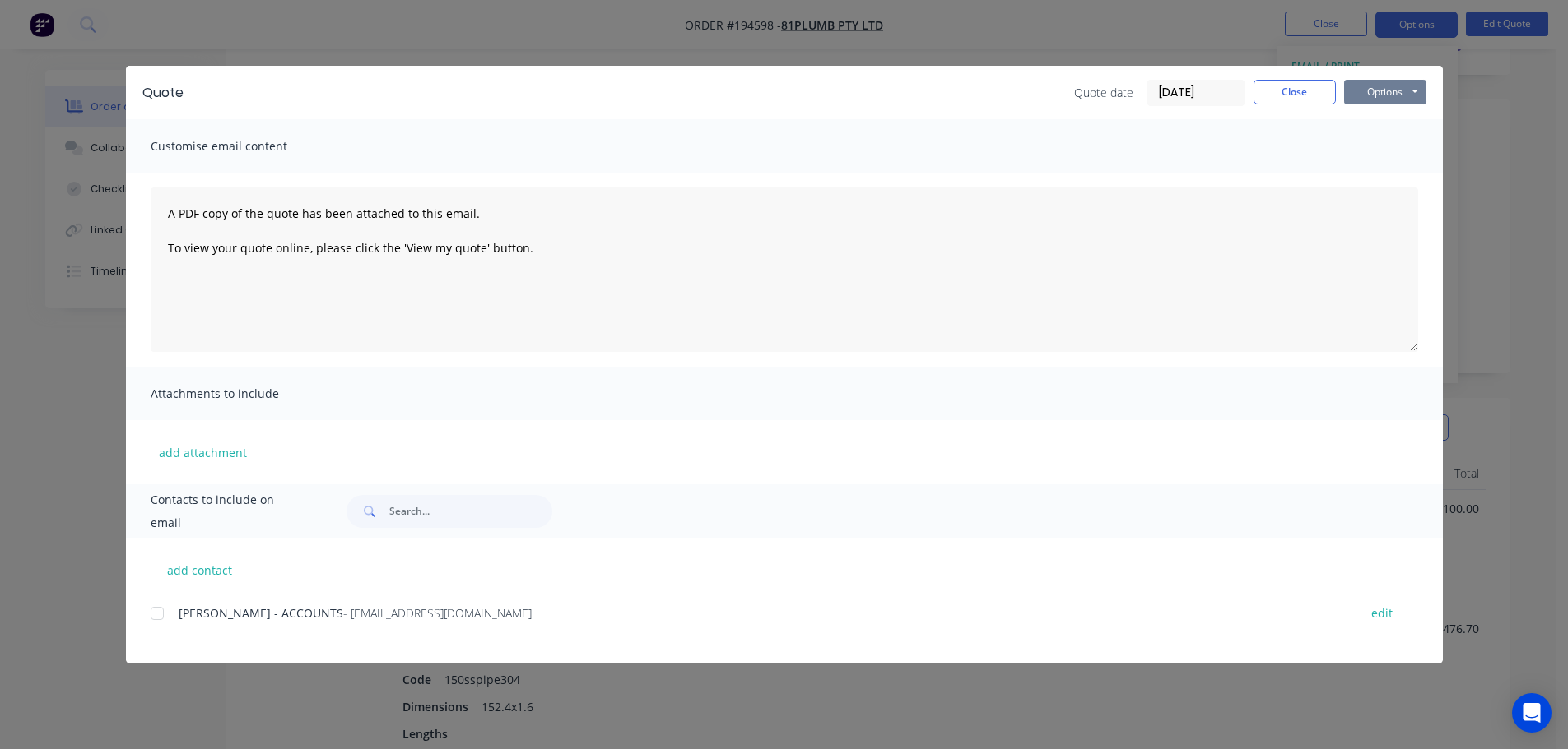
click at [1373, 95] on button "Options" at bounding box center [1384, 92] width 82 height 25
click at [1376, 116] on button "Preview" at bounding box center [1396, 121] width 106 height 27
click at [1267, 81] on button "Close" at bounding box center [1294, 92] width 82 height 25
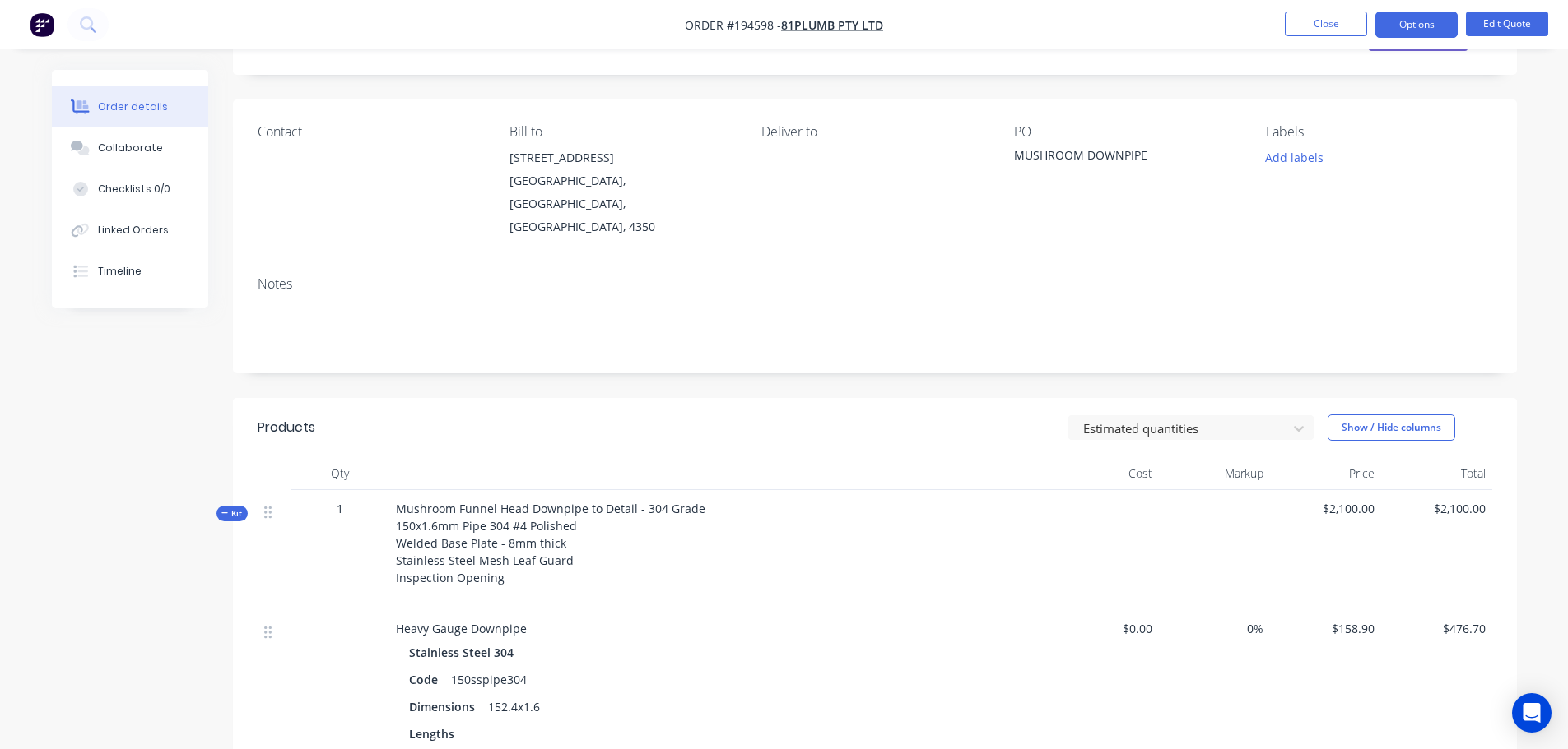
click at [229, 508] on span "Kit" at bounding box center [232, 514] width 21 height 12
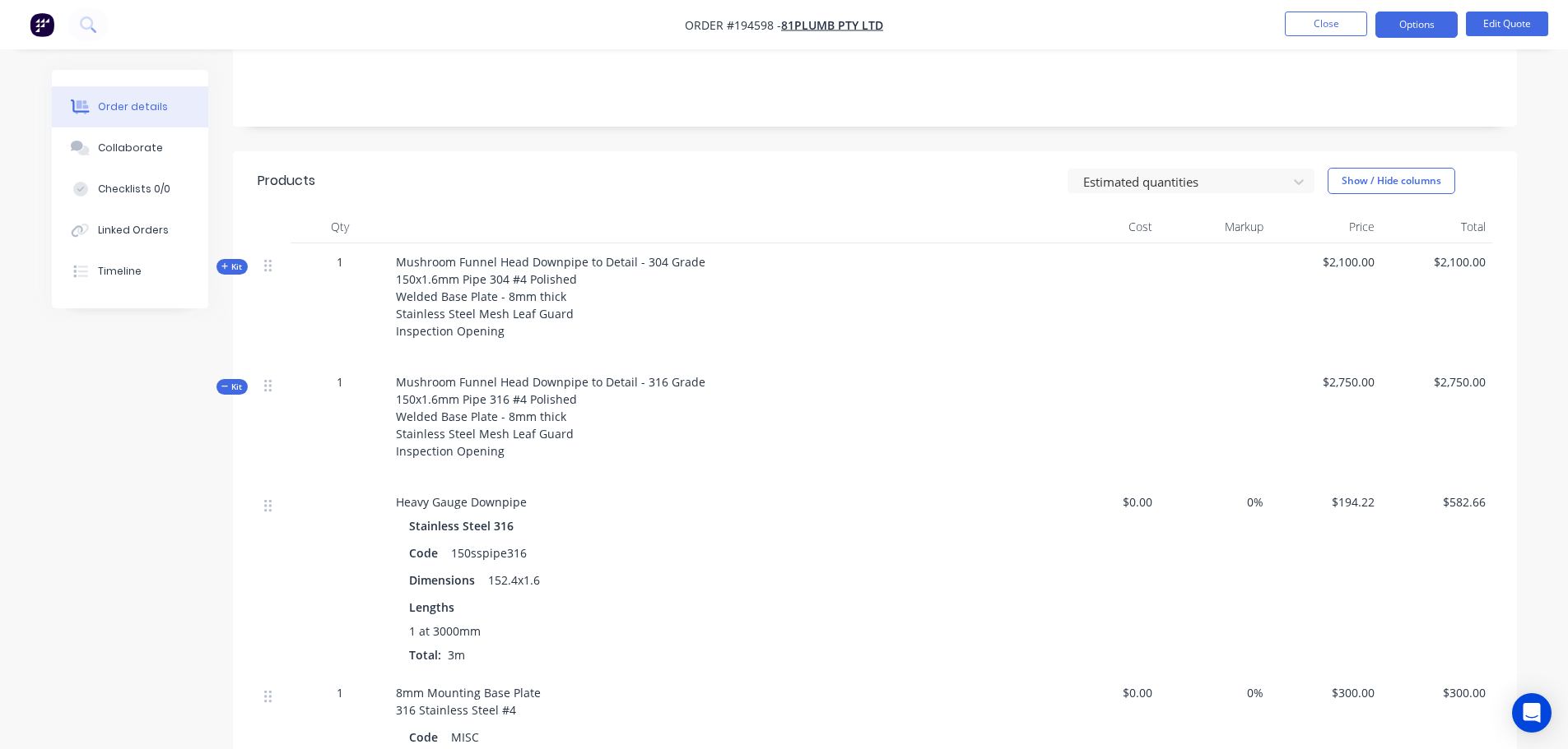
click at [237, 379] on button "Kit" at bounding box center [231, 387] width 31 height 16
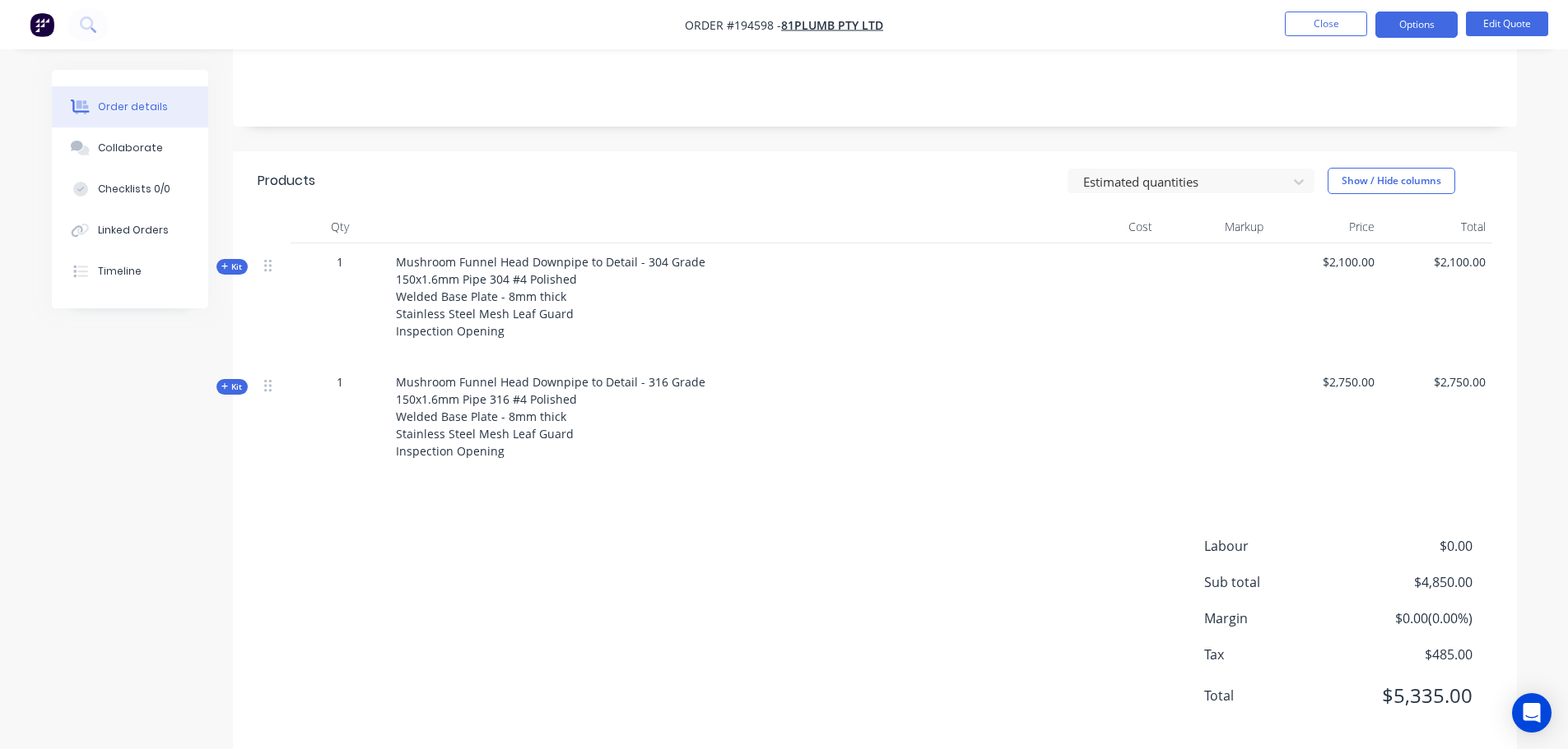
scroll to position [316, 0]
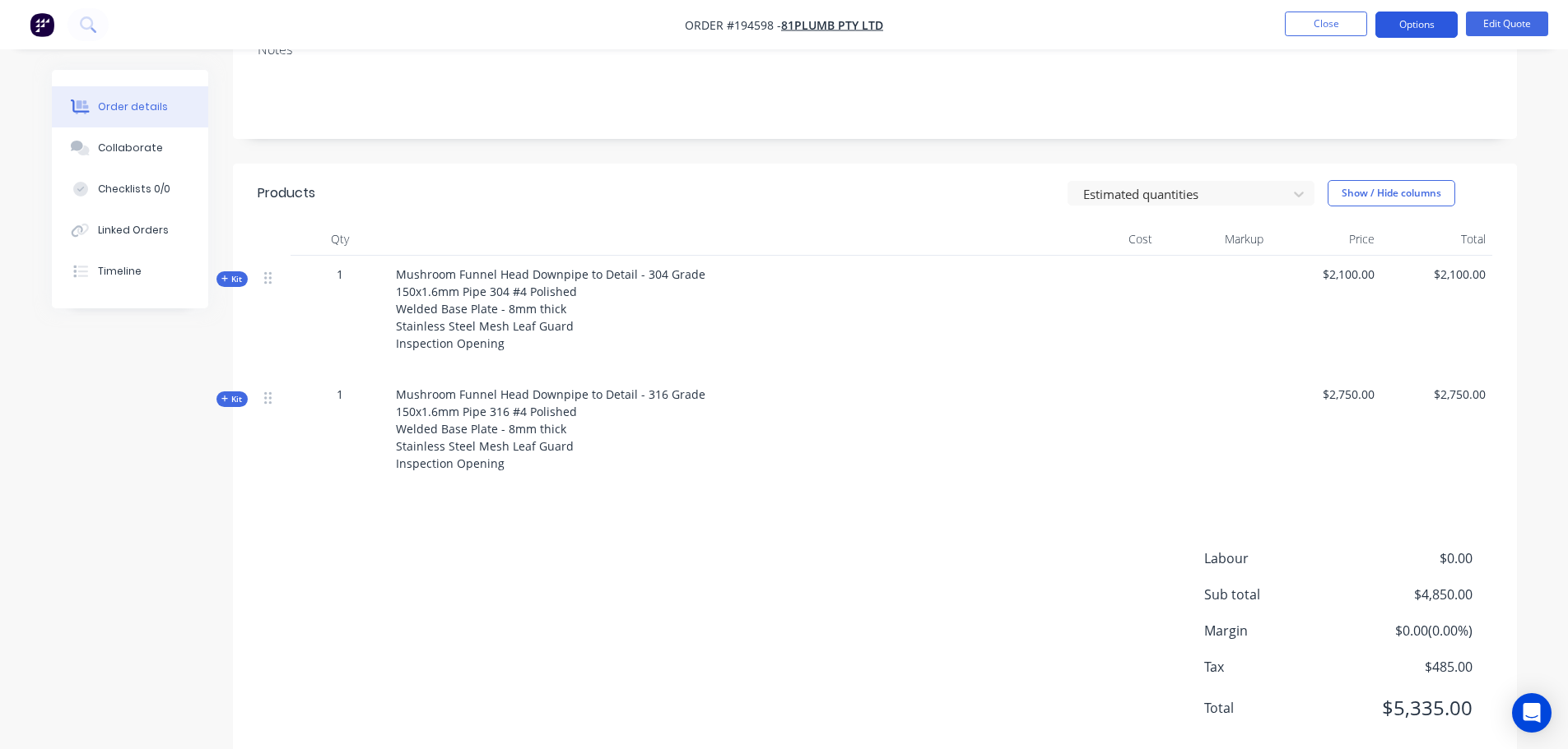
click at [1406, 30] on button "Options" at bounding box center [1416, 25] width 82 height 27
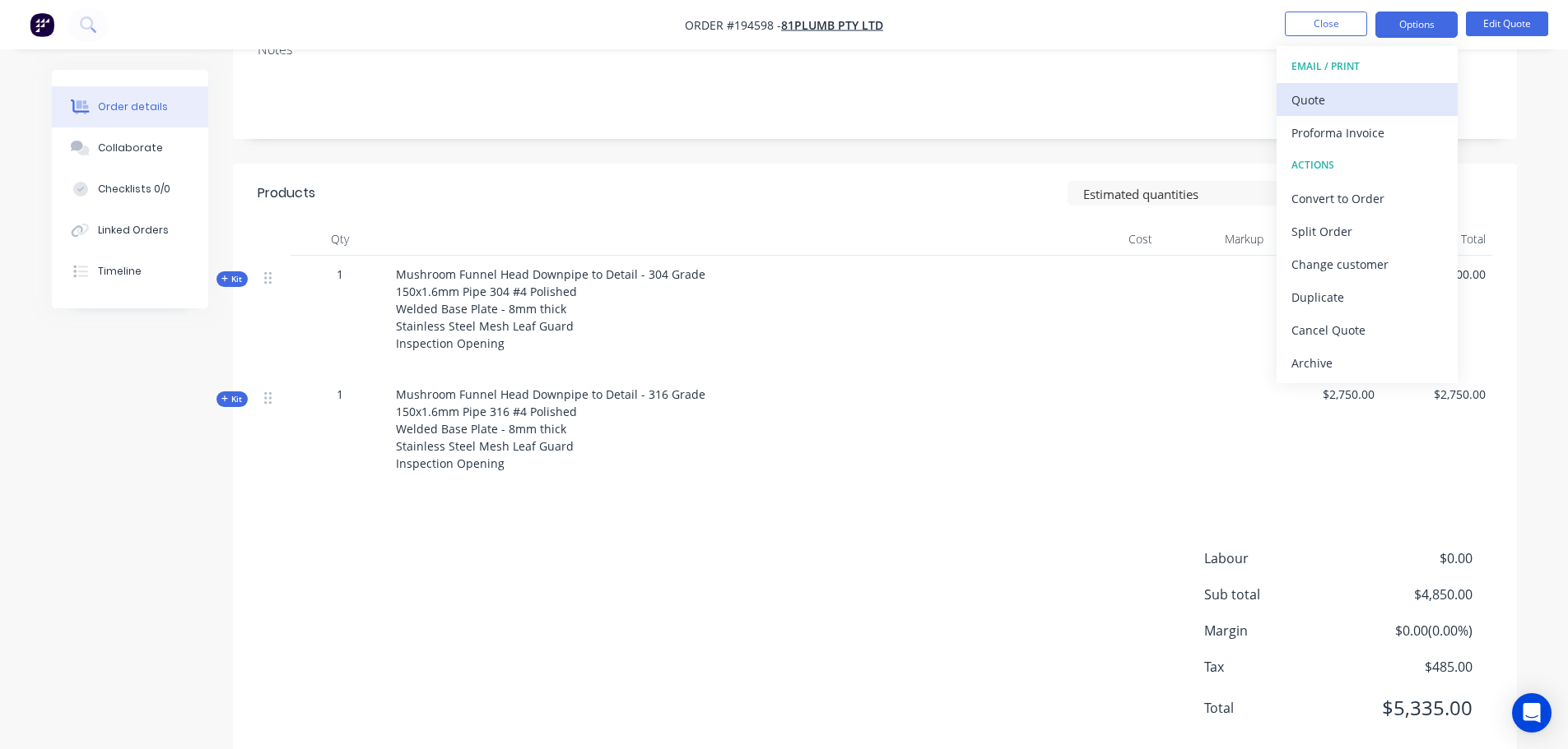
click at [1393, 98] on div "Quote" at bounding box center [1367, 99] width 152 height 24
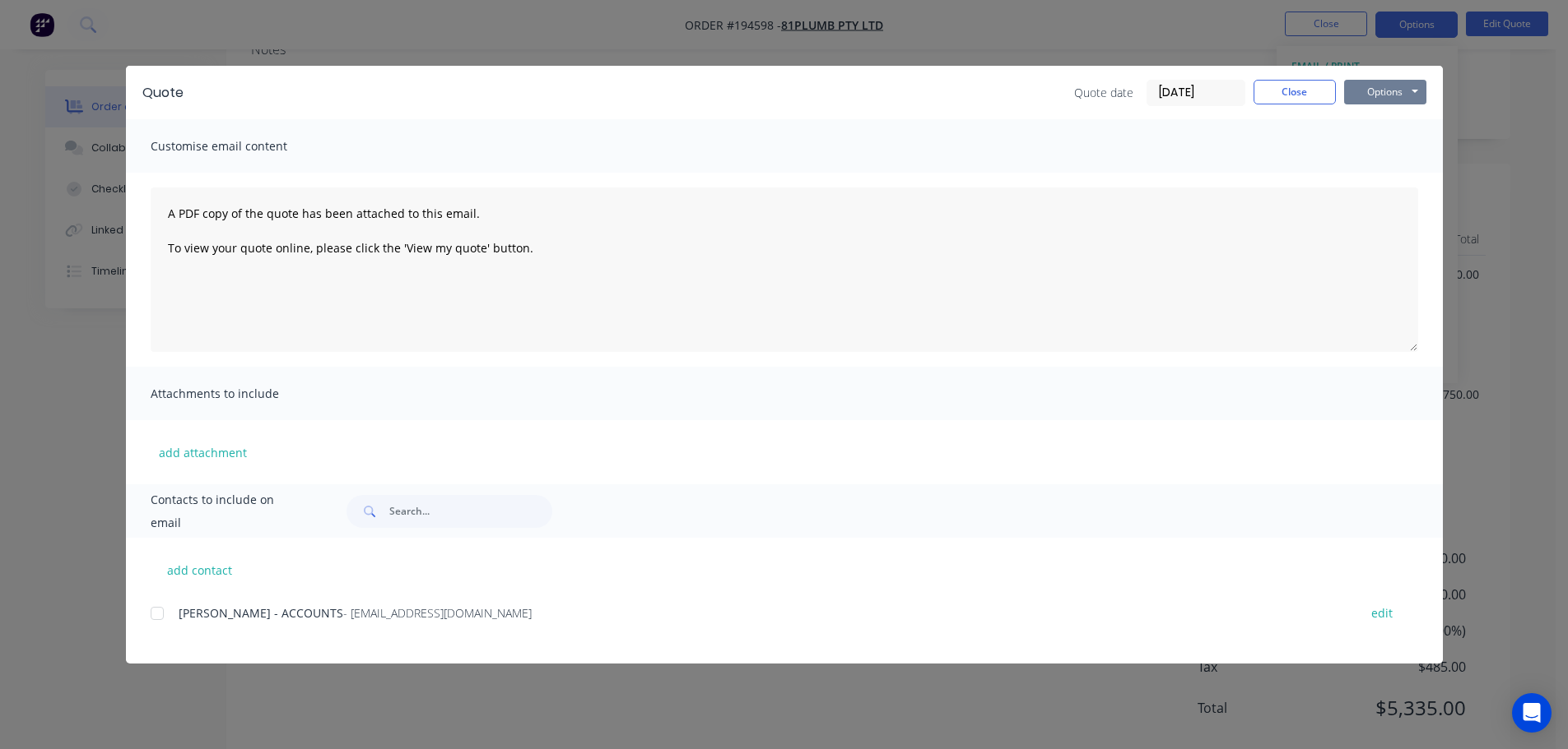
click at [1389, 93] on button "Options" at bounding box center [1384, 92] width 82 height 25
click at [1391, 120] on button "Preview" at bounding box center [1396, 121] width 106 height 27
click at [55, 137] on div "Quote Quote date 02/10/25 Close Options Preview Print Email Customise email con…" at bounding box center [784, 374] width 1568 height 749
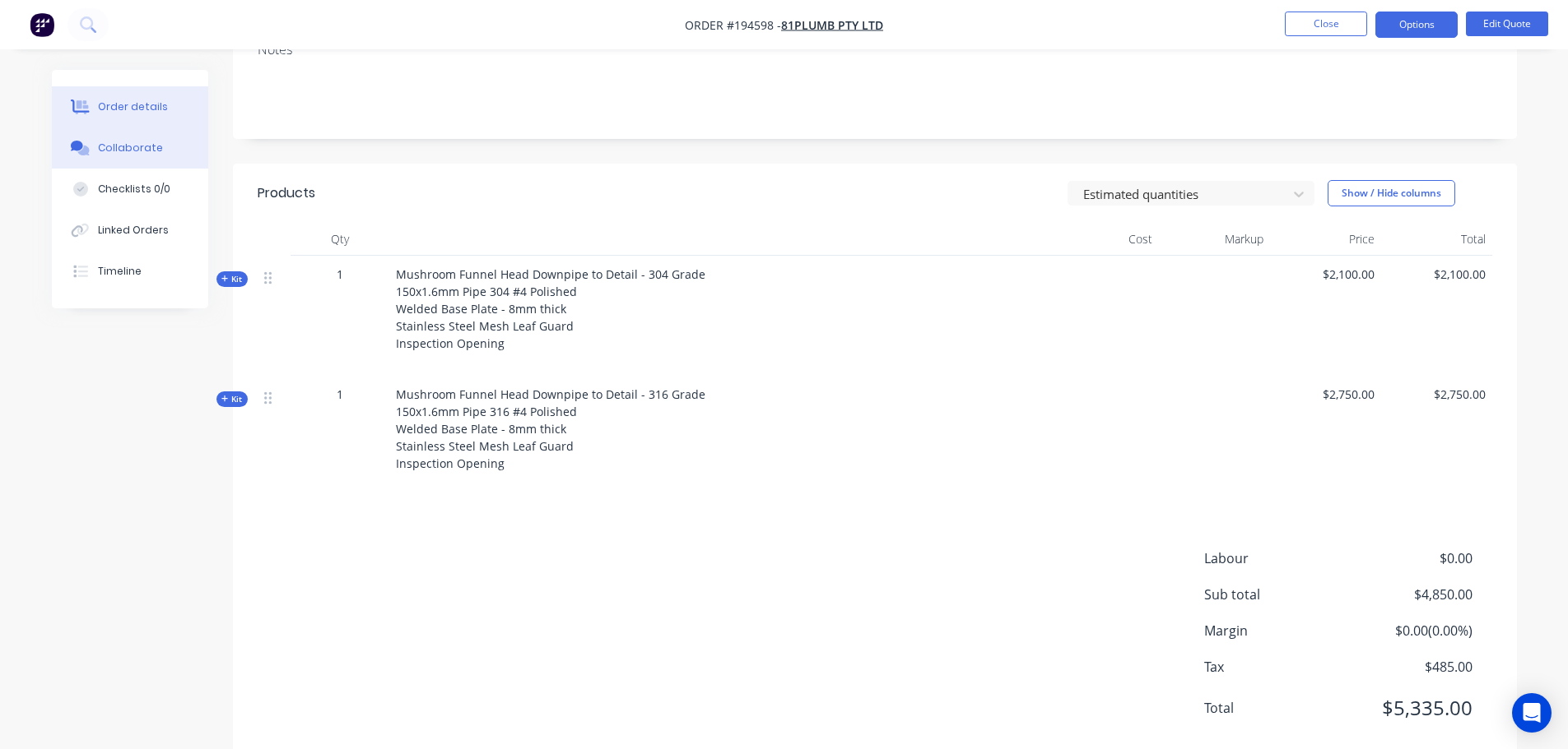
click at [118, 144] on div "Collaborate" at bounding box center [129, 148] width 65 height 15
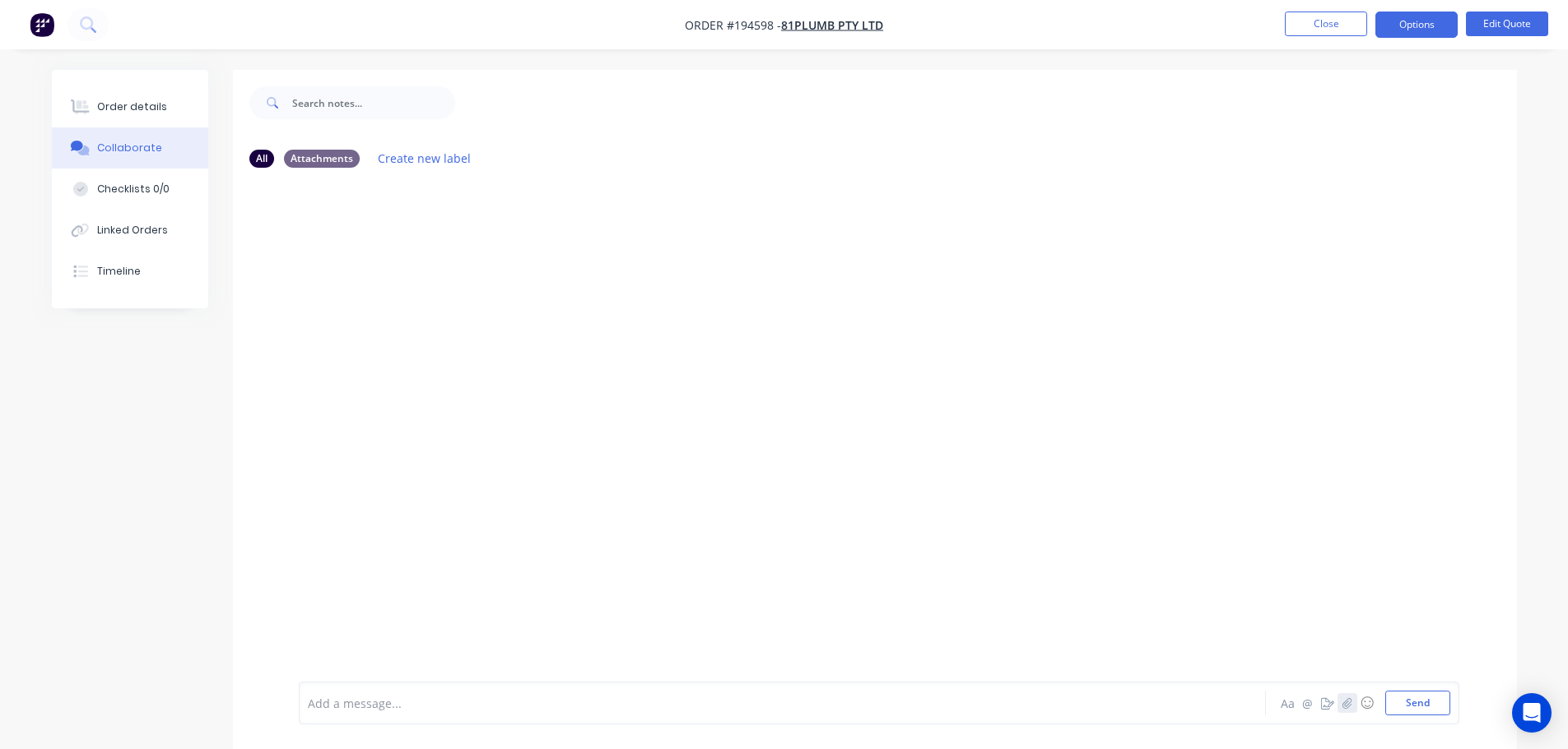
click at [1345, 700] on icon "button" at bounding box center [1346, 703] width 10 height 12
click at [1415, 699] on button "Send" at bounding box center [1417, 704] width 65 height 25
click at [647, 378] on div "MH You 03:06pm 02/10/25 FM Fabricators Pty Ltd Quote - 194598 KIT FORM DO NOT S…" at bounding box center [875, 431] width 1284 height 501
click at [706, 410] on div "MH You 03:06pm 02/10/25 FM Fabricators Pty Ltd Quote - 194598 KIT FORM DO NOT S…" at bounding box center [875, 431] width 1284 height 501
click at [575, 363] on div "Labels Download Delete" at bounding box center [452, 307] width 307 height 123
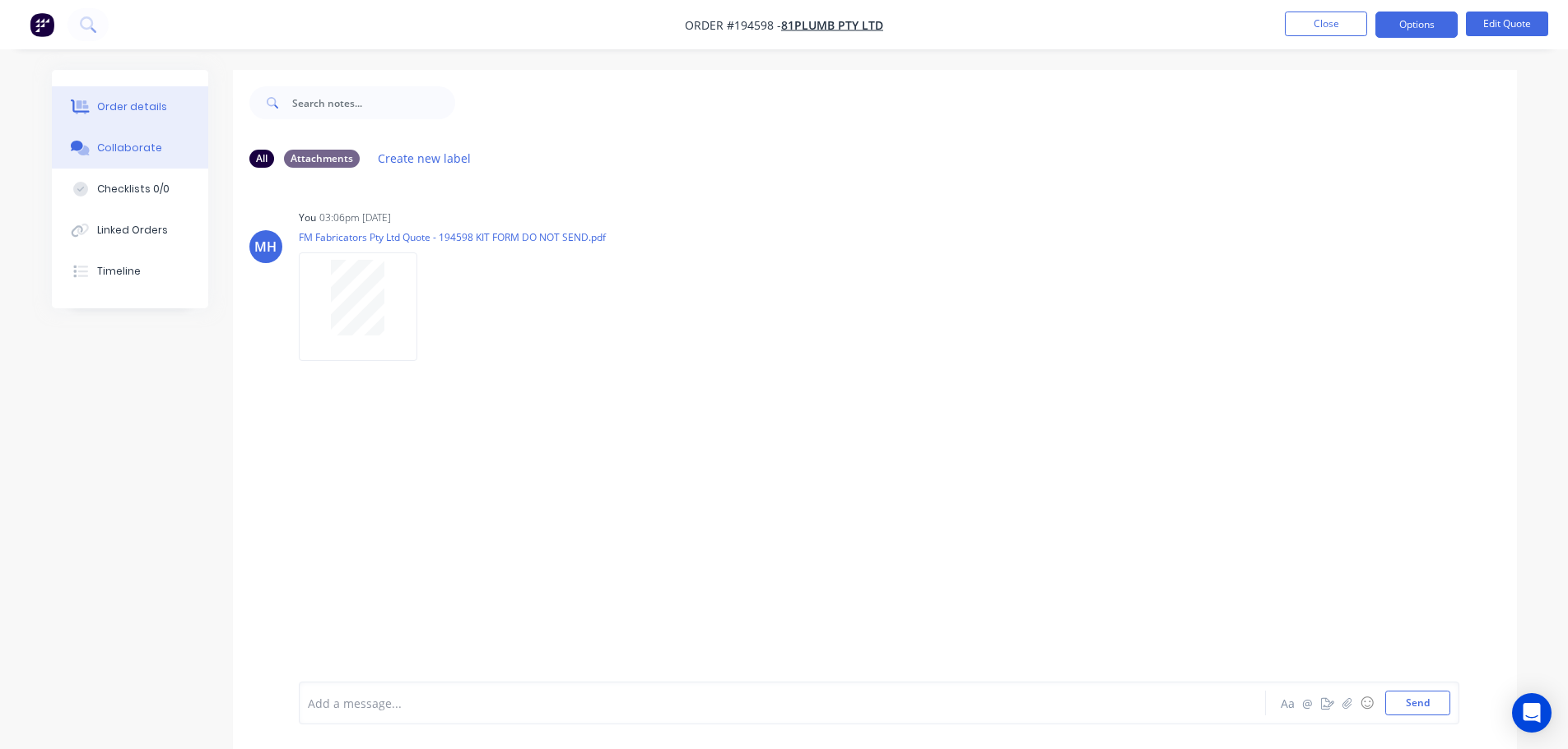
click at [166, 121] on button "Order details" at bounding box center [129, 106] width 156 height 41
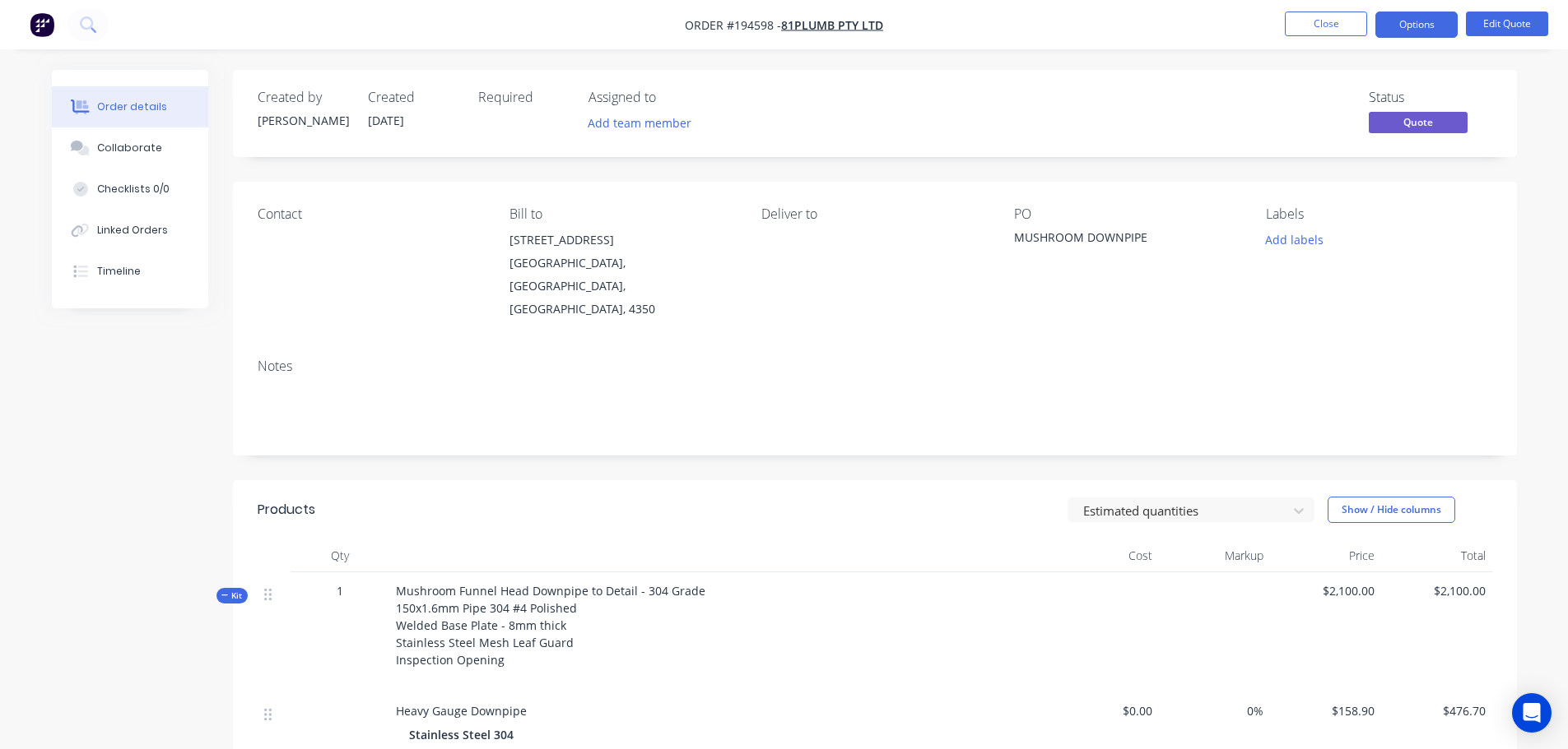
click at [474, 480] on header "Products Estimated quantities Show / Hide columns" at bounding box center [875, 510] width 1284 height 59
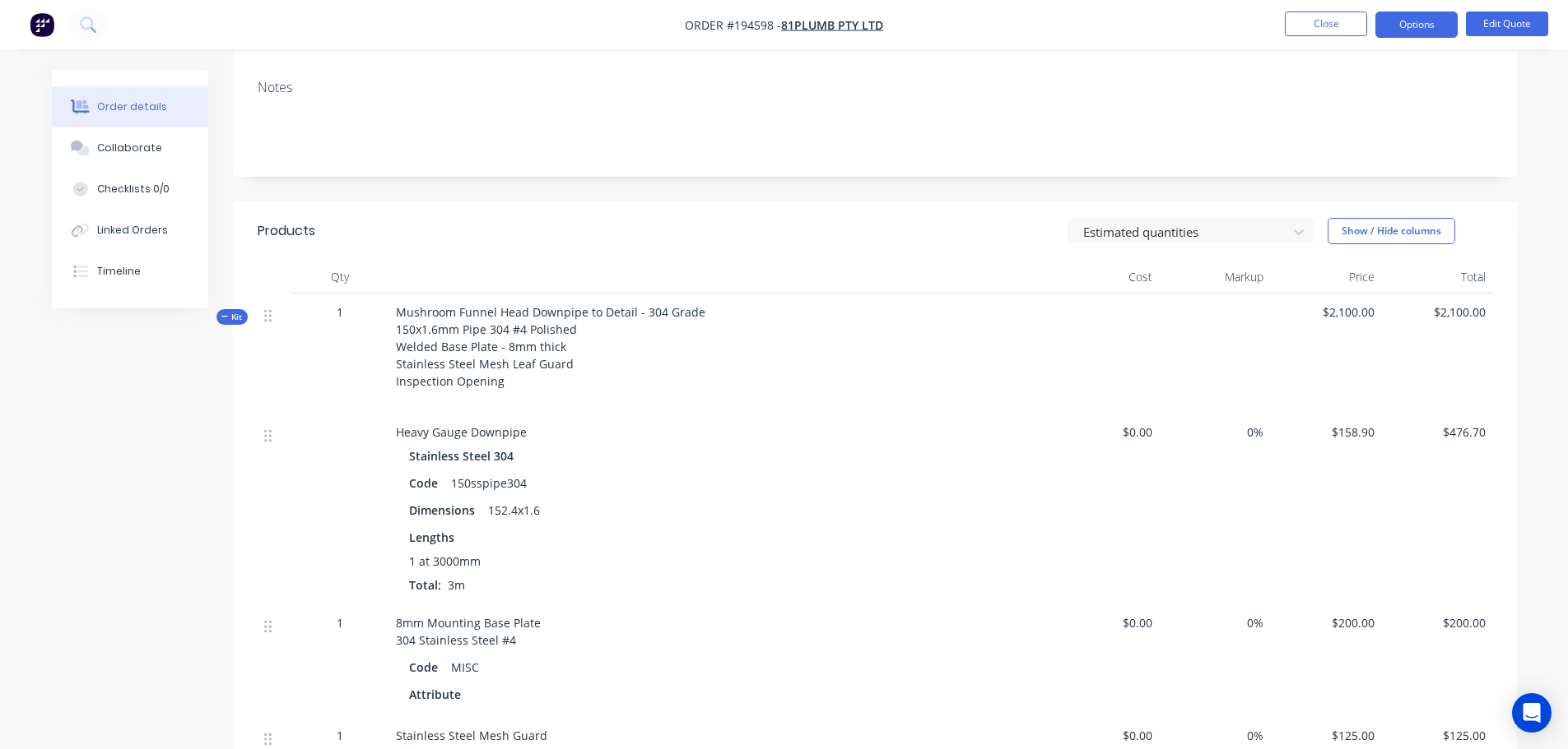
scroll to position [371, 0]
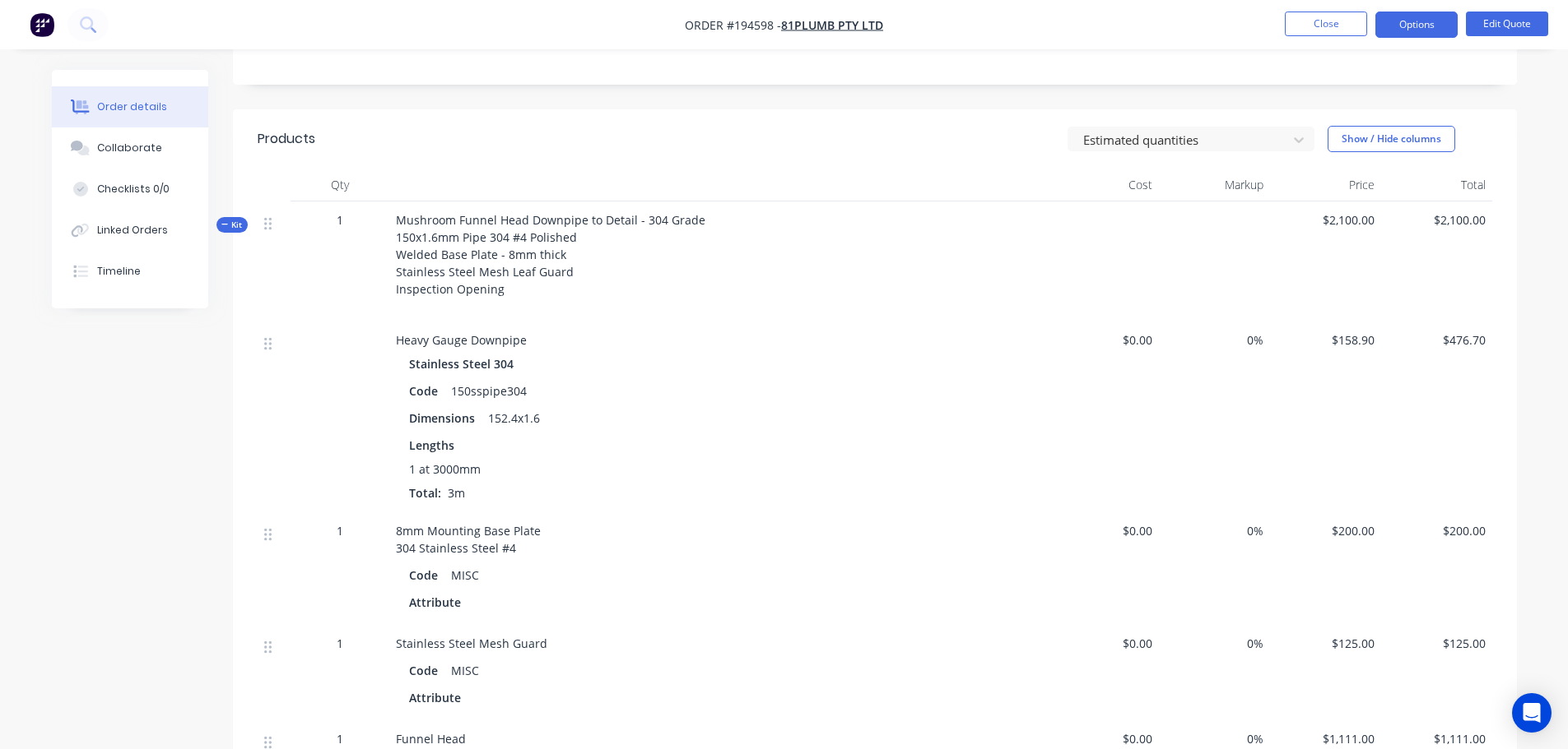
click at [230, 219] on span "Kit" at bounding box center [232, 225] width 21 height 12
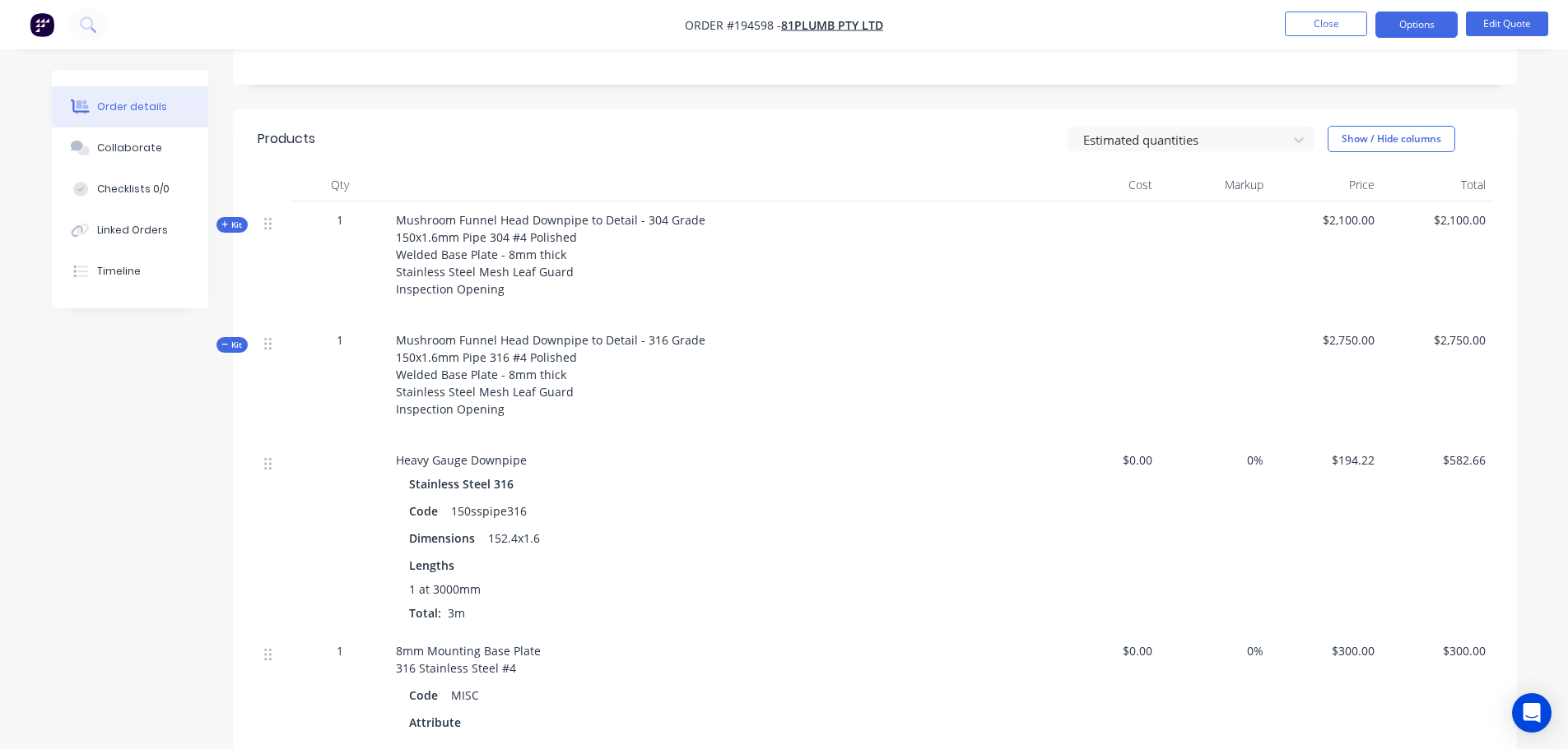
click at [232, 339] on span "Kit" at bounding box center [232, 345] width 21 height 12
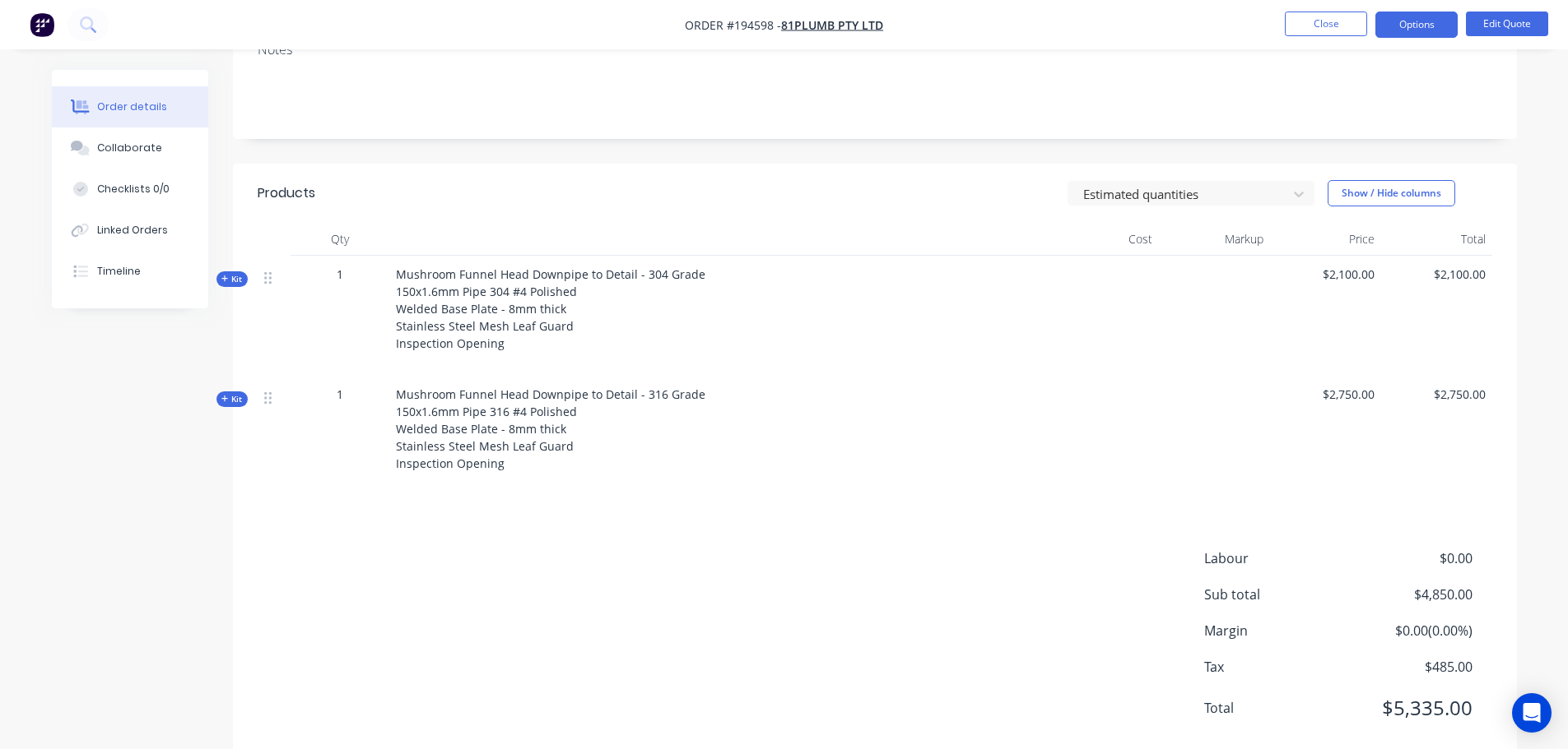
click at [505, 550] on div "Labour $0.00 Sub total $4,850.00 Margin $0.00 ( 0.00 %) Tax $485.00 Total $5,33…" at bounding box center [874, 644] width 1235 height 191
click at [561, 629] on div "Labour $0.00 Sub total $4,850.00 Margin $0.00 ( 0.00 %) Tax $485.00 Total $5,33…" at bounding box center [874, 644] width 1235 height 191
click at [546, 180] on div "Estimated quantities Show / Hide columns" at bounding box center [1006, 193] width 972 height 27
click at [238, 273] on span "Kit" at bounding box center [232, 279] width 21 height 12
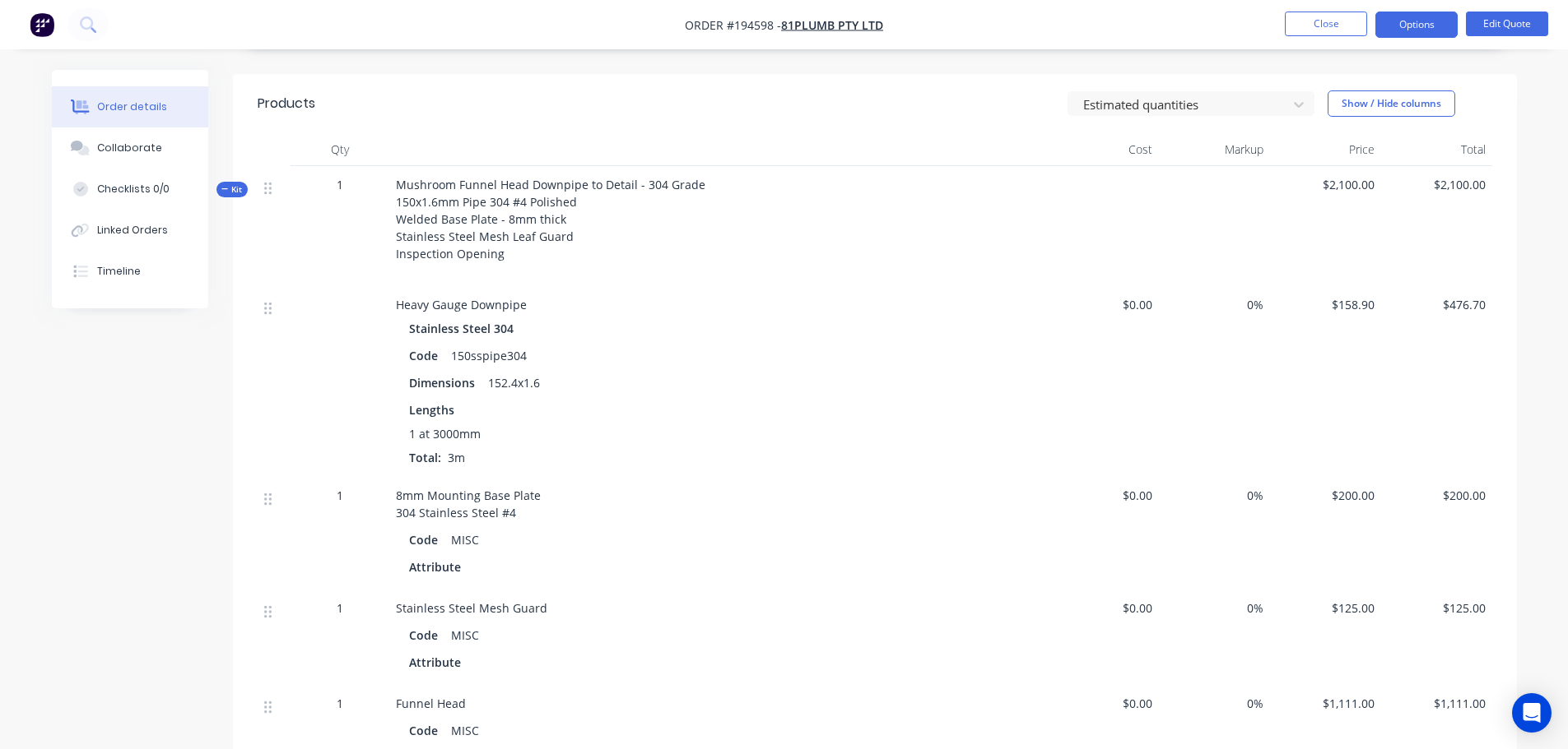
scroll to position [645, 0]
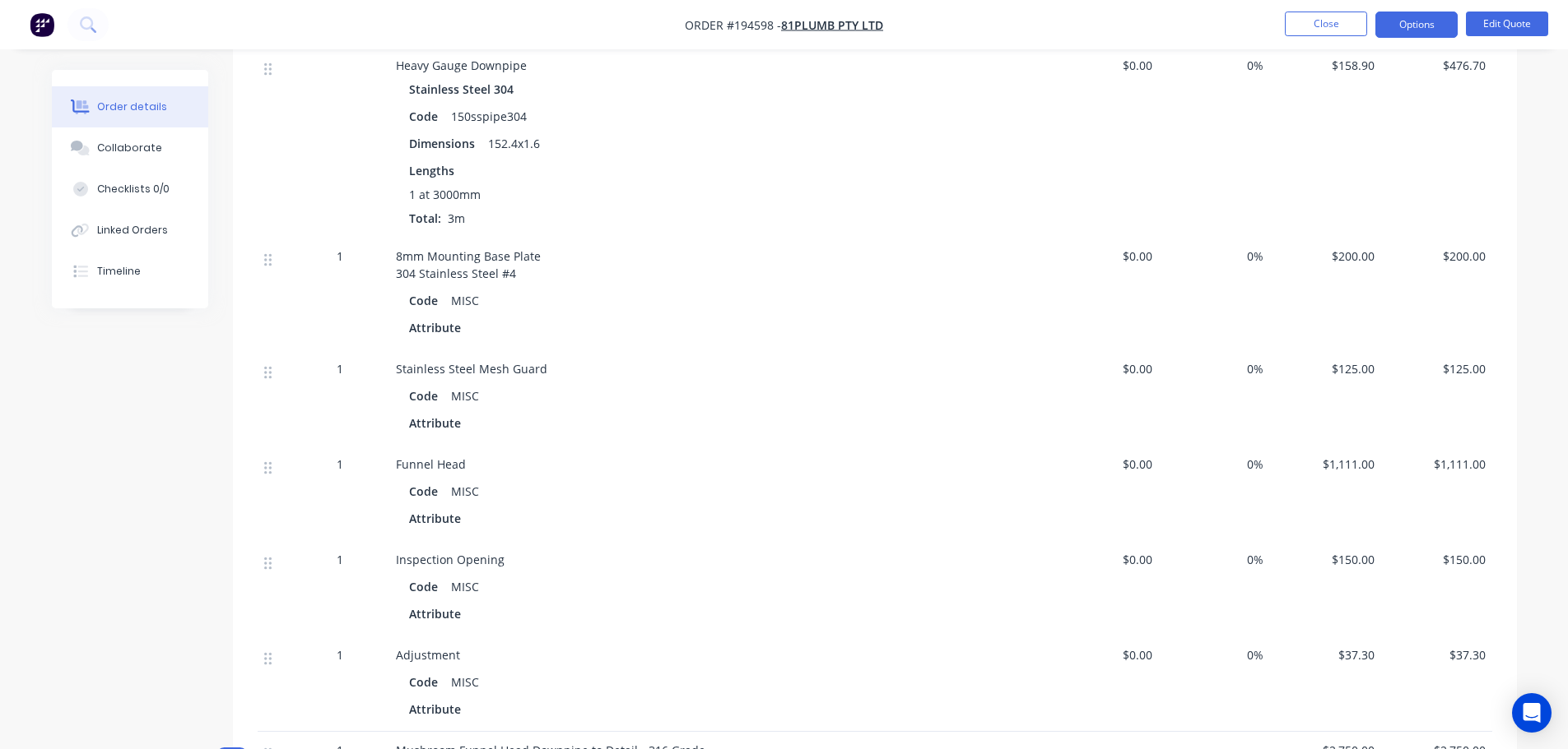
click at [343, 456] on div "1" at bounding box center [340, 464] width 86 height 17
click at [339, 456] on span "1" at bounding box center [340, 464] width 6 height 17
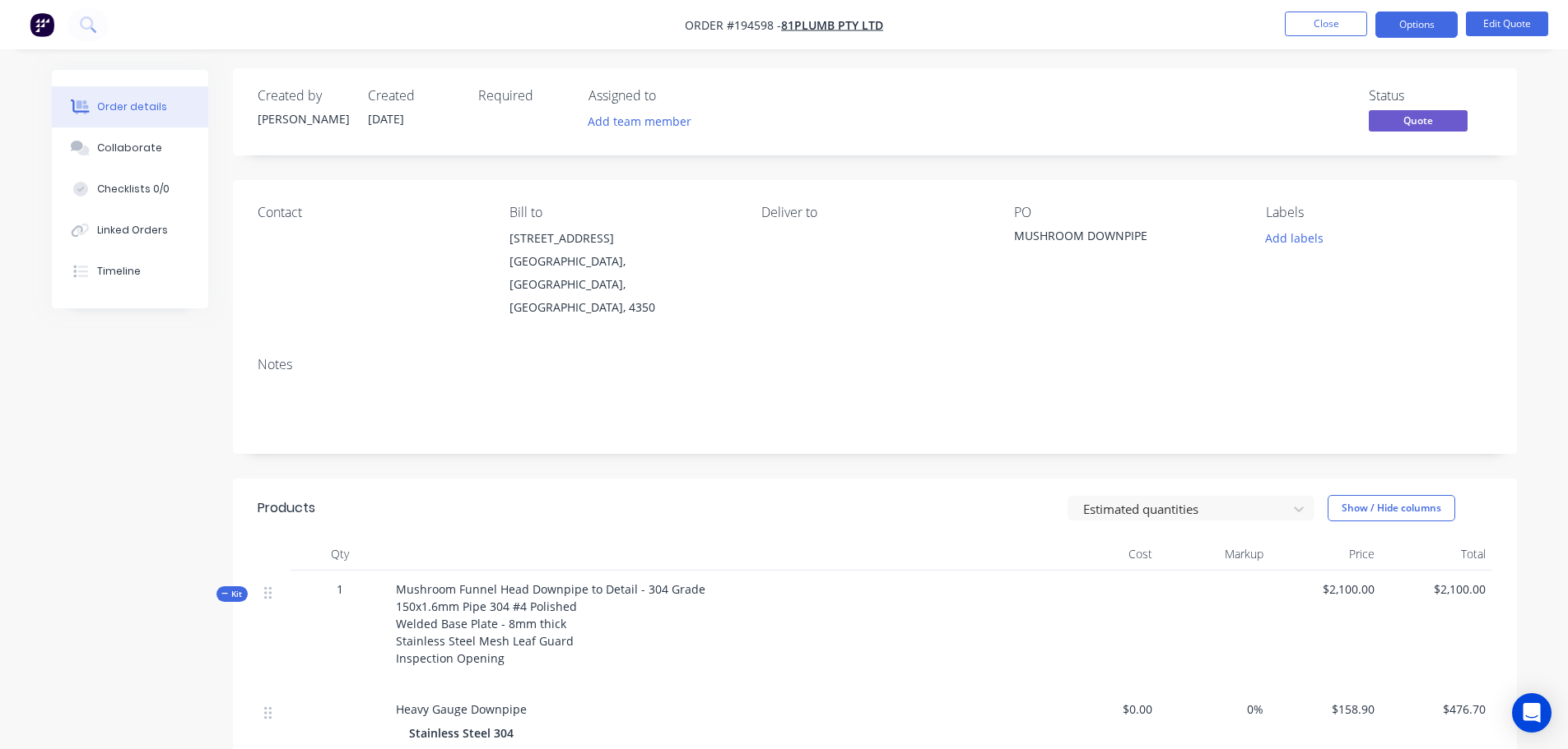
scroll to position [0, 0]
click at [717, 497] on div "Estimated quantities Show / Hide columns" at bounding box center [1006, 511] width 972 height 27
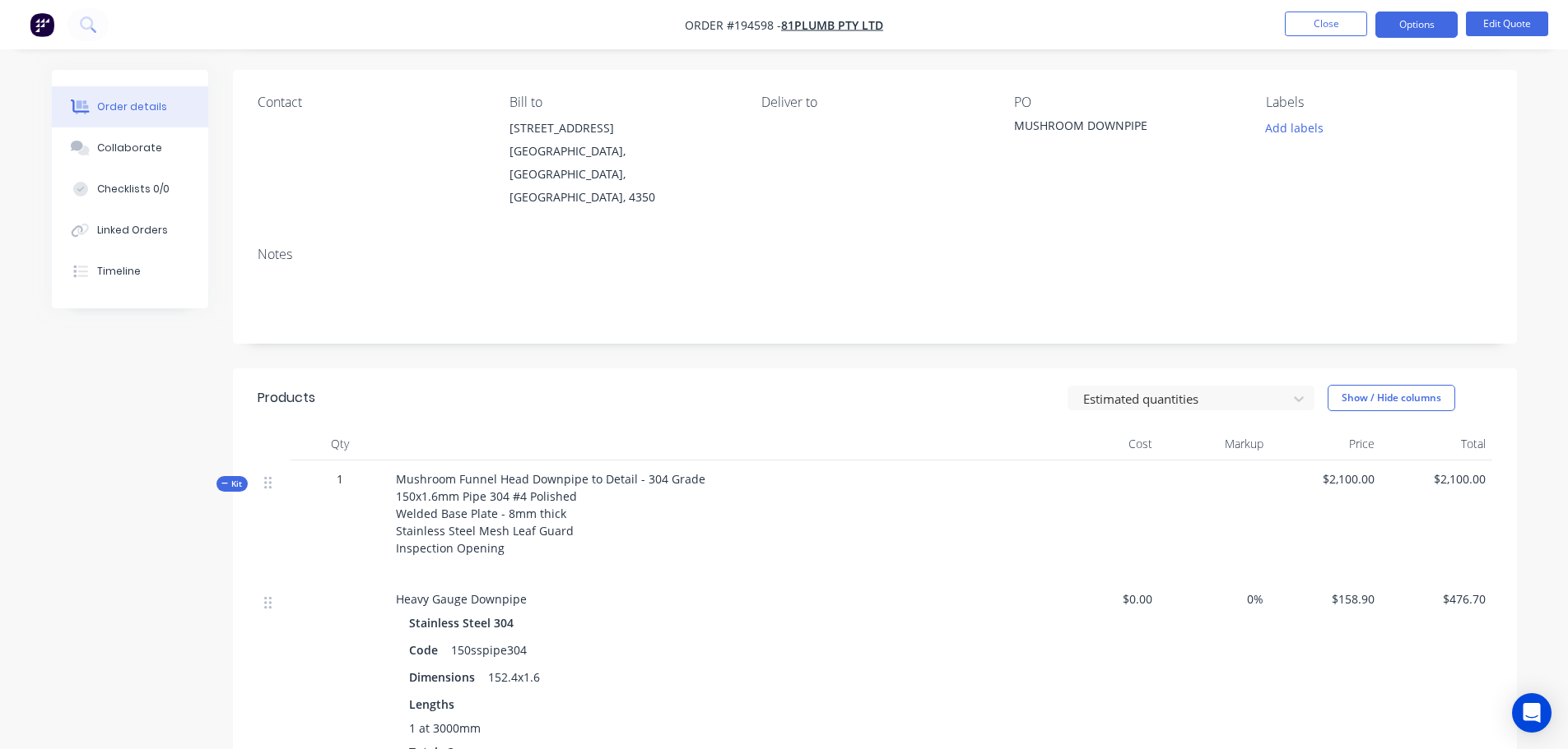
scroll to position [82, 0]
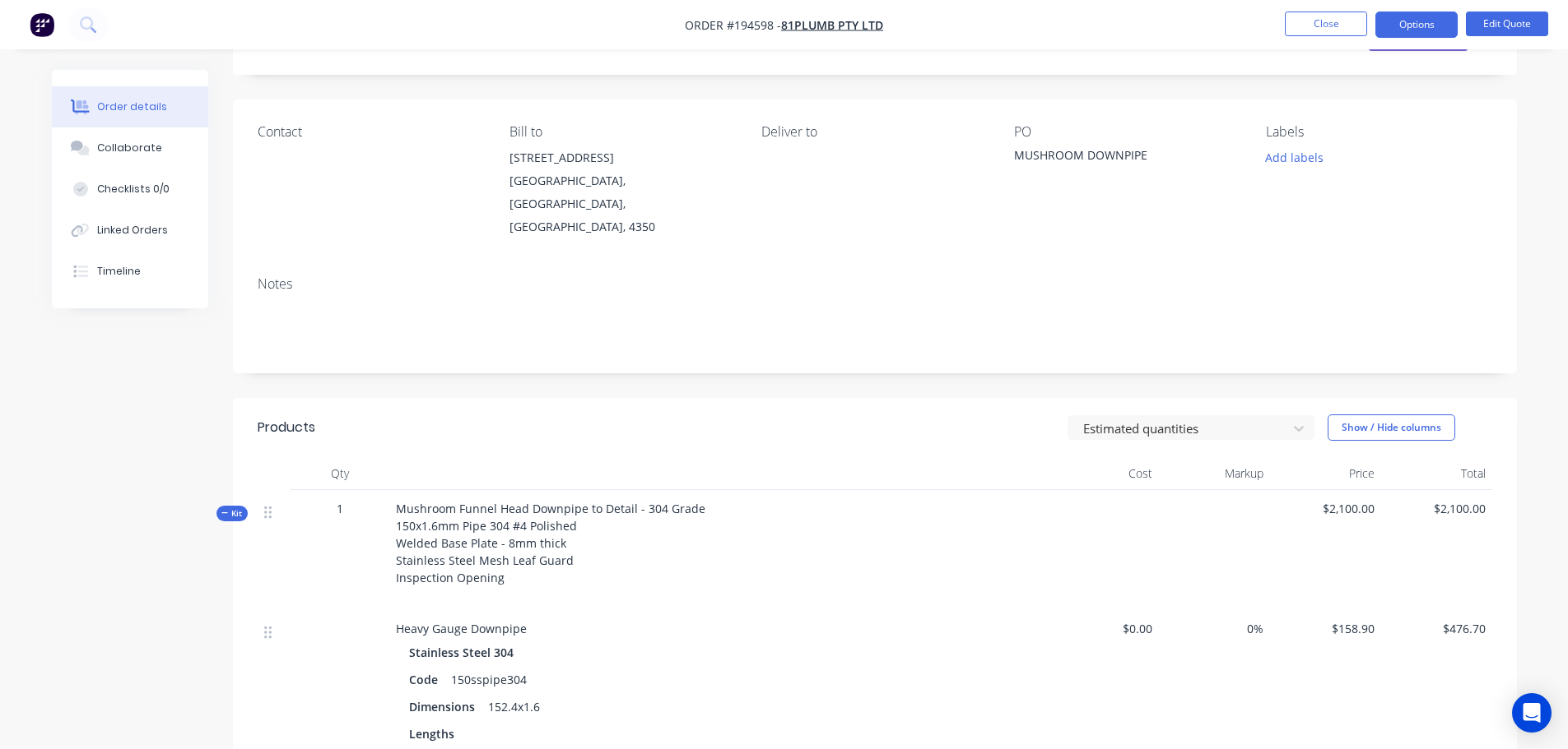
click at [240, 508] on span "Kit" at bounding box center [232, 514] width 21 height 12
click at [575, 348] on div "Created by Michael Created 02/10/25 Required Assigned to Add team member Status…" at bounding box center [875, 493] width 1284 height 1011
click at [678, 415] on div "Estimated quantities Show / Hide columns" at bounding box center [1006, 428] width 972 height 27
click at [724, 316] on div "Notes" at bounding box center [875, 318] width 1284 height 110
click at [710, 340] on div "Created by Michael Created 02/10/25 Required Assigned to Add team member Status…" at bounding box center [875, 493] width 1284 height 1011
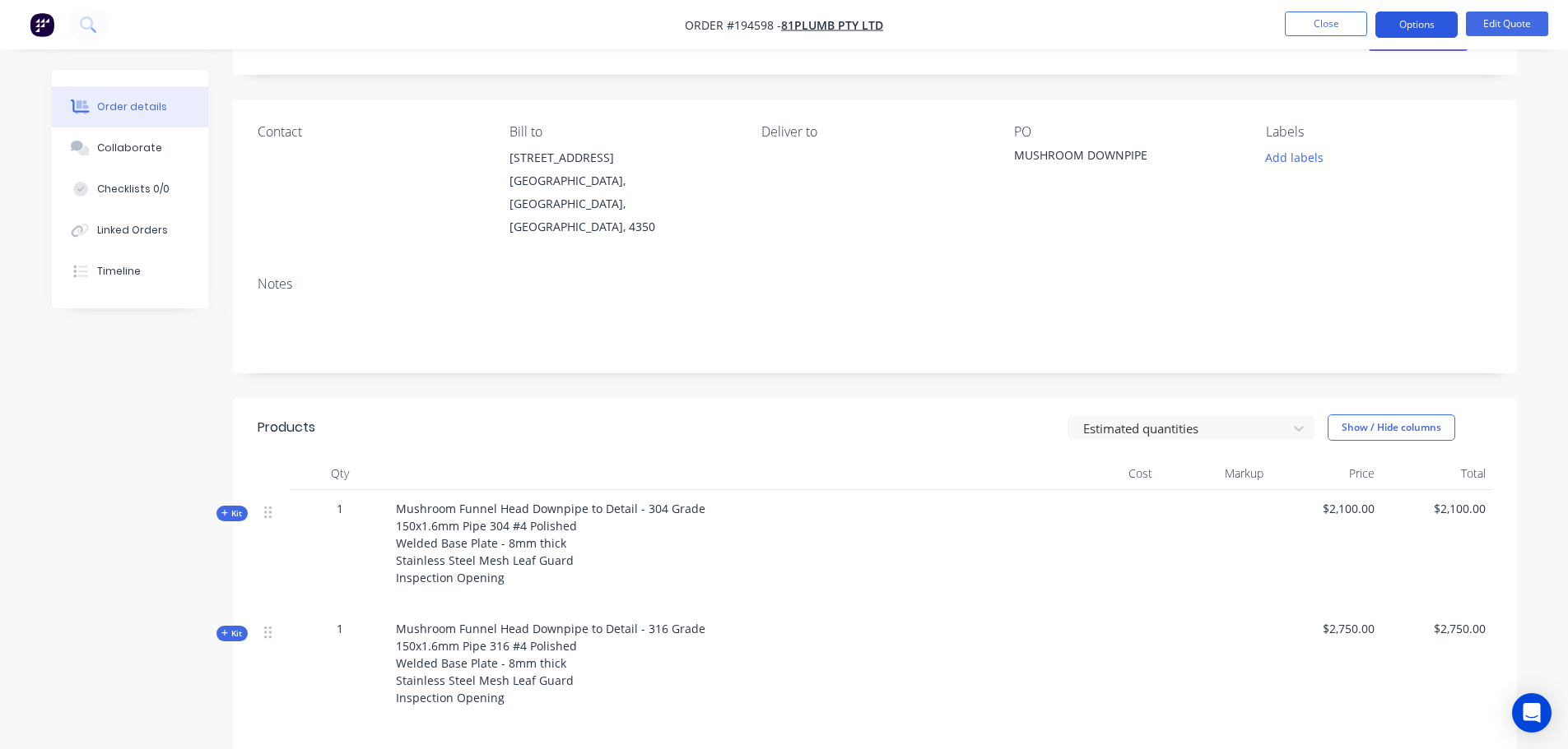
click at [1412, 32] on button "Options" at bounding box center [1416, 25] width 82 height 27
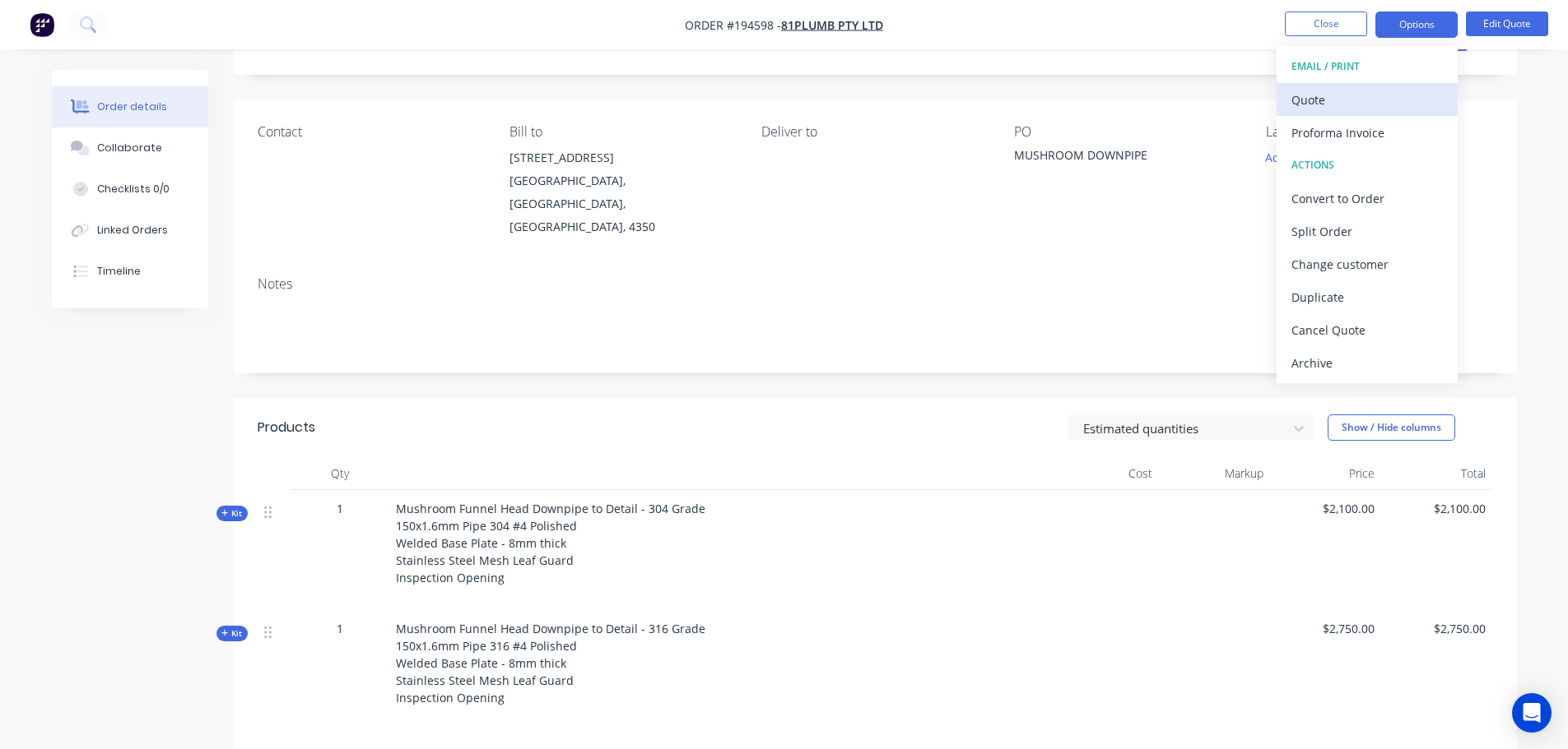
click at [1397, 93] on div "Quote" at bounding box center [1367, 99] width 152 height 24
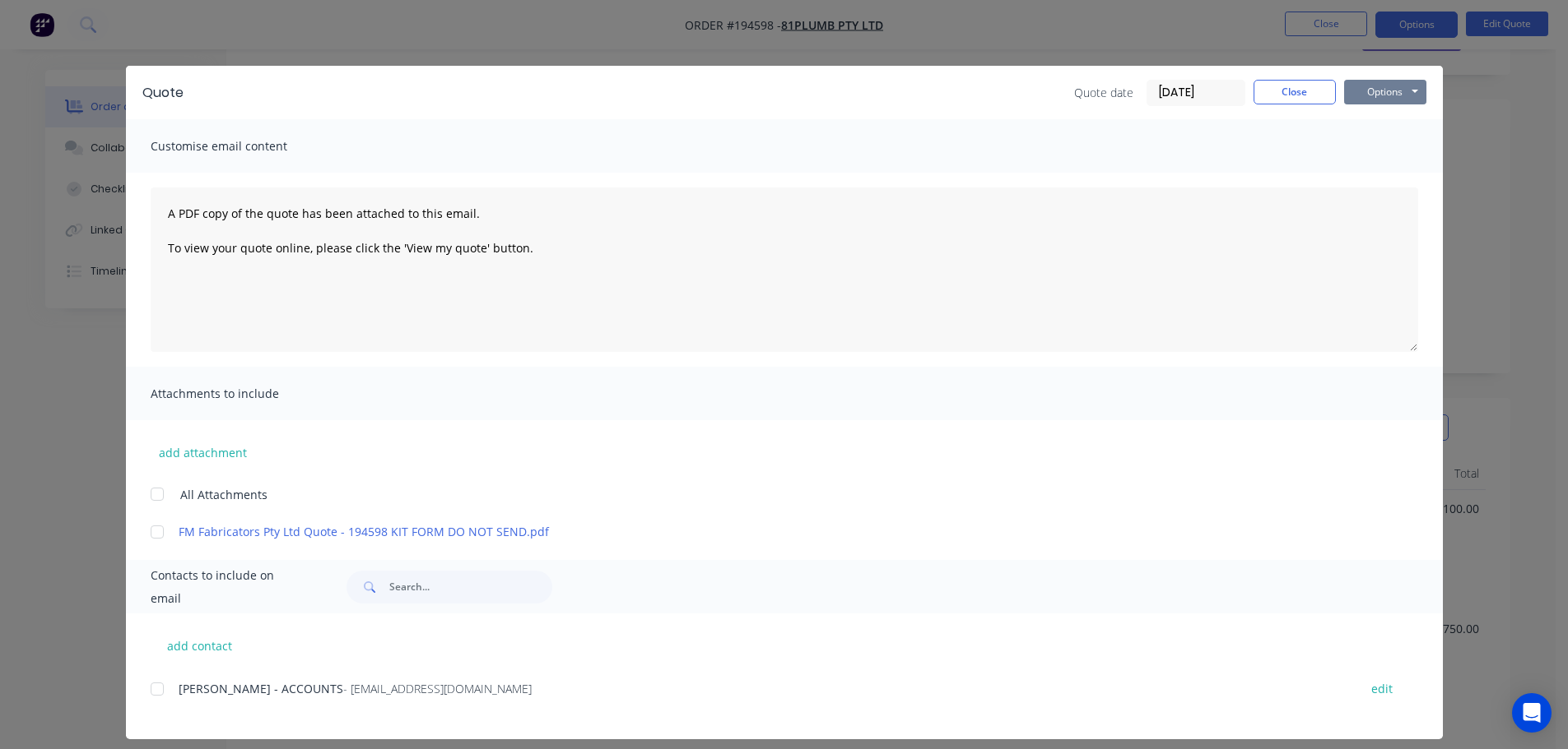
click at [1395, 92] on button "Options" at bounding box center [1384, 92] width 82 height 25
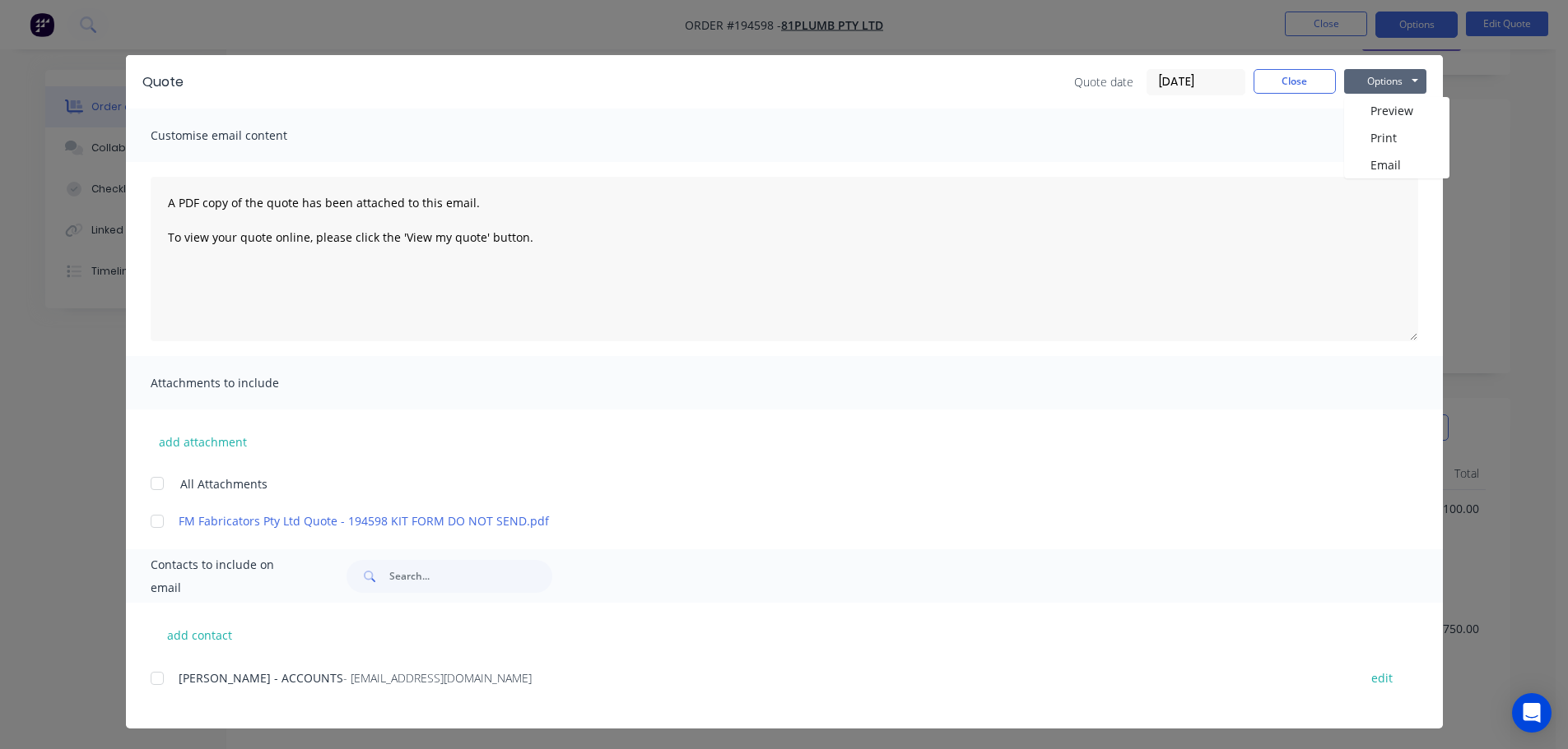
scroll to position [13, 0]
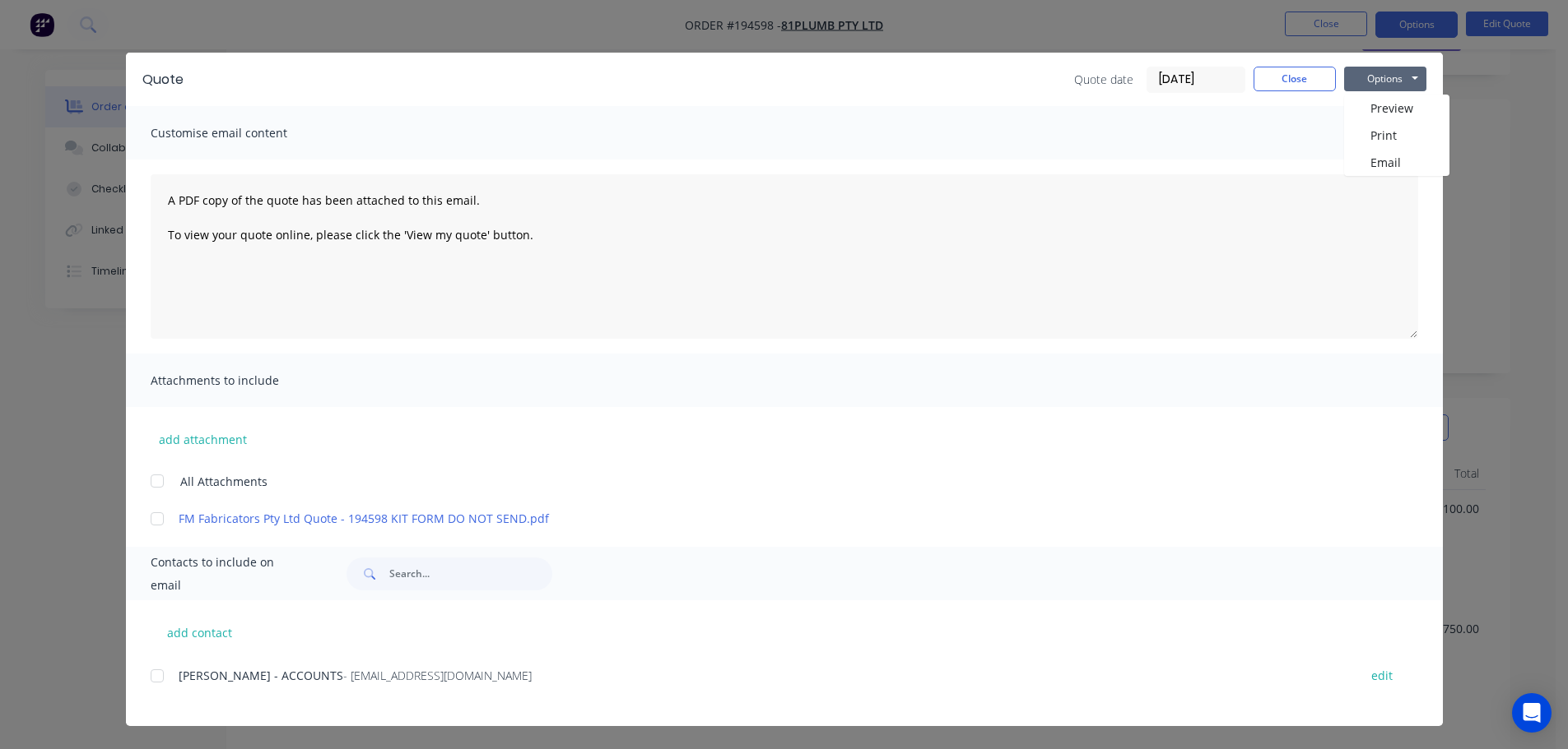
click at [275, 428] on div "add attachment All Attachments FM Fabricators Pty Ltd Quote - 194598 KIT FORM D…" at bounding box center [784, 466] width 1317 height 120
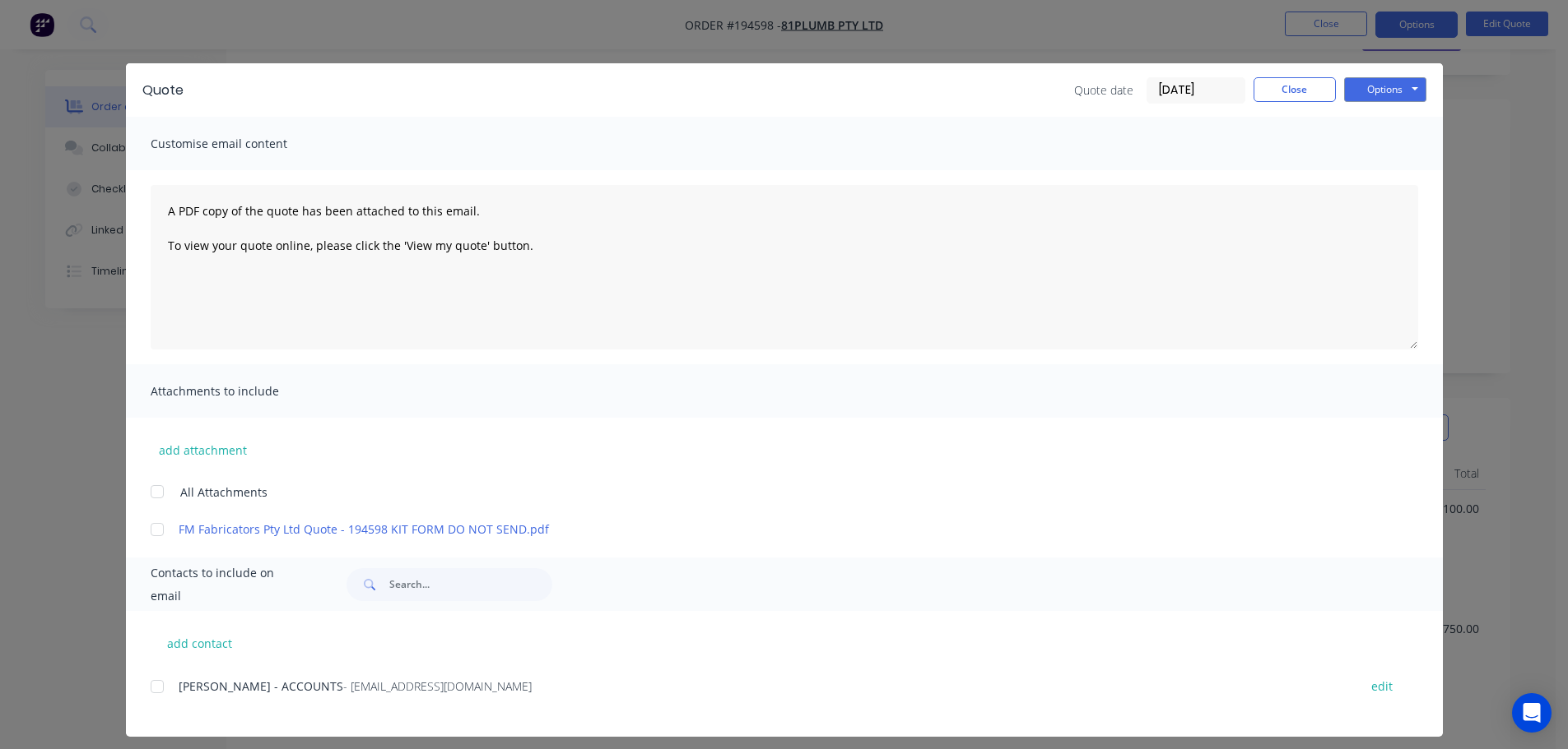
scroll to position [0, 0]
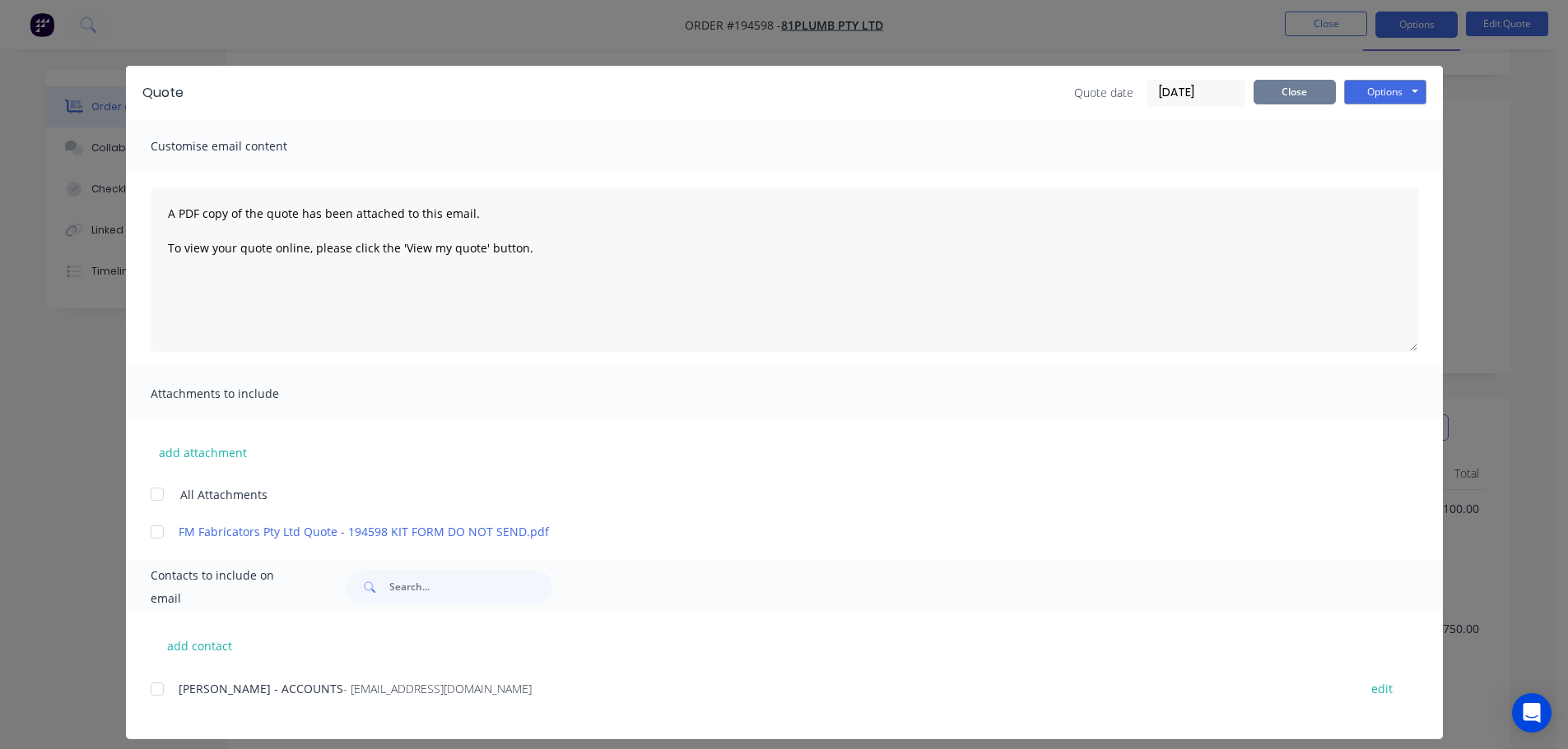
click at [1303, 82] on button "Close" at bounding box center [1294, 92] width 82 height 25
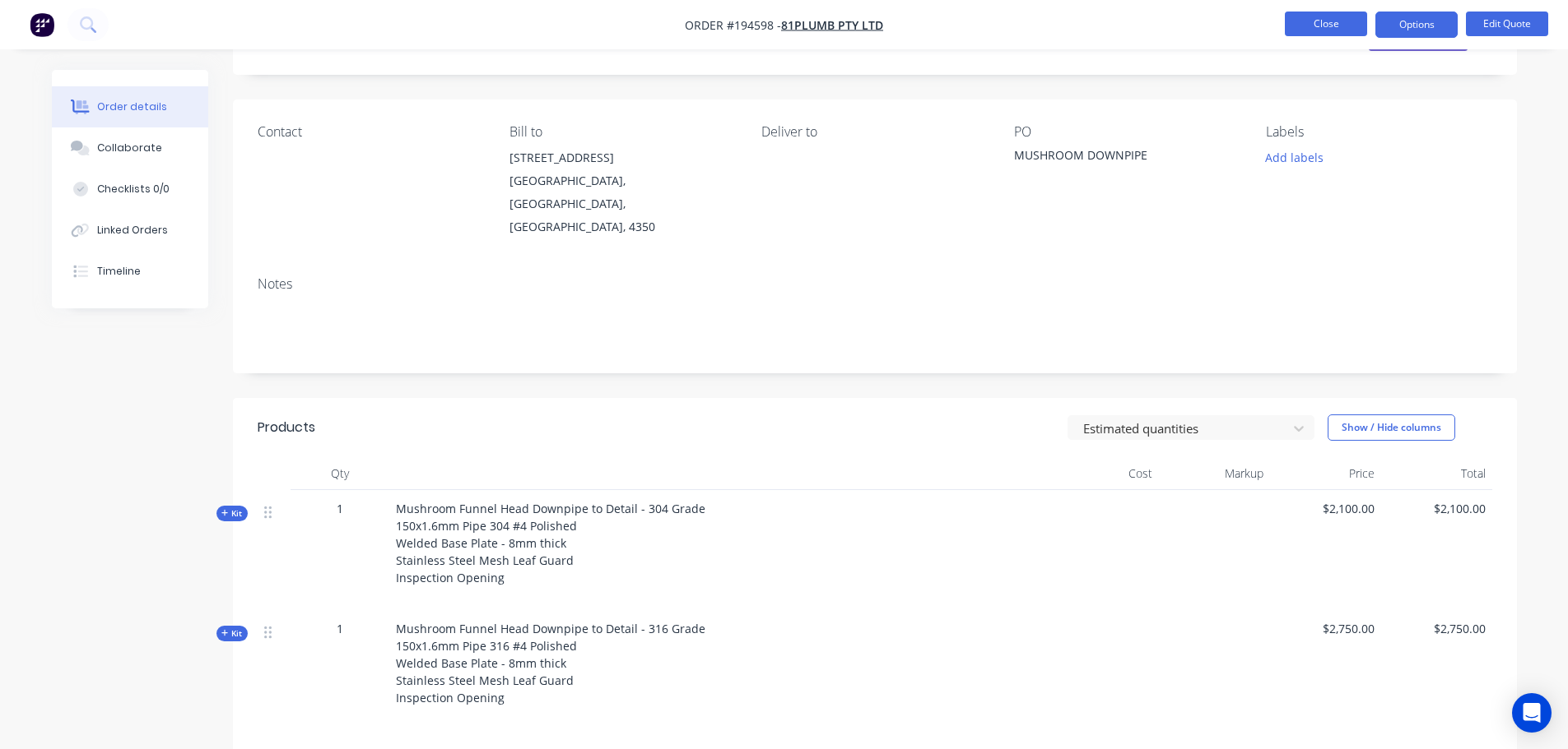
click at [1328, 21] on button "Close" at bounding box center [1326, 24] width 82 height 25
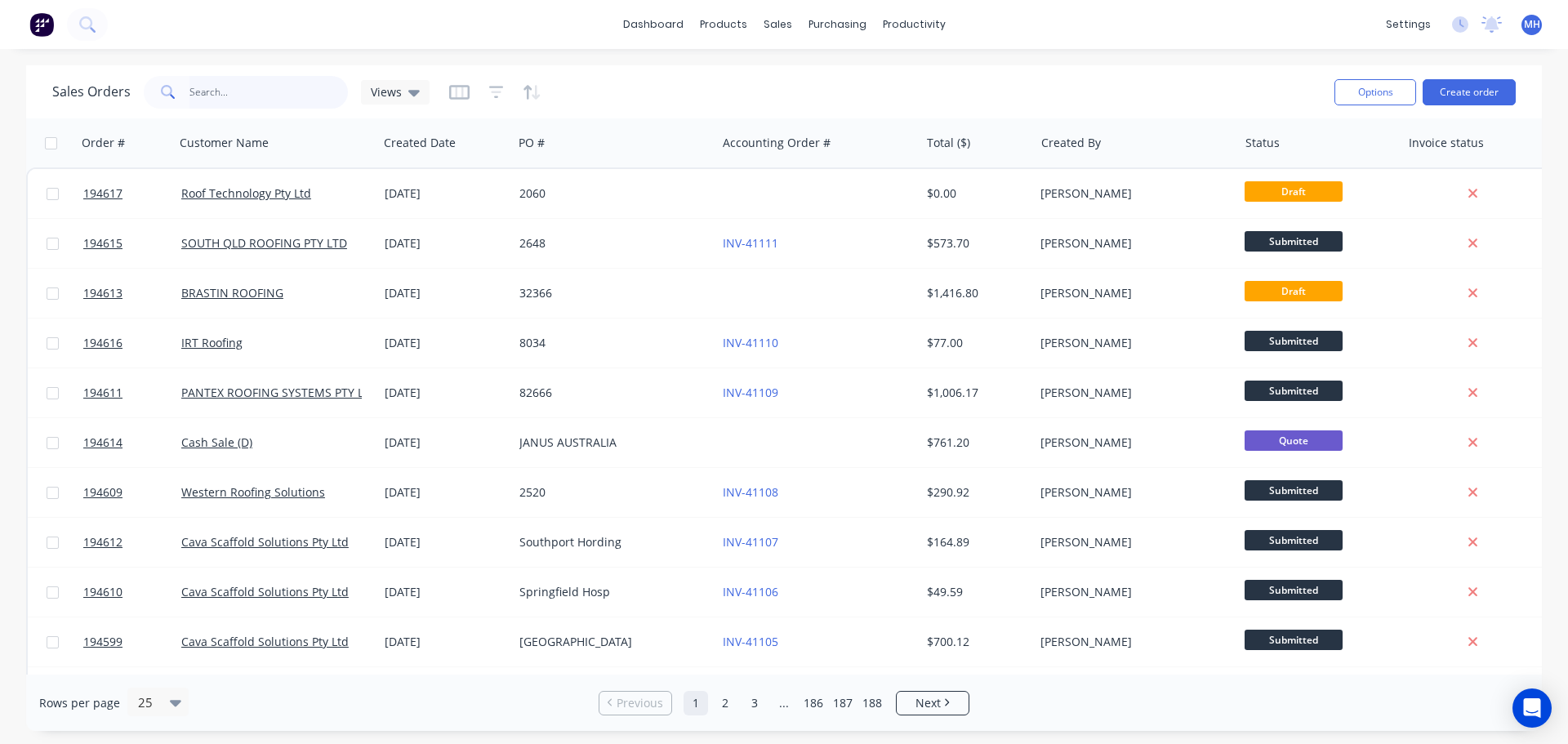
click at [217, 85] on input "text" at bounding box center [268, 92] width 159 height 33
type input "194306"
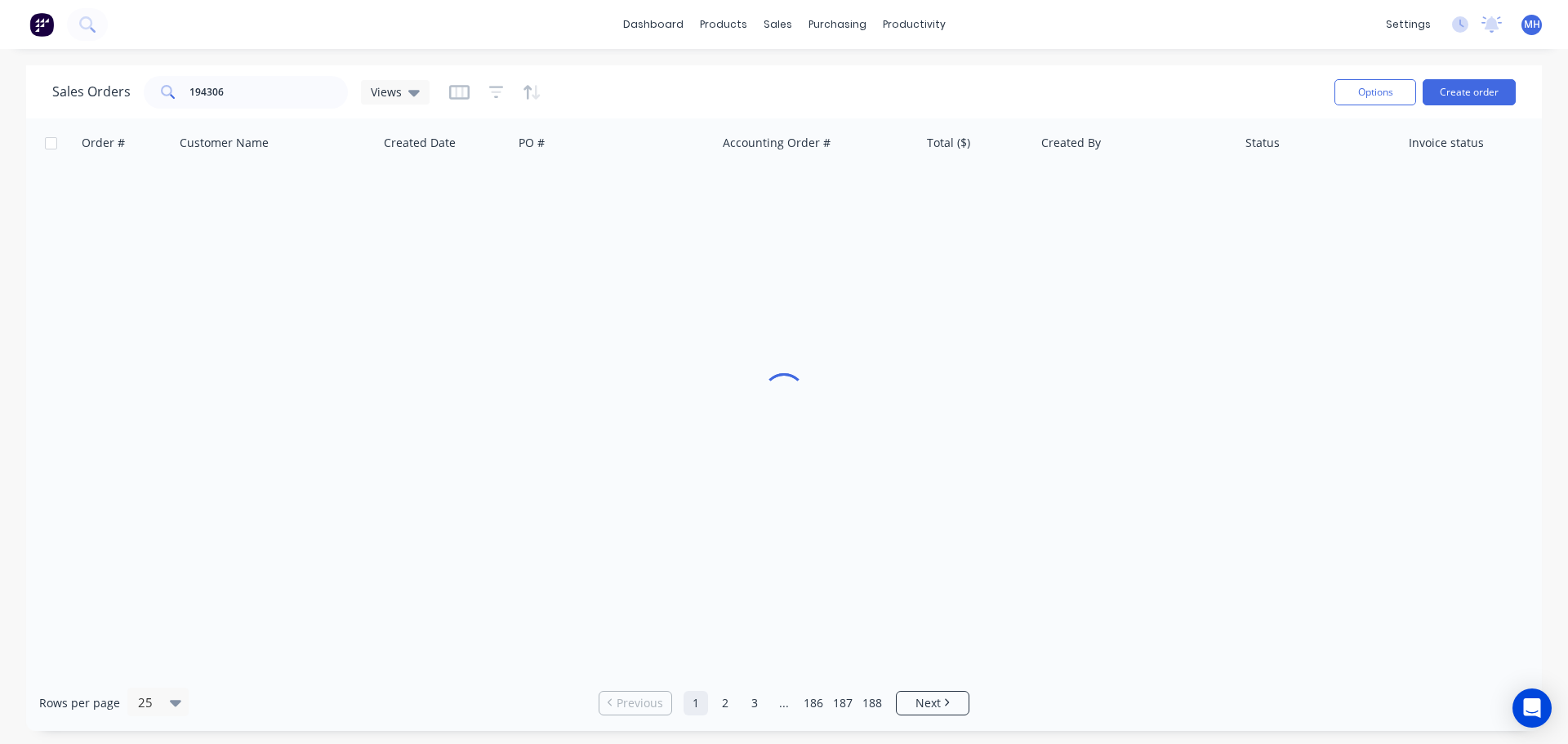
click at [607, 75] on div "Sales Orders 194306 Views" at bounding box center [686, 92] width 1269 height 40
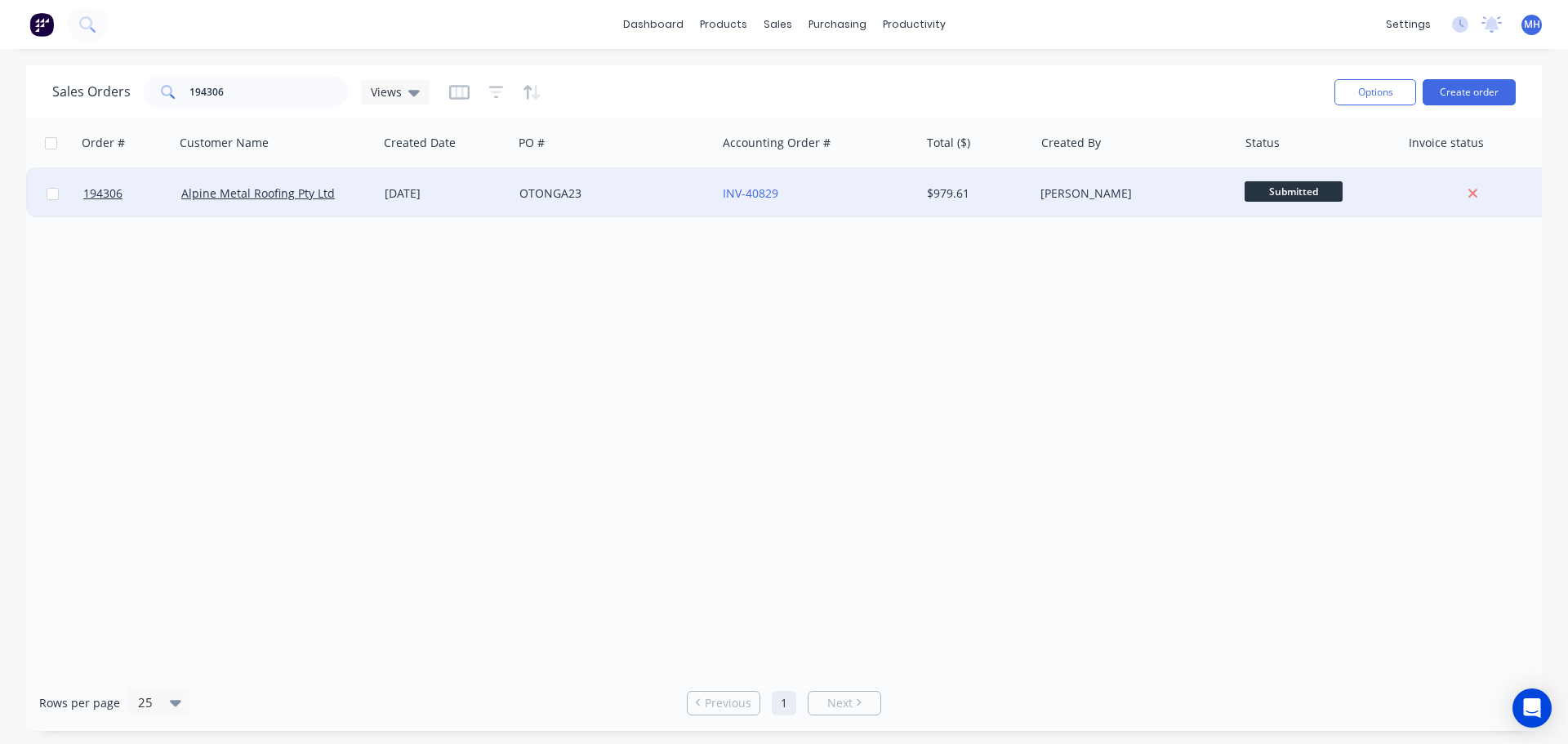
click at [578, 195] on div "OTONGA23" at bounding box center [610, 194] width 181 height 17
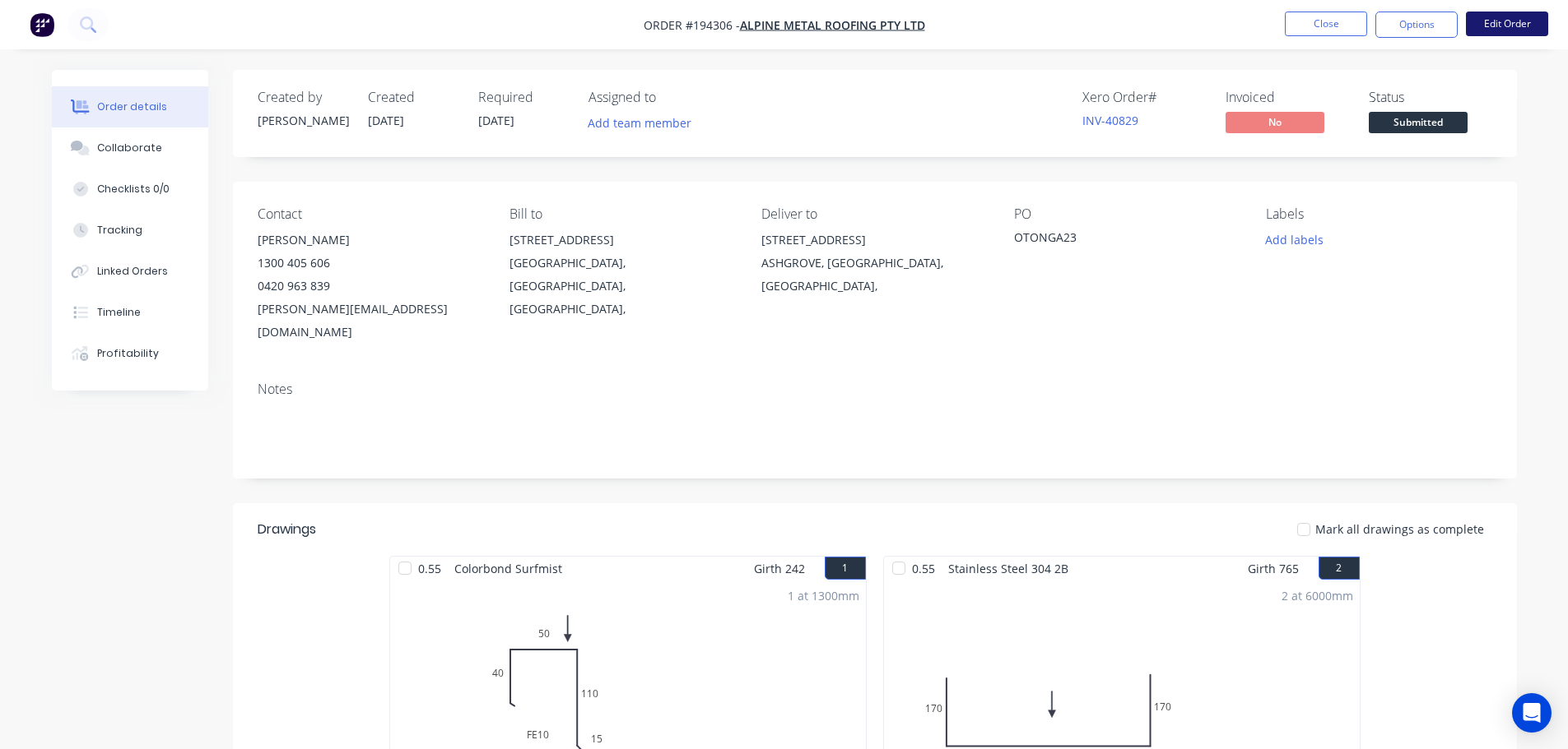
click at [1509, 29] on button "Edit Order" at bounding box center [1507, 24] width 82 height 25
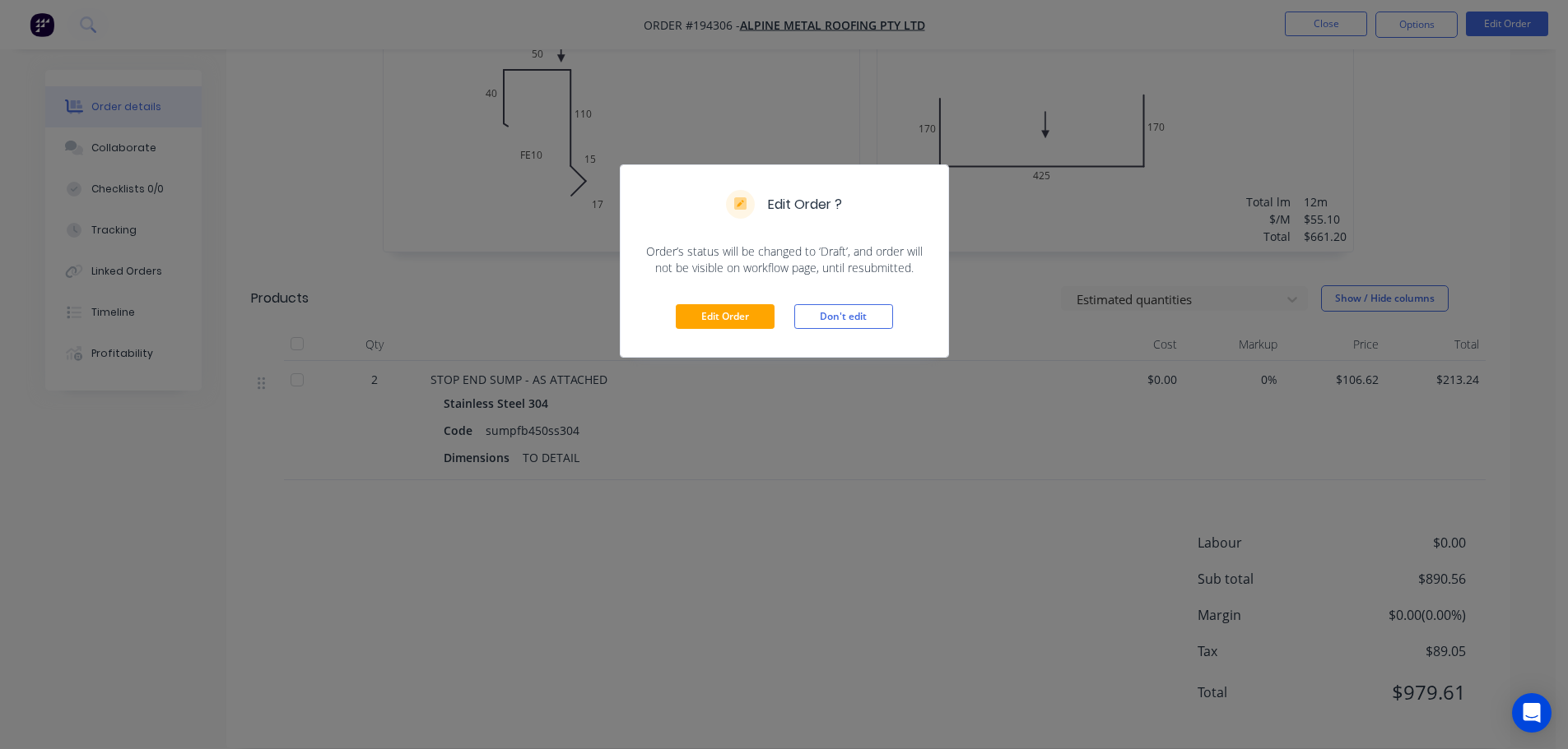
scroll to position [581, 0]
click at [747, 338] on div "Edit Order Don't edit" at bounding box center [784, 316] width 327 height 81
click at [749, 325] on button "Edit Order" at bounding box center [725, 316] width 98 height 25
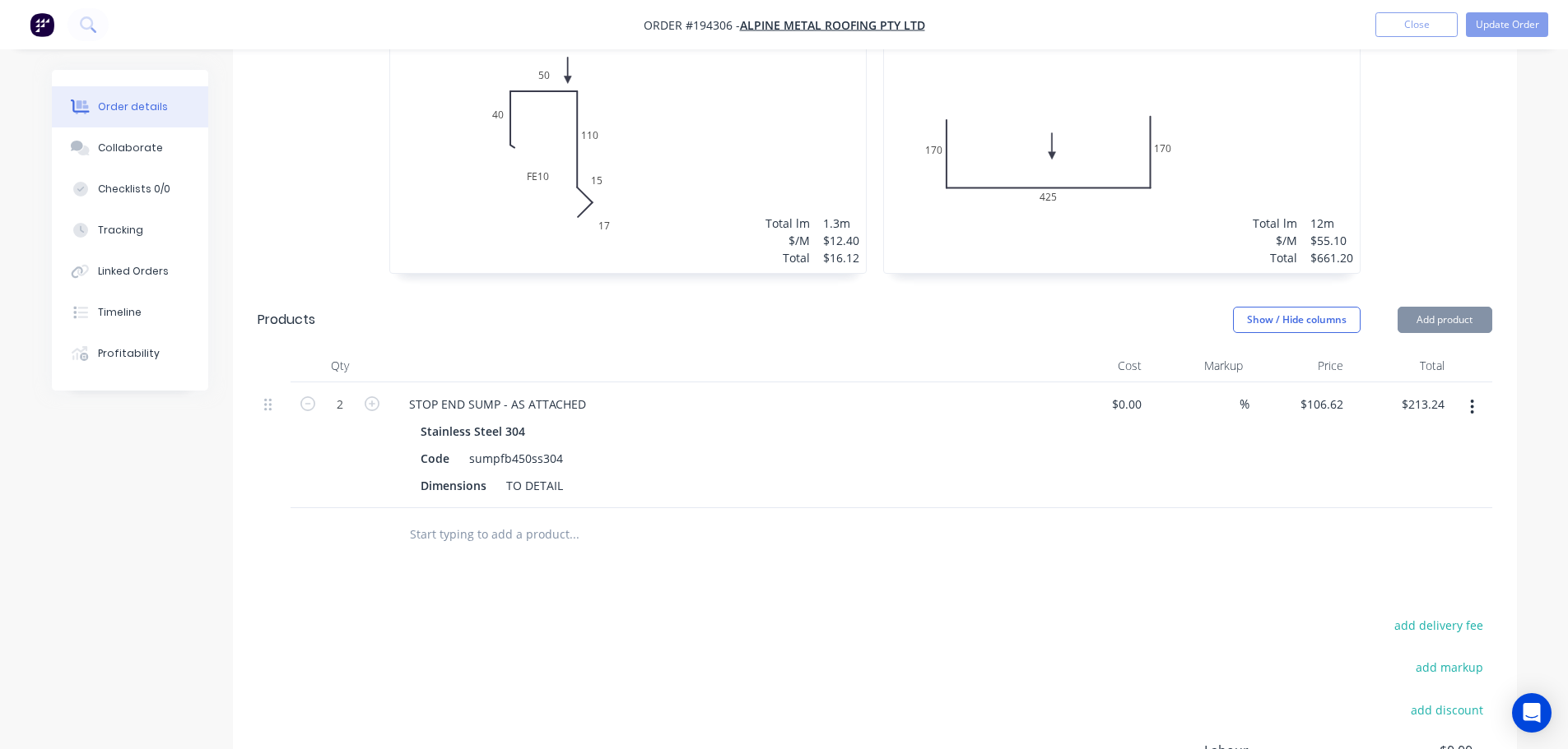
scroll to position [658, 0]
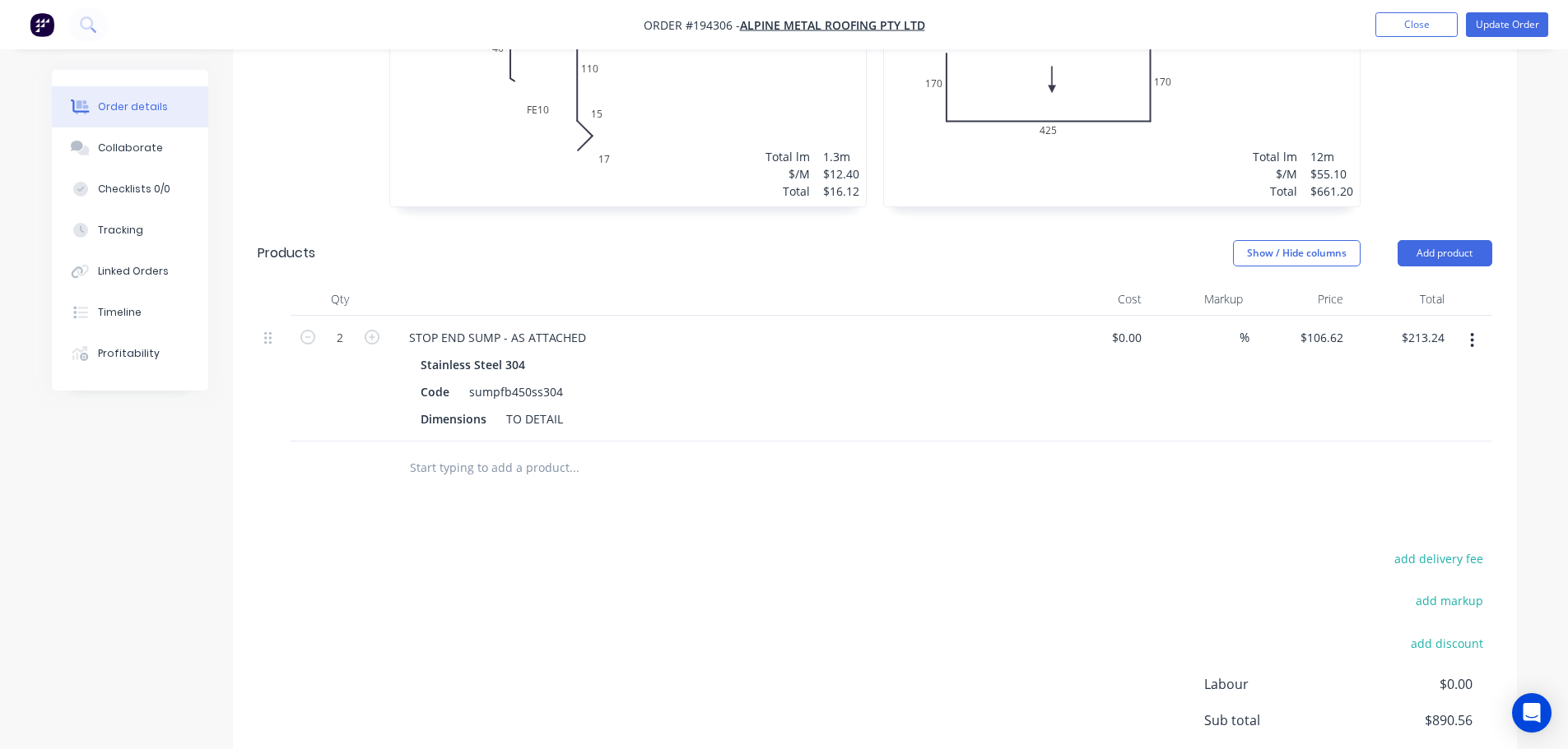
click at [1435, 240] on button "Add product" at bounding box center [1445, 254] width 95 height 27
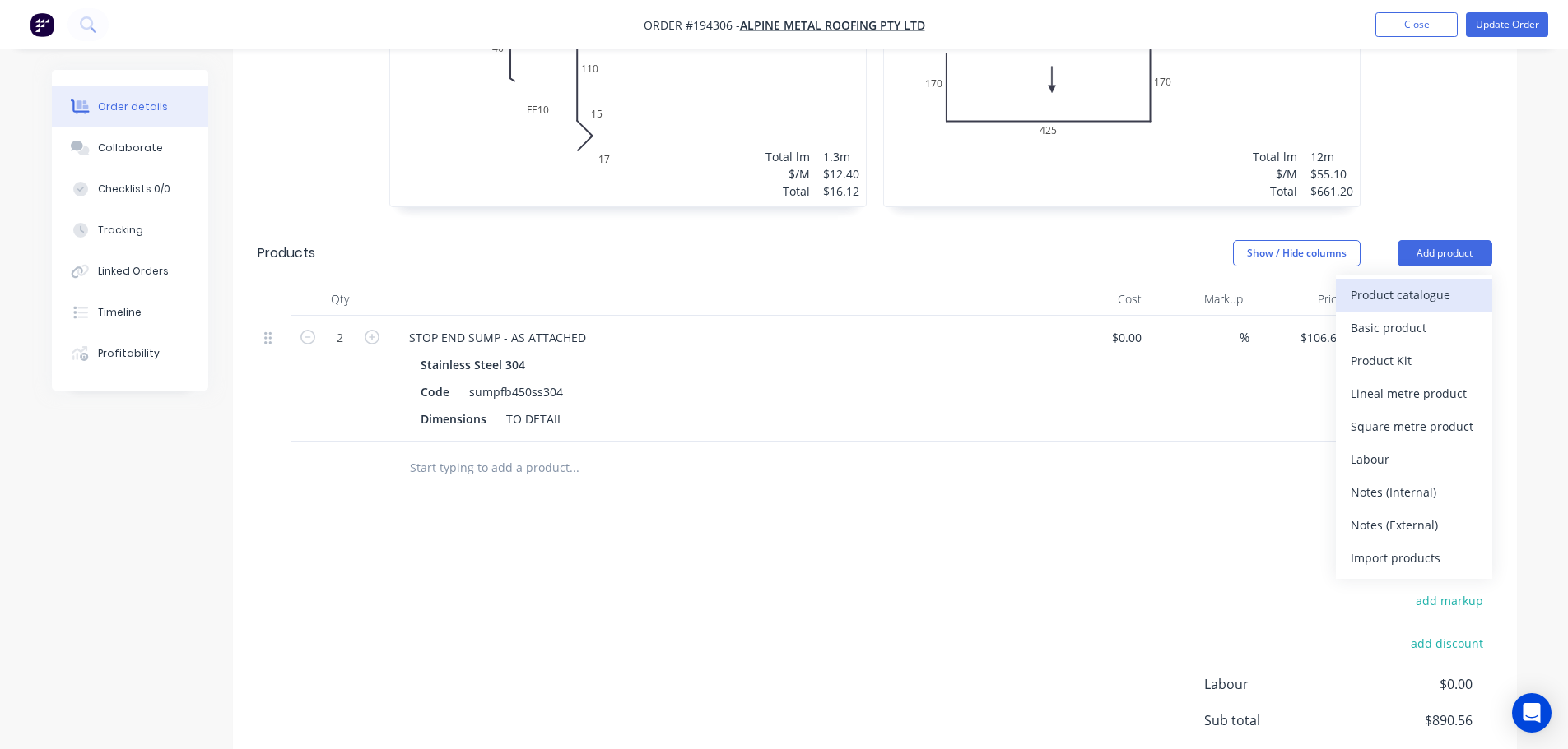
click at [1426, 283] on div "Product catalogue" at bounding box center [1414, 294] width 127 height 24
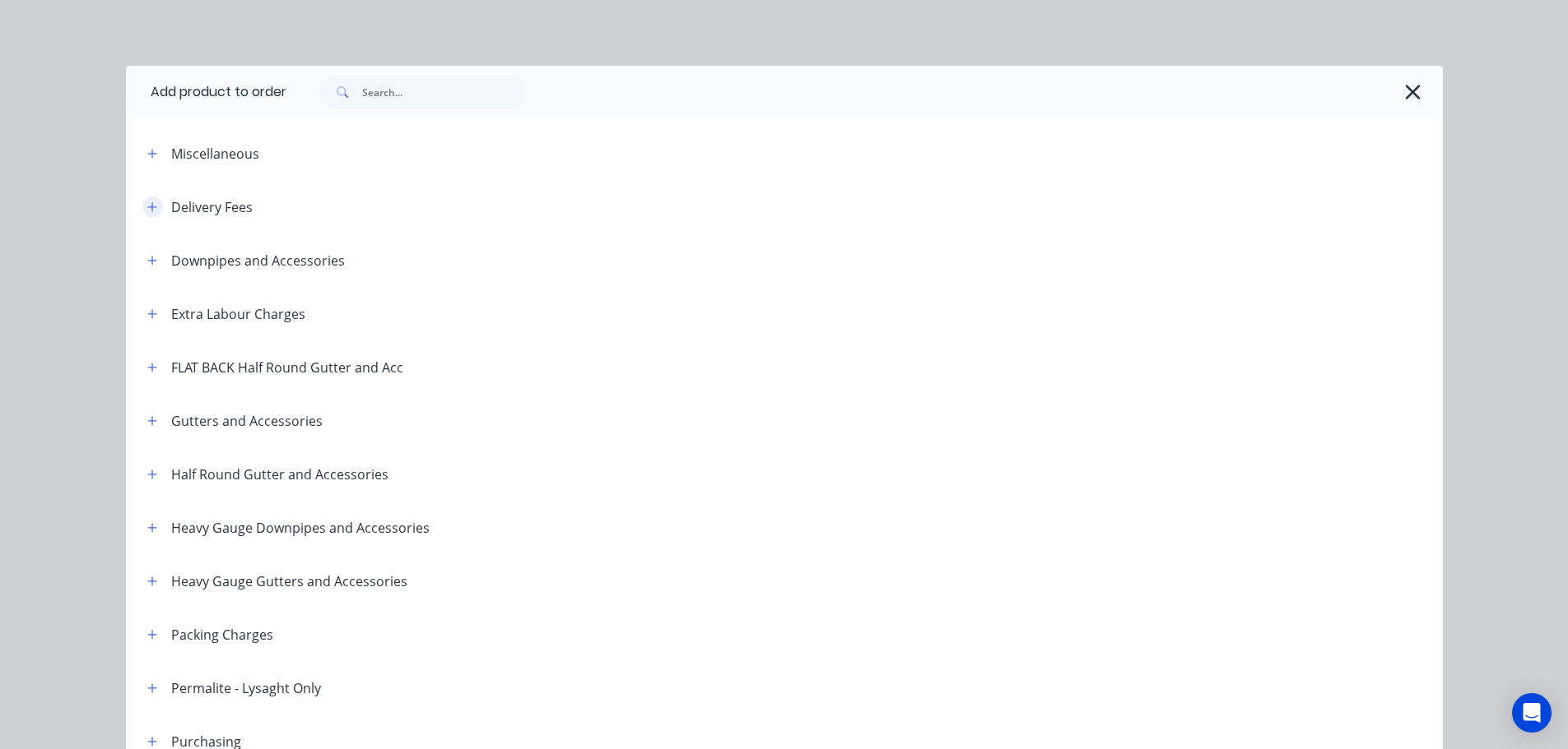
click at [147, 212] on icon "button" at bounding box center [152, 207] width 10 height 12
click at [143, 212] on button "button" at bounding box center [153, 207] width 20 height 20
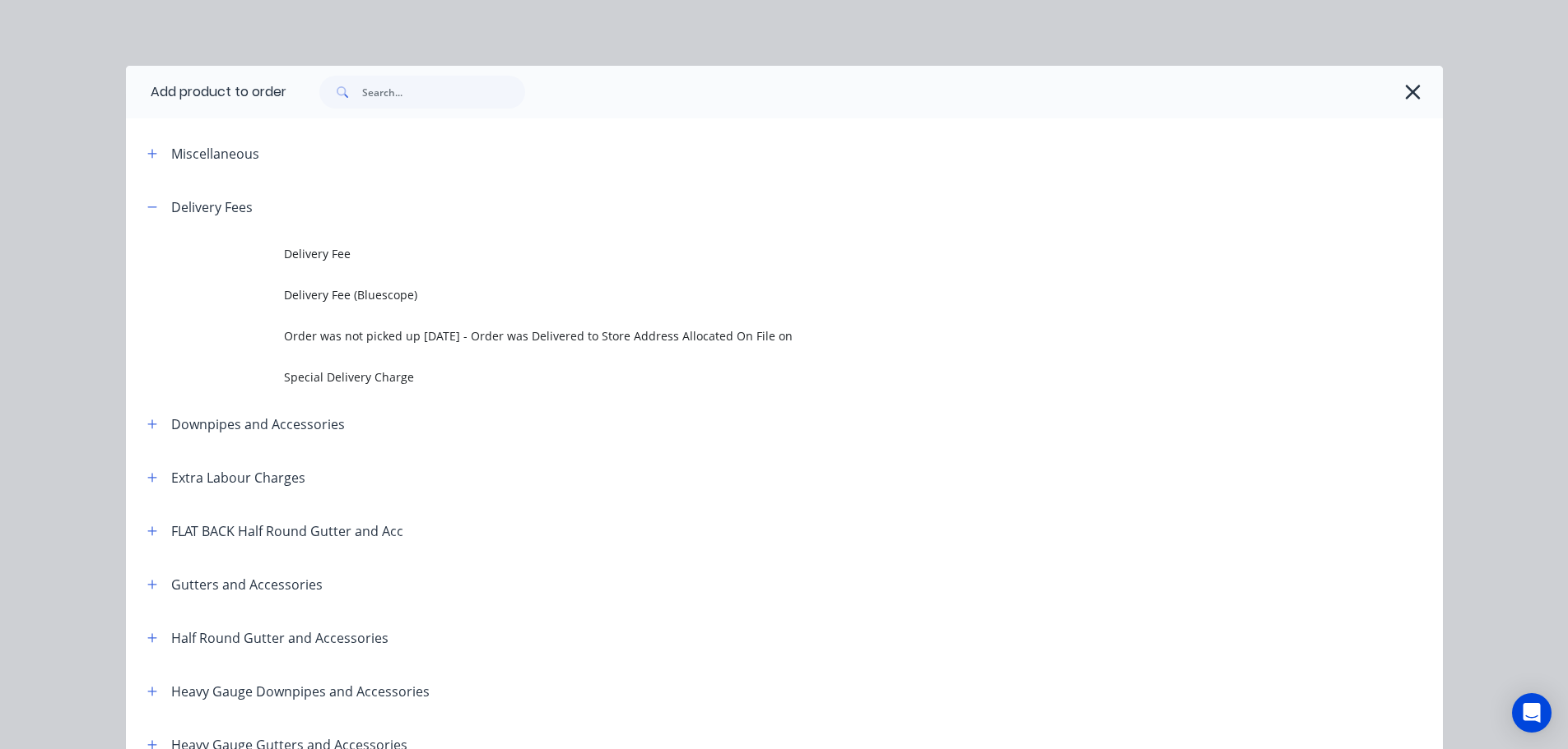
click at [391, 261] on span "Delivery Fee" at bounding box center [747, 254] width 927 height 17
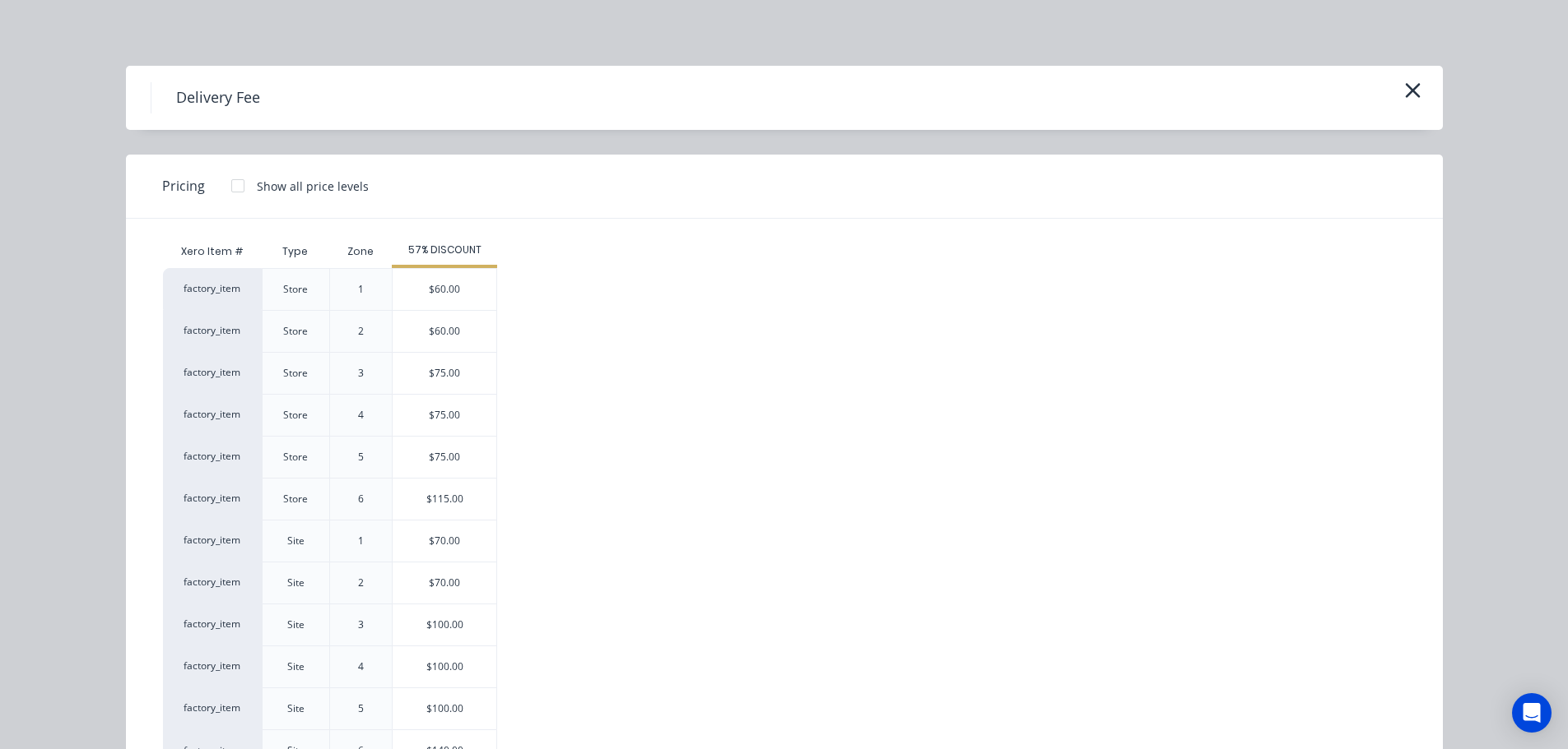
drag, startPoint x: 416, startPoint y: 530, endPoint x: 622, endPoint y: 356, distance: 269.7
click at [417, 530] on div "$70.00" at bounding box center [444, 541] width 104 height 41
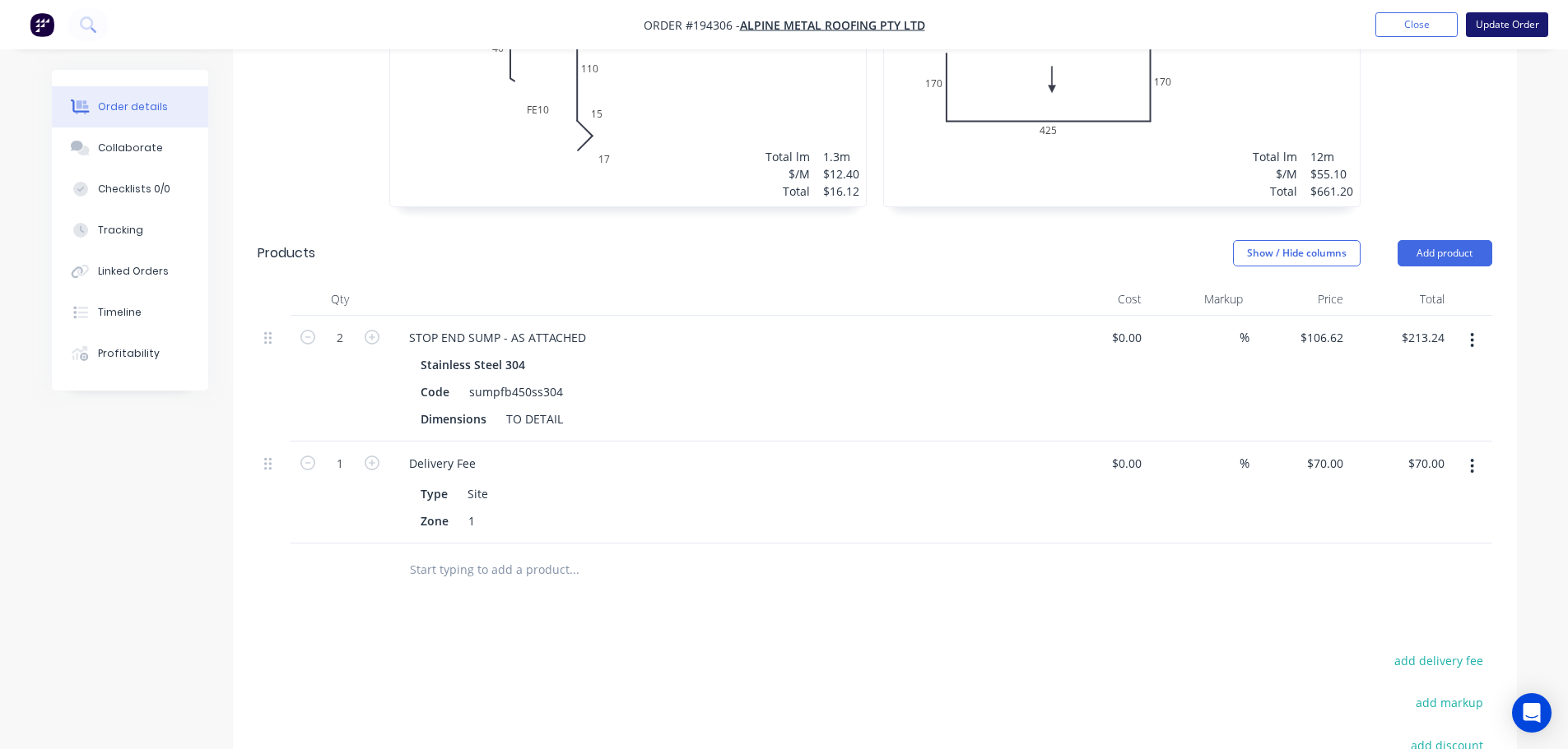
click at [1501, 15] on button "Update Order" at bounding box center [1507, 25] width 82 height 25
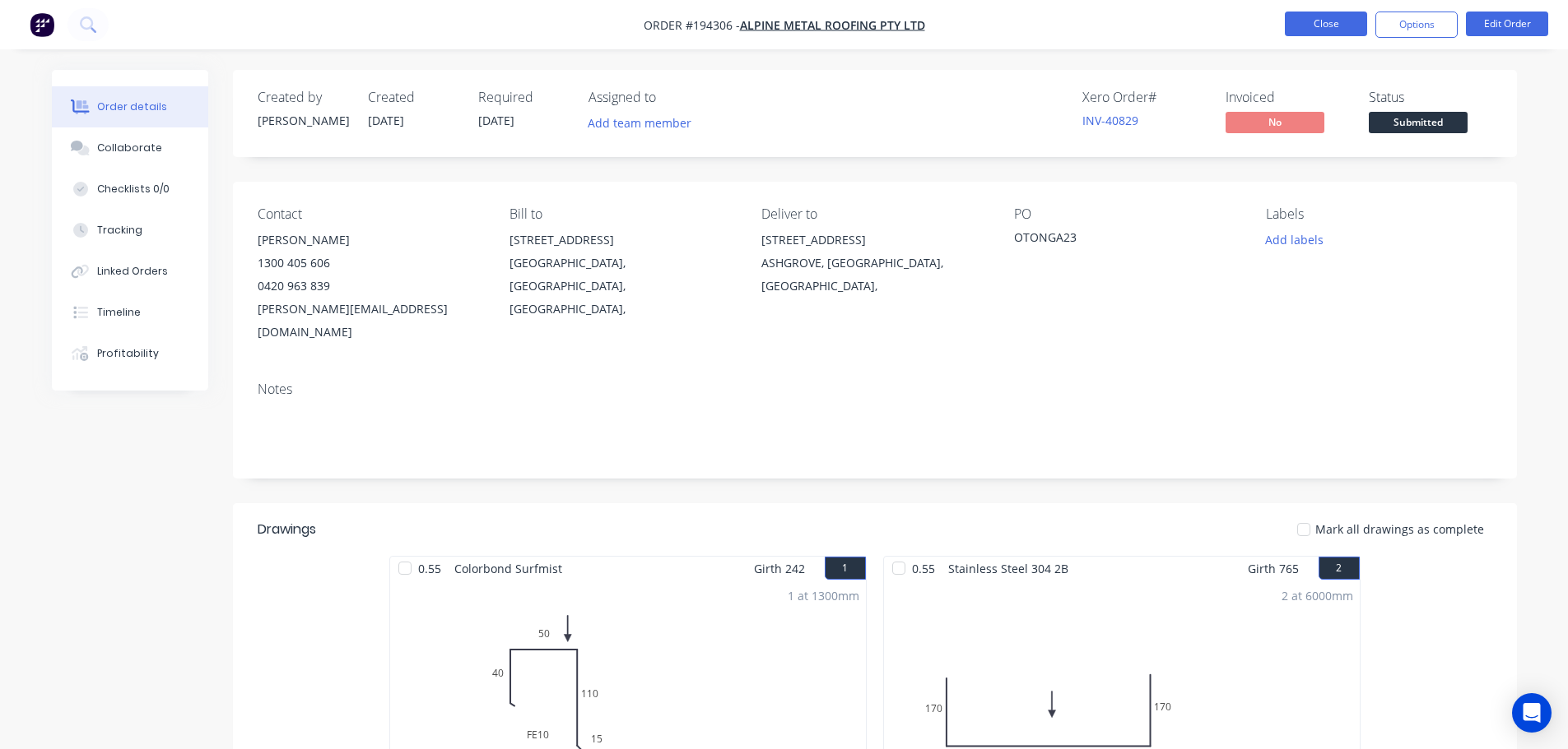
click at [1308, 12] on button "Close" at bounding box center [1326, 24] width 82 height 25
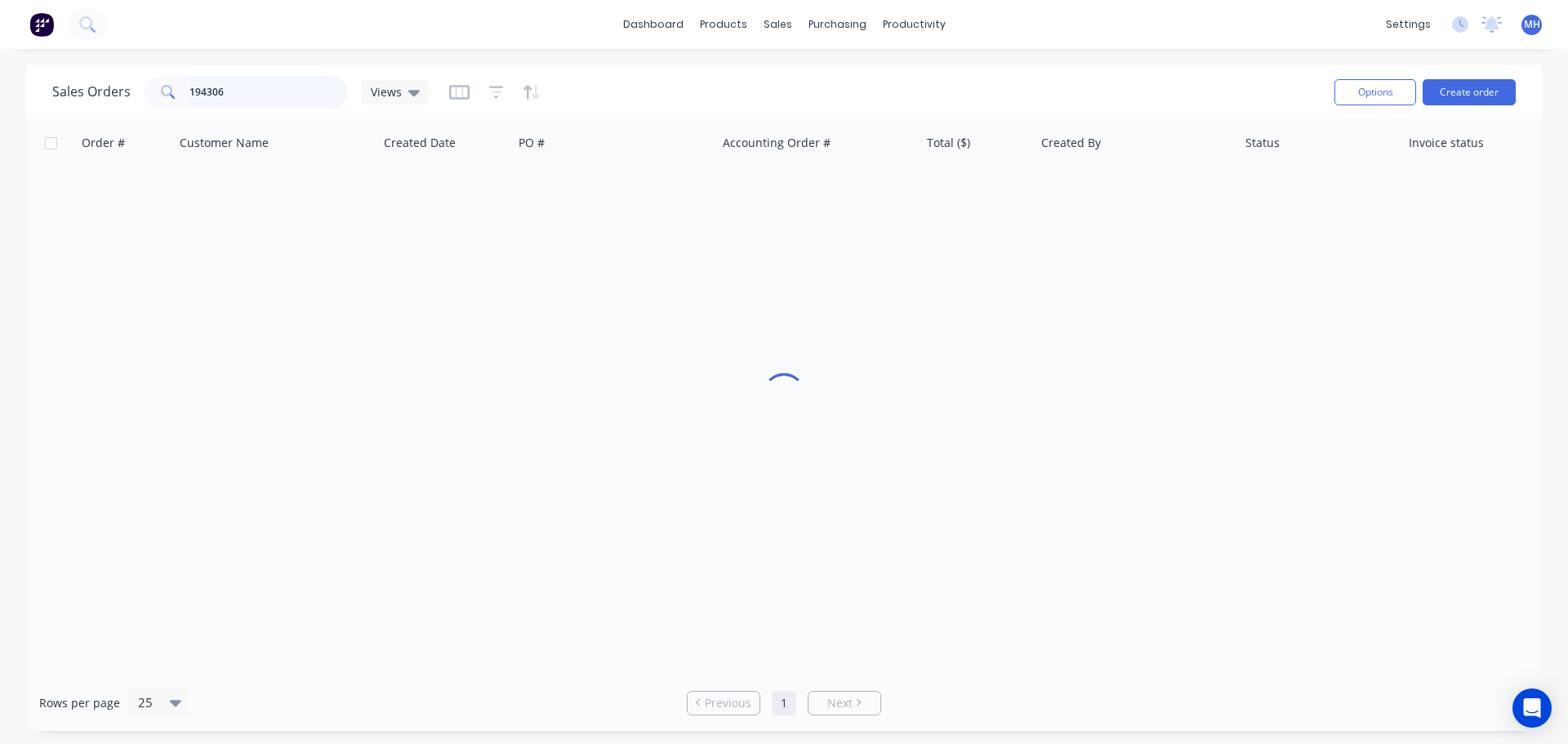
click at [277, 100] on input "194306" at bounding box center [268, 92] width 159 height 33
click at [278, 100] on input "194306" at bounding box center [268, 92] width 159 height 33
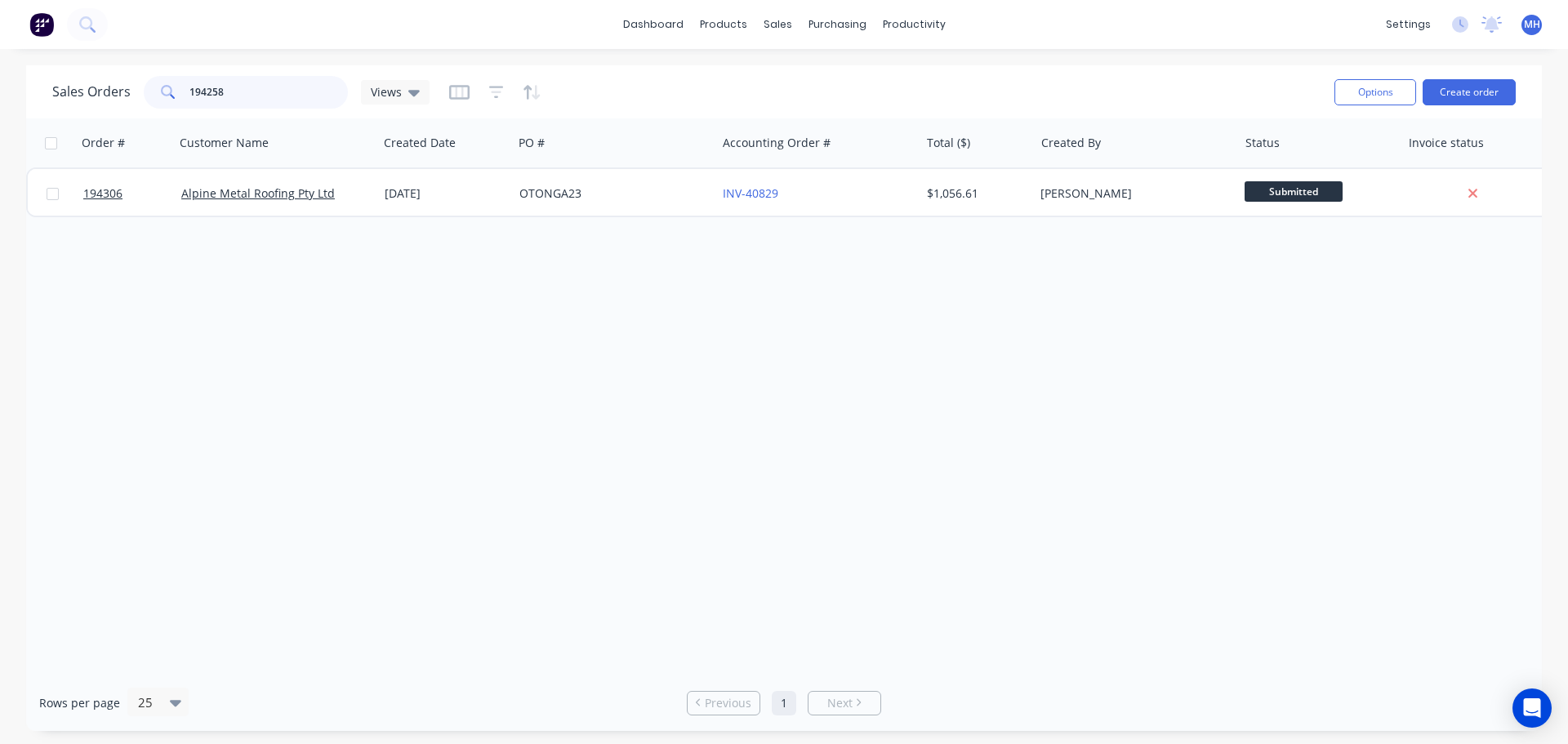
type input "194258"
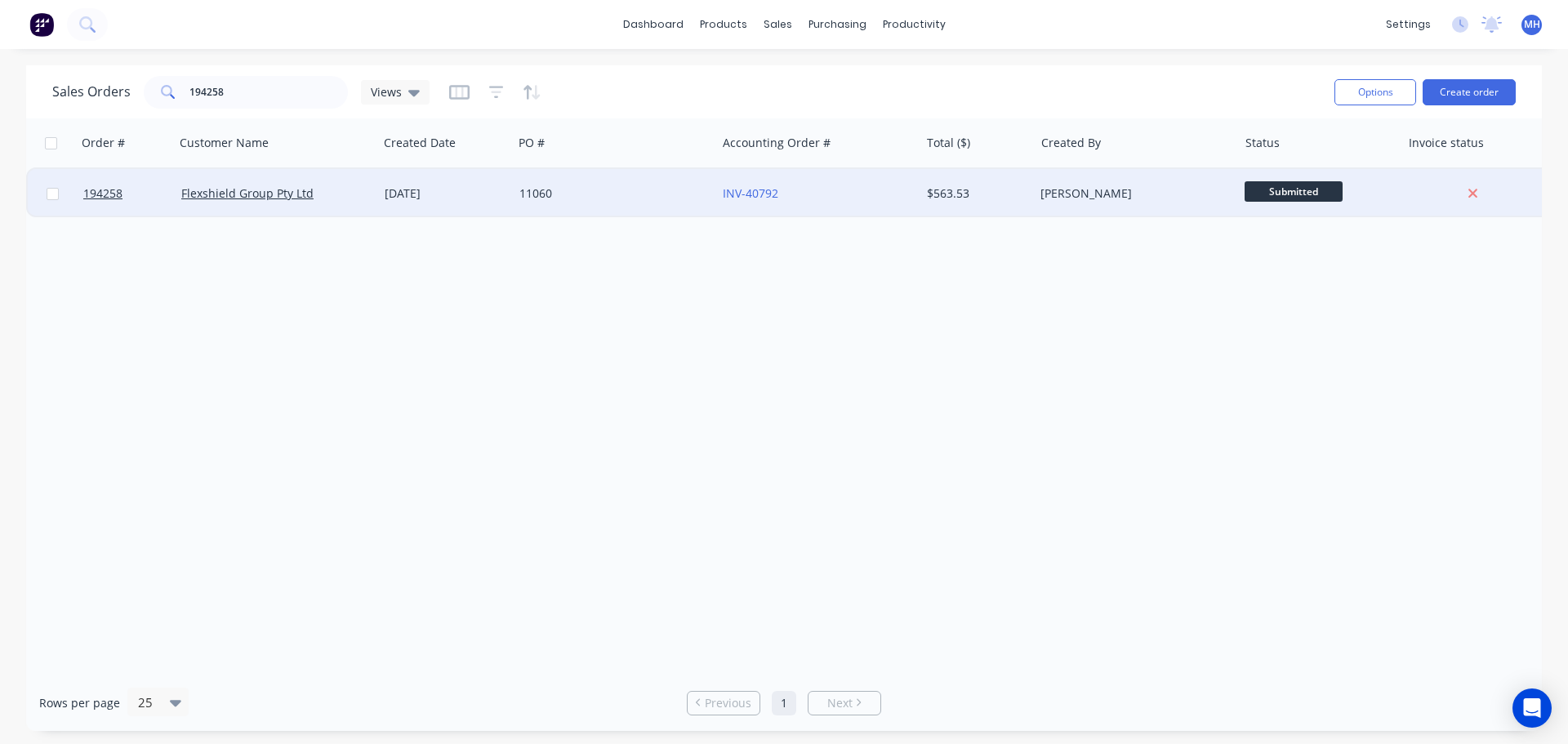
click at [617, 199] on div "11060" at bounding box center [610, 194] width 181 height 17
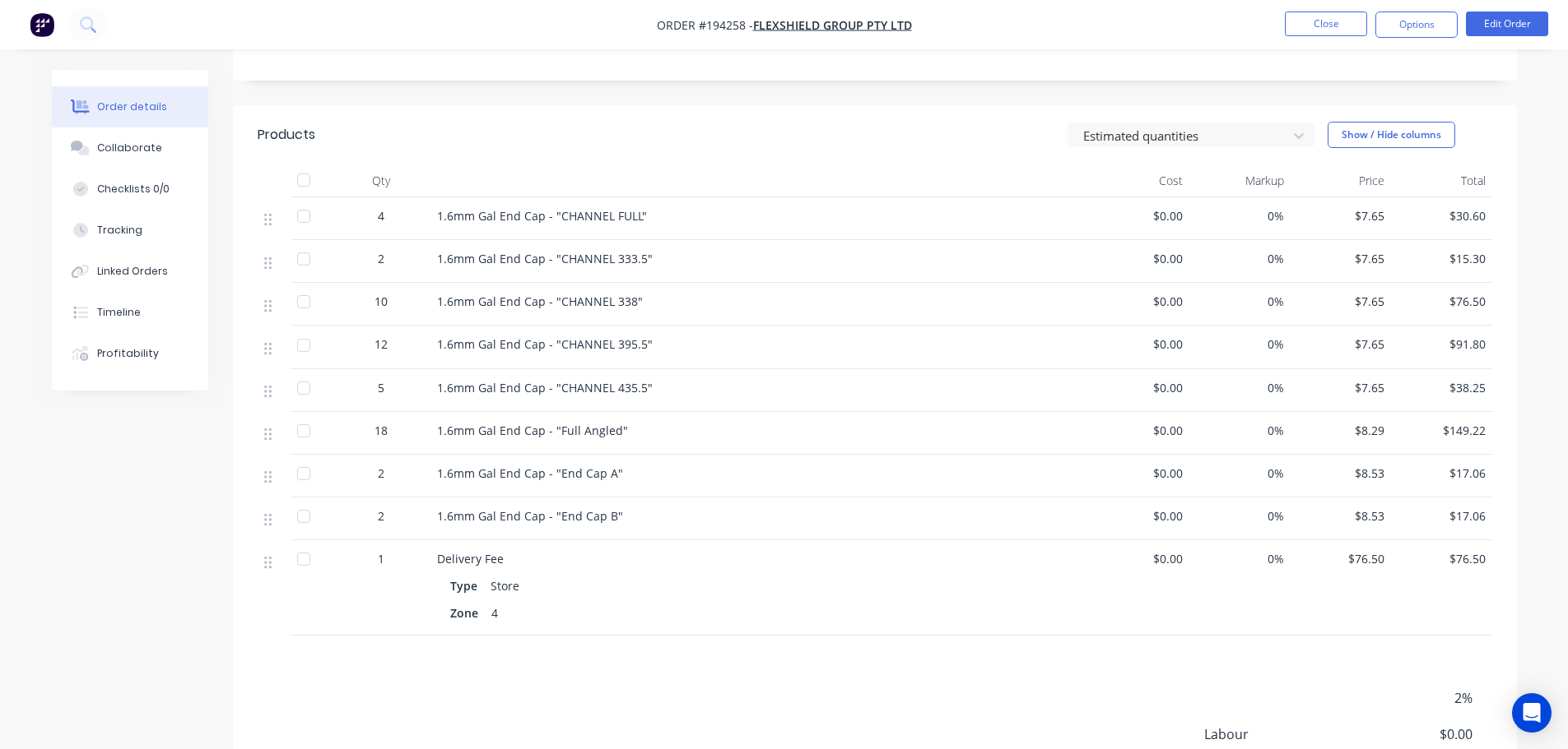
scroll to position [411, 0]
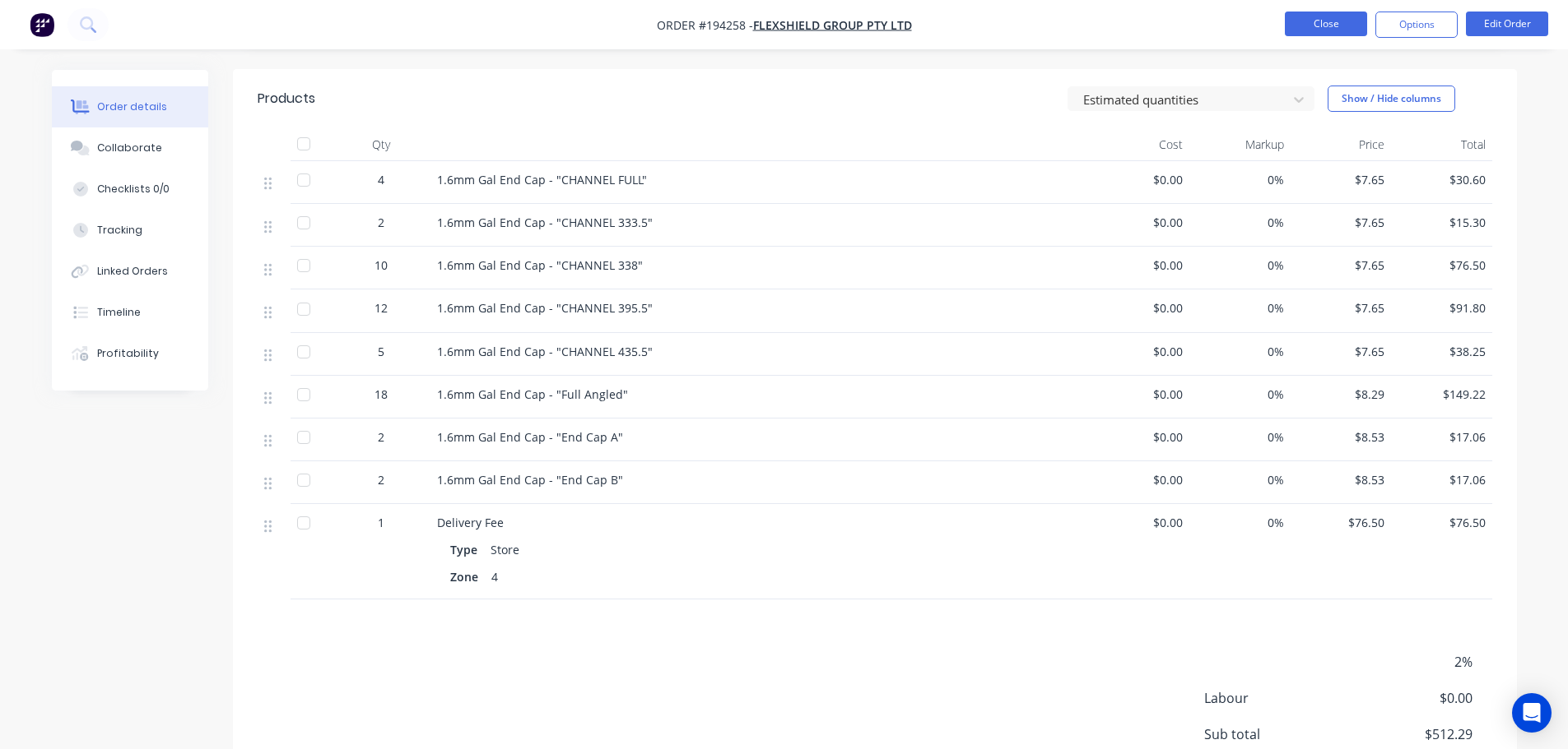
click at [1323, 19] on button "Close" at bounding box center [1326, 24] width 82 height 25
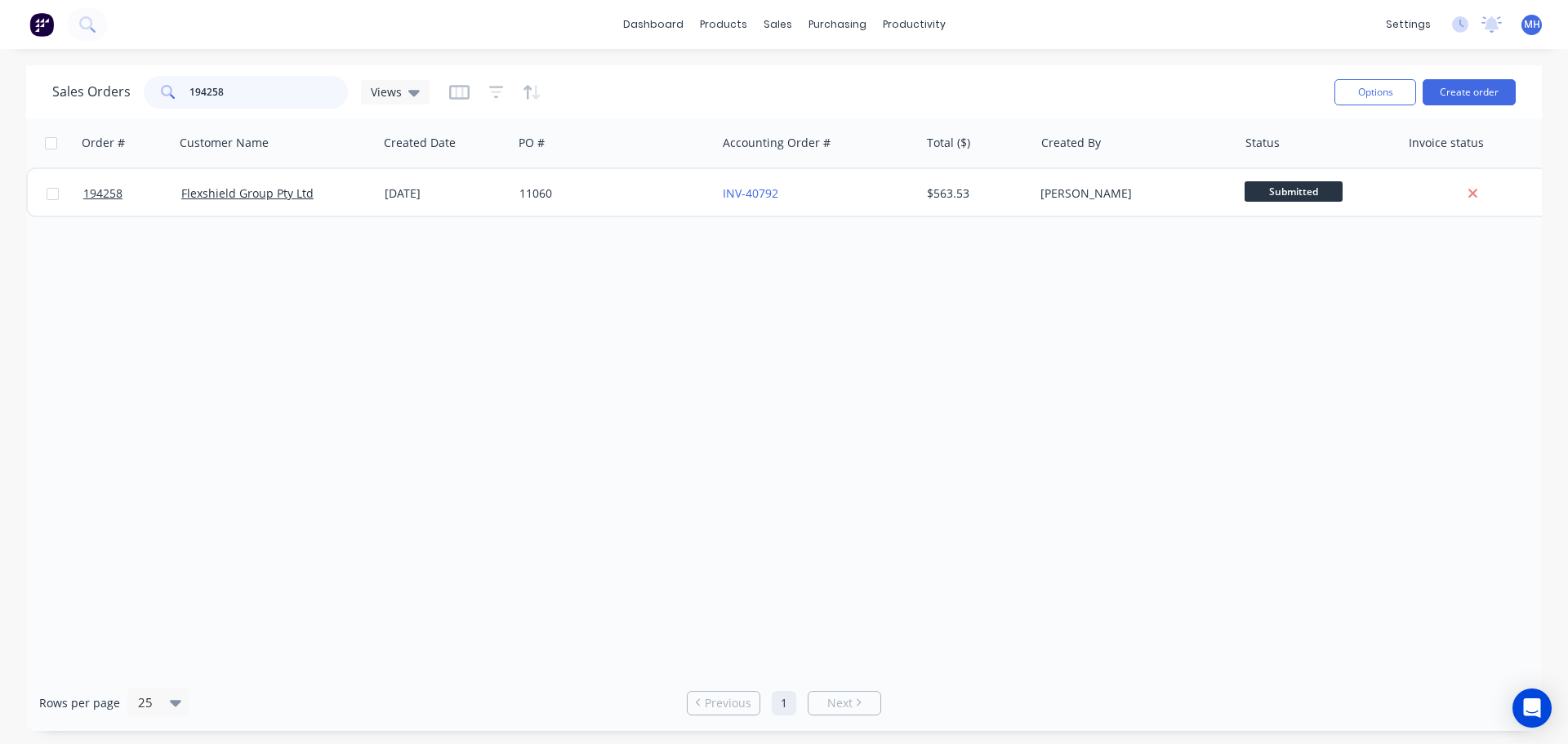
click at [244, 90] on input "194258" at bounding box center [268, 92] width 159 height 33
type input "194307"
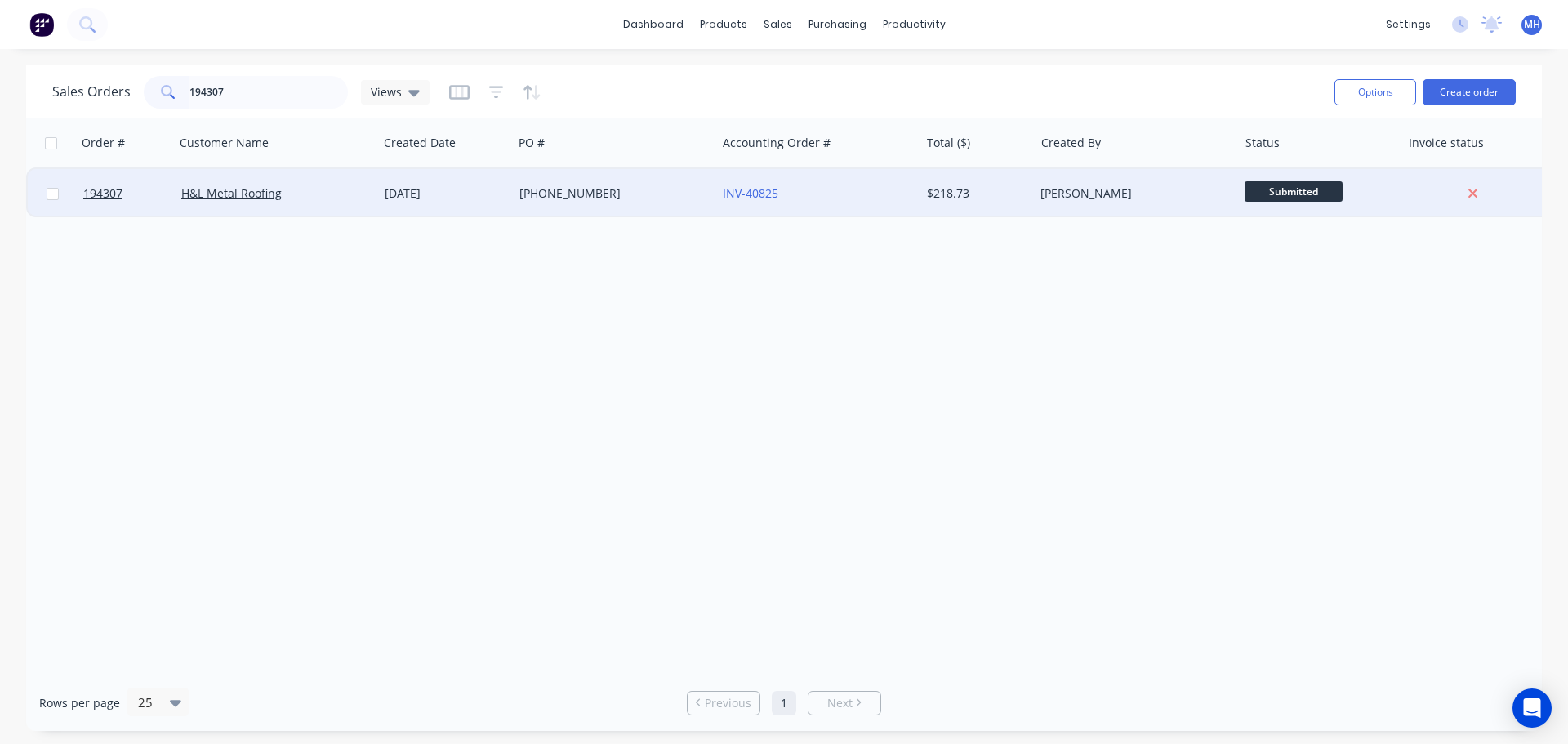
click at [352, 210] on div "H&L Metal Roofing" at bounding box center [276, 194] width 203 height 49
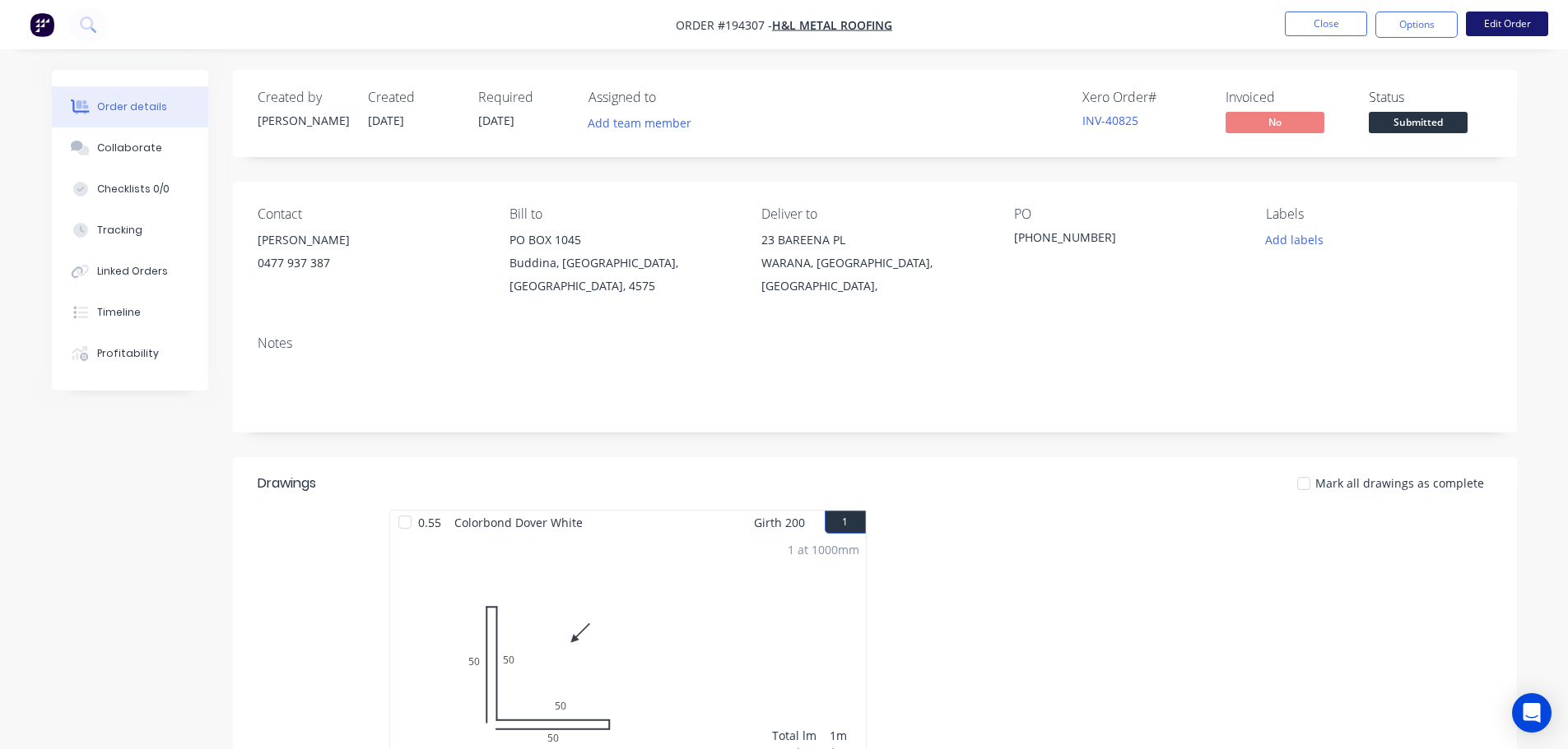
click at [1516, 14] on button "Edit Order" at bounding box center [1507, 24] width 82 height 25
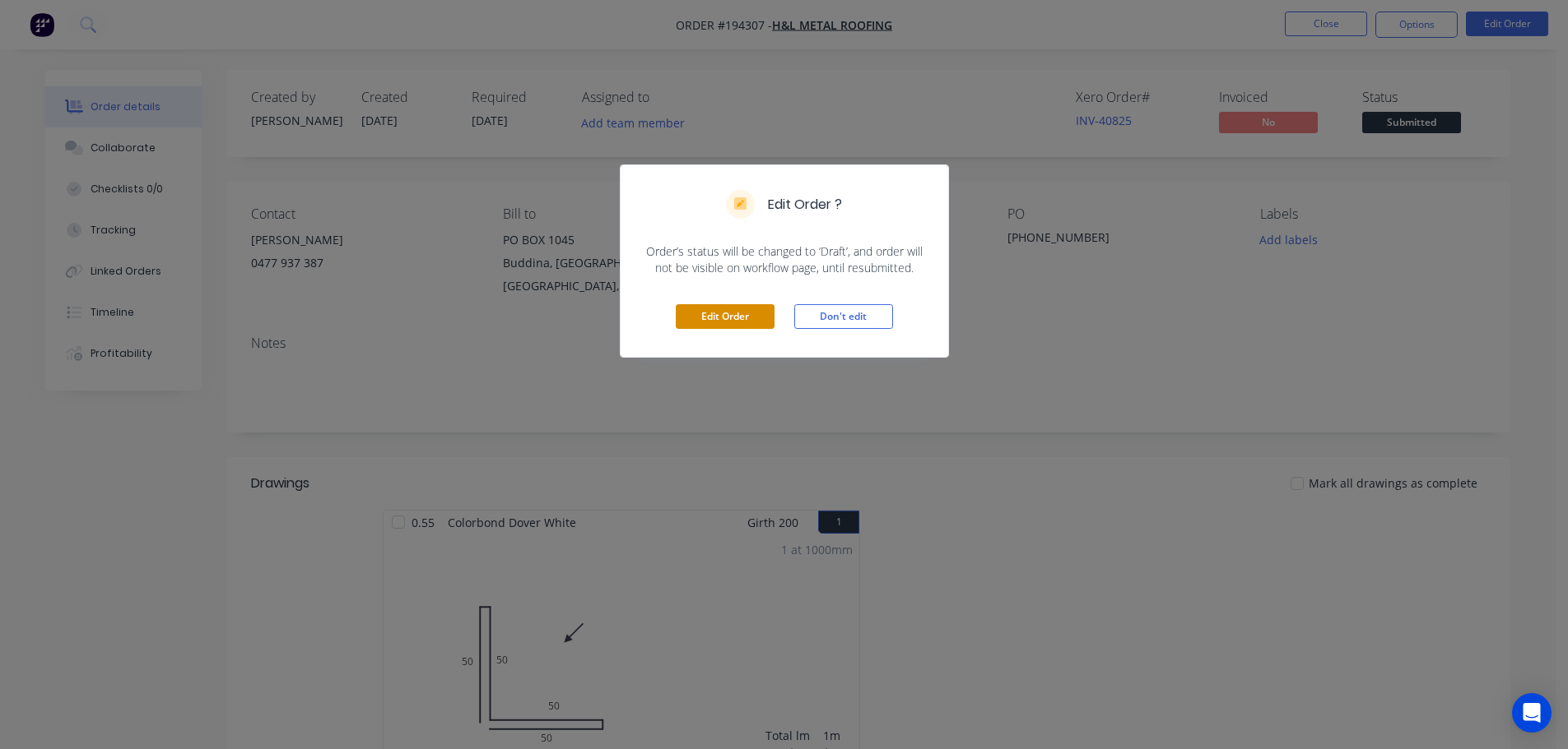
click at [733, 311] on button "Edit Order" at bounding box center [725, 316] width 98 height 25
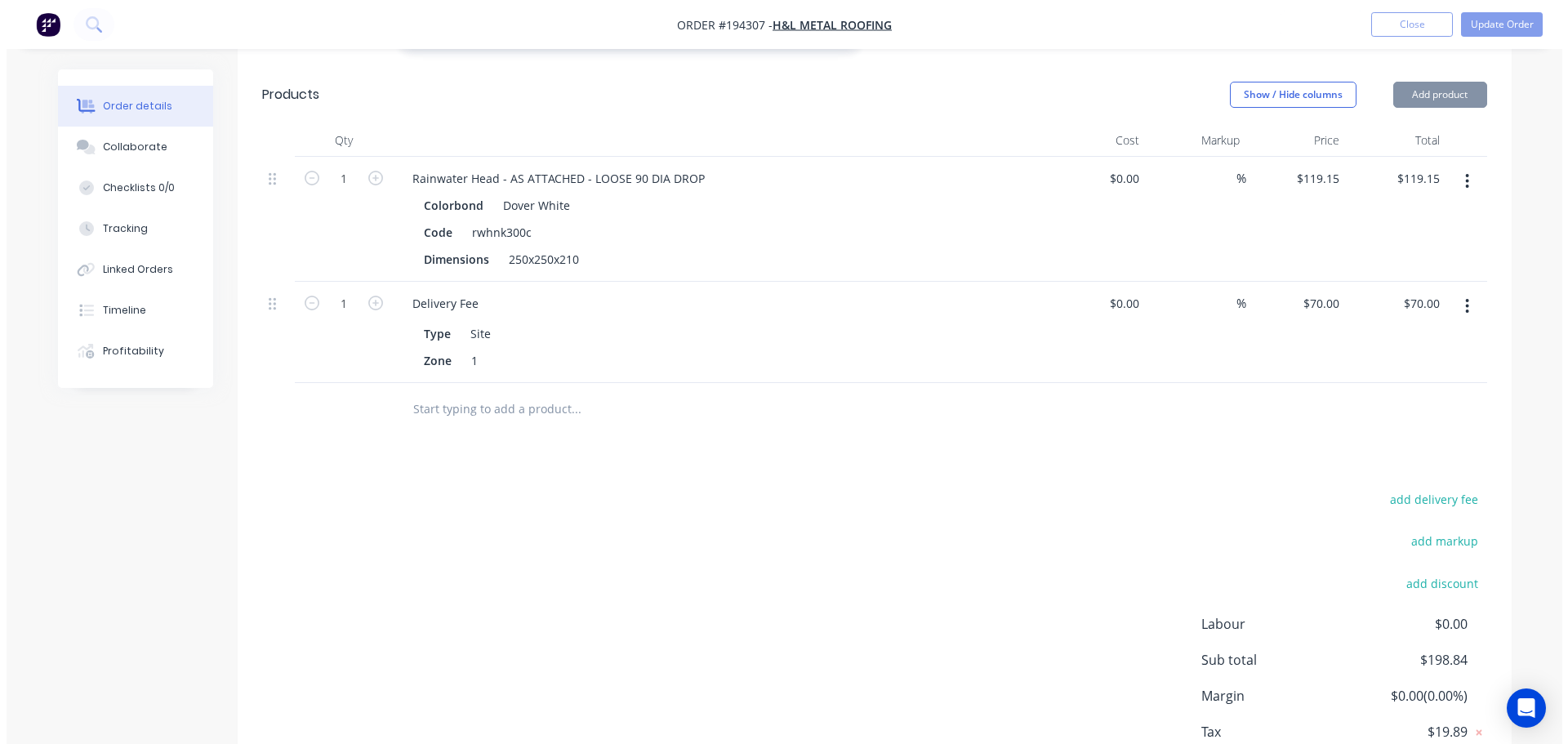
scroll to position [817, 0]
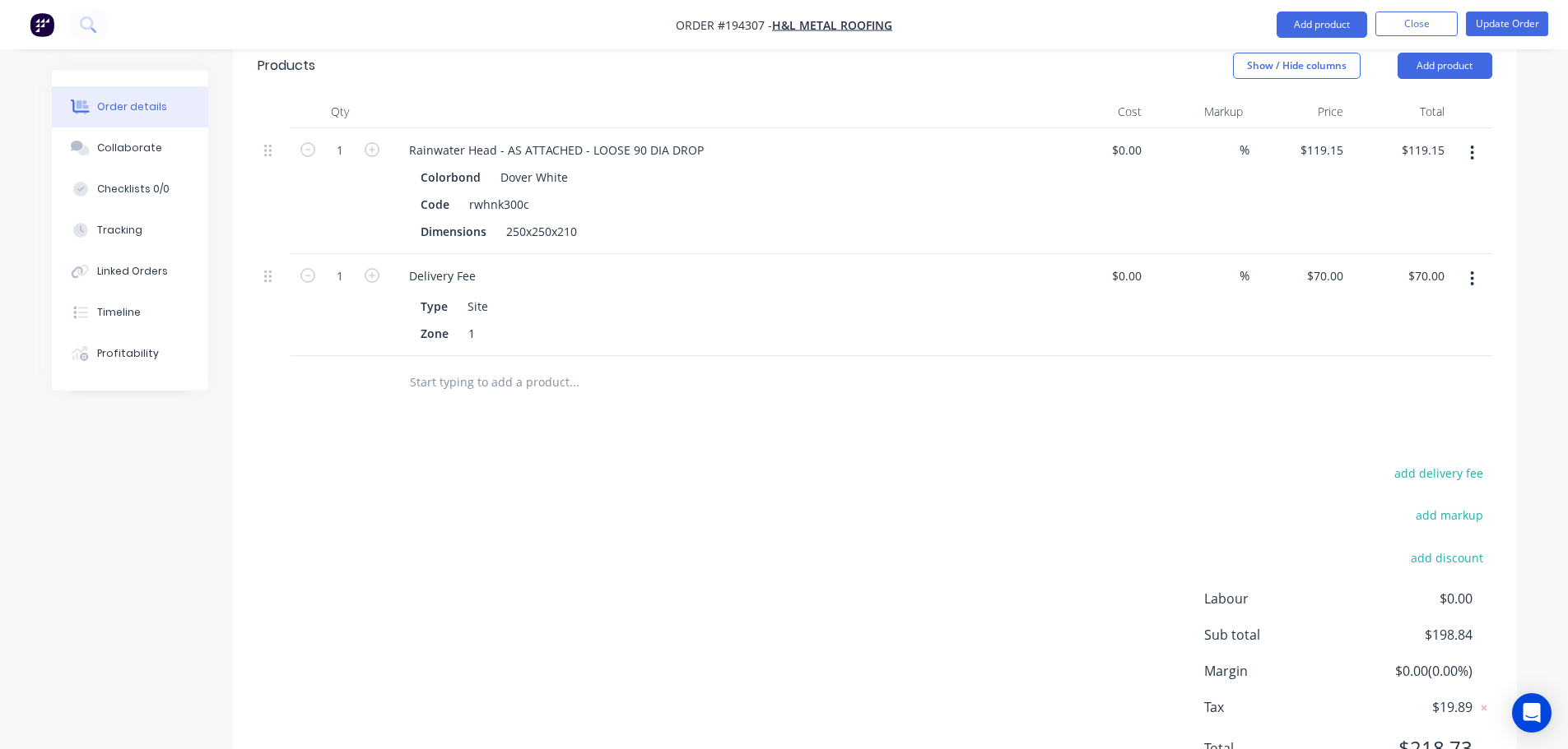
click at [1473, 144] on icon "button" at bounding box center [1471, 152] width 4 height 18
click at [1451, 184] on div "Edit" at bounding box center [1414, 196] width 127 height 24
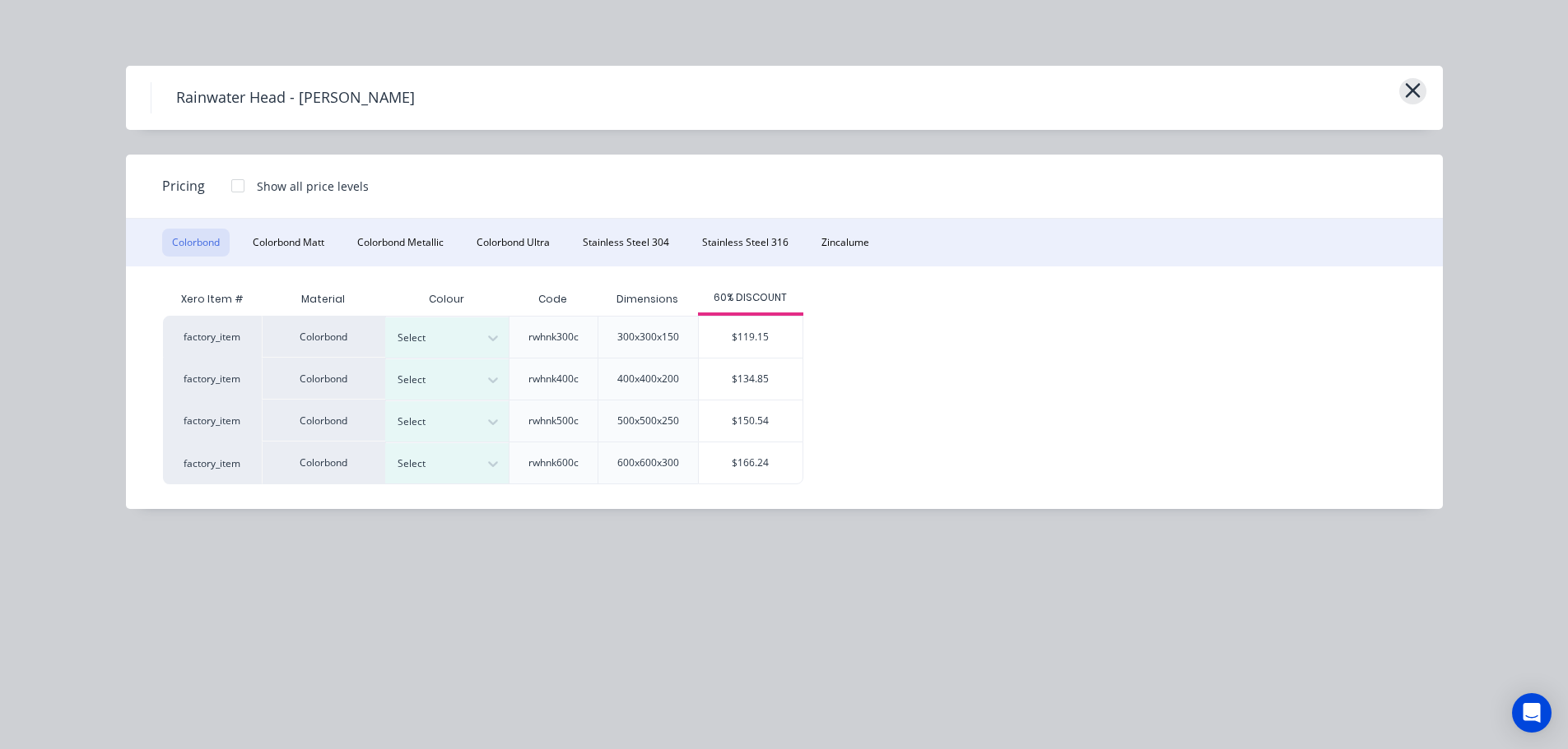
click at [1408, 88] on icon "button" at bounding box center [1412, 90] width 15 height 15
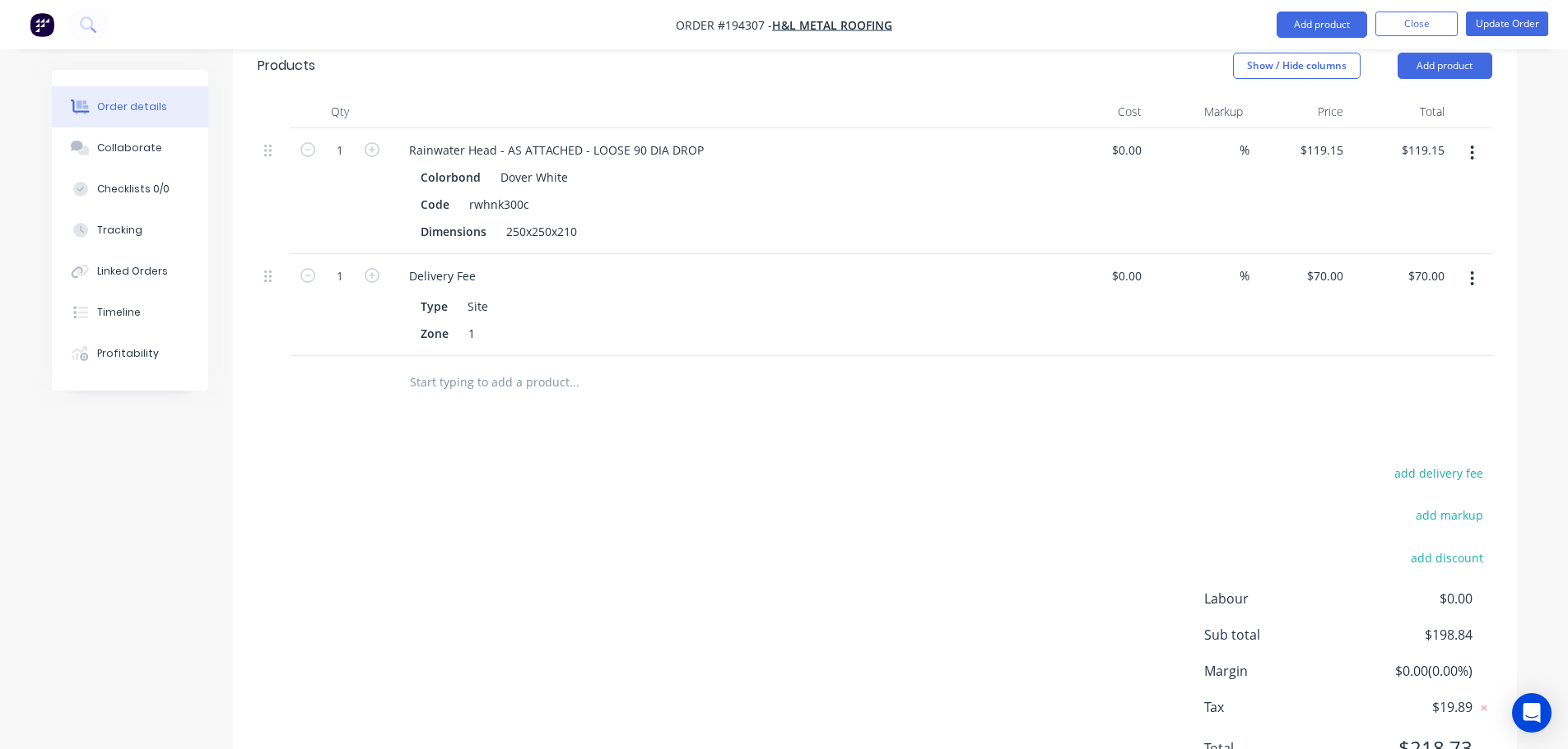
click at [1466, 264] on button "button" at bounding box center [1472, 278] width 39 height 29
click at [1459, 310] on div "Edit" at bounding box center [1414, 322] width 127 height 24
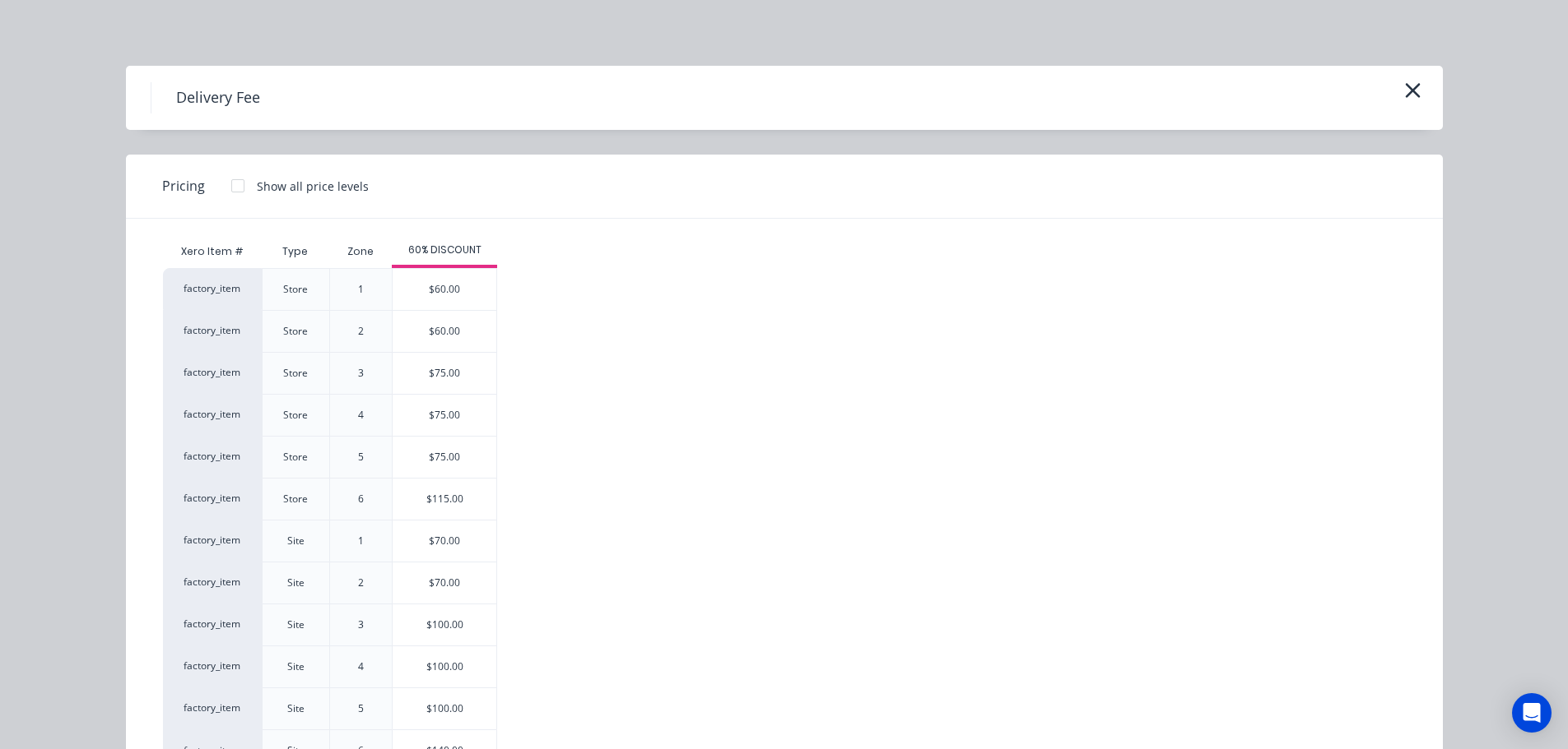
click at [453, 618] on div "$100.00" at bounding box center [444, 625] width 104 height 41
type input "$100.00"
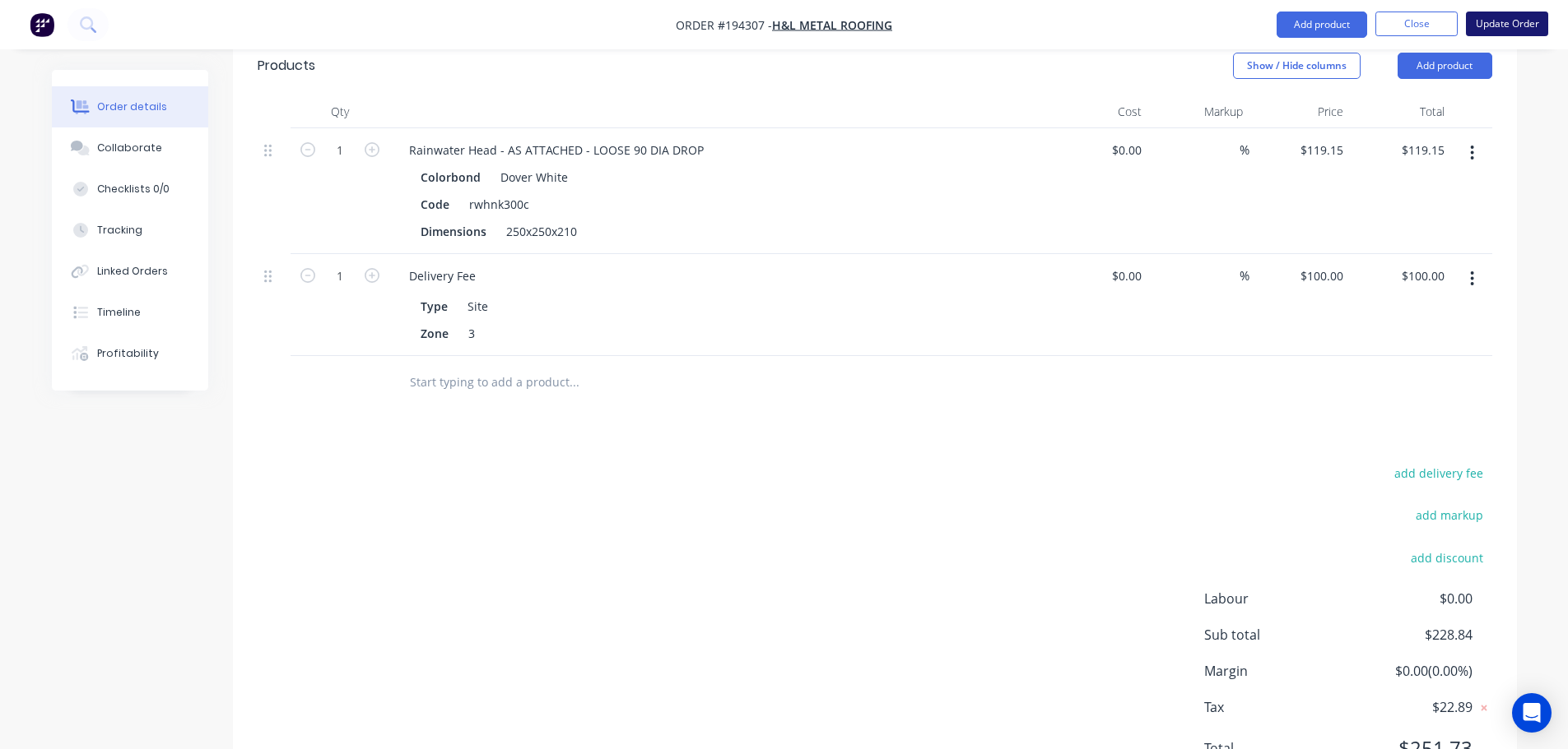
click at [1515, 34] on button "Update Order" at bounding box center [1507, 24] width 82 height 25
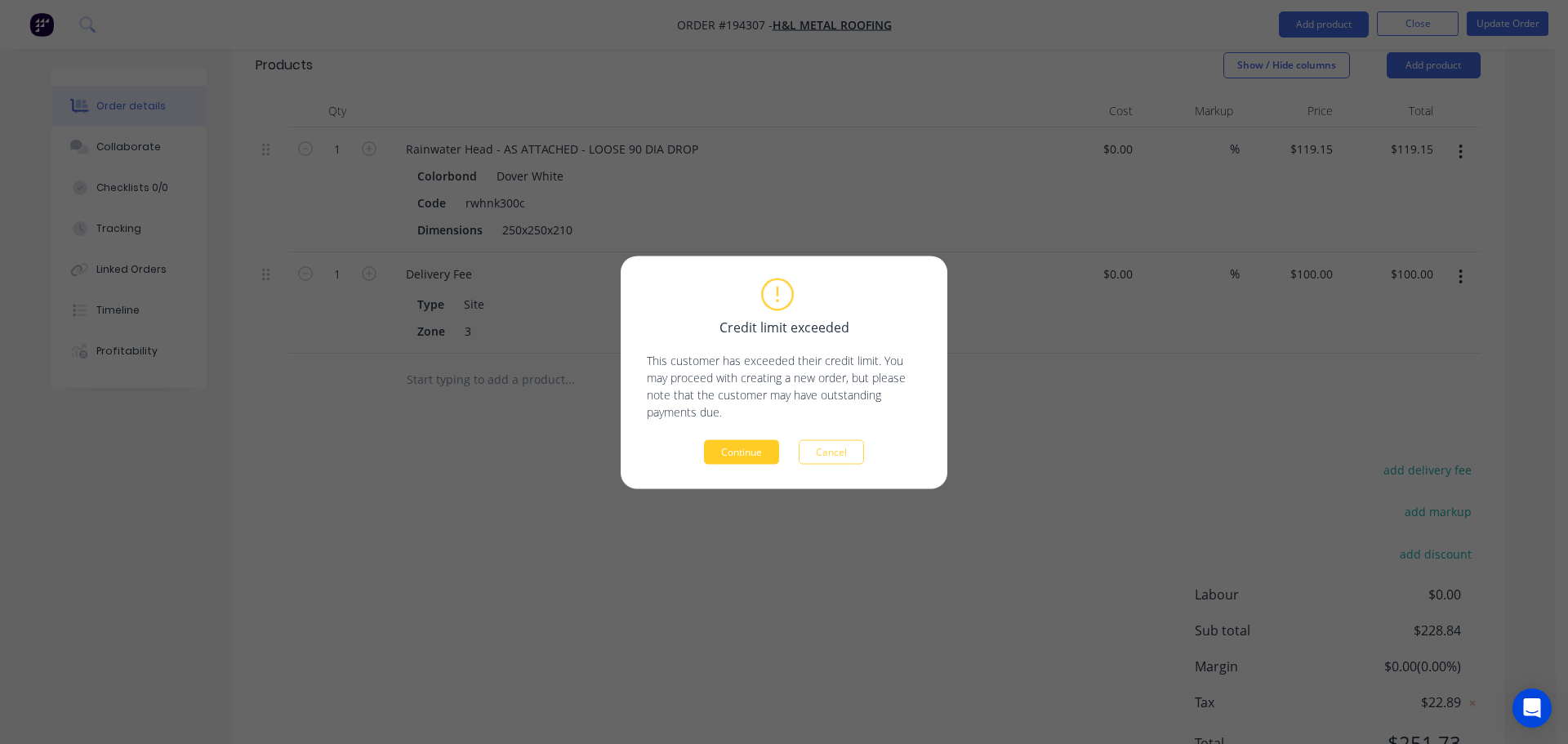
click at [732, 458] on button "Continue" at bounding box center [741, 452] width 75 height 25
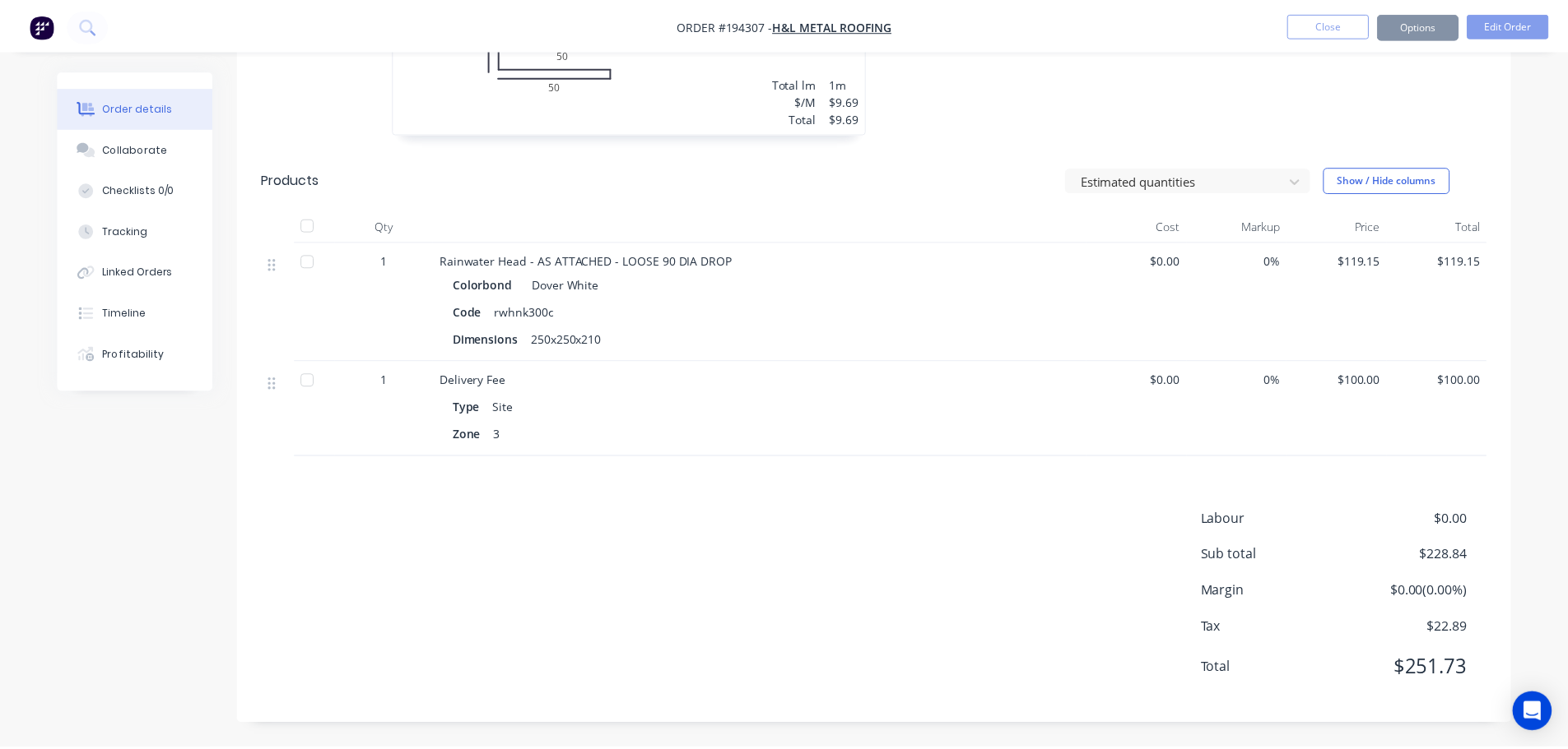
scroll to position [636, 0]
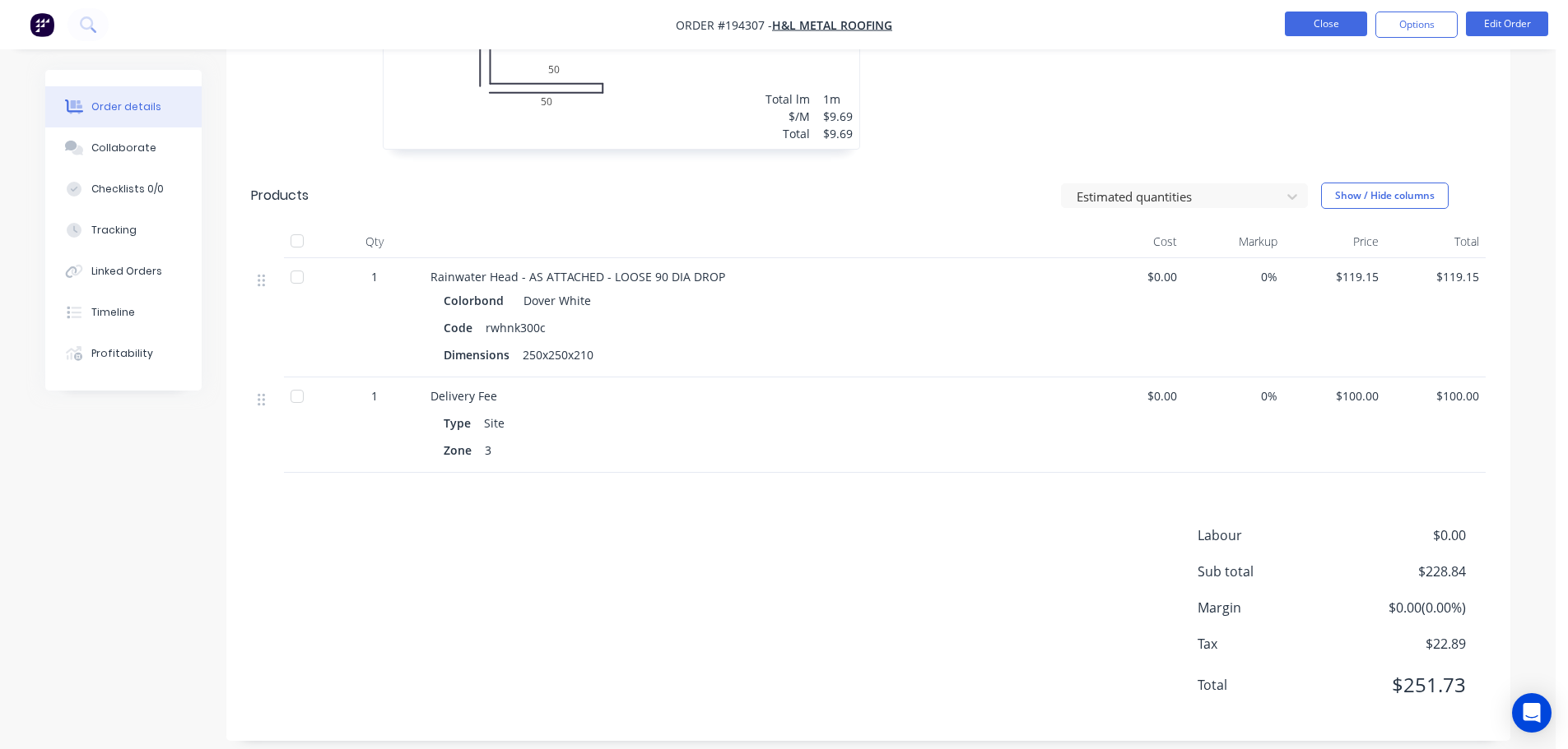
click at [1340, 27] on button "Close" at bounding box center [1326, 24] width 82 height 25
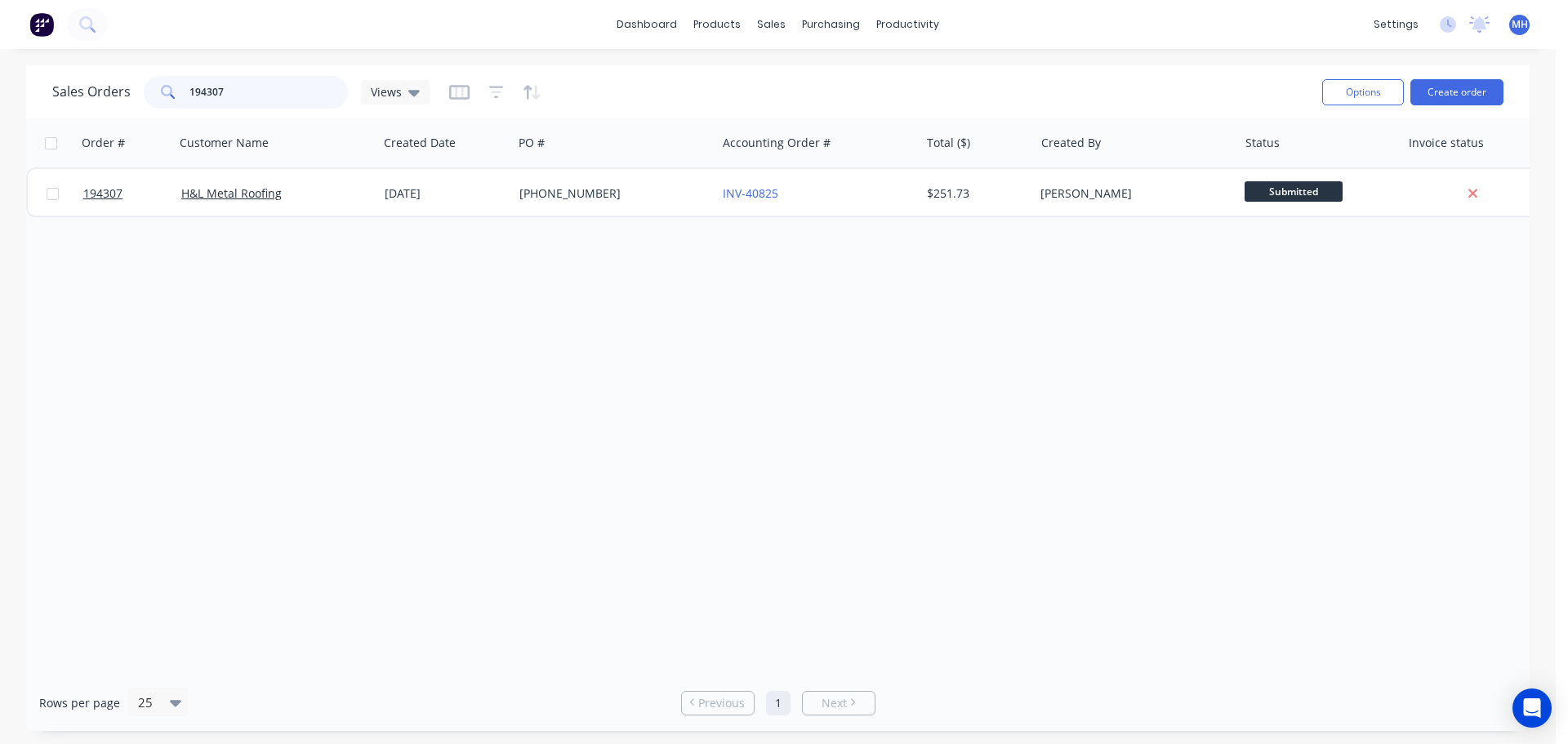
click at [252, 82] on input "194307" at bounding box center [268, 92] width 159 height 33
click at [607, 446] on div "Order # Customer Name Created Date PO # Accounting Order # Total ($) Created By…" at bounding box center [778, 397] width 1503 height 556
click at [305, 73] on div "Sales Orders 194307 Views" at bounding box center [680, 92] width 1257 height 40
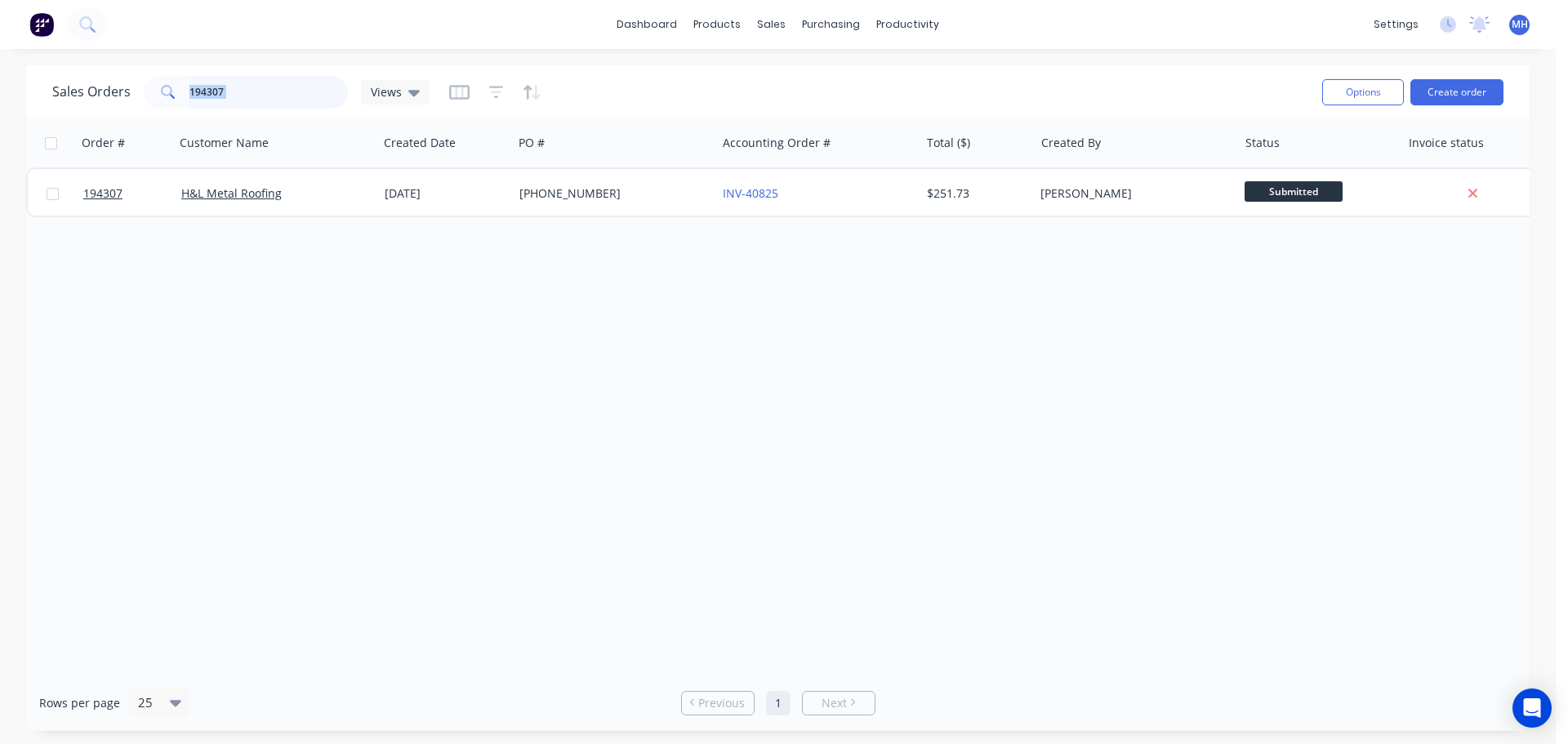
click at [297, 97] on input "194307" at bounding box center [268, 92] width 159 height 33
click at [569, 397] on div "Order # Customer Name Created Date PO # Accounting Order # Total ($) Created By…" at bounding box center [778, 397] width 1503 height 556
drag, startPoint x: 971, startPoint y: 307, endPoint x: 978, endPoint y: 317, distance: 12.2
click at [971, 307] on div "Order # Customer Name Created Date PO # Accounting Order # Total ($) Created By…" at bounding box center [778, 397] width 1503 height 556
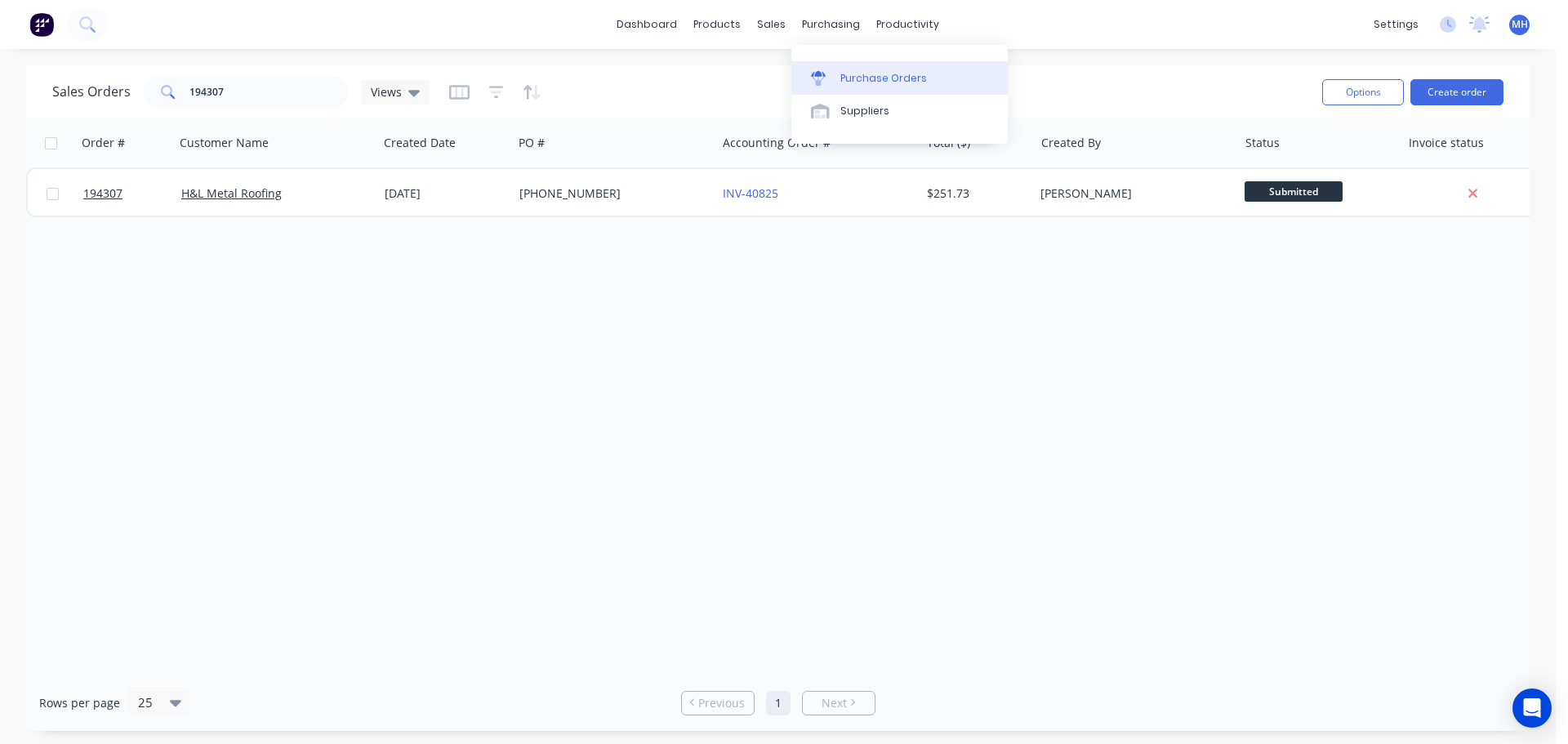
drag, startPoint x: 844, startPoint y: 80, endPoint x: 811, endPoint y: 93, distance: 35.5
click at [844, 80] on div "Purchase Orders" at bounding box center [883, 78] width 86 height 15
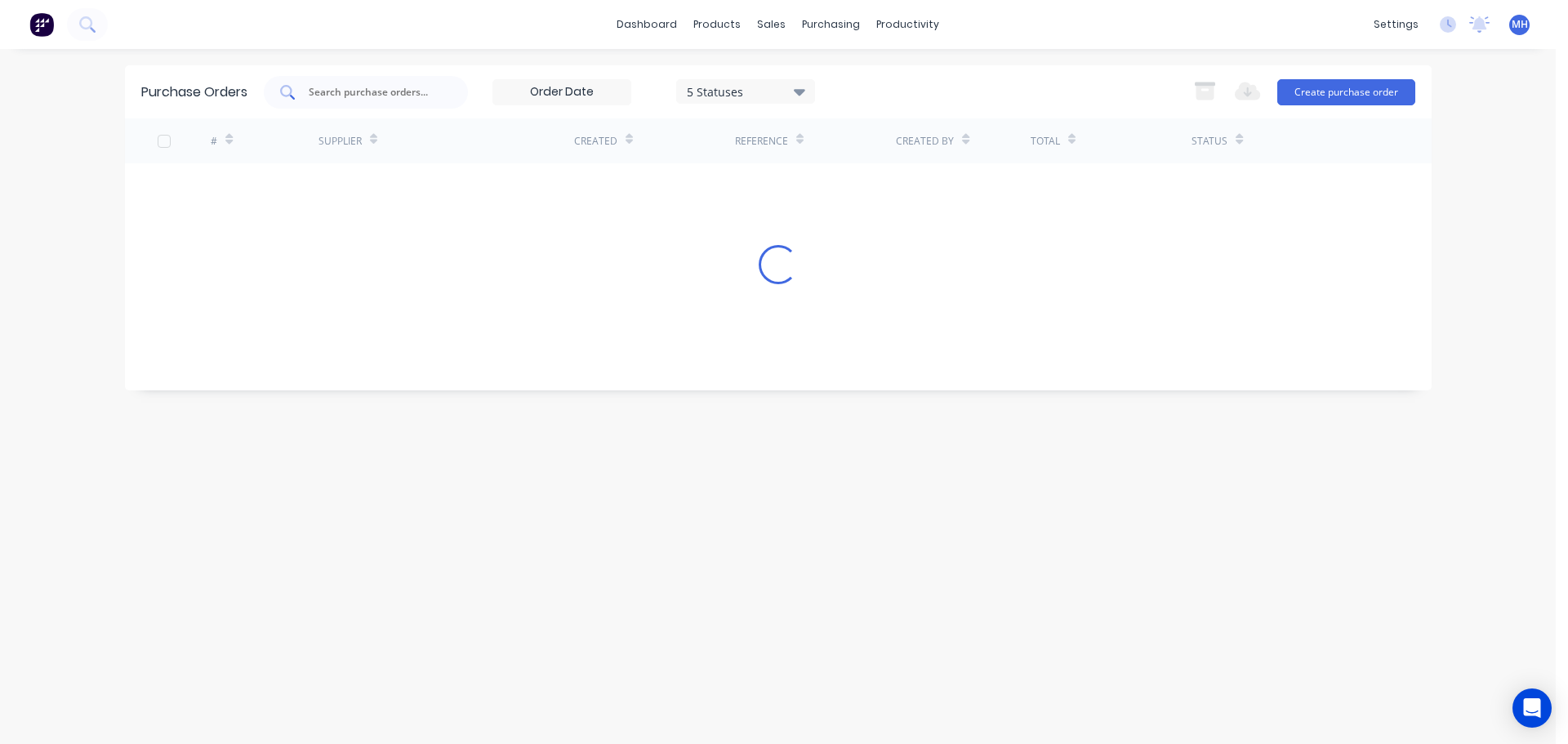
click at [407, 88] on input "text" at bounding box center [375, 92] width 136 height 17
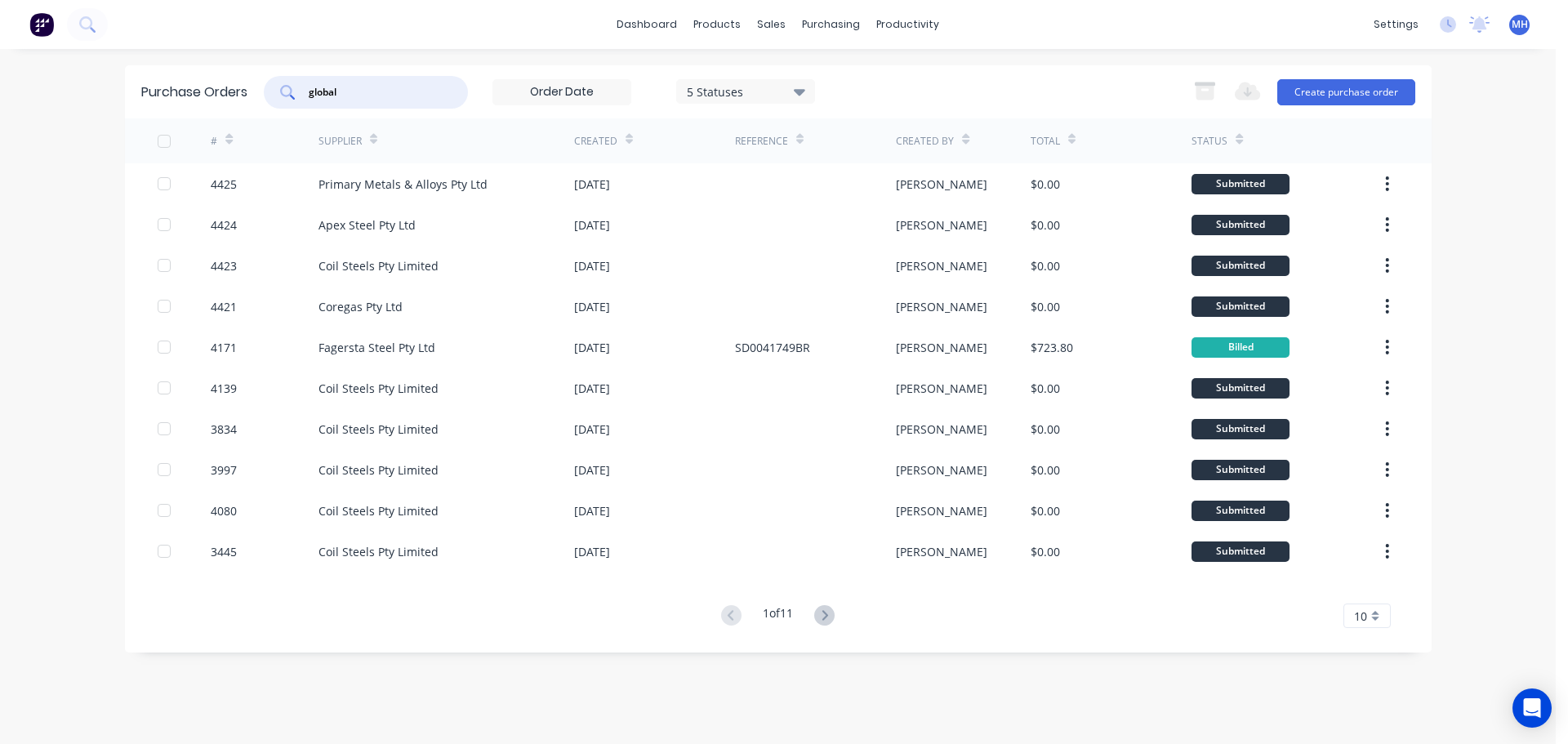
type input "global"
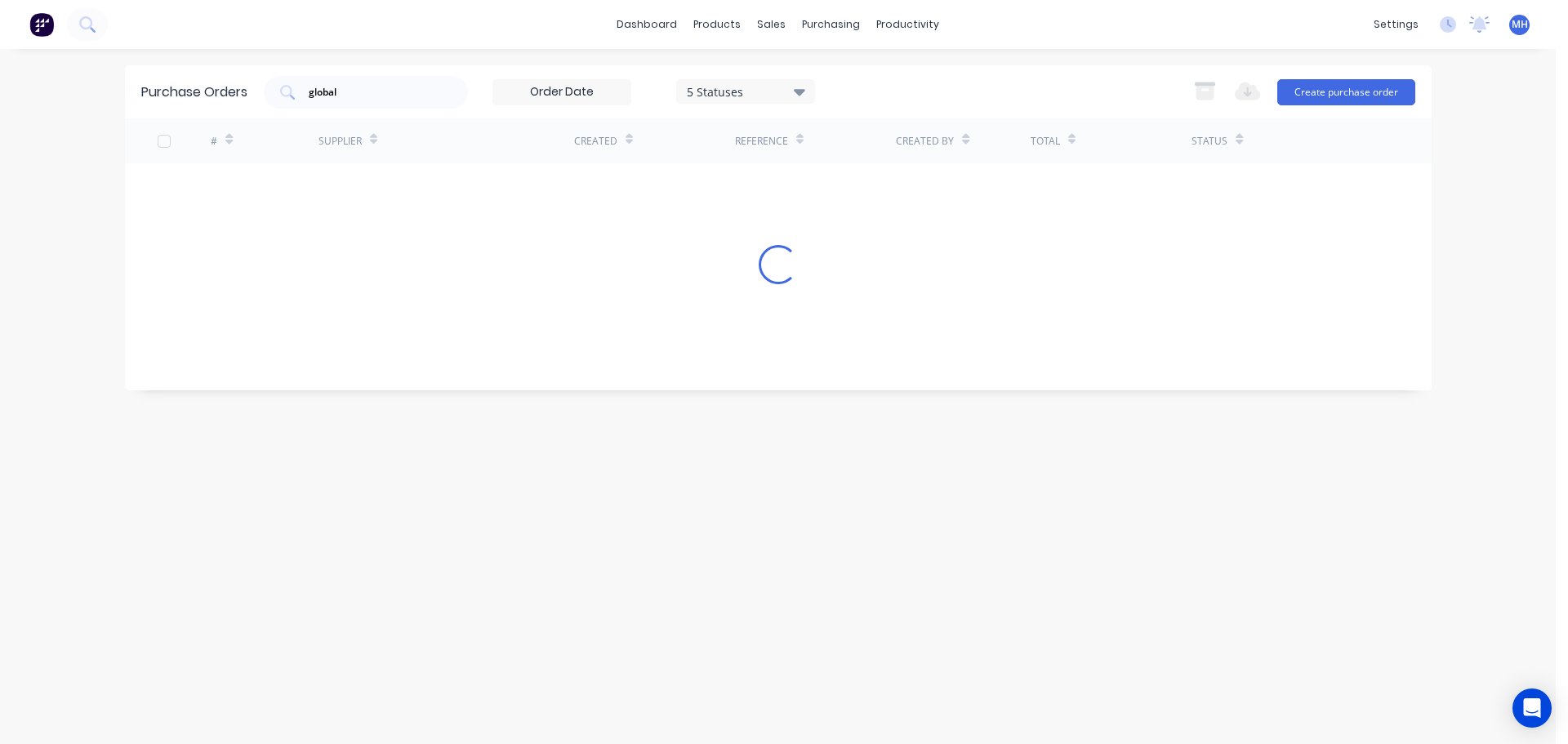
click at [479, 86] on div "global 5 Statuses 5 Statuses" at bounding box center [539, 92] width 551 height 33
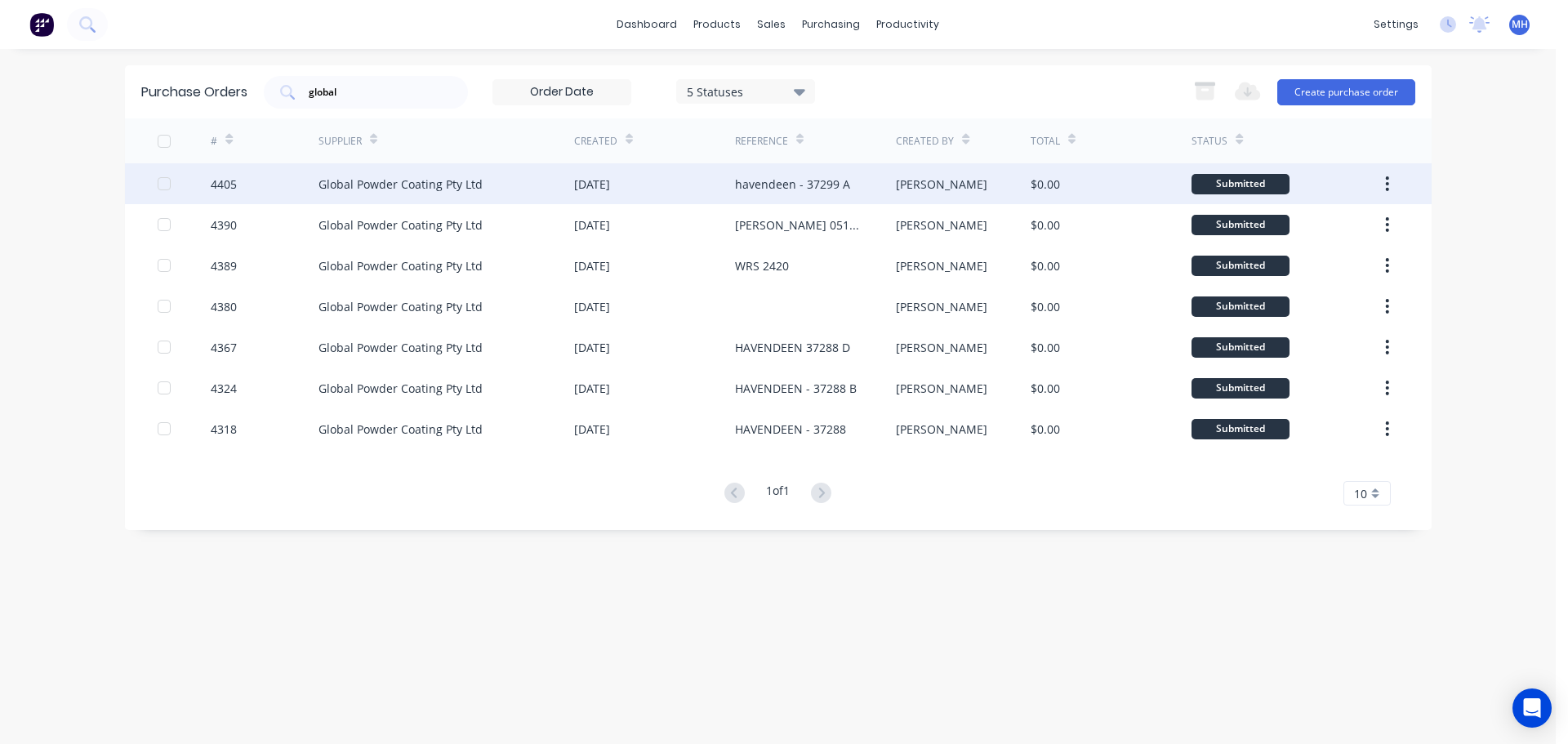
click at [497, 180] on div "Global Powder Coating Pty Ltd" at bounding box center [446, 184] width 255 height 41
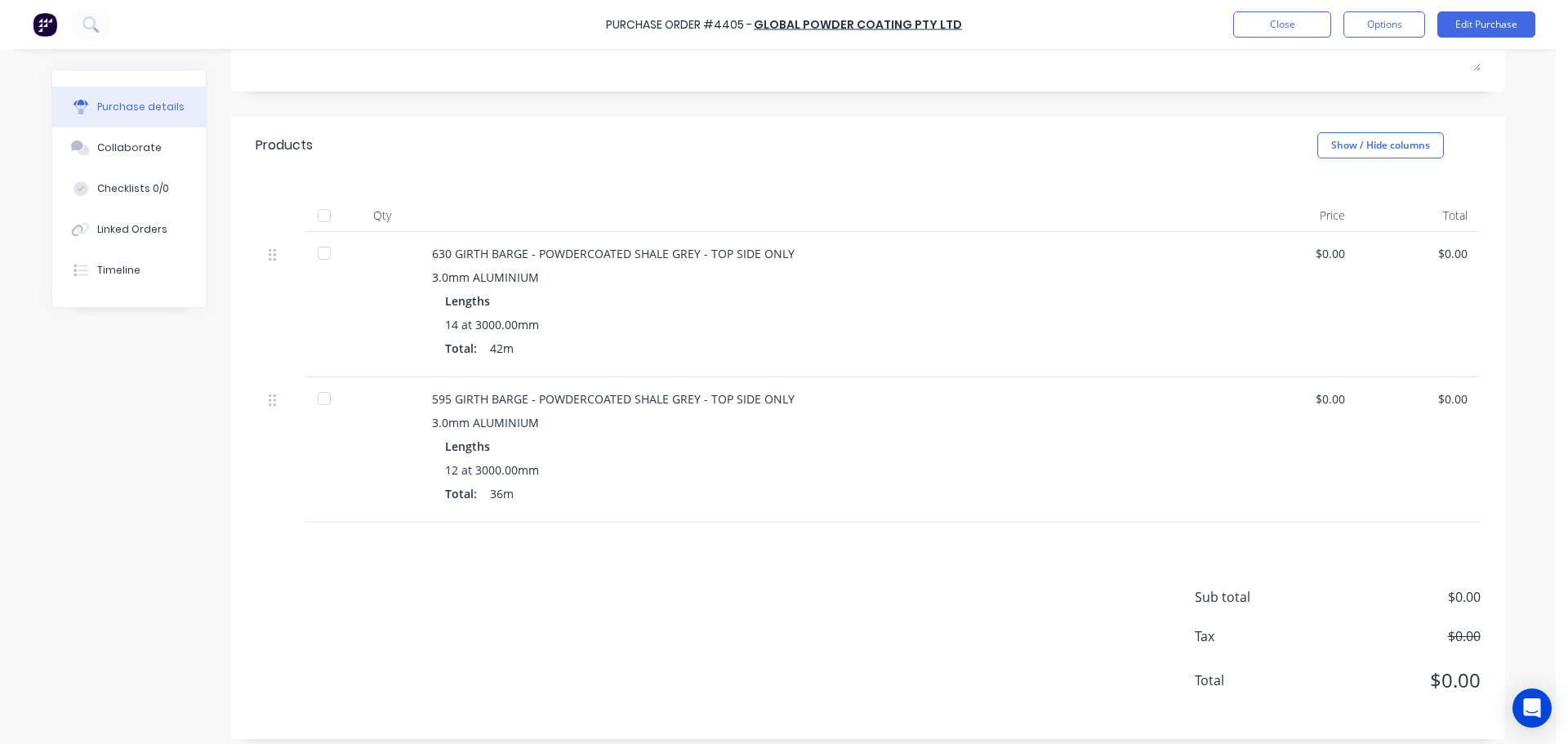
scroll to position [276, 0]
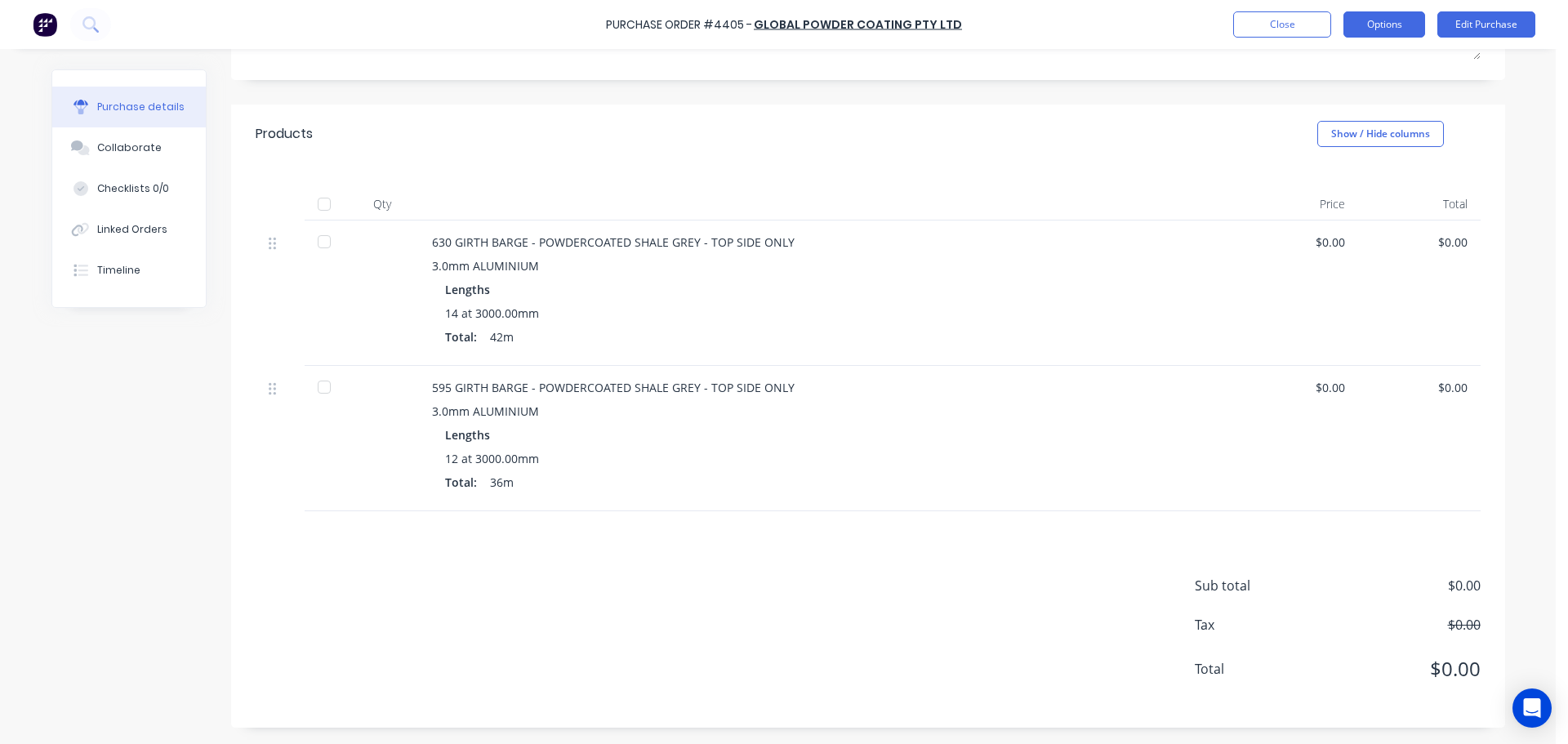
click at [1360, 20] on button "Options" at bounding box center [1384, 25] width 82 height 26
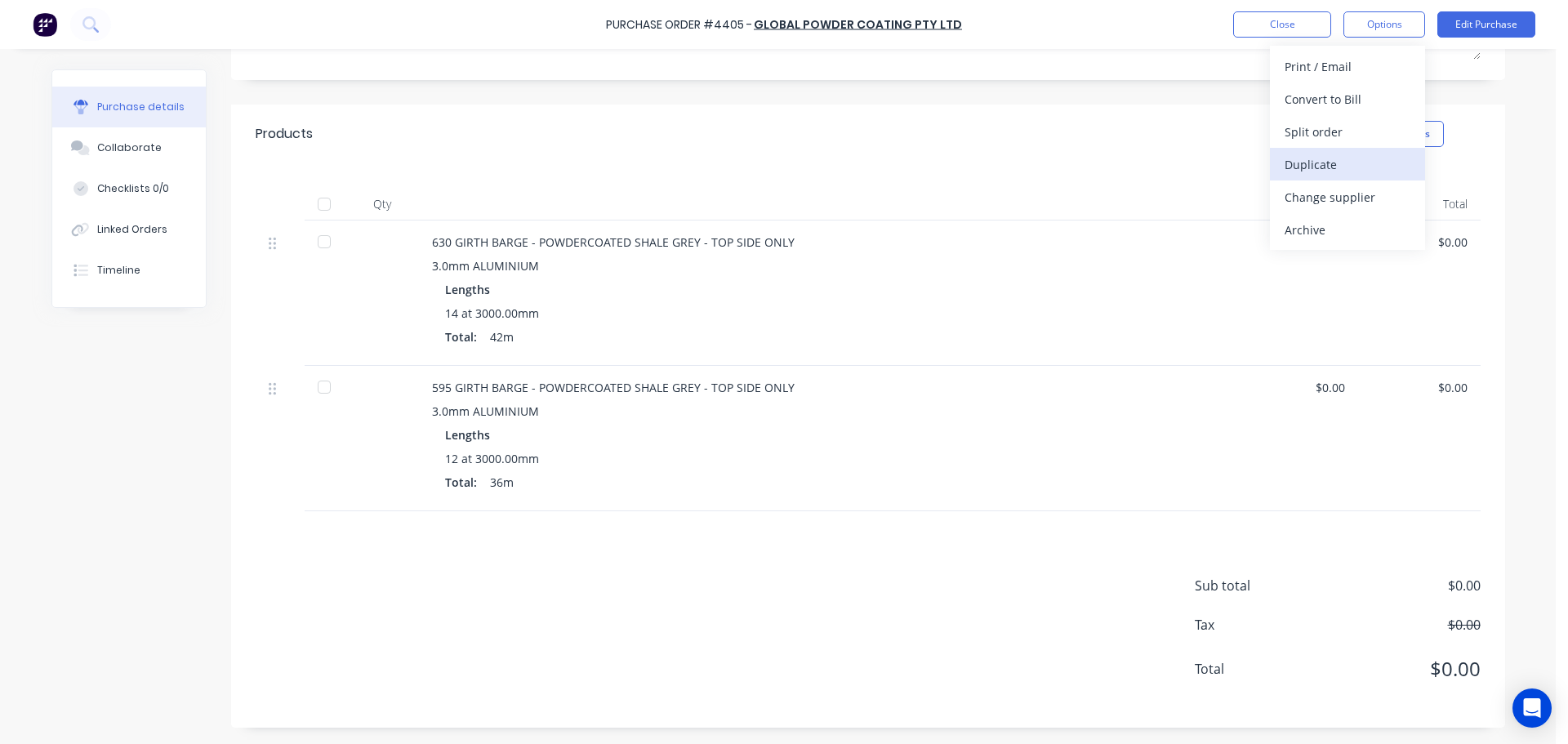
click at [1330, 156] on div "Duplicate" at bounding box center [1347, 165] width 126 height 24
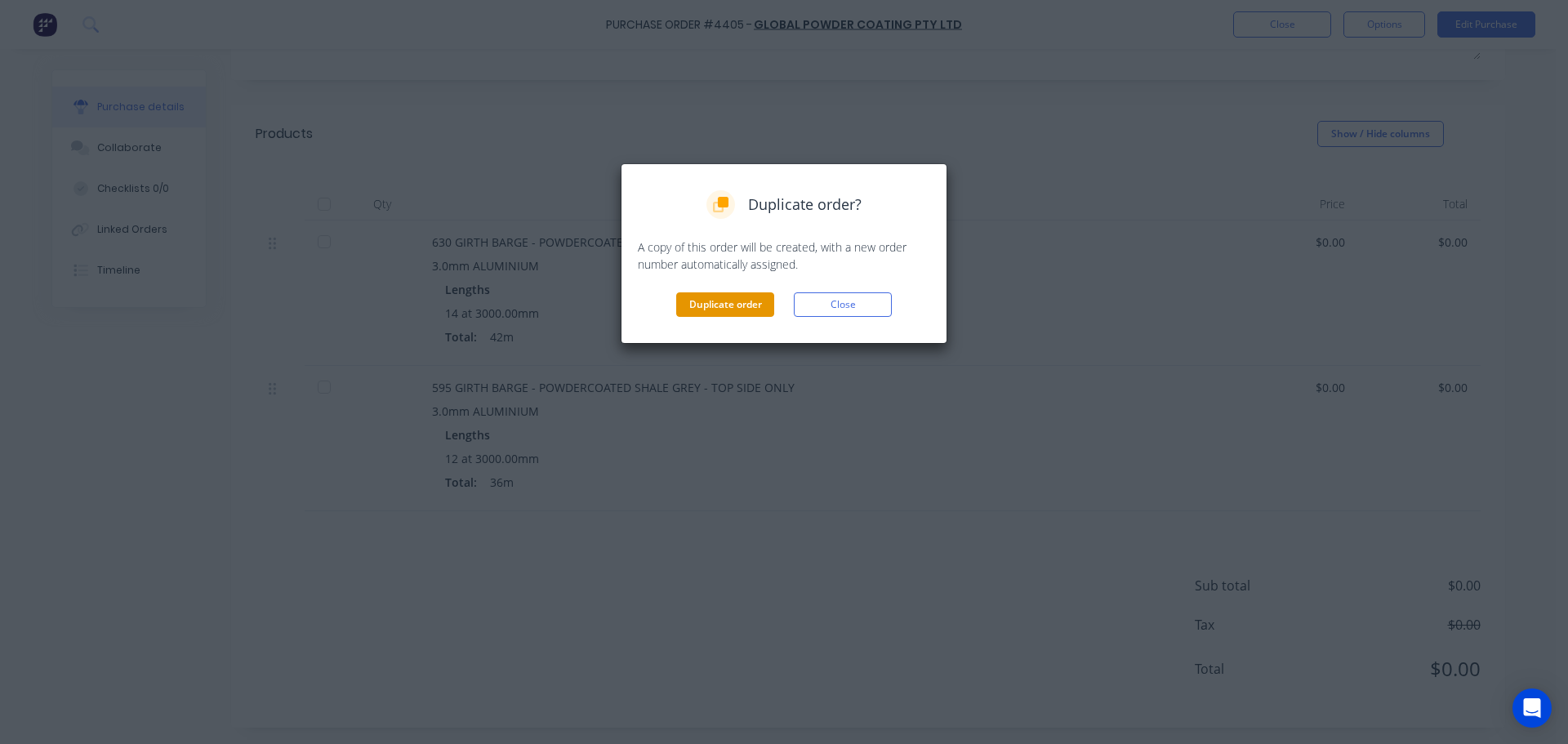
click at [742, 301] on button "Duplicate order" at bounding box center [724, 305] width 98 height 25
type textarea "x"
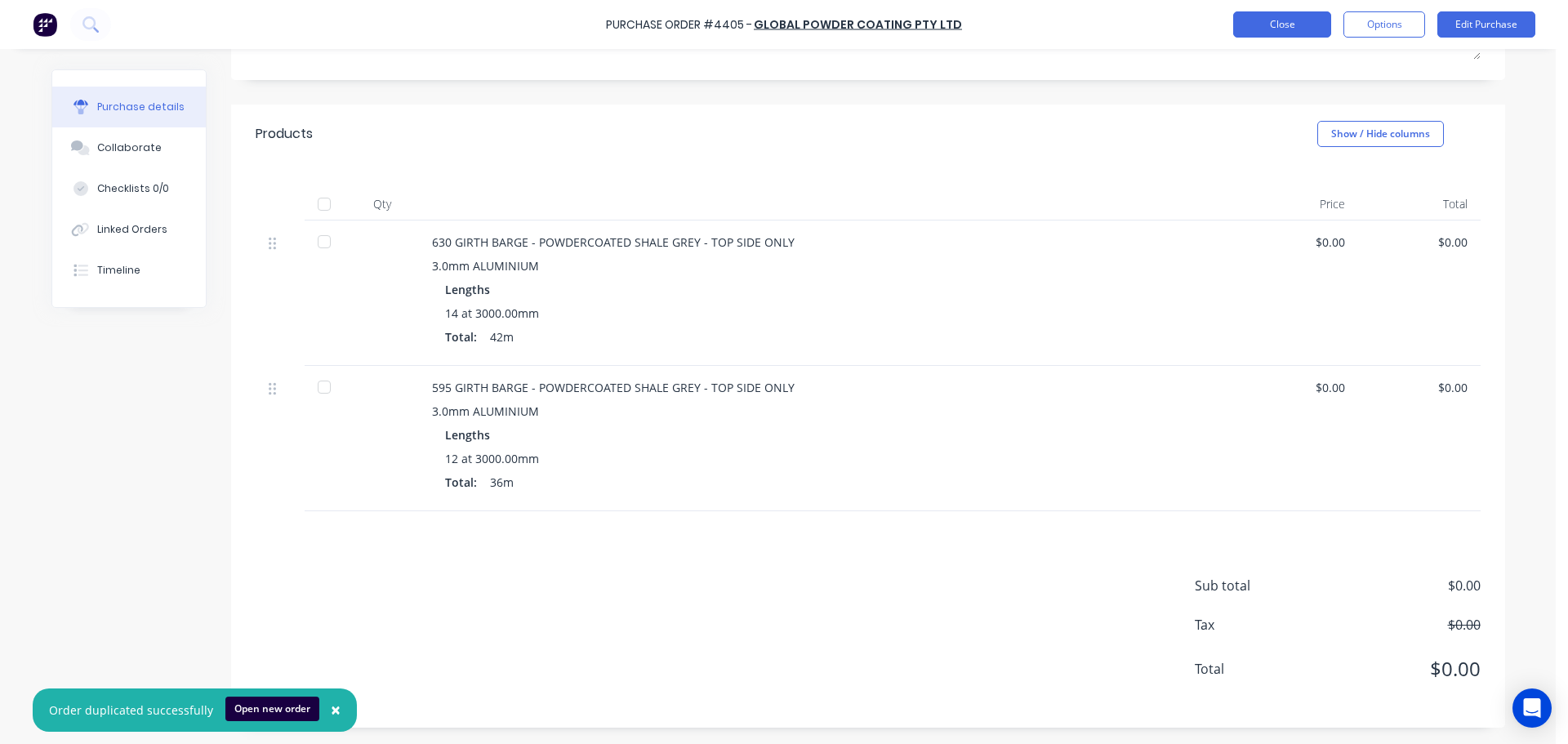
click at [1282, 29] on button "Close" at bounding box center [1281, 25] width 98 height 26
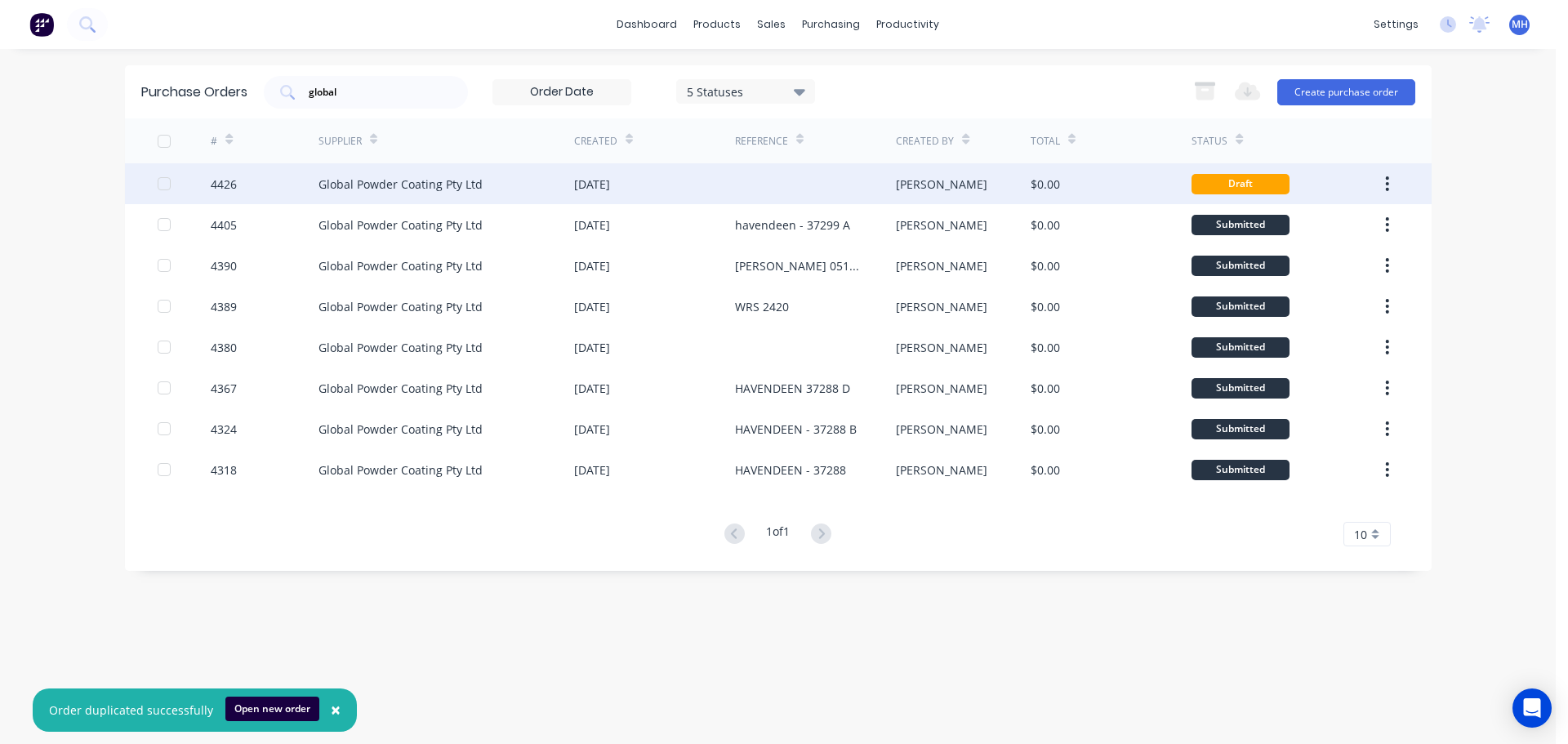
click at [610, 190] on div "[DATE]" at bounding box center [591, 184] width 36 height 17
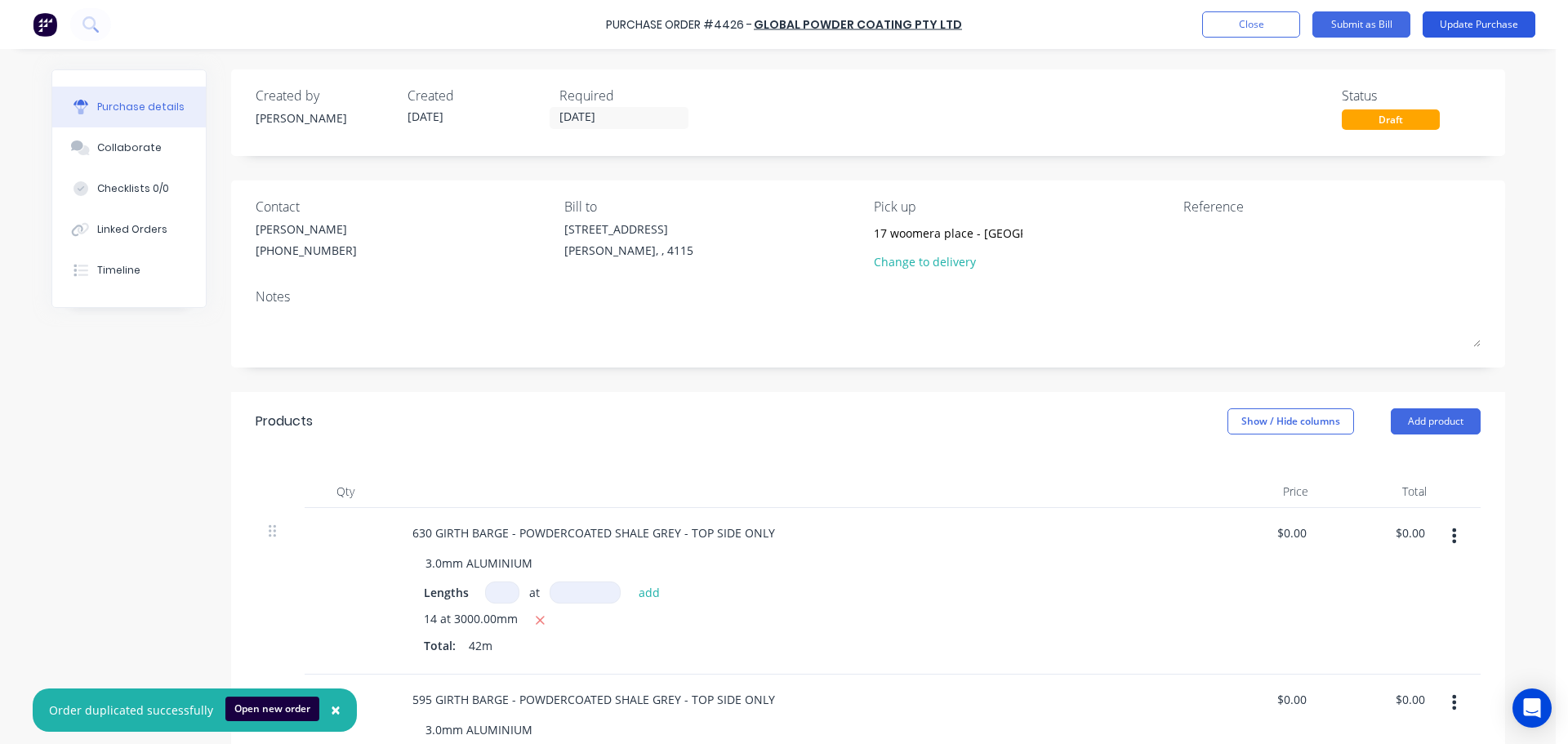
click at [1484, 25] on button "Update Purchase" at bounding box center [1479, 25] width 113 height 26
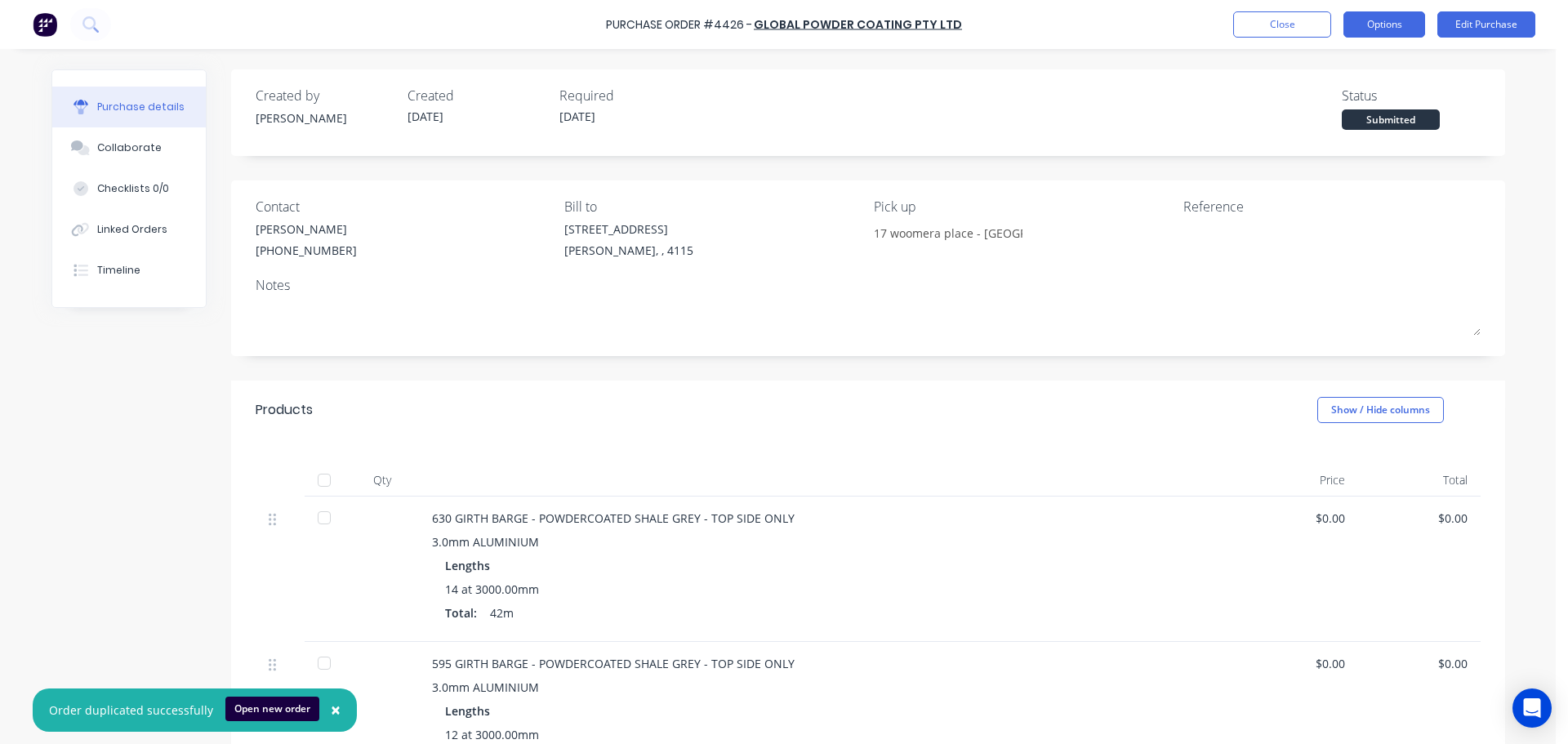
click at [1356, 20] on button "Options" at bounding box center [1384, 25] width 82 height 26
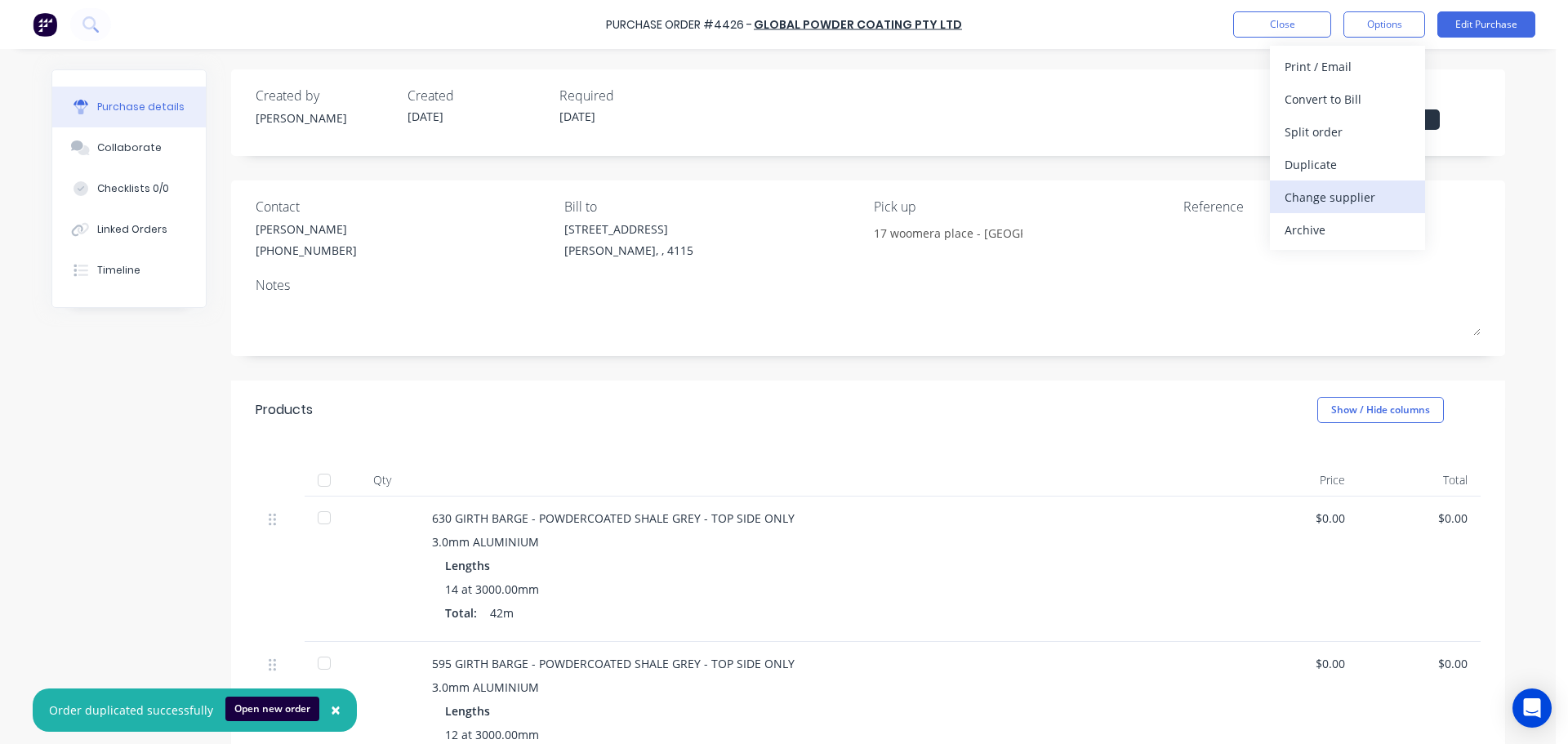
click at [1365, 203] on div "Change supplier" at bounding box center [1347, 197] width 126 height 24
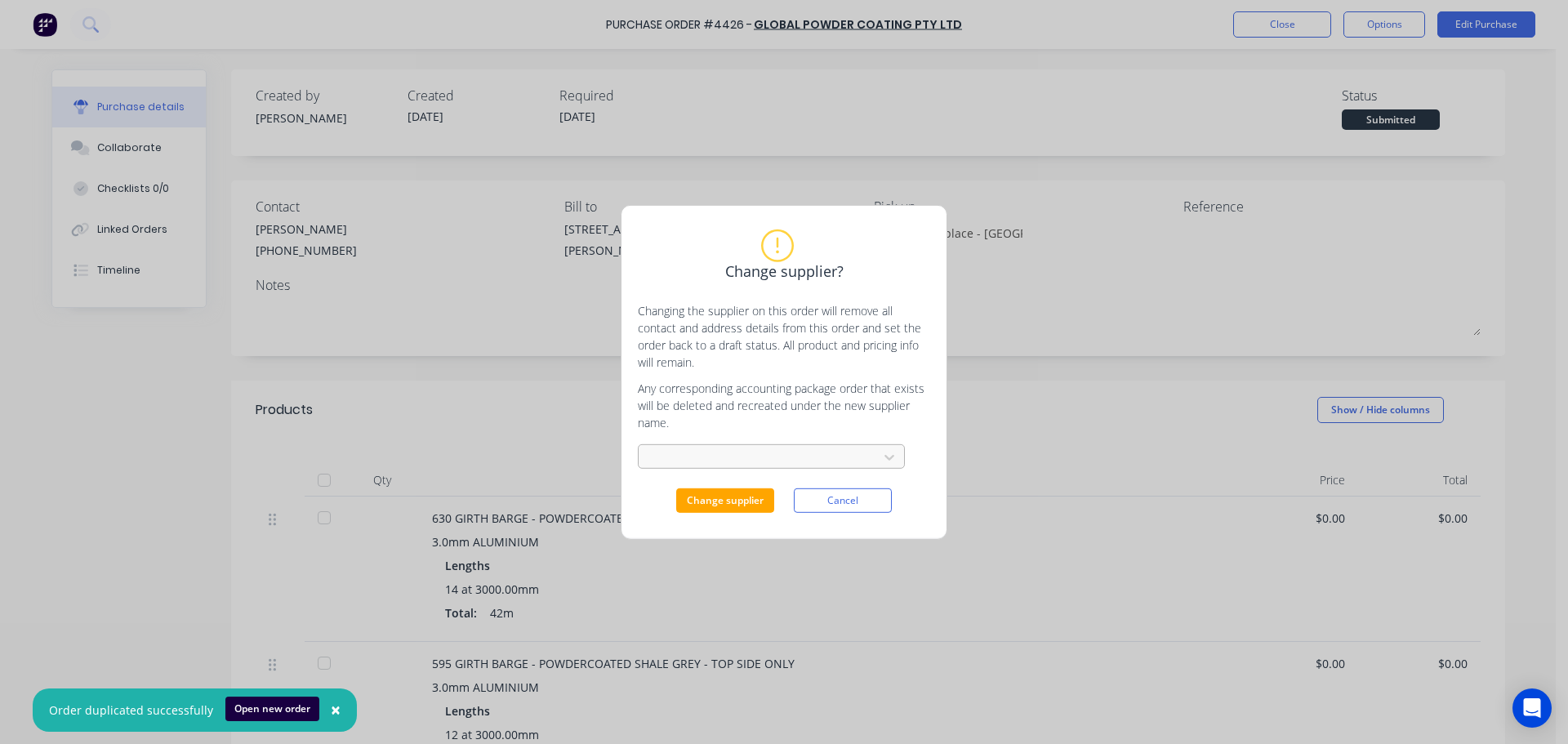
click at [743, 457] on div at bounding box center [761, 457] width 218 height 20
type input "acces"
click at [739, 490] on div "Access Powder Coating" at bounding box center [771, 494] width 267 height 30
click at [727, 499] on button "Change supplier" at bounding box center [724, 501] width 98 height 25
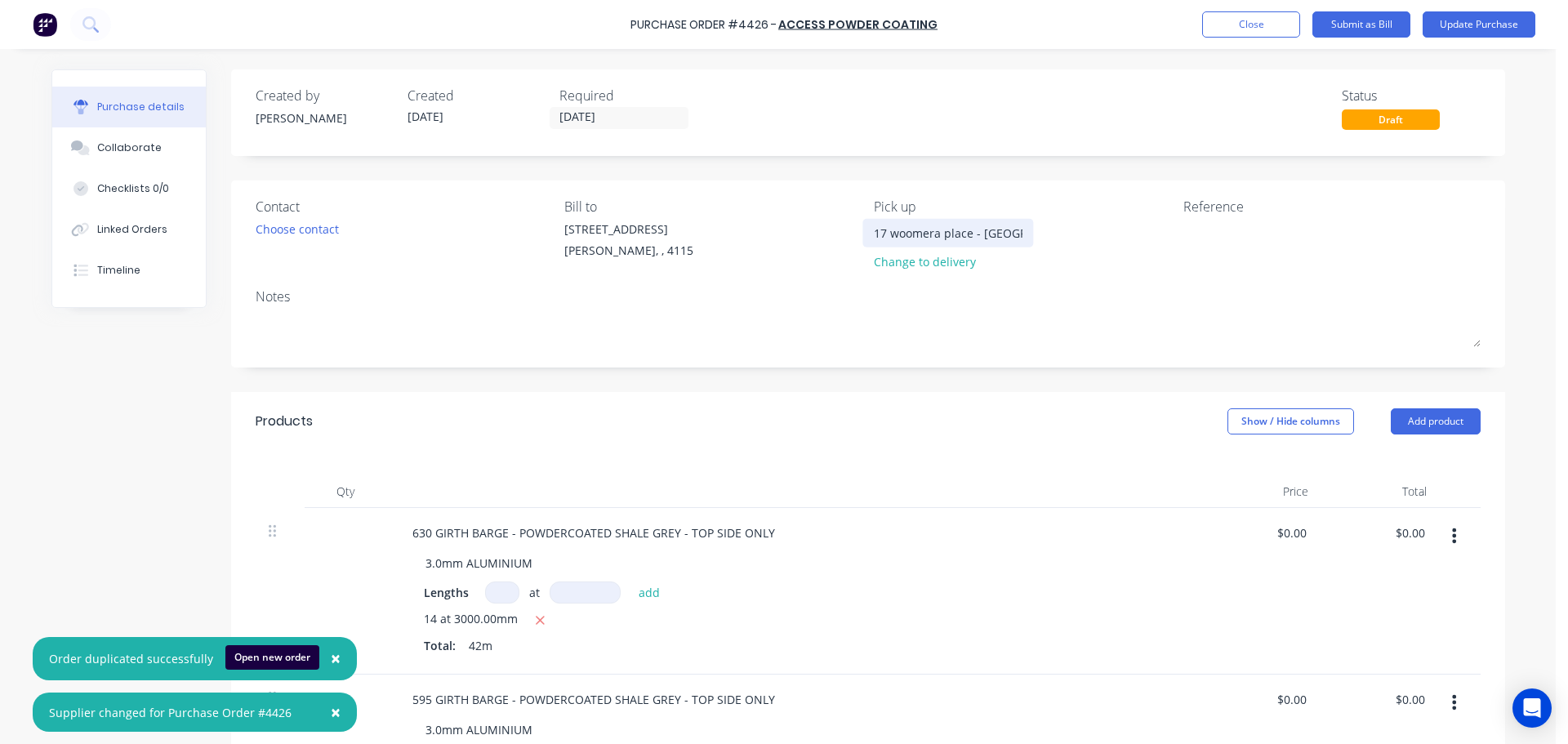
click at [976, 242] on input "17 woomera place - archerfield" at bounding box center [948, 233] width 149 height 25
click at [814, 394] on div "Products Show / Hide columns Add product" at bounding box center [868, 421] width 1274 height 59
click at [331, 714] on span "×" at bounding box center [335, 712] width 10 height 23
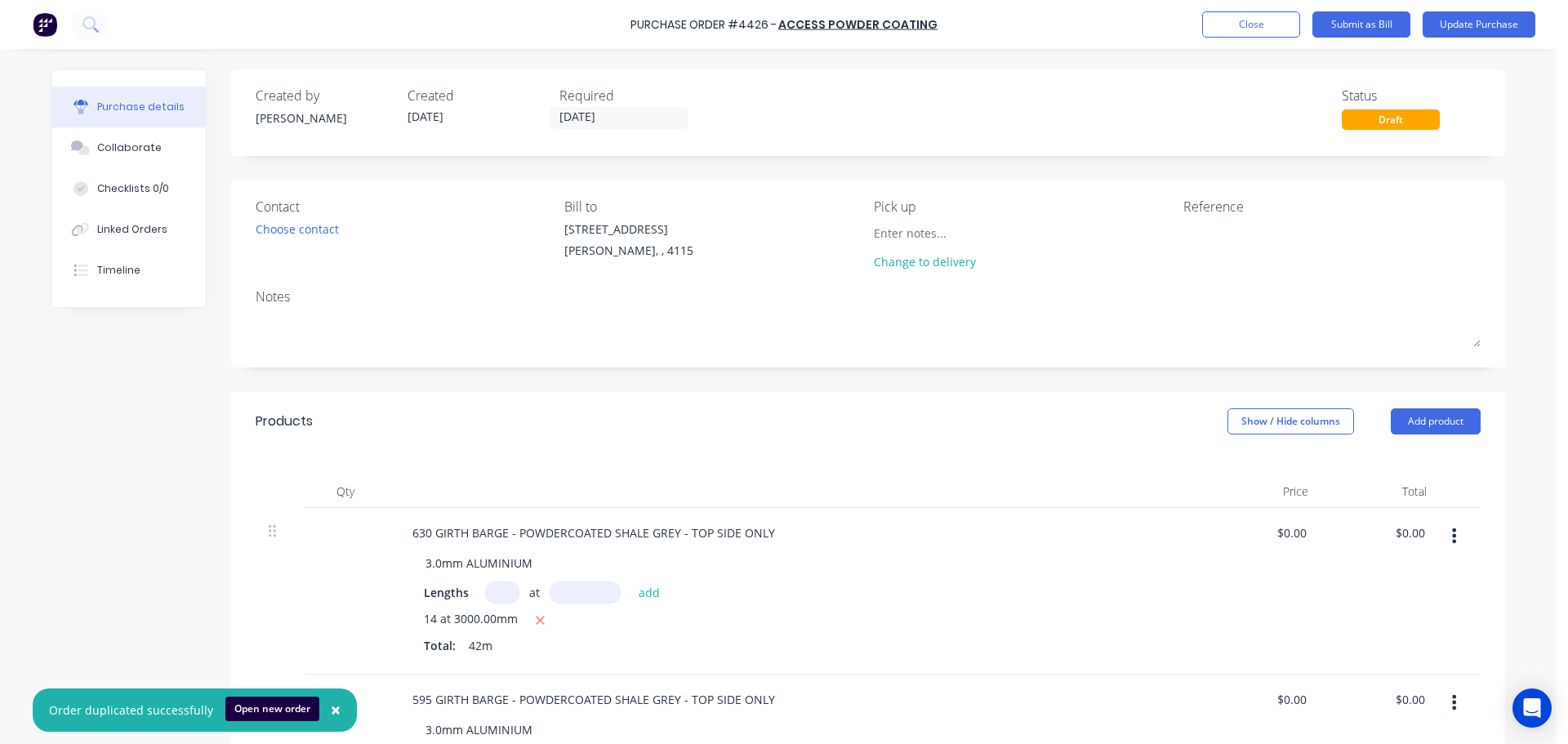
click at [331, 714] on span "×" at bounding box center [335, 710] width 10 height 23
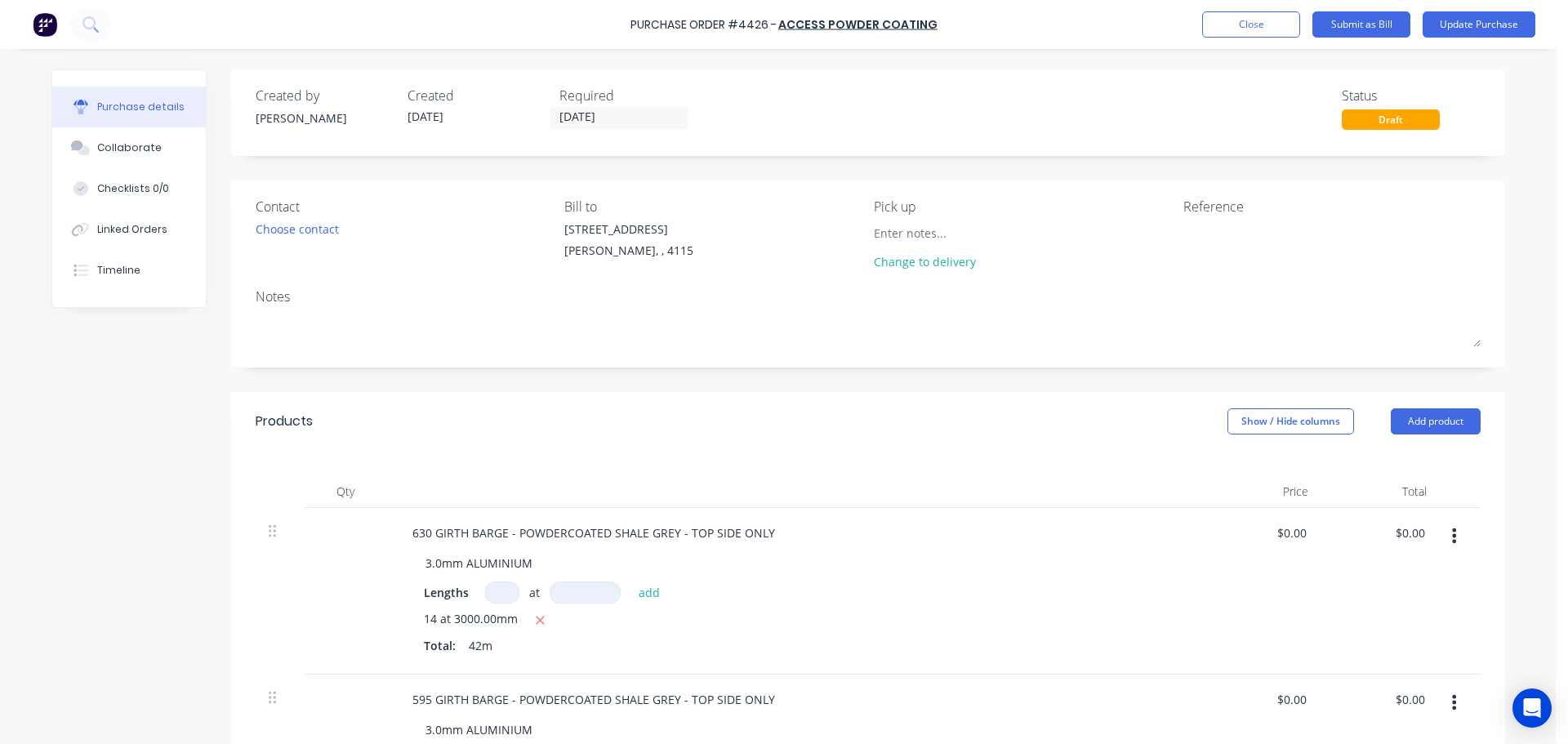
click at [683, 391] on div "Created by Michael Created 02/10/25 Required 02/10/25 Status Draft Contact Choo…" at bounding box center [868, 620] width 1274 height 1101
click at [1203, 238] on textarea at bounding box center [1286, 239] width 204 height 37
click at [1254, 252] on textarea at bounding box center [1286, 239] width 204 height 37
type textarea "H"
type textarea "H/DE"
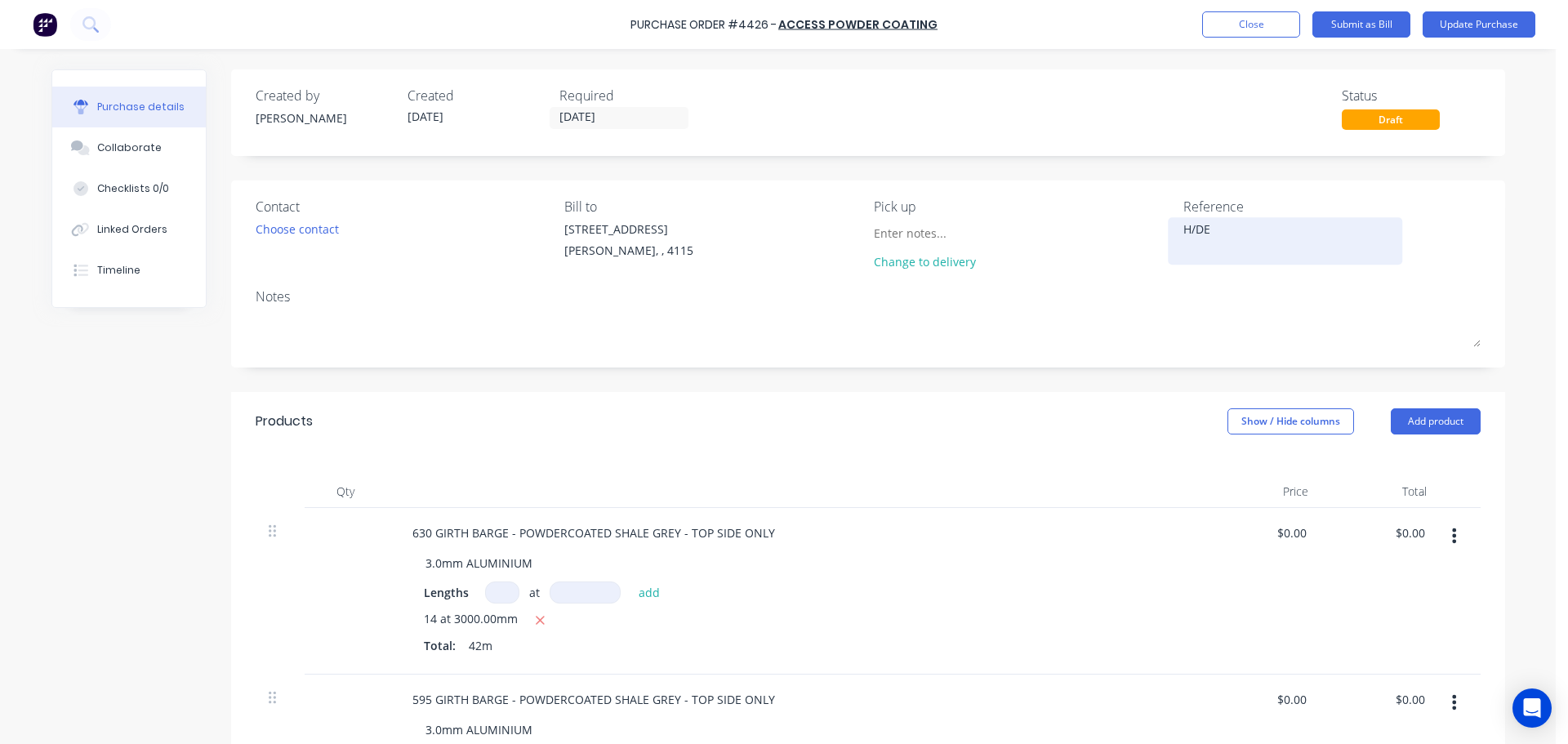
type textarea "x"
type textarea "H/DEE"
type textarea "x"
type textarea "H/DEEN"
type textarea "x"
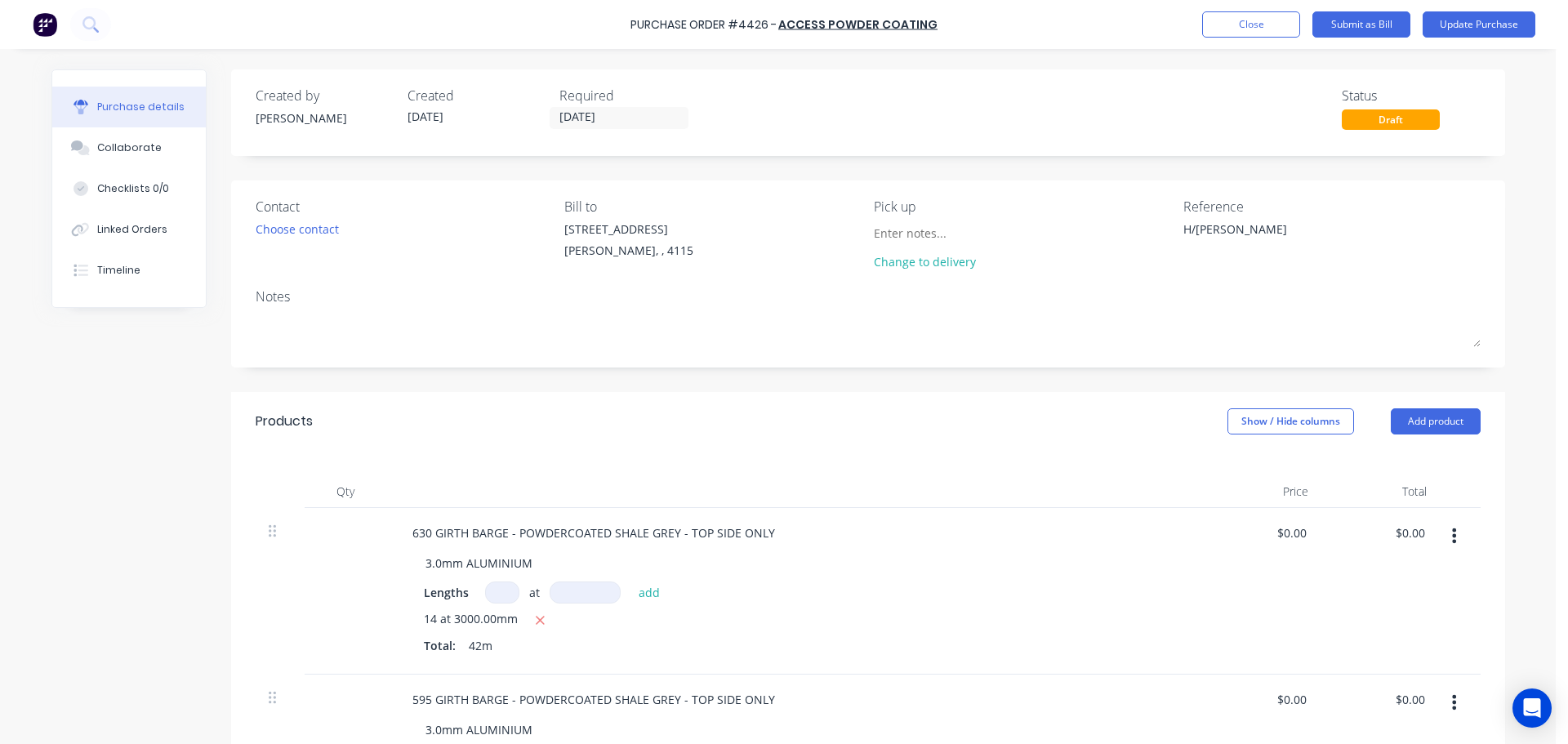
type textarea "H/DEEN"
type textarea "x"
type textarea "H/DEEN"
type textarea "x"
type textarea "H/DEEN 3"
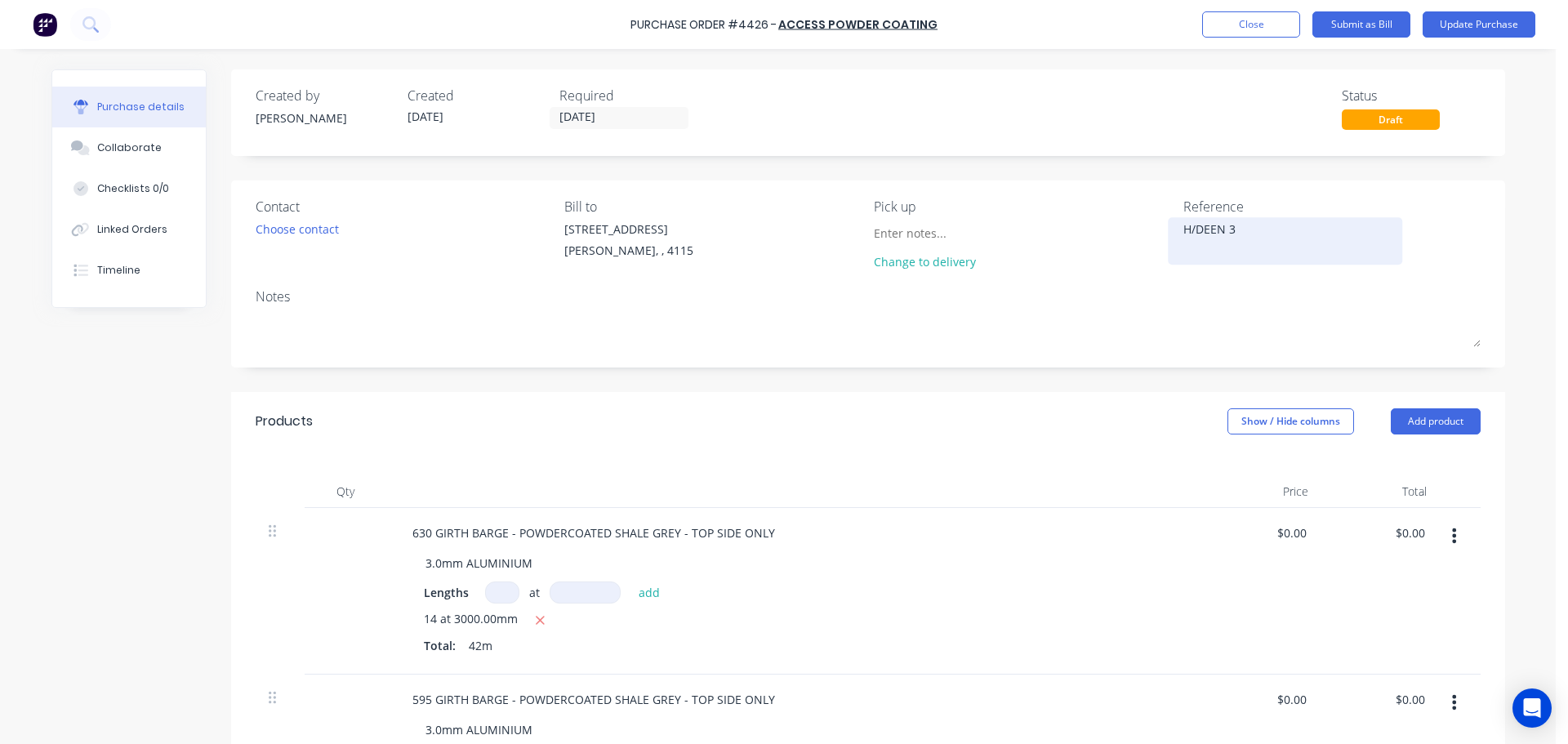
type textarea "x"
type textarea "H/DEEN 37"
type textarea "x"
type textarea "H/DEEN 372"
type textarea "x"
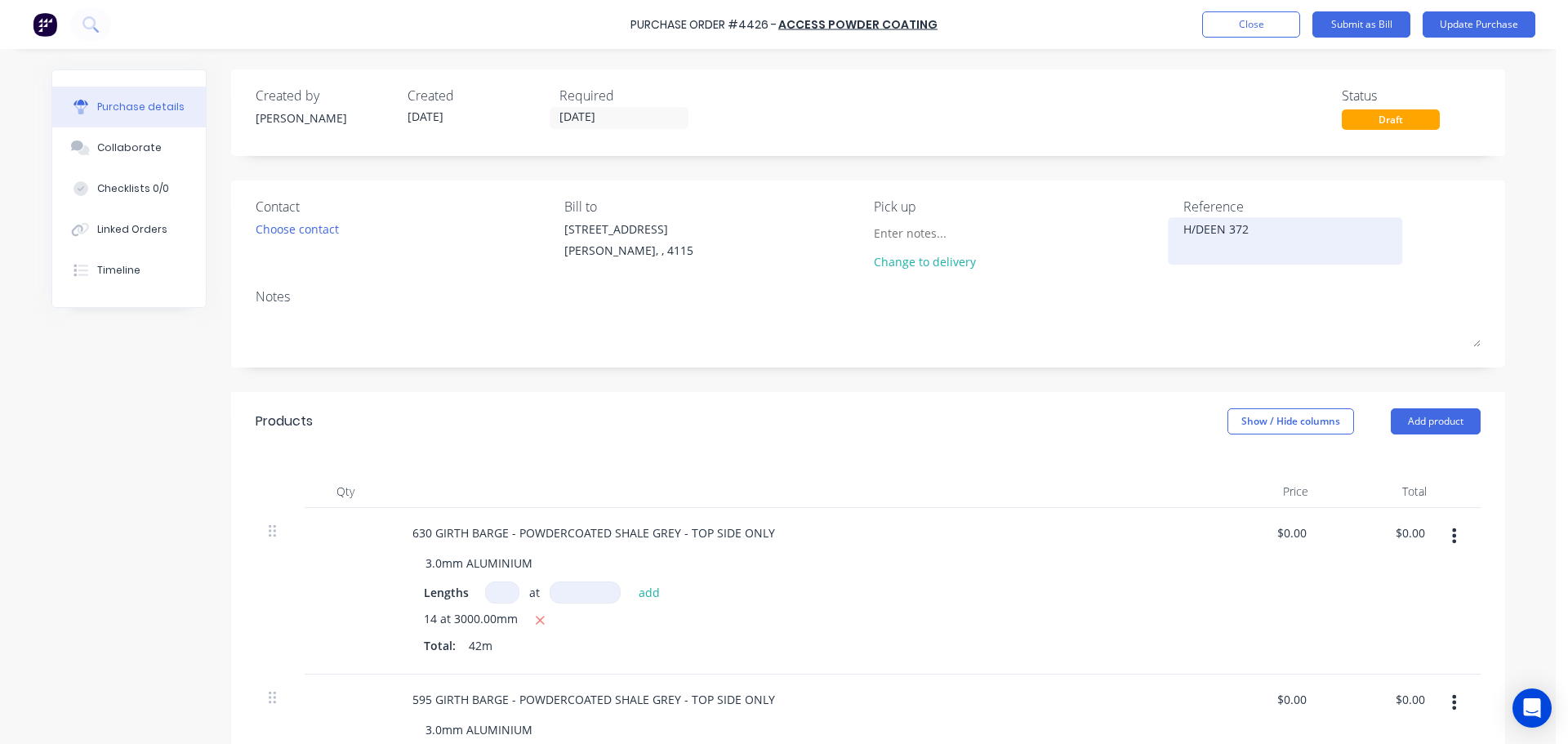
type textarea "H/DEEN 3729"
type textarea "x"
type textarea "H/DEEN 37299"
type textarea "x"
type textarea "H/DEEN 37299A"
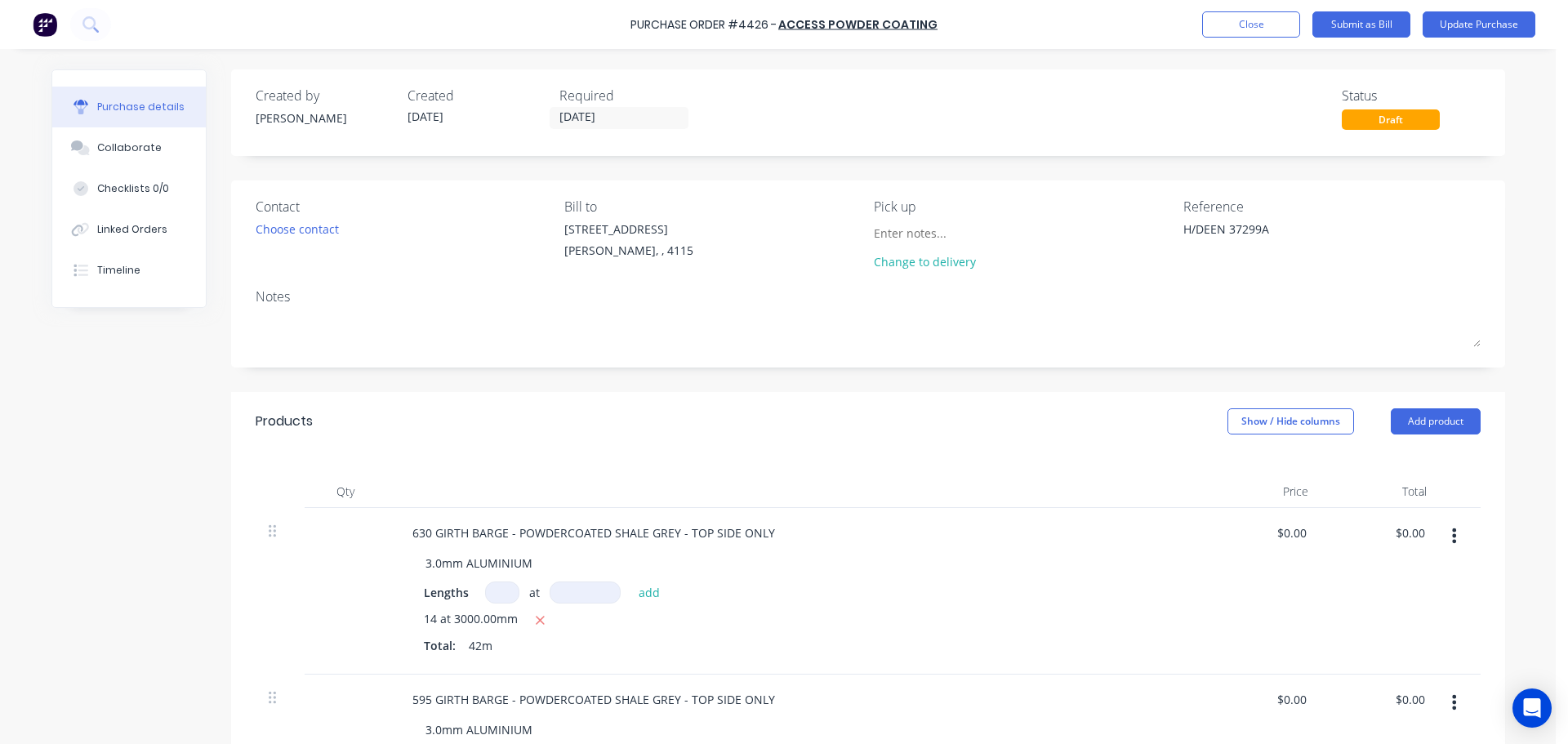
type textarea "x"
type textarea "H/DEEN 37299A"
click at [1103, 380] on div "Created by Michael Created 02/10/25 Required 02/10/25 Status Draft Contact Choo…" at bounding box center [868, 620] width 1274 height 1101
click at [592, 124] on input "02/10/25" at bounding box center [619, 117] width 137 height 20
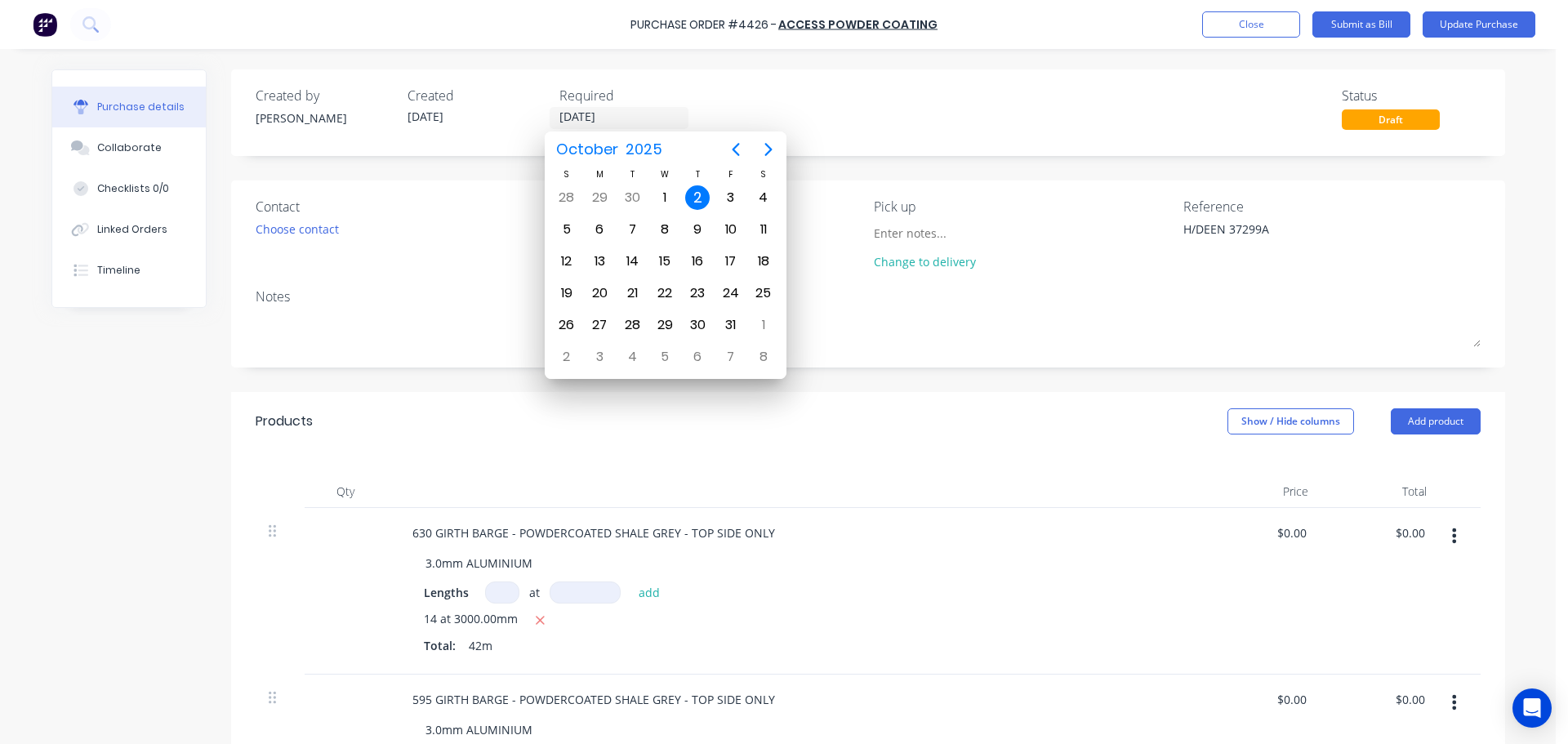
click at [854, 144] on div "Created by Michael Created 02/10/25 Required 02/10/25 Status Draft" at bounding box center [868, 113] width 1274 height 86
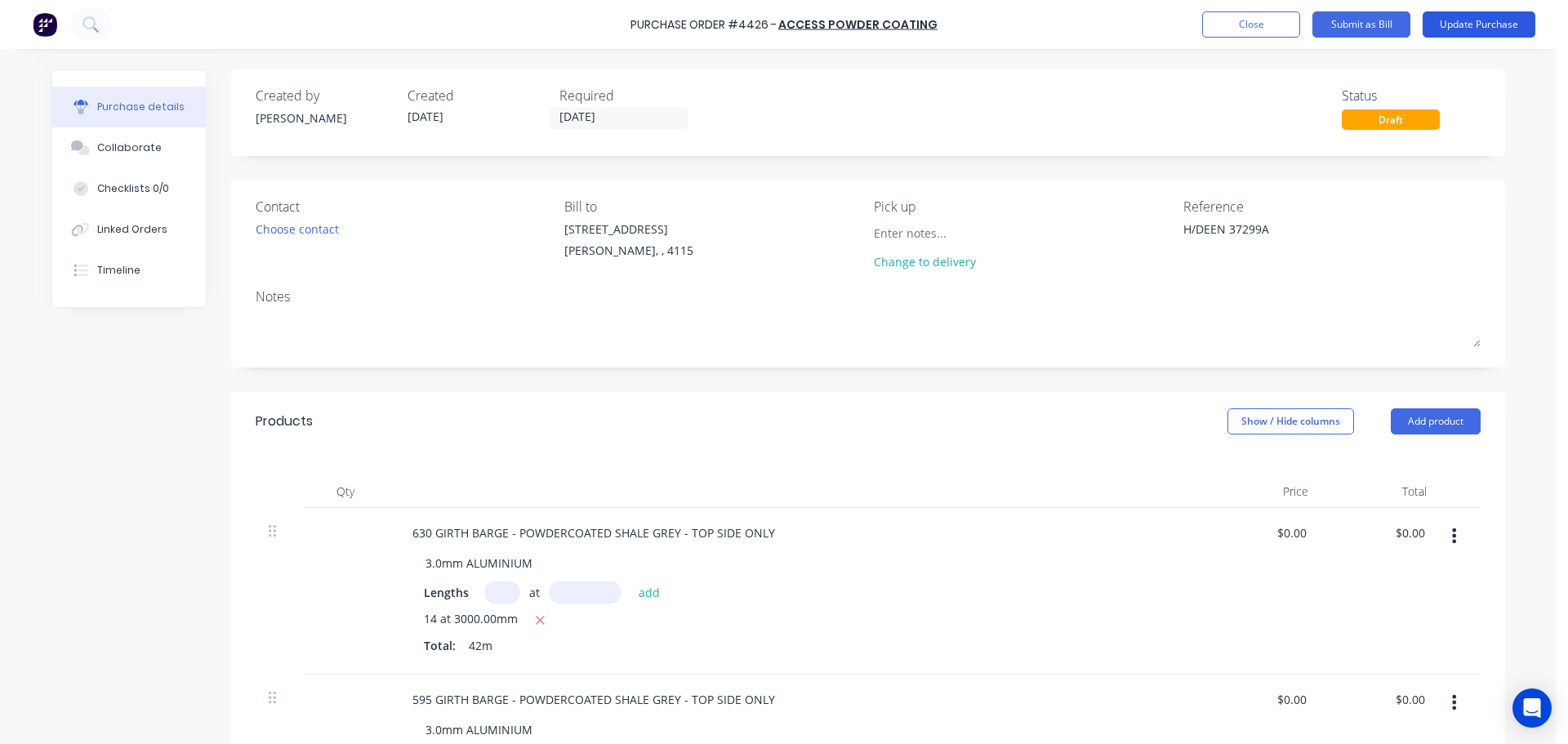
click at [1506, 30] on button "Update Purchase" at bounding box center [1479, 25] width 113 height 26
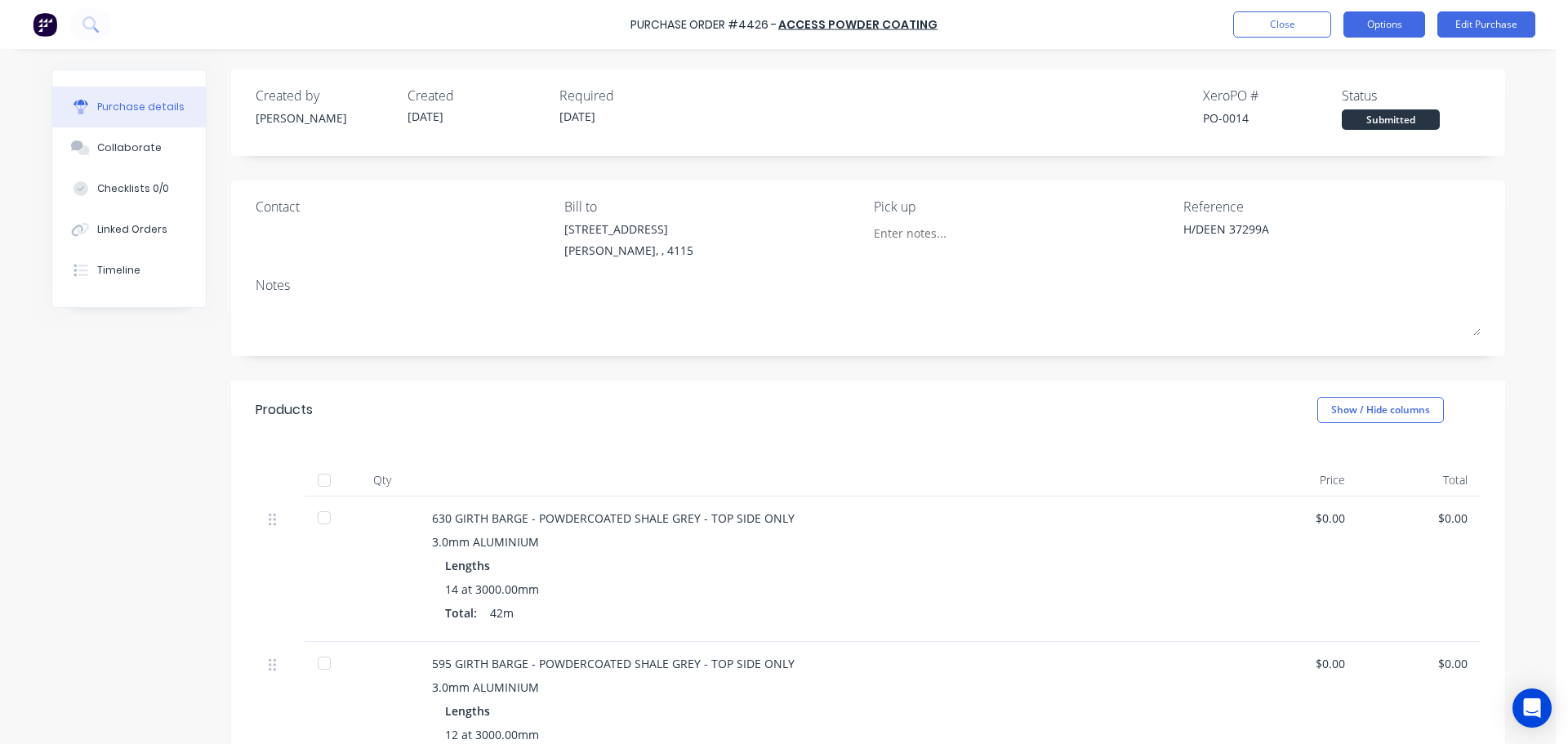
click at [1403, 19] on button "Options" at bounding box center [1384, 25] width 82 height 26
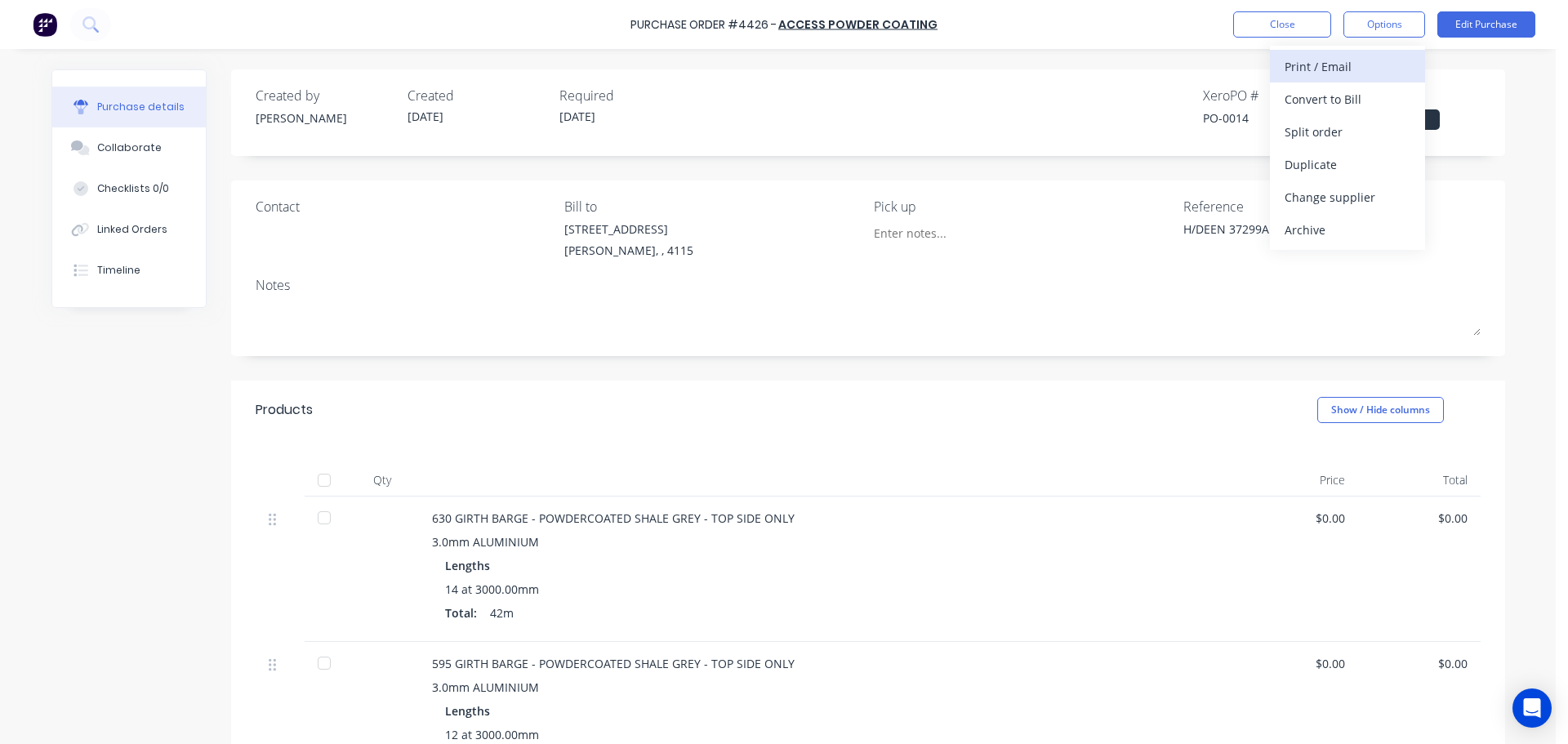
click at [1370, 74] on div "Print / Email" at bounding box center [1347, 66] width 126 height 24
click at [1345, 131] on div "Without pricing" at bounding box center [1347, 131] width 126 height 24
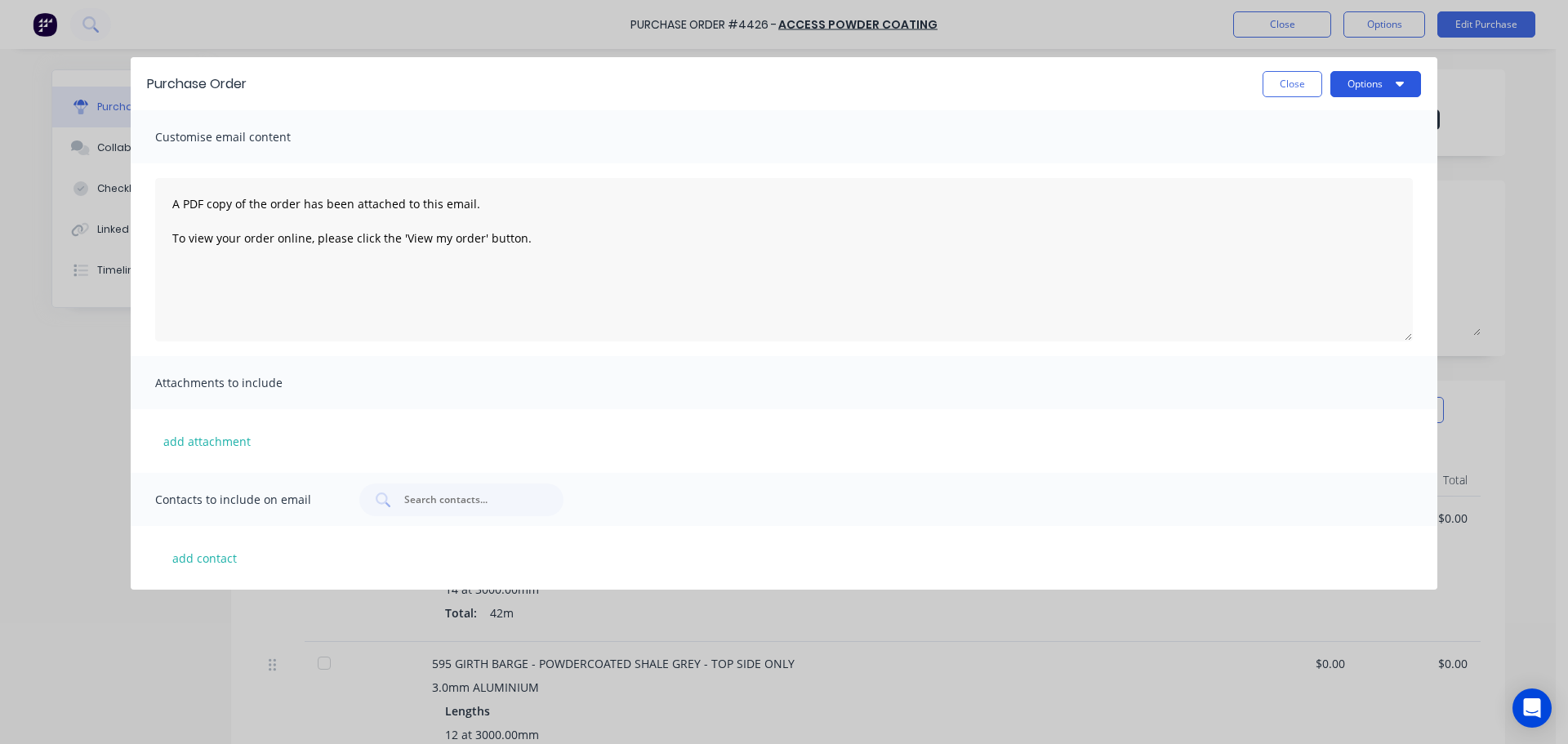
click at [1352, 89] on button "Options" at bounding box center [1375, 85] width 91 height 26
click at [1357, 113] on button "Preview" at bounding box center [1343, 125] width 155 height 33
click at [1284, 82] on button "Close" at bounding box center [1293, 85] width 60 height 26
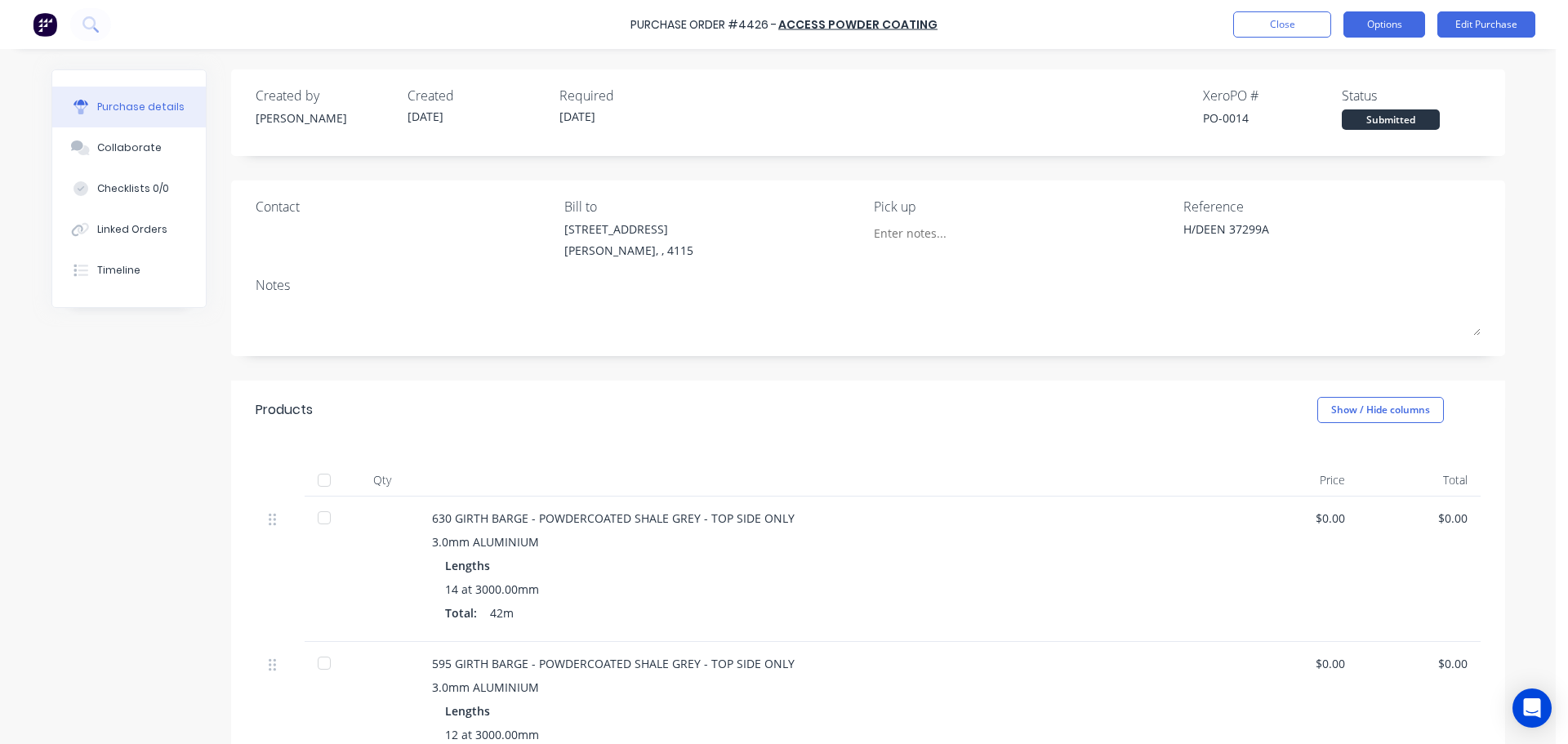
click at [1368, 24] on button "Options" at bounding box center [1384, 25] width 82 height 26
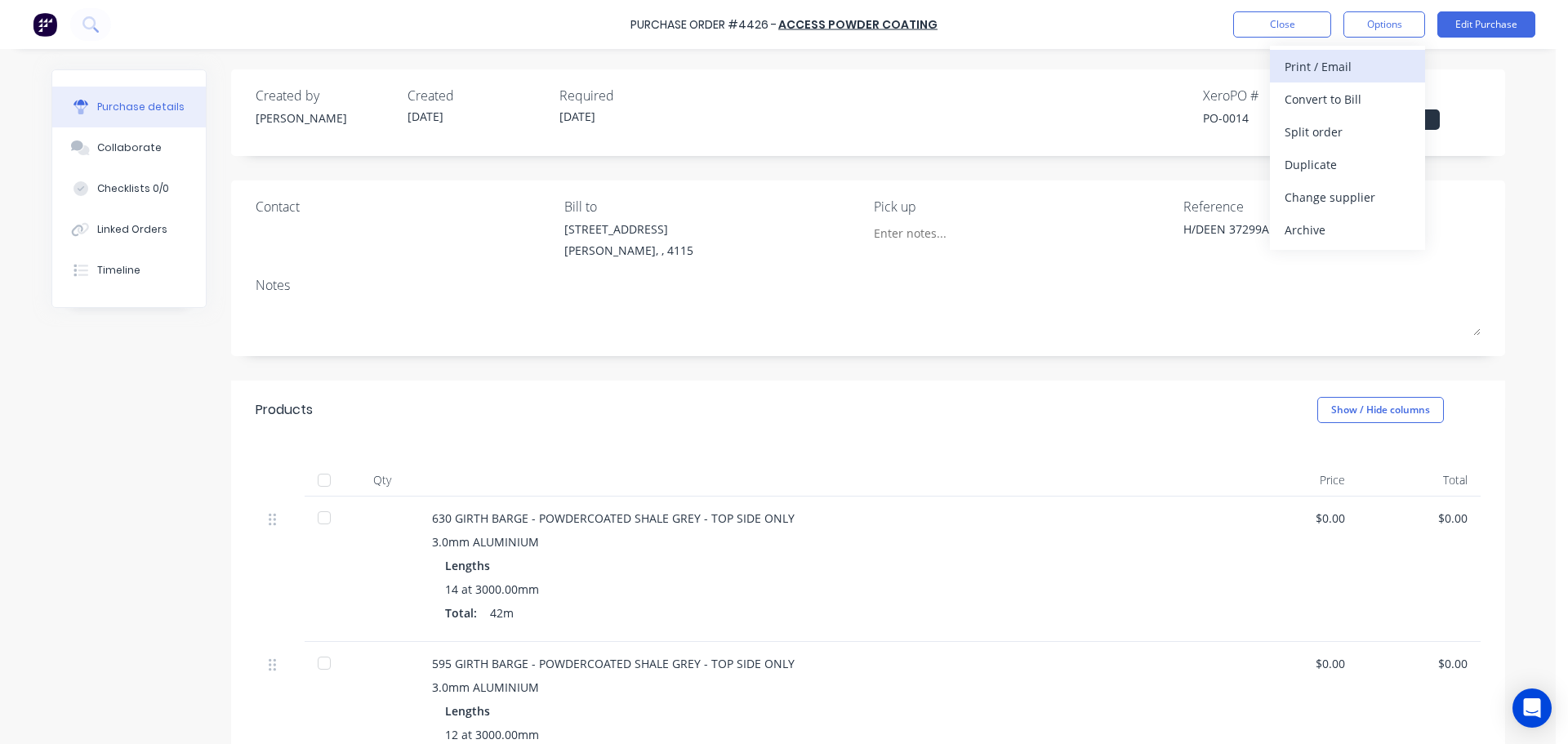
click at [1367, 65] on div "Print / Email" at bounding box center [1347, 66] width 126 height 24
click at [1348, 129] on div "Without pricing" at bounding box center [1347, 131] width 126 height 24
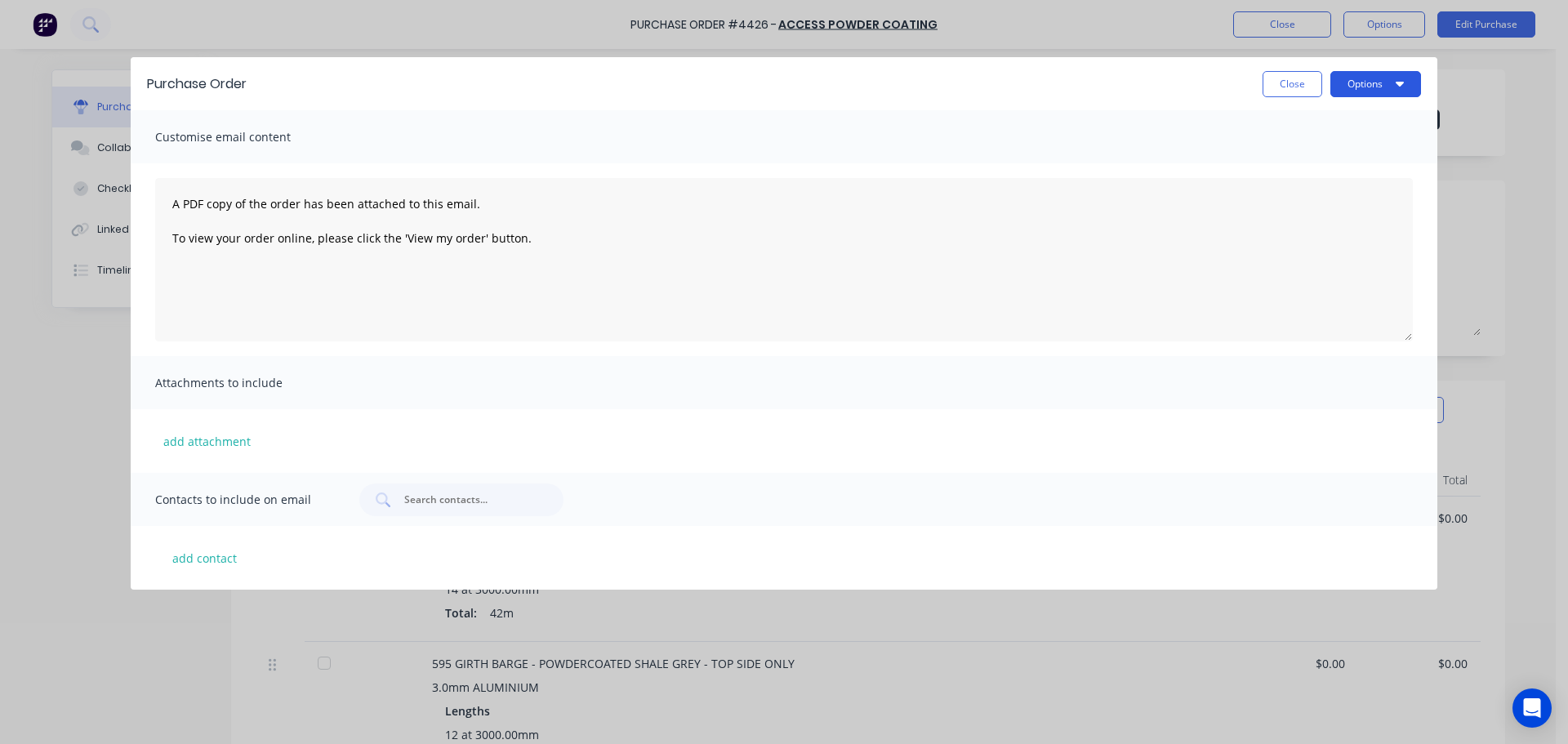
click at [1359, 85] on button "Options" at bounding box center [1375, 85] width 91 height 26
click at [1366, 126] on div "Preview" at bounding box center [1343, 125] width 126 height 24
click at [1287, 87] on button "Close" at bounding box center [1293, 85] width 60 height 26
type textarea "x"
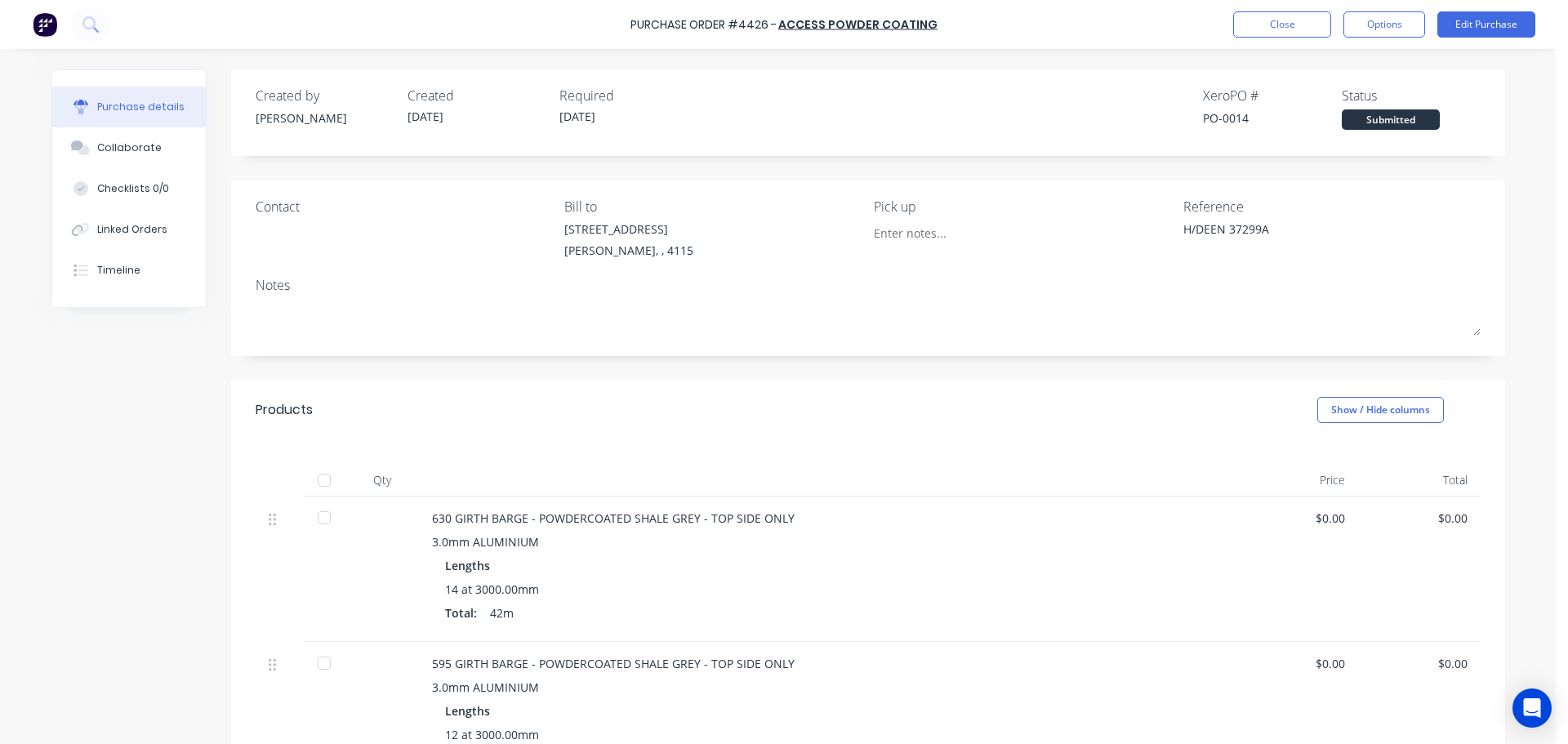
drag, startPoint x: 1265, startPoint y: 96, endPoint x: 1197, endPoint y: 98, distance: 68.0
click at [1203, 98] on div "Xero PO #" at bounding box center [1272, 95] width 139 height 19
click at [1183, 98] on div "Created by Michael Created 02/10/25 Required 02/10/25 Xero PO # PO-0014 Status …" at bounding box center [868, 107] width 1225 height 44
drag, startPoint x: 1188, startPoint y: 92, endPoint x: 1300, endPoint y: 102, distance: 112.4
click at [1300, 102] on div "Created by Michael Created 02/10/25 Required 02/10/25 Xero PO # PO-0014 Status …" at bounding box center [868, 107] width 1225 height 44
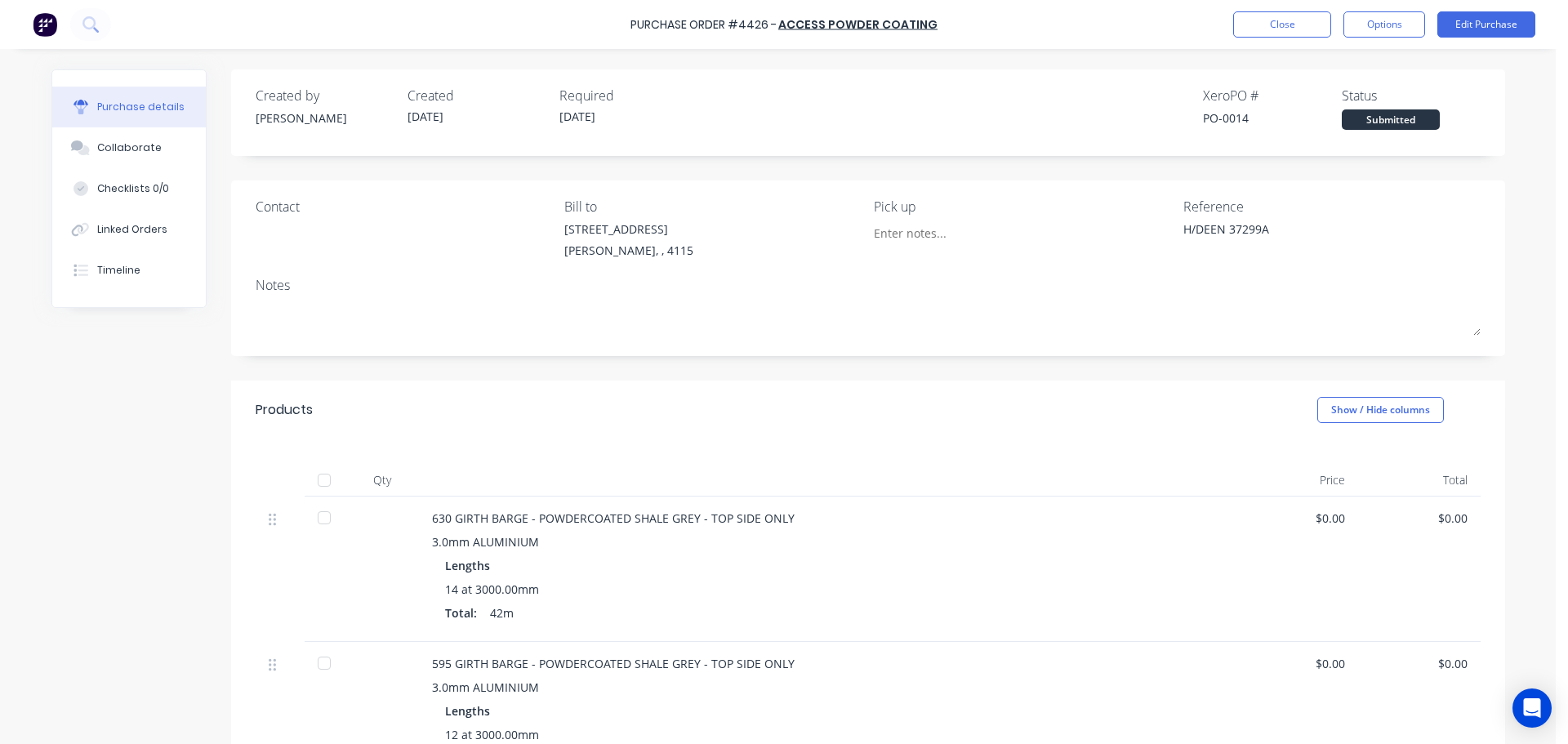
click at [1300, 102] on div "Xero PO #" at bounding box center [1272, 95] width 139 height 19
click at [1271, 30] on button "Close" at bounding box center [1281, 25] width 98 height 26
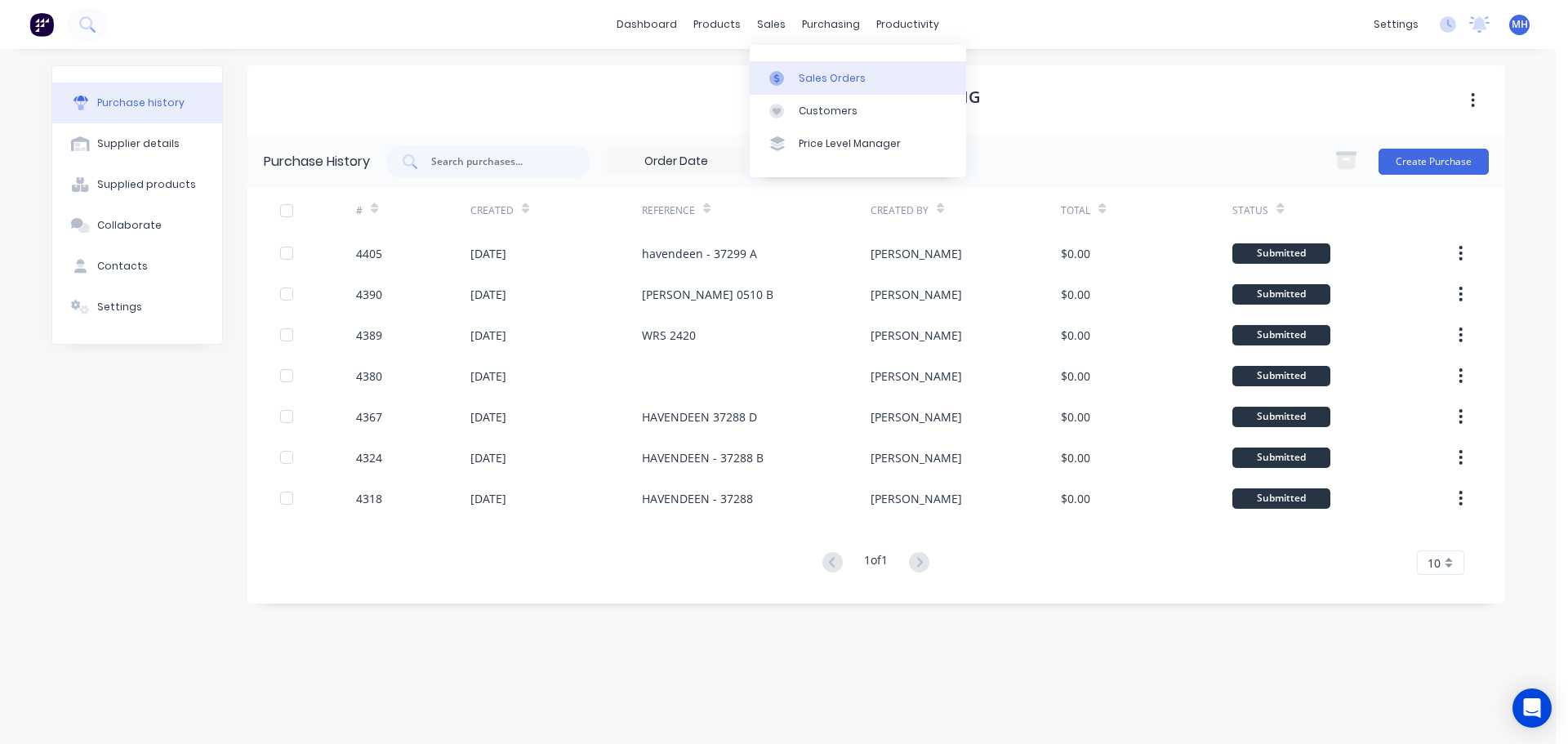
click at [778, 69] on link "Sales Orders" at bounding box center [858, 77] width 216 height 33
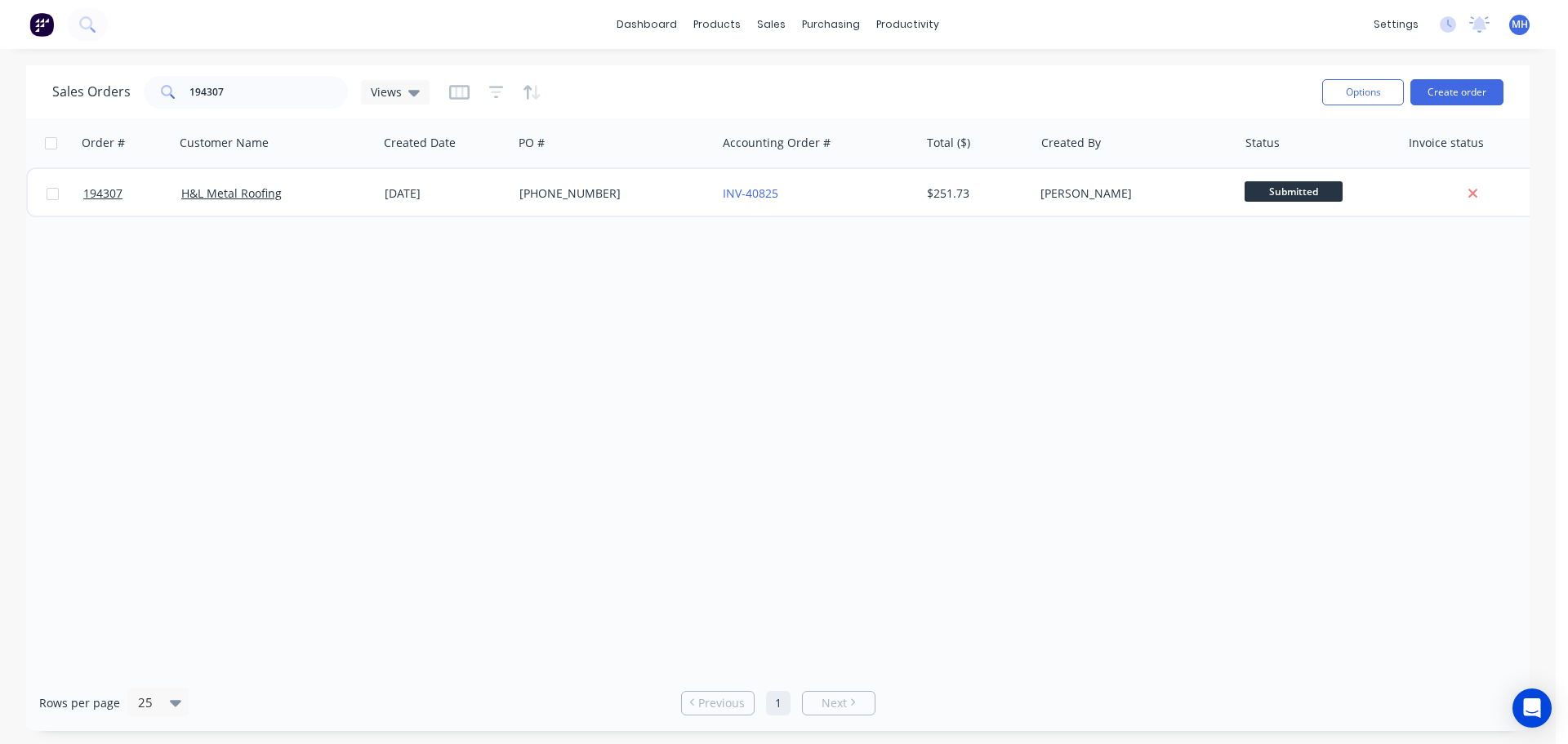
click at [578, 462] on div "Order # Customer Name Created Date PO # Accounting Order # Total ($) Created By…" at bounding box center [778, 397] width 1503 height 556
click at [1088, 389] on div "Order # Customer Name Created Date PO # Accounting Order # Total ($) Created By…" at bounding box center [778, 397] width 1503 height 556
click at [289, 92] on input "194307" at bounding box center [268, 92] width 159 height 33
type input "194278"
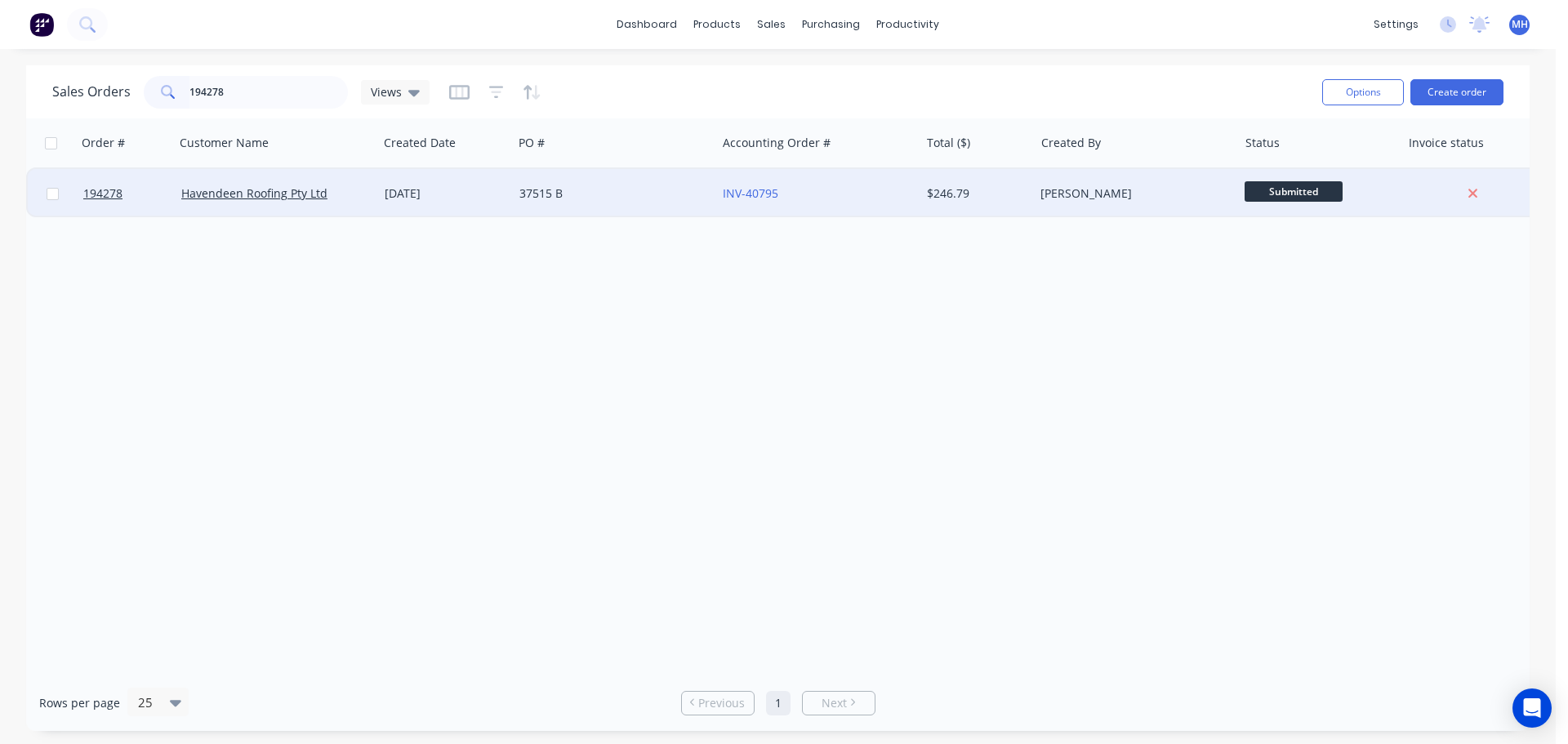
click at [437, 208] on div "30 Sep 2025" at bounding box center [445, 194] width 135 height 49
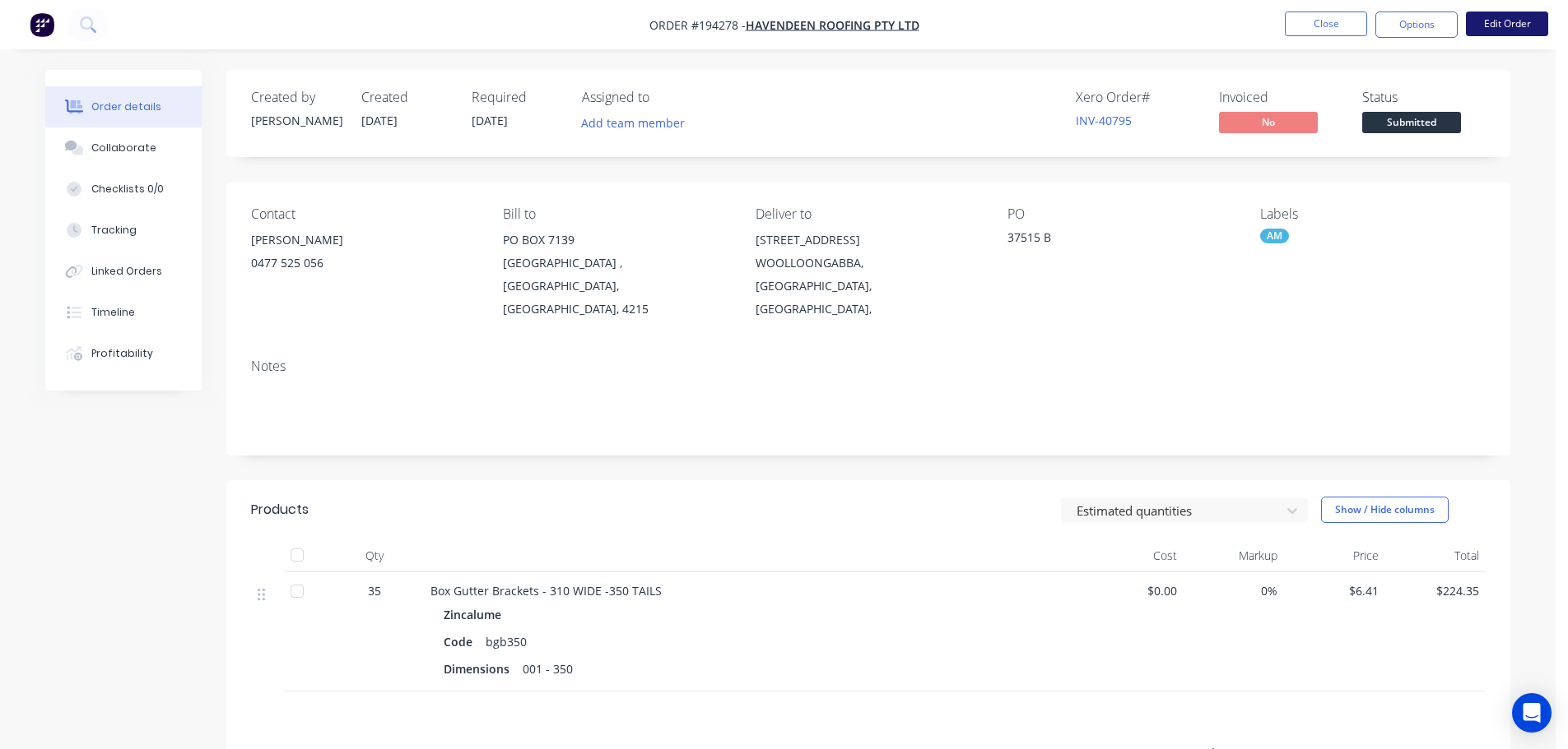
click at [1472, 25] on button "Edit Order" at bounding box center [1507, 24] width 82 height 25
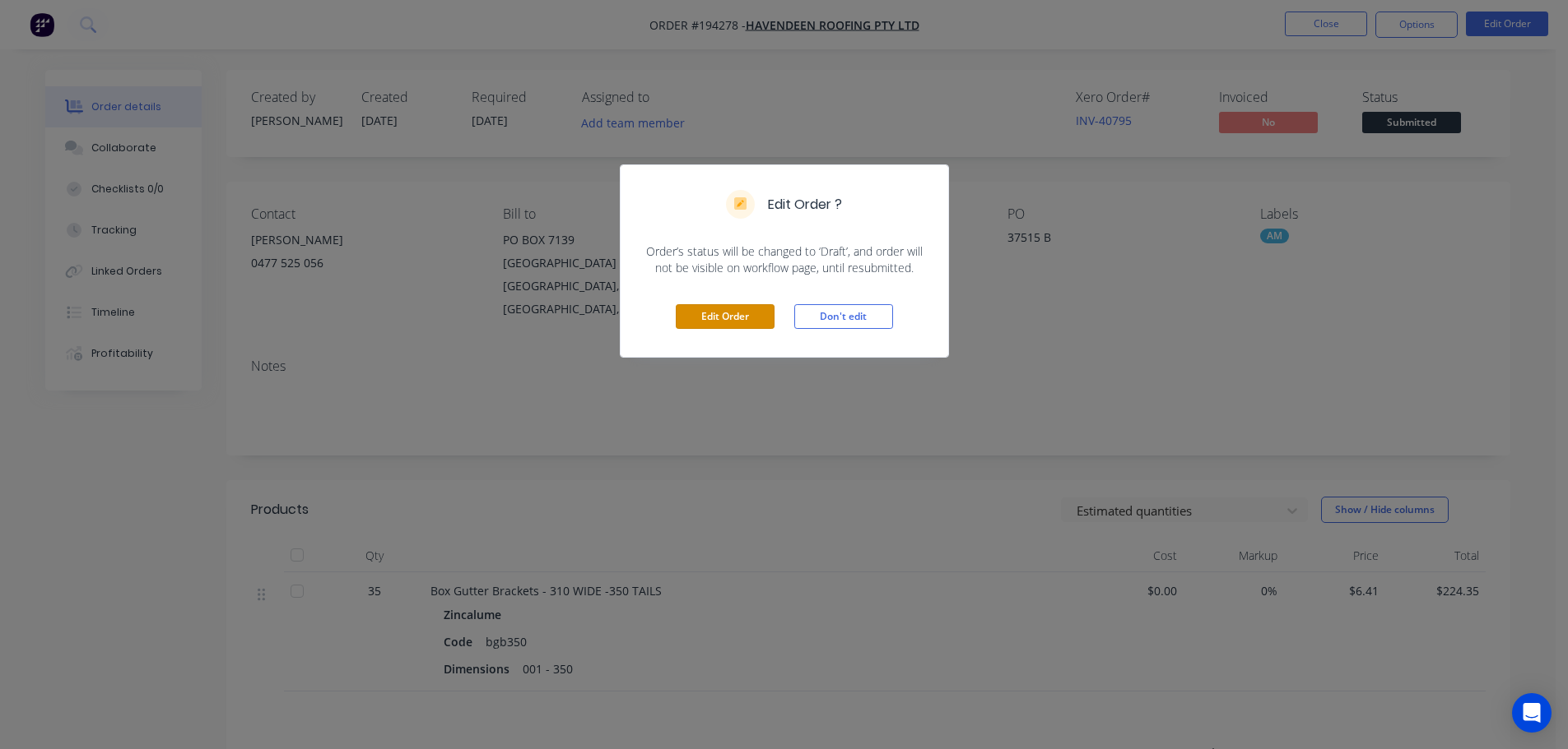
drag, startPoint x: 772, startPoint y: 307, endPoint x: 763, endPoint y: 310, distance: 9.5
click at [769, 308] on button "Edit Order" at bounding box center [725, 316] width 98 height 25
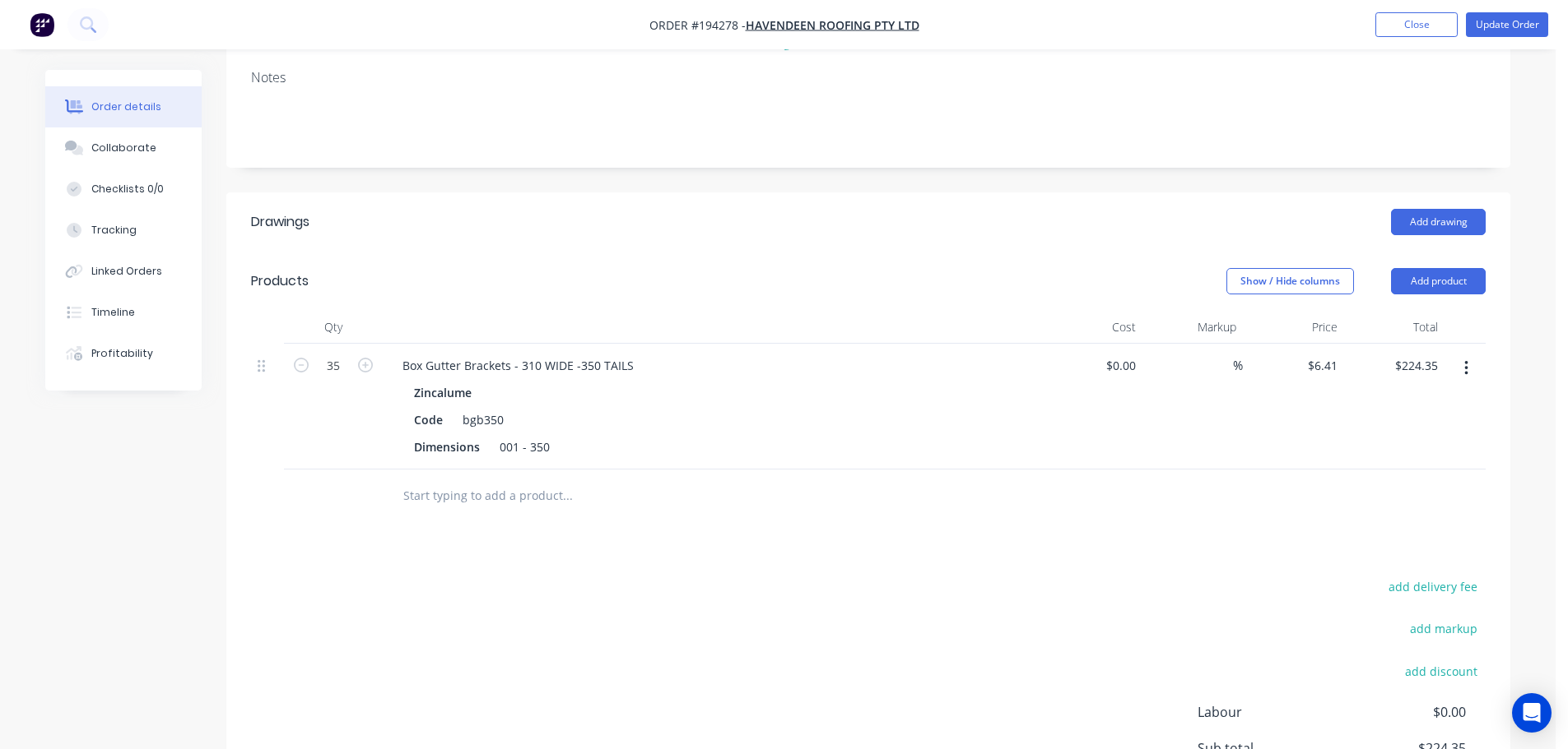
scroll to position [411, 0]
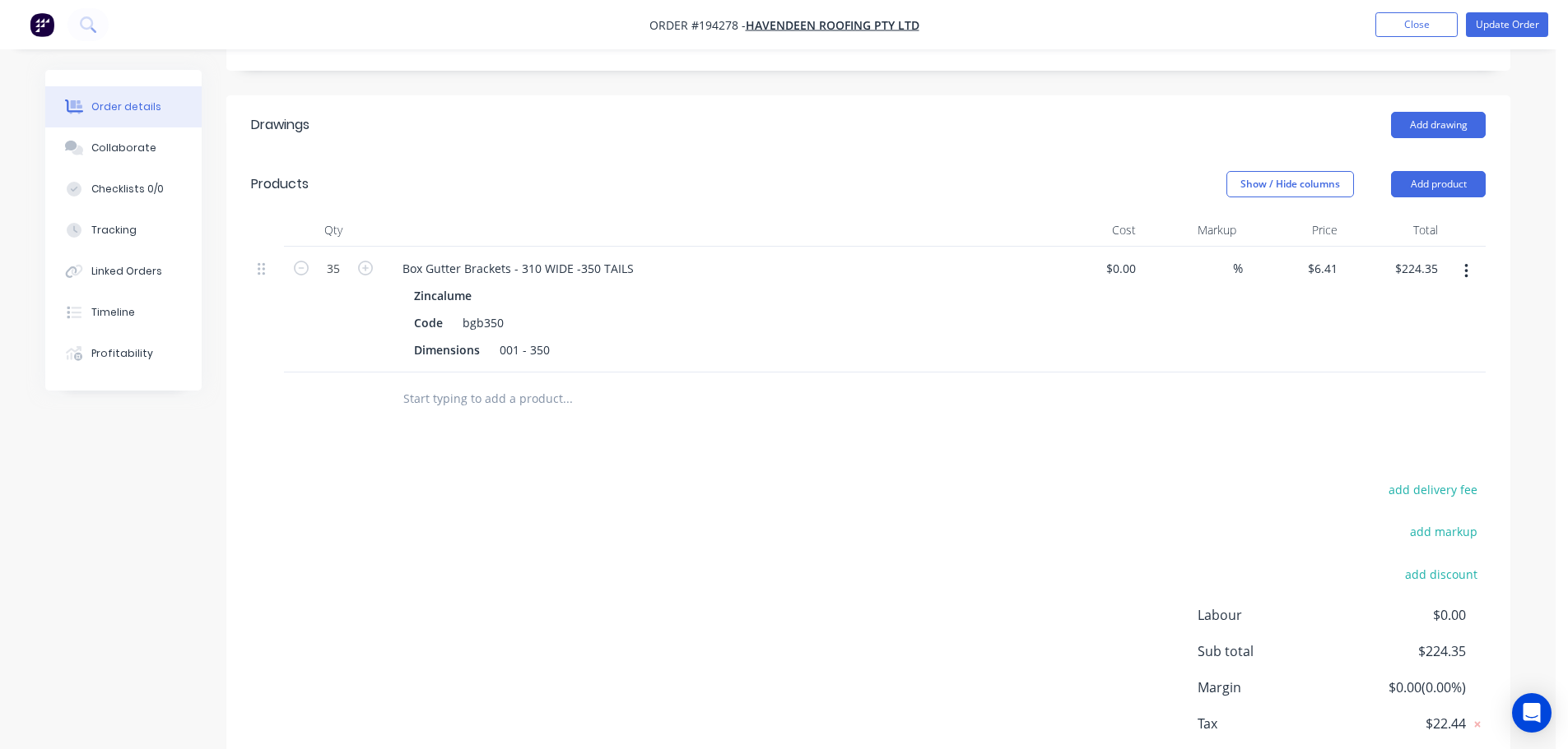
click at [1459, 257] on button "button" at bounding box center [1466, 271] width 39 height 29
click at [1458, 303] on div "Edit" at bounding box center [1407, 315] width 127 height 24
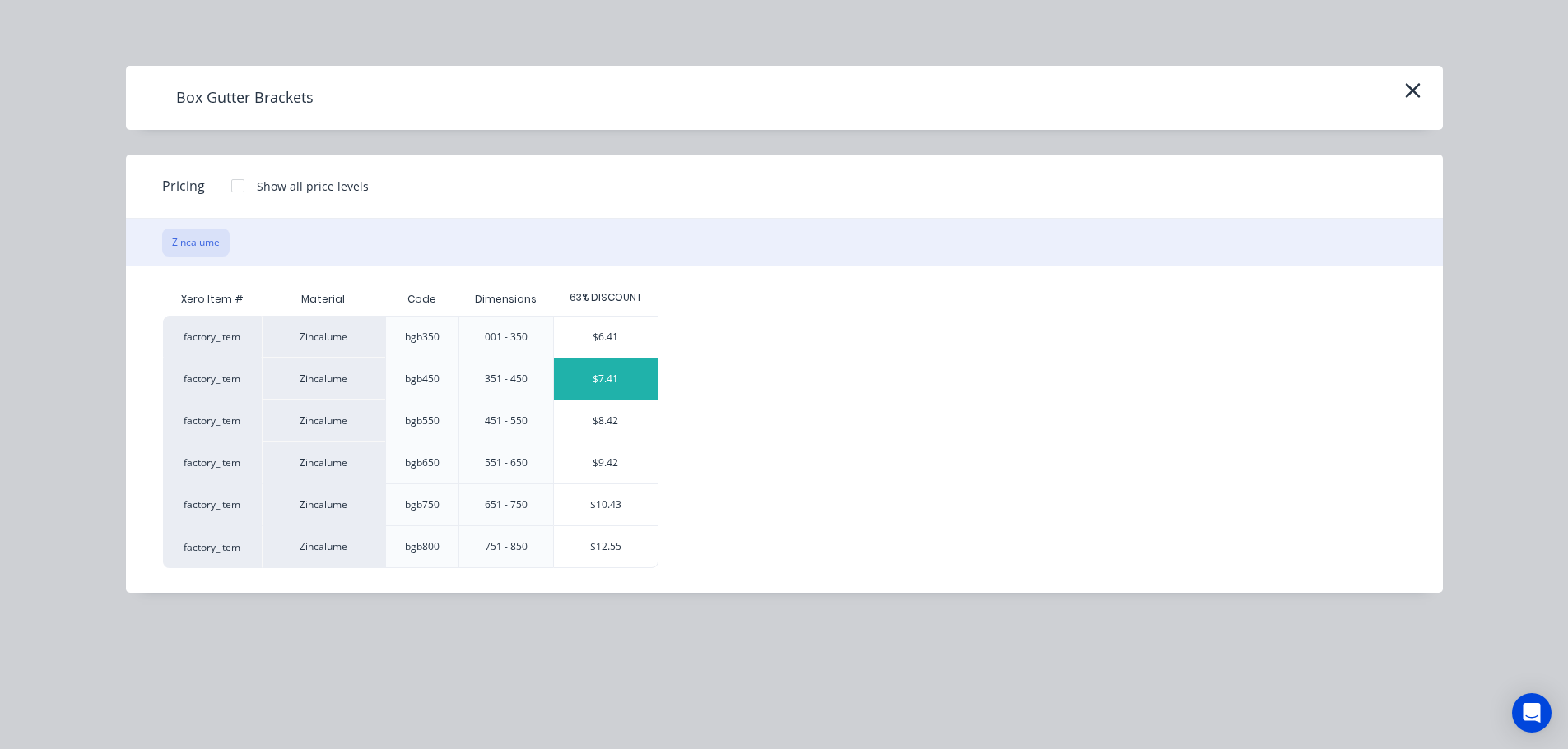
click at [639, 378] on div "$7.41" at bounding box center [606, 379] width 104 height 41
type input "$7.41"
type input "$259.35"
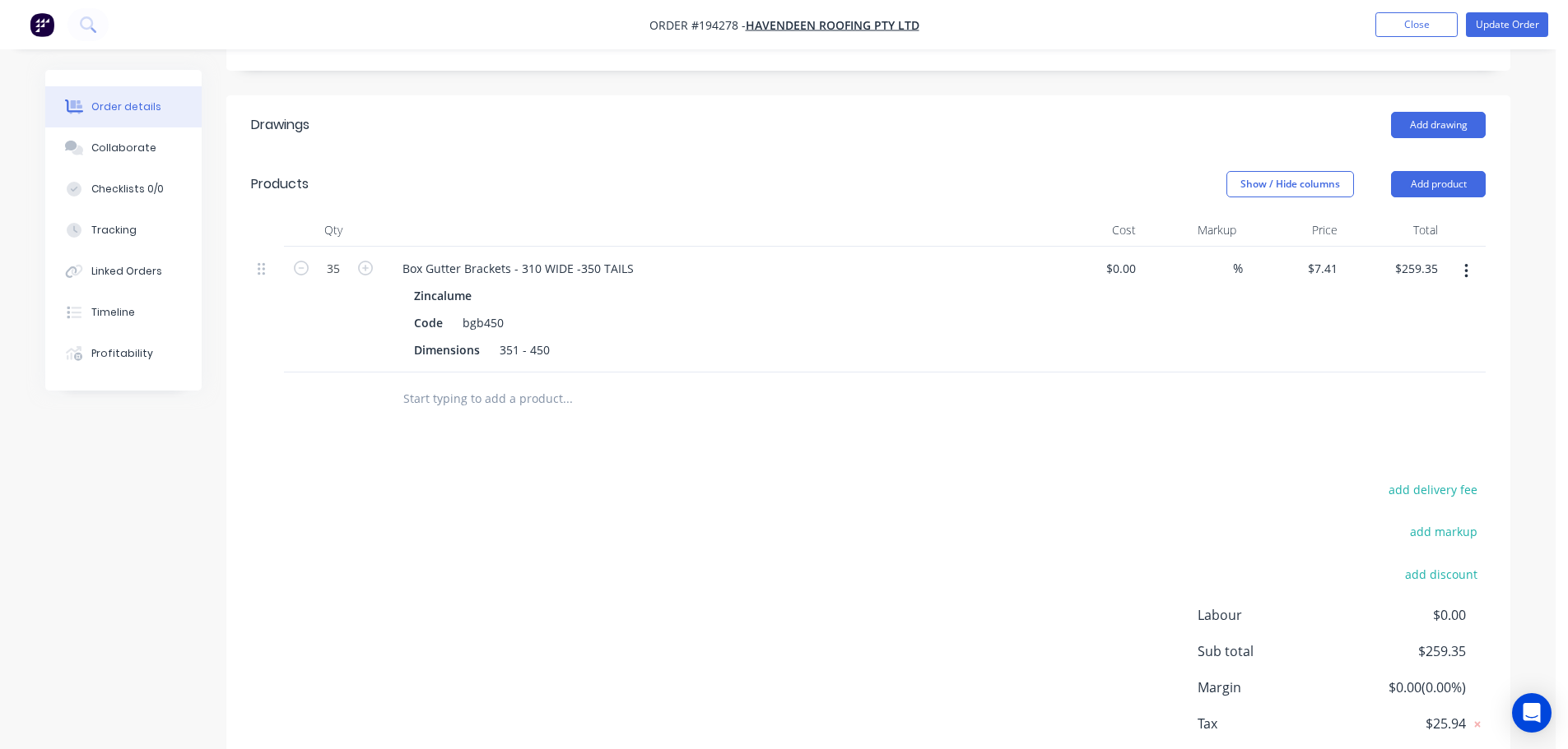
click at [625, 435] on div "Drawings Add drawing Products Show / Hide columns Add product Qty Cost Markup P…" at bounding box center [868, 458] width 1284 height 726
click at [539, 338] on div "351 - 450" at bounding box center [524, 349] width 63 height 24
click at [576, 479] on div "add delivery fee add markup add discount Labour $0.00 Sub total $259.35 Margin …" at bounding box center [868, 637] width 1235 height 317
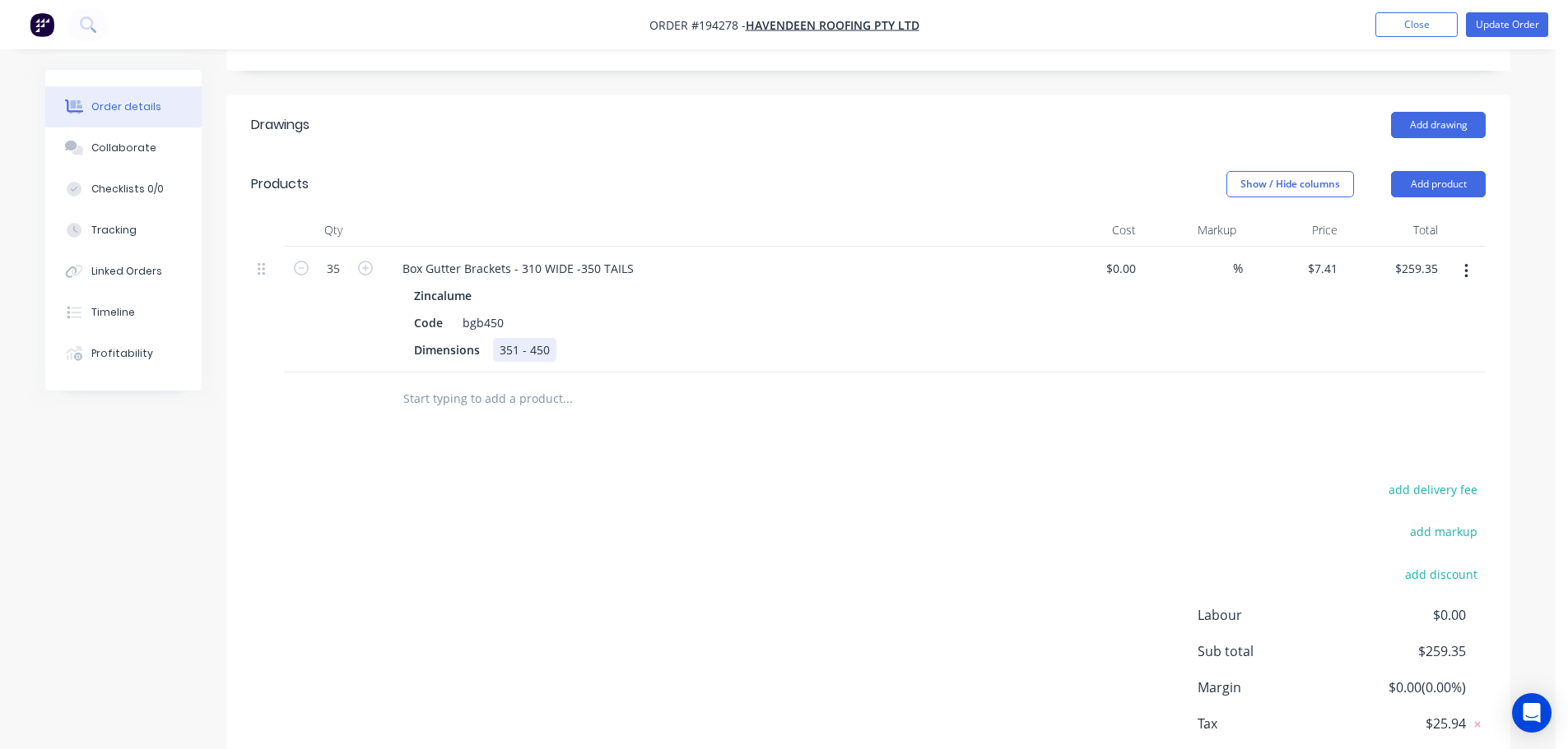
click at [526, 338] on div "351 - 450" at bounding box center [524, 349] width 63 height 24
click at [677, 575] on div "add delivery fee add markup add discount Labour $0.00 Sub total $259.35 Margin …" at bounding box center [868, 637] width 1235 height 317
click at [1535, 25] on button "Update Order" at bounding box center [1507, 25] width 82 height 25
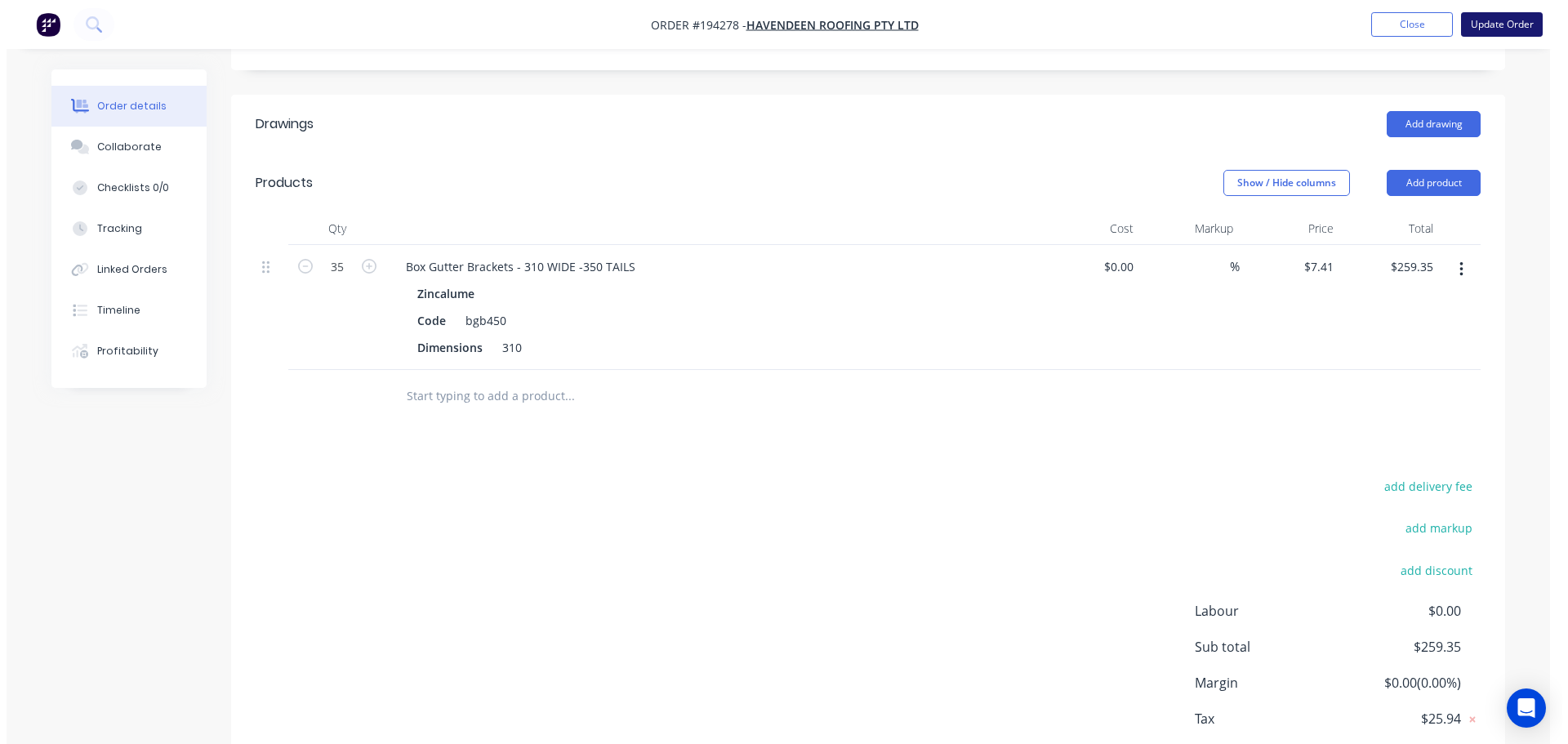
scroll to position [0, 0]
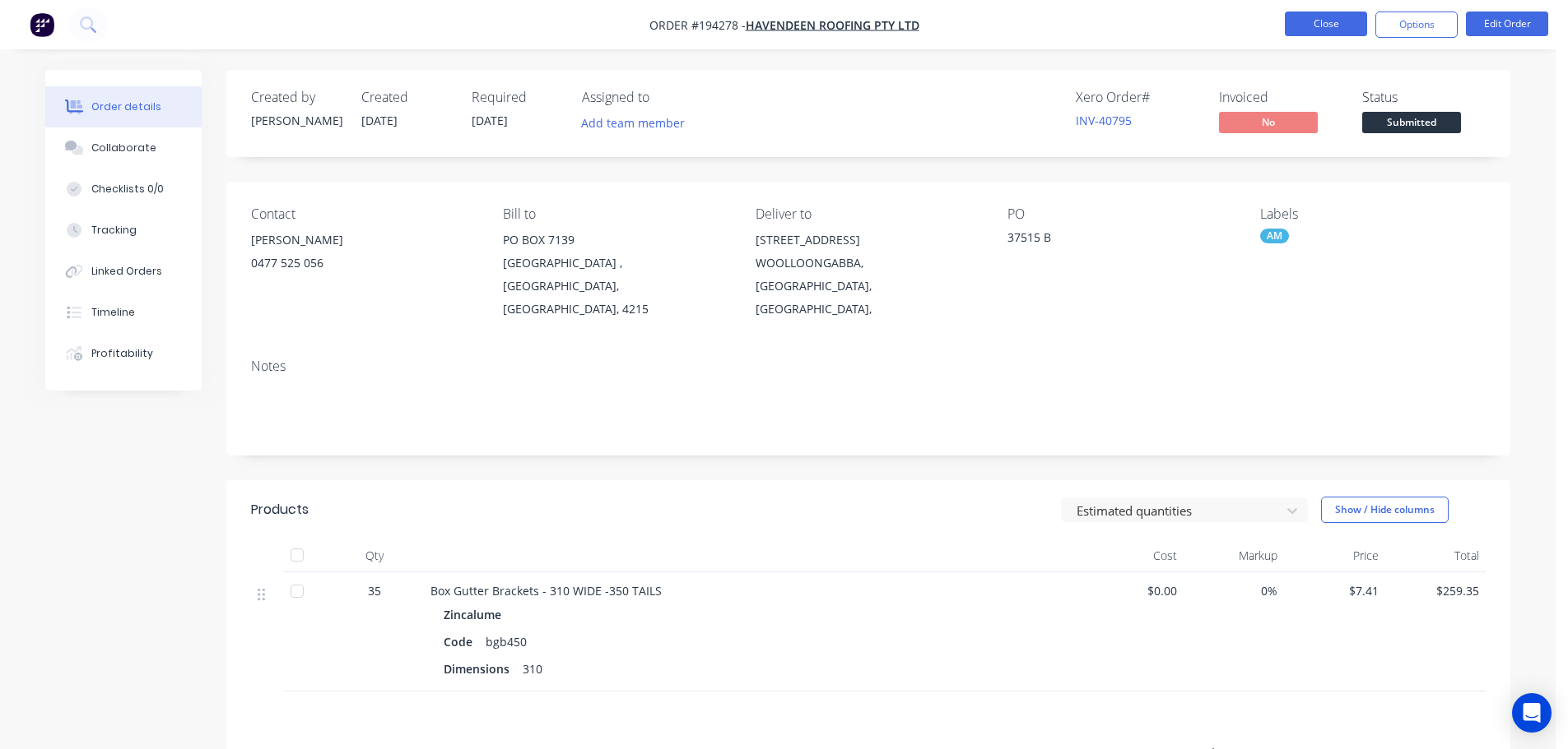
click at [1313, 23] on button "Close" at bounding box center [1326, 24] width 82 height 25
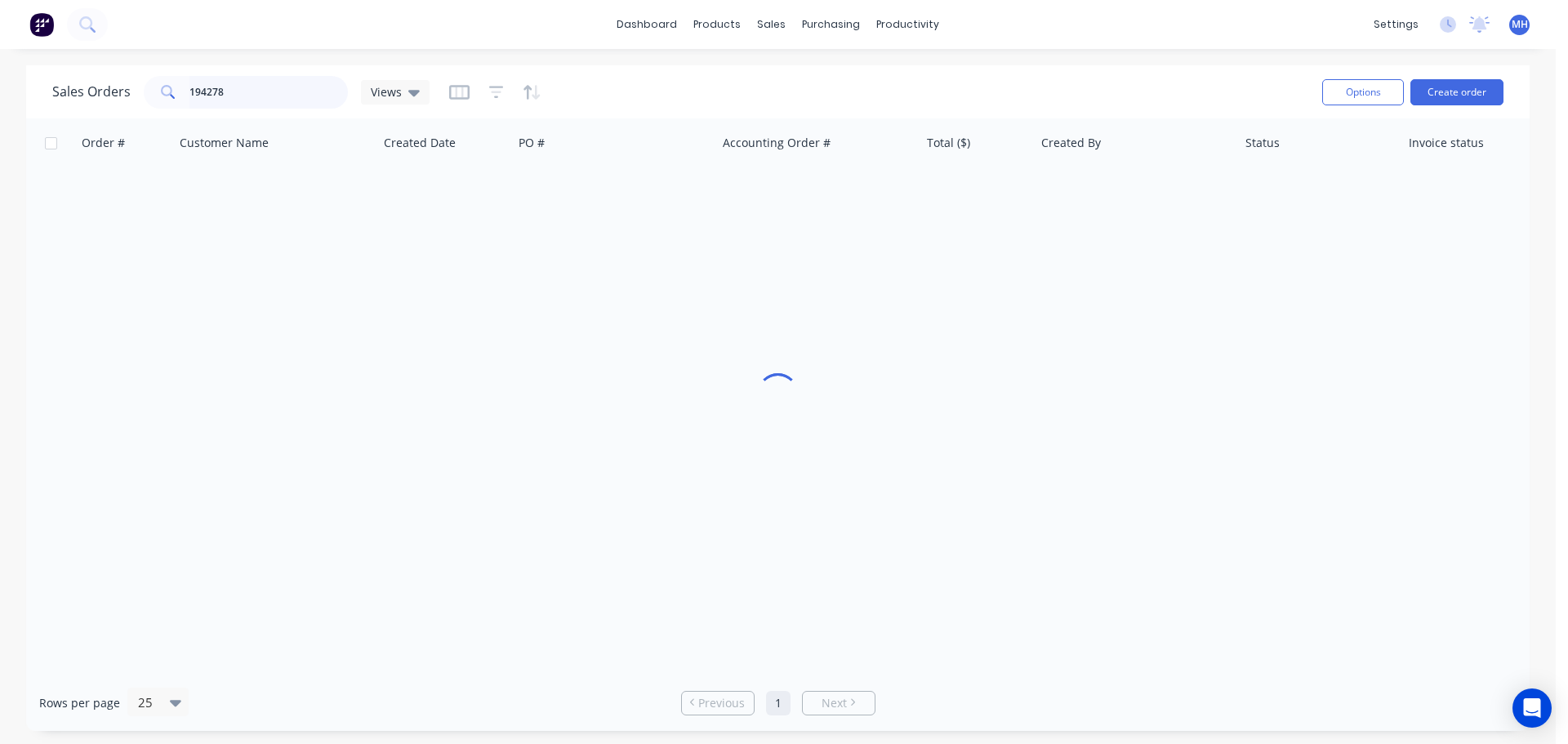
click at [247, 85] on input "194278" at bounding box center [268, 92] width 159 height 33
type input "194294"
click at [605, 90] on div "Sales Orders 194294 Views" at bounding box center [680, 92] width 1257 height 40
click at [590, 188] on div "DURACK" at bounding box center [610, 194] width 181 height 17
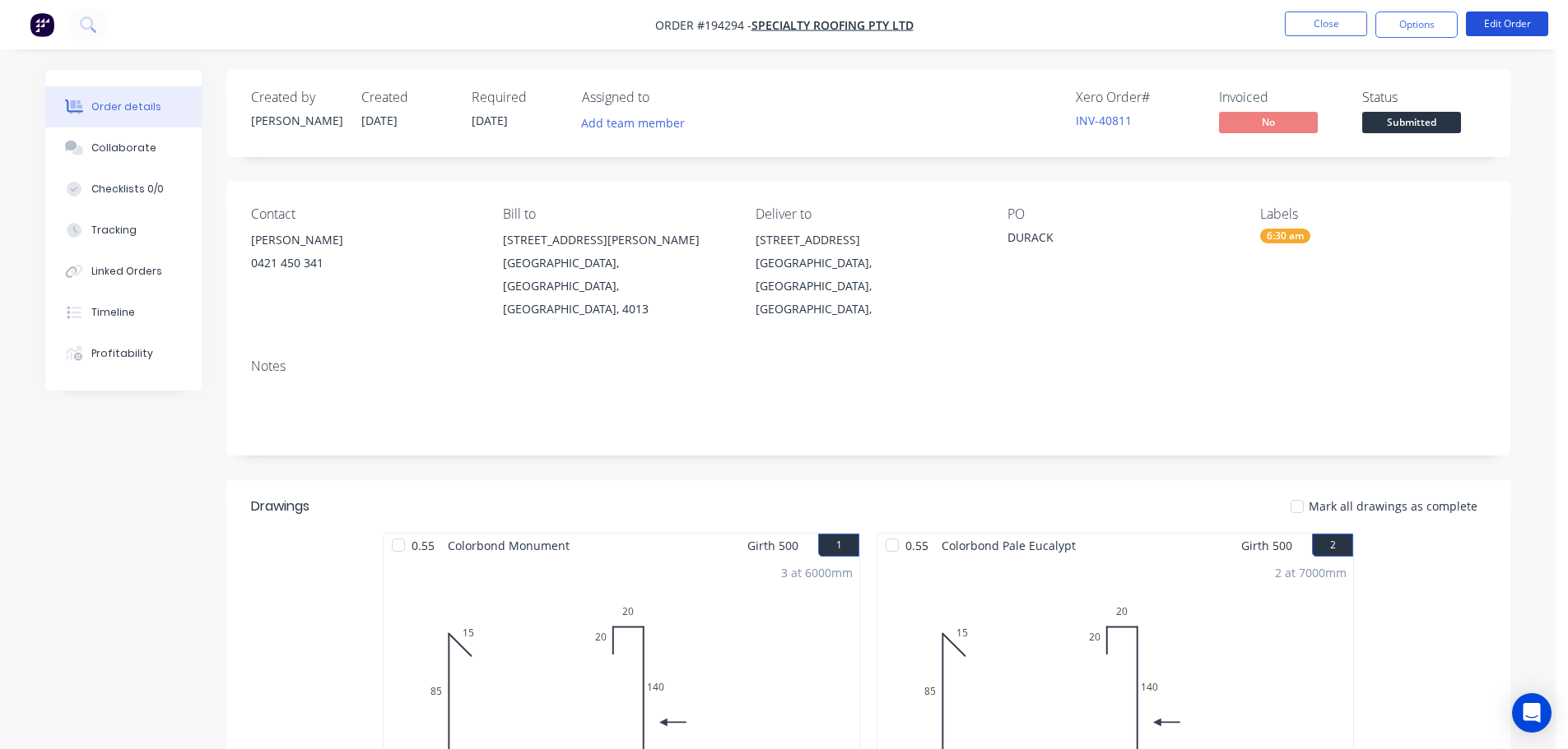
click at [1524, 21] on button "Edit Order" at bounding box center [1507, 24] width 82 height 25
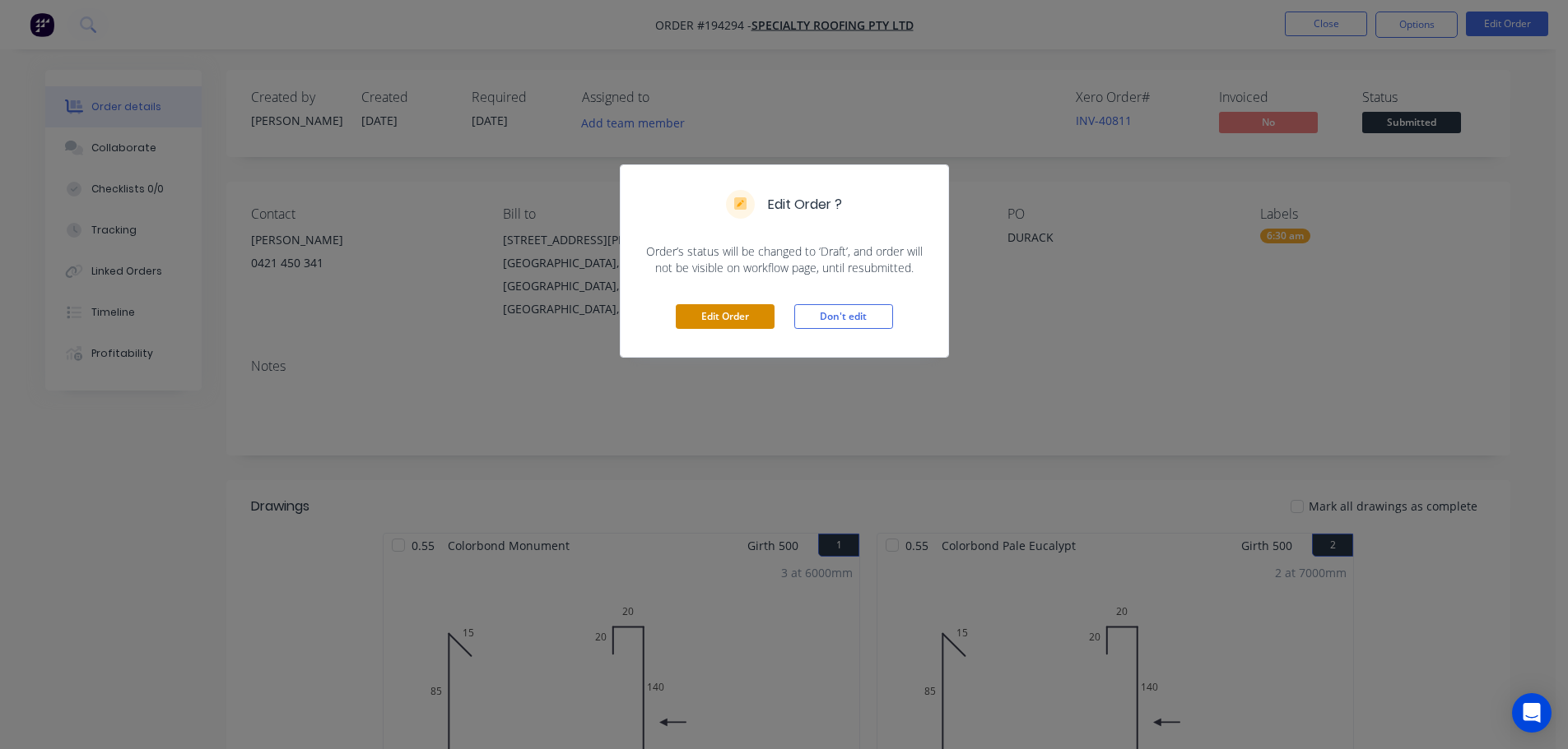
click at [717, 309] on button "Edit Order" at bounding box center [725, 316] width 98 height 25
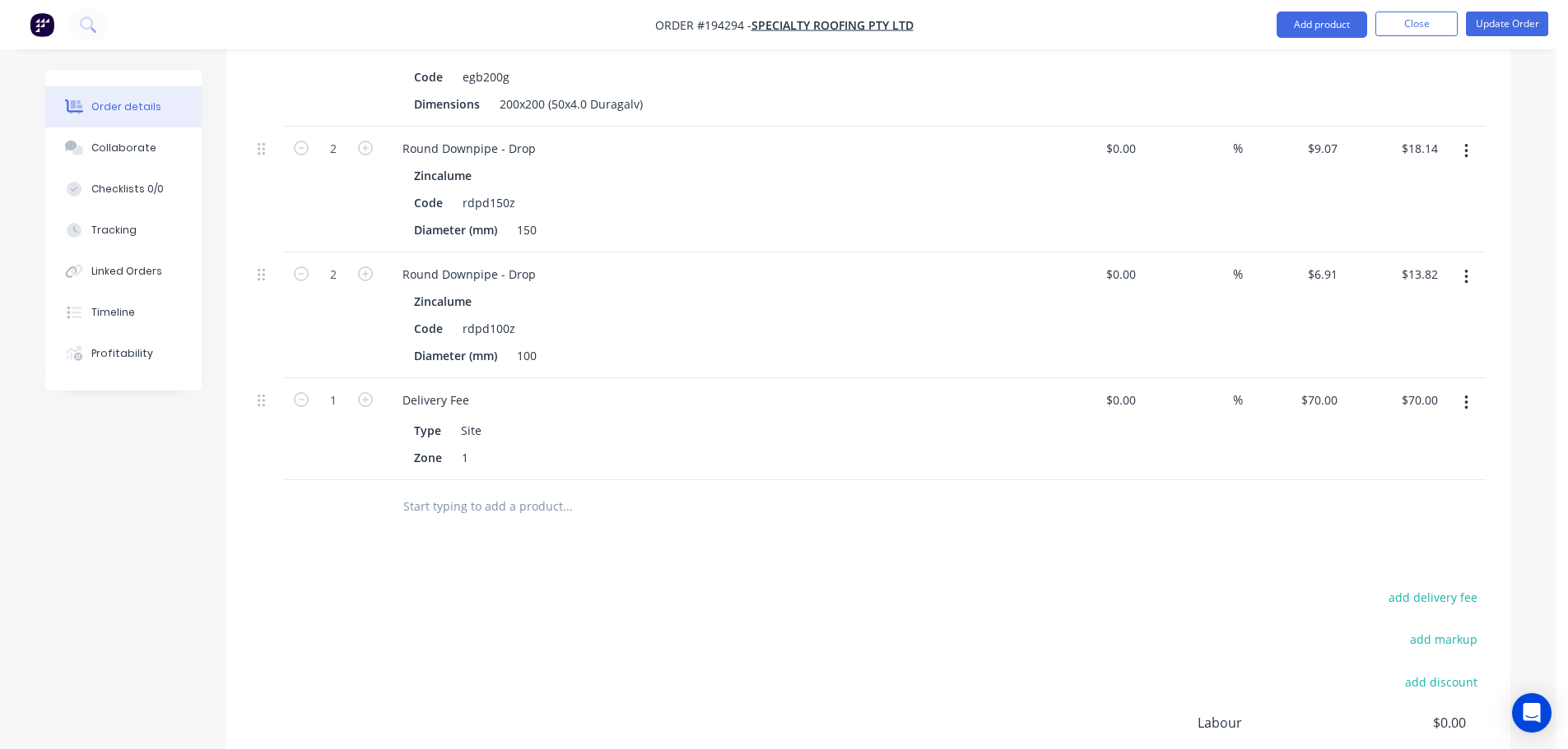
scroll to position [987, 0]
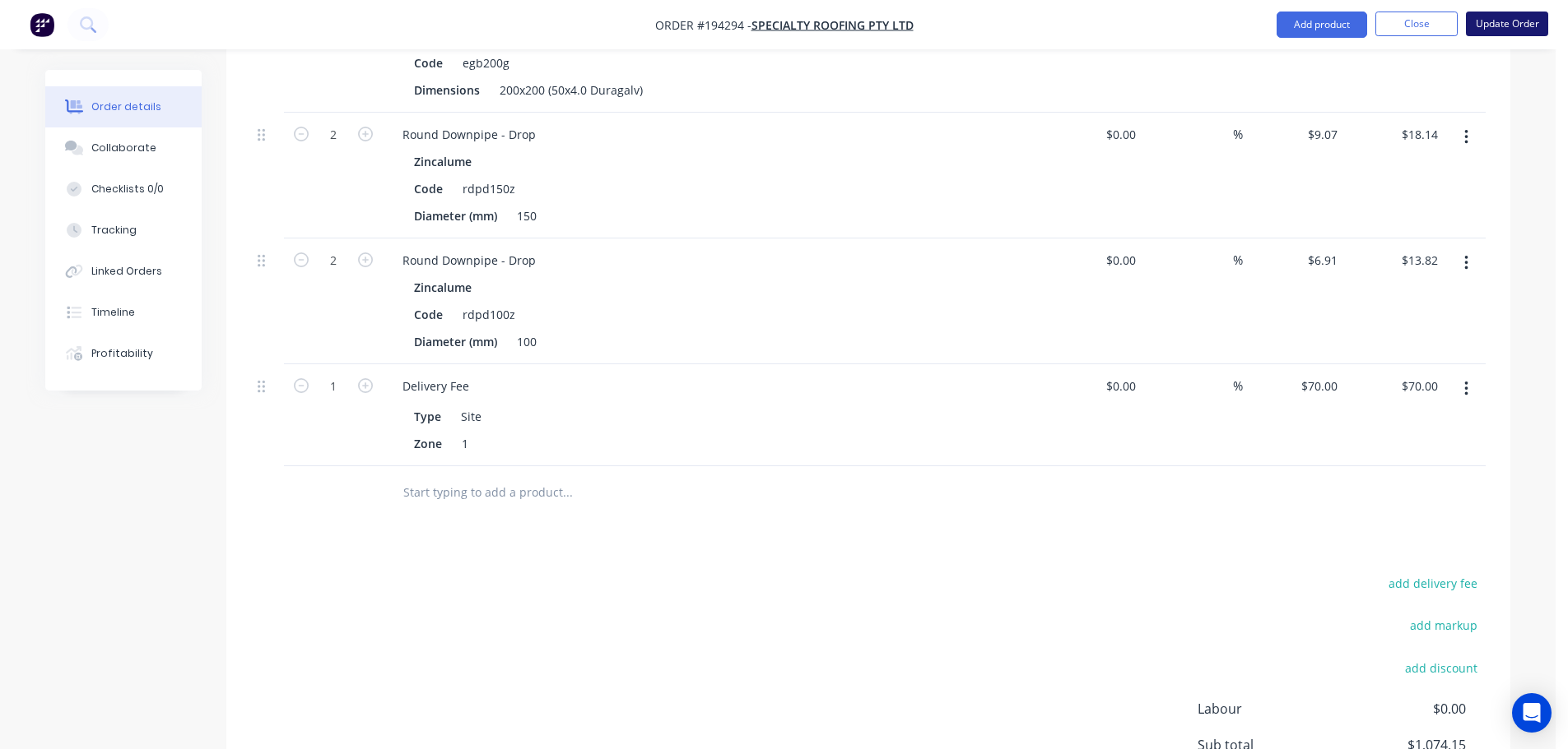
drag, startPoint x: 1497, startPoint y: 20, endPoint x: 1487, endPoint y: 16, distance: 10.8
click at [1498, 20] on button "Update Order" at bounding box center [1507, 24] width 82 height 25
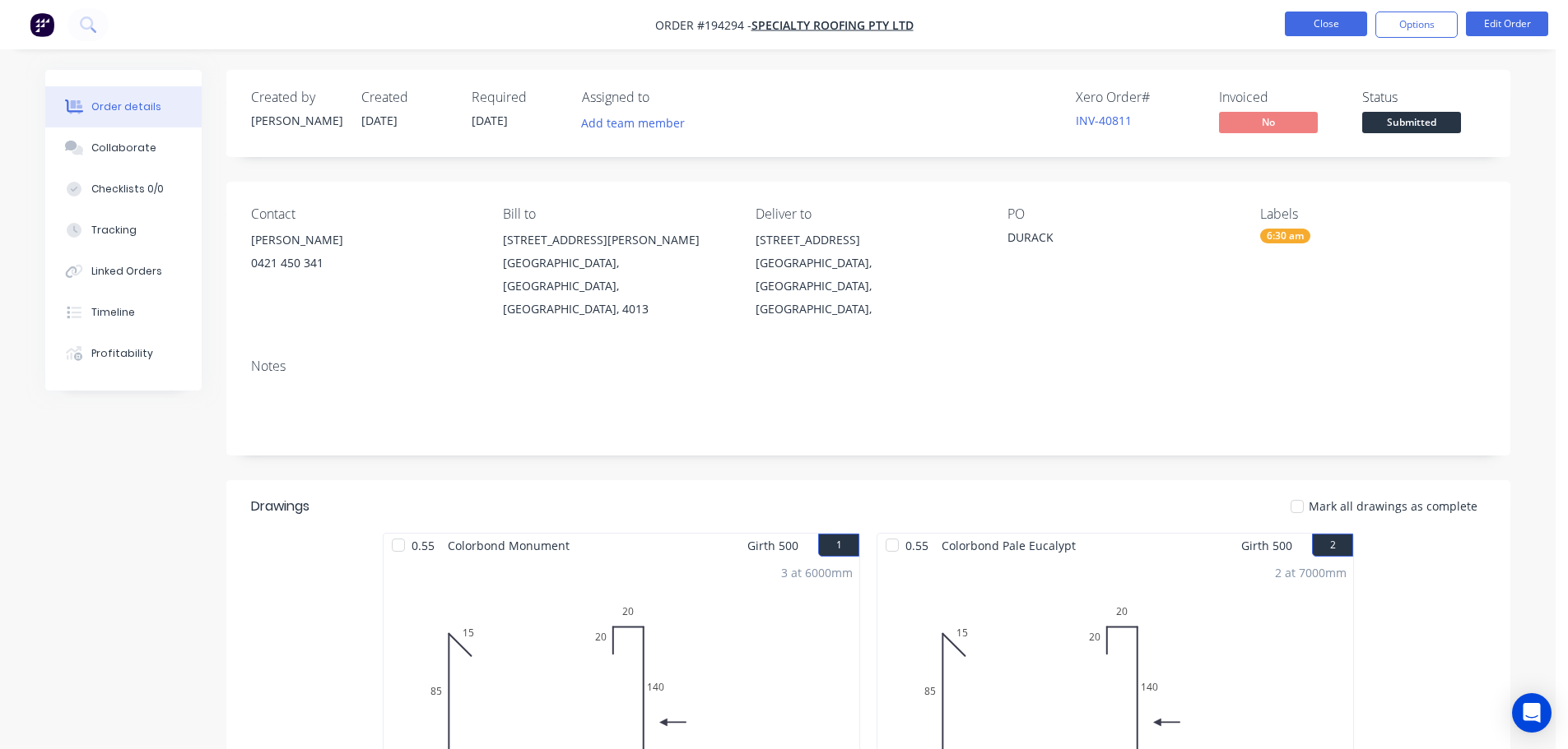
click at [1310, 19] on button "Close" at bounding box center [1326, 24] width 82 height 25
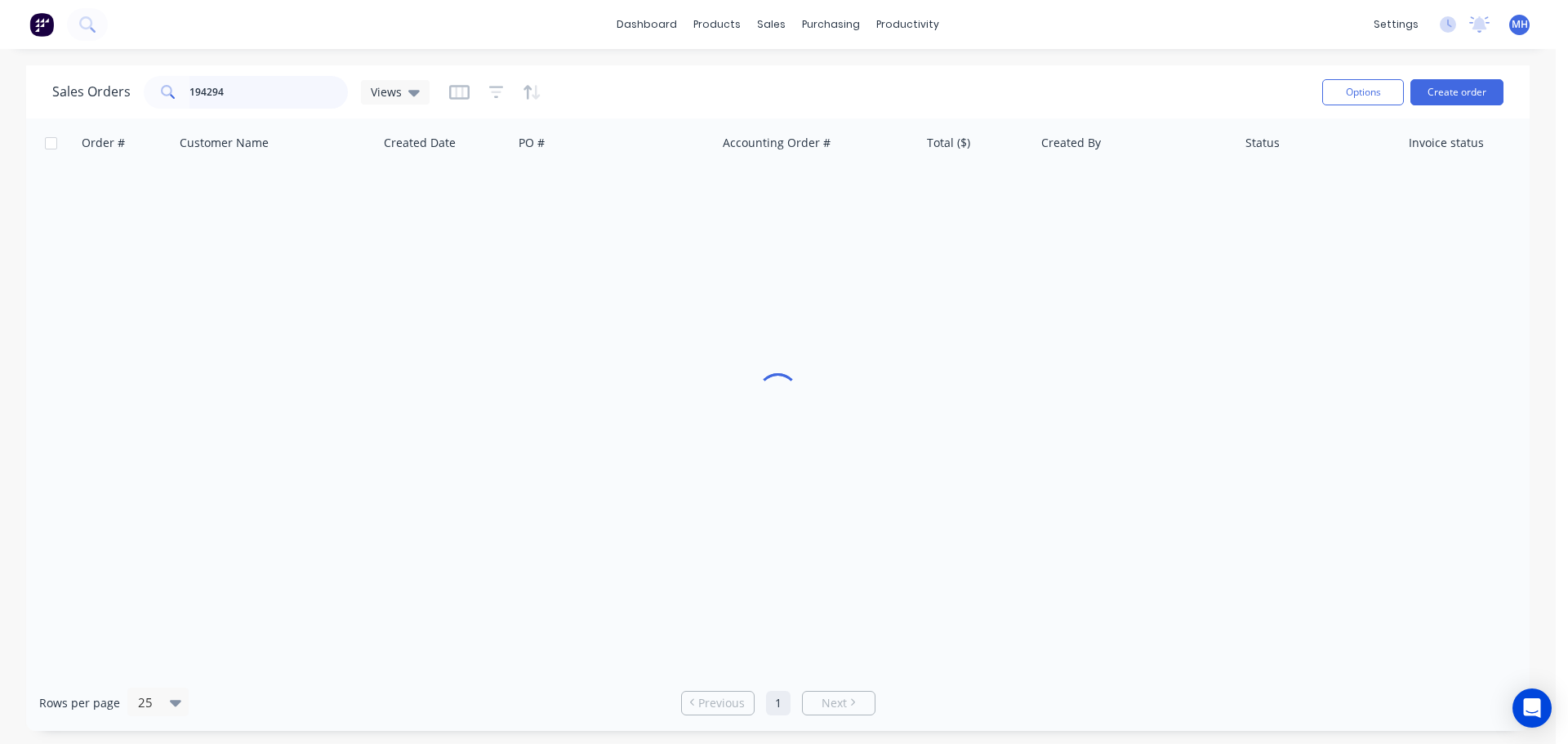
click at [242, 96] on input "194294" at bounding box center [268, 92] width 159 height 33
type input "194411"
click at [722, 97] on div "Sales Orders 194411 Views" at bounding box center [680, 92] width 1257 height 40
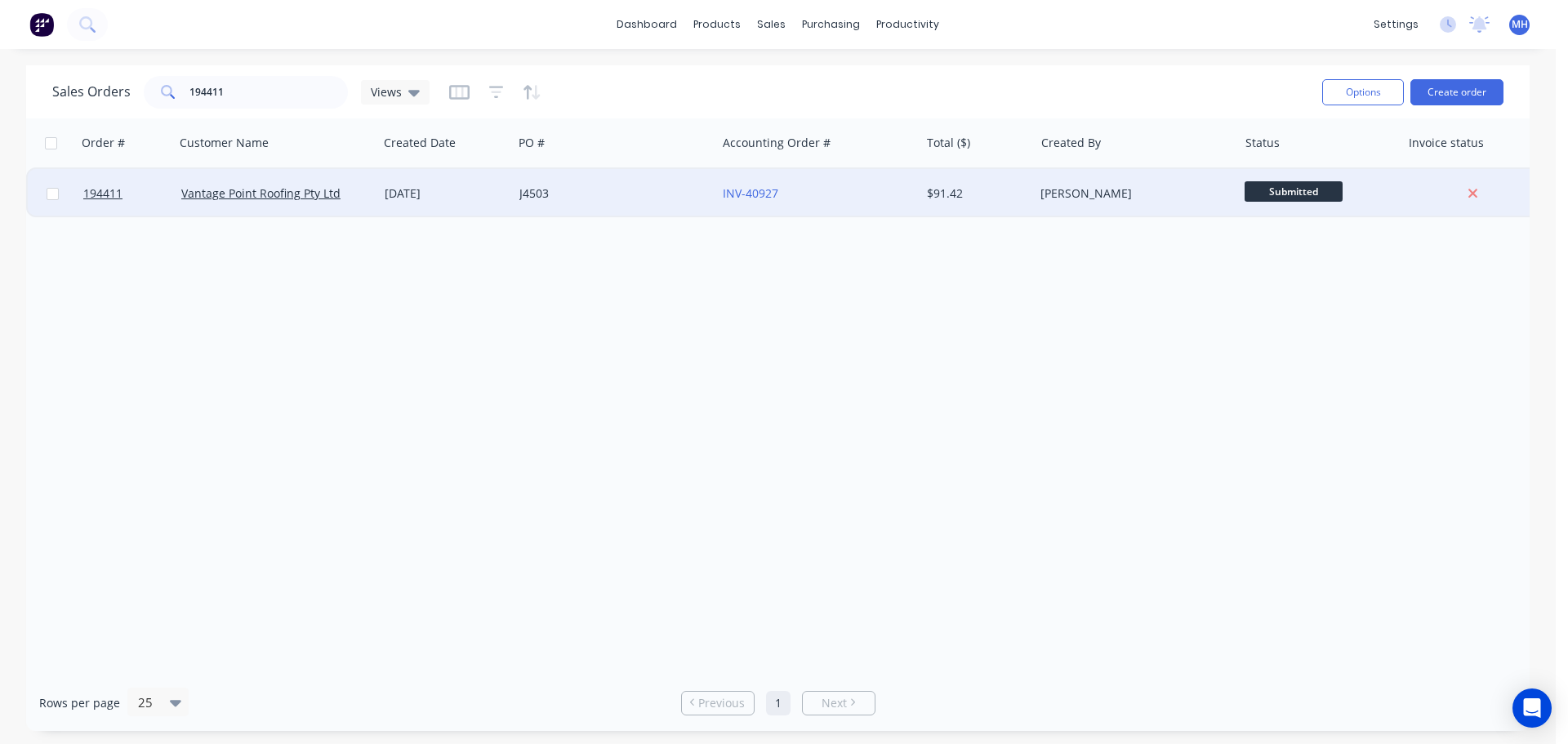
click at [642, 180] on div "J4503" at bounding box center [614, 194] width 203 height 49
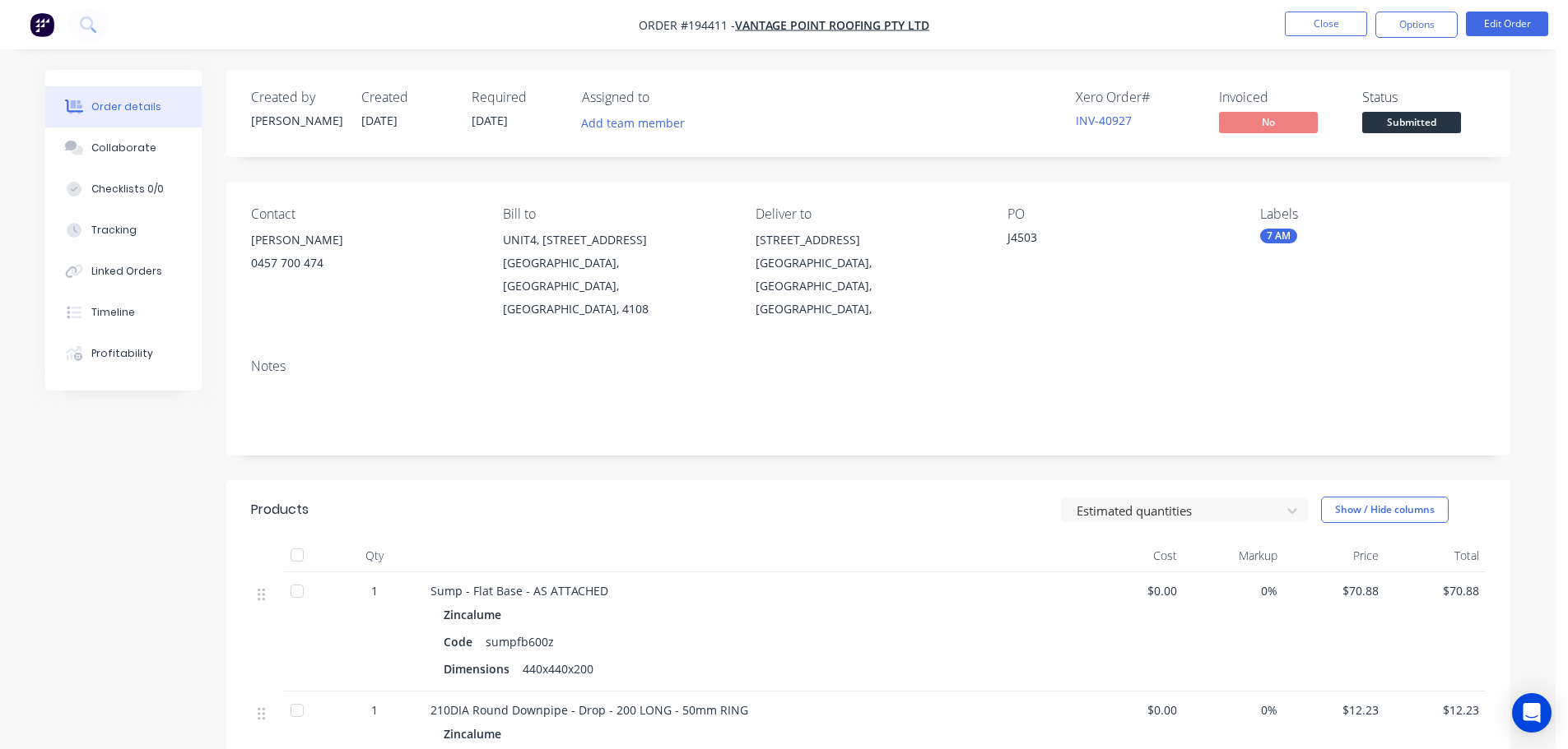
scroll to position [315, 0]
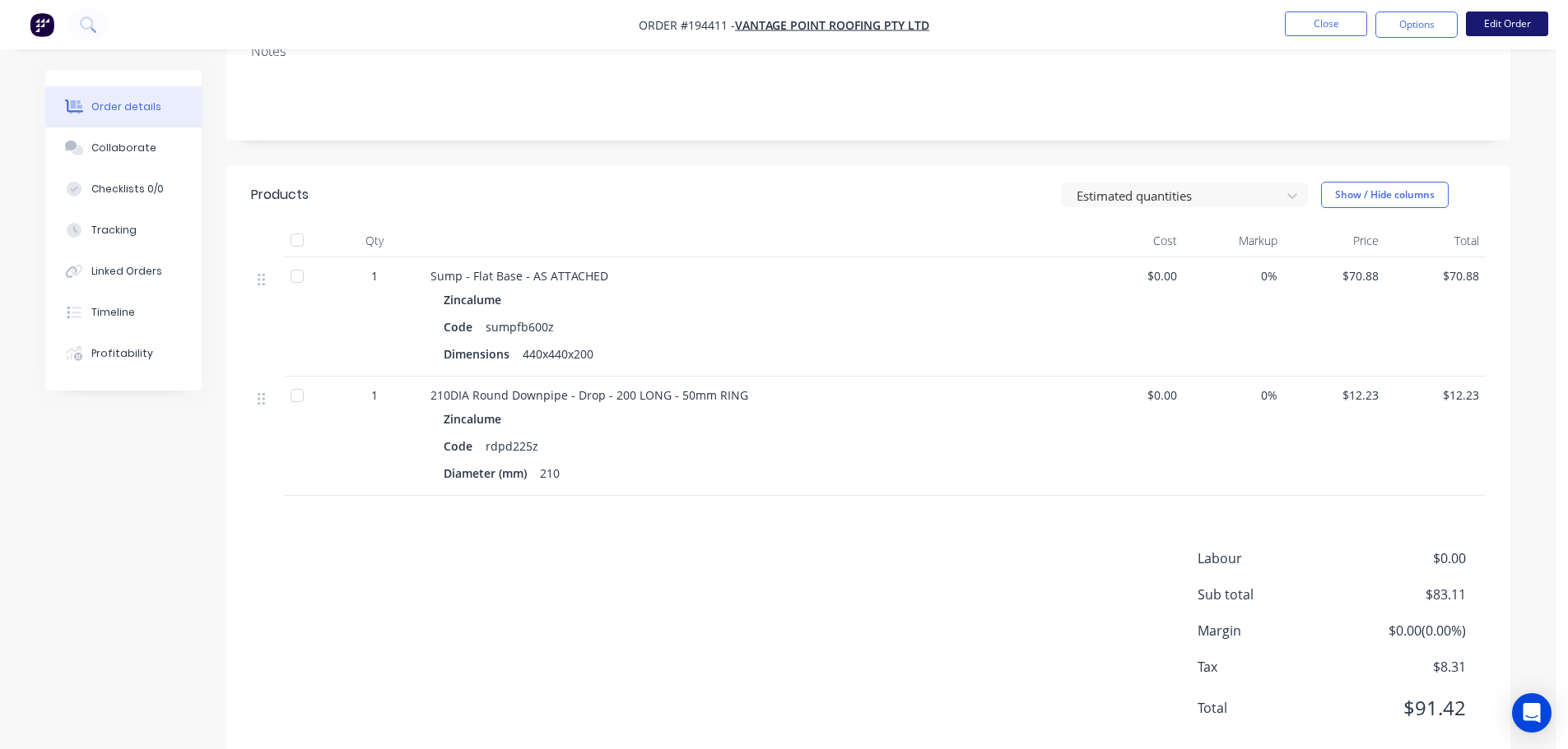
click at [1502, 19] on button "Edit Order" at bounding box center [1507, 24] width 82 height 25
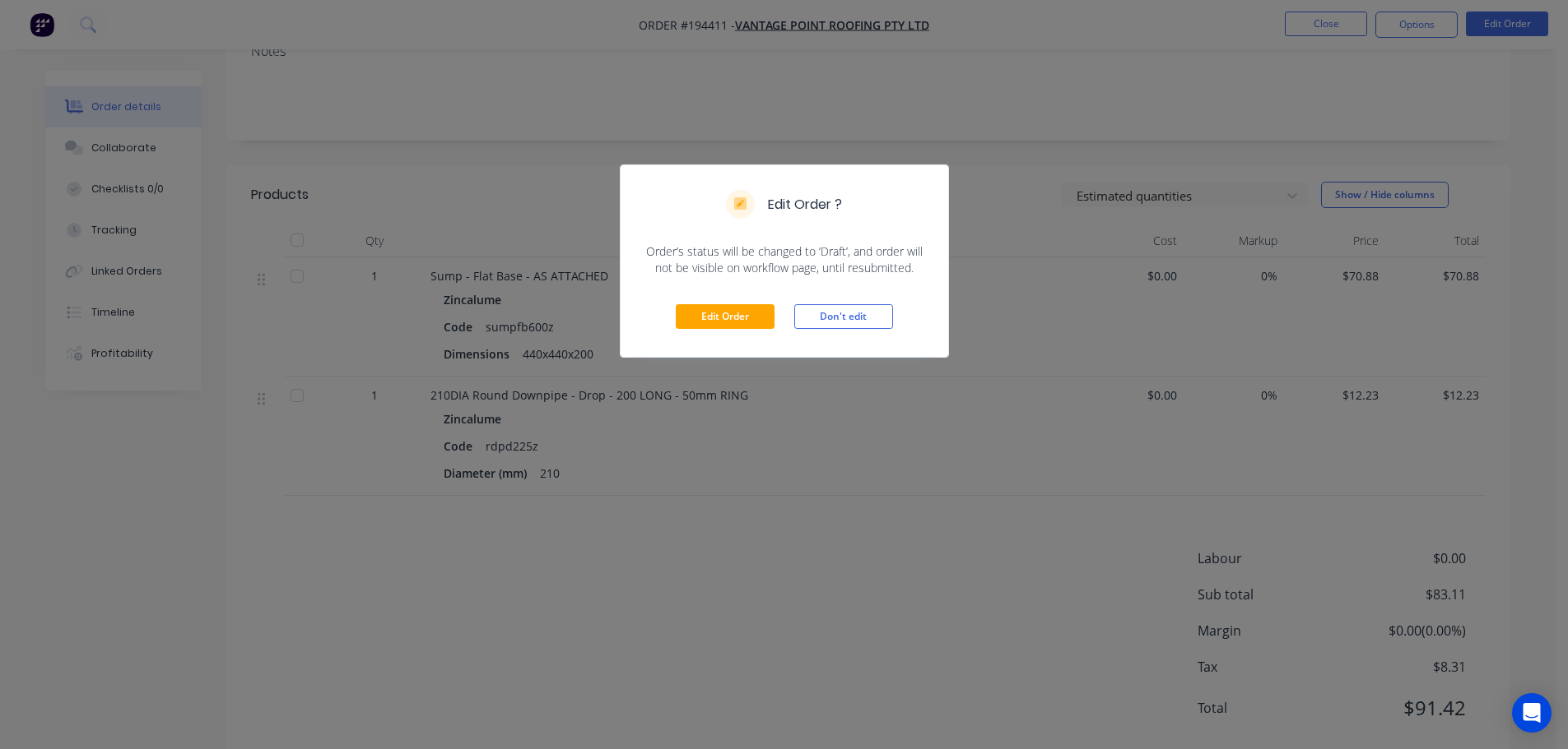
click at [745, 340] on div "Edit Order Don't edit" at bounding box center [784, 316] width 327 height 81
drag, startPoint x: 747, startPoint y: 311, endPoint x: 913, endPoint y: 263, distance: 172.8
click at [748, 311] on button "Edit Order" at bounding box center [725, 316] width 98 height 25
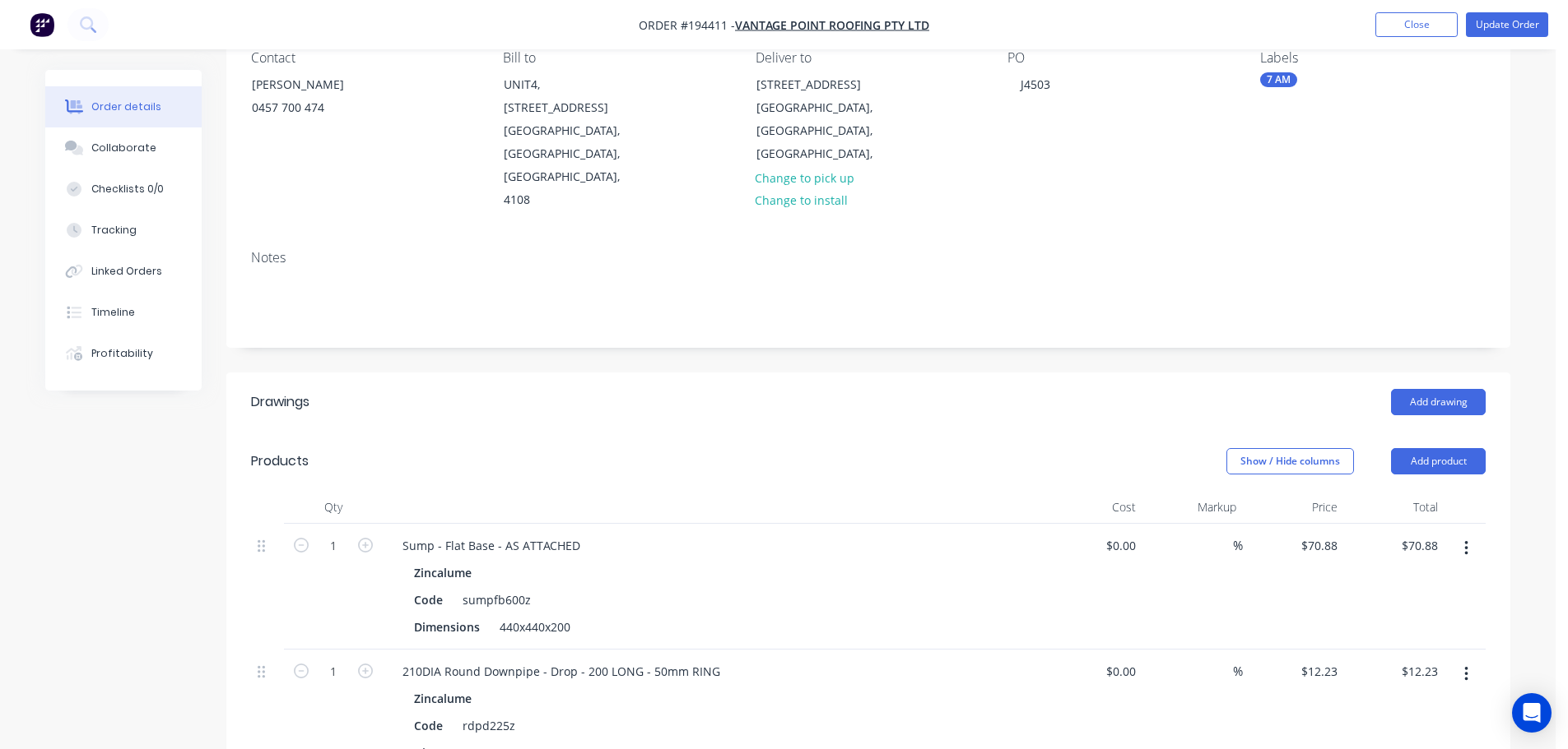
scroll to position [246, 0]
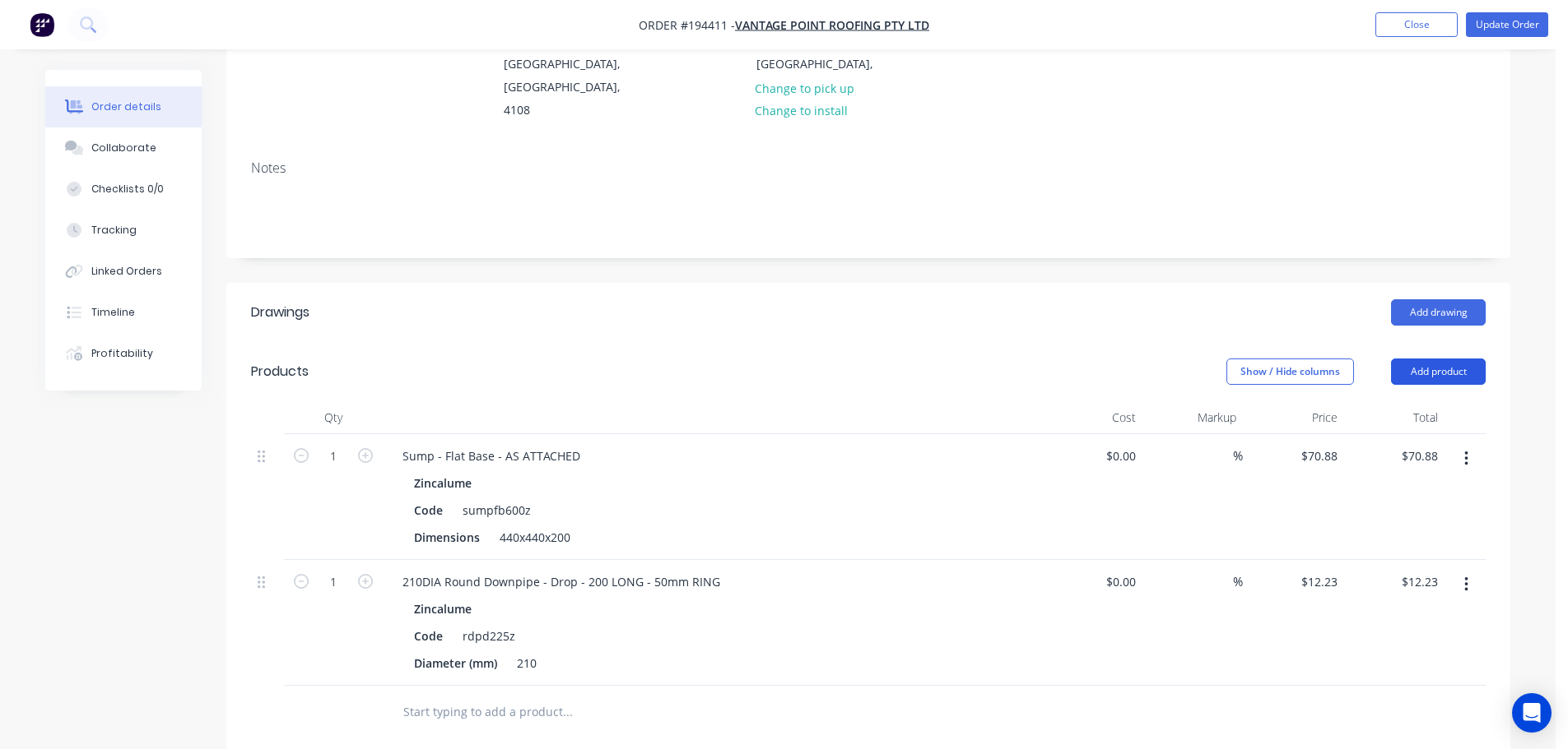
click at [1446, 359] on button "Add product" at bounding box center [1438, 372] width 95 height 27
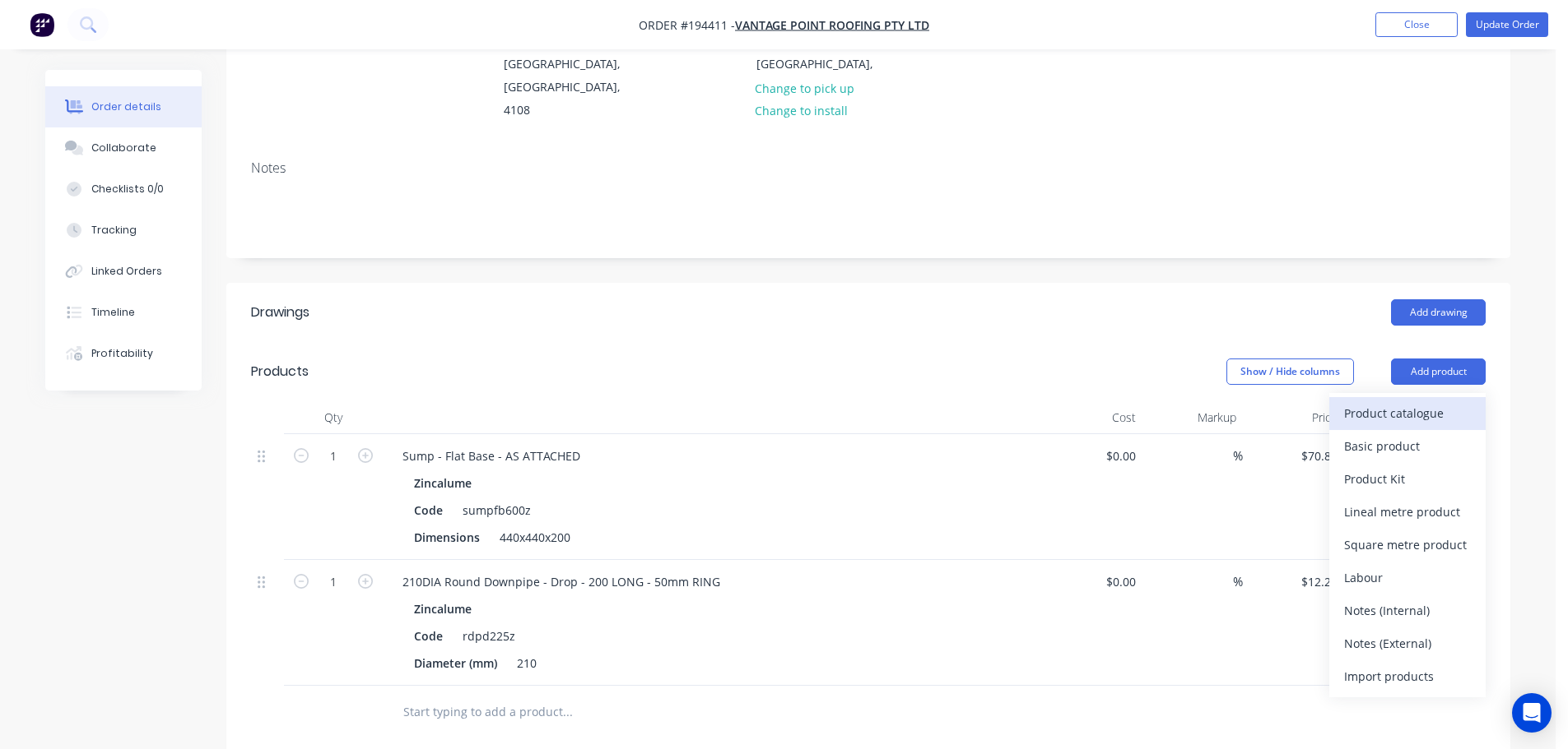
click at [1449, 402] on div "Product catalogue" at bounding box center [1407, 413] width 127 height 24
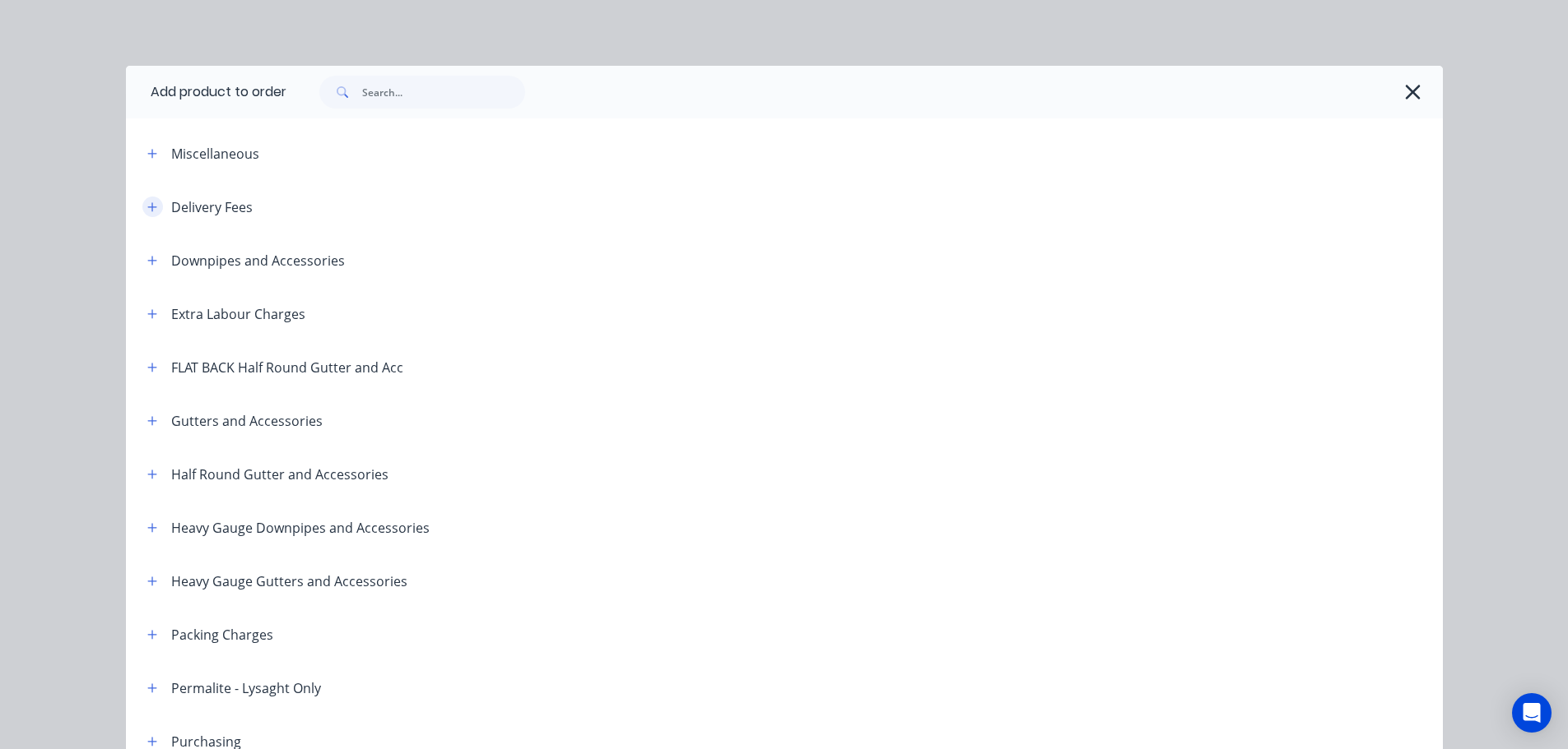
click at [147, 206] on icon "button" at bounding box center [152, 207] width 10 height 12
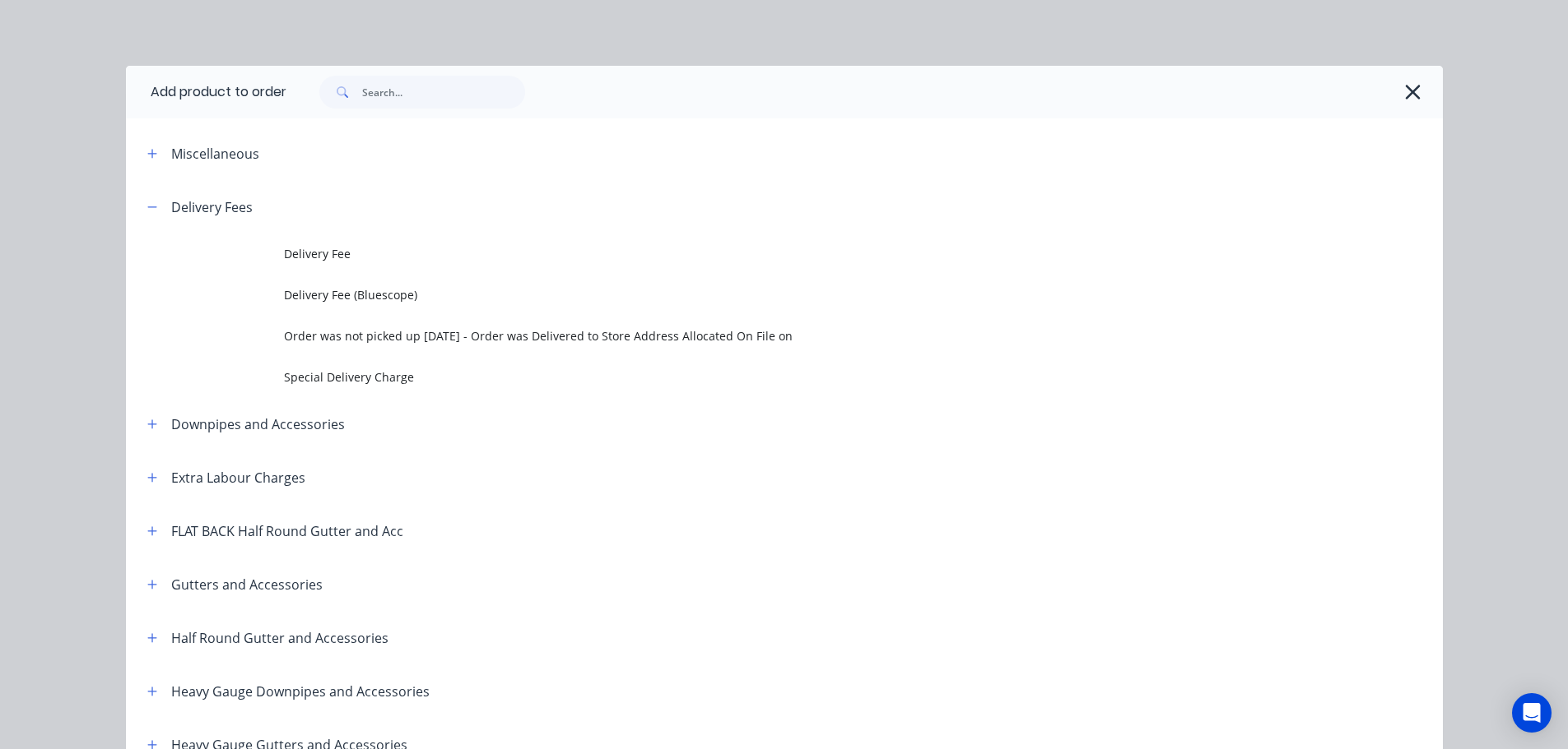
click at [314, 248] on span "Delivery Fee" at bounding box center [747, 254] width 927 height 17
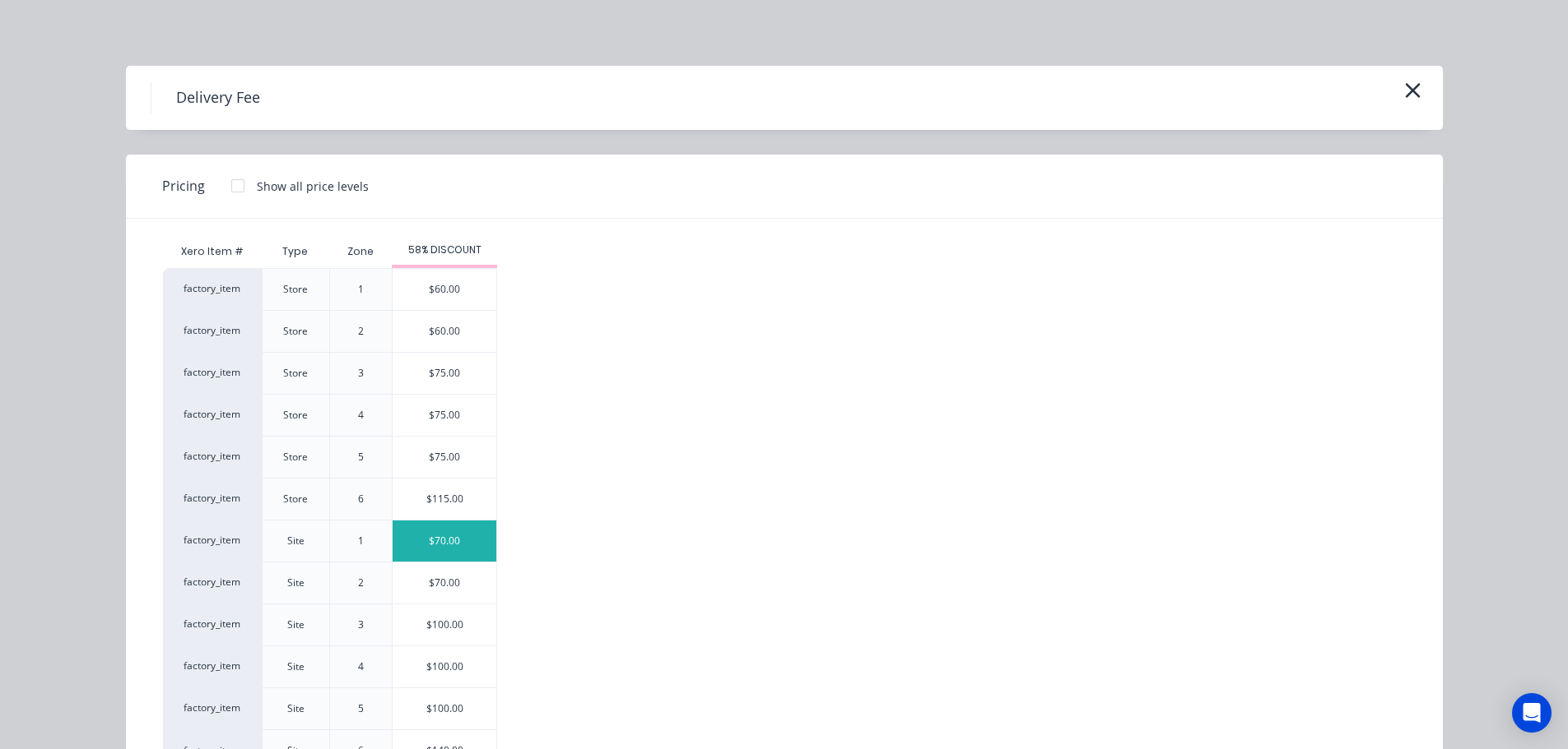
click at [458, 532] on div "$70.00" at bounding box center [444, 541] width 104 height 41
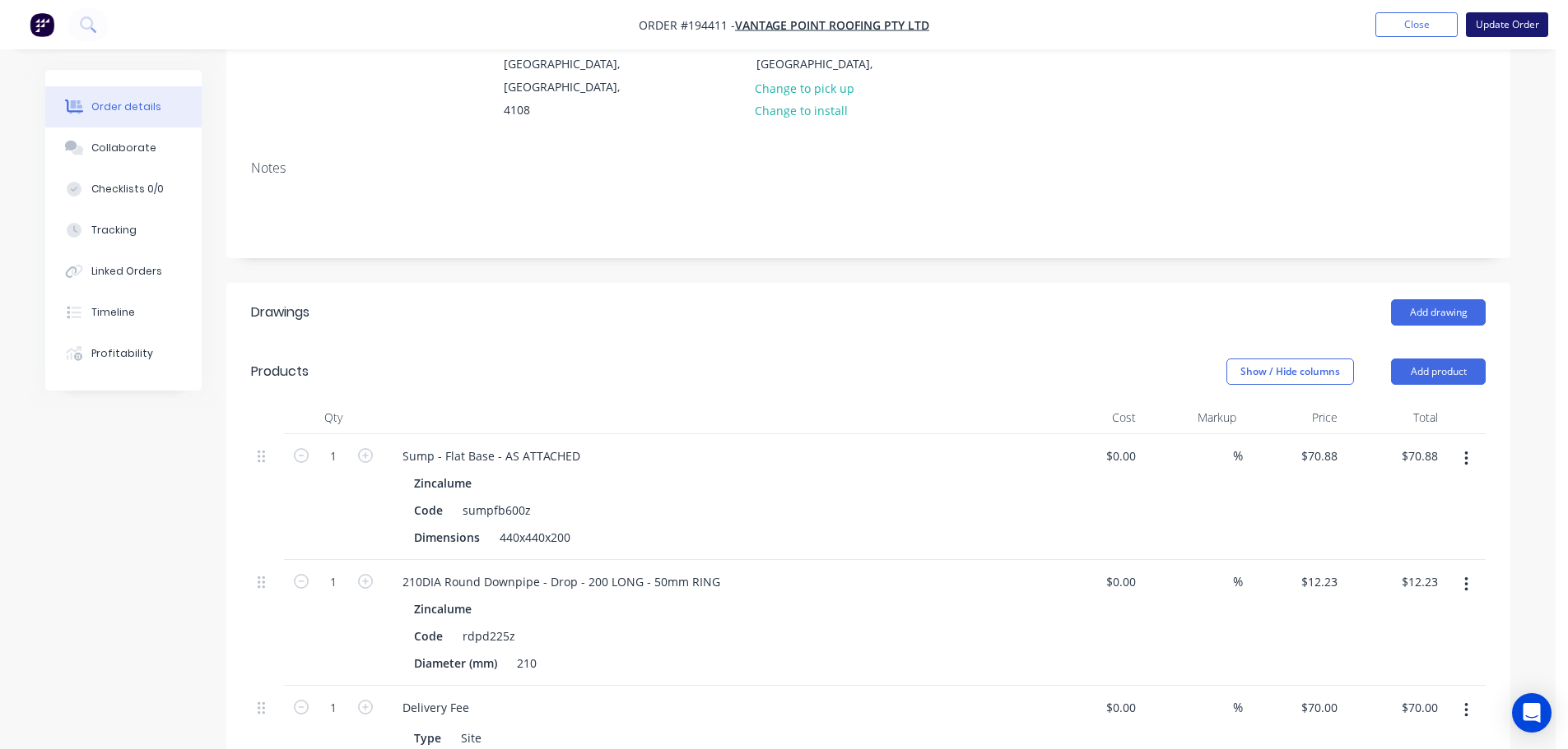
click at [1537, 35] on button "Update Order" at bounding box center [1507, 25] width 82 height 25
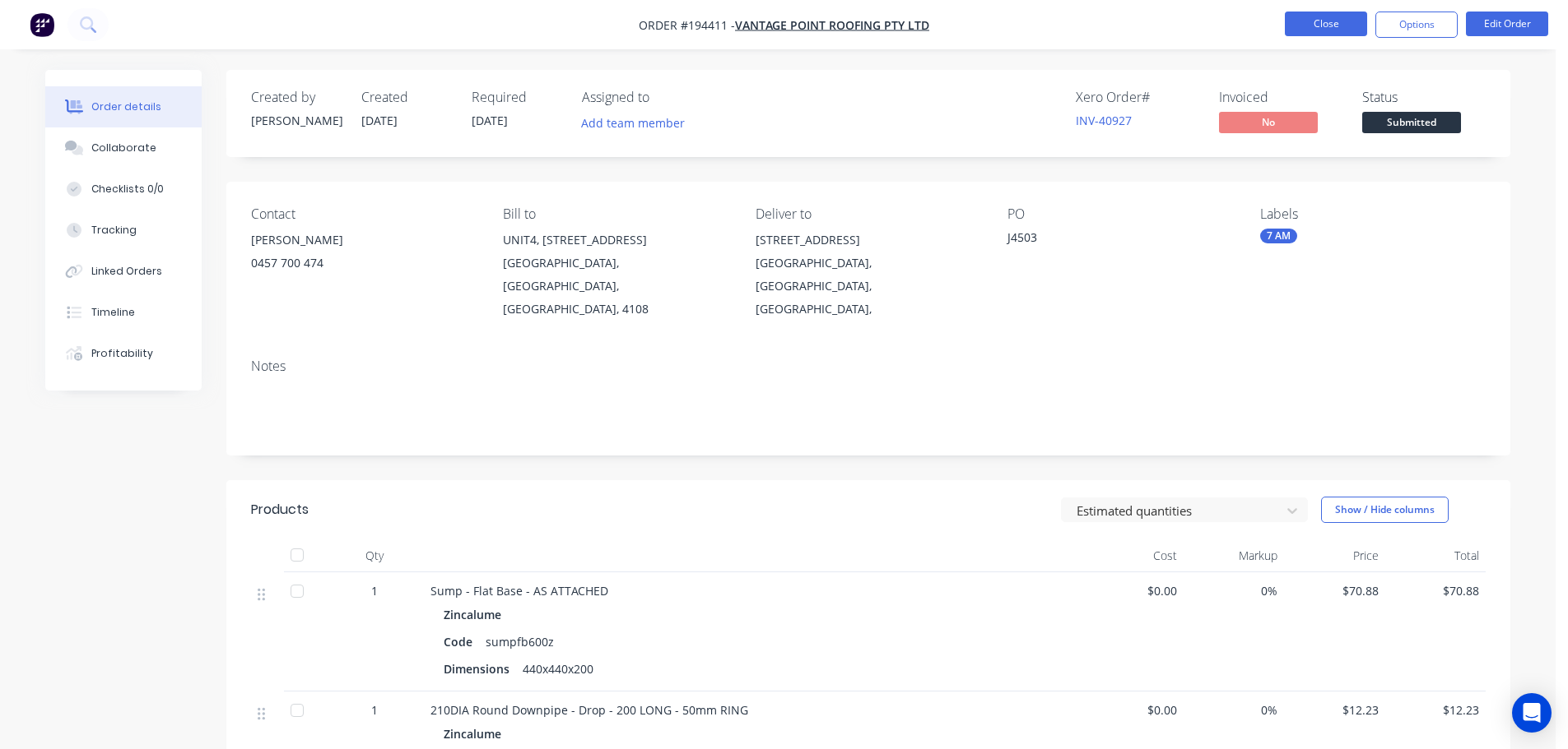
click at [1331, 27] on button "Close" at bounding box center [1326, 24] width 82 height 25
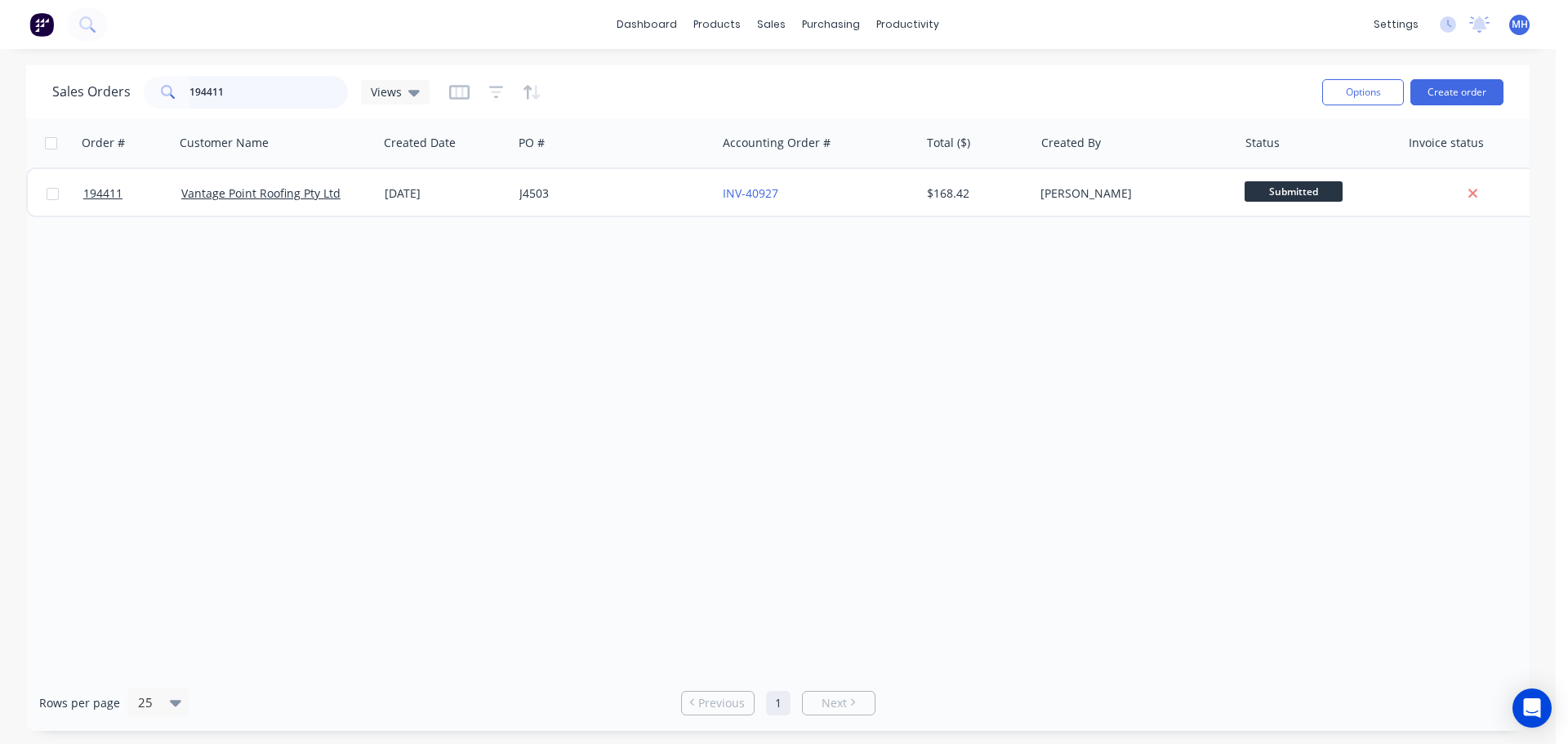
click at [285, 99] on input "194411" at bounding box center [268, 92] width 159 height 33
type input "193758"
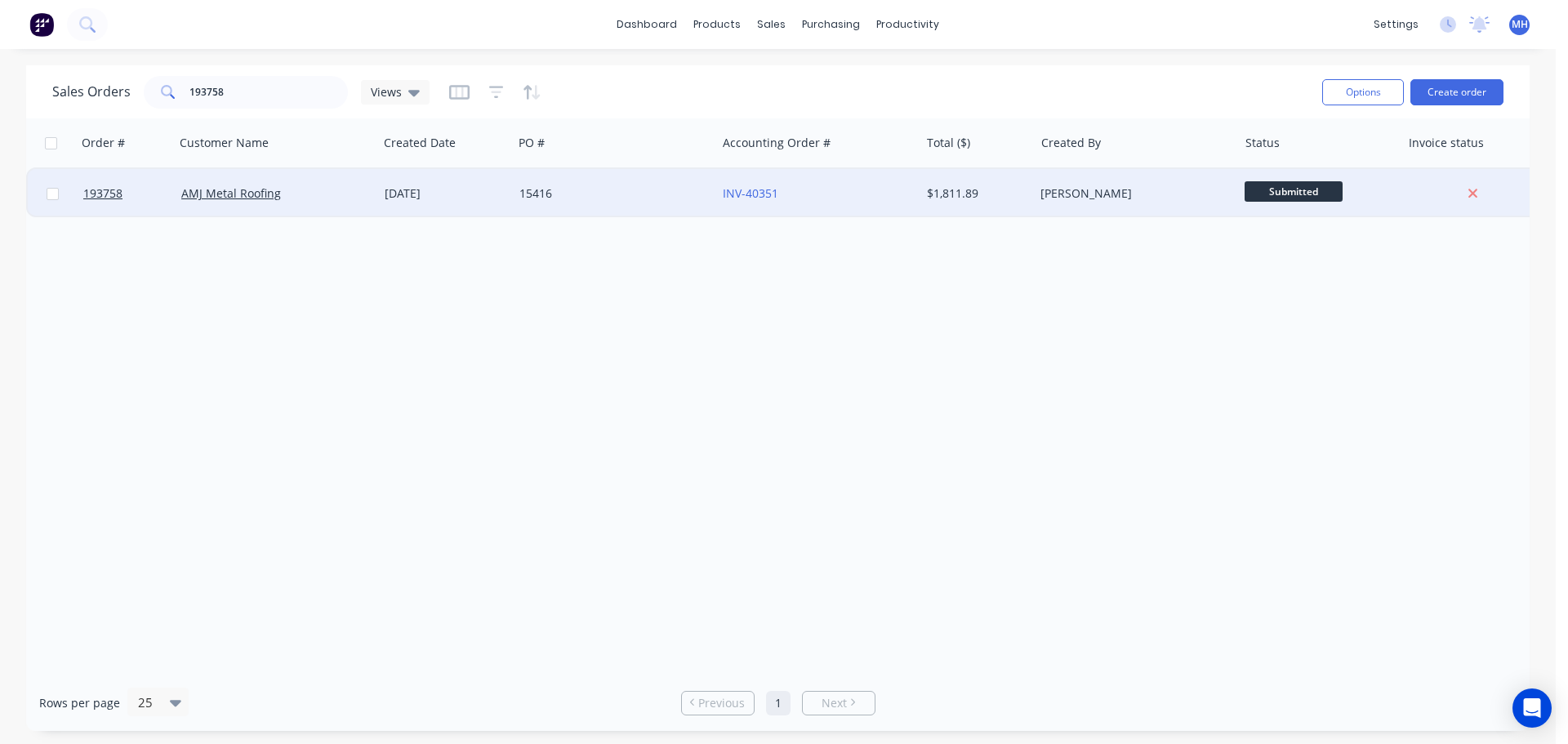
click at [388, 203] on div "24 Sep 2025" at bounding box center [445, 194] width 135 height 49
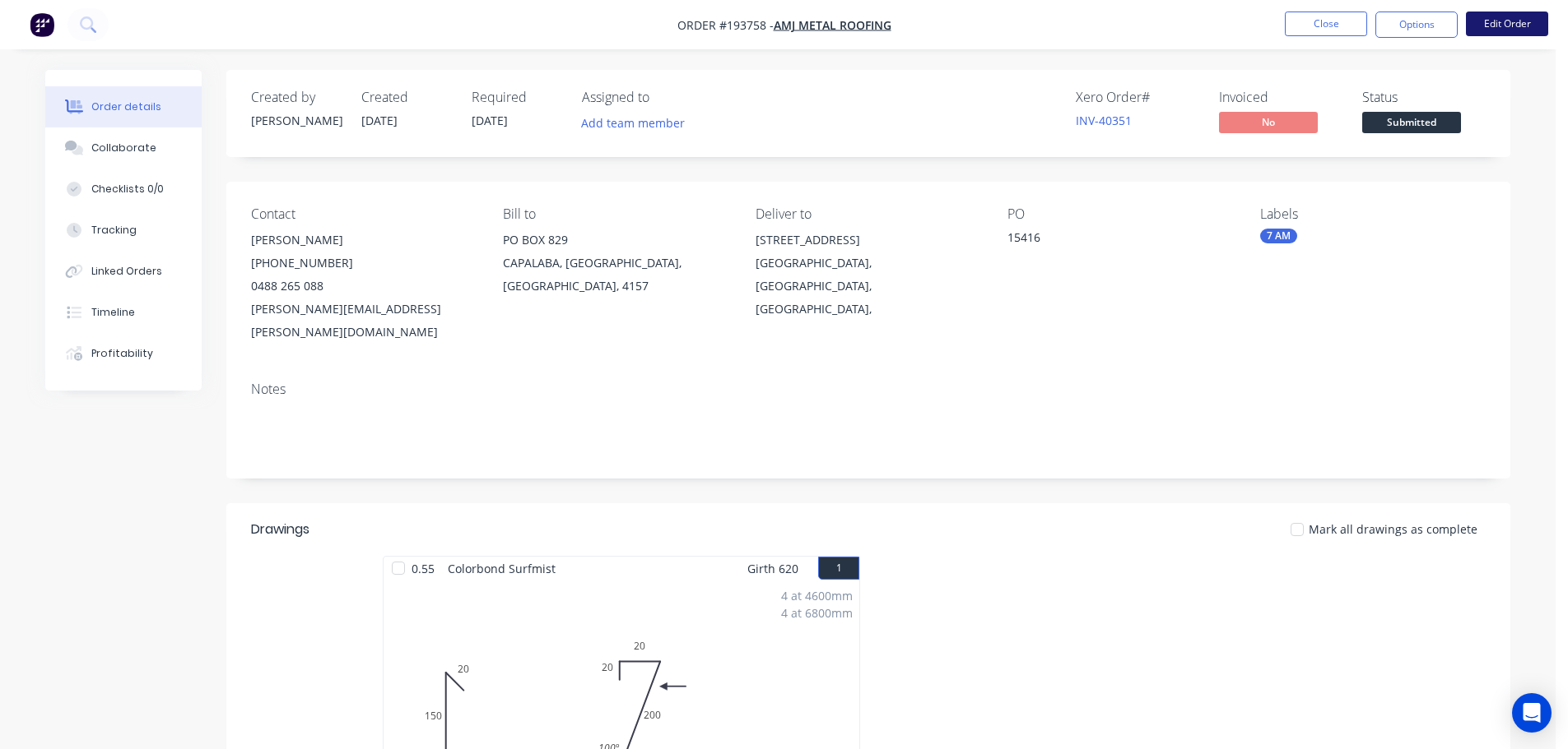
click at [1508, 26] on button "Edit Order" at bounding box center [1507, 24] width 82 height 25
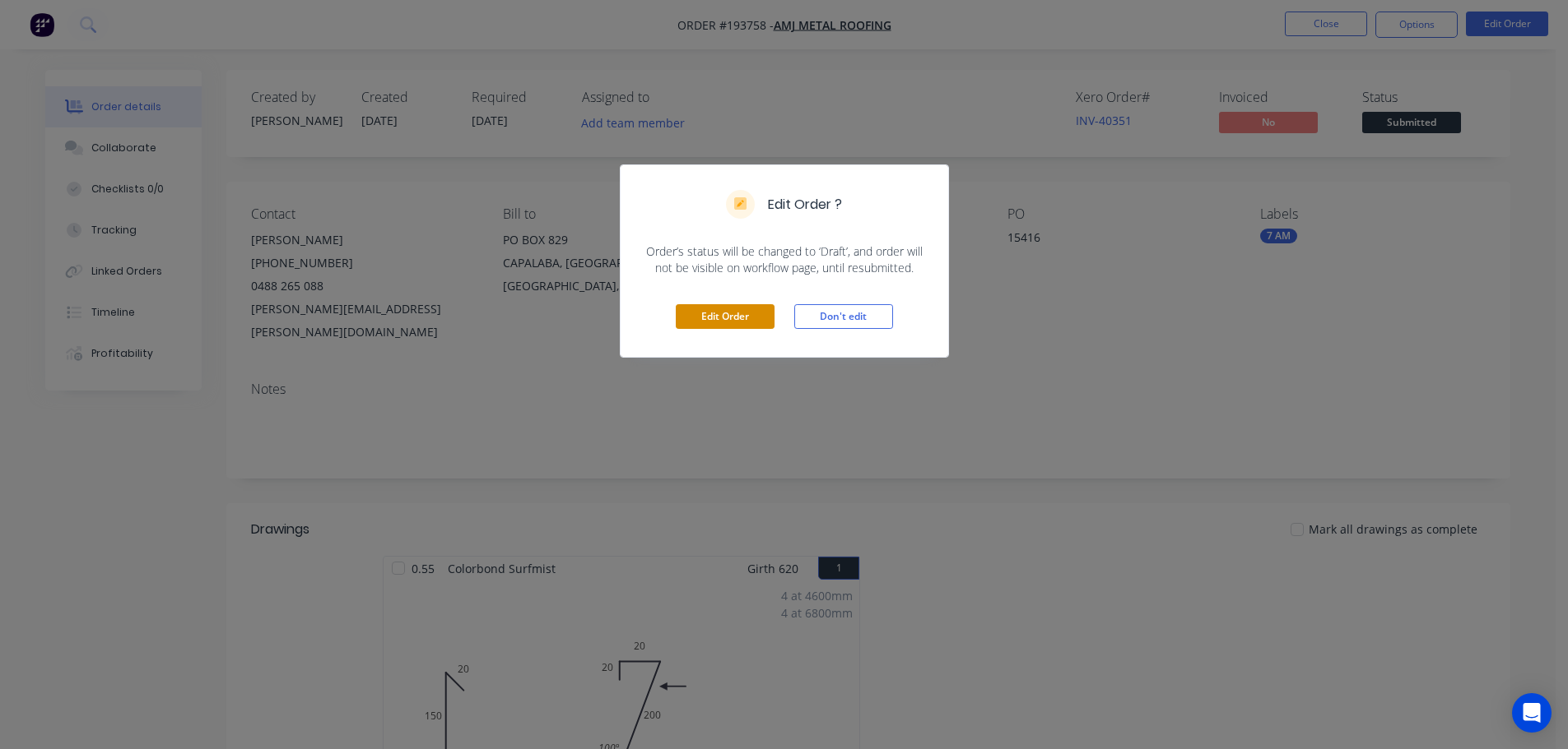
click at [702, 311] on button "Edit Order" at bounding box center [725, 316] width 98 height 25
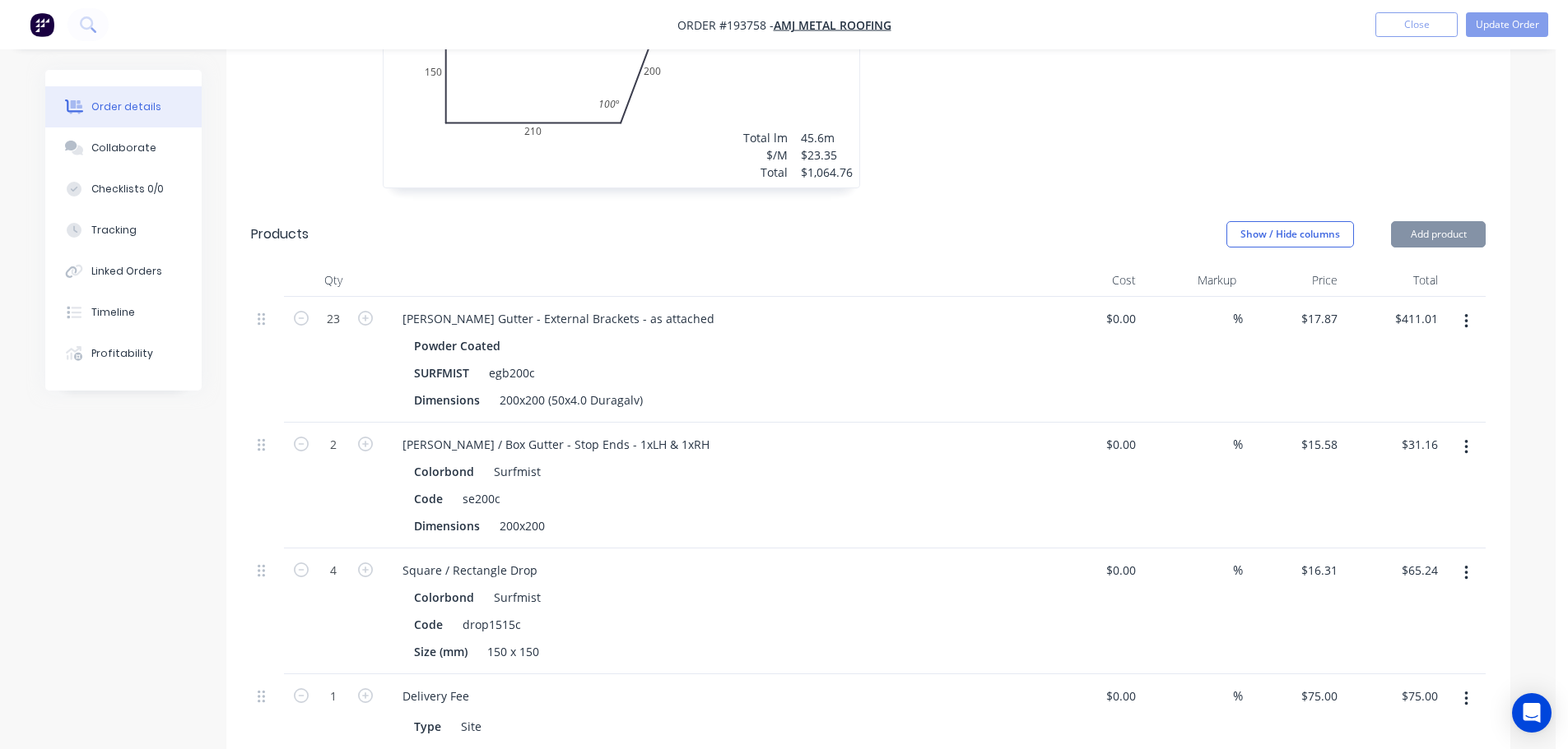
scroll to position [740, 0]
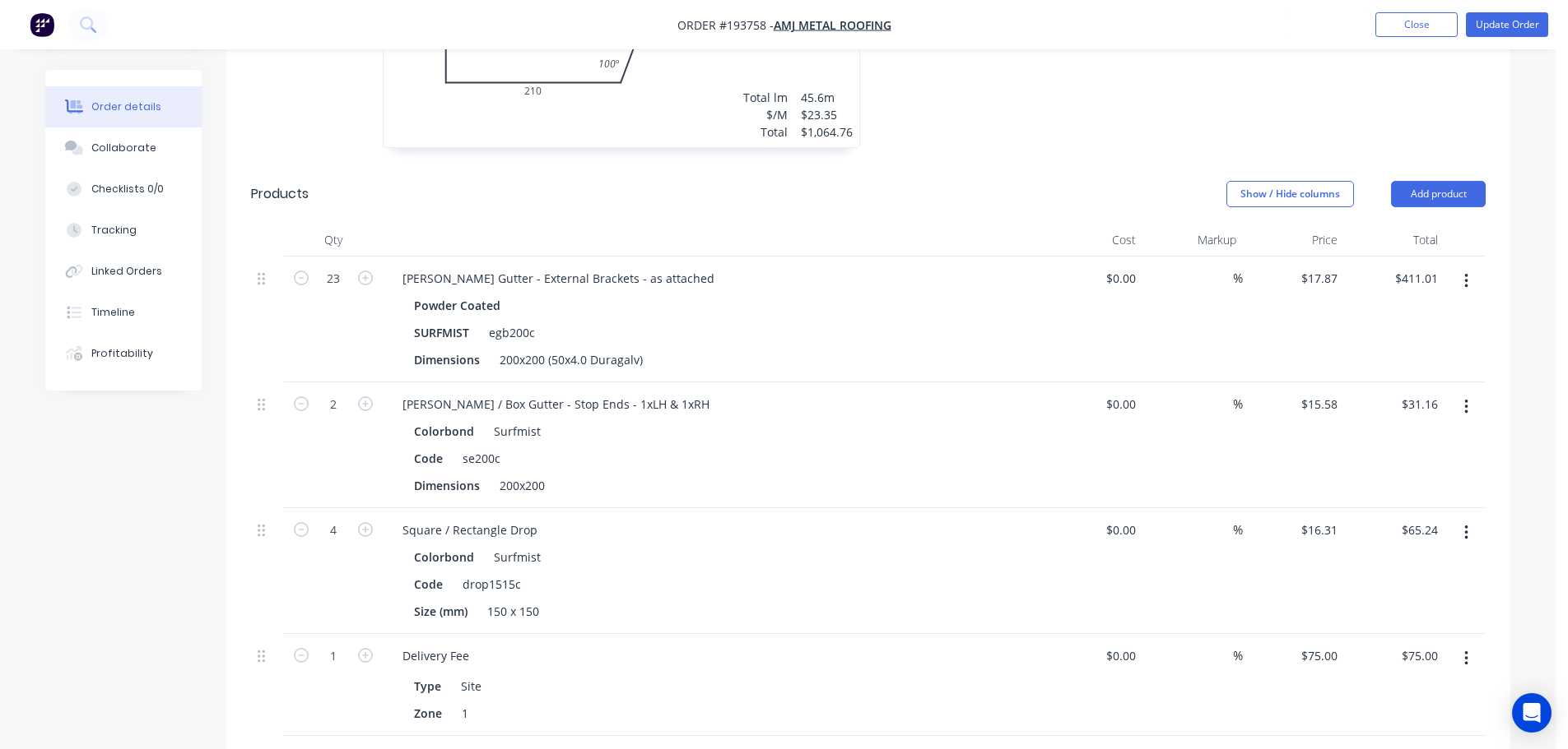
click at [1468, 400] on icon "button" at bounding box center [1466, 407] width 4 height 15
click at [1444, 439] on div "Edit" at bounding box center [1407, 450] width 127 height 24
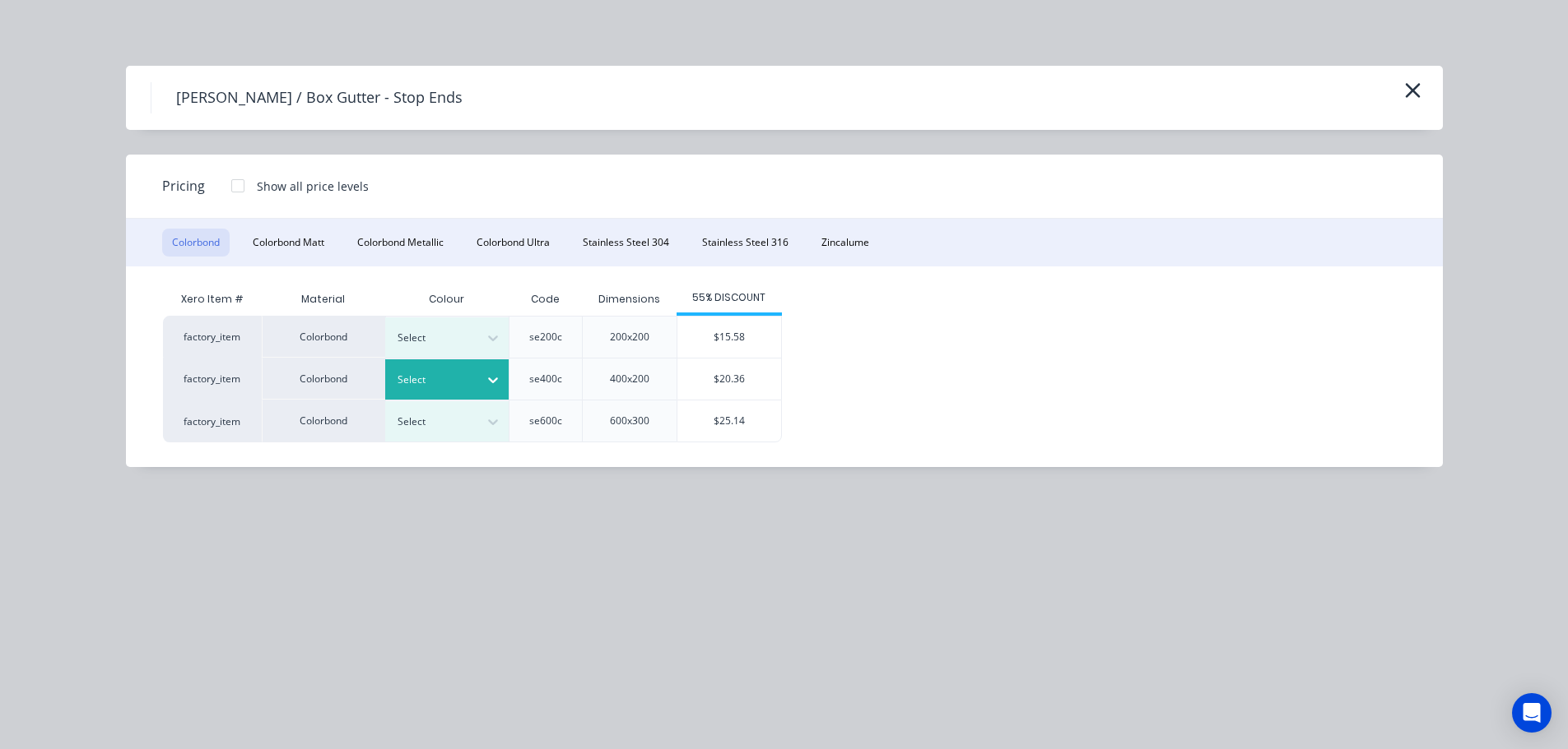
click at [463, 378] on div at bounding box center [435, 380] width 74 height 18
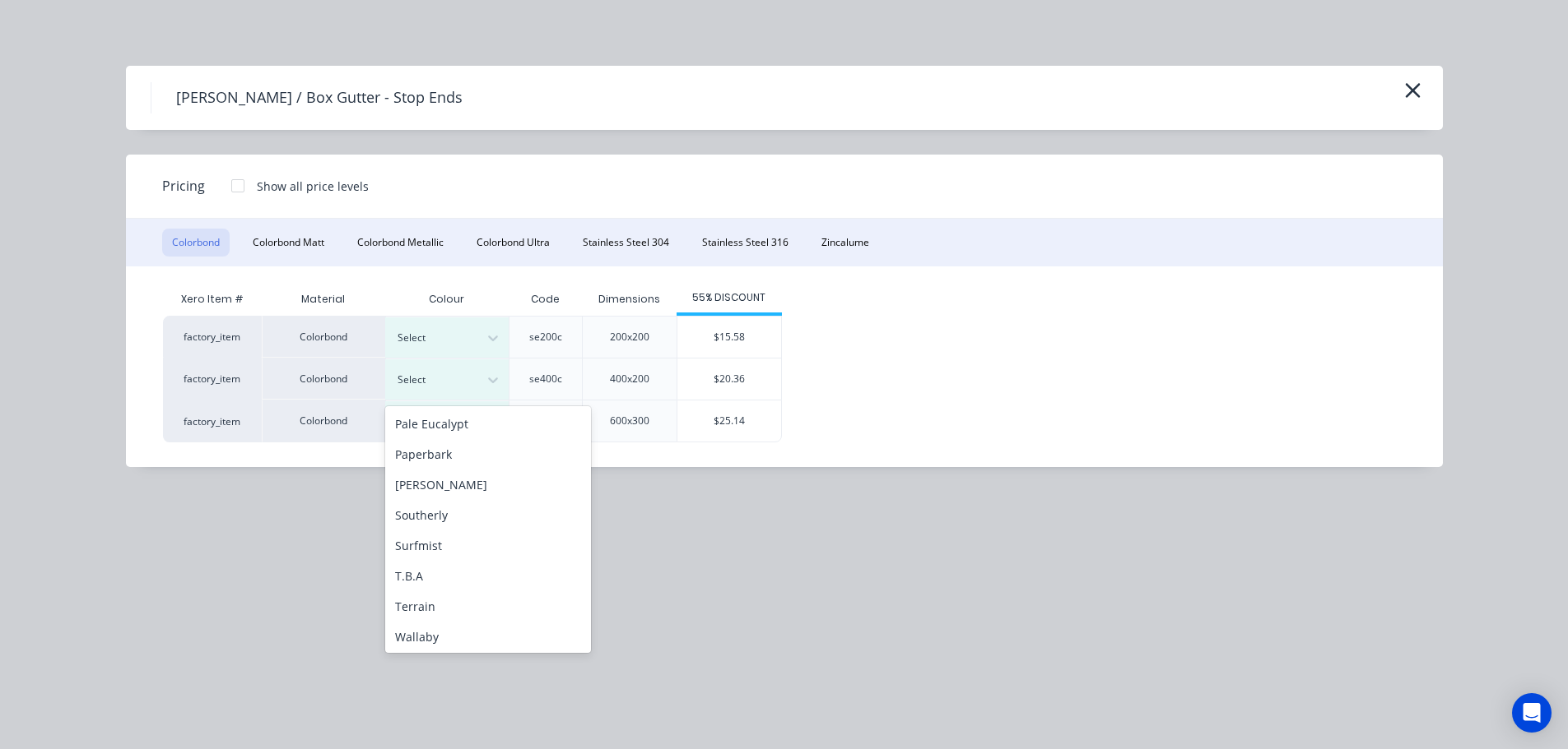
scroll to position [494, 0]
click at [482, 536] on div "Surfmist" at bounding box center [488, 540] width 206 height 30
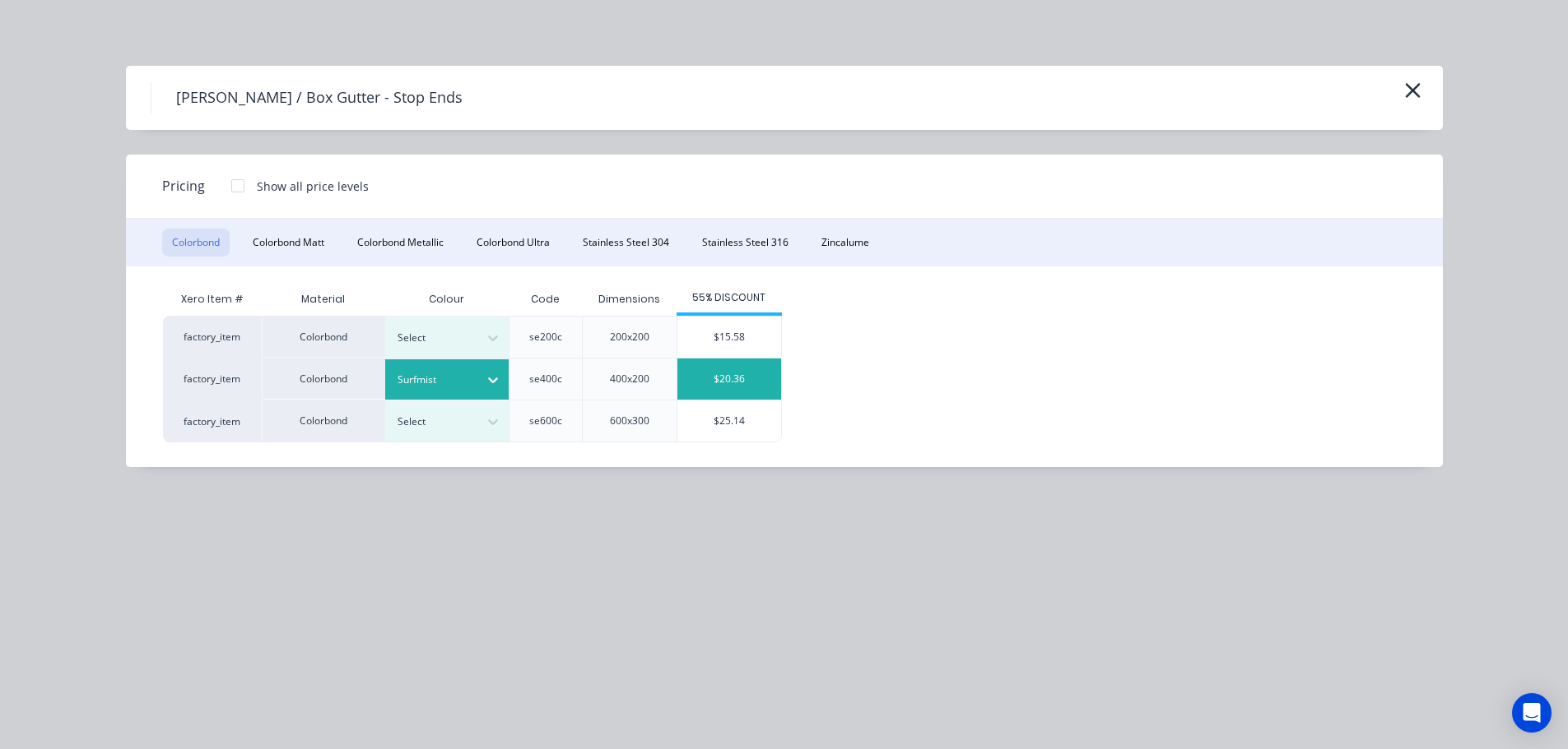
click at [715, 394] on div "$20.36" at bounding box center [729, 379] width 104 height 41
type input "$20.36"
type input "$40.72"
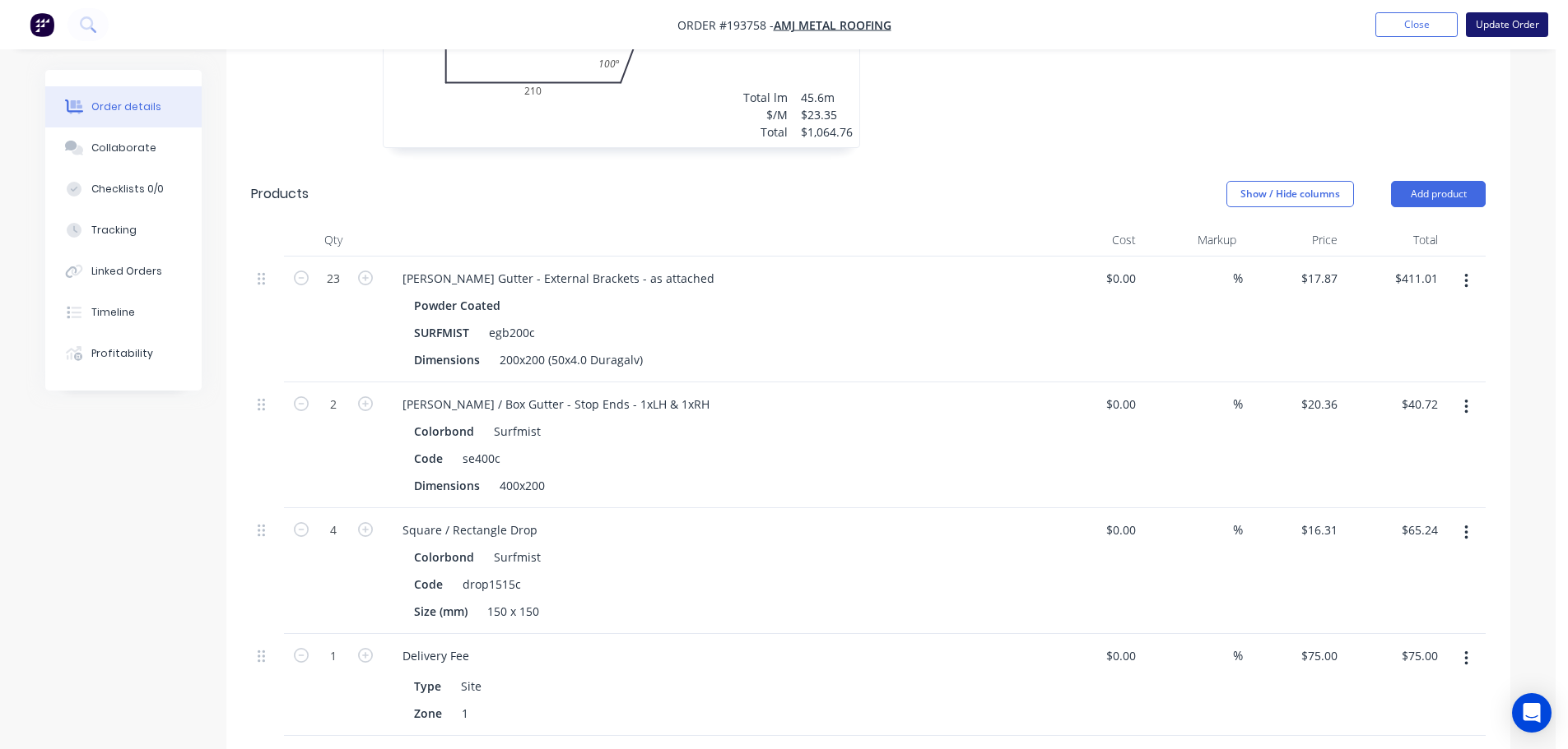
click at [1515, 24] on button "Update Order" at bounding box center [1507, 25] width 82 height 25
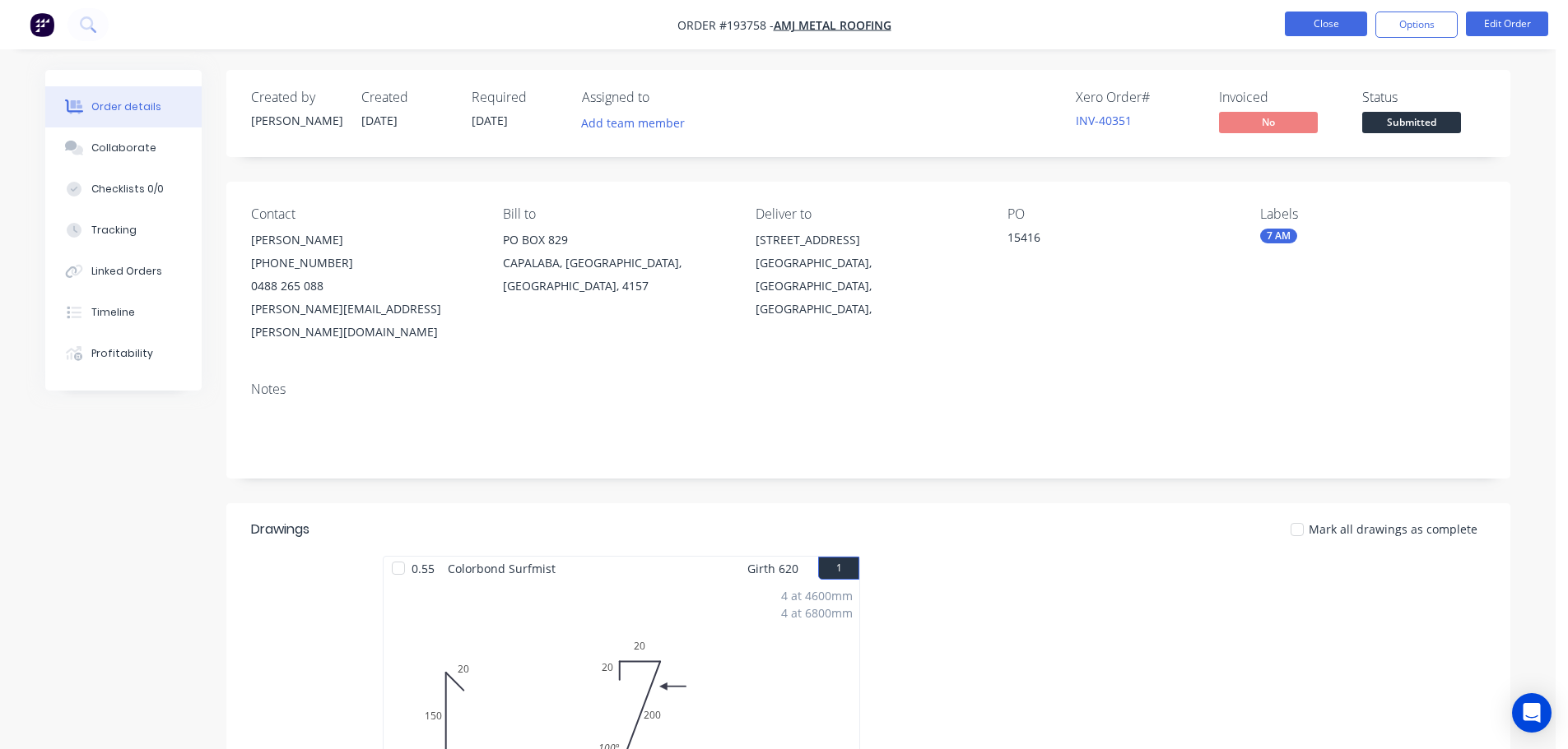
click at [1290, 30] on button "Close" at bounding box center [1326, 24] width 82 height 25
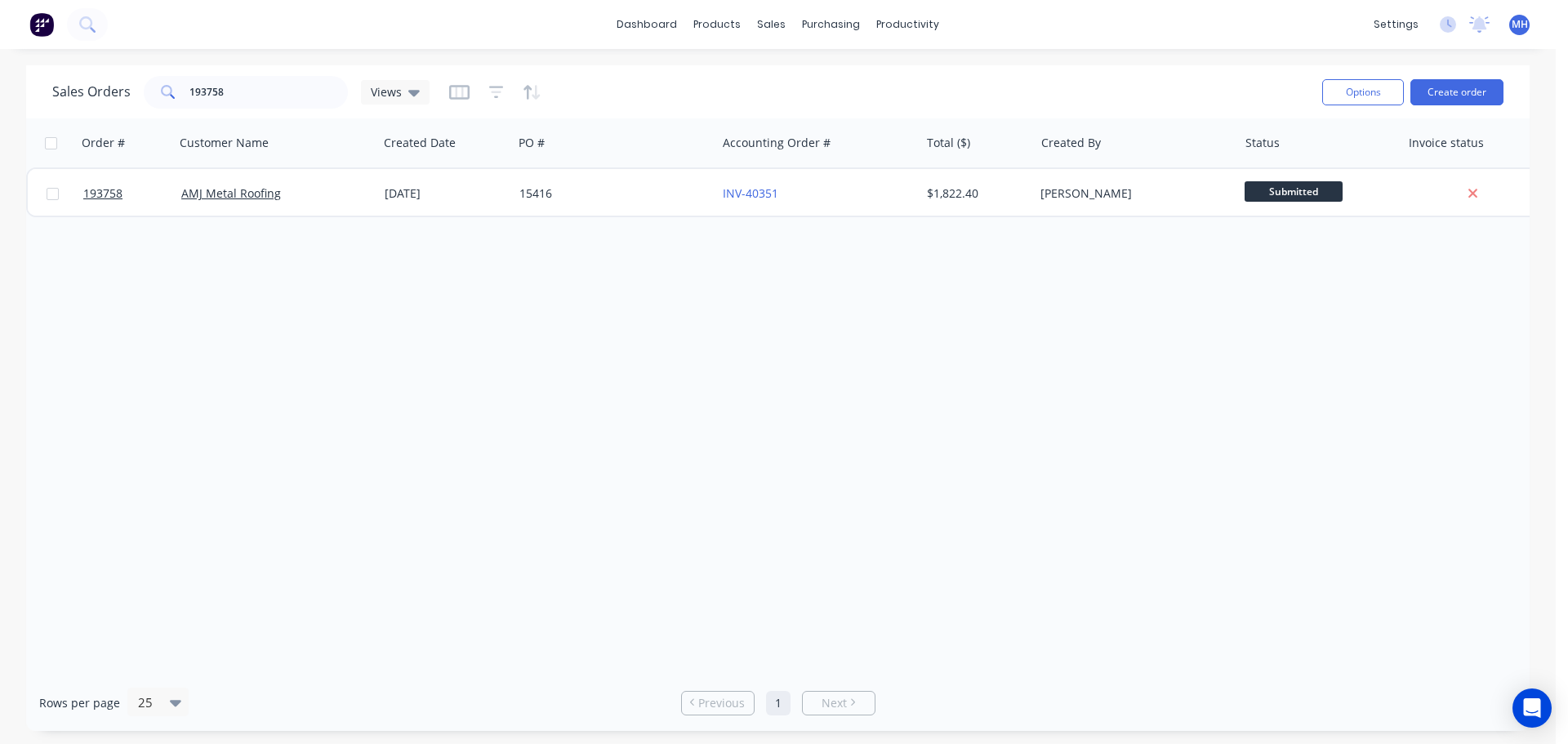
click at [764, 400] on div "Order # Customer Name Created Date PO # Accounting Order # Total ($) Created By…" at bounding box center [778, 397] width 1503 height 556
click at [241, 92] on input "193758" at bounding box center [268, 92] width 159 height 33
click at [240, 92] on input "193758" at bounding box center [268, 92] width 159 height 33
type input "194216"
click at [638, 85] on div "Sales Orders 194216 Views" at bounding box center [680, 92] width 1257 height 40
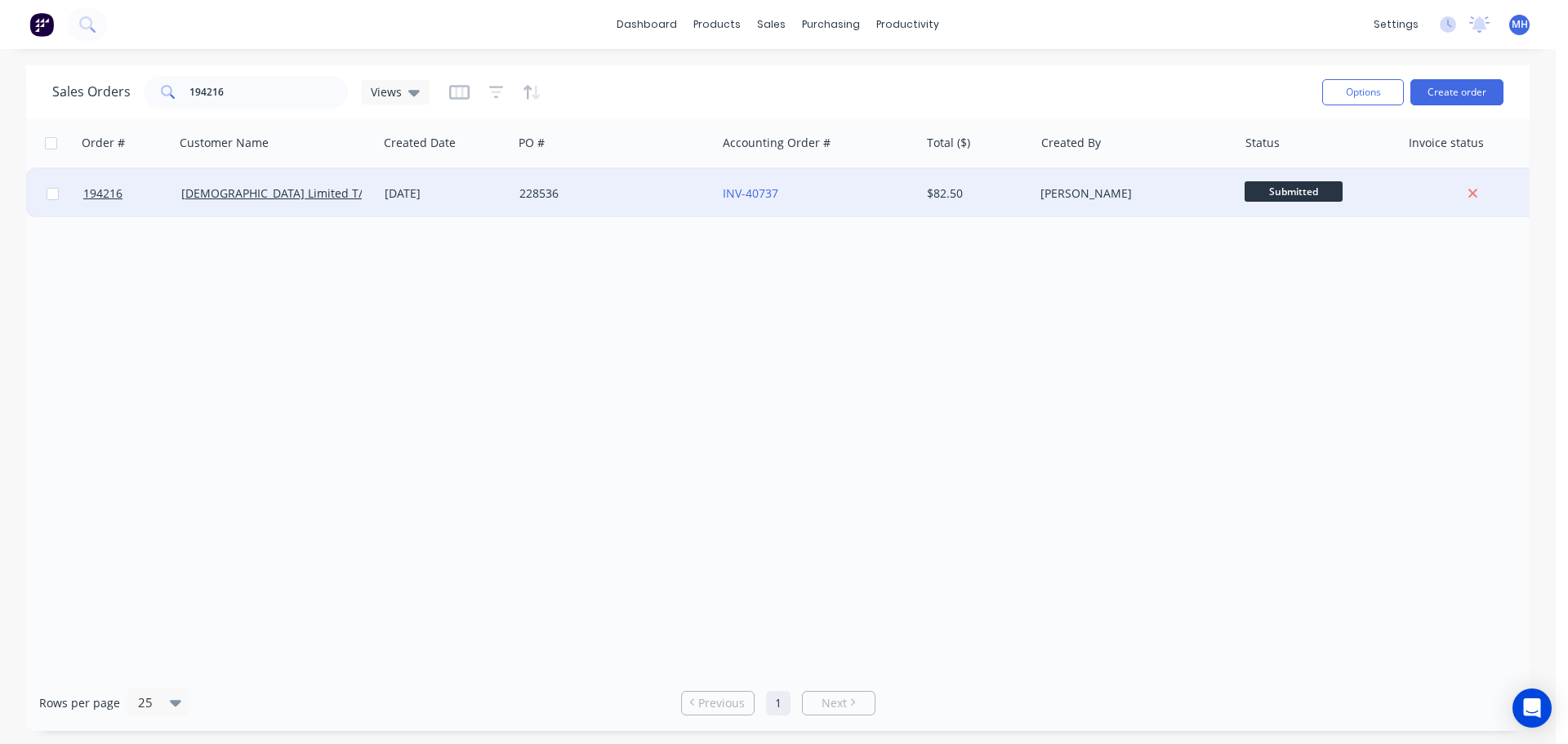
click at [608, 182] on div "228536" at bounding box center [614, 194] width 203 height 49
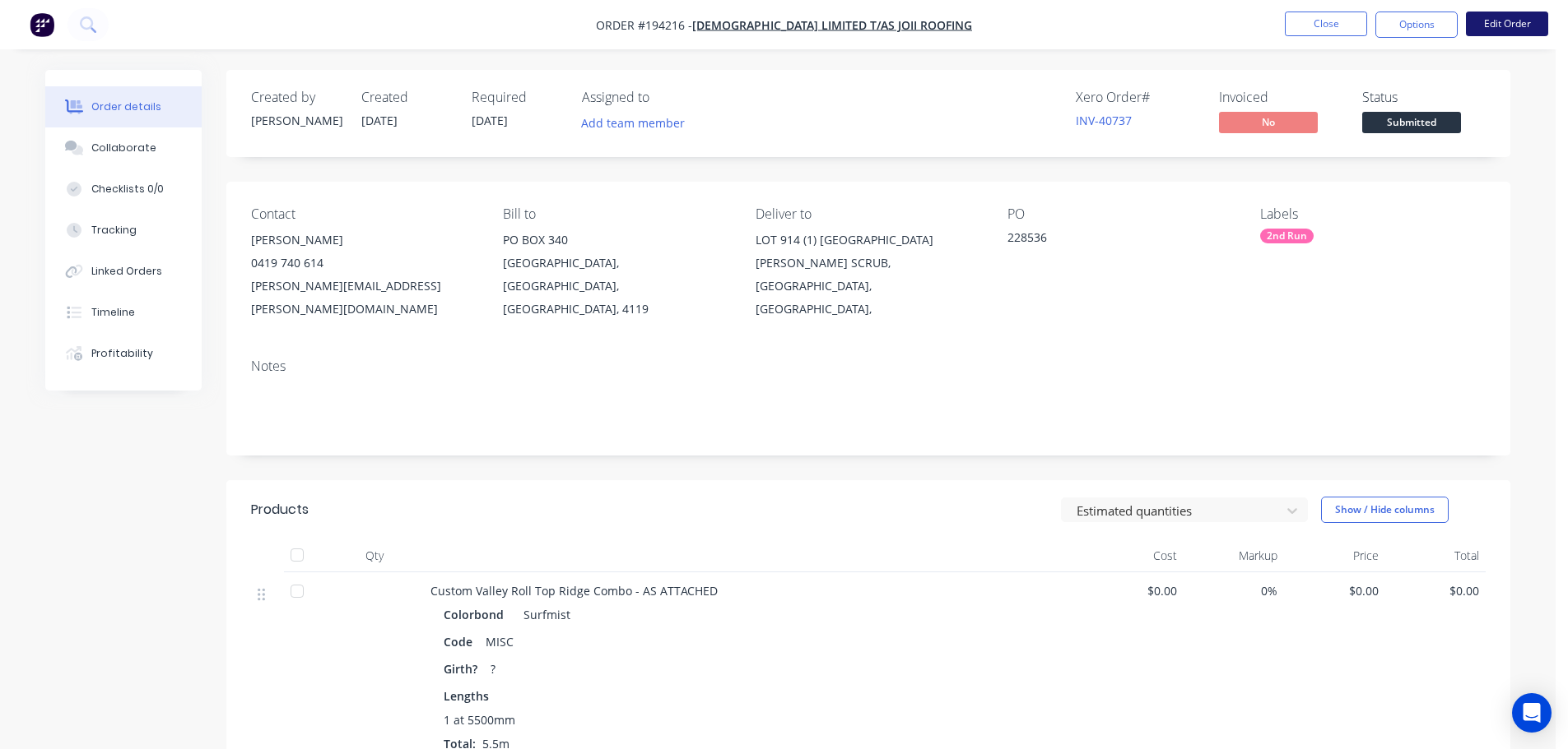
click at [1503, 15] on button "Edit Order" at bounding box center [1507, 24] width 82 height 25
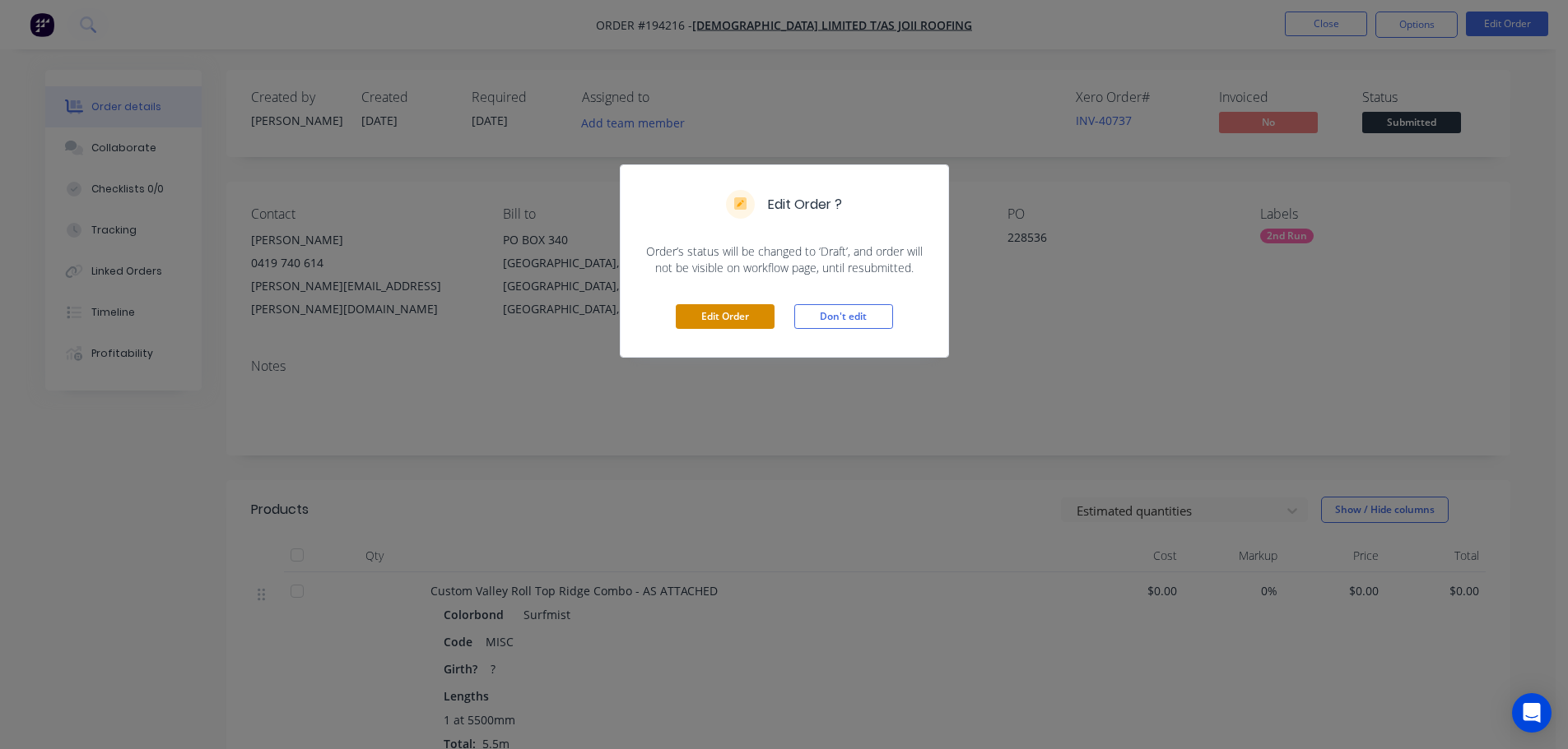
click at [764, 324] on button "Edit Order" at bounding box center [725, 316] width 98 height 25
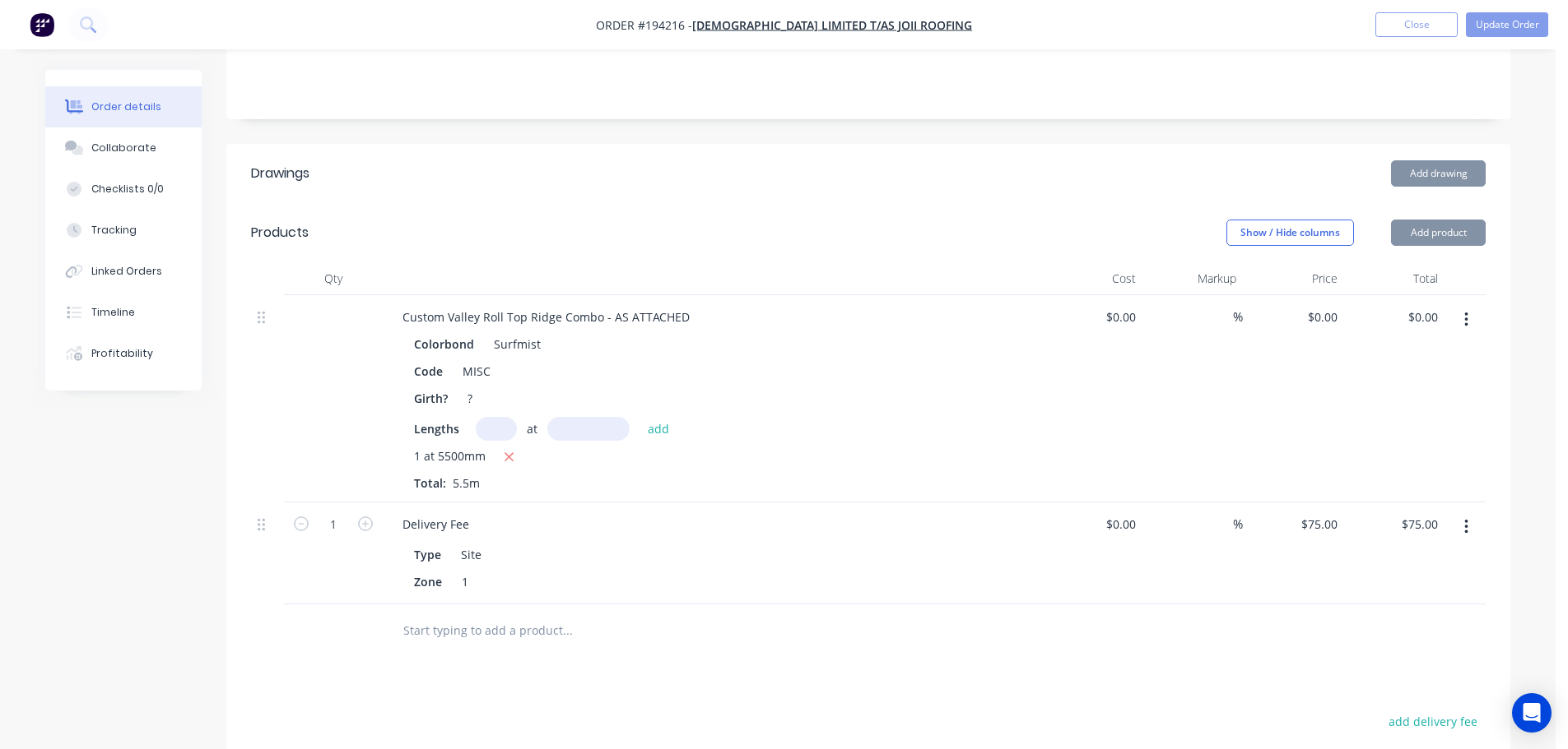
scroll to position [411, 0]
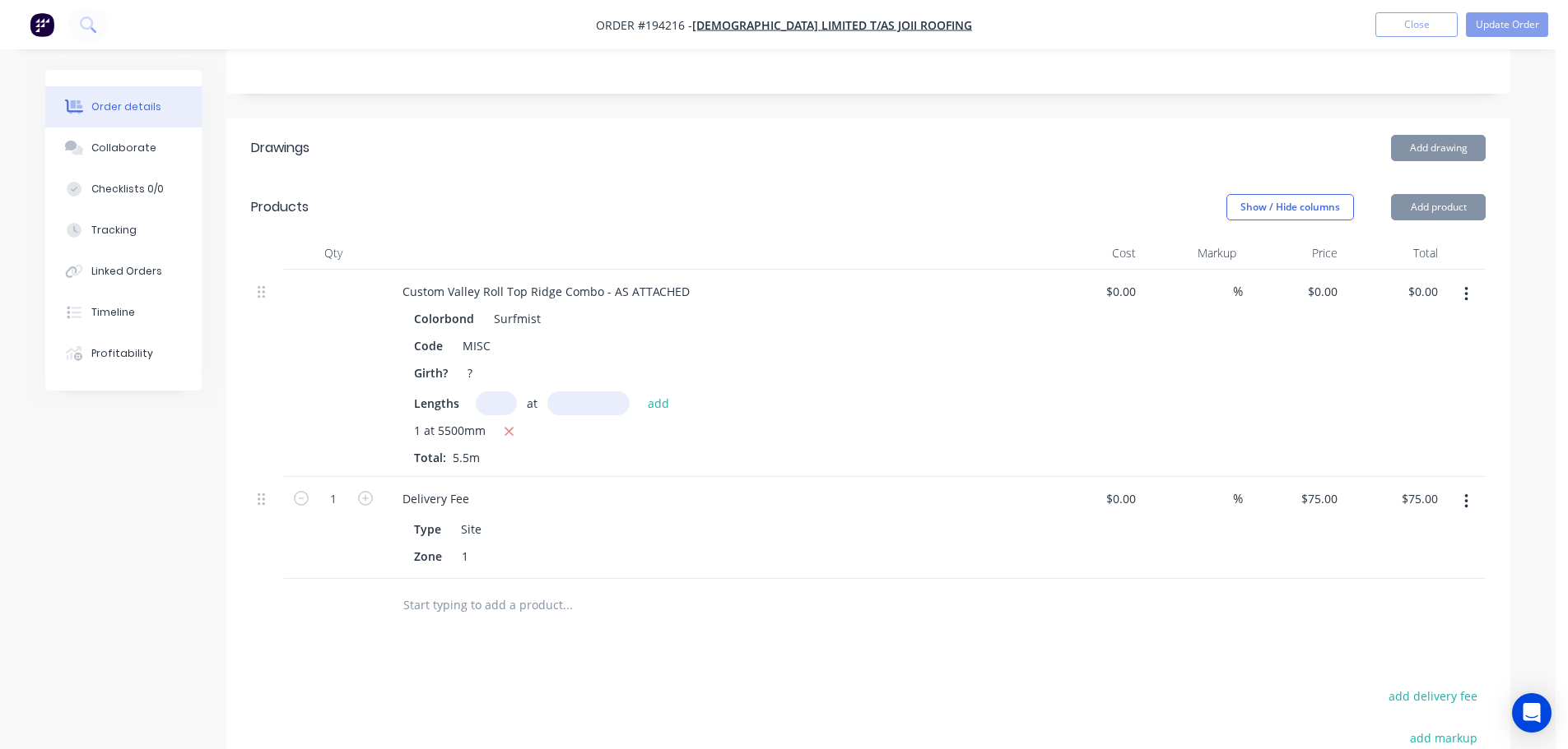
click at [1471, 280] on button "button" at bounding box center [1466, 294] width 39 height 29
click at [1427, 321] on button "Edit" at bounding box center [1407, 337] width 156 height 33
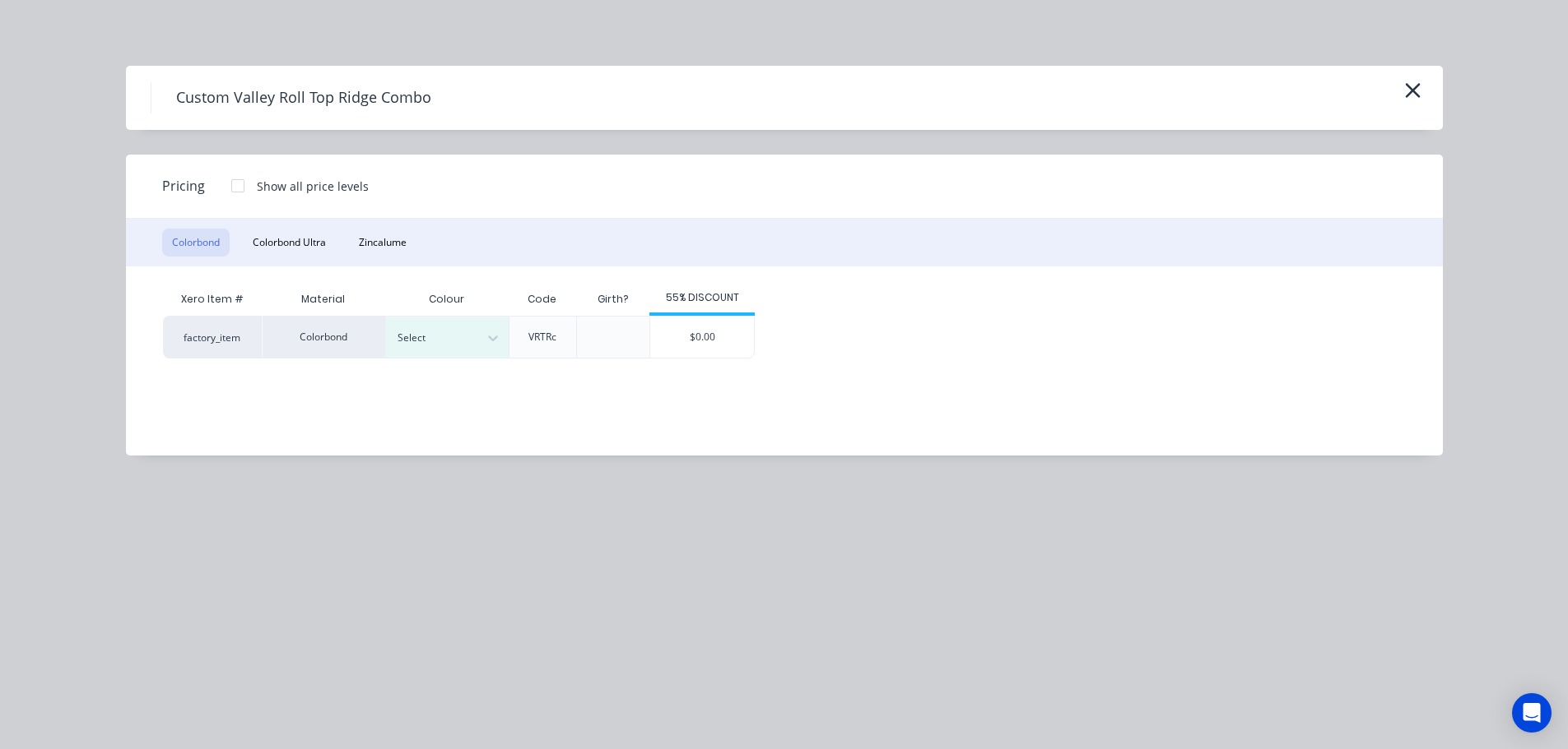
click at [239, 186] on div at bounding box center [238, 185] width 33 height 33
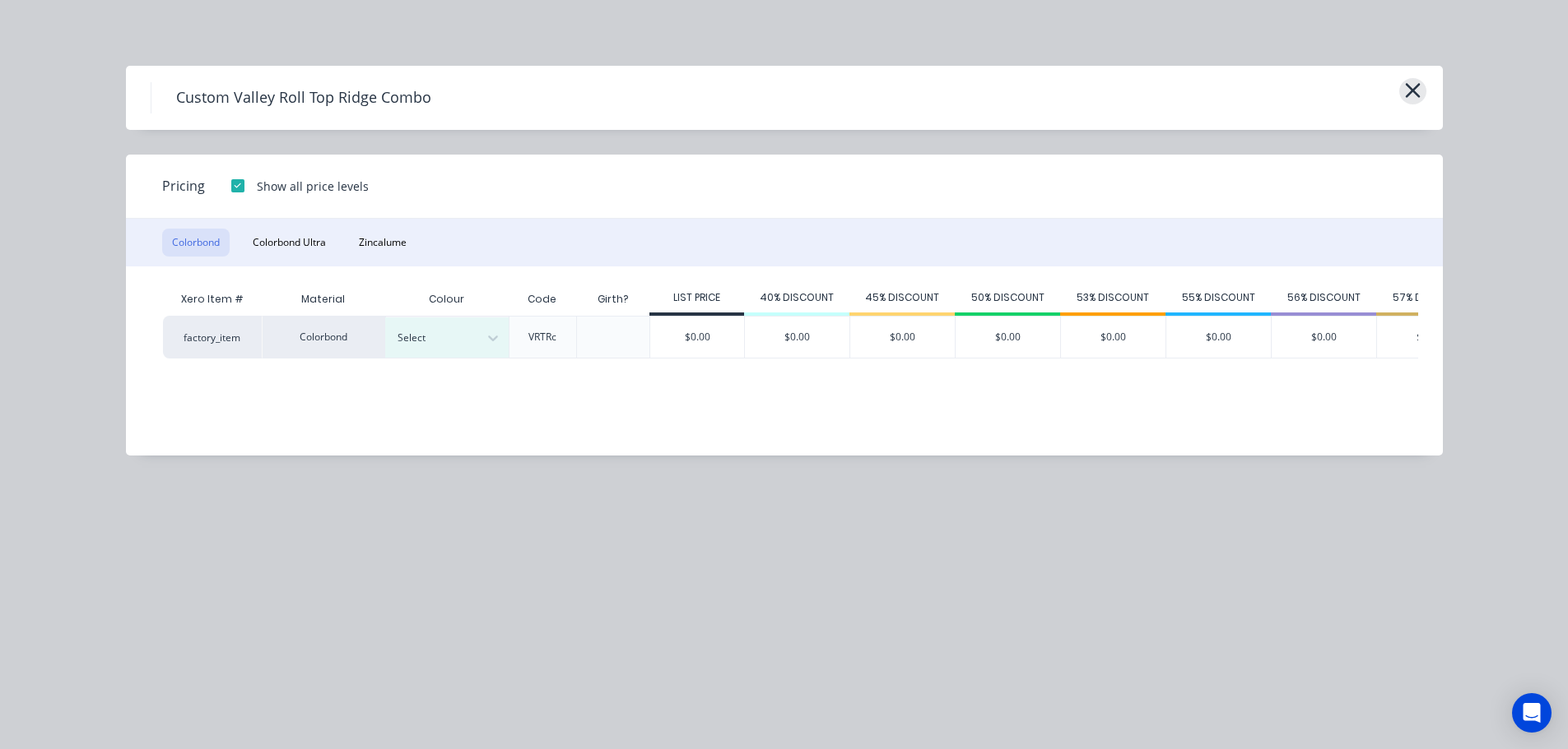
click at [1405, 97] on icon "button" at bounding box center [1412, 90] width 17 height 23
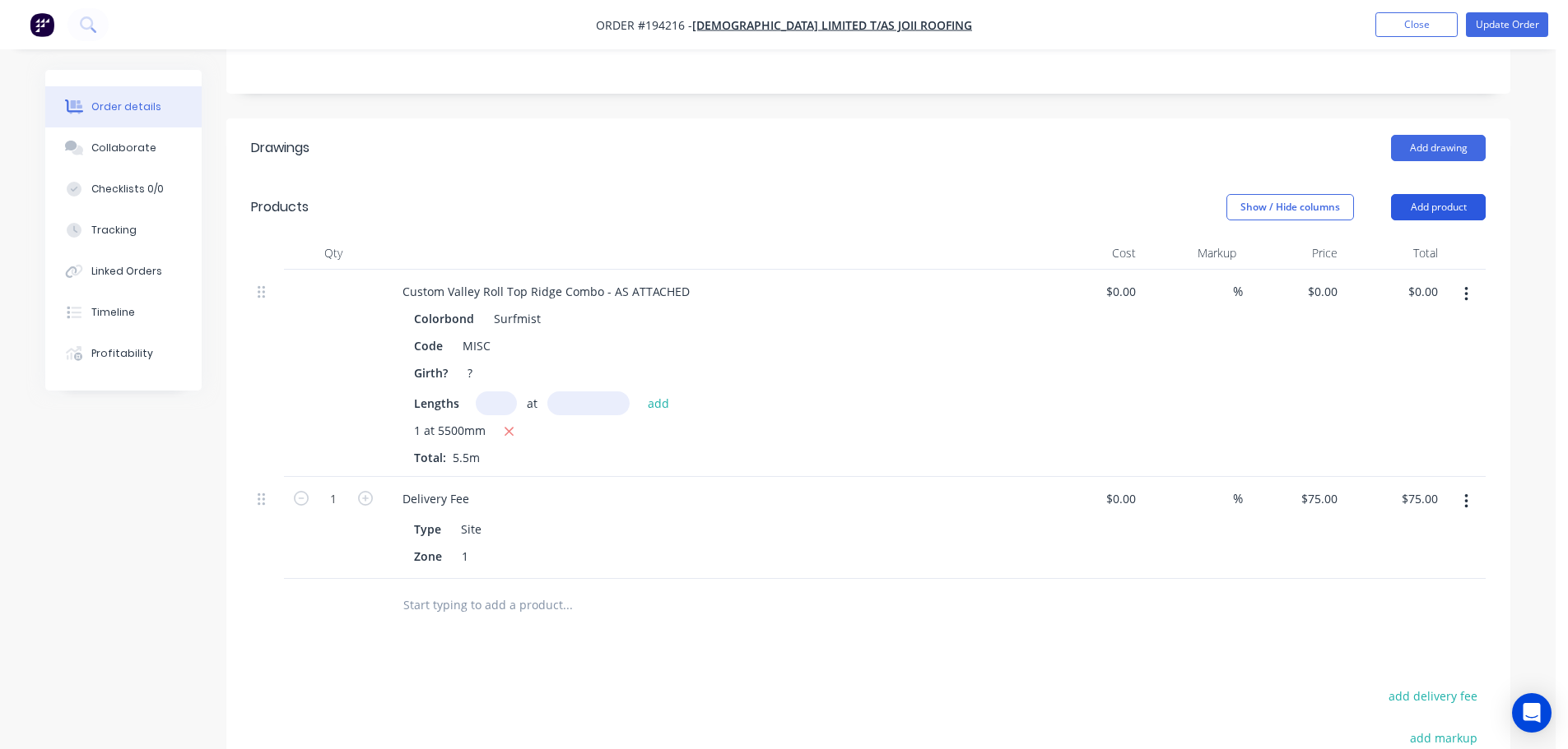
click at [1410, 194] on button "Add product" at bounding box center [1438, 207] width 95 height 27
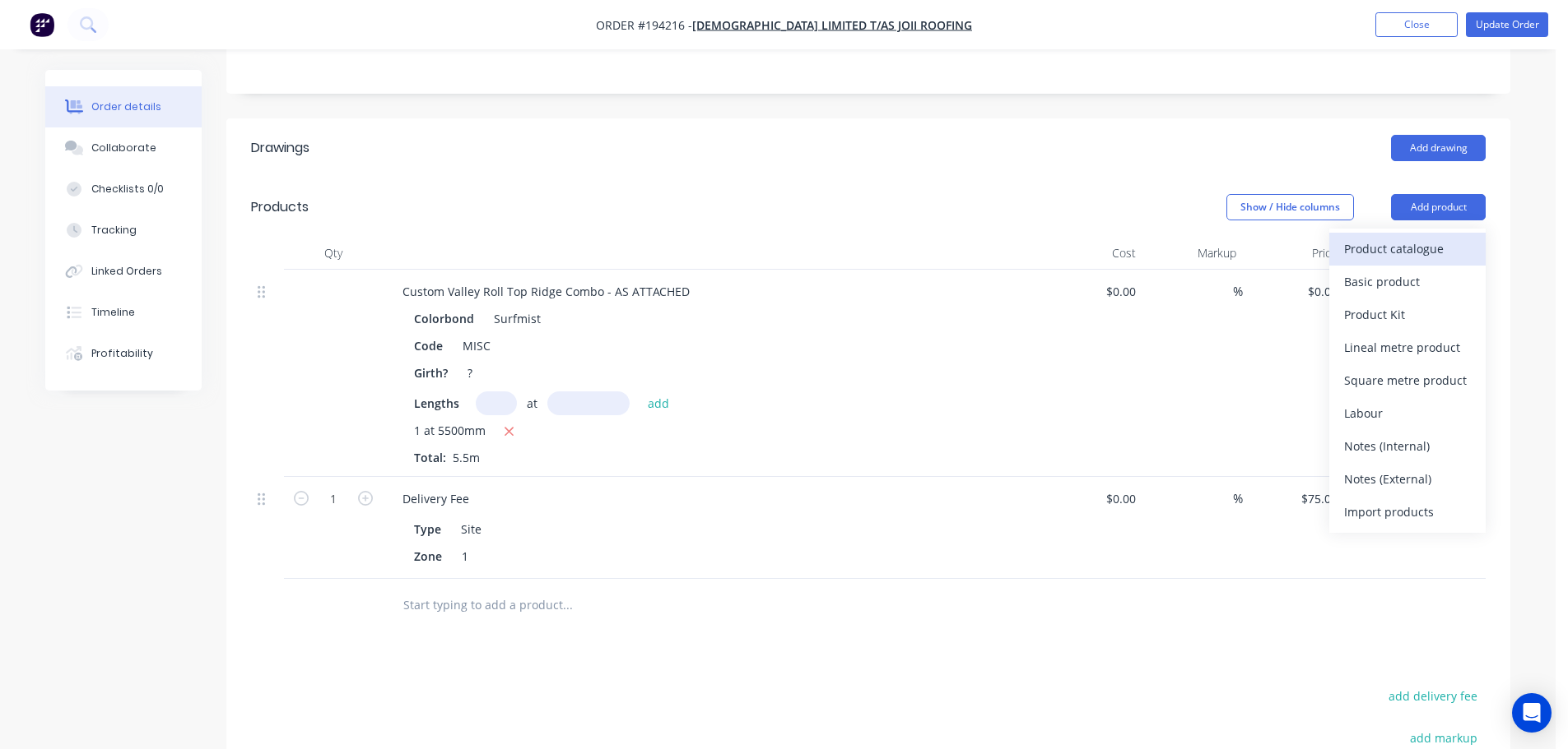
click at [1413, 237] on div "Product catalogue" at bounding box center [1407, 248] width 127 height 24
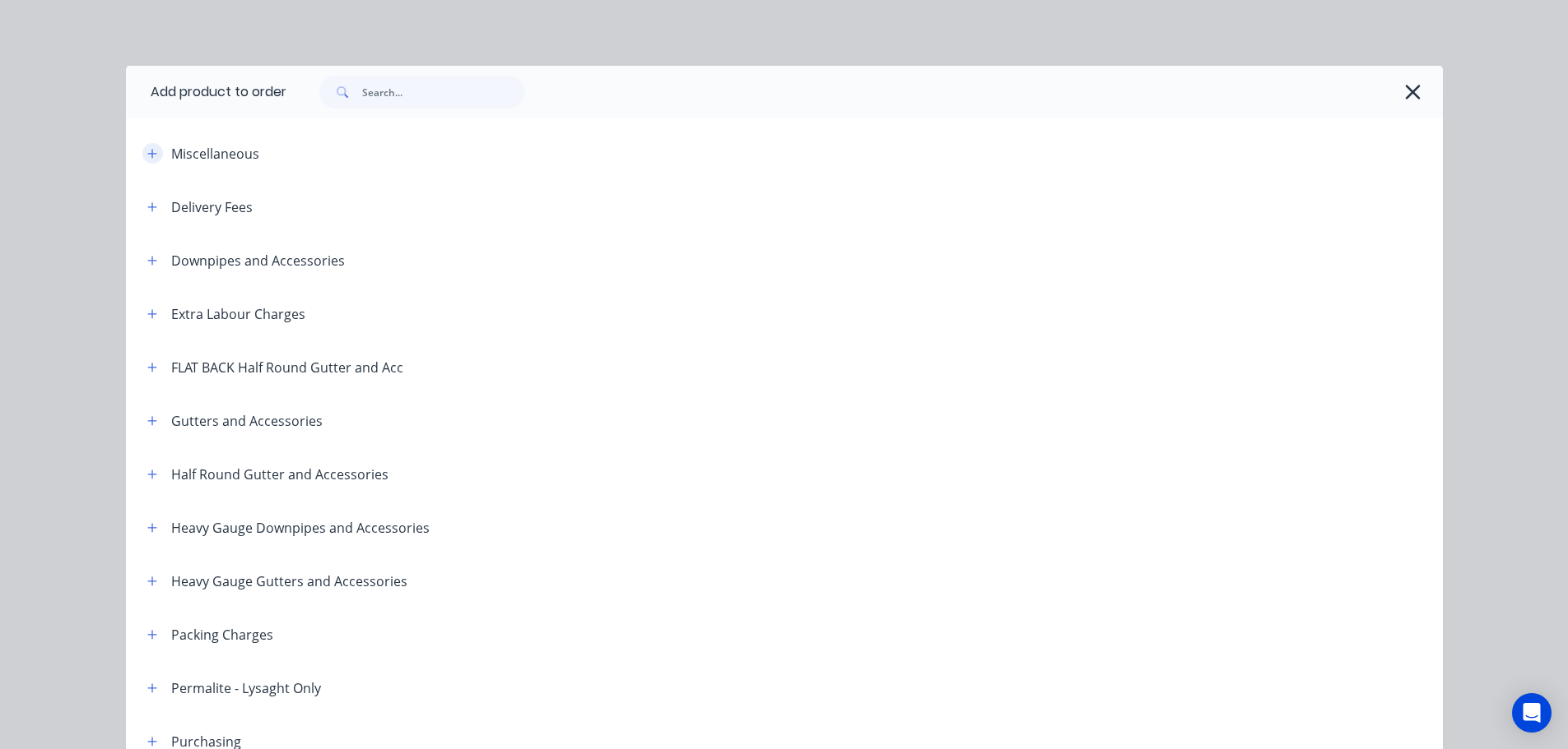
click at [147, 152] on icon "button" at bounding box center [152, 153] width 10 height 12
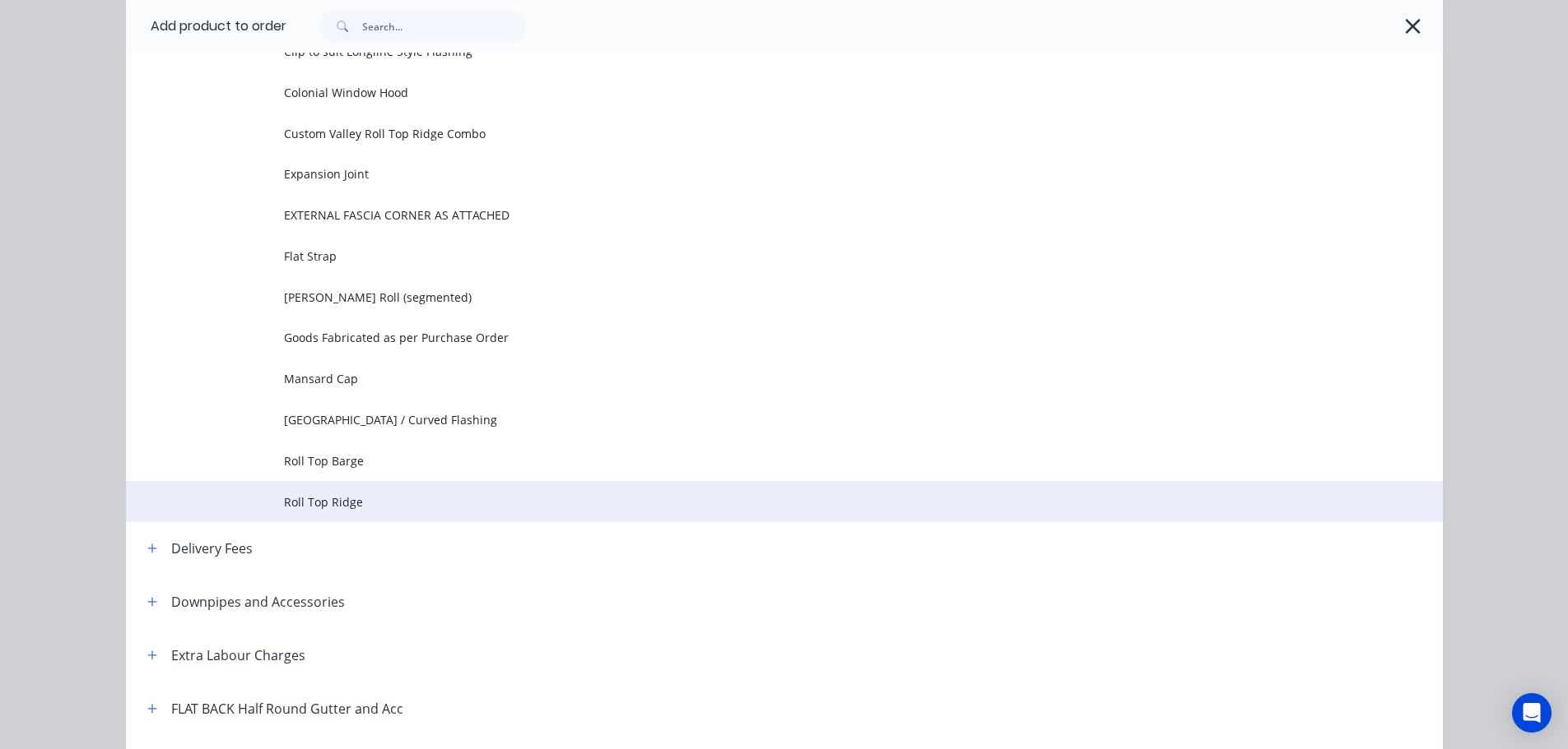
scroll to position [246, 0]
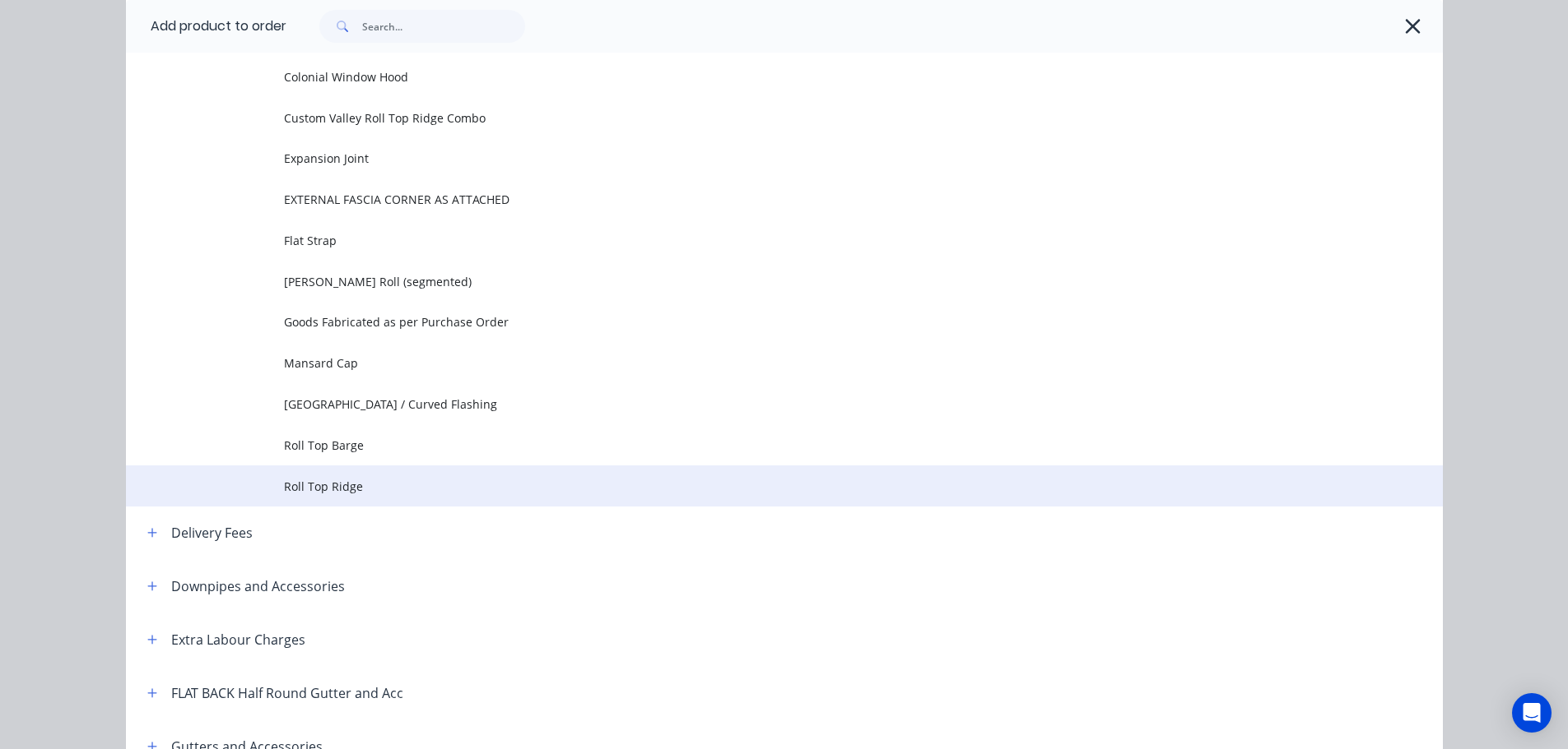
click at [360, 480] on span "Roll Top Ridge" at bounding box center [747, 486] width 927 height 17
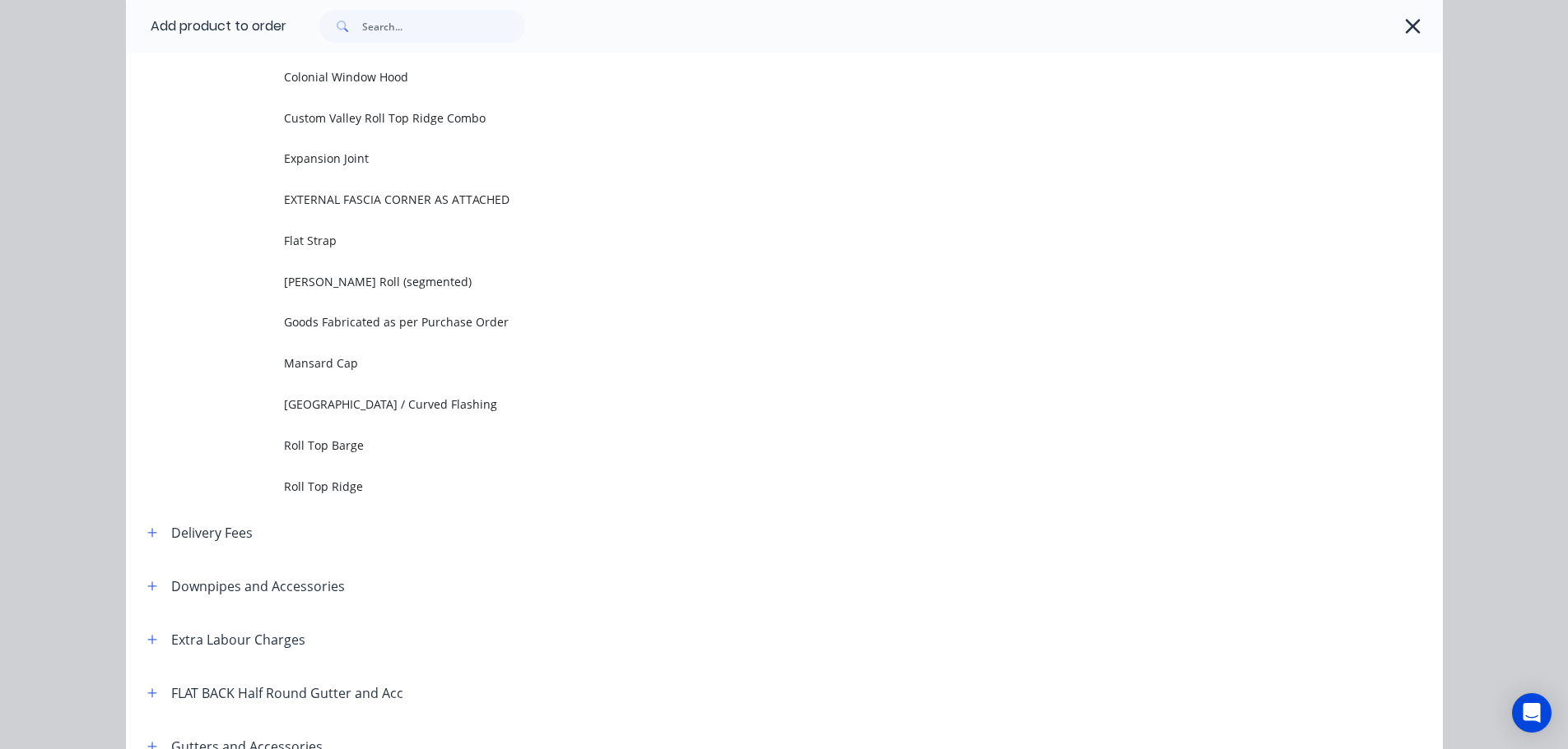
scroll to position [0, 0]
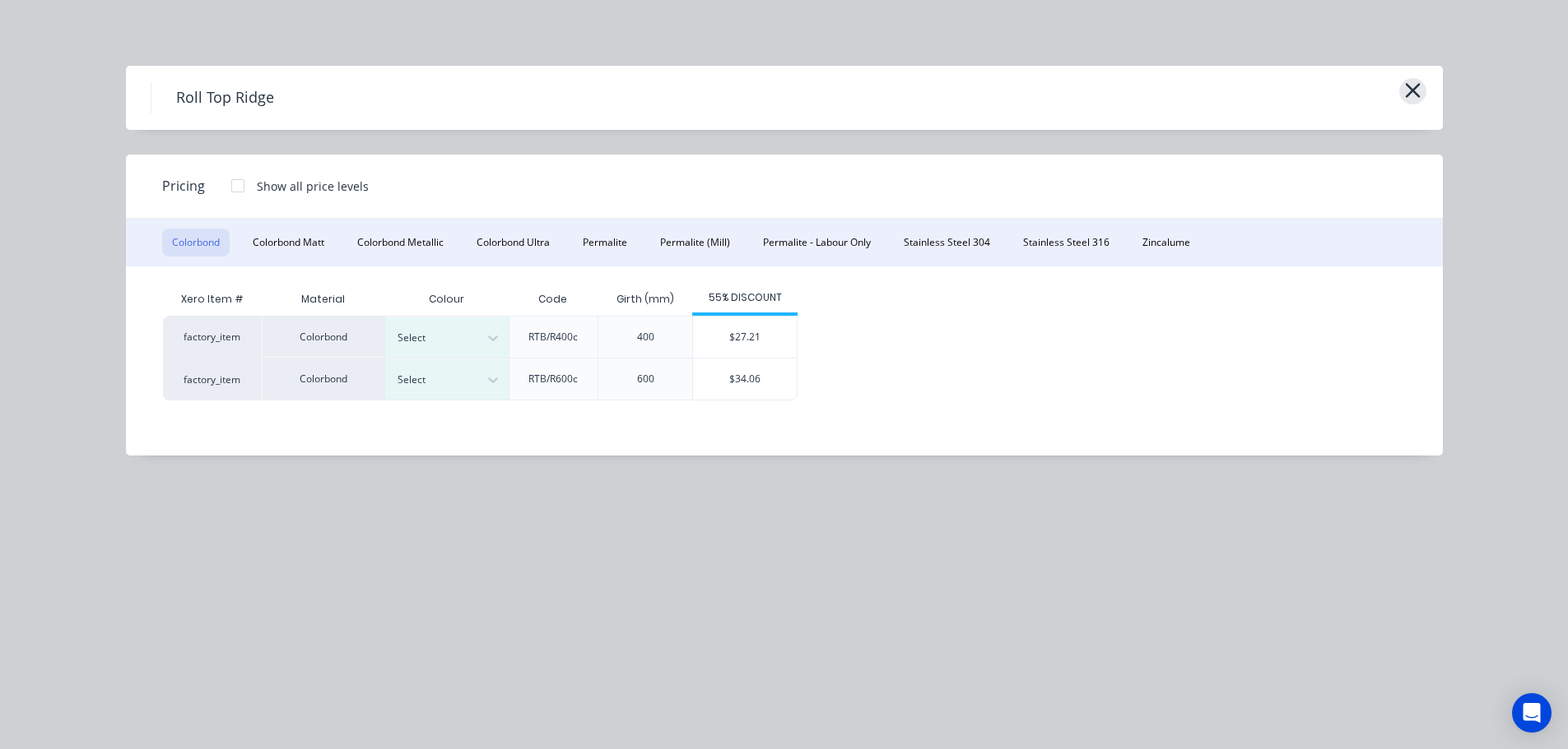
click at [1417, 97] on icon "button" at bounding box center [1412, 90] width 15 height 15
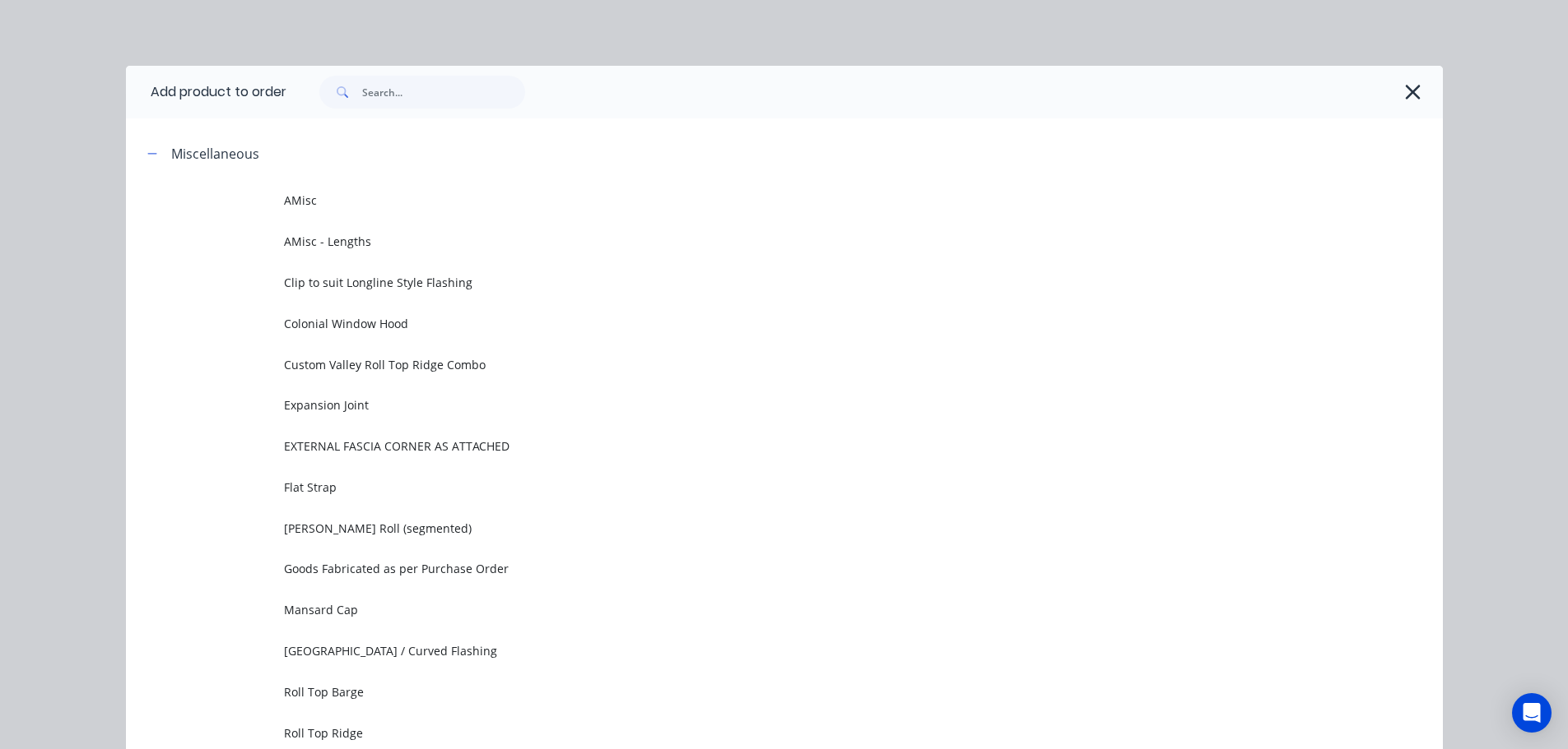
scroll to position [127, 0]
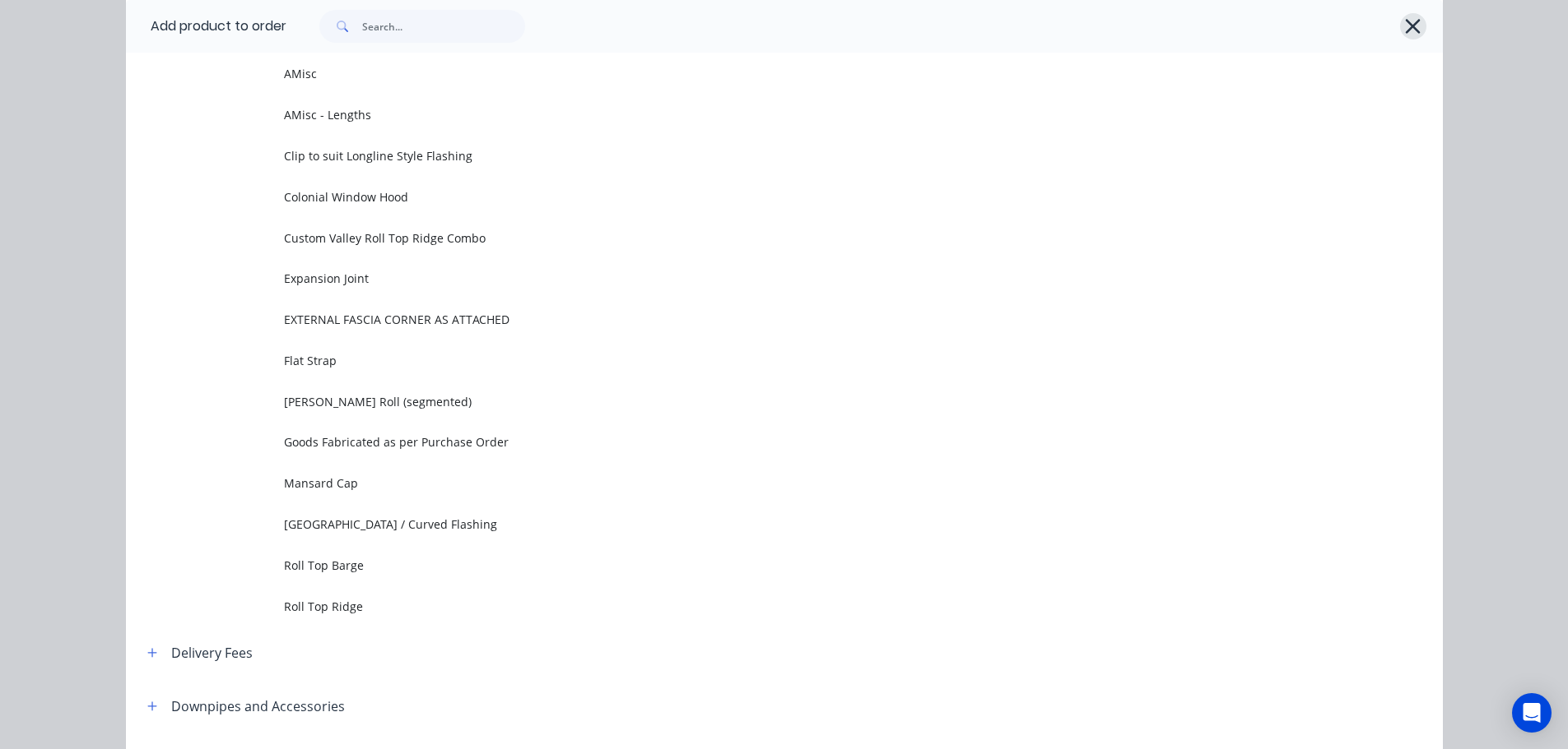
click at [1412, 26] on icon "button" at bounding box center [1412, 27] width 17 height 23
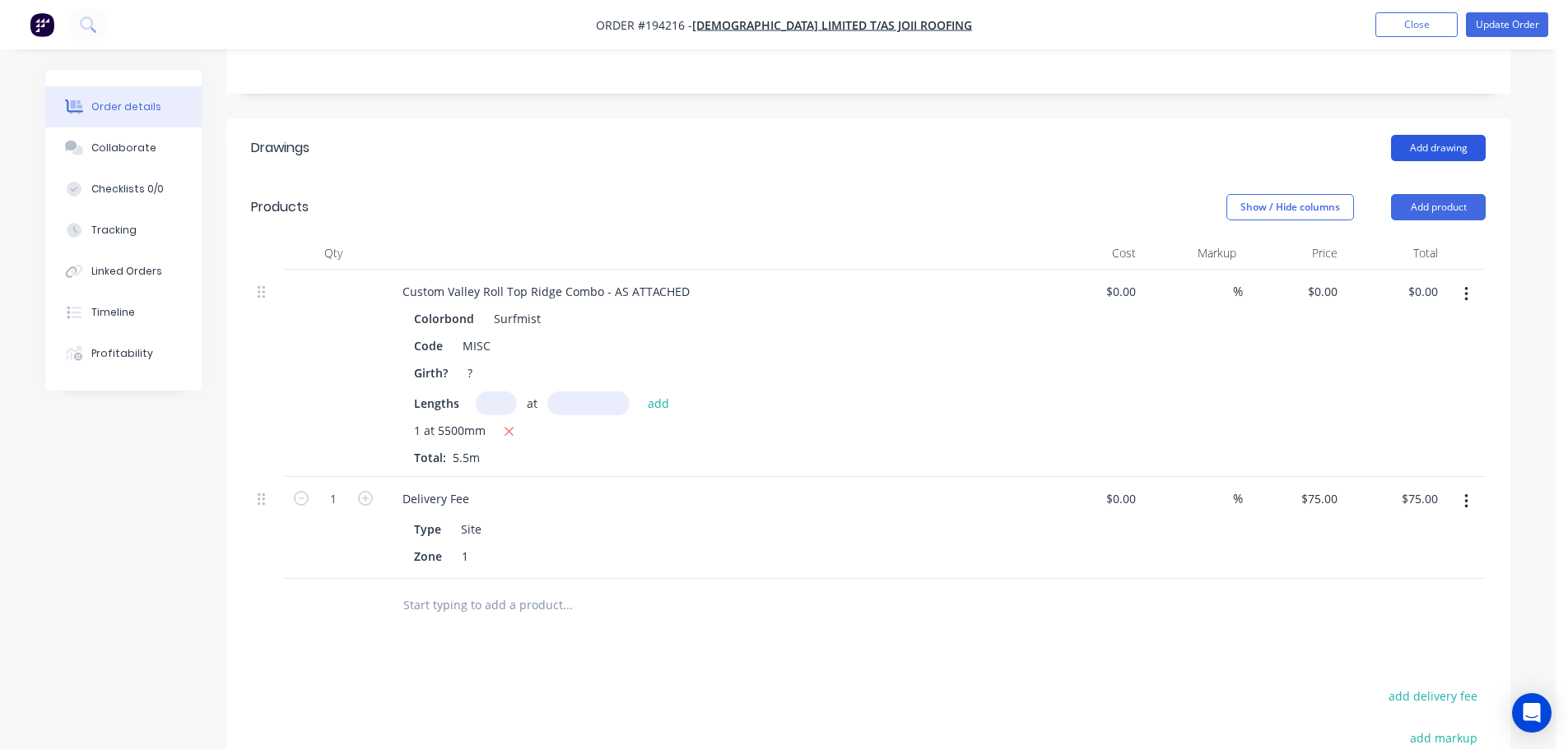
click at [1428, 135] on button "Add drawing" at bounding box center [1438, 148] width 95 height 27
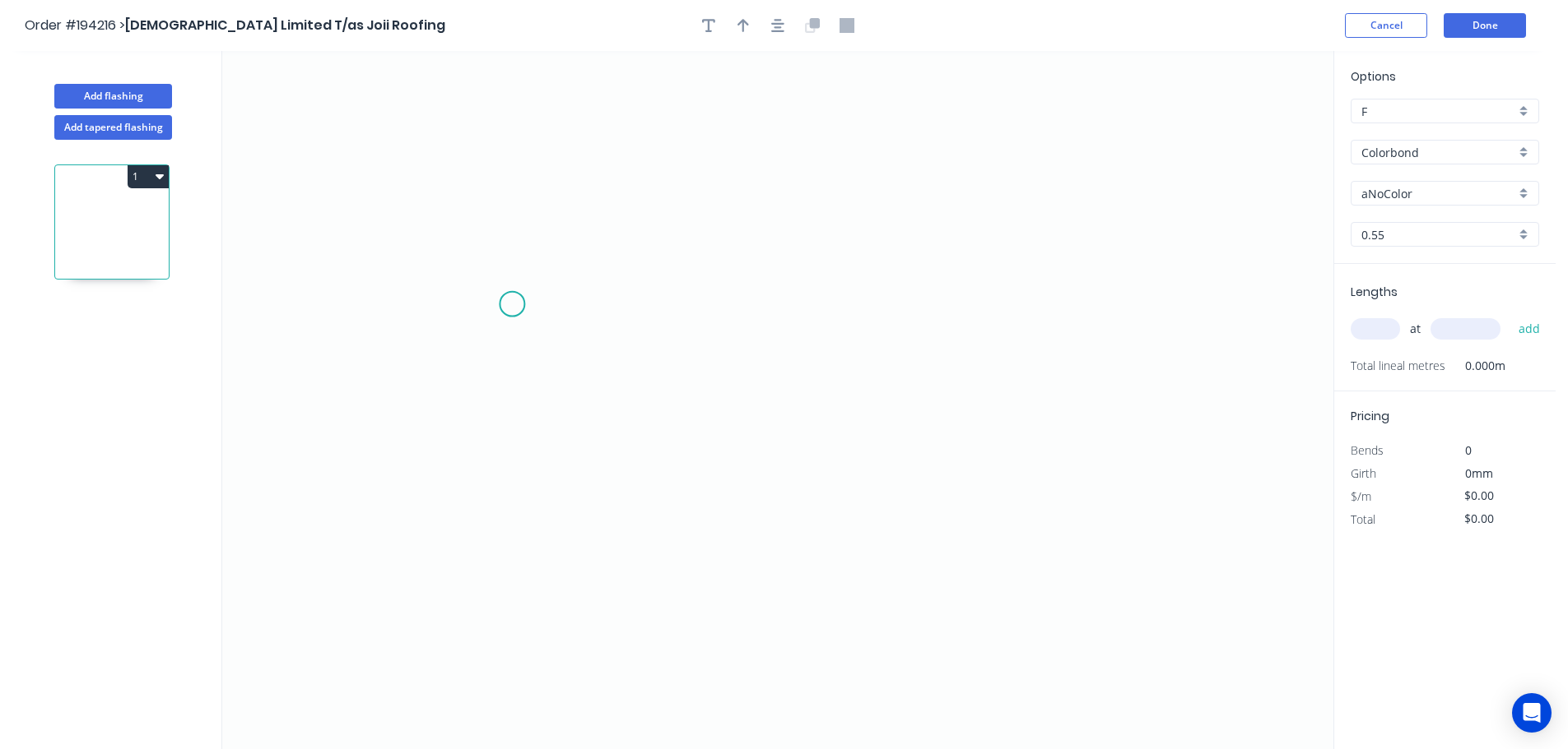
click at [514, 304] on icon "0" at bounding box center [778, 401] width 1111 height 698
click at [1168, 315] on icon "0" at bounding box center [778, 401] width 1111 height 698
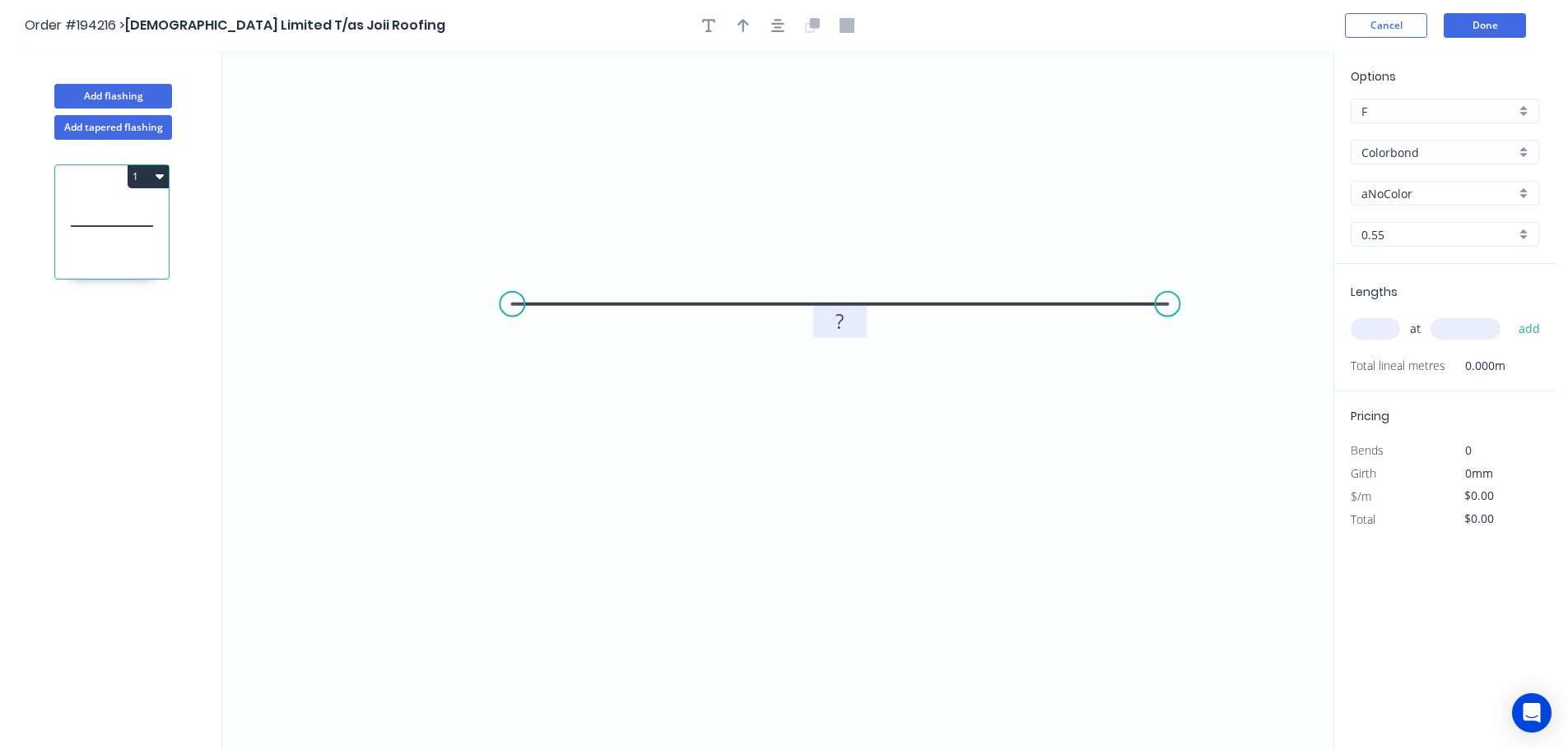
click at [847, 325] on rect at bounding box center [839, 323] width 33 height 23
click at [902, 425] on icon "0 600" at bounding box center [778, 401] width 1111 height 698
type input "$15.15"
click at [1385, 35] on button "Cancel" at bounding box center [1385, 26] width 82 height 25
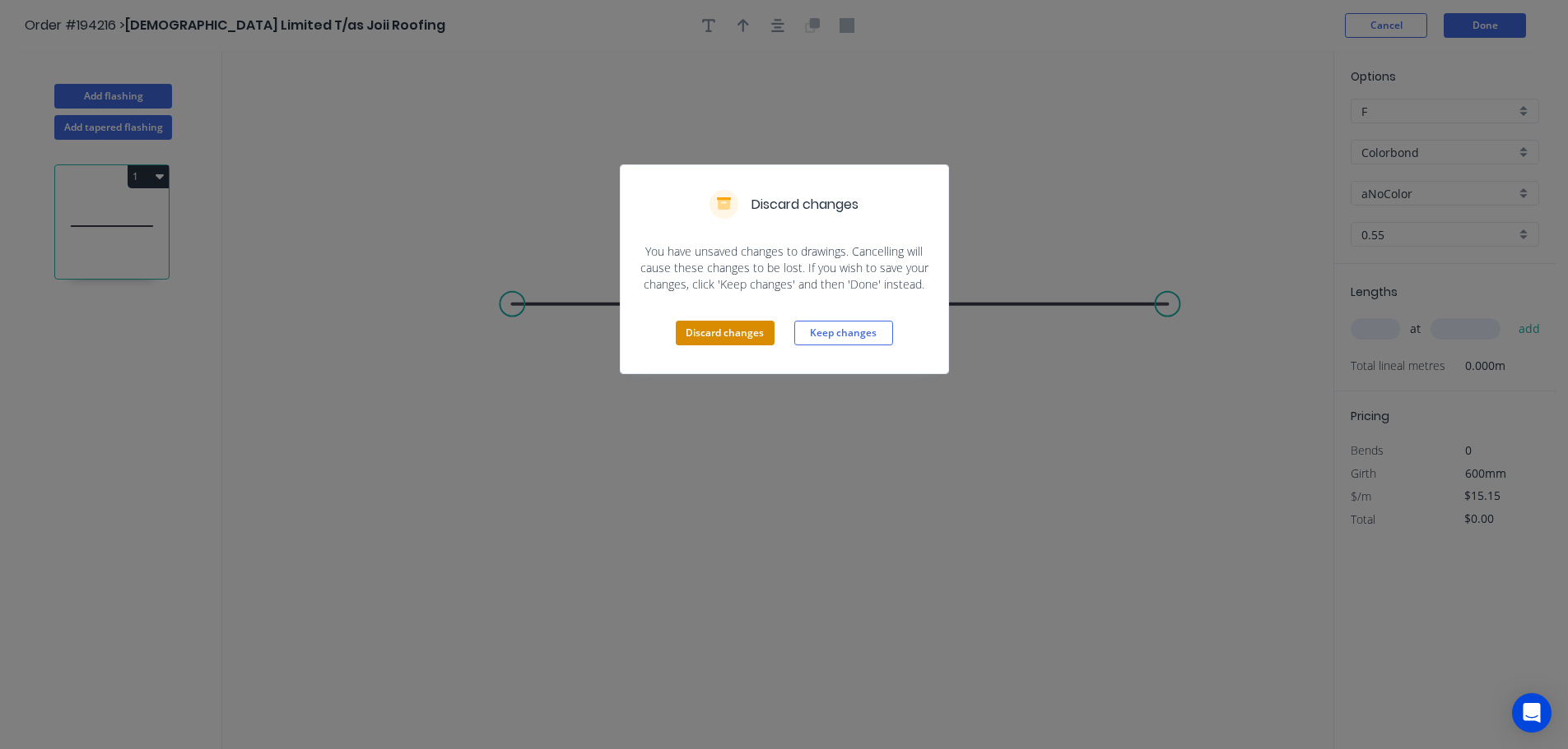
click at [721, 339] on button "Discard changes" at bounding box center [725, 333] width 98 height 25
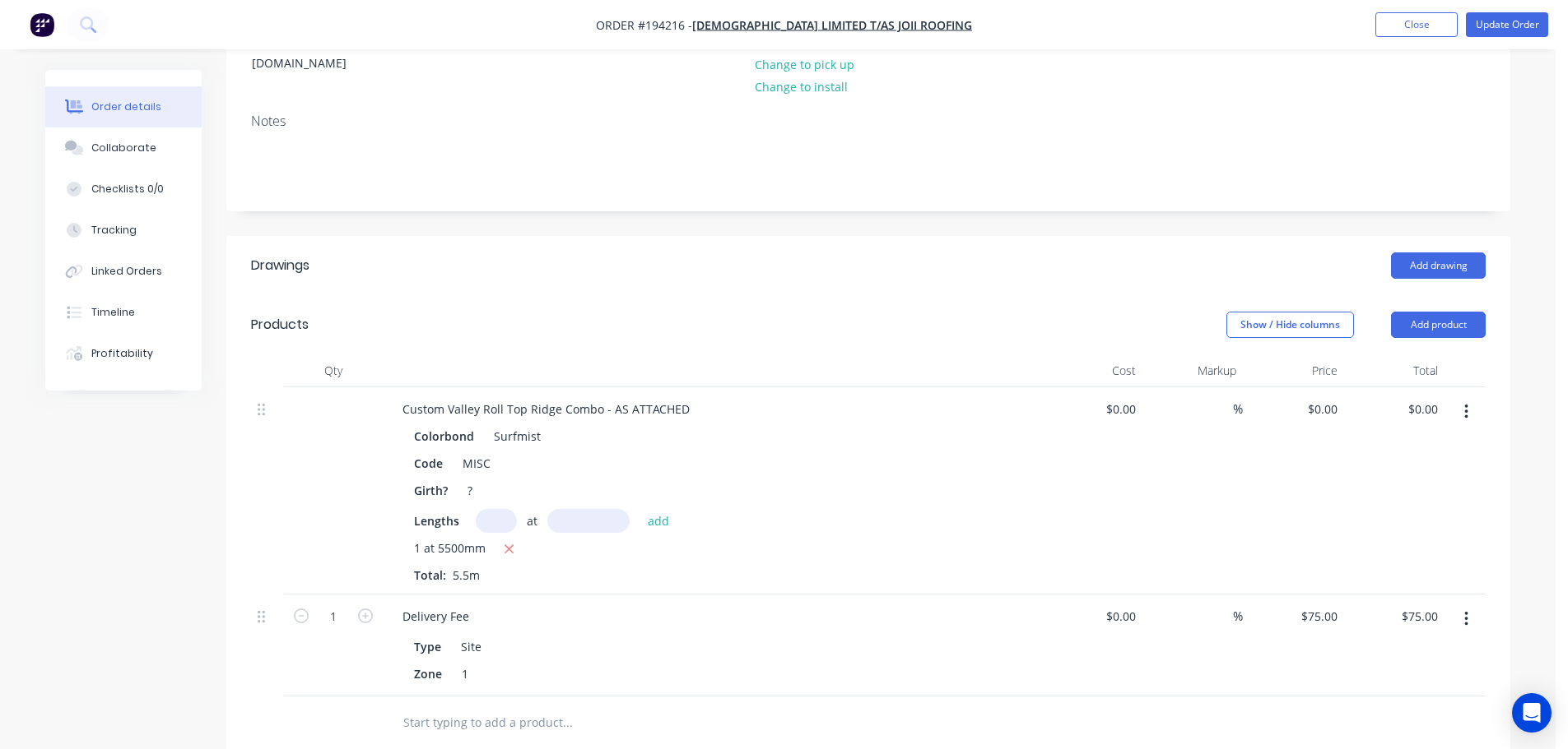
scroll to position [329, 0]
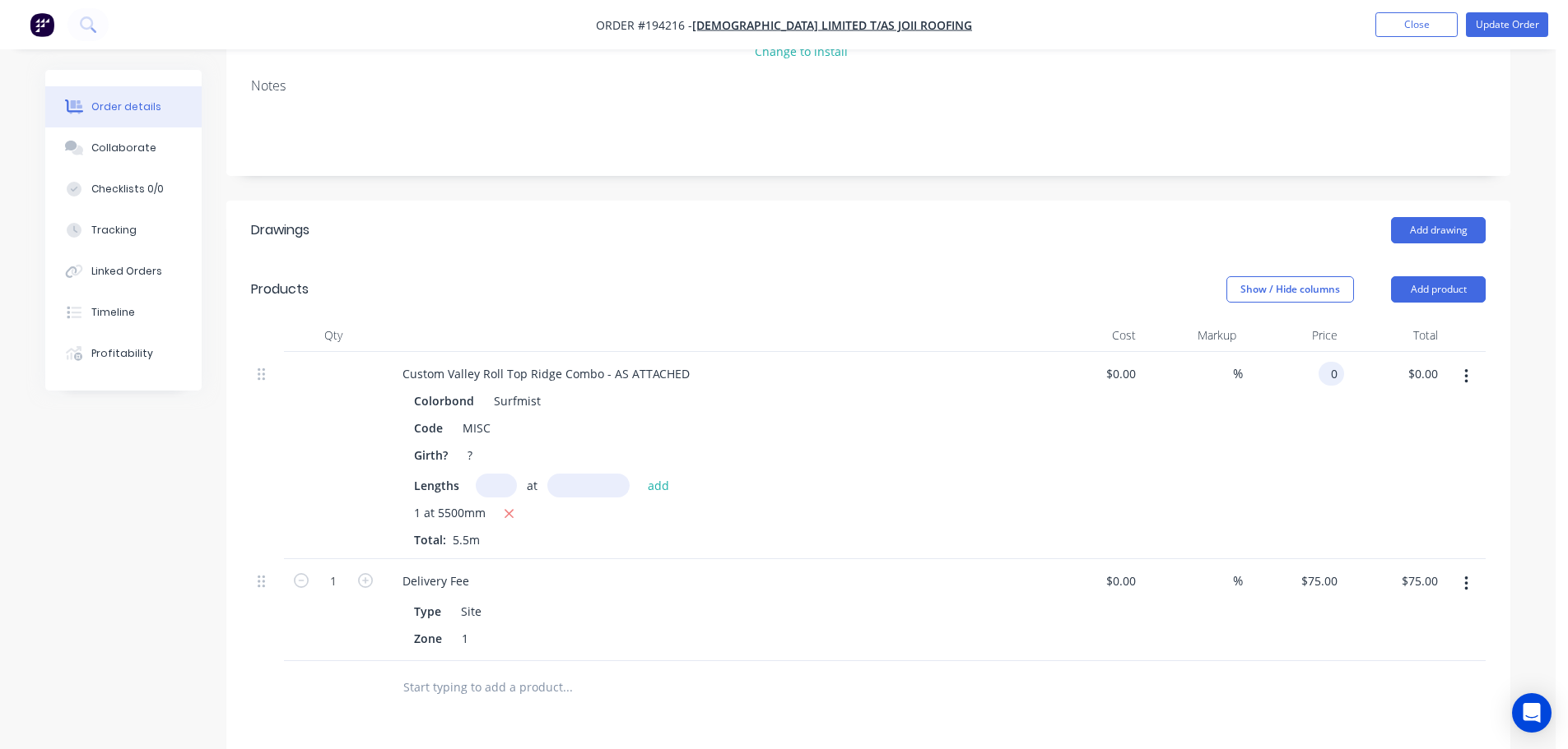
click at [1319, 362] on div "0 0" at bounding box center [1331, 373] width 26 height 24
type input "$49.21"
type input "$270.66"
click at [841, 277] on div "Show / Hide columns Add product" at bounding box center [1000, 290] width 972 height 27
click at [1517, 21] on button "Update Order" at bounding box center [1507, 25] width 82 height 25
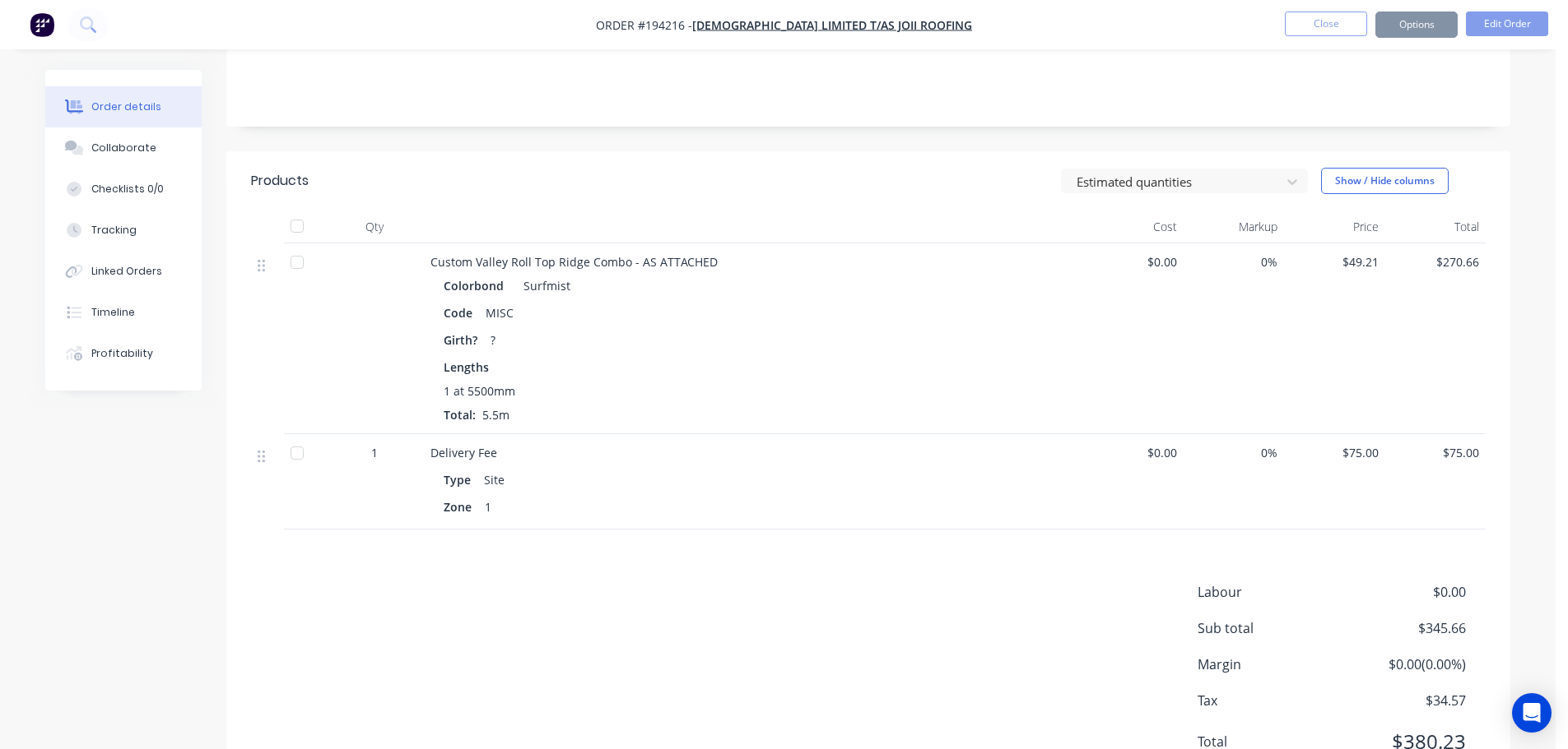
scroll to position [0, 0]
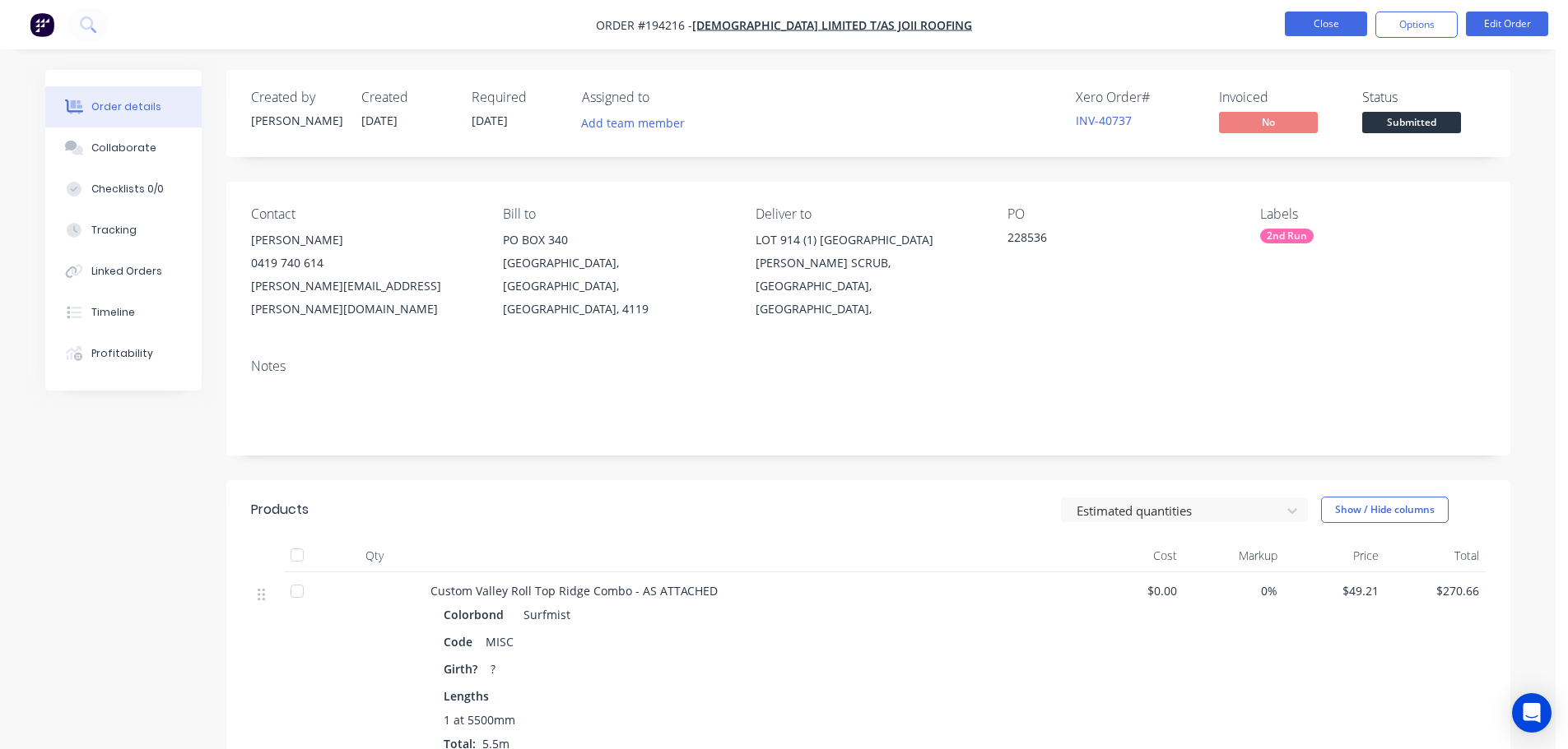
click at [1307, 21] on button "Close" at bounding box center [1326, 24] width 82 height 25
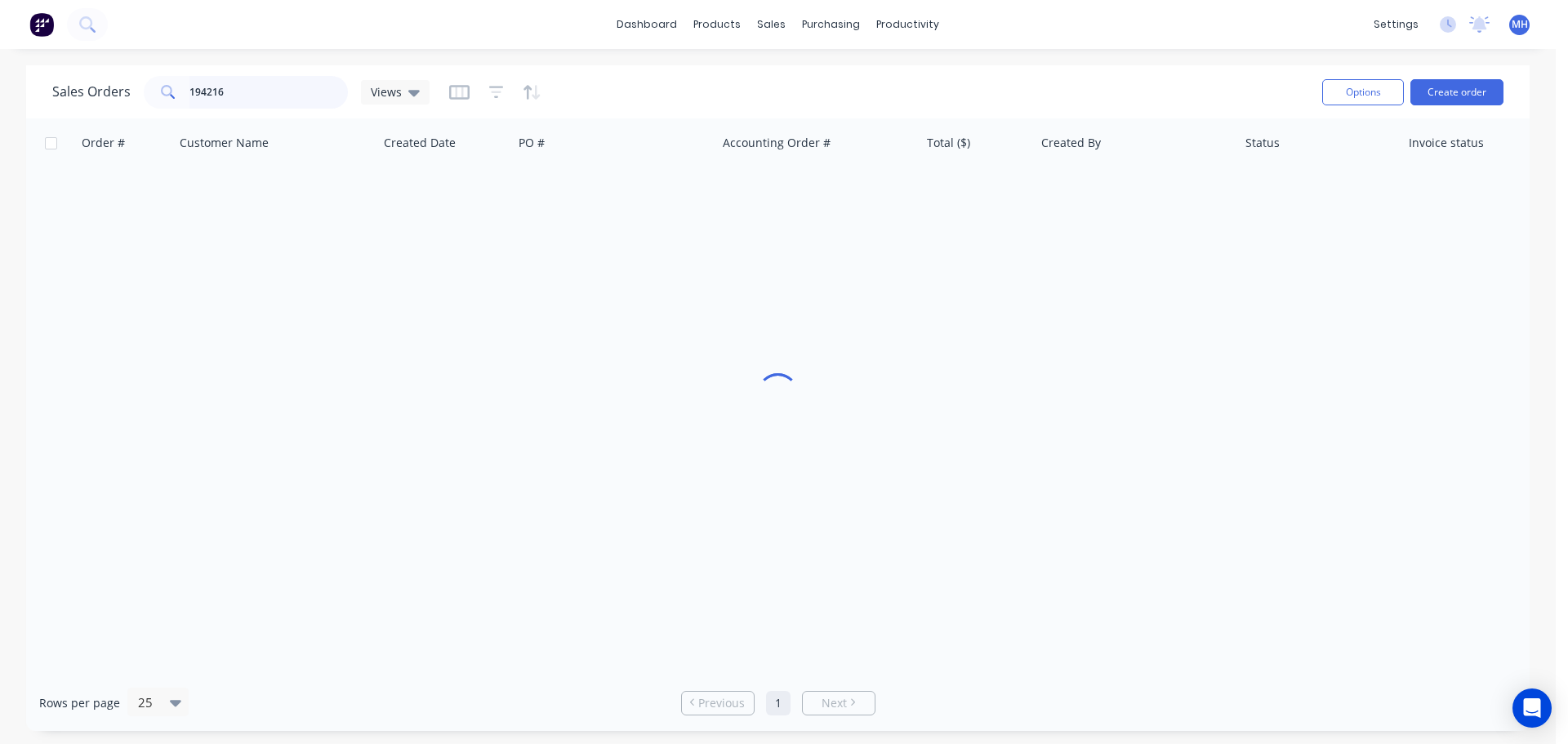
click at [256, 94] on input "194216" at bounding box center [268, 92] width 159 height 33
click at [257, 94] on input "194216" at bounding box center [268, 92] width 159 height 33
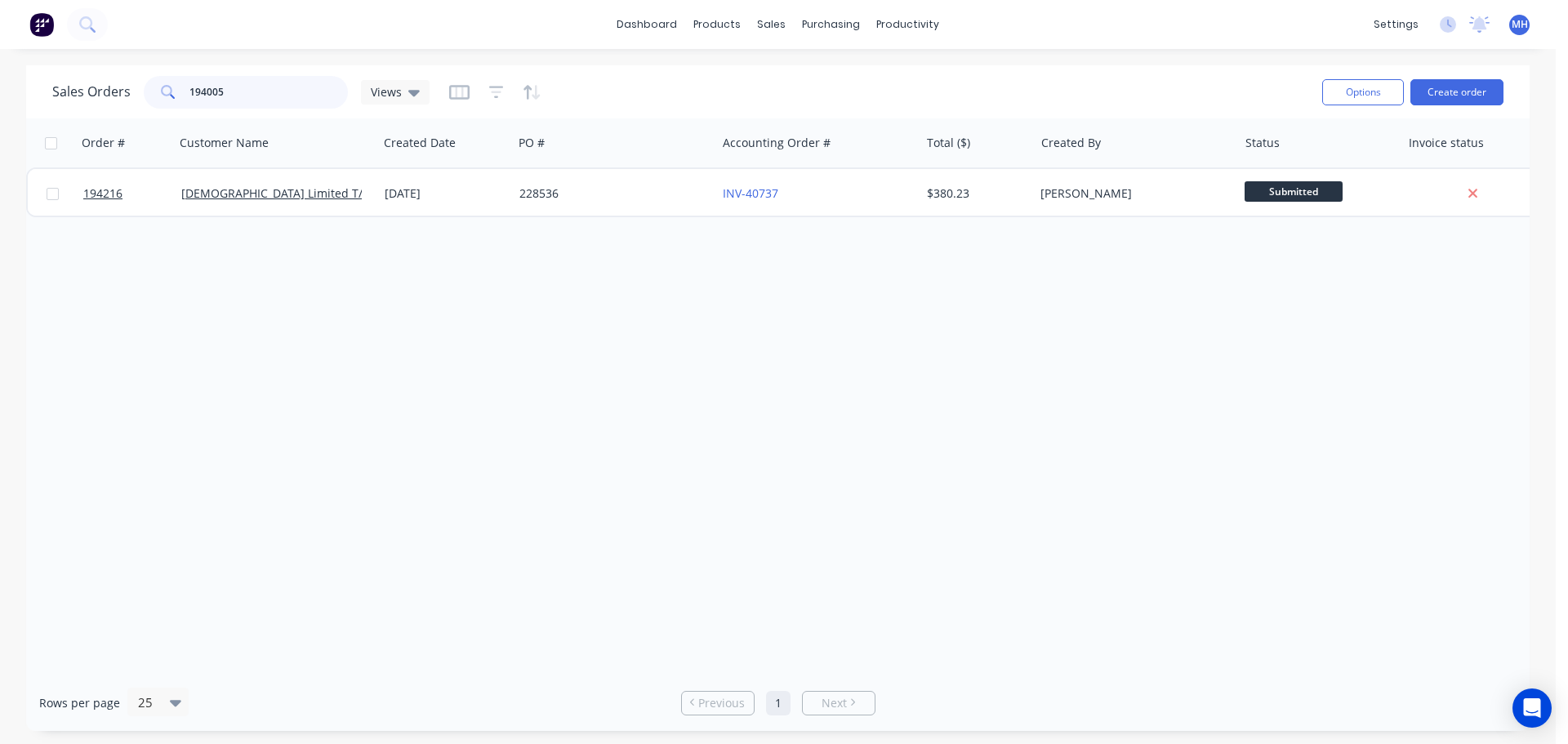
type input "194005"
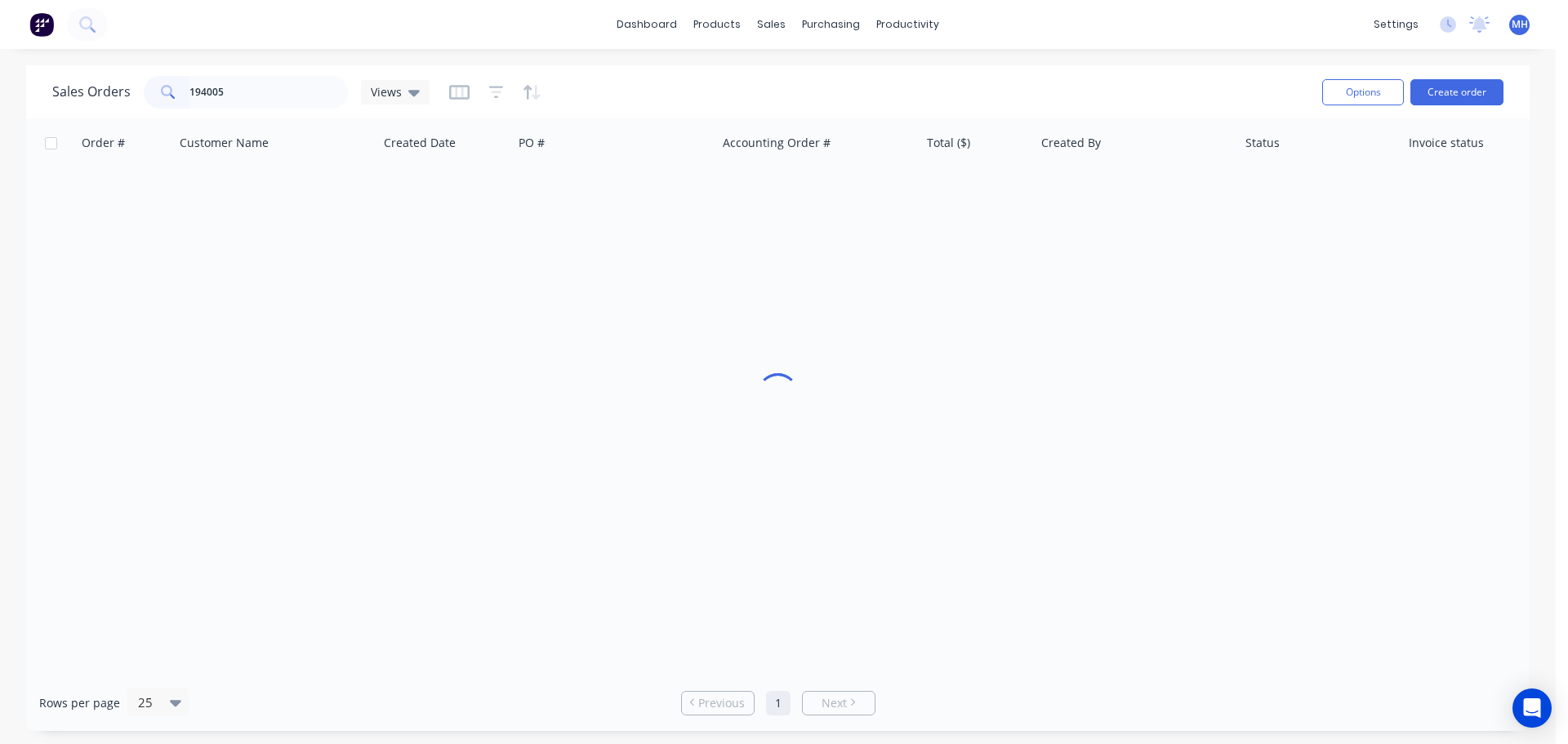
click at [629, 84] on div "Sales Orders 194005 Views" at bounding box center [680, 92] width 1257 height 40
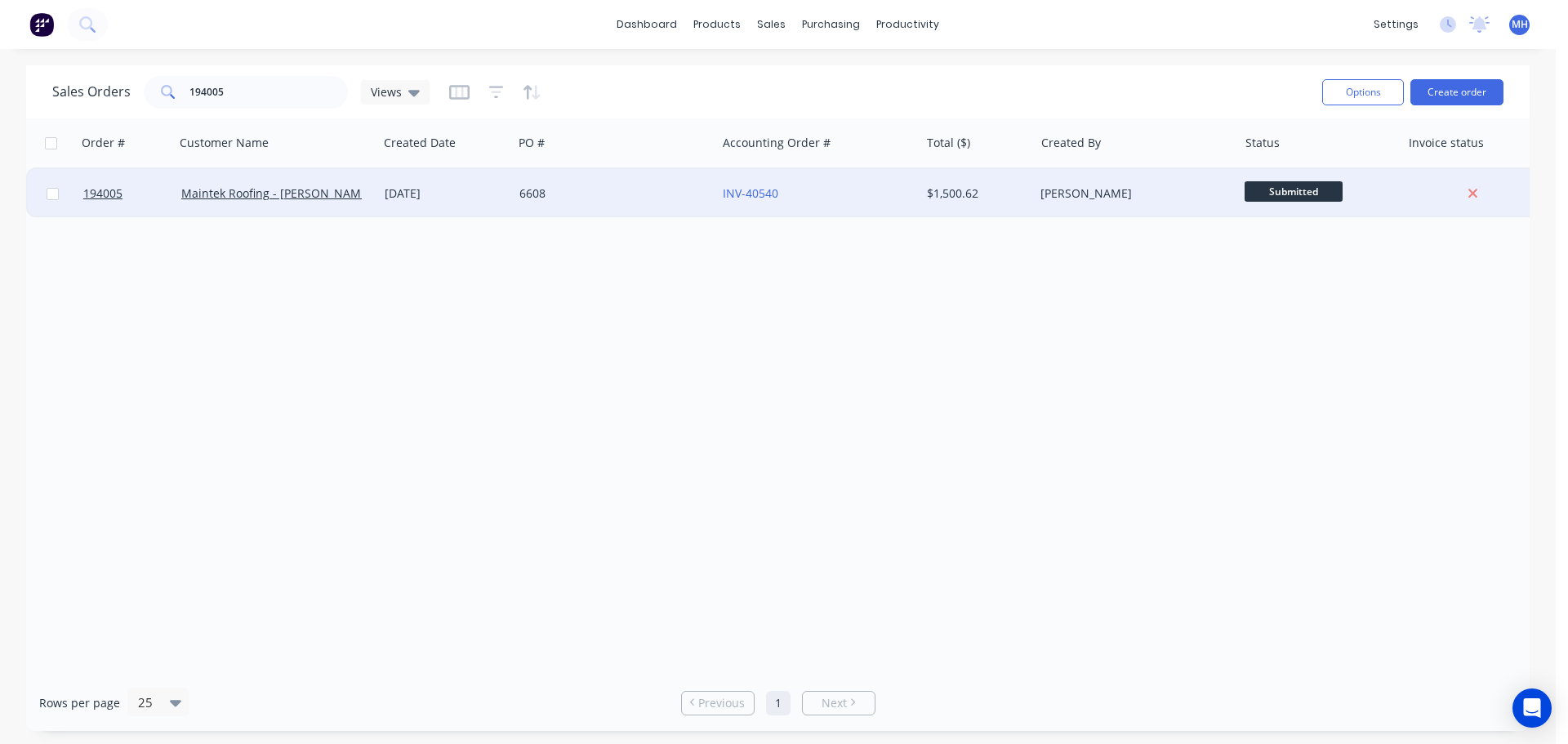
click at [617, 190] on div "6608" at bounding box center [610, 194] width 181 height 17
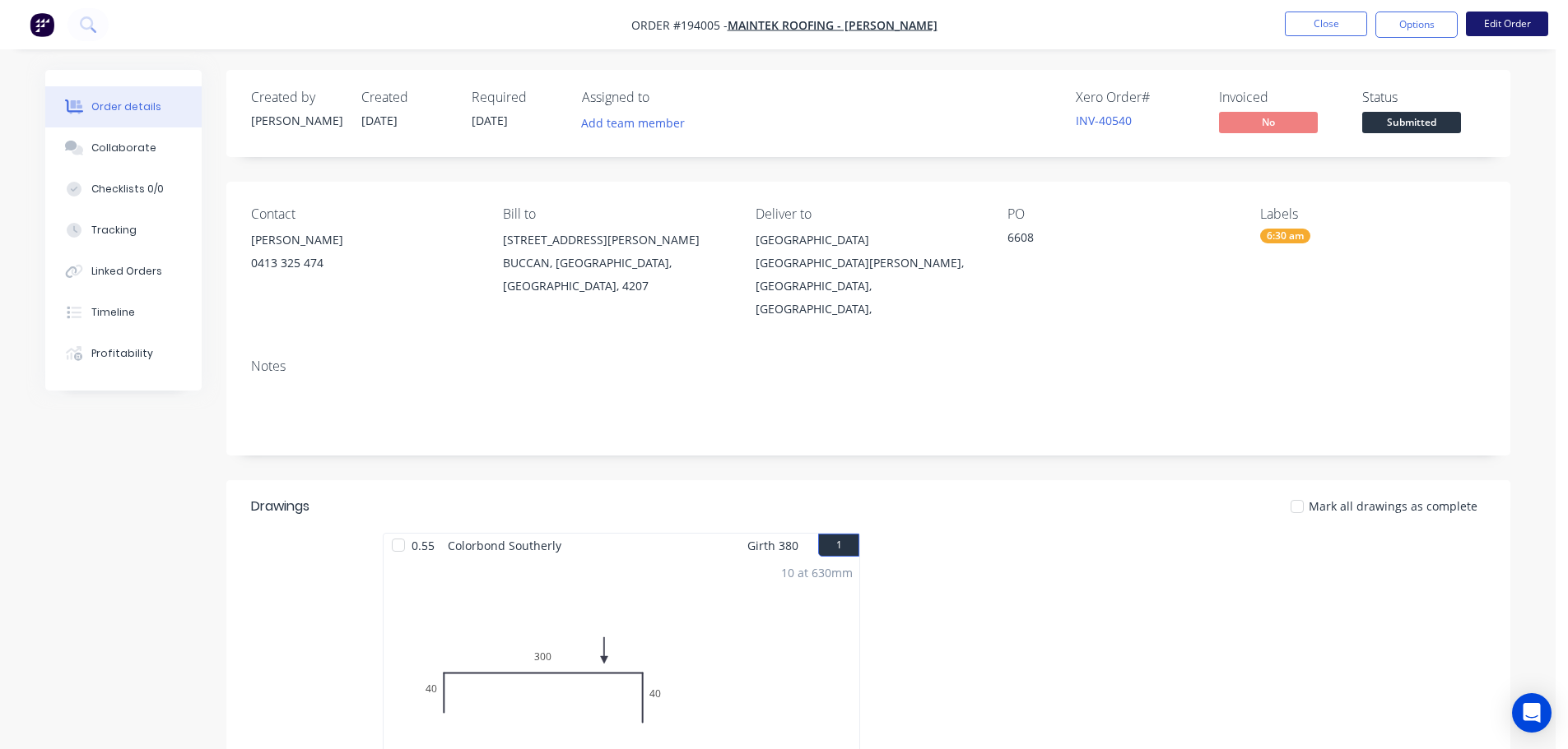
click at [1501, 28] on button "Edit Order" at bounding box center [1507, 24] width 82 height 25
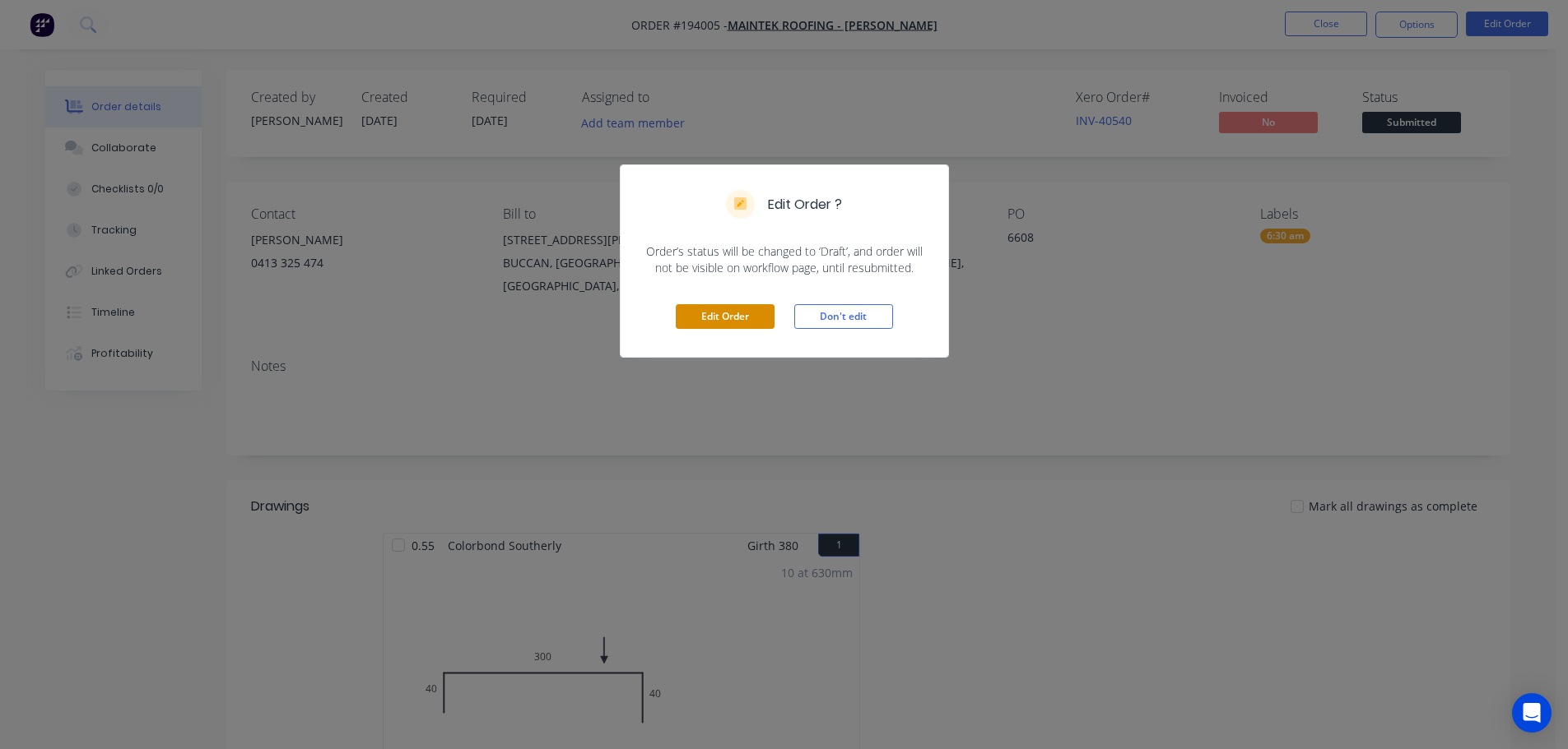
click at [752, 319] on button "Edit Order" at bounding box center [725, 316] width 98 height 25
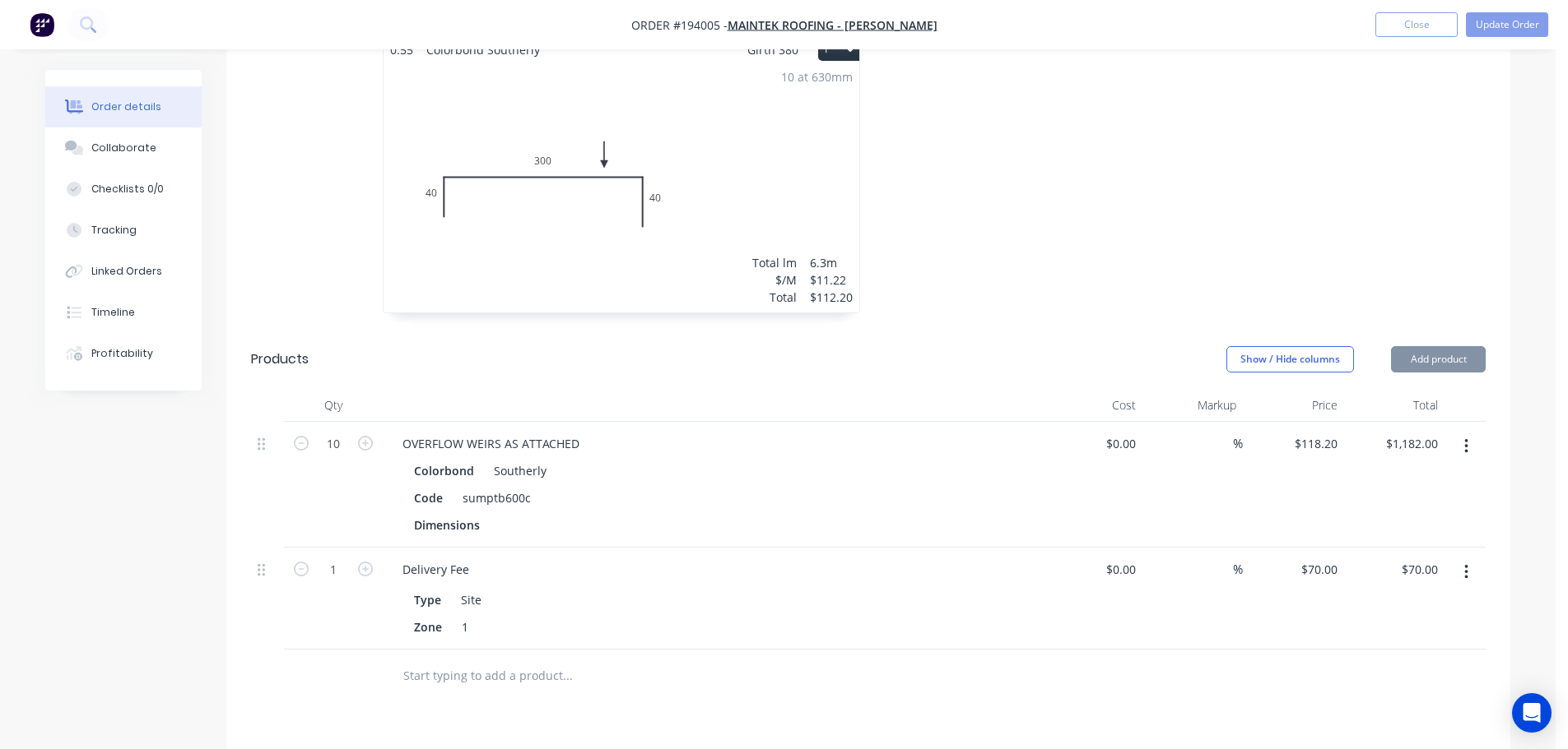
scroll to position [576, 0]
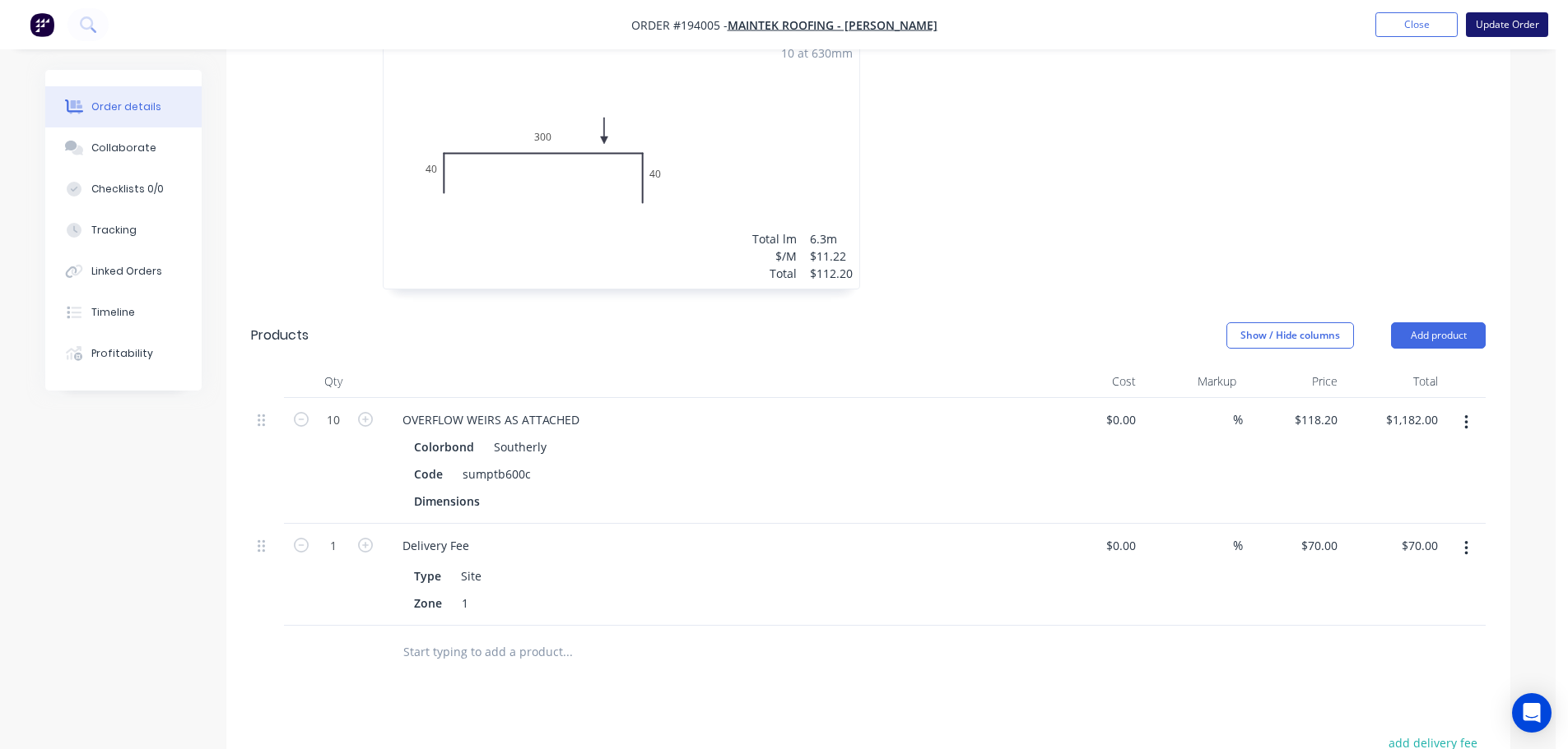
click at [1516, 19] on button "Update Order" at bounding box center [1507, 25] width 82 height 25
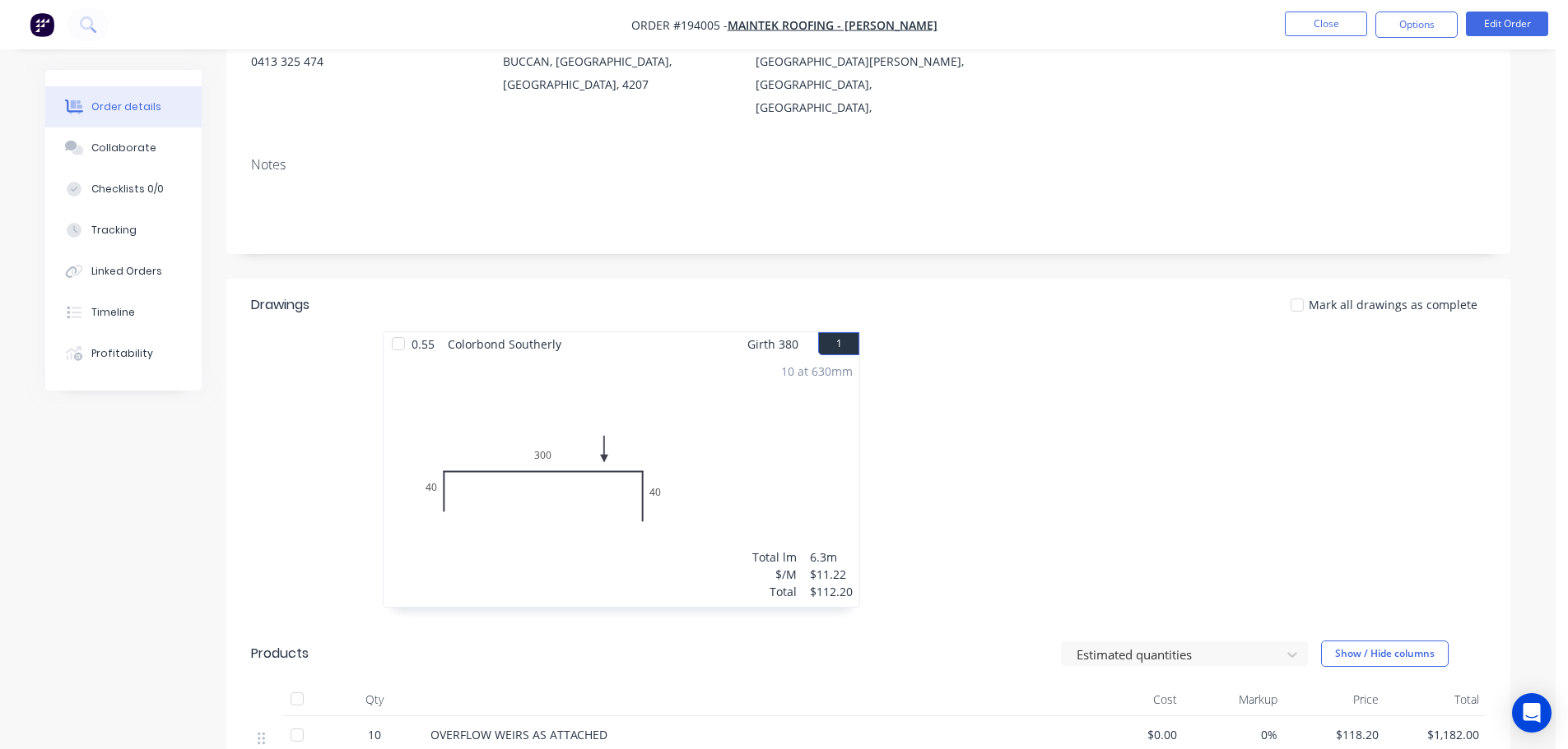
scroll to position [494, 0]
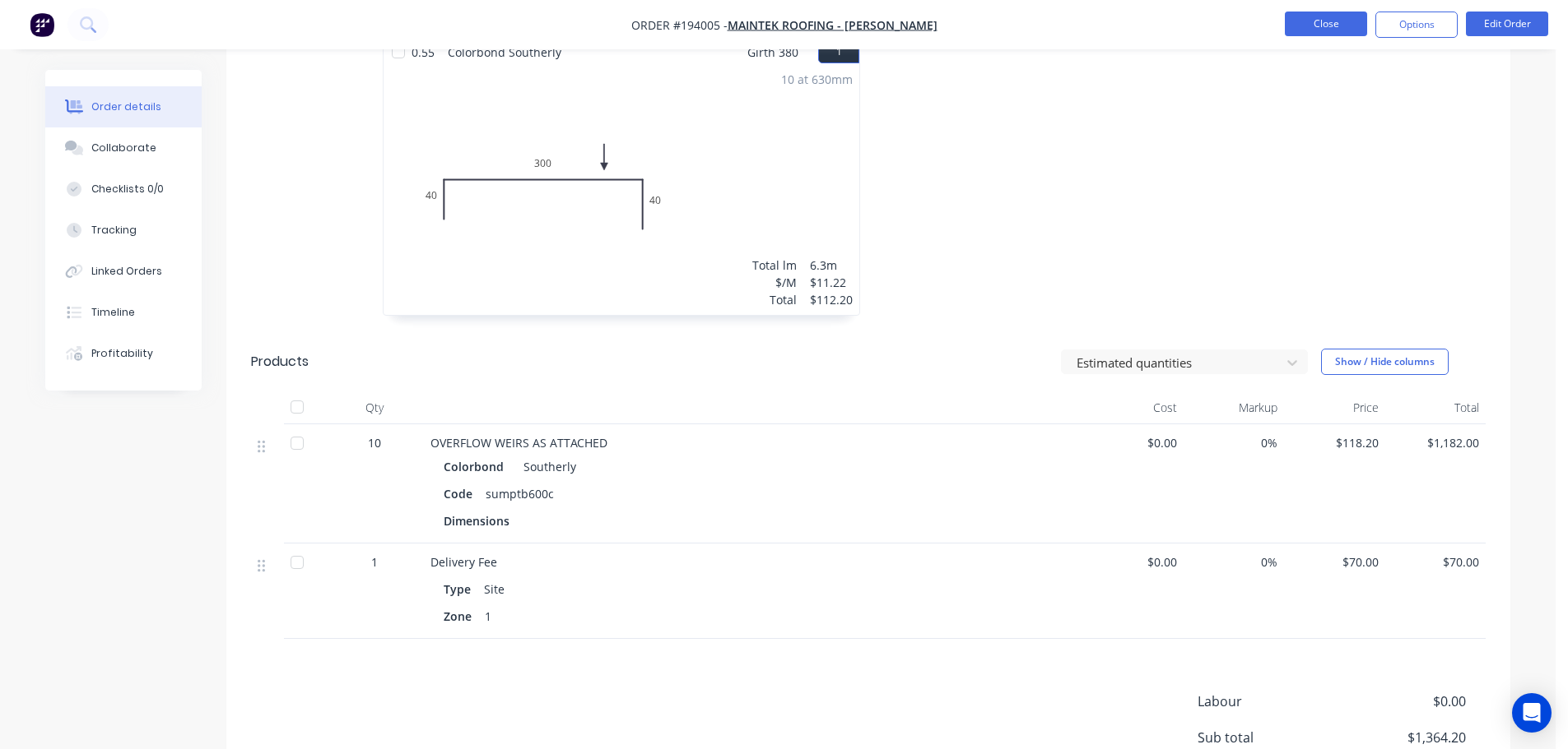
click at [1309, 27] on button "Close" at bounding box center [1326, 24] width 82 height 25
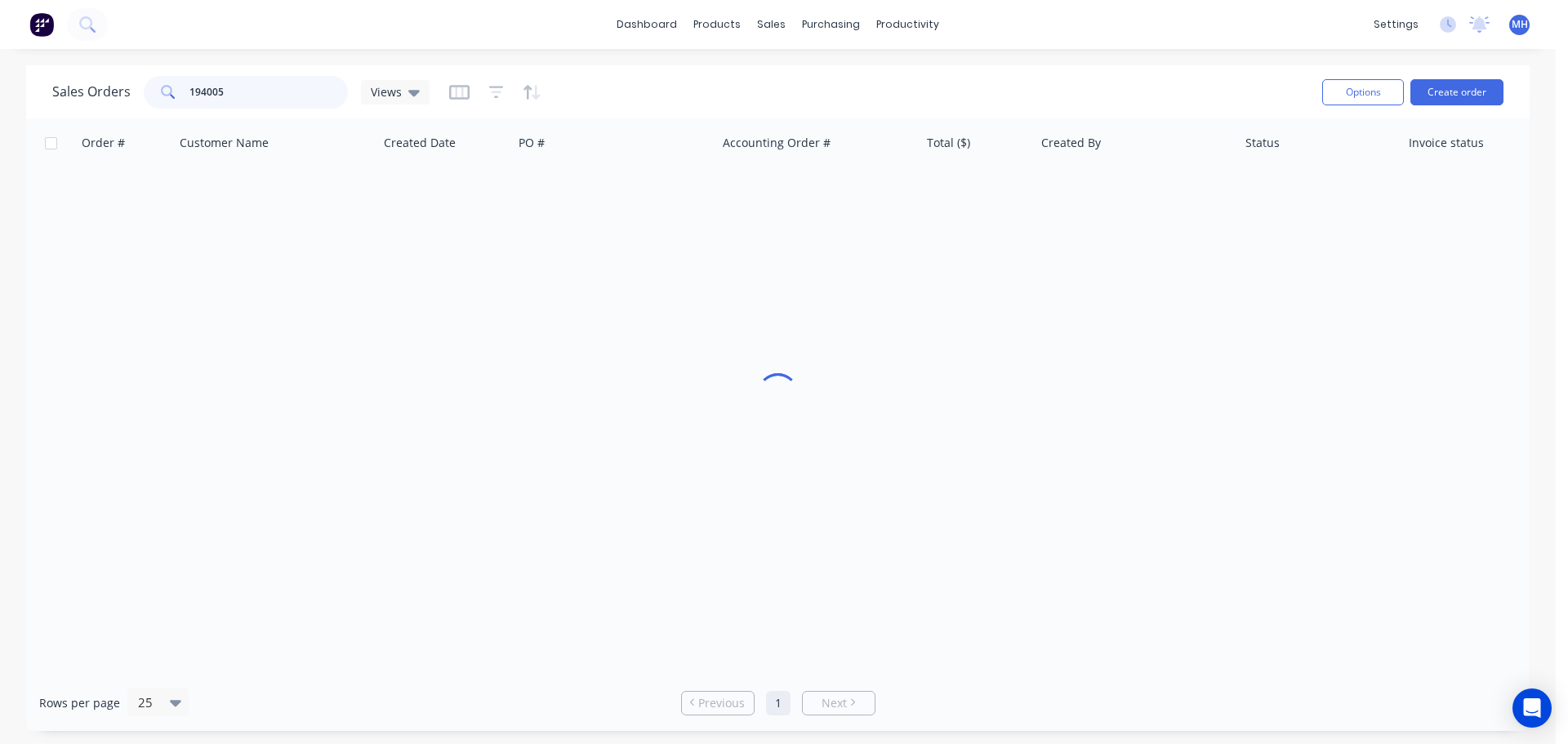
click at [298, 94] on input "194005" at bounding box center [268, 92] width 159 height 33
click at [301, 94] on input "194005" at bounding box center [268, 92] width 159 height 33
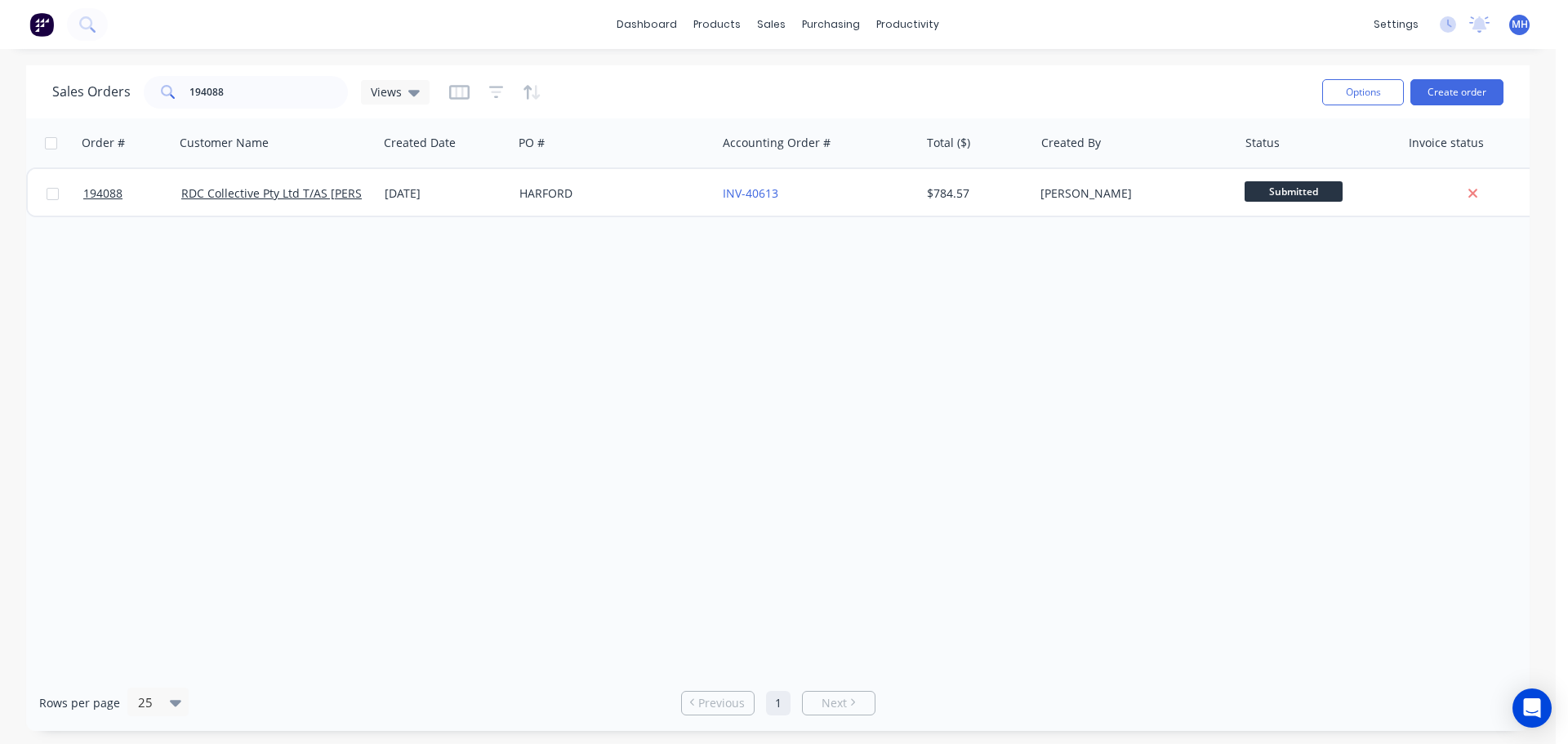
click at [312, 72] on div "Sales Orders 194088 Views" at bounding box center [680, 92] width 1257 height 40
click at [319, 80] on input "194088" at bounding box center [268, 92] width 159 height 33
type input "194032"
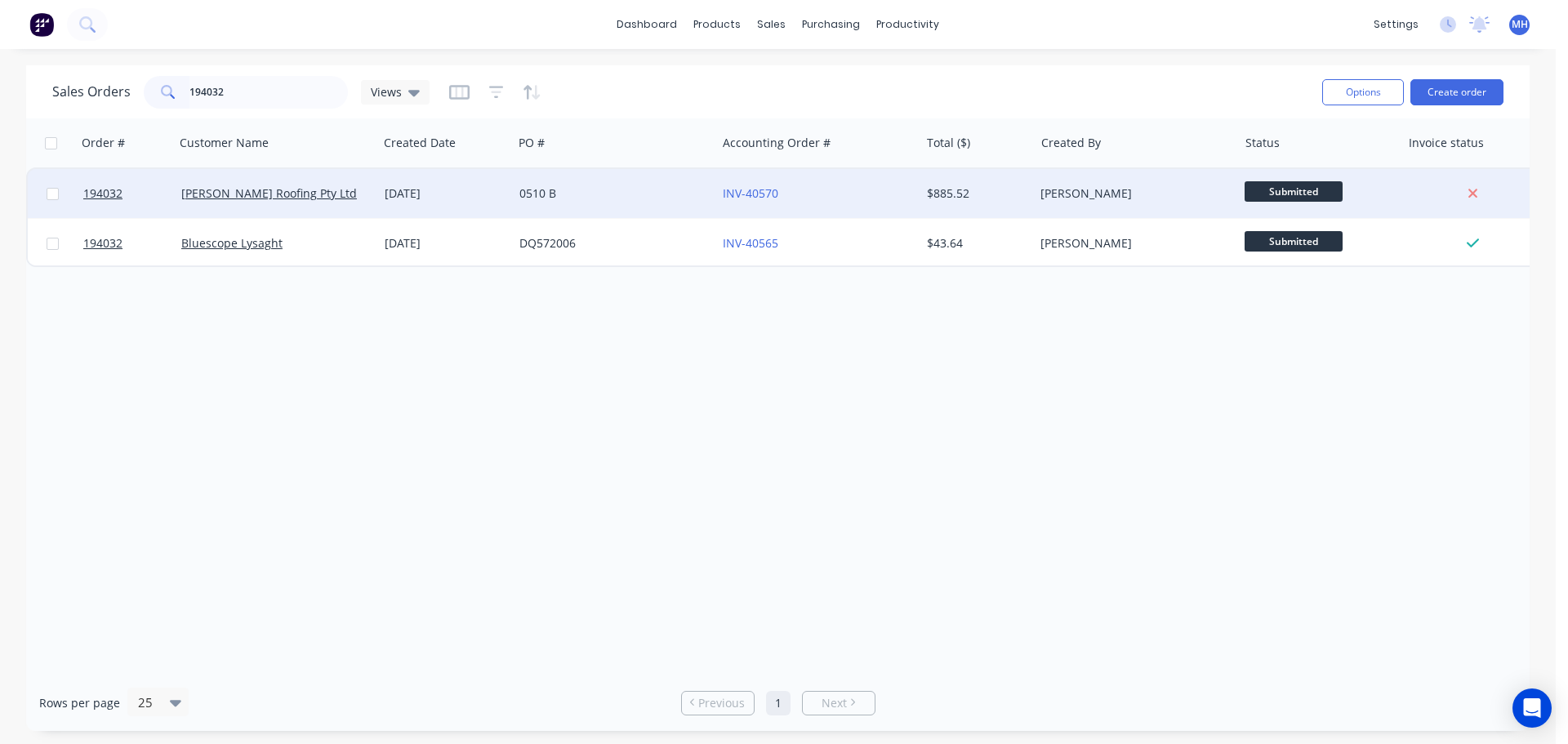
click at [620, 204] on div "0510 B" at bounding box center [614, 194] width 203 height 49
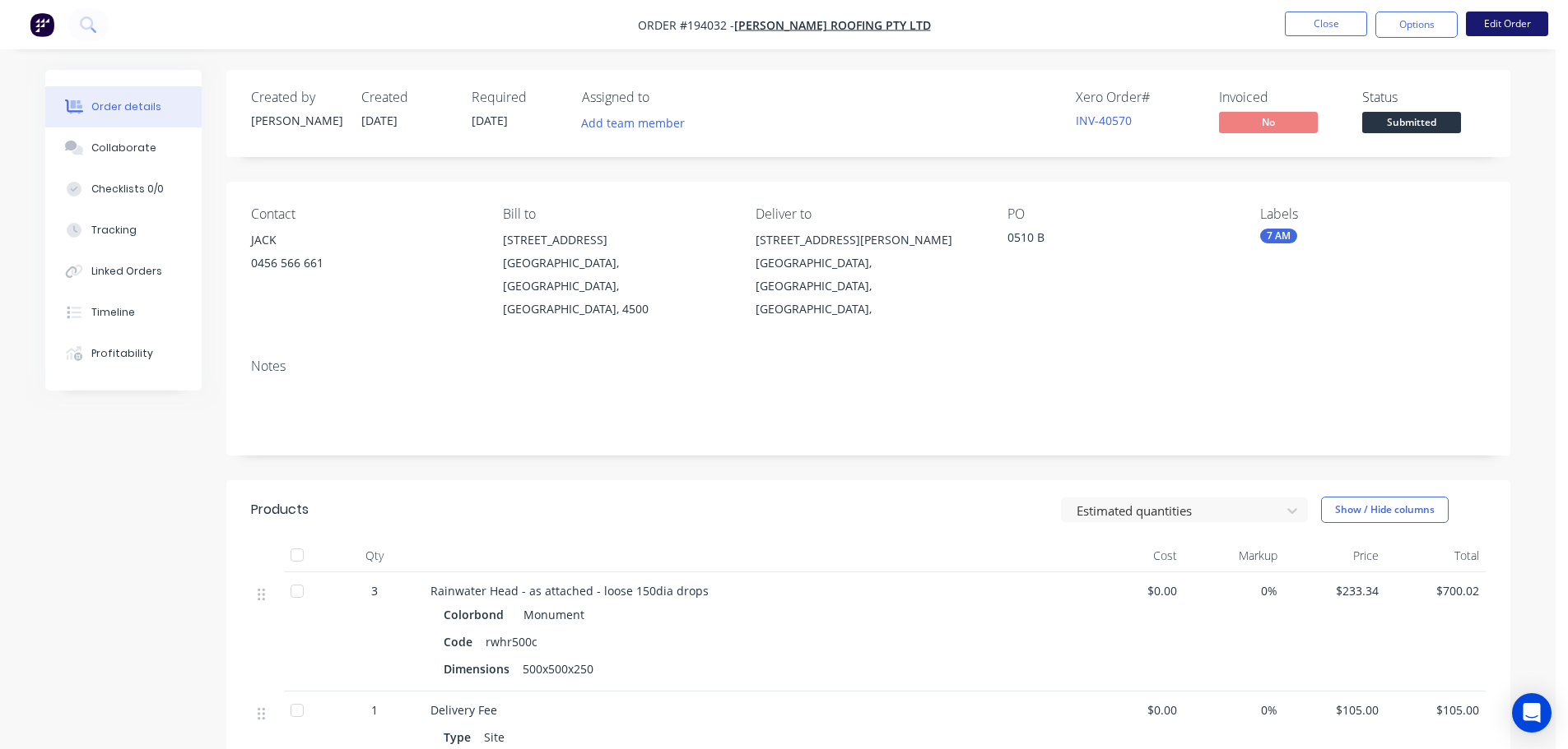
click at [1517, 30] on button "Edit Order" at bounding box center [1507, 24] width 82 height 25
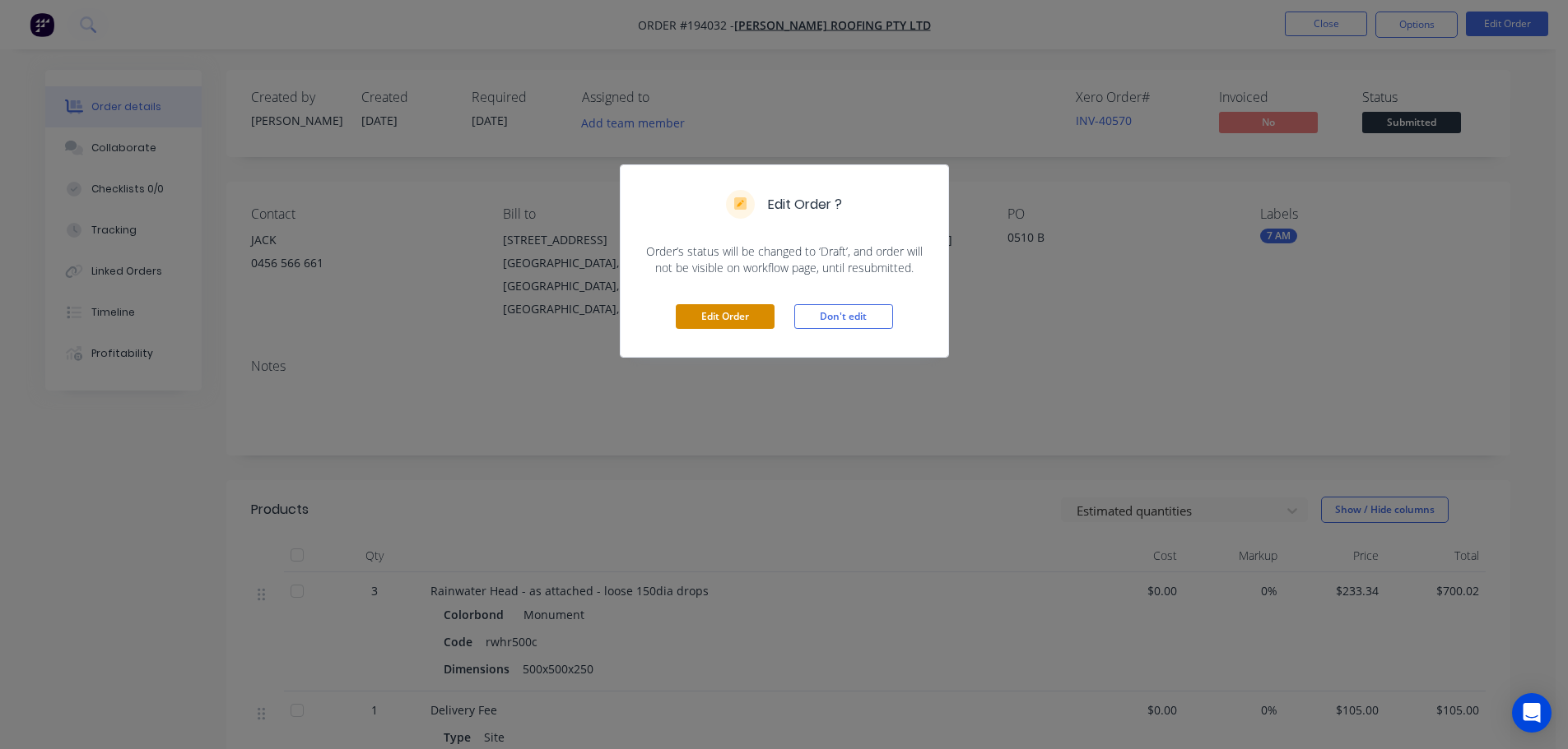
click at [714, 316] on button "Edit Order" at bounding box center [725, 316] width 98 height 25
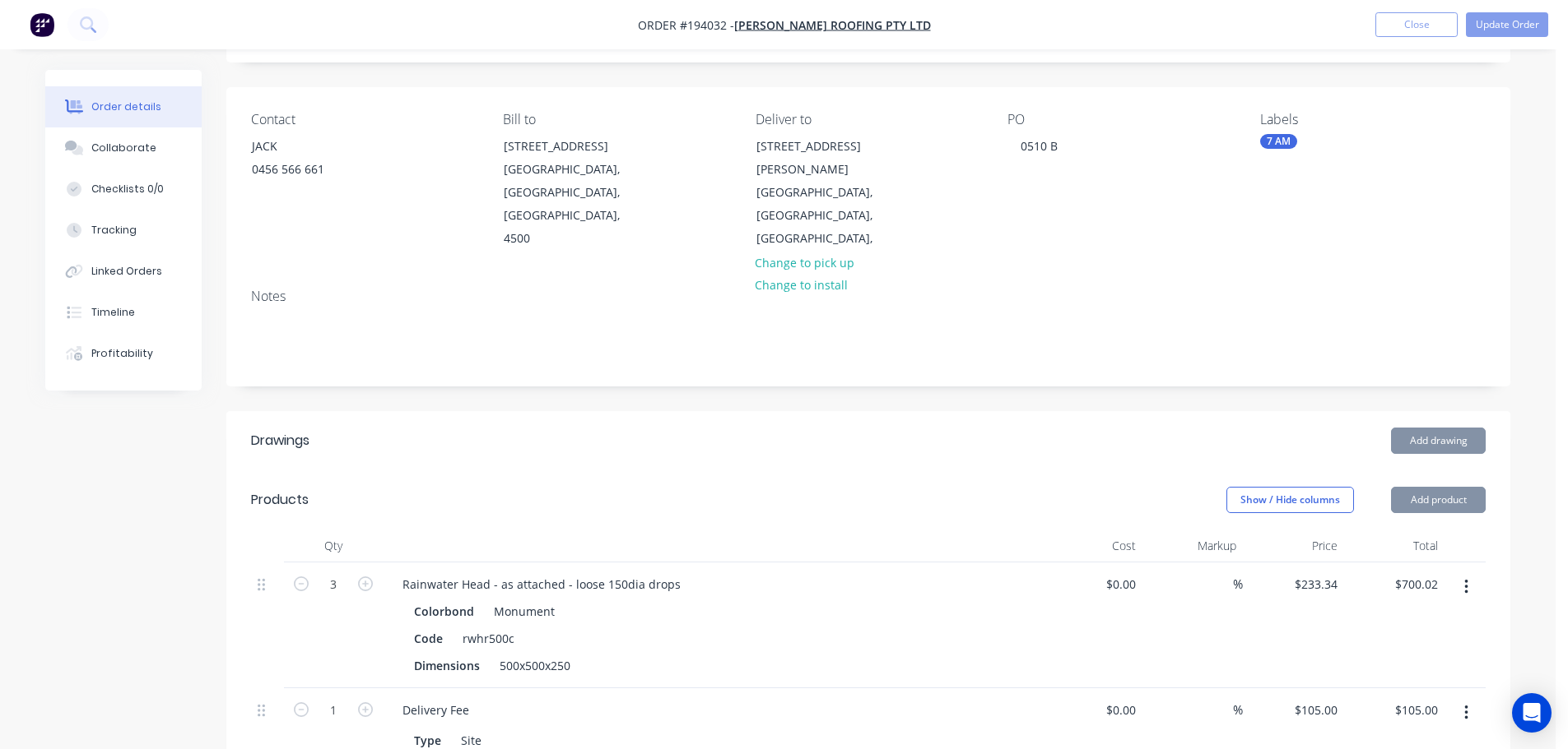
scroll to position [494, 0]
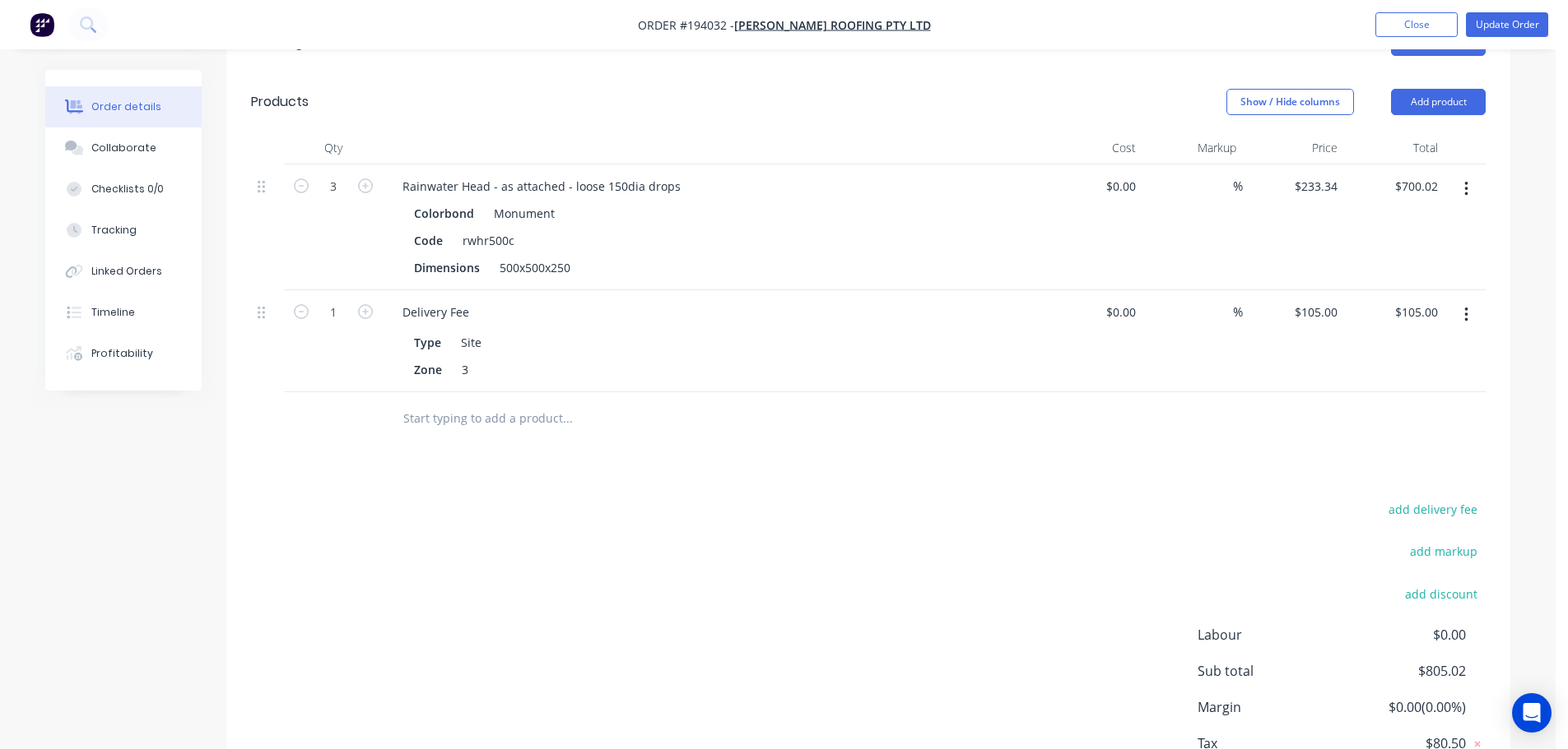
drag, startPoint x: 1470, startPoint y: 165, endPoint x: 1461, endPoint y: 185, distance: 21.9
click at [1470, 175] on button "button" at bounding box center [1466, 189] width 39 height 29
click at [1446, 221] on div "Edit" at bounding box center [1407, 232] width 127 height 24
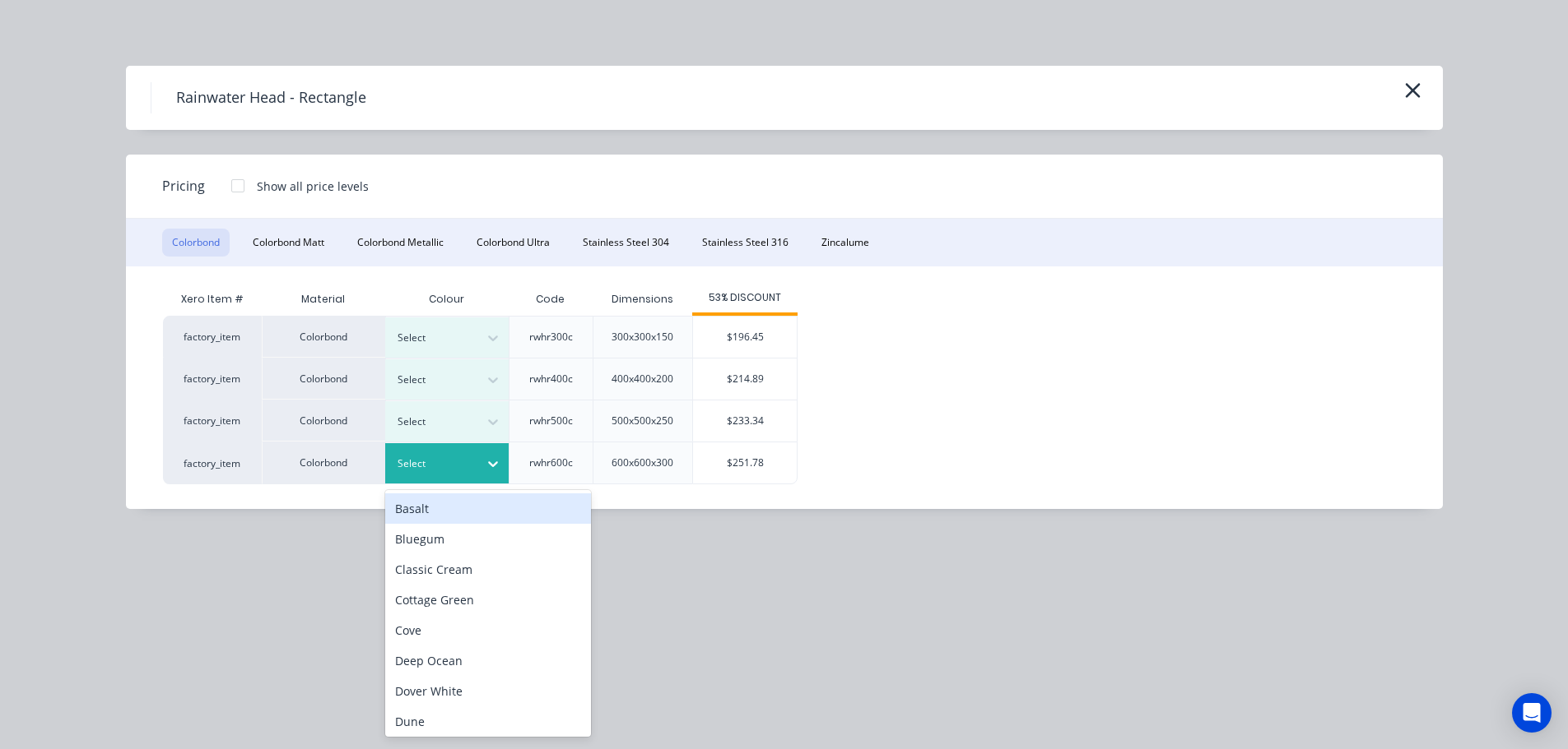
click at [472, 462] on div "Select" at bounding box center [432, 464] width 92 height 21
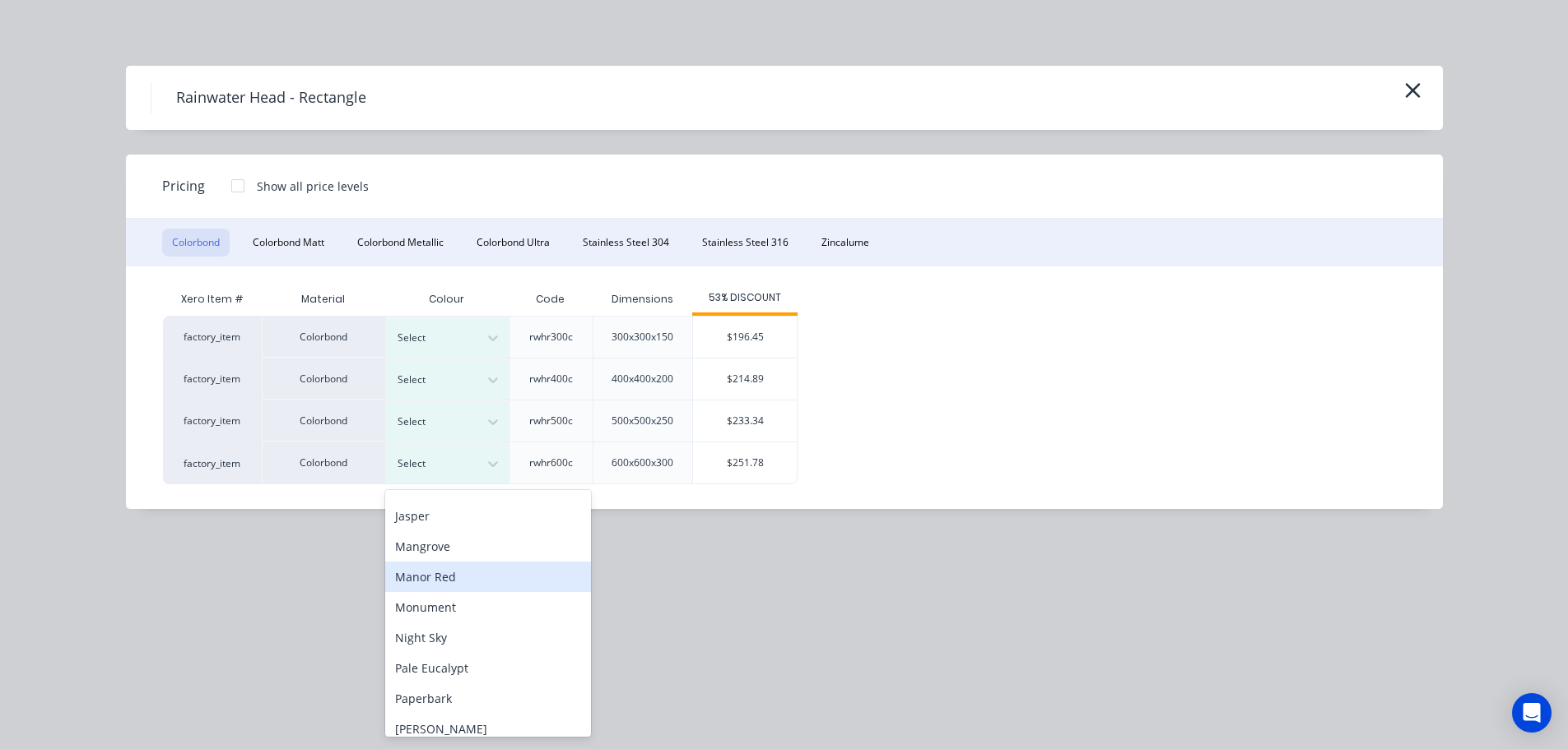
scroll to position [329, 0]
click at [482, 602] on div "Monument" at bounding box center [488, 605] width 206 height 30
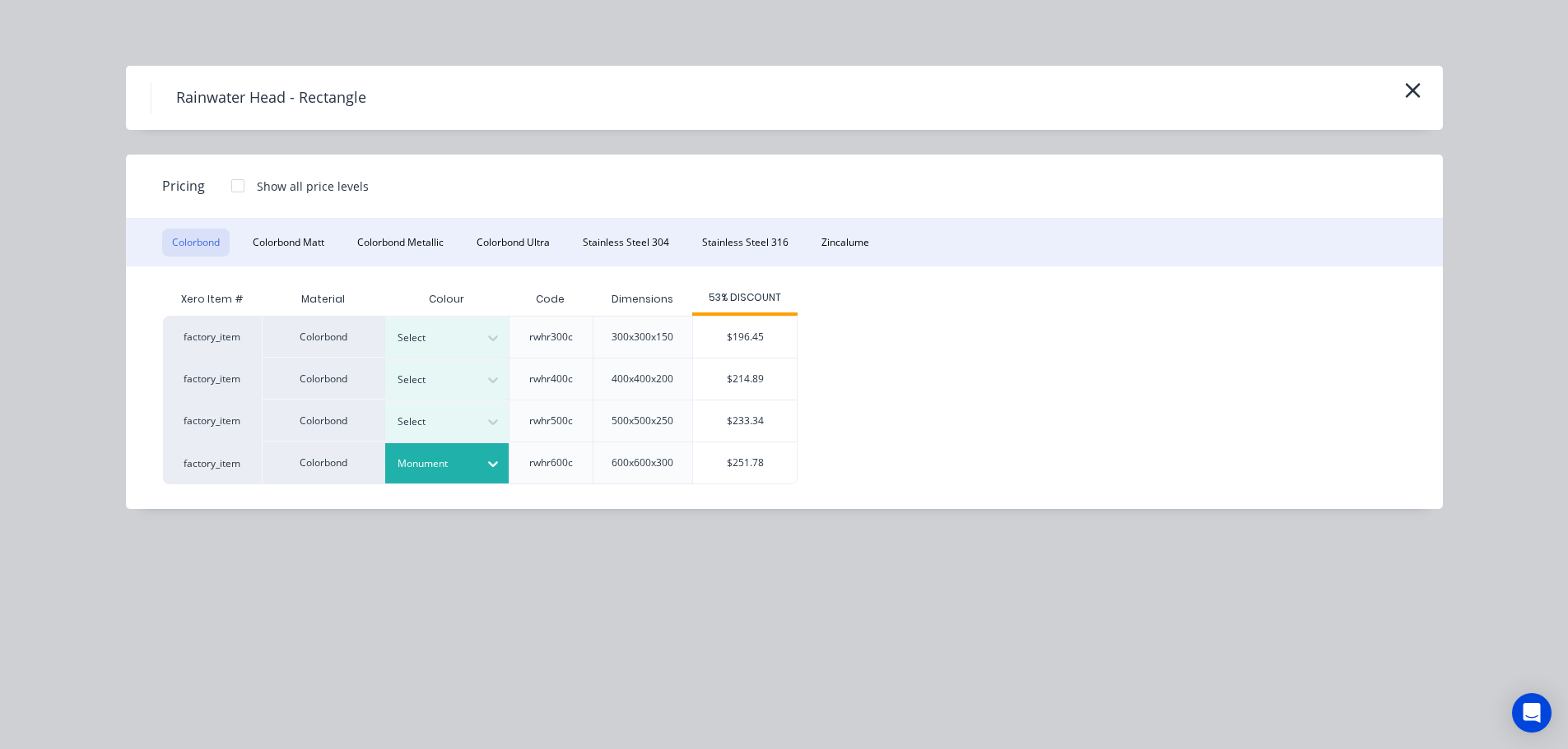
click at [744, 467] on div "$251.78" at bounding box center [744, 463] width 104 height 41
type input "$251.78"
type input "$755.34"
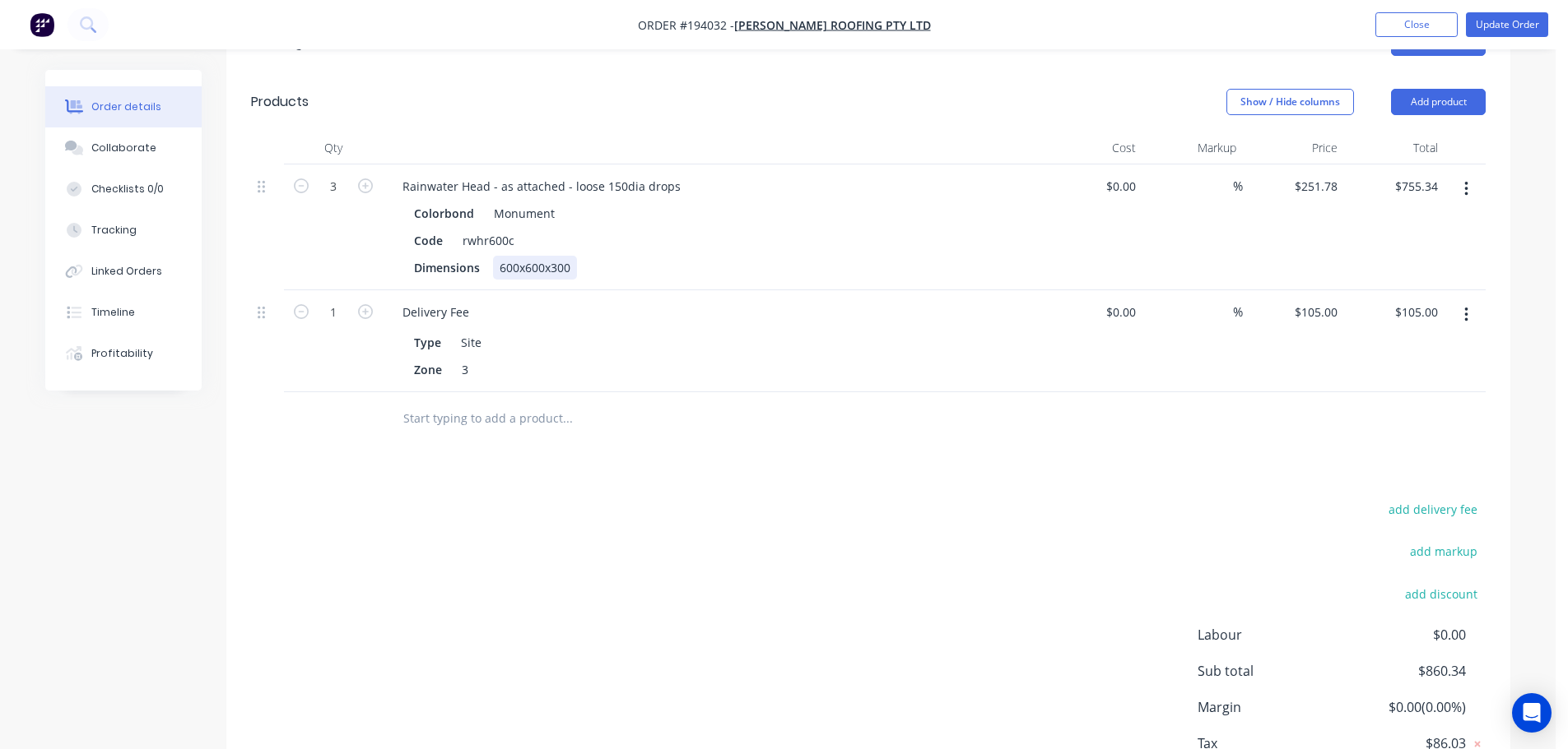
click at [553, 256] on div "600x600x300" at bounding box center [535, 268] width 84 height 24
click at [710, 438] on div "Drawings Add drawing Products Show / Hide columns Add product Qty Cost Markup P…" at bounding box center [868, 427] width 1284 height 828
click at [1526, 25] on button "Update Order" at bounding box center [1507, 25] width 82 height 25
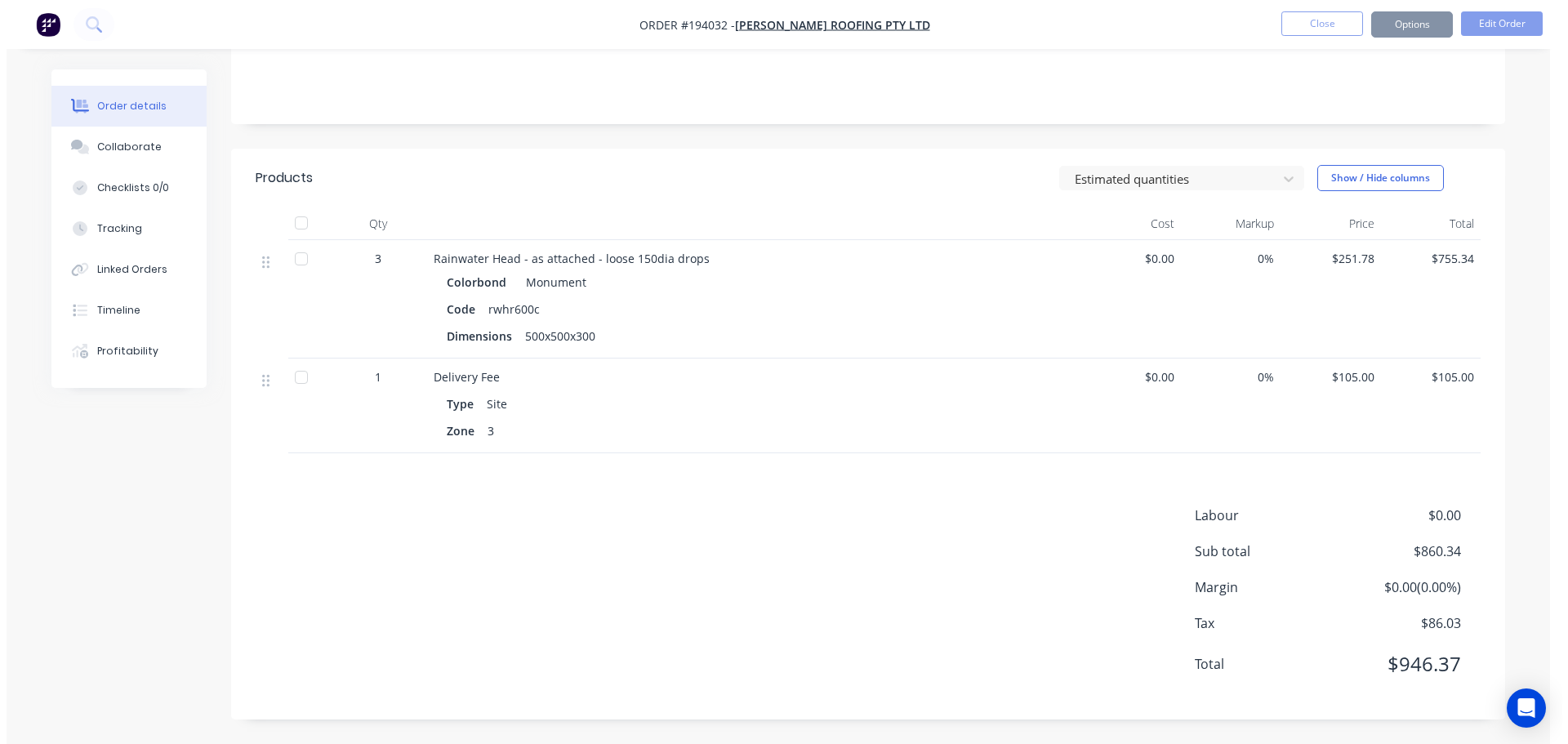
scroll to position [0, 0]
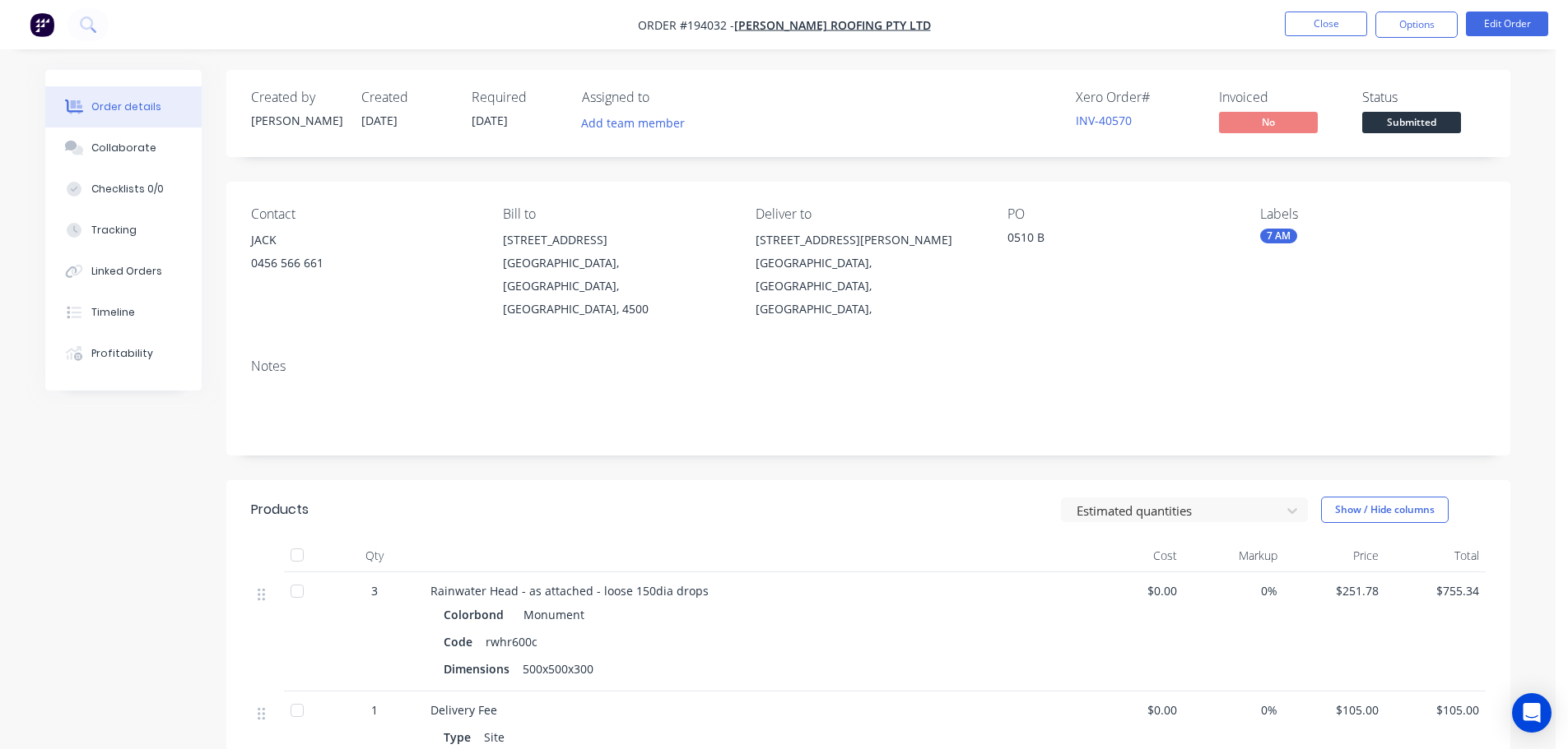
click at [1372, 22] on ul "Close Options Edit Order" at bounding box center [1416, 25] width 303 height 27
click at [1354, 20] on button "Close" at bounding box center [1326, 24] width 82 height 25
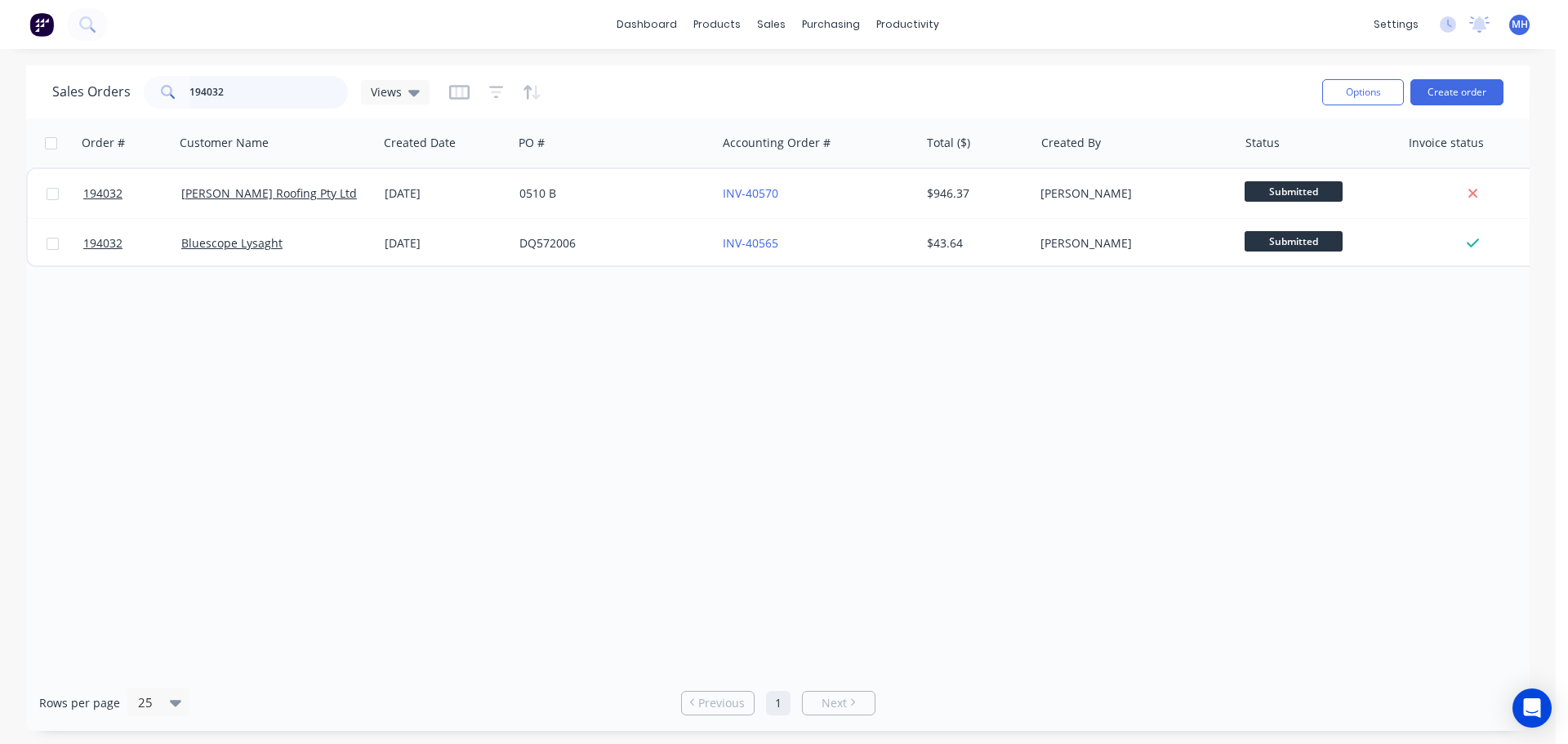
click at [208, 84] on input "194032" at bounding box center [268, 92] width 159 height 33
type input "194191"
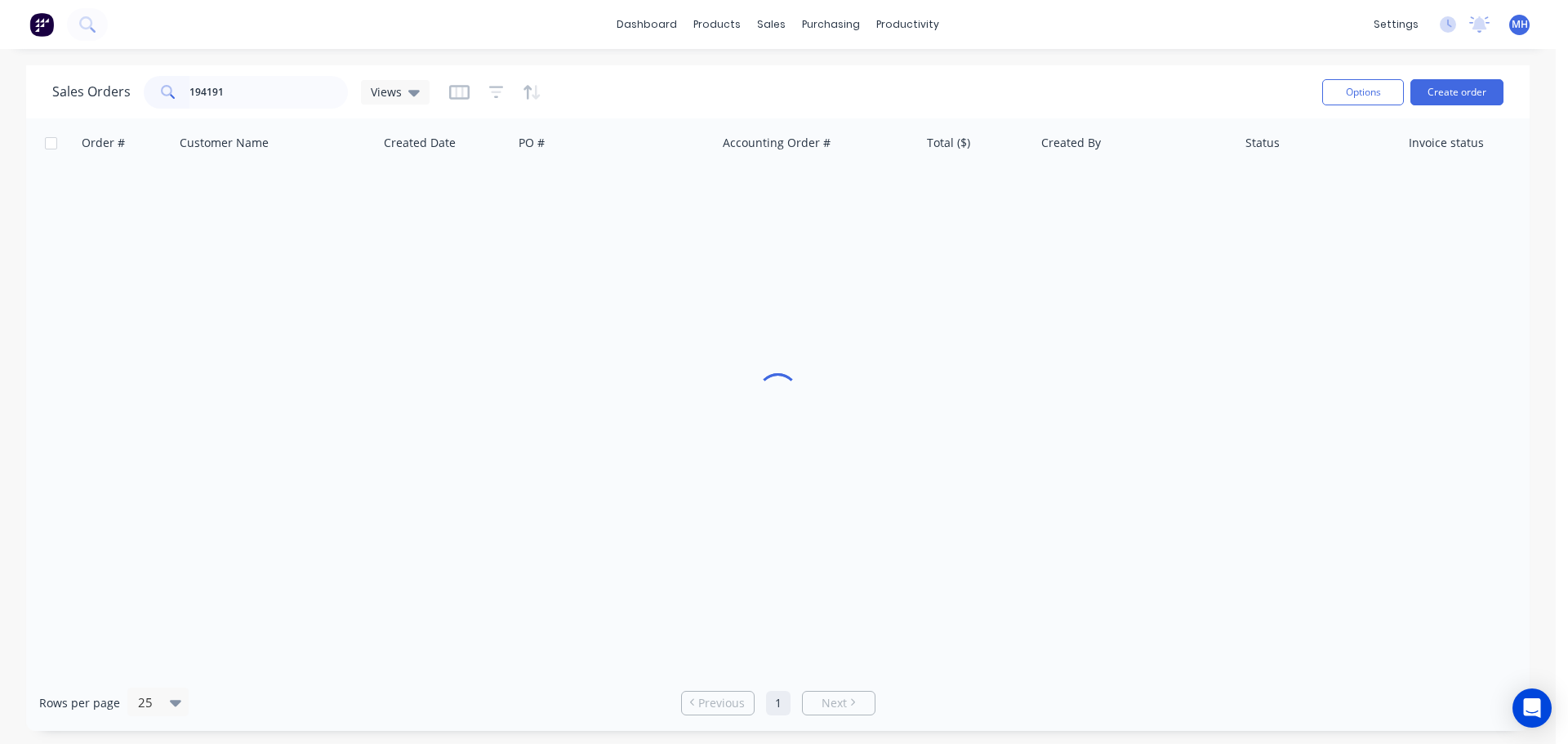
click at [630, 77] on div "Sales Orders 194191 Views" at bounding box center [680, 92] width 1257 height 40
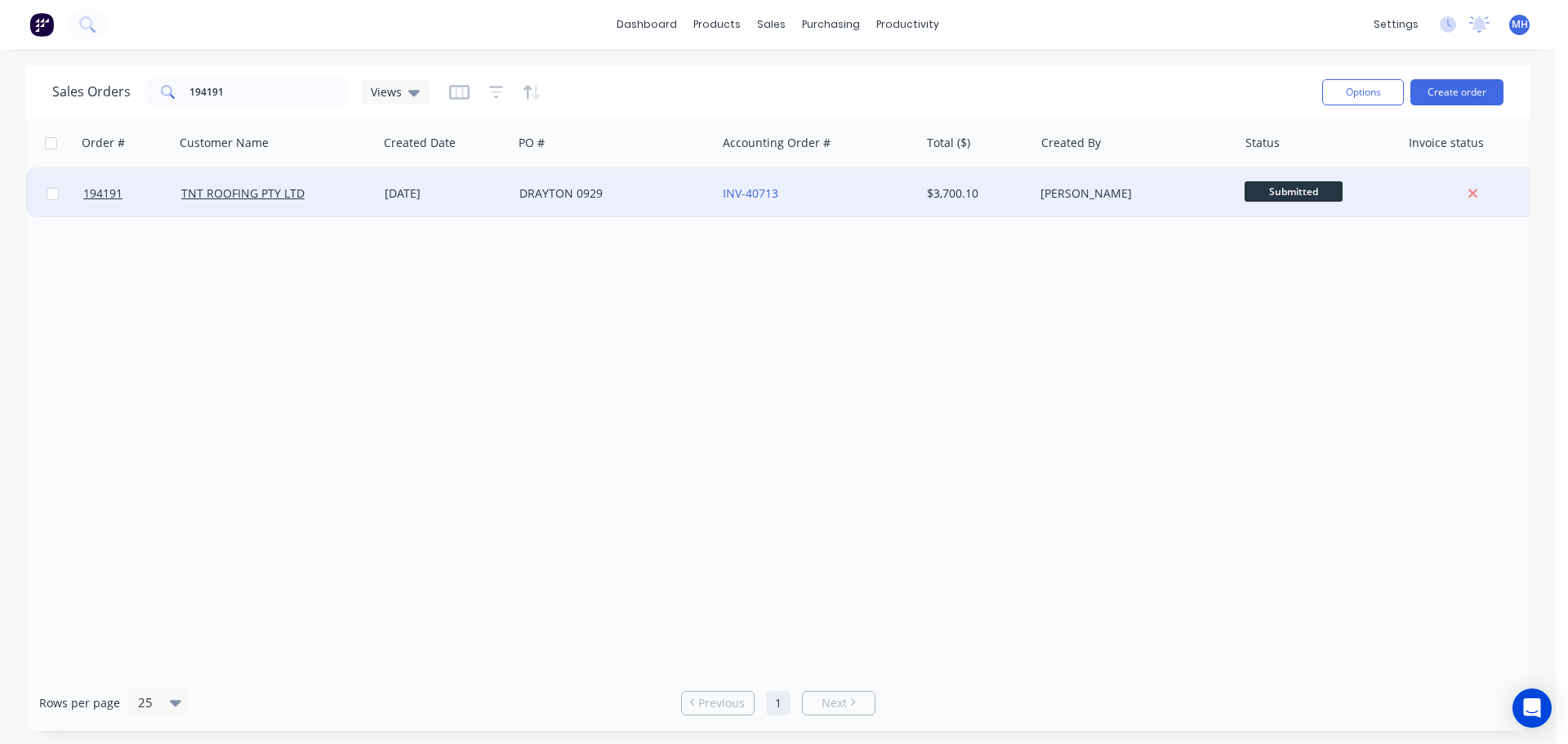
click at [553, 207] on div "DRAYTON 0929" at bounding box center [614, 194] width 203 height 49
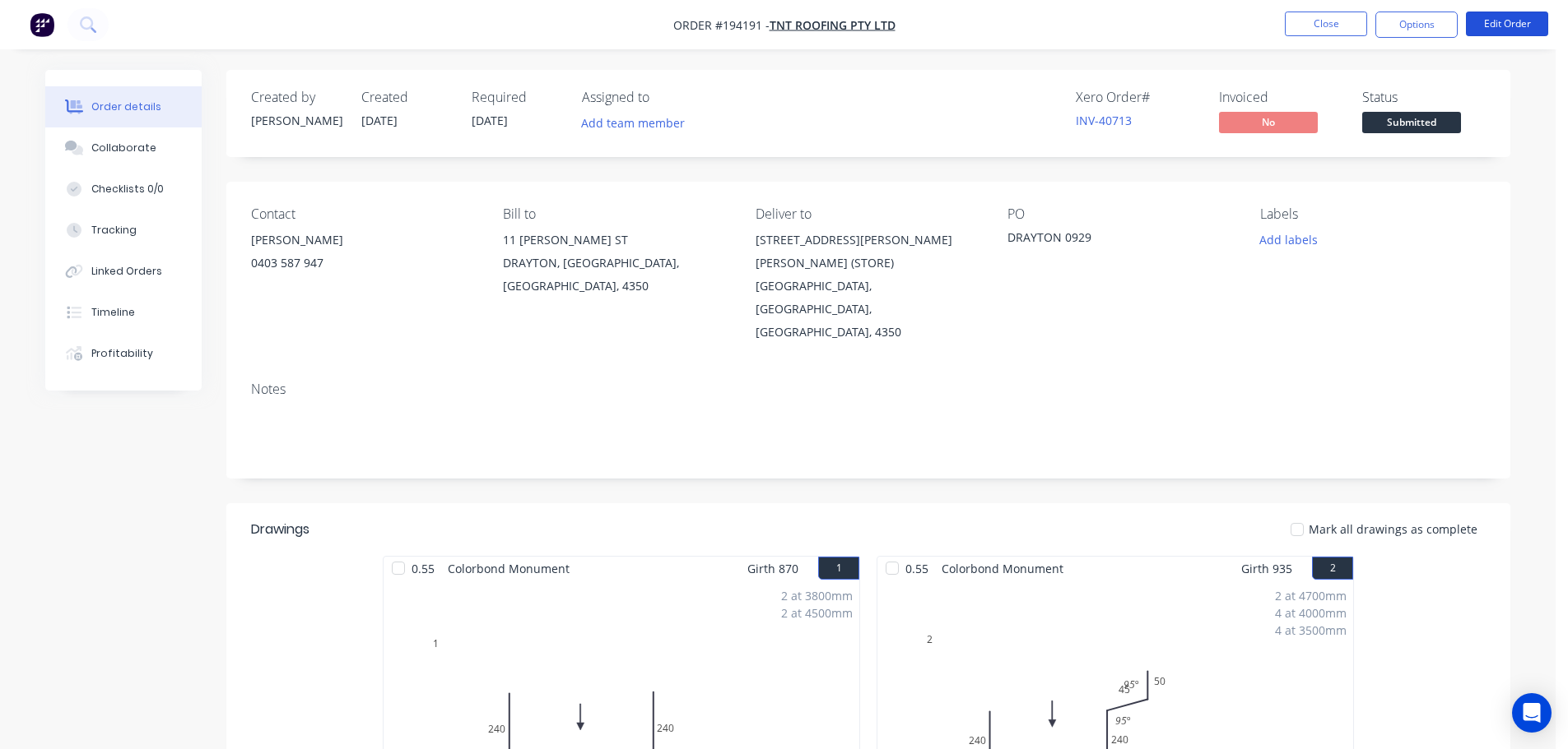
click at [1519, 32] on button "Edit Order" at bounding box center [1507, 24] width 82 height 25
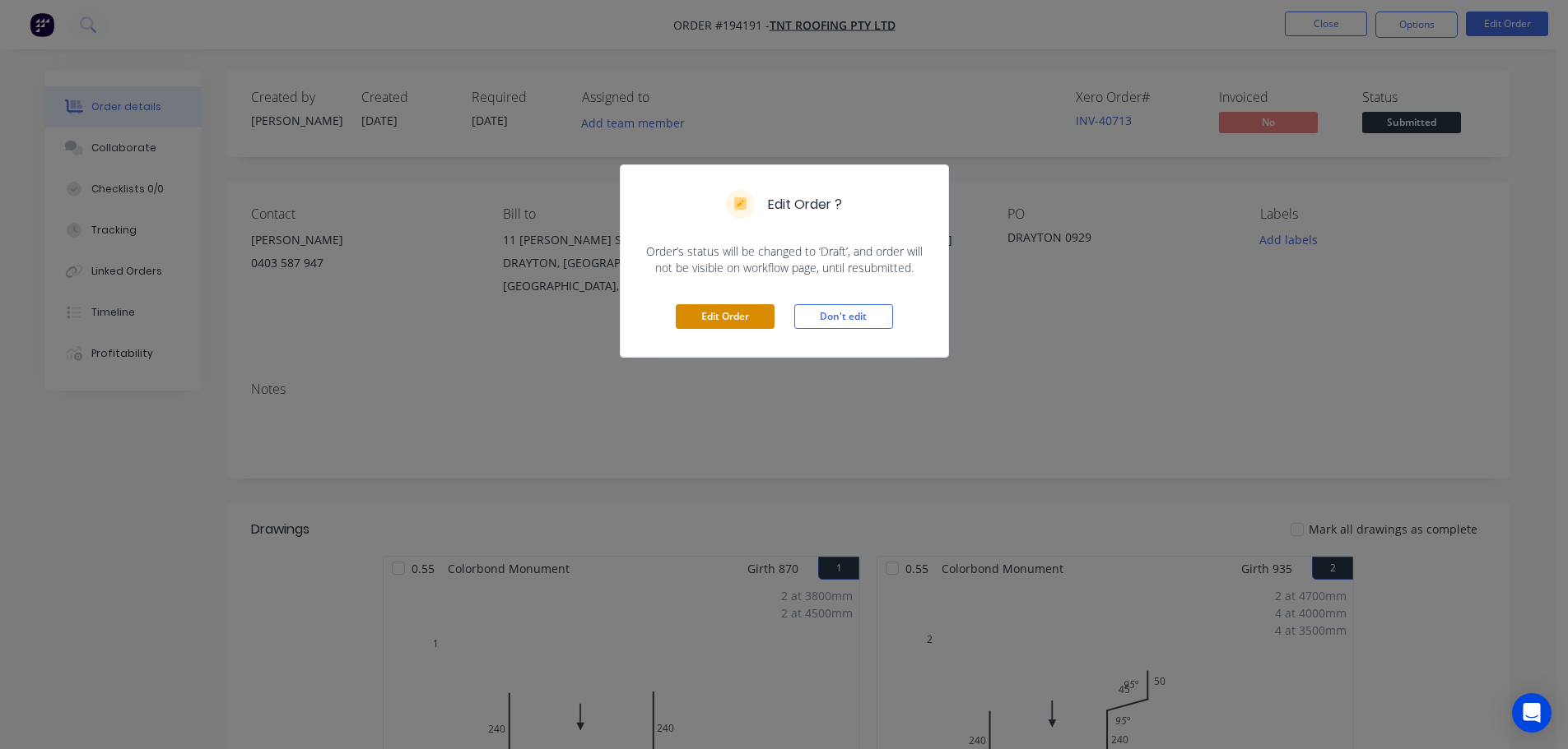
click at [759, 323] on button "Edit Order" at bounding box center [725, 316] width 98 height 25
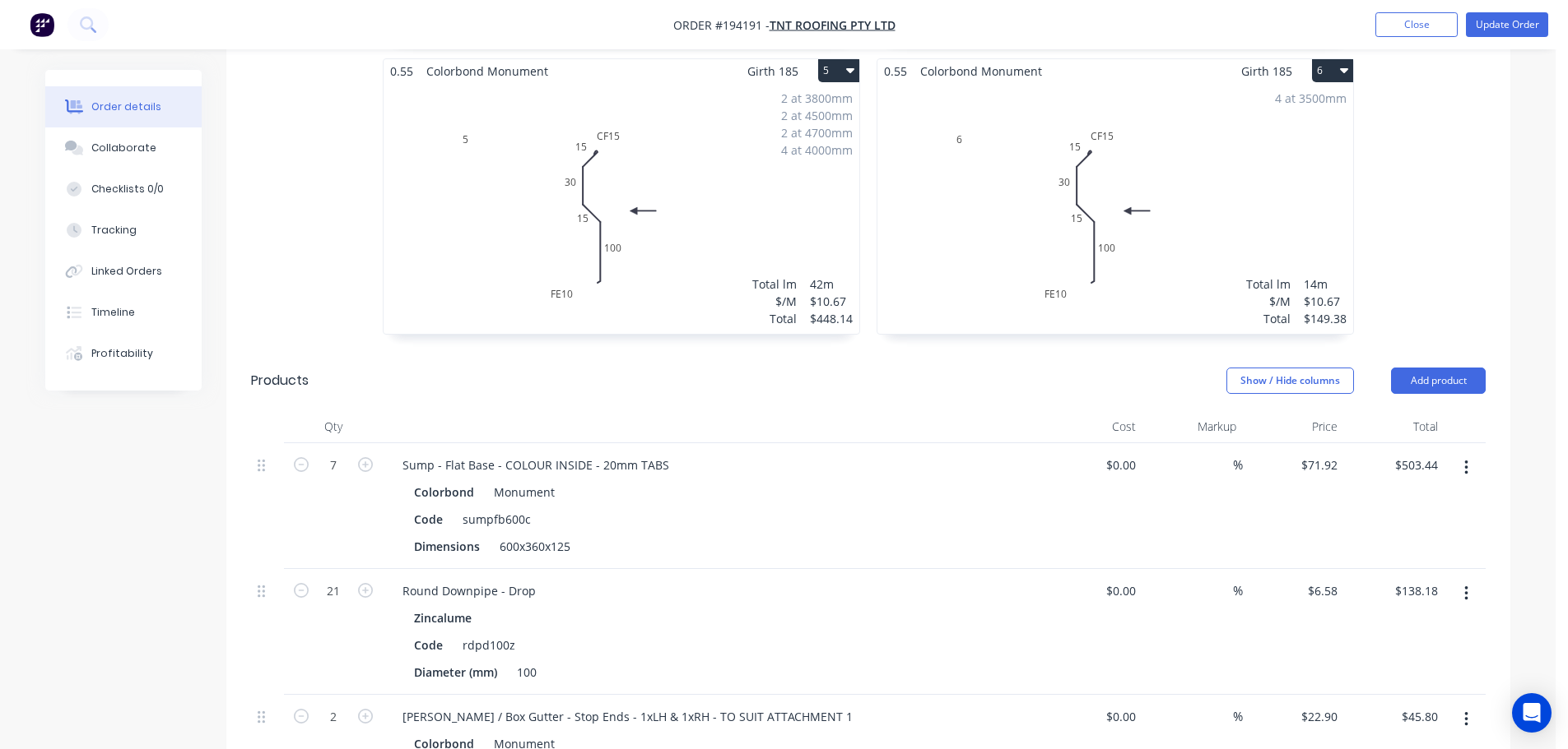
scroll to position [1234, 0]
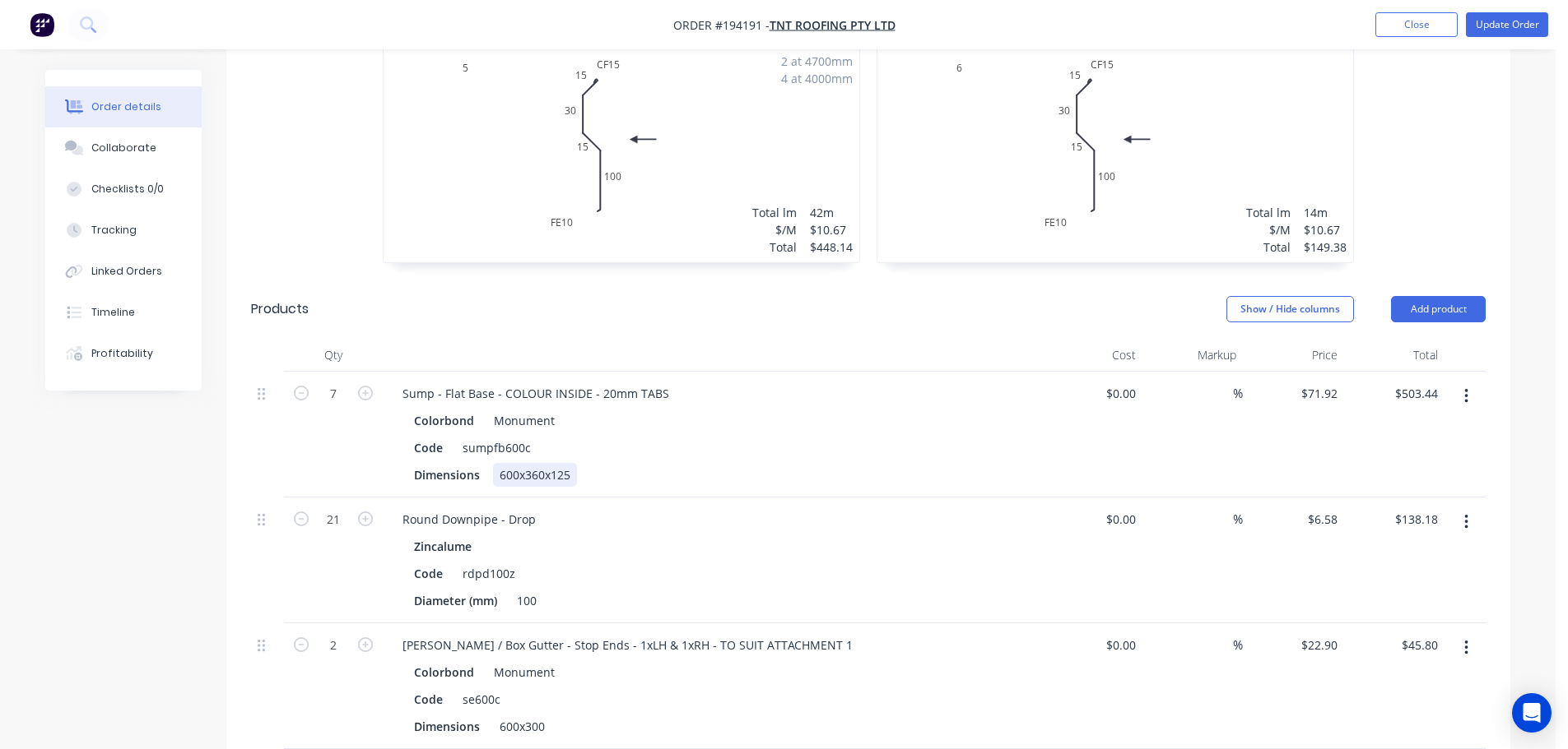
click at [504, 463] on div "600x360x125" at bounding box center [535, 474] width 84 height 24
copy div "600x360x125"
click at [1479, 382] on button "button" at bounding box center [1466, 396] width 39 height 29
click at [1446, 428] on div "Edit" at bounding box center [1407, 440] width 127 height 24
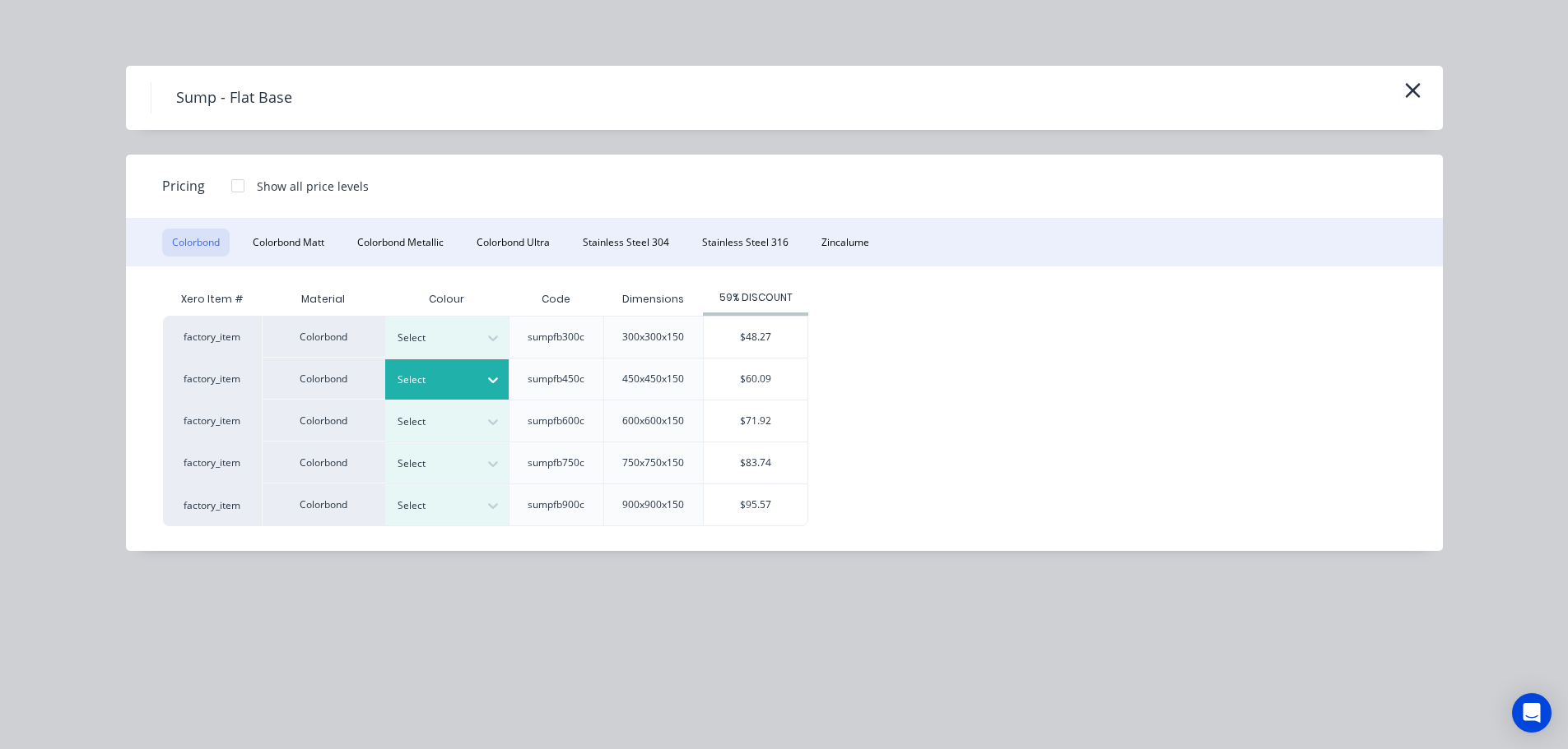
click at [480, 382] on div at bounding box center [492, 380] width 29 height 27
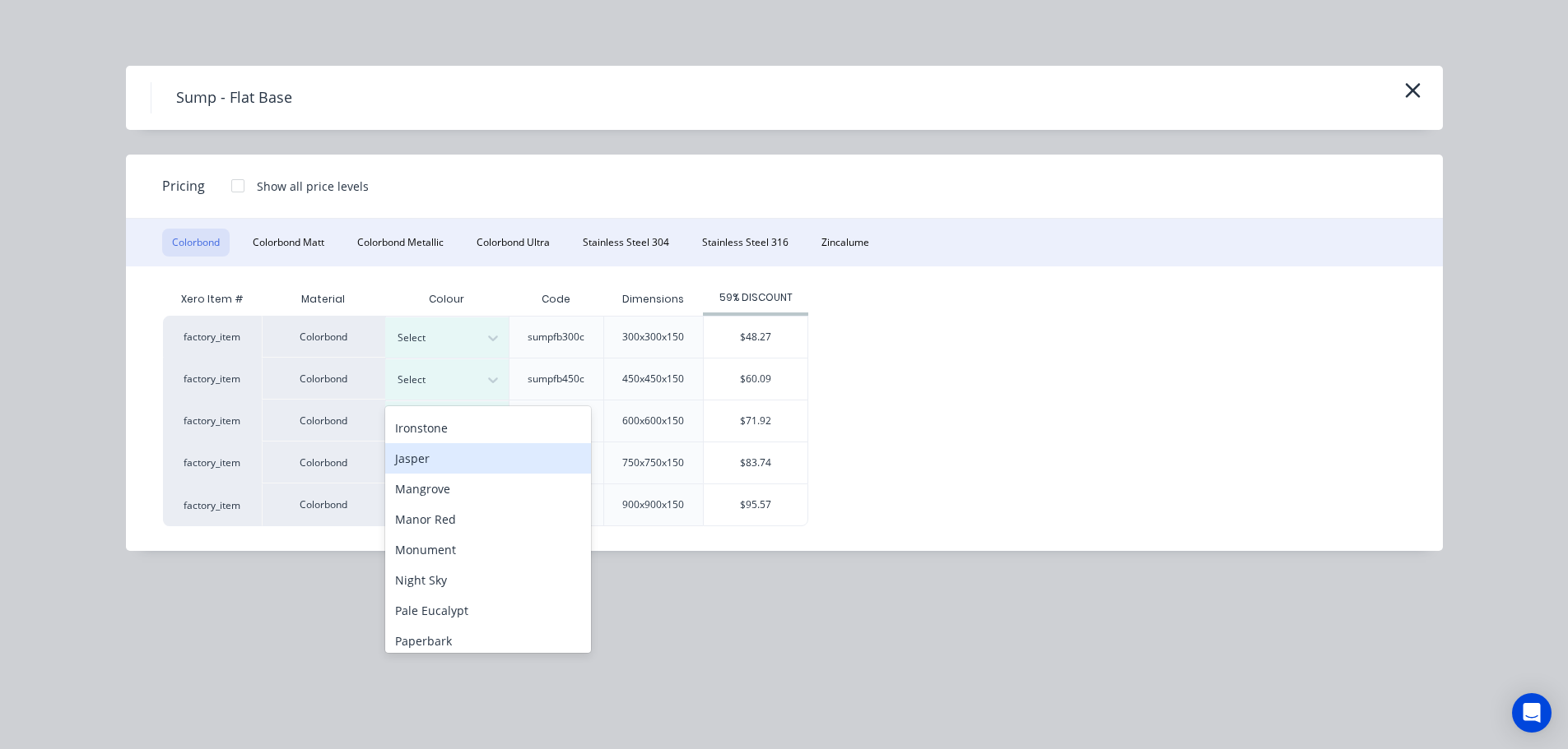
scroll to position [329, 0]
click at [481, 523] on div "Monument" at bounding box center [488, 522] width 206 height 30
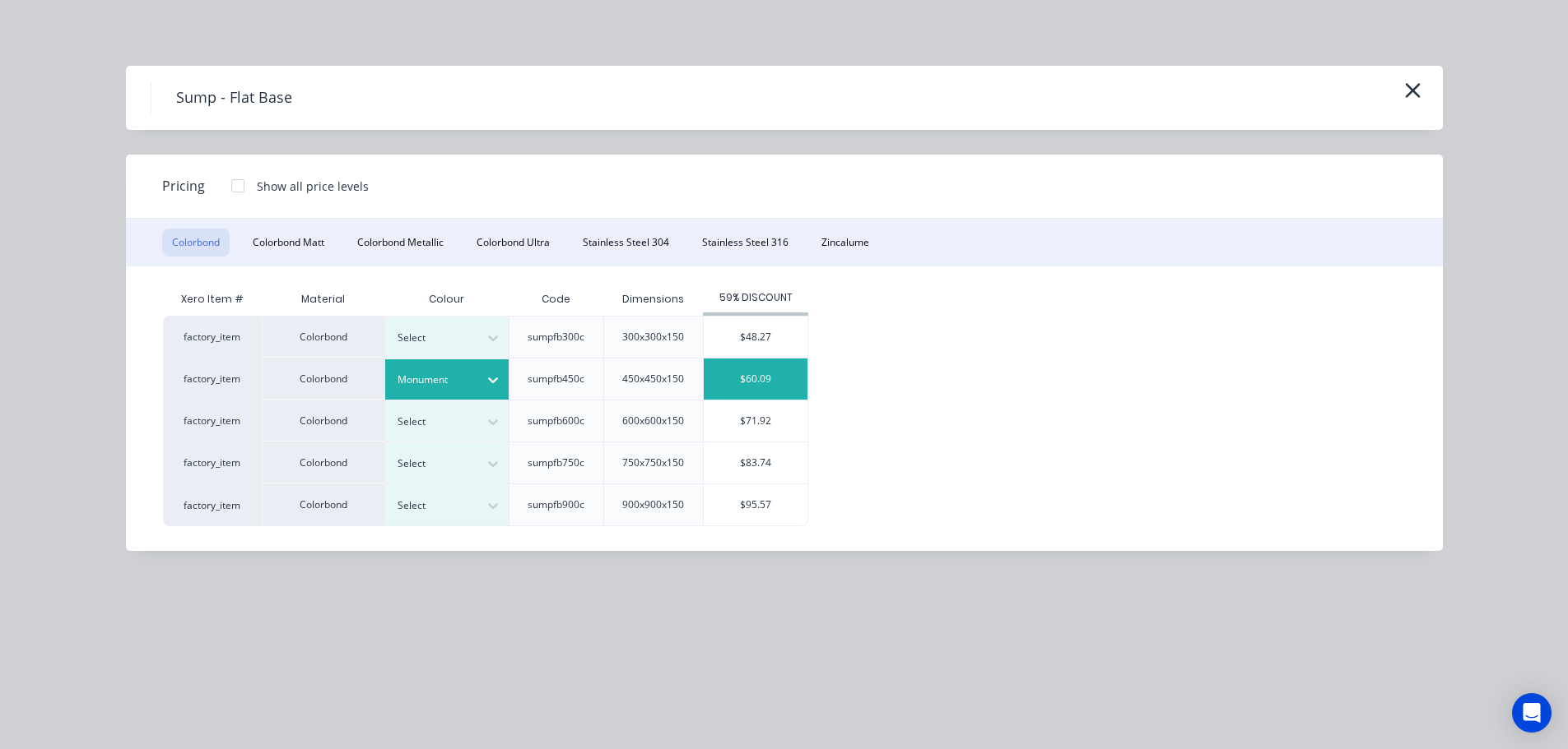
click at [733, 382] on div "$60.09" at bounding box center [755, 379] width 104 height 41
type input "$60.09"
type input "$420.63"
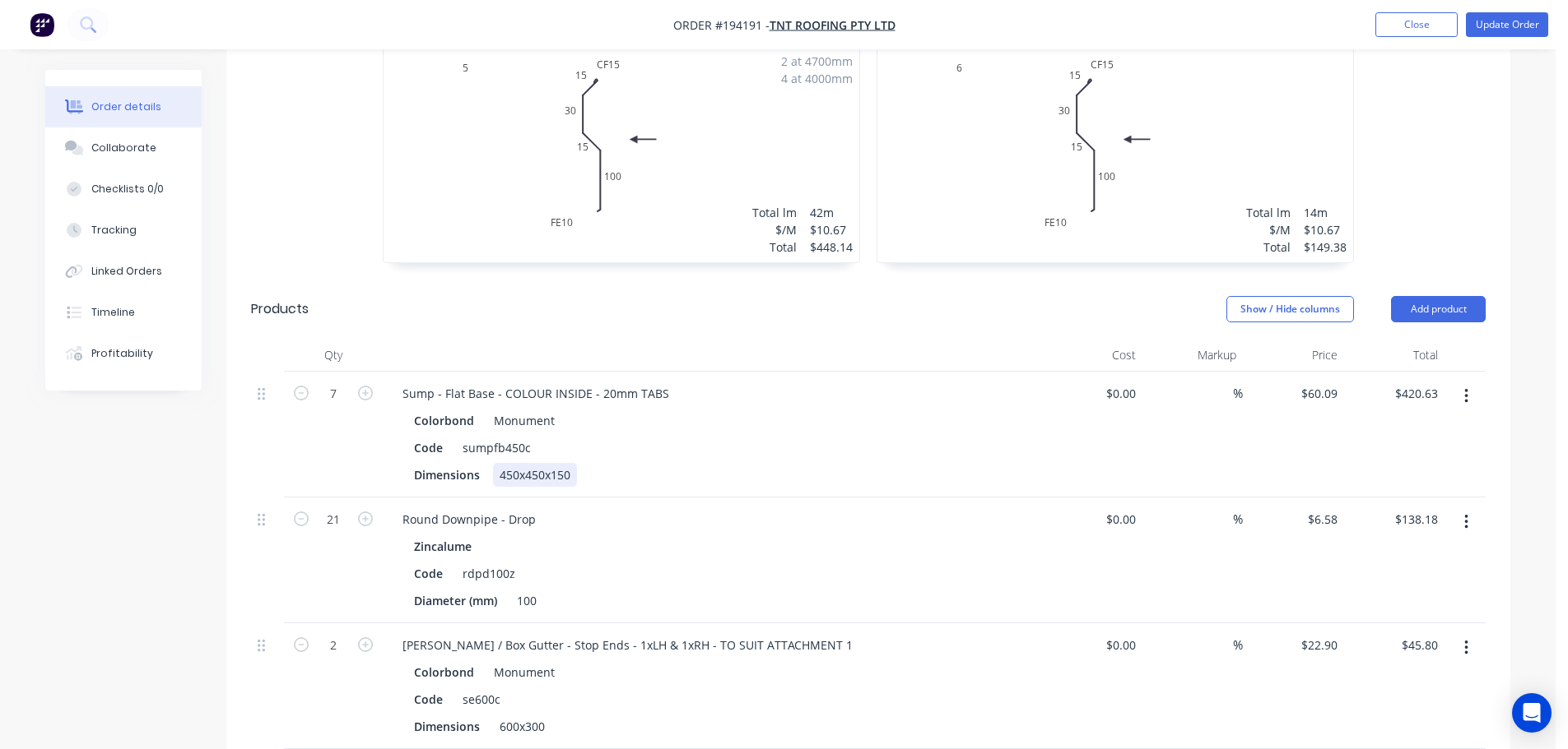
click at [510, 463] on div "450x450x150" at bounding box center [535, 474] width 84 height 24
paste div
click at [184, 495] on div "Created by Taylor Created 29/09/25 Required 01/10/25 Assigned to Add team membe…" at bounding box center [778, 143] width 1465 height 2614
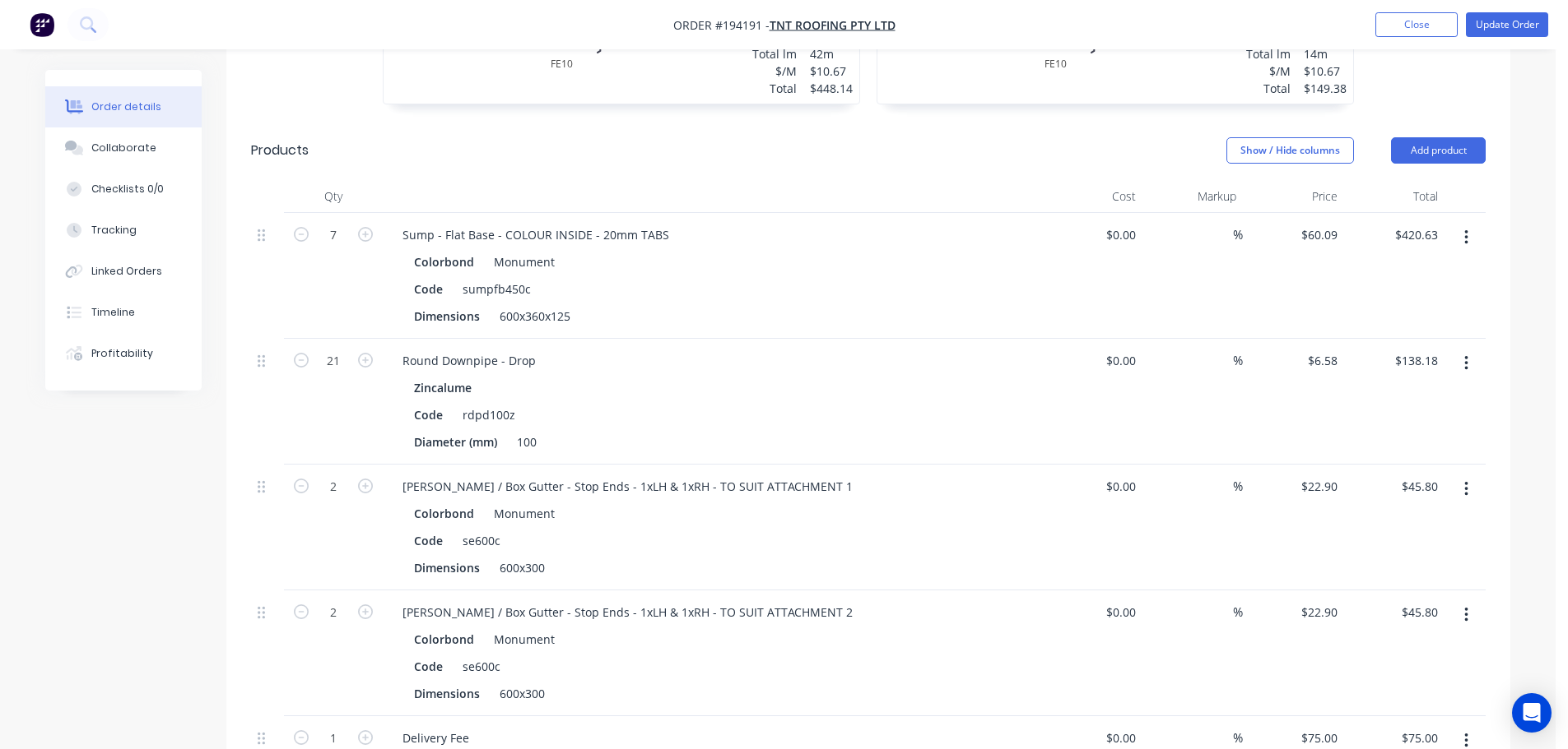
scroll to position [1399, 0]
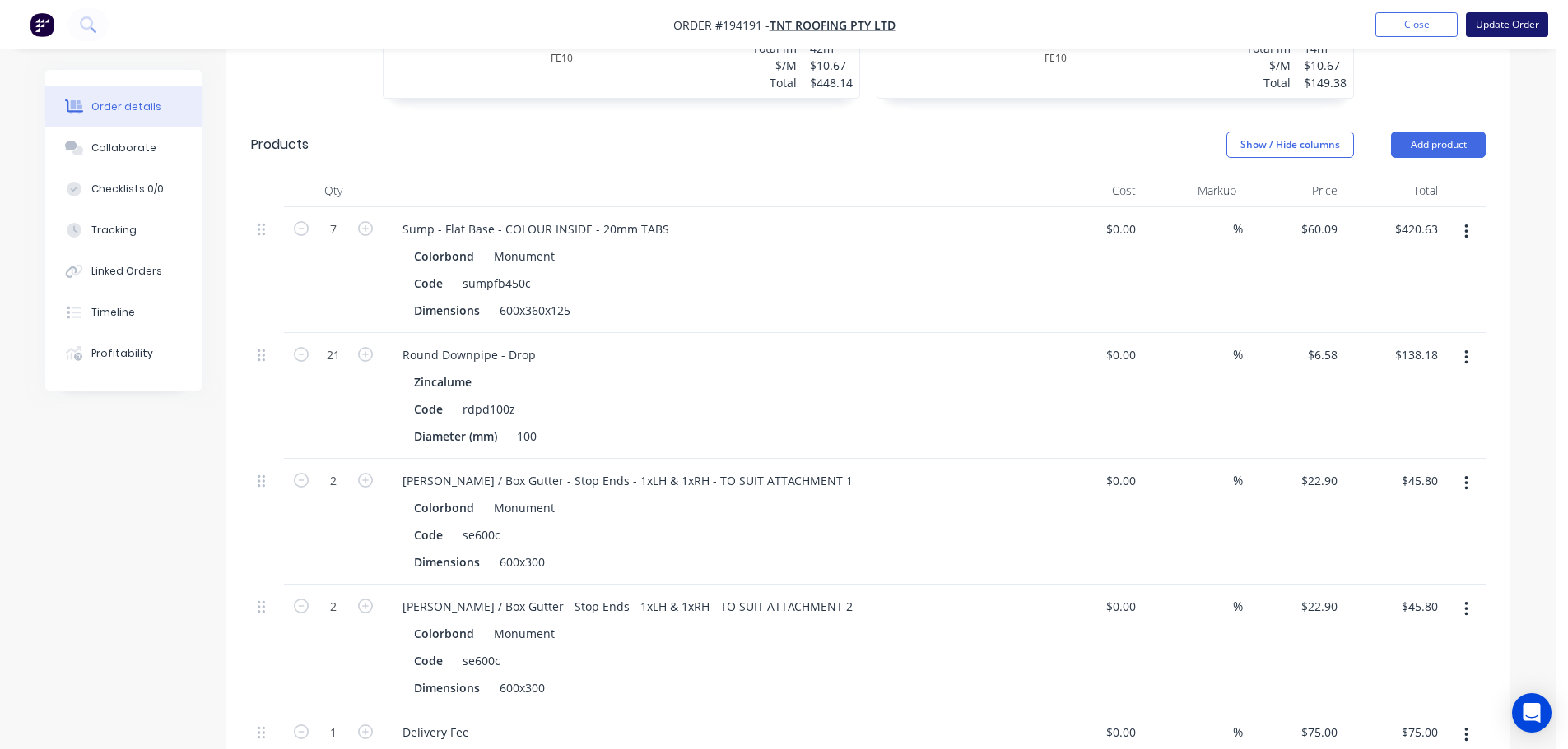
click at [1495, 27] on button "Update Order" at bounding box center [1507, 25] width 82 height 25
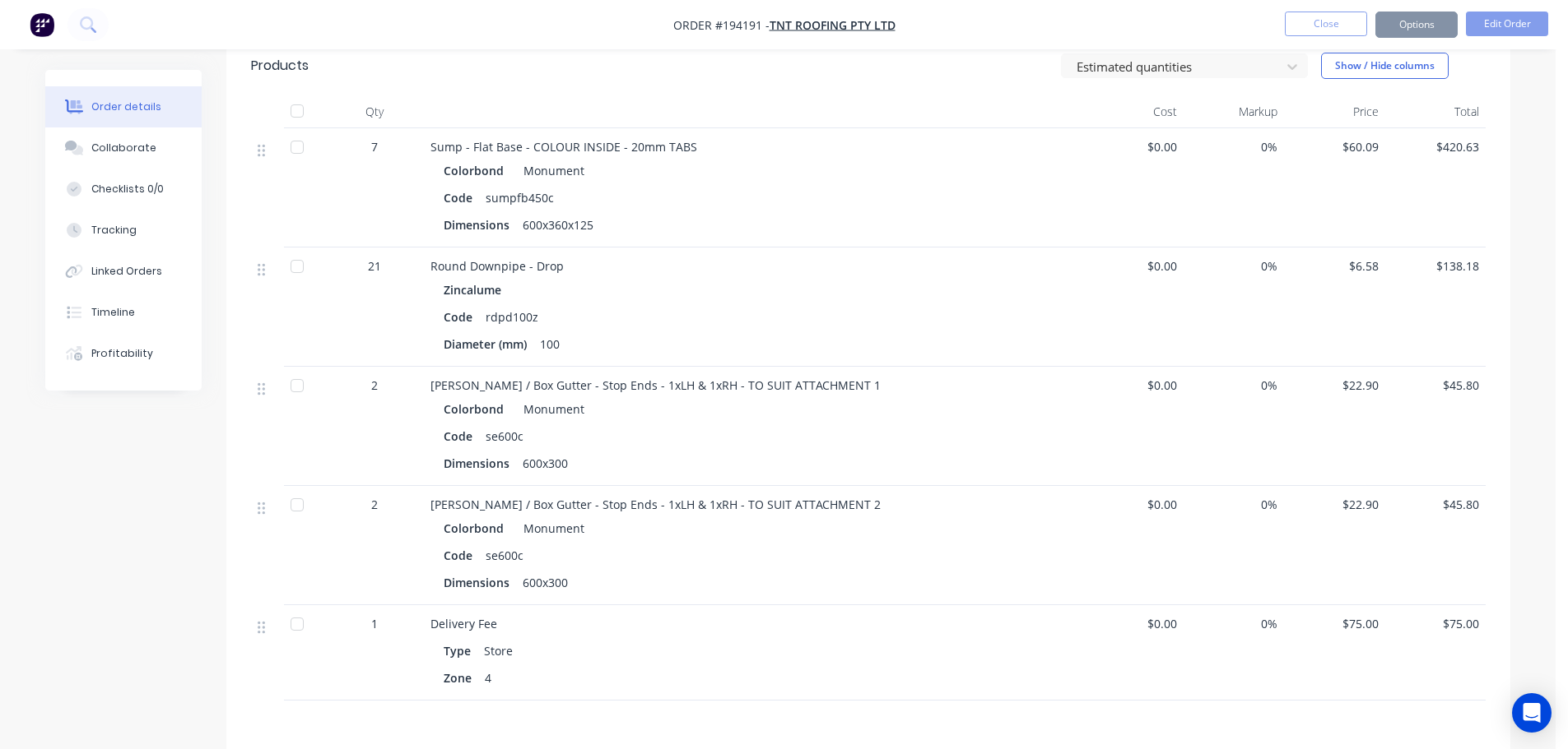
scroll to position [0, 0]
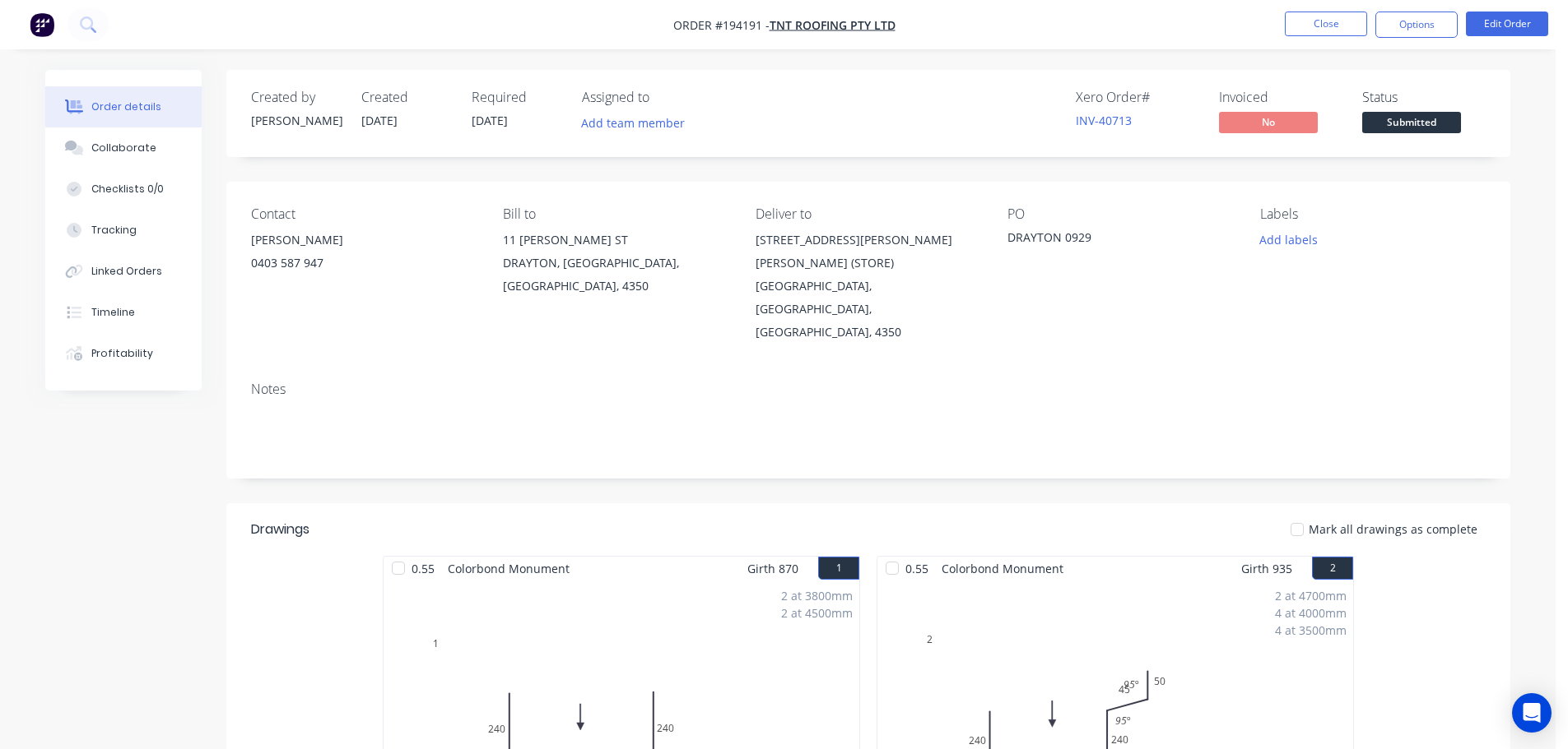
click at [1348, 38] on nav "Order #194191 - TNT ROOFING PTY LTD Close Options Edit Order" at bounding box center [784, 25] width 1568 height 50
click at [1345, 21] on button "Close" at bounding box center [1326, 24] width 82 height 25
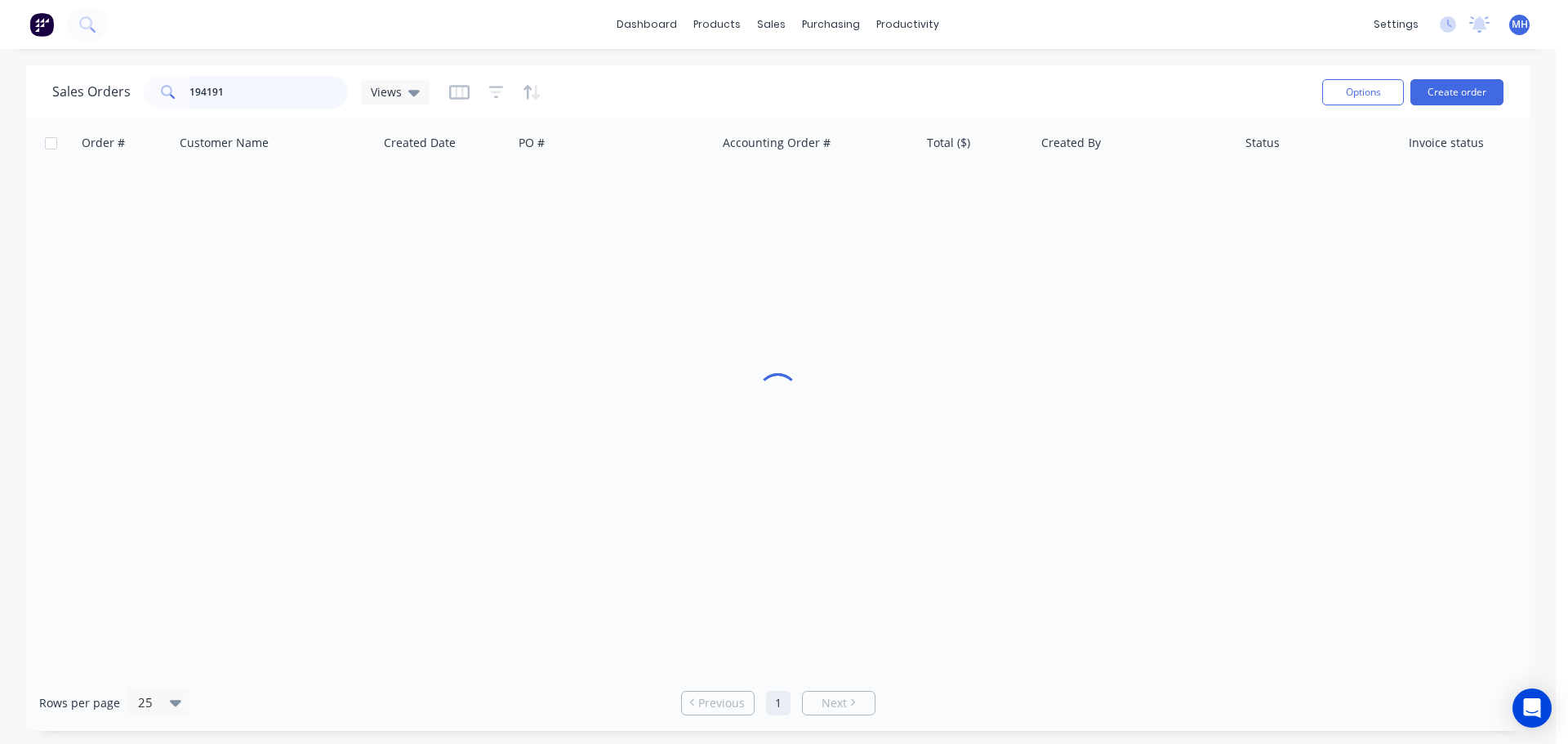
click at [282, 97] on input "194191" at bounding box center [268, 92] width 159 height 33
type input "194136"
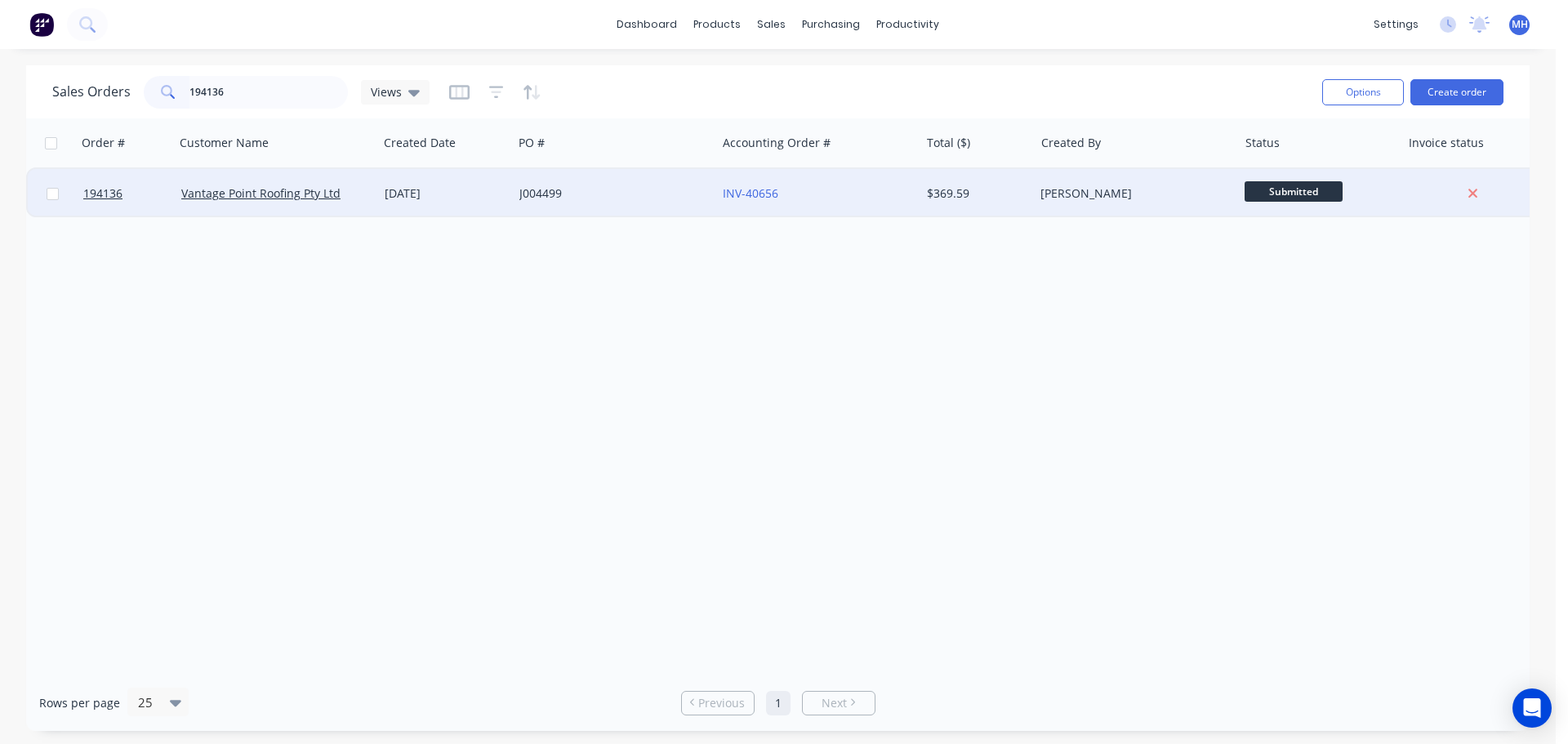
click at [458, 174] on div "29 Sep 2025" at bounding box center [445, 194] width 135 height 49
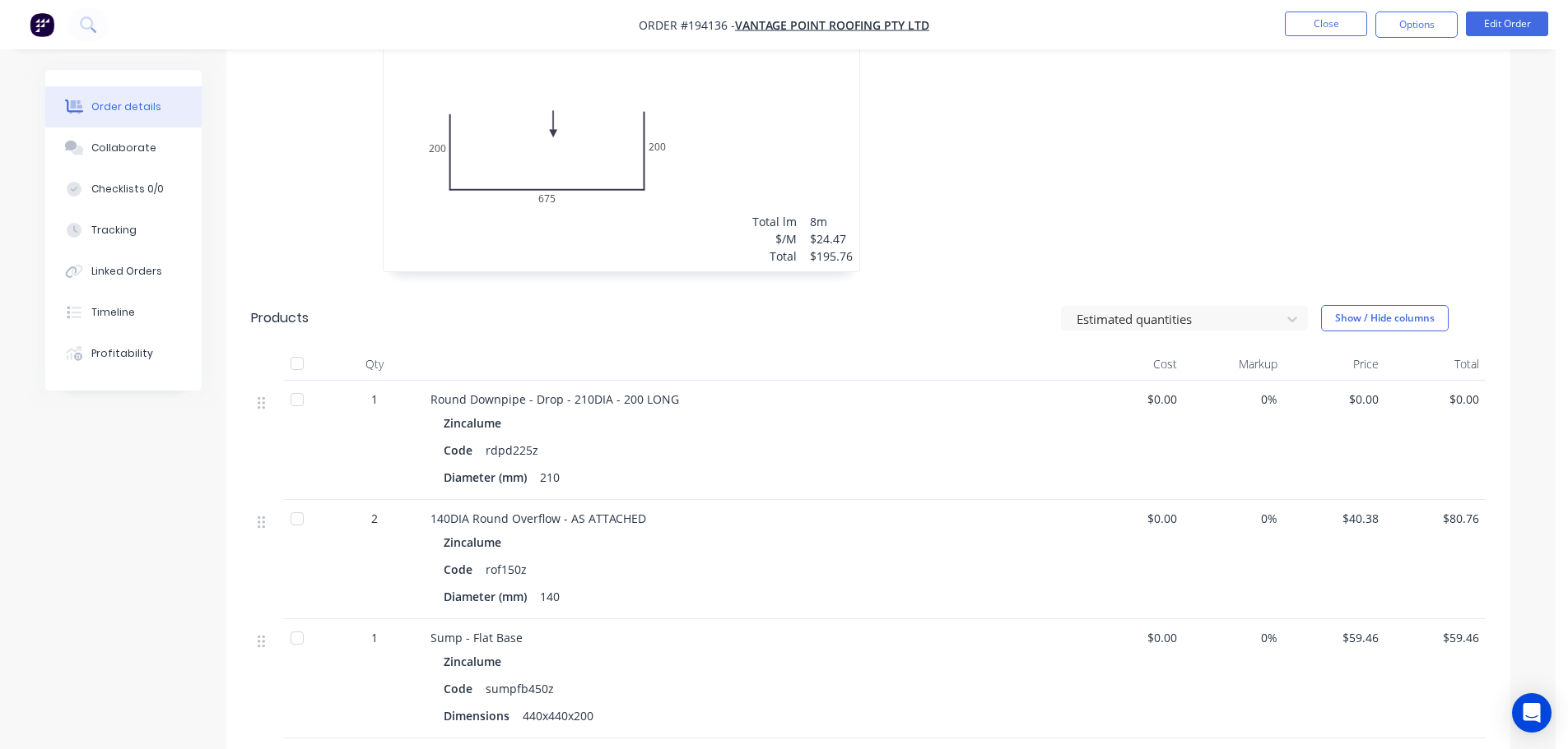
scroll to position [576, 0]
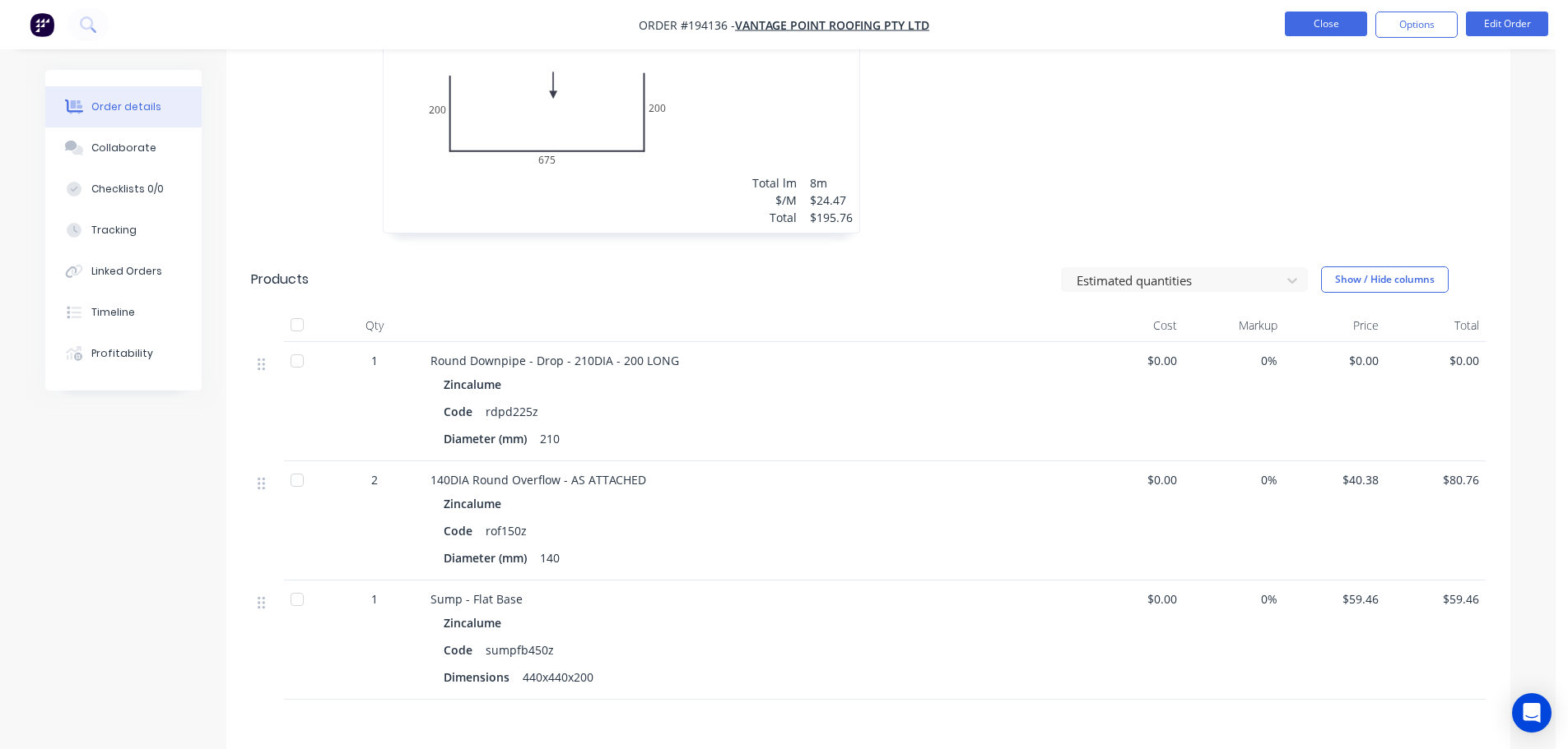
click at [1329, 22] on button "Close" at bounding box center [1326, 24] width 82 height 25
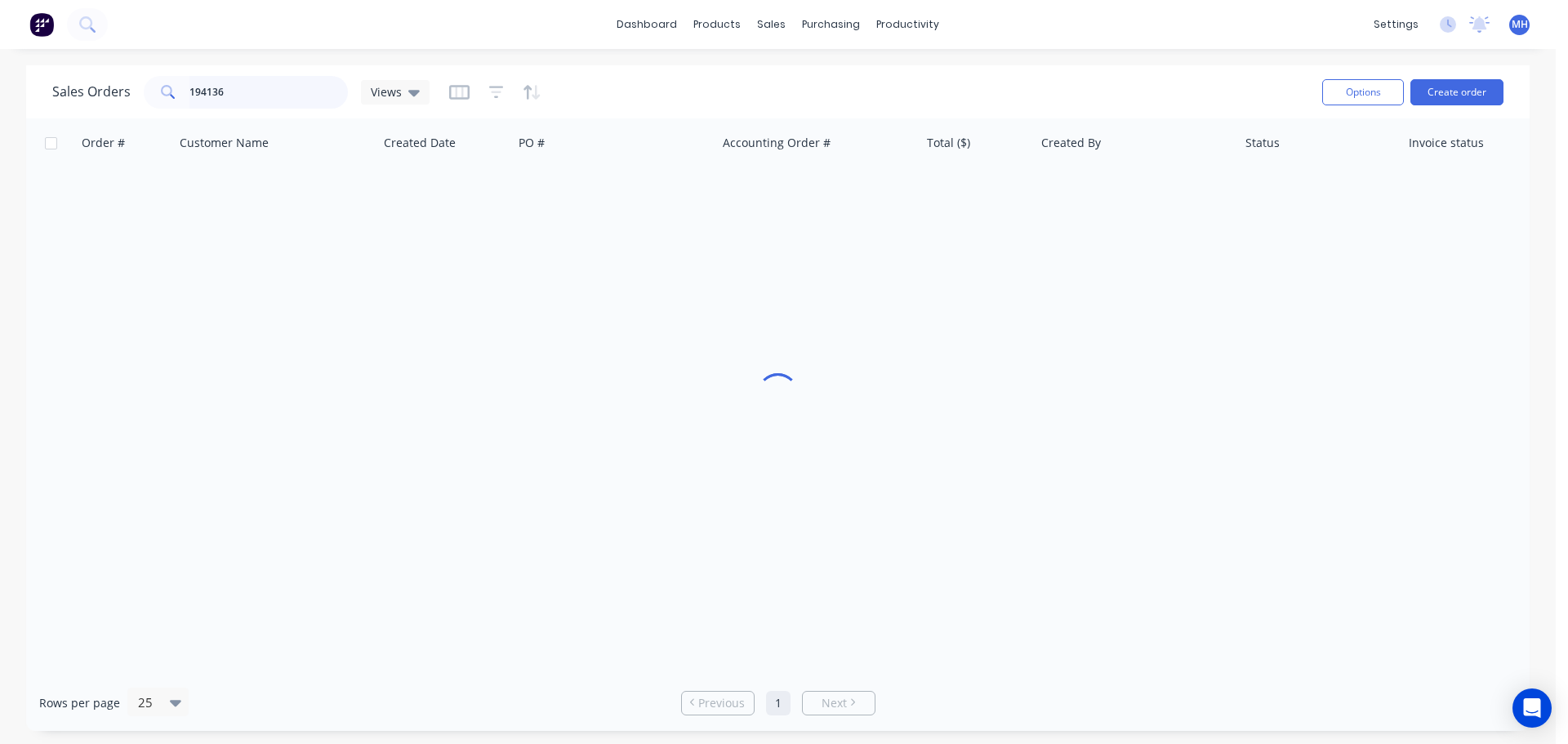
click at [296, 91] on input "194136" at bounding box center [268, 92] width 159 height 33
type input "194249"
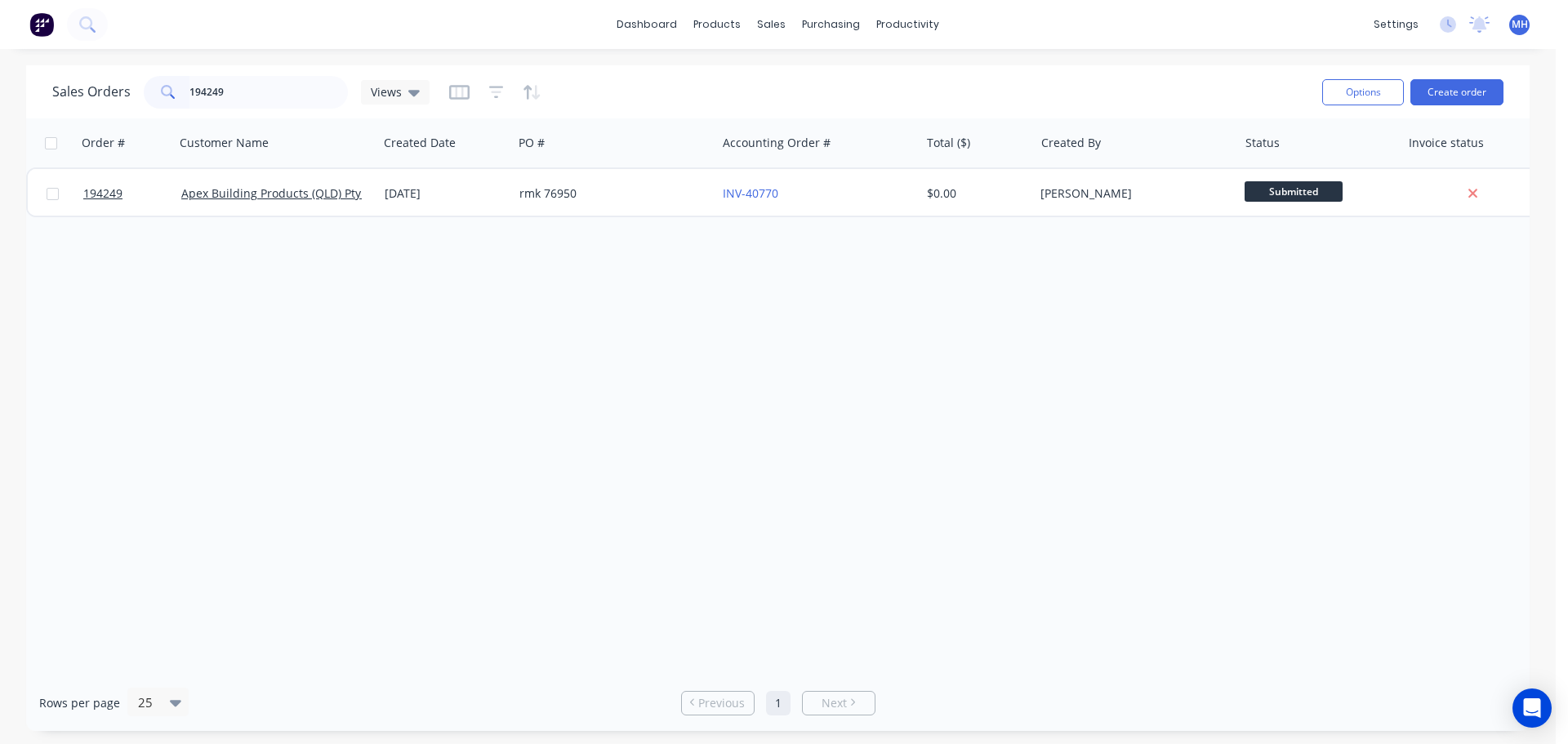
click at [487, 227] on div "Order # Customer Name Created Date PO # Accounting Order # Total ($) Created By…" at bounding box center [778, 397] width 1503 height 556
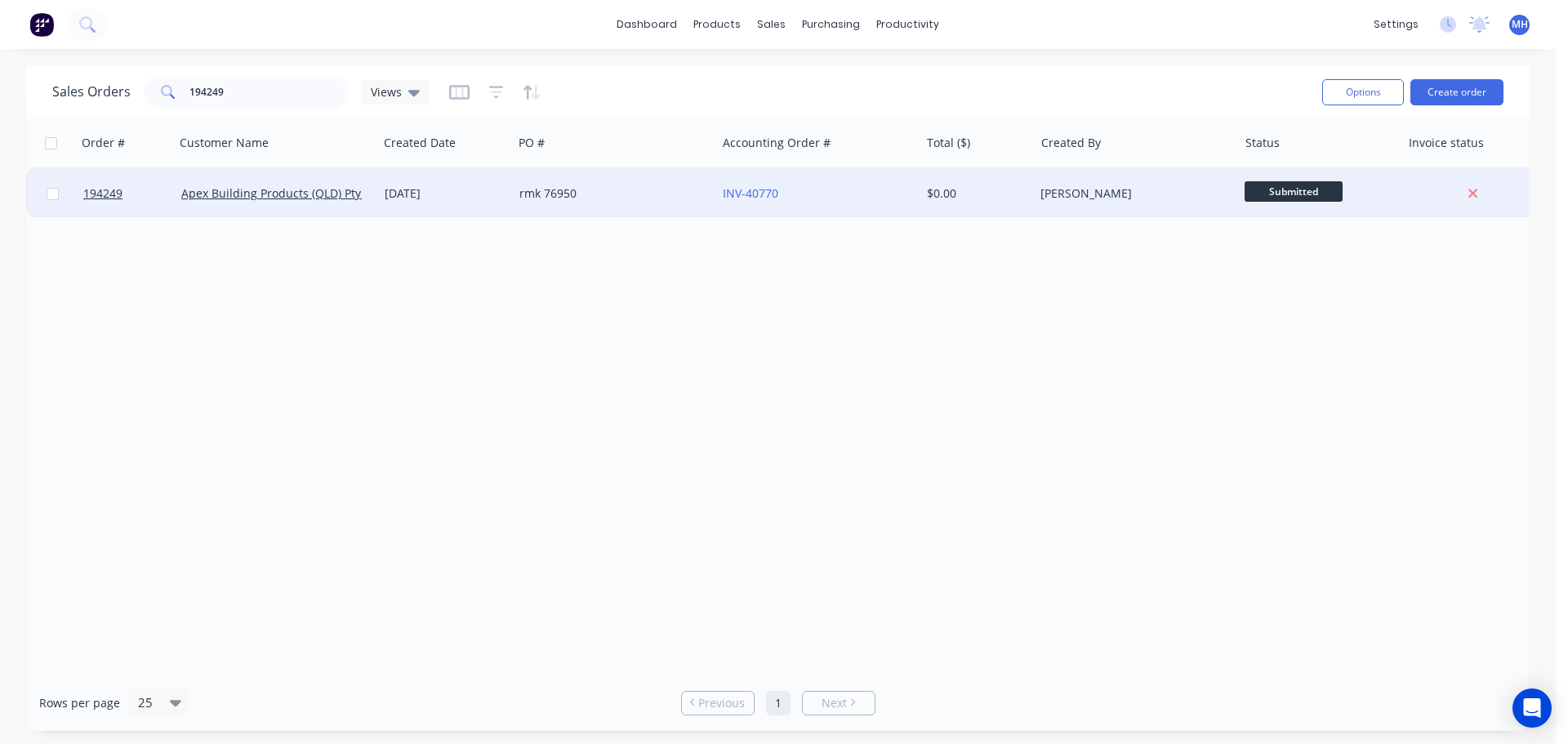
click at [485, 210] on div "30 Sep 2025" at bounding box center [445, 194] width 135 height 49
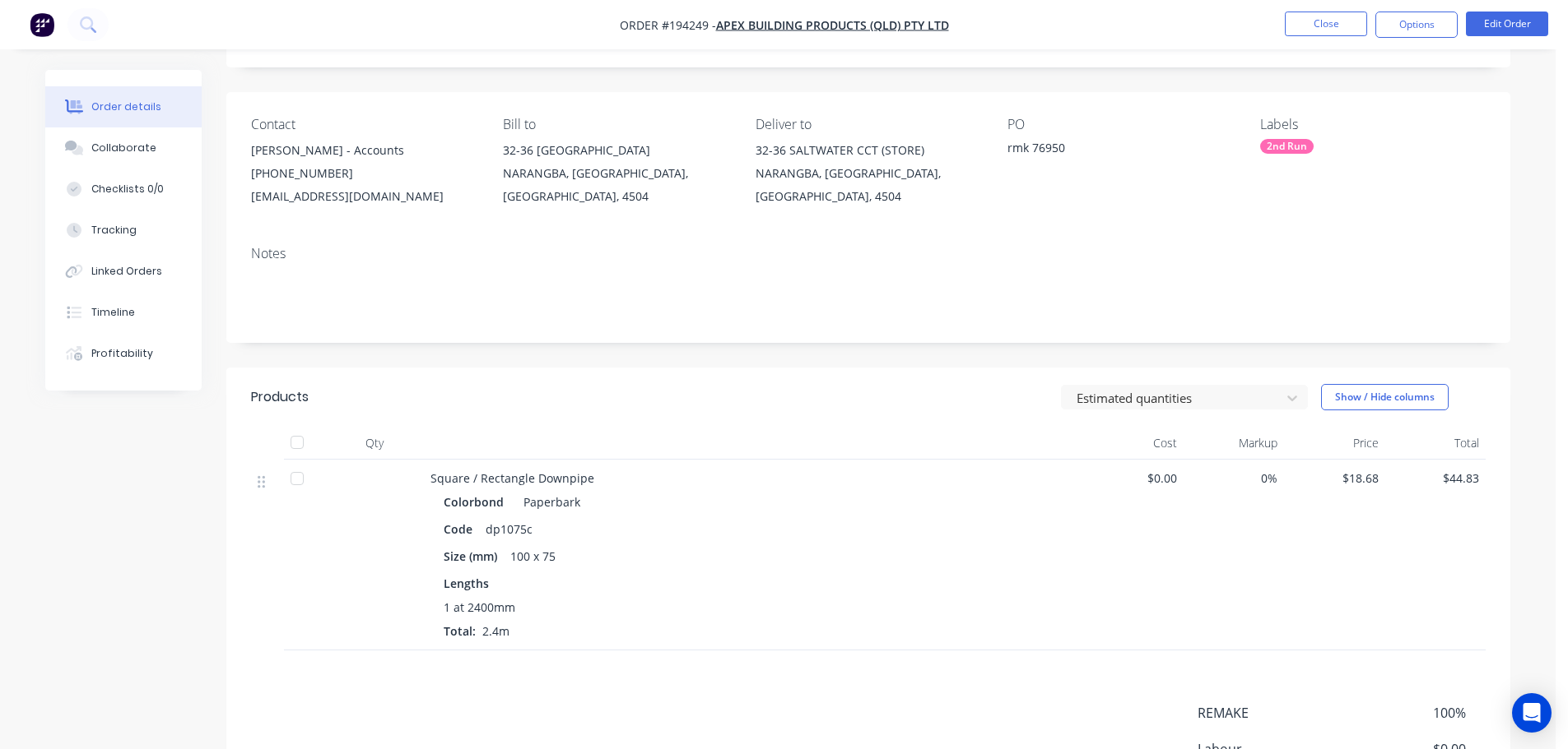
scroll to position [320, 0]
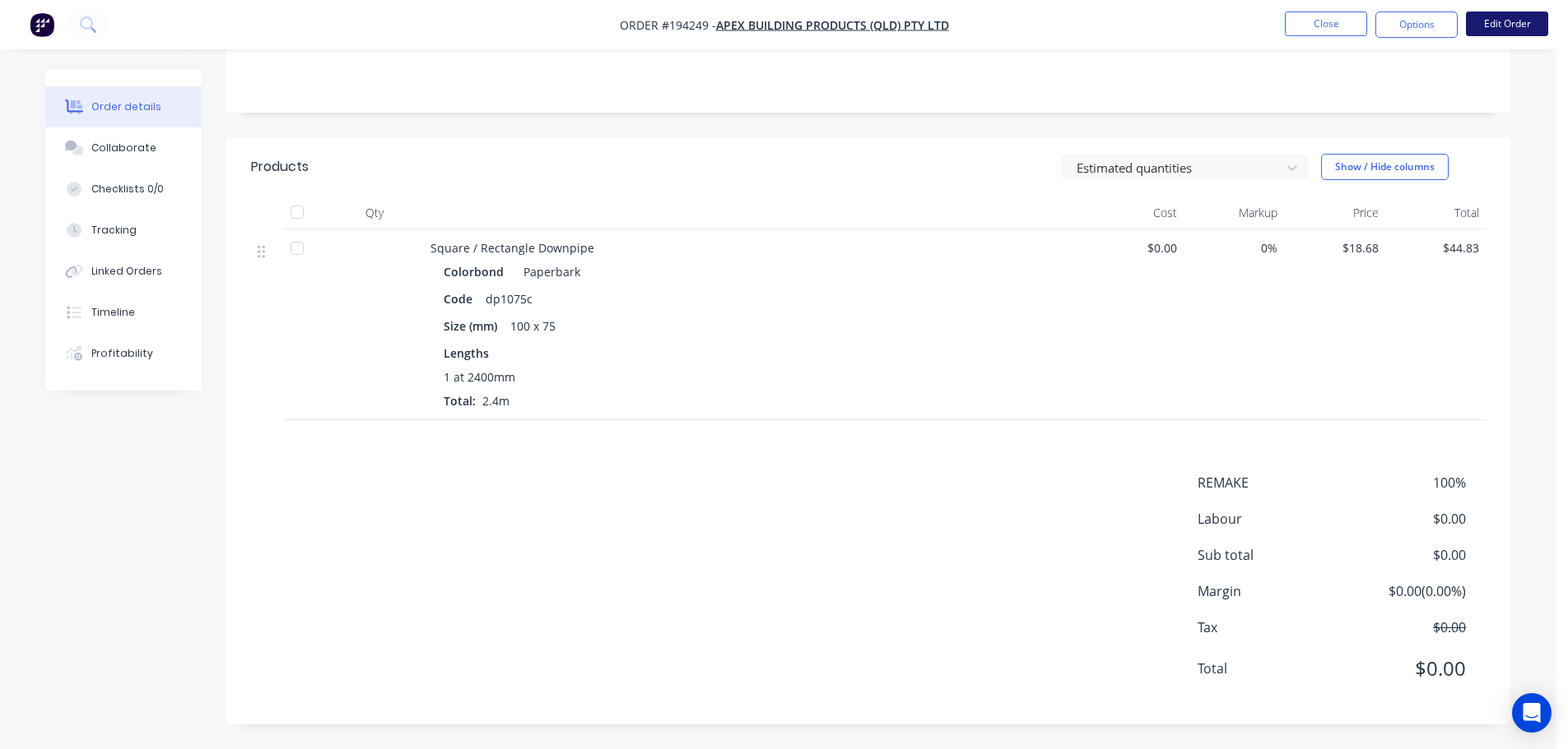
click at [1525, 17] on button "Edit Order" at bounding box center [1507, 24] width 82 height 25
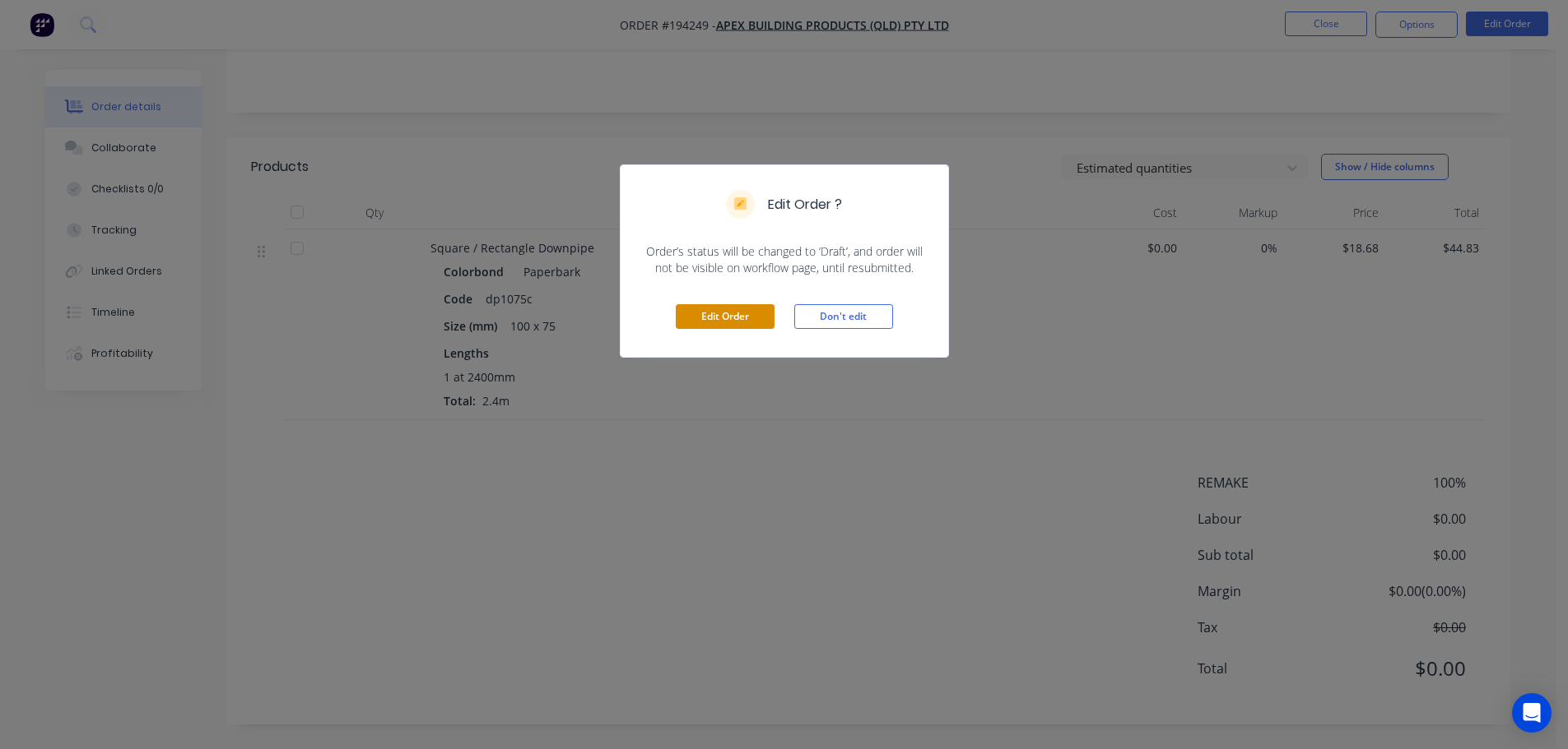
click at [719, 321] on button "Edit Order" at bounding box center [725, 316] width 98 height 25
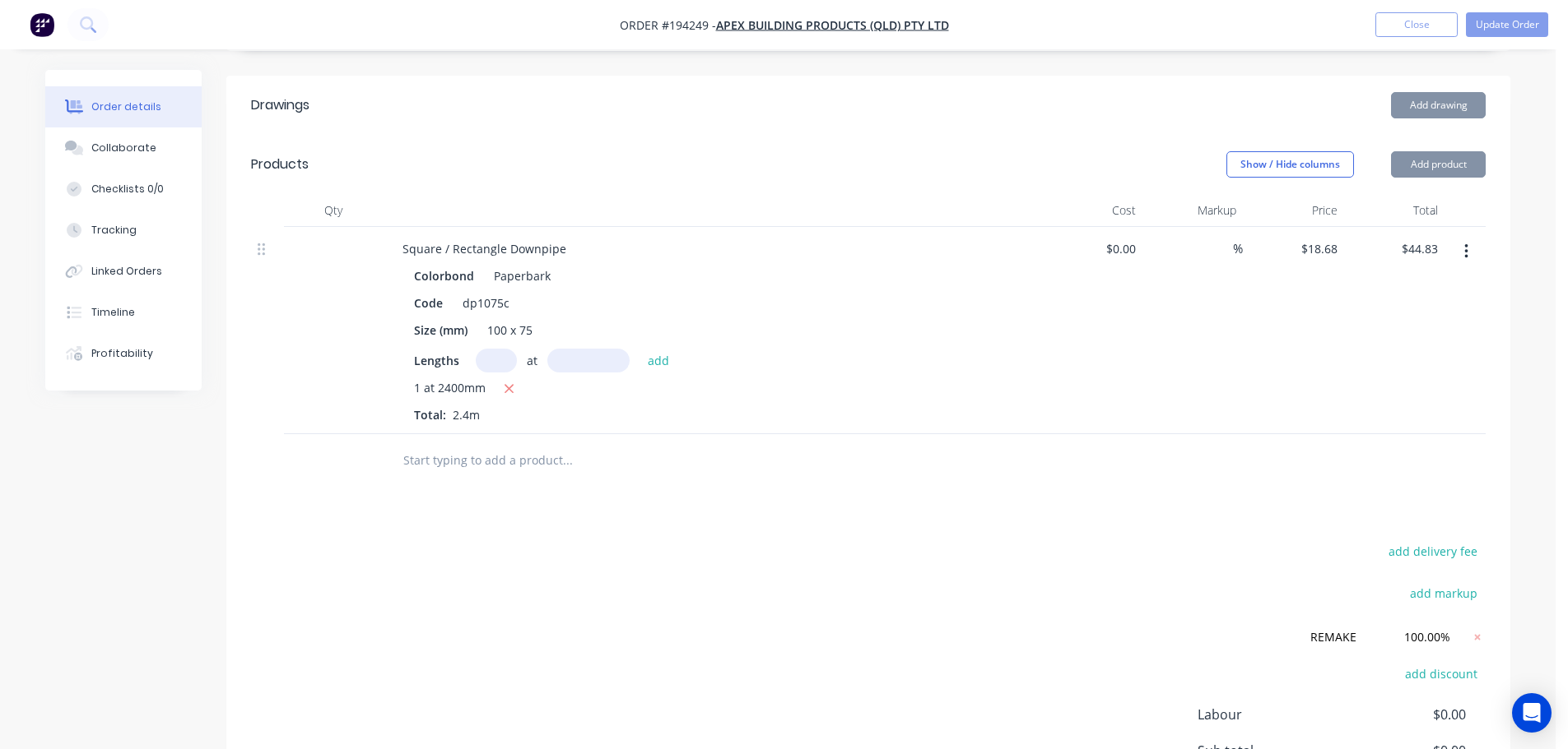
scroll to position [494, 0]
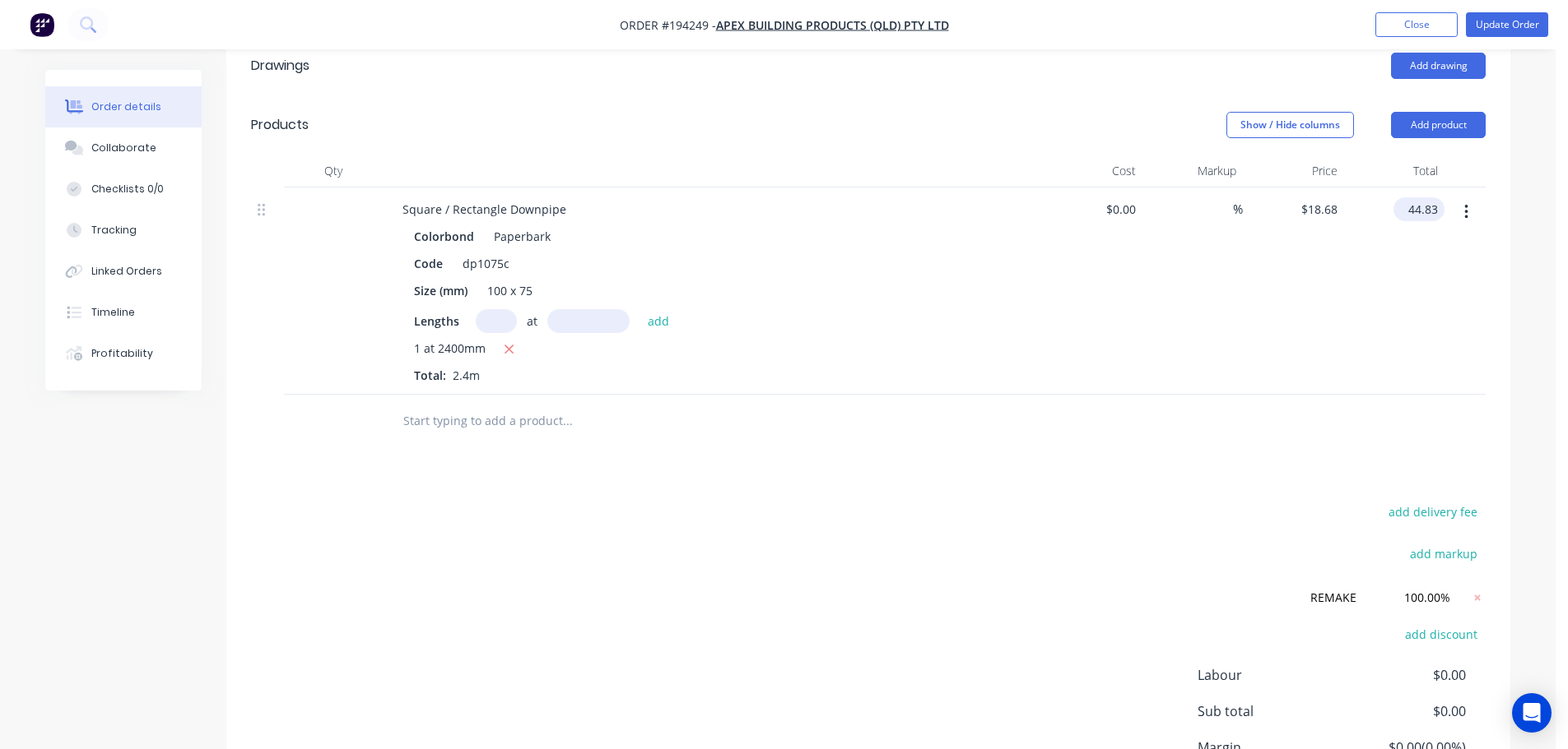
click at [1428, 198] on input "44.83" at bounding box center [1423, 209] width 44 height 24
type input "0"
type input "$0.00"
click at [1208, 403] on div "Drawings Add drawing Products Show / Hide columns Add product Qty Cost Markup P…" at bounding box center [868, 458] width 1284 height 845
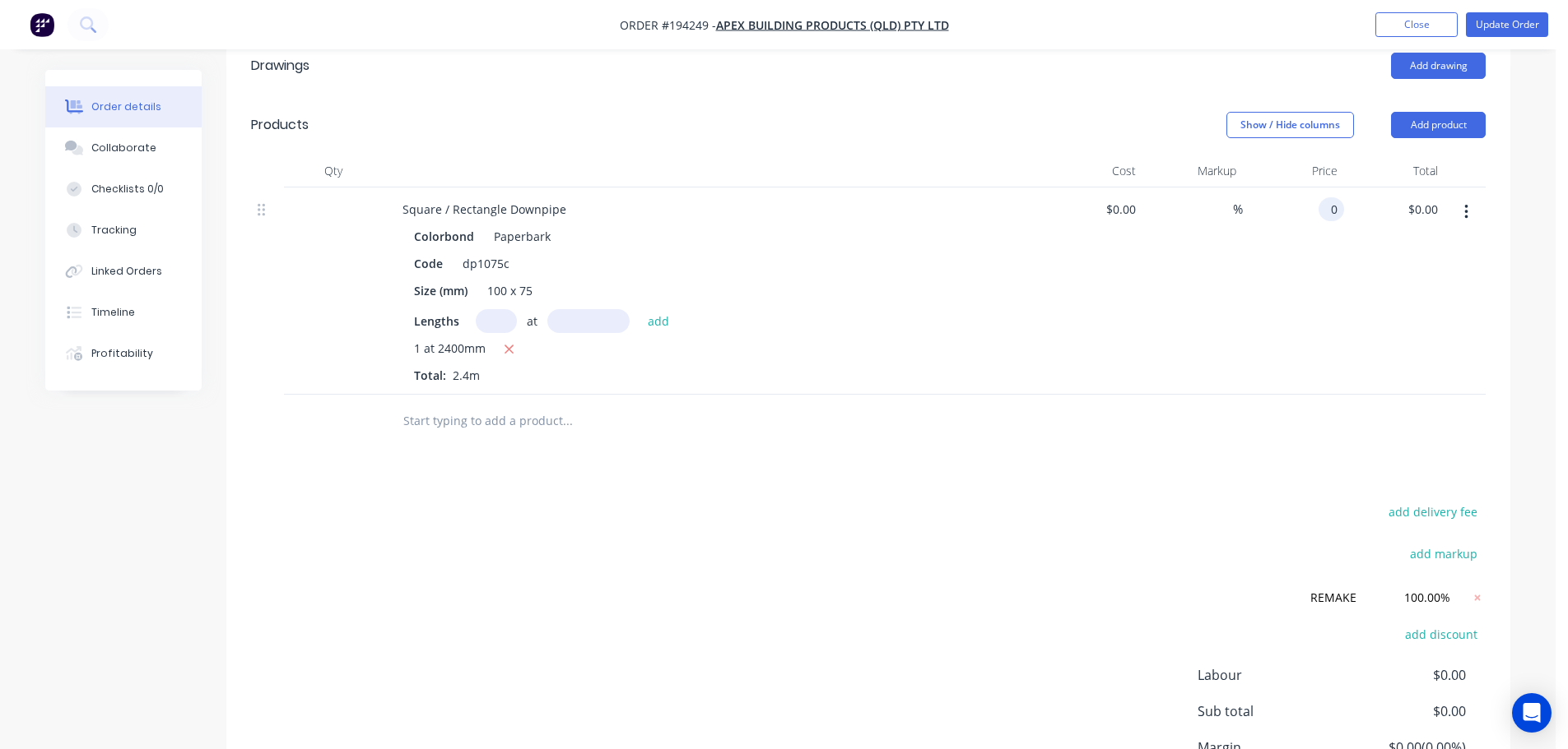
click at [1340, 198] on input "0" at bounding box center [1334, 209] width 19 height 24
type input "$18.68"
type input "$44.83"
click at [1227, 319] on div "%" at bounding box center [1193, 292] width 101 height 207
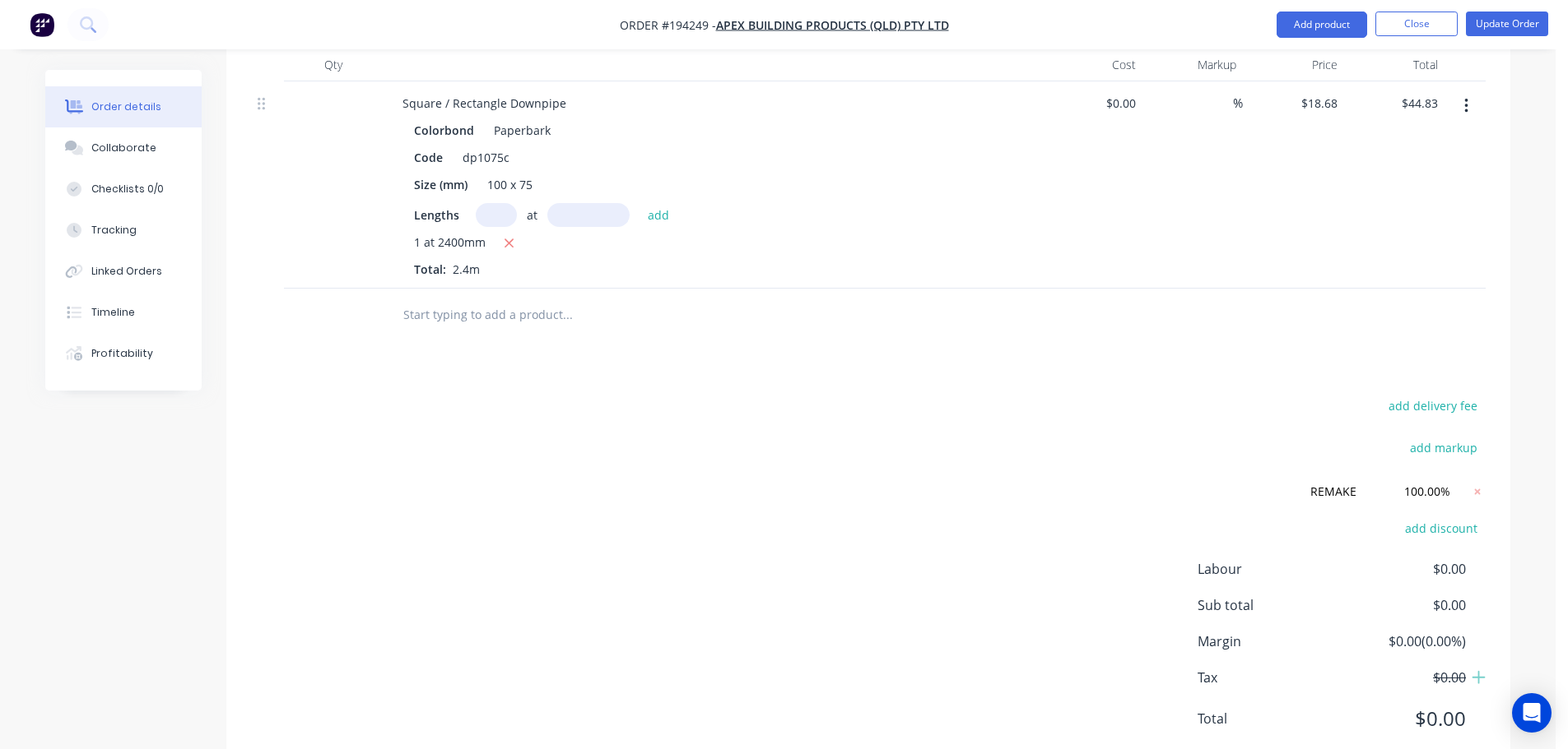
scroll to position [604, 0]
click at [1506, 12] on button "Update Order" at bounding box center [1507, 24] width 82 height 25
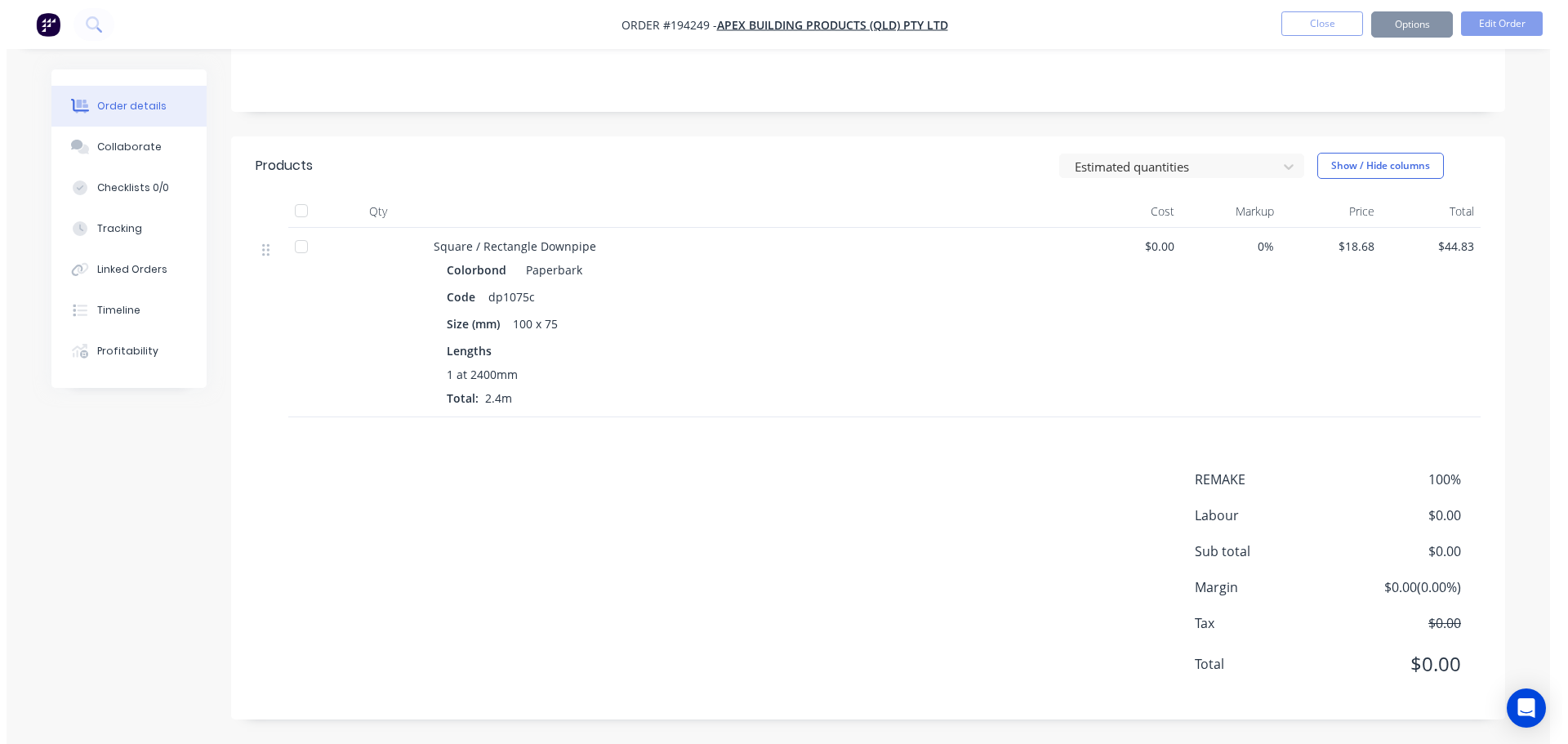
scroll to position [0, 0]
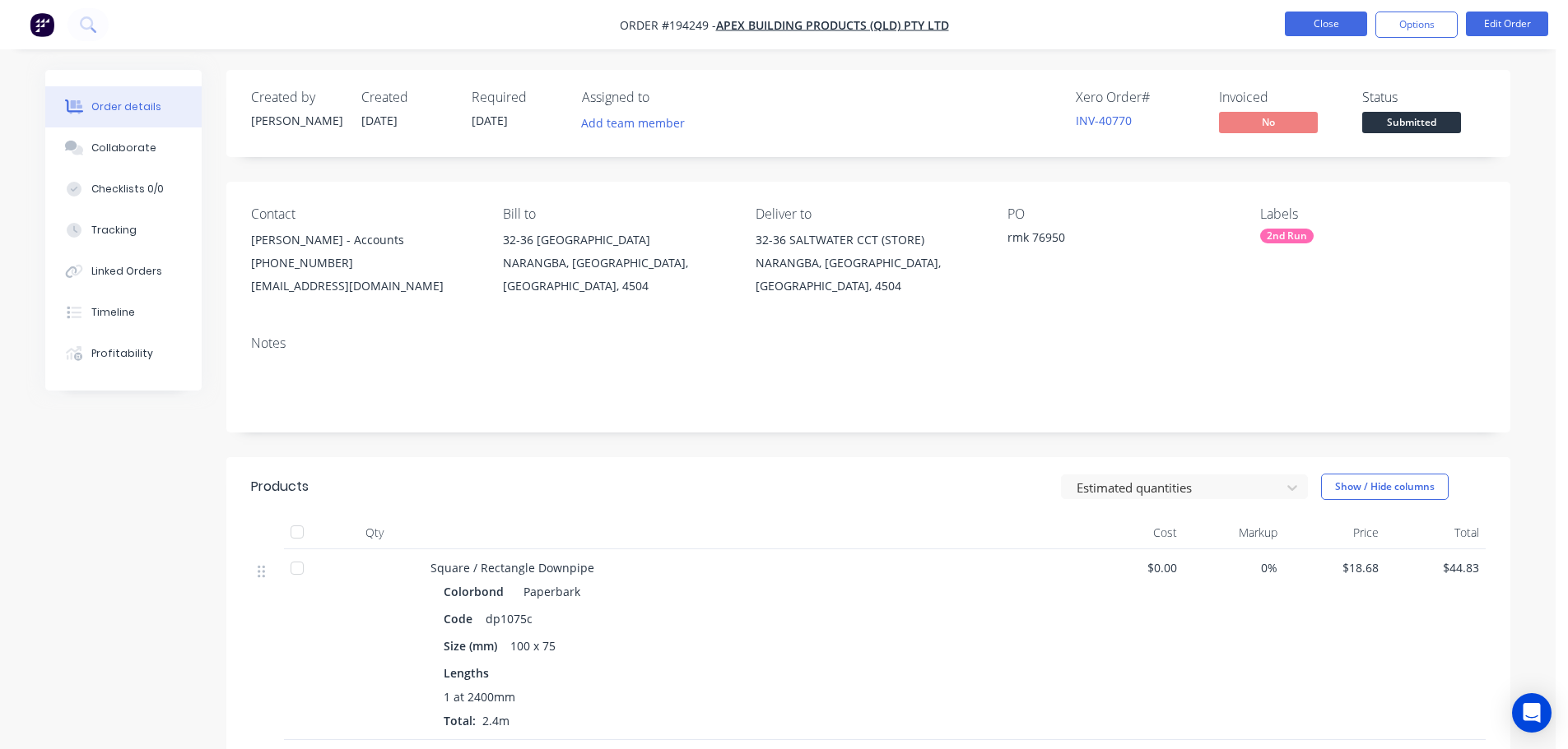
click at [1312, 22] on button "Close" at bounding box center [1326, 24] width 82 height 25
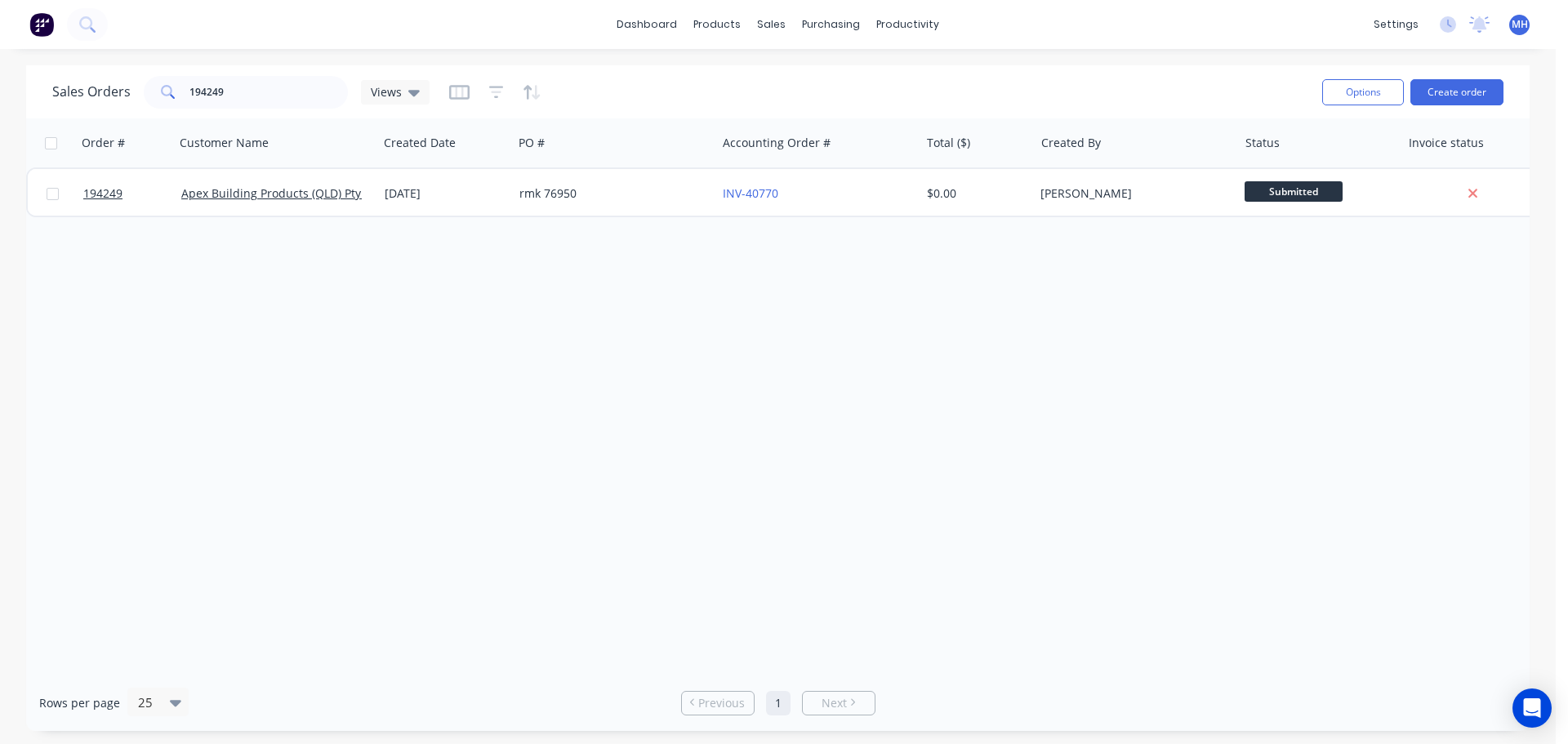
drag, startPoint x: 780, startPoint y: 466, endPoint x: 753, endPoint y: 478, distance: 29.5
click at [780, 466] on div "Order # Customer Name Created Date PO # Accounting Order # Total ($) Created By…" at bounding box center [778, 397] width 1503 height 556
click at [807, 78] on div "Sales Orders" at bounding box center [832, 78] width 67 height 15
click at [905, 367] on div "Order # Customer Name Created Date PO # Accounting Order # Total ($) Created By…" at bounding box center [778, 397] width 1503 height 556
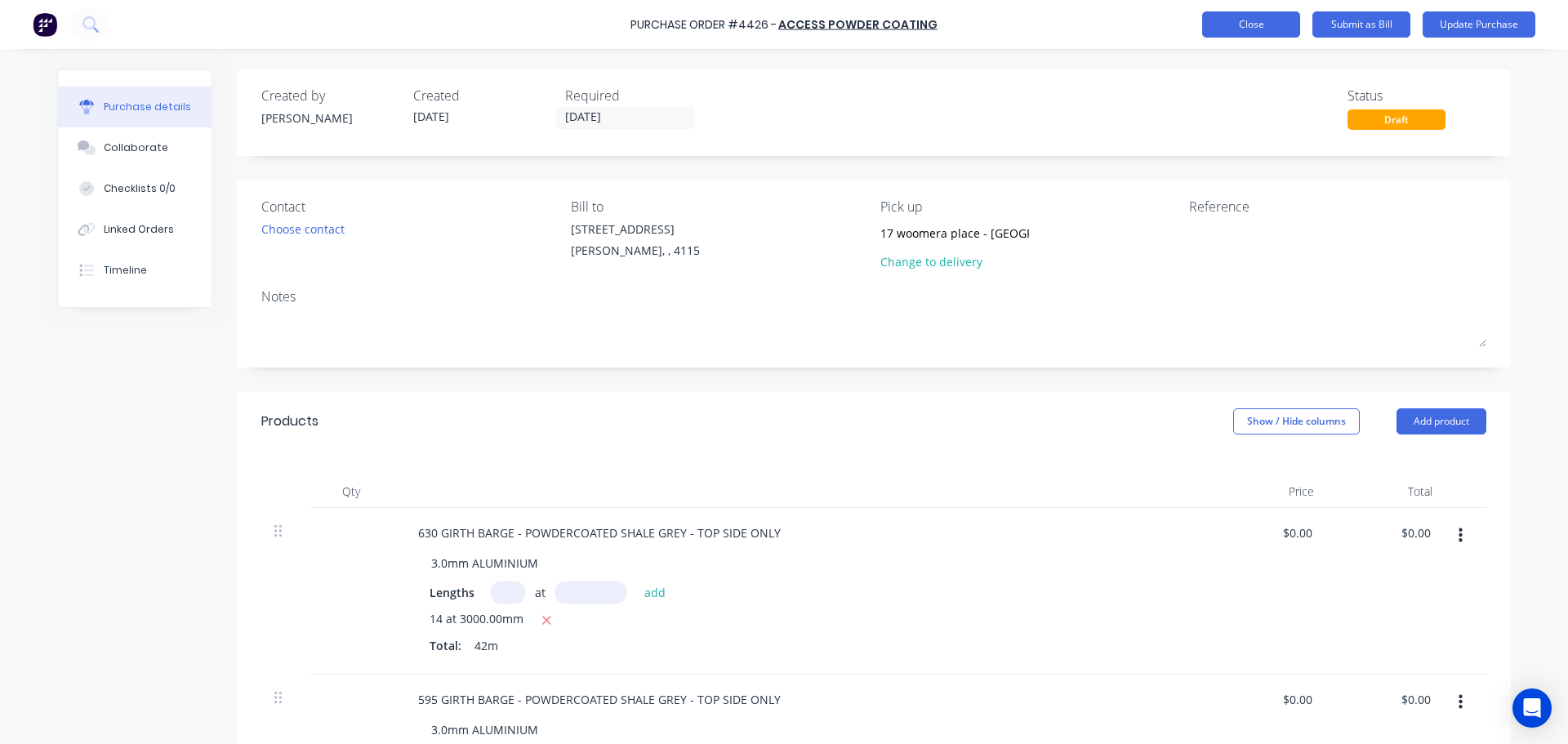
click at [1221, 17] on button "Close" at bounding box center [1250, 25] width 98 height 26
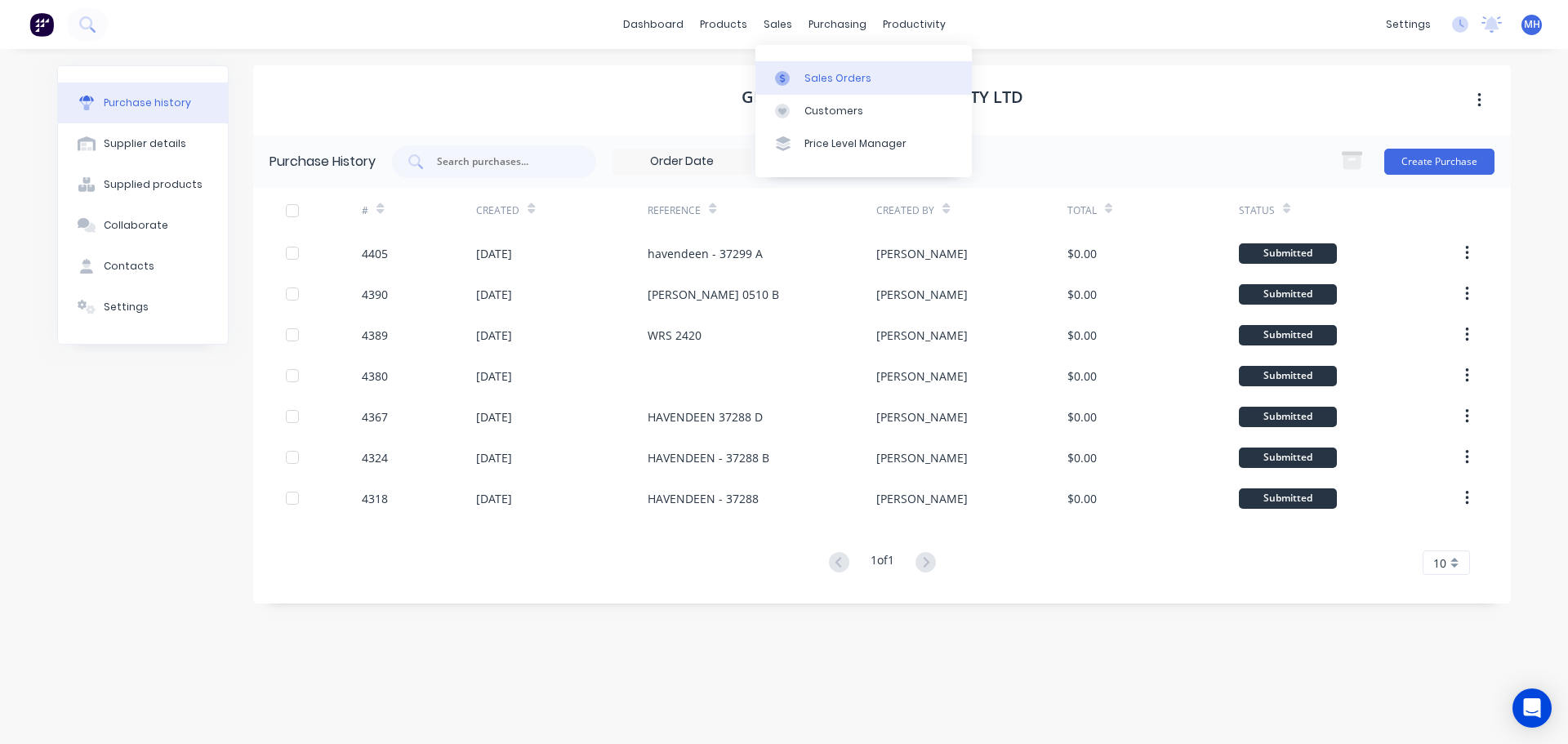
click at [789, 77] on div at bounding box center [788, 78] width 25 height 15
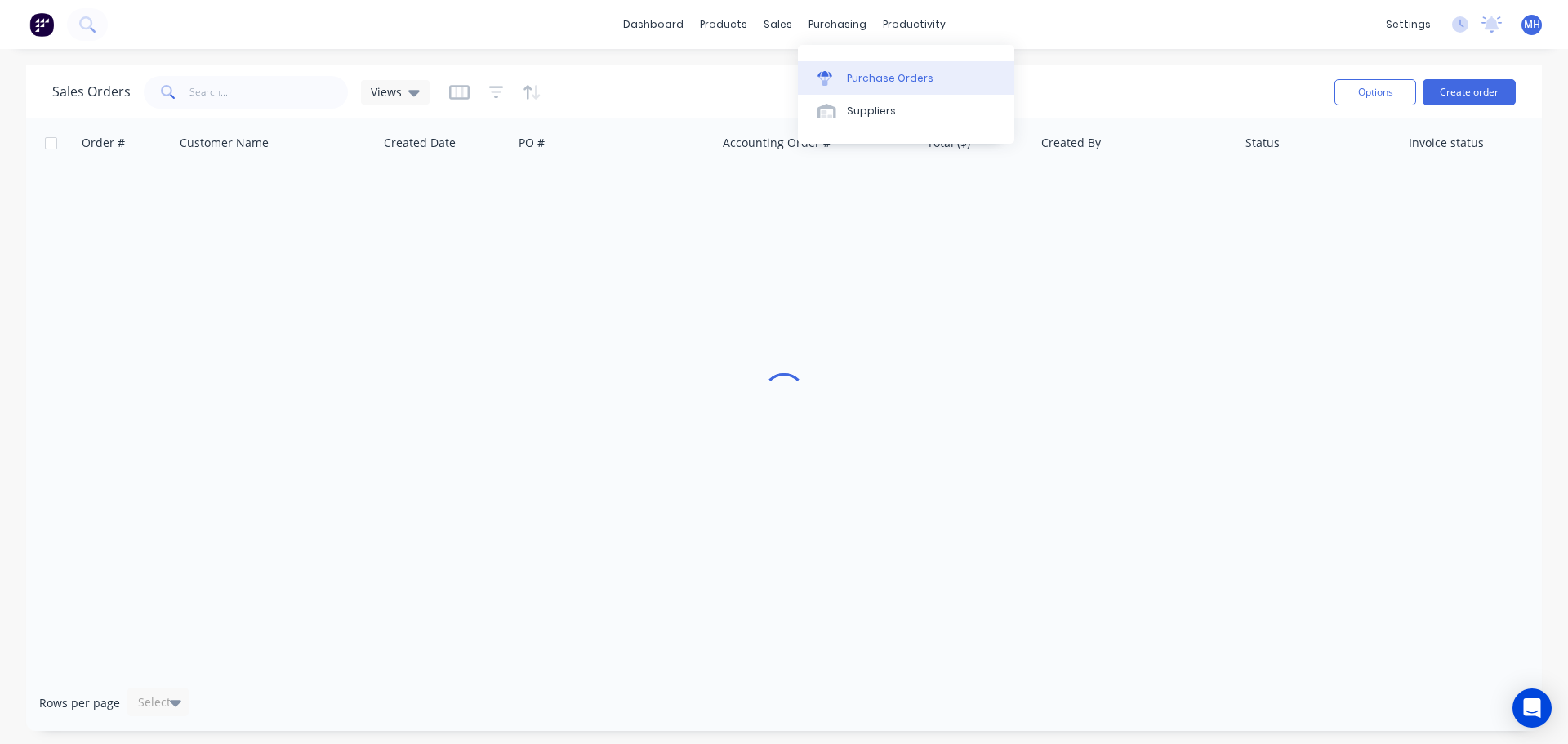
click at [859, 70] on link "Purchase Orders" at bounding box center [906, 77] width 216 height 33
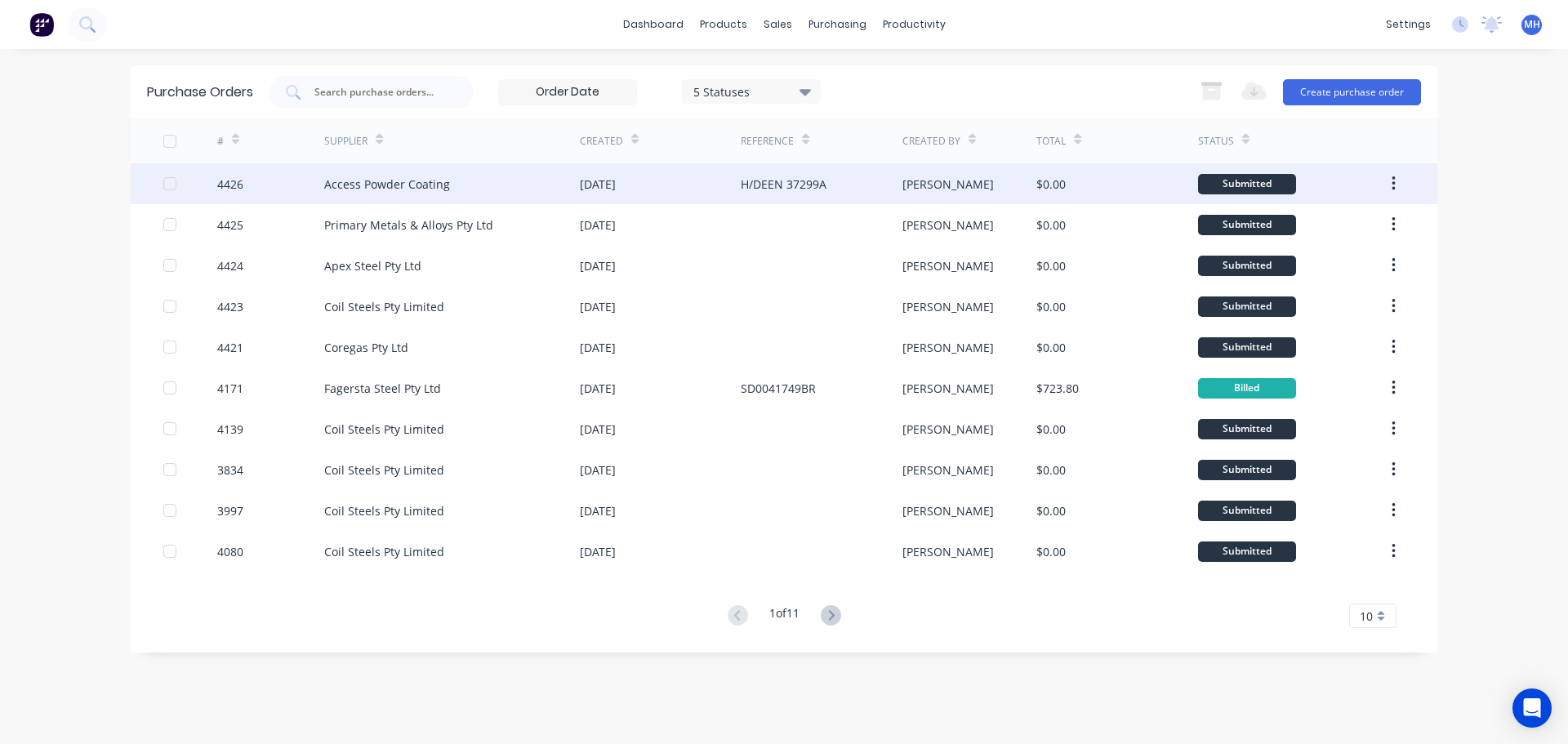
click at [671, 180] on div "[DATE]" at bounding box center [660, 184] width 161 height 41
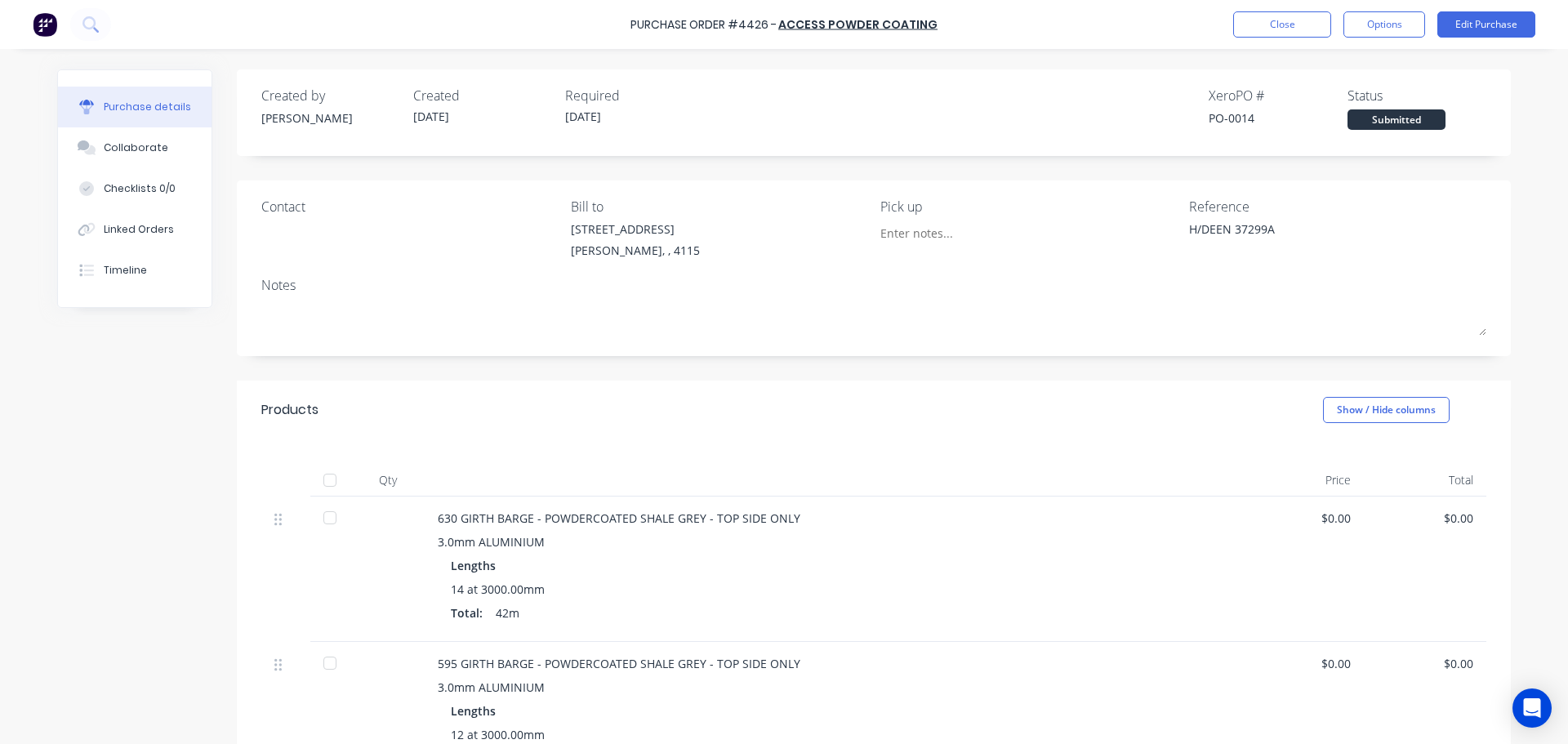
click at [652, 407] on div "Products Show / Hide columns" at bounding box center [874, 409] width 1274 height 59
click at [1402, 26] on button "Options" at bounding box center [1384, 25] width 82 height 26
click at [1079, 363] on div "Created by [PERSON_NAME] Created [DATE] Required [DATE] Xero PO # PO-0014 Statu…" at bounding box center [874, 537] width 1274 height 935
click at [1049, 409] on div "Products Show / Hide columns" at bounding box center [874, 409] width 1274 height 59
click at [1055, 444] on div "Qty Price Total 630 GIRTH BARGE - POWDERCOATED SHALE GREY - TOP SIDE ONLY 3.0mm…" at bounding box center [874, 613] width 1274 height 348
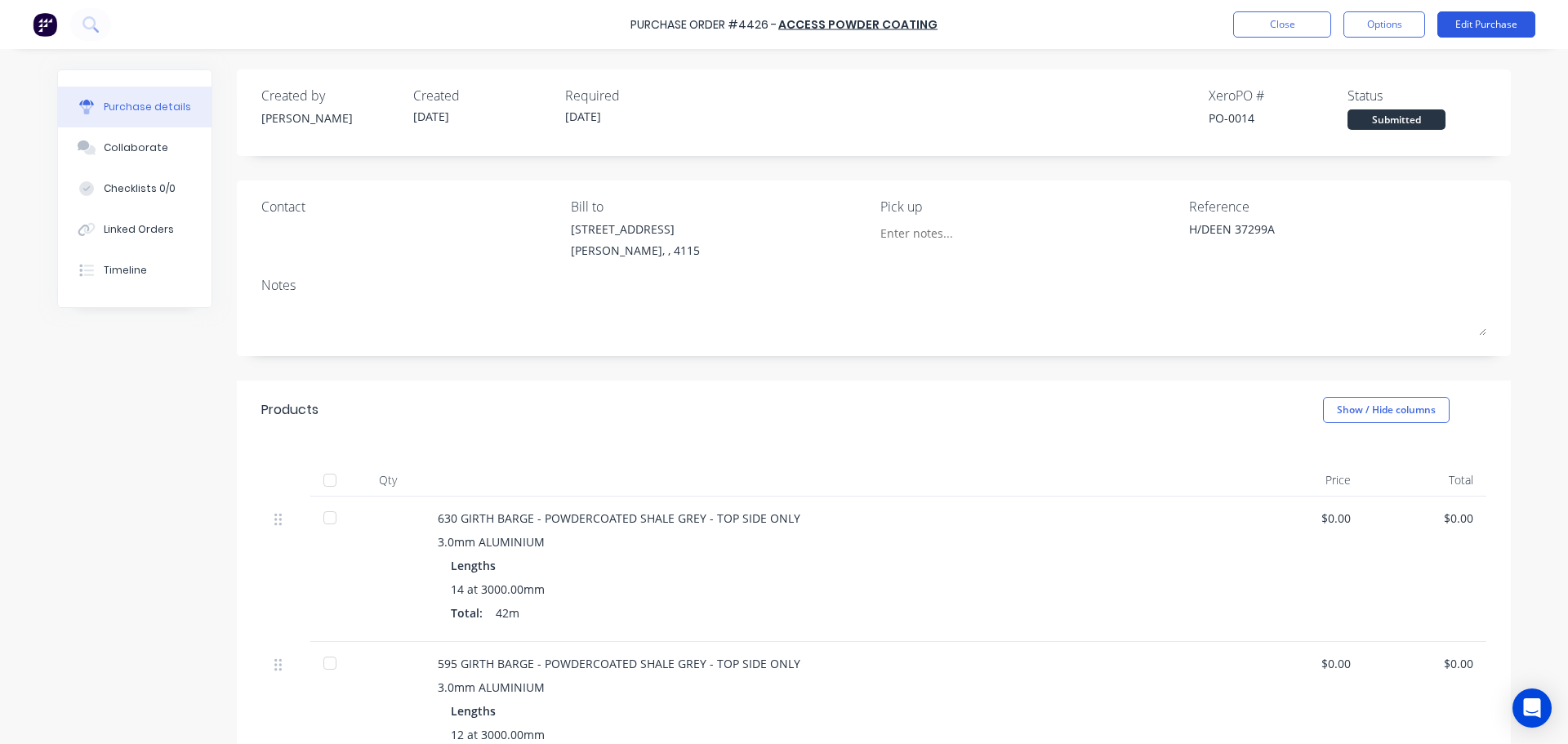
click at [1492, 26] on button "Edit Purchase" at bounding box center [1485, 25] width 98 height 26
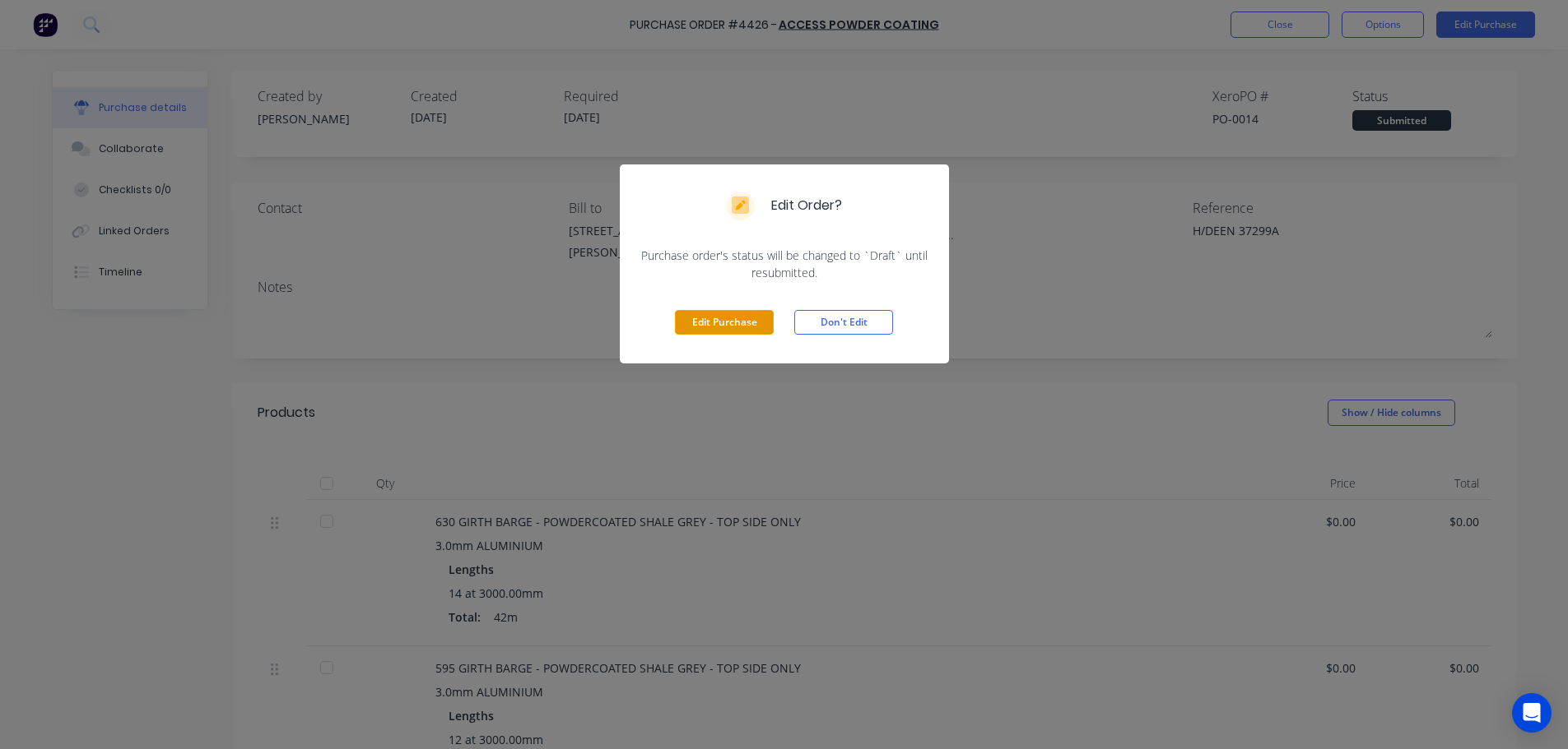
click at [728, 321] on button "Edit Purchase" at bounding box center [724, 323] width 98 height 25
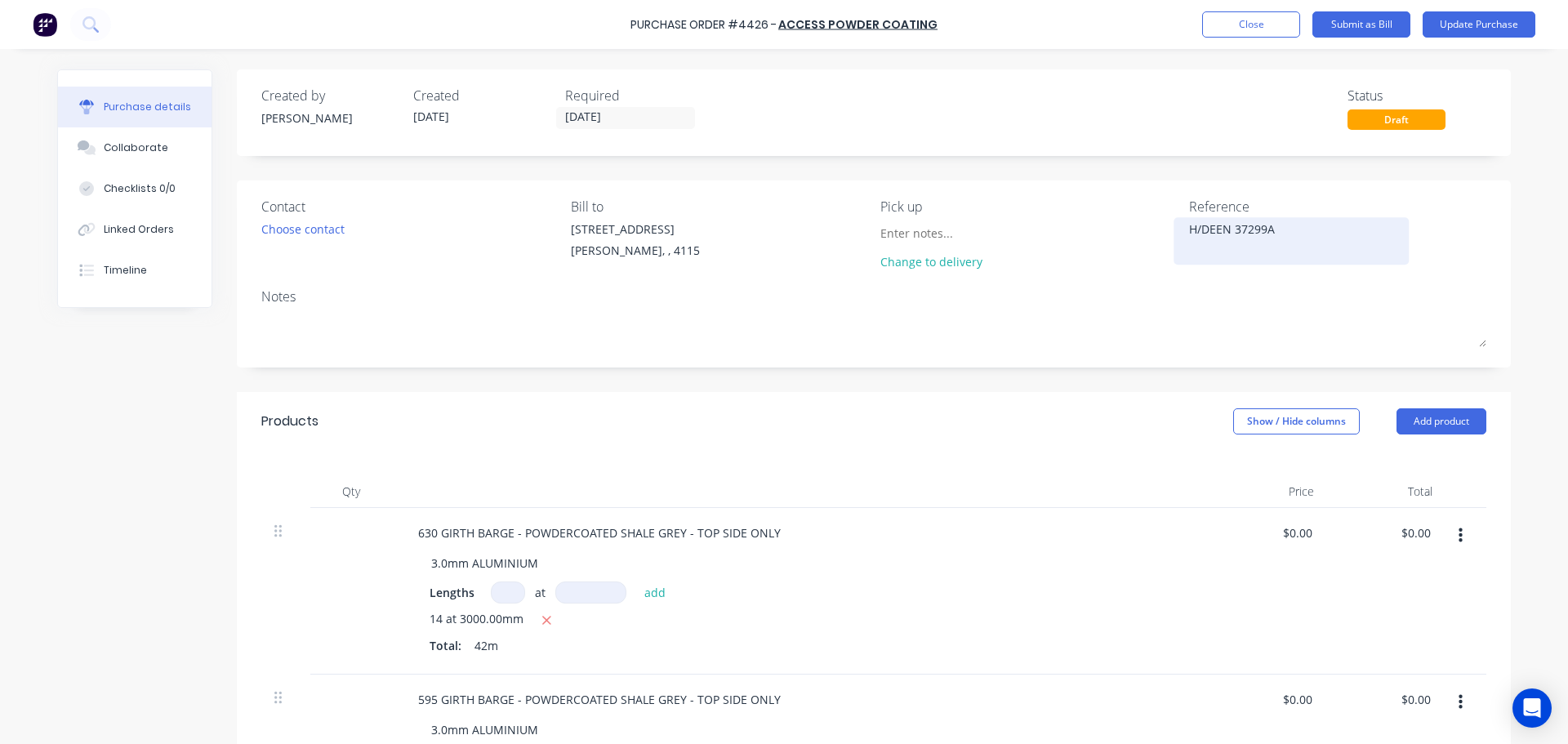
click at [1224, 228] on textarea "H/DEEN 37299A" at bounding box center [1291, 239] width 204 height 37
type textarea "x"
click at [1224, 228] on textarea "H/DEEN 37299A" at bounding box center [1291, 239] width 204 height 37
type textarea "CANCEL"
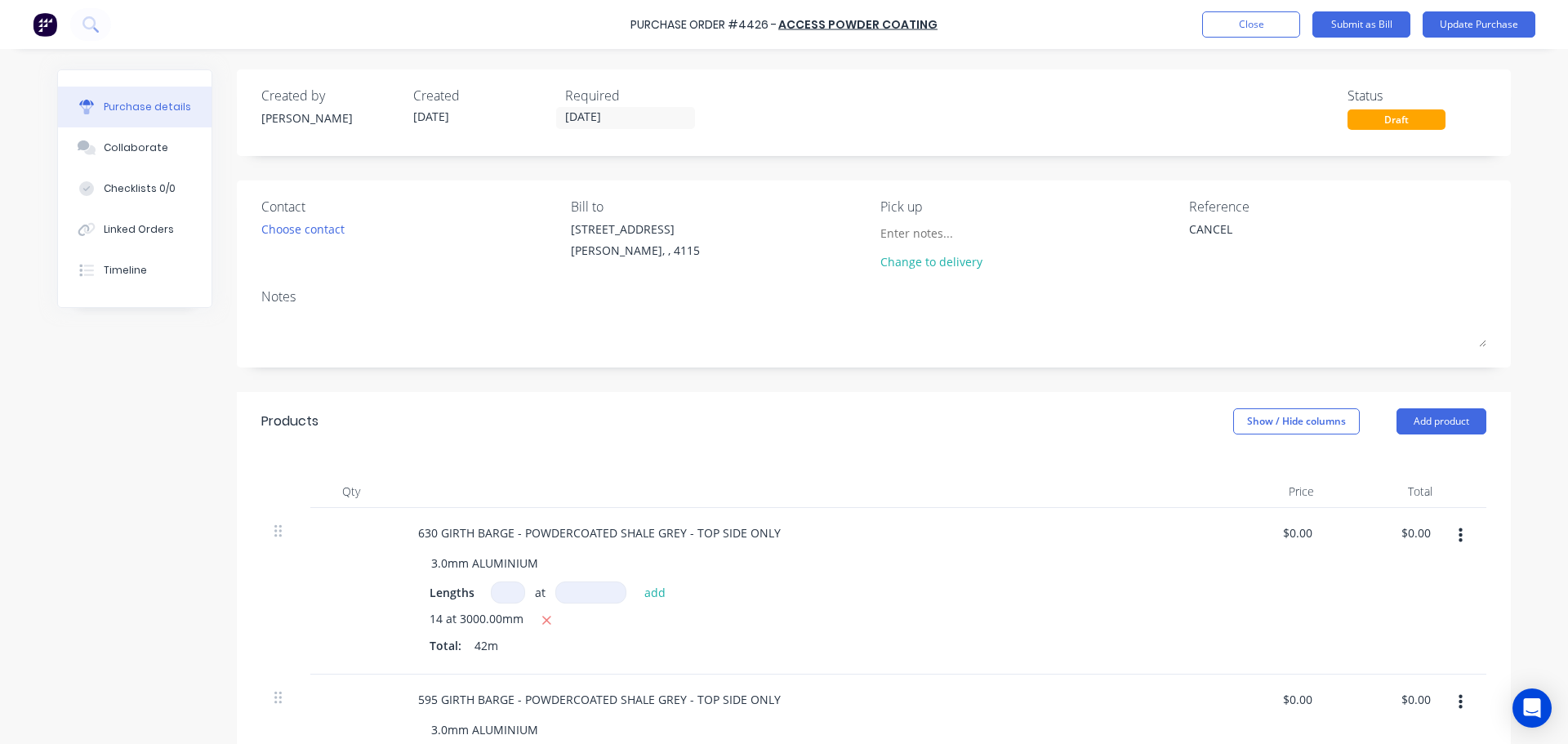
type textarea "x"
type textarea "CANCEL"
click at [898, 425] on div "Products Show / Hide columns Add product" at bounding box center [874, 421] width 1274 height 59
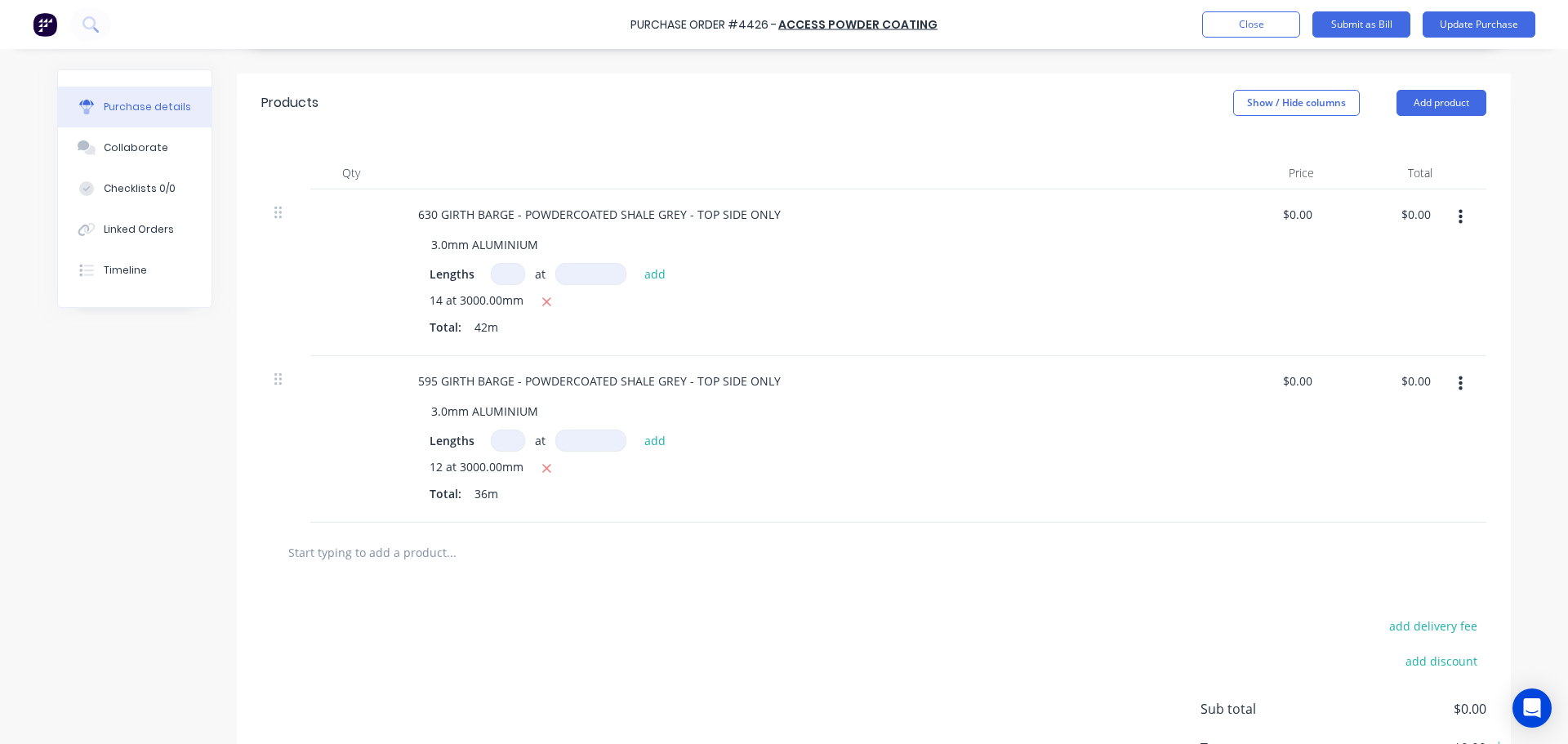
scroll to position [327, 0]
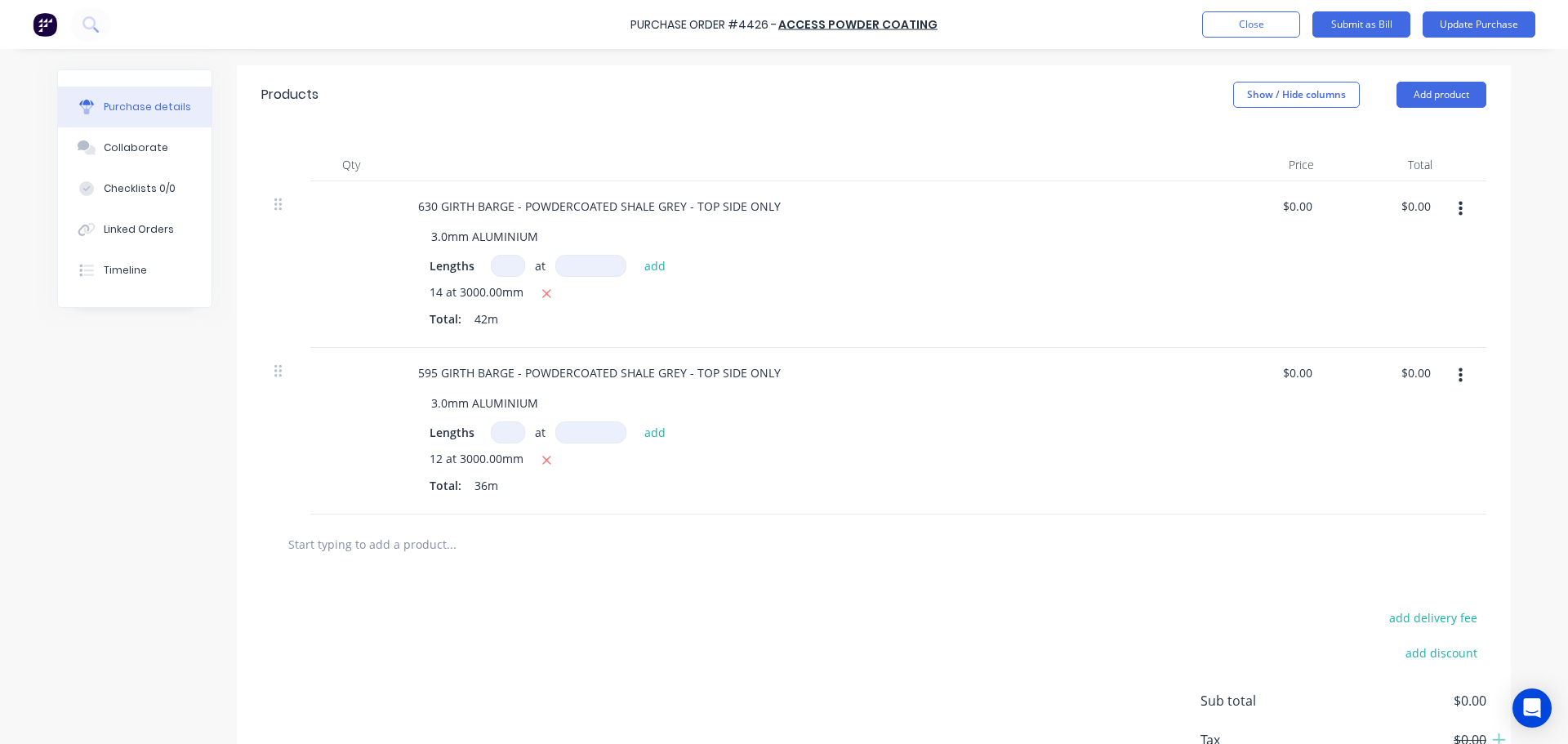
click at [1469, 200] on button "button" at bounding box center [1461, 209] width 39 height 29
click at [1401, 339] on button "Delete" at bounding box center [1410, 350] width 139 height 33
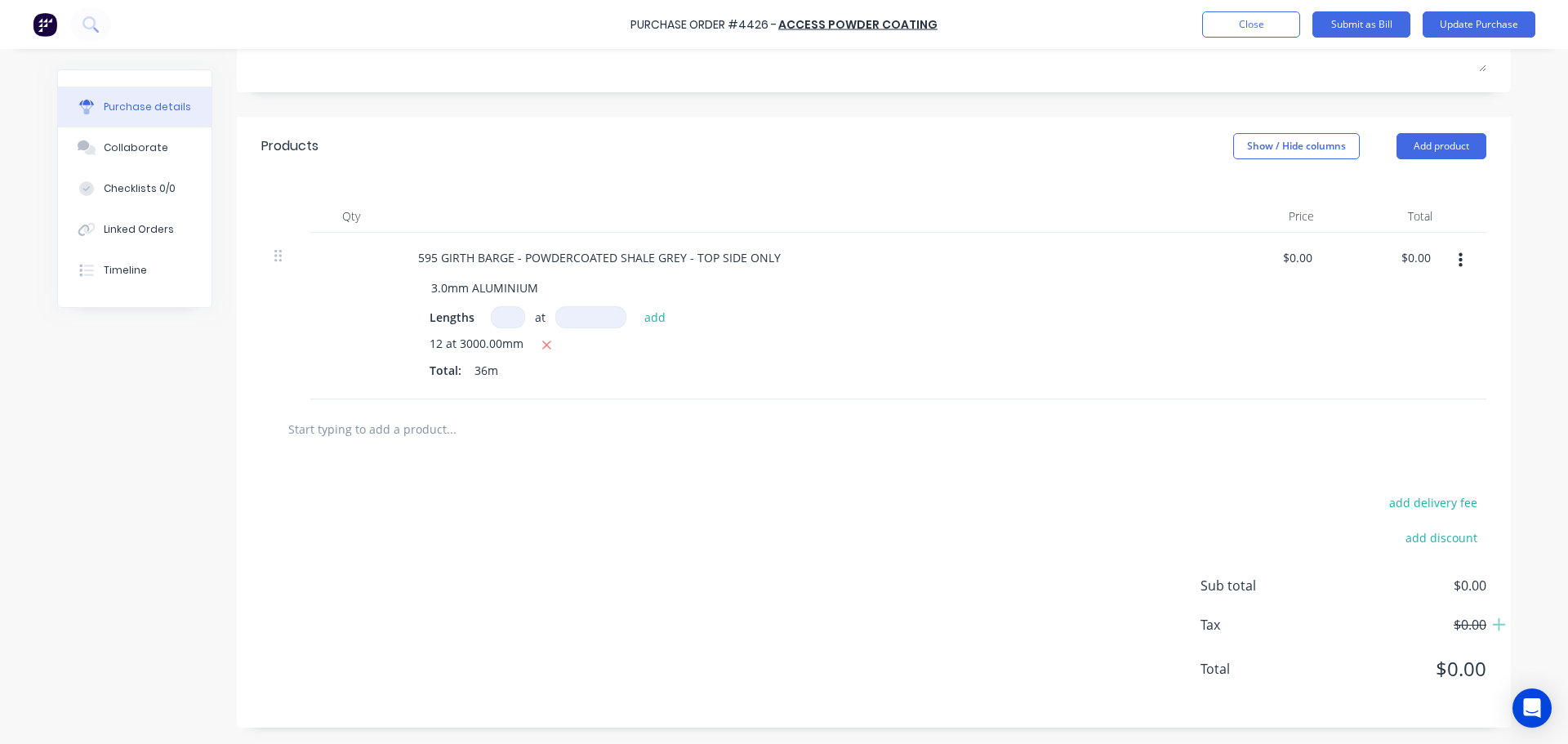
click at [1453, 254] on button "button" at bounding box center [1461, 260] width 39 height 29
click at [1397, 401] on button "Delete" at bounding box center [1410, 401] width 139 height 33
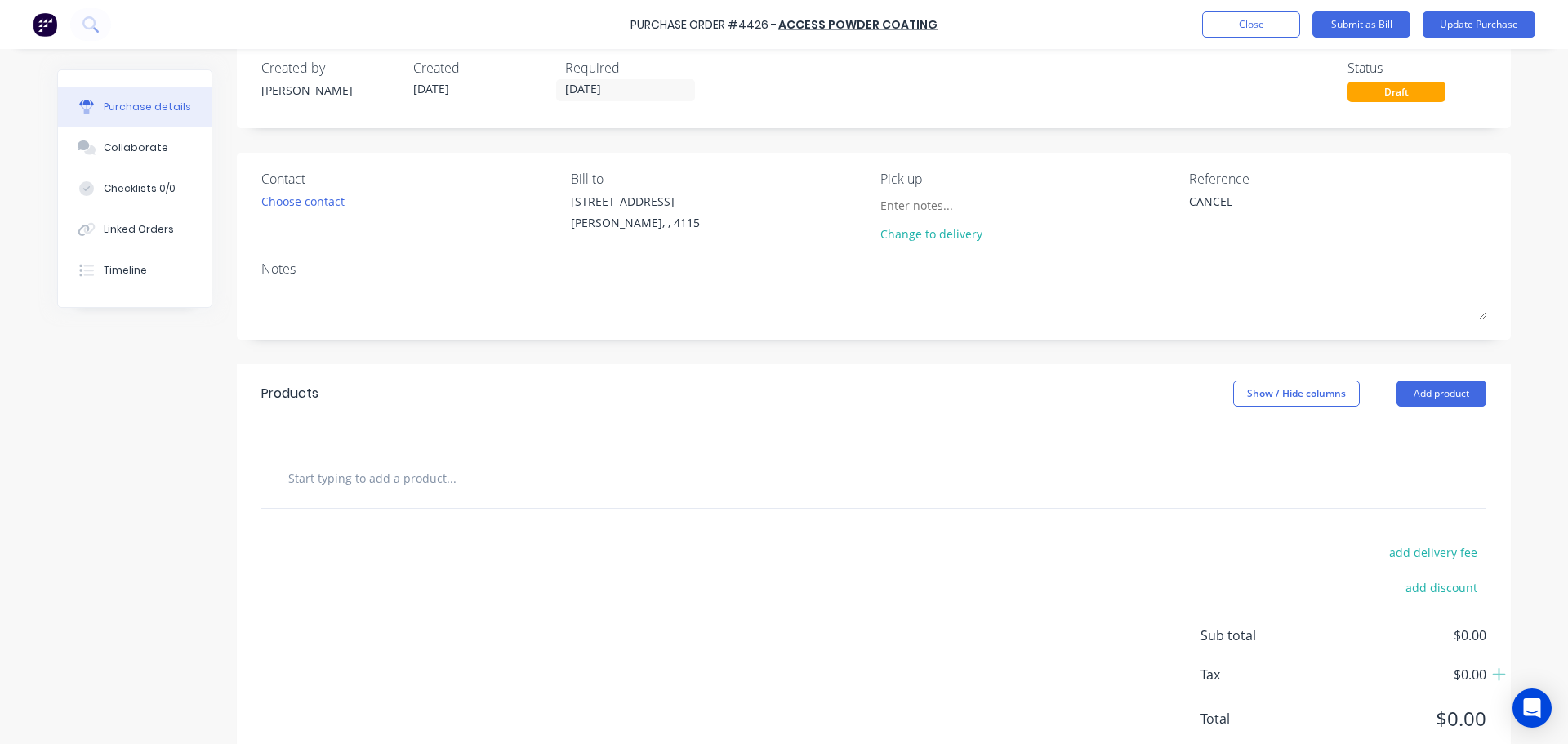
scroll to position [0, 0]
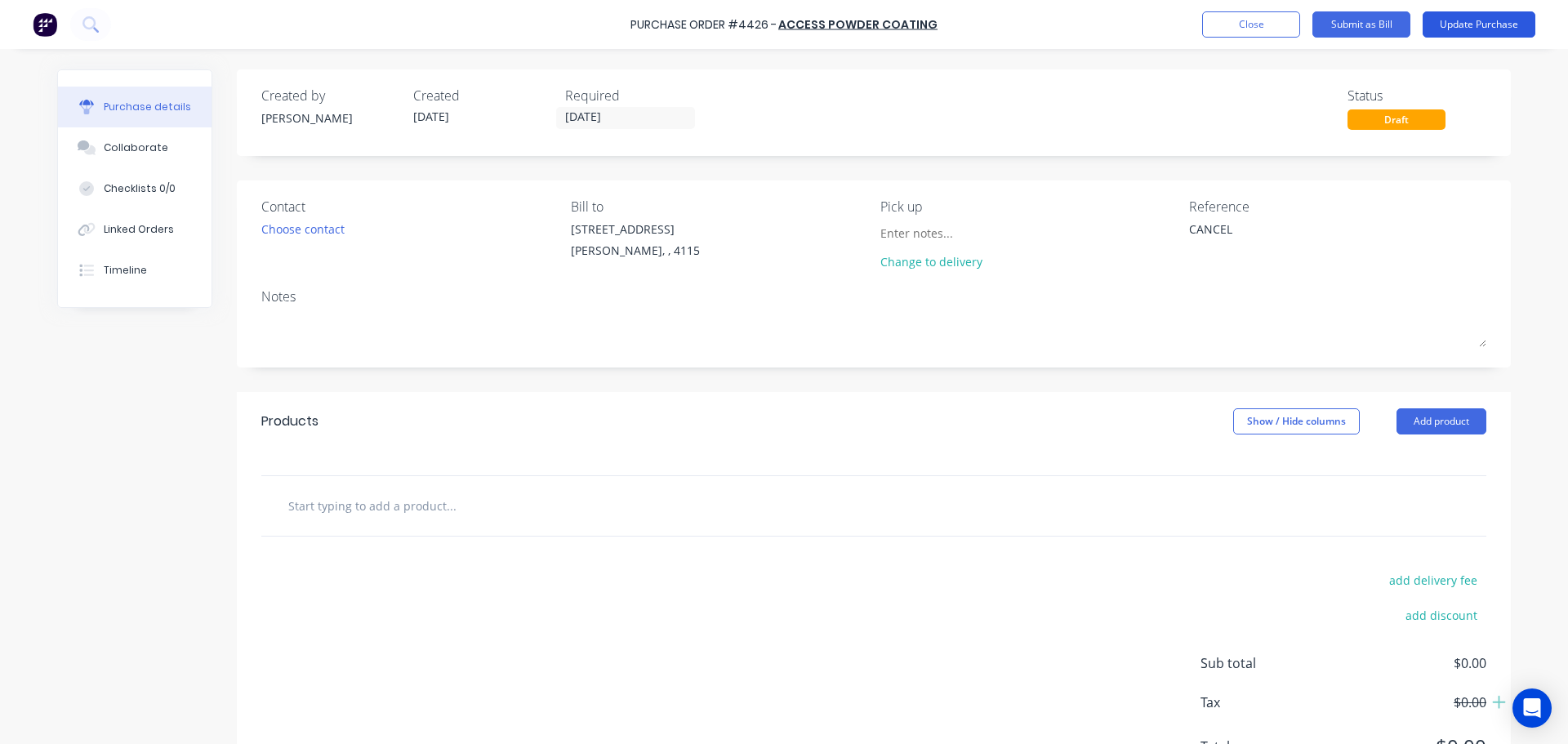
click at [1503, 34] on button "Update Purchase" at bounding box center [1479, 25] width 113 height 26
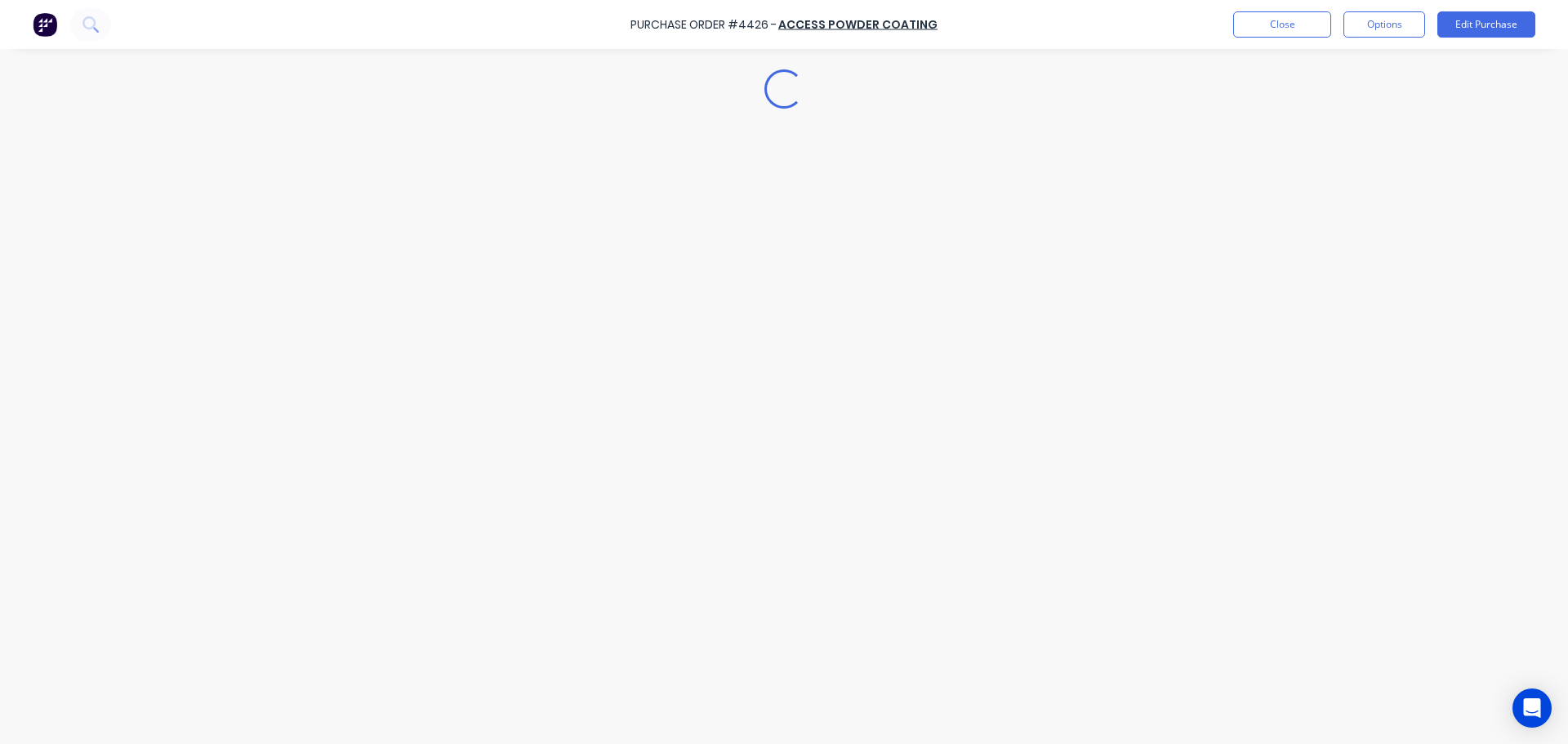
type textarea "x"
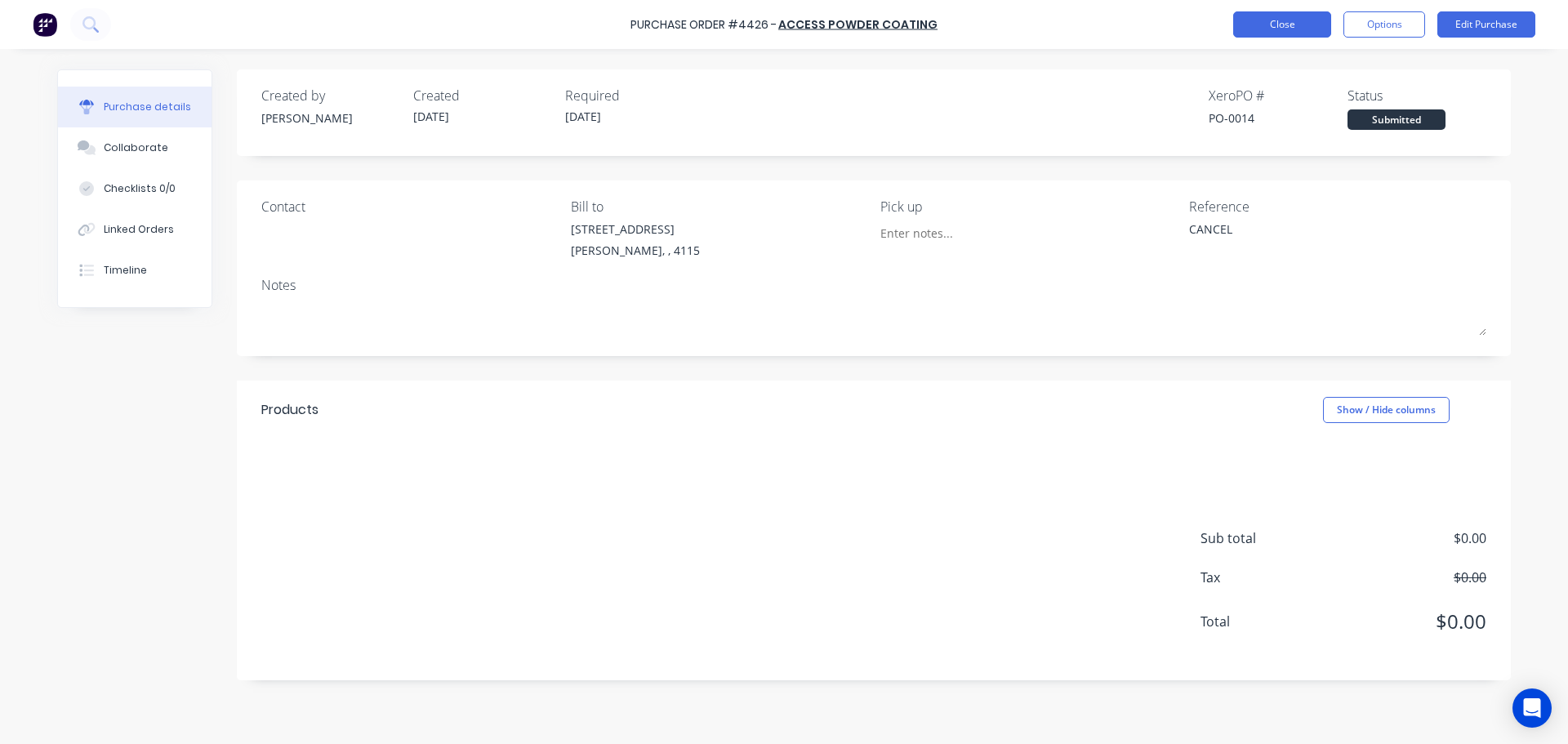
click at [1239, 17] on button "Close" at bounding box center [1281, 25] width 98 height 26
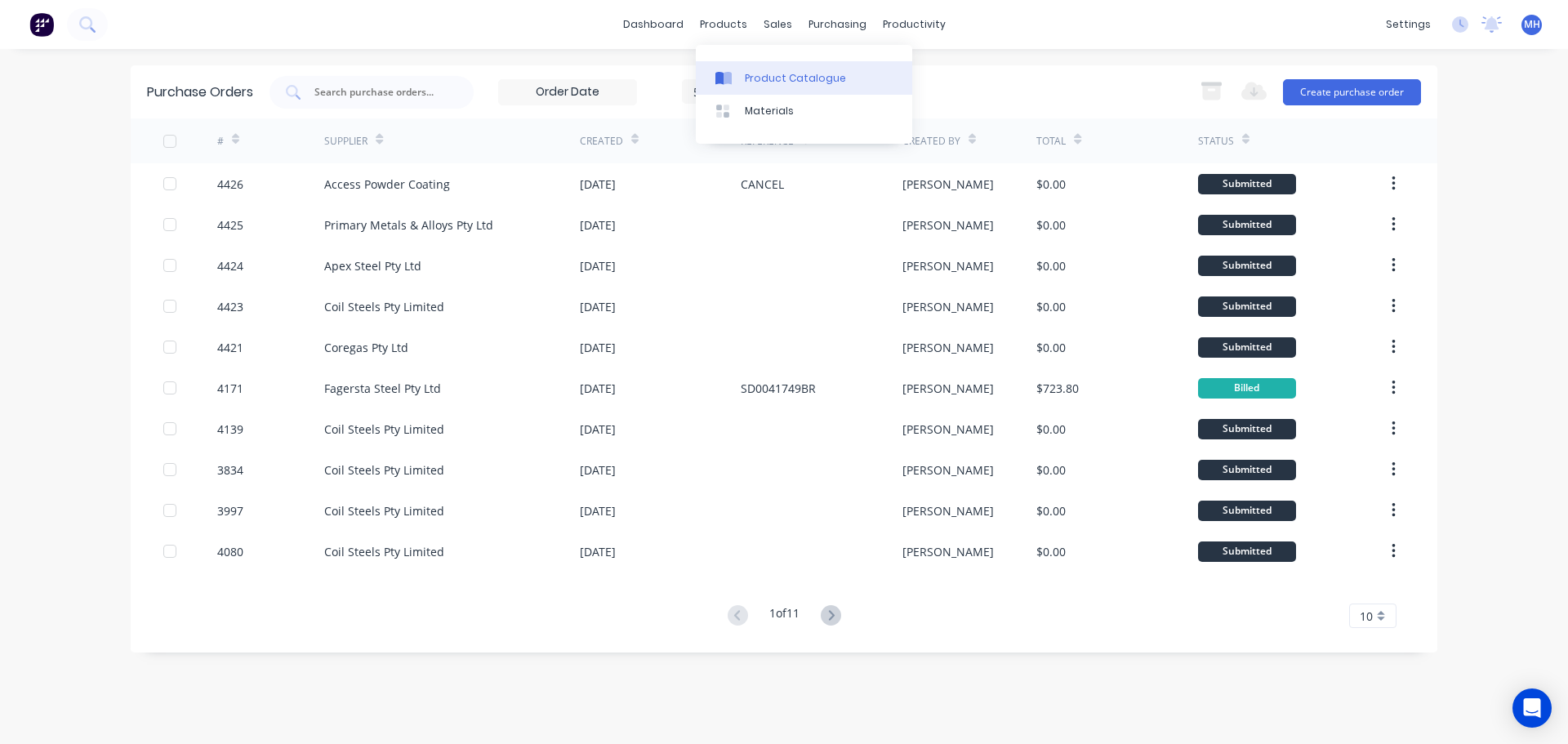
click at [738, 69] on link "Product Catalogue" at bounding box center [804, 77] width 216 height 33
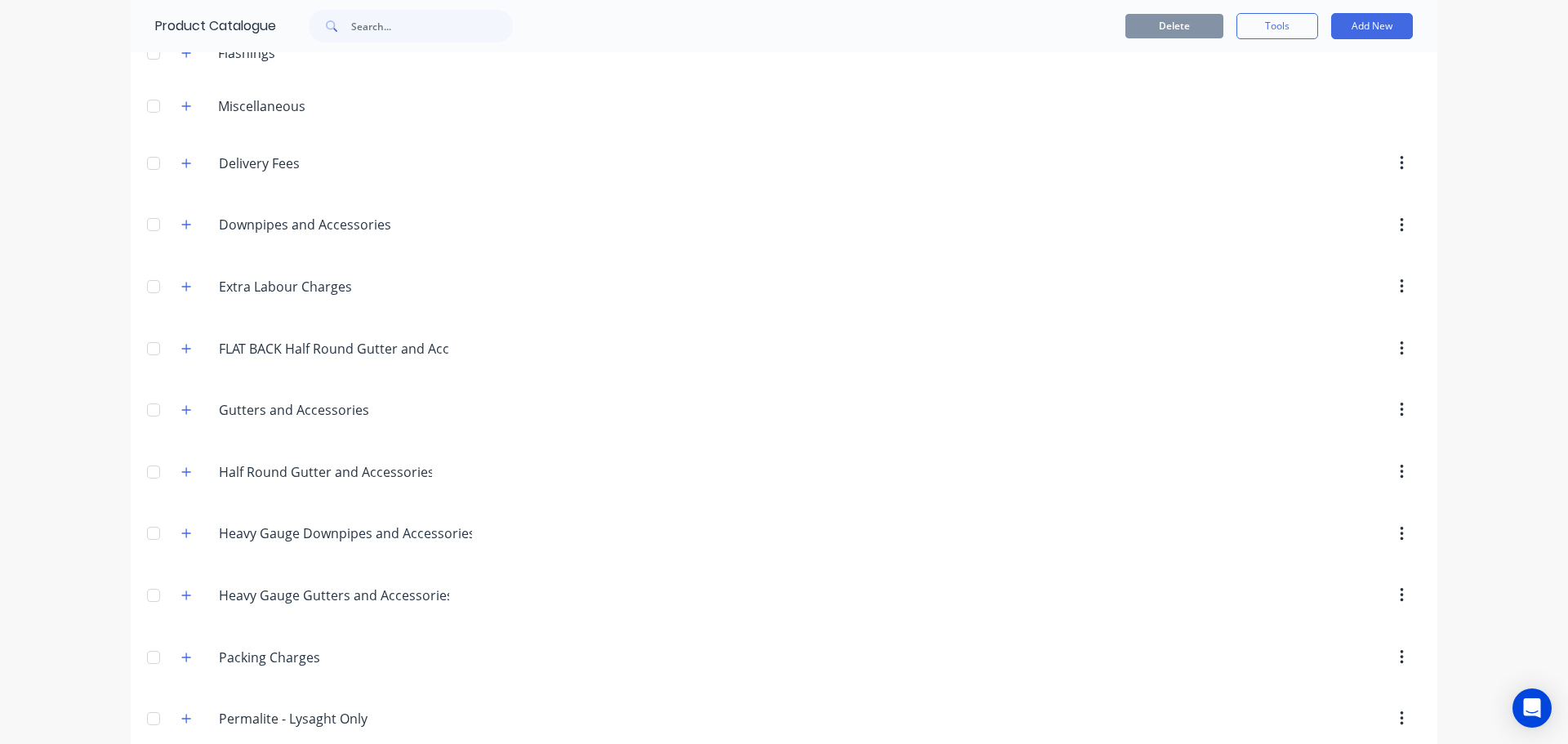
scroll to position [82, 0]
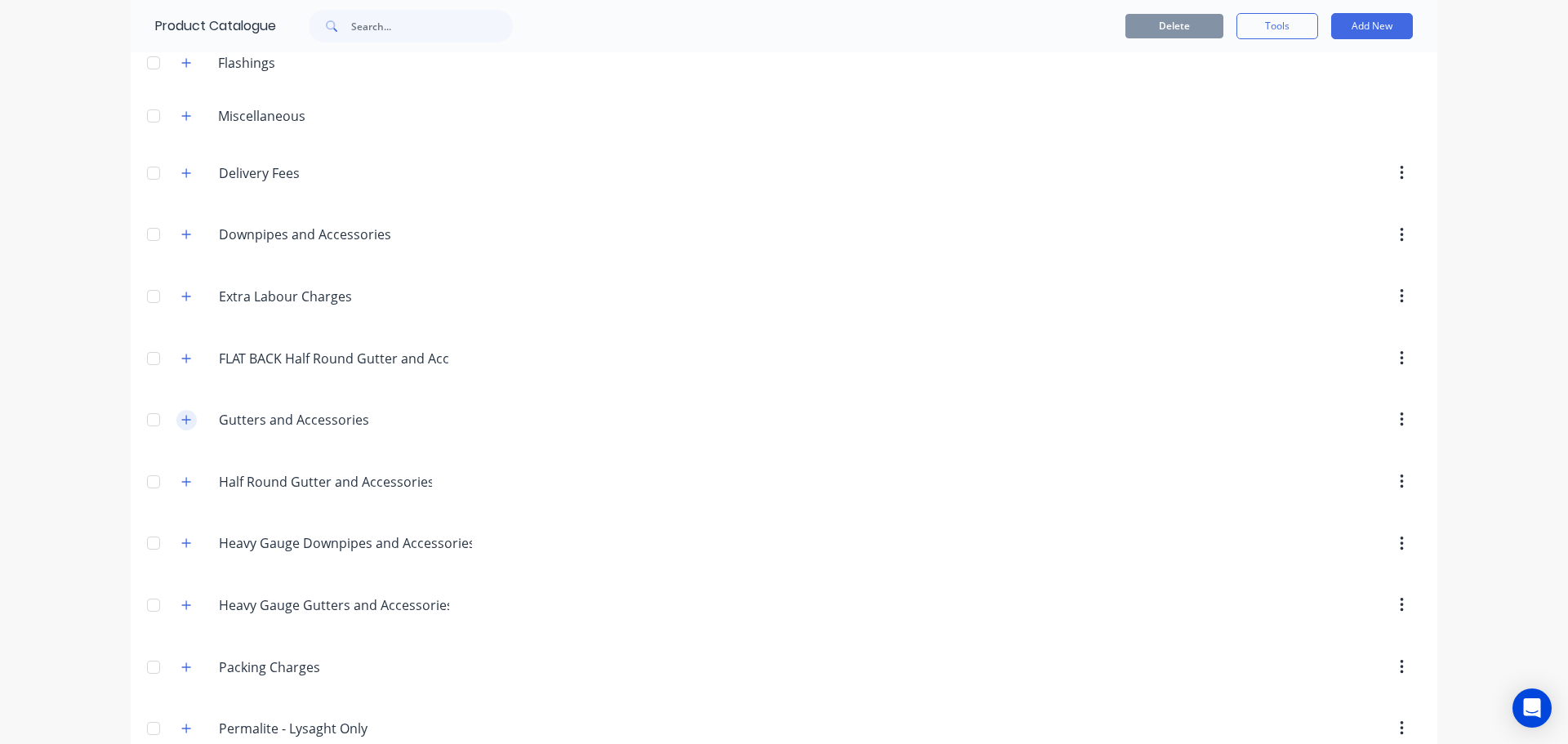
click at [182, 423] on icon "button" at bounding box center [187, 419] width 9 height 9
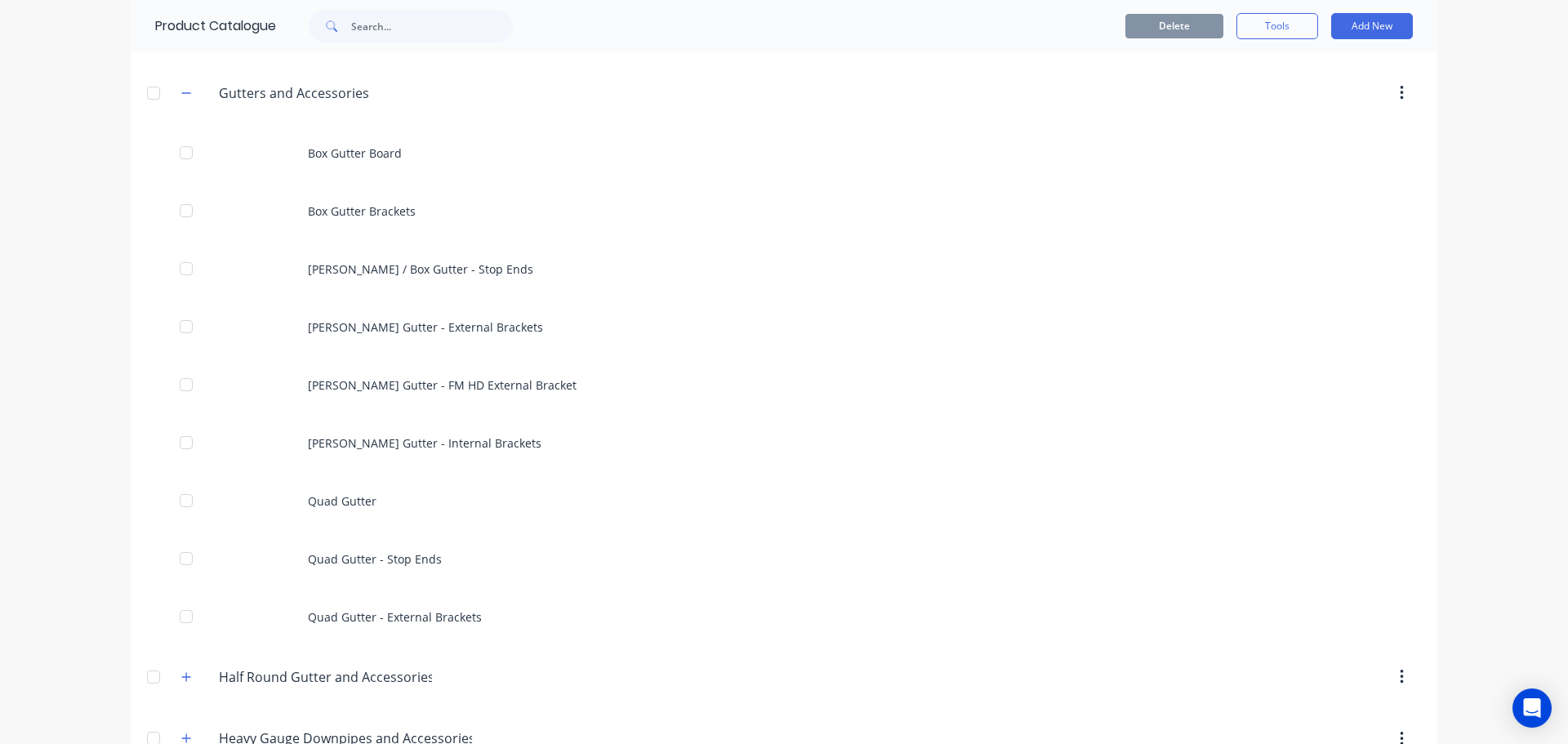
scroll to position [490, 0]
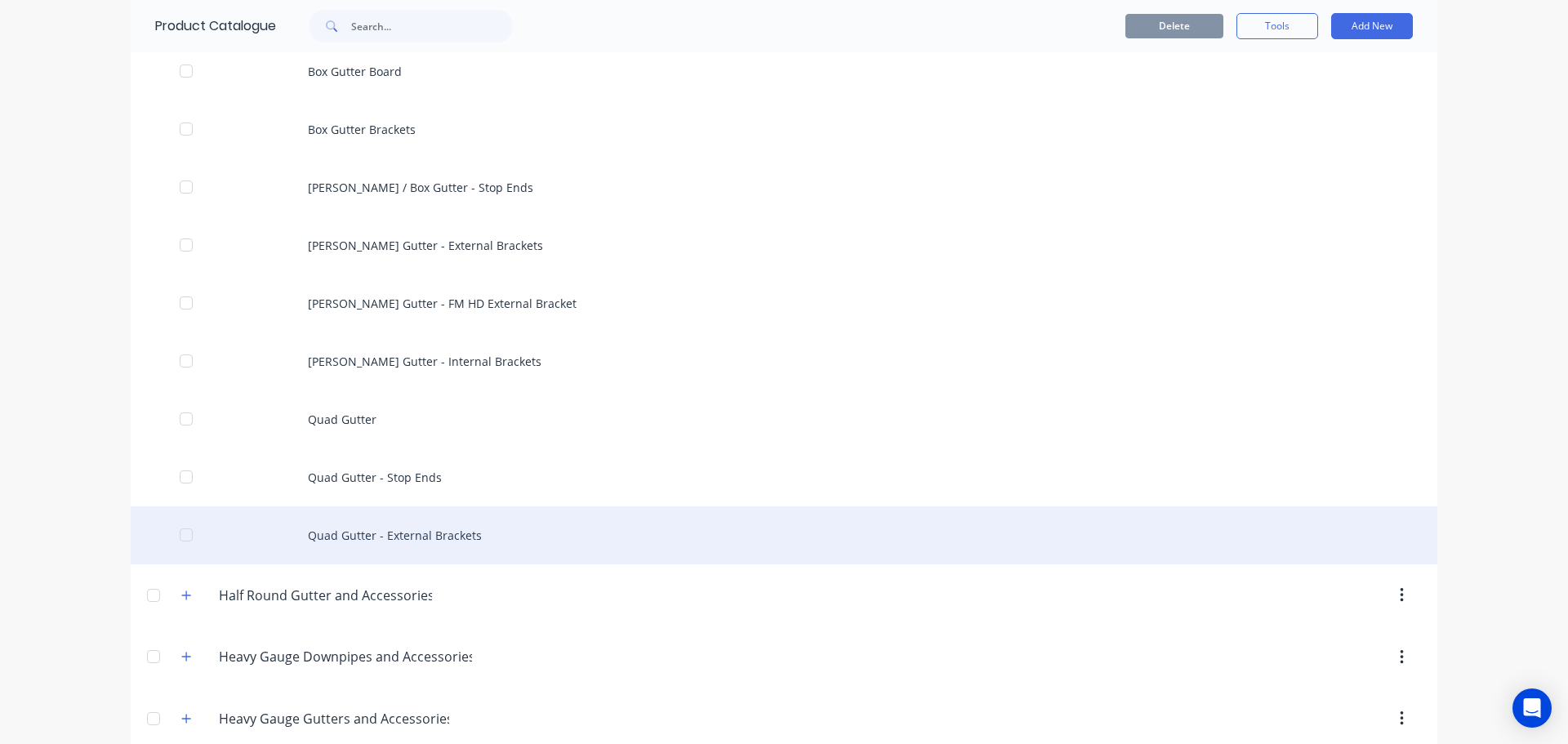
click at [438, 534] on div "Quad Gutter - External Brackets" at bounding box center [783, 535] width 1307 height 58
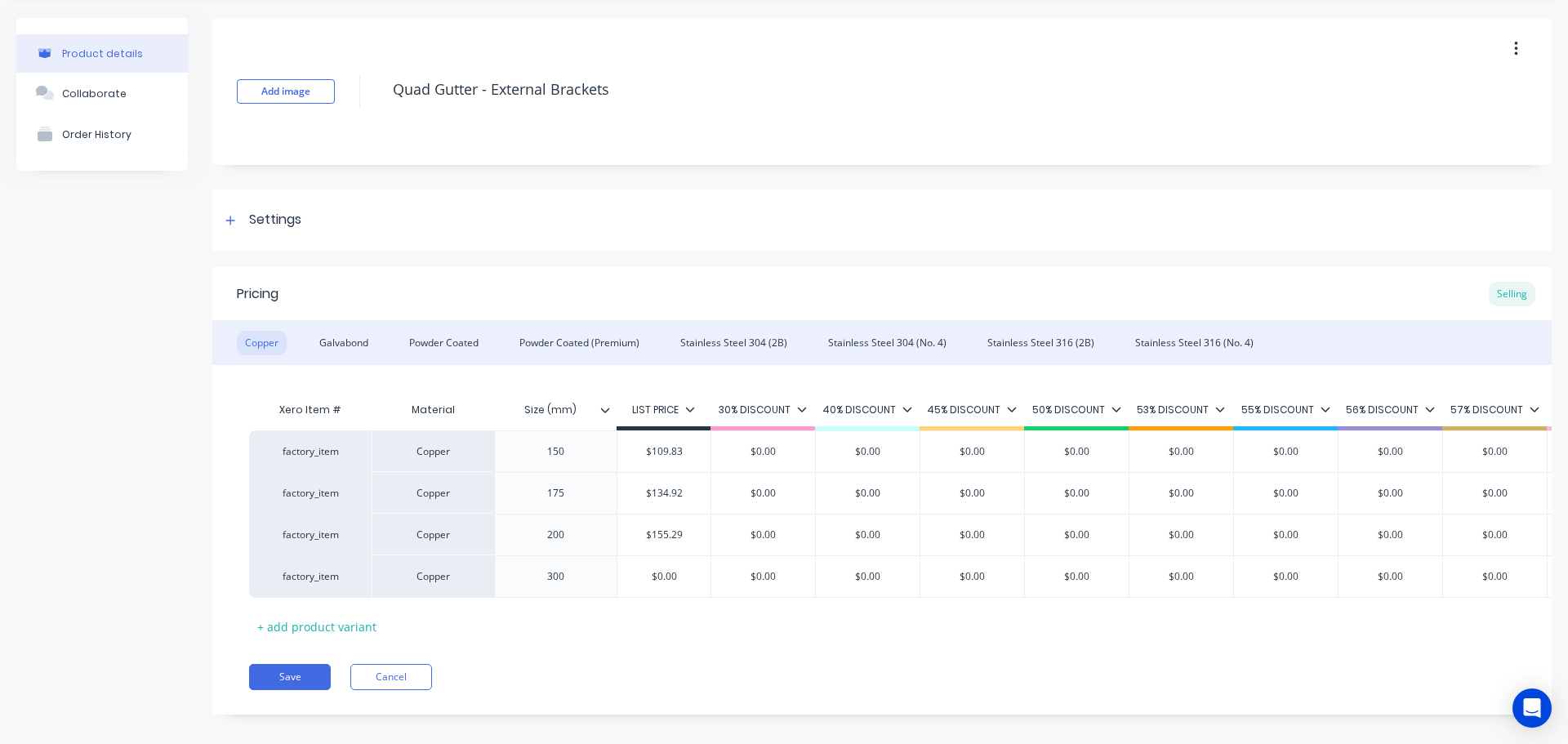
scroll to position [79, 0]
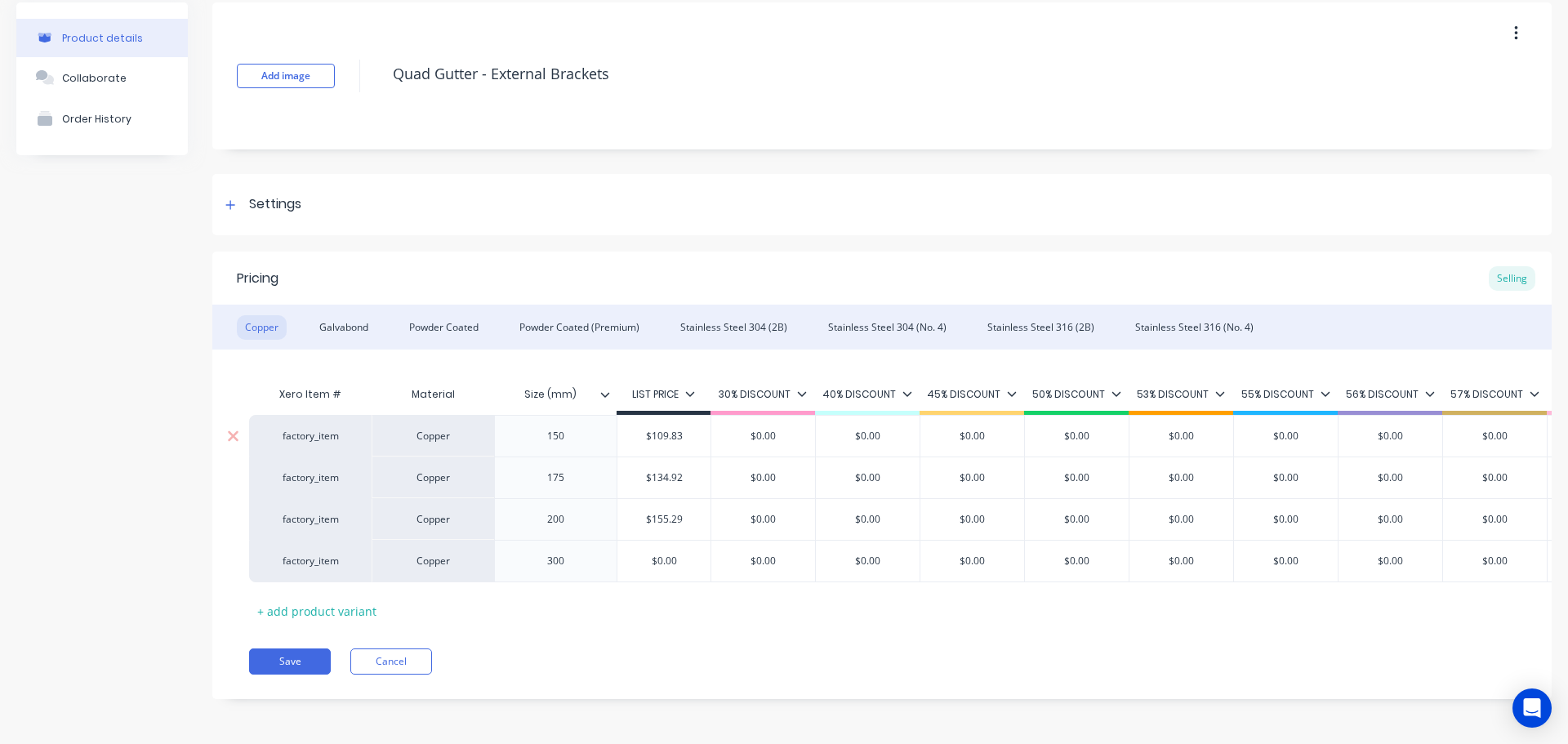
type textarea "x"
click at [616, 320] on div "Powder Coated (Premium)" at bounding box center [579, 328] width 136 height 25
click at [712, 322] on div "Stainless Steel 304 (2B)" at bounding box center [734, 328] width 123 height 25
type input "$7,456.00"
click at [686, 471] on input "$7,456.00" at bounding box center [664, 478] width 93 height 15
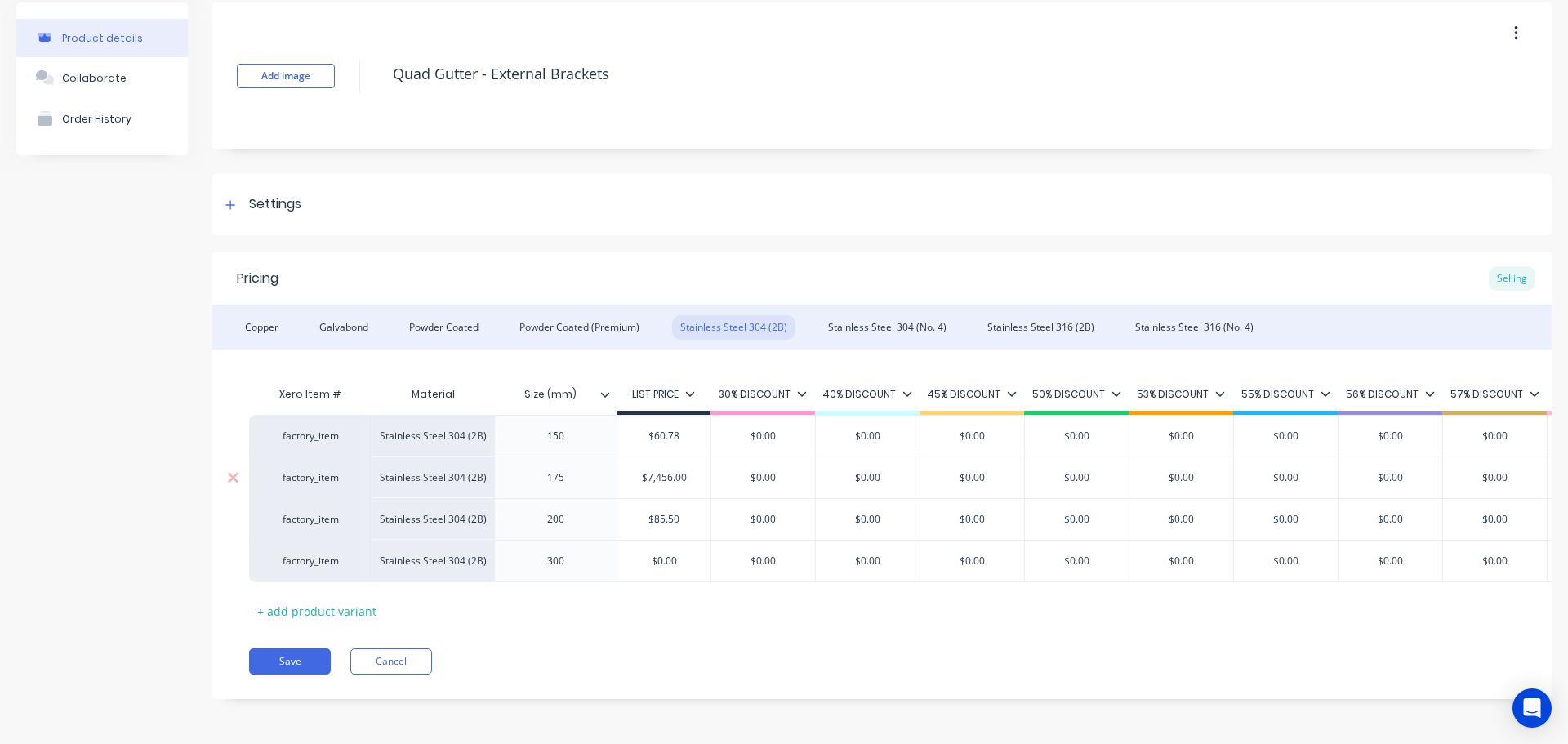
type textarea "x"
type input "$7,456.0"
type textarea "x"
type input "$7,456."
type textarea "x"
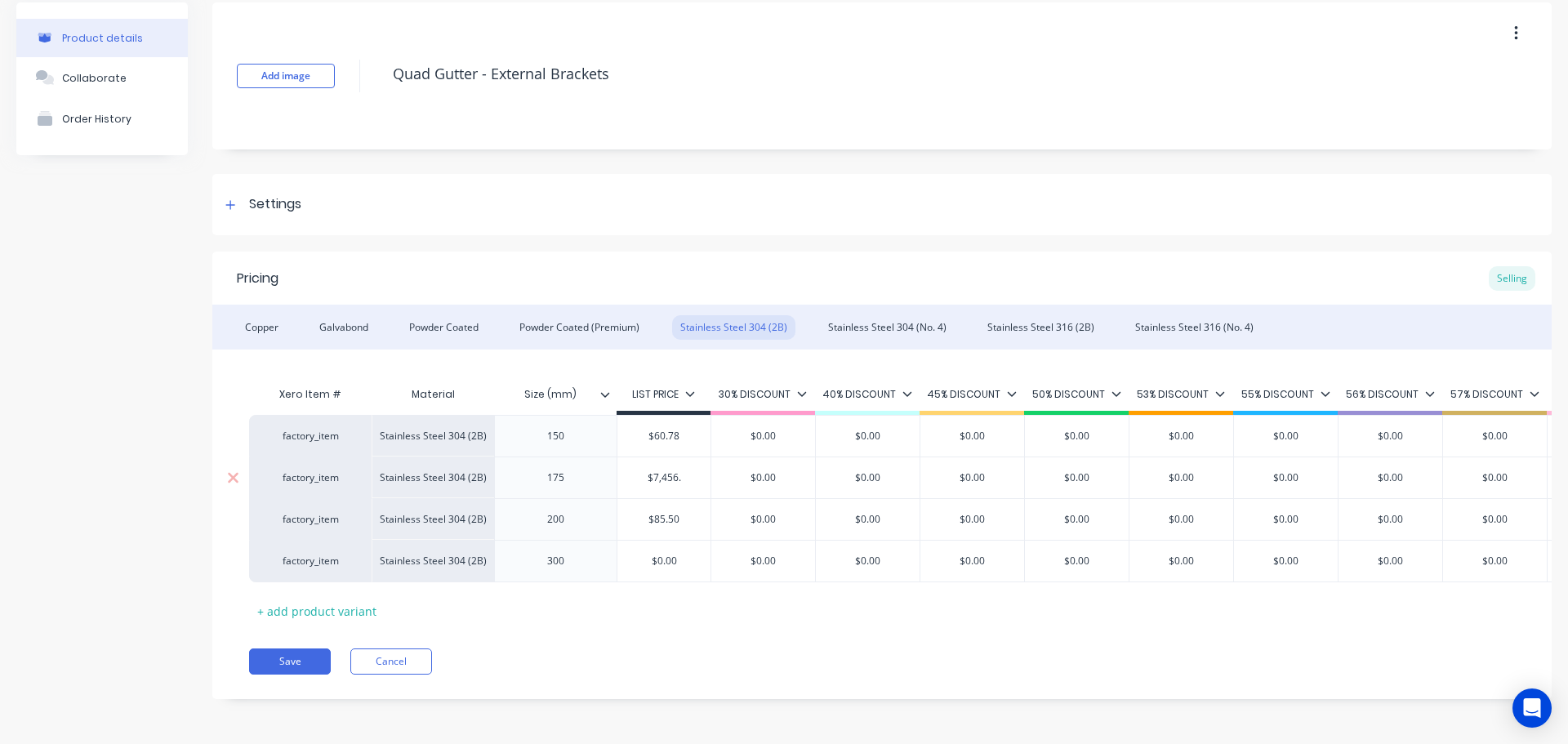
type input "$7,456"
type textarea "x"
type input "$7,45"
type textarea "x"
type input "$7,4"
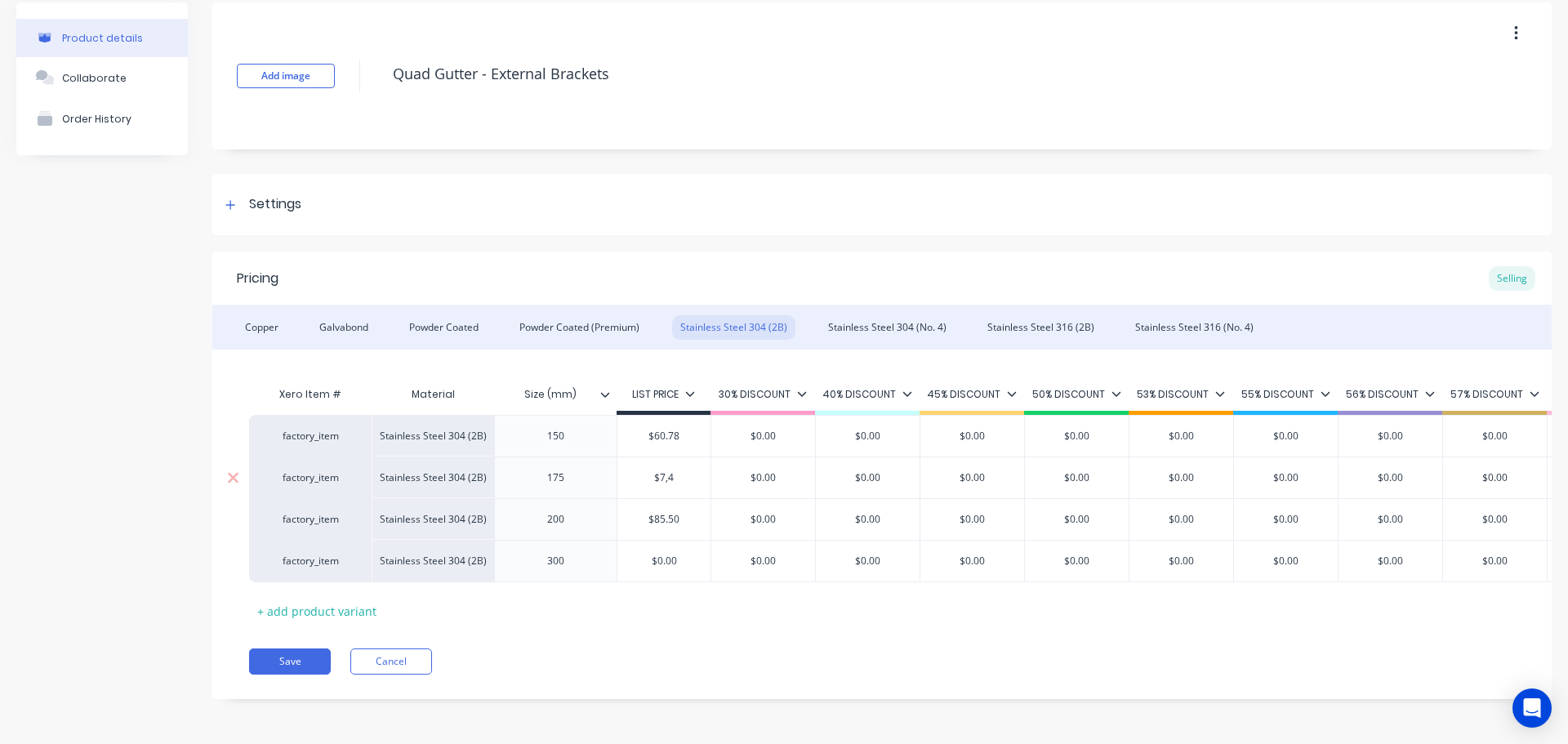
type textarea "x"
type input "$7,"
type textarea "x"
type input "$7"
type textarea "x"
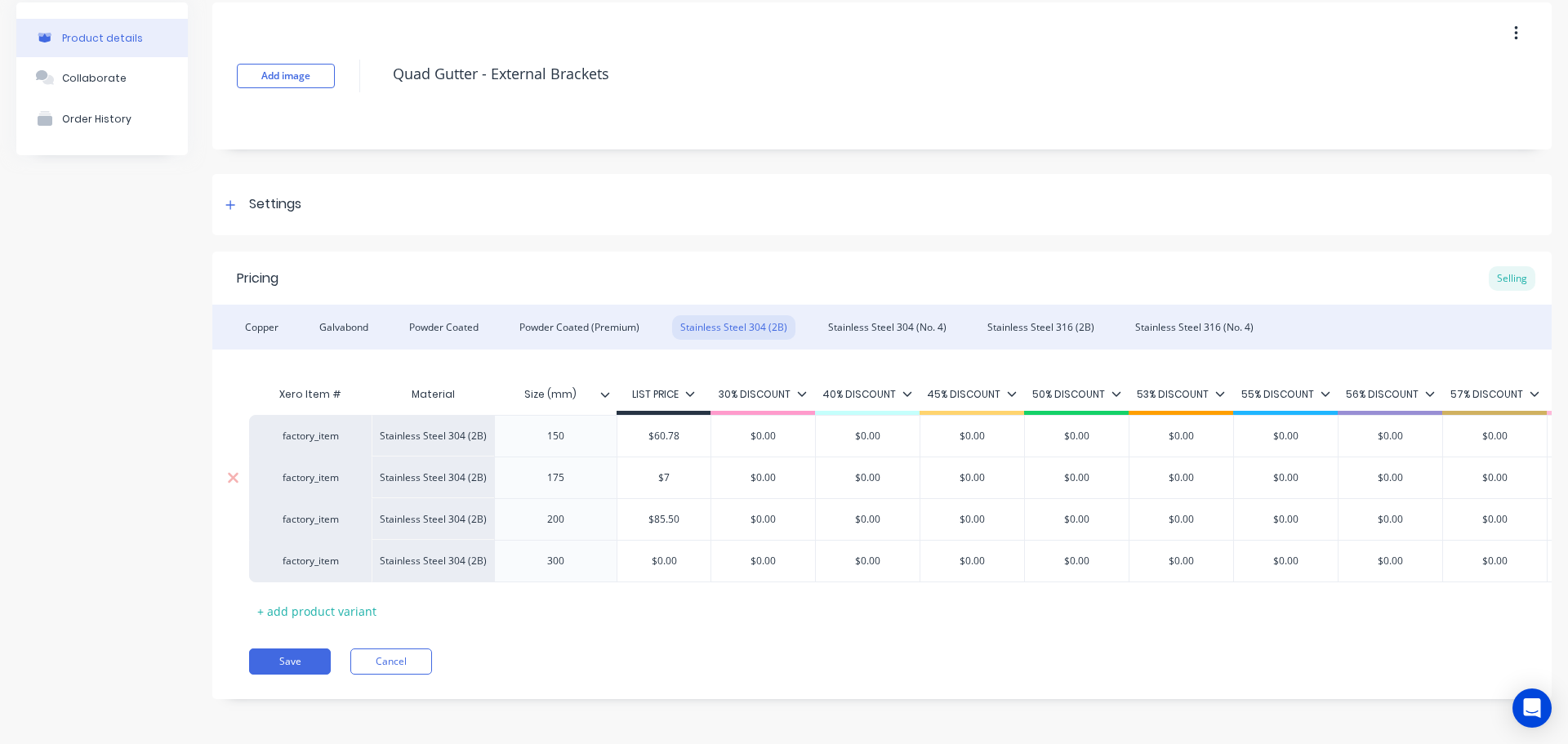
type input "$74"
type textarea "x"
type input "$74."
type textarea "x"
type input "$74.5"
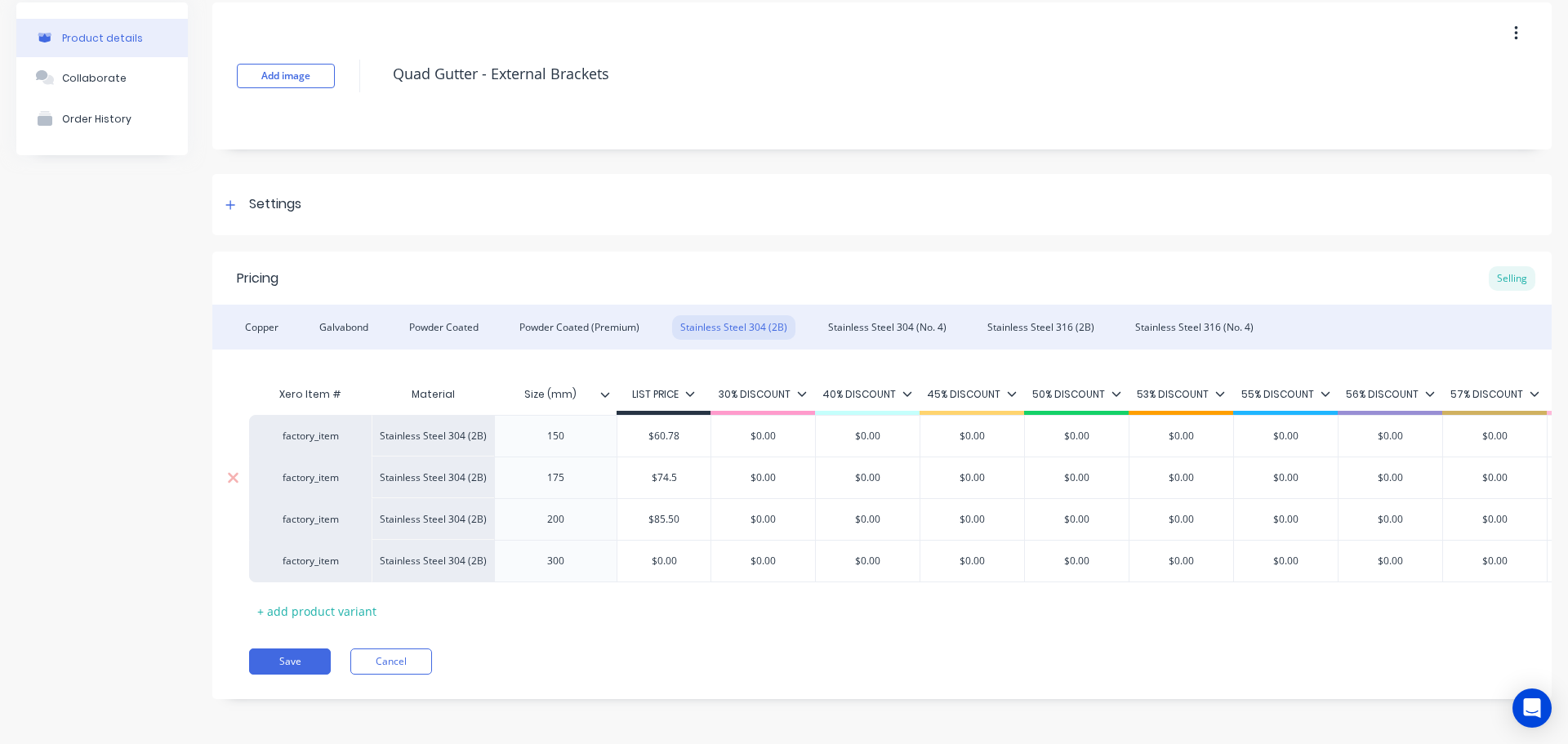
type textarea "x"
type input "$74.56"
click at [738, 222] on div "Settings" at bounding box center [882, 205] width 1339 height 62
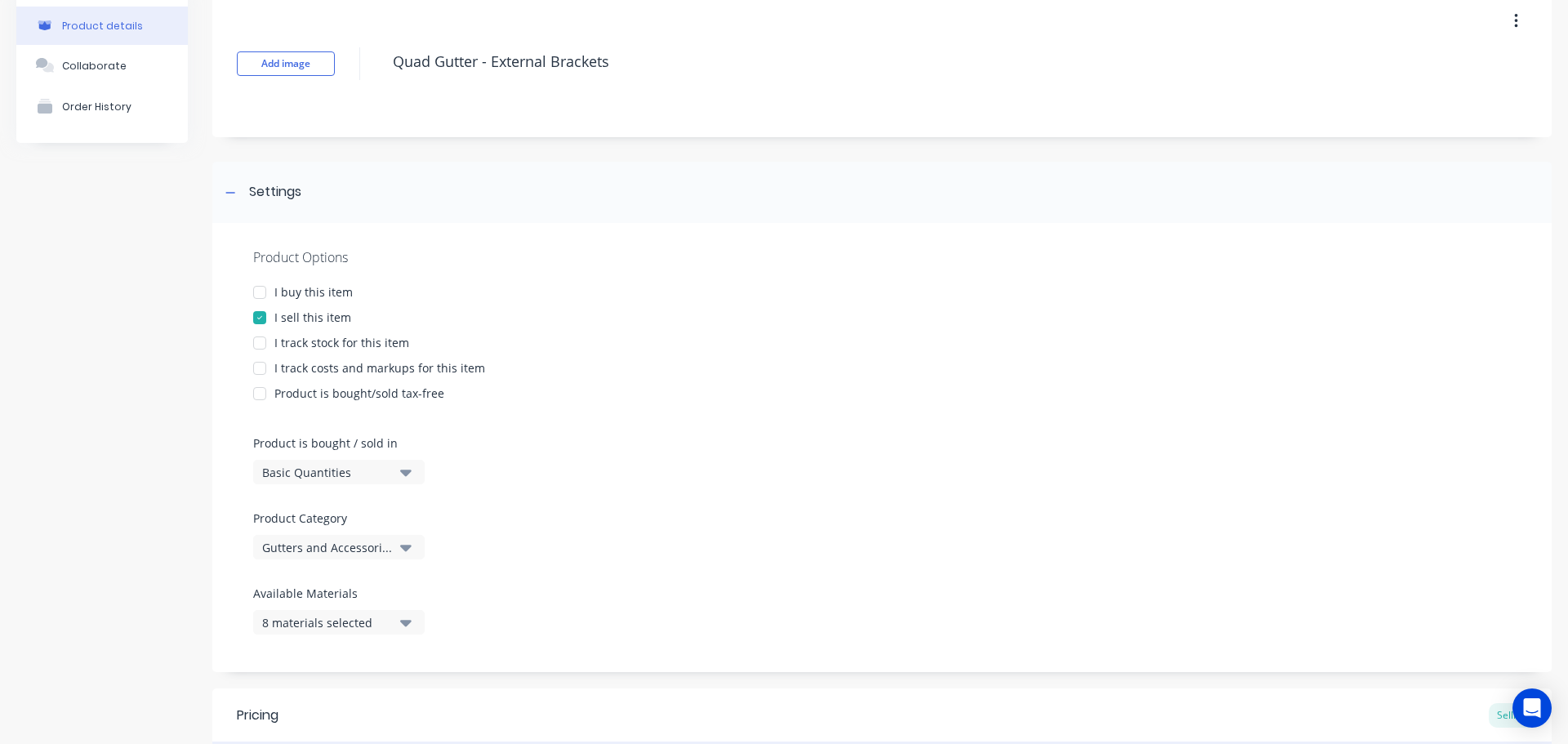
click at [721, 250] on div "Product Options" at bounding box center [882, 257] width 1257 height 19
click at [719, 216] on div "Settings" at bounding box center [882, 193] width 1339 height 62
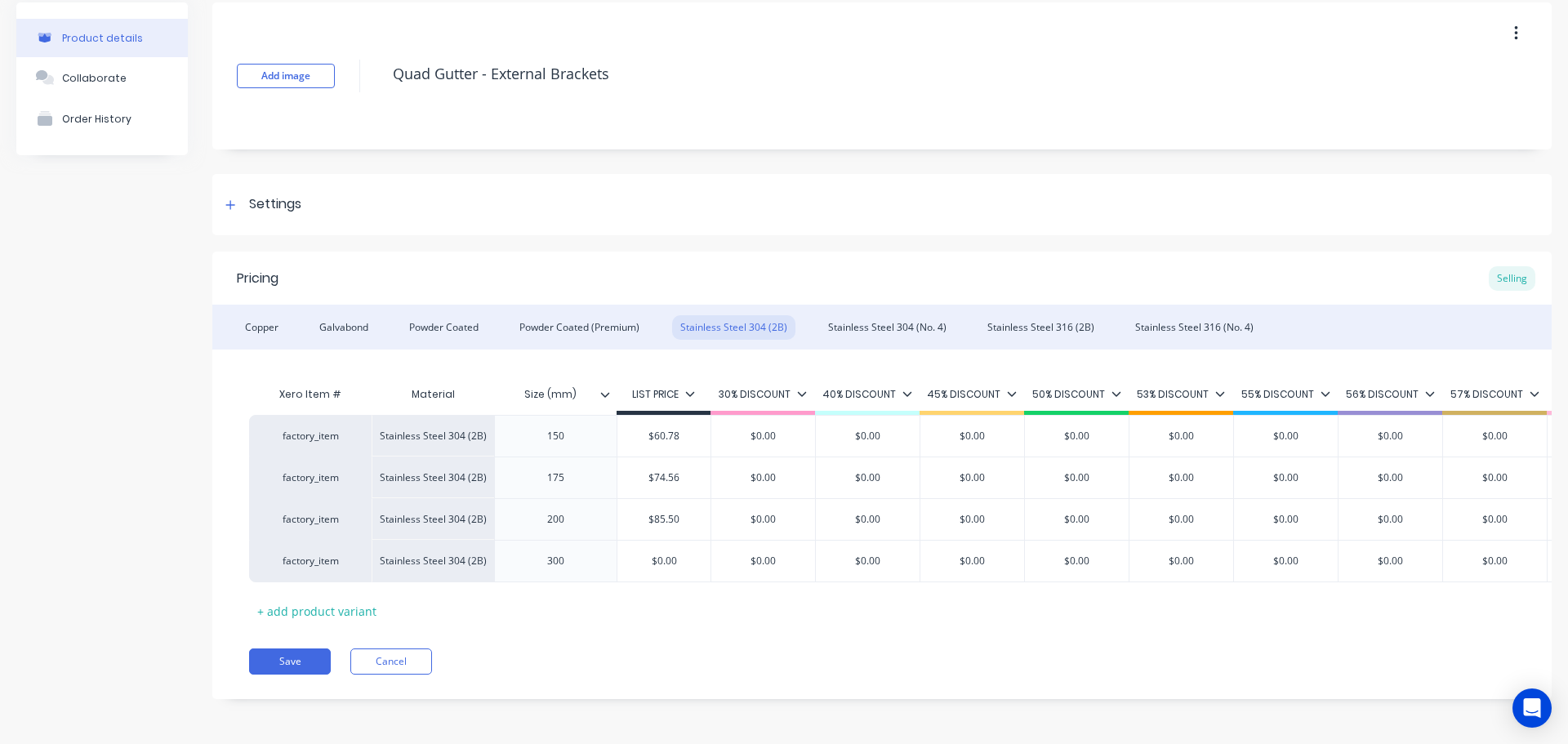
click at [597, 719] on div "Add image Quad Gutter - External Brackets Settings Product Options I buy this i…" at bounding box center [882, 363] width 1339 height 721
click at [309, 658] on button "Save" at bounding box center [289, 662] width 82 height 26
type textarea "x"
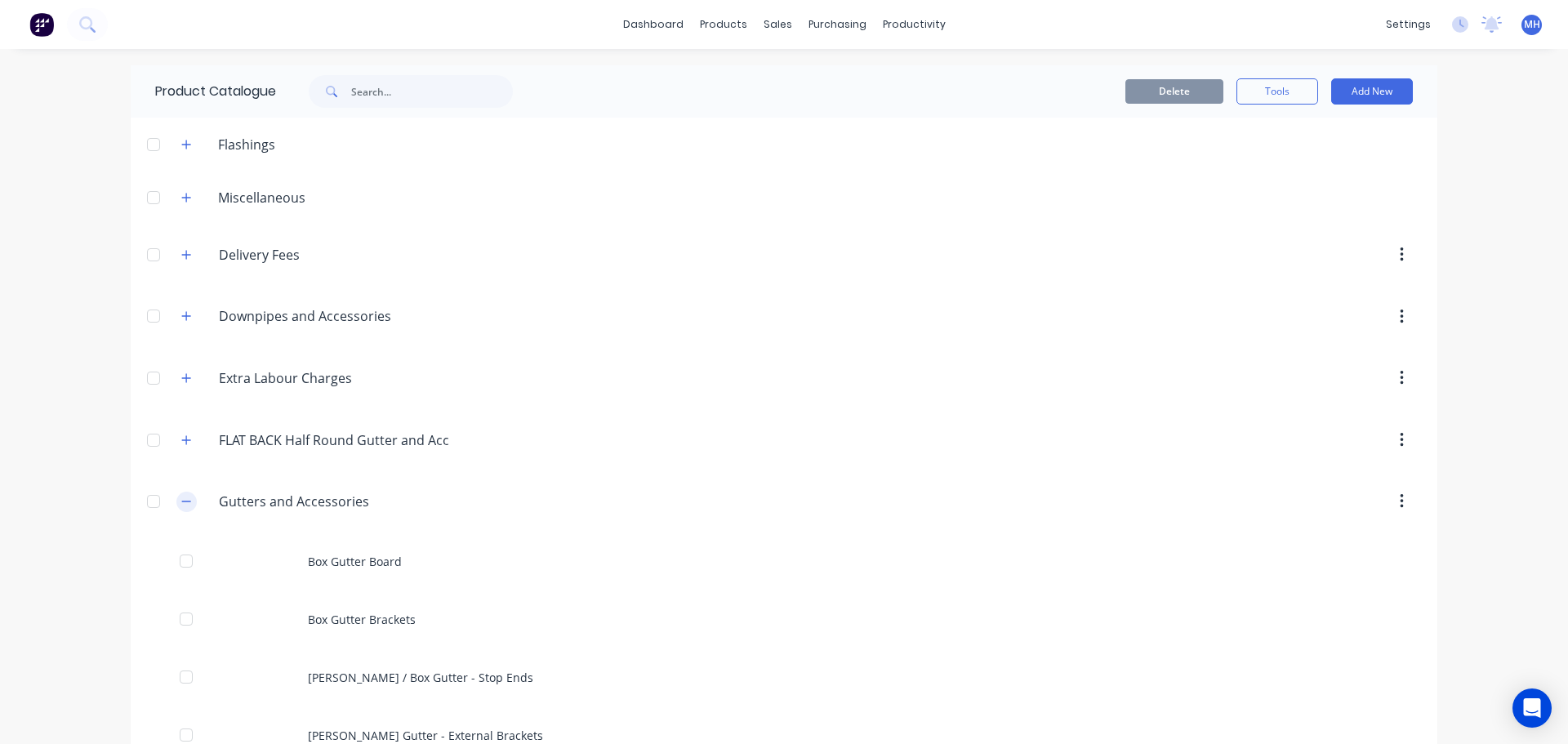
click at [181, 505] on icon "button" at bounding box center [186, 501] width 10 height 11
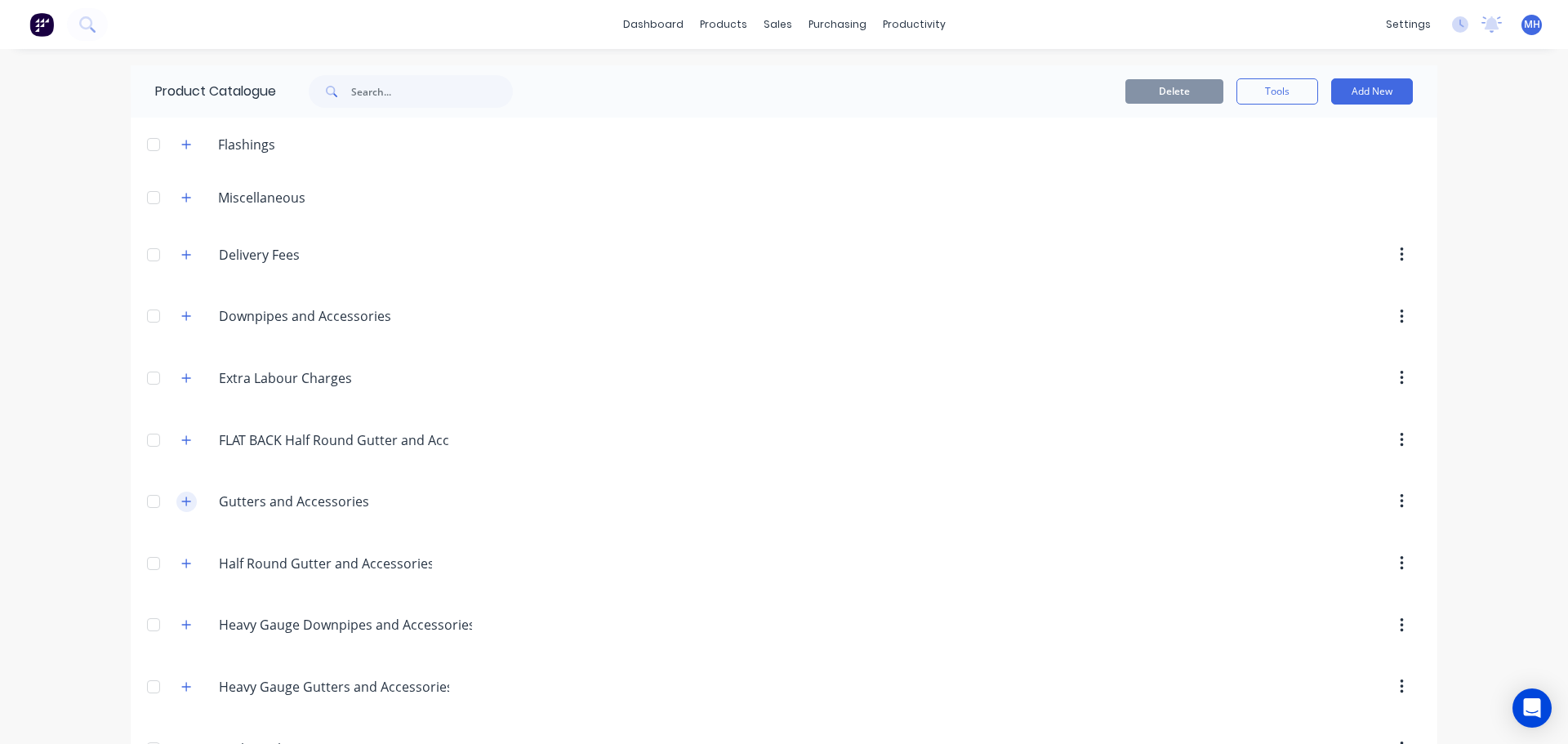
click at [181, 505] on icon "button" at bounding box center [186, 501] width 10 height 11
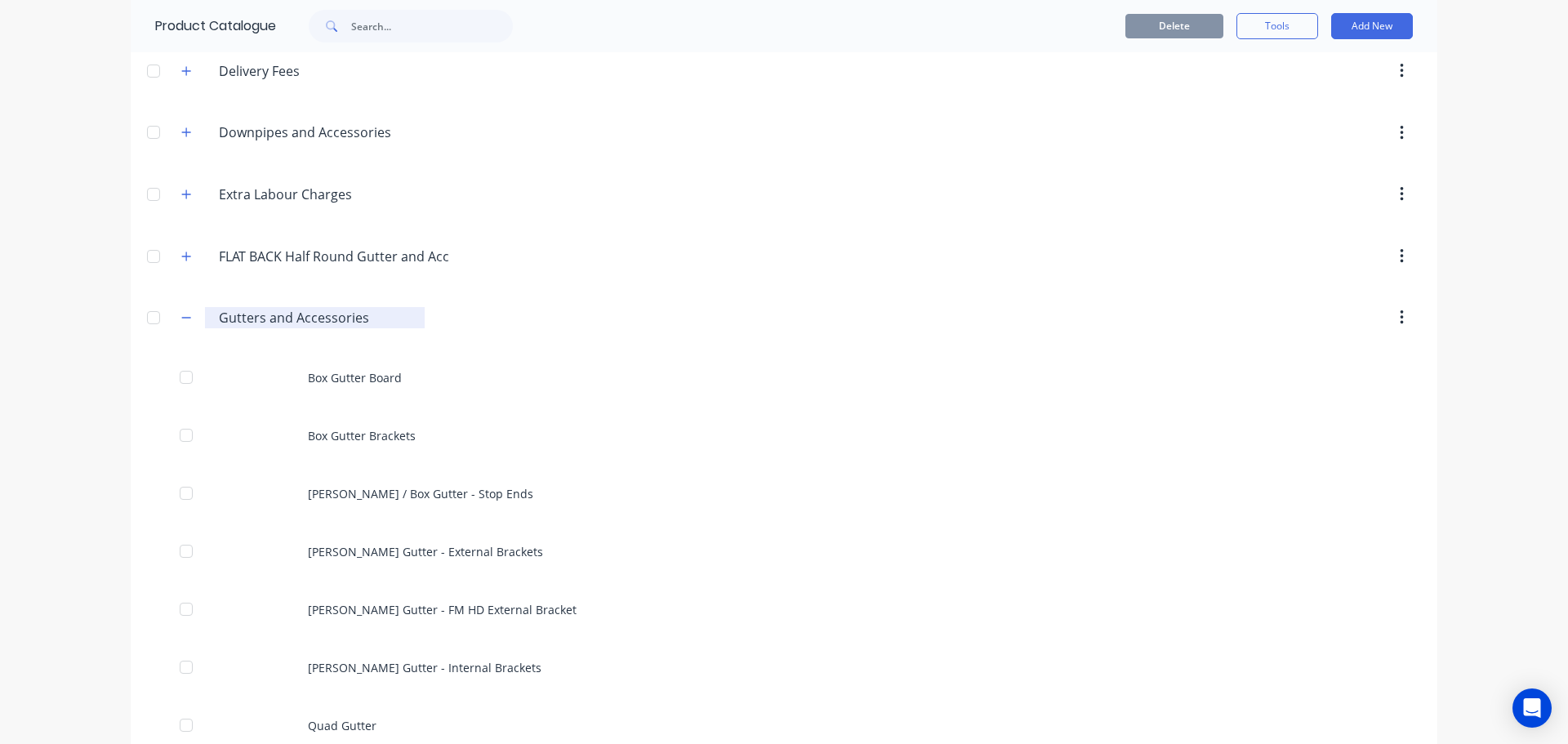
scroll to position [164, 0]
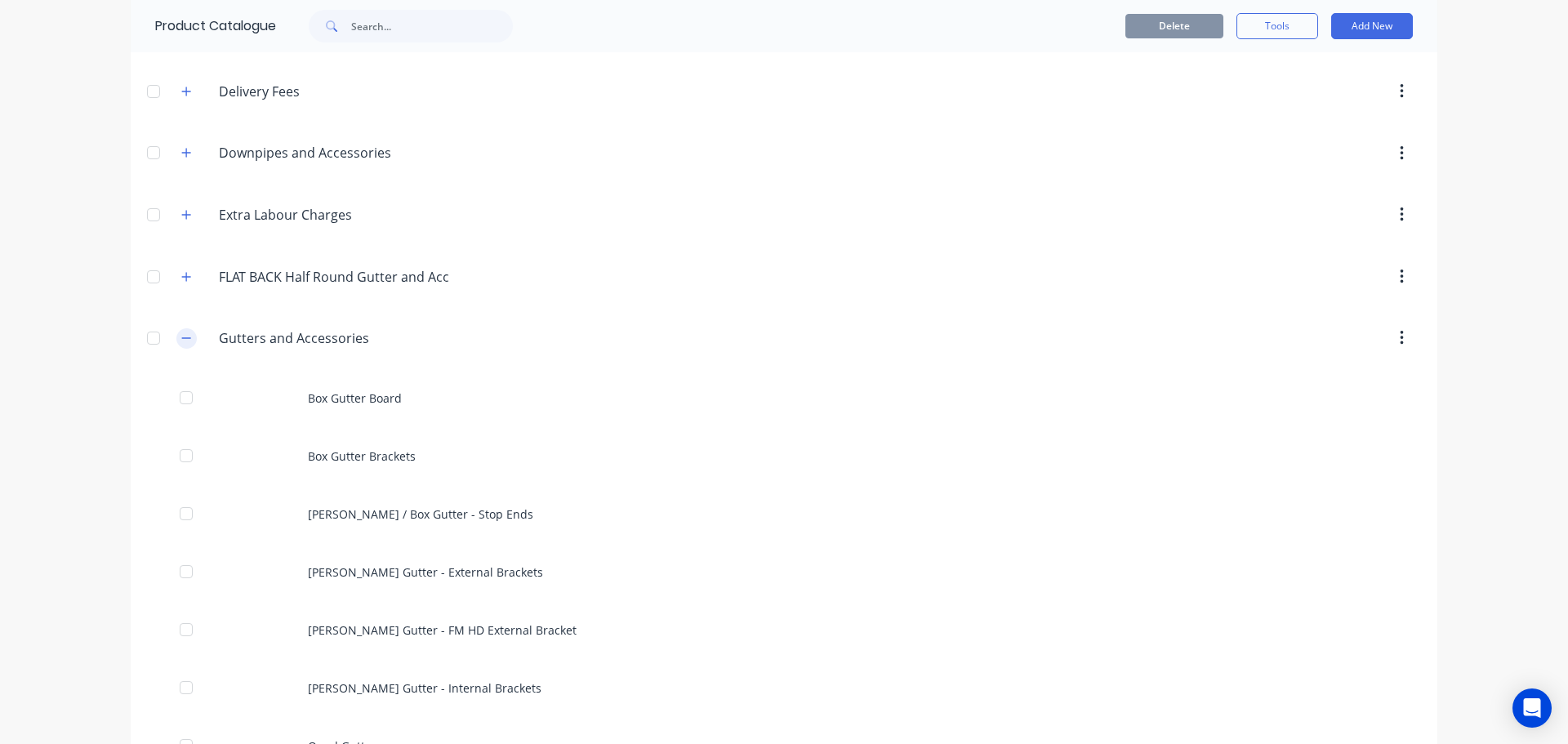
click at [181, 335] on icon "button" at bounding box center [186, 338] width 10 height 11
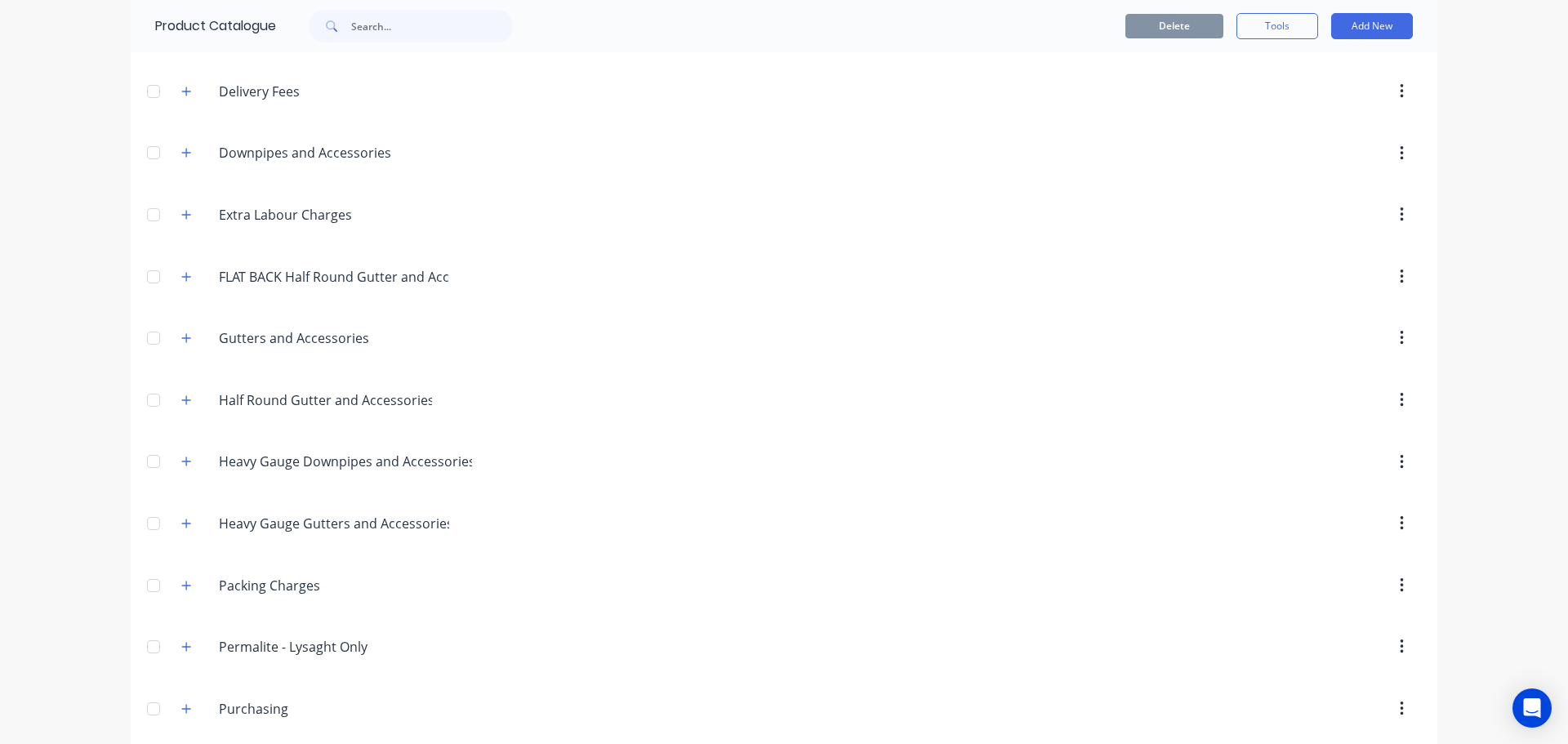
click at [68, 359] on div "dashboard products sales purchasing productivity dashboard products Product Cat…" at bounding box center [784, 372] width 1568 height 744
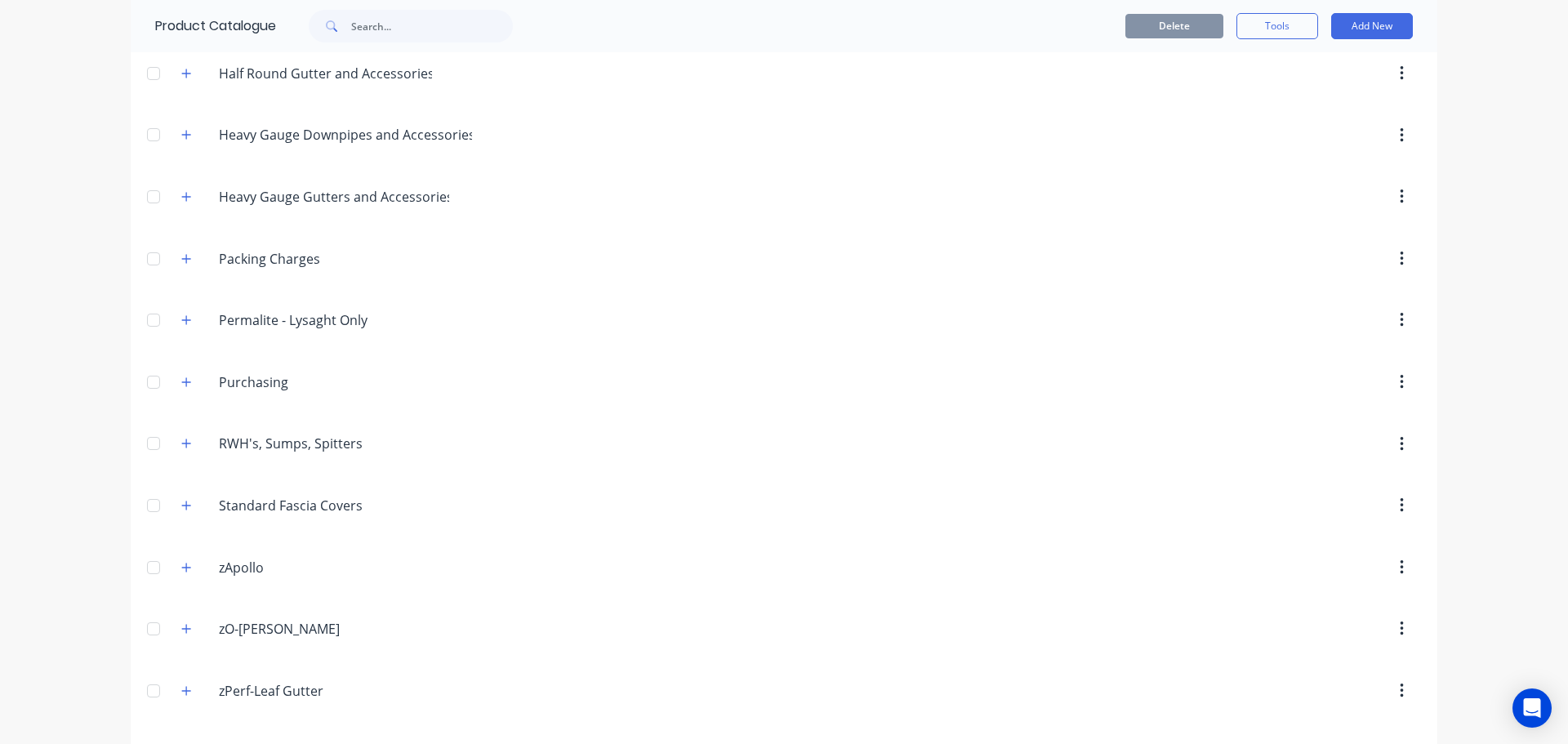
click at [8, 327] on div "dashboard products sales purchasing productivity dashboard products Product Cat…" at bounding box center [784, 372] width 1568 height 744
